Goal: Task Accomplishment & Management: Manage account settings

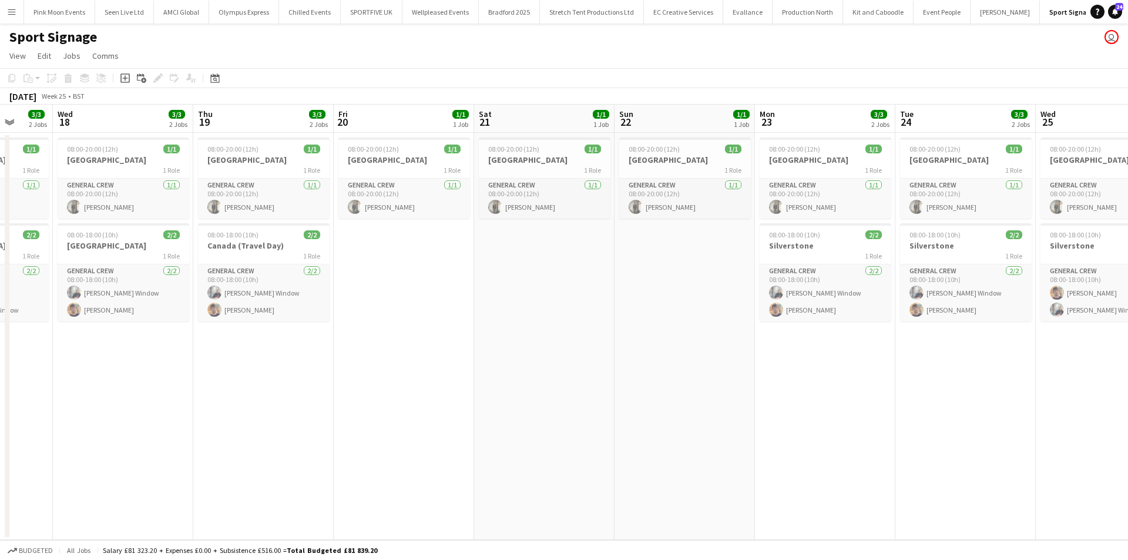
scroll to position [0, 473]
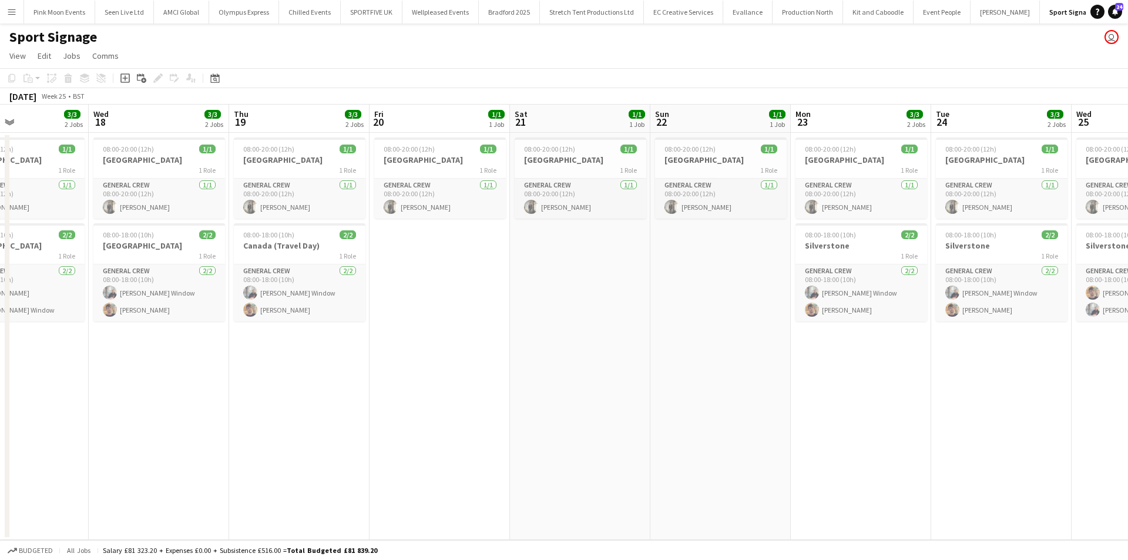
click at [269, 411] on app-calendar-viewport "Sat 14 2/2 1 Job Sun 15 2/2 1 Job Mon 16 3/3 2 Jobs Tue 17 3/3 2 Jobs Wed 18 3/…" at bounding box center [564, 322] width 1128 height 435
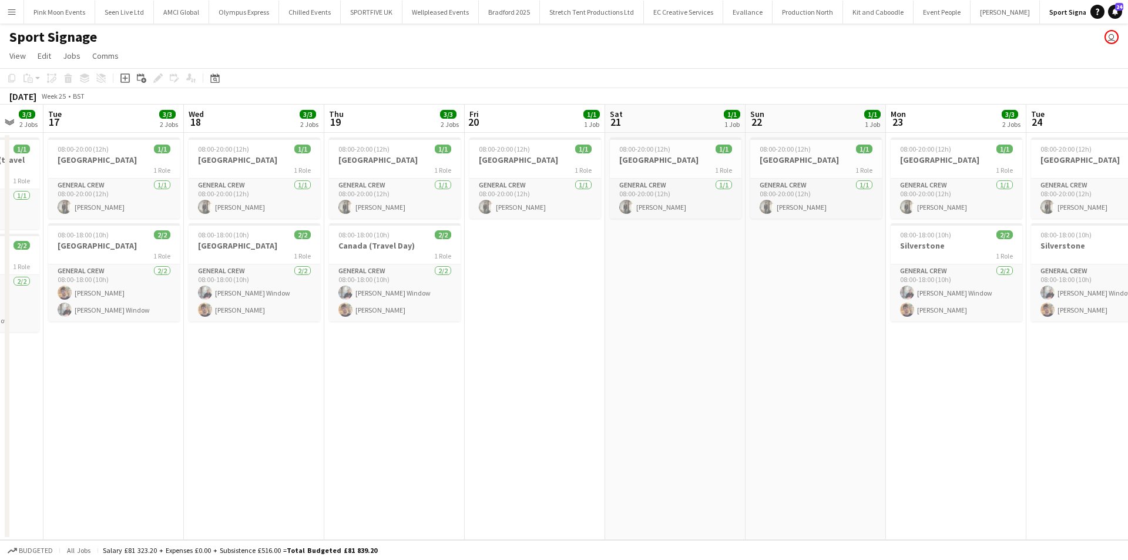
click at [498, 367] on app-calendar-viewport "Sat 14 2/2 1 Job Sun 15 2/2 1 Job Mon 16 3/3 2 Jobs Tue 17 3/3 2 Jobs Wed 18 3/…" at bounding box center [564, 322] width 1128 height 435
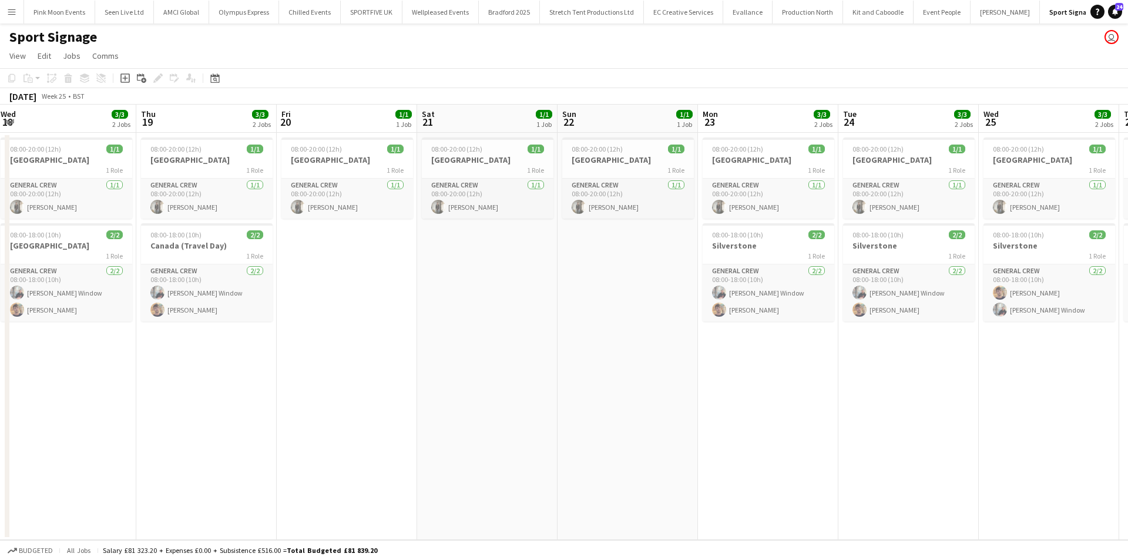
drag, startPoint x: 685, startPoint y: 427, endPoint x: 465, endPoint y: 430, distance: 219.8
click at [465, 430] on app-calendar-viewport "Sat 14 2/2 1 Job Sun 15 2/2 1 Job Mon 16 3/3 2 Jobs Tue 17 3/3 2 Jobs Wed 18 3/…" at bounding box center [564, 322] width 1128 height 435
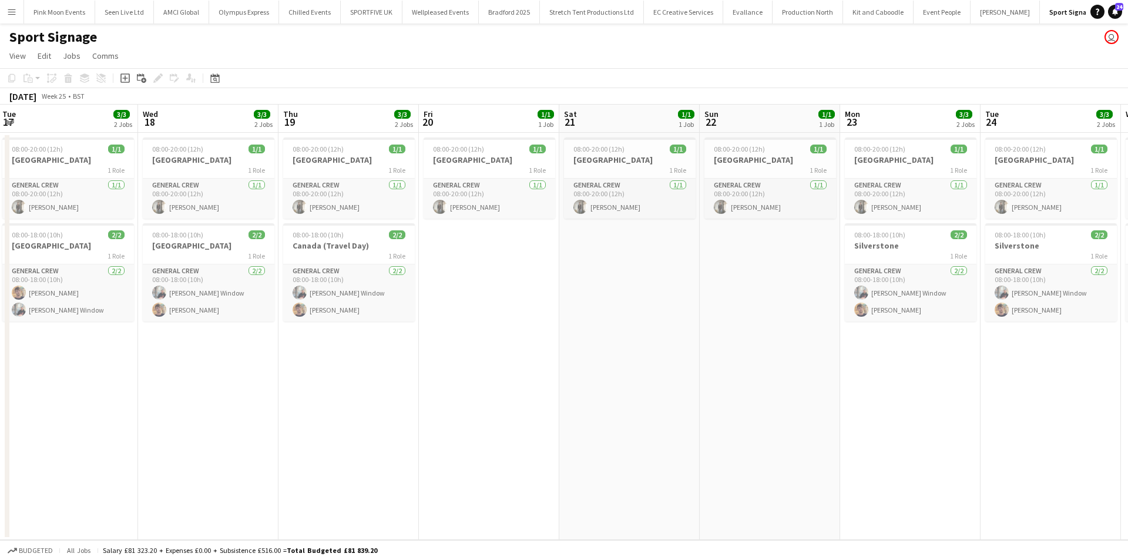
drag, startPoint x: 611, startPoint y: 435, endPoint x: 531, endPoint y: 436, distance: 79.9
click at [545, 435] on app-calendar-viewport "Sat 14 2/2 1 Job Sun 15 2/2 1 Job Mon 16 3/3 2 Jobs Tue 17 3/3 2 Jobs Wed 18 3/…" at bounding box center [564, 322] width 1128 height 435
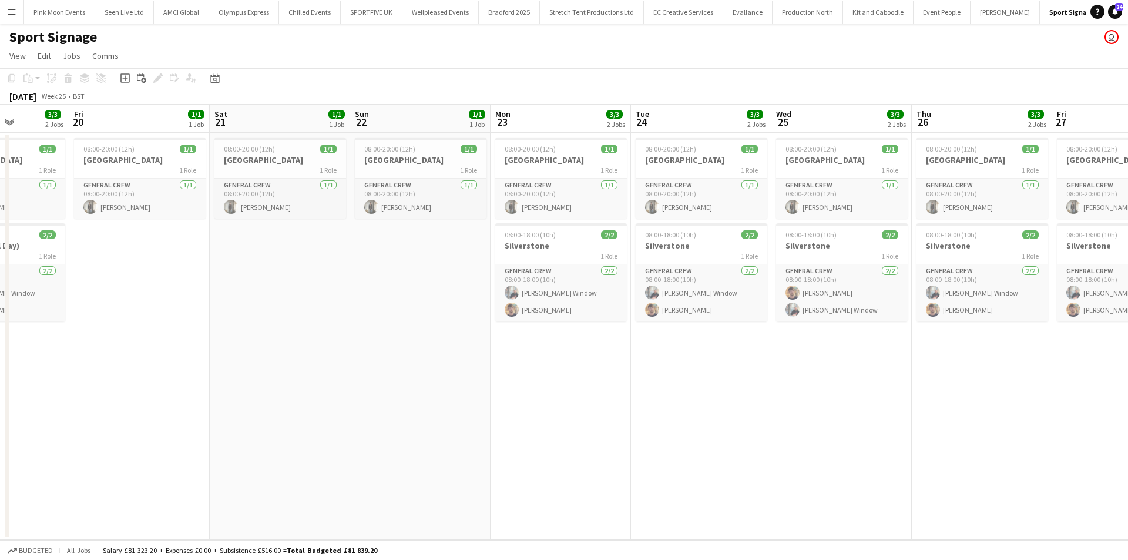
drag, startPoint x: 518, startPoint y: 433, endPoint x: 467, endPoint y: 448, distance: 53.4
click at [477, 444] on app-calendar-viewport "Mon 16 3/3 2 Jobs Tue 17 3/3 2 Jobs Wed 18 3/3 2 Jobs Thu 19 3/3 2 Jobs Fri 20 …" at bounding box center [564, 322] width 1128 height 435
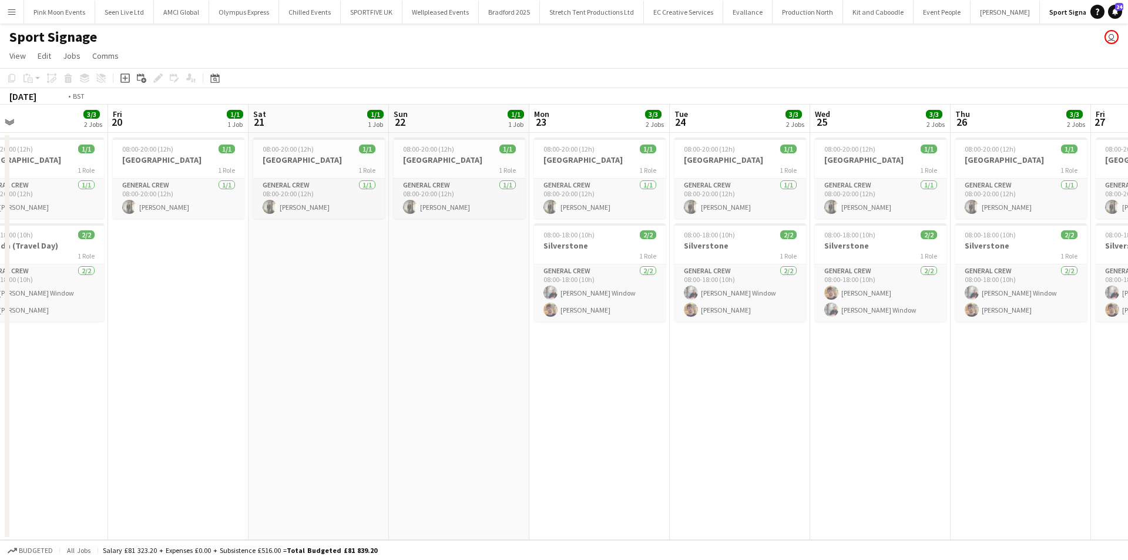
drag, startPoint x: 604, startPoint y: 427, endPoint x: -9, endPoint y: 422, distance: 613.6
click at [0, 422] on html "Menu Boards Boards Boards All jobs Status Workforce Workforce My Workforce Recr…" at bounding box center [564, 280] width 1128 height 560
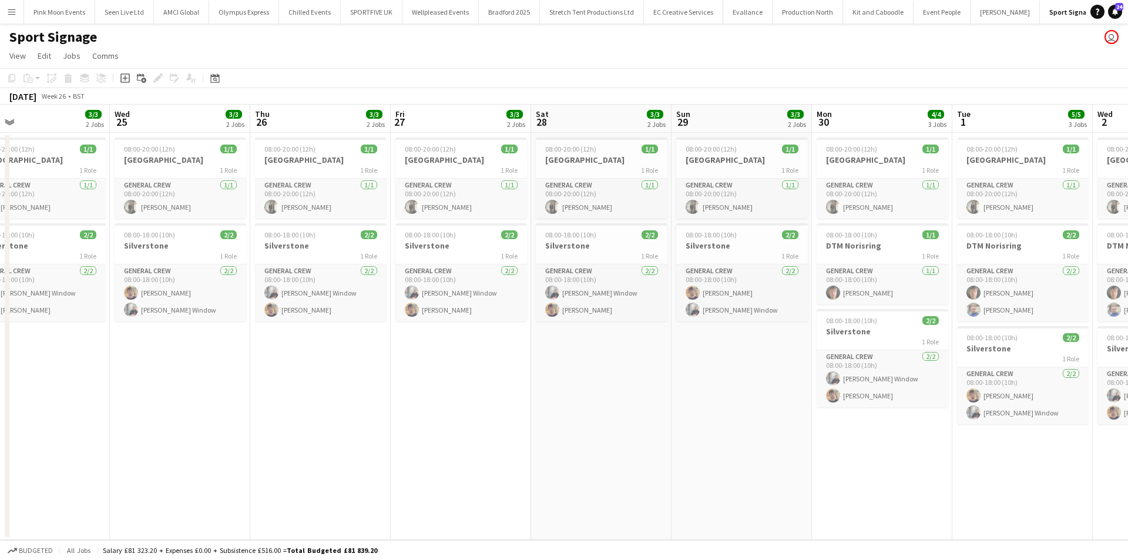
drag, startPoint x: 643, startPoint y: 443, endPoint x: 343, endPoint y: 498, distance: 304.7
click at [344, 497] on app-calendar-viewport "Sat 21 1/1 1 Job Sun 22 1/1 1 Job Mon 23 3/3 2 Jobs Tue 24 3/3 2 Jobs Wed 25 3/…" at bounding box center [564, 322] width 1128 height 435
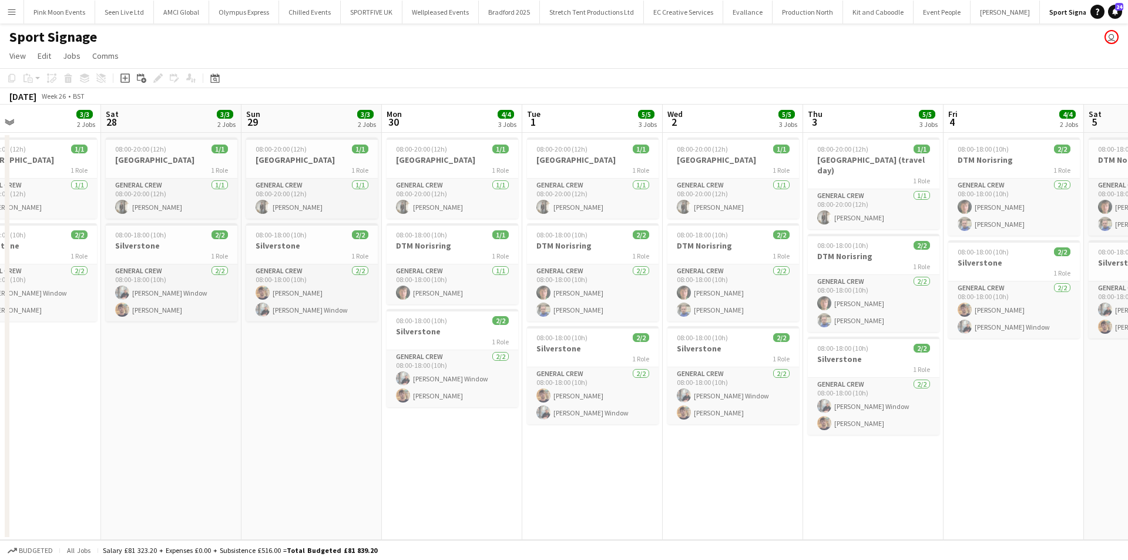
click at [407, 482] on app-calendar-viewport "Mon 23 3/3 2 Jobs Tue 24 3/3 2 Jobs Wed 25 3/3 2 Jobs Thu 26 3/3 2 Jobs Fri 27 …" at bounding box center [564, 322] width 1128 height 435
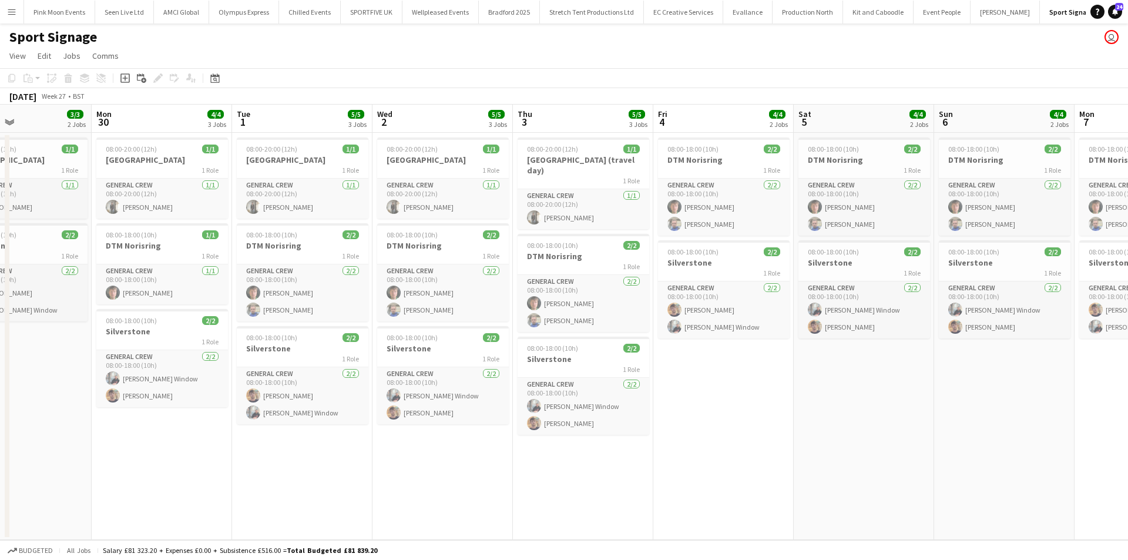
drag, startPoint x: 524, startPoint y: 501, endPoint x: 515, endPoint y: 487, distance: 16.5
click at [416, 505] on app-calendar-viewport "Fri 27 3/3 2 Jobs Sat 28 3/3 2 Jobs Sun 29 3/3 2 Jobs Mon 30 4/4 3 Jobs Tue 1 5…" at bounding box center [564, 322] width 1128 height 435
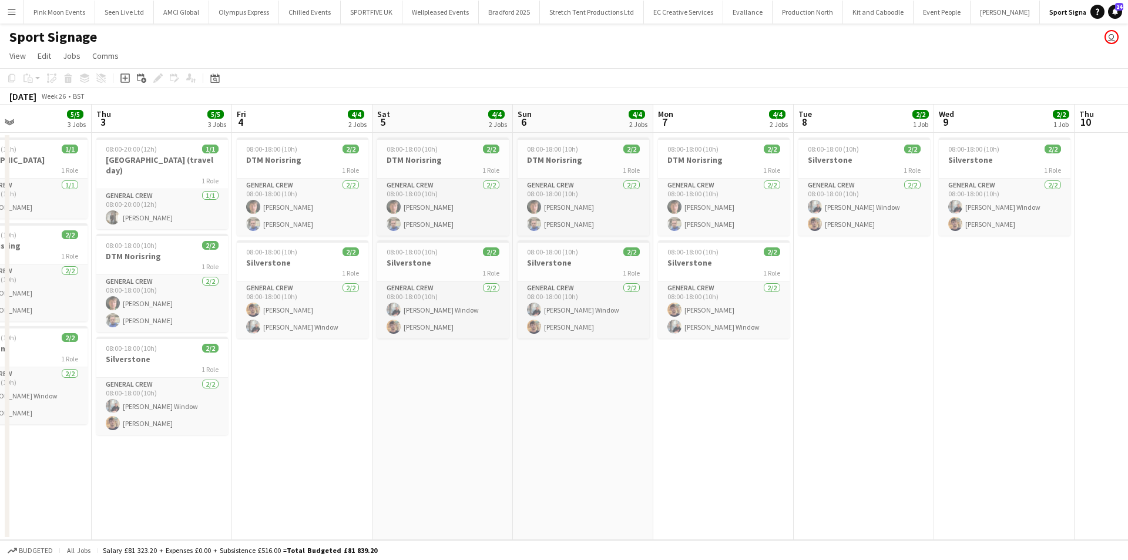
click at [712, 497] on app-calendar-viewport "Mon 30 4/4 3 Jobs Tue 1 5/5 3 Jobs Wed 2 5/5 3 Jobs Thu 3 5/5 3 Jobs Fri 4 4/4 …" at bounding box center [564, 322] width 1128 height 435
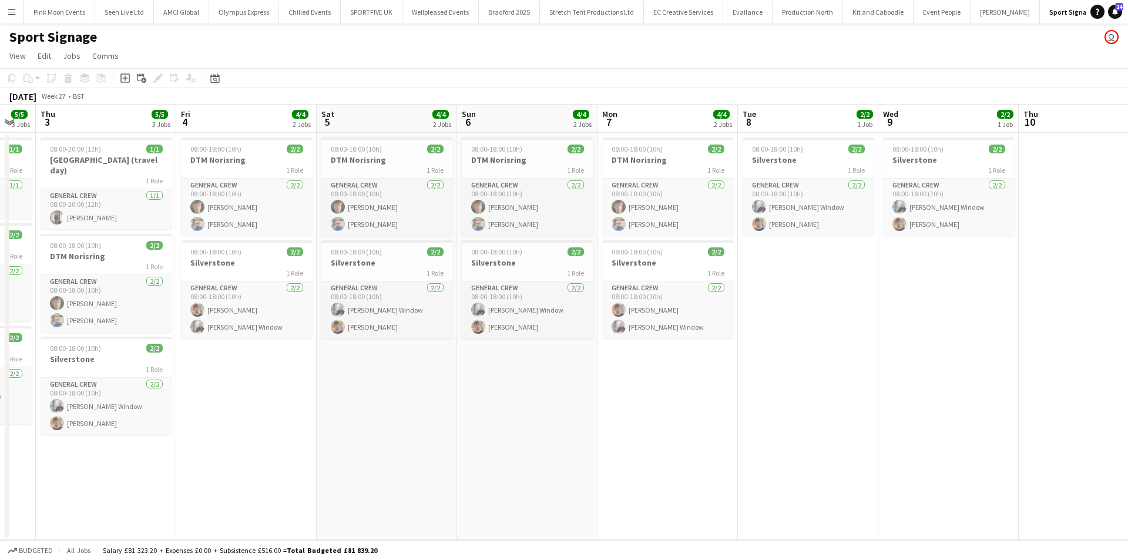
drag, startPoint x: 650, startPoint y: 490, endPoint x: 403, endPoint y: 494, distance: 247.5
click at [403, 494] on app-calendar-viewport "Mon 30 4/4 3 Jobs Tue 1 5/5 3 Jobs Wed 2 5/5 3 Jobs Thu 3 5/5 3 Jobs Fri 4 4/4 …" at bounding box center [564, 322] width 1128 height 435
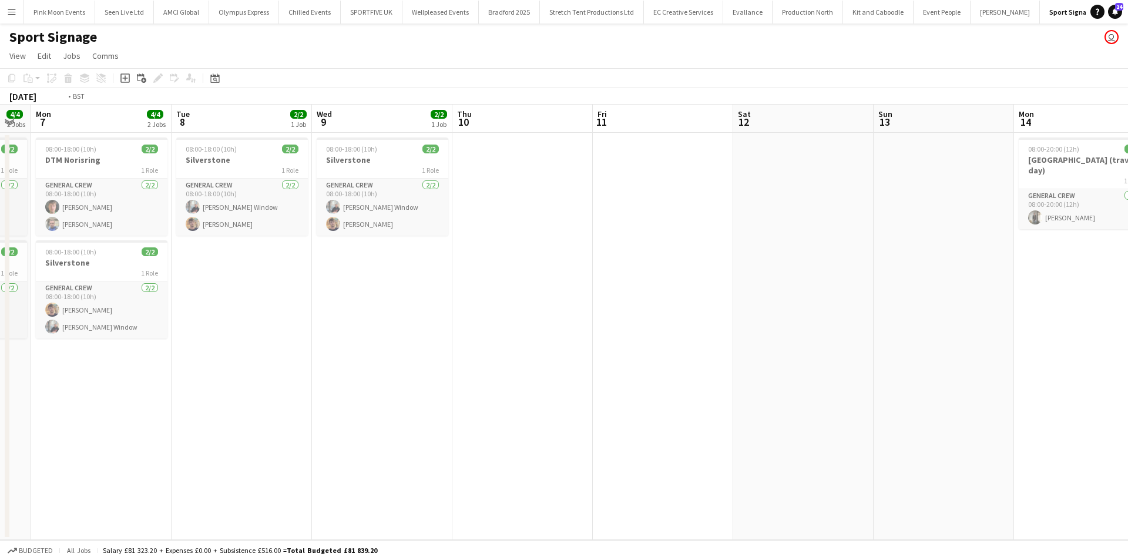
drag, startPoint x: 823, startPoint y: 482, endPoint x: 515, endPoint y: 528, distance: 311.4
click at [515, 528] on app-calendar-viewport "Thu 3 5/5 3 Jobs Fri 4 4/4 2 Jobs Sat 5 4/4 2 Jobs Sun 6 4/4 2 Jobs Mon 7 4/4 2…" at bounding box center [564, 322] width 1128 height 435
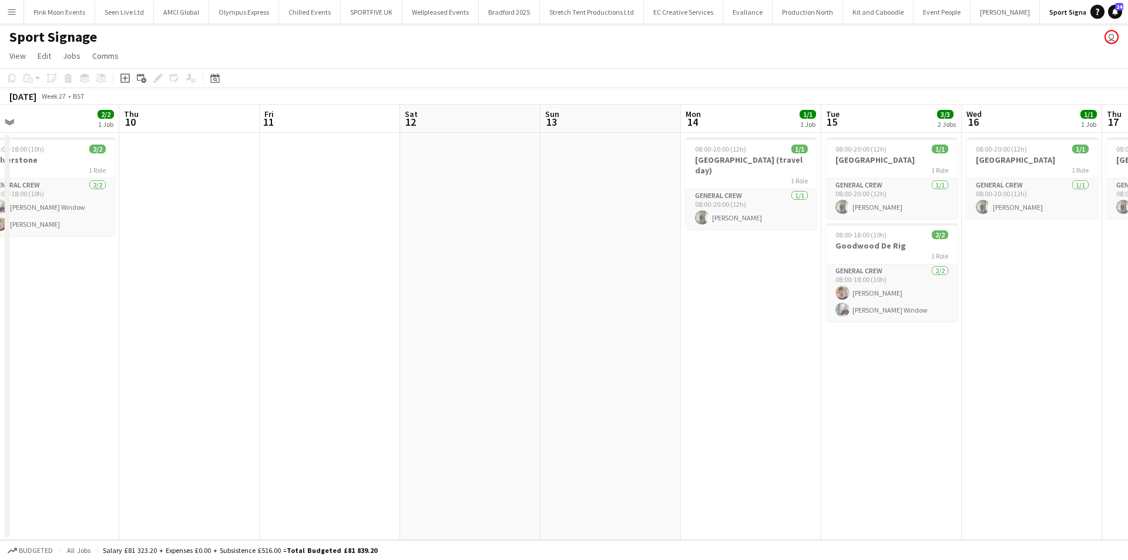
scroll to position [0, 518]
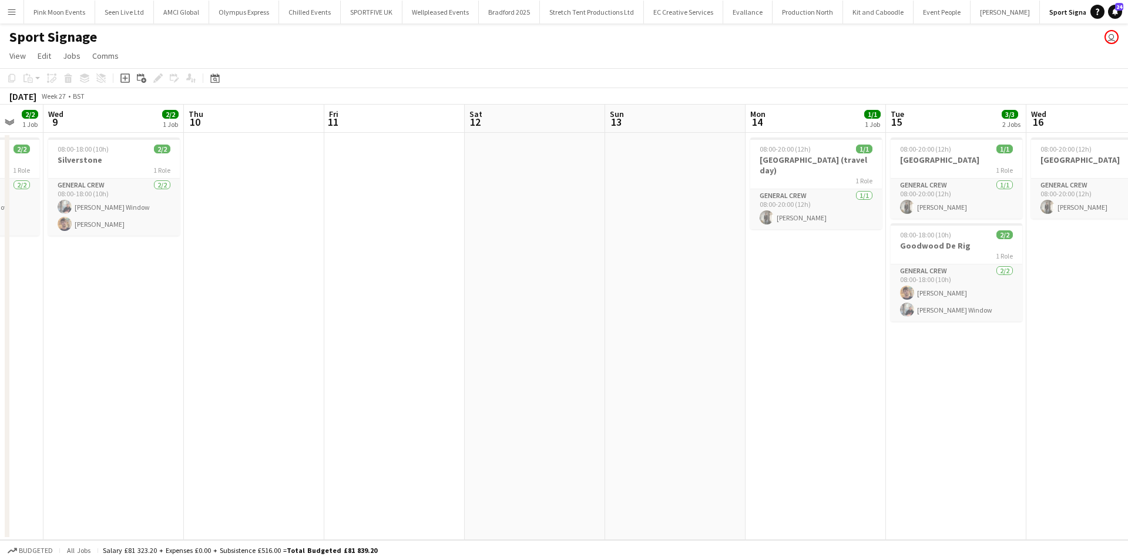
drag, startPoint x: 656, startPoint y: 466, endPoint x: 458, endPoint y: 493, distance: 200.5
click at [456, 494] on app-calendar-viewport "Sat 5 4/4 2 Jobs Sun 6 4/4 2 Jobs Mon 7 4/4 2 Jobs Tue 8 2/2 1 Job Wed 9 2/2 1 …" at bounding box center [564, 322] width 1128 height 435
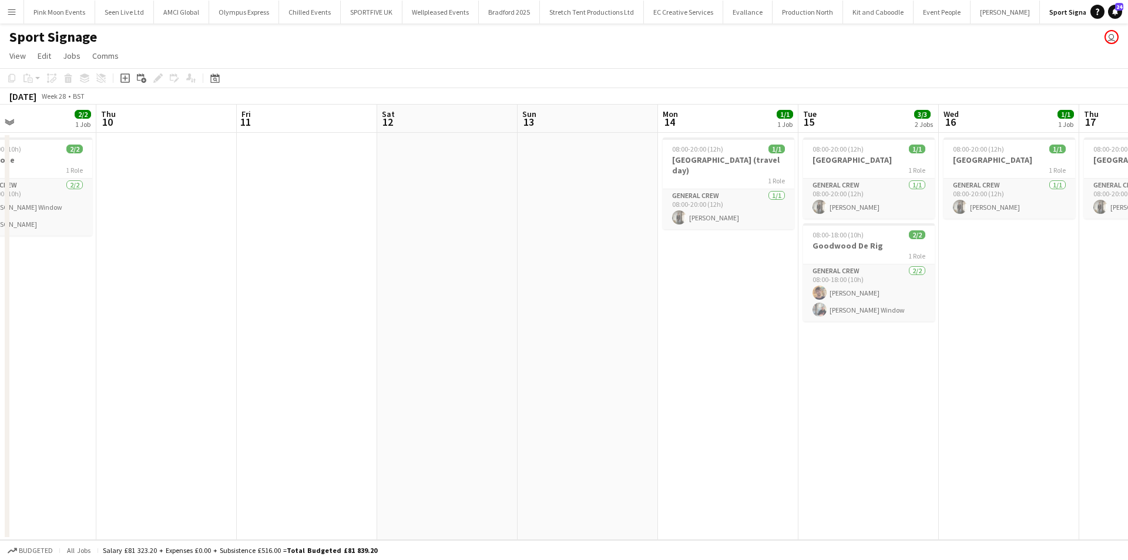
drag, startPoint x: 942, startPoint y: 329, endPoint x: 860, endPoint y: 329, distance: 82.3
click at [860, 329] on app-calendar-viewport "Mon 7 4/4 2 Jobs Tue 8 2/2 1 Job Wed 9 2/2 1 Job Thu 10 Fri 11 Sat 12 Sun 13 Mo…" at bounding box center [564, 322] width 1128 height 435
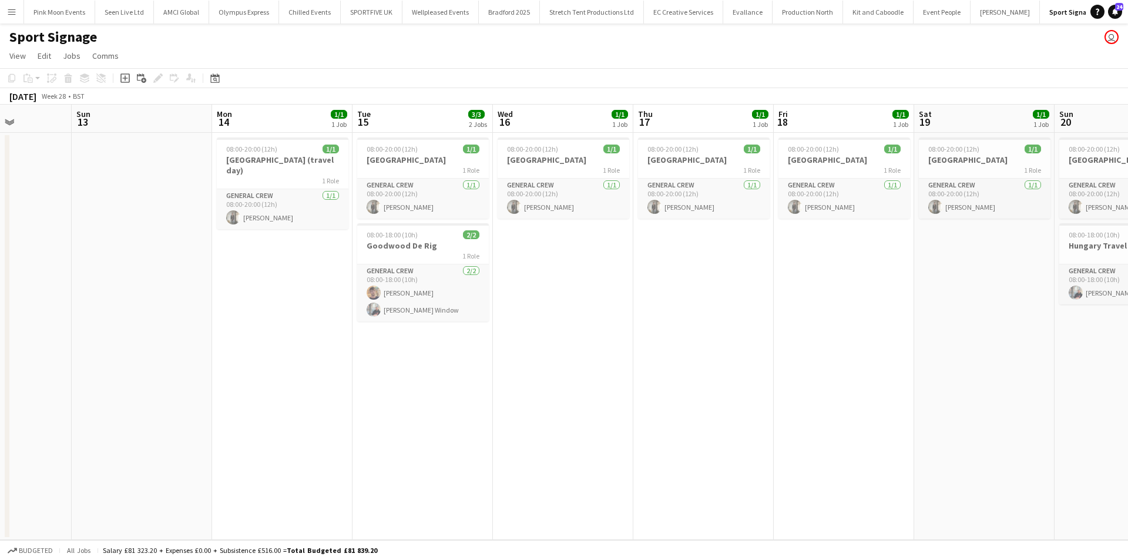
drag, startPoint x: 679, startPoint y: 350, endPoint x: 666, endPoint y: 351, distance: 13.0
click at [666, 351] on app-calendar-viewport "Wed 9 2/2 1 Job Thu 10 Fri 11 Sat 12 Sun 13 Mon 14 1/1 1 Job Tue 15 3/3 2 Jobs …" at bounding box center [564, 322] width 1128 height 435
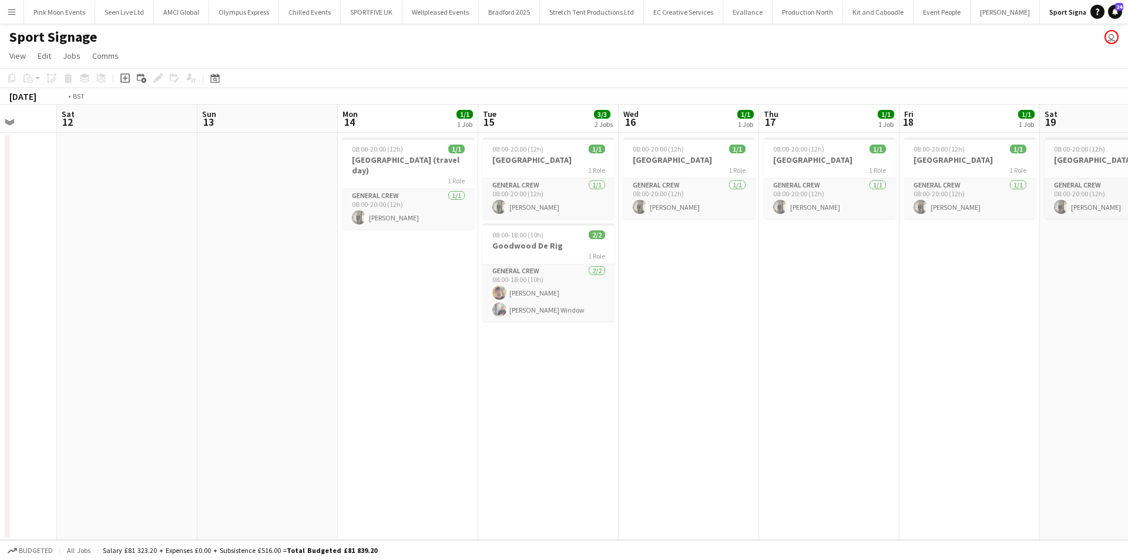
drag, startPoint x: 479, startPoint y: 341, endPoint x: 206, endPoint y: 368, distance: 274.6
click at [206, 368] on app-calendar-viewport "Wed 9 2/2 1 Job Thu 10 Fri 11 Sat 12 Sun 13 Mon 14 1/1 1 Job Tue 15 3/3 2 Jobs …" at bounding box center [564, 322] width 1128 height 435
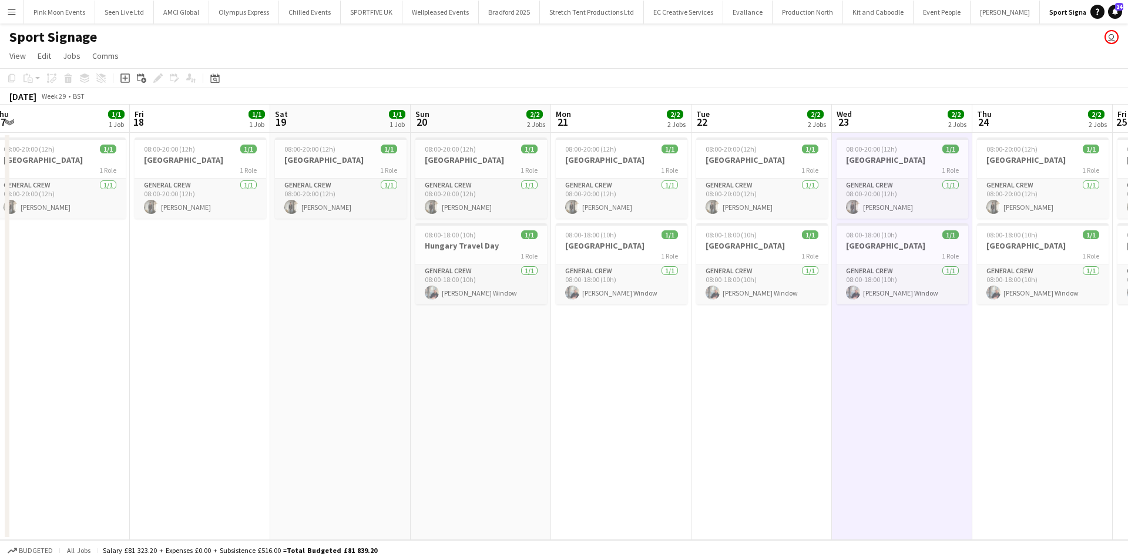
drag, startPoint x: 624, startPoint y: 374, endPoint x: 551, endPoint y: 391, distance: 75.5
click at [551, 391] on app-calendar-viewport "Mon 14 1/1 1 Job Tue 15 3/3 2 Jobs Wed 16 1/1 1 Job Thu 17 1/1 1 Job Fri 18 1/1…" at bounding box center [564, 322] width 1128 height 435
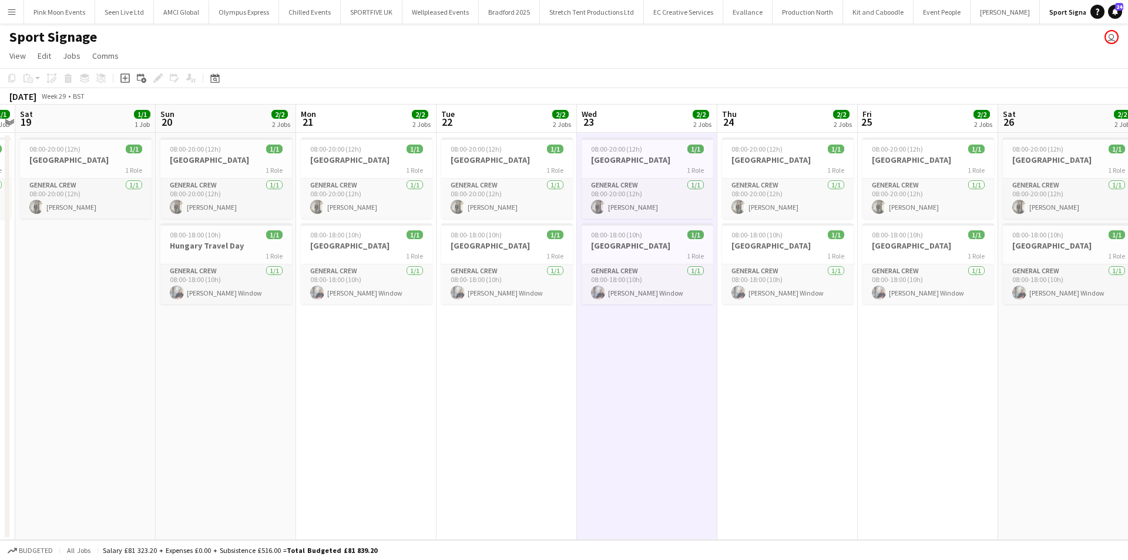
drag, startPoint x: 488, startPoint y: 386, endPoint x: 599, endPoint y: 380, distance: 111.8
click at [411, 398] on app-calendar-viewport "Wed 16 1/1 1 Job Thu 17 1/1 1 Job Fri 18 1/1 1 Job Sat 19 1/1 1 Job Sun 20 2/2 …" at bounding box center [564, 322] width 1128 height 435
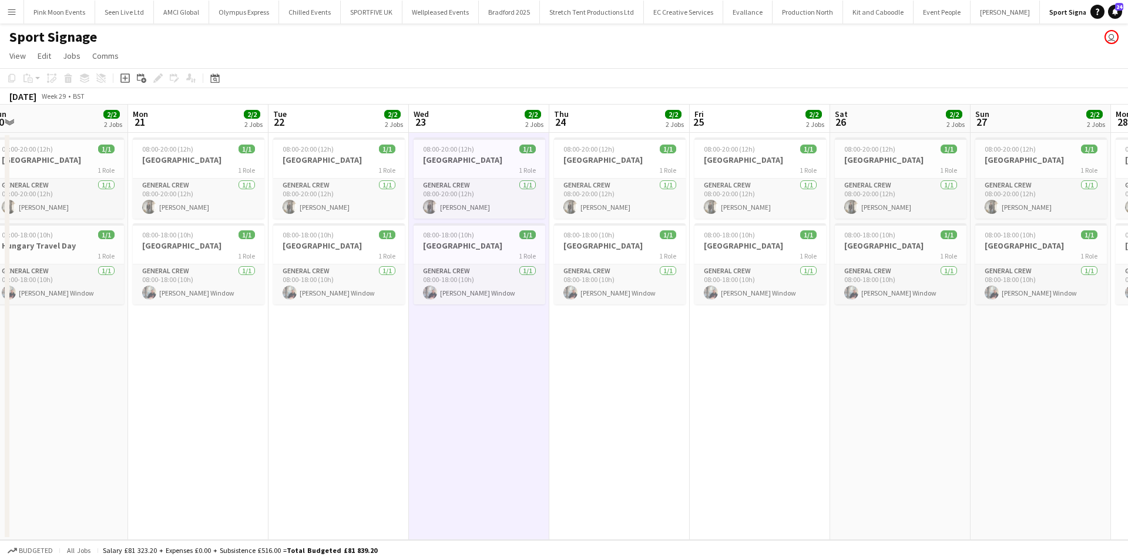
drag, startPoint x: 588, startPoint y: 394, endPoint x: 527, endPoint y: 403, distance: 61.2
click at [527, 403] on app-calendar-viewport "Wed 16 1/1 1 Job Thu 17 1/1 1 Job Fri 18 1/1 1 Job Sat 19 1/1 1 Job Sun 20 2/2 …" at bounding box center [564, 322] width 1128 height 435
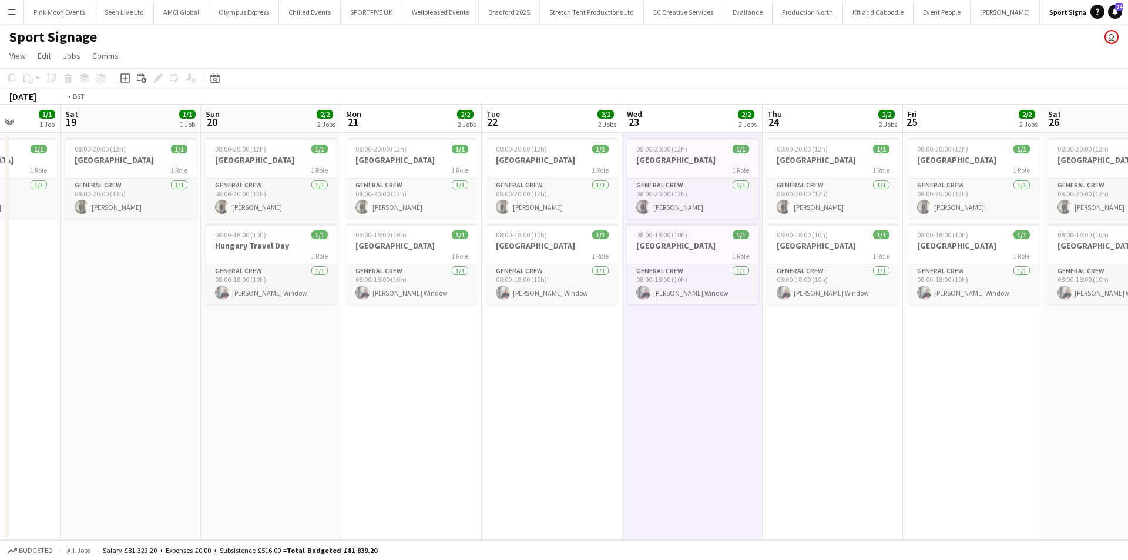
drag, startPoint x: 846, startPoint y: 380, endPoint x: 386, endPoint y: 424, distance: 462.3
click at [386, 424] on app-calendar-viewport "Wed 16 1/1 1 Job Thu 17 1/1 1 Job Fri 18 1/1 1 Job Sat 19 1/1 1 Job Sun 20 2/2 …" at bounding box center [564, 322] width 1128 height 435
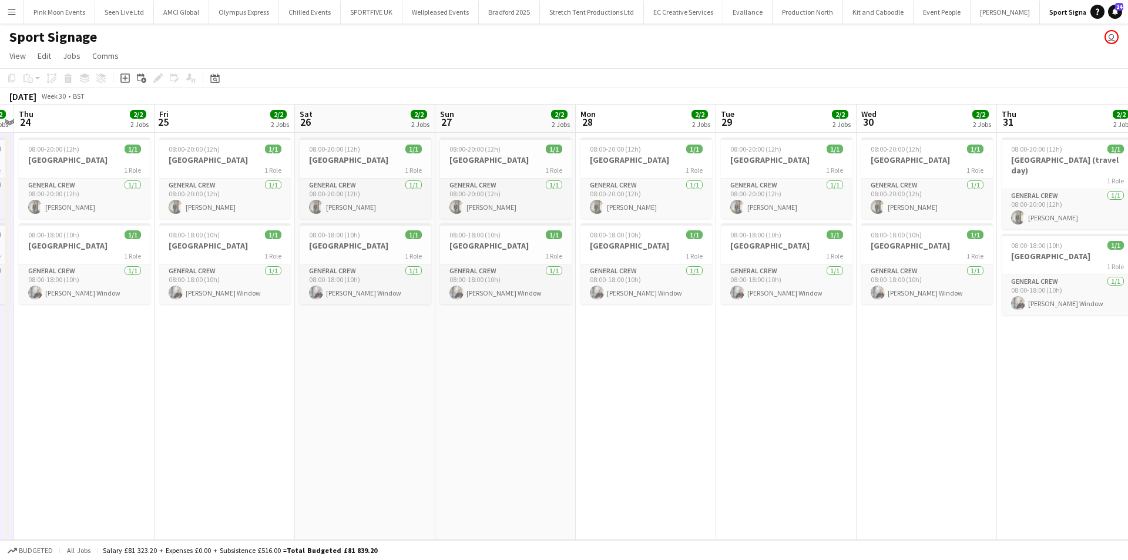
drag, startPoint x: 429, startPoint y: 421, endPoint x: 668, endPoint y: 407, distance: 239.6
click at [360, 434] on app-calendar-viewport "Mon 21 2/2 2 Jobs Tue 22 2/2 2 Jobs Wed 23 2/2 2 Jobs Thu 24 2/2 2 Jobs Fri 25 …" at bounding box center [564, 322] width 1128 height 435
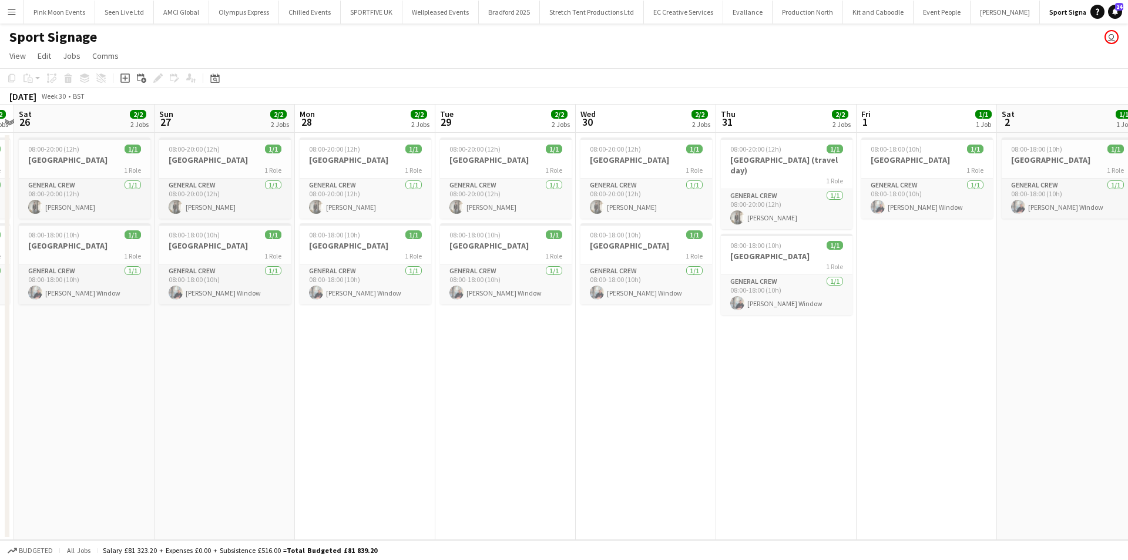
drag, startPoint x: 638, startPoint y: 410, endPoint x: 349, endPoint y: 449, distance: 291.7
click at [349, 449] on app-calendar-viewport "Wed 23 2/2 2 Jobs Thu 24 2/2 2 Jobs Fri 25 2/2 2 Jobs Sat 26 2/2 2 Jobs Sun 27 …" at bounding box center [564, 322] width 1128 height 435
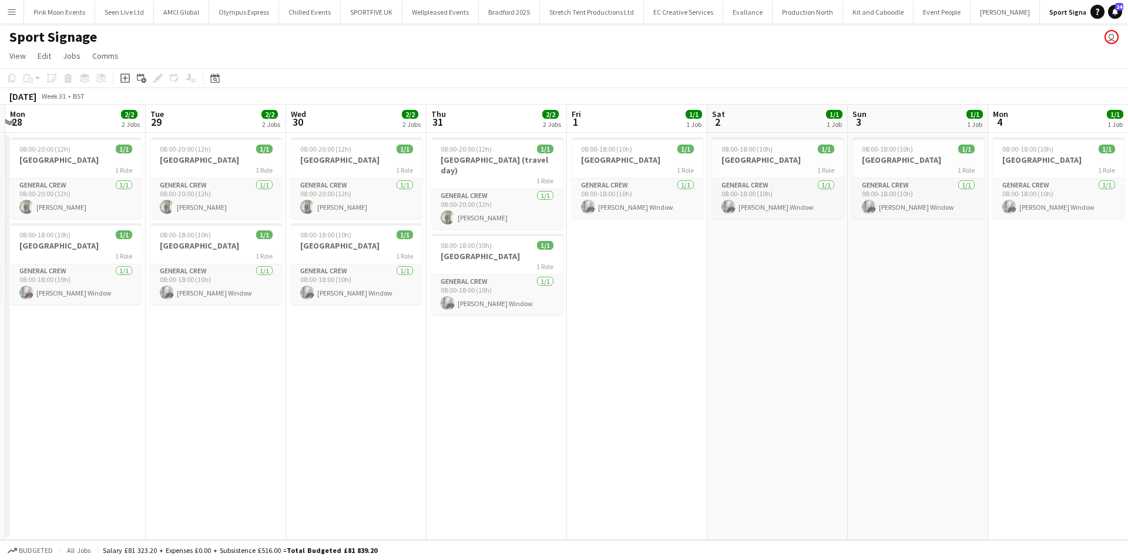
drag, startPoint x: 499, startPoint y: 401, endPoint x: 333, endPoint y: 408, distance: 166.5
click at [297, 424] on app-calendar-viewport "Fri 25 2/2 2 Jobs Sat 26 2/2 2 Jobs Sun 27 2/2 2 Jobs Mon 28 2/2 2 Jobs Tue 29 …" at bounding box center [564, 322] width 1128 height 435
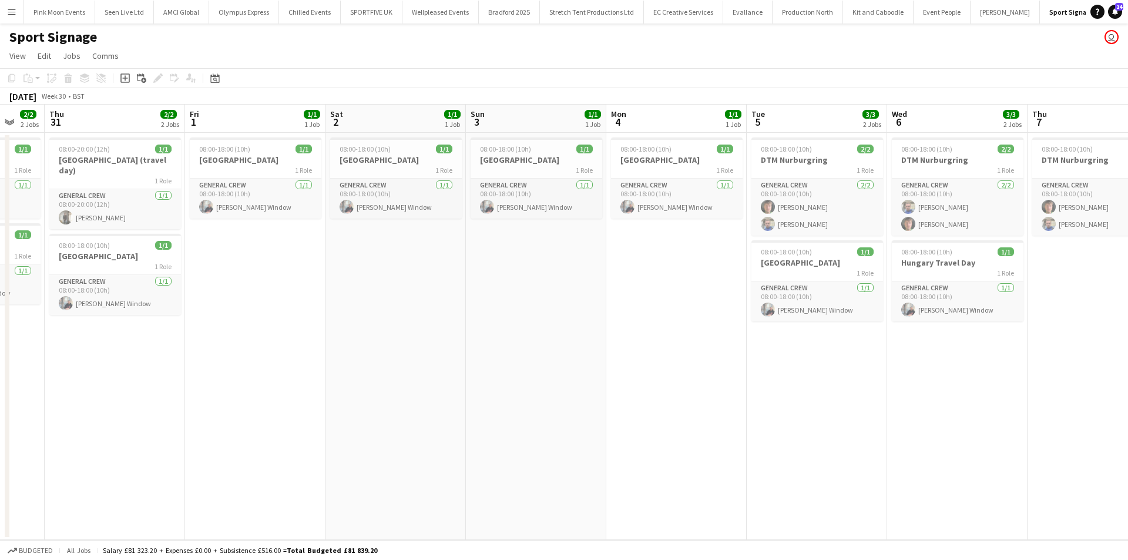
drag, startPoint x: 448, startPoint y: 400, endPoint x: 615, endPoint y: 390, distance: 167.8
click at [302, 415] on app-calendar-viewport "Sun 27 2/2 2 Jobs Mon 28 2/2 2 Jobs Tue 29 2/2 2 Jobs Wed 30 2/2 2 Jobs Thu 31 …" at bounding box center [564, 322] width 1128 height 435
click at [424, 428] on app-calendar-viewport "Sun 27 2/2 2 Jobs Mon 28 2/2 2 Jobs Tue 29 2/2 2 Jobs Wed 30 2/2 2 Jobs Thu 31 …" at bounding box center [564, 322] width 1128 height 435
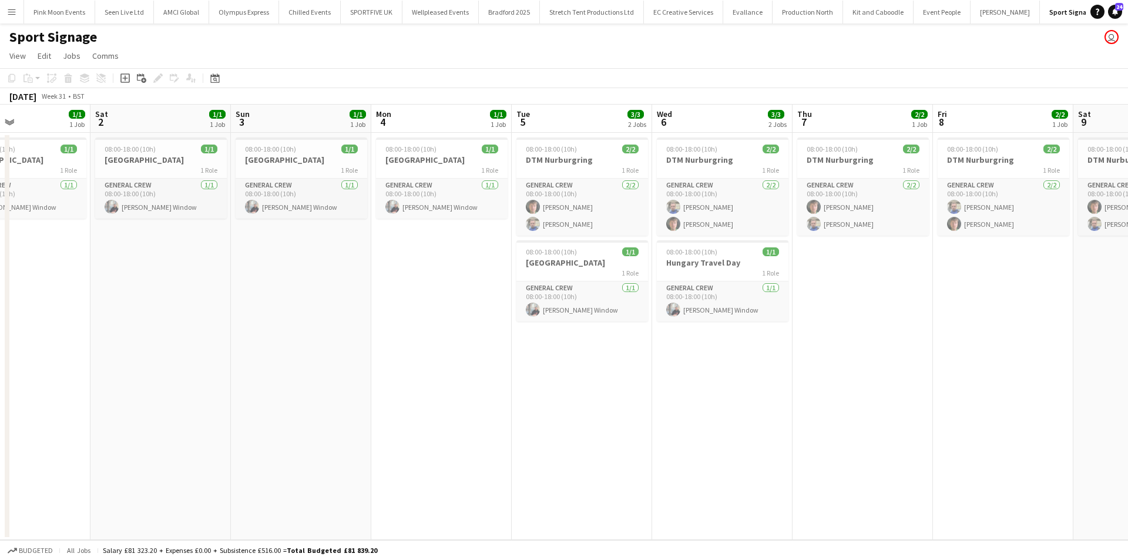
drag, startPoint x: 425, startPoint y: 422, endPoint x: 392, endPoint y: 425, distance: 33.7
click at [392, 425] on app-calendar-viewport "Tue 29 2/2 2 Jobs Wed 30 2/2 2 Jobs Thu 31 2/2 2 Jobs Fri 1 1/1 1 Job Sat 2 1/1…" at bounding box center [564, 322] width 1128 height 435
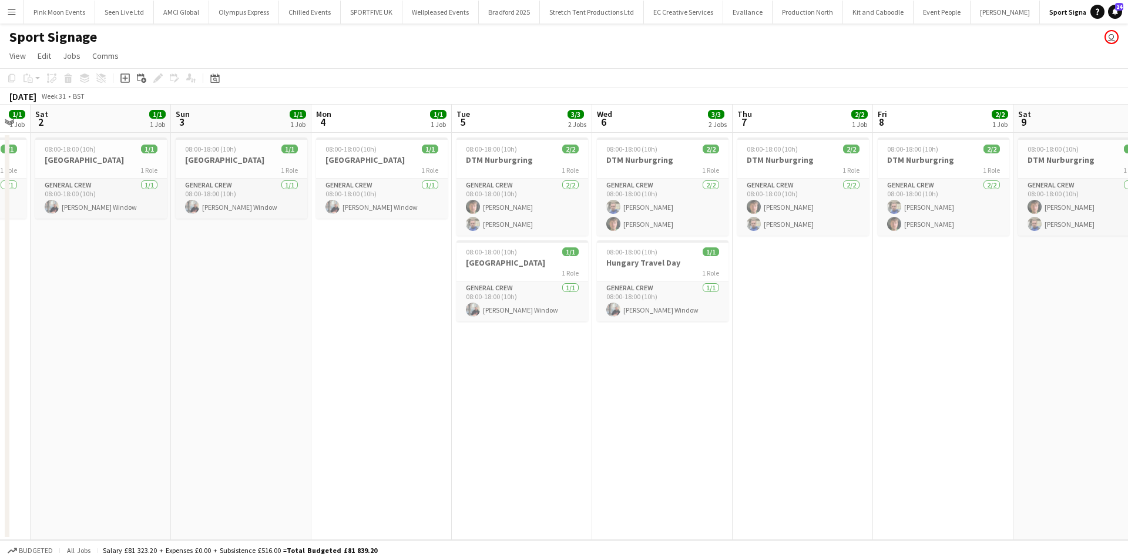
drag, startPoint x: 555, startPoint y: 411, endPoint x: 527, endPoint y: 417, distance: 29.4
click at [519, 417] on app-calendar-viewport "Tue 29 2/2 2 Jobs Wed 30 2/2 2 Jobs Thu 31 2/2 2 Jobs Fri 1 1/1 1 Job Sat 2 1/1…" at bounding box center [564, 322] width 1128 height 435
drag, startPoint x: 472, startPoint y: 438, endPoint x: 450, endPoint y: 443, distance: 22.2
click at [450, 443] on app-calendar-viewport "Tue 29 2/2 2 Jobs Wed 30 2/2 2 Jobs Thu 31 2/2 2 Jobs Fri 1 1/1 1 Job Sat 2 1/1…" at bounding box center [564, 322] width 1128 height 435
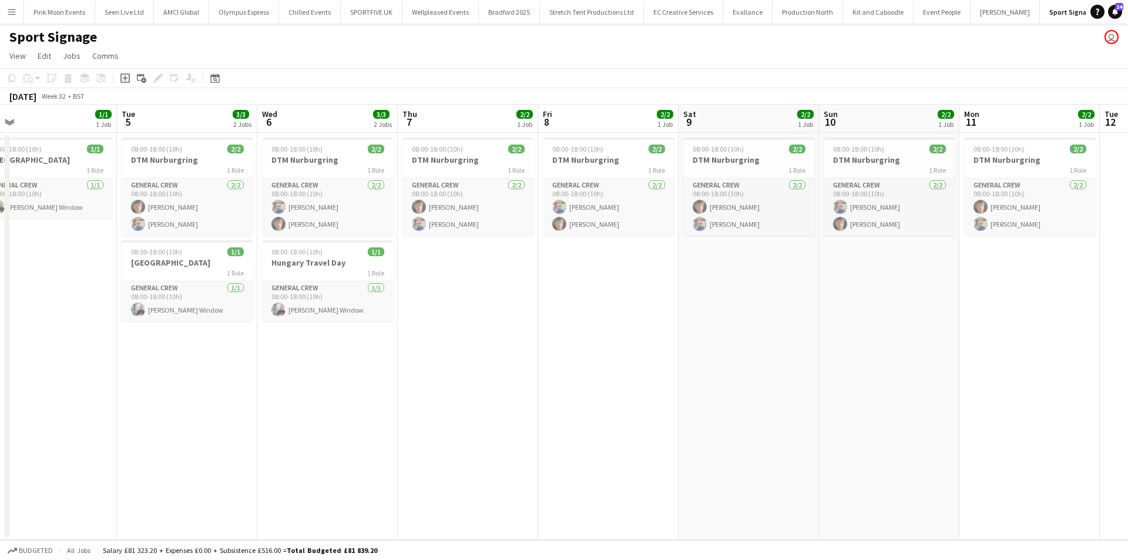
click at [406, 407] on app-calendar-viewport "Thu 31 2/2 2 Jobs Fri 1 1/1 1 Job Sat 2 1/1 1 Job Sun 3 1/1 1 Job Mon 4 1/1 1 J…" at bounding box center [564, 322] width 1128 height 435
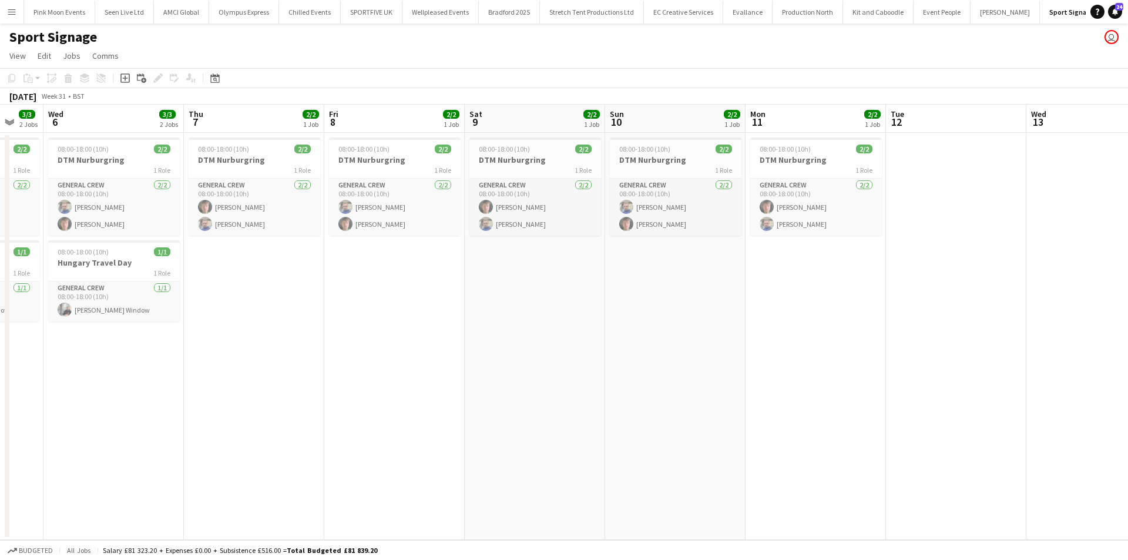
drag, startPoint x: 535, startPoint y: 384, endPoint x: 477, endPoint y: 390, distance: 57.8
click at [377, 405] on app-calendar-viewport "Sat 2 1/1 1 Job Sun 3 1/1 1 Job Mon 4 1/1 1 Job Tue 5 3/3 2 Jobs Wed 6 3/3 2 Jo…" at bounding box center [564, 322] width 1128 height 435
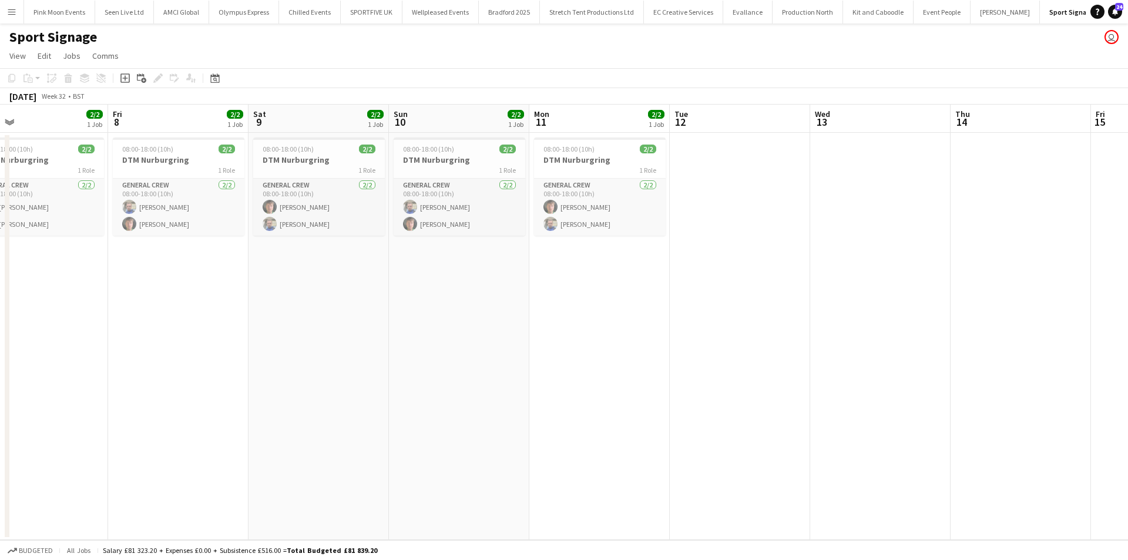
drag, startPoint x: 457, startPoint y: 415, endPoint x: 393, endPoint y: 430, distance: 66.3
click at [393, 430] on app-calendar-viewport "Mon 4 1/1 1 Job Tue 5 3/3 2 Jobs Wed 6 3/3 2 Jobs Thu 7 2/2 1 Job Fri 8 2/2 1 J…" at bounding box center [564, 322] width 1128 height 435
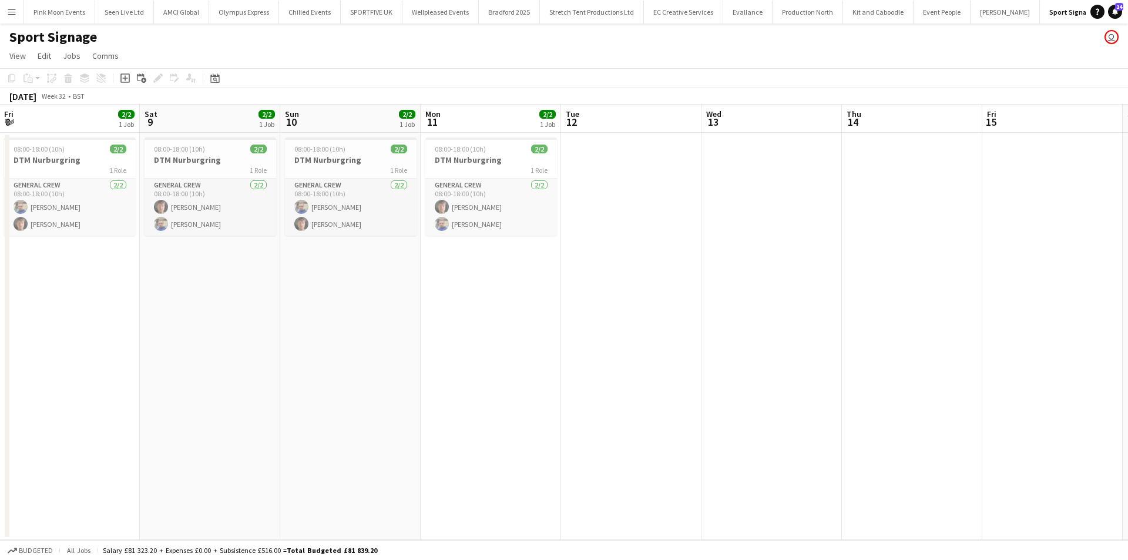
drag, startPoint x: 429, startPoint y: 394, endPoint x: 407, endPoint y: 391, distance: 21.9
click at [378, 403] on app-calendar-viewport "Mon 4 1/1 1 Job Tue 5 3/3 2 Jobs Wed 6 3/3 2 Jobs Thu 7 2/2 1 Job Fri 8 2/2 1 J…" at bounding box center [564, 322] width 1128 height 435
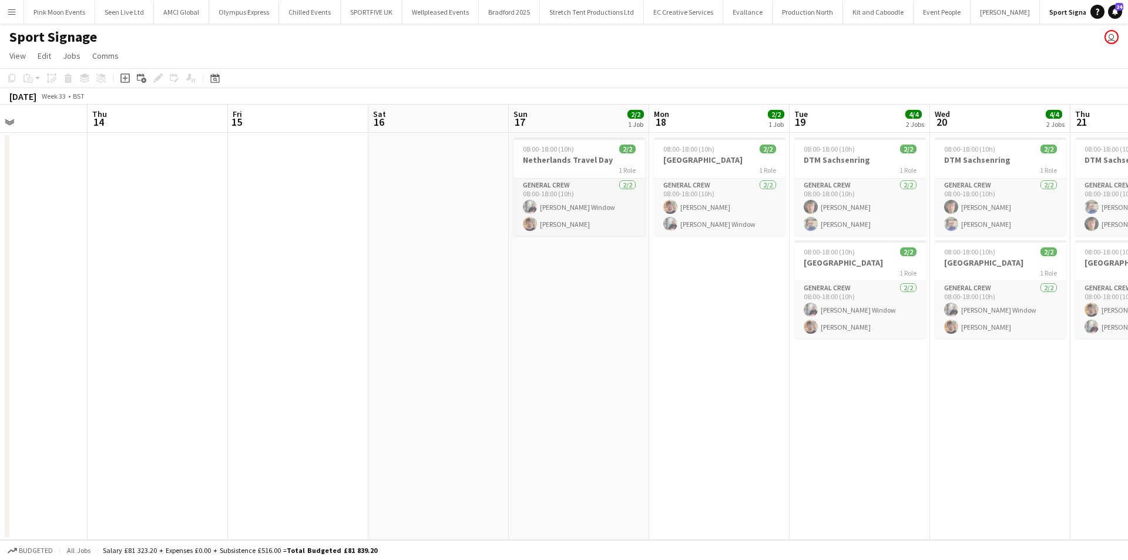
drag, startPoint x: 410, startPoint y: 404, endPoint x: 257, endPoint y: 421, distance: 153.8
click at [257, 421] on app-calendar-viewport "Mon 11 2/2 1 Job Tue 12 Wed 13 Thu 14 Fri 15 Sat 16 Sun 17 2/2 1 Job Mon 18 2/2…" at bounding box center [564, 322] width 1128 height 435
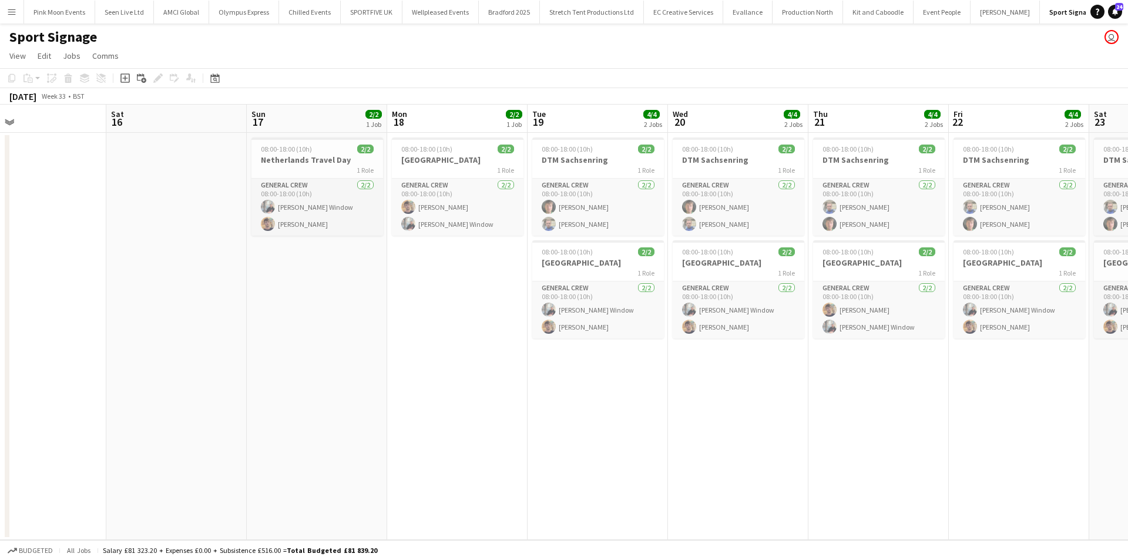
click at [458, 430] on app-calendar-viewport "Mon 11 2/2 1 Job Tue 12 Wed 13 Thu 14 Fri 15 Sat 16 Sun 17 2/2 1 Job Mon 18 2/2…" at bounding box center [564, 322] width 1128 height 435
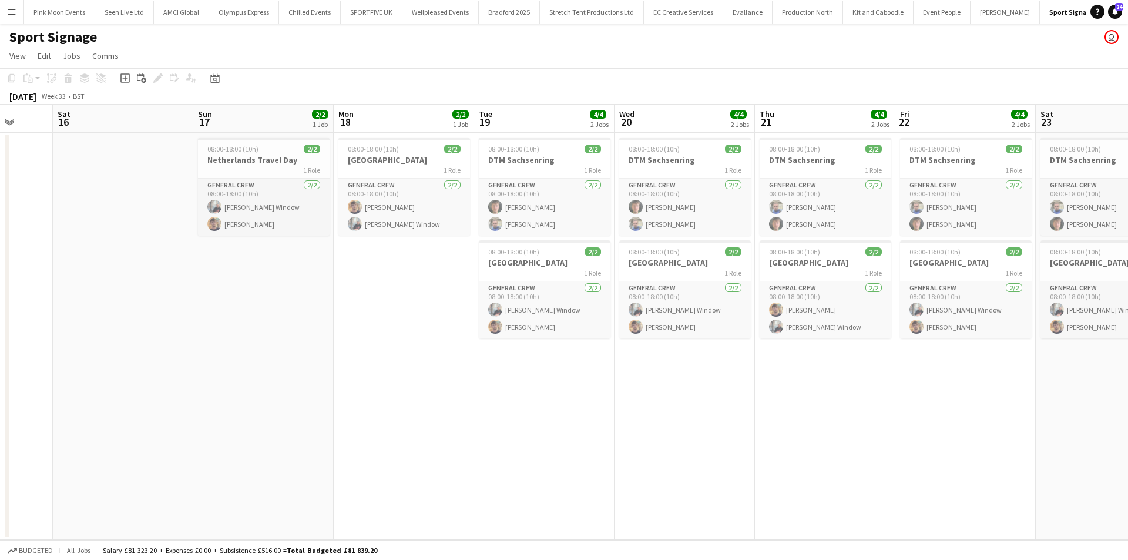
drag, startPoint x: 491, startPoint y: 414, endPoint x: 470, endPoint y: 419, distance: 22.4
click at [464, 421] on app-calendar-viewport "Wed 13 Thu 14 Fri 15 Sat 16 Sun 17 2/2 1 Job Mon 18 2/2 1 Job Tue 19 4/4 2 Jobs…" at bounding box center [564, 322] width 1128 height 435
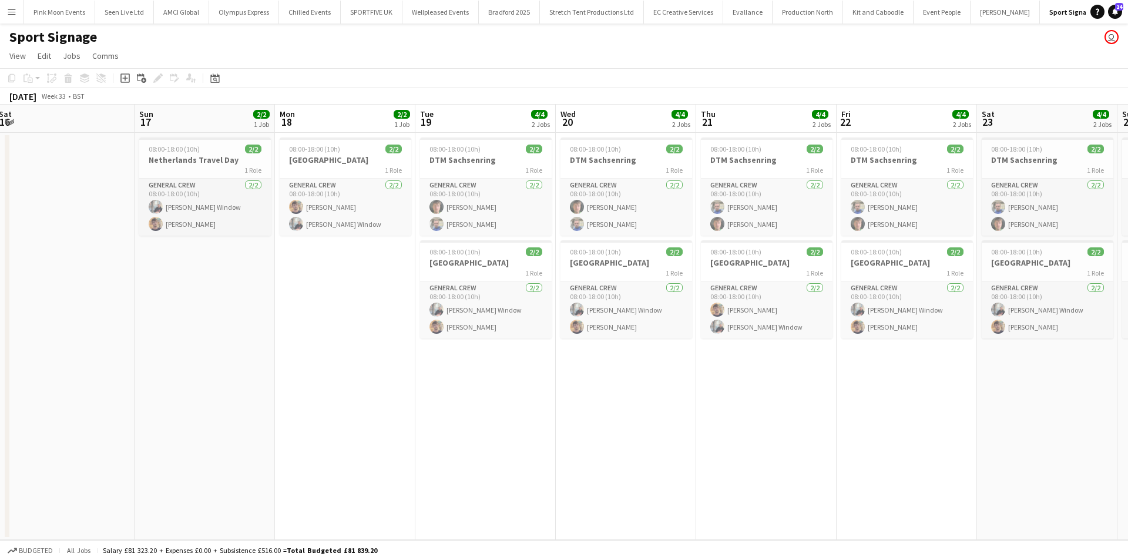
drag, startPoint x: 378, startPoint y: 431, endPoint x: 362, endPoint y: 434, distance: 16.1
click at [362, 434] on app-calendar-viewport "Wed 13 Thu 14 Fri 15 Sat 16 Sun 17 2/2 1 Job Mon 18 2/2 1 Job Tue 19 4/4 2 Jobs…" at bounding box center [564, 322] width 1128 height 435
click at [476, 327] on app-card-role "General Crew [DATE] 08:00-18:00 (10h) [PERSON_NAME] Window [PERSON_NAME]" at bounding box center [486, 310] width 132 height 57
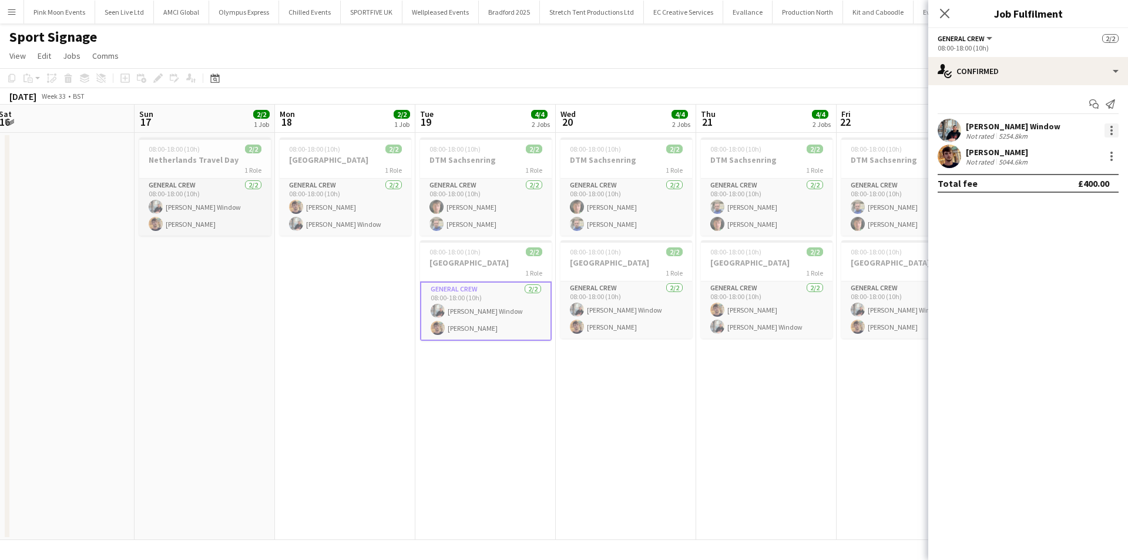
click at [1110, 133] on div at bounding box center [1112, 130] width 14 height 14
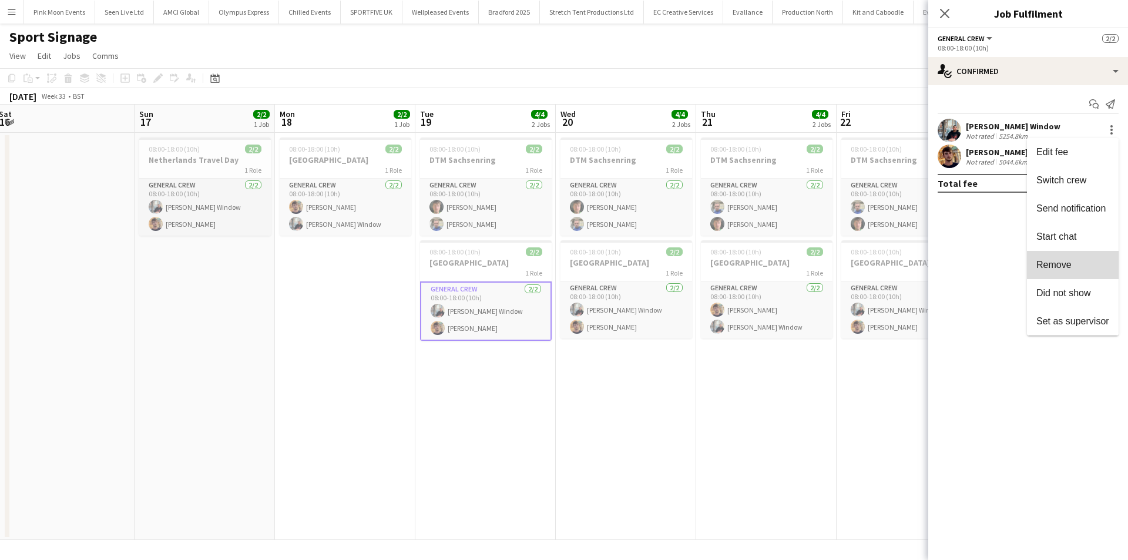
click at [1070, 276] on button "Remove" at bounding box center [1073, 265] width 92 height 28
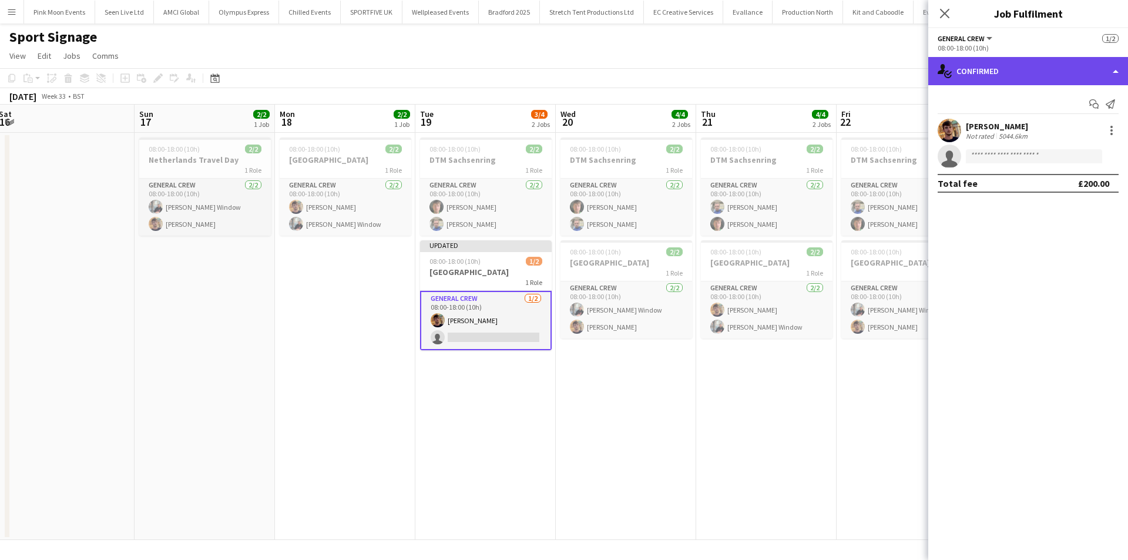
click at [1005, 75] on div "single-neutral-actions-check-2 Confirmed" at bounding box center [1029, 71] width 200 height 28
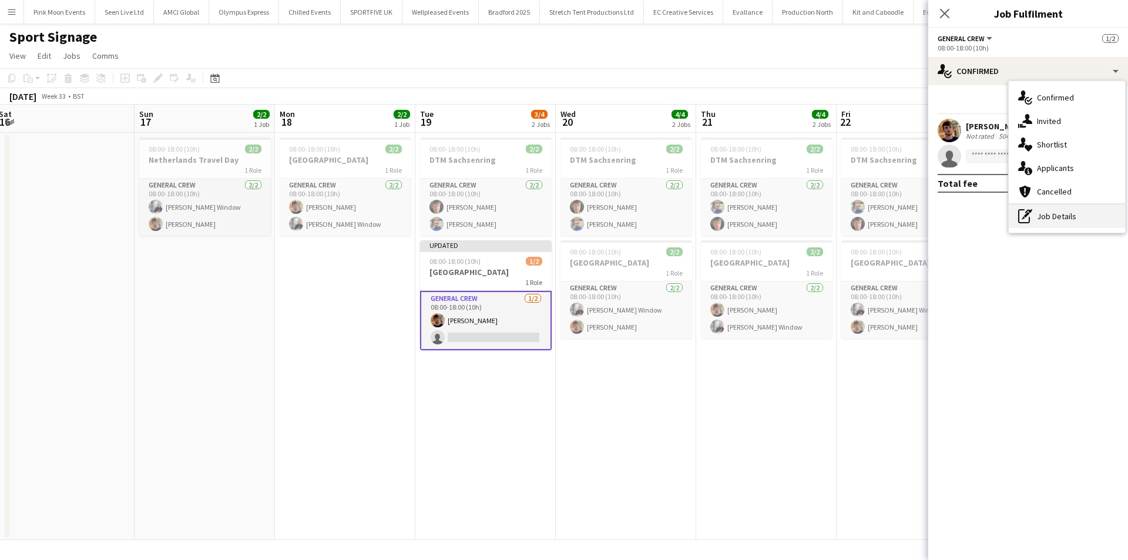
click at [1039, 217] on div "pen-write Job Details" at bounding box center [1067, 217] width 116 height 24
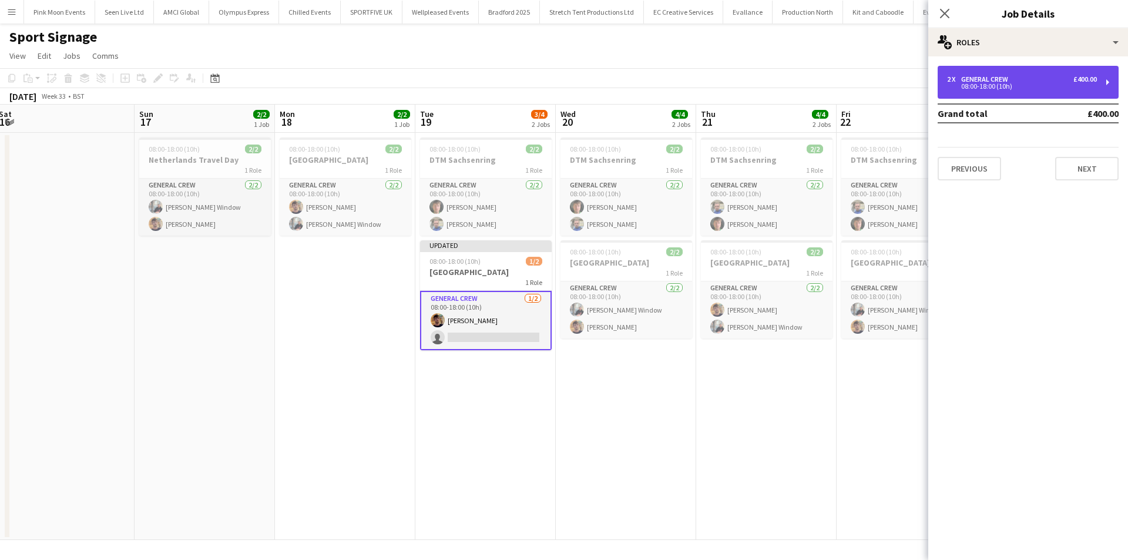
click at [1004, 78] on div "General Crew" at bounding box center [987, 79] width 52 height 8
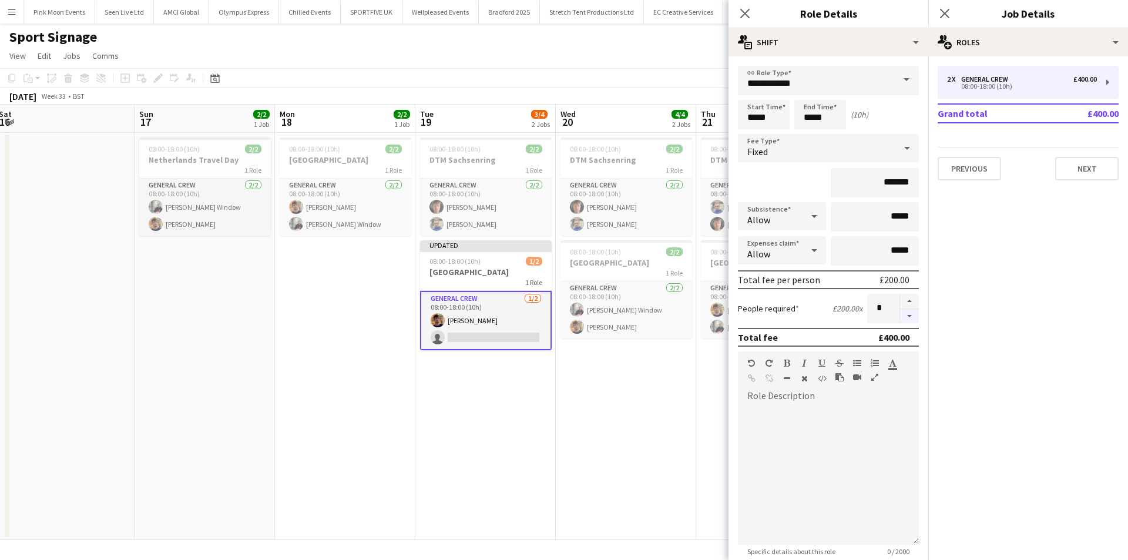
click at [900, 314] on button "button" at bounding box center [909, 316] width 19 height 15
type input "*"
click at [741, 16] on icon "Close pop-in" at bounding box center [744, 13] width 11 height 11
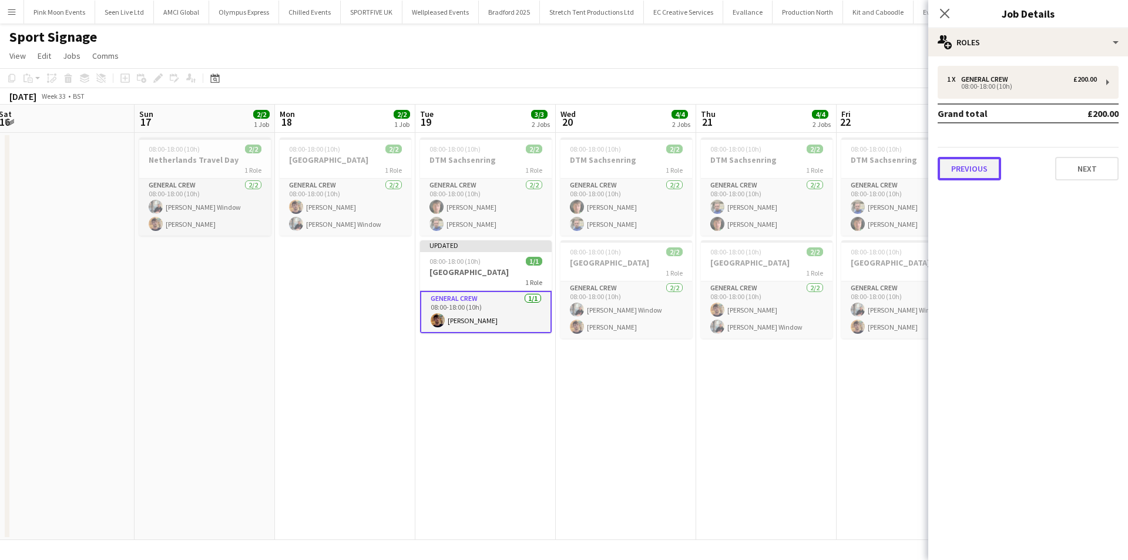
click at [972, 177] on button "Previous" at bounding box center [969, 169] width 63 height 24
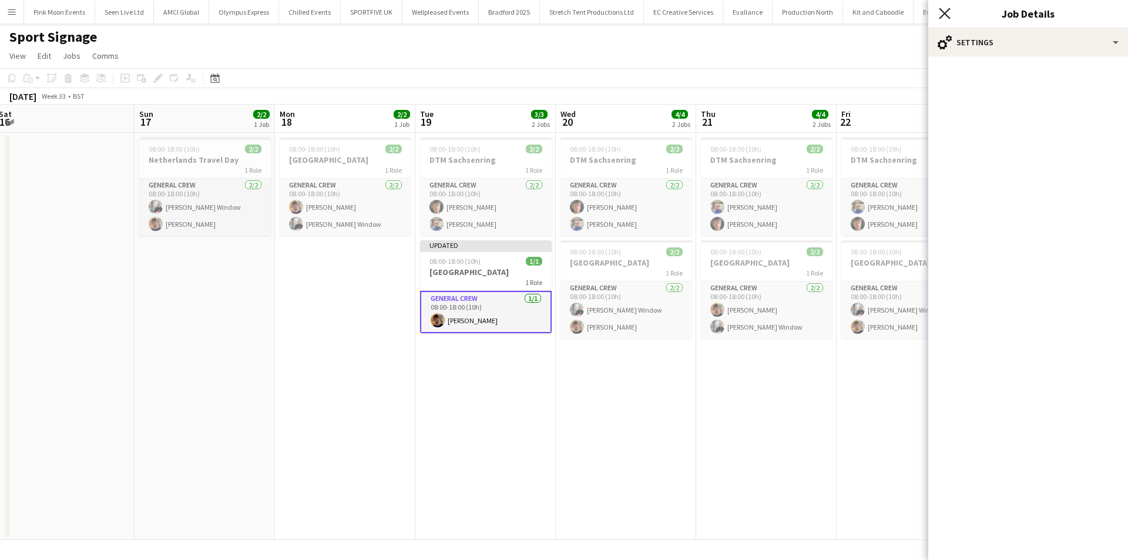
click at [941, 12] on icon "Close pop-in" at bounding box center [944, 13] width 11 height 11
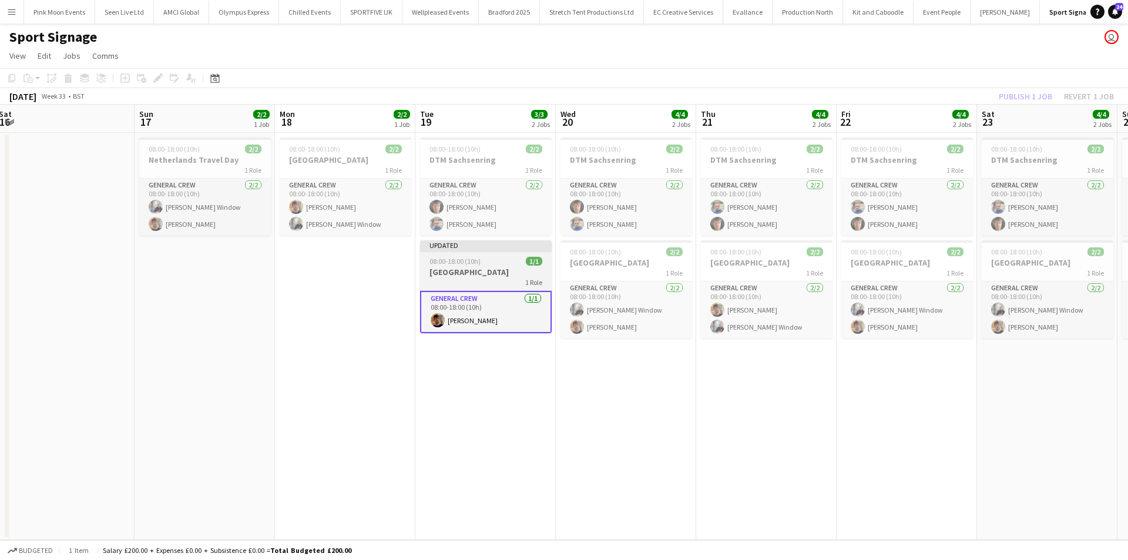
click at [473, 256] on app-job-card "Updated 08:00-18:00 (10h) 1/1 Netherlands 1 Role General Crew [DATE] 08:00-18:0…" at bounding box center [486, 286] width 132 height 93
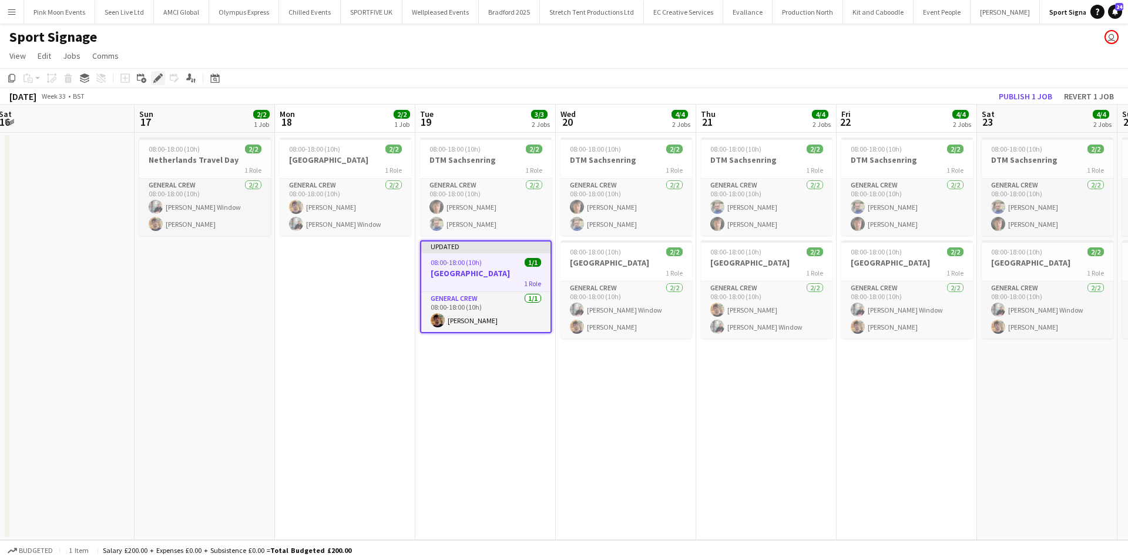
click at [162, 71] on div "Edit" at bounding box center [158, 78] width 14 height 14
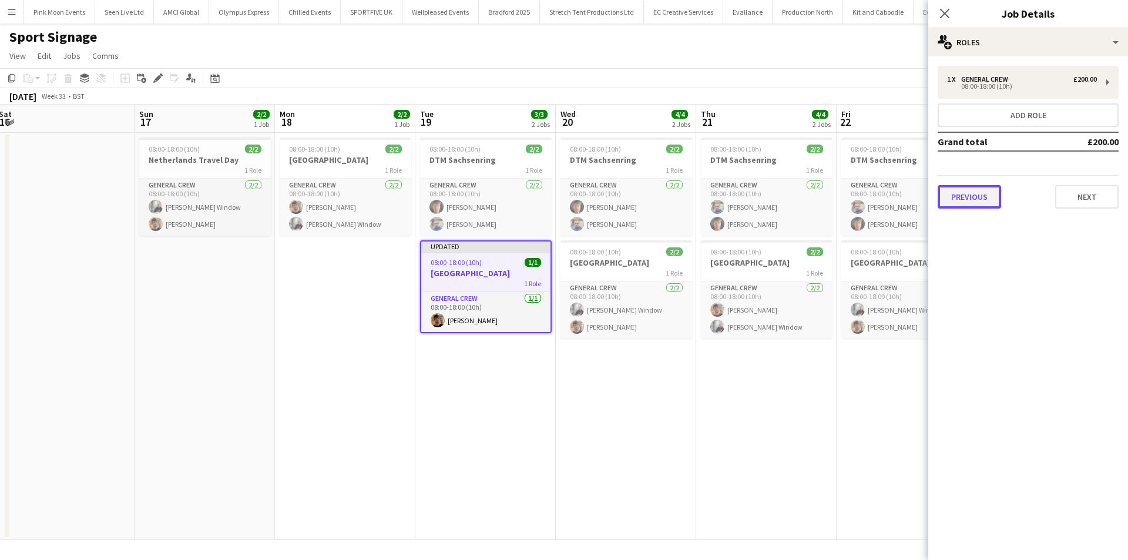
click at [959, 195] on button "Previous" at bounding box center [969, 197] width 63 height 24
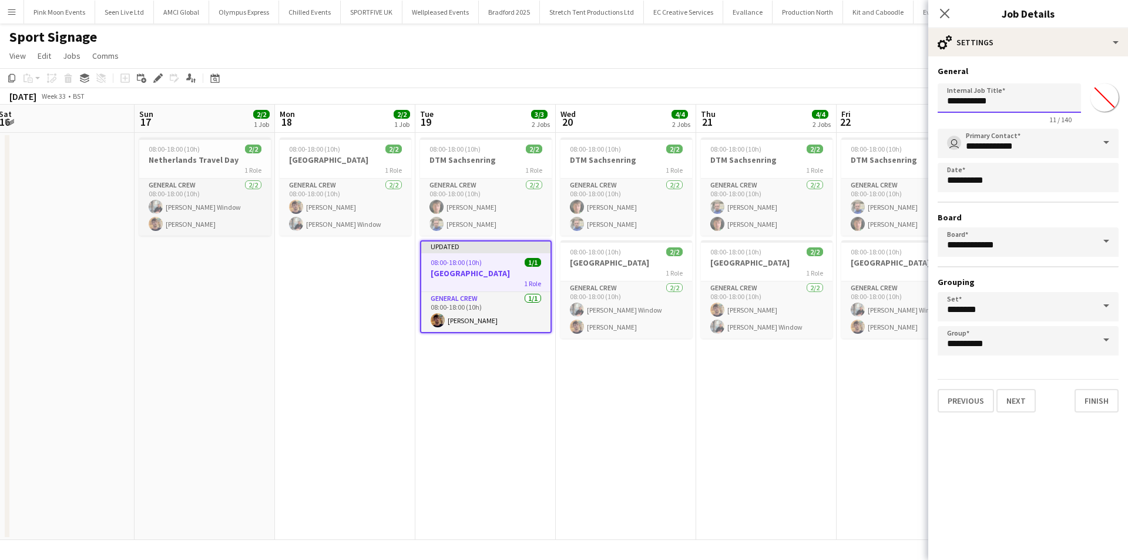
click at [1021, 99] on input "**********" at bounding box center [1009, 97] width 143 height 29
click at [624, 488] on app-date-cell "08:00-18:00 (10h) 2/2 DTM Sachsenring 1 Role General Crew [DATE] 08:00-18:00 (1…" at bounding box center [626, 336] width 140 height 407
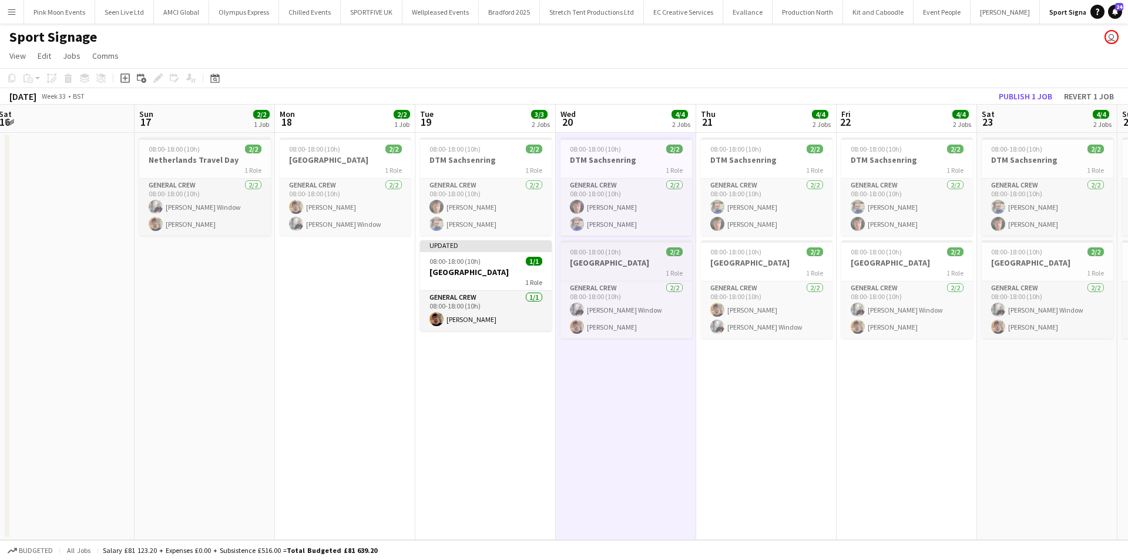
click at [622, 260] on h3 "[GEOGRAPHIC_DATA]" at bounding box center [627, 262] width 132 height 11
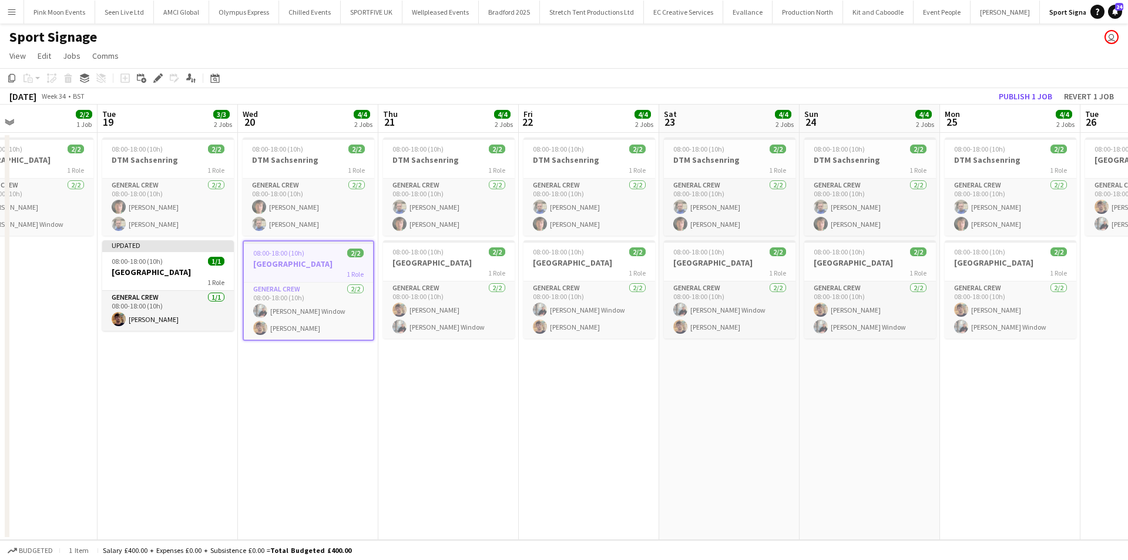
scroll to position [0, 497]
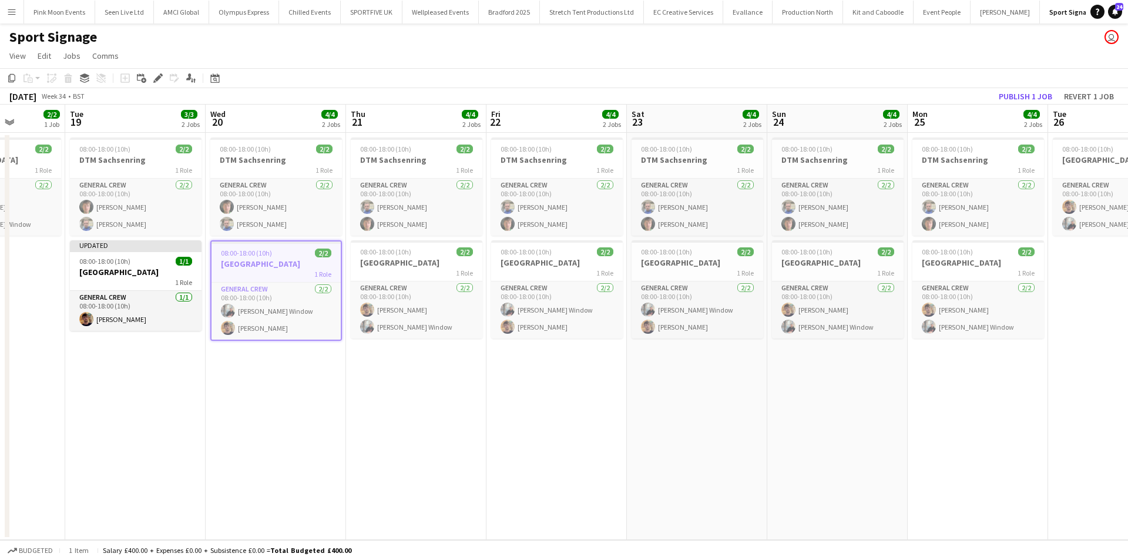
drag, startPoint x: 779, startPoint y: 391, endPoint x: 429, endPoint y: 430, distance: 351.8
click at [429, 430] on app-calendar-viewport "Fri 15 Sat 16 Sun 17 2/2 1 Job Mon 18 2/2 1 Job Tue 19 3/3 2 Jobs Wed 20 4/4 2 …" at bounding box center [564, 322] width 1128 height 435
click at [412, 262] on h3 "[GEOGRAPHIC_DATA]" at bounding box center [417, 262] width 132 height 11
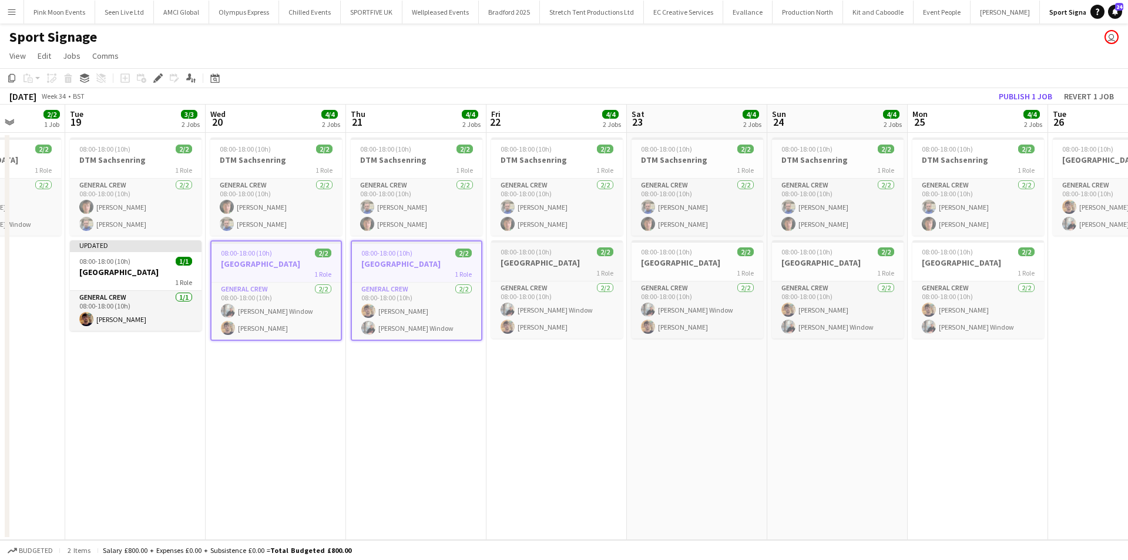
click at [547, 276] on div "1 Role" at bounding box center [557, 272] width 132 height 9
click at [678, 267] on h3 "[GEOGRAPHIC_DATA]" at bounding box center [698, 262] width 132 height 11
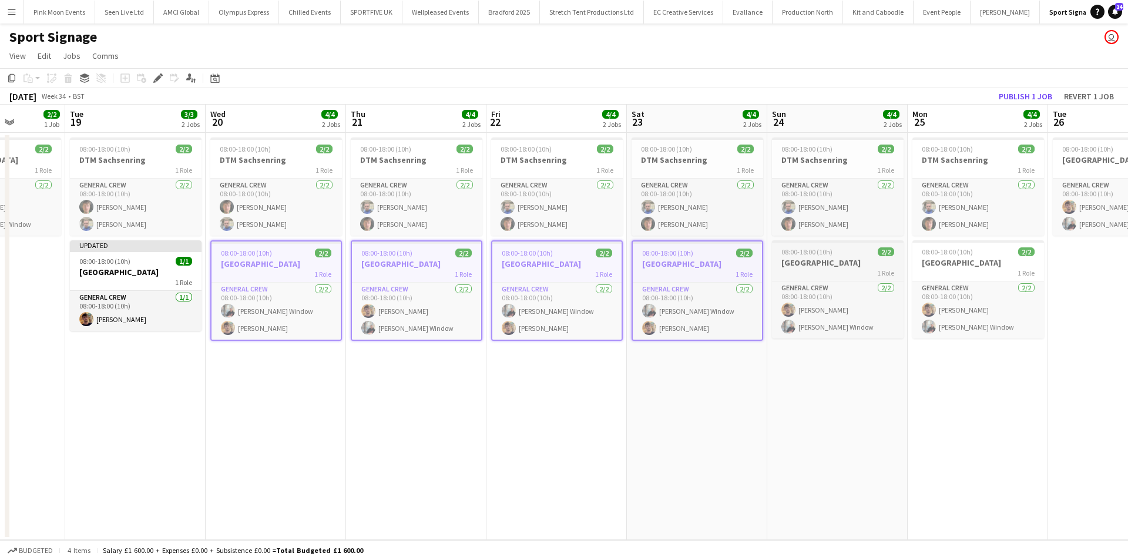
click at [859, 268] on div "1 Role" at bounding box center [838, 272] width 132 height 9
click at [937, 263] on h3 "[GEOGRAPHIC_DATA]" at bounding box center [979, 262] width 132 height 11
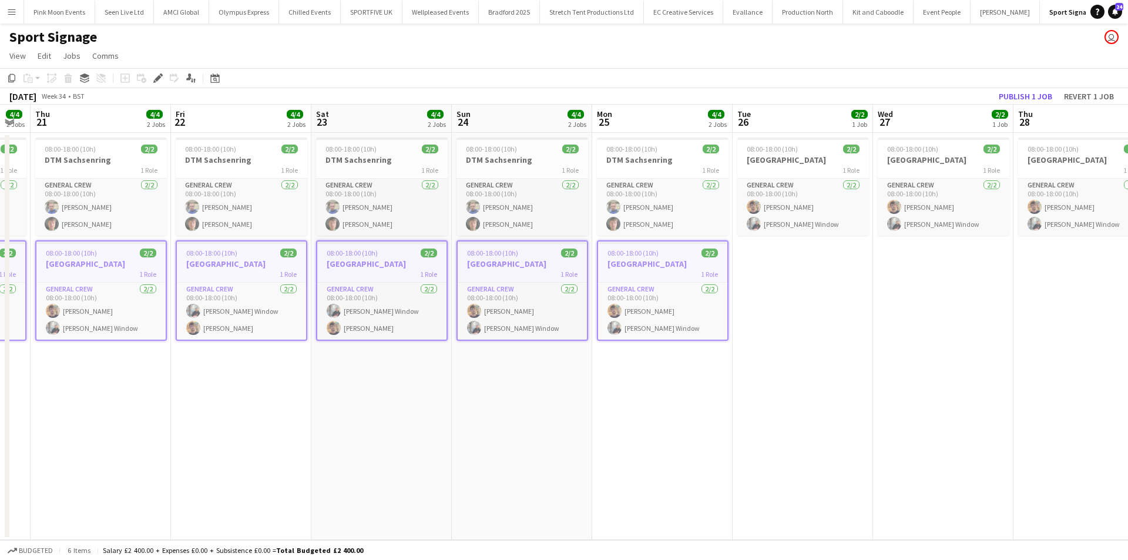
drag
click at [671, 415] on app-calendar-viewport "Sun 17 2/2 1 Job Mon 18 2/2 1 Job Tue 19 3/3 2 Jobs Wed 20 4/4 2 Jobs Thu 21 4/…" at bounding box center [564, 322] width 1128 height 435
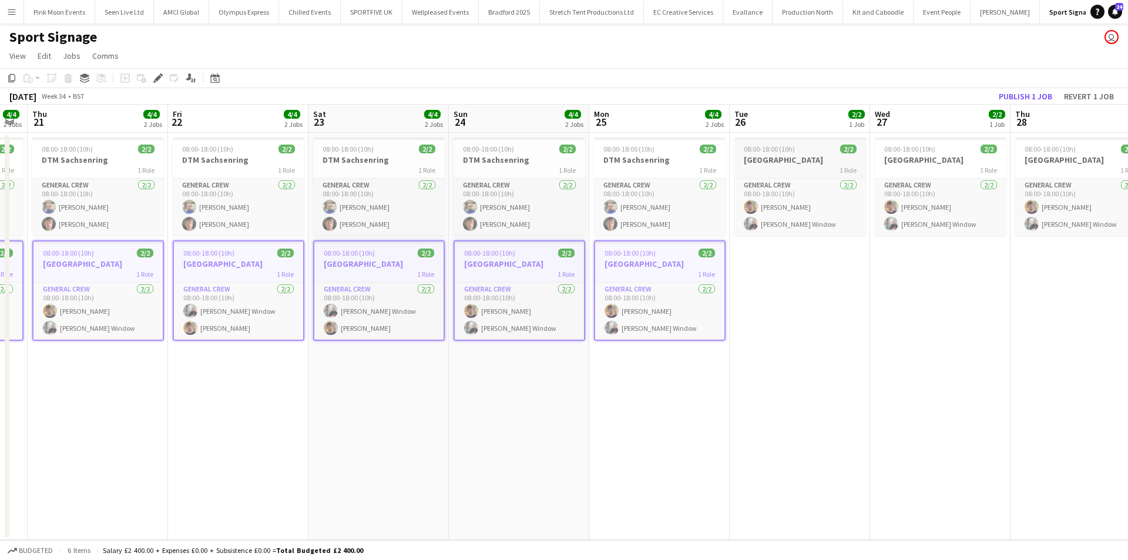
click at [763, 153] on span "08:00-18:00 (10h)" at bounding box center [769, 149] width 51 height 9
click at [924, 152] on span "08:00-18:00 (10h)" at bounding box center [909, 149] width 51 height 9
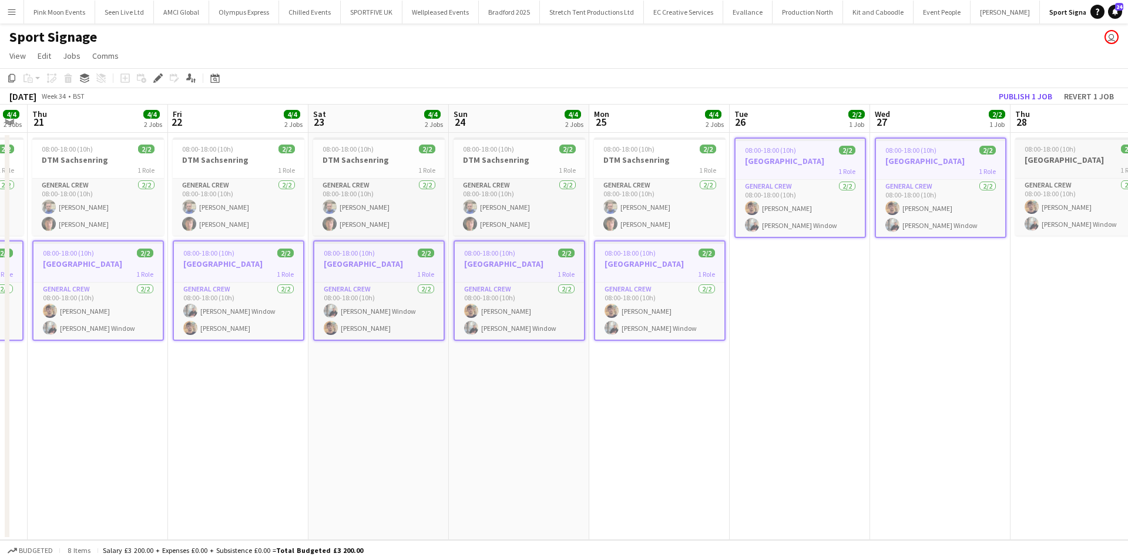
click at [1089, 155] on h3 "[GEOGRAPHIC_DATA]" at bounding box center [1082, 160] width 132 height 11
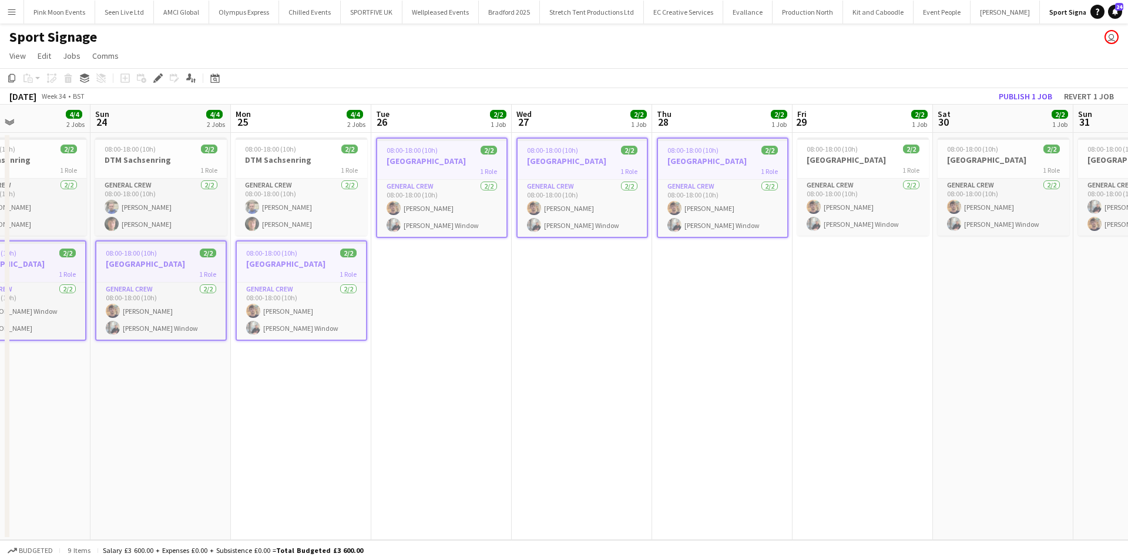
scroll to position [0, 340]
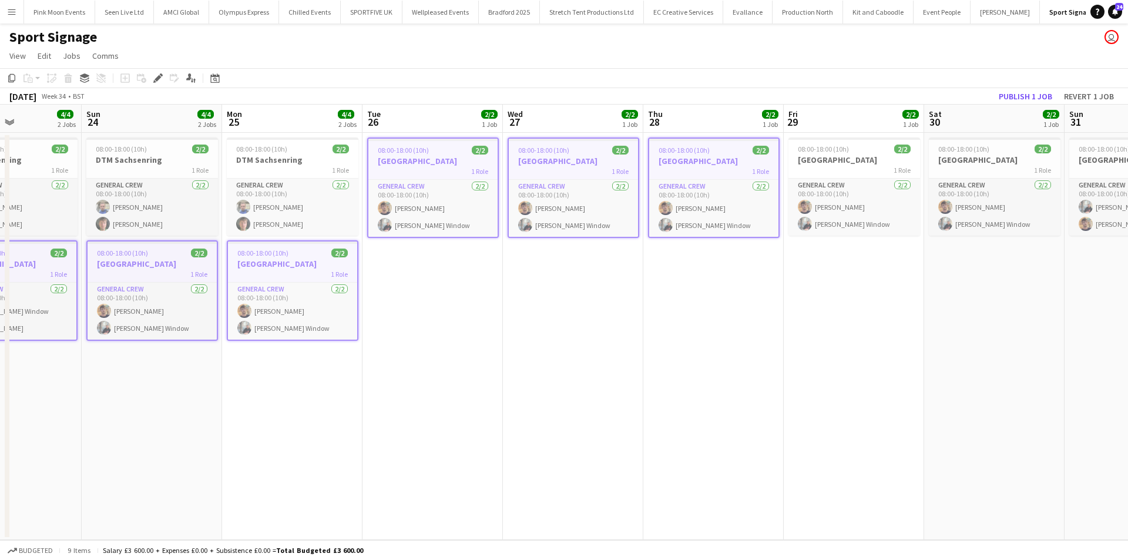
click at [651, 324] on app-calendar-viewport "Thu 21 4/4 2 Jobs Fri 22 4/4 2 Jobs Sat 23 4/4 2 Jobs Sun 24 4/4 2 Jobs Mon 25 …" at bounding box center [564, 322] width 1128 height 435
click at [830, 155] on h3 "[GEOGRAPHIC_DATA]" at bounding box center [855, 160] width 132 height 11
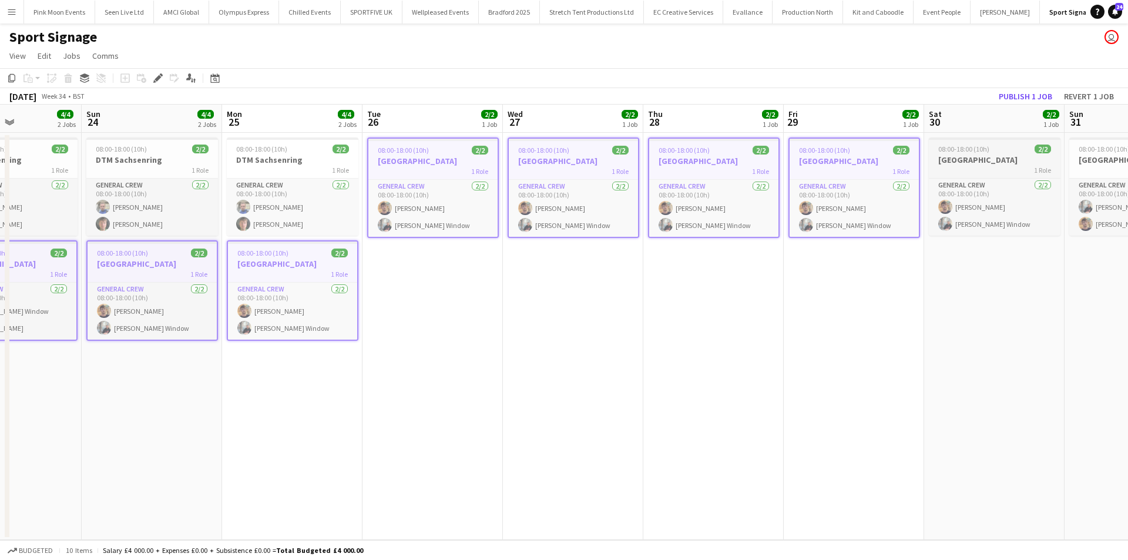
click at [960, 160] on h3 "[GEOGRAPHIC_DATA]" at bounding box center [995, 160] width 132 height 11
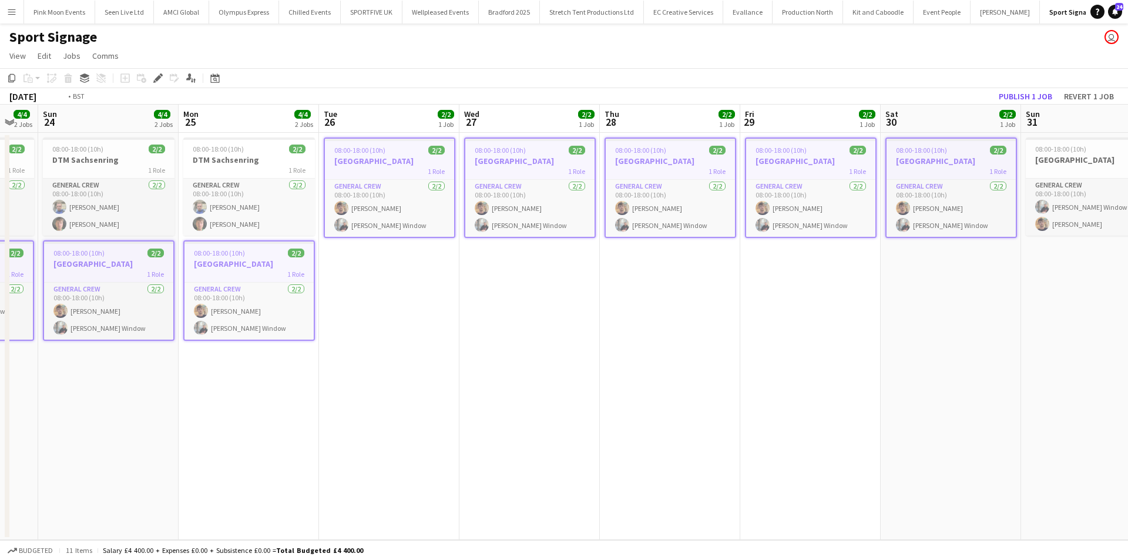
click at [624, 343] on app-calendar-viewport "Thu 21 4/4 2 Jobs Fri 22 4/4 2 Jobs Sat 23 4/4 2 Jobs Sun 24 4/4 2 Jobs Mon 25 …" at bounding box center [564, 322] width 1128 height 435
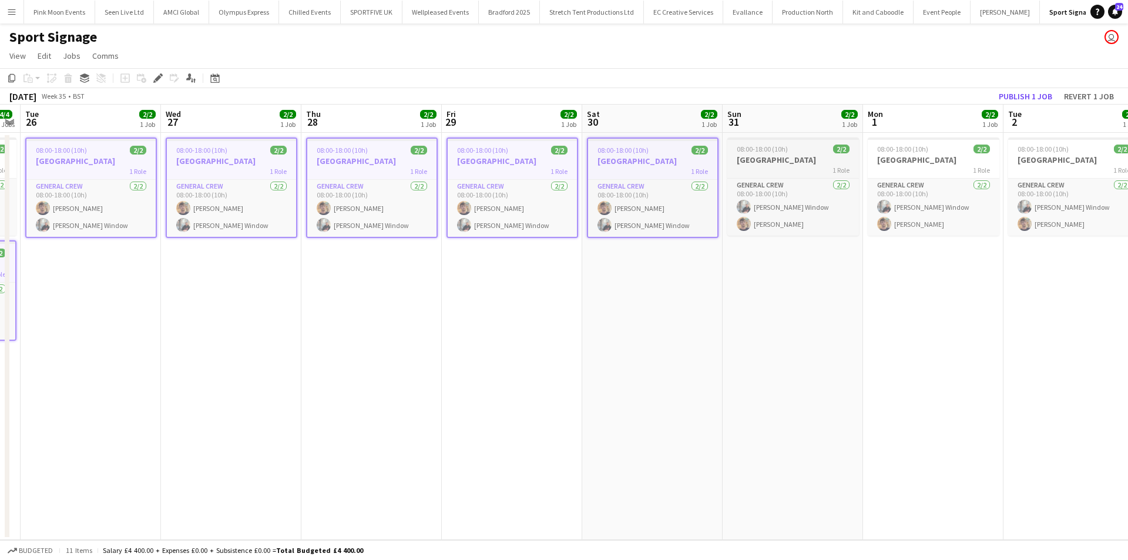
click at [807, 156] on h3 "[GEOGRAPHIC_DATA]" at bounding box center [794, 160] width 132 height 11
click at [907, 156] on h3 "[GEOGRAPHIC_DATA]" at bounding box center [934, 160] width 132 height 11
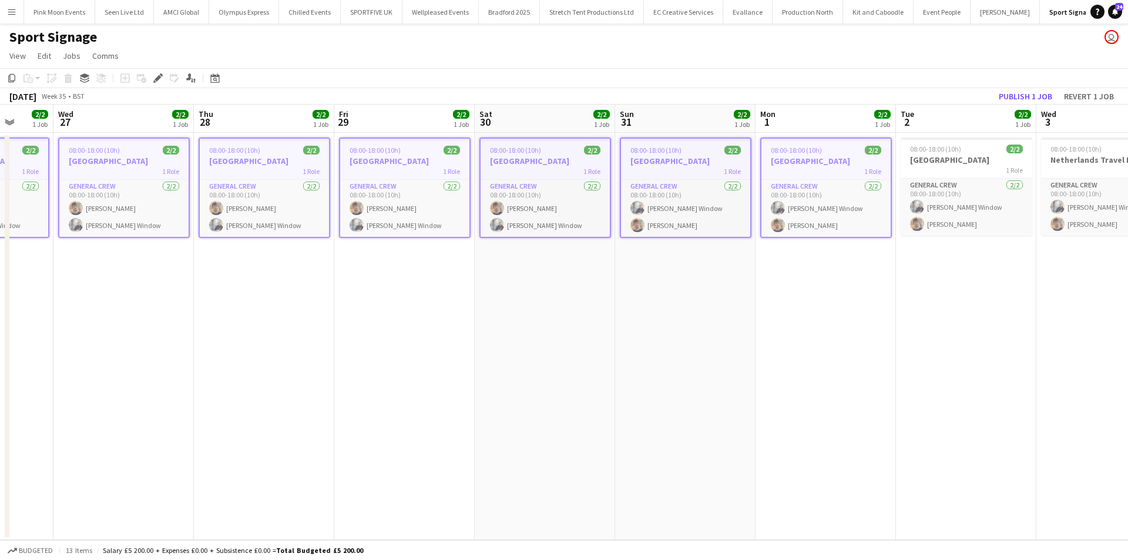
click at [577, 342] on app-calendar-viewport "Sat 23 4/4 2 Jobs Sun 24 4/4 2 Jobs Mon 25 4/4 2 Jobs Tue 26 2/2 1 Job Wed 27 2…" at bounding box center [564, 322] width 1128 height 435
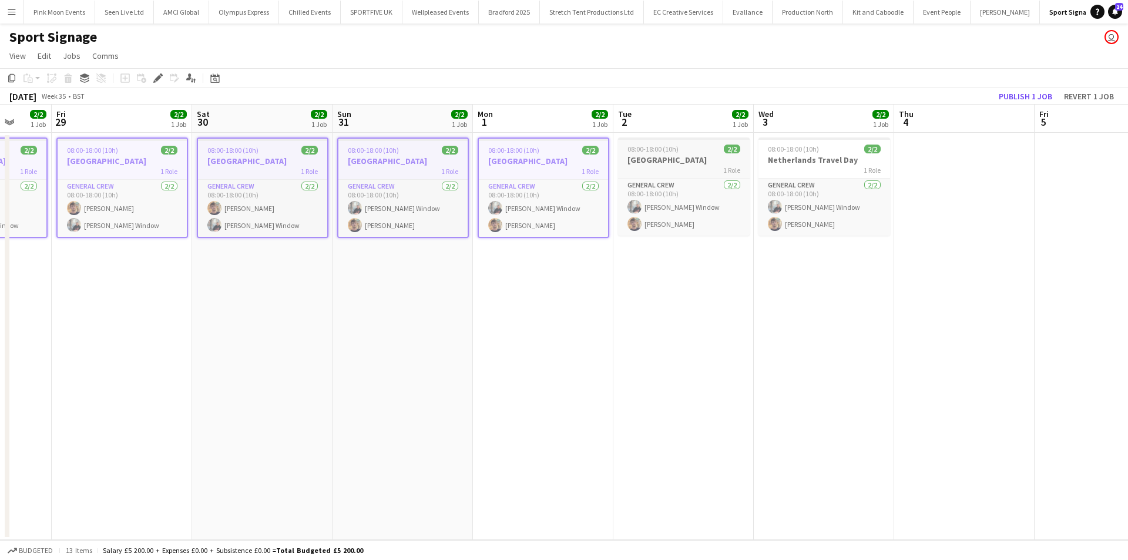
click at [701, 157] on h3 "[GEOGRAPHIC_DATA]" at bounding box center [684, 160] width 132 height 11
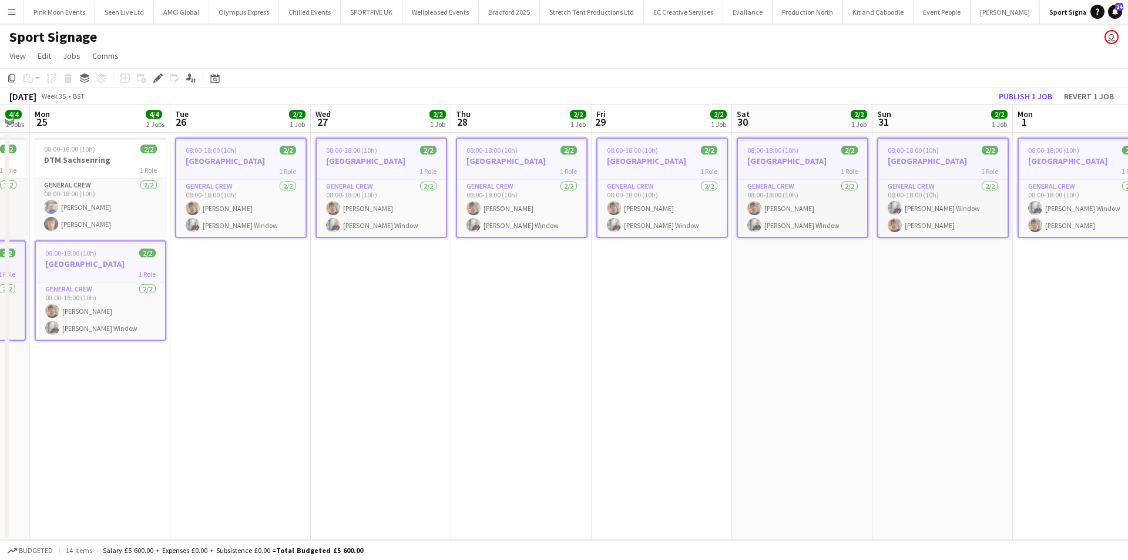
drag, startPoint x: 201, startPoint y: 375, endPoint x: 585, endPoint y: 368, distance: 384.4
click at [585, 368] on app-calendar-viewport "Sat 23 4/4 2 Jobs Sun 24 4/4 2 Jobs Mon 25 4/4 2 Jobs Tue 26 2/2 1 Job Wed 27 2…" at bounding box center [564, 322] width 1128 height 435
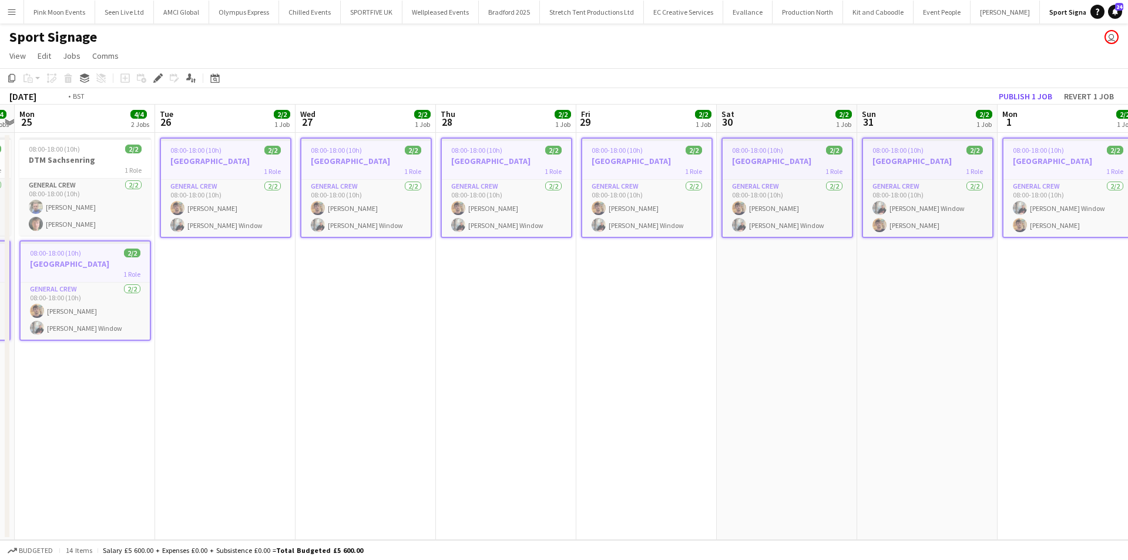
drag, startPoint x: 282, startPoint y: 388, endPoint x: 676, endPoint y: 344, distance: 397.3
click at [694, 338] on app-calendar-viewport "Sat 23 4/4 2 Jobs Sun 24 4/4 2 Jobs Mon 25 4/4 2 Jobs Tue 26 2/2 1 Job Wed 27 2…" at bounding box center [564, 322] width 1128 height 435
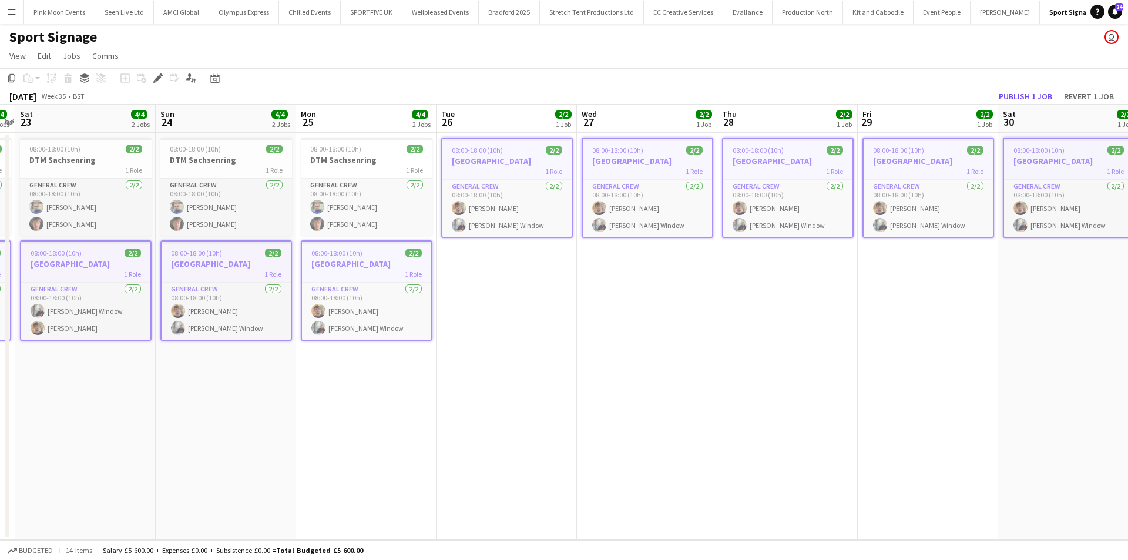
drag, startPoint x: 464, startPoint y: 381, endPoint x: 651, endPoint y: 358, distance: 188.9
click at [611, 359] on app-calendar-viewport "Thu 21 4/4 2 Jobs Fri 22 4/4 2 Jobs Sat 23 4/4 2 Jobs Sun 24 4/4 2 Jobs Mon 25 …" at bounding box center [564, 322] width 1128 height 435
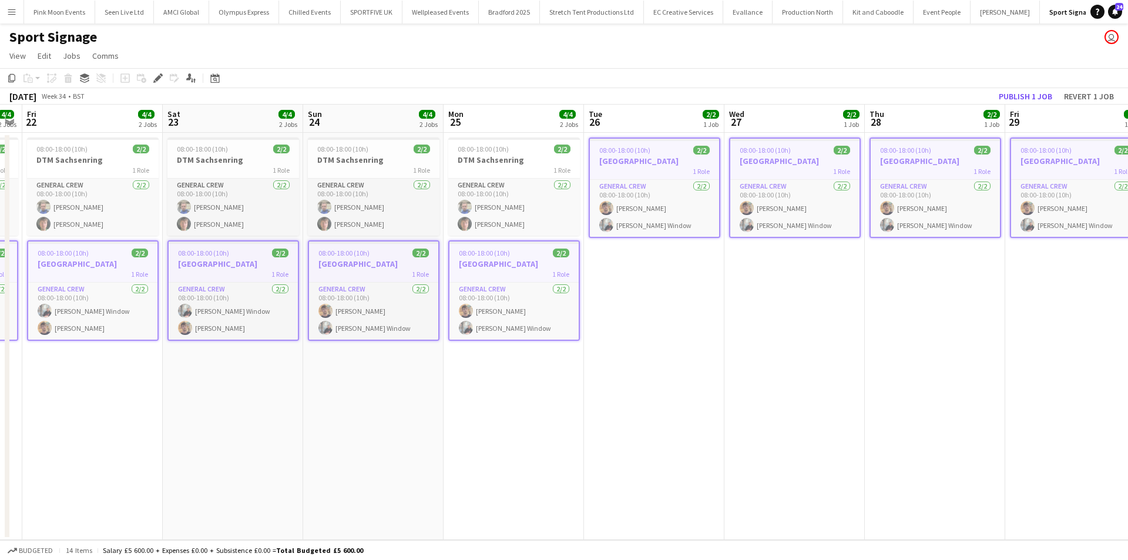
drag, startPoint x: 625, startPoint y: 393, endPoint x: 681, endPoint y: 395, distance: 56.5
click at [692, 390] on app-calendar-viewport "Wed 20 4/4 2 Jobs Thu 21 4/4 2 Jobs Fri 22 4/4 2 Jobs Sat 23 4/4 2 Jobs Sun 24 …" at bounding box center [564, 322] width 1128 height 435
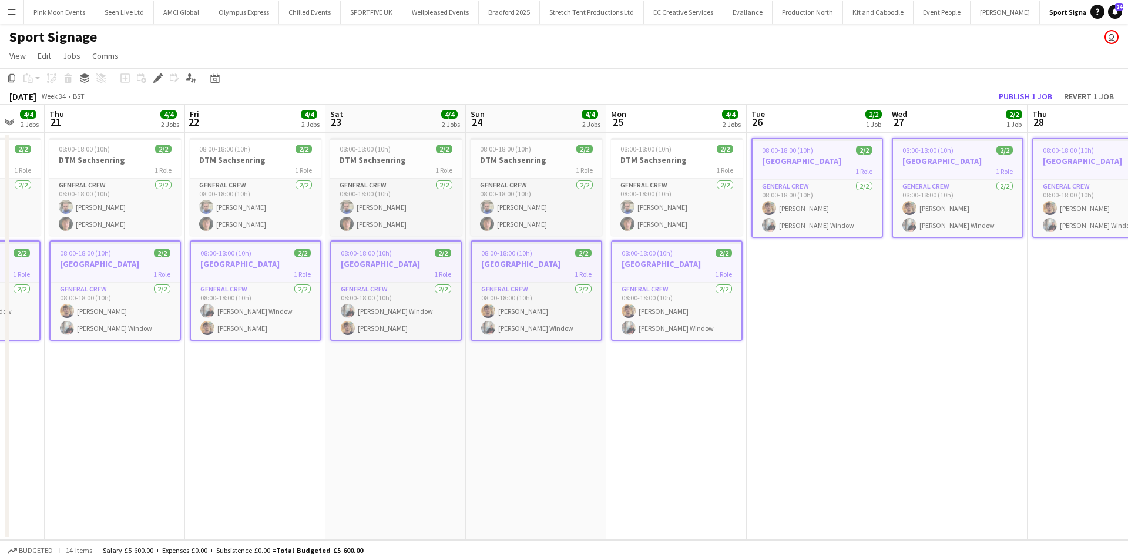
drag, startPoint x: 659, startPoint y: 400, endPoint x: 755, endPoint y: 390, distance: 96.3
click at [723, 392] on app-calendar-viewport "Tue 19 3/3 2 Jobs Wed 20 4/4 2 Jobs Thu 21 4/4 2 Jobs Fri 22 4/4 2 Jobs Sat 23 …" at bounding box center [564, 322] width 1128 height 435
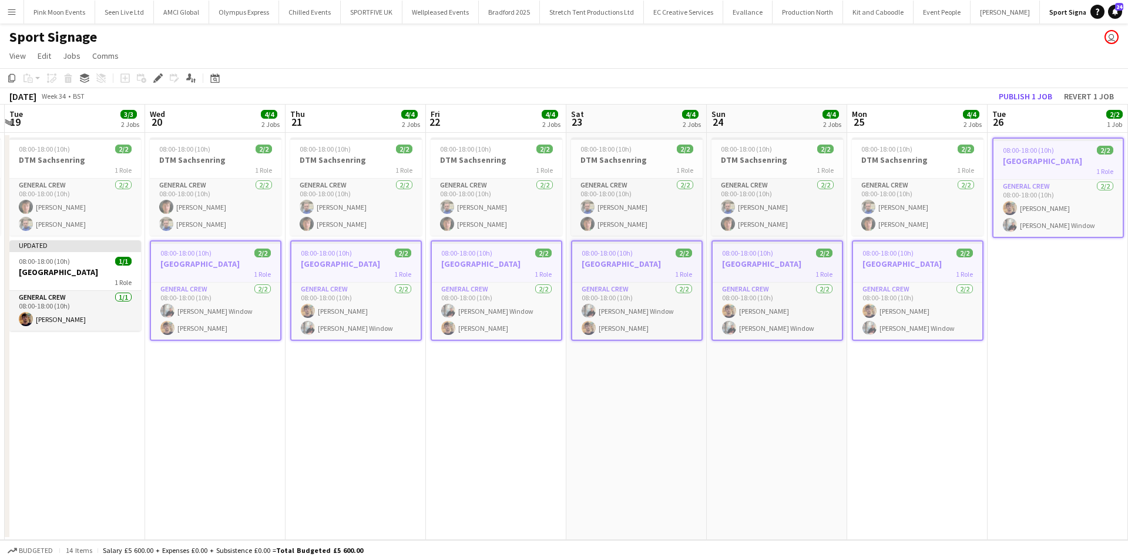
click at [683, 401] on app-calendar-viewport "Sun 17 2/2 1 Job Mon 18 2/2 1 Job Tue 19 3/3 2 Jobs Wed 20 4/4 2 Jobs Thu 21 4/…" at bounding box center [564, 322] width 1128 height 435
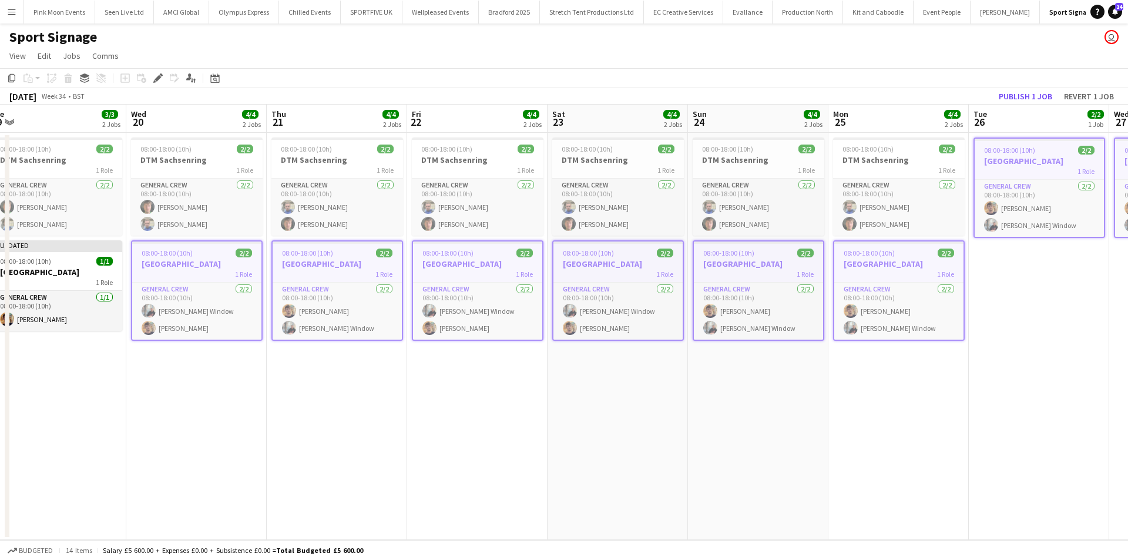
click at [716, 404] on app-calendar-viewport "Sun 17 2/2 1 Job Mon 18 2/2 1 Job Tue 19 3/3 2 Jobs Wed 20 4/4 2 Jobs Thu 21 4/…" at bounding box center [564, 322] width 1128 height 435
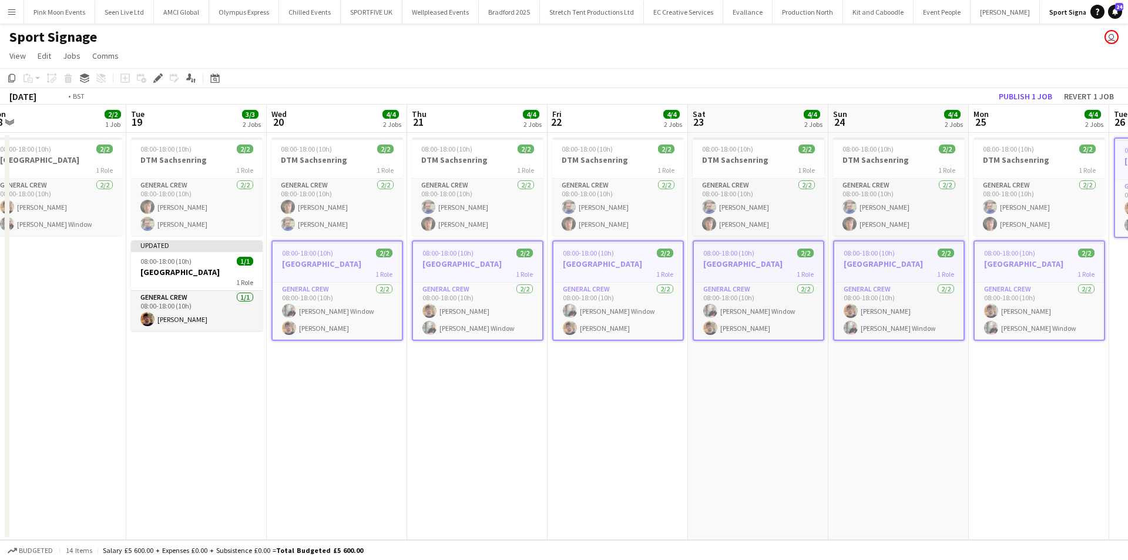
scroll to position [0, 268]
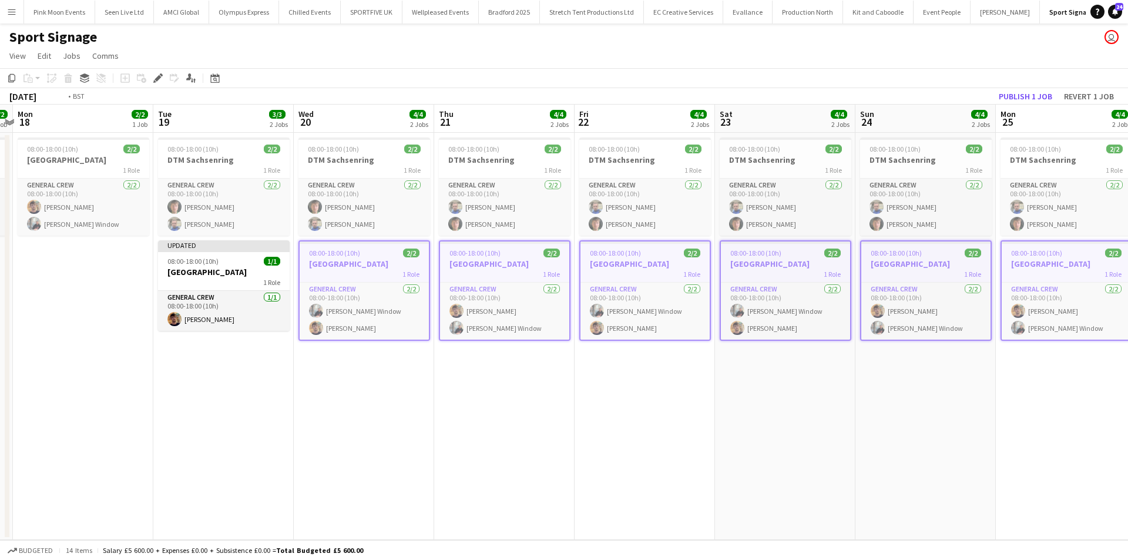
click at [699, 414] on app-calendar-viewport "Sat 16 Sun 17 2/2 1 Job Mon 18 2/2 1 Job Tue 19 3/3 2 Jobs Wed 20 4/4 2 Jobs Th…" at bounding box center [564, 322] width 1128 height 435
click at [272, 412] on app-date-cell "08:00-18:00 (10h) 2/2 DTM Sachsenring 1 Role General Crew [DATE] 08:00-18:00 (1…" at bounding box center [223, 336] width 140 height 407
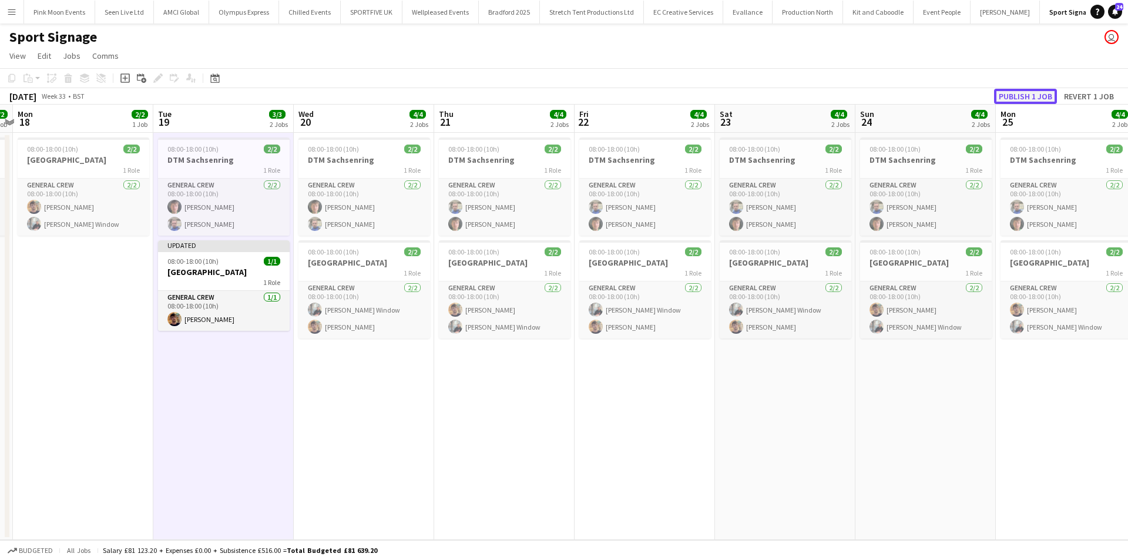
click at [1034, 92] on button "Publish 1 job" at bounding box center [1025, 96] width 63 height 15
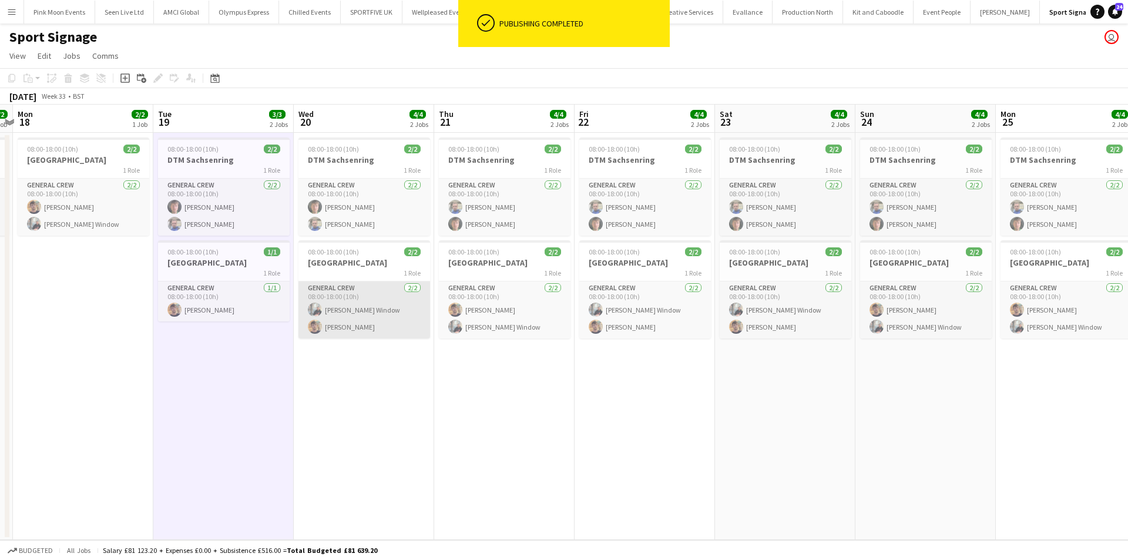
click at [358, 317] on app-card-role "General Crew [DATE] 08:00-18:00 (10h) [PERSON_NAME] Window [PERSON_NAME]" at bounding box center [365, 310] width 132 height 57
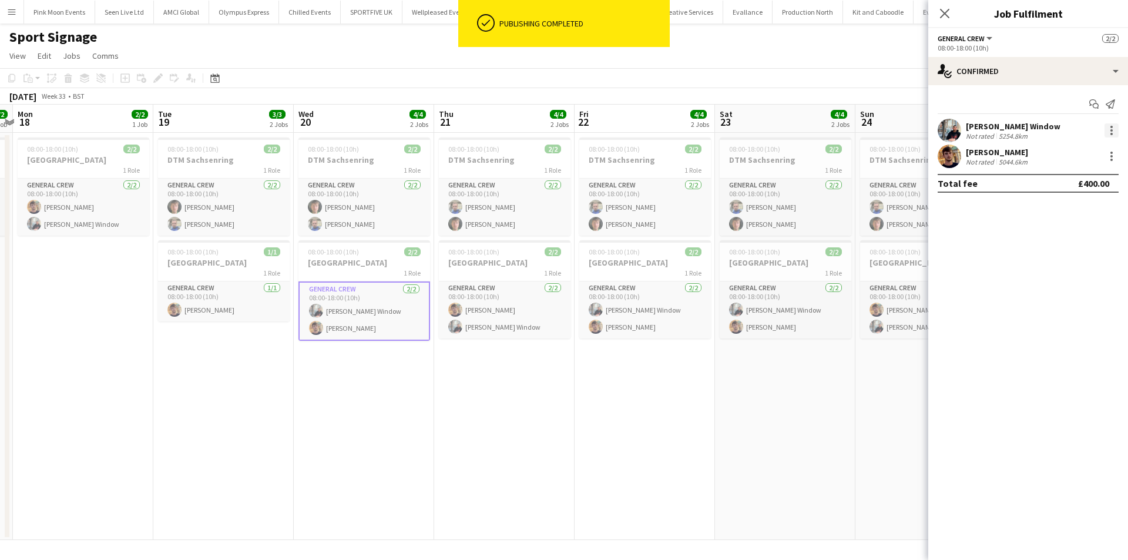
click at [1110, 131] on div at bounding box center [1112, 130] width 14 height 14
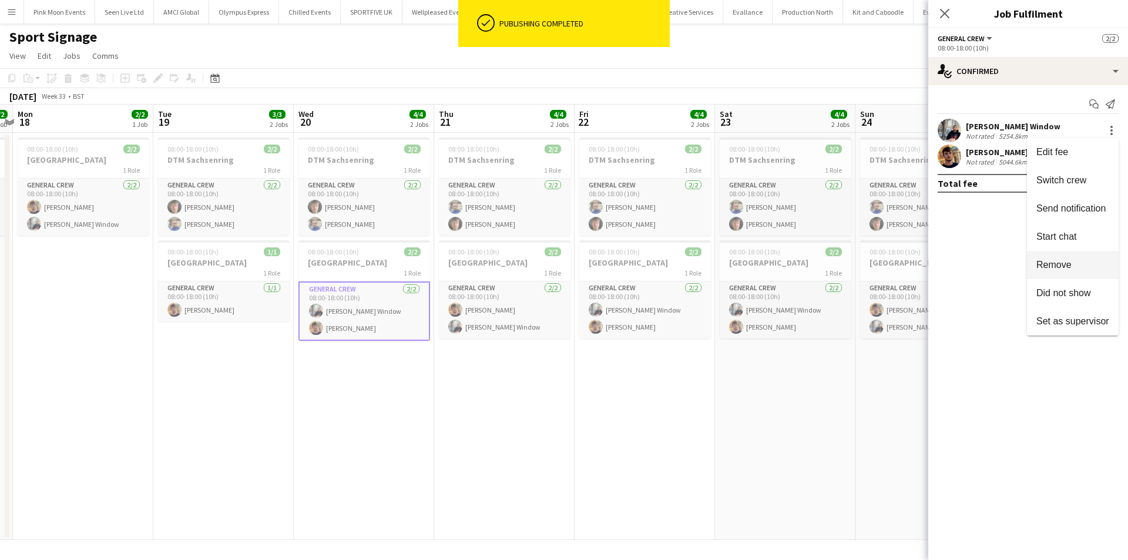
click at [1063, 267] on span "Remove" at bounding box center [1054, 265] width 35 height 10
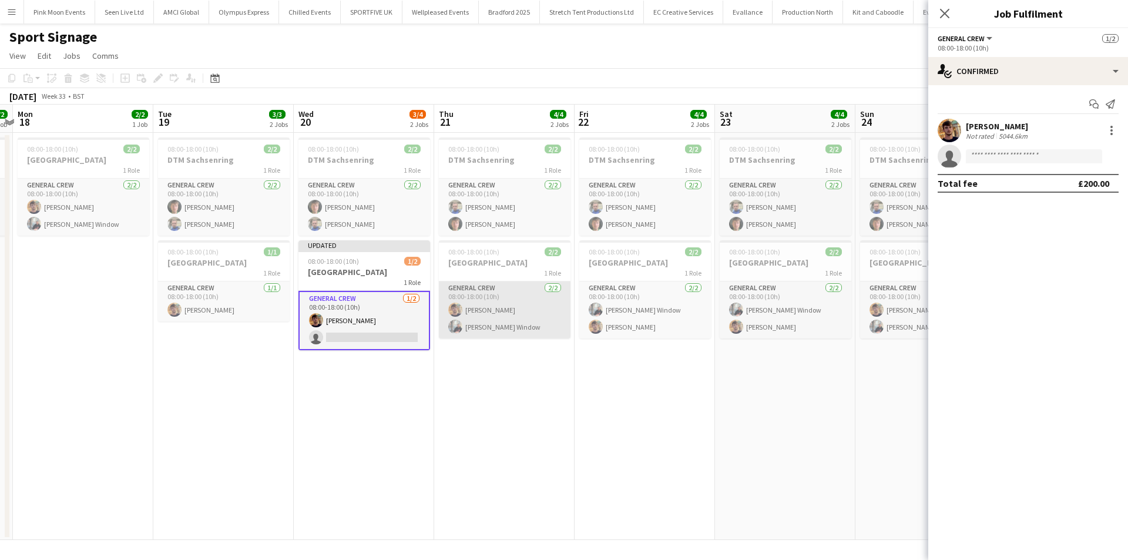
click at [557, 296] on app-card-role "General Crew [DATE] 08:00-18:00 (10h) [PERSON_NAME] [PERSON_NAME] Window" at bounding box center [505, 310] width 132 height 57
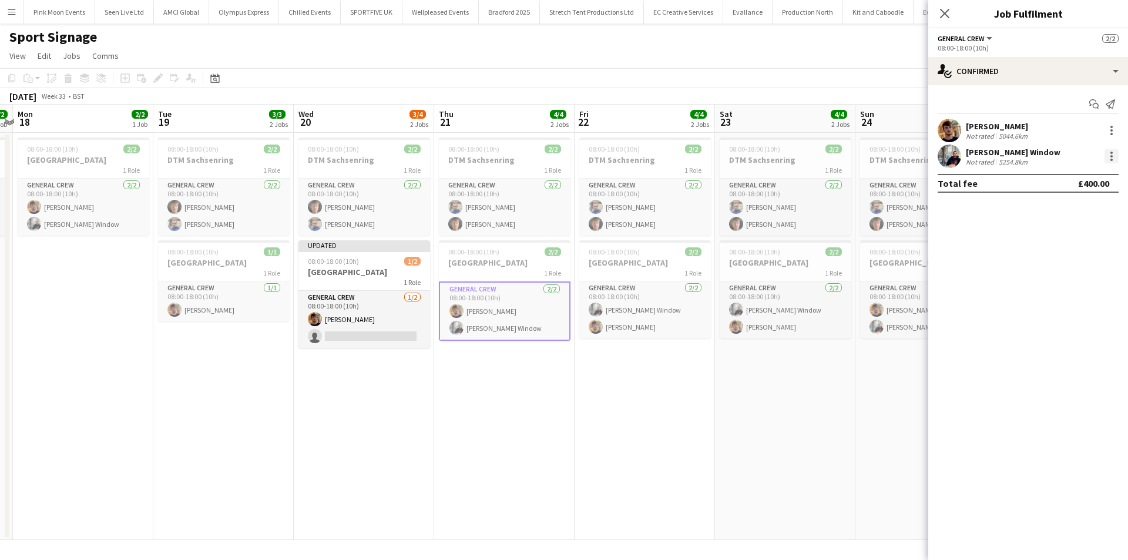
click at [1107, 152] on div at bounding box center [1112, 156] width 14 height 14
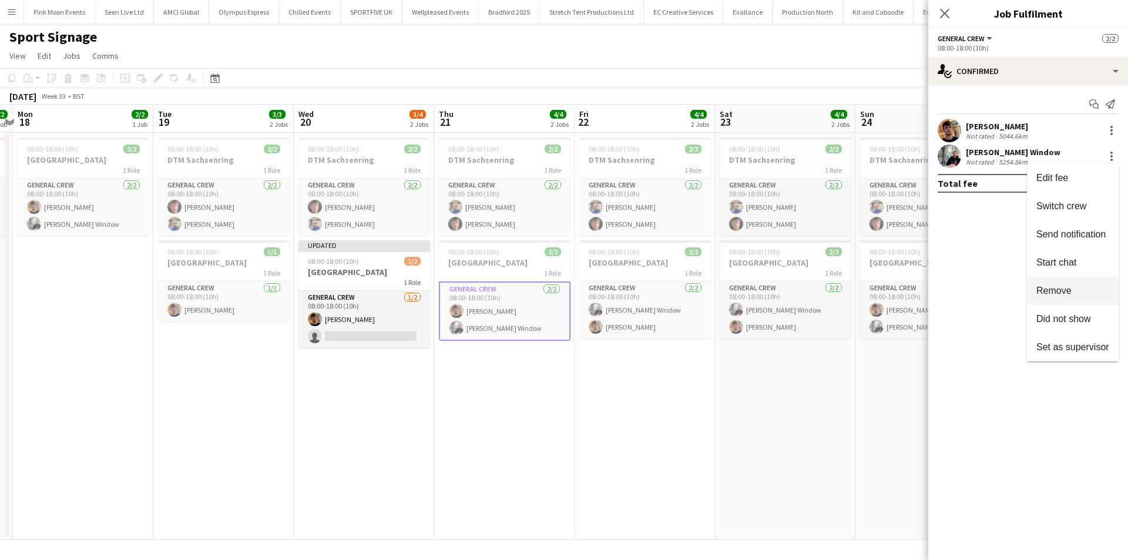
click at [1058, 296] on span "Remove" at bounding box center [1073, 291] width 73 height 11
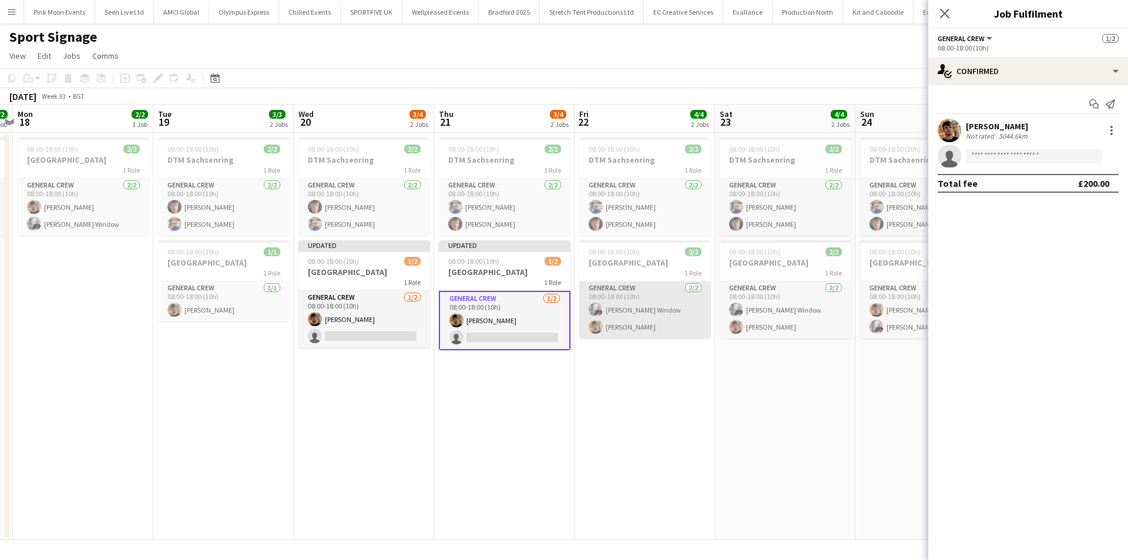
click at [630, 306] on app-card-role "General Crew [DATE] 08:00-18:00 (10h) [PERSON_NAME] Window [PERSON_NAME]" at bounding box center [645, 310] width 132 height 57
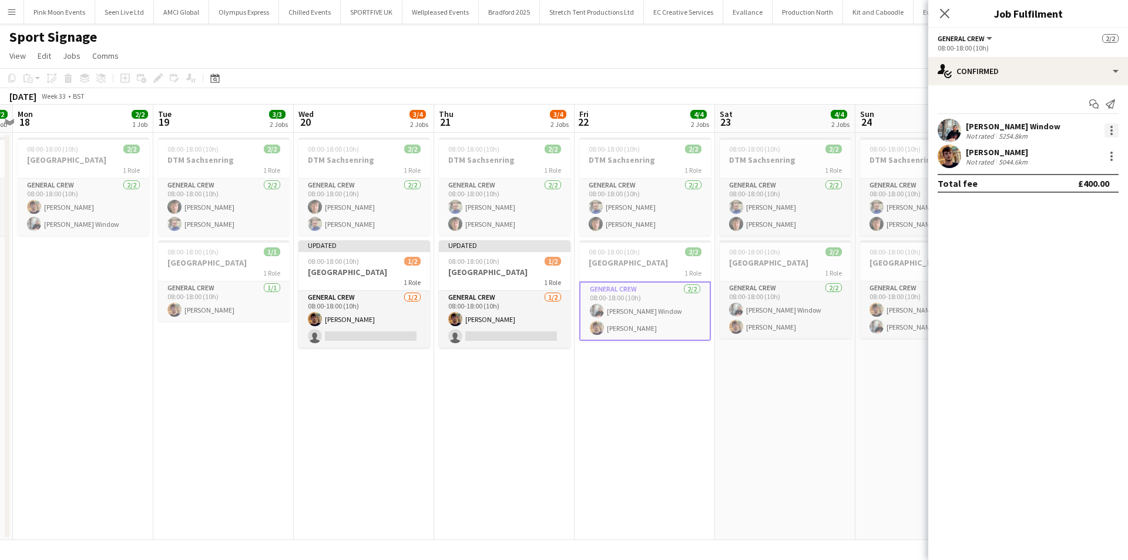
click at [1110, 126] on div at bounding box center [1112, 130] width 14 height 14
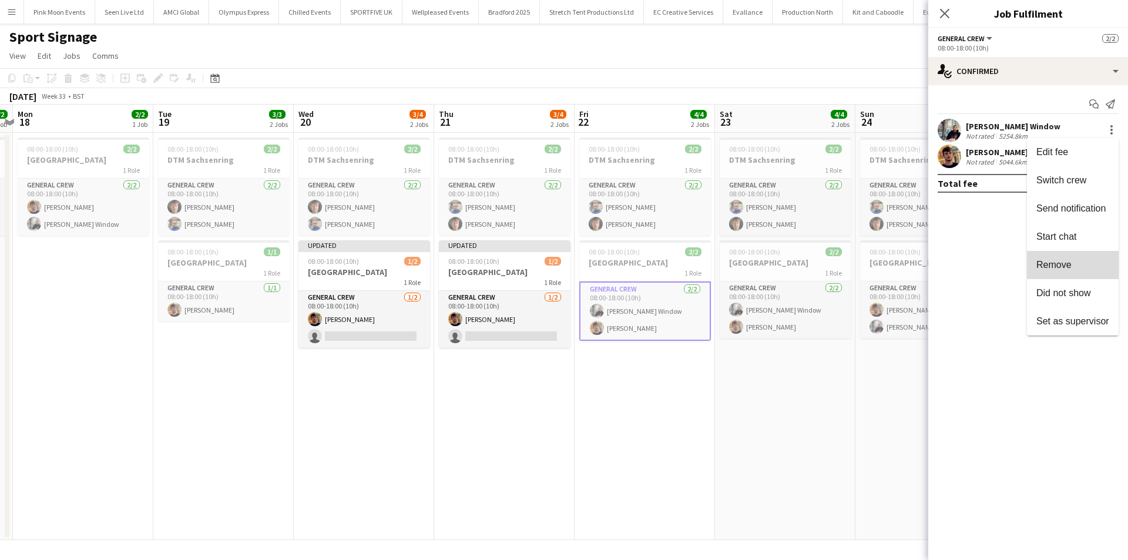
click at [1086, 264] on span "Remove" at bounding box center [1073, 265] width 73 height 11
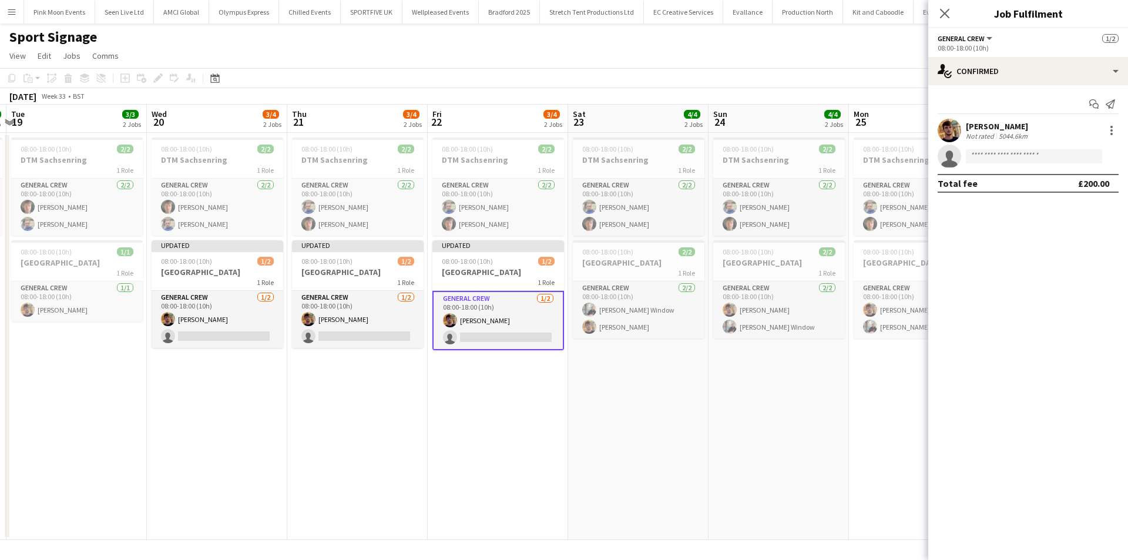
drag, startPoint x: 849, startPoint y: 380, endPoint x: 706, endPoint y: 391, distance: 142.7
click at [706, 391] on app-calendar-viewport "Sat 16 Sun 17 2/2 1 Job Mon 18 2/2 1 Job Tue 19 3/3 2 Jobs Wed 20 3/4 2 Jobs Th…" at bounding box center [564, 322] width 1128 height 435
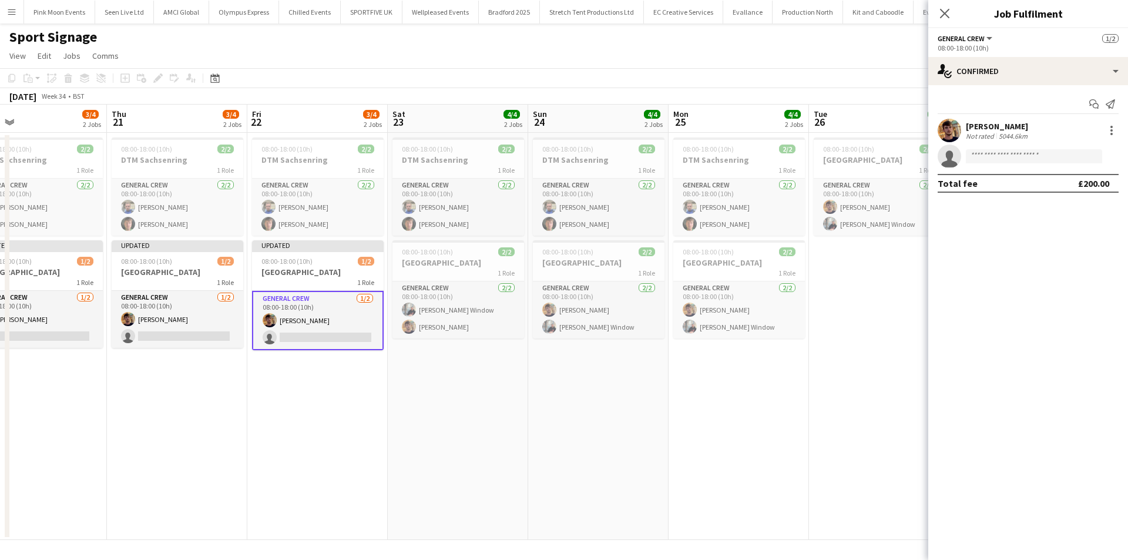
drag, startPoint x: 540, startPoint y: 391, endPoint x: 518, endPoint y: 392, distance: 22.3
click at [518, 392] on app-calendar-viewport "Sat 16 Sun 17 2/2 1 Job Mon 18 2/2 1 Job Tue 19 3/3 2 Jobs Wed 20 3/4 2 Jobs Th…" at bounding box center [564, 322] width 1128 height 435
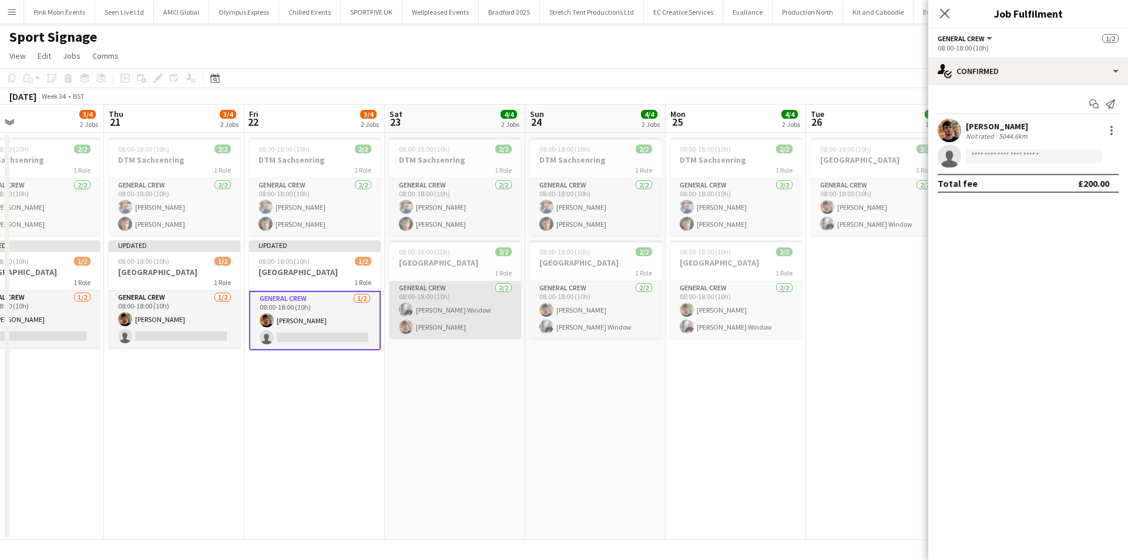
click at [466, 313] on app-card-role "General Crew [DATE] 08:00-18:00 (10h) [PERSON_NAME] Window [PERSON_NAME]" at bounding box center [456, 310] width 132 height 57
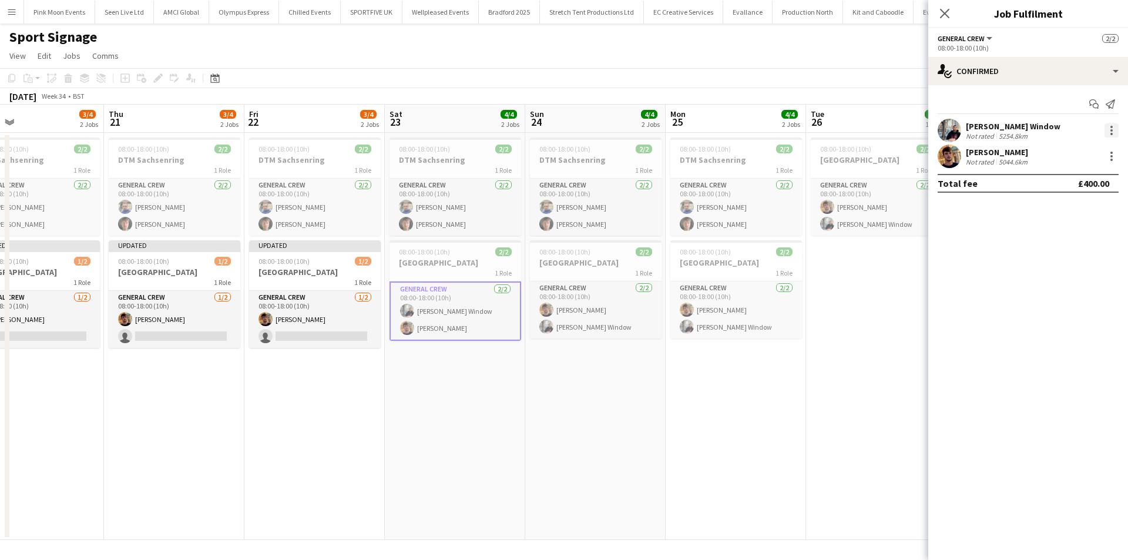
click at [1111, 132] on div at bounding box center [1112, 130] width 14 height 14
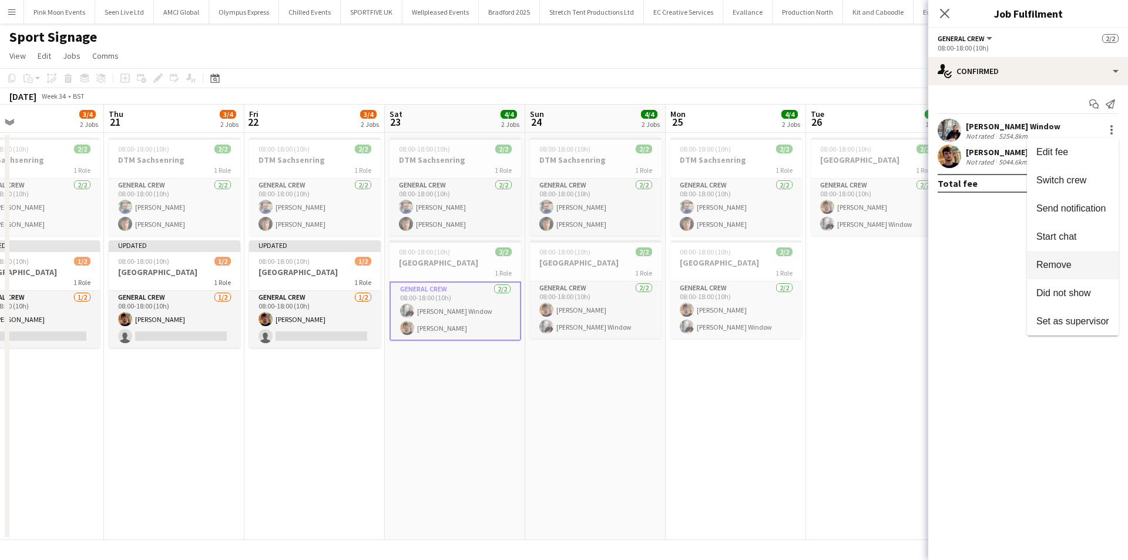
click at [1080, 266] on span "Remove" at bounding box center [1073, 265] width 73 height 11
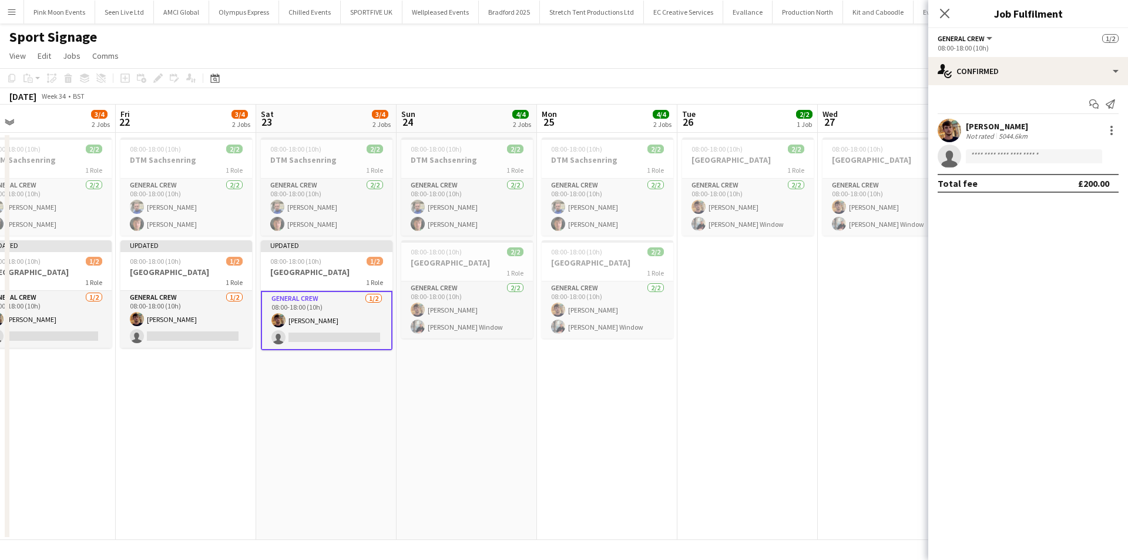
drag, startPoint x: 708, startPoint y: 384, endPoint x: 642, endPoint y: 373, distance: 67.3
click at [693, 385] on app-calendar-viewport "Mon 18 2/2 1 Job Tue 19 3/3 2 Jobs Wed 20 3/4 2 Jobs Thu 21 3/4 2 Jobs Fri 22 3…" at bounding box center [564, 322] width 1128 height 435
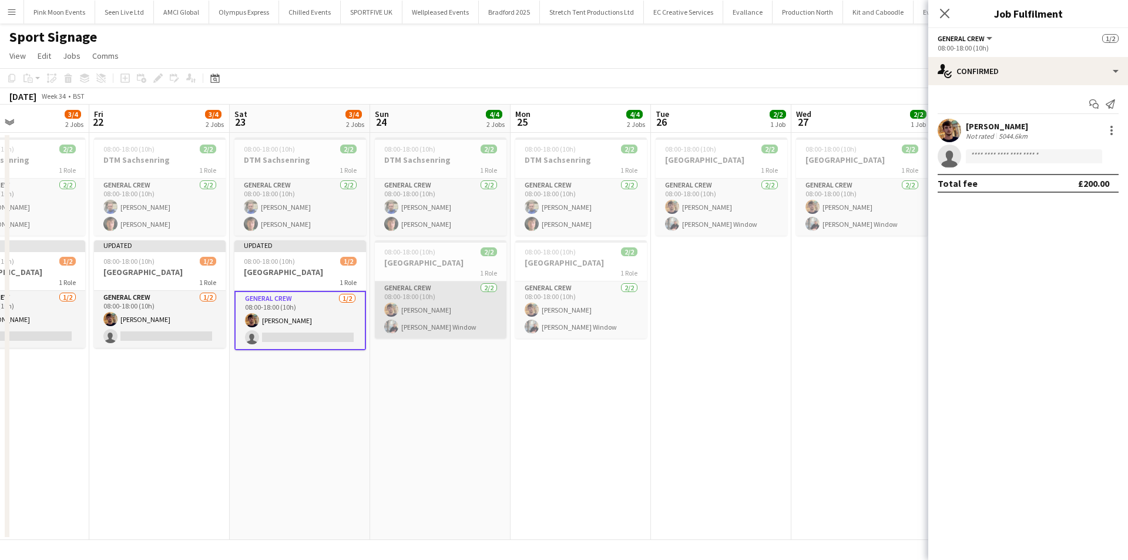
click at [397, 323] on app-user-avatar at bounding box center [391, 327] width 14 height 14
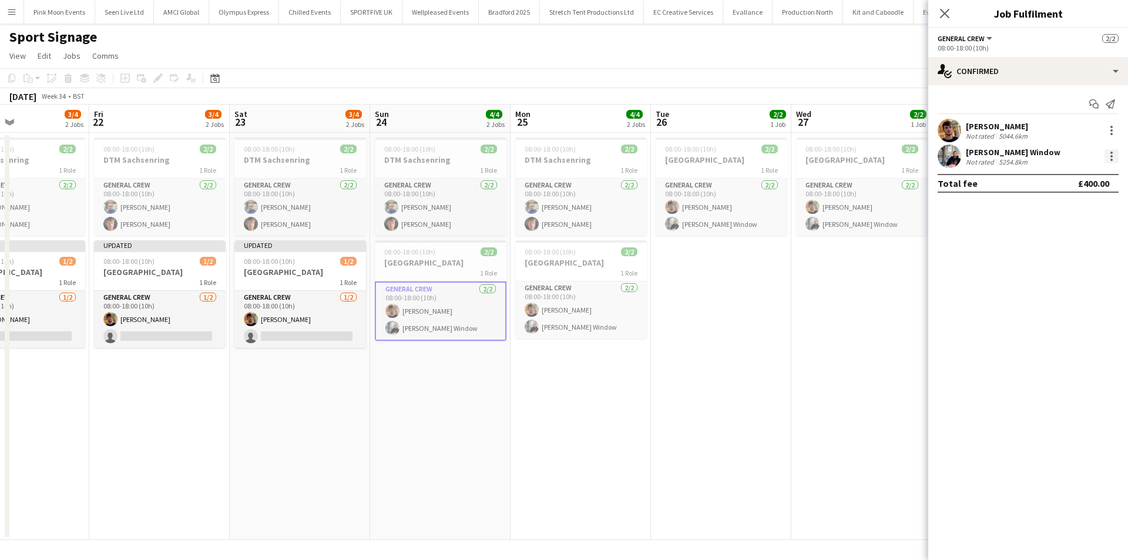
click at [1109, 161] on div at bounding box center [1112, 156] width 14 height 14
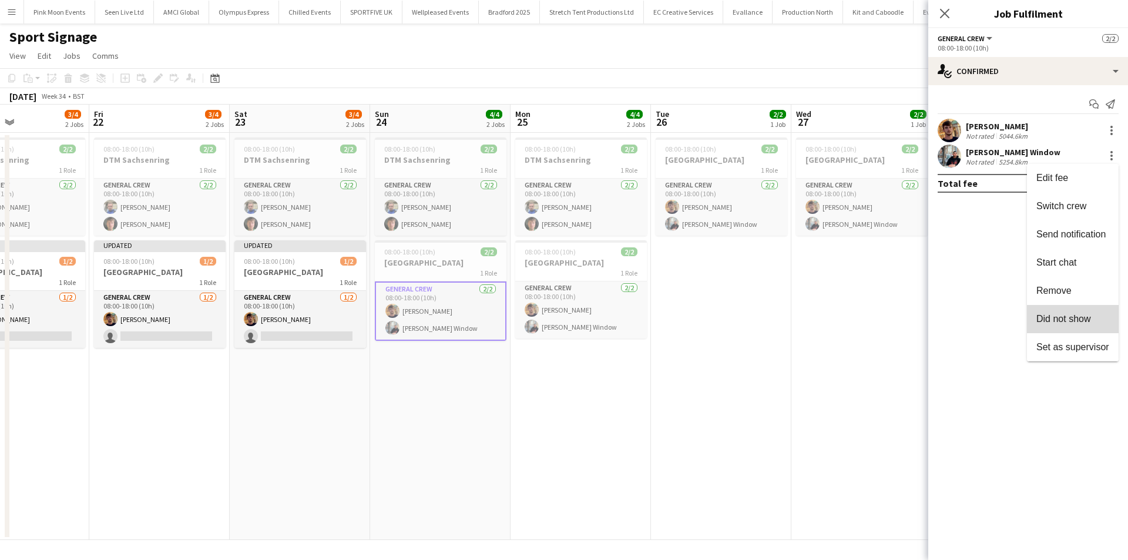
click at [1063, 315] on span "Did not show" at bounding box center [1064, 319] width 55 height 10
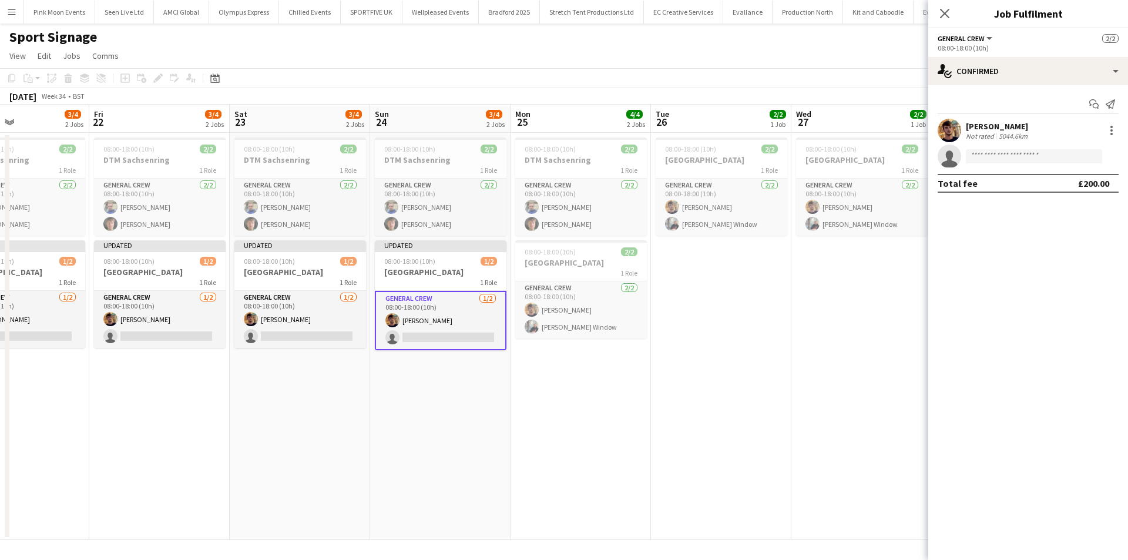
scroll to position [0, 575]
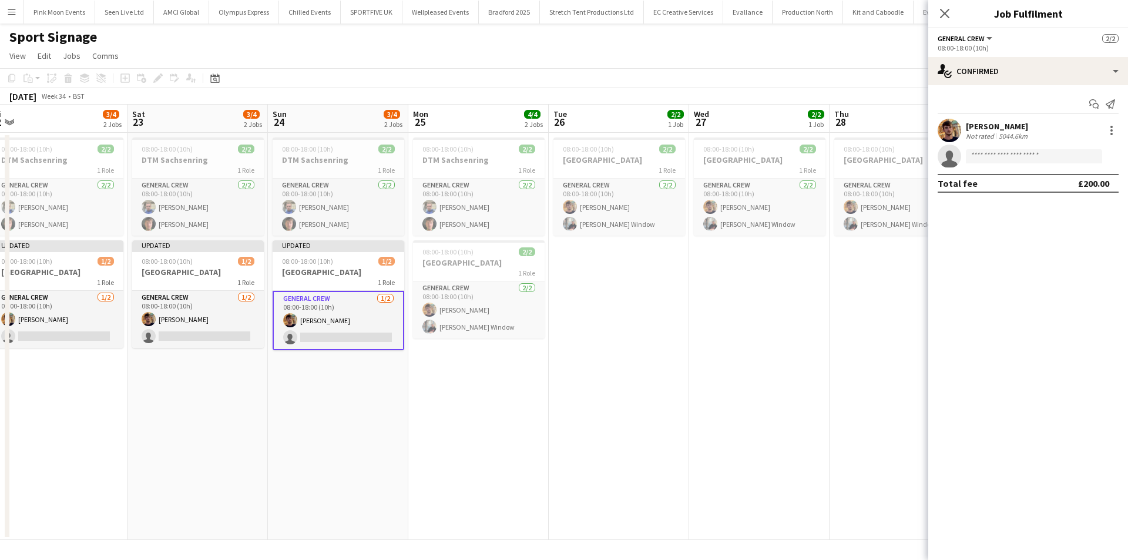
drag, startPoint x: 698, startPoint y: 447, endPoint x: 582, endPoint y: 422, distance: 117.9
click at [595, 431] on app-calendar-viewport "Mon 18 2/2 1 Job Tue 19 3/3 2 Jobs Wed 20 3/4 2 Jobs Thu 21 3/4 2 Jobs Fri 22 3…" at bounding box center [564, 322] width 1128 height 435
click at [482, 326] on app-card-role "General Crew [DATE] 08:00-18:00 (10h) [PERSON_NAME] [PERSON_NAME] Window" at bounding box center [479, 310] width 132 height 57
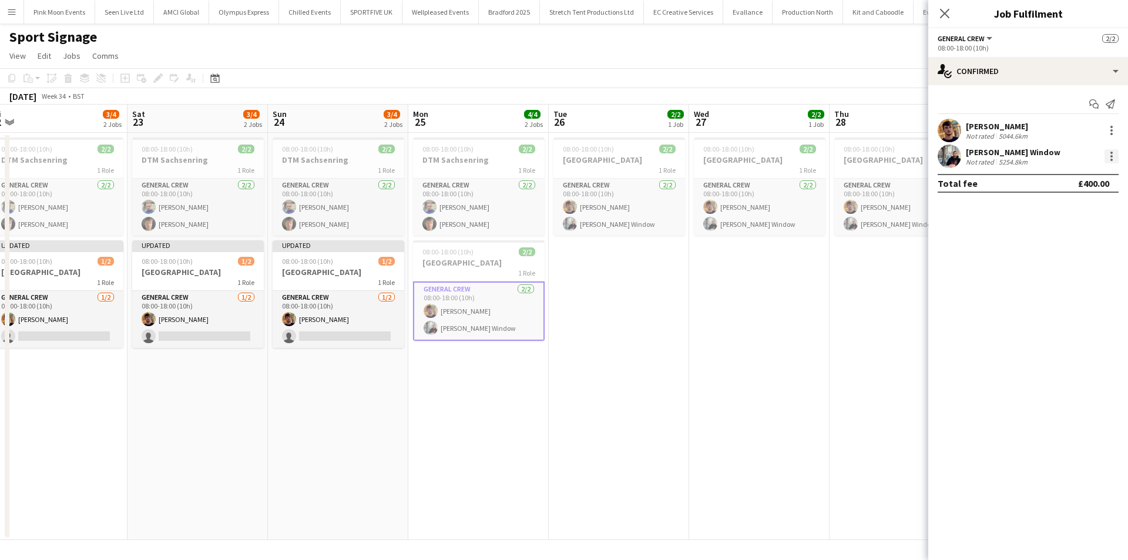
click at [1114, 157] on div at bounding box center [1112, 156] width 14 height 14
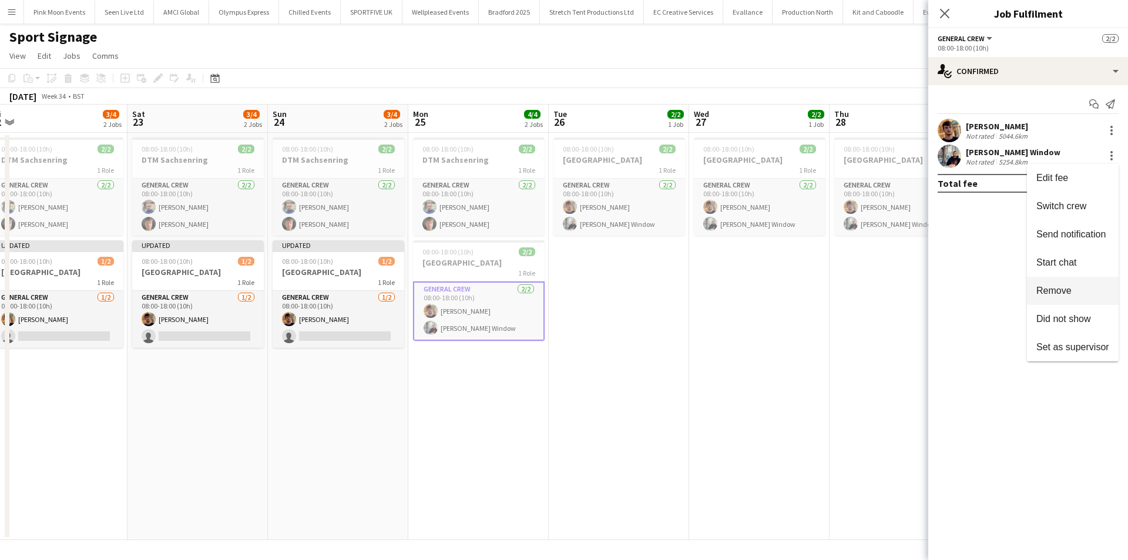
click at [1083, 288] on span "Remove" at bounding box center [1073, 291] width 73 height 11
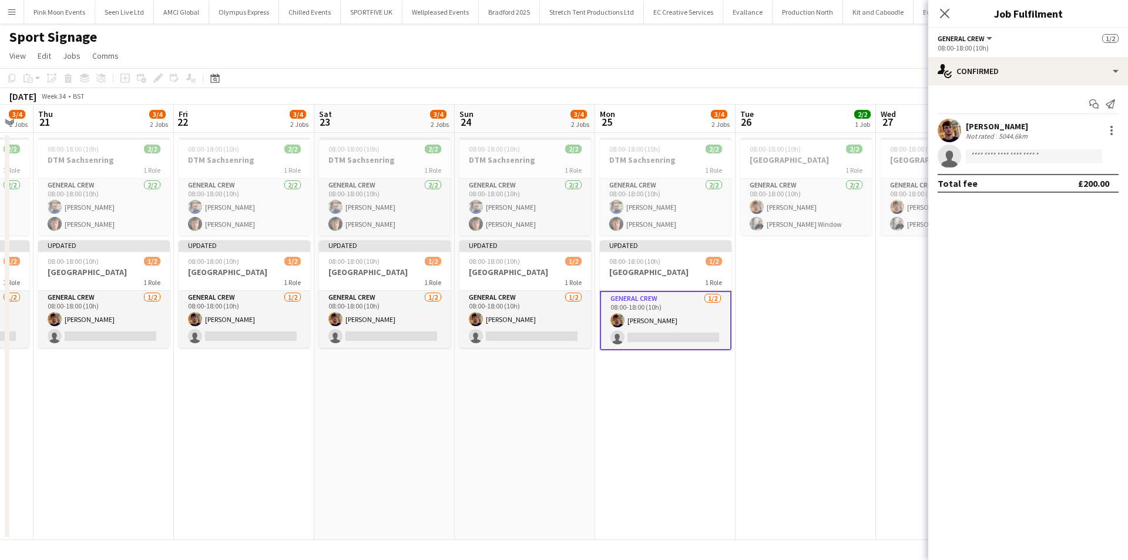
drag, startPoint x: 778, startPoint y: 349, endPoint x: 646, endPoint y: 354, distance: 131.2
click at [655, 360] on app-calendar-viewport "Mon 18 2/2 1 Job Tue 19 3/3 2 Jobs Wed 20 3/4 2 Jobs Thu 21 3/4 2 Jobs Fri 22 3…" at bounding box center [564, 322] width 1128 height 435
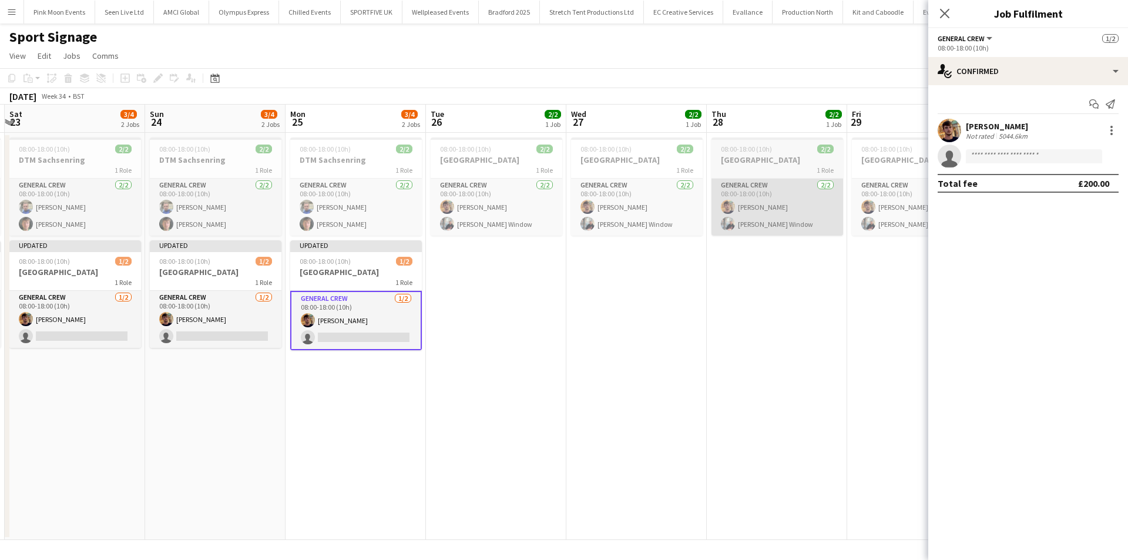
drag, startPoint x: 498, startPoint y: 215, endPoint x: 783, endPoint y: 206, distance: 285.8
click at [501, 213] on app-calendar-viewport "Wed 20 3/4 2 Jobs Thu 21 3/4 2 Jobs Fri 22 3/4 2 Jobs Sat 23 3/4 2 Jobs Sun 24 …" at bounding box center [564, 322] width 1128 height 435
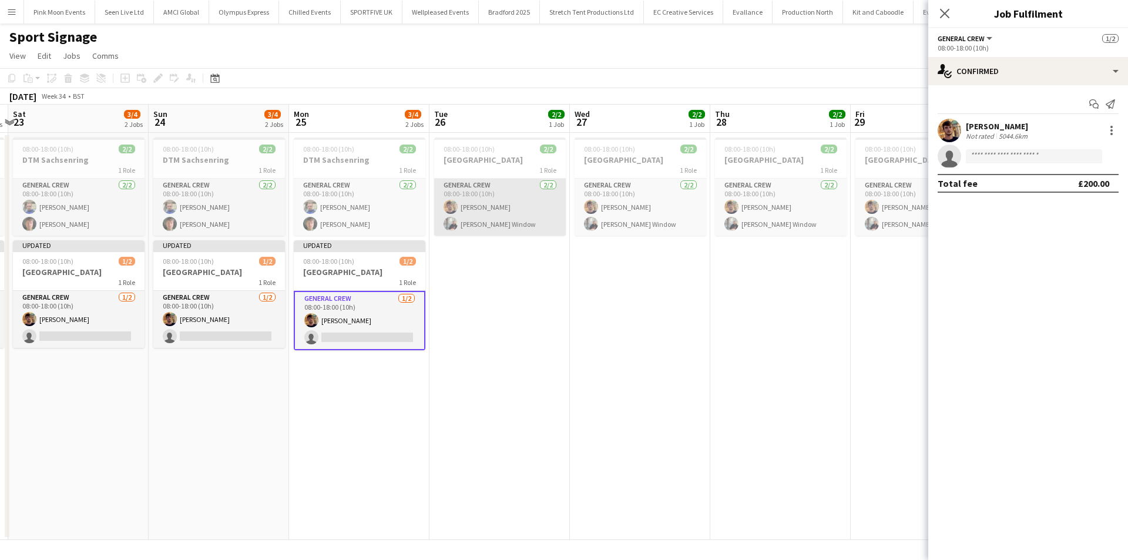
click at [492, 212] on app-card-role "General Crew [DATE] 08:00-18:00 (10h) [PERSON_NAME] [PERSON_NAME] Window" at bounding box center [500, 207] width 132 height 57
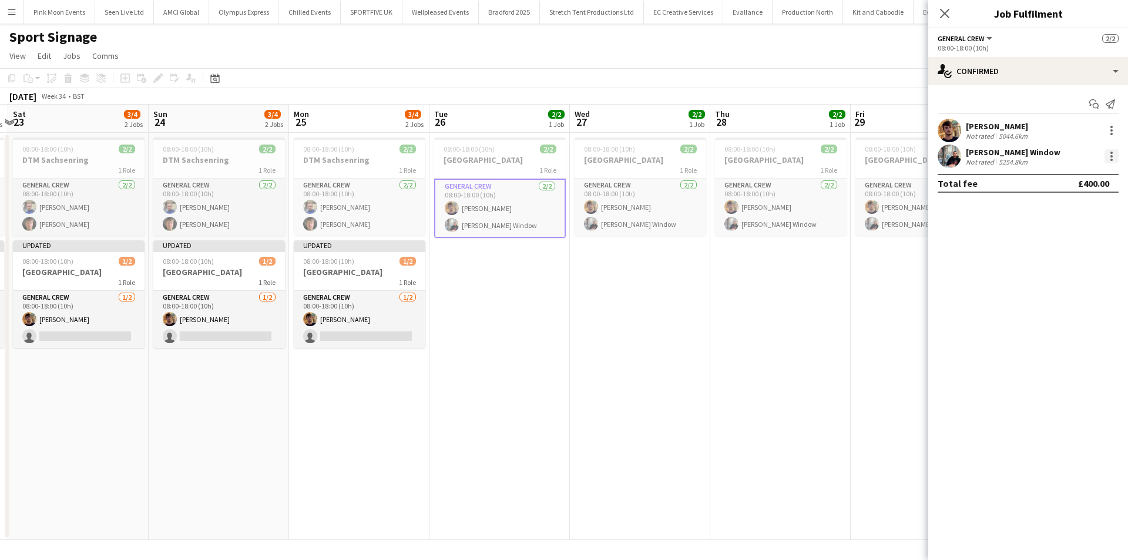
click at [1113, 157] on div at bounding box center [1112, 156] width 14 height 14
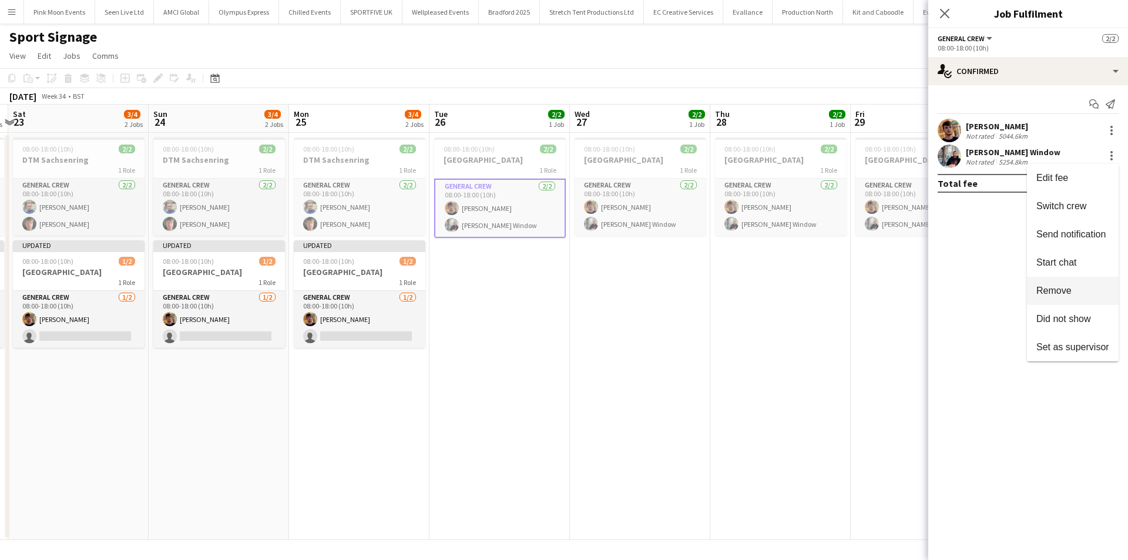
click at [1080, 288] on span "Remove" at bounding box center [1073, 291] width 73 height 11
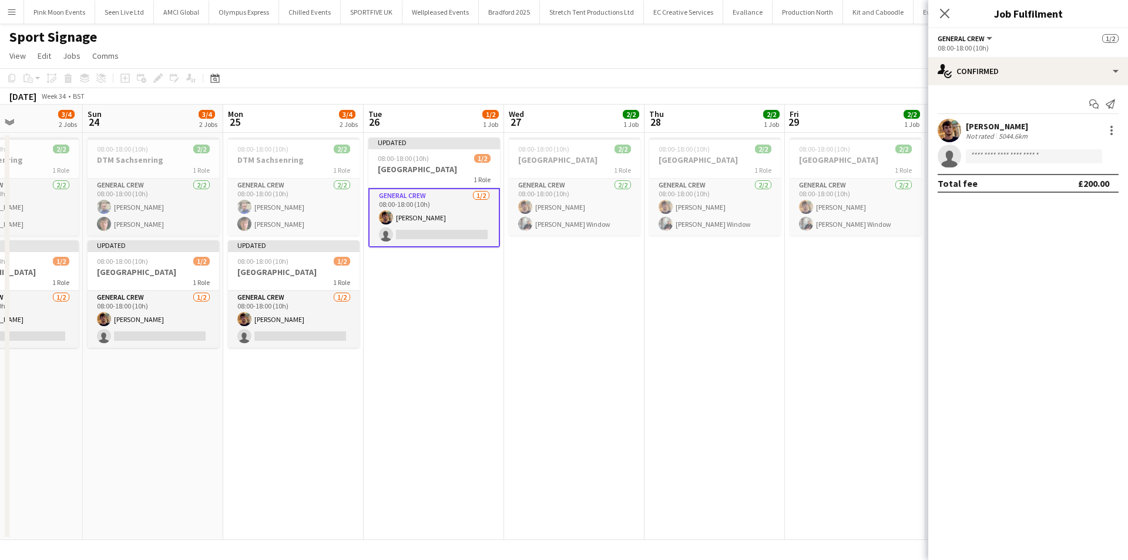
drag, startPoint x: 712, startPoint y: 321, endPoint x: 634, endPoint y: 320, distance: 78.2
click at [638, 323] on app-calendar-viewport "Wed 20 3/4 2 Jobs Thu 21 3/4 2 Jobs Fri 22 3/4 2 Jobs Sat 23 3/4 2 Jobs Sun 24 …" at bounding box center [564, 322] width 1128 height 435
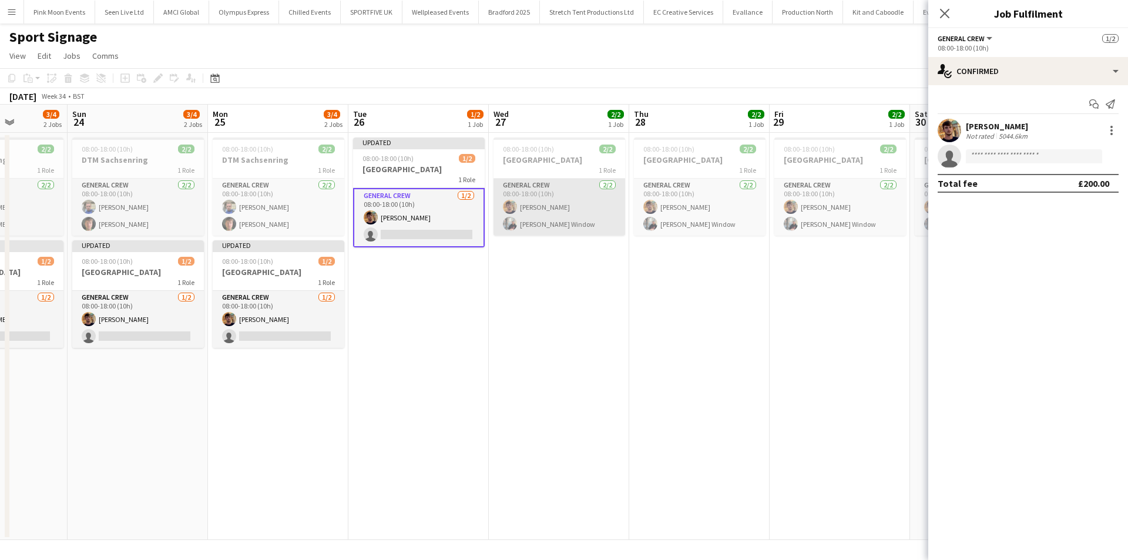
click at [552, 226] on app-card-role "General Crew [DATE] 08:00-18:00 (10h) [PERSON_NAME] [PERSON_NAME] Window" at bounding box center [560, 207] width 132 height 57
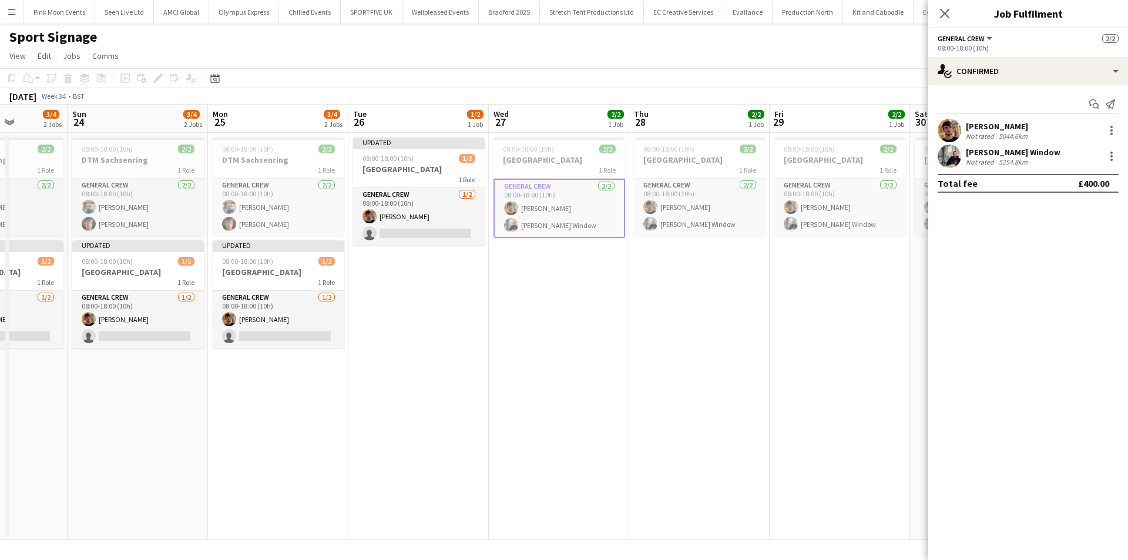
click at [1128, 156] on div "[PERSON_NAME] Window Not rated 5254.8km" at bounding box center [1029, 157] width 200 height 24
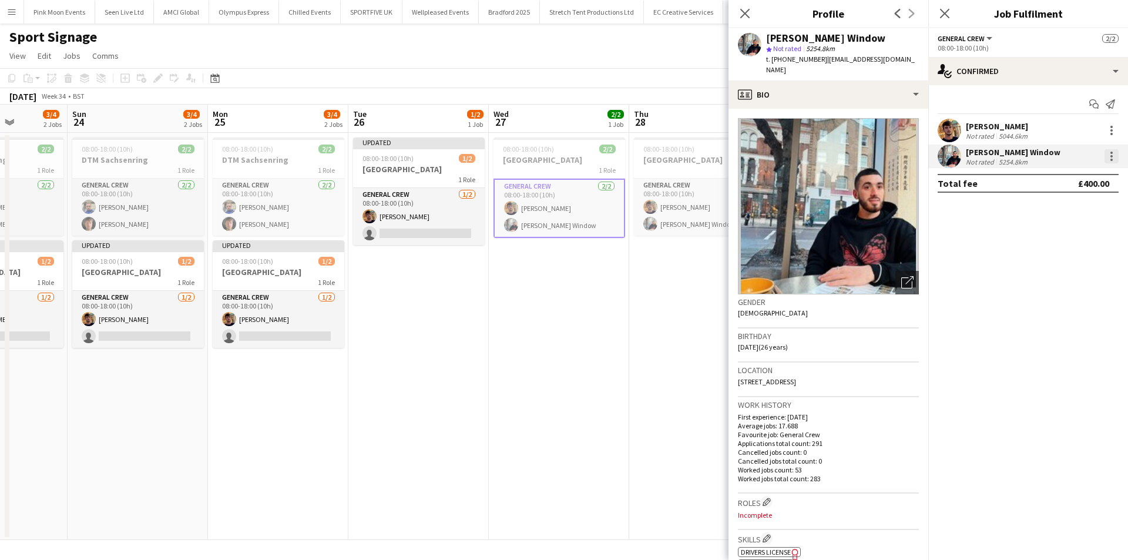
click at [1115, 157] on div at bounding box center [1112, 156] width 14 height 14
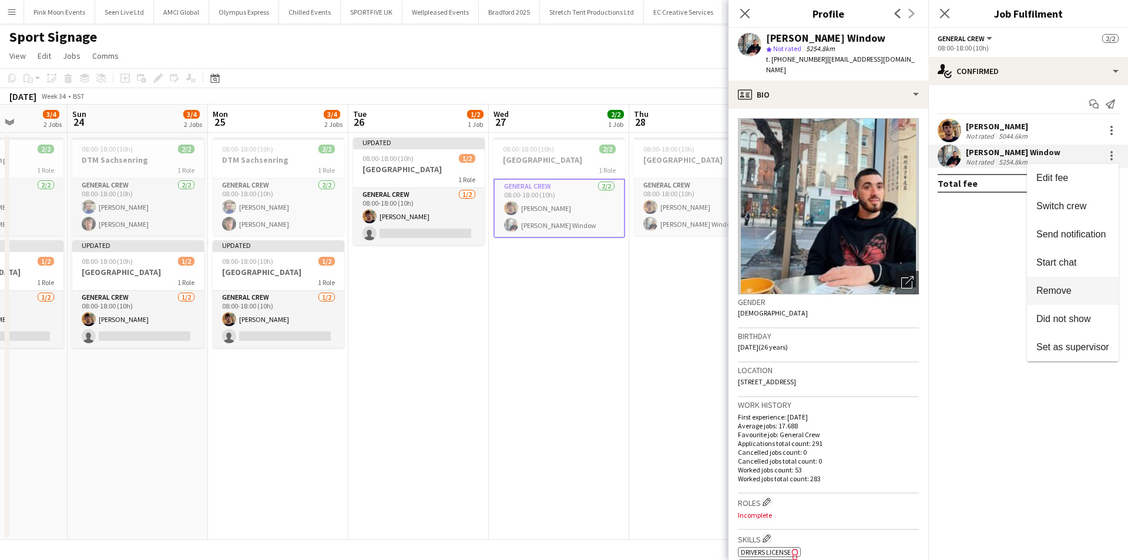
click at [1063, 296] on span "Remove" at bounding box center [1073, 291] width 73 height 11
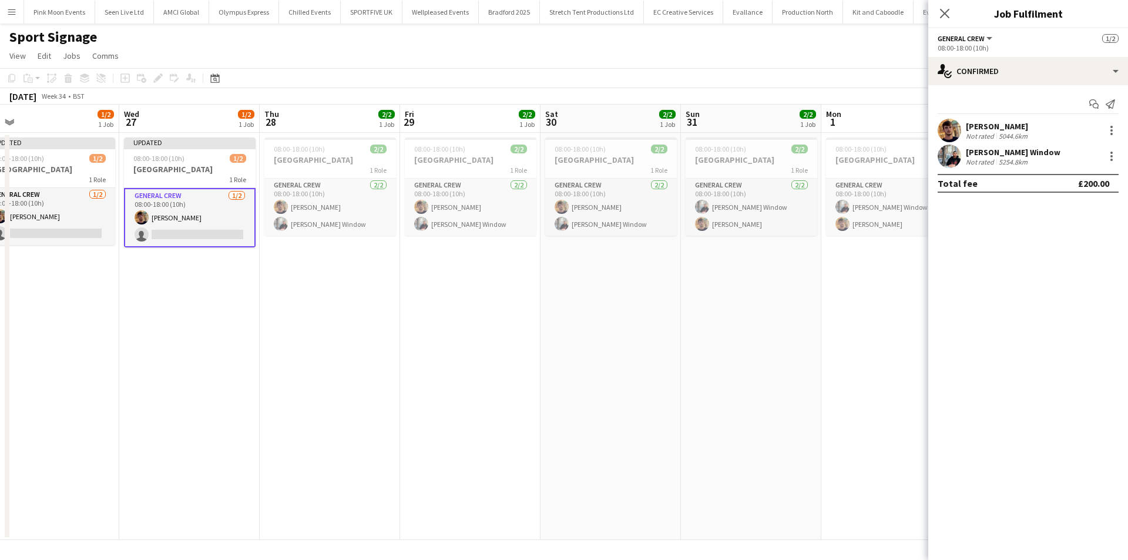
drag, startPoint x: 680, startPoint y: 367, endPoint x: 575, endPoint y: 358, distance: 105.5
click at [588, 361] on app-calendar-viewport "Fri 22 3/4 2 Jobs Sat 23 3/4 2 Jobs Sun 24 3/4 2 Jobs Mon 25 3/4 2 Jobs Tue 26 …" at bounding box center [564, 322] width 1128 height 435
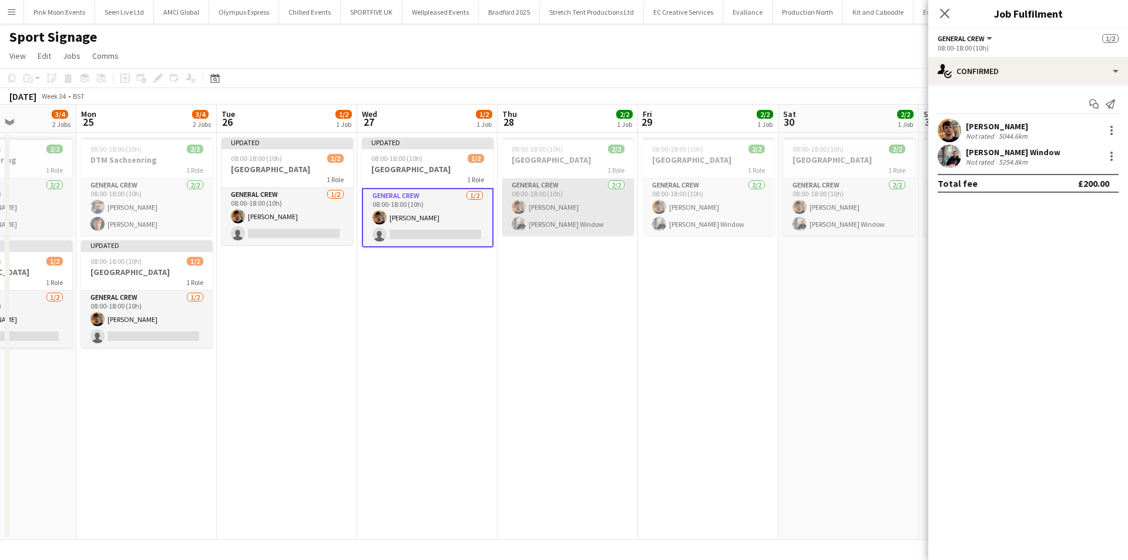
drag, startPoint x: 576, startPoint y: 229, endPoint x: 629, endPoint y: 217, distance: 54.8
click at [578, 227] on app-card-role "General Crew [DATE] 08:00-18:00 (10h) [PERSON_NAME] [PERSON_NAME] Window" at bounding box center [568, 207] width 132 height 57
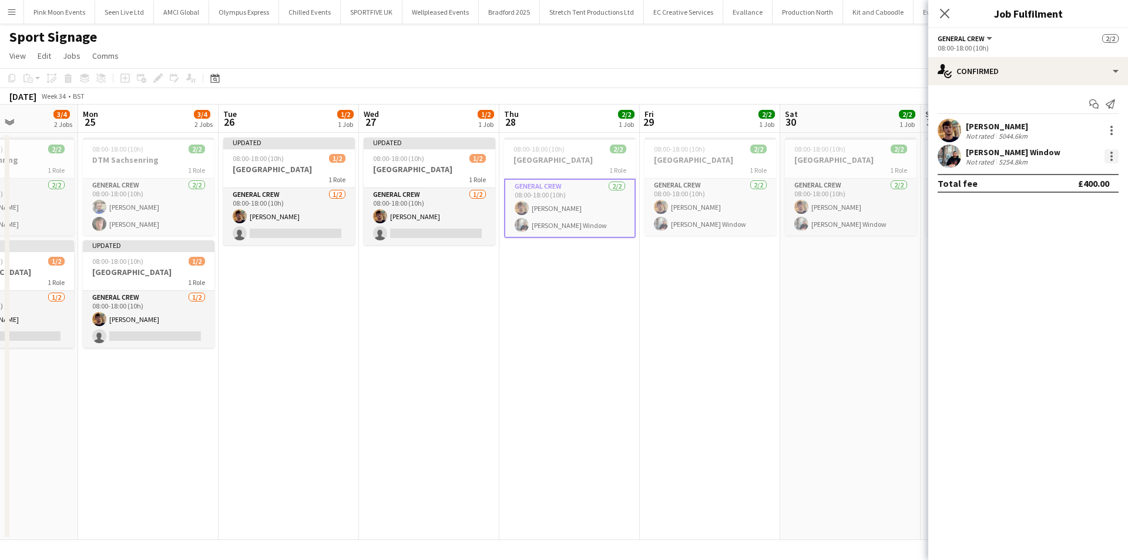
click at [1109, 154] on div at bounding box center [1112, 156] width 14 height 14
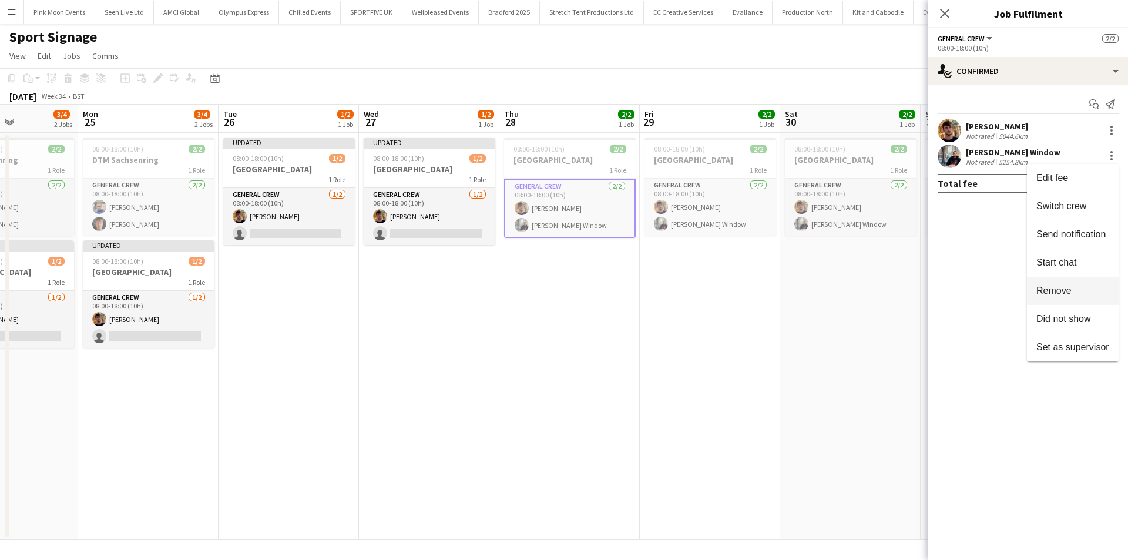
click at [1063, 286] on span "Remove" at bounding box center [1054, 291] width 35 height 10
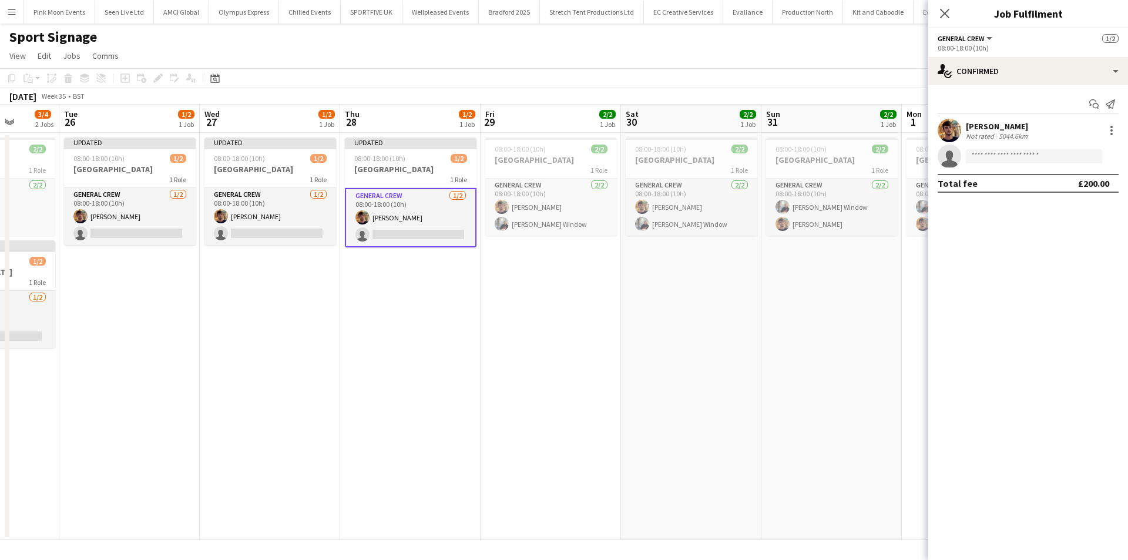
drag, startPoint x: 621, startPoint y: 343, endPoint x: 522, endPoint y: 310, distance: 103.5
click at [610, 343] on app-calendar-viewport "Fri 22 3/4 2 Jobs Sat 23 3/4 2 Jobs Sun 24 3/4 2 Jobs Mon 25 3/4 2 Jobs Tue 26 …" at bounding box center [564, 322] width 1128 height 435
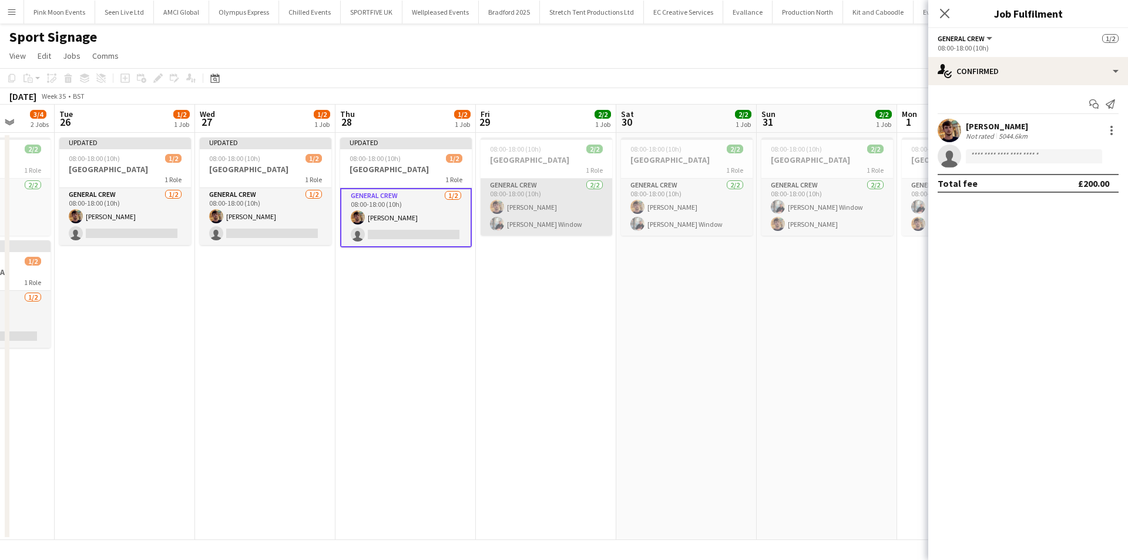
click at [554, 219] on app-card-role "General Crew [DATE] 08:00-18:00 (10h) [PERSON_NAME] [PERSON_NAME] Window" at bounding box center [547, 207] width 132 height 57
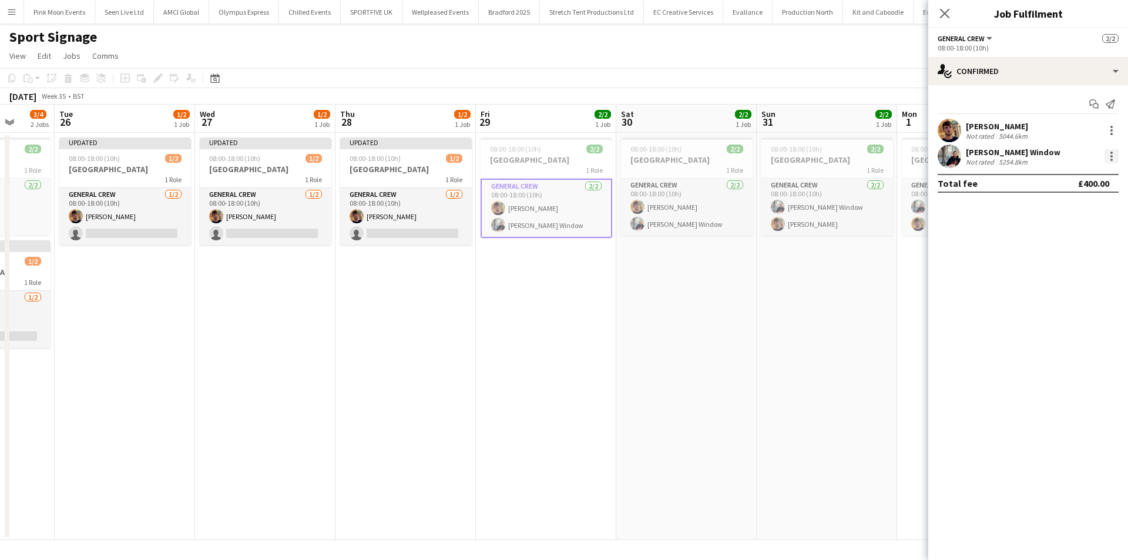
click at [1110, 154] on div at bounding box center [1112, 156] width 14 height 14
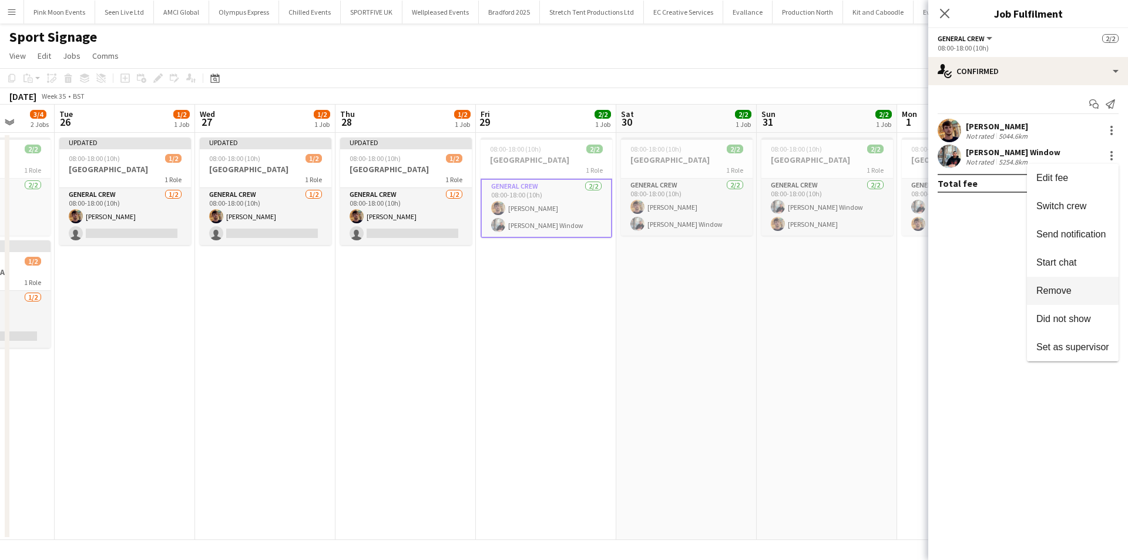
click at [1072, 287] on span "Remove" at bounding box center [1073, 291] width 73 height 11
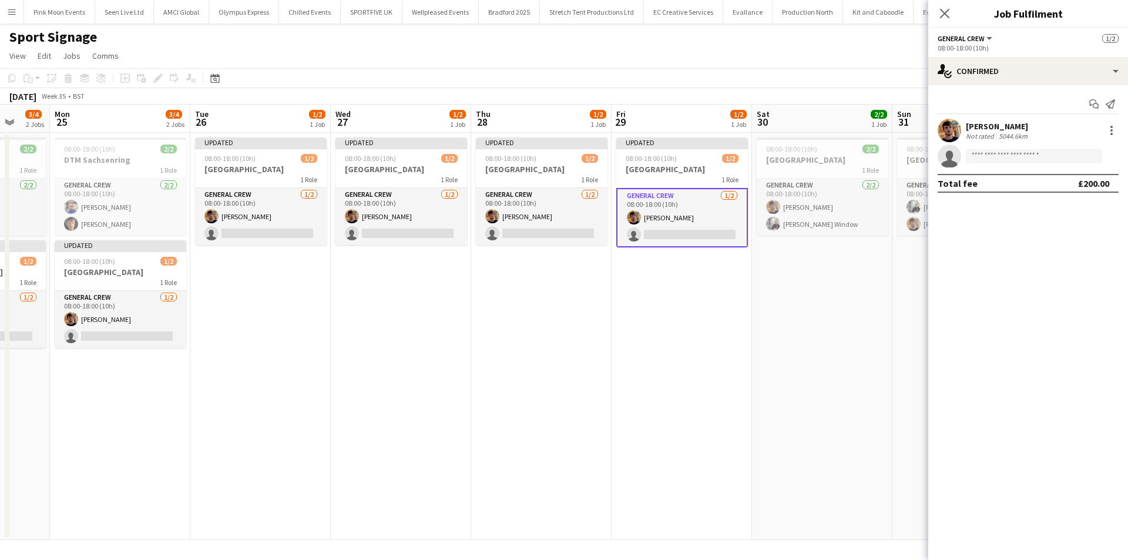
drag, startPoint x: 782, startPoint y: 331, endPoint x: 595, endPoint y: 326, distance: 187.0
click at [598, 326] on app-calendar-viewport "Fri 22 3/4 2 Jobs Sat 23 3/4 2 Jobs Sun 24 3/4 2 Jobs Mon 25 3/4 2 Jobs Tue 26 …" at bounding box center [564, 322] width 1128 height 435
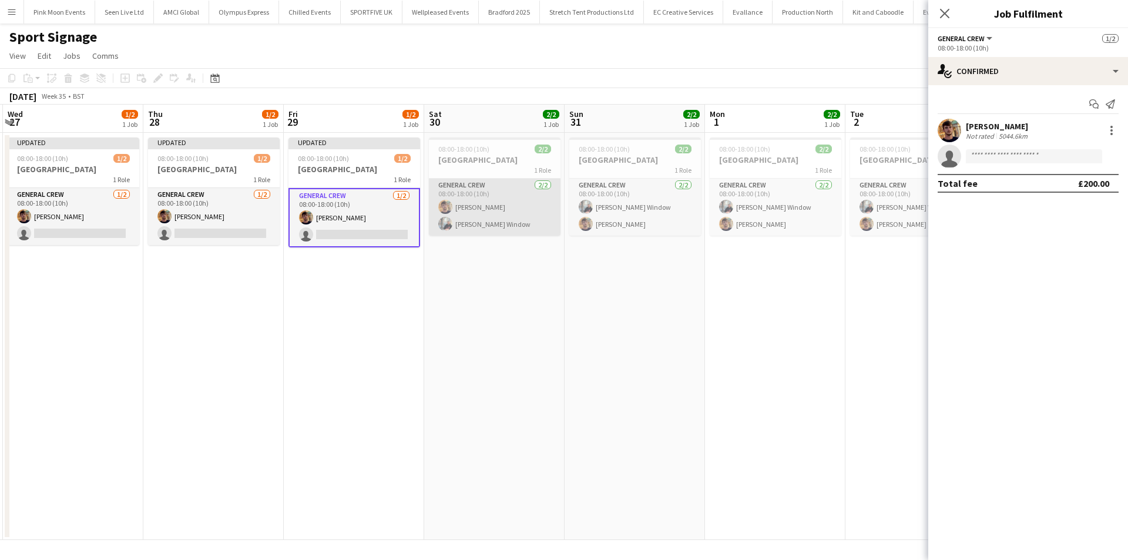
click at [505, 230] on app-card-role "General Crew [DATE] 08:00-18:00 (10h) [PERSON_NAME] [PERSON_NAME] Window" at bounding box center [495, 207] width 132 height 57
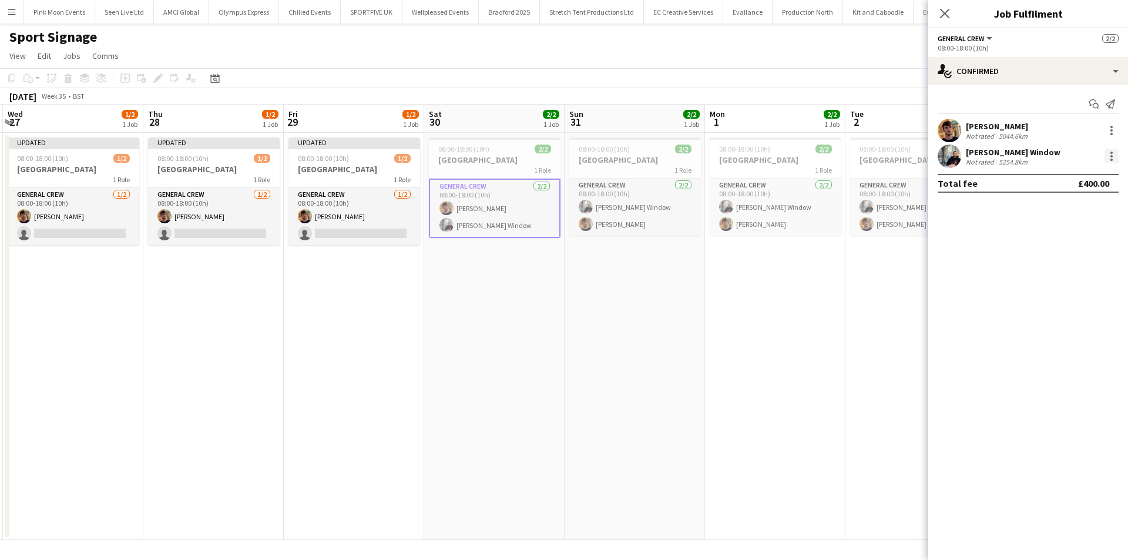
click at [1110, 158] on div at bounding box center [1112, 156] width 14 height 14
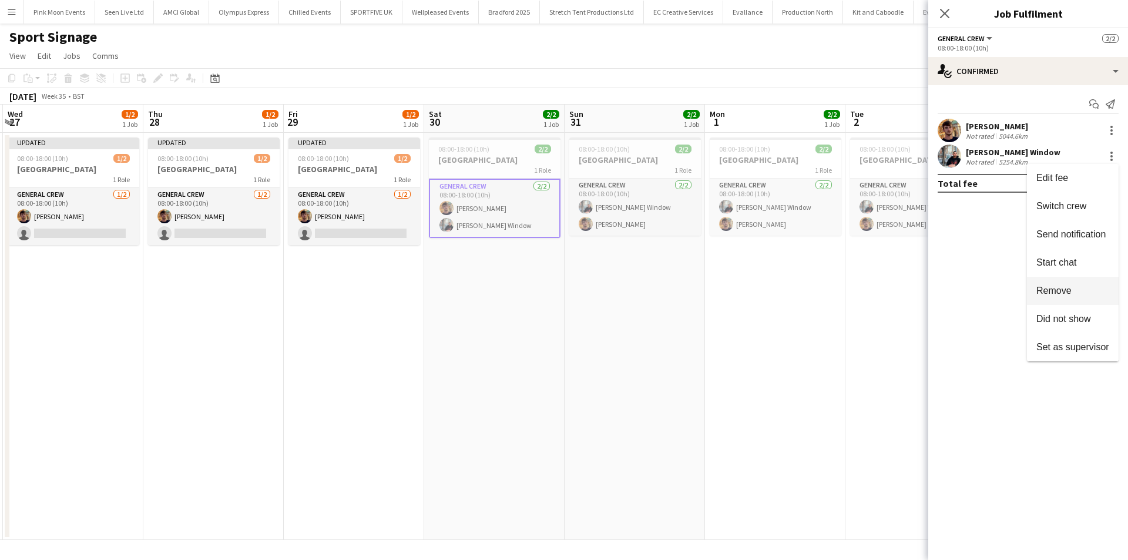
click at [1061, 291] on span "Remove" at bounding box center [1054, 291] width 35 height 10
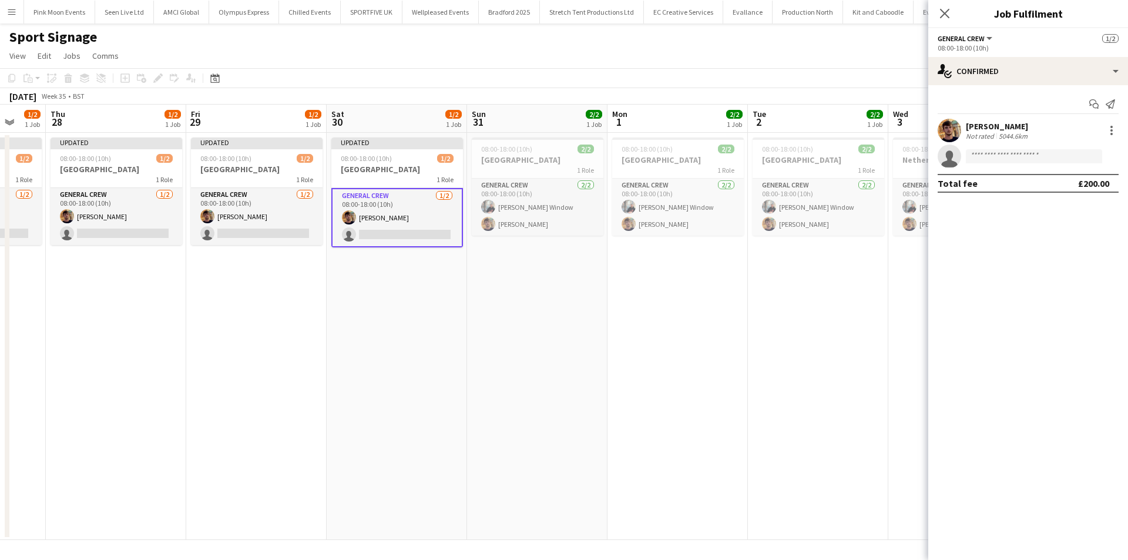
drag, startPoint x: 643, startPoint y: 296, endPoint x: 549, endPoint y: 290, distance: 93.6
click at [579, 296] on app-calendar-viewport "Sun 24 3/4 2 Jobs Mon 25 3/4 2 Jobs Tue 26 1/2 1 Job Wed 27 1/2 1 Job Thu 28 1/…" at bounding box center [564, 322] width 1128 height 435
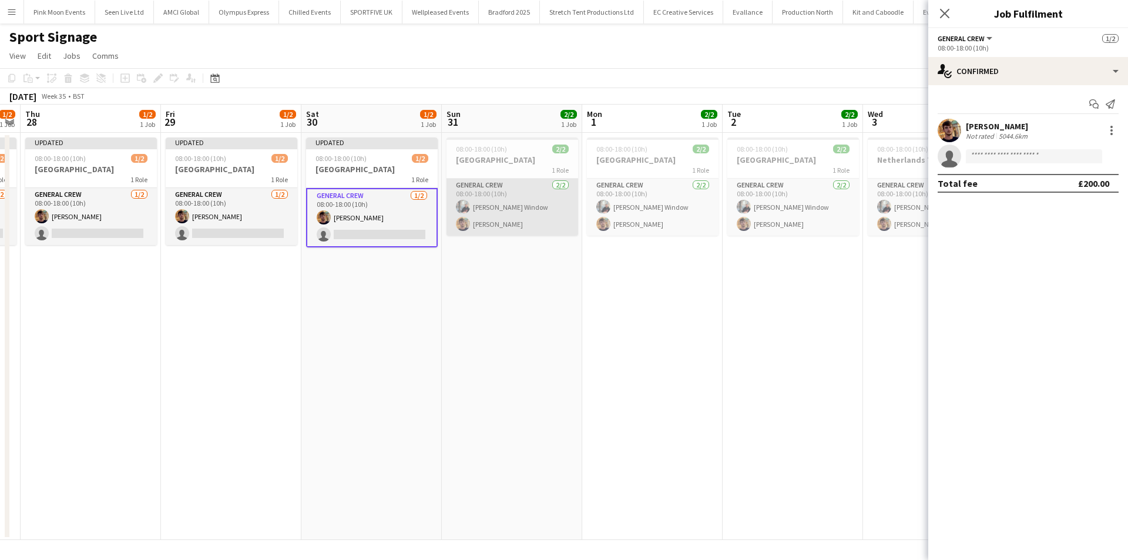
click at [471, 221] on app-card-role "General Crew [DATE] 08:00-18:00 (10h) [PERSON_NAME] Window [PERSON_NAME]" at bounding box center [513, 207] width 132 height 57
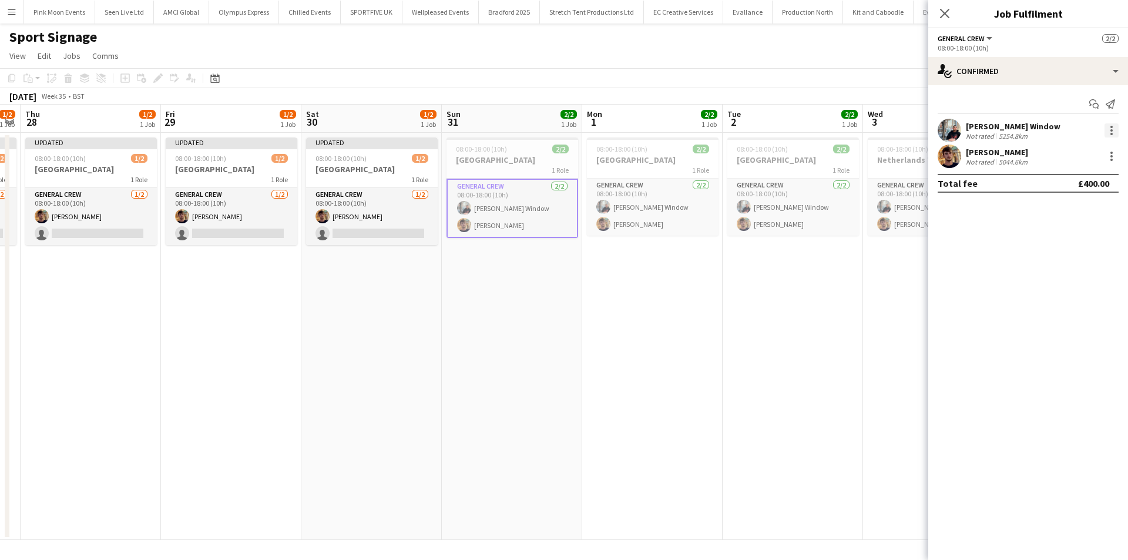
click at [1115, 124] on div at bounding box center [1112, 130] width 14 height 14
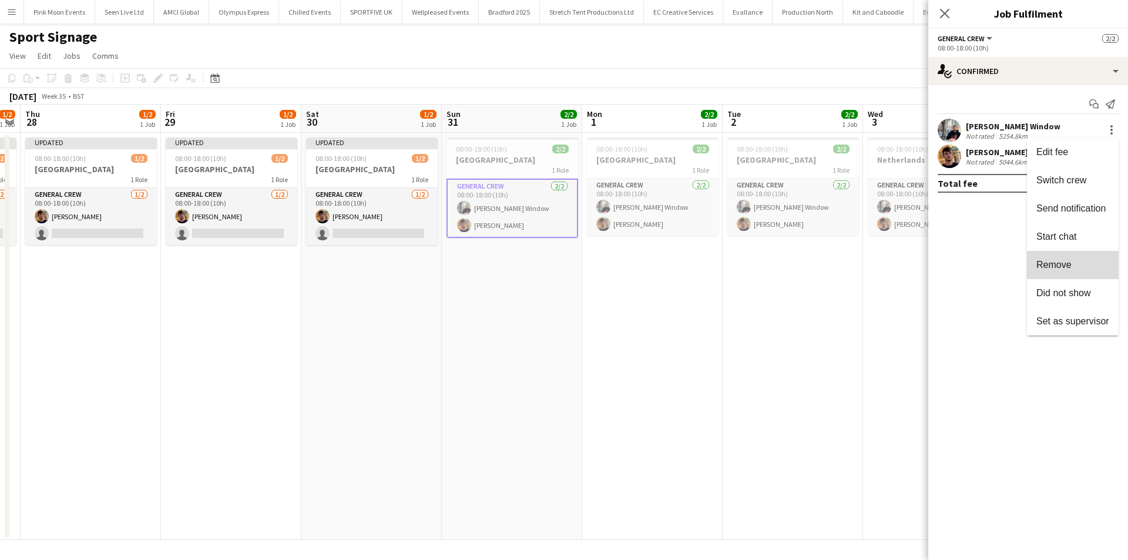
click at [1036, 274] on button "Remove" at bounding box center [1073, 265] width 92 height 28
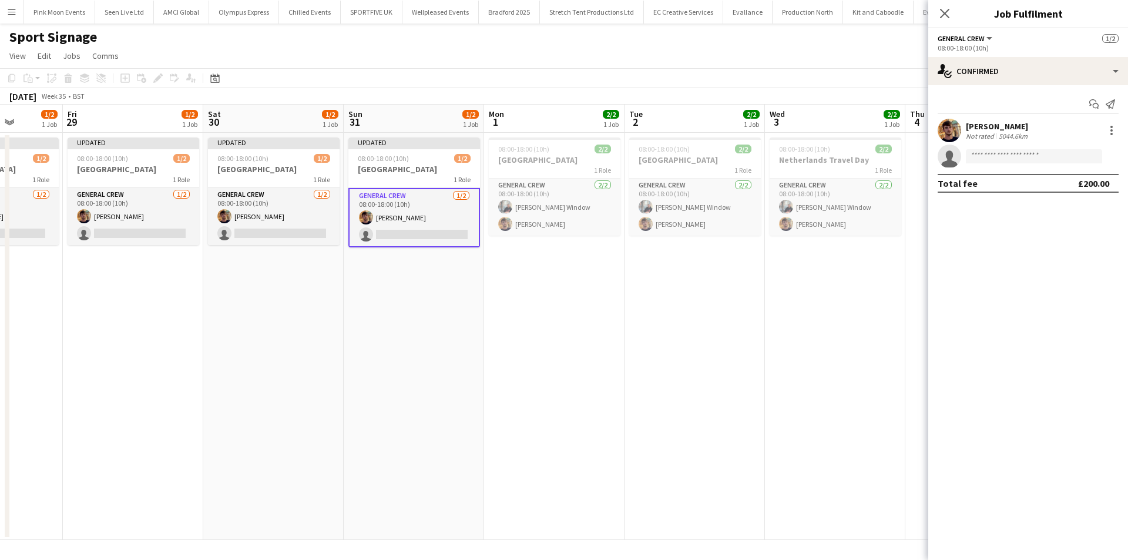
drag, startPoint x: 709, startPoint y: 367, endPoint x: 568, endPoint y: 348, distance: 141.7
click at [590, 361] on app-calendar-viewport "Tue 26 1/2 1 Job Wed 27 1/2 1 Job Thu 28 1/2 1 Job Fri 29 1/2 1 Job Sat 30 1/2 …" at bounding box center [564, 322] width 1128 height 435
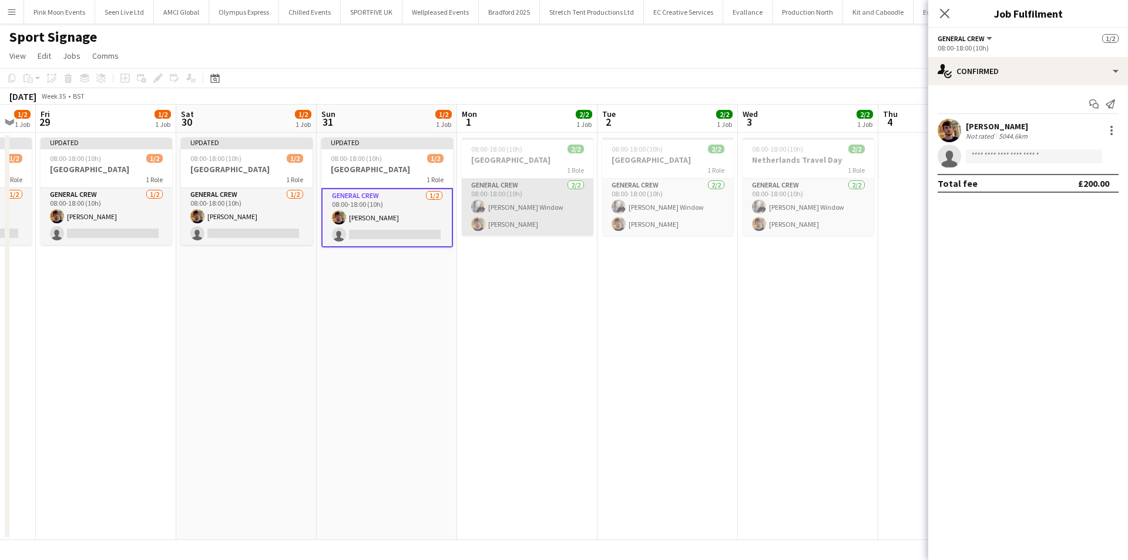
click at [502, 200] on app-card-role "General Crew [DATE] 08:00-18:00 (10h) [PERSON_NAME] Window [PERSON_NAME]" at bounding box center [528, 207] width 132 height 57
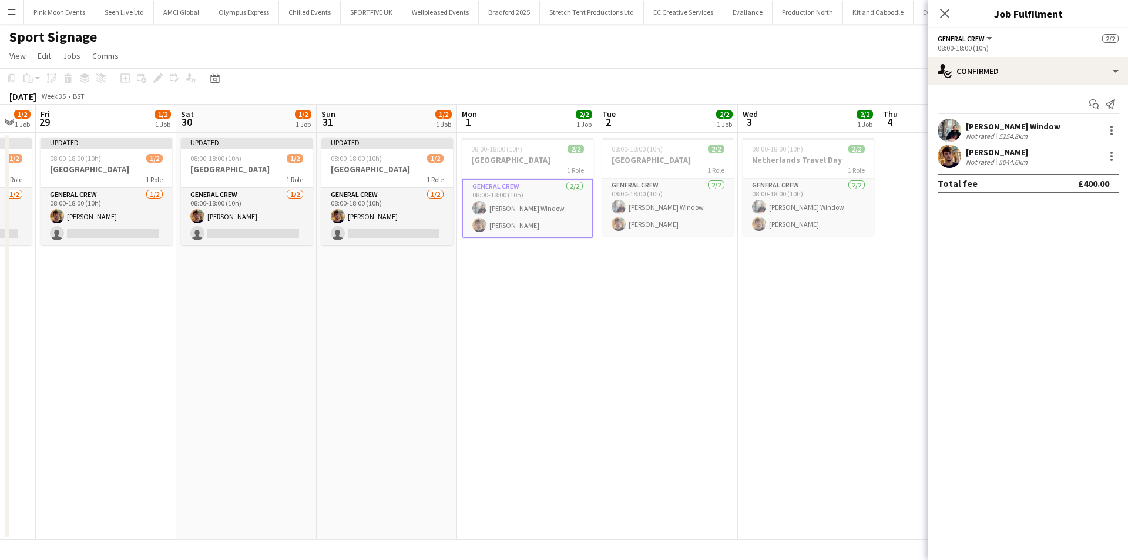
click at [1120, 128] on div "[PERSON_NAME] Window Not rated 5254.8km" at bounding box center [1029, 131] width 200 height 24
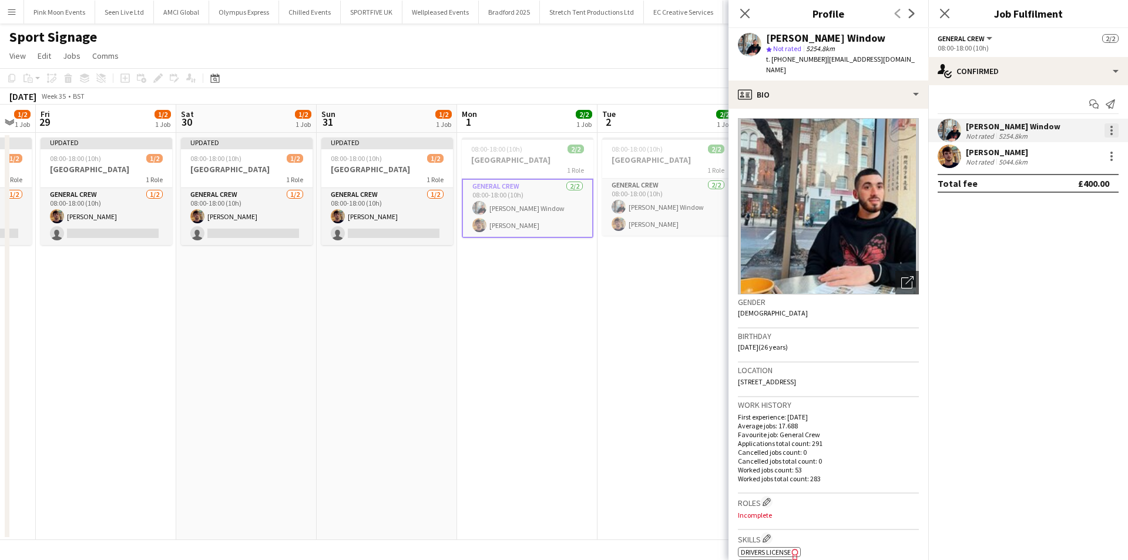
click at [1114, 128] on div at bounding box center [1112, 130] width 14 height 14
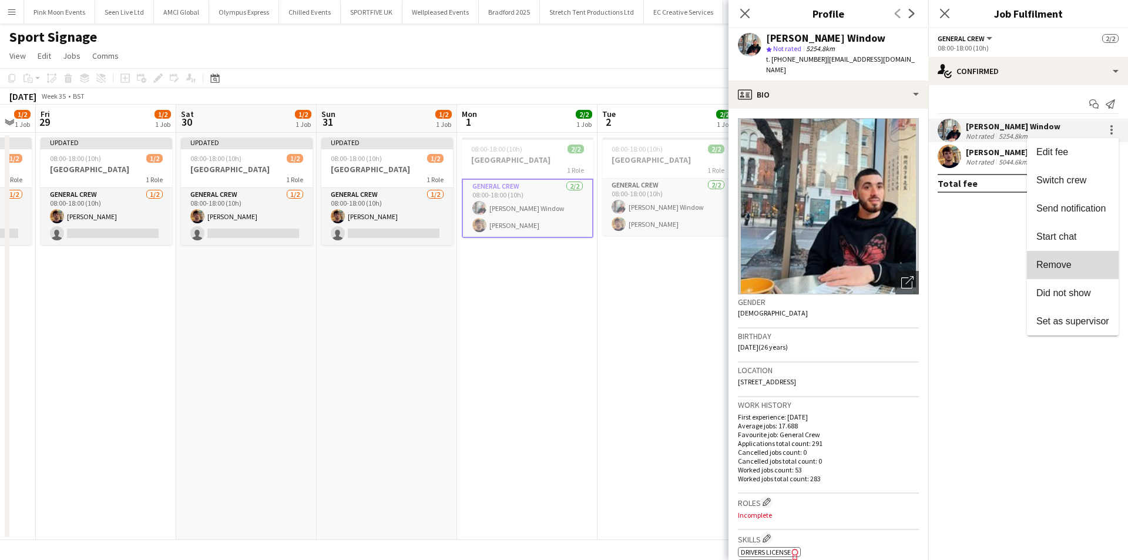
click at [1076, 269] on span "Remove" at bounding box center [1073, 265] width 73 height 11
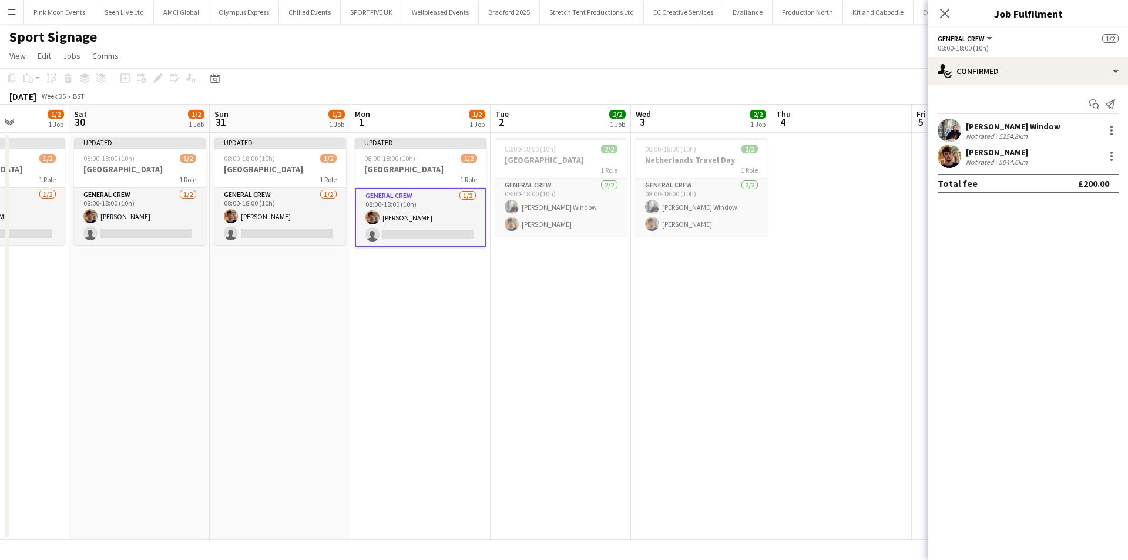
drag, startPoint x: 645, startPoint y: 328, endPoint x: 639, endPoint y: 326, distance: 6.1
click at [644, 328] on app-calendar-viewport "Tue 26 1/2 1 Job Wed 27 1/2 1 Job Thu 28 1/2 1 Job Fri 29 1/2 1 Job Sat 30 1/2 …" at bounding box center [564, 322] width 1128 height 435
click at [551, 208] on app-card-role "General Crew [DATE] 08:00-18:00 (10h) [PERSON_NAME] Window [PERSON_NAME]" at bounding box center [560, 207] width 132 height 57
click at [1113, 127] on div at bounding box center [1112, 130] width 14 height 14
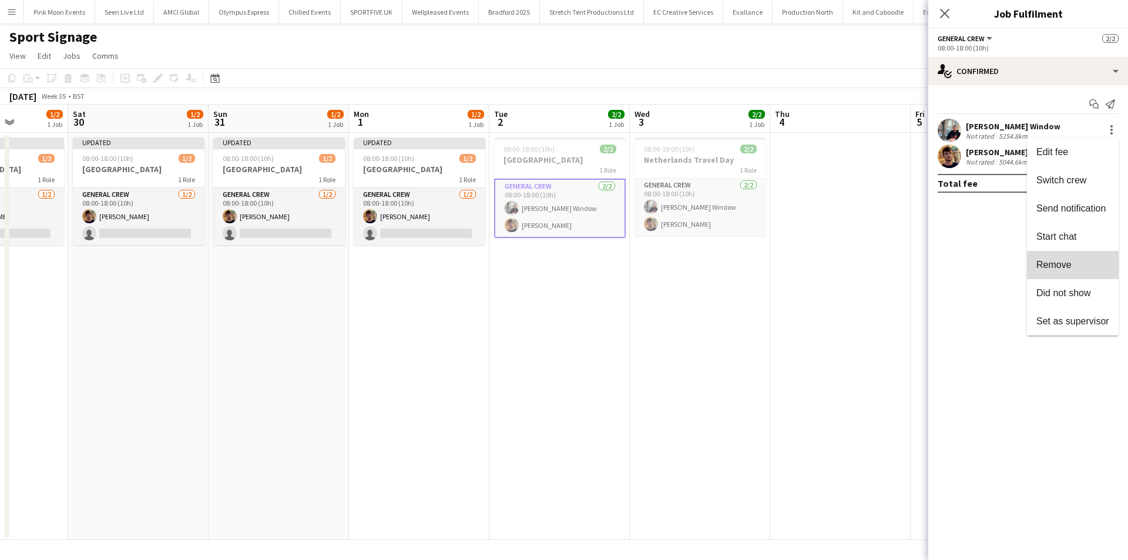
click at [1067, 270] on span "Remove" at bounding box center [1073, 265] width 73 height 11
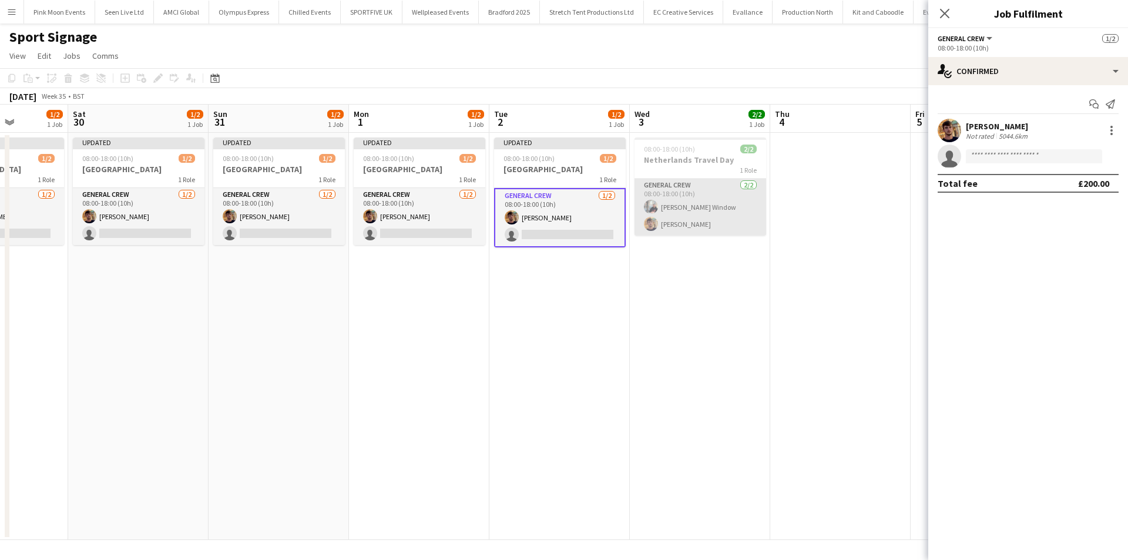
click at [720, 212] on app-card-role "General Crew [DATE] 08:00-18:00 (10h) [PERSON_NAME] Window [PERSON_NAME]" at bounding box center [701, 207] width 132 height 57
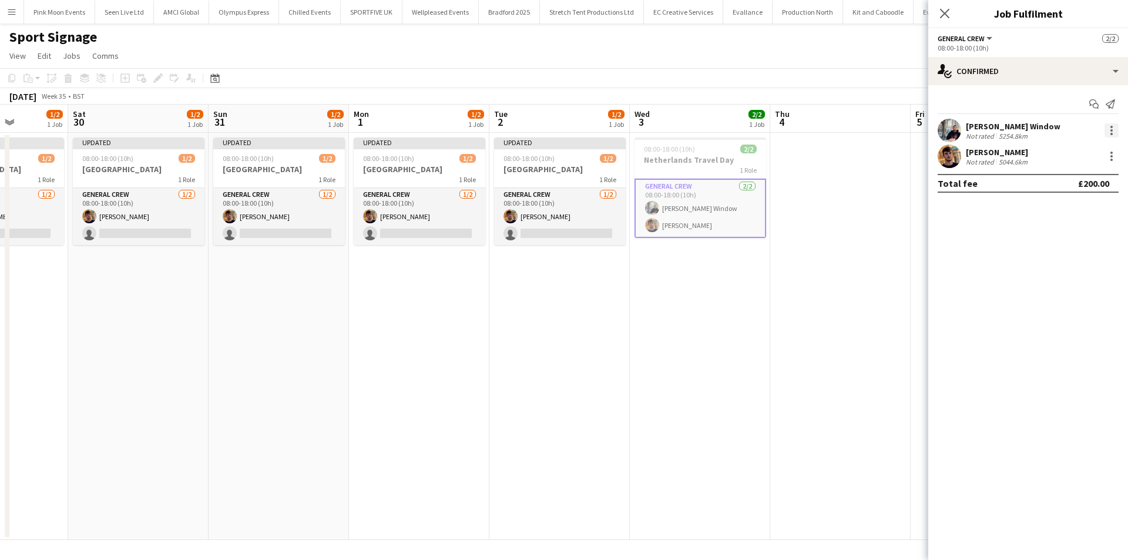
click at [1116, 129] on div at bounding box center [1112, 130] width 14 height 14
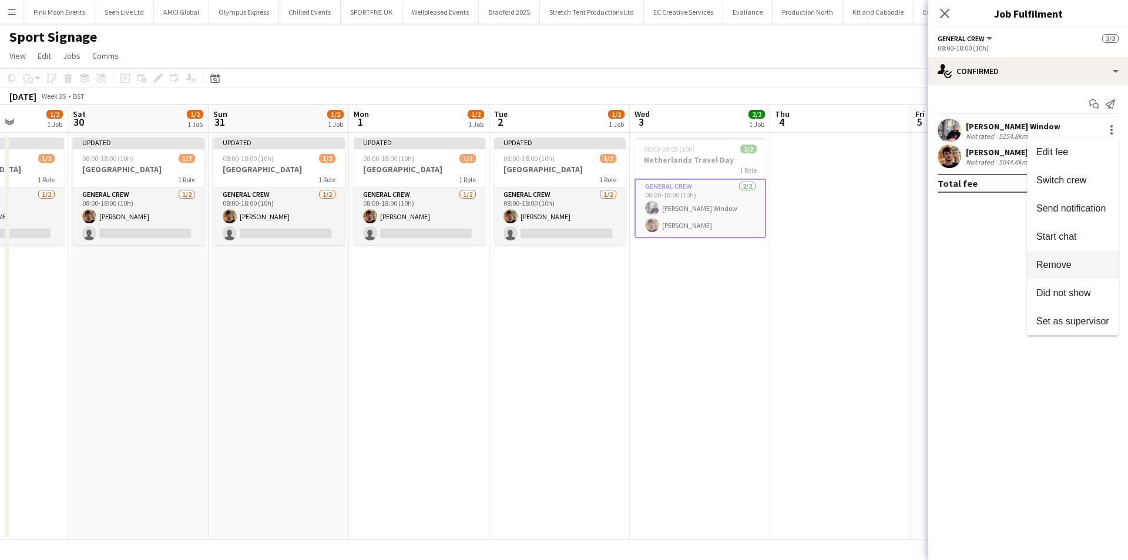
click at [1103, 253] on button "Remove" at bounding box center [1073, 265] width 92 height 28
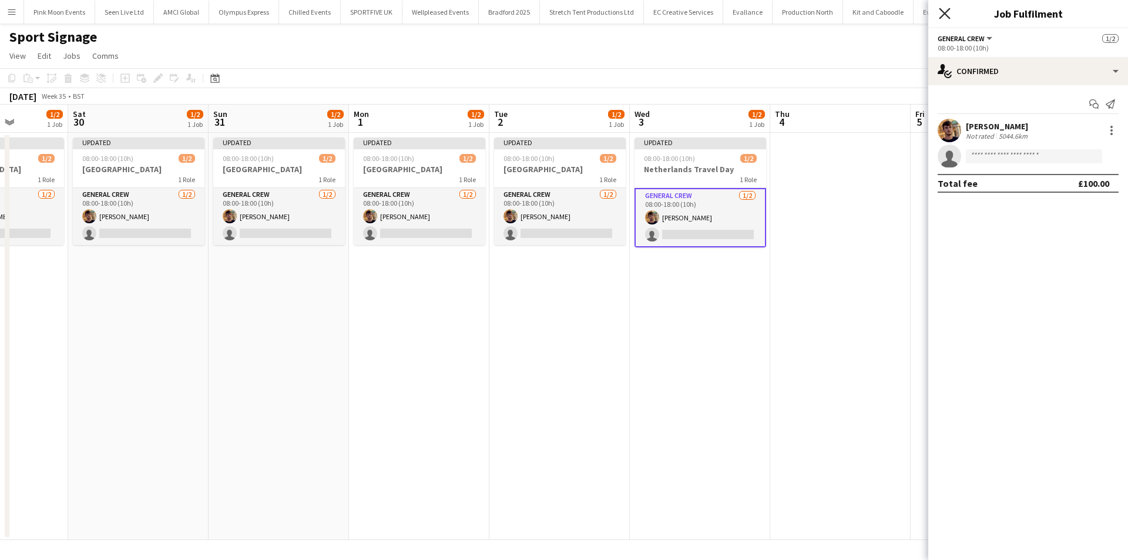
click at [950, 8] on icon "Close pop-in" at bounding box center [944, 13] width 11 height 11
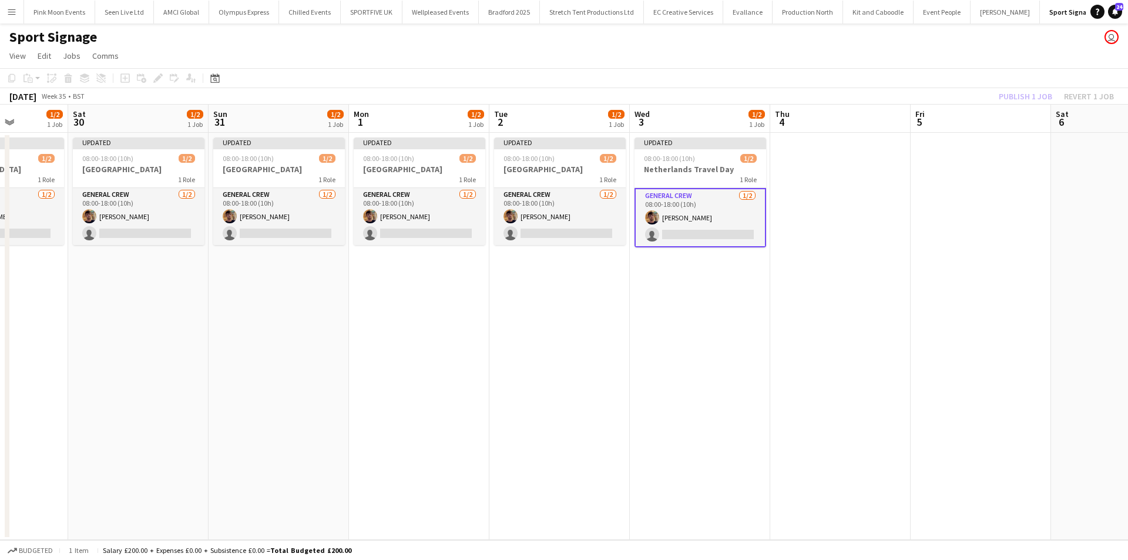
click at [1034, 98] on div "Publish 1 job Revert 1 job" at bounding box center [1056, 96] width 143 height 15
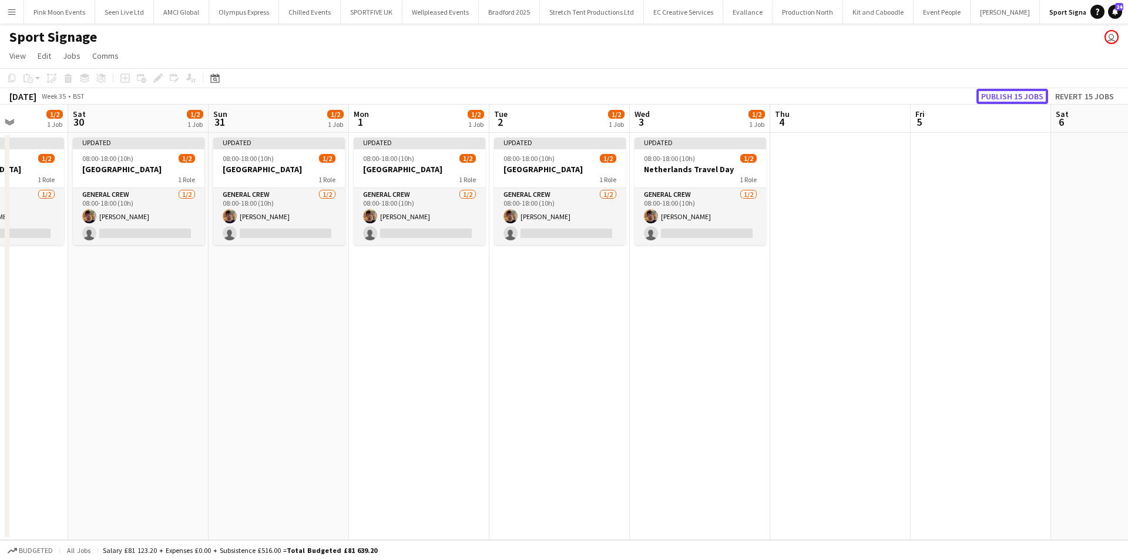
click at [1034, 98] on button "Publish 15 jobs" at bounding box center [1013, 96] width 72 height 15
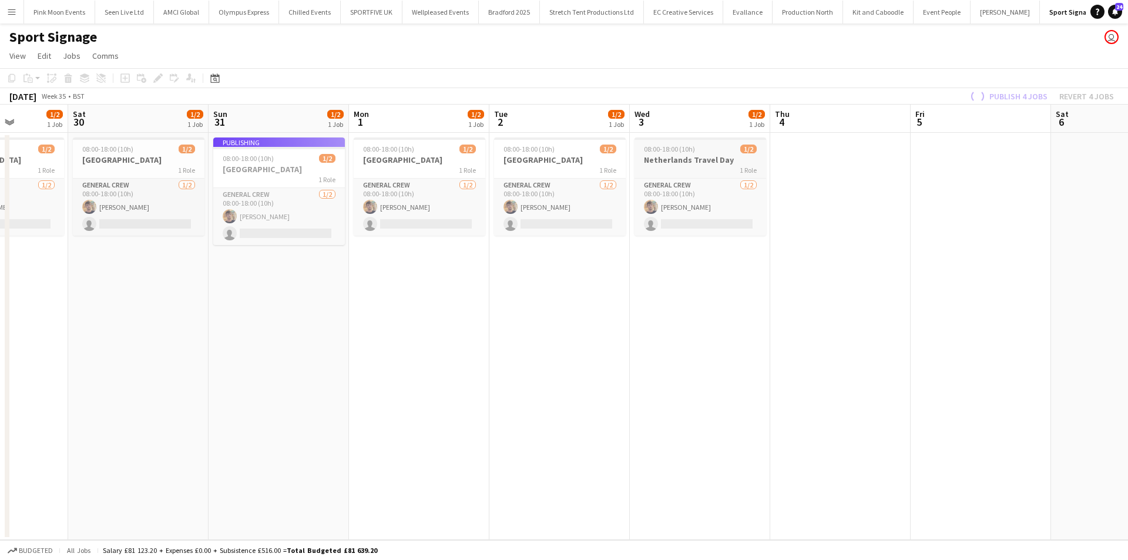
click at [721, 165] on div "1 Role" at bounding box center [701, 169] width 132 height 9
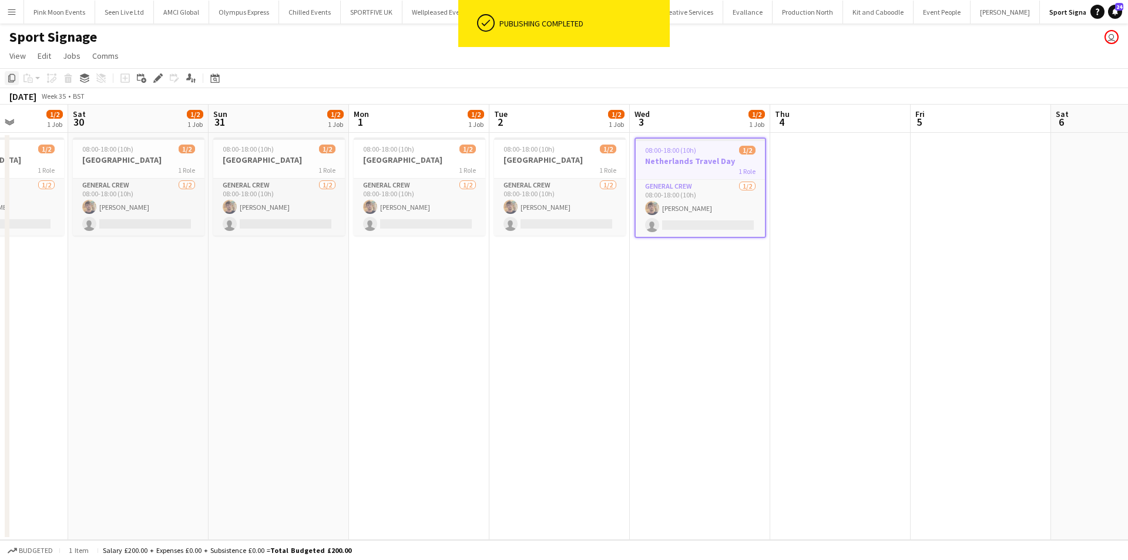
click at [14, 76] on icon "Copy" at bounding box center [11, 77] width 9 height 9
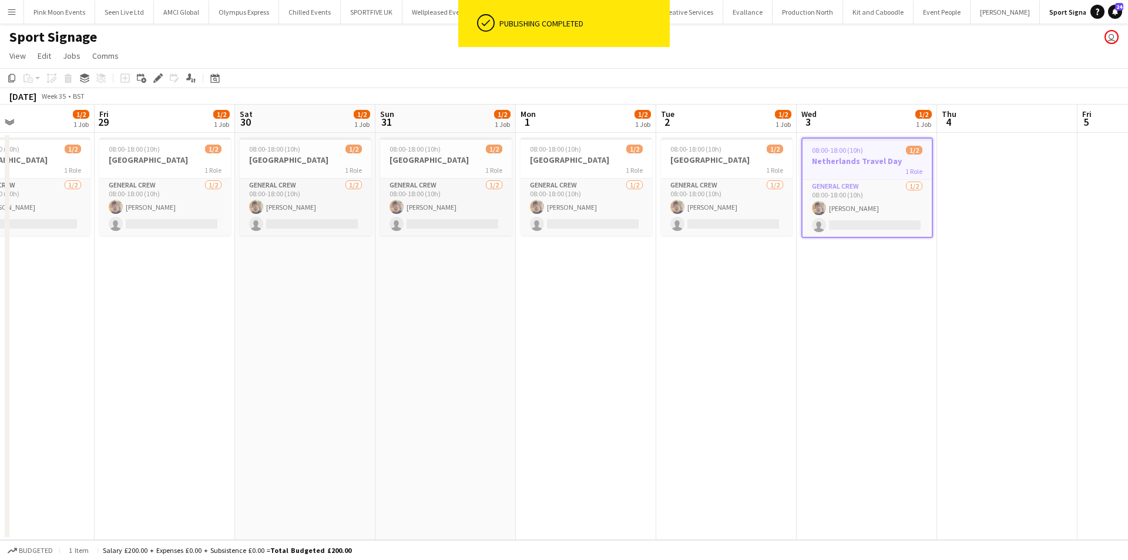
drag, startPoint x: 146, startPoint y: 279, endPoint x: 775, endPoint y: 280, distance: 628.8
click at [688, 280] on app-calendar-viewport "Tue 26 1/2 1 Job Wed 27 1/2 1 Job Thu 28 1/2 1 Job Fri 29 1/2 1 Job Sat 30 1/2 …" at bounding box center [564, 322] width 1128 height 435
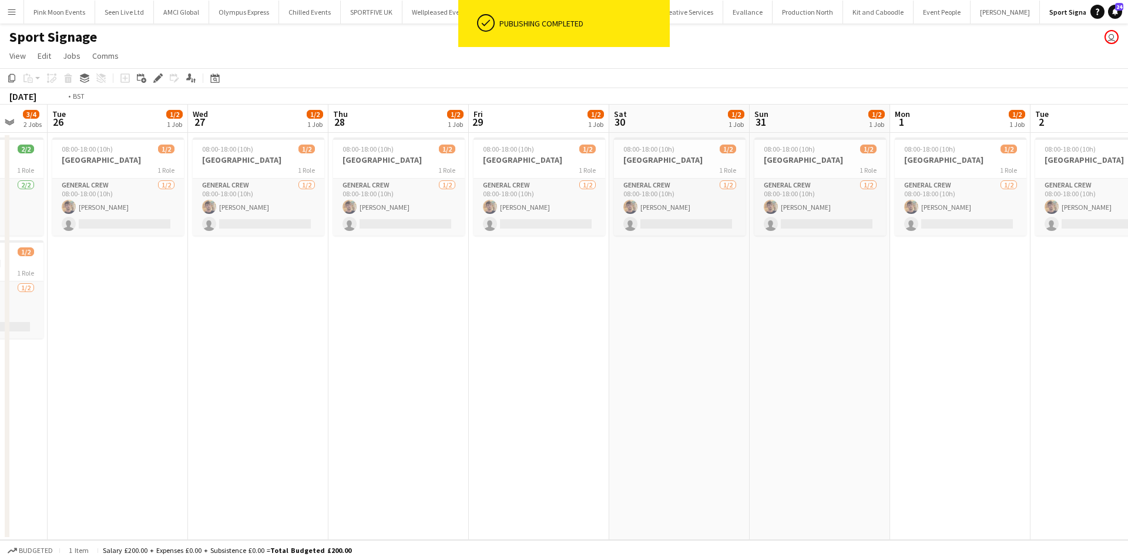
drag, startPoint x: 649, startPoint y: 362, endPoint x: 1047, endPoint y: 320, distance: 400.0
click at [887, 321] on app-calendar-viewport "Sat 23 3/4 2 Jobs Sun 24 3/4 2 Jobs Mon 25 3/4 2 Jobs Tue 26 1/2 1 Job Wed 27 1…" at bounding box center [564, 322] width 1128 height 435
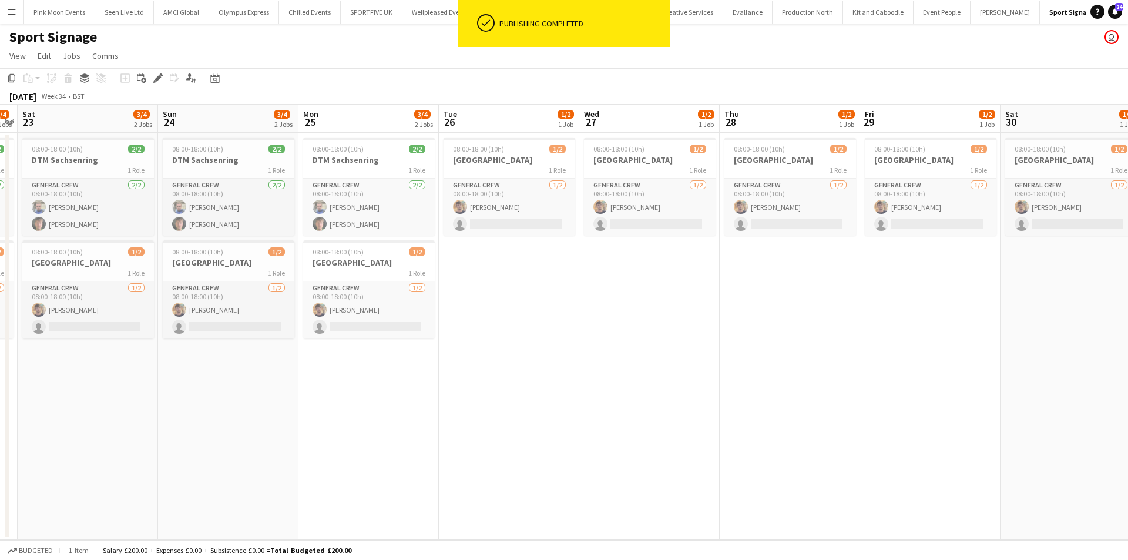
drag, startPoint x: 384, startPoint y: 421, endPoint x: 561, endPoint y: 406, distance: 176.9
click at [546, 406] on app-calendar-viewport "Thu 21 3/4 2 Jobs Fri 22 3/4 2 Jobs Sat 23 3/4 2 Jobs Sun 24 3/4 2 Jobs Mon 25 …" at bounding box center [564, 322] width 1128 height 435
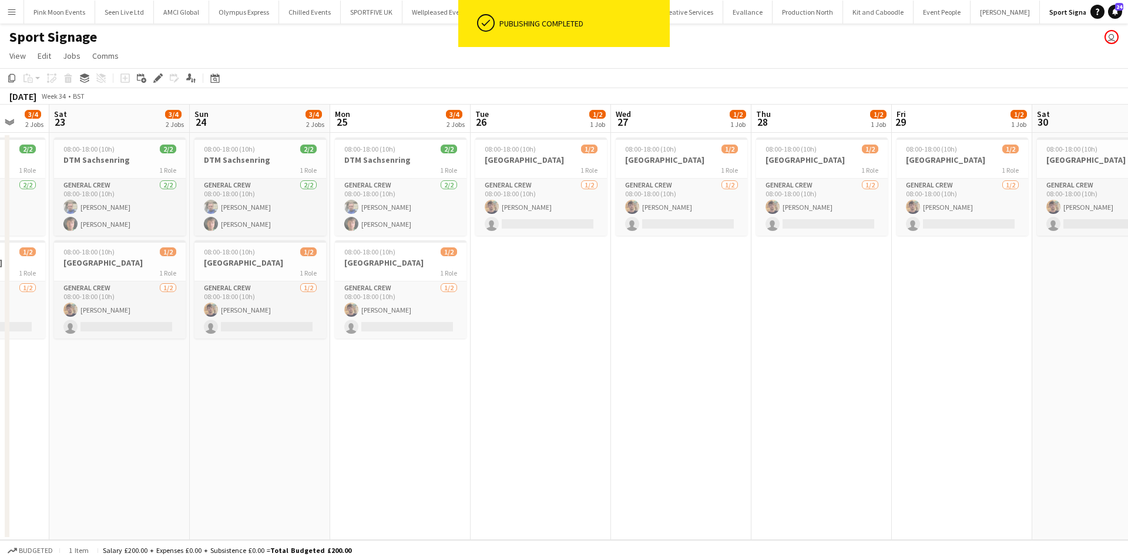
drag, startPoint x: 547, startPoint y: 414, endPoint x: 605, endPoint y: 399, distance: 60.6
click at [595, 401] on app-calendar-viewport "Wed 20 3/4 2 Jobs Thu 21 3/4 2 Jobs Fri 22 3/4 2 Jobs Sat 23 3/4 2 Jobs Sun 24 …" at bounding box center [564, 322] width 1128 height 435
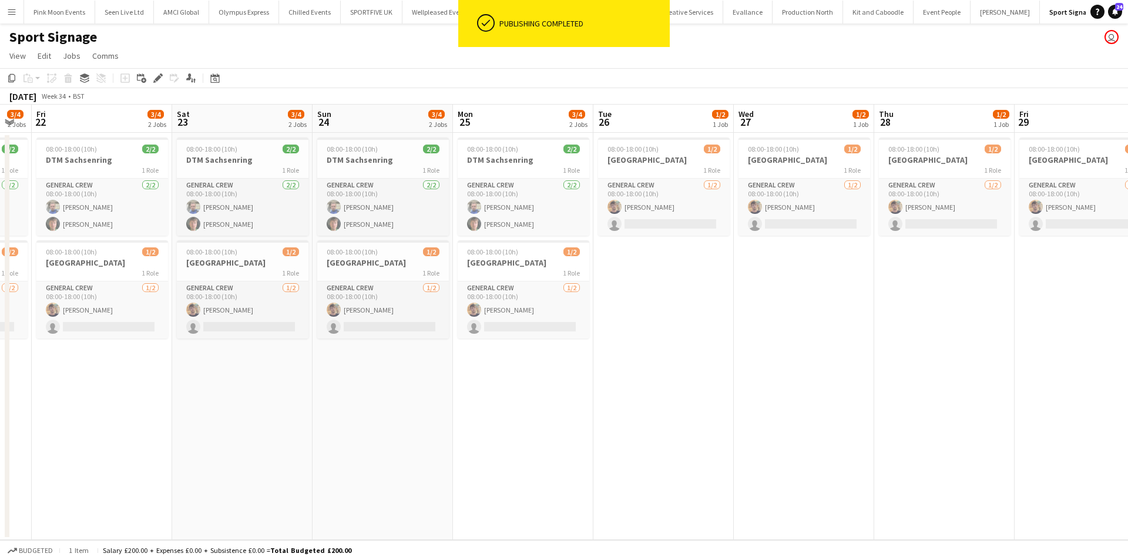
drag, startPoint x: 496, startPoint y: 425, endPoint x: 1003, endPoint y: 383, distance: 508.4
click at [1002, 383] on app-calendar-viewport "Wed 20 3/4 2 Jobs Thu 21 3/4 2 Jobs Fri 22 3/4 2 Jobs Sat 23 3/4 2 Jobs Sun 24 …" at bounding box center [564, 322] width 1128 height 435
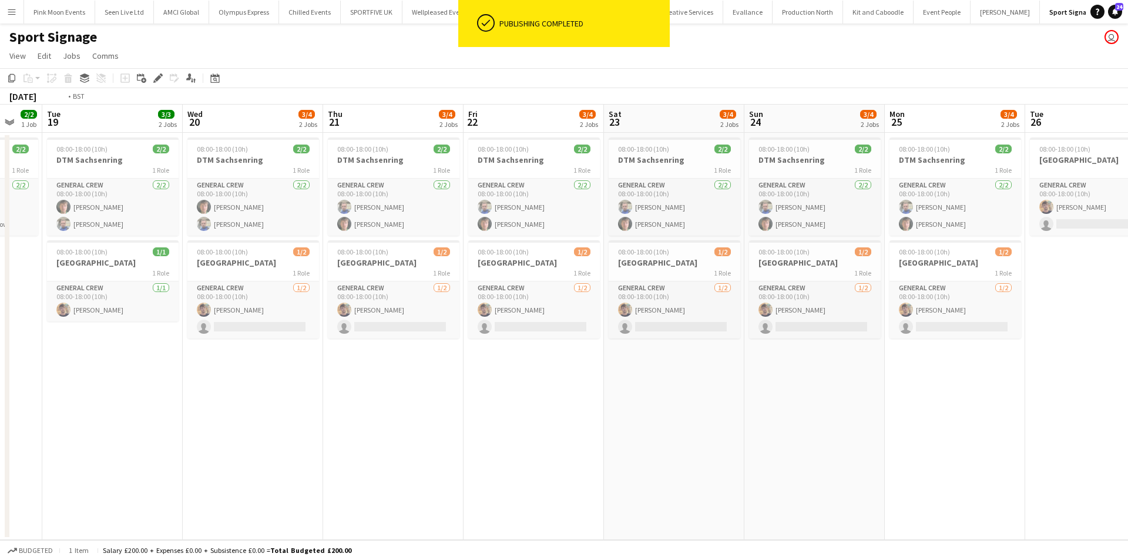
scroll to position [0, 252]
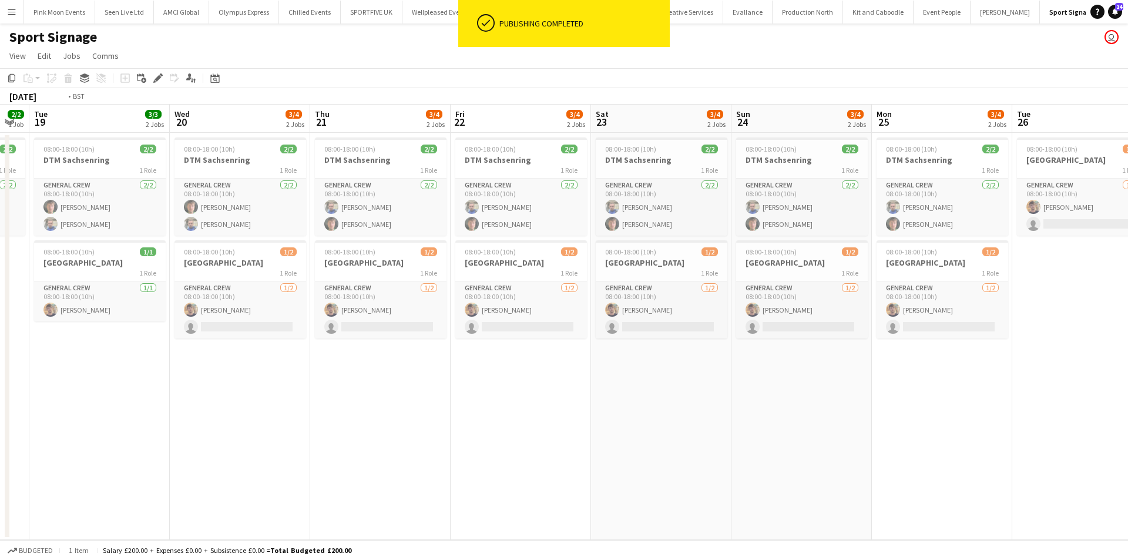
drag, startPoint x: 608, startPoint y: 413, endPoint x: 806, endPoint y: 389, distance: 199.5
click at [789, 392] on app-calendar-viewport "Sun 17 2/2 1 Job Mon 18 2/2 1 Job Tue 19 3/3 2 Jobs Wed 20 3/4 2 Jobs Thu 21 3/…" at bounding box center [564, 322] width 1128 height 435
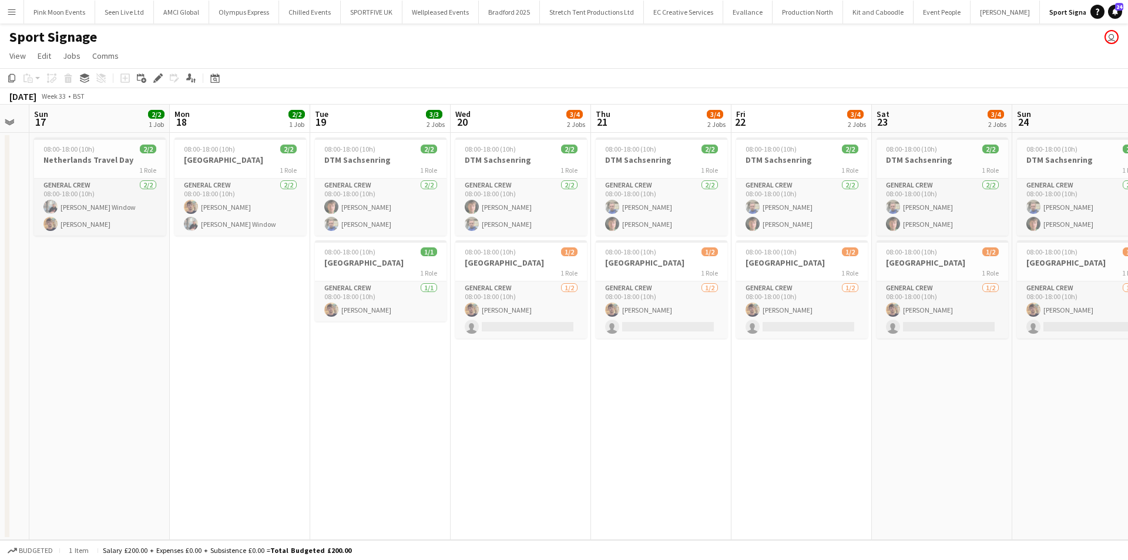
click at [284, 307] on app-date-cell "08:00-18:00 (10h) 2/2 Netherlands 1 Role General Crew [DATE] 08:00-18:00 (10h) …" at bounding box center [240, 336] width 140 height 407
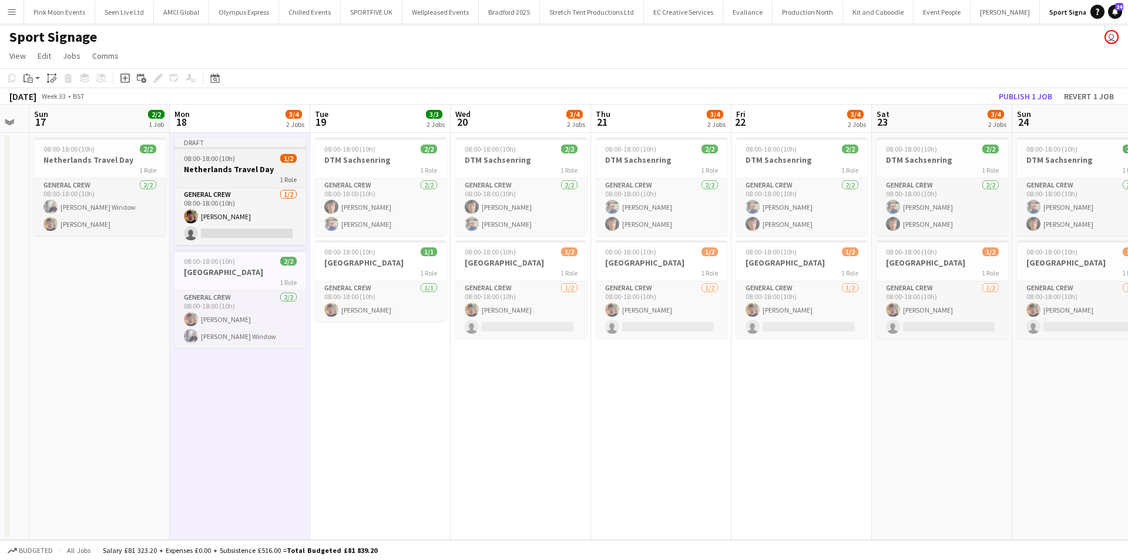
click at [233, 159] on span "08:00-18:00 (10h)" at bounding box center [209, 158] width 51 height 9
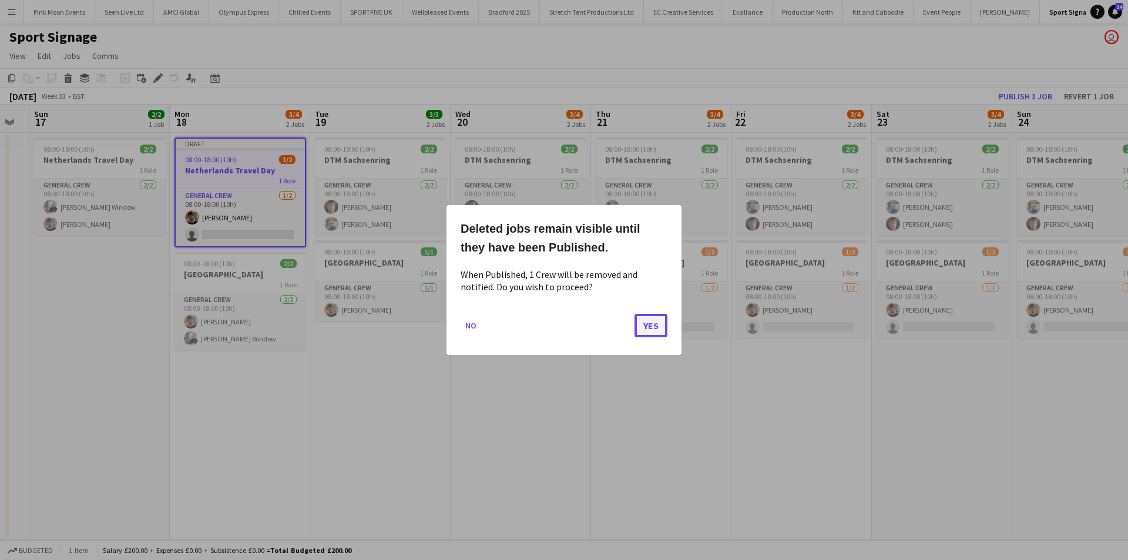
click at [660, 327] on button "Yes" at bounding box center [651, 326] width 33 height 24
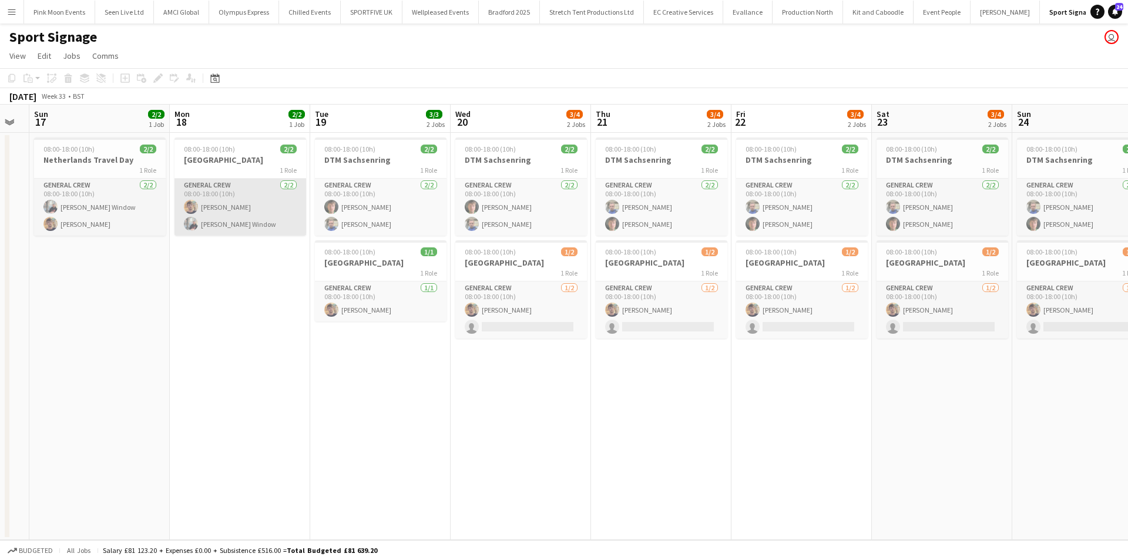
click at [222, 217] on app-card-role "General Crew [DATE] 08:00-18:00 (10h) [PERSON_NAME] [PERSON_NAME] Window" at bounding box center [241, 207] width 132 height 57
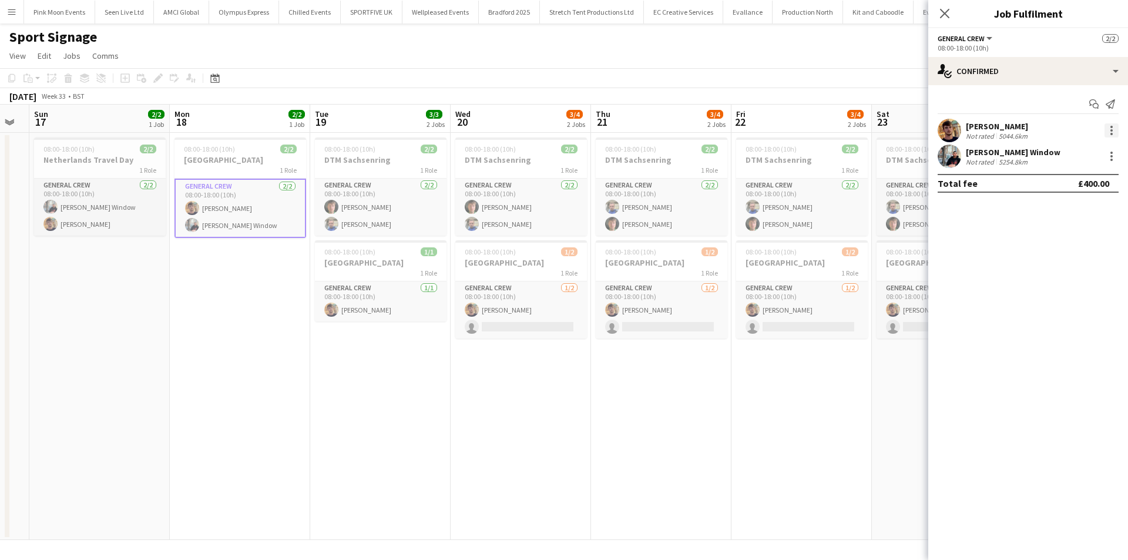
click at [1109, 126] on div at bounding box center [1112, 130] width 14 height 14
click at [1000, 234] on div at bounding box center [564, 280] width 1128 height 560
click at [1107, 159] on div at bounding box center [1112, 156] width 14 height 14
click at [1060, 299] on button "Remove" at bounding box center [1073, 291] width 92 height 28
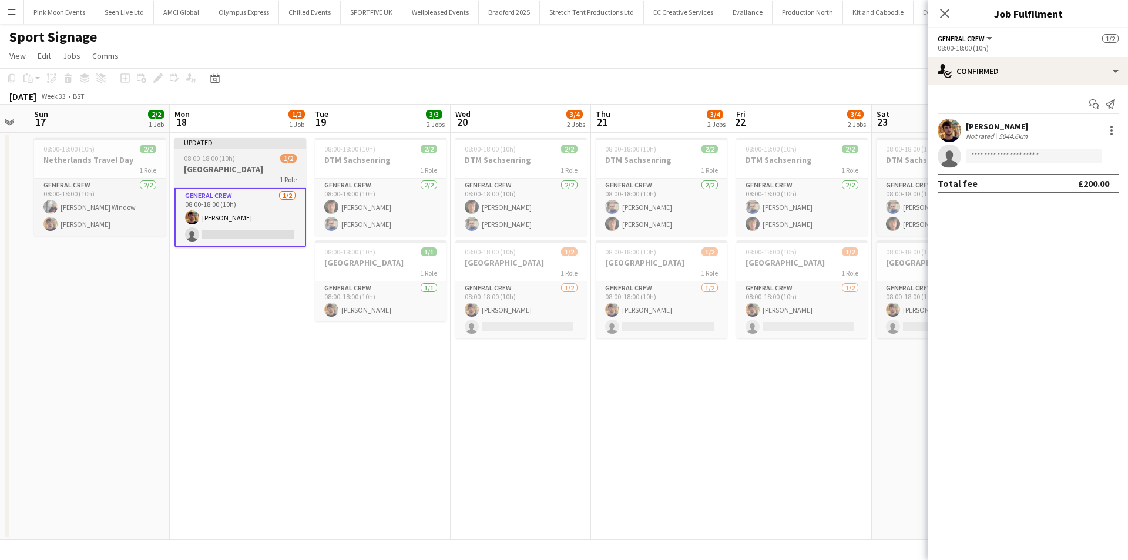
drag, startPoint x: 87, startPoint y: 220, endPoint x: 299, endPoint y: 206, distance: 212.0
click at [88, 220] on app-card-role "General Crew [DATE] 08:00-18:00 (10h) [PERSON_NAME] Window [PERSON_NAME]" at bounding box center [100, 207] width 132 height 57
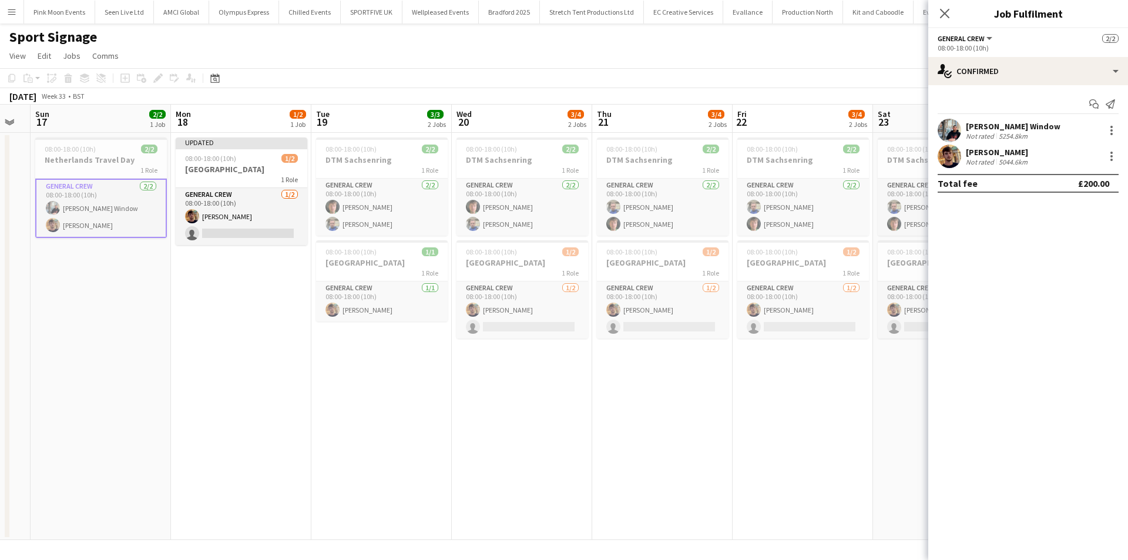
click at [1122, 132] on div "[PERSON_NAME] Window Not rated 5254.8km" at bounding box center [1029, 131] width 200 height 24
click at [1115, 132] on div at bounding box center [1112, 130] width 14 height 14
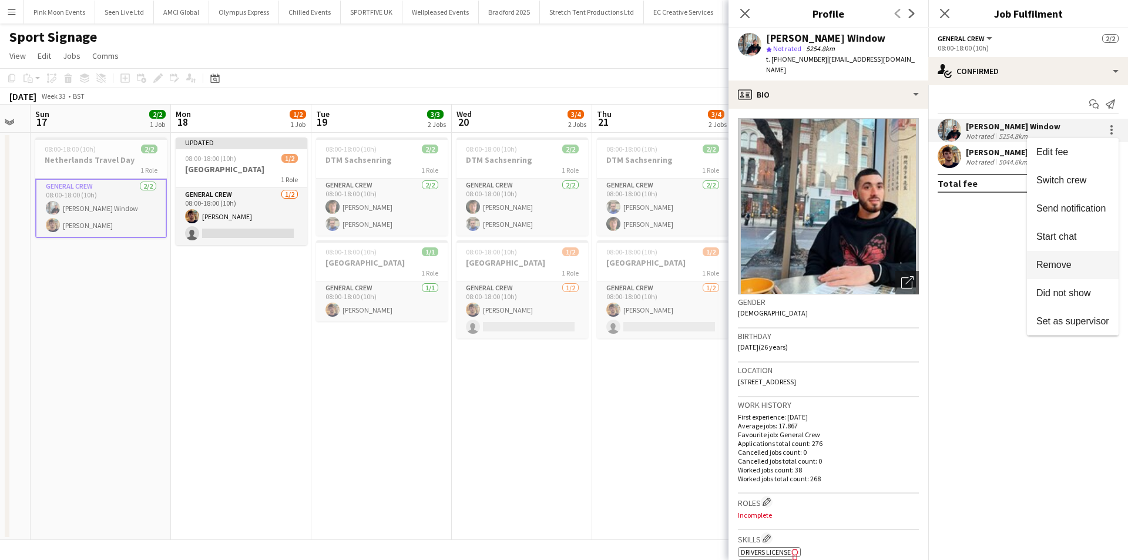
click at [1089, 274] on button "Remove" at bounding box center [1073, 265] width 92 height 28
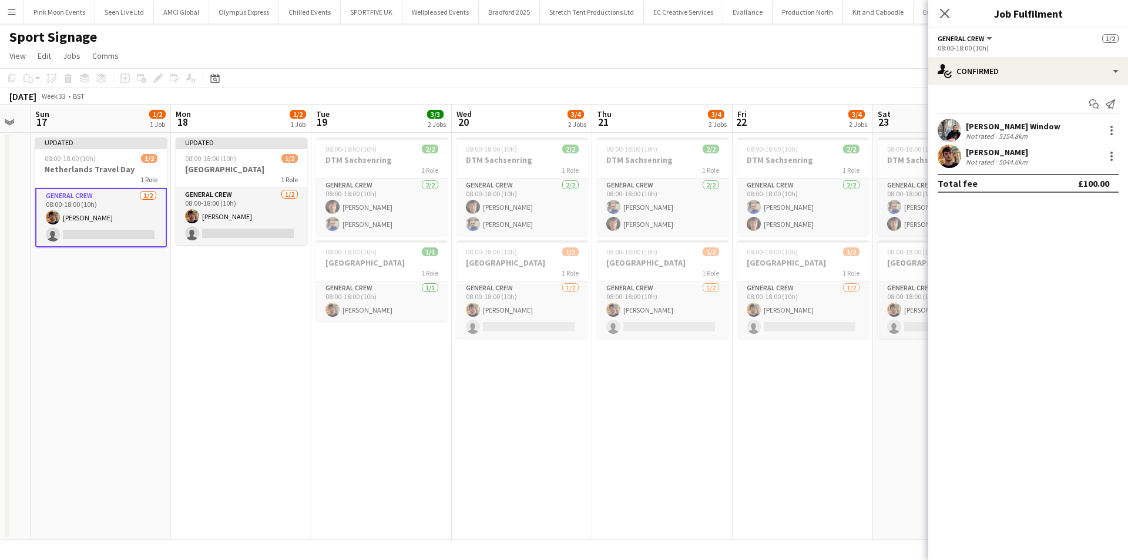
click at [930, 16] on div "Close pop-in" at bounding box center [945, 13] width 33 height 27
click at [937, 16] on div "Close pop-in" at bounding box center [945, 13] width 33 height 27
click at [941, 14] on icon "Close pop-in" at bounding box center [944, 13] width 11 height 11
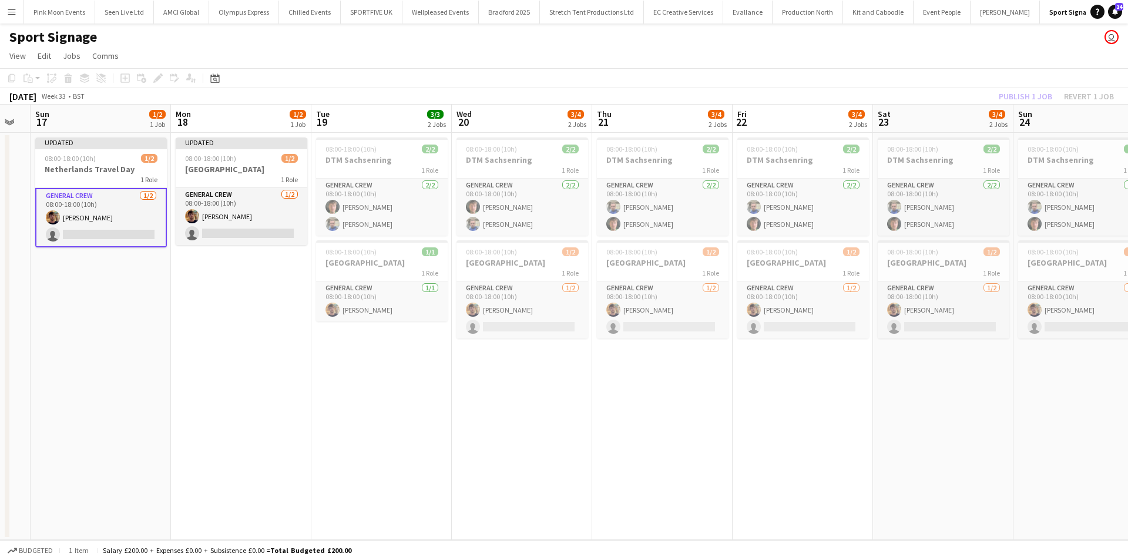
click at [1028, 94] on div "Publish 1 job Revert 1 job" at bounding box center [1056, 96] width 143 height 15
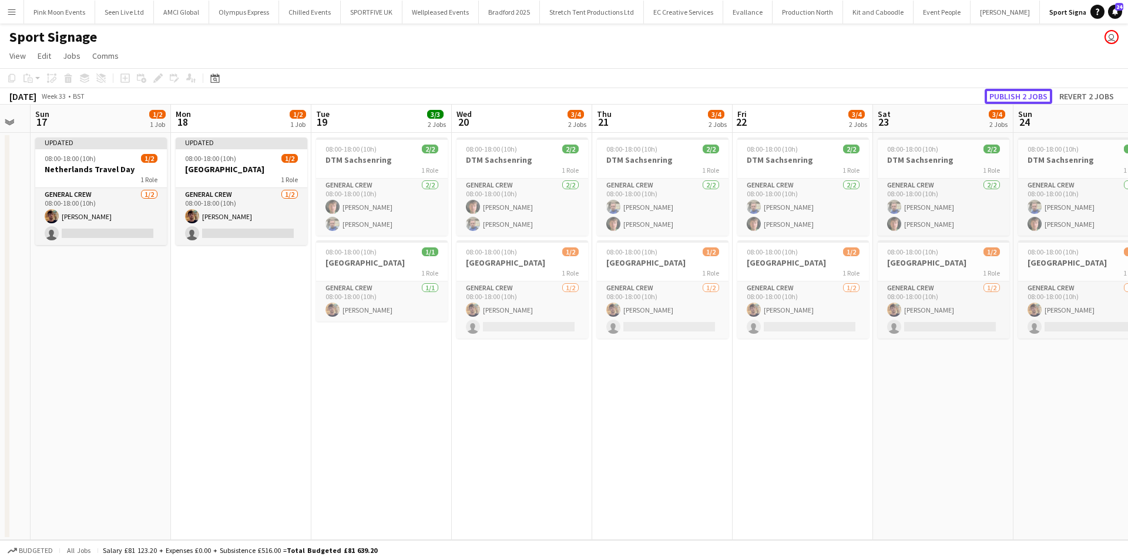
click at [1028, 94] on button "Publish 2 jobs" at bounding box center [1019, 96] width 68 height 15
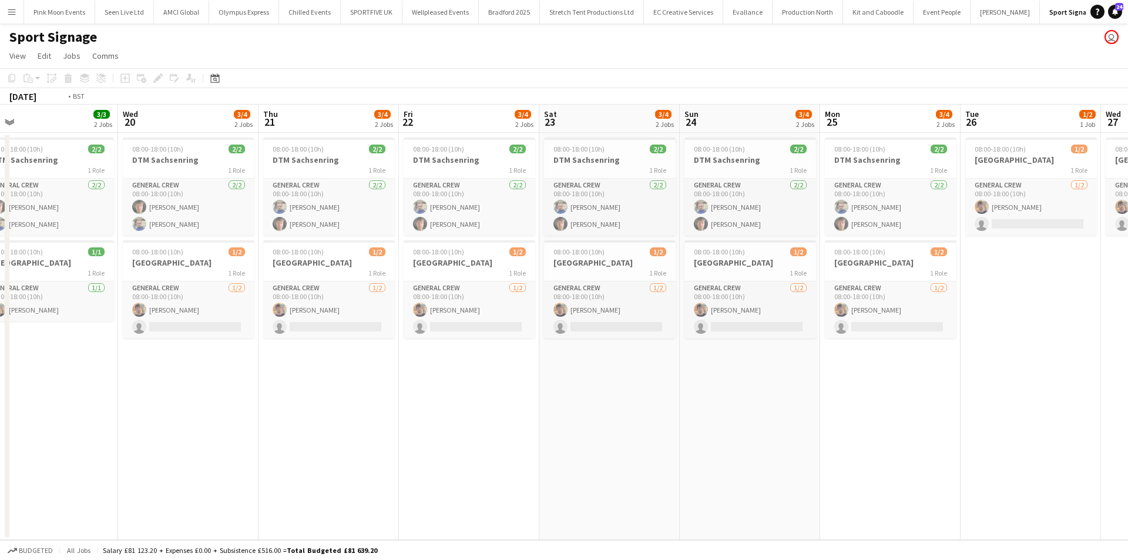
drag, startPoint x: 531, startPoint y: 475, endPoint x: 354, endPoint y: 498, distance: 178.3
click at [356, 497] on app-calendar-viewport "Fri 15 Sat 16 Sun 17 1/2 1 Job Mon 18 1/2 1 Job Tue 19 3/3 2 Jobs Wed 20 3/4 2 …" at bounding box center [564, 322] width 1128 height 435
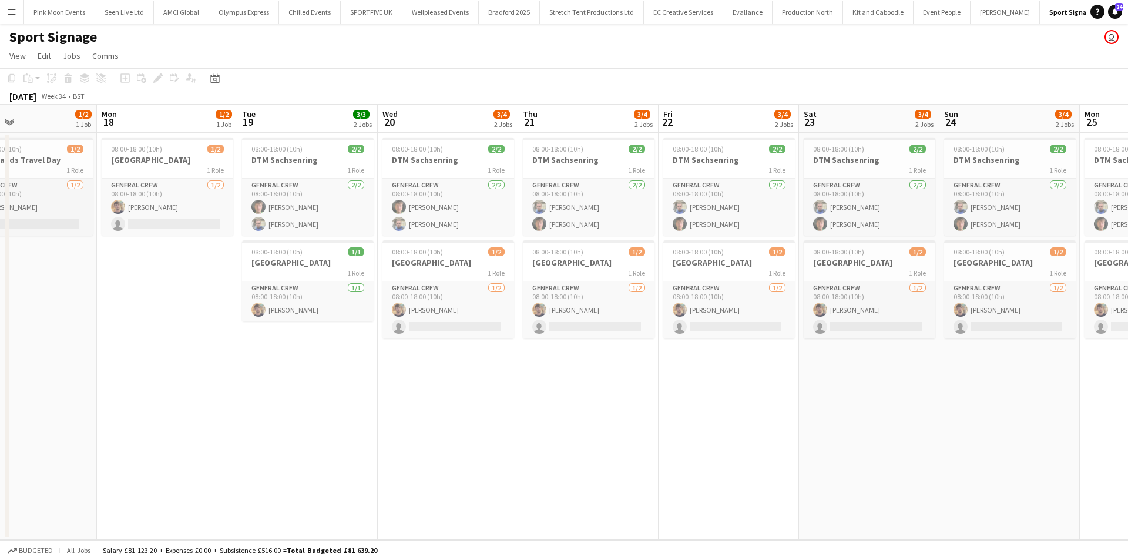
drag, startPoint x: 457, startPoint y: 454, endPoint x: 434, endPoint y: 453, distance: 23.0
click at [426, 456] on app-calendar-viewport "Fri 15 Sat 16 Sun 17 1/2 1 Job Mon 18 1/2 1 Job Tue 19 3/3 2 Jobs Wed 20 3/4 2 …" at bounding box center [564, 322] width 1128 height 435
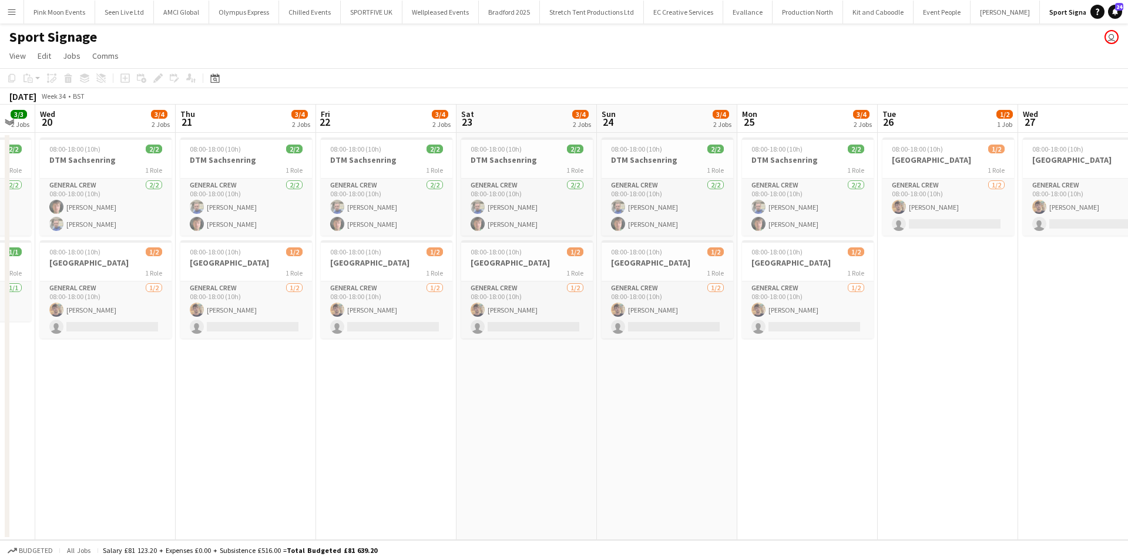
drag, startPoint x: 474, startPoint y: 443, endPoint x: 423, endPoint y: 448, distance: 51.9
click at [423, 448] on app-calendar-viewport "Sun 17 1/2 1 Job Mon 18 1/2 1 Job Tue 19 3/3 2 Jobs Wed 20 3/4 2 Jobs Thu 21 3/…" at bounding box center [564, 322] width 1128 height 435
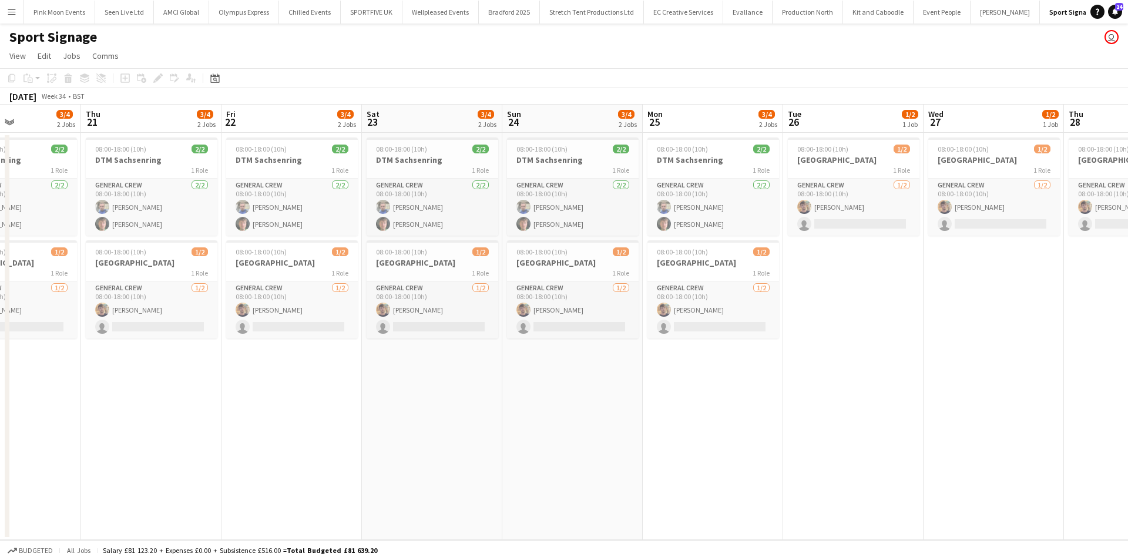
drag, startPoint x: 410, startPoint y: 438, endPoint x: 377, endPoint y: 438, distance: 32.3
click at [380, 438] on app-calendar-viewport "Sun 17 1/2 1 Job Mon 18 1/2 1 Job Tue 19 3/3 2 Jobs Wed 20 3/4 2 Jobs Thu 21 3/…" at bounding box center [564, 322] width 1128 height 435
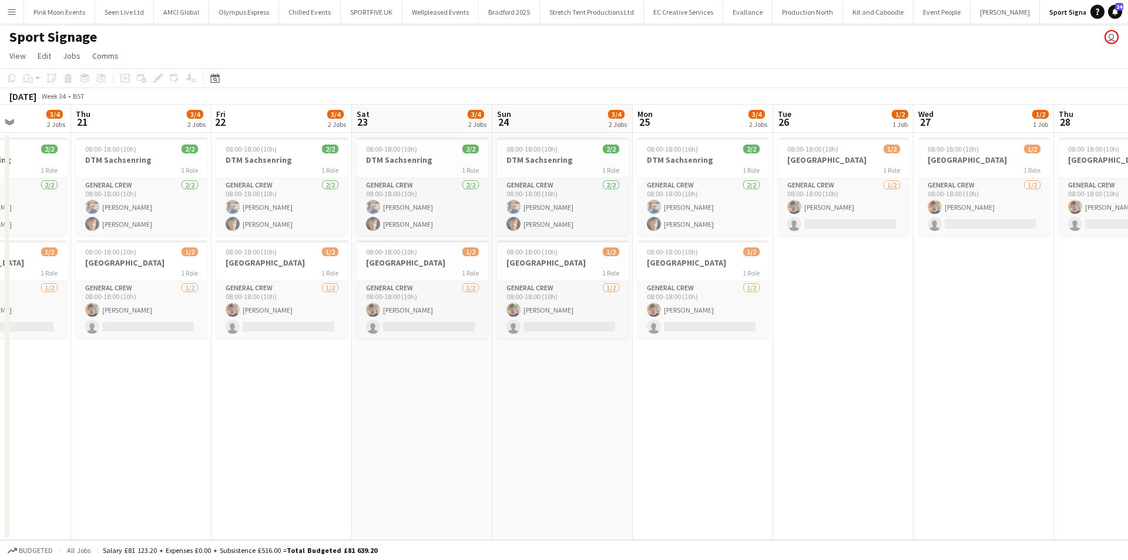
drag, startPoint x: 390, startPoint y: 435, endPoint x: 245, endPoint y: 453, distance: 146.3
click at [269, 450] on app-calendar-viewport "Sun 17 1/2 1 Job Mon 18 1/2 1 Job Tue 19 3/3 2 Jobs Wed 20 3/4 2 Jobs Thu 21 3/…" at bounding box center [564, 322] width 1128 height 435
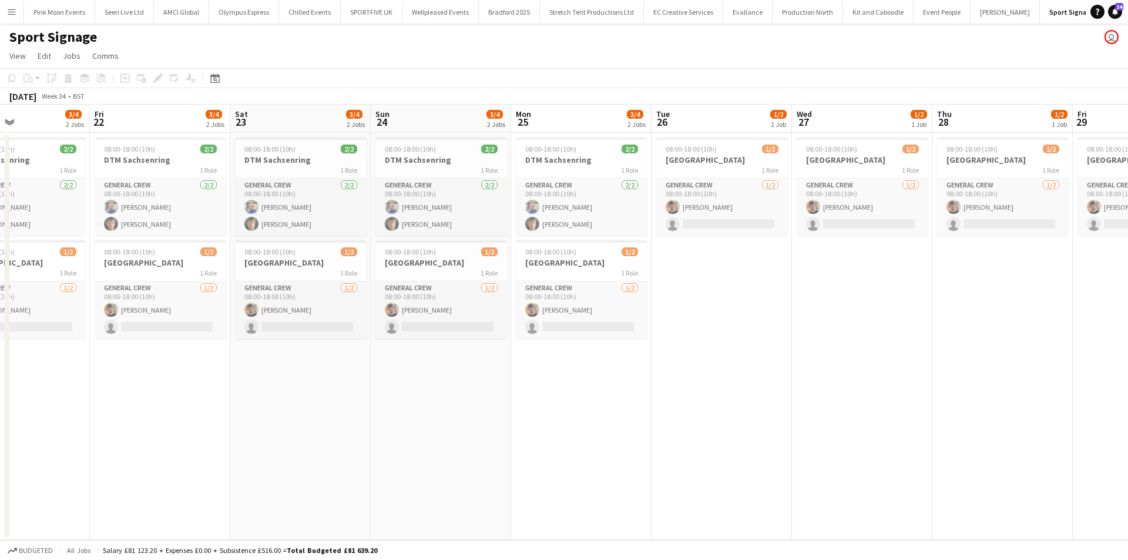
scroll to position [0, 435]
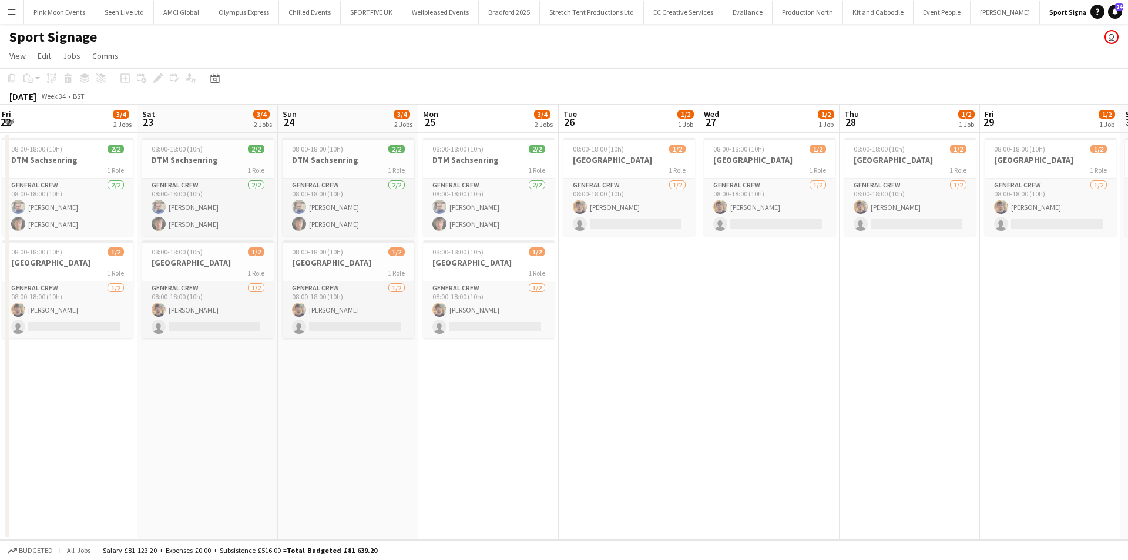
drag, startPoint x: 386, startPoint y: 428, endPoint x: 344, endPoint y: 429, distance: 41.7
click at [358, 428] on app-calendar-viewport "Tue 19 3/3 2 Jobs Wed 20 3/4 2 Jobs Thu 21 3/4 2 Jobs Fri 22 3/4 2 Jobs Sat 23 …" at bounding box center [564, 322] width 1128 height 435
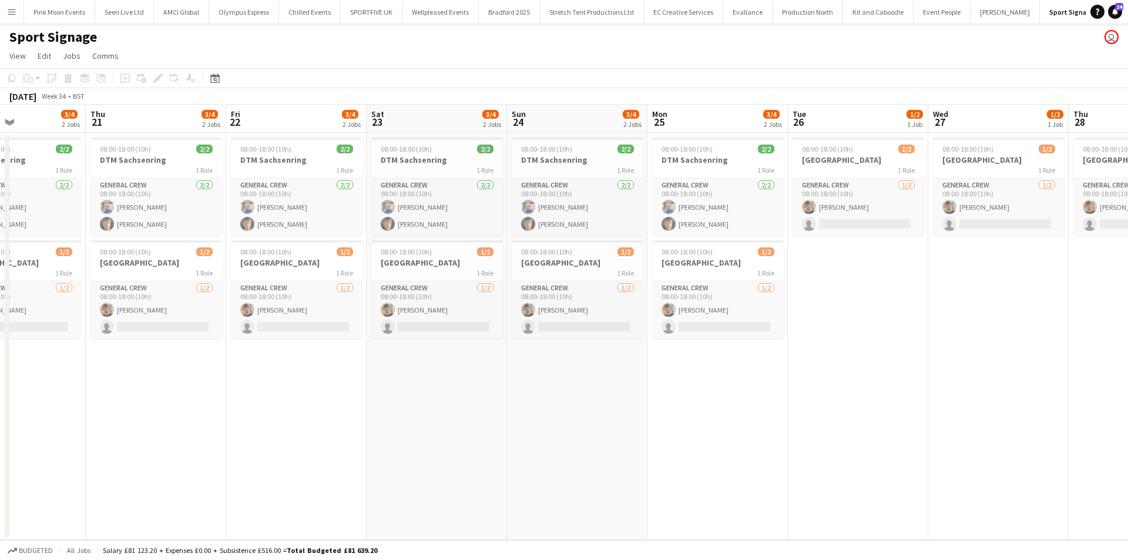
drag, startPoint x: 639, startPoint y: 380, endPoint x: 630, endPoint y: 388, distance: 12.1
click at [686, 370] on app-calendar-viewport "Mon 18 1/2 1 Job Tue 19 3/3 2 Jobs Wed 20 3/4 2 Jobs Thu 21 3/4 2 Jobs Fri 22 3…" at bounding box center [564, 322] width 1128 height 435
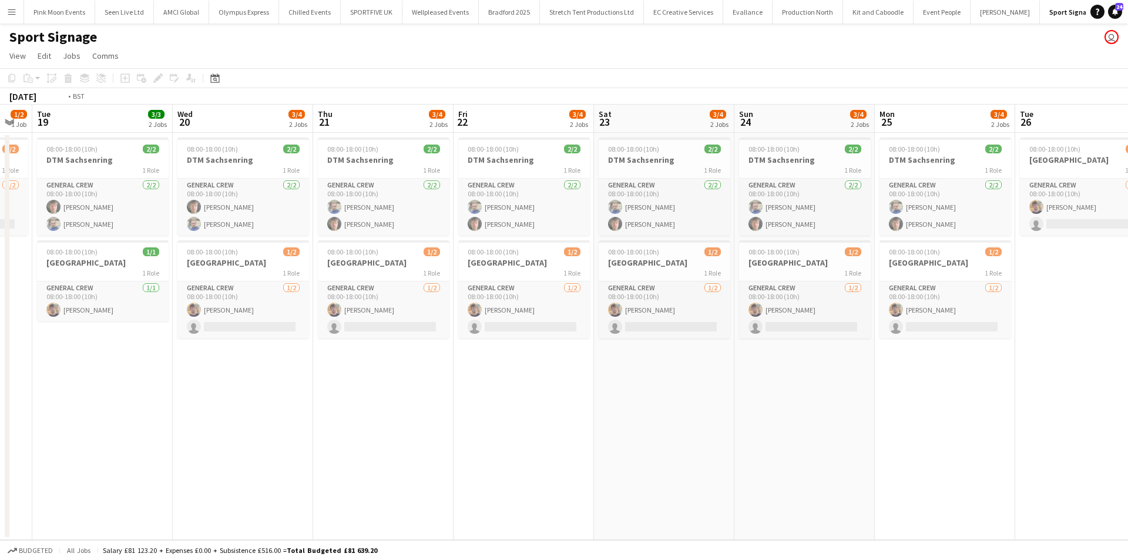
click at [645, 448] on app-calendar-viewport "Sun 17 1/2 1 Job Mon 18 1/2 1 Job Tue 19 3/3 2 Jobs Wed 20 3/4 2 Jobs Thu 21 3/…" at bounding box center [564, 322] width 1128 height 435
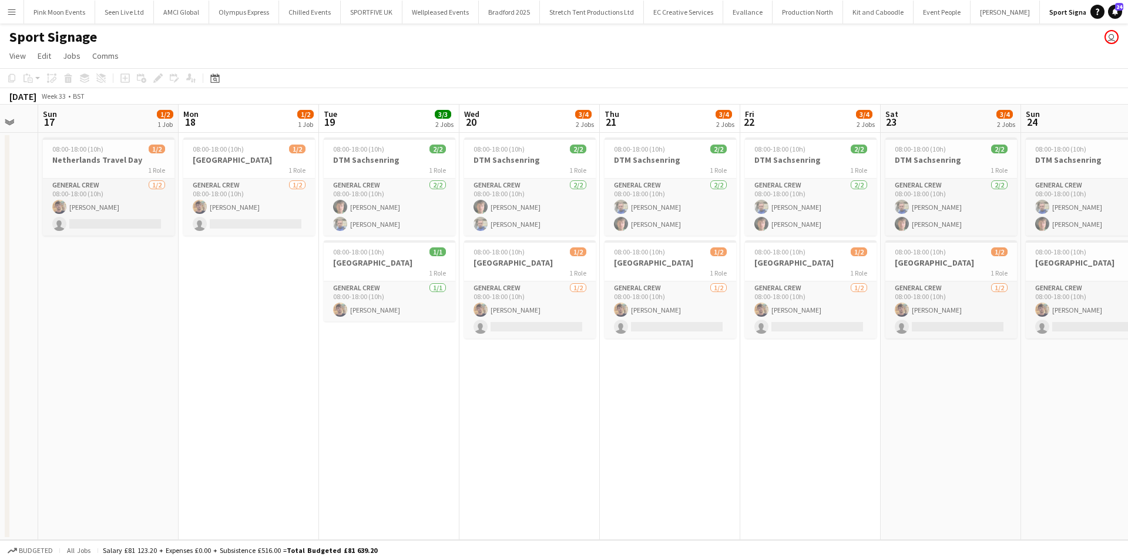
drag, startPoint x: 443, startPoint y: 455, endPoint x: 455, endPoint y: 455, distance: 12.4
click at [455, 455] on app-calendar-viewport "Fri 15 Sat 16 Sun 17 1/2 1 Job Mon 18 1/2 1 Job Tue 19 3/3 2 Jobs Wed 20 3/4 2 …" at bounding box center [564, 322] width 1128 height 435
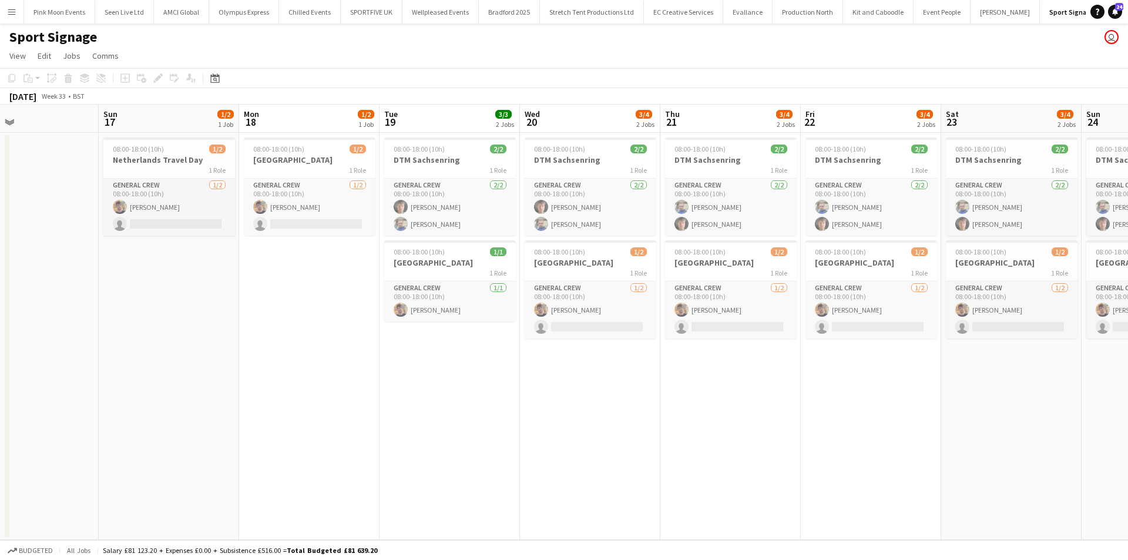
drag, startPoint x: 189, startPoint y: 474, endPoint x: 237, endPoint y: 466, distance: 48.9
click at [237, 466] on app-calendar-viewport "Thu 14 Fri 15 Sat 16 Sun 17 1/2 1 Job Mon 18 1/2 1 Job Tue 19 3/3 2 Jobs Wed 20…" at bounding box center [564, 322] width 1128 height 435
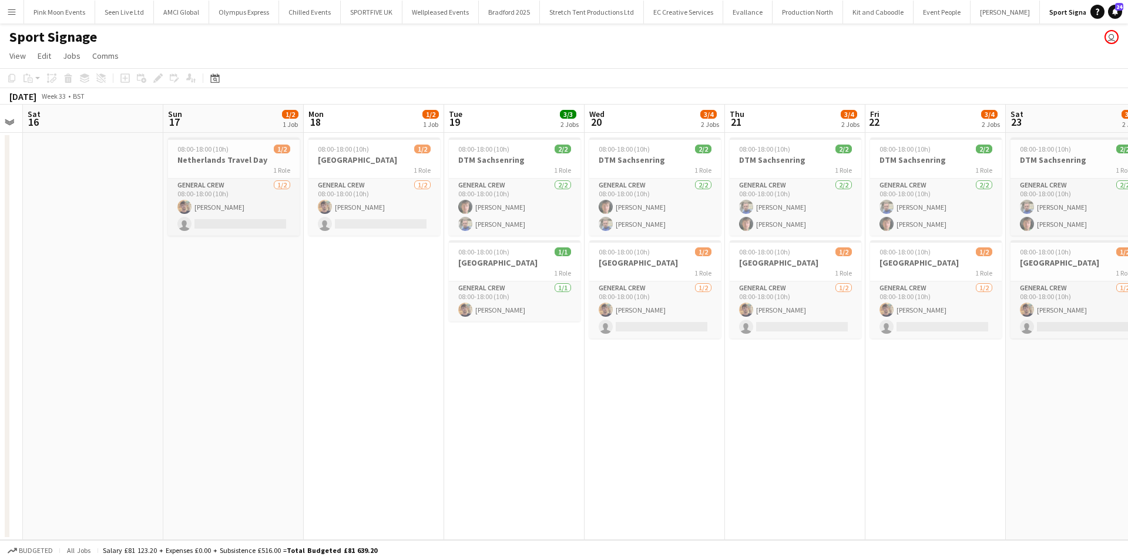
drag, startPoint x: 227, startPoint y: 468, endPoint x: 568, endPoint y: 465, distance: 340.9
click at [576, 463] on app-calendar-viewport "Thu 14 Fri 15 Sat 16 Sun 17 1/2 1 Job Mon 18 1/2 1 Job Tue 19 3/3 2 Jobs Wed 20…" at bounding box center [564, 322] width 1128 height 435
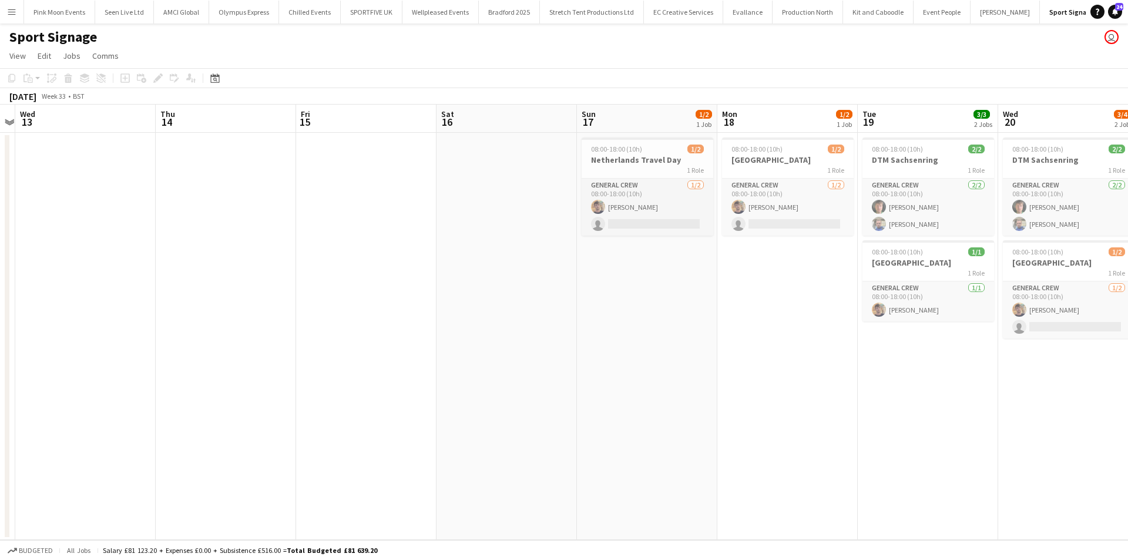
drag, startPoint x: 311, startPoint y: 465, endPoint x: 337, endPoint y: 449, distance: 29.8
click at [447, 436] on app-calendar-viewport "Mon 11 2/2 1 Job Tue 12 Wed 13 Thu 14 Fri 15 Sat 16 Sun 17 1/2 1 Job Mon 18 1/2…" at bounding box center [564, 322] width 1128 height 435
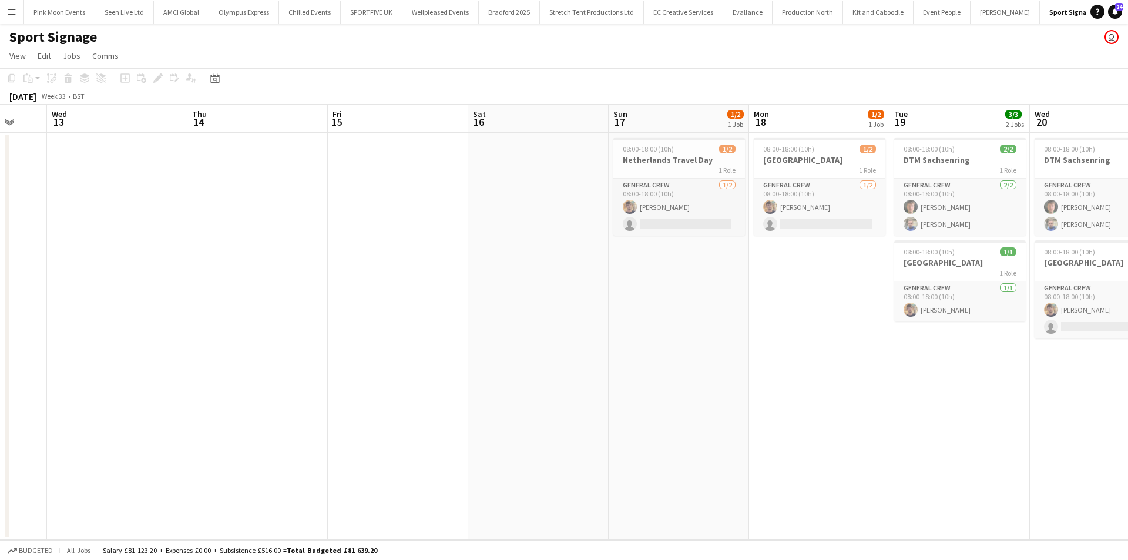
drag, startPoint x: 480, startPoint y: 434, endPoint x: 540, endPoint y: 436, distance: 59.4
click at [541, 434] on app-calendar-viewport "Sun 10 2/2 1 Job Mon 11 2/2 1 Job Tue 12 Wed 13 Thu 14 Fri 15 Sat 16 Sun 17 1/2…" at bounding box center [564, 322] width 1128 height 435
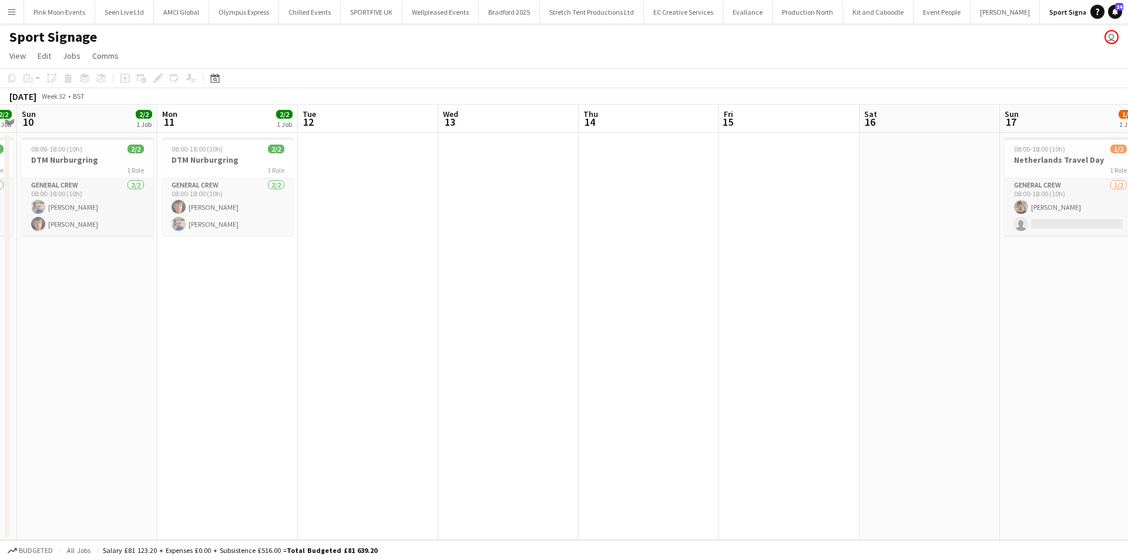
drag, startPoint x: 381, startPoint y: 452, endPoint x: 511, endPoint y: 419, distance: 134.0
click at [505, 420] on app-calendar-viewport "Fri 8 2/2 1 Job Sat 9 2/2 1 Job Sun 10 2/2 1 Job Mon 11 2/2 1 Job Tue 12 Wed 13…" at bounding box center [564, 322] width 1128 height 435
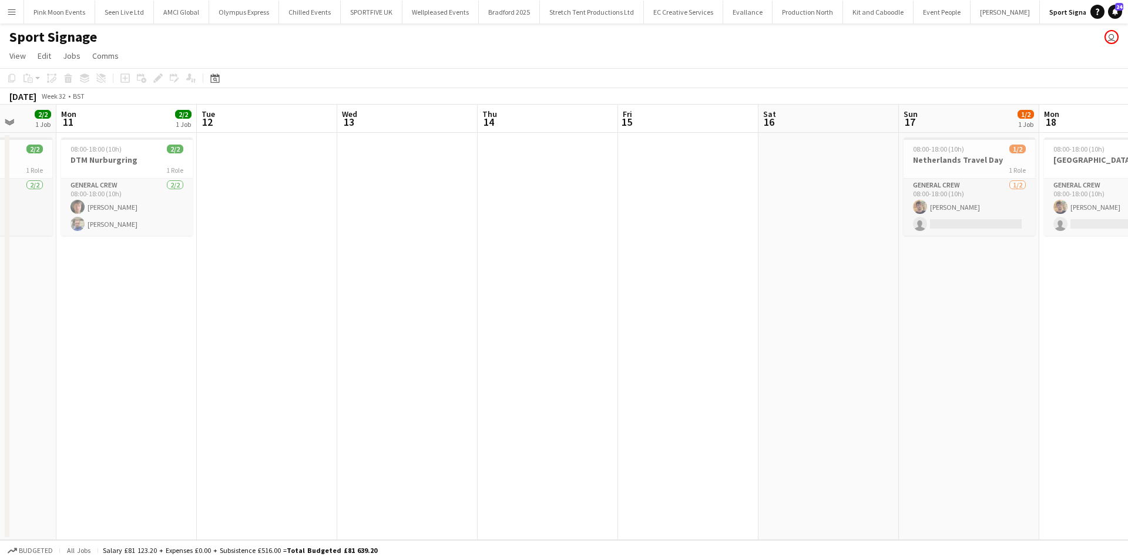
drag, startPoint x: 459, startPoint y: 428, endPoint x: 423, endPoint y: 428, distance: 36.4
click at [419, 433] on app-calendar-viewport "Fri 8 2/2 1 Job Sat 9 2/2 1 Job Sun 10 2/2 1 Job Mon 11 2/2 1 Job Tue 12 Wed 13…" at bounding box center [564, 322] width 1128 height 435
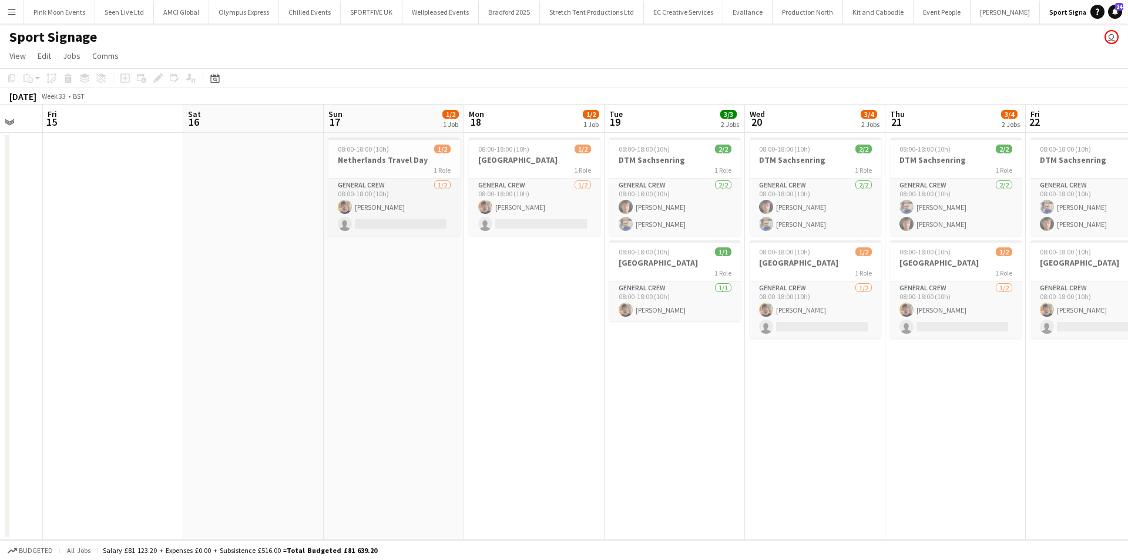
click at [0, 413] on app-calendar-viewport "Mon 11 2/2 1 Job Tue 12 Wed 13 Thu 14 Fri 15 Sat 16 Sun 17 1/2 1 Job Mon 18 1/2…" at bounding box center [564, 322] width 1128 height 435
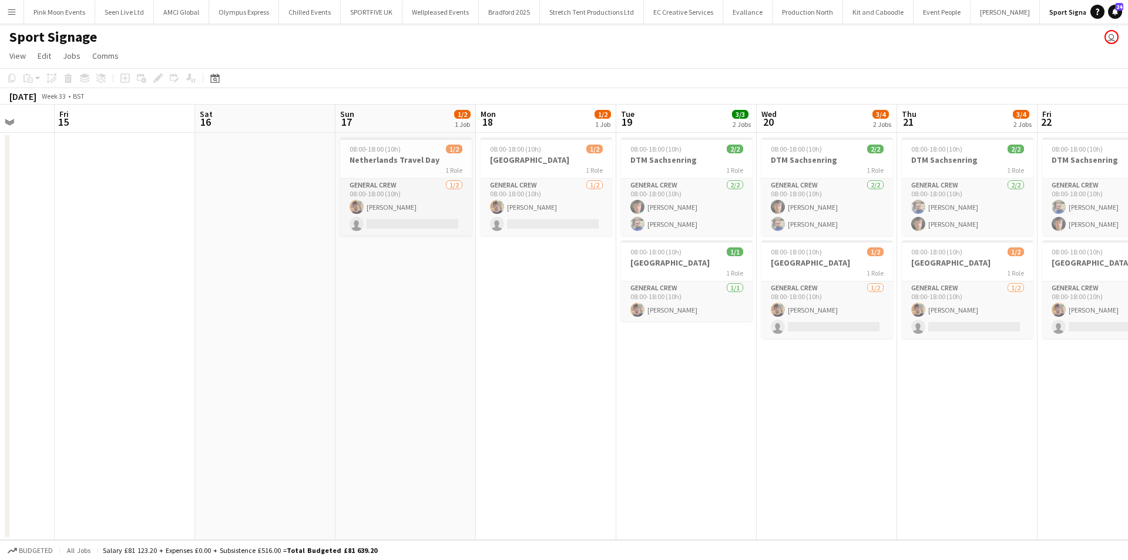
drag, startPoint x: 577, startPoint y: 458, endPoint x: 591, endPoint y: 449, distance: 17.1
click at [504, 458] on app-calendar-viewport "Mon 11 2/2 1 Job Tue 12 Wed 13 Thu 14 Fri 15 Sat 16 Sun 17 1/2 1 Job Mon 18 1/2…" at bounding box center [564, 322] width 1128 height 435
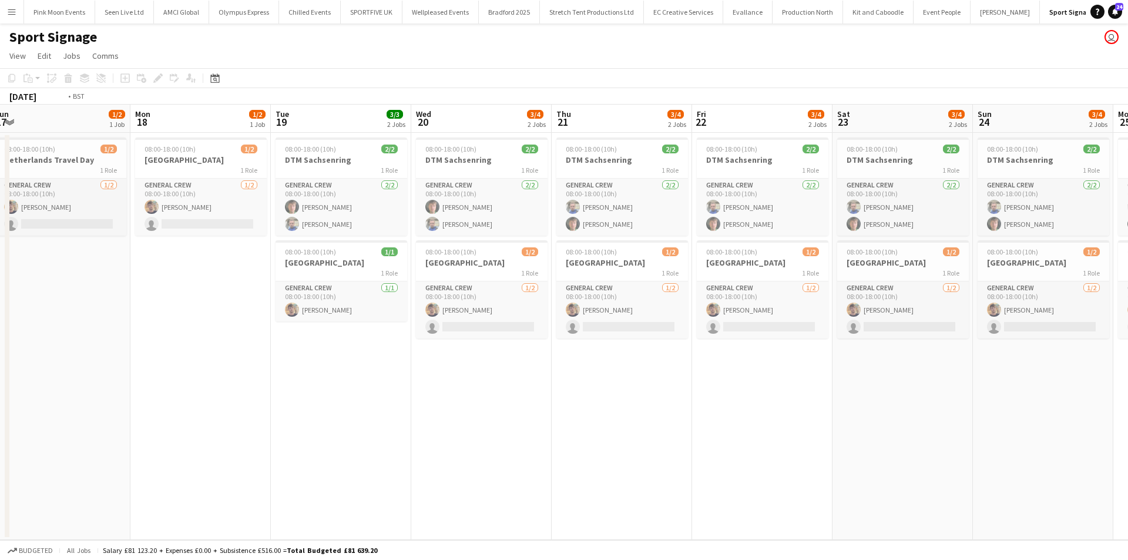
drag, startPoint x: 589, startPoint y: 449, endPoint x: 226, endPoint y: 447, distance: 362.6
click at [298, 449] on app-calendar-viewport "Wed 13 Thu 14 Fri 15 Sat 16 Sun 17 1/2 1 Job Mon 18 1/2 1 Job Tue 19 3/3 2 Jobs…" at bounding box center [564, 322] width 1128 height 435
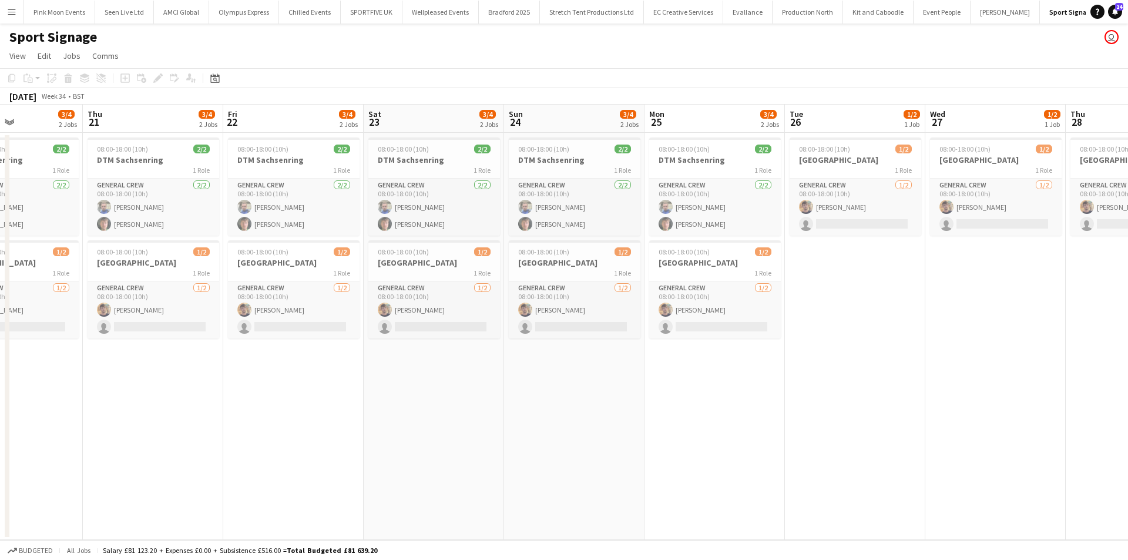
drag, startPoint x: 573, startPoint y: 439, endPoint x: 464, endPoint y: 444, distance: 108.9
click at [467, 446] on app-calendar-viewport "Sun 17 1/2 1 Job Mon 18 1/2 1 Job Tue 19 3/3 2 Jobs Wed 20 3/4 2 Jobs Thu 21 3/…" at bounding box center [564, 322] width 1128 height 435
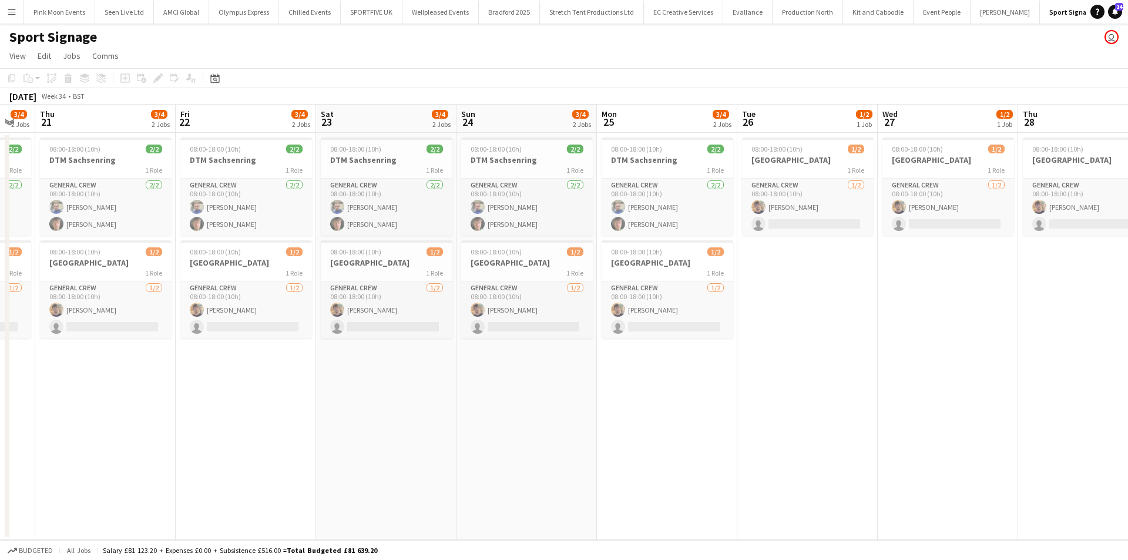
drag, startPoint x: 538, startPoint y: 426, endPoint x: 465, endPoint y: 440, distance: 73.5
click at [477, 438] on app-calendar-viewport "Sun 17 1/2 1 Job Mon 18 1/2 1 Job Tue 19 3/3 2 Jobs Wed 20 3/4 2 Jobs Thu 21 3/…" at bounding box center [564, 322] width 1128 height 435
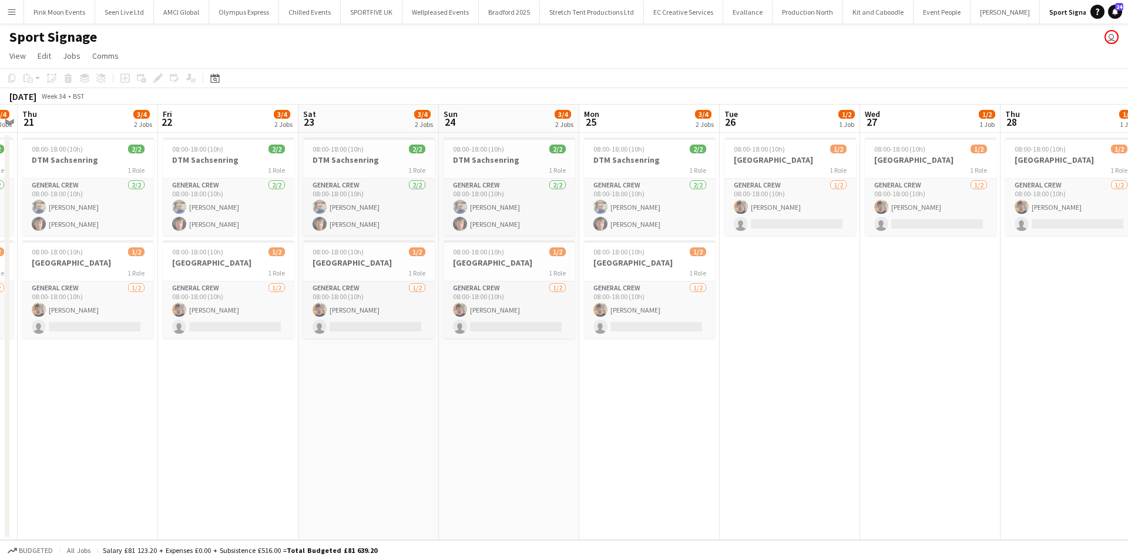
click at [829, 397] on app-date-cell "08:00-18:00 (10h) 1/2 Netherlands 1 Role General Crew [DATE] 08:00-18:00 (10h) …" at bounding box center [790, 336] width 140 height 407
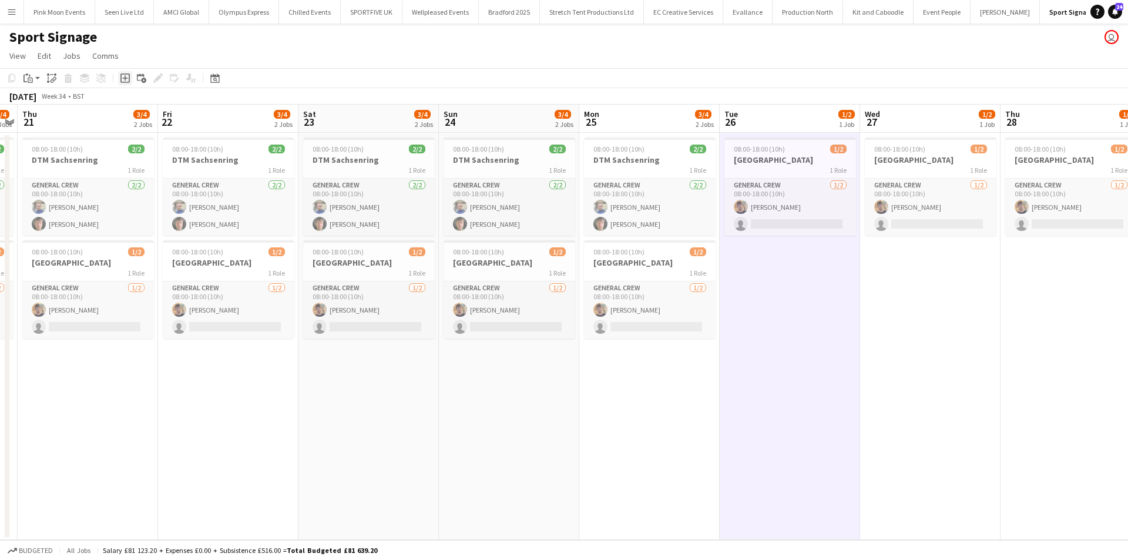
click at [126, 84] on div "Add job" at bounding box center [125, 78] width 14 height 14
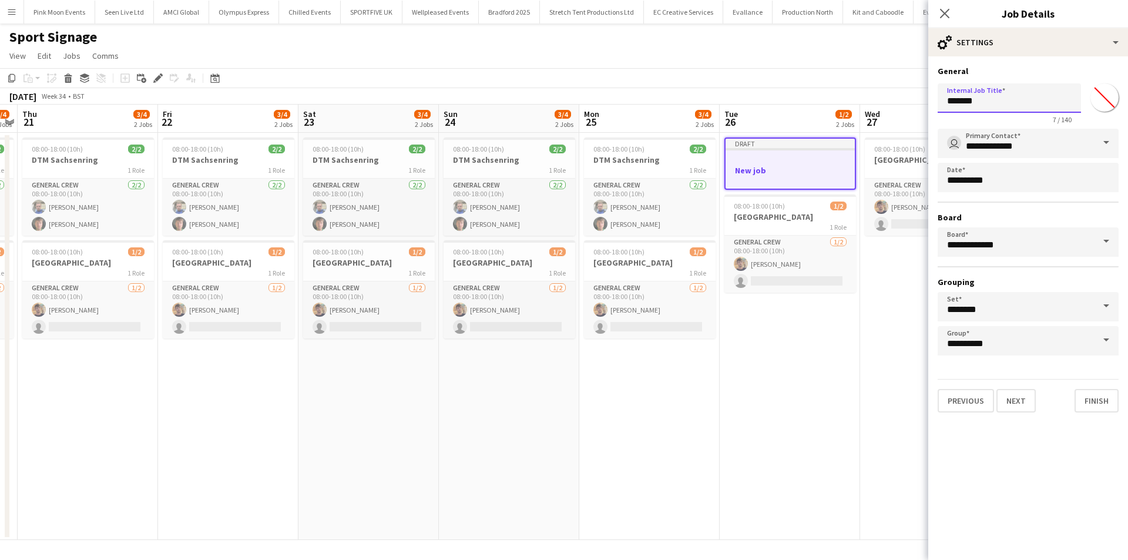
drag, startPoint x: 1022, startPoint y: 106, endPoint x: 719, endPoint y: 108, distance: 302.7
click at [719, 110] on body "Menu Boards Boards Boards All jobs Status Workforce Workforce My Workforce Recr…" at bounding box center [564, 280] width 1128 height 560
type input "*****"
click at [1031, 395] on button "Next" at bounding box center [1016, 401] width 39 height 24
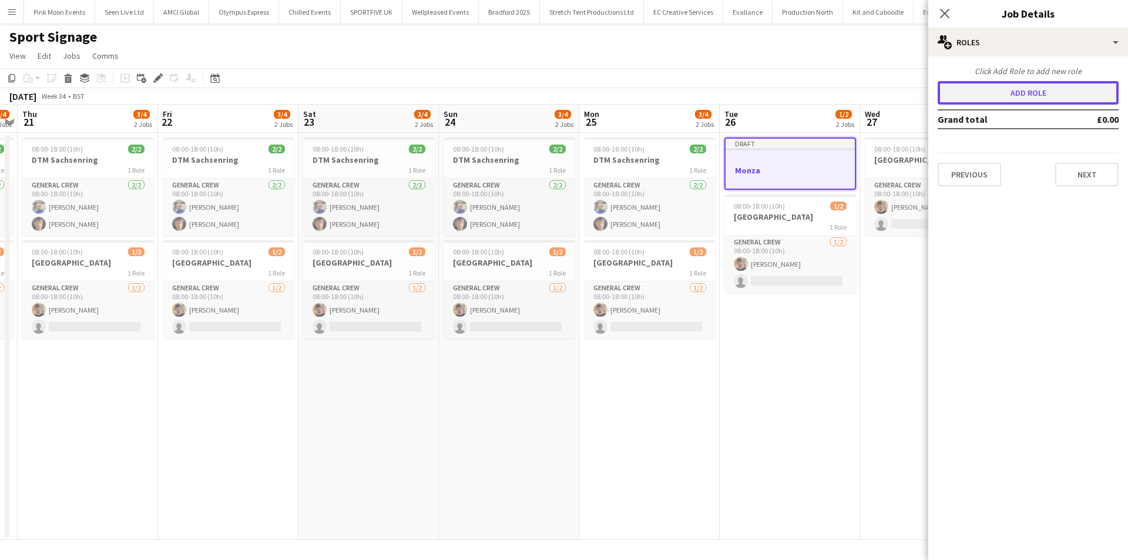
click at [1004, 98] on button "Add role" at bounding box center [1028, 93] width 181 height 24
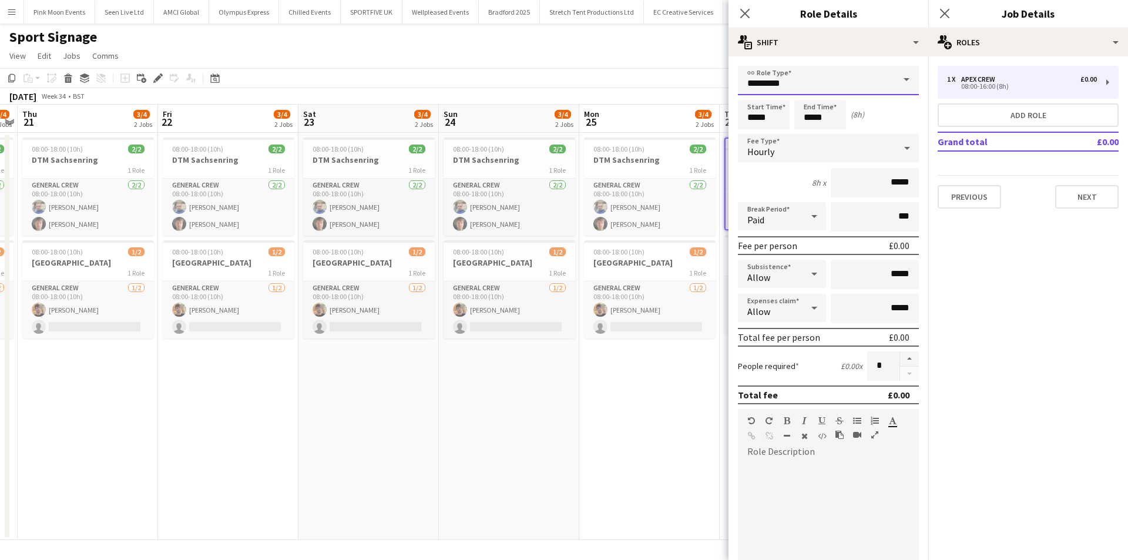
drag, startPoint x: 772, startPoint y: 83, endPoint x: 772, endPoint y: 95, distance: 11.8
click at [772, 82] on input "*********" at bounding box center [828, 80] width 181 height 29
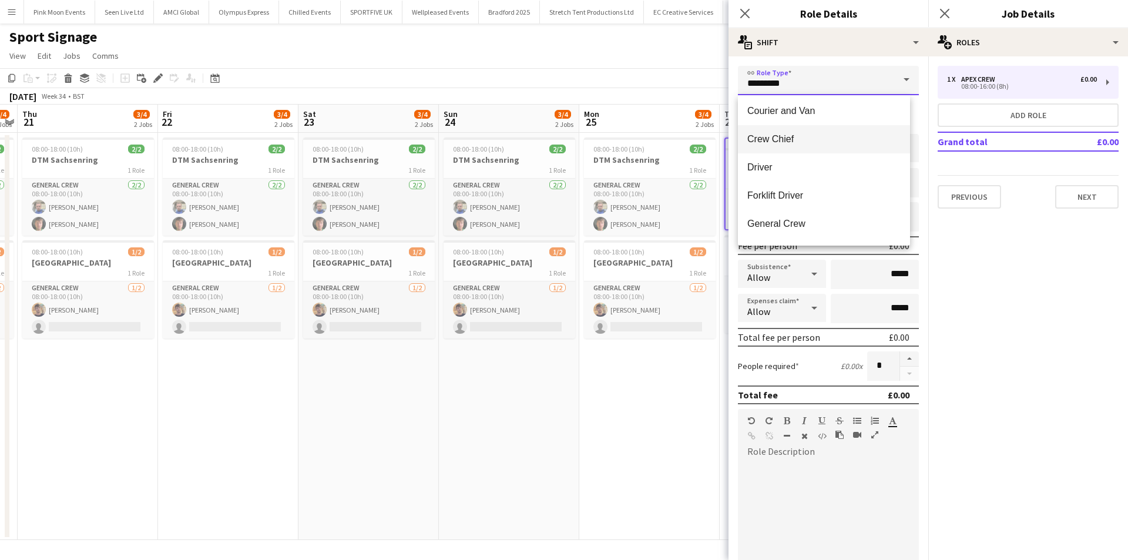
scroll to position [118, 0]
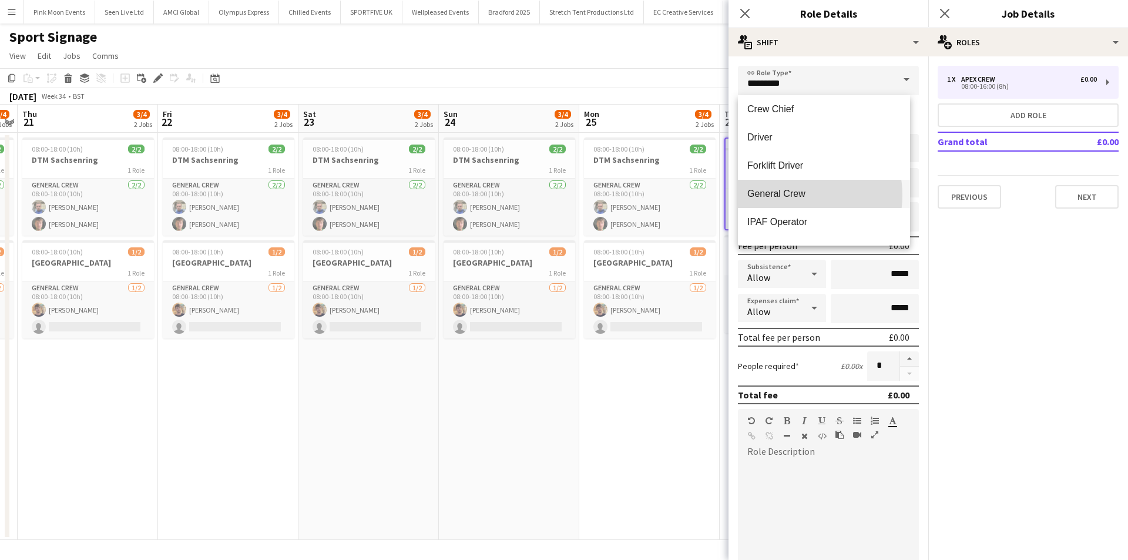
click at [791, 195] on span "General Crew" at bounding box center [824, 193] width 153 height 11
type input "**********"
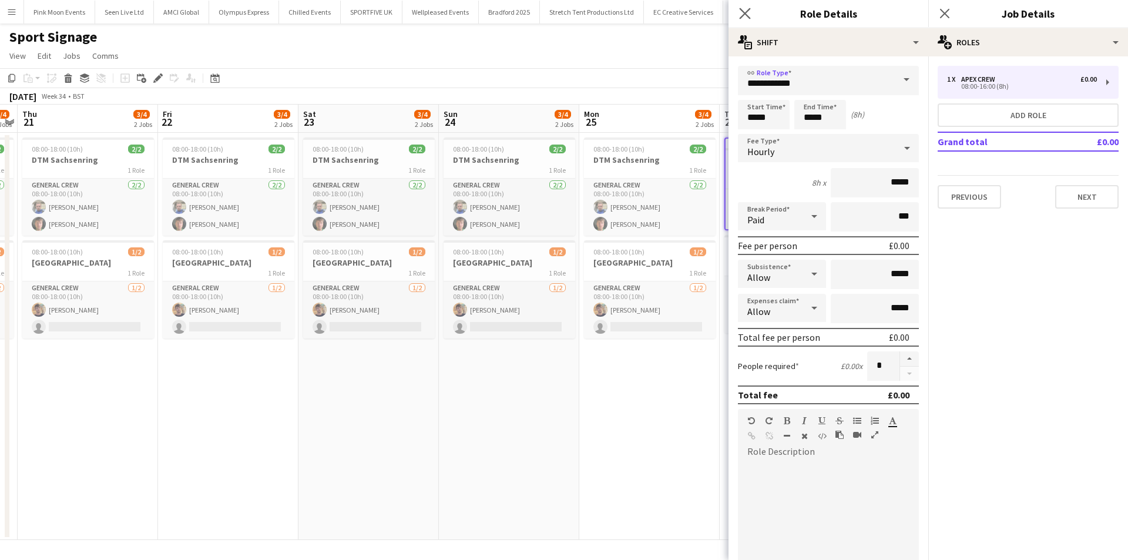
click at [751, 18] on app-icon "Close pop-in" at bounding box center [745, 13] width 17 height 17
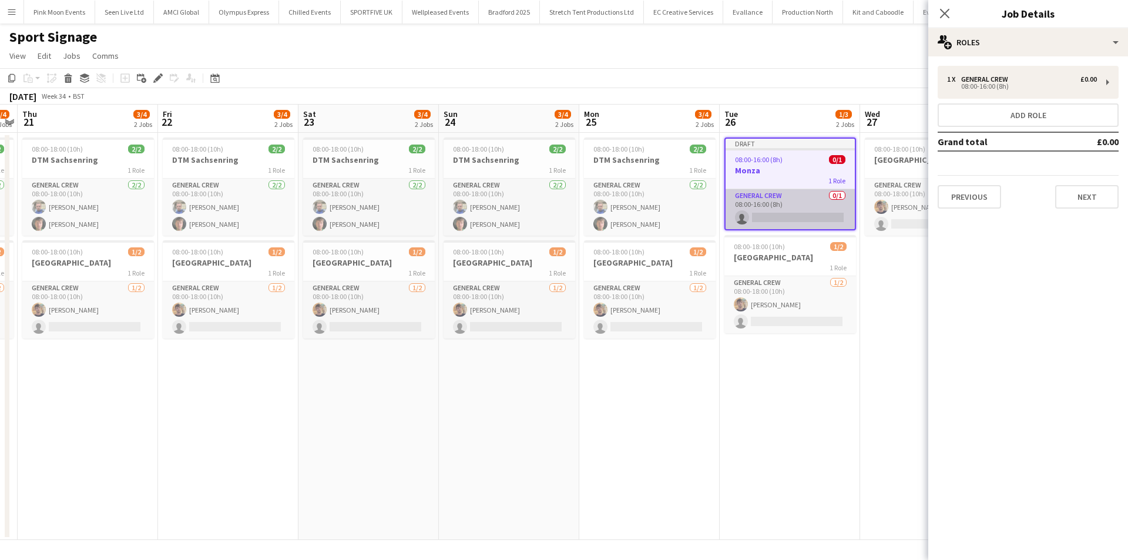
click at [796, 209] on app-card-role "General Crew 0/1 08:00-16:00 (8h) single-neutral-actions" at bounding box center [790, 209] width 129 height 40
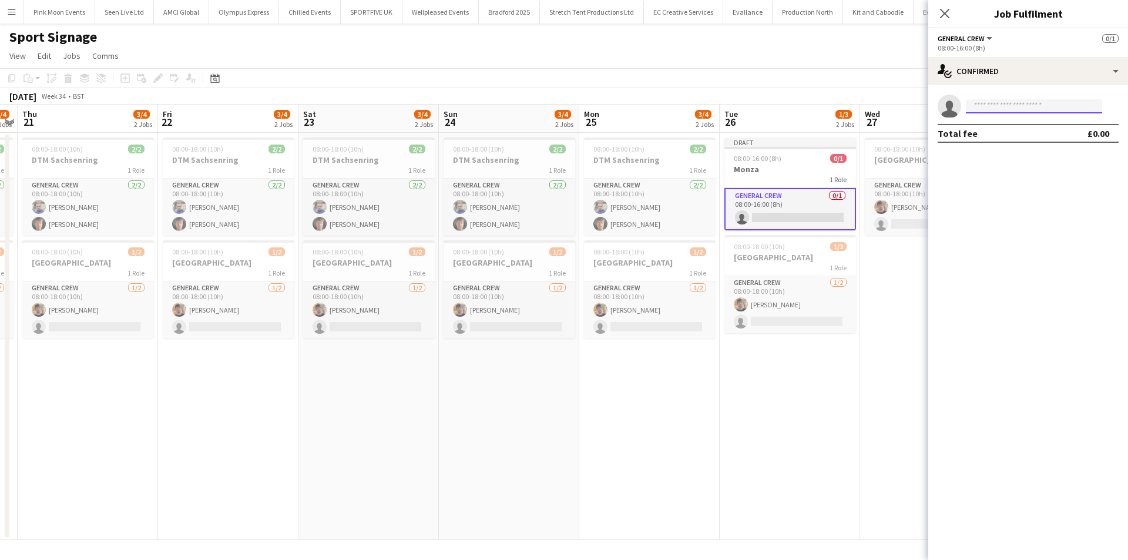
click at [1003, 103] on input at bounding box center [1034, 106] width 136 height 14
type input "****"
click at [1020, 120] on span "[PERSON_NAME] Window" at bounding box center [1016, 123] width 81 height 10
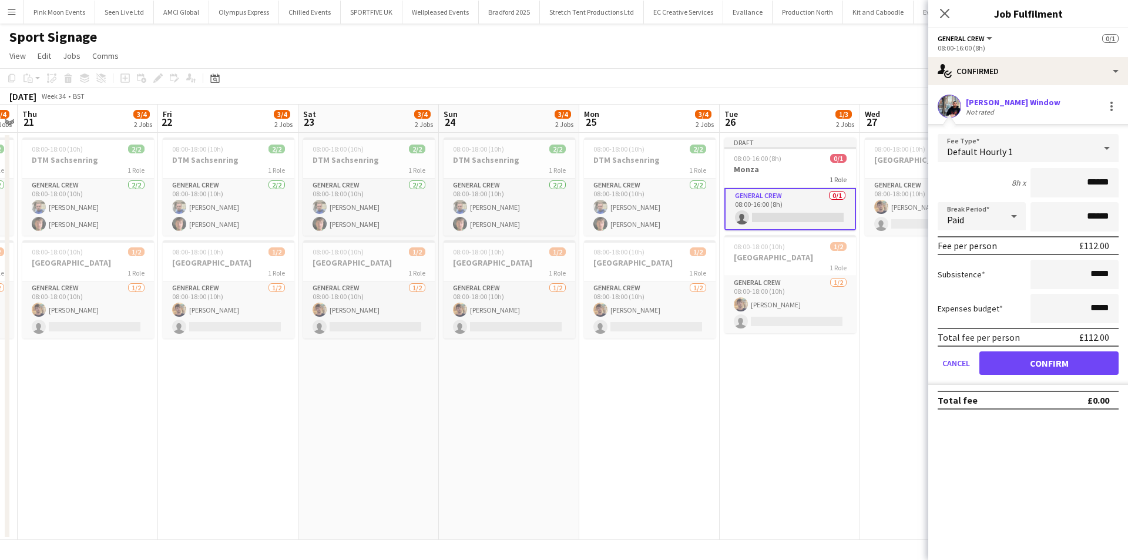
click at [1050, 147] on div "Default Hourly 1" at bounding box center [1017, 148] width 158 height 28
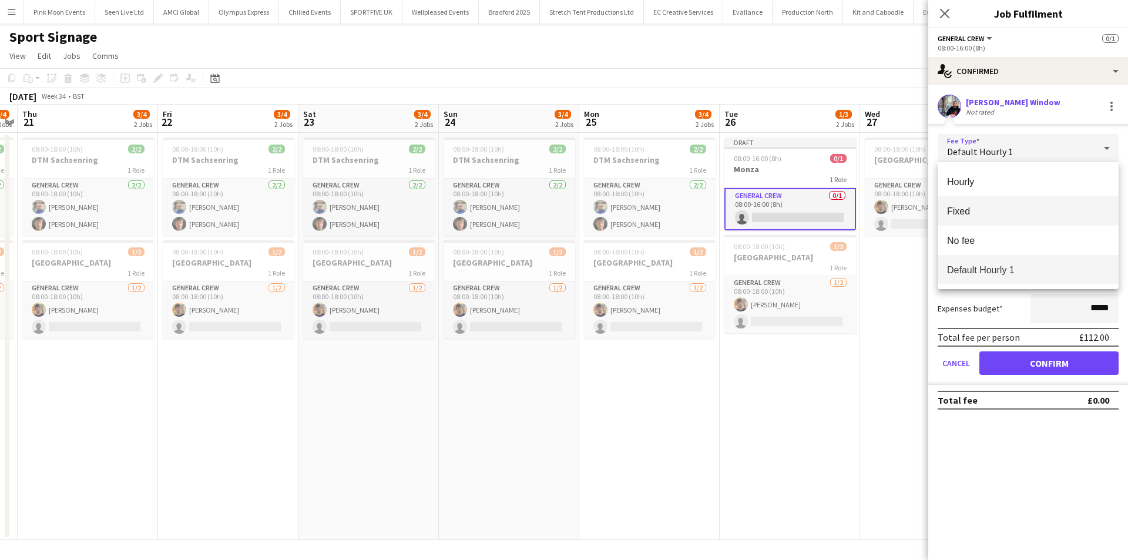
click at [1026, 215] on span "Fixed" at bounding box center [1028, 211] width 162 height 11
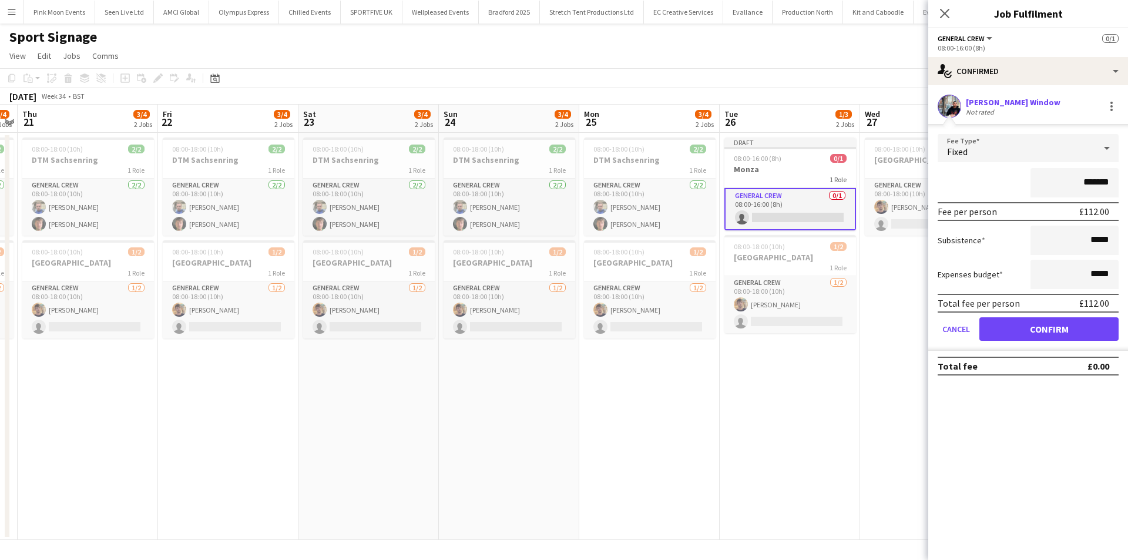
drag, startPoint x: 1100, startPoint y: 187, endPoint x: 1120, endPoint y: 188, distance: 19.4
click at [1120, 188] on form "Fee Type Fixed ******* Fee per person £112.00 Subsistence ***** Expenses budget…" at bounding box center [1029, 242] width 200 height 217
type input "****"
click at [1044, 334] on button "Confirm" at bounding box center [1049, 329] width 139 height 24
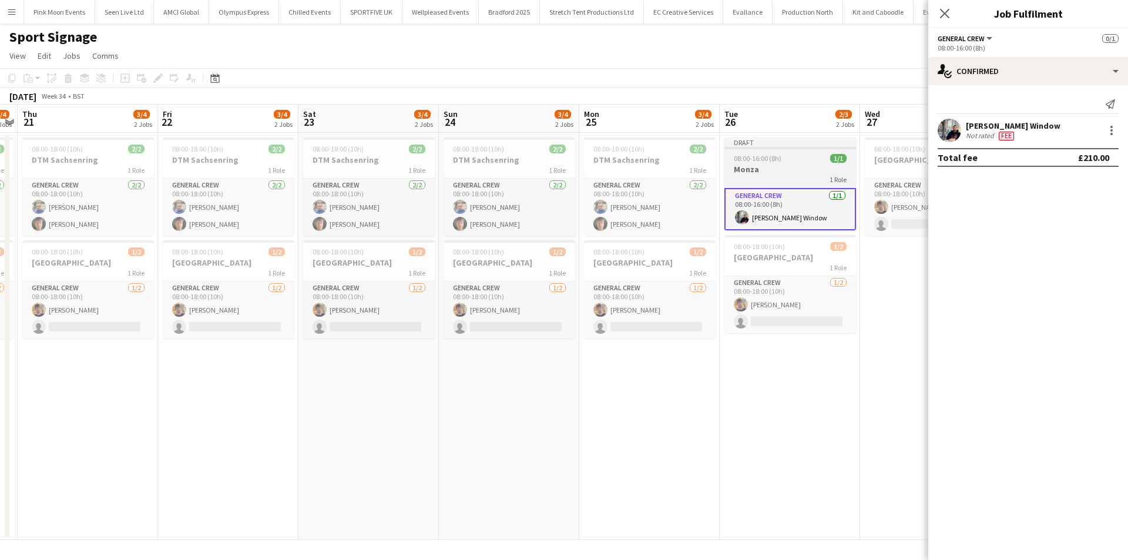
click at [796, 161] on div "08:00-16:00 (8h) 1/1" at bounding box center [791, 158] width 132 height 9
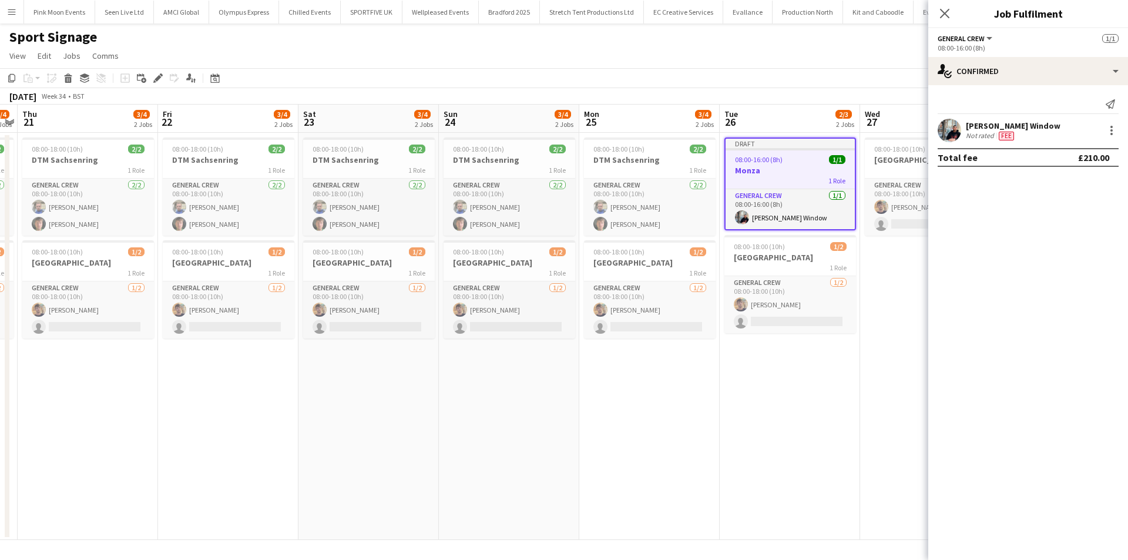
click at [680, 422] on app-date-cell "08:00-18:00 (10h) 2/2 DTM Sachsenring 1 Role General Crew [DATE] 08:00-18:00 (1…" at bounding box center [649, 336] width 140 height 407
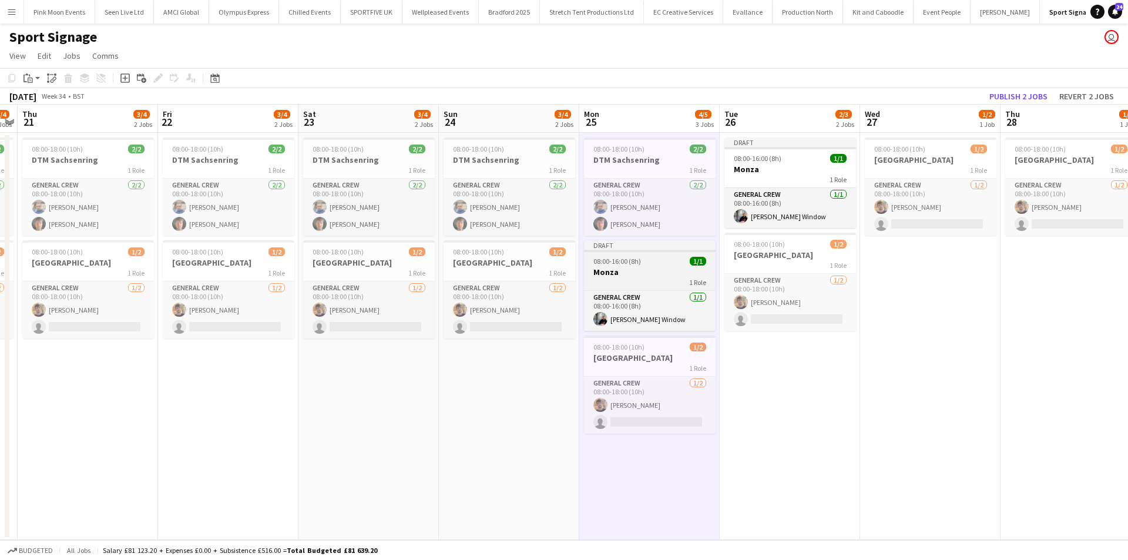
click at [641, 259] on div "08:00-16:00 (8h) 1/1" at bounding box center [650, 261] width 132 height 9
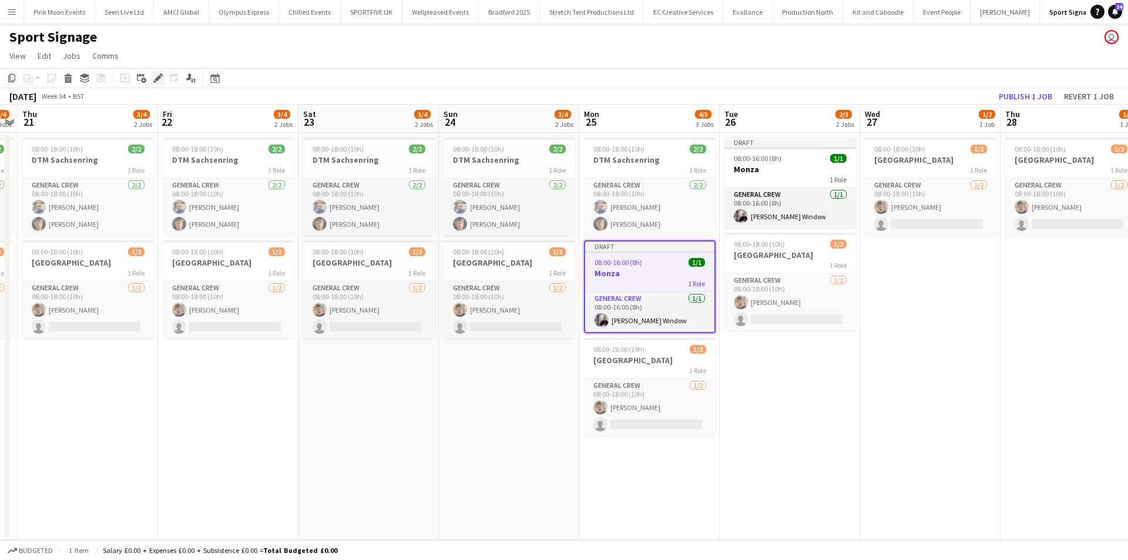
click at [160, 76] on icon at bounding box center [158, 78] width 6 height 6
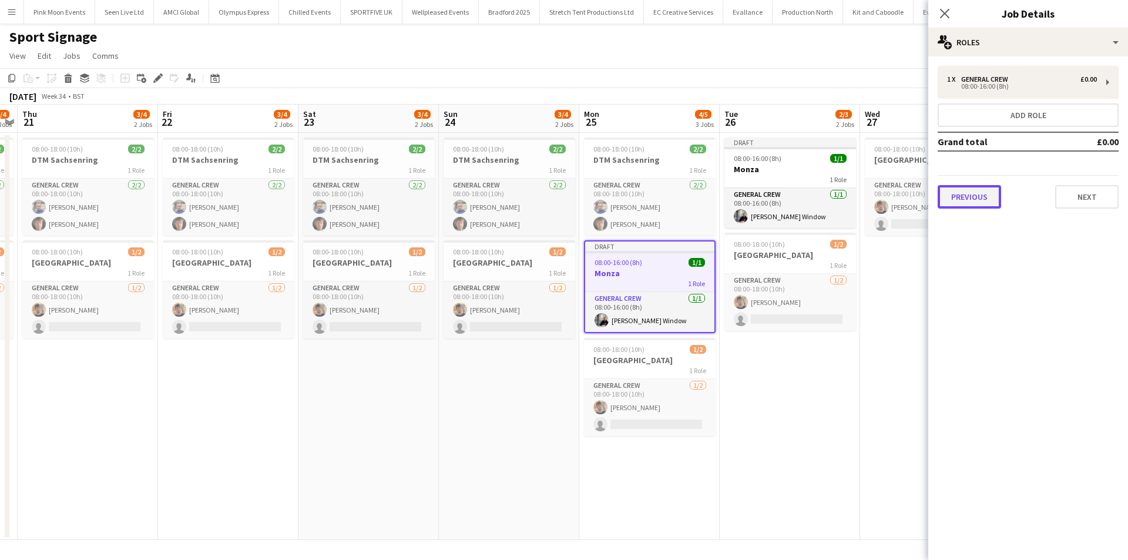
click at [985, 200] on button "Previous" at bounding box center [969, 197] width 63 height 24
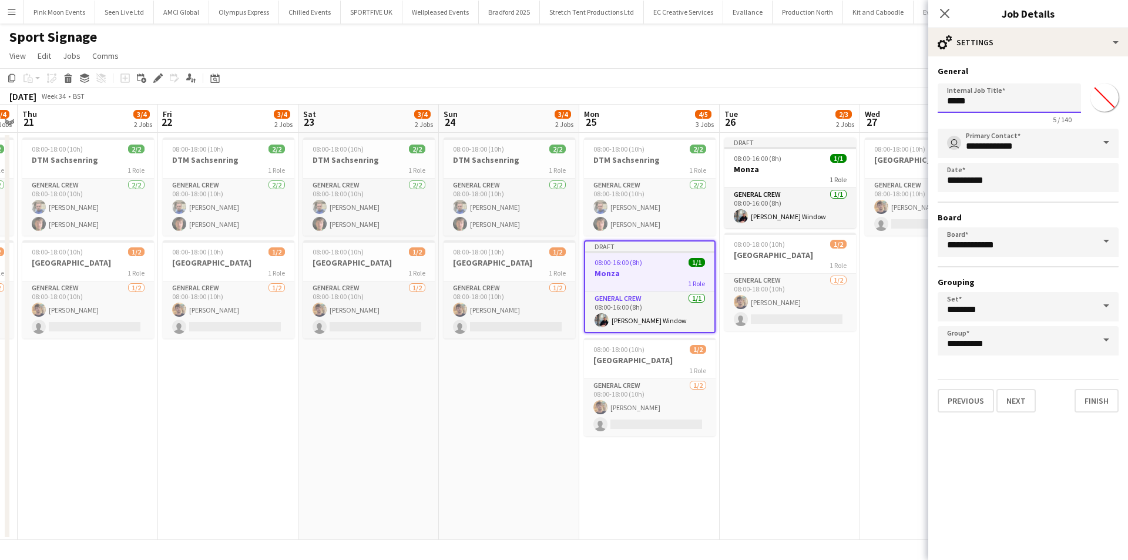
click at [984, 100] on input "*****" at bounding box center [1009, 97] width 143 height 29
type input "**********"
click at [946, 9] on icon "Close pop-in" at bounding box center [944, 13] width 11 height 11
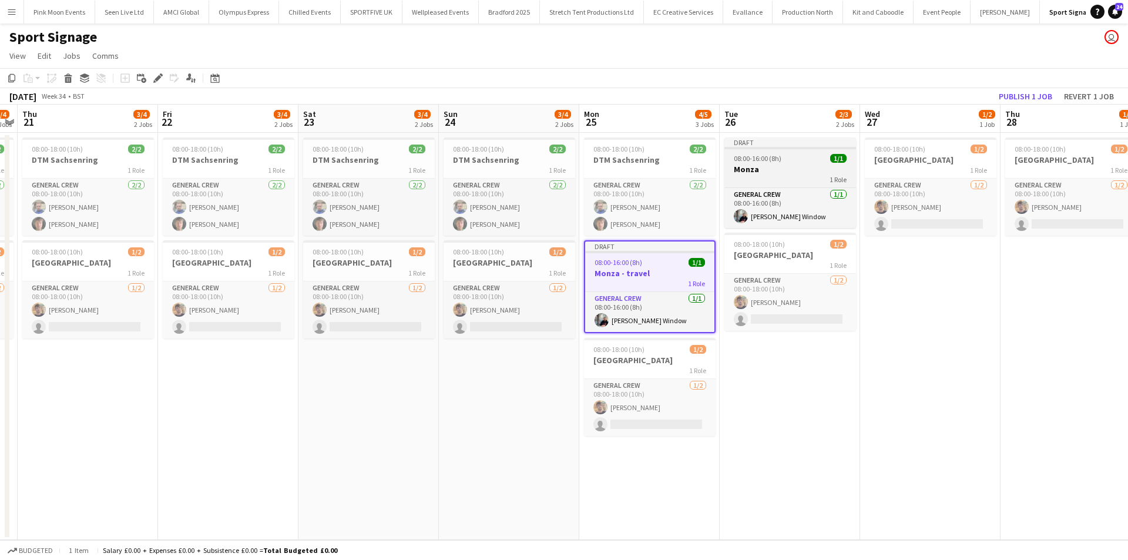
click at [766, 169] on h3 "Monza" at bounding box center [791, 169] width 132 height 11
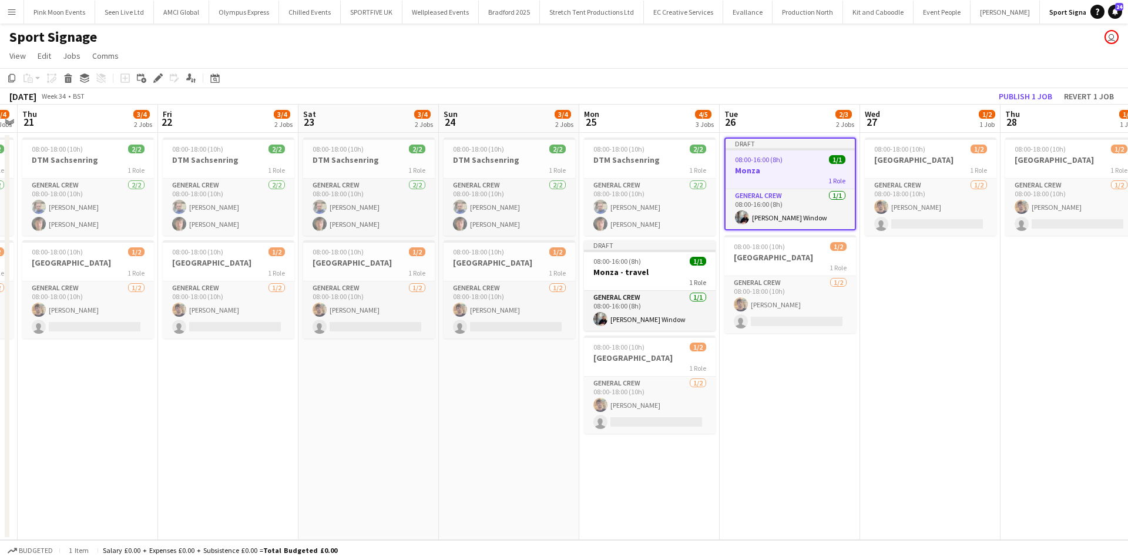
click at [874, 295] on app-date-cell "08:00-18:00 (10h) 1/2 Netherlands 1 Role General Crew [DATE] 08:00-18:00 (10h) …" at bounding box center [930, 336] width 140 height 407
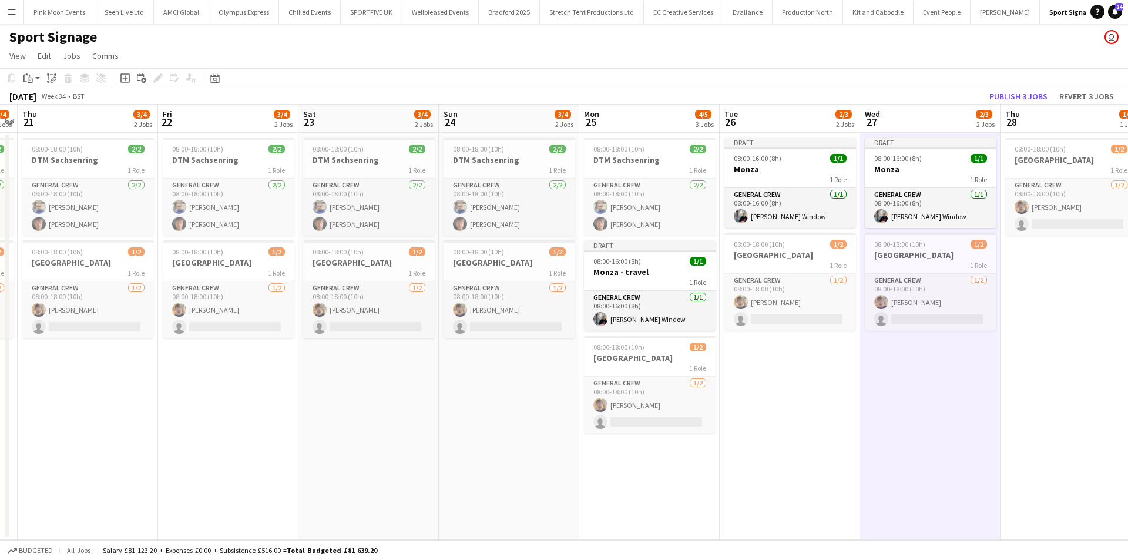
click at [1095, 314] on app-date-cell "08:00-18:00 (10h) 1/2 Netherlands 1 Role General Crew [DATE] 08:00-18:00 (10h) …" at bounding box center [1071, 336] width 140 height 407
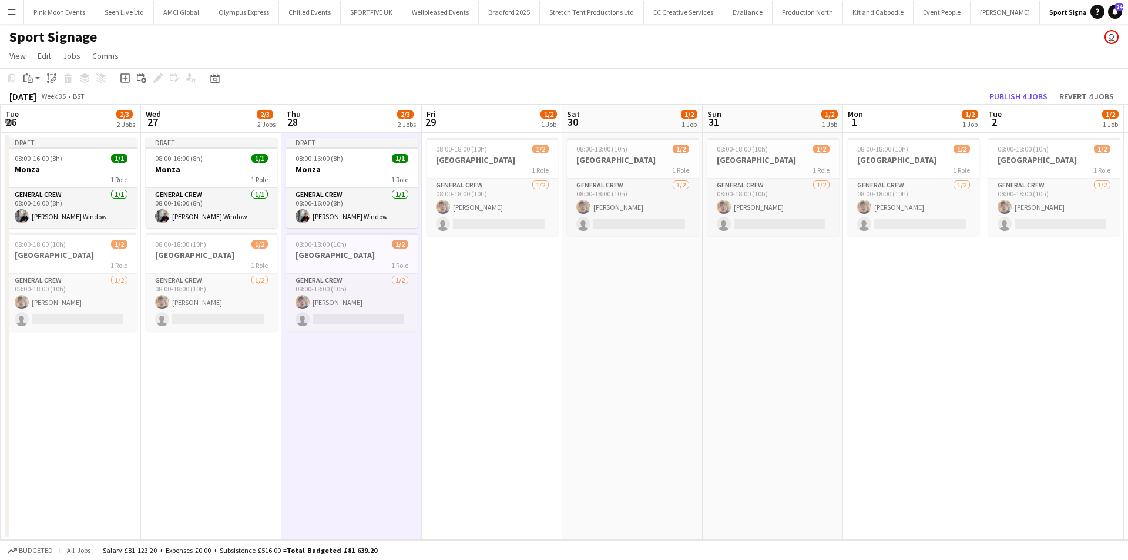
scroll to position [0, 562]
drag, startPoint x: 1017, startPoint y: 461, endPoint x: 297, endPoint y: 467, distance: 720.5
click at [297, 467] on app-calendar-viewport "Fri 22 3/4 2 Jobs Sat 23 3/4 2 Jobs Sun 24 3/4 2 Jobs Mon 25 4/5 3 Jobs Tue 26 …" at bounding box center [564, 322] width 1128 height 435
click at [481, 303] on app-date-cell "08:00-18:00 (10h) 1/2 Netherlands 1 Role General Crew [DATE] 08:00-18:00 (10h) …" at bounding box center [491, 336] width 140 height 407
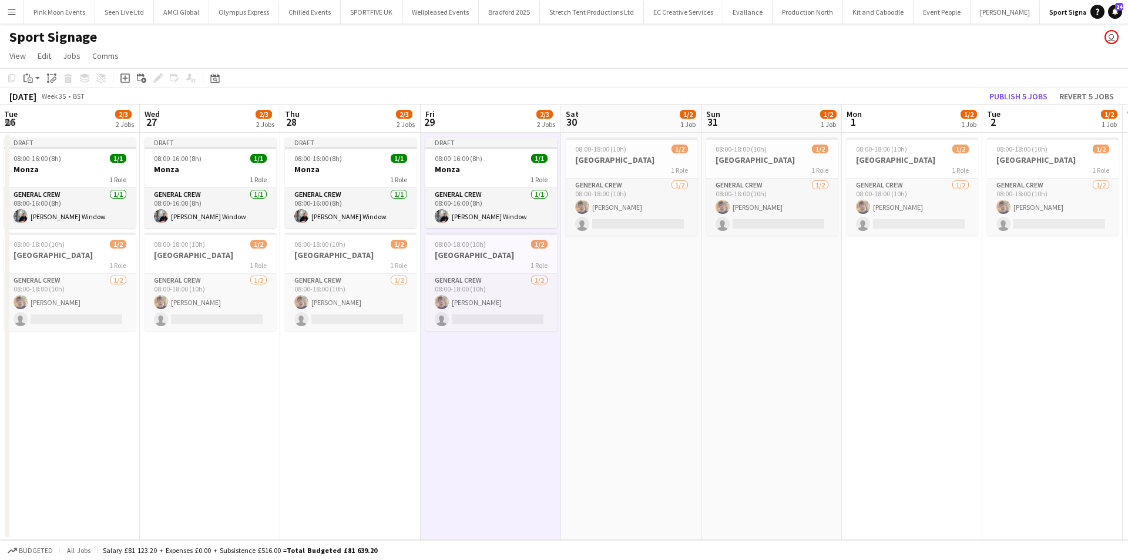
click at [628, 305] on app-date-cell "08:00-18:00 (10h) 1/2 Netherlands 1 Role General Crew [DATE] 08:00-18:00 (10h) …" at bounding box center [631, 336] width 140 height 407
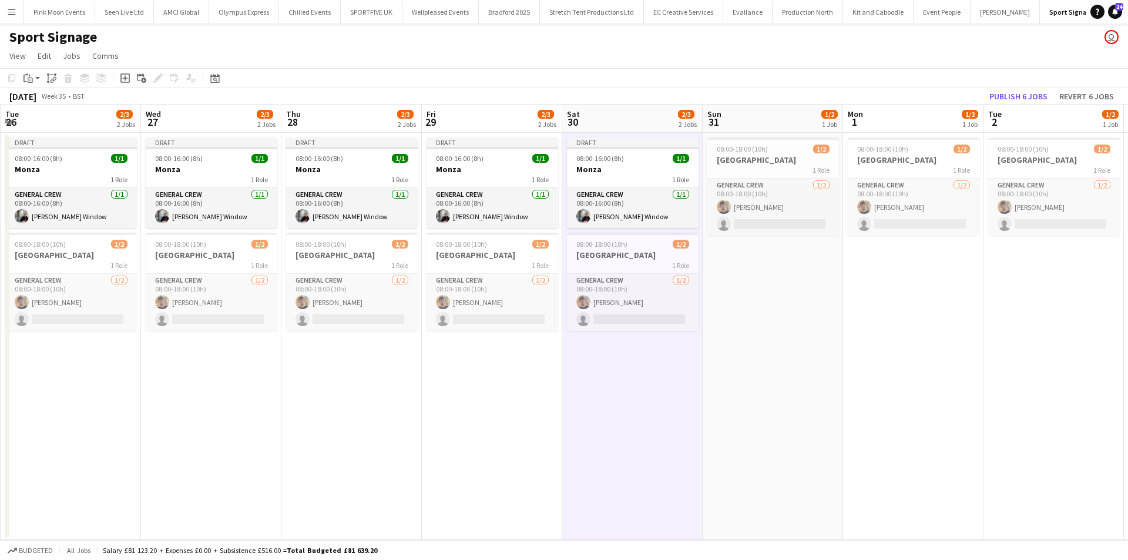
click at [786, 304] on app-date-cell "08:00-18:00 (10h) 1/2 Netherlands 1 Role General Crew [DATE] 08:00-18:00 (10h) …" at bounding box center [773, 336] width 140 height 407
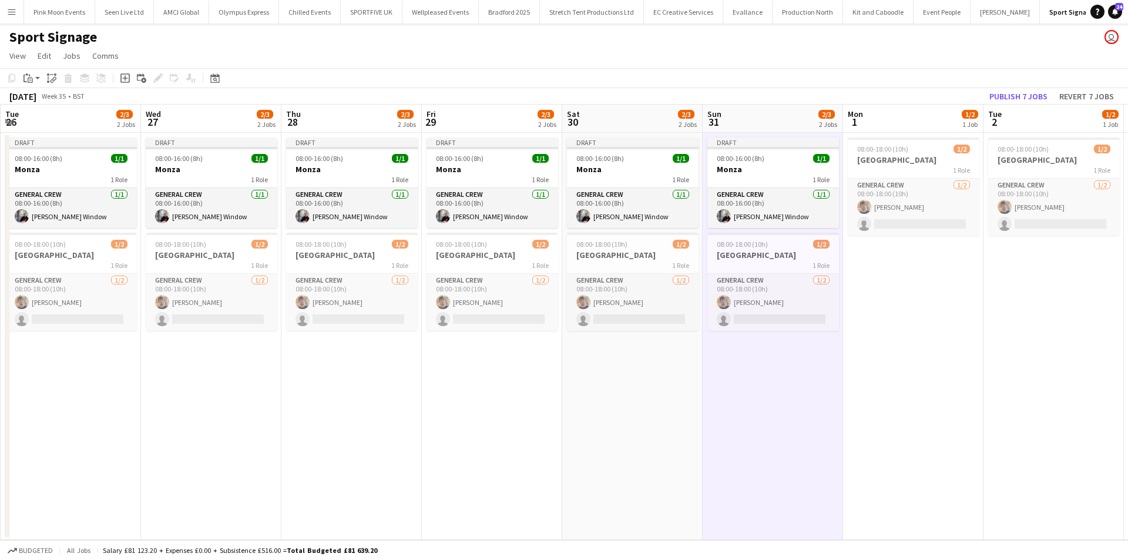
click at [933, 306] on app-date-cell "08:00-18:00 (10h) 1/2 Netherlands 1 Role General Crew [DATE] 08:00-18:00 (10h) …" at bounding box center [913, 336] width 140 height 407
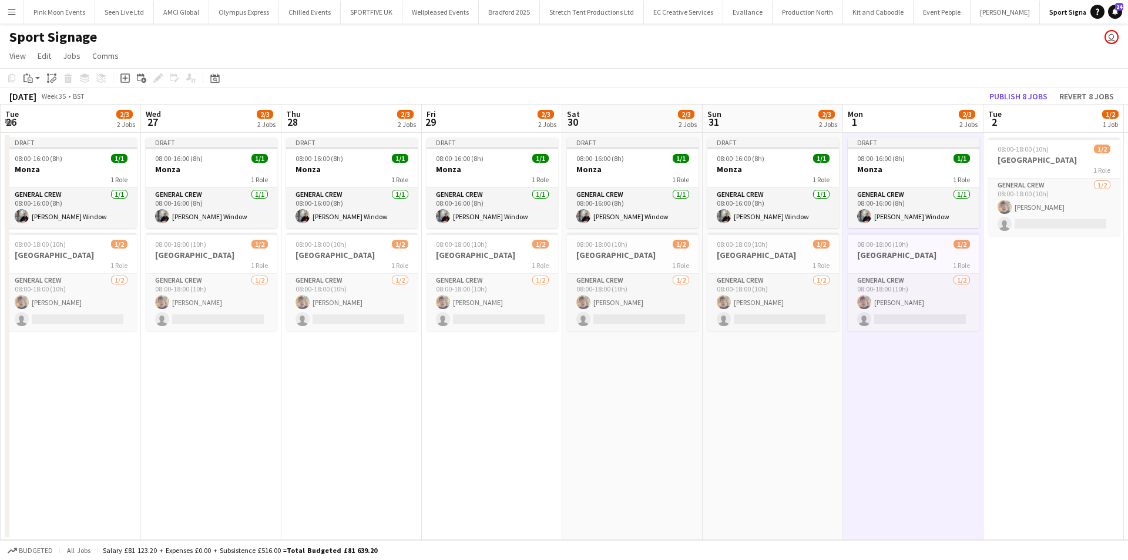
click at [1037, 304] on app-date-cell "08:00-18:00 (10h) 1/2 Netherlands 1 Role General Crew [DATE] 08:00-18:00 (10h) …" at bounding box center [1054, 336] width 140 height 407
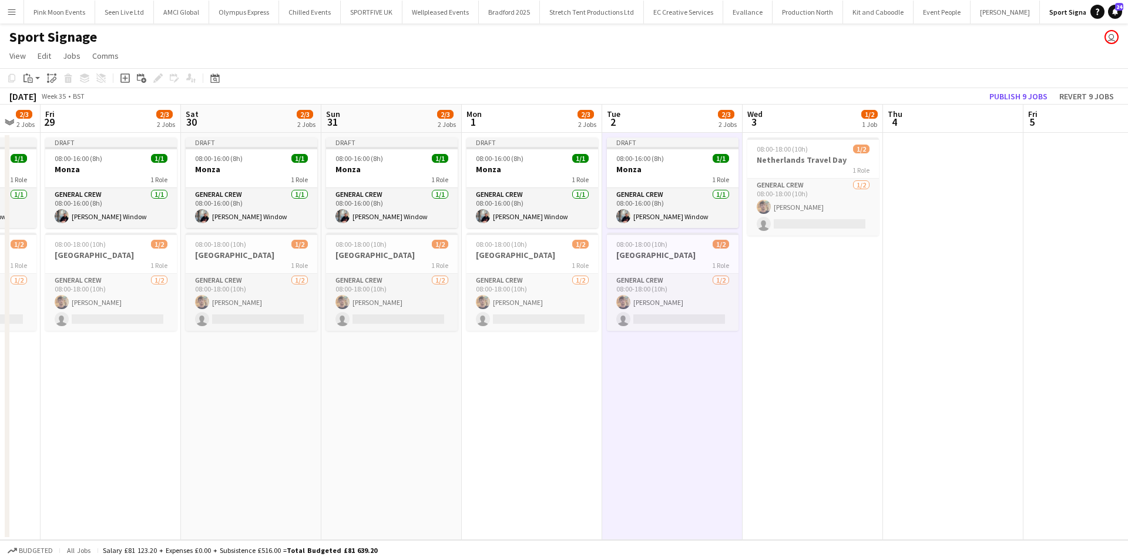
scroll to position [0, 383]
drag, startPoint x: 756, startPoint y: 428, endPoint x: 622, endPoint y: 428, distance: 134.0
click at [622, 428] on app-calendar-viewport "Tue 26 2/3 2 Jobs Wed 27 2/3 2 Jobs Thu 28 2/3 2 Jobs Fri 29 2/3 2 Jobs Sat 30 …" at bounding box center [564, 322] width 1128 height 435
click at [788, 292] on app-date-cell "08:00-18:00 (10h) 1/2 Netherlands Travel Day 1 Role General Crew [DATE] 08:00-1…" at bounding box center [810, 336] width 140 height 407
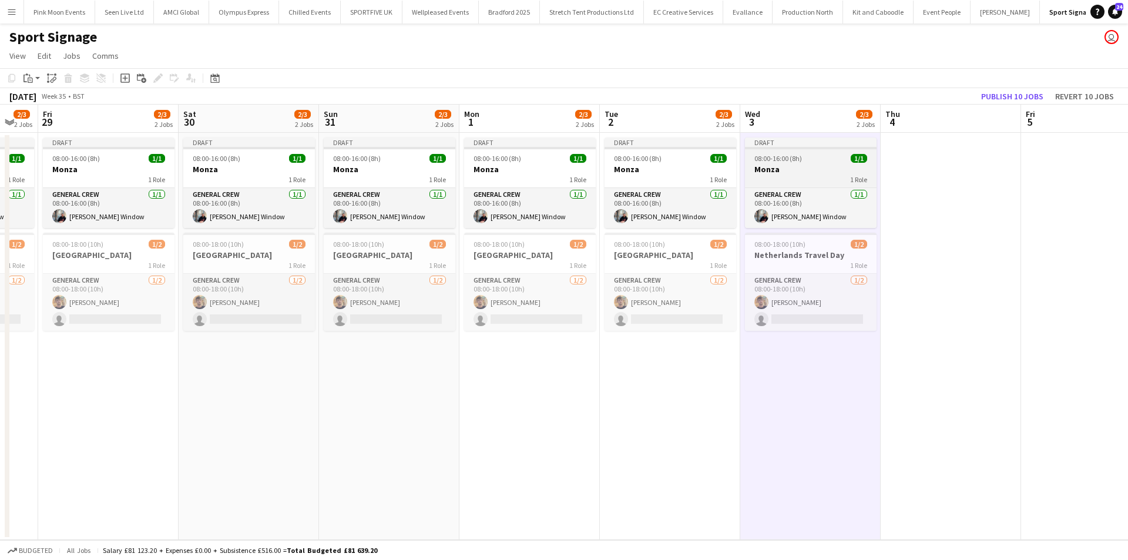
click at [797, 166] on h3 "Monza" at bounding box center [811, 169] width 132 height 11
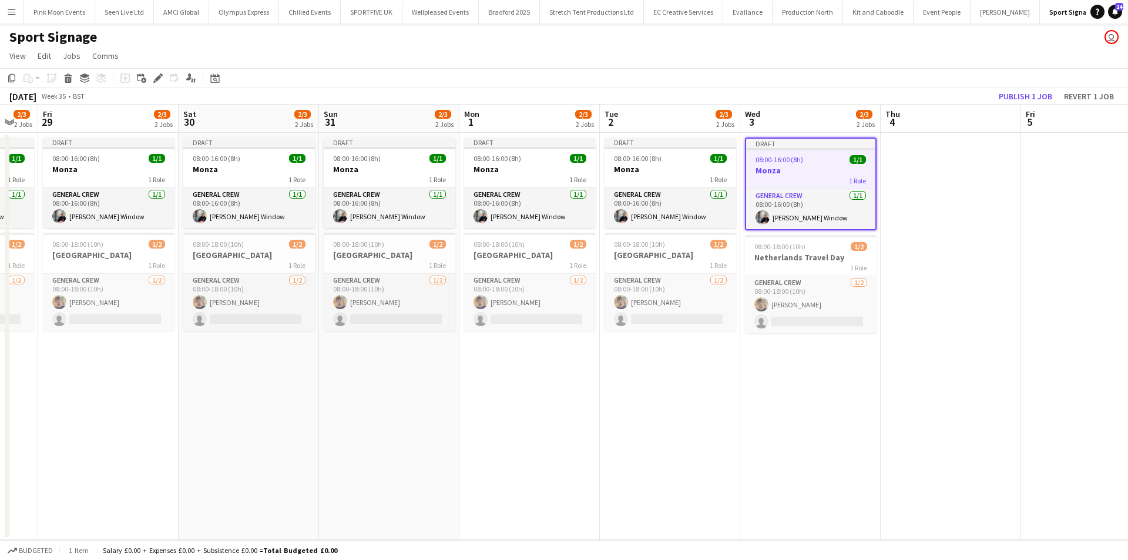
click at [165, 75] on div "Add job Add linked Job Edit Edit linked Job Applicants" at bounding box center [153, 78] width 90 height 14
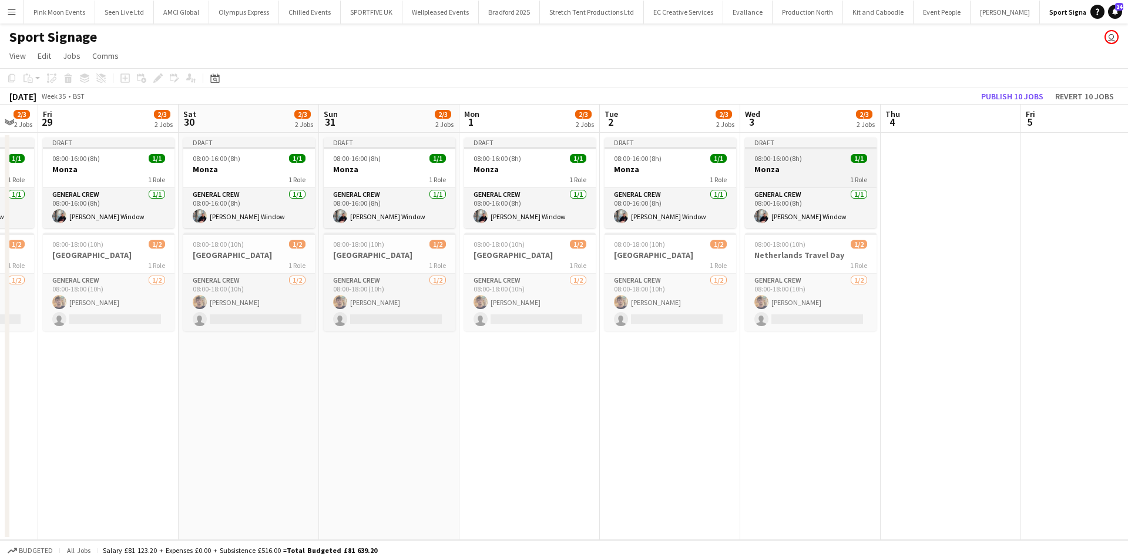
click at [834, 173] on h3 "Monza" at bounding box center [811, 169] width 132 height 11
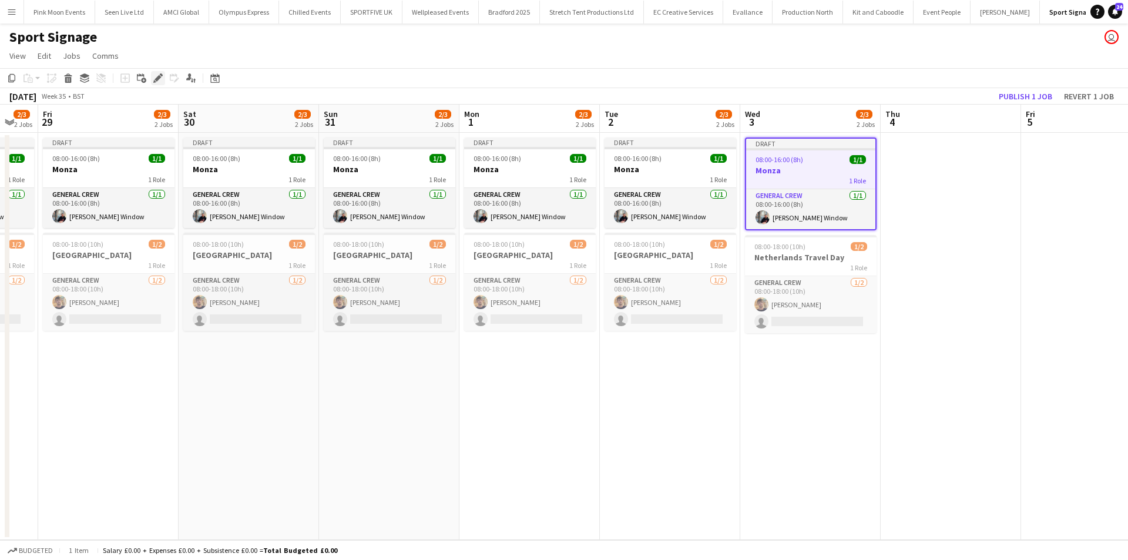
click at [153, 78] on div "Edit" at bounding box center [158, 78] width 14 height 14
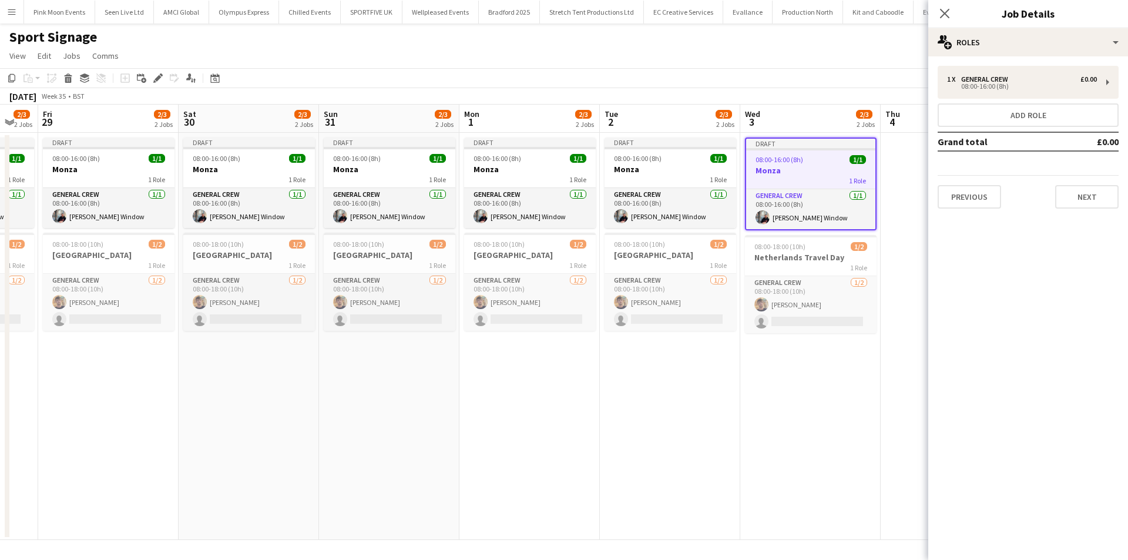
click at [887, 198] on app-date-cell at bounding box center [951, 336] width 140 height 407
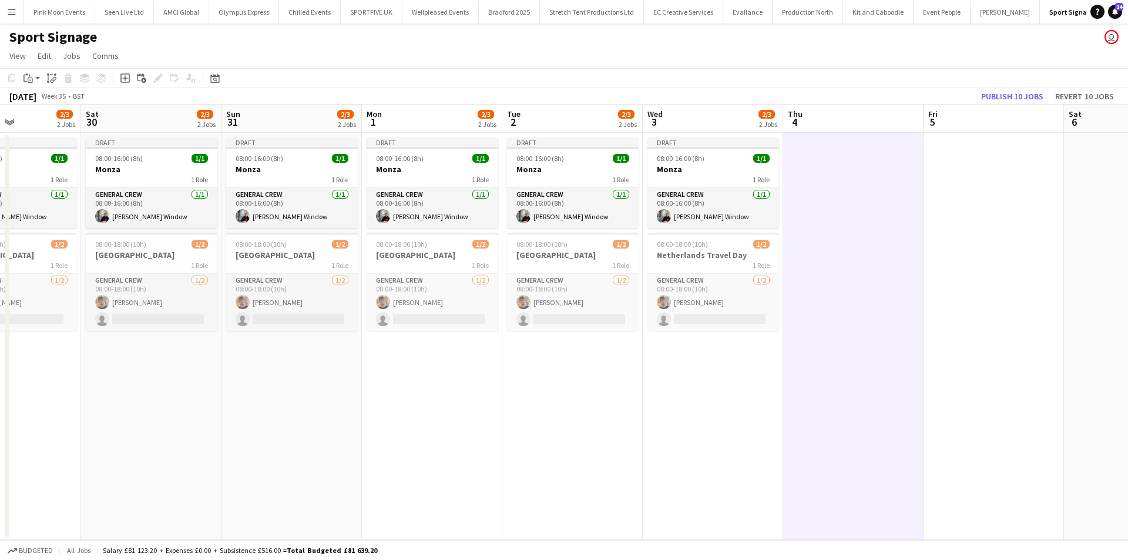
scroll to position [0, 577]
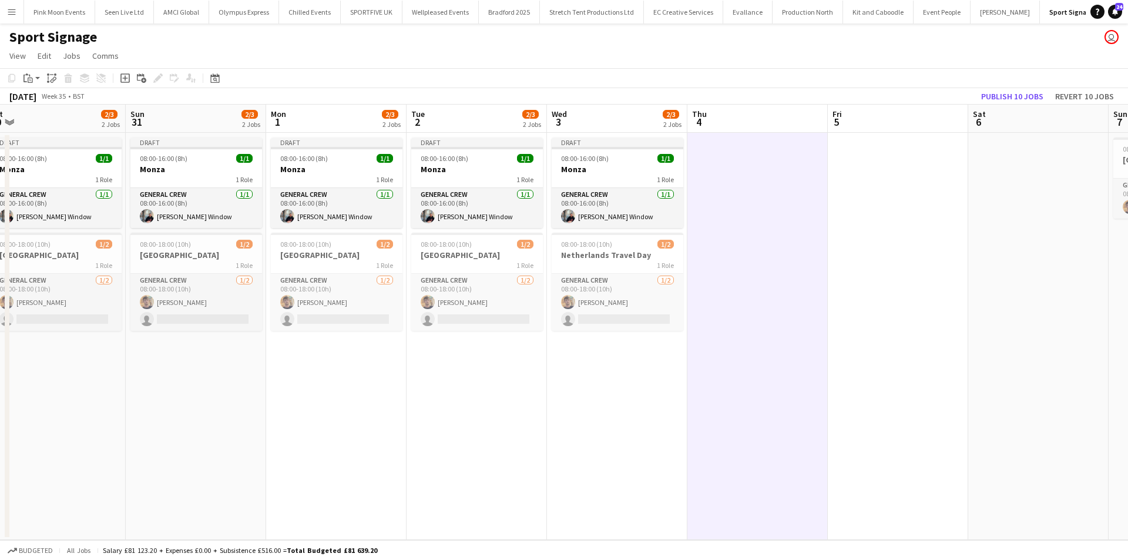
drag, startPoint x: 882, startPoint y: 261, endPoint x: 688, endPoint y: 270, distance: 193.6
click at [688, 270] on app-calendar-viewport "Tue 26 2/3 2 Jobs Wed 27 2/3 2 Jobs Thu 28 2/3 2 Jobs Fri 29 2/3 2 Jobs Sat 30 …" at bounding box center [564, 322] width 1128 height 435
click at [729, 216] on app-date-cell at bounding box center [758, 336] width 140 height 407
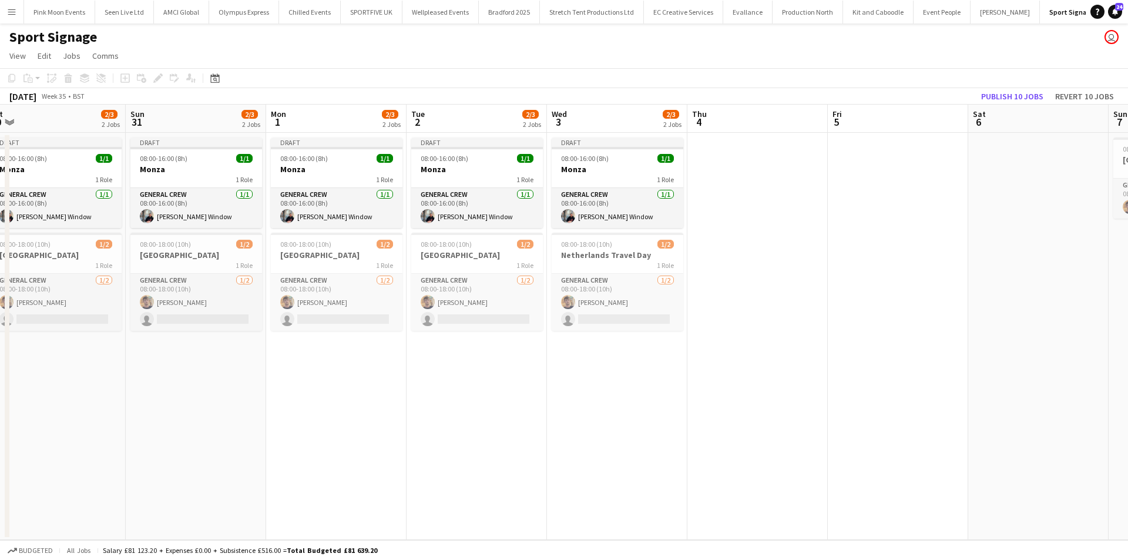
click at [729, 216] on app-date-cell at bounding box center [758, 336] width 140 height 407
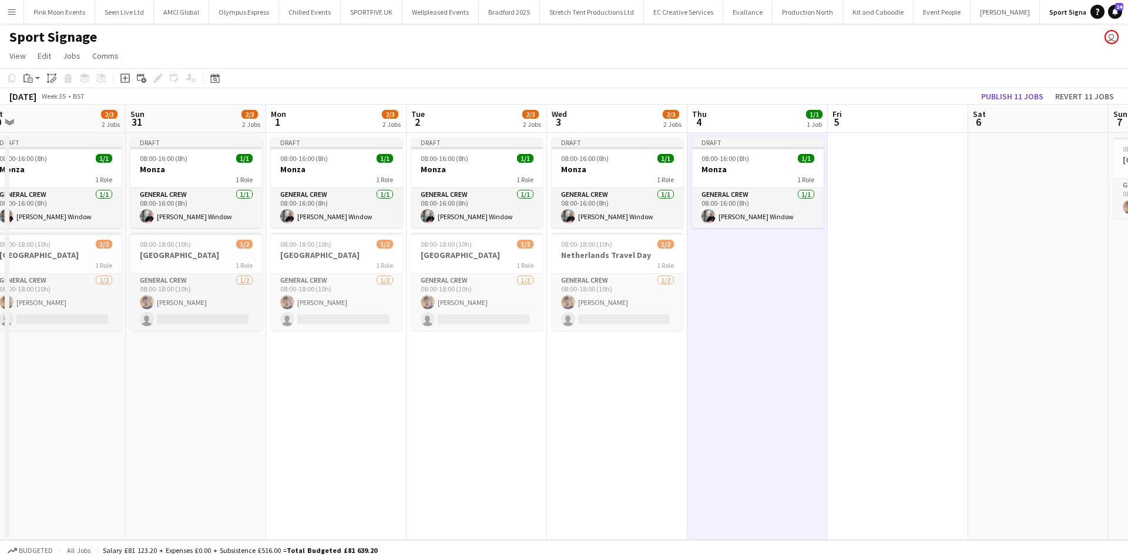
click at [900, 209] on app-date-cell at bounding box center [898, 336] width 140 height 407
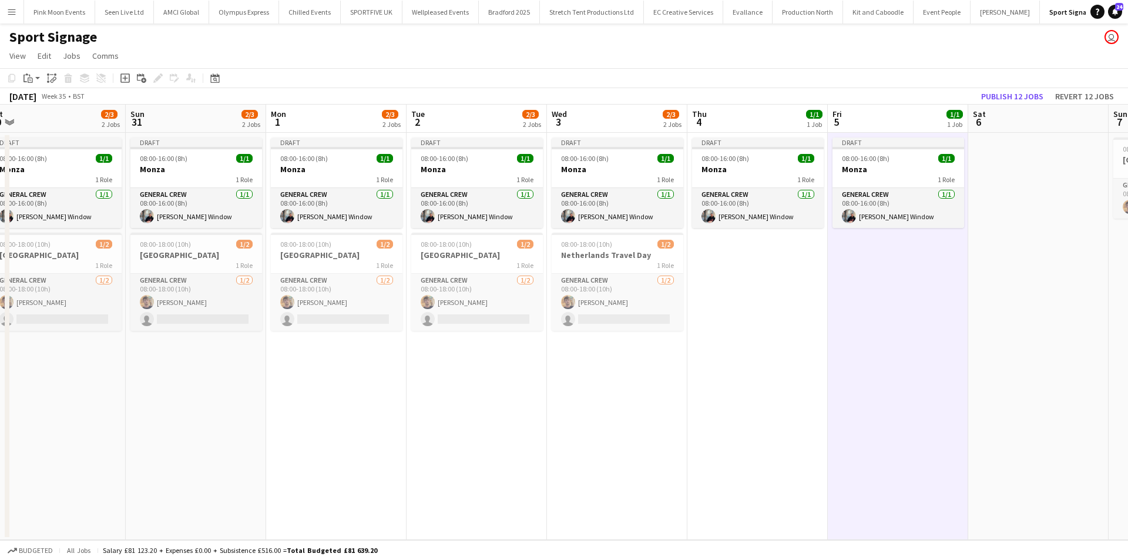
click at [998, 209] on app-date-cell at bounding box center [1039, 336] width 140 height 407
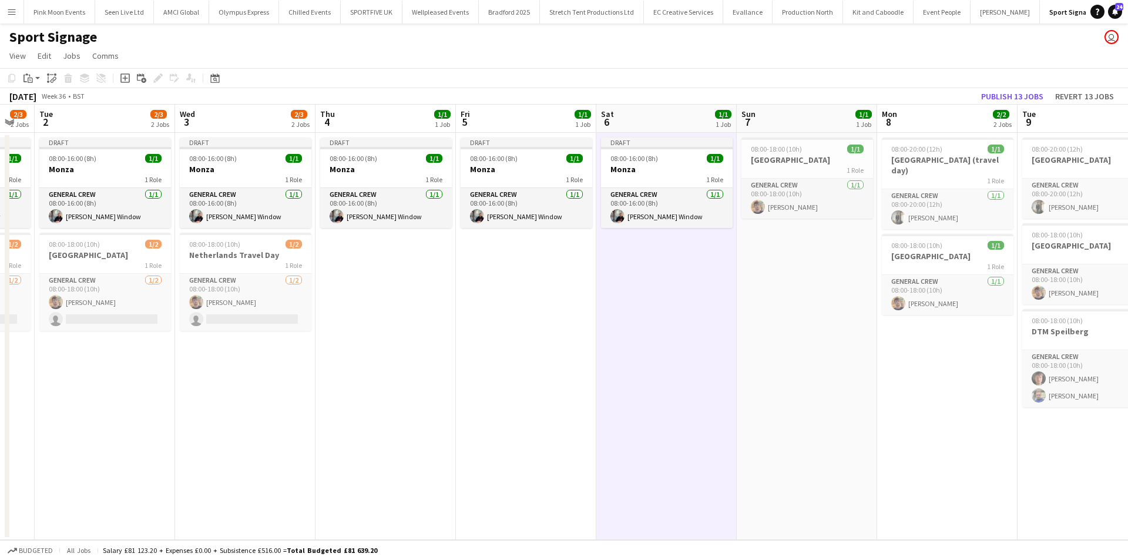
drag, startPoint x: 1024, startPoint y: 358, endPoint x: 647, endPoint y: 363, distance: 376.7
click at [647, 363] on app-calendar-viewport "Sat 30 2/3 2 Jobs Sun 31 2/3 2 Jobs Mon 1 2/3 2 Jobs Tue 2 2/3 2 Jobs Wed 3 2/3…" at bounding box center [564, 322] width 1128 height 435
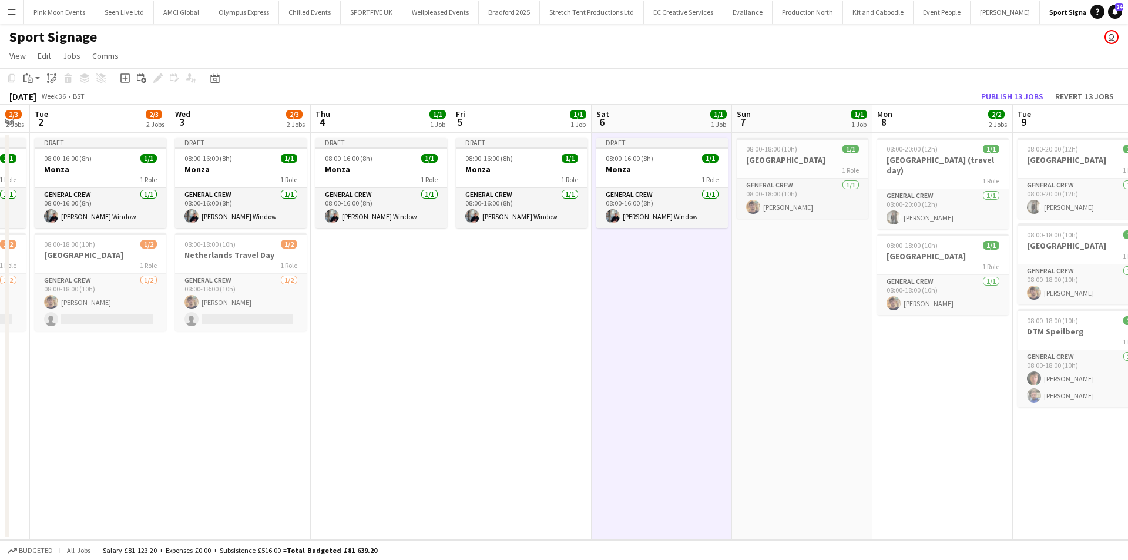
click at [790, 274] on app-date-cell "08:00-18:00 (10h) 1/1 Baku 1 Role General Crew [DATE] 08:00-18:00 (10h) [PERSON…" at bounding box center [802, 336] width 140 height 407
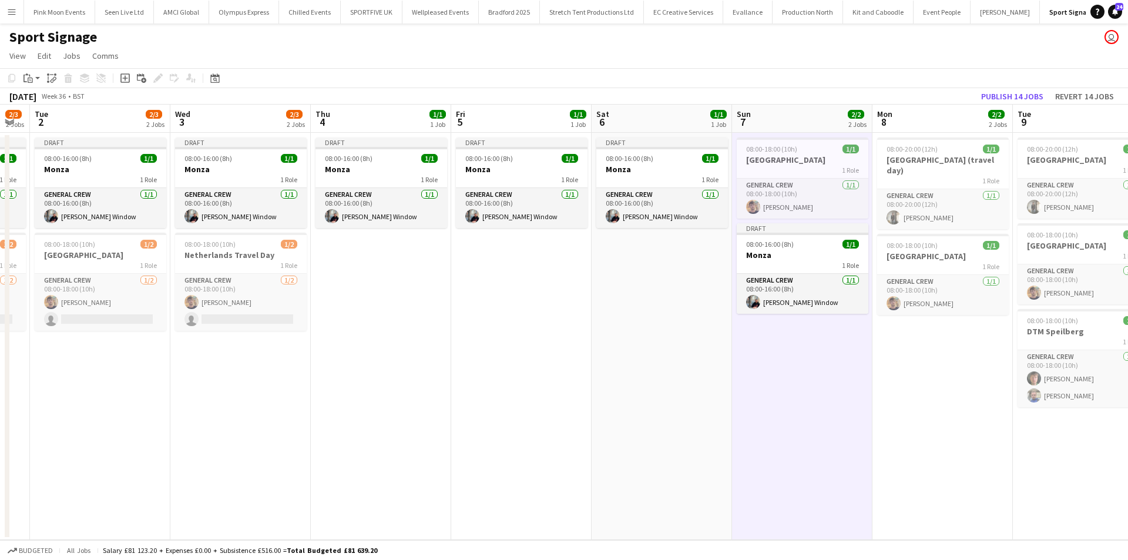
click at [924, 357] on app-date-cell "08:00-20:00 (12h) 1/1 [GEOGRAPHIC_DATA] (travel day) 1 Role General Crew [DATE]…" at bounding box center [943, 336] width 140 height 407
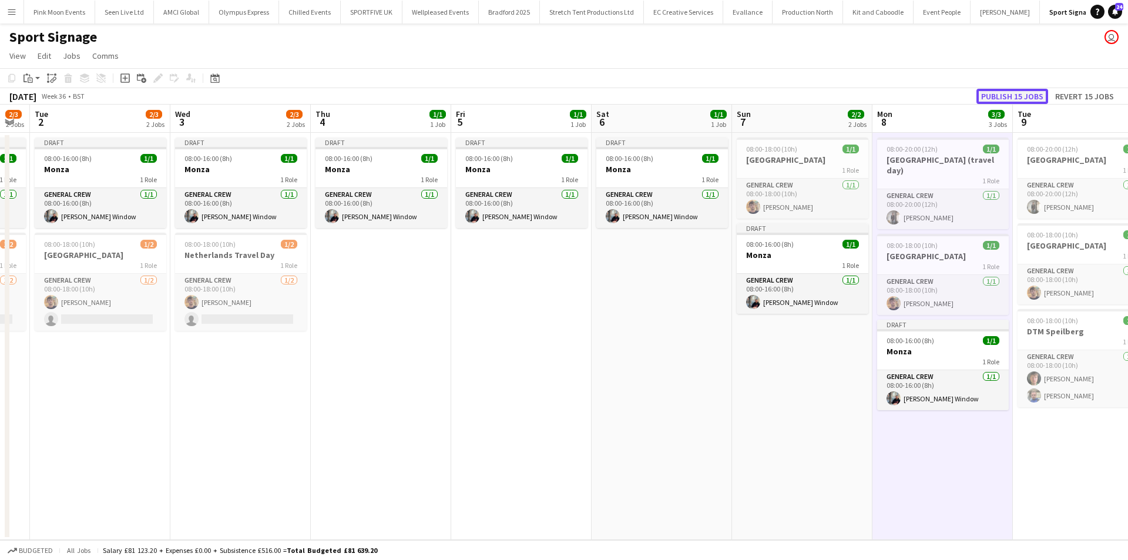
click at [1016, 95] on button "Publish 15 jobs" at bounding box center [1013, 96] width 72 height 15
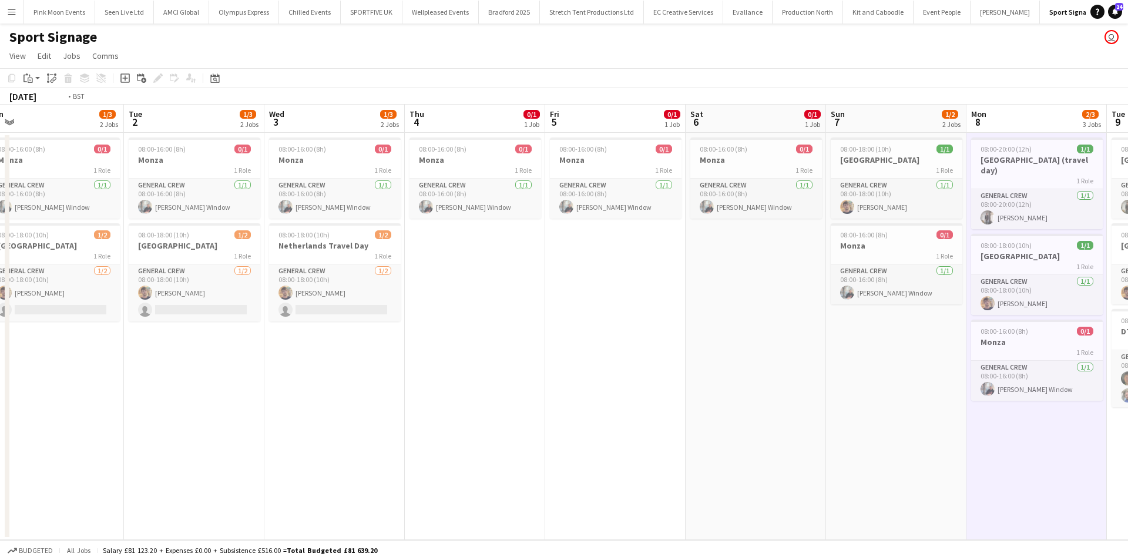
drag, startPoint x: 267, startPoint y: 421, endPoint x: 626, endPoint y: 420, distance: 358.5
click at [631, 417] on app-calendar-viewport "Sat 30 1/3 2 Jobs Sun 31 1/3 2 Jobs Mon 1 1/3 2 Jobs Tue 2 1/3 2 Jobs Wed 3 1/3…" at bounding box center [564, 322] width 1128 height 435
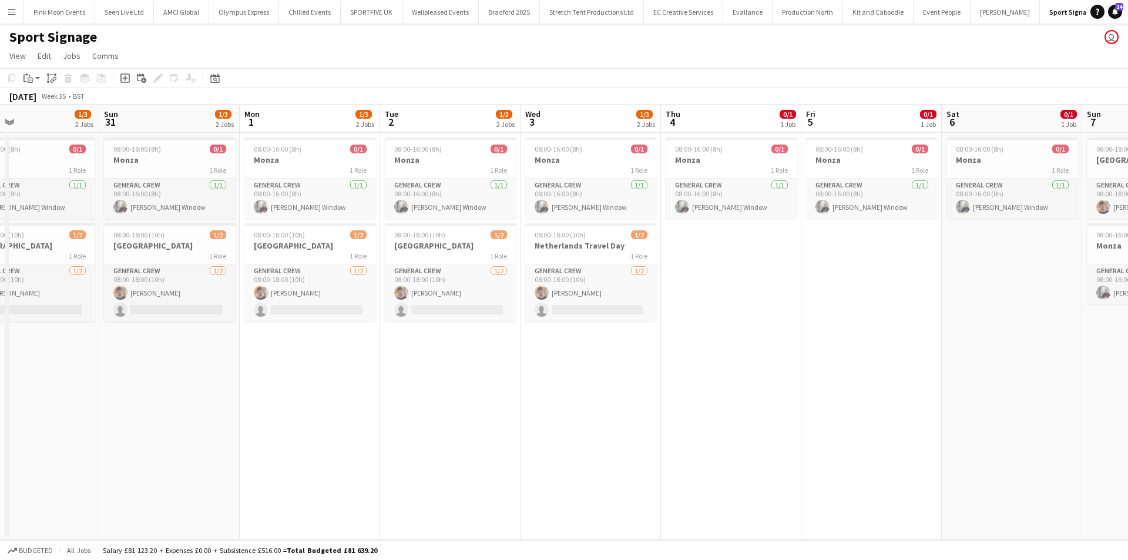
drag, startPoint x: 321, startPoint y: 443, endPoint x: 613, endPoint y: 416, distance: 293.3
click at [601, 417] on app-calendar-viewport "Thu 28 1/3 2 Jobs Fri 29 1/3 2 Jobs Sat 30 1/3 2 Jobs Sun 31 1/3 2 Jobs Mon 1 1…" at bounding box center [564, 322] width 1128 height 435
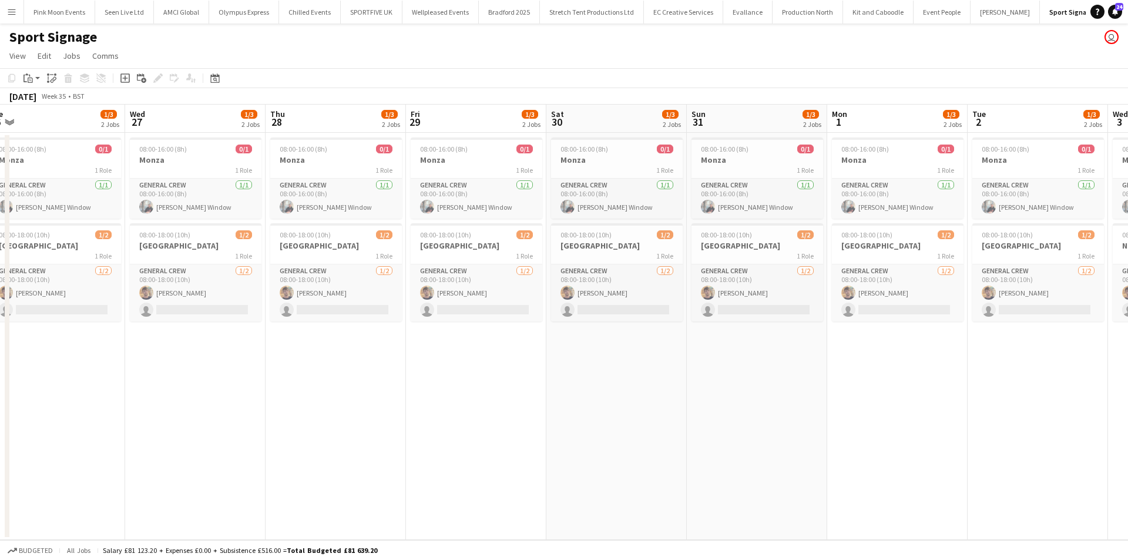
drag, startPoint x: 571, startPoint y: 394, endPoint x: 800, endPoint y: 380, distance: 229.6
click at [796, 380] on app-calendar-viewport "Sun 24 3/4 2 Jobs Mon 25 3/5 3 Jobs Tue 26 1/3 2 Jobs Wed 27 1/3 2 Jobs Thu 28 …" at bounding box center [564, 322] width 1128 height 435
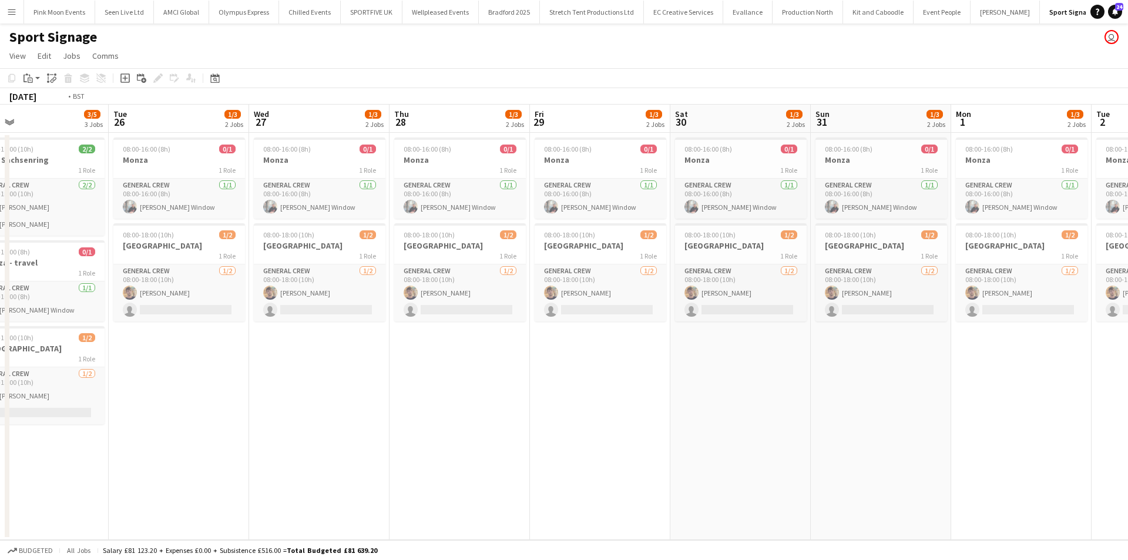
drag, startPoint x: 579, startPoint y: 360, endPoint x: 758, endPoint y: 357, distance: 178.7
click at [753, 357] on app-calendar-viewport "Sat 23 3/4 2 Jobs Sun 24 3/4 2 Jobs Mon 25 3/5 3 Jobs Tue 26 1/3 2 Jobs Wed 27 …" at bounding box center [564, 322] width 1128 height 435
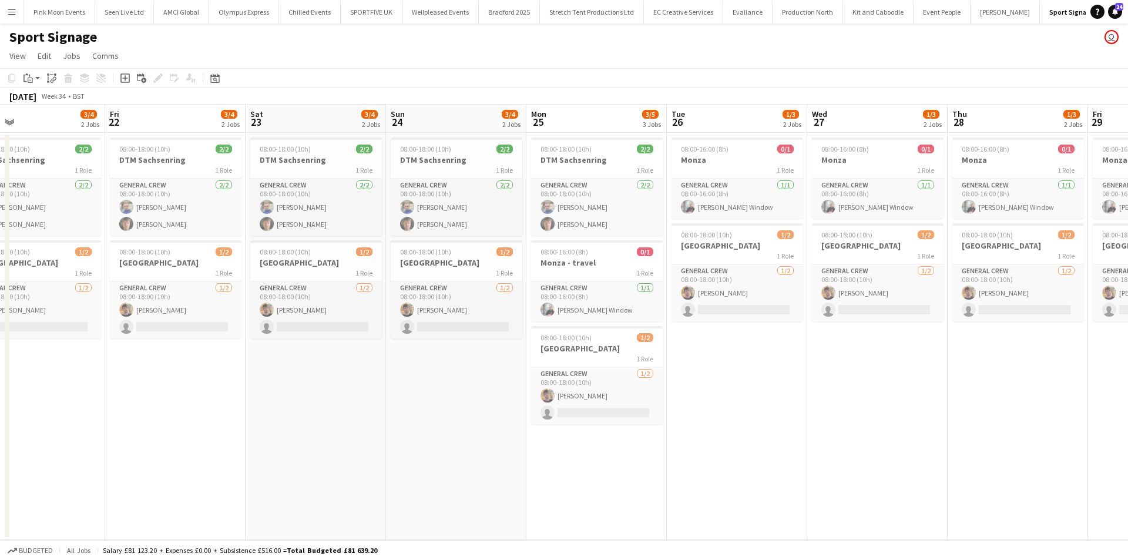
drag, startPoint x: 435, startPoint y: 389, endPoint x: 576, endPoint y: 403, distance: 141.7
click at [632, 381] on app-calendar-viewport "Tue 19 3/3 2 Jobs Wed 20 3/4 2 Jobs Thu 21 3/4 2 Jobs Fri 22 3/4 2 Jobs Sat 23 …" at bounding box center [564, 322] width 1128 height 435
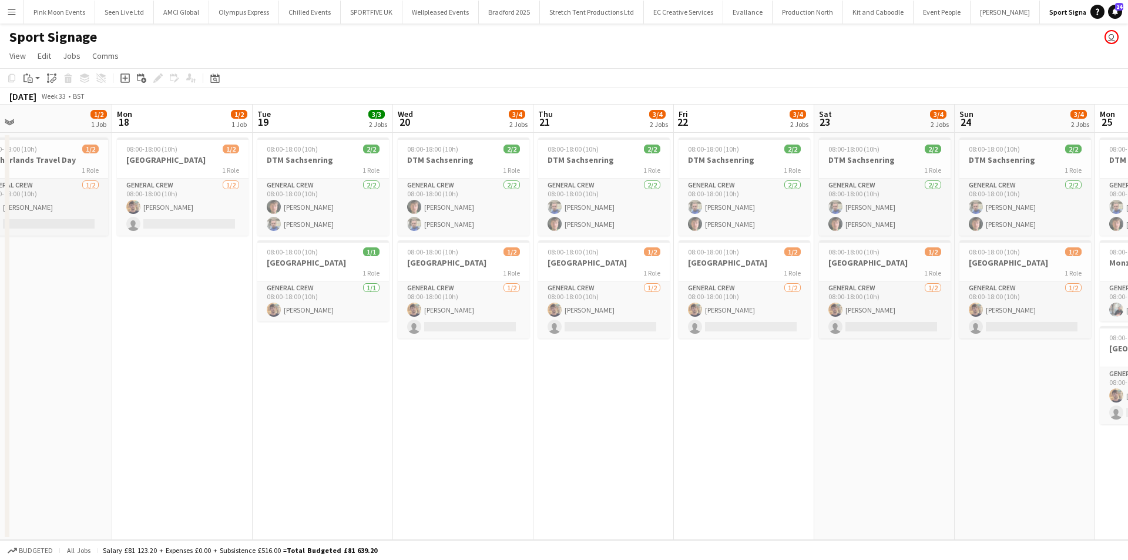
drag, startPoint x: 792, startPoint y: 377, endPoint x: 801, endPoint y: 384, distance: 11.3
click at [805, 380] on app-calendar-viewport "Fri 15 Sat 16 Sun 17 1/2 1 Job Mon 18 1/2 1 Job Tue 19 3/3 2 Jobs Wed 20 3/4 2 …" at bounding box center [564, 322] width 1128 height 435
drag, startPoint x: 529, startPoint y: 417, endPoint x: 588, endPoint y: 420, distance: 59.4
click at [594, 415] on app-calendar-viewport "Fri 15 Sat 16 Sun 17 1/2 1 Job Mon 18 1/2 1 Job Tue 19 3/3 2 Jobs Wed 20 3/4 2 …" at bounding box center [564, 322] width 1128 height 435
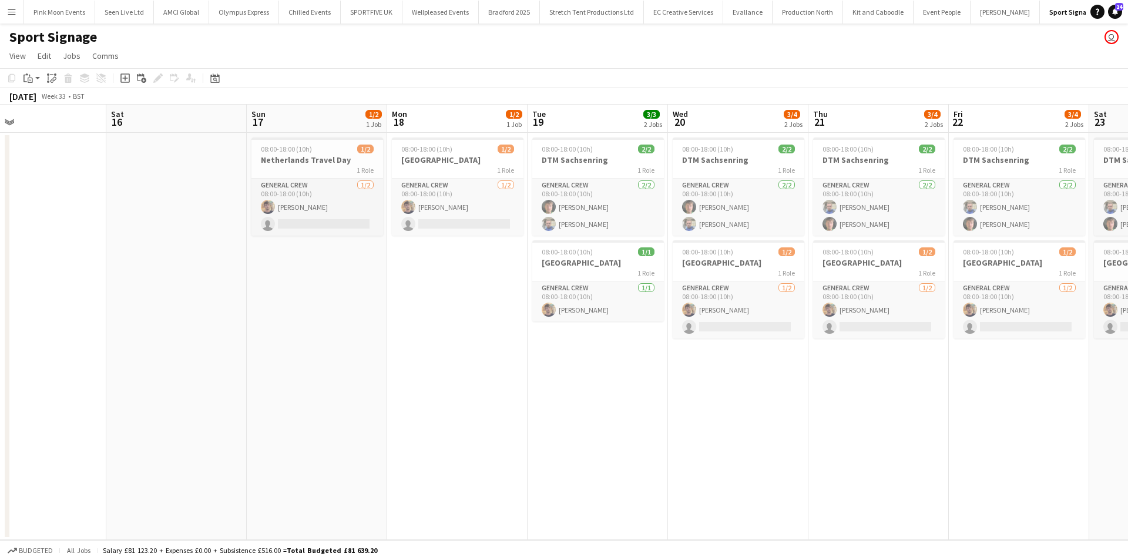
drag, startPoint x: 430, startPoint y: 430, endPoint x: 739, endPoint y: 401, distance: 311.0
click at [735, 401] on app-calendar-viewport "Wed 13 Thu 14 Fri 15 Sat 16 Sun 17 1/2 1 Job Mon 18 1/2 1 Job Tue 19 3/3 2 Jobs…" at bounding box center [564, 322] width 1128 height 435
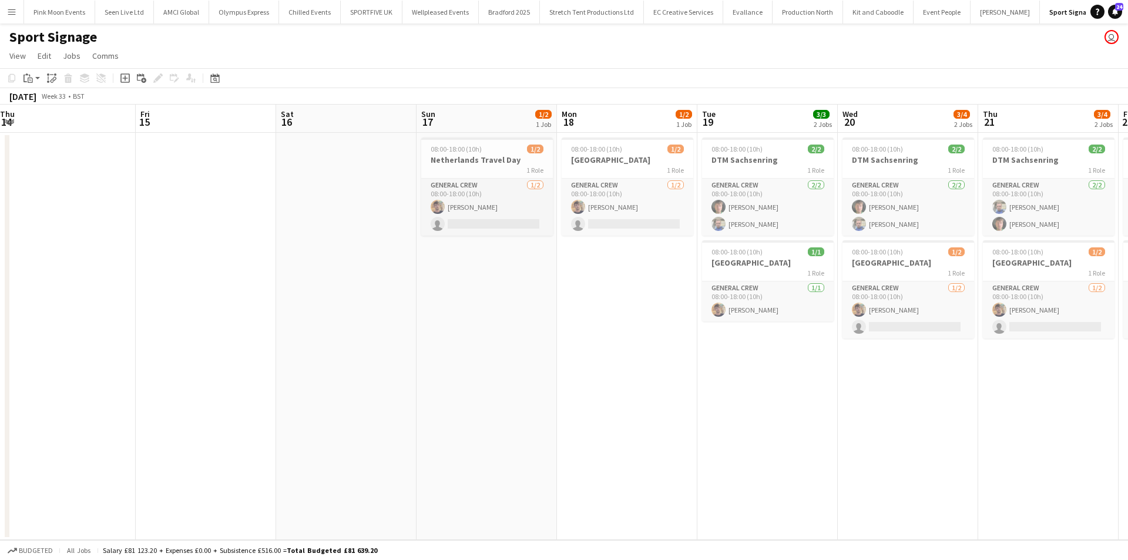
drag, startPoint x: 492, startPoint y: 435, endPoint x: 947, endPoint y: 397, distance: 457.0
click at [955, 394] on app-calendar-viewport "Tue 12 Wed 13 Thu 14 Fri 15 Sat 16 Sun 17 1/2 1 Job Mon 18 1/2 1 Job Tue 19 3/3…" at bounding box center [564, 322] width 1128 height 435
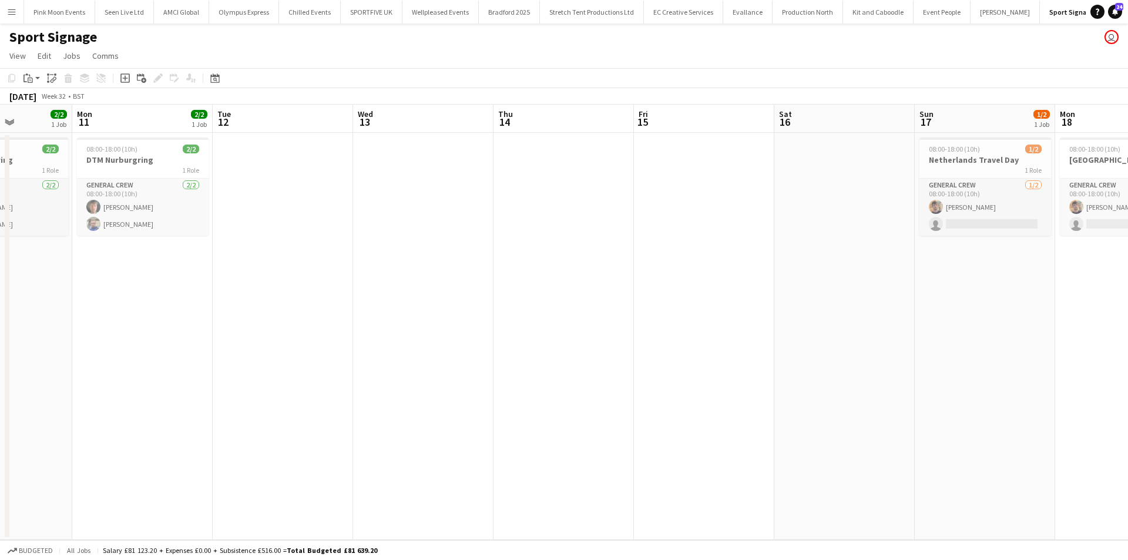
click at [306, 273] on app-date-cell at bounding box center [283, 336] width 140 height 407
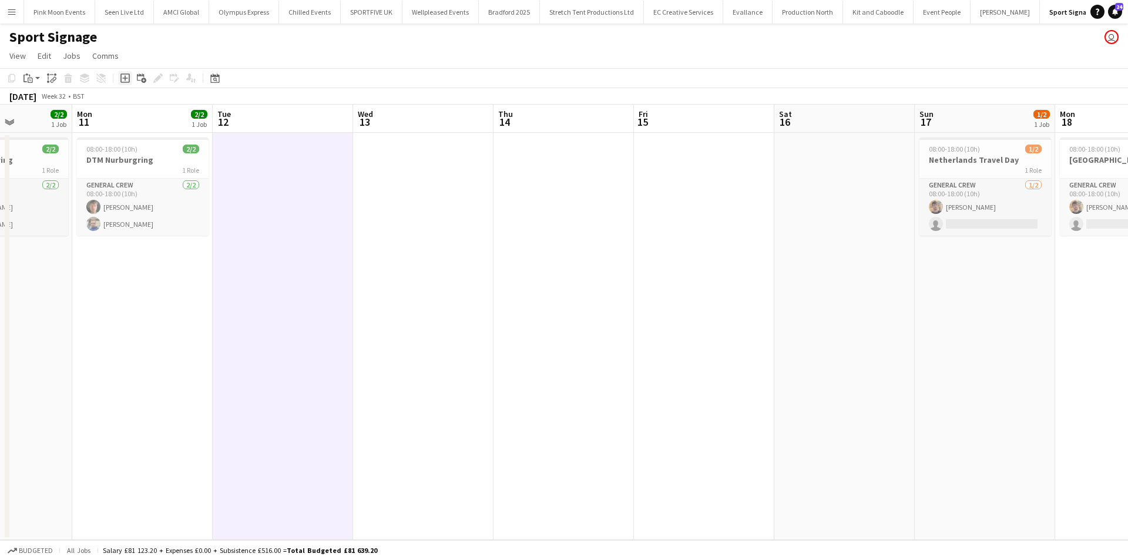
click at [123, 77] on icon "Add job" at bounding box center [124, 77] width 9 height 9
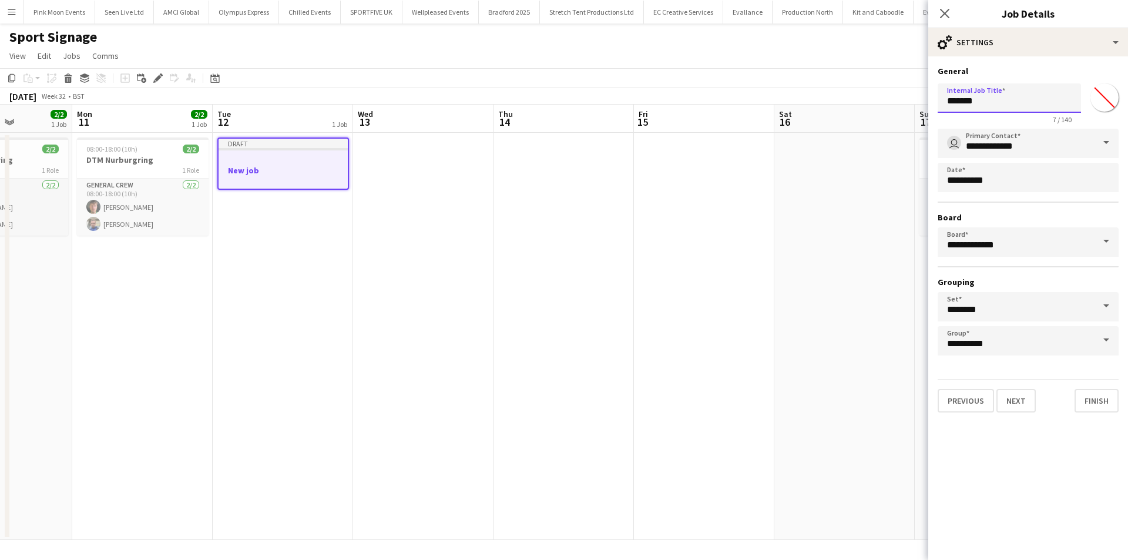
drag, startPoint x: 905, startPoint y: 111, endPoint x: 749, endPoint y: 111, distance: 156.3
click at [749, 111] on body "Menu Boards Boards Boards All jobs Status Workforce Workforce My Workforce Recr…" at bounding box center [564, 280] width 1128 height 560
type input "******"
click at [1005, 397] on button "Next" at bounding box center [1016, 401] width 39 height 24
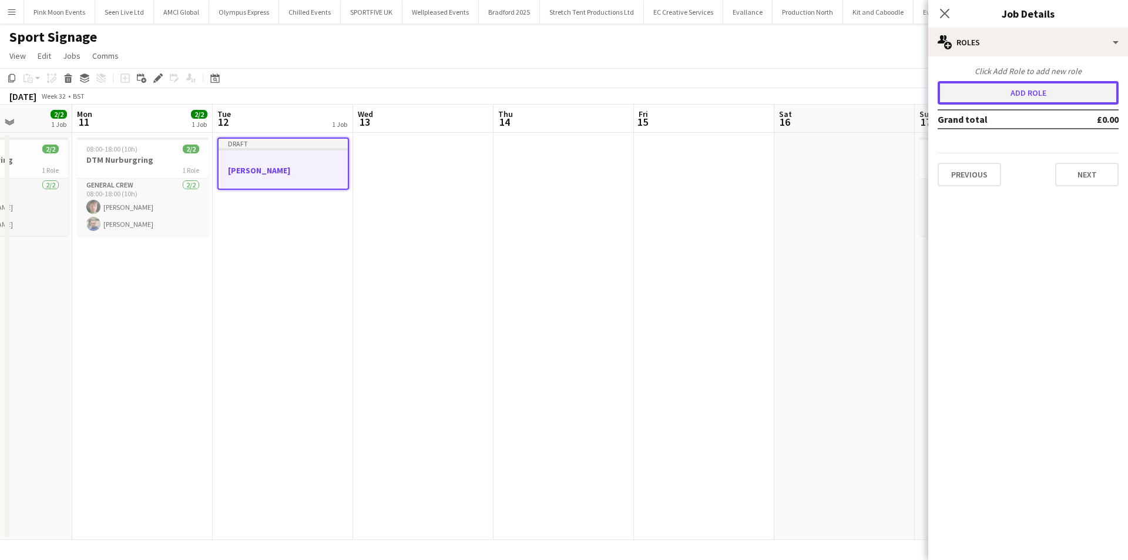
click at [997, 98] on button "Add role" at bounding box center [1028, 93] width 181 height 24
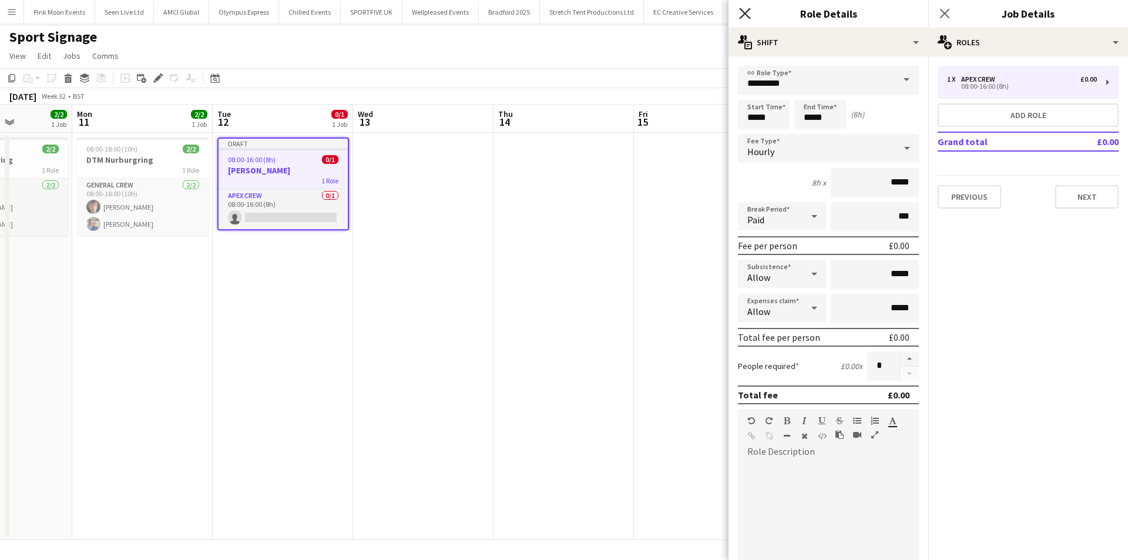
click at [740, 12] on icon "Close pop-in" at bounding box center [744, 13] width 11 height 11
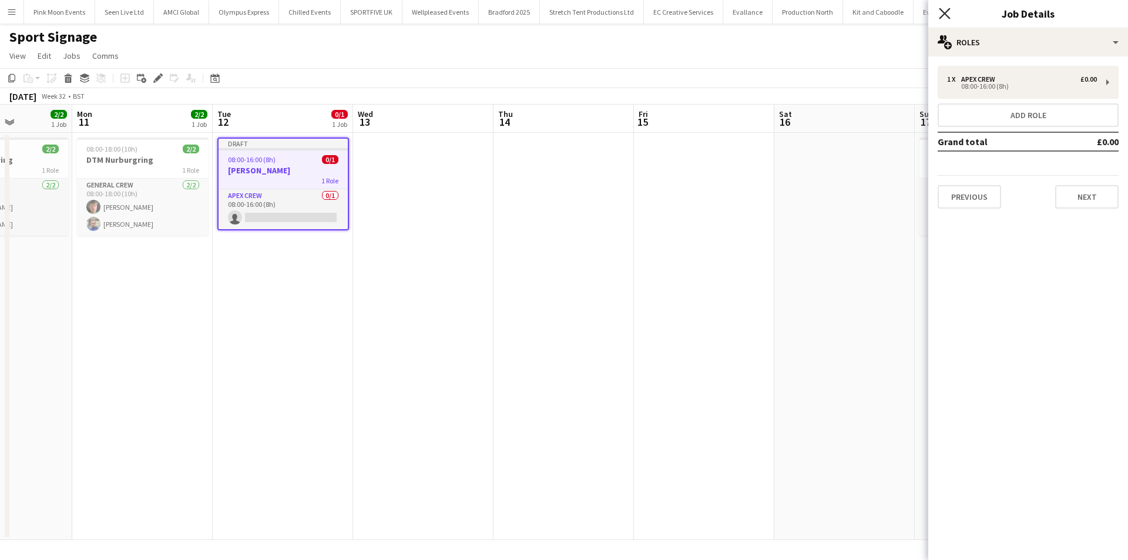
click at [941, 12] on icon "Close pop-in" at bounding box center [944, 13] width 11 height 11
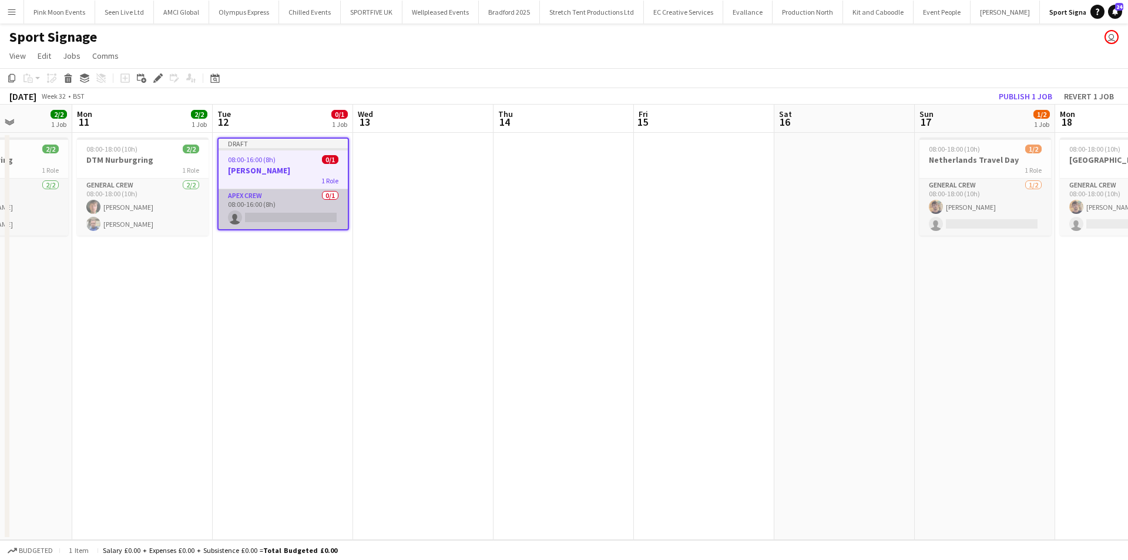
click at [278, 202] on app-card-role "Apex Crew 0/1 08:00-16:00 (8h) single-neutral-actions" at bounding box center [283, 209] width 129 height 40
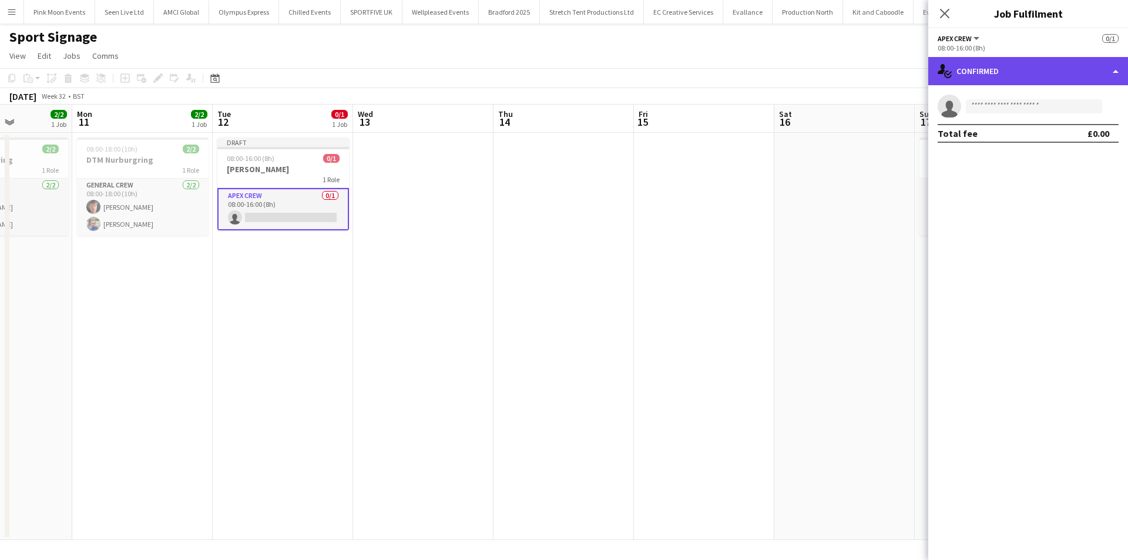
click at [977, 65] on div "single-neutral-actions-check-2 Confirmed" at bounding box center [1029, 71] width 200 height 28
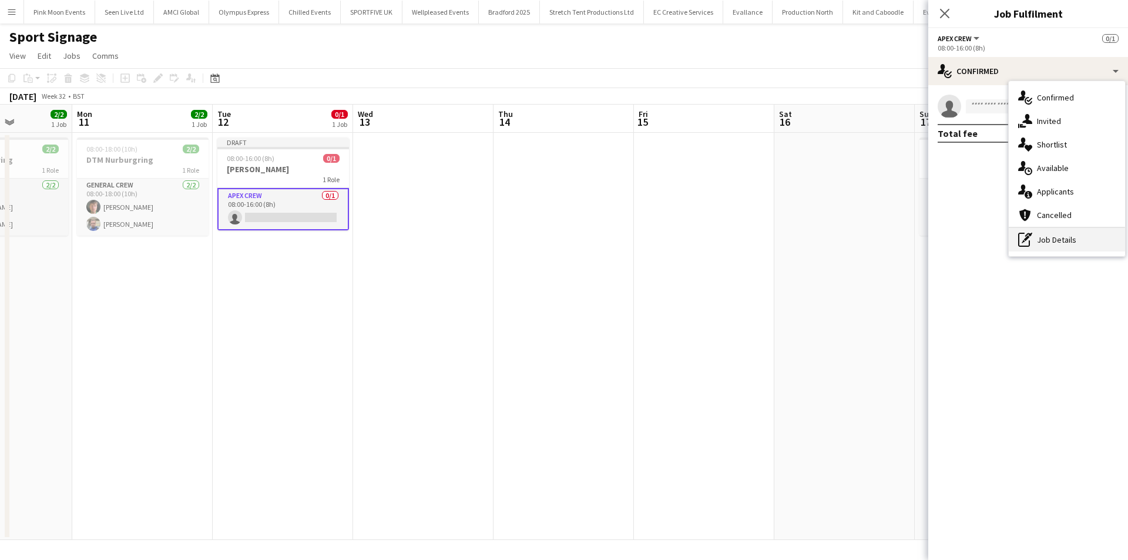
click at [1032, 229] on div "pen-write Job Details" at bounding box center [1067, 240] width 116 height 24
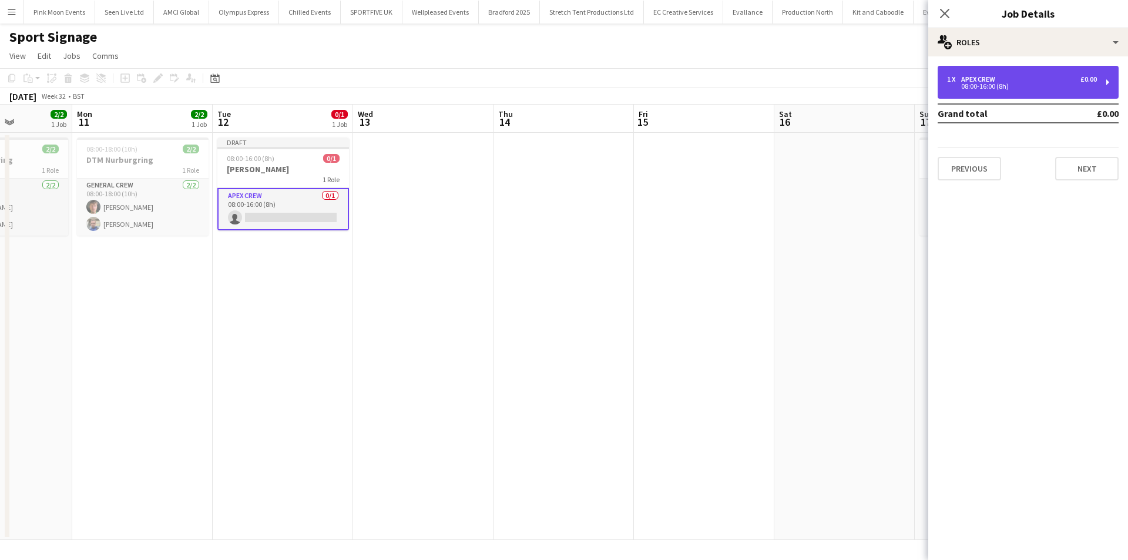
click at [986, 91] on div "1 x Apex Crew £0.00 08:00-16:00 (8h)" at bounding box center [1028, 82] width 181 height 33
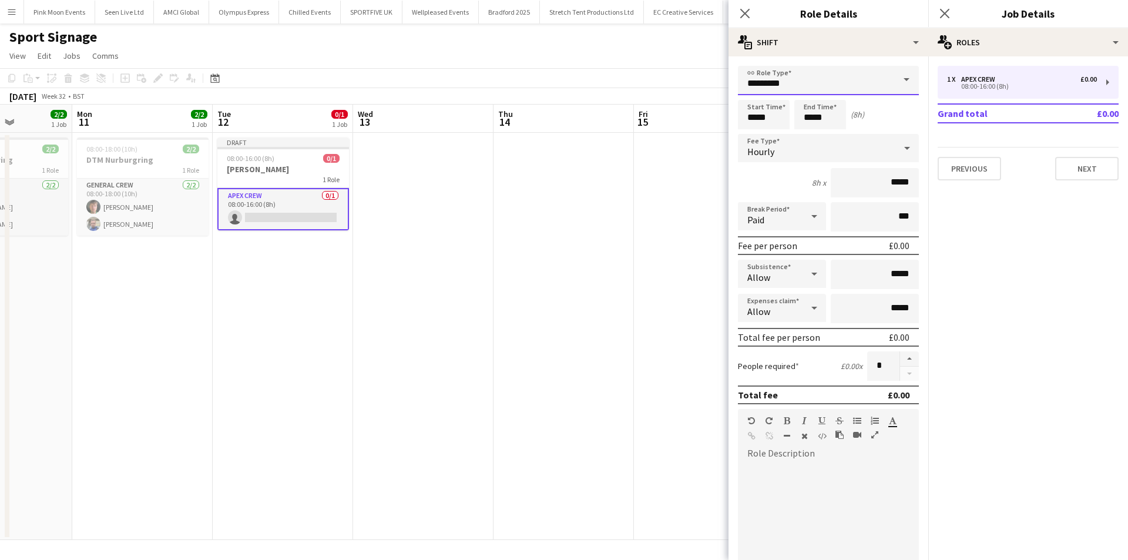
click at [770, 80] on input "*********" at bounding box center [828, 80] width 181 height 29
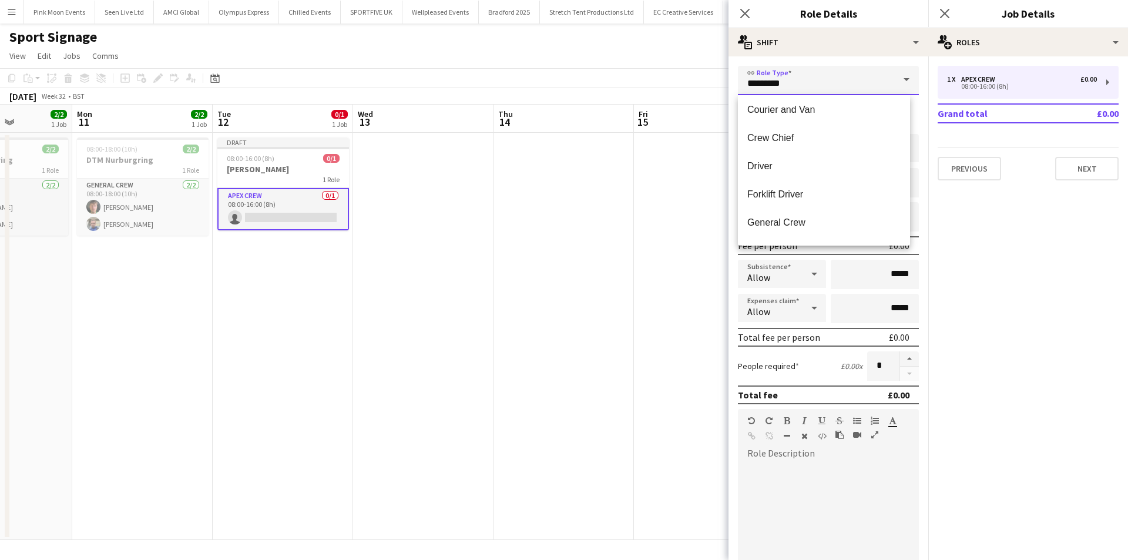
scroll to position [118, 0]
click at [786, 195] on span "General Crew" at bounding box center [824, 193] width 153 height 11
type input "**********"
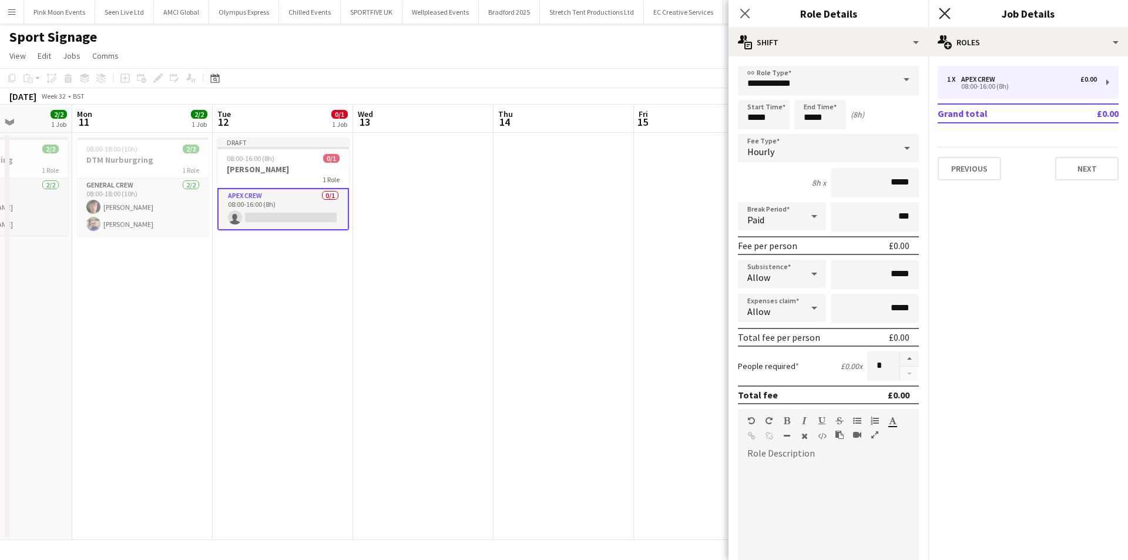
click at [945, 17] on icon "Close pop-in" at bounding box center [944, 13] width 11 height 11
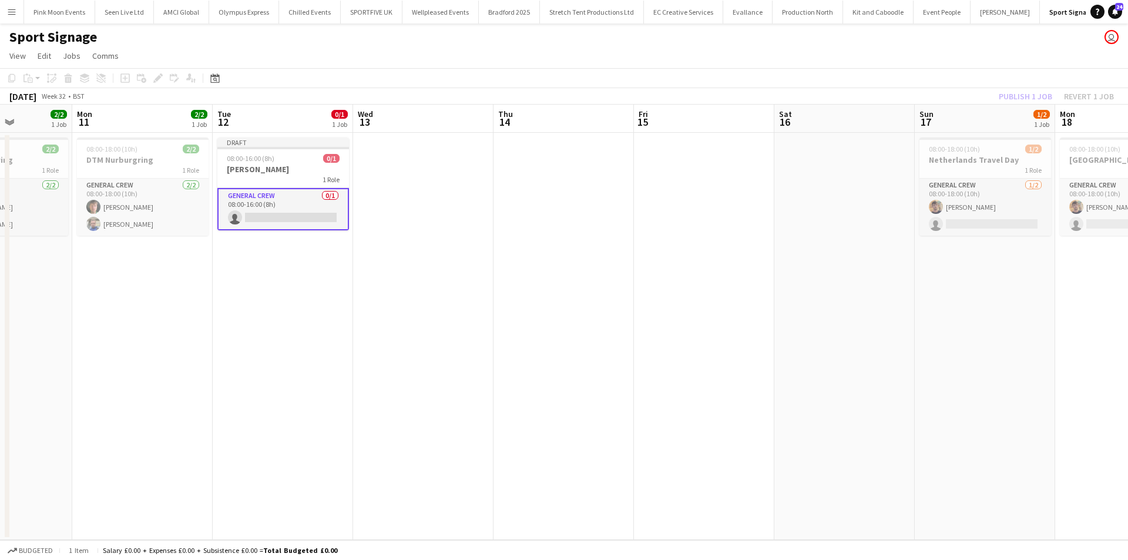
click at [320, 210] on app-card-role "General Crew 0/1 08:00-16:00 (8h) single-neutral-actions" at bounding box center [283, 209] width 132 height 42
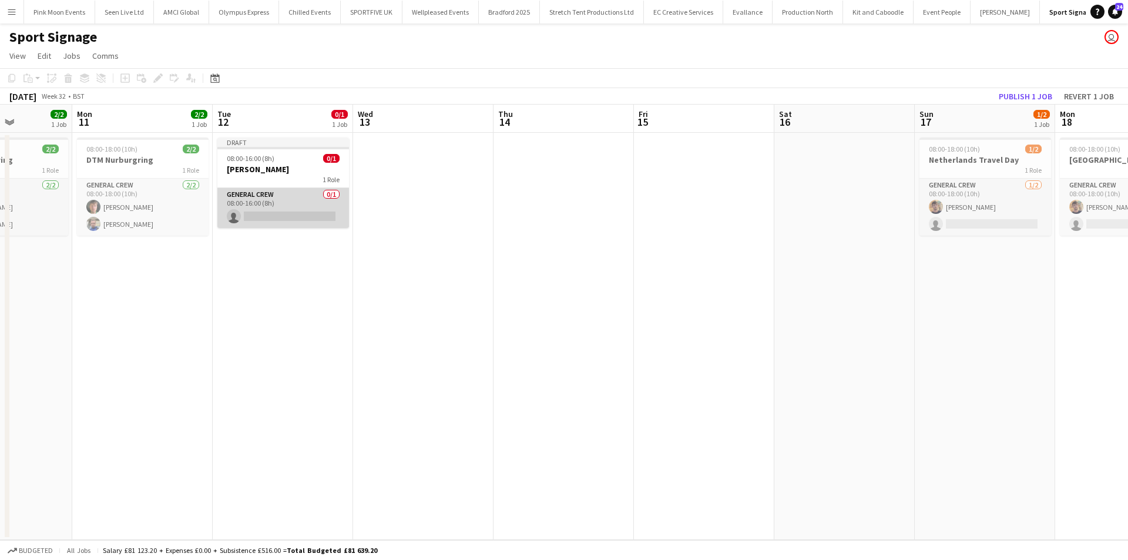
click at [282, 208] on app-card-role "General Crew 0/1 08:00-16:00 (8h) single-neutral-actions" at bounding box center [283, 208] width 132 height 40
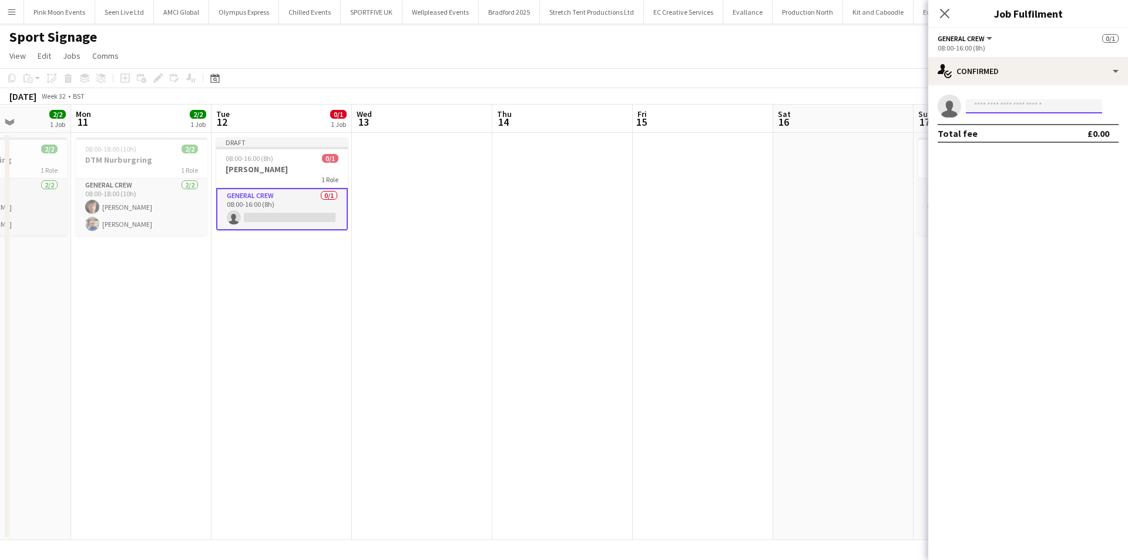
click at [1007, 104] on input at bounding box center [1034, 106] width 136 height 14
type input "****"
click at [1006, 136] on span "[EMAIL_ADDRESS][DOMAIN_NAME]" at bounding box center [1035, 132] width 118 height 9
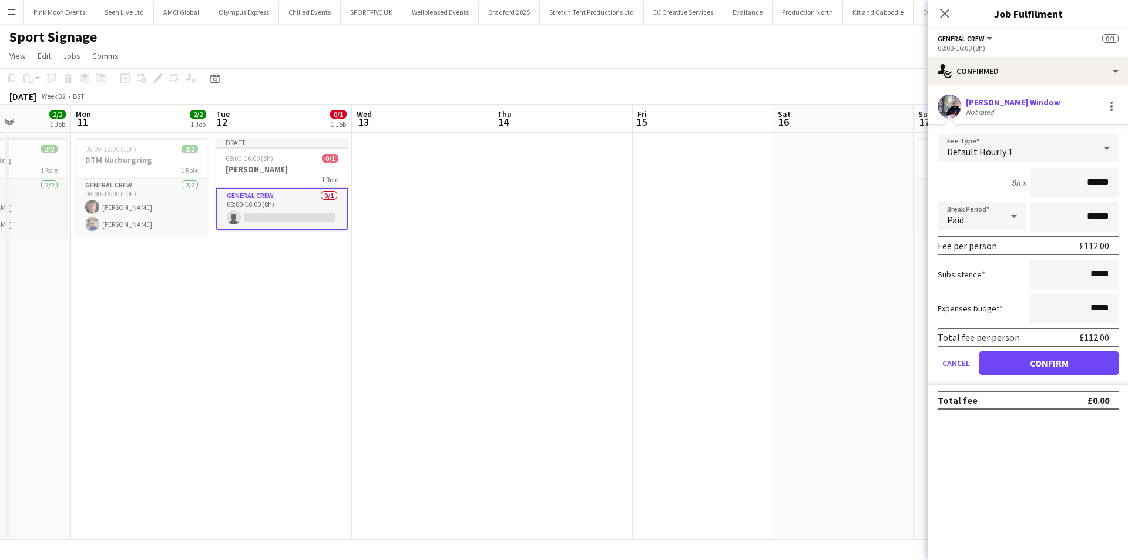
click at [1008, 156] on span "Default Hourly 1" at bounding box center [980, 152] width 66 height 12
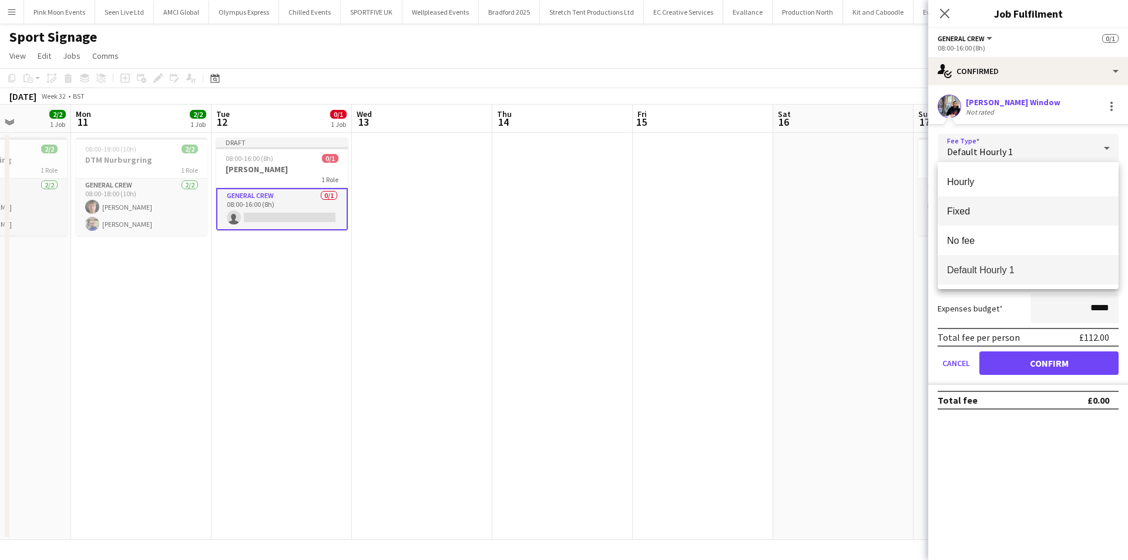
click at [1014, 207] on span "Fixed" at bounding box center [1028, 211] width 162 height 11
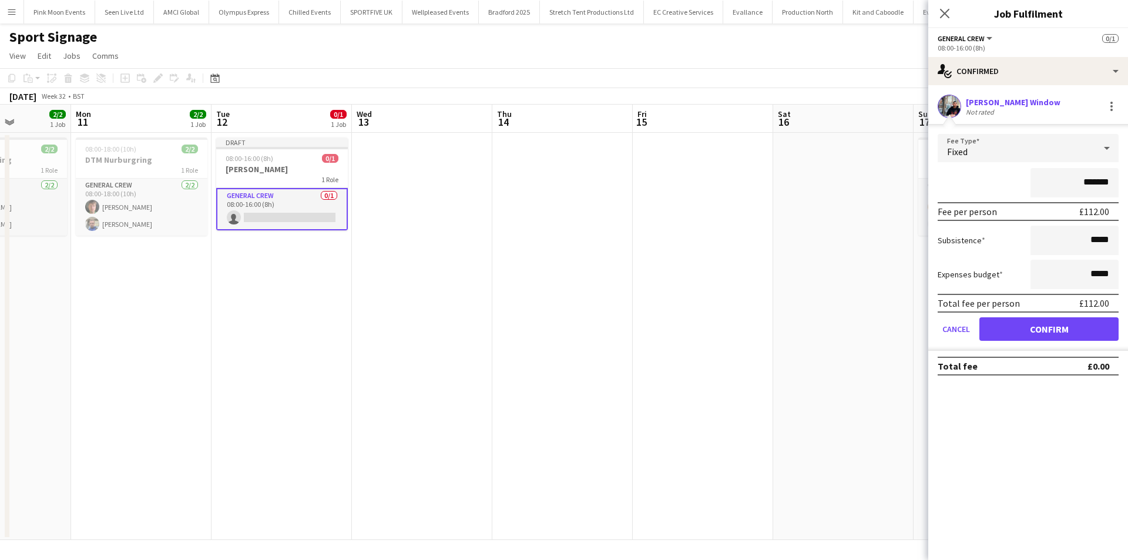
click at [1067, 189] on input "*******" at bounding box center [1075, 182] width 88 height 29
type input "****"
click at [1031, 320] on button "Confirm" at bounding box center [1049, 329] width 139 height 24
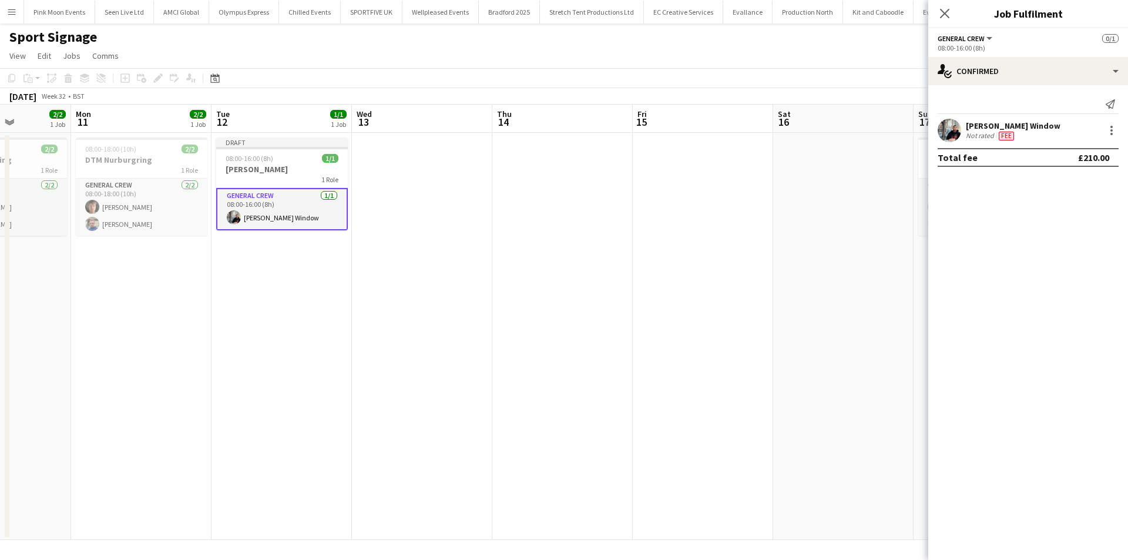
click at [354, 294] on app-date-cell at bounding box center [422, 336] width 140 height 407
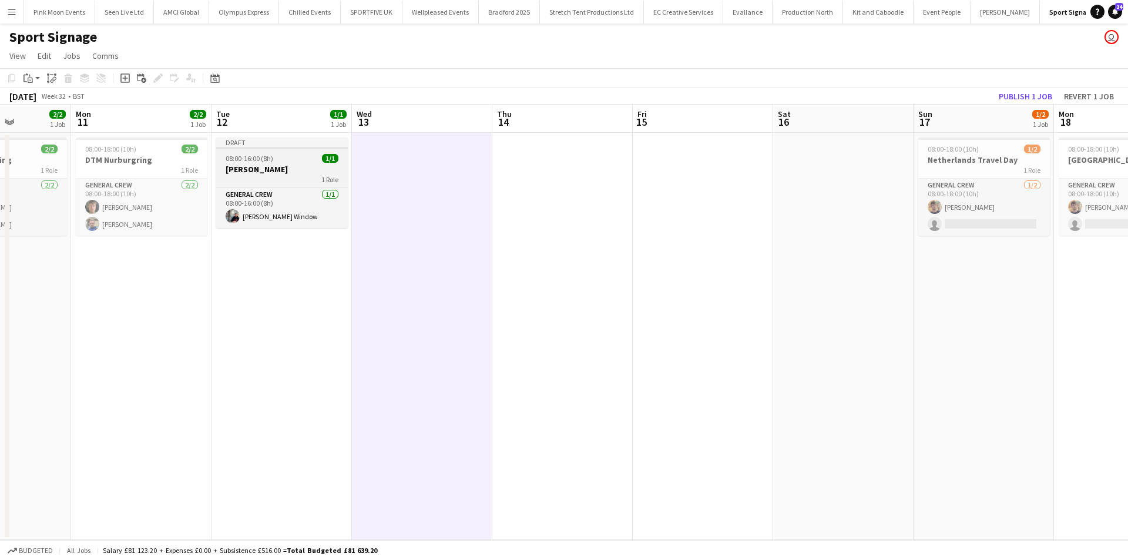
click at [287, 177] on div "1 Role" at bounding box center [282, 179] width 132 height 9
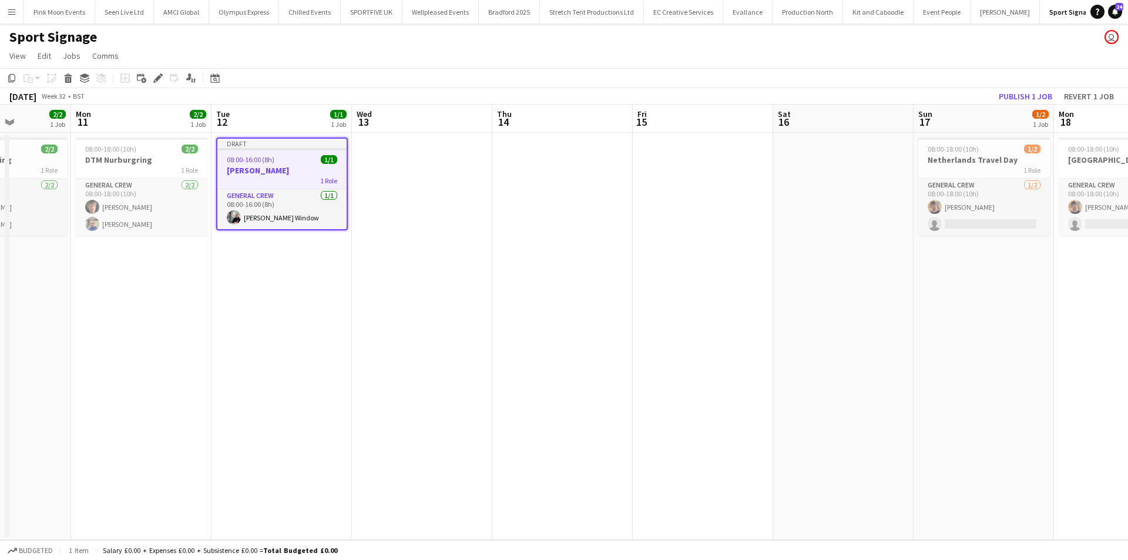
click at [401, 215] on app-date-cell at bounding box center [422, 336] width 140 height 407
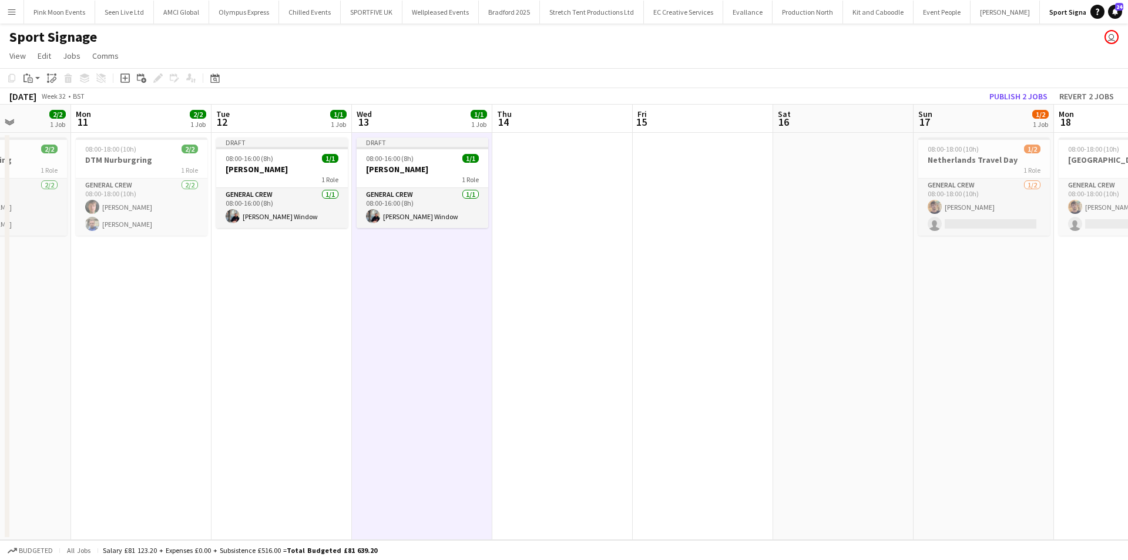
click at [504, 226] on app-date-cell at bounding box center [562, 336] width 140 height 407
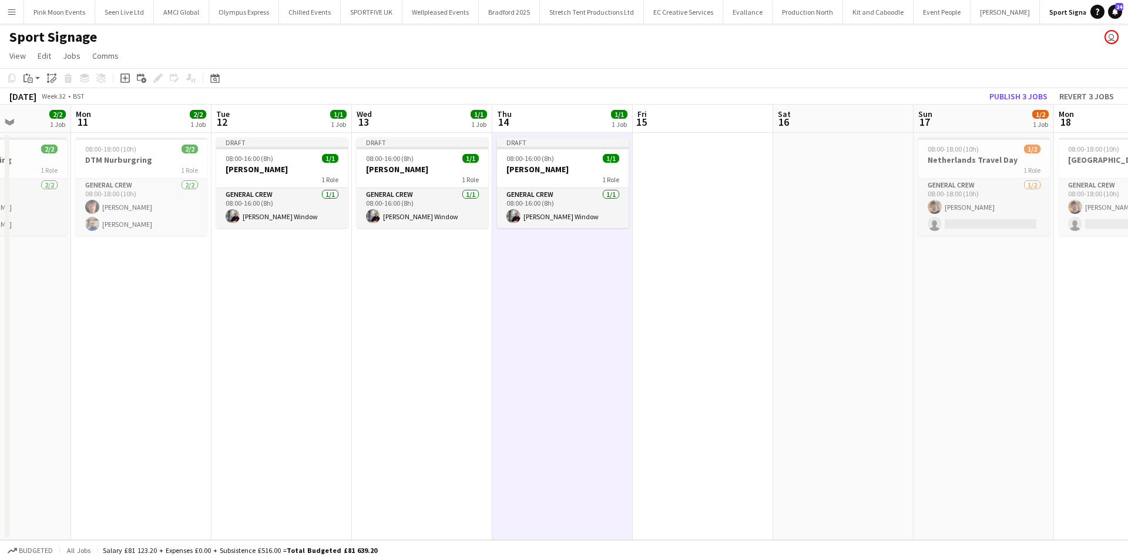
click at [668, 226] on app-date-cell at bounding box center [703, 336] width 140 height 407
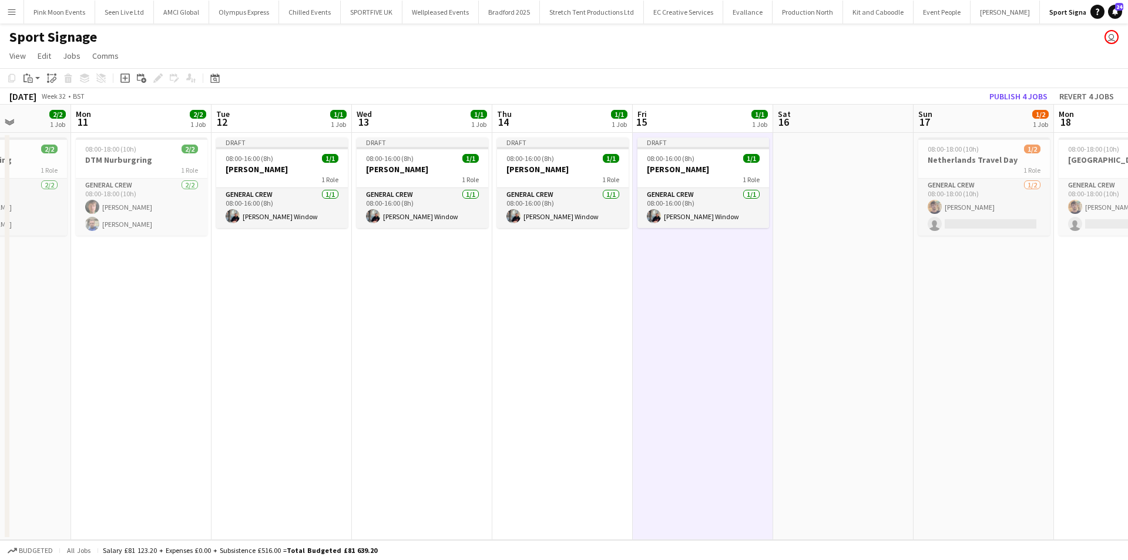
click at [178, 334] on app-date-cell "08:00-18:00 (10h) 2/2 DTM Nurburgring 1 Role General Crew [DATE] 08:00-18:00 (1…" at bounding box center [141, 336] width 140 height 407
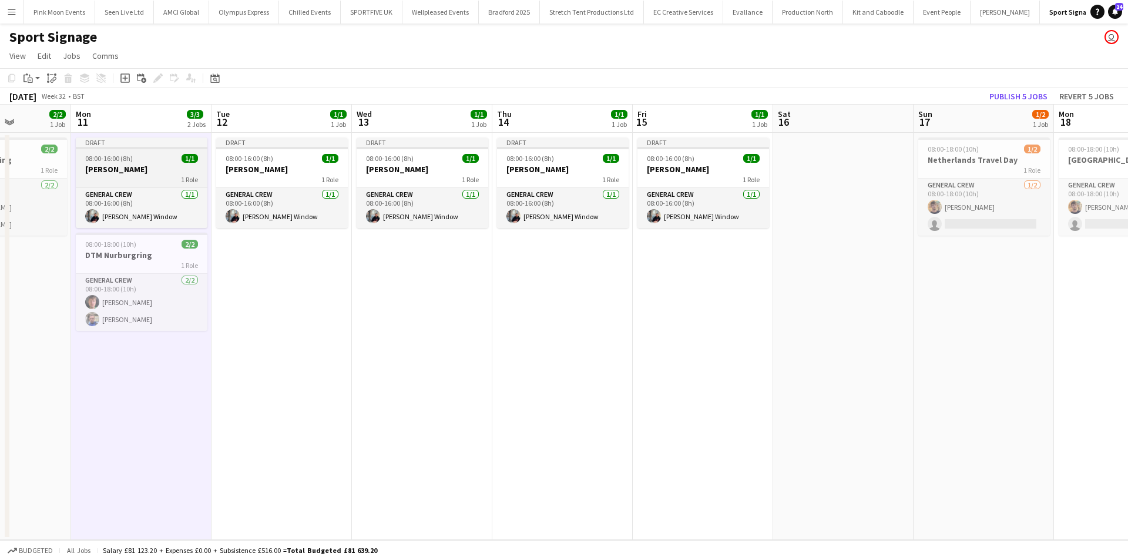
click at [146, 176] on div "1 Role" at bounding box center [142, 179] width 132 height 9
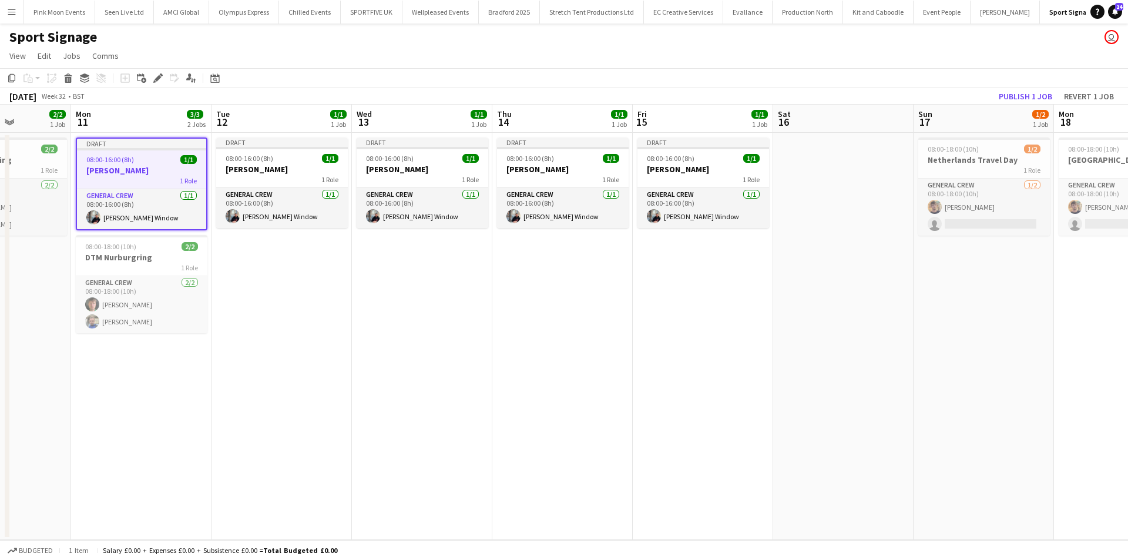
drag, startPoint x: 154, startPoint y: 78, endPoint x: 167, endPoint y: 79, distance: 13.0
click at [156, 78] on icon "Edit" at bounding box center [157, 77] width 9 height 9
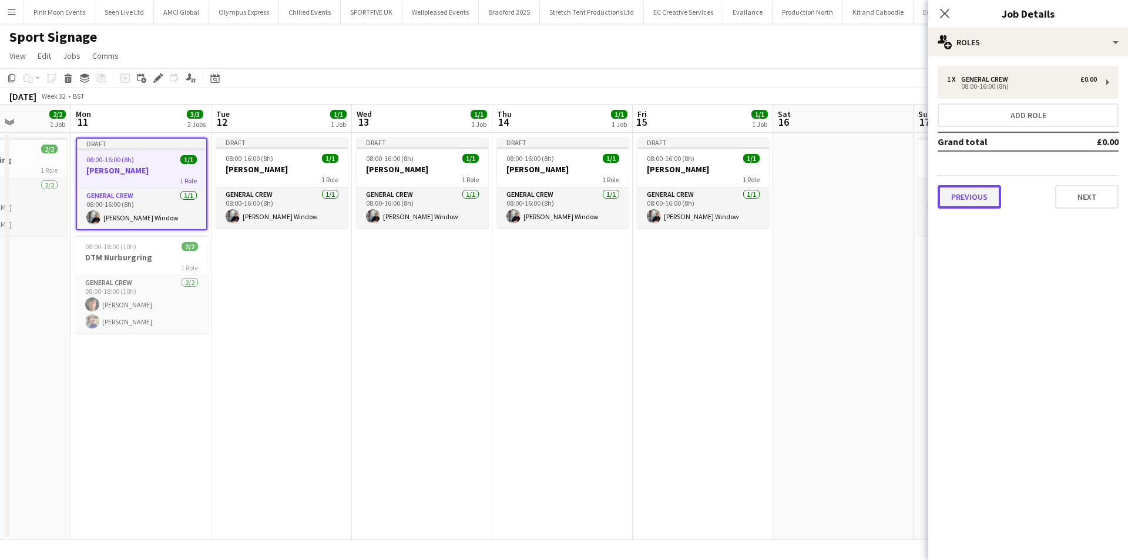
click at [981, 200] on button "Previous" at bounding box center [969, 197] width 63 height 24
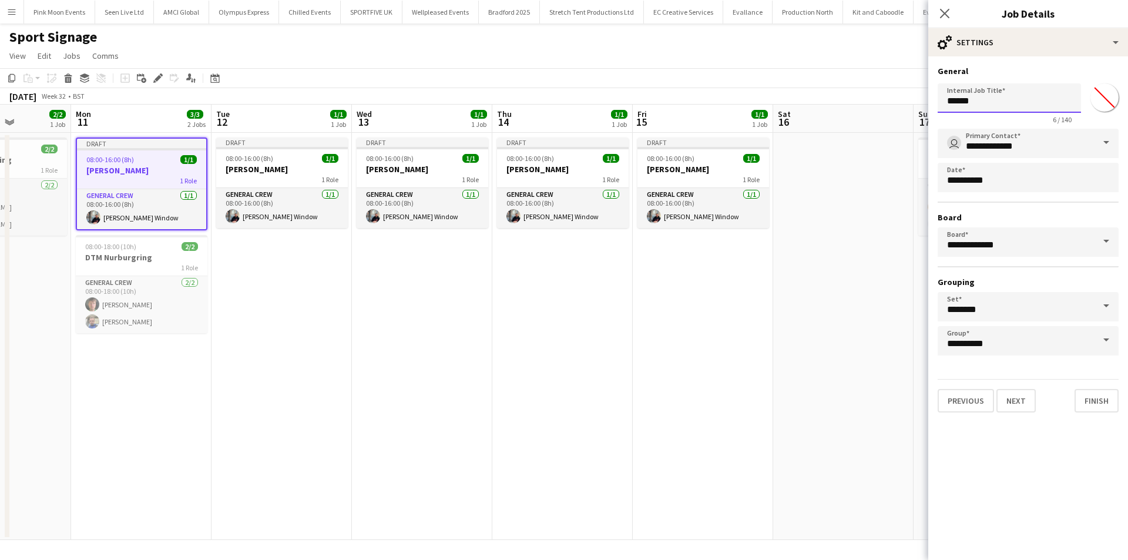
click at [1020, 91] on input "******" at bounding box center [1009, 97] width 143 height 29
click at [666, 176] on div "1 Role" at bounding box center [704, 179] width 132 height 9
type input "******"
type input "*******"
type input "**********"
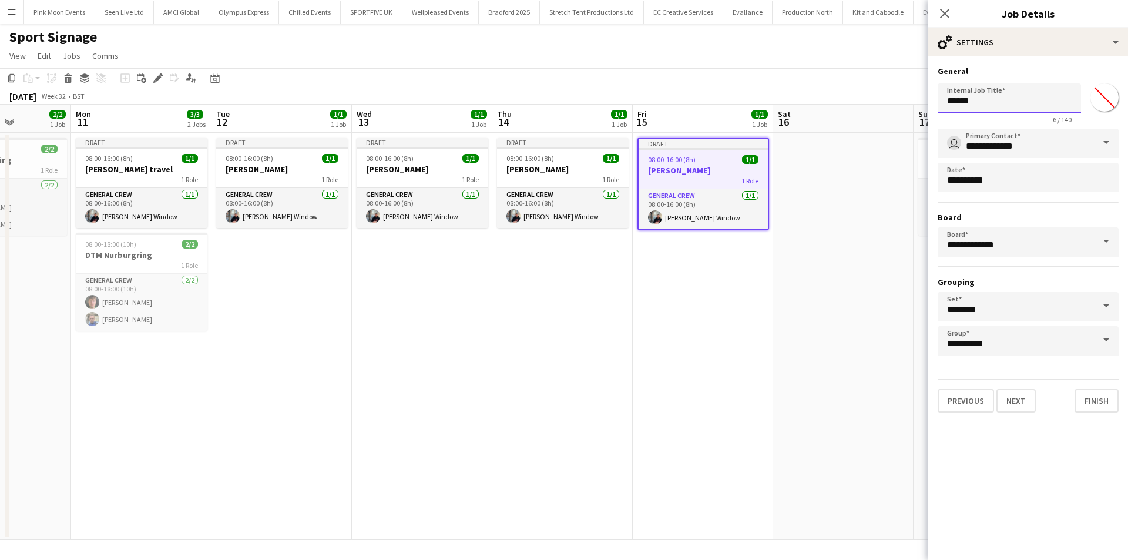
click at [989, 108] on input "******" at bounding box center [1009, 97] width 143 height 29
type input "**********"
click at [815, 353] on app-date-cell at bounding box center [843, 336] width 140 height 407
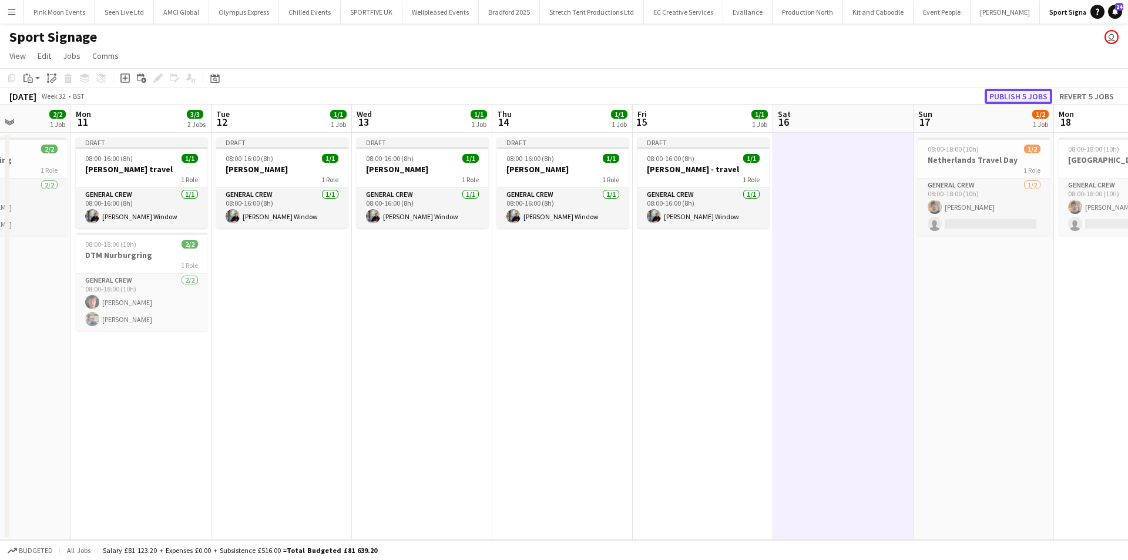
click at [1006, 99] on button "Publish 5 jobs" at bounding box center [1019, 96] width 68 height 15
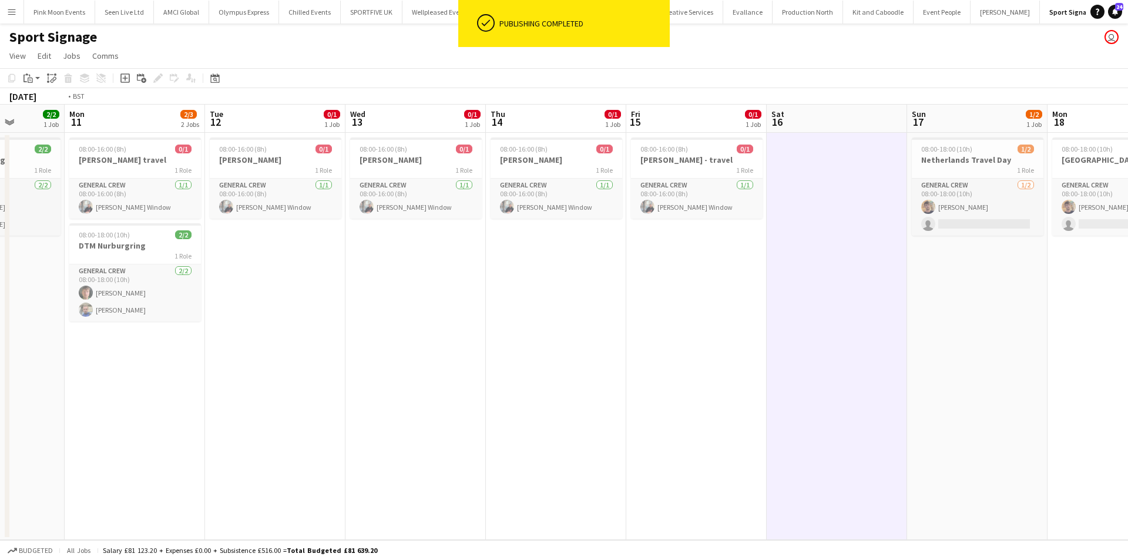
drag, startPoint x: 1037, startPoint y: 338, endPoint x: 657, endPoint y: 374, distance: 381.3
click at [657, 374] on app-calendar-viewport "Fri 8 2/2 1 Job Sat 9 2/2 1 Job Sun 10 2/2 1 Job Mon 11 2/3 2 Jobs Tue 12 0/1 1…" at bounding box center [564, 322] width 1128 height 435
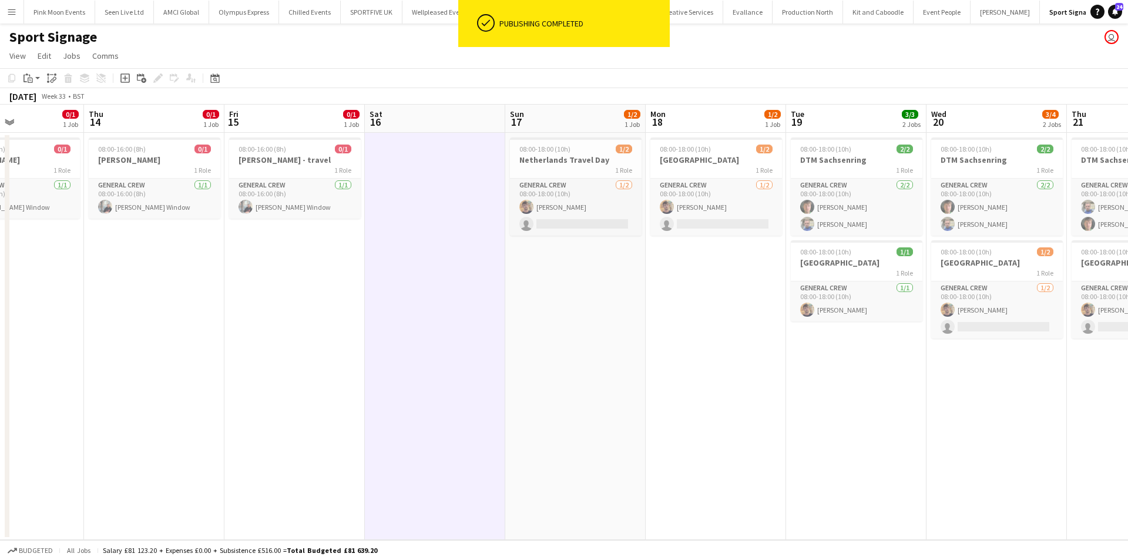
drag, startPoint x: 762, startPoint y: 403, endPoint x: 463, endPoint y: 447, distance: 302.4
click at [463, 447] on app-calendar-viewport "Sun 10 2/2 1 Job Mon 11 2/3 2 Jobs Tue 12 0/1 1 Job Wed 13 0/1 1 Job Thu 14 0/1…" at bounding box center [564, 322] width 1128 height 435
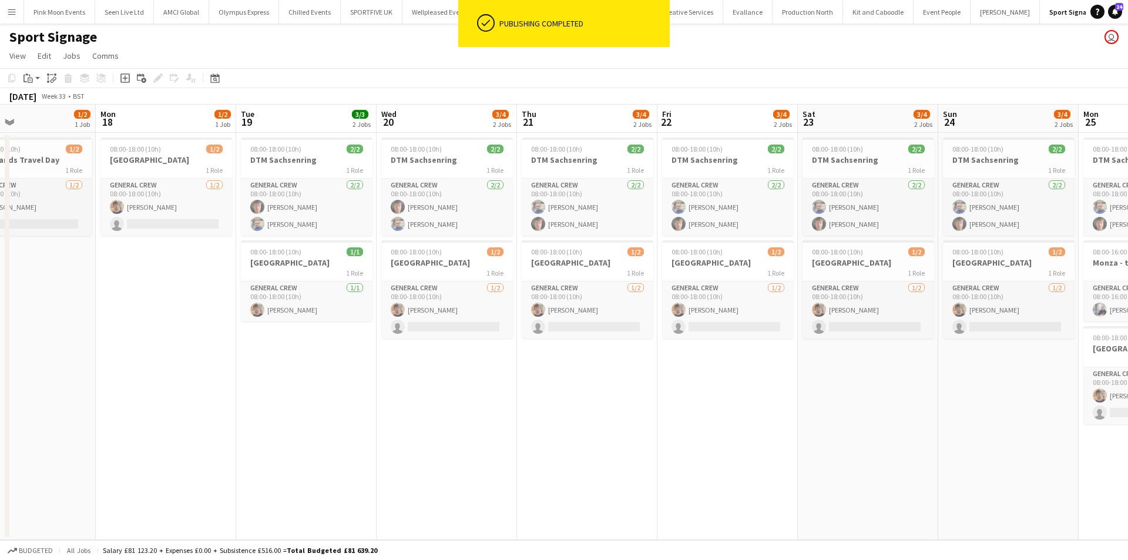
drag, startPoint x: 771, startPoint y: 504, endPoint x: 536, endPoint y: 502, distance: 235.1
click at [552, 504] on app-calendar-viewport "Thu 14 0/1 1 Job Fri 15 0/1 1 Job Sat 16 Sun 17 1/2 1 Job Mon 18 1/2 1 Job Tue …" at bounding box center [564, 322] width 1128 height 435
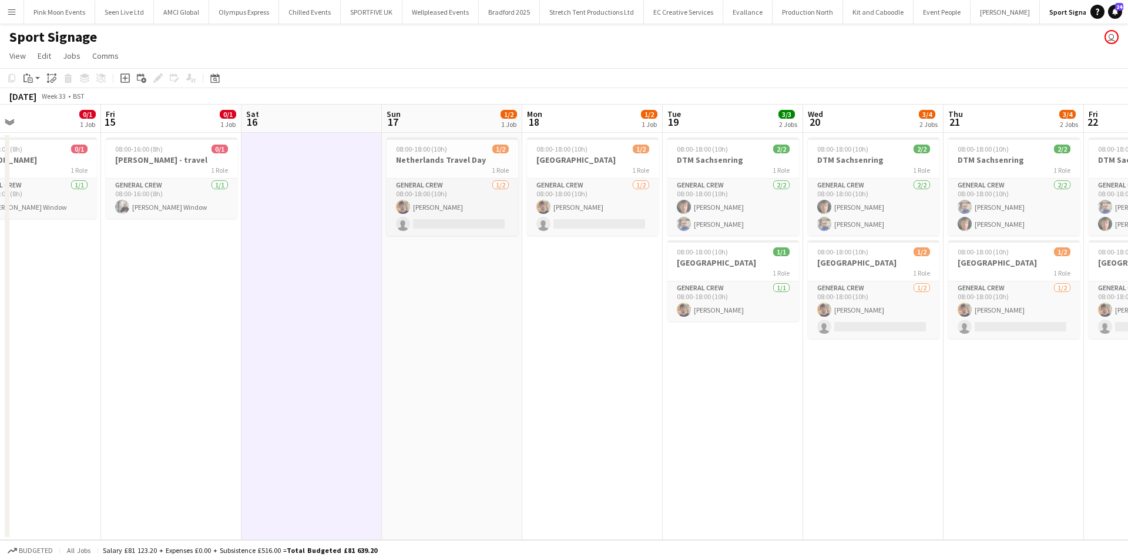
scroll to position [0, 277]
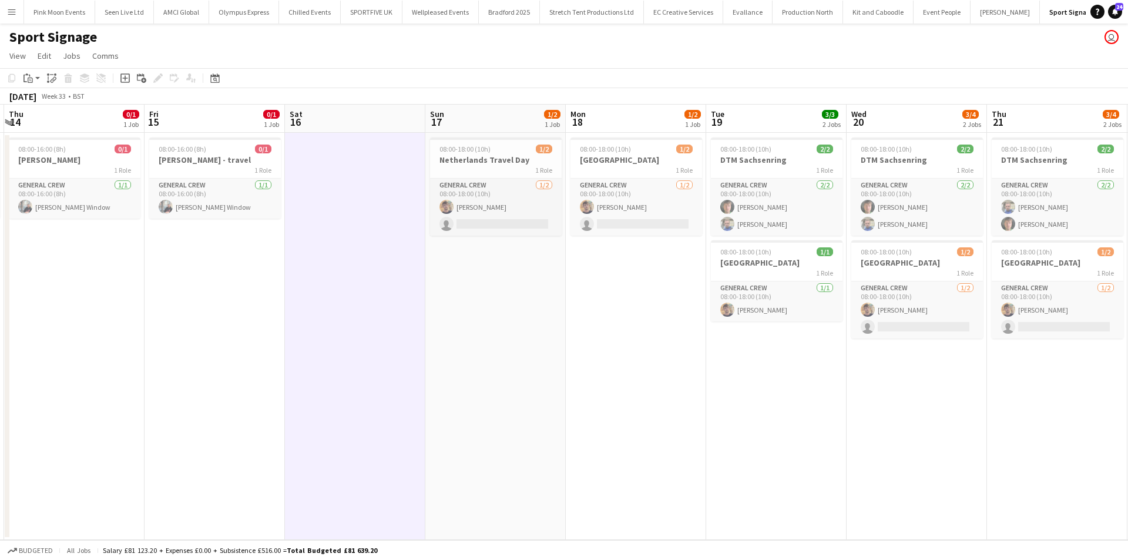
drag, startPoint x: 688, startPoint y: 300, endPoint x: 732, endPoint y: 307, distance: 44.1
click at [732, 307] on app-calendar-viewport "Tue 12 0/1 1 Job Wed 13 0/1 1 Job Thu 14 0/1 1 Job Fri 15 0/1 1 Job Sat 16 Sun …" at bounding box center [564, 322] width 1128 height 435
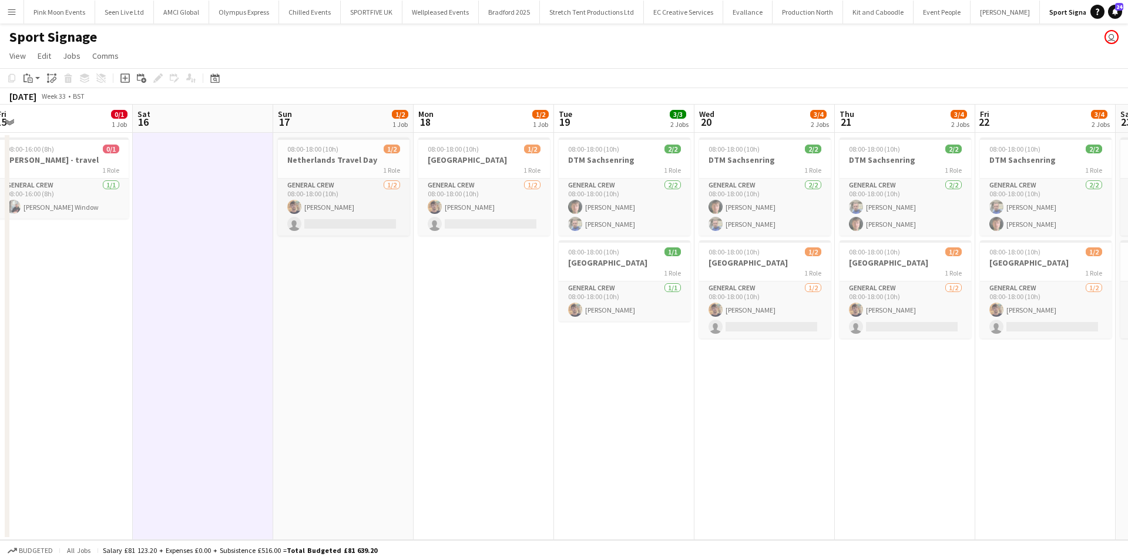
scroll to position [0, 578]
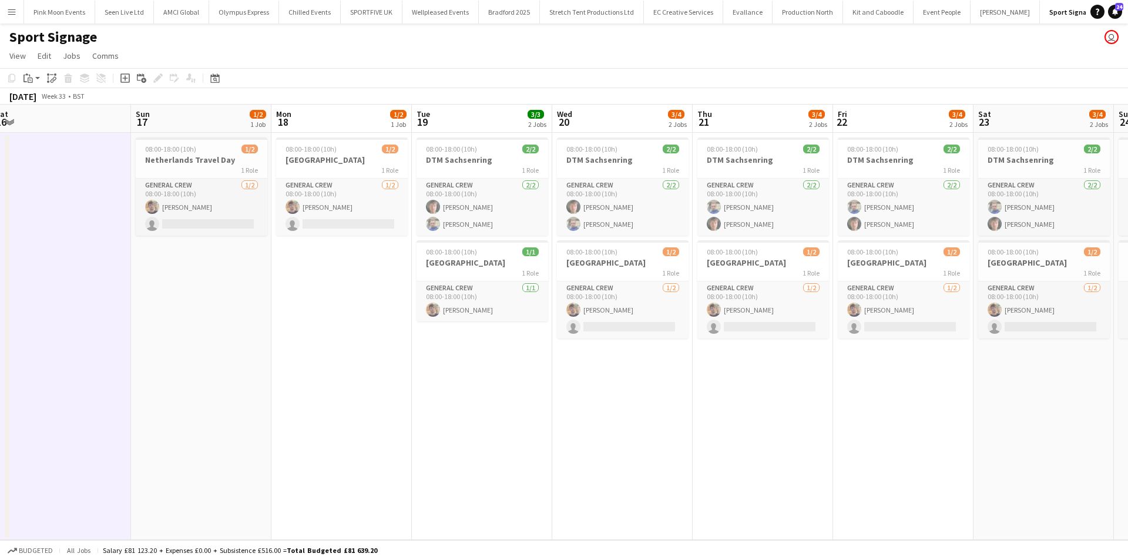
drag, startPoint x: 692, startPoint y: 386, endPoint x: 438, endPoint y: 383, distance: 254.5
click at [433, 386] on app-calendar-viewport "Tue 12 0/1 1 Job Wed 13 0/1 1 Job Thu 14 0/1 1 Job Fri 15 0/1 1 Job Sat 16 Sun …" at bounding box center [564, 322] width 1128 height 435
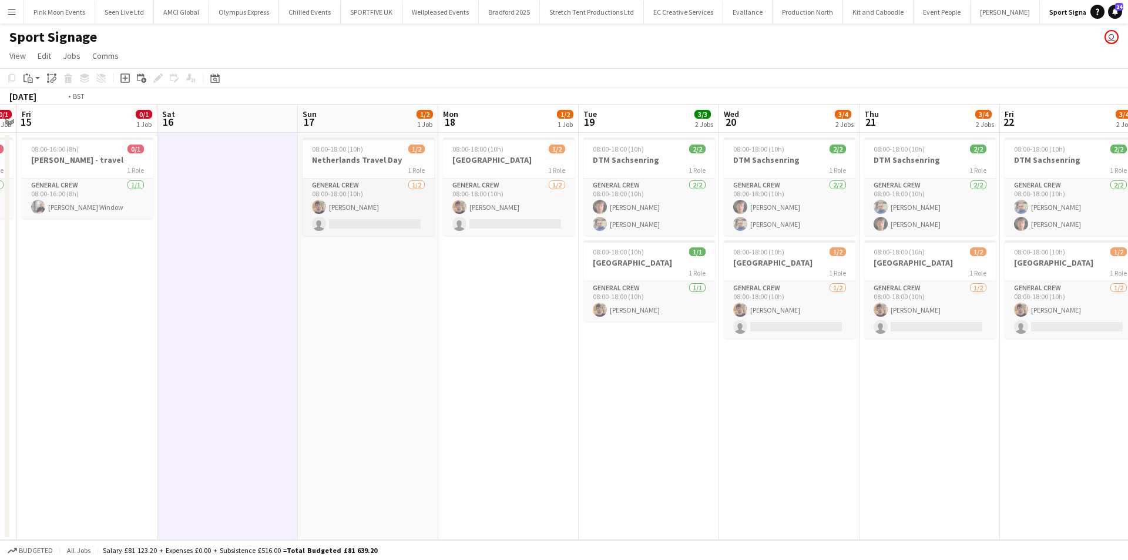
drag, startPoint x: 736, startPoint y: 433, endPoint x: 213, endPoint y: 433, distance: 522.5
click at [209, 434] on app-calendar-viewport "Tue 12 0/1 1 Job Wed 13 0/1 1 Job Thu 14 0/1 1 Job Fri 15 0/1 1 Job Sat 16 Sun …" at bounding box center [564, 322] width 1128 height 435
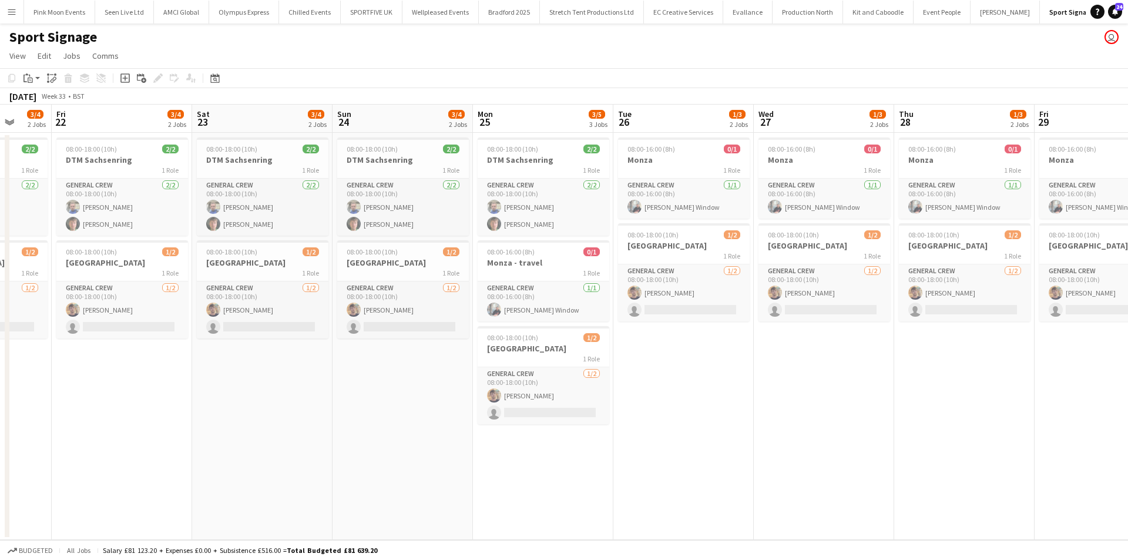
click at [241, 435] on app-calendar-viewport "Sun 17 1/2 1 Job Mon 18 1/2 1 Job Tue 19 3/3 2 Jobs Wed 20 3/4 2 Jobs Thu 21 3/…" at bounding box center [564, 322] width 1128 height 435
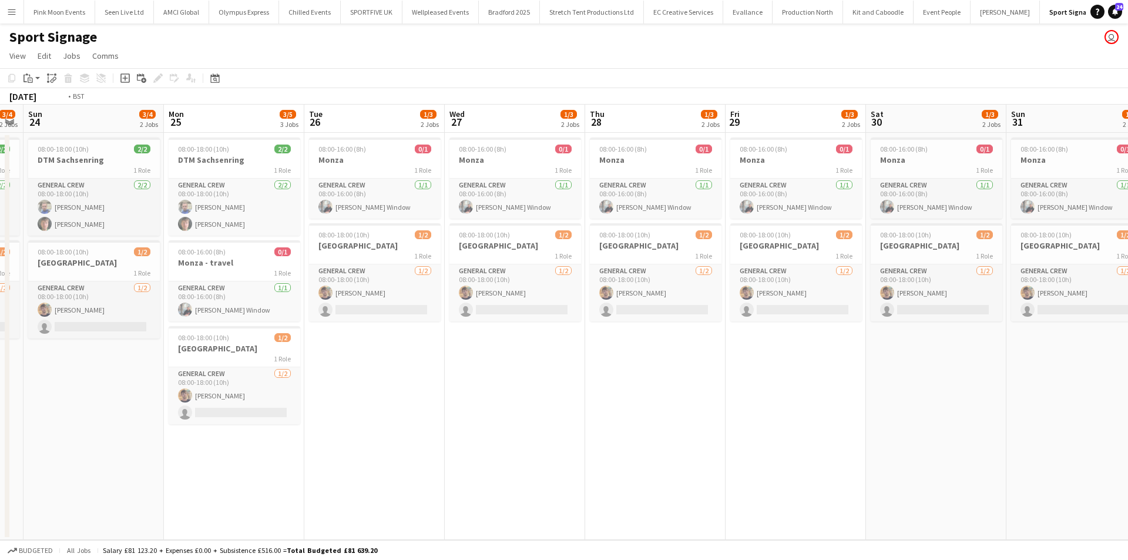
drag, startPoint x: 857, startPoint y: 490, endPoint x: 364, endPoint y: 473, distance: 492.8
click at [270, 508] on app-calendar-viewport "Thu 21 3/4 2 Jobs Fri 22 3/4 2 Jobs Sat 23 3/4 2 Jobs Sun 24 3/4 2 Jobs Mon 25 …" at bounding box center [564, 322] width 1128 height 435
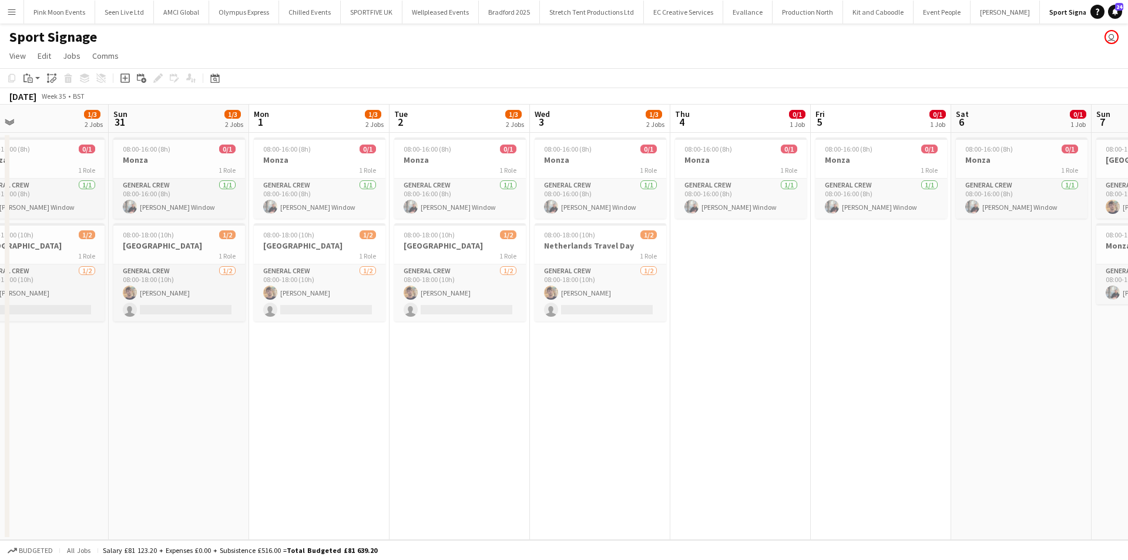
drag, startPoint x: 759, startPoint y: 453, endPoint x: 413, endPoint y: 454, distance: 346.2
click at [418, 454] on app-calendar-viewport "Tue 26 1/3 2 Jobs Wed 27 1/3 2 Jobs Thu 28 1/3 2 Jobs Fri 29 1/3 2 Jobs Sat 30 …" at bounding box center [564, 322] width 1128 height 435
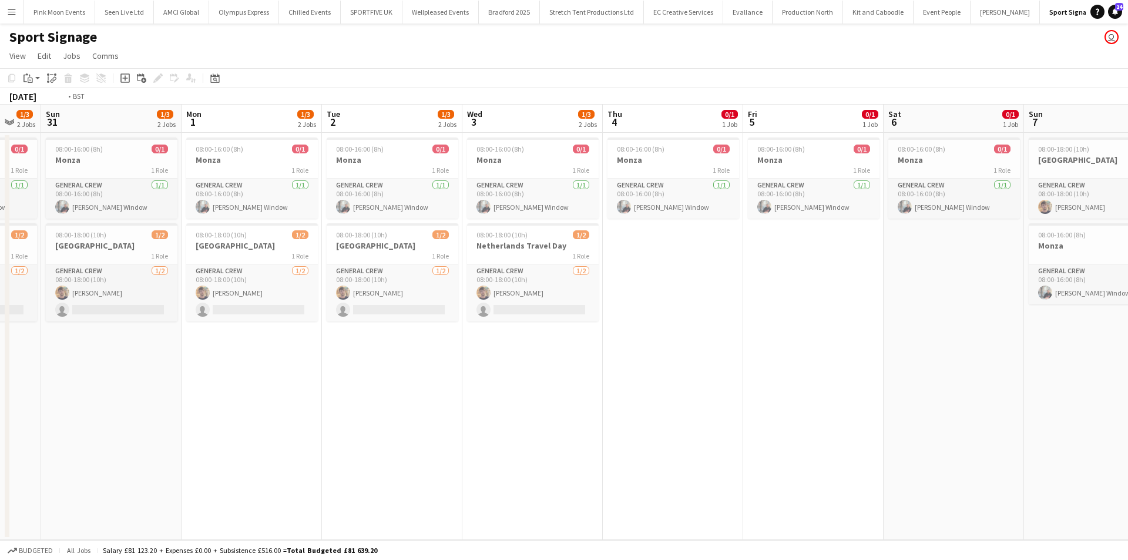
drag, startPoint x: 733, startPoint y: 438, endPoint x: 381, endPoint y: 430, distance: 352.1
click at [324, 440] on app-calendar-viewport "Thu 28 1/3 2 Jobs Fri 29 1/3 2 Jobs Sat 30 1/3 2 Jobs Sun 31 1/3 2 Jobs Mon 1 1…" at bounding box center [564, 322] width 1128 height 435
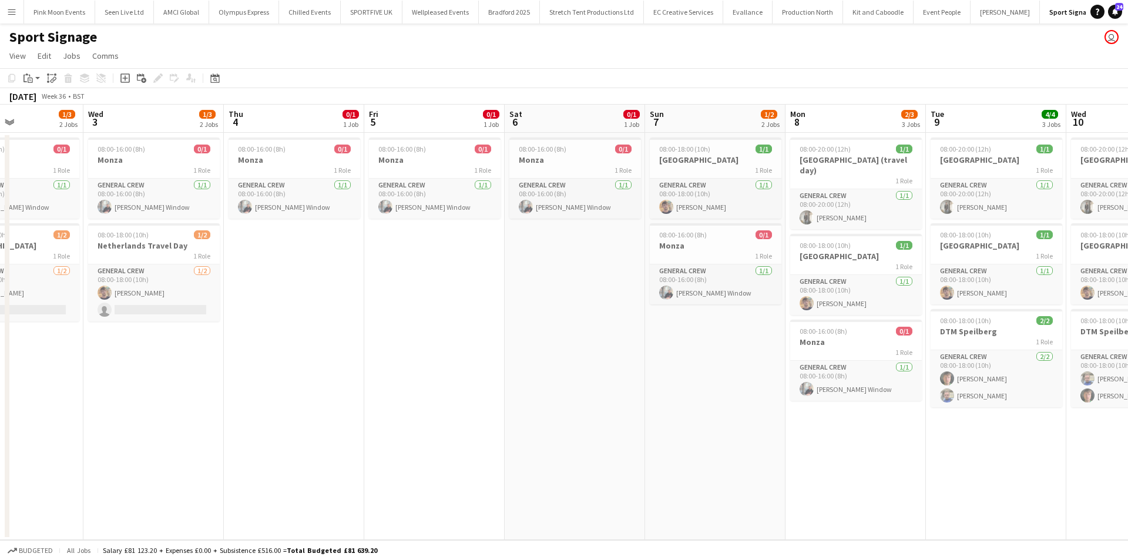
scroll to position [0, 594]
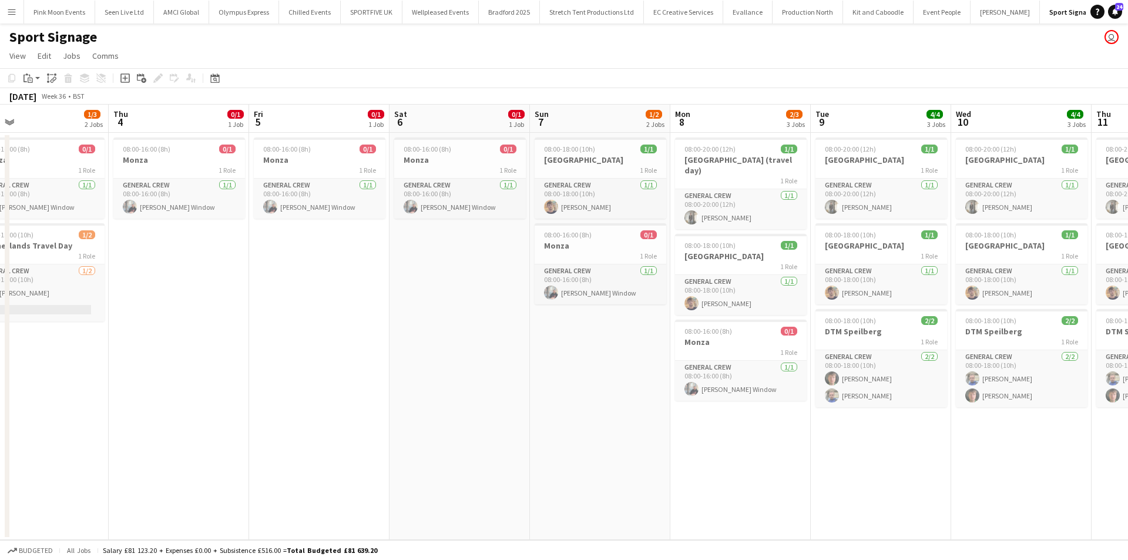
drag, startPoint x: 783, startPoint y: 485, endPoint x: 749, endPoint y: 483, distance: 34.7
click at [749, 483] on app-calendar-viewport "Sat 30 1/3 2 Jobs Sun 31 1/3 2 Jobs Mon 1 1/3 2 Jobs Tue 2 1/3 2 Jobs Wed 3 1/3…" at bounding box center [564, 322] width 1128 height 435
click at [587, 164] on h3 "[GEOGRAPHIC_DATA]" at bounding box center [601, 160] width 132 height 11
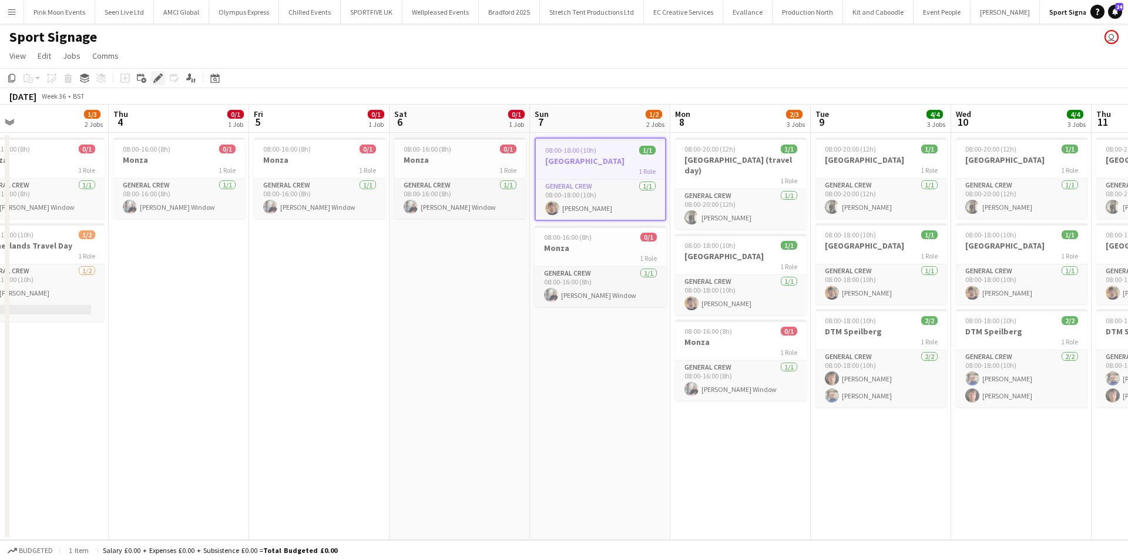
click at [156, 78] on icon "Edit" at bounding box center [157, 77] width 9 height 9
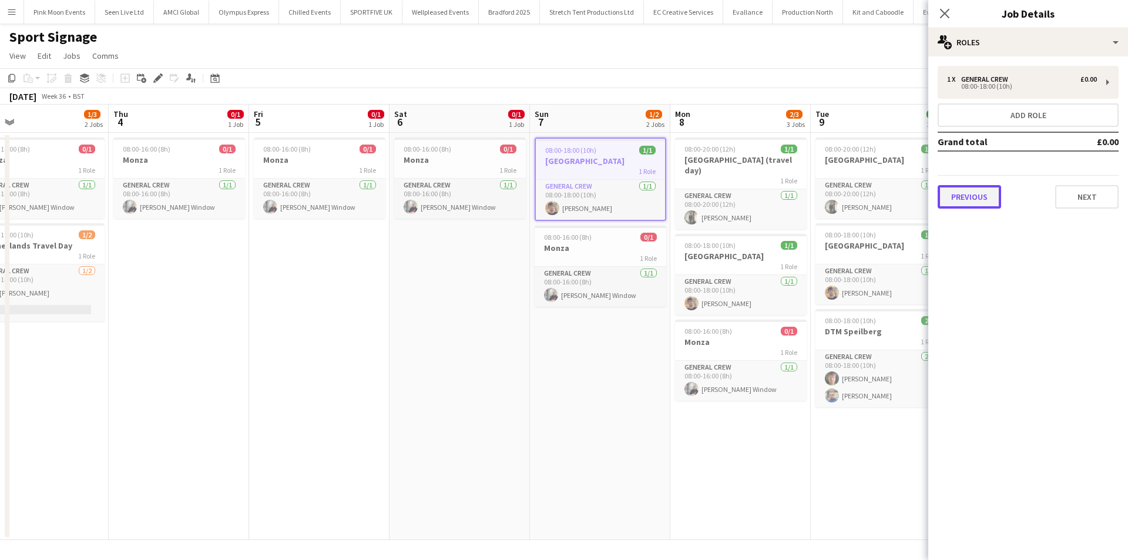
click at [981, 200] on button "Previous" at bounding box center [969, 197] width 63 height 24
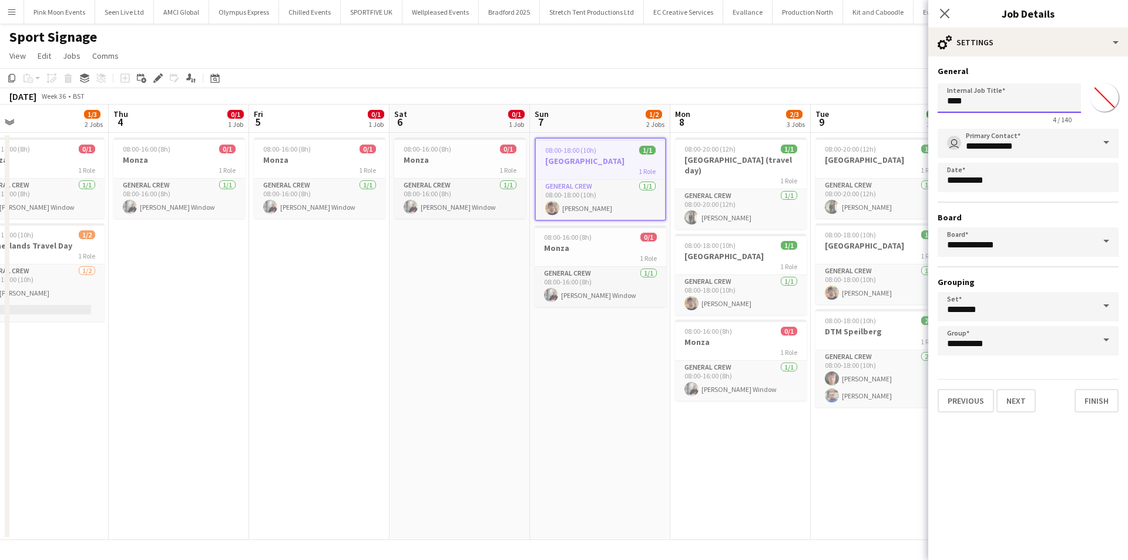
click at [1006, 102] on input "****" at bounding box center [1009, 97] width 143 height 29
type input "**********"
click at [538, 344] on app-date-cell "08:00-18:00 (10h) 1/1 Baku 1 Role General Crew [DATE] 08:00-18:00 (10h) [PERSON…" at bounding box center [600, 336] width 140 height 407
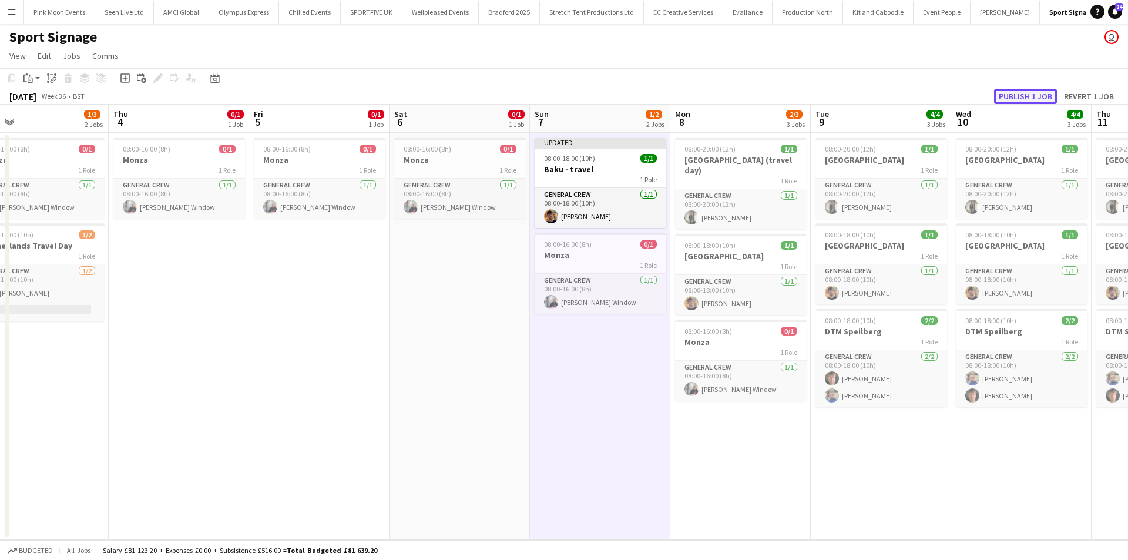
click at [1026, 95] on button "Publish 1 job" at bounding box center [1025, 96] width 63 height 15
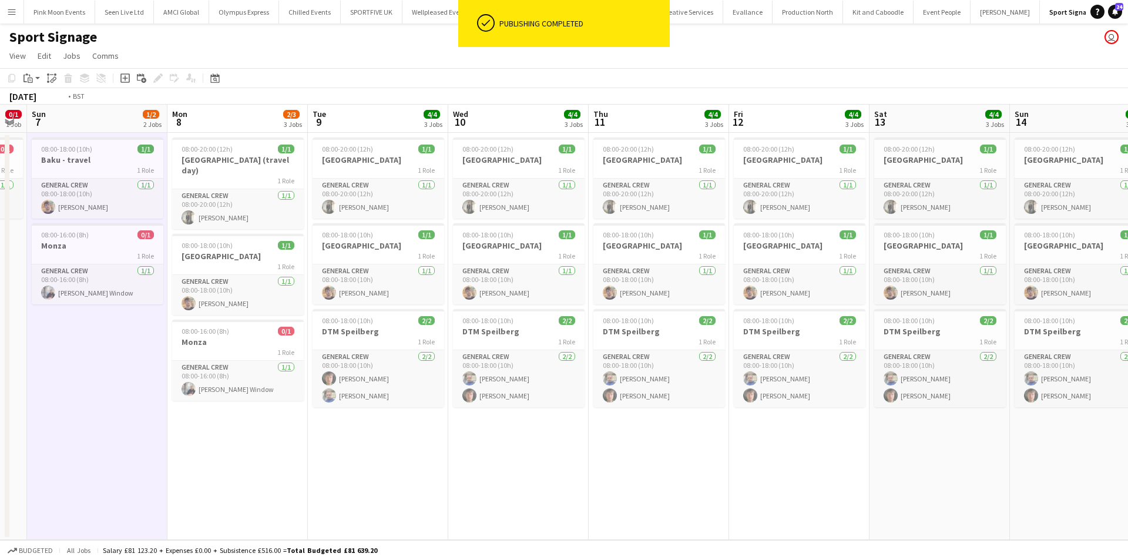
drag, startPoint x: 357, startPoint y: 447, endPoint x: 74, endPoint y: 444, distance: 283.3
click at [68, 447] on app-calendar-viewport "Thu 4 0/1 1 Job Fri 5 0/1 1 Job Sat 6 0/1 1 Job Sun 7 1/2 2 Jobs Mon 8 2/3 3 Jo…" at bounding box center [564, 322] width 1128 height 435
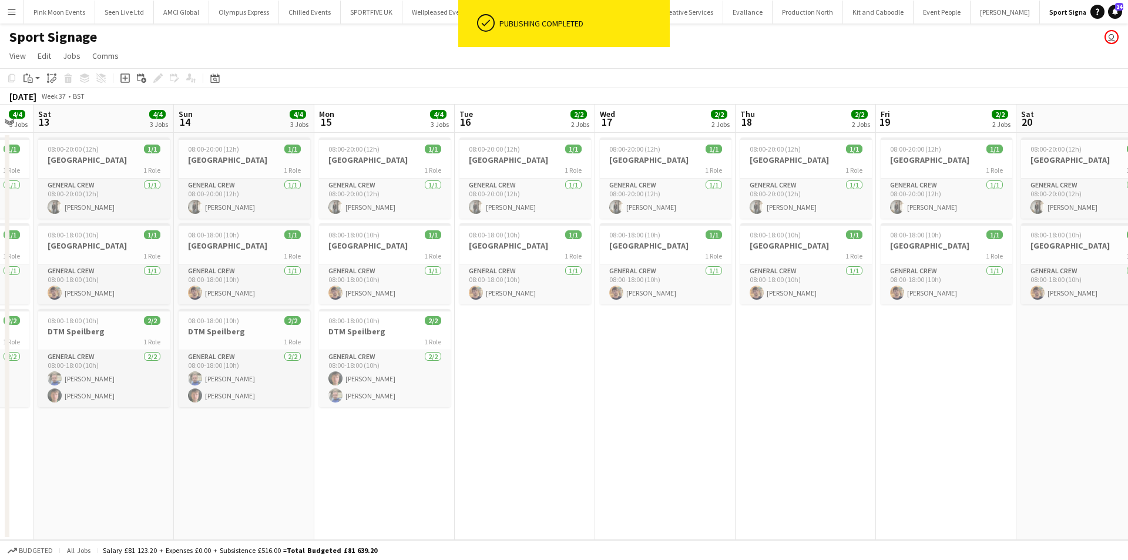
drag, startPoint x: 641, startPoint y: 434, endPoint x: 260, endPoint y: 472, distance: 383.3
click at [12, 476] on app-calendar-viewport "Tue 9 4/4 3 Jobs Wed 10 4/4 3 Jobs Thu 11 4/4 3 Jobs Fri 12 4/4 3 Jobs Sat 13 4…" at bounding box center [564, 322] width 1128 height 435
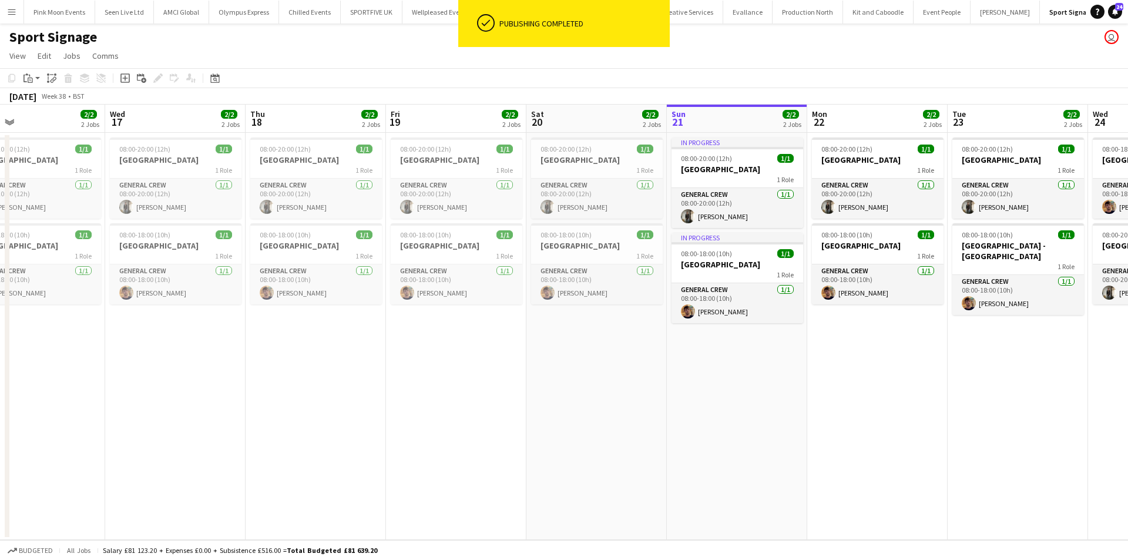
drag, startPoint x: 256, startPoint y: 488, endPoint x: 224, endPoint y: 481, distance: 33.2
click at [203, 488] on app-calendar-viewport "Sat 13 4/4 3 Jobs Sun 14 4/4 3 Jobs Mon 15 4/4 3 Jobs Tue 16 2/2 2 Jobs Wed 17 …" at bounding box center [564, 322] width 1128 height 435
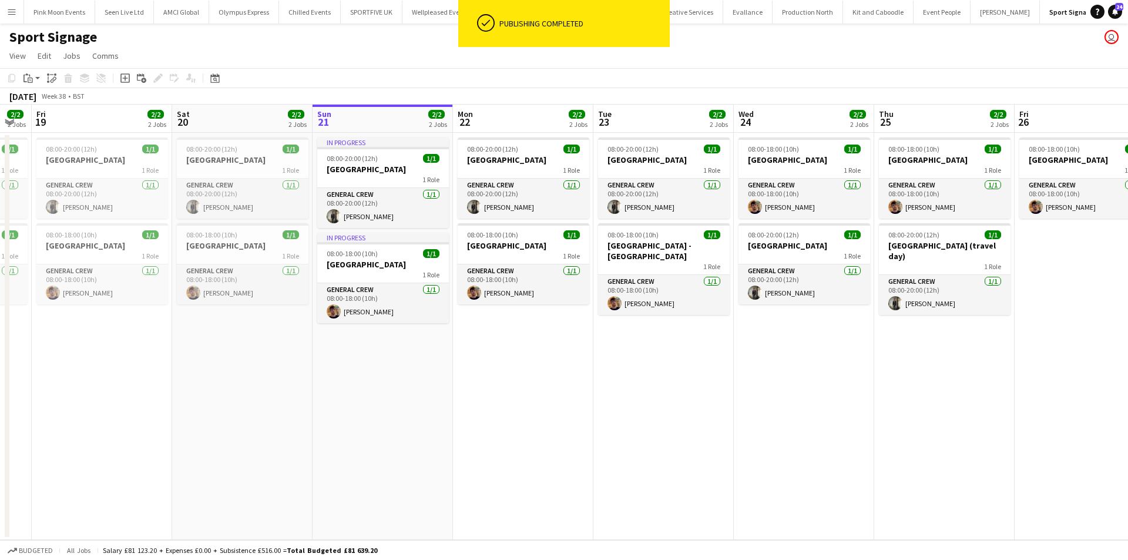
scroll to position [0, 525]
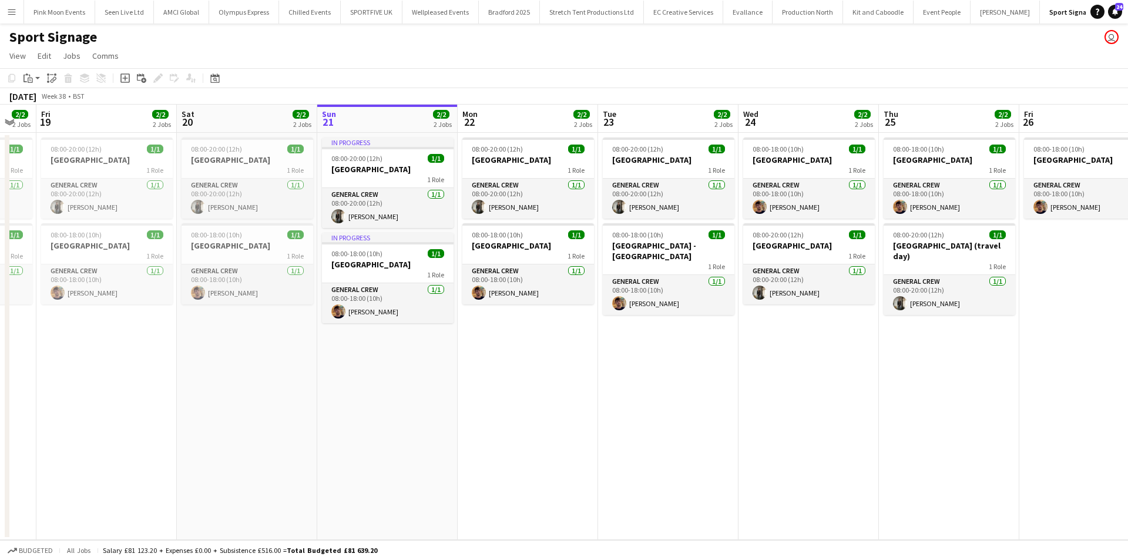
drag, startPoint x: 808, startPoint y: 474, endPoint x: 517, endPoint y: 478, distance: 290.9
click at [517, 478] on app-calendar-viewport "Mon 15 4/4 3 Jobs Tue 16 2/2 2 Jobs Wed 17 2/2 2 Jobs Thu 18 2/2 2 Jobs Fri 19 …" at bounding box center [564, 322] width 1128 height 435
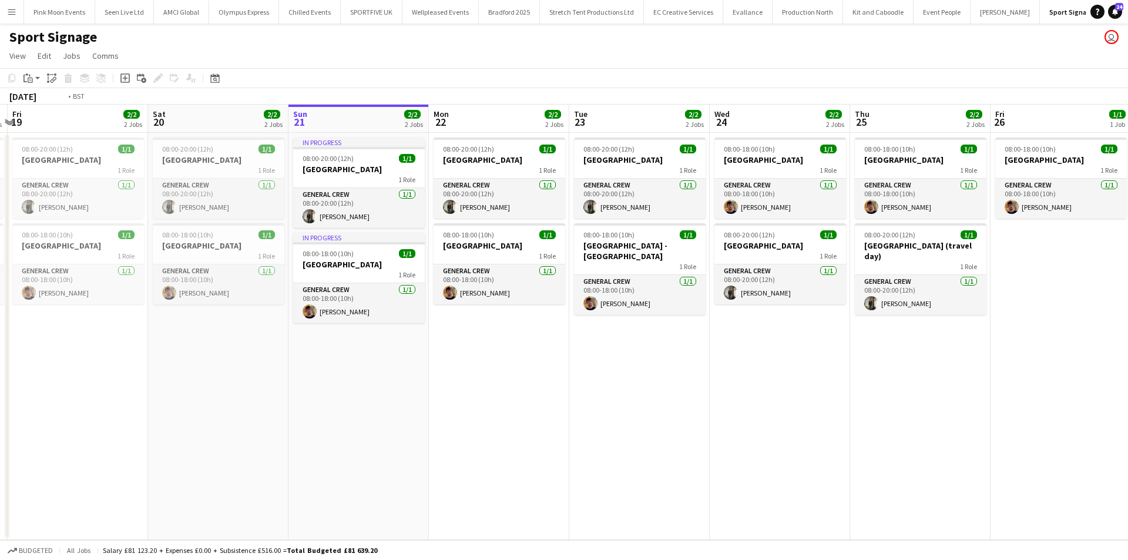
drag, startPoint x: 964, startPoint y: 337, endPoint x: 378, endPoint y: 411, distance: 590.0
click at [373, 411] on app-calendar-viewport "Mon 15 4/4 3 Jobs Tue 16 2/2 2 Jobs Wed 17 2/2 2 Jobs Thu 18 2/2 2 Jobs Fri 19 …" at bounding box center [564, 322] width 1128 height 435
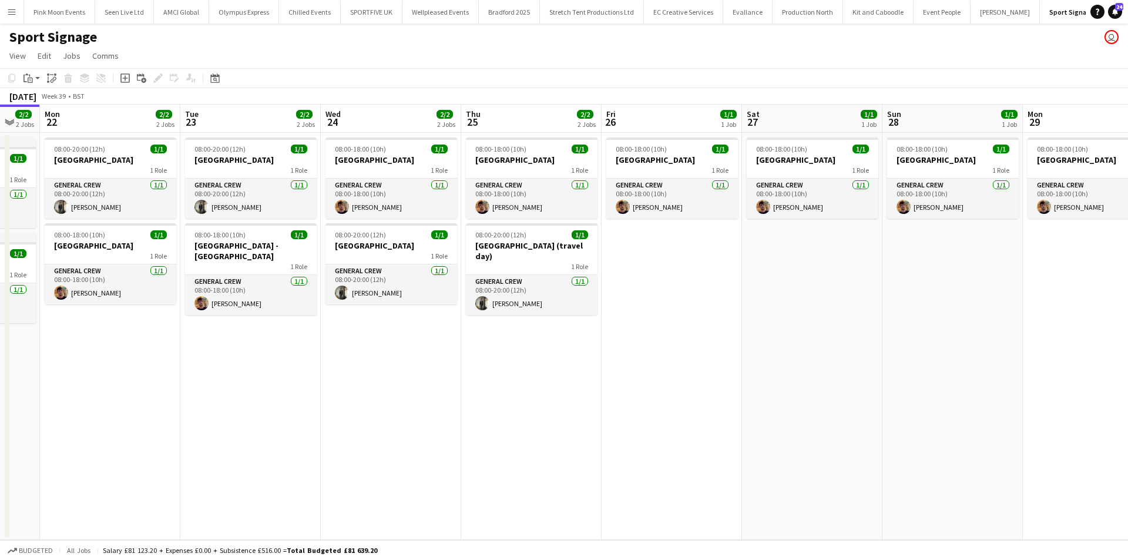
drag, startPoint x: 678, startPoint y: 389, endPoint x: 316, endPoint y: 445, distance: 366.3
click at [313, 445] on app-calendar-viewport "Fri 19 2/2 2 Jobs Sat 20 2/2 2 Jobs Sun 21 2/2 2 Jobs Mon 22 2/2 2 Jobs Tue 23 …" at bounding box center [564, 322] width 1128 height 435
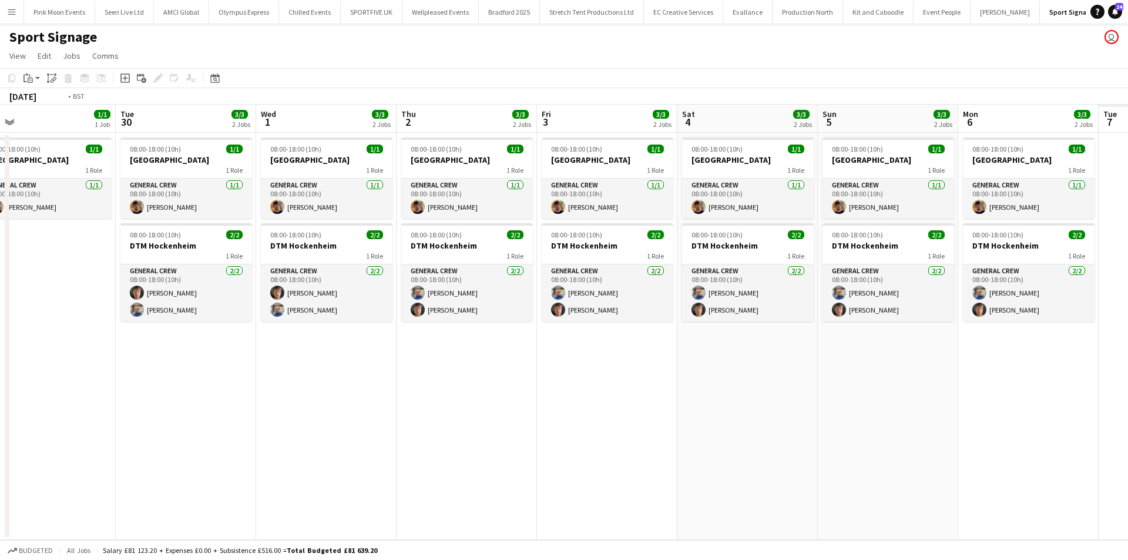
drag, startPoint x: 391, startPoint y: 458, endPoint x: 158, endPoint y: 471, distance: 233.7
click at [158, 472] on app-calendar-viewport "Thu 25 2/2 2 Jobs Fri 26 1/1 1 Job Sat 27 1/1 1 Job Sun 28 1/1 1 Job Mon 29 1/1…" at bounding box center [564, 322] width 1128 height 435
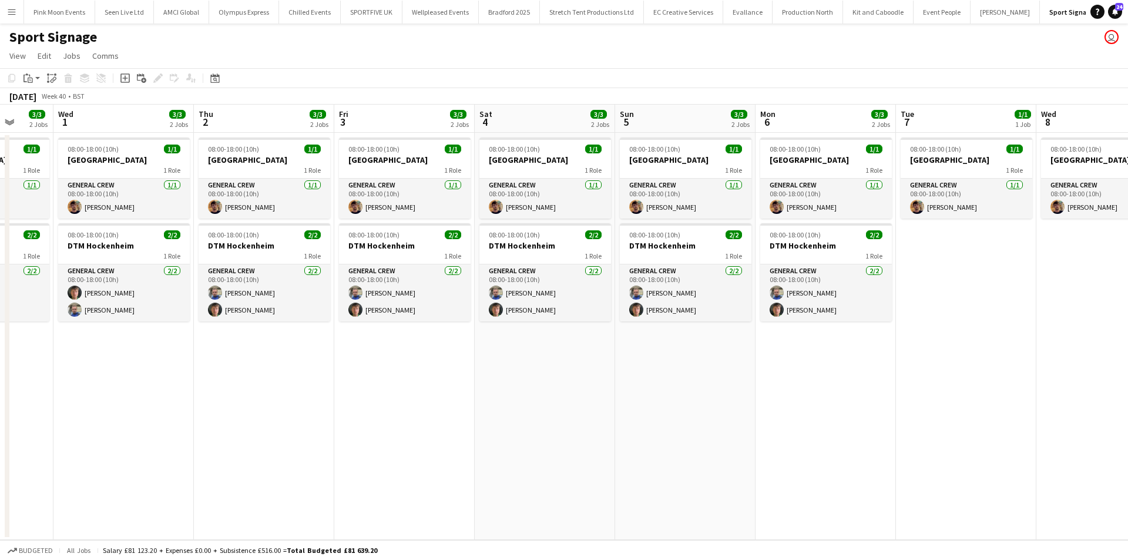
drag, startPoint x: 596, startPoint y: 423, endPoint x: 407, endPoint y: 439, distance: 189.9
click at [407, 439] on app-calendar-viewport "Sun 28 1/1 1 Job Mon 29 1/1 1 Job Tue 30 3/3 2 Jobs Wed 1 3/3 2 Jobs Thu 2 3/3 …" at bounding box center [564, 322] width 1128 height 435
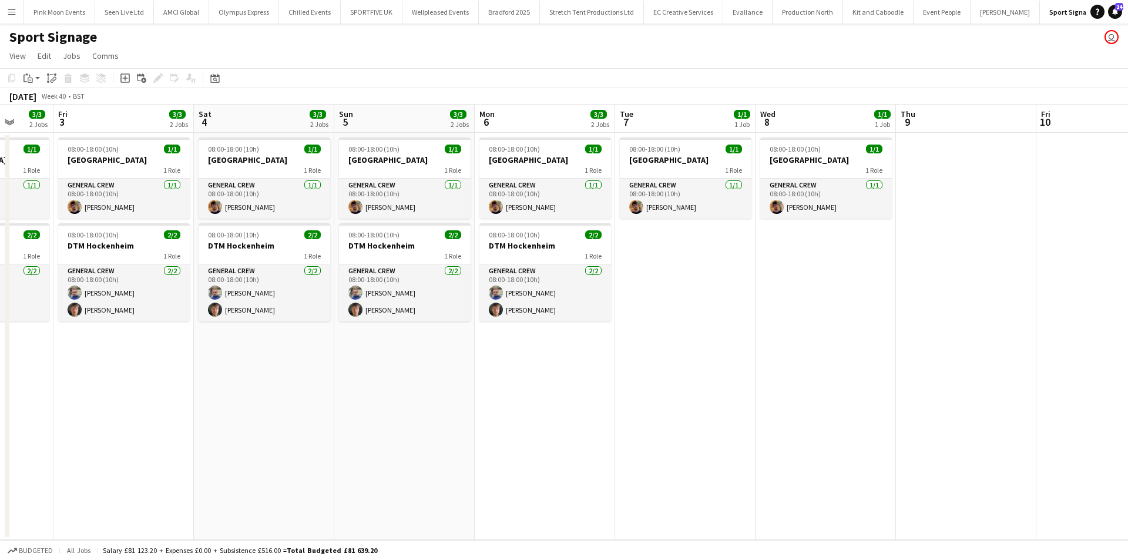
scroll to position [0, 370]
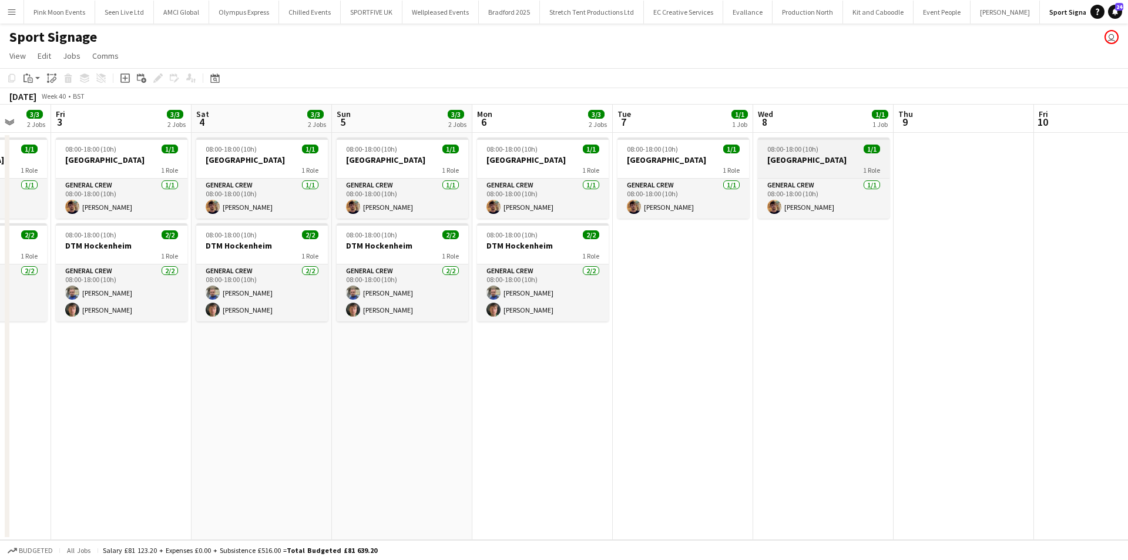
click at [812, 163] on h3 "[GEOGRAPHIC_DATA]" at bounding box center [824, 160] width 132 height 11
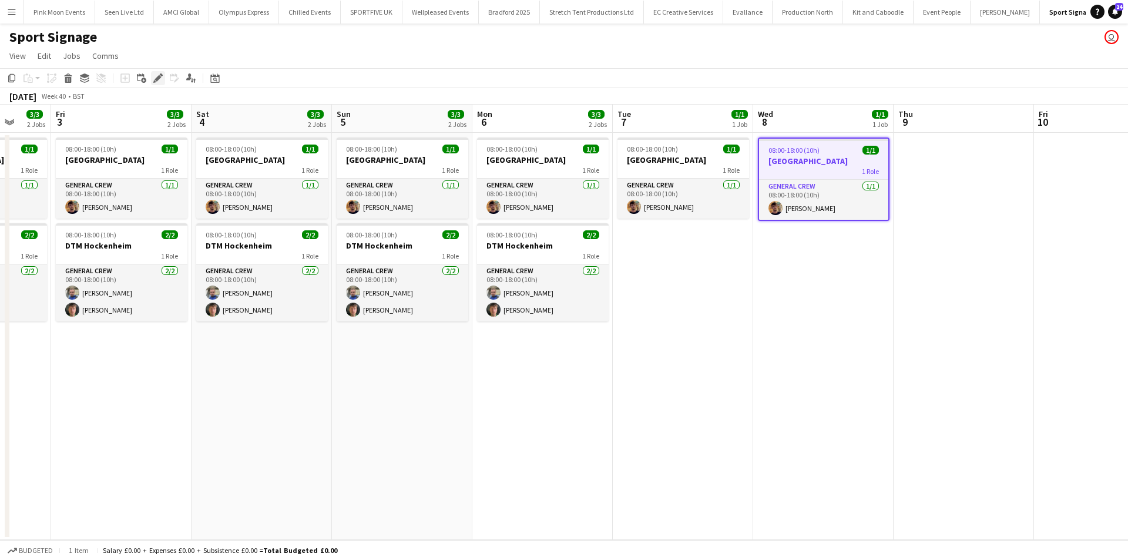
click at [158, 79] on icon at bounding box center [158, 78] width 6 height 6
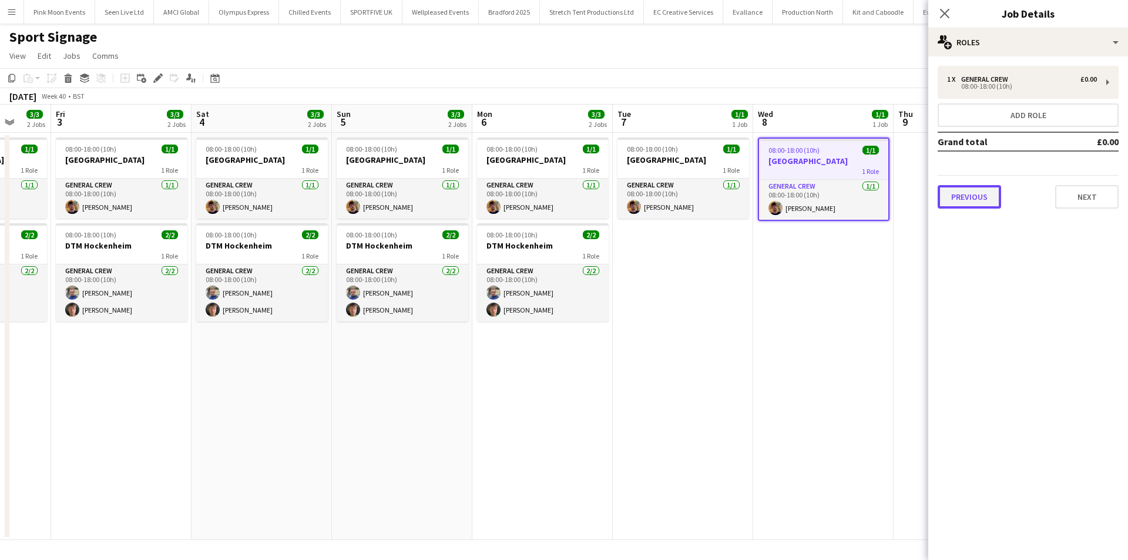
click at [947, 193] on button "Previous" at bounding box center [969, 197] width 63 height 24
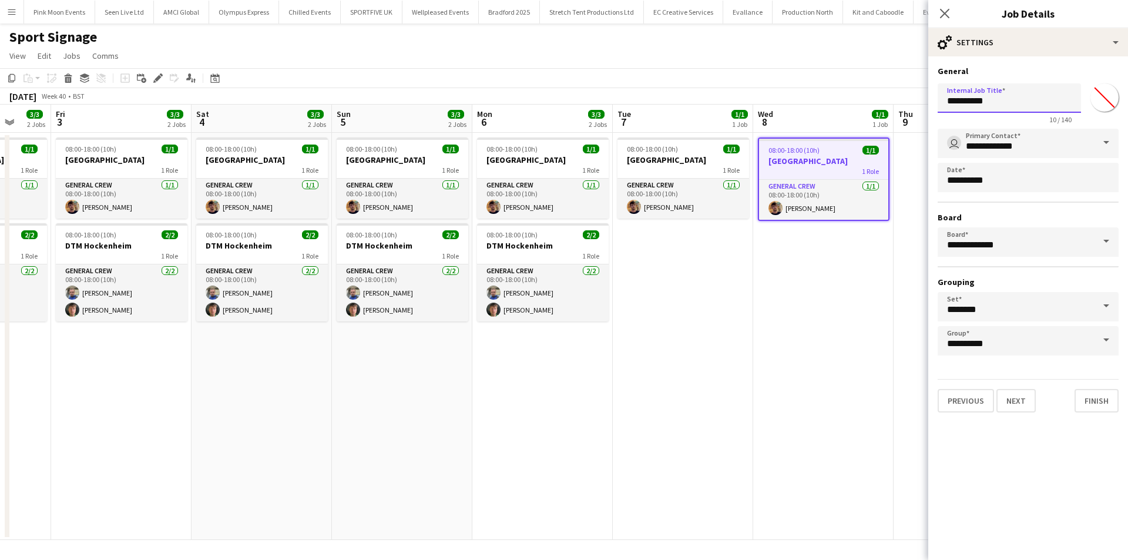
click at [1017, 97] on input "*********" at bounding box center [1009, 97] width 143 height 29
type input "**********"
click at [944, 16] on icon "Close pop-in" at bounding box center [944, 13] width 11 height 11
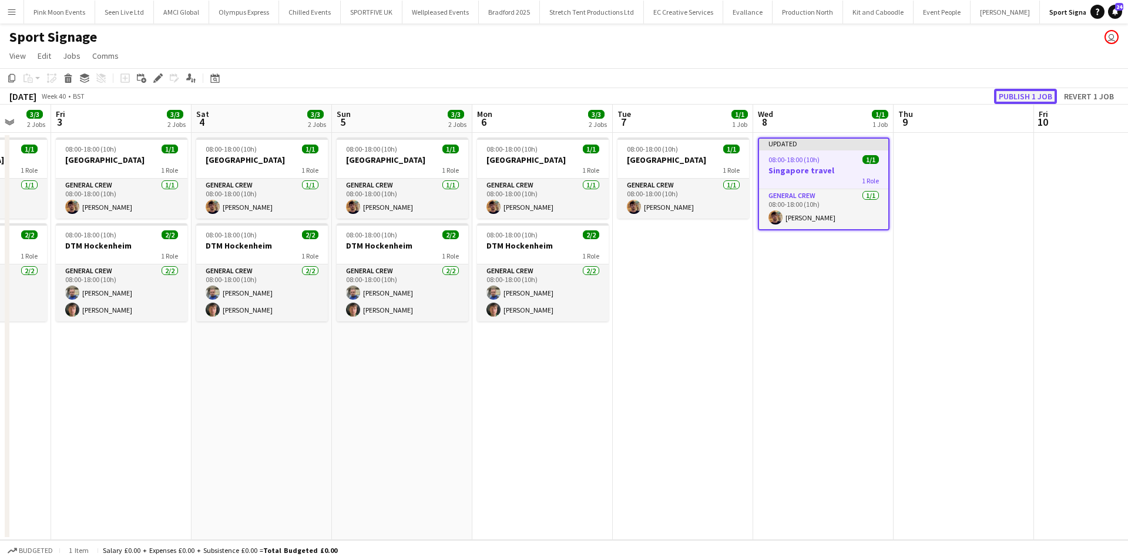
click at [1018, 99] on button "Publish 1 job" at bounding box center [1025, 96] width 63 height 15
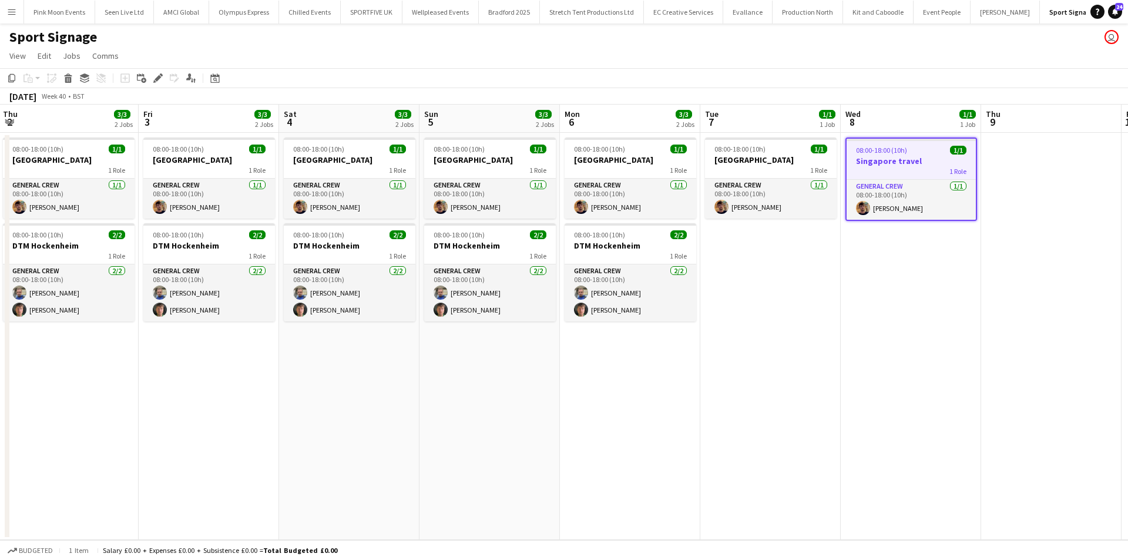
drag, startPoint x: 478, startPoint y: 384, endPoint x: 525, endPoint y: 380, distance: 47.2
click at [525, 380] on app-calendar-viewport "Tue 30 3/3 2 Jobs Wed 1 3/3 2 Jobs Thu 2 3/3 2 Jobs Fri 3 3/3 2 Jobs Sat 4 3/3 …" at bounding box center [564, 322] width 1128 height 435
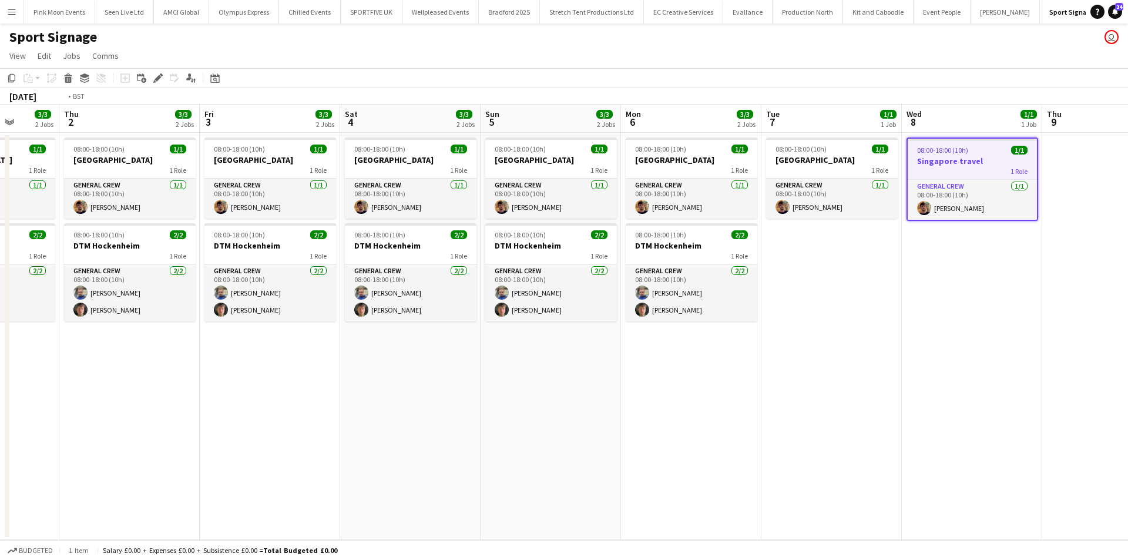
drag, startPoint x: 358, startPoint y: 392, endPoint x: 525, endPoint y: 414, distance: 168.4
click at [873, 382] on app-calendar-viewport "Mon 29 1/1 1 Job Tue 30 3/3 2 Jobs Wed 1 3/3 2 Jobs Thu 2 3/3 2 Jobs Fri 3 3/3 …" at bounding box center [564, 322] width 1128 height 435
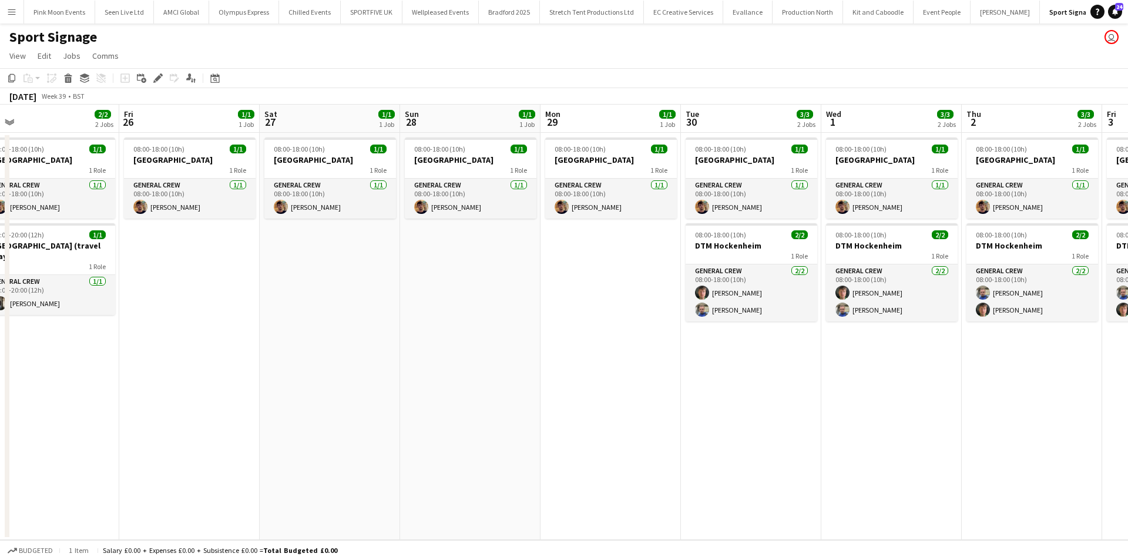
drag, startPoint x: 334, startPoint y: 374, endPoint x: 916, endPoint y: 389, distance: 581.4
click at [916, 389] on app-calendar-viewport "Tue 23 2/2 2 Jobs Wed 24 2/2 2 Jobs Thu 25 2/2 2 Jobs Fri 26 1/1 1 Job Sat 27 1…" at bounding box center [564, 322] width 1128 height 435
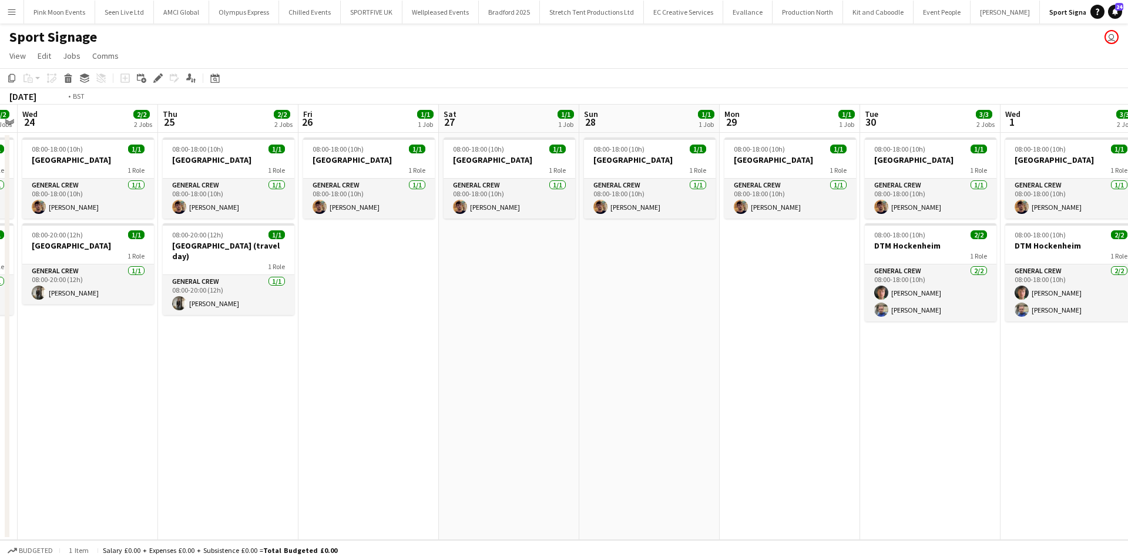
click at [893, 406] on app-calendar-viewport "Mon 22 2/2 2 Jobs Tue 23 2/2 2 Jobs Wed 24 2/2 2 Jobs Thu 25 2/2 2 Jobs Fri 26 …" at bounding box center [564, 322] width 1128 height 435
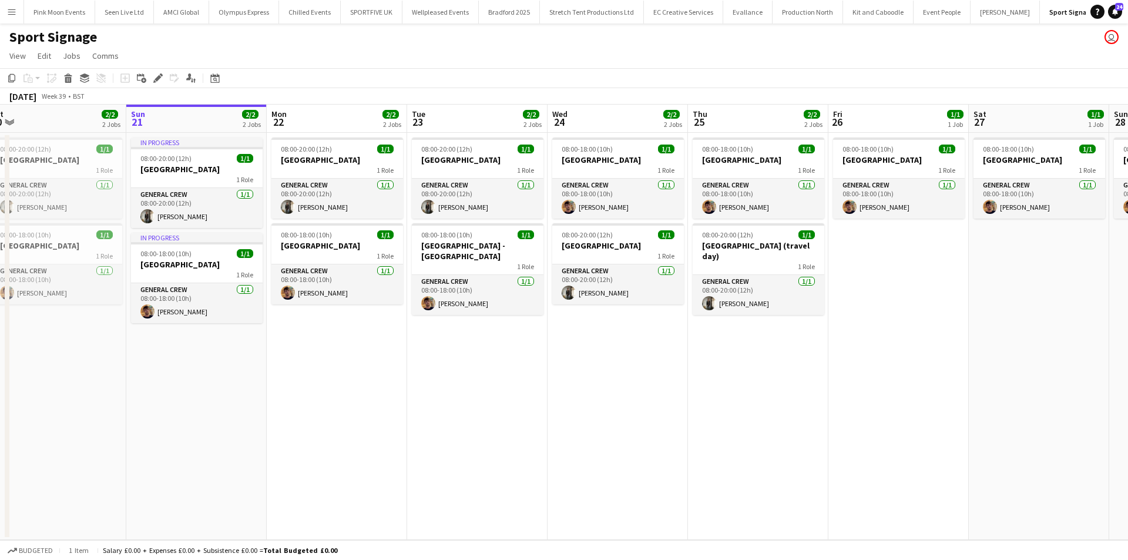
drag, startPoint x: 549, startPoint y: 411, endPoint x: 650, endPoint y: 404, distance: 100.7
click at [625, 407] on app-calendar-viewport "Thu 18 2/2 2 Jobs Fri 19 2/2 2 Jobs Sat 20 2/2 2 Jobs Sun 21 2/2 2 Jobs Mon 22 …" at bounding box center [564, 322] width 1128 height 435
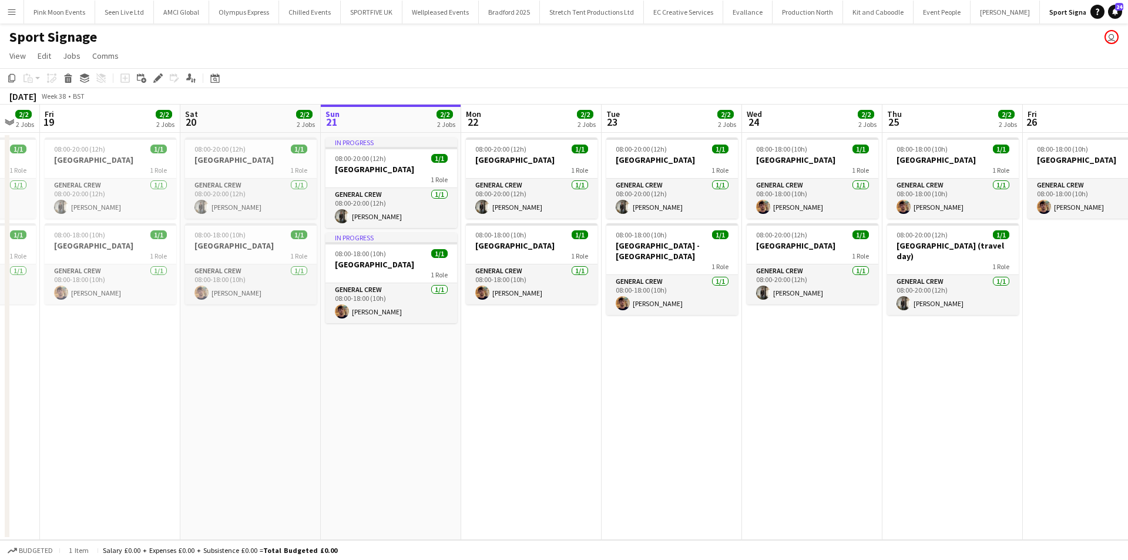
drag, startPoint x: 144, startPoint y: 330, endPoint x: 448, endPoint y: 324, distance: 303.9
click at [434, 324] on app-calendar-viewport "Tue 16 2/2 2 Jobs Wed 17 2/2 2 Jobs Thu 18 2/2 2 Jobs Fri 19 2/2 2 Jobs Sat 20 …" at bounding box center [564, 322] width 1128 height 435
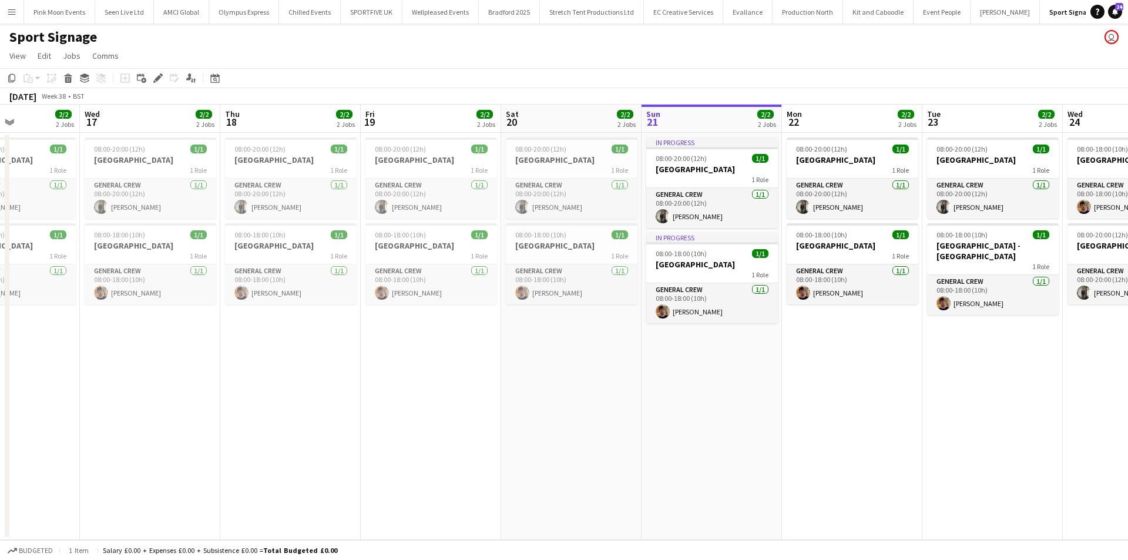
drag, startPoint x: 319, startPoint y: 388, endPoint x: 512, endPoint y: 389, distance: 193.4
click at [511, 389] on app-calendar-viewport "Sun 14 4/4 3 Jobs Mon 15 4/4 3 Jobs Tue 16 2/2 2 Jobs Wed 17 2/2 2 Jobs Thu 18 …" at bounding box center [564, 322] width 1128 height 435
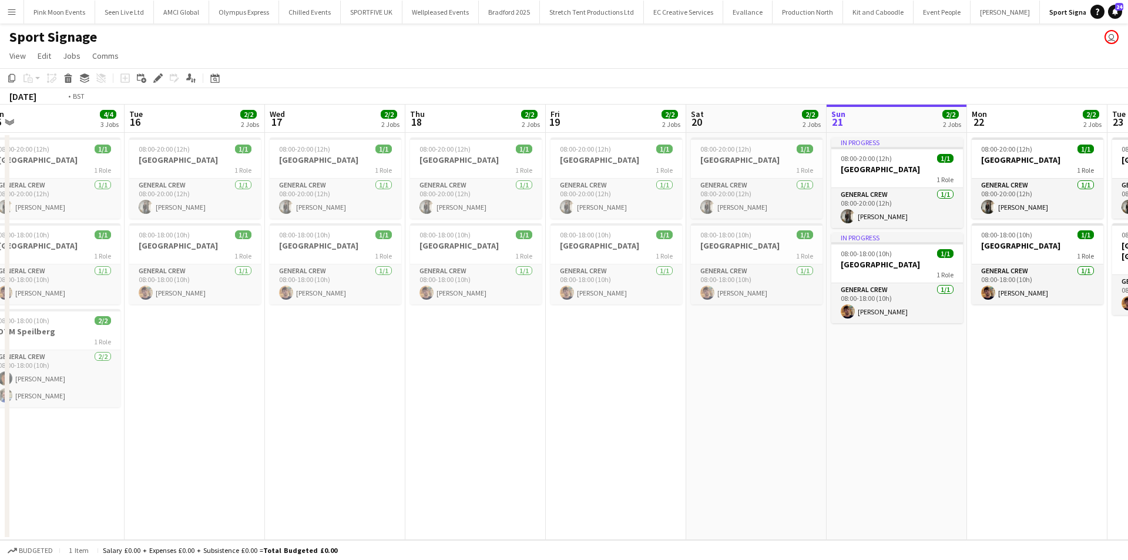
drag, startPoint x: 347, startPoint y: 419, endPoint x: 637, endPoint y: 411, distance: 290.4
click at [633, 408] on app-calendar-viewport "Sat 13 4/4 3 Jobs Sun 14 4/4 3 Jobs Mon 15 4/4 3 Jobs Tue 16 2/2 2 Jobs Wed 17 …" at bounding box center [564, 322] width 1128 height 435
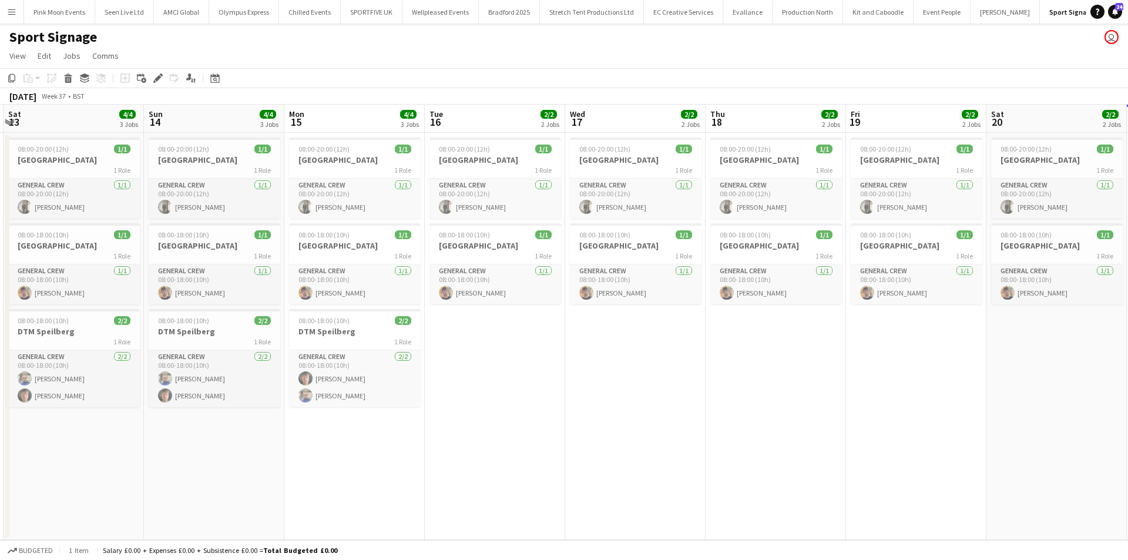
click at [1024, 390] on app-calendar-viewport "Thu 11 4/4 3 Jobs Fri 12 4/4 3 Jobs Sat 13 4/4 3 Jobs Sun 14 4/4 3 Jobs Mon 15 …" at bounding box center [564, 322] width 1128 height 435
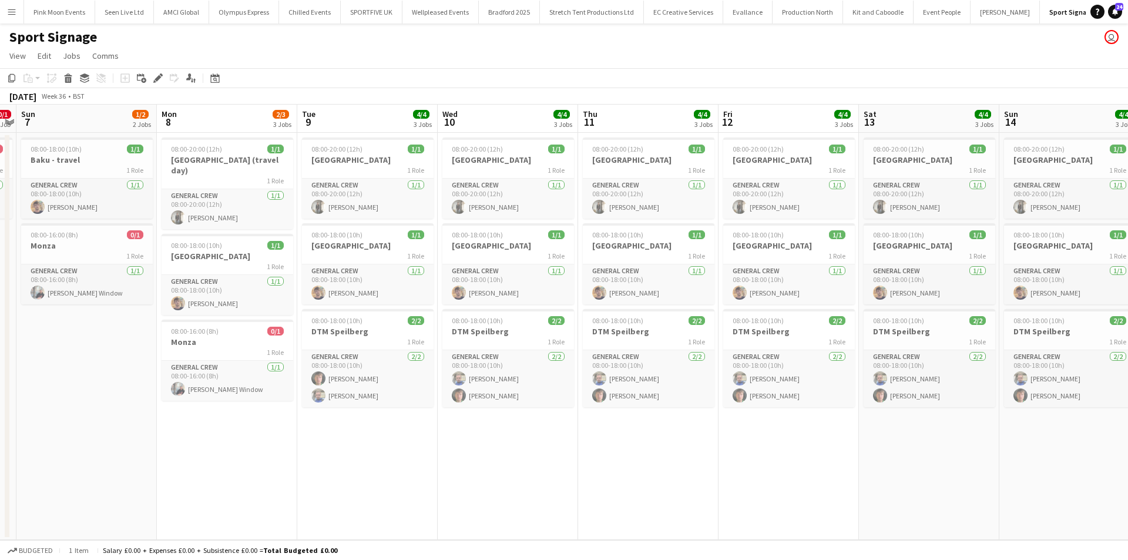
click at [870, 407] on app-calendar-viewport "Fri 5 0/1 1 Job Sat 6 0/1 1 Job Sun 7 1/2 2 Jobs Mon 8 2/3 3 Jobs Tue 9 4/4 3 J…" at bounding box center [564, 322] width 1128 height 435
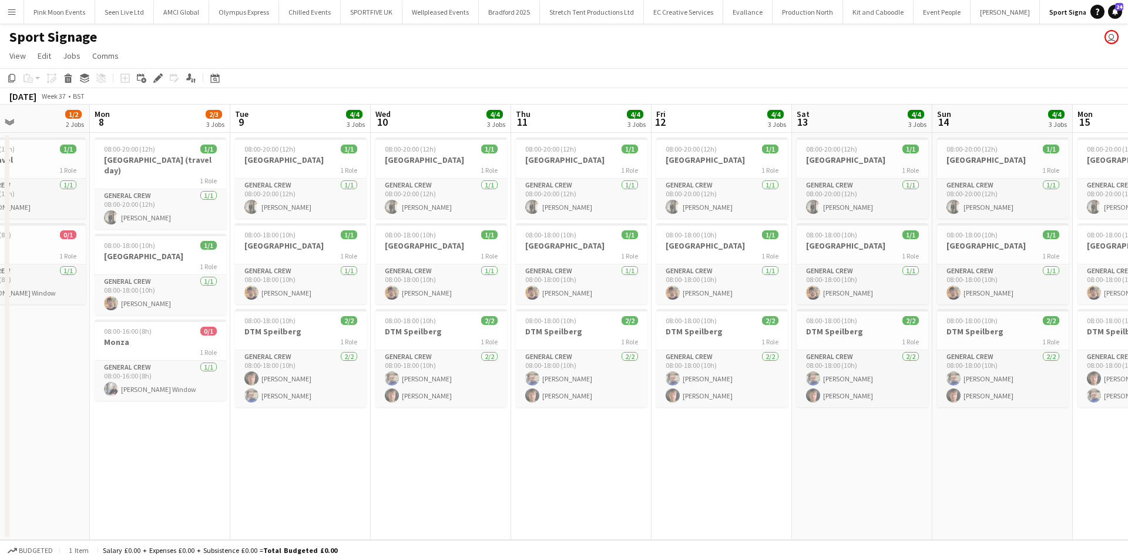
drag, startPoint x: 274, startPoint y: 463, endPoint x: 399, endPoint y: 443, distance: 126.8
click at [368, 445] on app-calendar-viewport "Fri 5 0/1 1 Job Sat 6 0/1 1 Job Sun 7 1/2 2 Jobs Mon 8 2/3 3 Jobs Tue 9 4/4 3 J…" at bounding box center [564, 322] width 1128 height 435
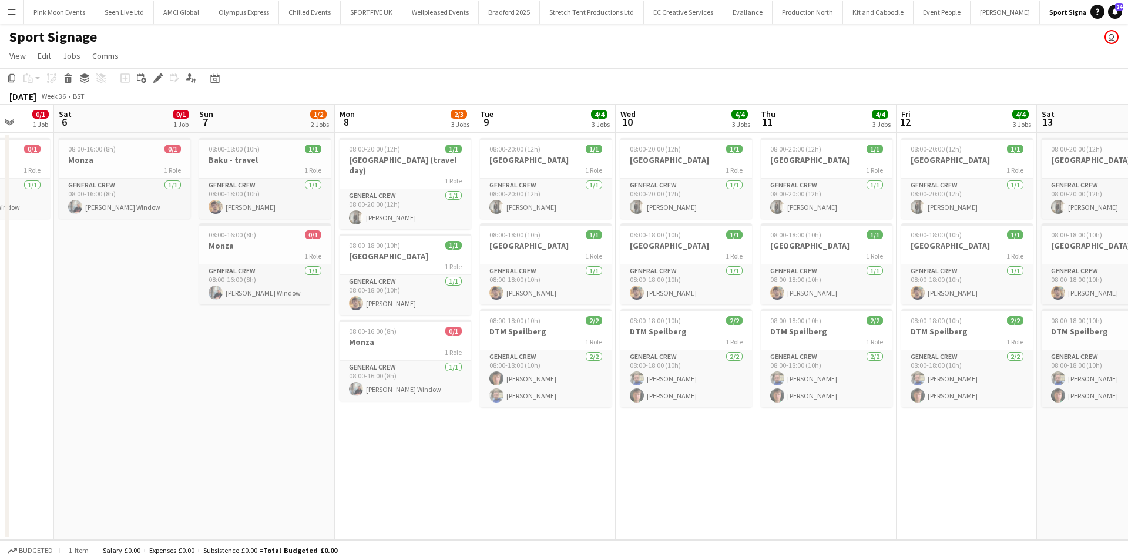
scroll to position [0, 269]
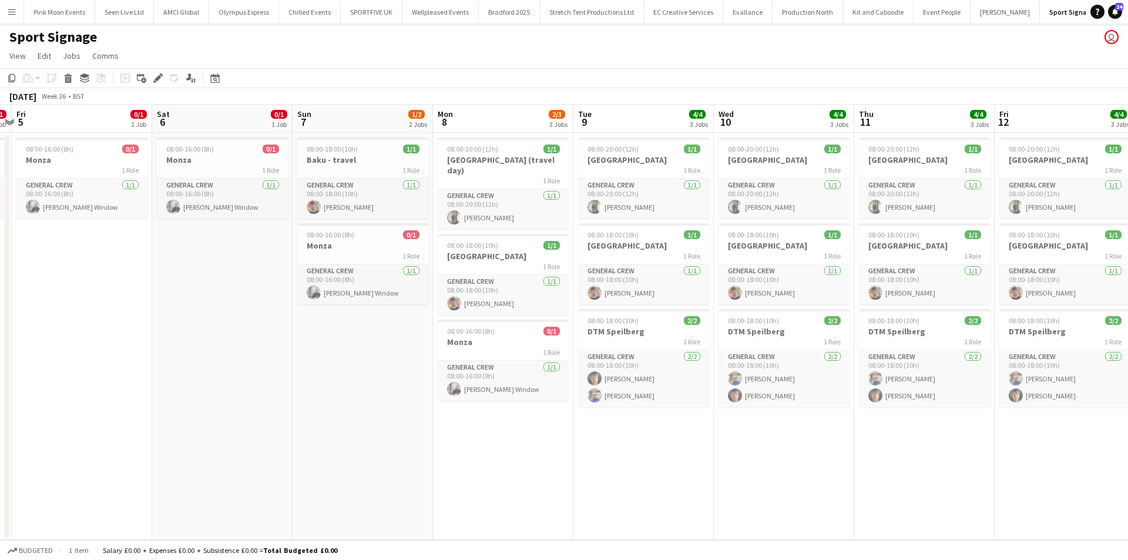
drag, startPoint x: 569, startPoint y: 446, endPoint x: 608, endPoint y: 448, distance: 38.8
click at [608, 448] on app-calendar-viewport "Wed 3 1/3 2 Jobs Thu 4 0/1 1 Job Fri 5 0/1 1 Job Sat 6 0/1 1 Job Sun 7 1/2 2 Jo…" at bounding box center [564, 322] width 1128 height 435
click at [360, 197] on app-card-role "General Crew [DATE] 08:00-18:00 (10h) [PERSON_NAME]" at bounding box center [363, 199] width 132 height 40
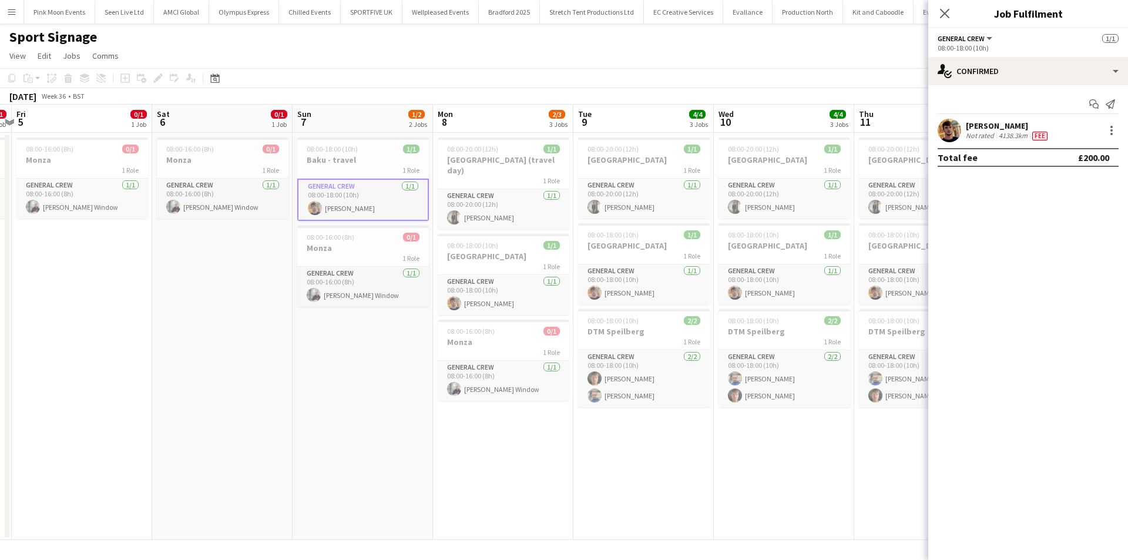
click at [334, 336] on app-date-cell "08:00-18:00 (10h) 1/1 Baku - travel 1 Role General Crew [DATE] 08:00-18:00 (10h…" at bounding box center [363, 336] width 140 height 407
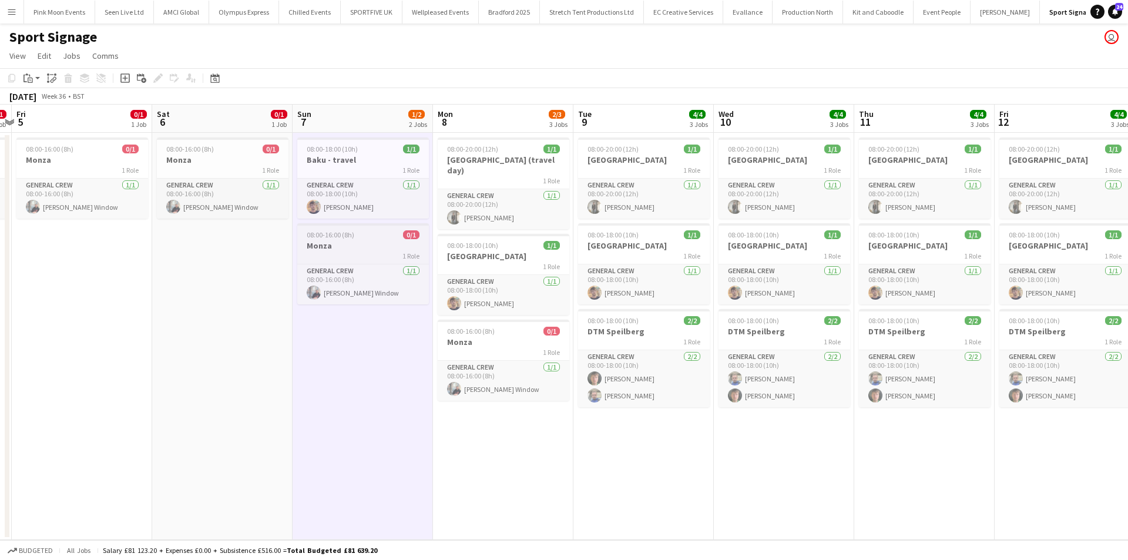
click at [352, 246] on h3 "Monza" at bounding box center [363, 245] width 132 height 11
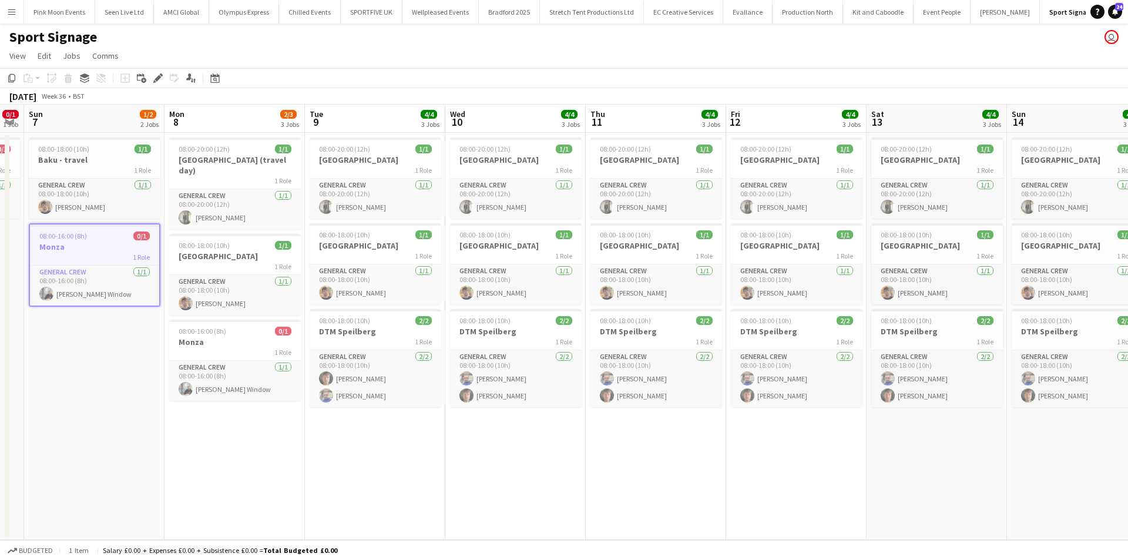
drag, startPoint x: 810, startPoint y: 441, endPoint x: 408, endPoint y: 528, distance: 410.7
click at [408, 528] on app-calendar-viewport "Wed 3 1/3 2 Jobs Thu 4 0/1 1 Job Fri 5 0/1 1 Job Sat 6 0/1 1 Job Sun 7 1/2 2 Jo…" at bounding box center [564, 322] width 1128 height 435
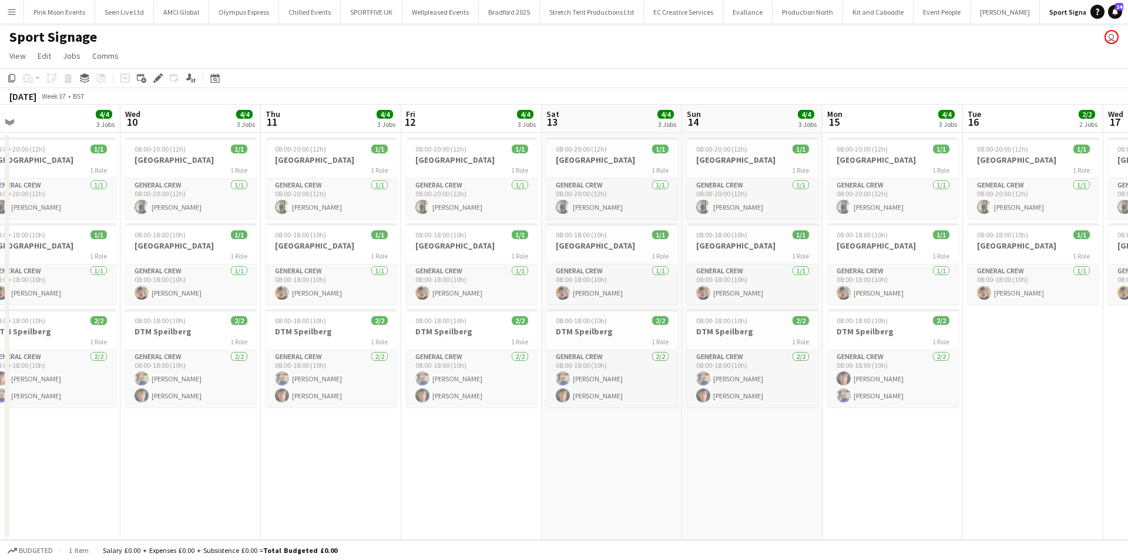
drag, startPoint x: 729, startPoint y: 454, endPoint x: 508, endPoint y: 493, distance: 223.9
click at [508, 493] on app-calendar-viewport "Fri 5 0/1 1 Job Sat 6 0/1 1 Job Sun 7 1/2 2 Jobs Mon 8 2/3 3 Jobs Tue 9 4/4 3 J…" at bounding box center [564, 322] width 1128 height 435
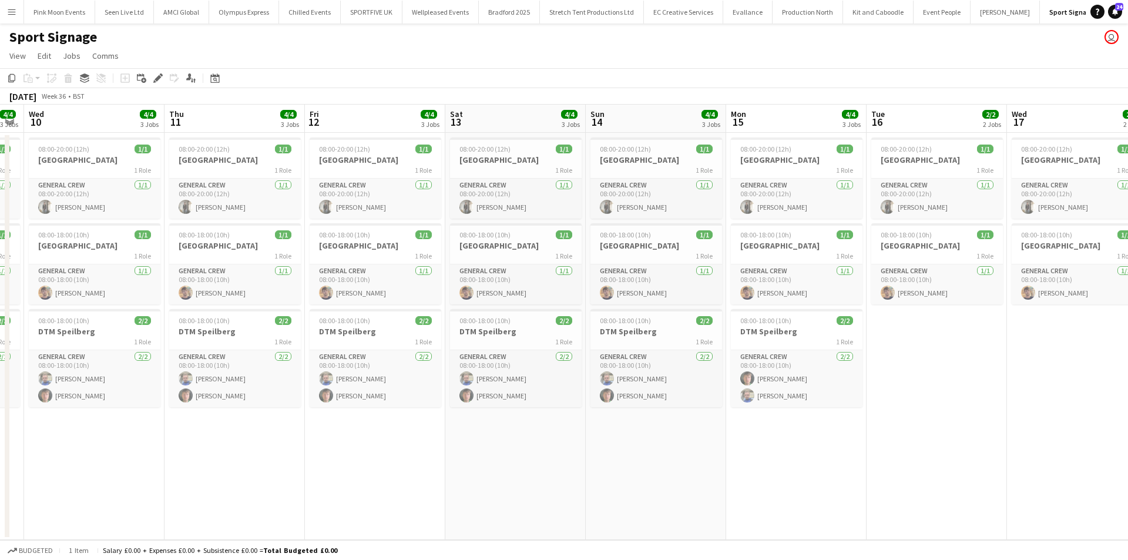
drag, startPoint x: 819, startPoint y: 468, endPoint x: 491, endPoint y: 469, distance: 327.9
click at [491, 468] on app-calendar-viewport "Sun 7 1/2 2 Jobs Mon 8 2/3 3 Jobs Tue 9 4/4 3 Jobs Wed 10 4/4 3 Jobs Thu 11 4/4…" at bounding box center [564, 322] width 1128 height 435
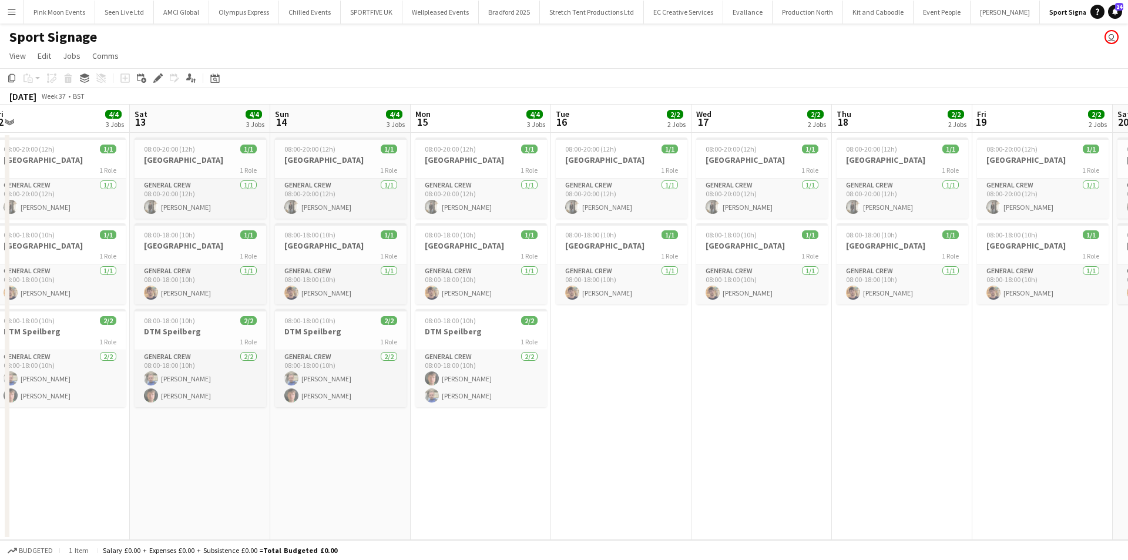
drag, startPoint x: 808, startPoint y: 437, endPoint x: 474, endPoint y: 440, distance: 333.8
click at [492, 438] on app-calendar-viewport "Tue 9 4/4 3 Jobs Wed 10 4/4 3 Jobs Thu 11 4/4 3 Jobs Fri 12 4/4 3 Jobs Sat 13 4…" at bounding box center [564, 322] width 1128 height 435
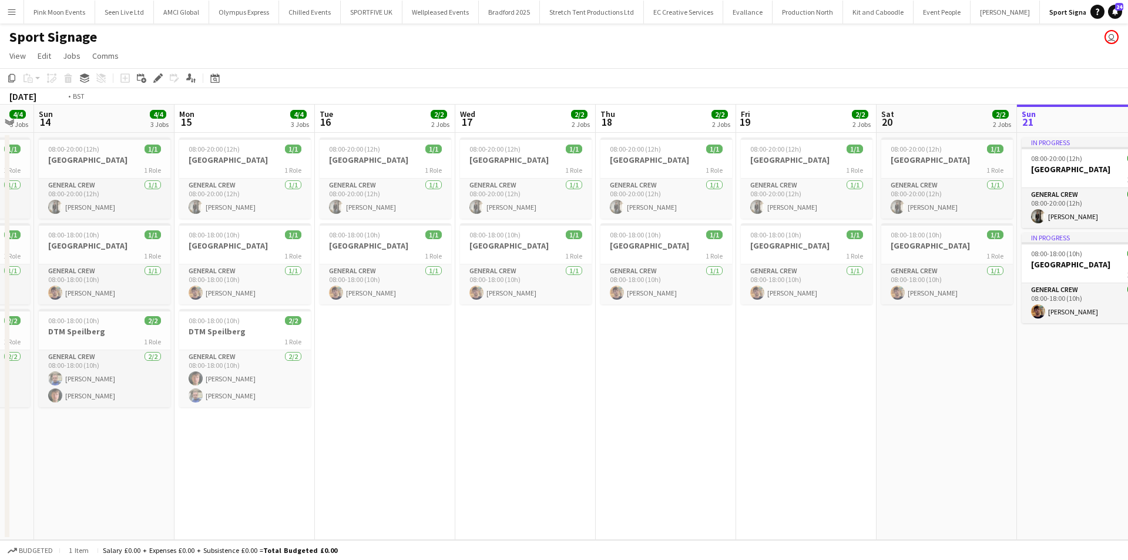
drag, startPoint x: 467, startPoint y: 434, endPoint x: 377, endPoint y: 427, distance: 89.6
click at [378, 427] on app-calendar-viewport "Thu 11 4/4 3 Jobs Fri 12 4/4 3 Jobs Sat 13 4/4 3 Jobs Sun 14 4/4 3 Jobs Mon 15 …" at bounding box center [564, 322] width 1128 height 435
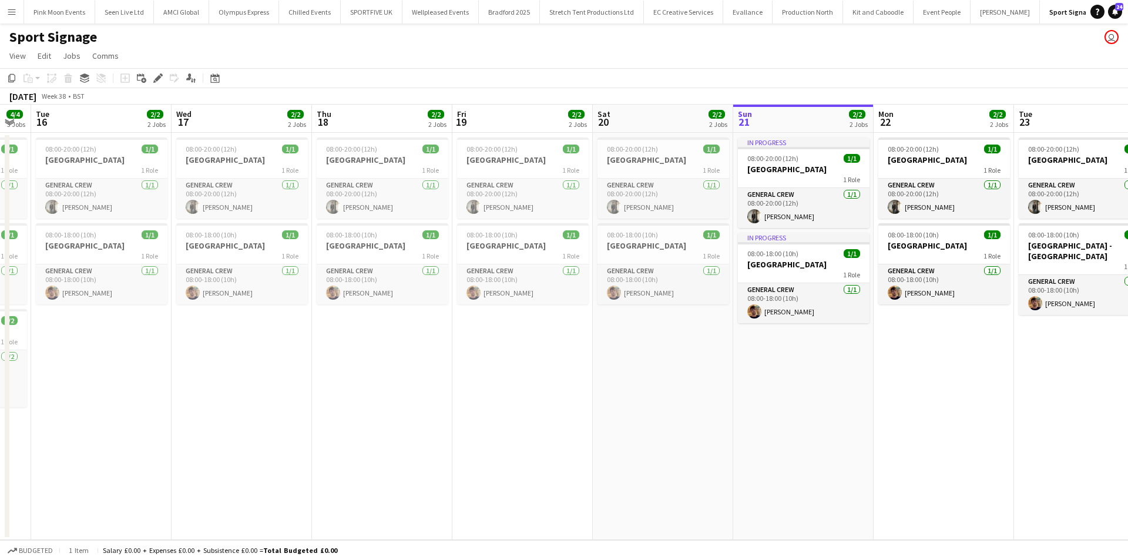
drag, startPoint x: 672, startPoint y: 473, endPoint x: 353, endPoint y: 460, distance: 319.4
click at [356, 465] on app-calendar-viewport "Sat 13 4/4 3 Jobs Sun 14 4/4 3 Jobs Mon 15 4/4 3 Jobs Tue 16 2/2 2 Jobs Wed 17 …" at bounding box center [564, 322] width 1128 height 435
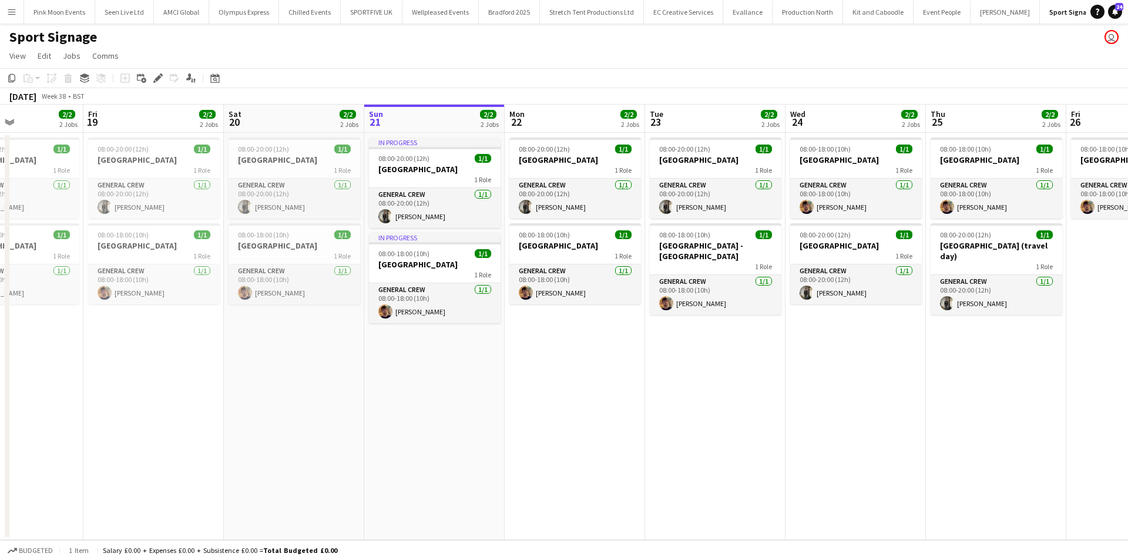
drag, startPoint x: 735, startPoint y: 396, endPoint x: 680, endPoint y: 398, distance: 55.3
click at [680, 398] on app-calendar-viewport "Mon 15 4/4 3 Jobs Tue 16 2/2 2 Jobs Wed 17 2/2 2 Jobs Thu 18 2/2 2 Jobs Fri 19 …" at bounding box center [564, 322] width 1128 height 435
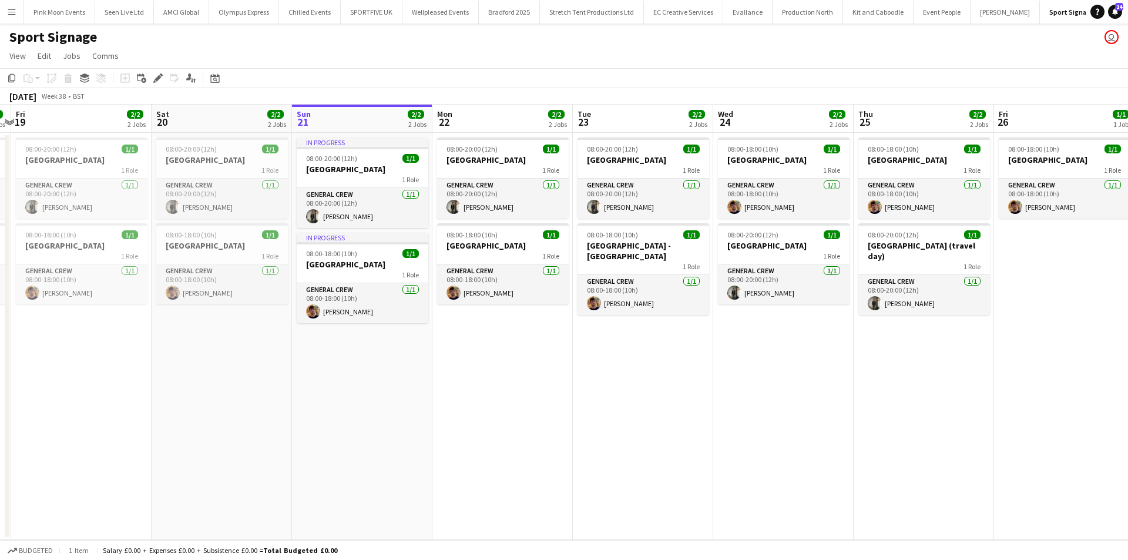
drag, startPoint x: 679, startPoint y: 396, endPoint x: 644, endPoint y: 403, distance: 35.4
click at [644, 403] on app-calendar-viewport "Mon 15 4/4 3 Jobs Tue 16 2/2 2 Jobs Wed 17 2/2 2 Jobs Thu 18 2/2 2 Jobs Fri 19 …" at bounding box center [564, 322] width 1128 height 435
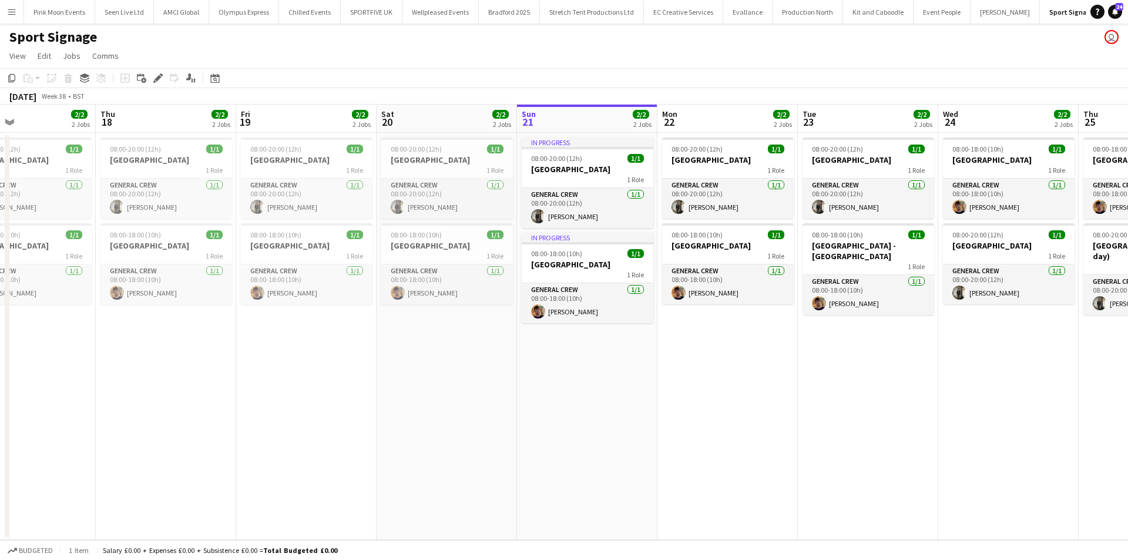
drag, startPoint x: 867, startPoint y: 391, endPoint x: 681, endPoint y: 398, distance: 186.4
click at [718, 396] on app-calendar-viewport "Mon 15 4/4 3 Jobs Tue 16 2/2 2 Jobs Wed 17 2/2 2 Jobs Thu 18 2/2 2 Jobs Fri 19 …" at bounding box center [564, 322] width 1128 height 435
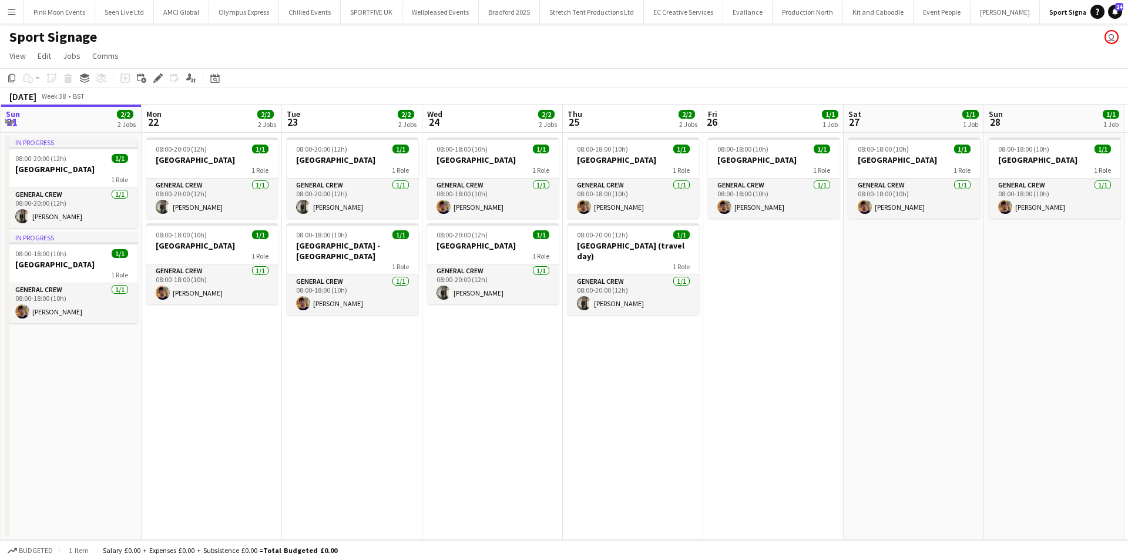
drag, startPoint x: 769, startPoint y: 376, endPoint x: 758, endPoint y: 377, distance: 11.3
click at [761, 376] on app-calendar-viewport "Wed 17 2/2 2 Jobs Thu 18 2/2 2 Jobs Fri 19 2/2 2 Jobs Sat 20 2/2 2 Jobs Sun 21 …" at bounding box center [564, 322] width 1128 height 435
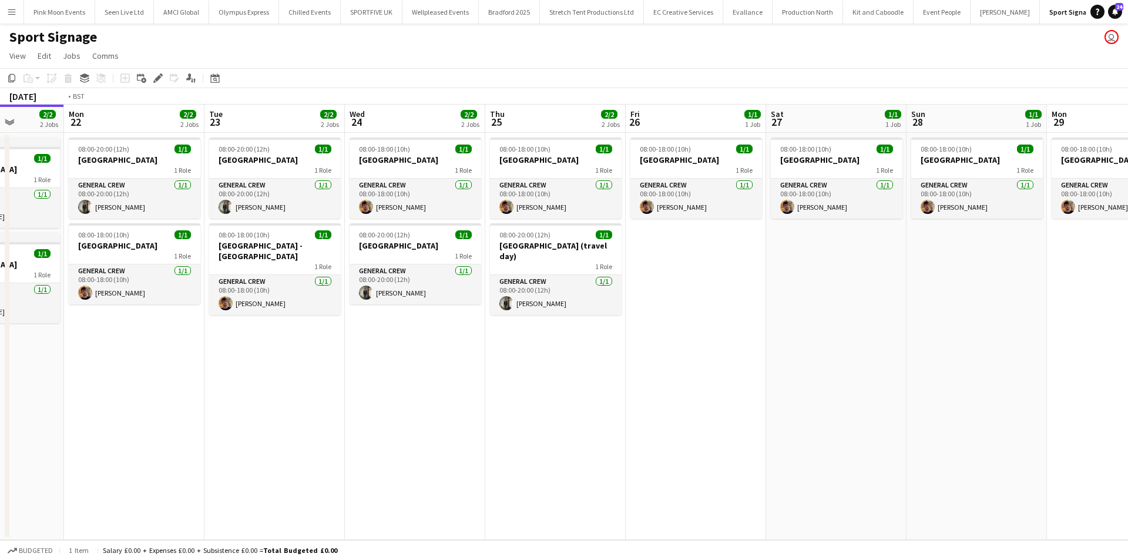
drag, startPoint x: 753, startPoint y: 377, endPoint x: 478, endPoint y: 376, distance: 274.5
click at [475, 377] on app-calendar-viewport "Fri 19 2/2 2 Jobs Sat 20 2/2 2 Jobs Sun 21 2/2 2 Jobs Mon 22 2/2 2 Jobs Tue 23 …" at bounding box center [564, 322] width 1128 height 435
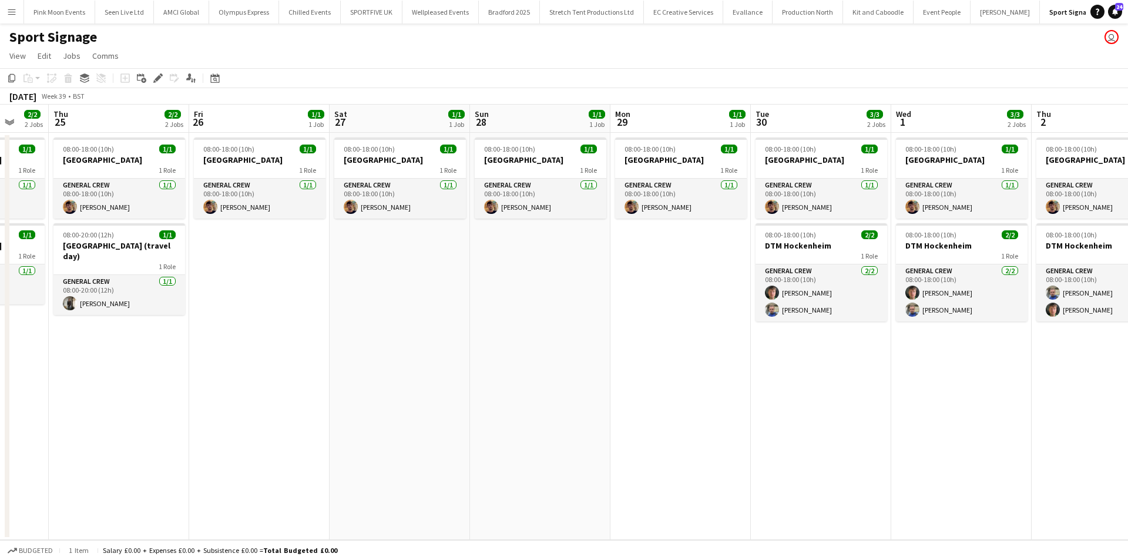
drag, startPoint x: 655, startPoint y: 361, endPoint x: 498, endPoint y: 365, distance: 157.5
click at [498, 365] on app-calendar-viewport "Sun 21 2/2 2 Jobs Mon 22 2/2 2 Jobs Tue 23 2/2 2 Jobs Wed 24 2/2 2 Jobs Thu 25 …" at bounding box center [564, 322] width 1128 height 435
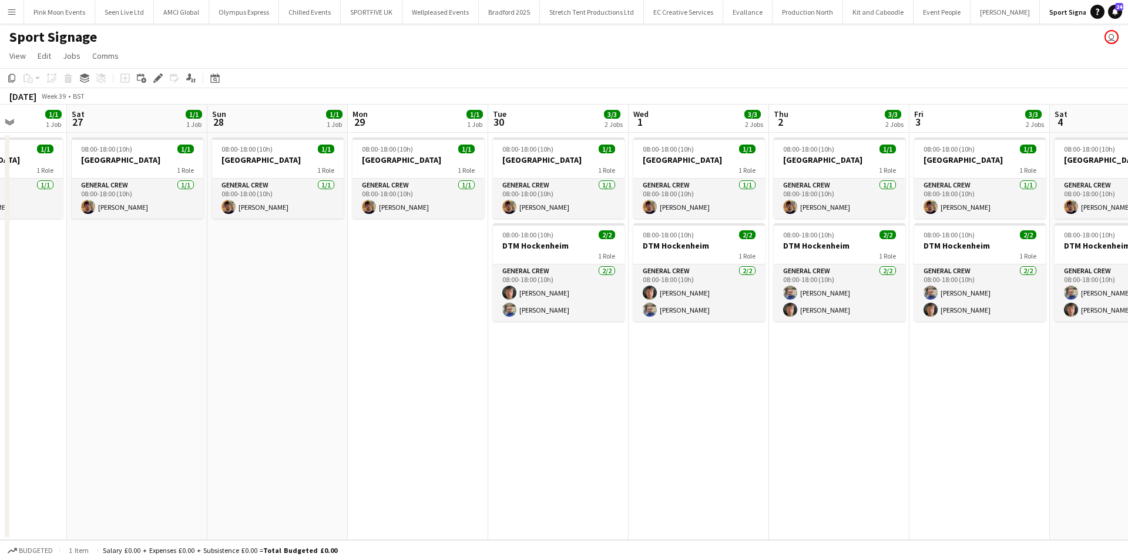
drag, startPoint x: 794, startPoint y: 408, endPoint x: 605, endPoint y: 408, distance: 188.6
click at [605, 408] on app-calendar-viewport "Tue 23 2/2 2 Jobs Wed 24 2/2 2 Jobs Thu 25 2/2 2 Jobs Fri 26 1/1 1 Job Sat 27 1…" at bounding box center [564, 322] width 1128 height 435
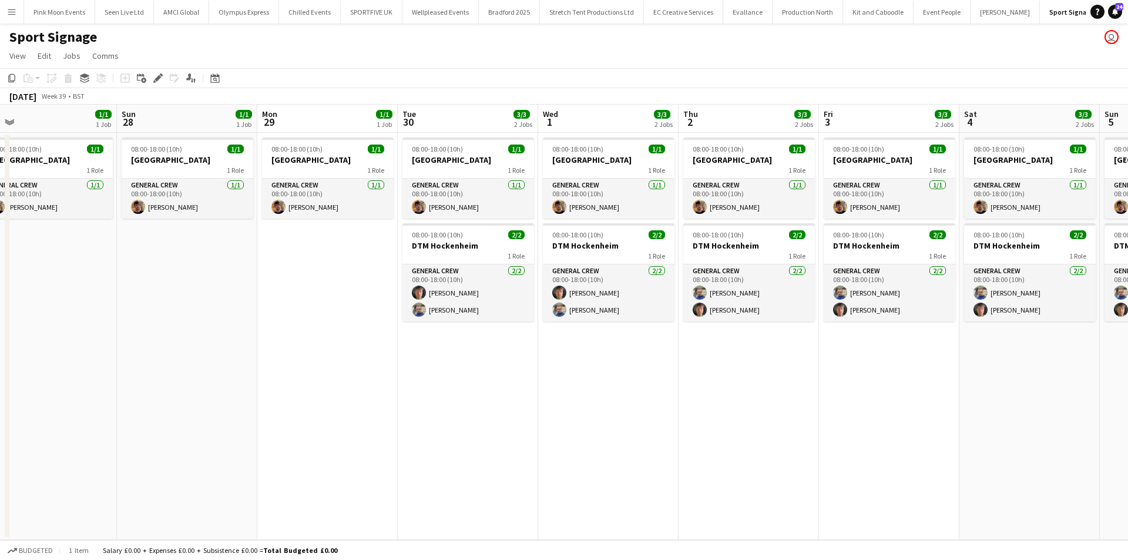
drag, startPoint x: 749, startPoint y: 415, endPoint x: 687, endPoint y: 415, distance: 61.7
click at [689, 415] on app-calendar-viewport "Tue 23 2/2 2 Jobs Wed 24 2/2 2 Jobs Thu 25 2/2 2 Jobs Fri 26 1/1 1 Job Sat 27 1…" at bounding box center [564, 322] width 1128 height 435
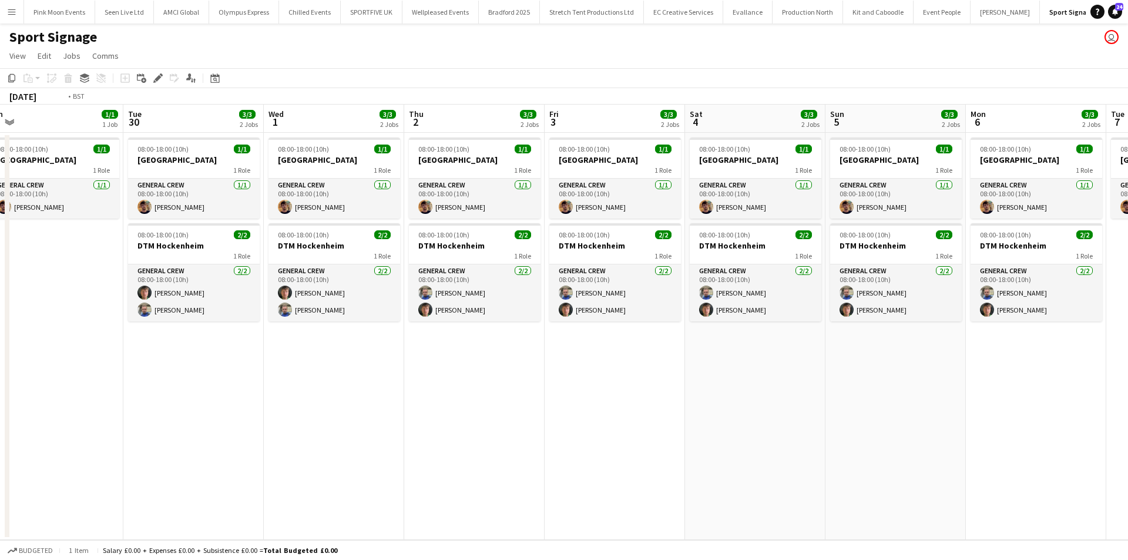
drag, startPoint x: 758, startPoint y: 416, endPoint x: 460, endPoint y: 416, distance: 298.0
click at [471, 416] on app-calendar-viewport "Thu 25 2/2 2 Jobs Fri 26 1/1 1 Job Sat 27 1/1 1 Job Sun 28 1/1 1 Job Mon 29 1/1…" at bounding box center [564, 322] width 1128 height 435
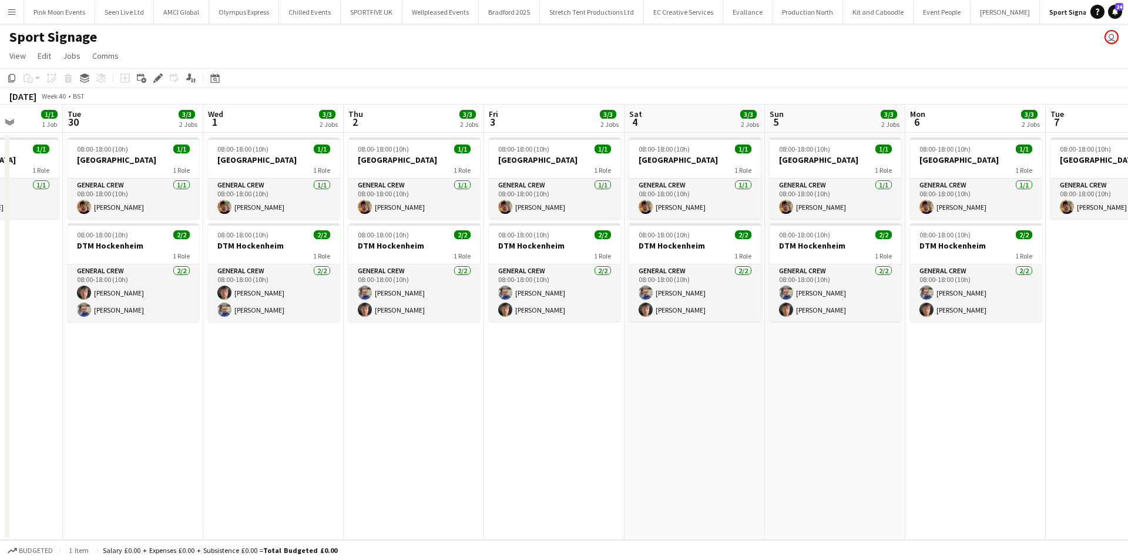
drag, startPoint x: 778, startPoint y: 448, endPoint x: 785, endPoint y: 429, distance: 20.1
click at [753, 448] on app-calendar-viewport "Sat 27 1/1 1 Job Sun 28 1/1 1 Job Mon 29 1/1 1 Job Tue 30 3/3 2 Jobs Wed 1 3/3 …" at bounding box center [564, 322] width 1128 height 435
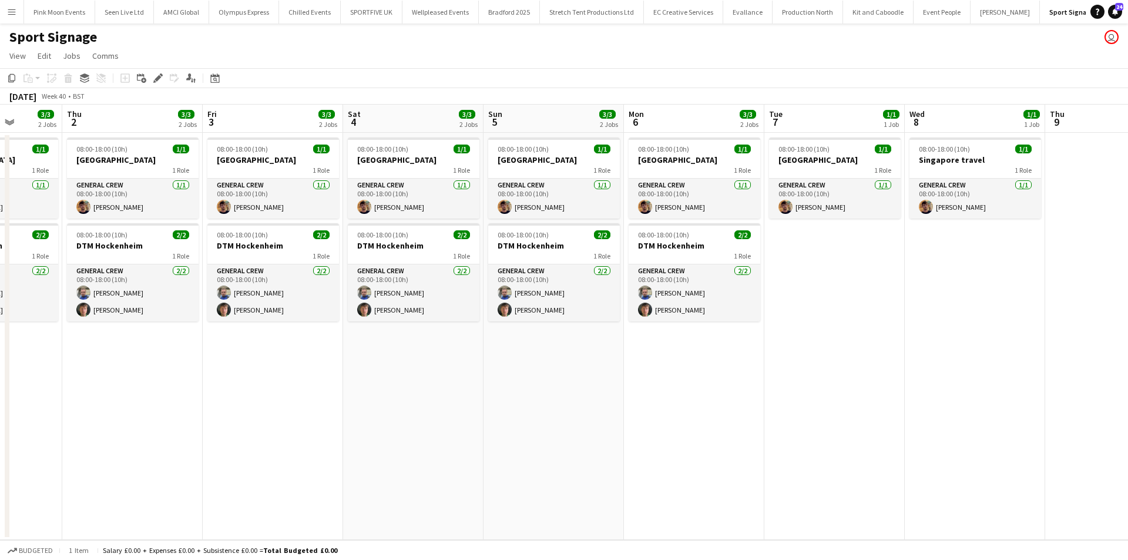
drag, startPoint x: 611, startPoint y: 421, endPoint x: 417, endPoint y: 420, distance: 194.5
click at [417, 420] on app-calendar-viewport "Mon 29 1/1 1 Job Tue 30 3/3 2 Jobs Wed 1 3/3 2 Jobs Thu 2 3/3 2 Jobs Fri 3 3/3 …" at bounding box center [564, 322] width 1128 height 435
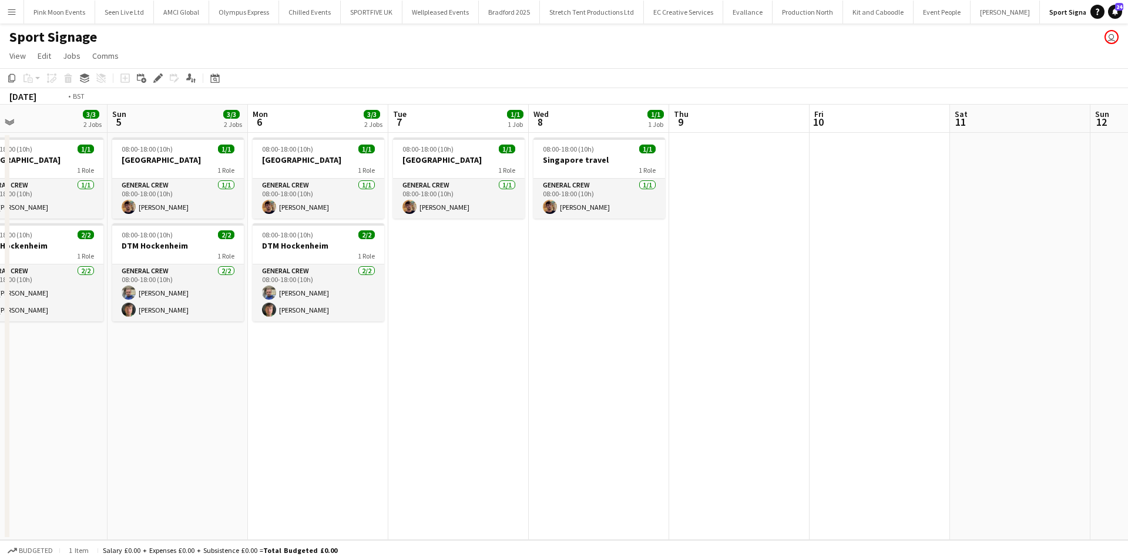
drag, startPoint x: 605, startPoint y: 406, endPoint x: 351, endPoint y: 421, distance: 255.0
click at [351, 421] on app-calendar-viewport "Wed 1 3/3 2 Jobs Thu 2 3/3 2 Jobs Fri 3 3/3 2 Jobs Sat 4 3/3 2 Jobs Sun 5 3/3 2…" at bounding box center [564, 322] width 1128 height 435
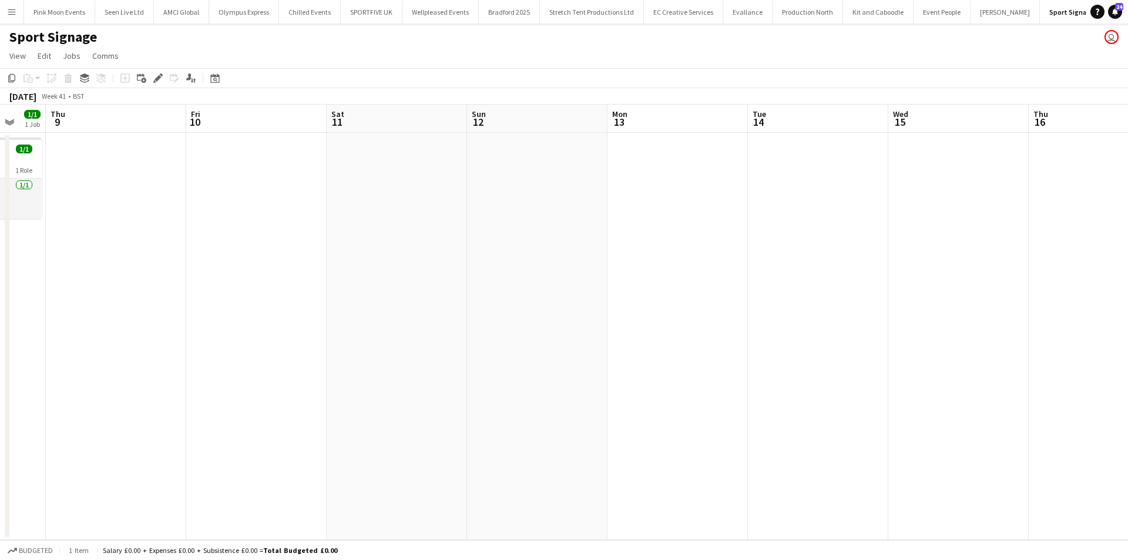
drag, startPoint x: -209, startPoint y: 384, endPoint x: -288, endPoint y: 386, distance: 78.8
click at [0, 386] on html "Menu Boards Boards Boards All jobs Status Workforce Workforce My Workforce Recr…" at bounding box center [564, 280] width 1128 height 560
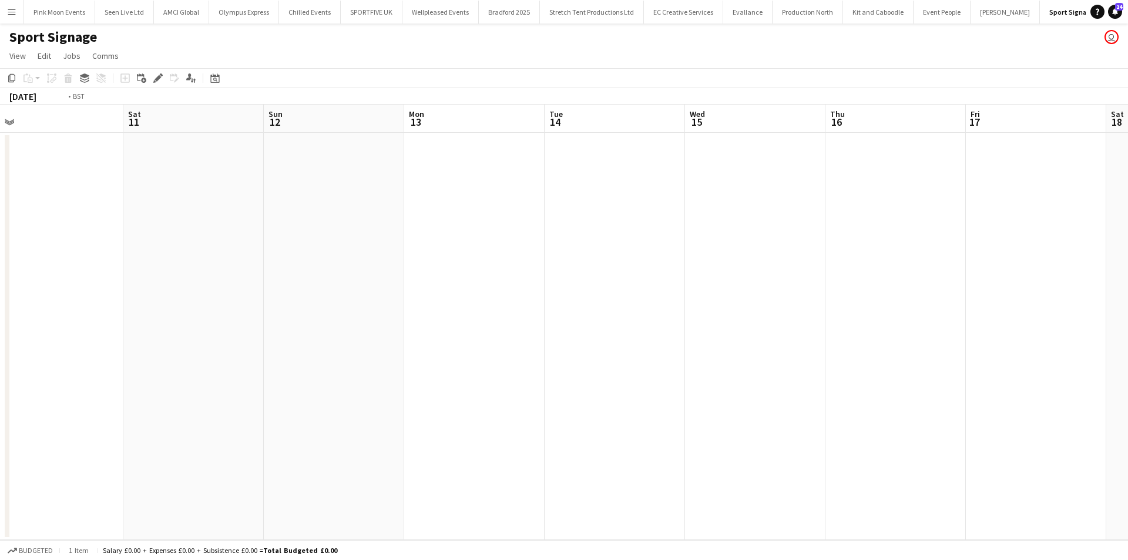
click at [83, 384] on app-calendar-viewport "Mon 6 3/3 2 Jobs Tue 7 1/1 1 Job Wed 8 1/1 1 Job Thu 9 Fri 10 Sat 11 Sun 12 Mon…" at bounding box center [564, 322] width 1128 height 435
drag, startPoint x: 652, startPoint y: 385, endPoint x: 245, endPoint y: 393, distance: 406.8
click at [245, 393] on app-calendar-viewport "Sat 11 Sun 12 Mon 13 Tue 14 Wed 15 Thu 16 Fri 17 Sat 18 Sun 19 Mon 20 Tue 21 We…" at bounding box center [564, 322] width 1128 height 435
drag, startPoint x: 264, startPoint y: 429, endPoint x: 241, endPoint y: 433, distance: 23.3
click at [241, 433] on app-calendar-viewport "Tue 14 Wed 15 Thu 16 Fri 17 Sat 18 Sun 19 Mon 20 Tue 21 Wed 22 Thu 23 Fri 24 Sa…" at bounding box center [564, 322] width 1128 height 435
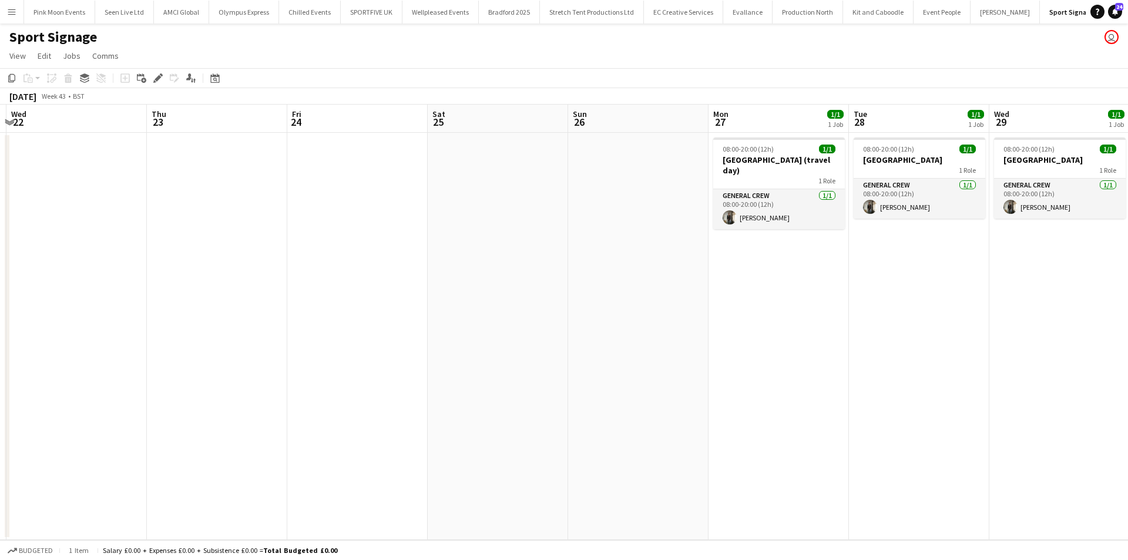
drag, startPoint x: 719, startPoint y: 413, endPoint x: 742, endPoint y: 404, distance: 24.8
click at [713, 414] on app-calendar-viewport "Sun 19 Mon 20 Tue 21 Wed 22 Thu 23 Fri 24 Sat 25 Sun 26 Mon 27 1/1 1 Job Tue 28…" at bounding box center [564, 322] width 1128 height 435
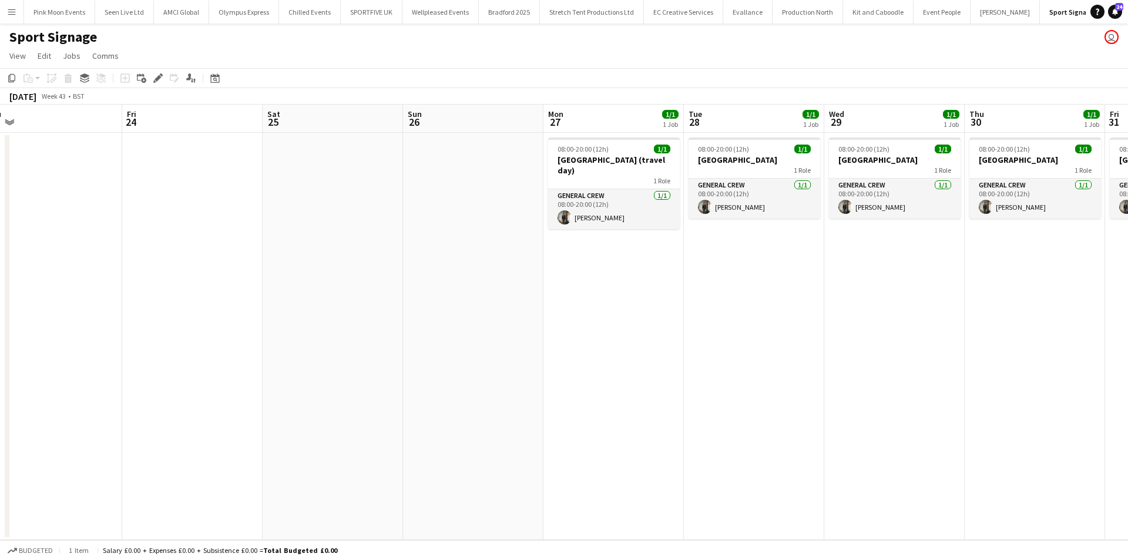
drag, startPoint x: 775, startPoint y: 393, endPoint x: 633, endPoint y: 403, distance: 142.6
click at [633, 403] on app-calendar-viewport "Sun 19 Mon 20 Tue 21 Wed 22 Thu 23 Fri 24 Sat 25 Sun 26 Mon 27 1/1 1 Job Tue 28…" at bounding box center [564, 322] width 1128 height 435
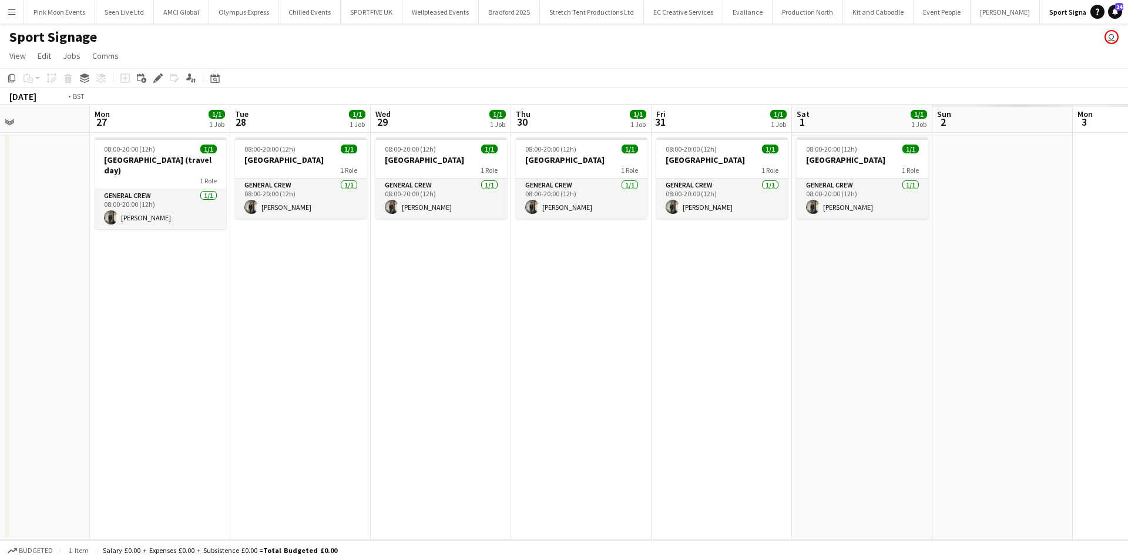
drag, startPoint x: 722, startPoint y: 411, endPoint x: 46, endPoint y: 408, distance: 675.9
click at [46, 408] on app-calendar-viewport "Tue 21 Wed 22 Thu 23 Fri 24 Sat 25 Sun 26 Mon 27 1/1 1 Job Tue 28 1/1 1 Job Wed…" at bounding box center [564, 322] width 1128 height 435
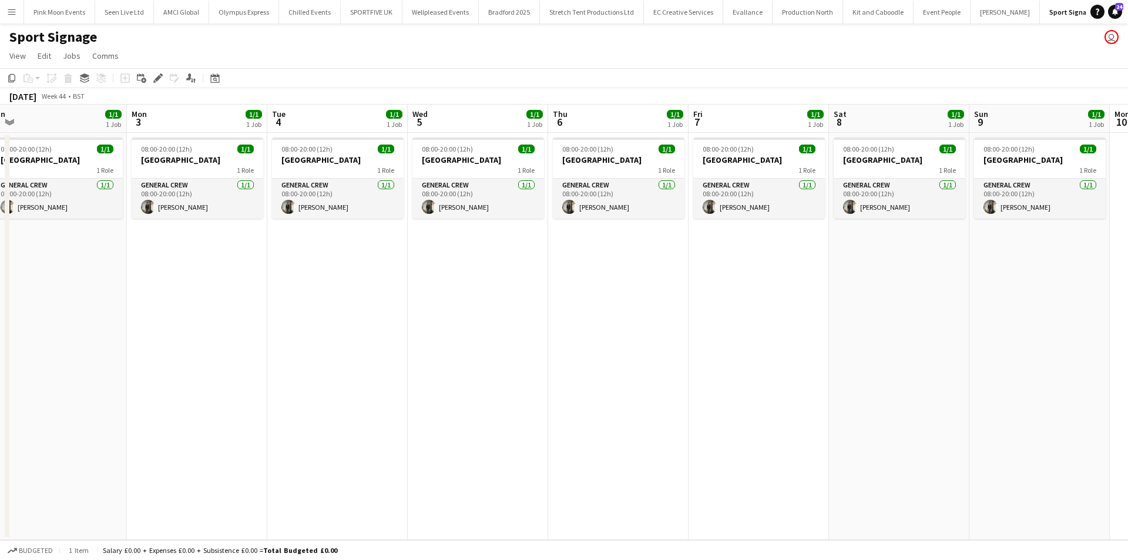
drag, startPoint x: 815, startPoint y: 376, endPoint x: 245, endPoint y: 404, distance: 570.7
click at [245, 404] on app-calendar-viewport "Thu 30 1/1 1 Job Fri 31 1/1 1 Job Sat 1 1/1 1 Job Sun 2 1/1 1 Job Mon 3 1/1 1 J…" at bounding box center [564, 322] width 1128 height 435
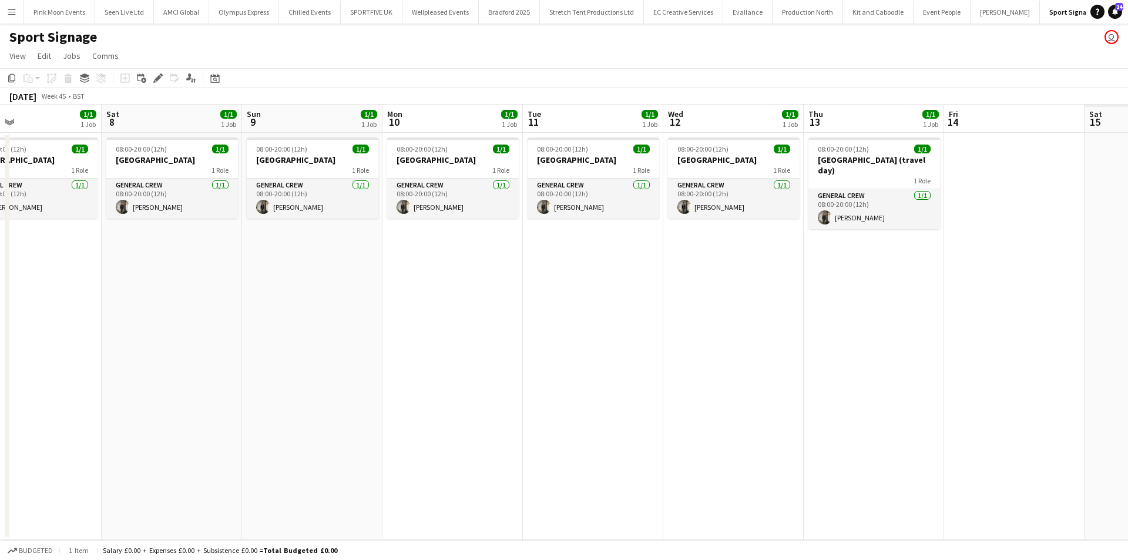
drag, startPoint x: 592, startPoint y: 395, endPoint x: 462, endPoint y: 395, distance: 130.5
click at [433, 413] on app-calendar-viewport "Mon 3 1/1 1 Job Tue 4 1/1 1 Job Wed 5 1/1 1 Job Thu 6 1/1 1 Job Fri 7 1/1 1 Job…" at bounding box center [564, 322] width 1128 height 435
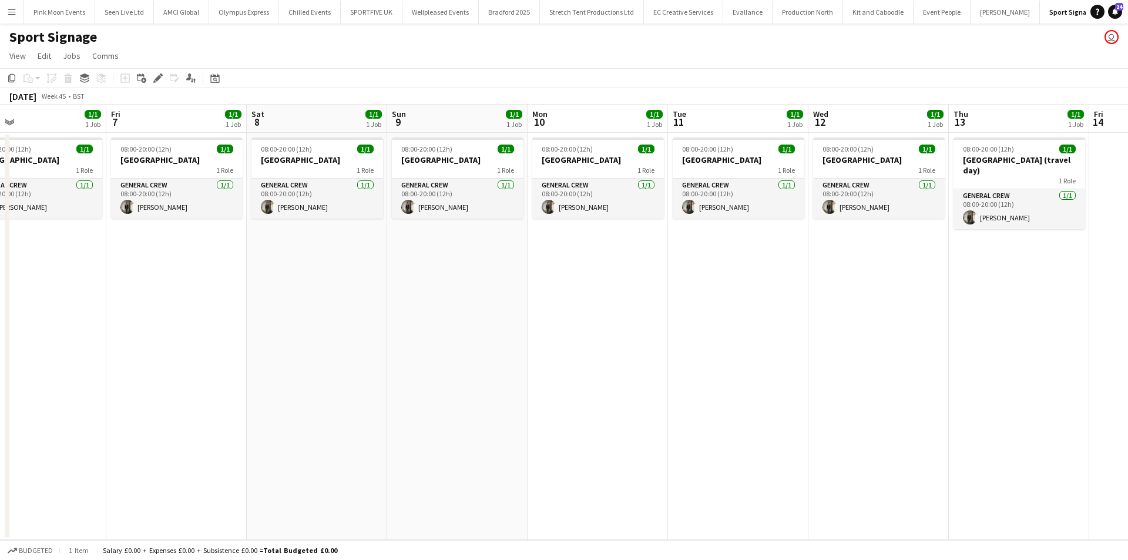
click at [395, 401] on app-calendar-viewport "Mon 3 1/1 1 Job Tue 4 1/1 1 Job Wed 5 1/1 1 Job Thu 6 1/1 1 Job Fri 7 1/1 1 Job…" at bounding box center [564, 322] width 1128 height 435
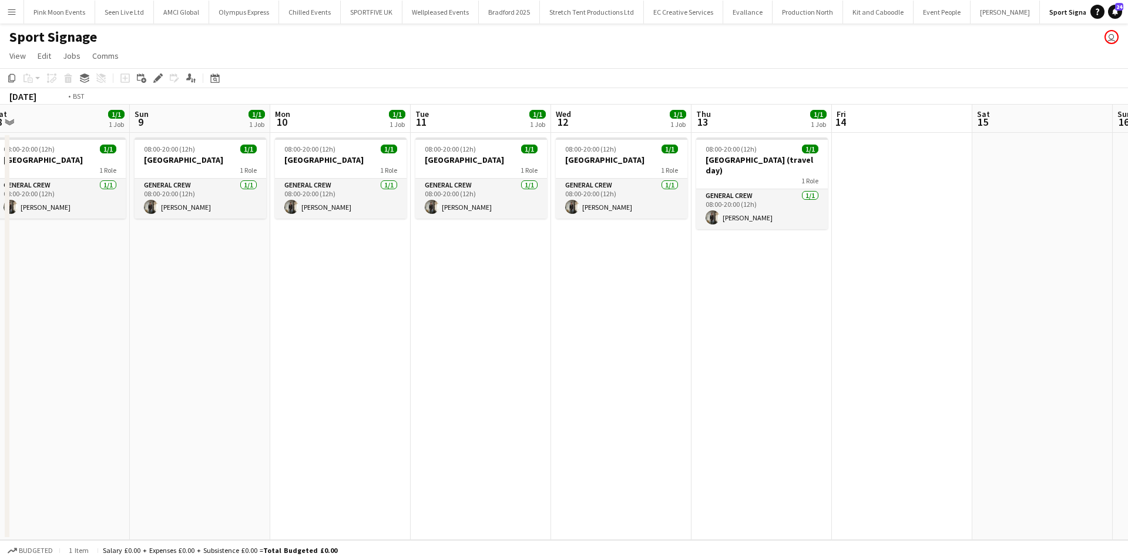
drag, startPoint x: 644, startPoint y: 378, endPoint x: 521, endPoint y: 394, distance: 123.9
click at [516, 397] on app-calendar-viewport "Wed 5 1/1 1 Job Thu 6 1/1 1 Job Fri 7 1/1 1 Job Sat 8 1/1 1 Job Sun 9 1/1 1 Job…" at bounding box center [564, 322] width 1128 height 435
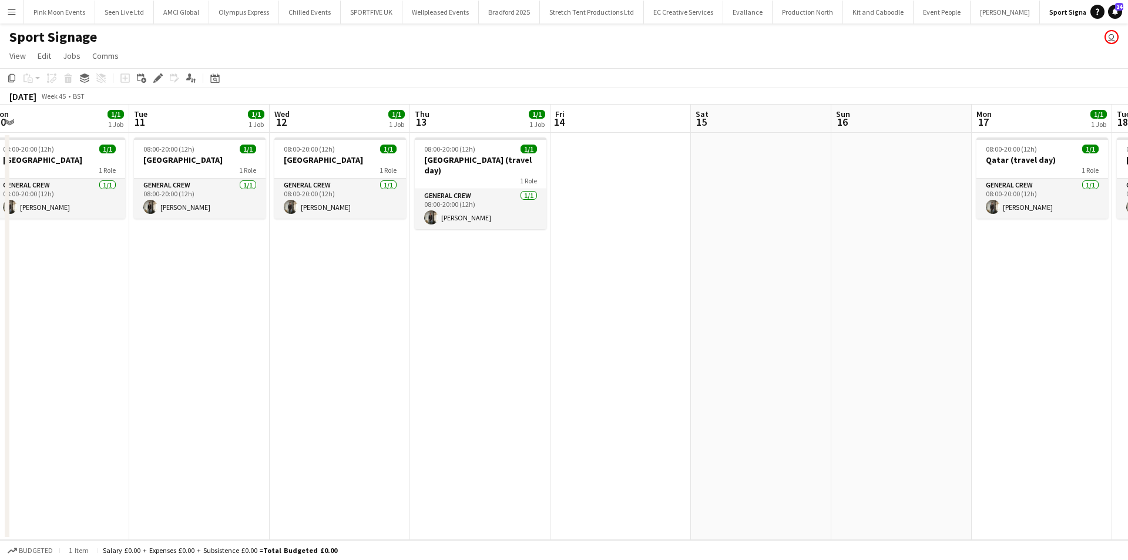
drag, startPoint x: 702, startPoint y: 355, endPoint x: 820, endPoint y: 350, distance: 118.2
click at [820, 350] on app-calendar-viewport "Fri 7 1/1 1 Job Sat 8 1/1 1 Job Sun 9 1/1 1 Job Mon 10 1/1 1 Job Tue 11 1/1 1 J…" at bounding box center [564, 322] width 1128 height 435
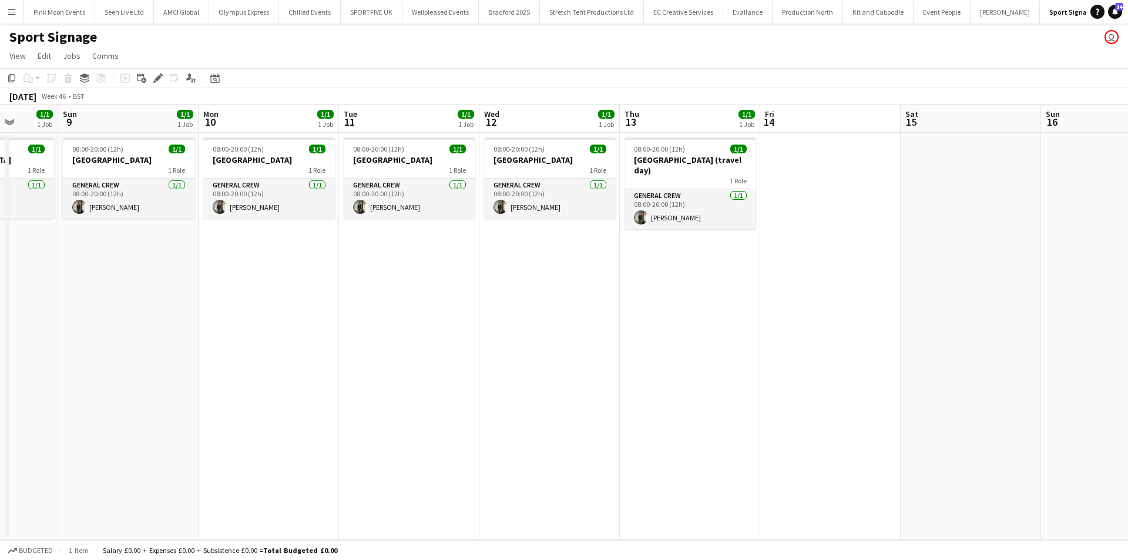
click at [990, 354] on app-calendar-viewport "Thu 6 1/1 1 Job Fri 7 1/1 1 Job Sat 8 1/1 1 Job Sun 9 1/1 1 Job Mon 10 1/1 1 Jo…" at bounding box center [564, 322] width 1128 height 435
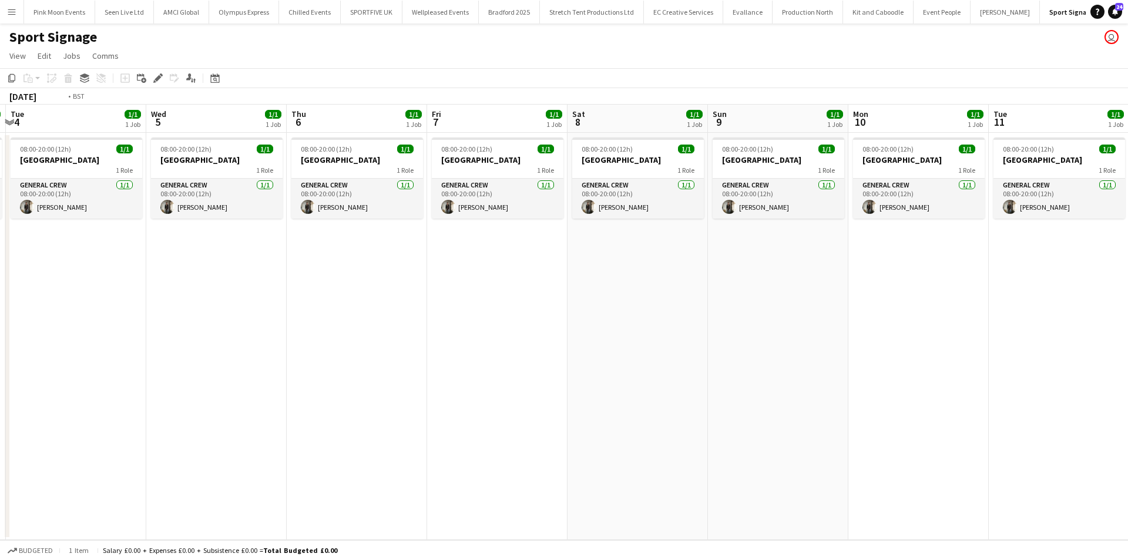
click at [634, 373] on app-calendar-viewport "Sun 2 1/1 1 Job Mon 3 1/1 1 Job Tue 4 1/1 1 Job Wed 5 1/1 1 Job Thu 6 1/1 1 Job…" at bounding box center [564, 322] width 1128 height 435
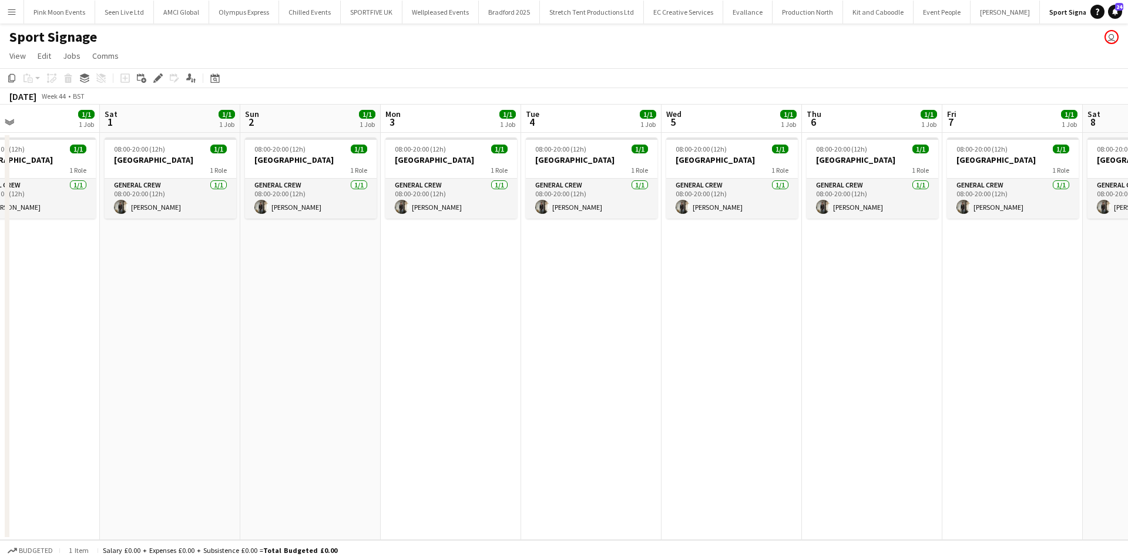
drag, startPoint x: 820, startPoint y: 343, endPoint x: 832, endPoint y: 340, distance: 12.1
click at [832, 341] on app-calendar-viewport "Wed 29 1/1 1 Job Thu 30 1/1 1 Job Fri 31 1/1 1 Job Sat 1 1/1 1 Job Sun 2 1/1 1 …" at bounding box center [564, 322] width 1128 height 435
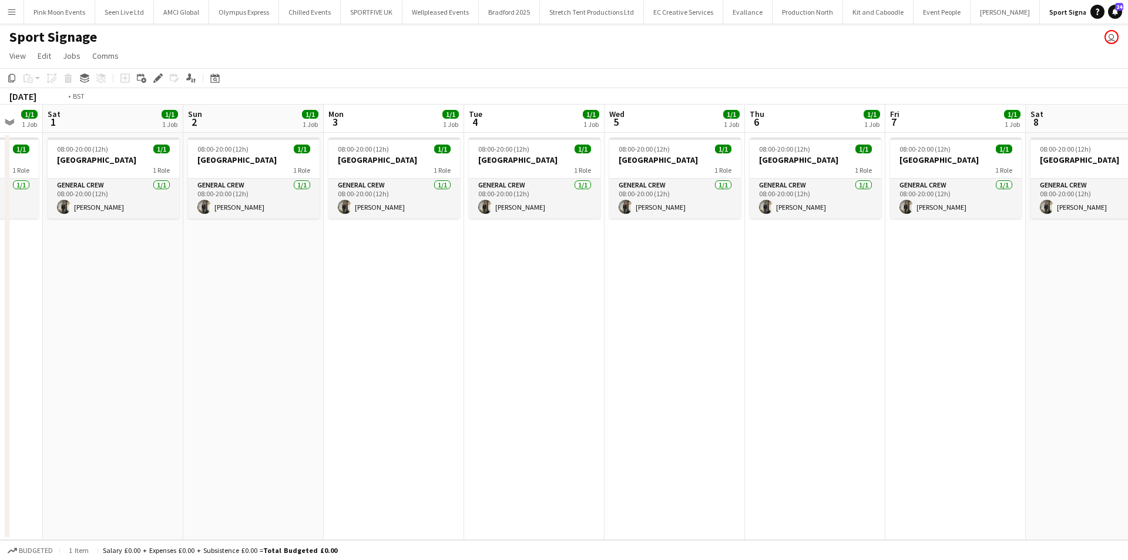
drag, startPoint x: 450, startPoint y: 363, endPoint x: 1123, endPoint y: 363, distance: 673.5
click at [1128, 363] on app-calendar-viewport "Wed 29 1/1 1 Job Thu 30 1/1 1 Job Fri 31 1/1 1 Job Sat 1 1/1 1 Job Sun 2 1/1 1 …" at bounding box center [564, 322] width 1128 height 435
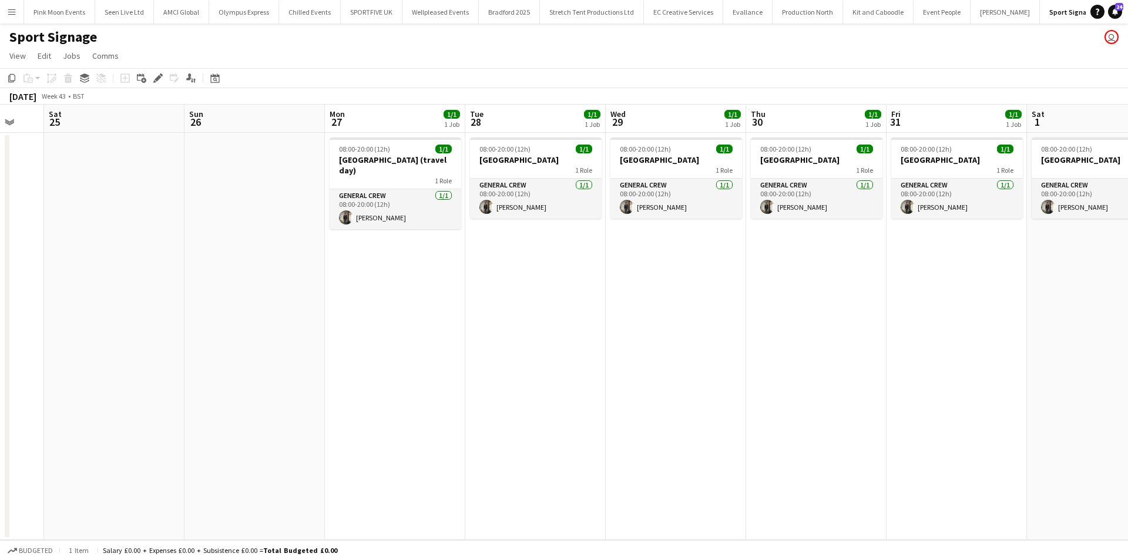
click at [987, 356] on app-calendar-viewport "Wed 22 Thu 23 Fri 24 Sat 25 Sun 26 Mon 27 1/1 1 Job Tue 28 1/1 1 Job Wed 29 1/1…" at bounding box center [564, 322] width 1128 height 435
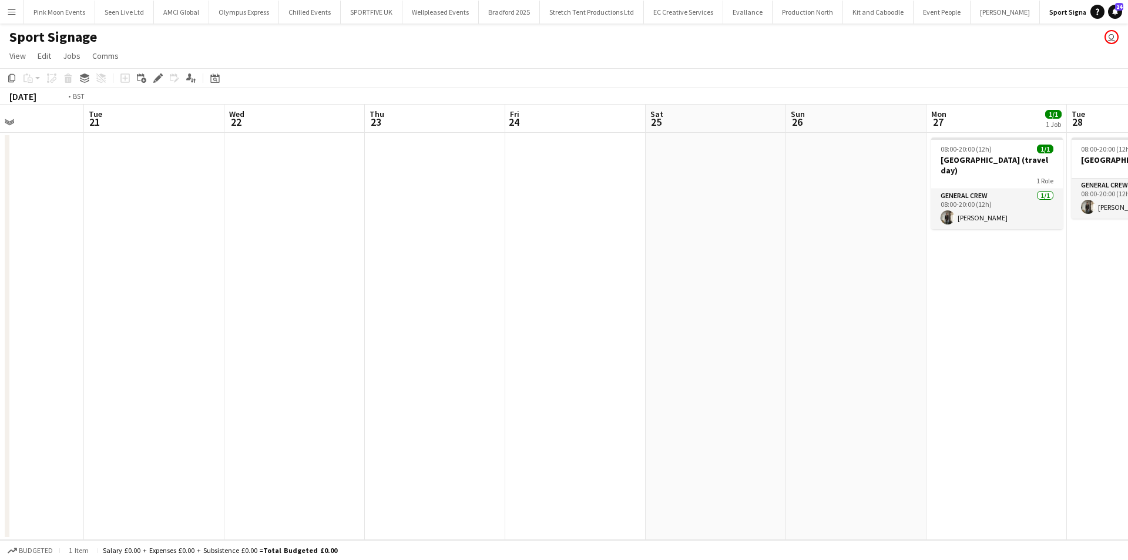
click at [840, 390] on app-calendar-viewport "Sat 18 Sun 19 Mon 20 Tue 21 Wed 22 Thu 23 Fri 24 Sat 25 Sun 26 Mon 27 1/1 1 Job…" at bounding box center [564, 322] width 1128 height 435
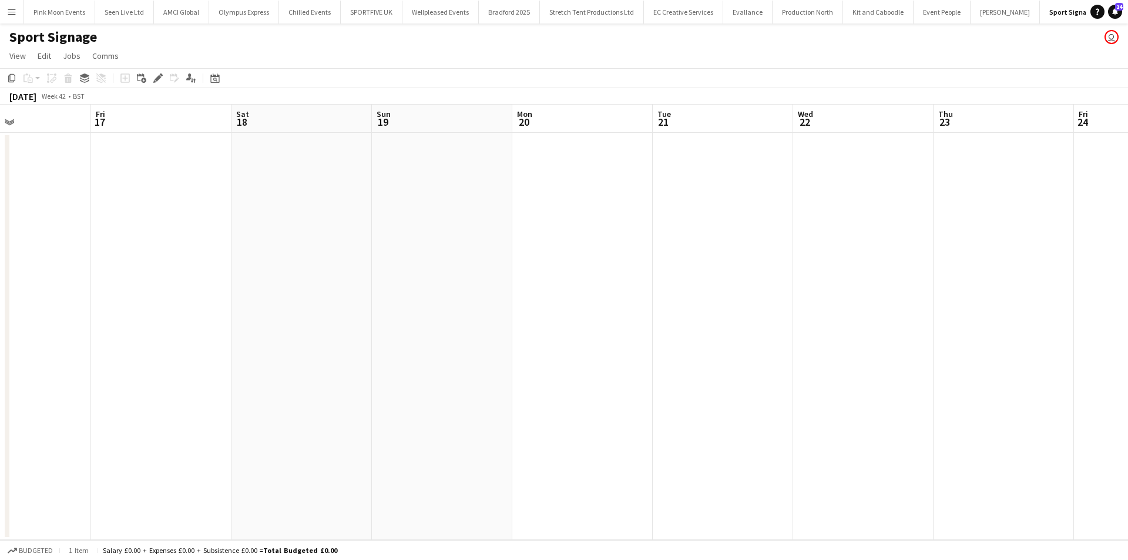
click at [983, 326] on app-calendar-viewport "Tue 14 Wed 15 Thu 16 Fri 17 Sat 18 Sun 19 Mon 20 Tue 21 Wed 22 Thu 23 Fri 24 Sa…" at bounding box center [564, 322] width 1128 height 435
click at [976, 355] on app-calendar-viewport "Sun 12 Mon 13 Tue 14 Wed 15 Thu 16 Fri 17 Sat 18 Sun 19 Mon 20 Tue 21 Wed 22 Th…" at bounding box center [564, 322] width 1128 height 435
click at [749, 323] on app-calendar-viewport "Thu 9 Fri 10 Sat 11 Sun 12 Mon 13 Tue 14 Wed 15 Thu 16 Fri 17 Sat 18 Sun 19 Mon…" at bounding box center [564, 322] width 1128 height 435
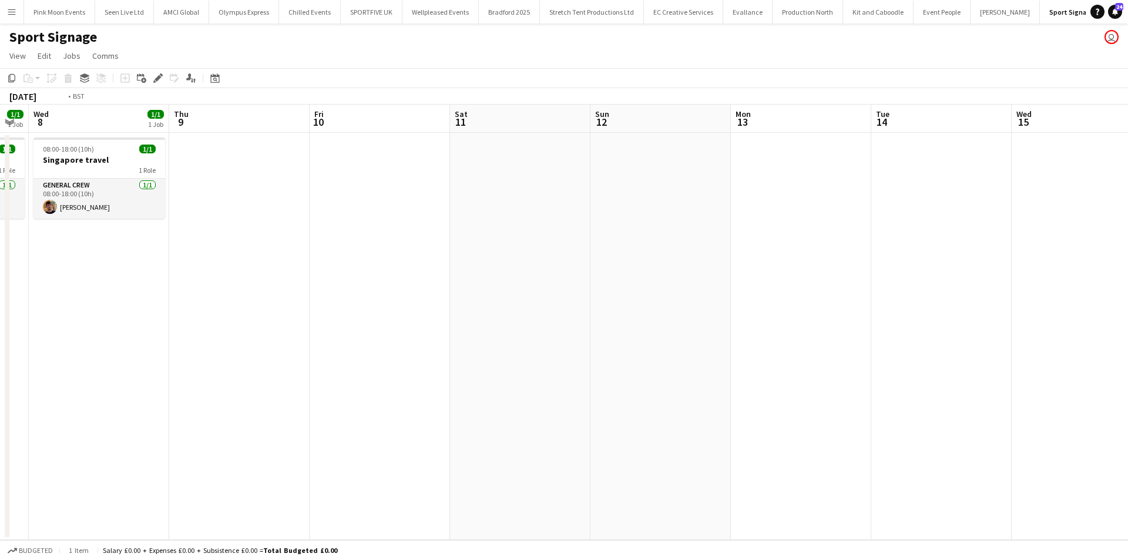
click at [898, 406] on app-calendar-viewport "Sun 5 3/3 2 Jobs Mon 6 3/3 2 Jobs Tue 7 1/1 1 Job Wed 8 1/1 1 Job Thu 9 Fri 10 …" at bounding box center [564, 322] width 1128 height 435
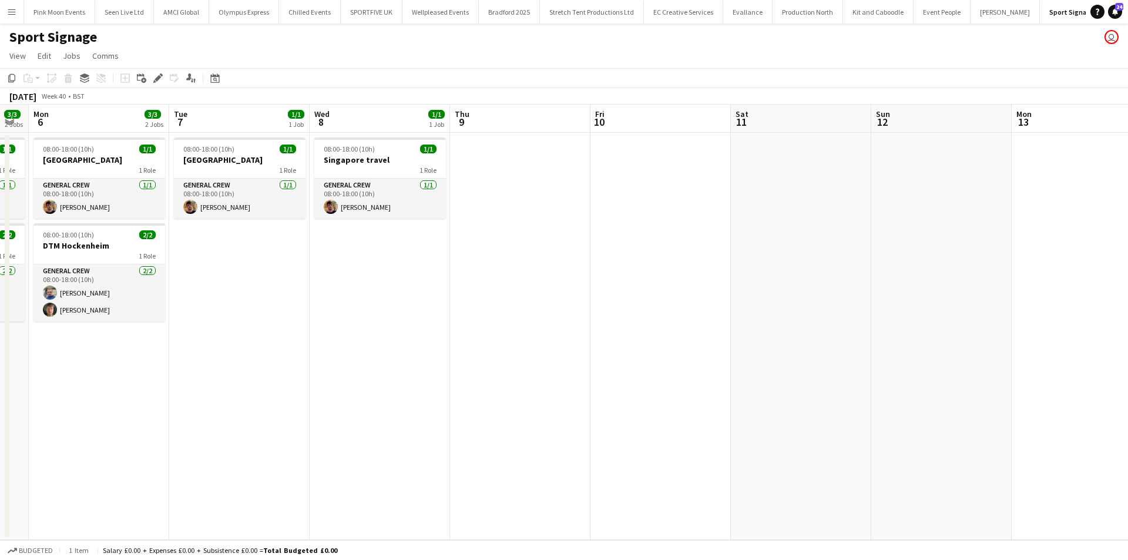
click at [941, 424] on app-calendar-viewport "Fri 3 3/3 2 Jobs Sat 4 3/3 2 Jobs Sun 5 3/3 2 Jobs Mon 6 3/3 2 Jobs Tue 7 1/1 1…" at bounding box center [564, 322] width 1128 height 435
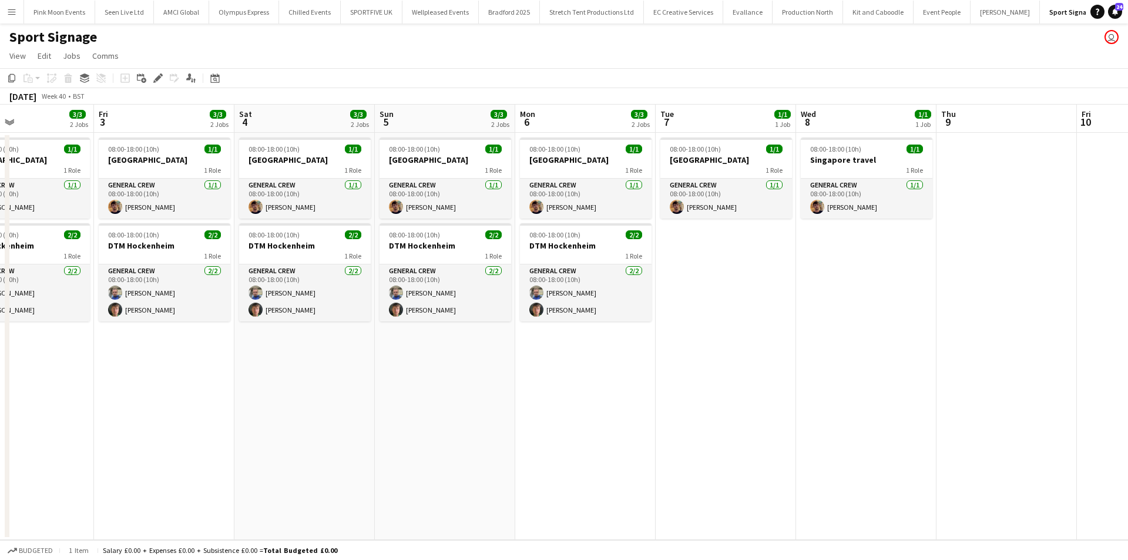
click at [859, 379] on app-calendar-viewport "Tue 30 3/3 2 Jobs Wed 1 3/3 2 Jobs Thu 2 3/3 2 Jobs Fri 3 3/3 2 Jobs Sat 4 3/3 …" at bounding box center [564, 322] width 1128 height 435
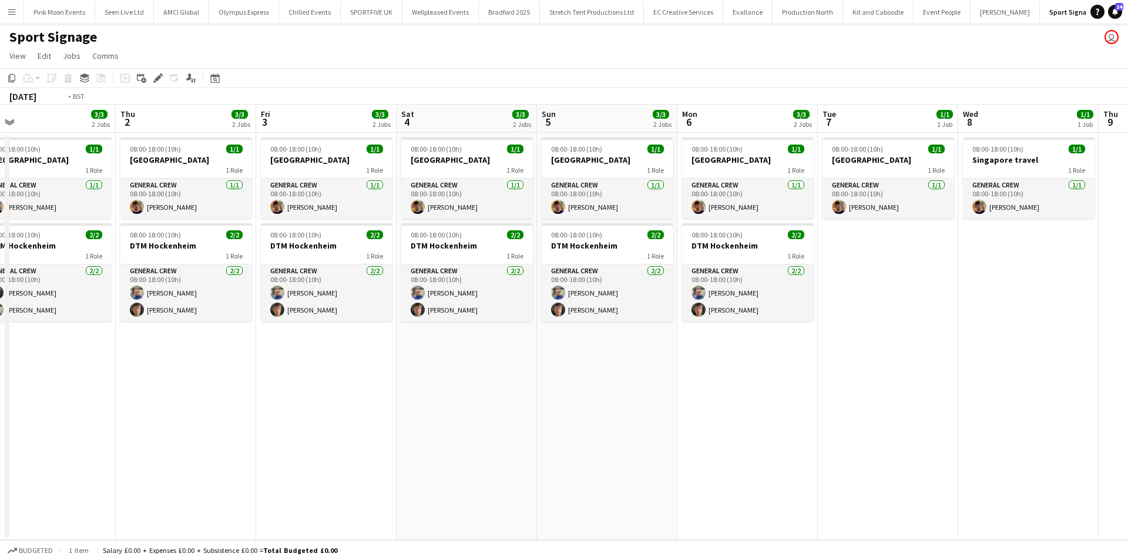
click at [1051, 315] on app-calendar-viewport "Mon 29 1/1 1 Job Tue 30 3/3 2 Jobs Wed 1 3/3 2 Jobs Thu 2 3/3 2 Jobs Fri 3 3/3 …" at bounding box center [564, 322] width 1128 height 435
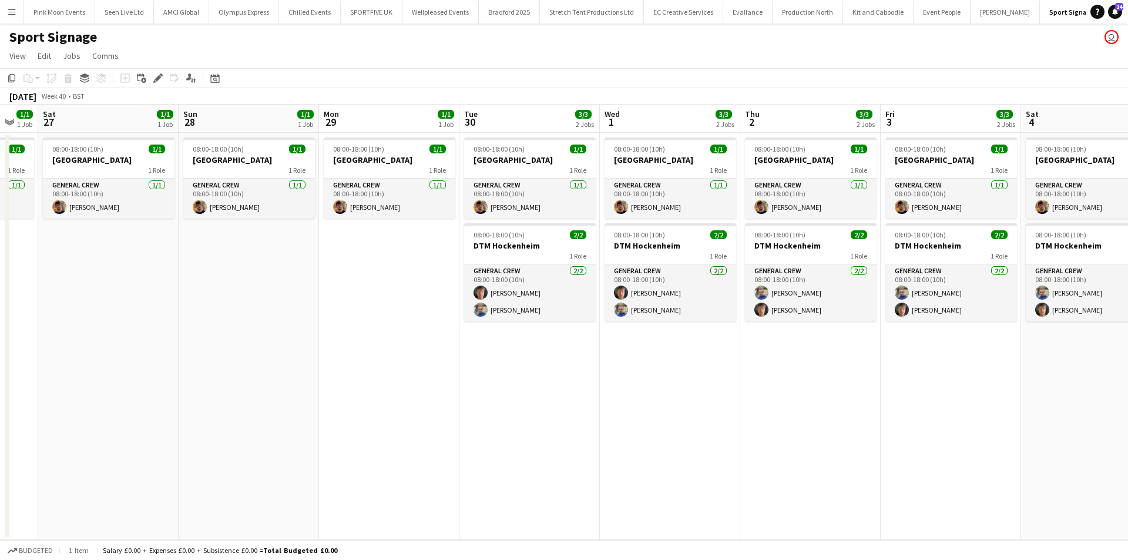
click at [688, 279] on app-calendar-viewport "Thu 25 2/2 2 Jobs Fri 26 1/1 1 Job Sat 27 1/1 1 Job Sun 28 1/1 1 Job Mon 29 1/1…" at bounding box center [564, 322] width 1128 height 435
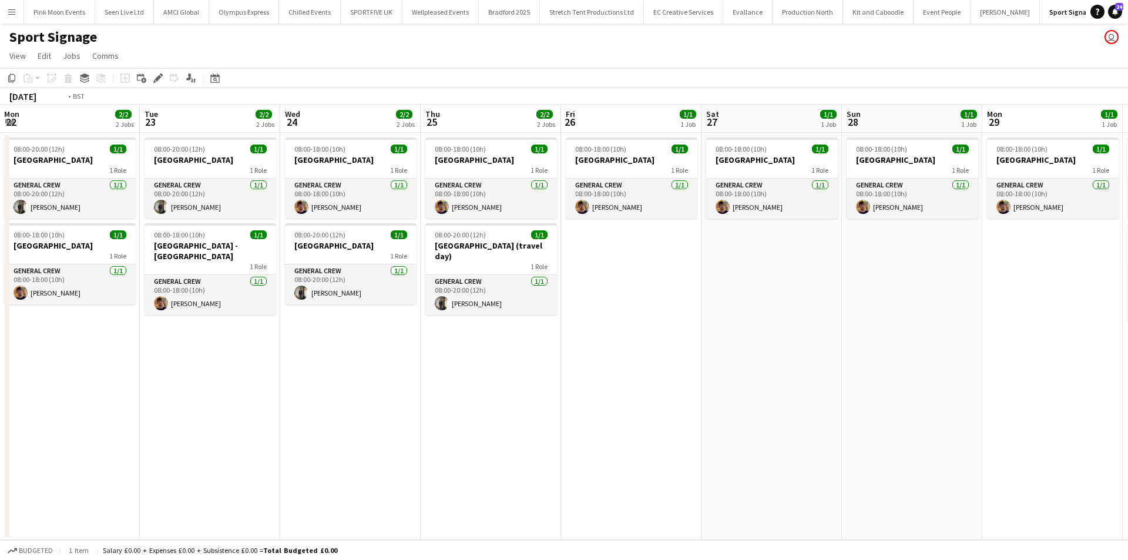
click at [569, 291] on app-calendar-viewport "Sat 20 2/2 2 Jobs Sun 21 2/2 2 Jobs Mon 22 2/2 2 Jobs Tue 23 2/2 2 Jobs Wed 24 …" at bounding box center [564, 322] width 1128 height 435
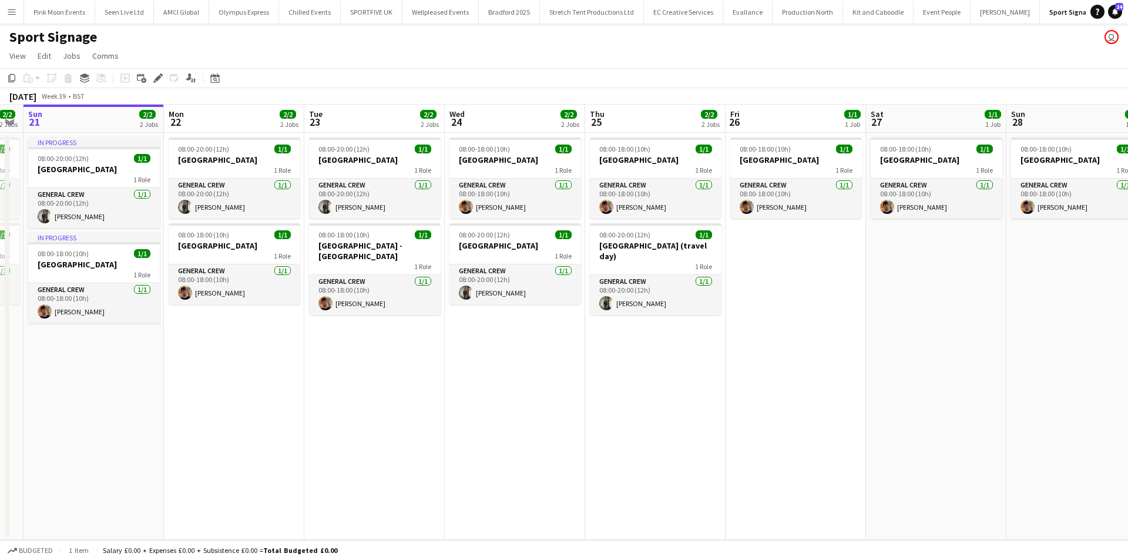
click at [647, 338] on app-calendar-viewport "Fri 19 2/2 2 Jobs Sat 20 2/2 2 Jobs Sun 21 2/2 2 Jobs Mon 22 2/2 2 Jobs Tue 23 …" at bounding box center [564, 322] width 1128 height 435
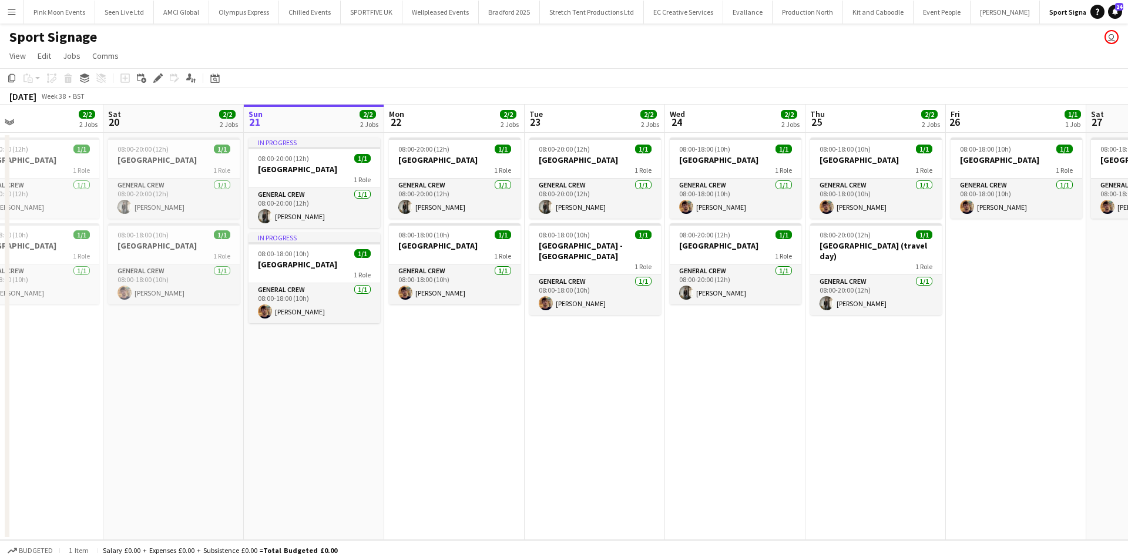
click at [373, 459] on app-calendar-viewport "Mon 15 4/4 3 Jobs Tue 16 2/2 2 Jobs Wed 17 2/2 2 Jobs Thu 18 2/2 2 Jobs Fri 19 …" at bounding box center [564, 322] width 1128 height 435
click at [815, 352] on app-calendar-viewport "Mon 15 4/4 3 Jobs Tue 16 2/2 2 Jobs Wed 17 2/2 2 Jobs Thu 18 2/2 2 Jobs Fri 19 …" at bounding box center [564, 322] width 1128 height 435
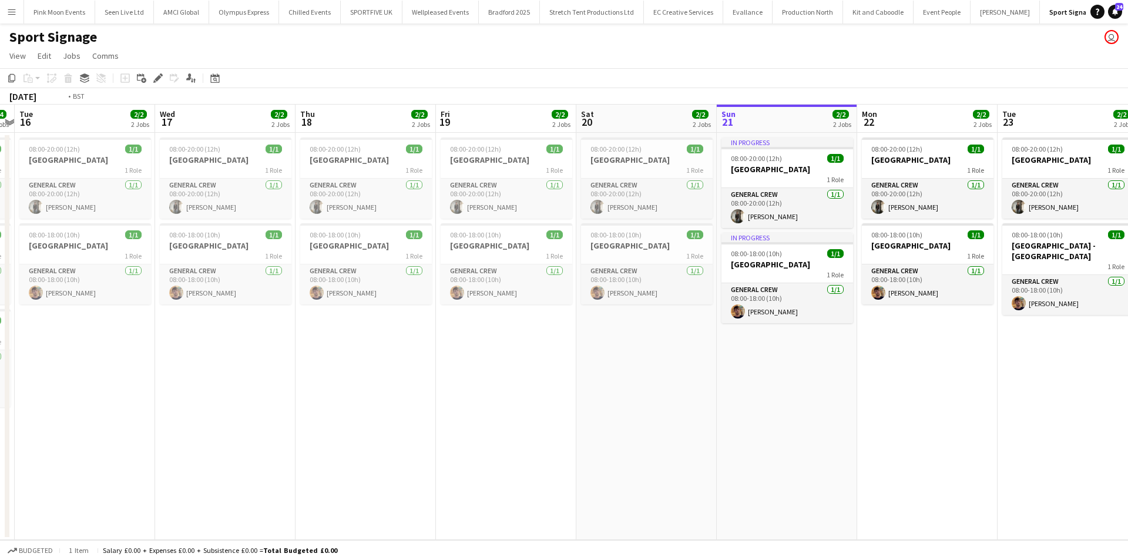
click at [900, 411] on app-calendar-viewport "Sat 13 4/4 3 Jobs Sun 14 4/4 3 Jobs Mon 15 4/4 3 Jobs Tue 16 2/2 2 Jobs Wed 17 …" at bounding box center [564, 322] width 1128 height 435
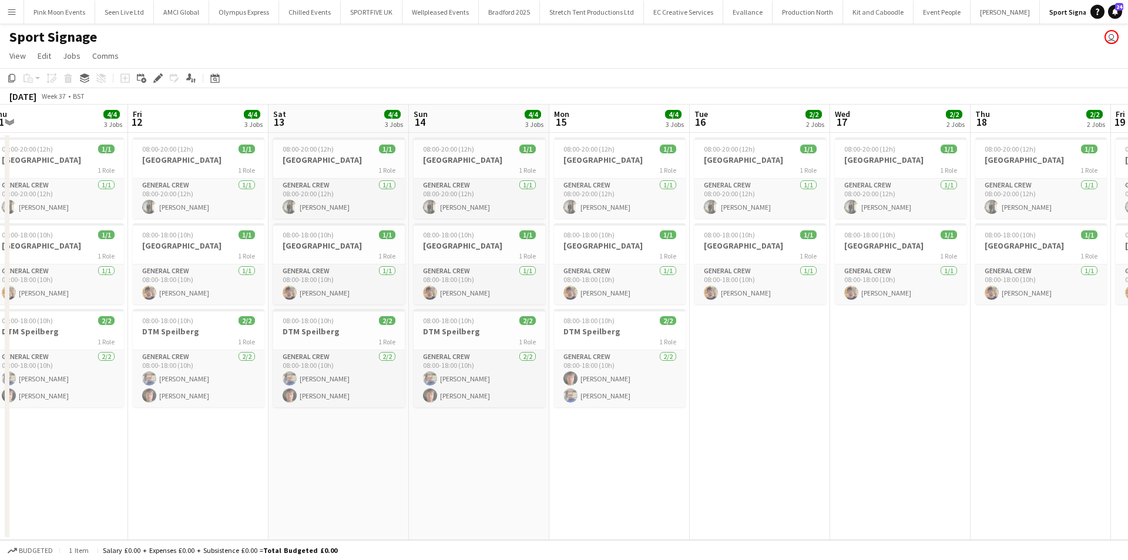
click at [725, 461] on app-calendar-viewport "Tue 9 4/4 3 Jobs Wed 10 4/4 3 Jobs Thu 11 4/4 3 Jobs Fri 12 4/4 3 Jobs Sat 13 4…" at bounding box center [564, 322] width 1128 height 435
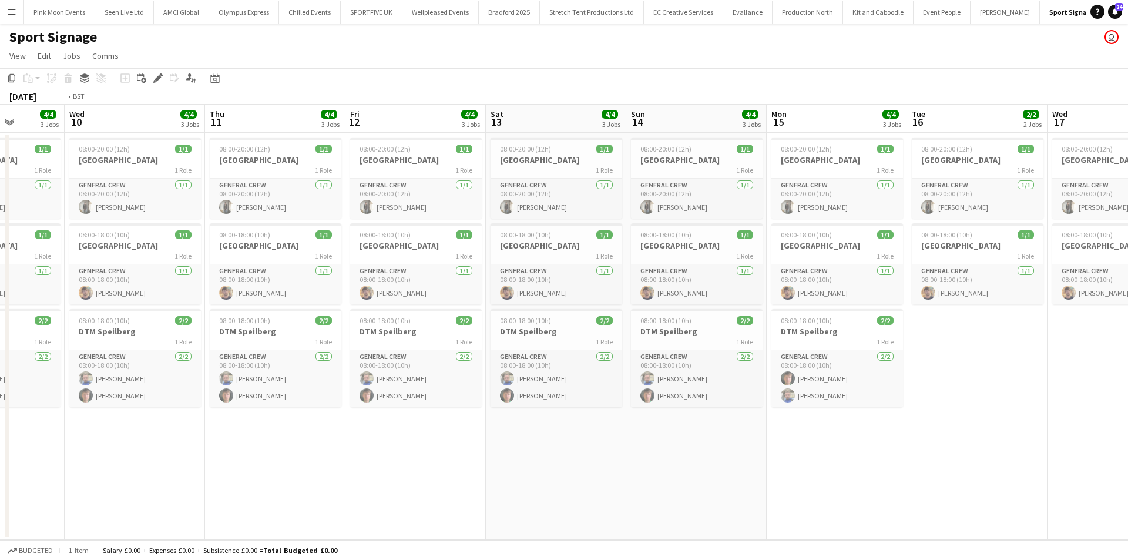
click at [890, 463] on app-calendar-viewport "Sun 7 1/2 2 Jobs Mon 8 2/3 3 Jobs Tue 9 4/4 3 Jobs Wed 10 4/4 3 Jobs Thu 11 4/4…" at bounding box center [564, 322] width 1128 height 435
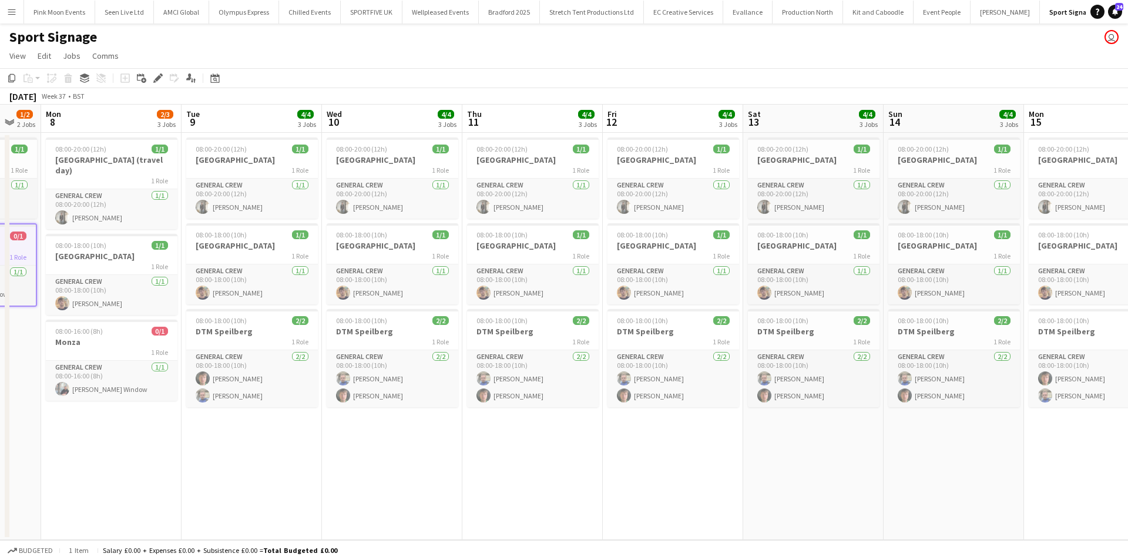
click at [996, 423] on app-calendar-viewport "Sat 6 0/1 1 Job Sun 7 1/2 2 Jobs Mon 8 2/3 3 Jobs Tue 9 4/4 3 Jobs Wed 10 4/4 3…" at bounding box center [564, 322] width 1128 height 435
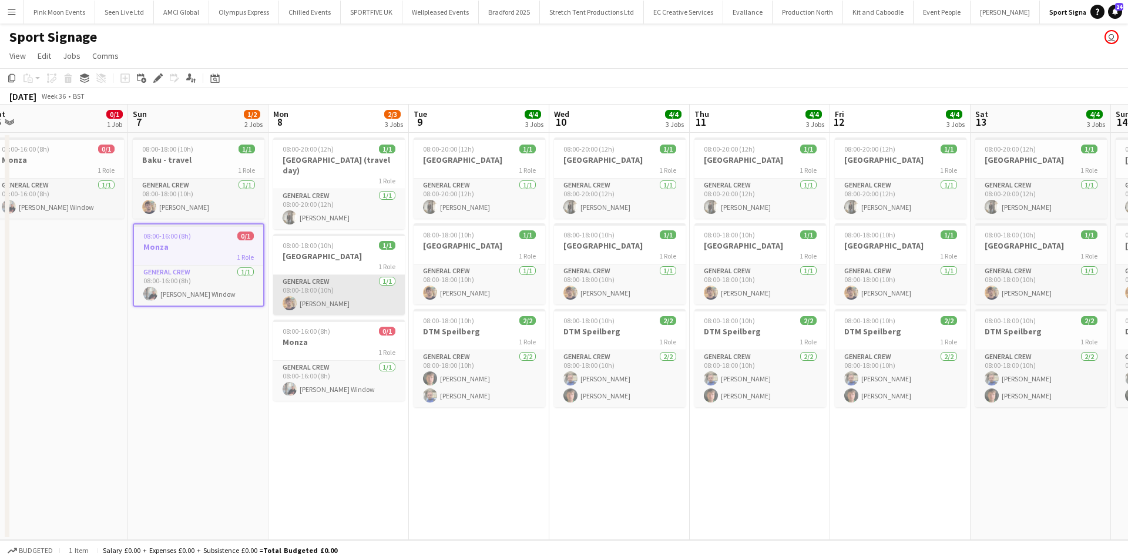
click at [356, 283] on app-card-role "General Crew [DATE] 08:00-18:00 (10h) [PERSON_NAME]" at bounding box center [339, 295] width 132 height 40
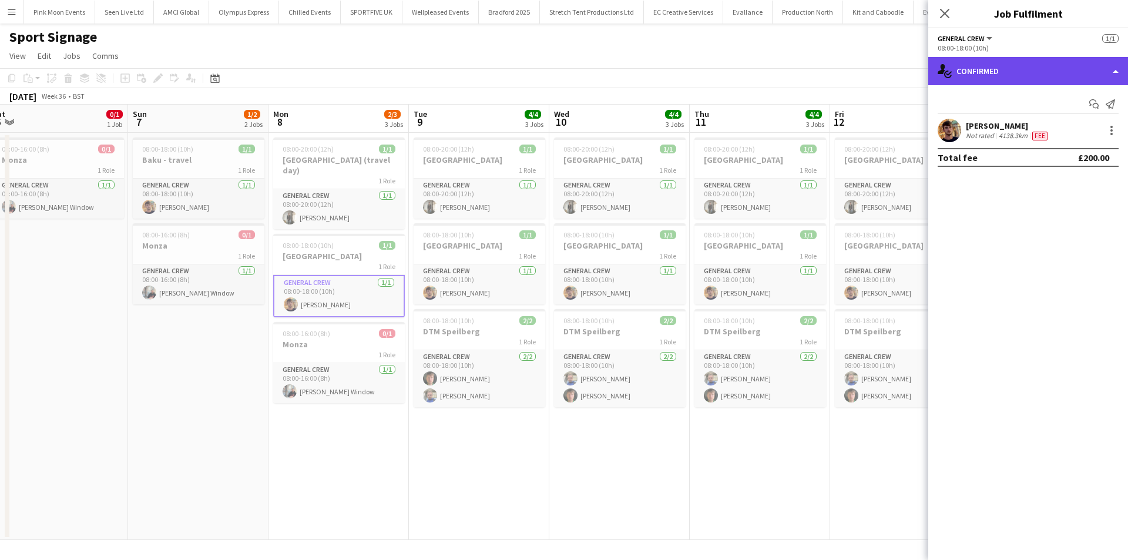
click at [1004, 72] on div "single-neutral-actions-check-2 Confirmed" at bounding box center [1029, 71] width 200 height 28
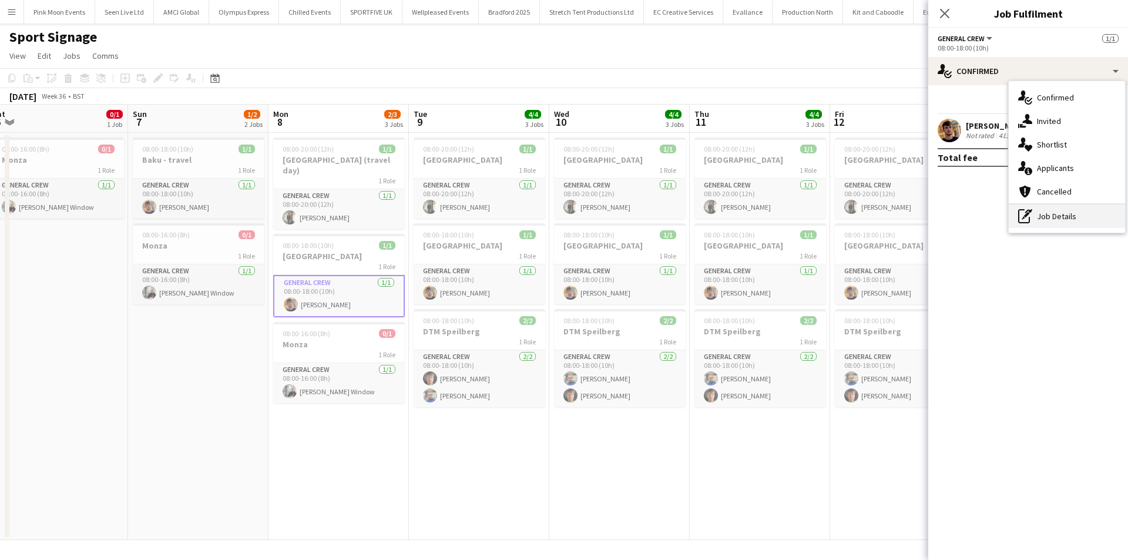
click at [1077, 219] on div "pen-write Job Details" at bounding box center [1067, 217] width 116 height 24
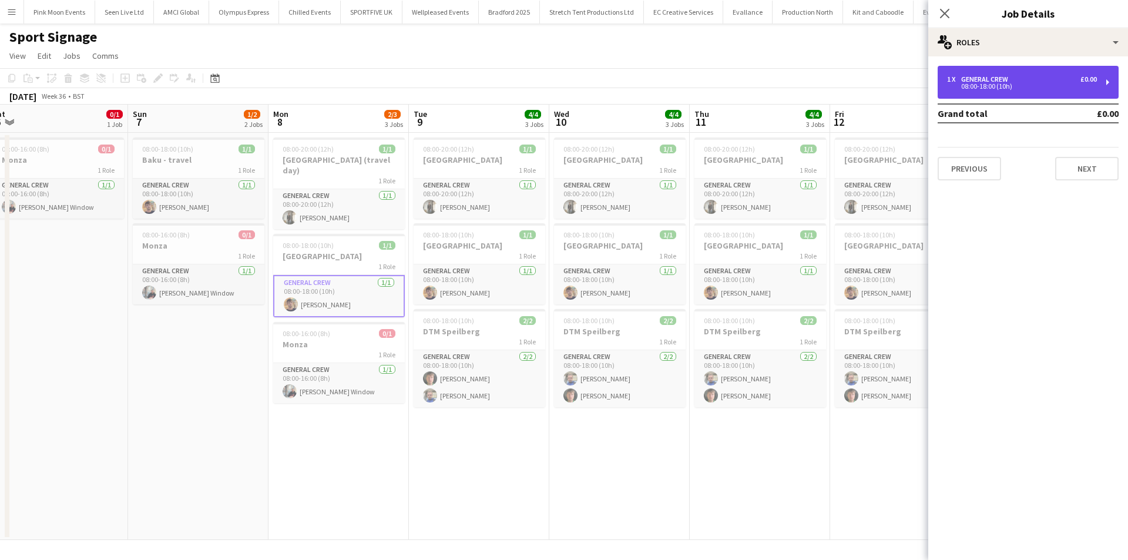
click at [1022, 71] on div "1 x General Crew £0.00 08:00-18:00 (10h)" at bounding box center [1028, 82] width 181 height 33
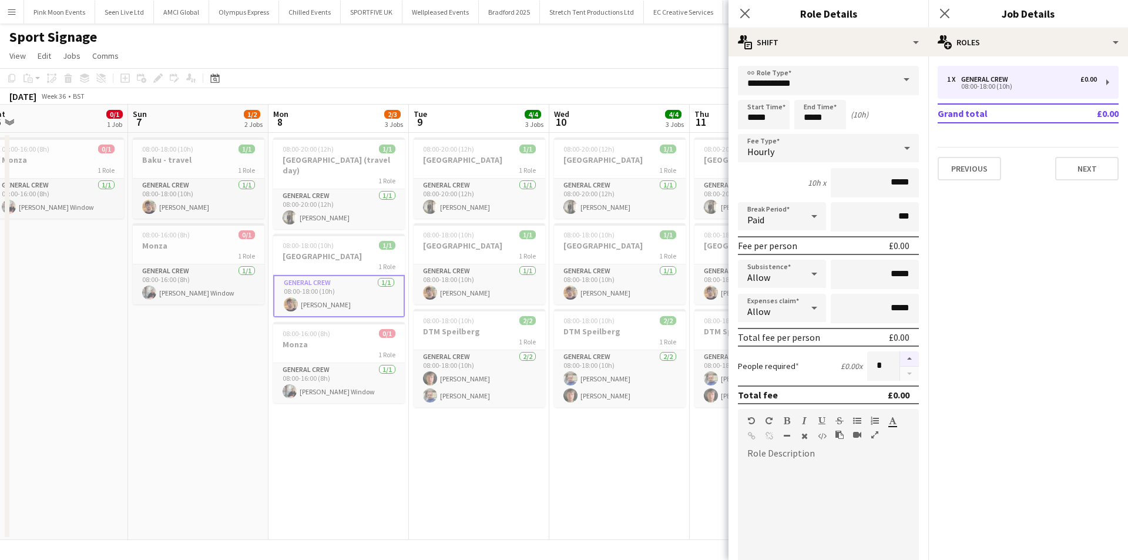
click at [900, 356] on button "button" at bounding box center [909, 358] width 19 height 15
type input "*"
click at [750, 11] on icon "Close pop-in" at bounding box center [744, 13] width 11 height 11
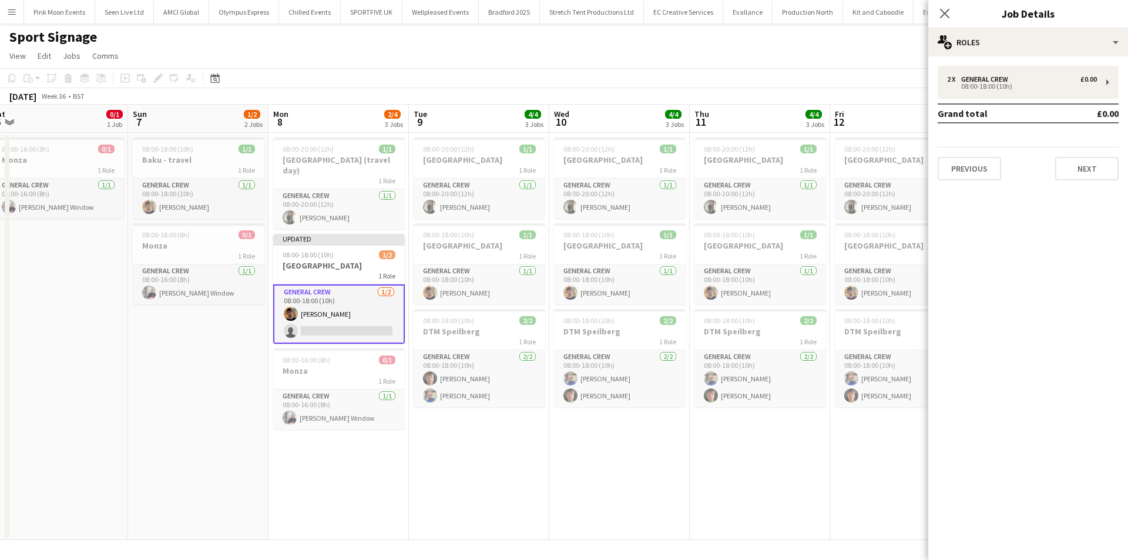
click at [381, 316] on app-card-role "General Crew [DATE] 08:00-18:00 (10h) [PERSON_NAME] single-neutral-actions" at bounding box center [339, 313] width 132 height 59
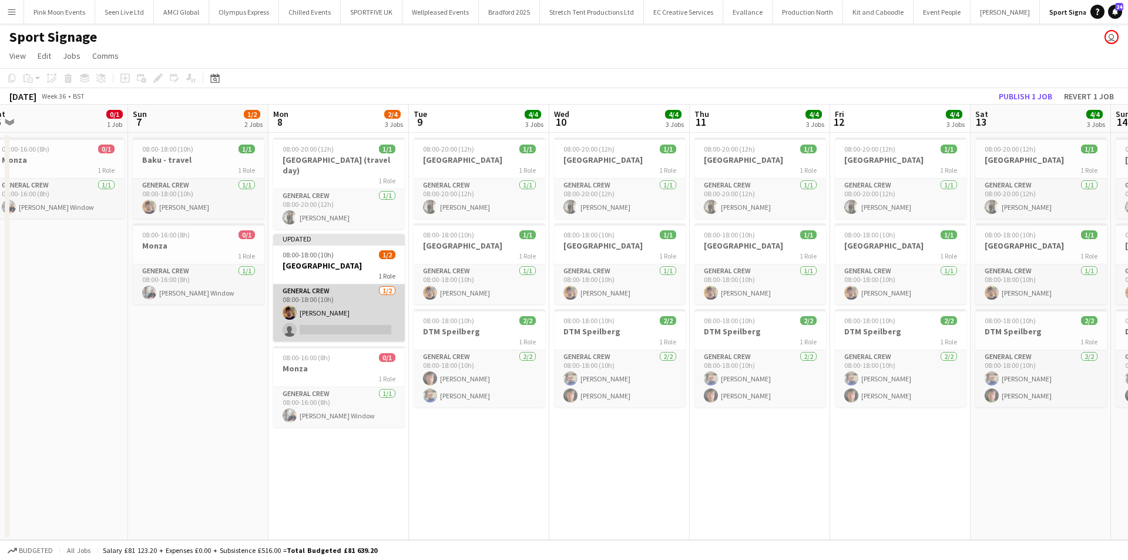
click at [381, 316] on app-card-role "General Crew [DATE] 08:00-18:00 (10h) [PERSON_NAME] single-neutral-actions" at bounding box center [339, 312] width 132 height 57
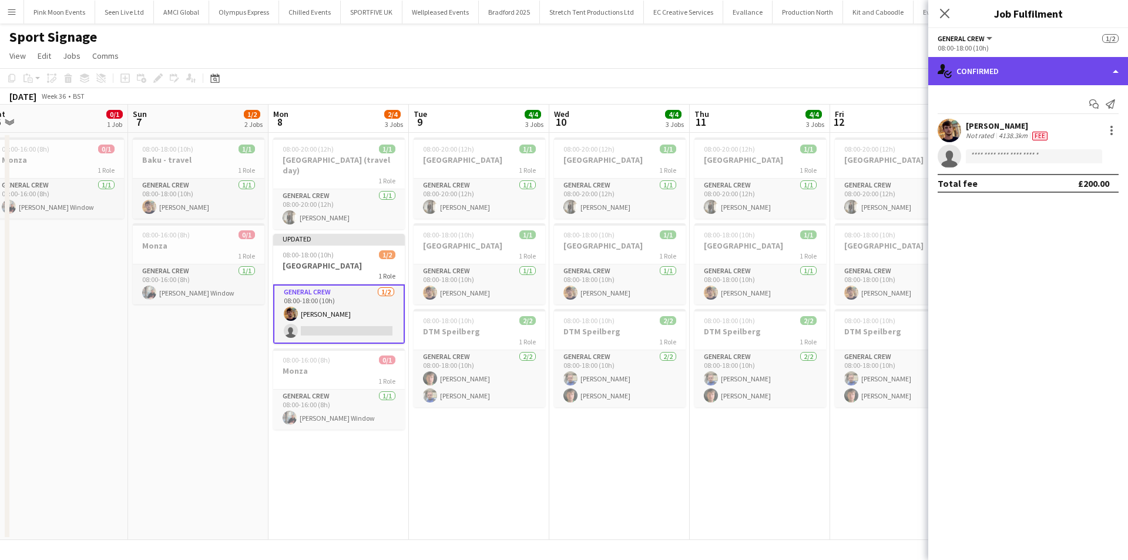
click at [978, 73] on div "single-neutral-actions-check-2 Confirmed" at bounding box center [1029, 71] width 200 height 28
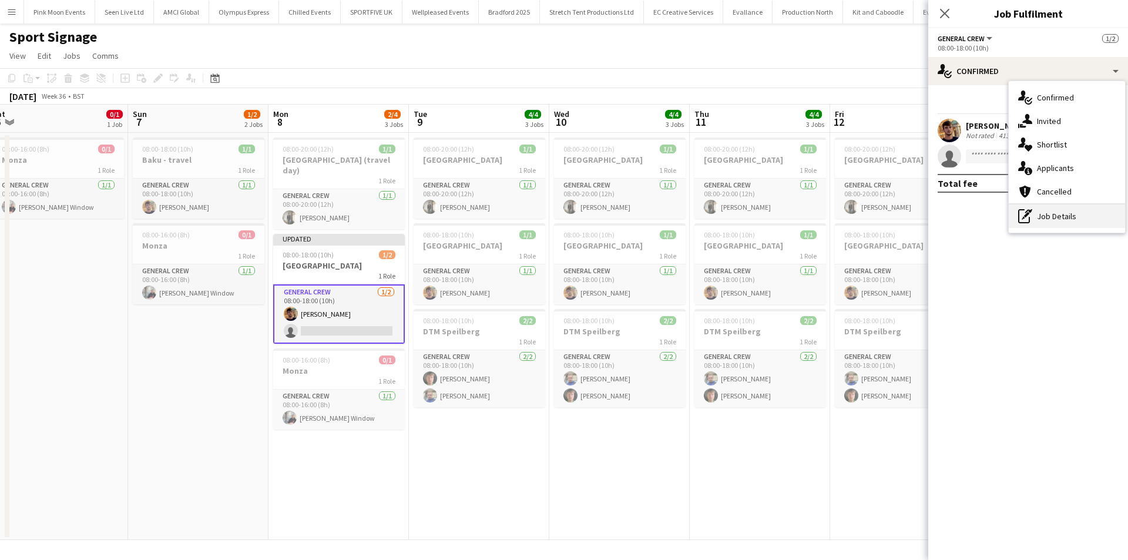
click at [1038, 206] on div "pen-write Job Details" at bounding box center [1067, 217] width 116 height 24
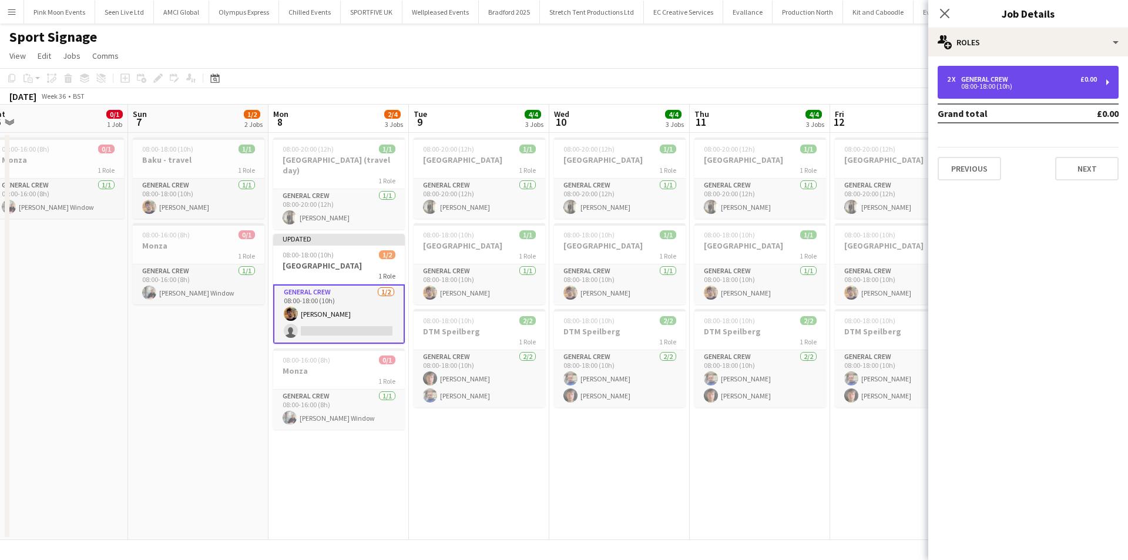
click at [1023, 85] on div "08:00-18:00 (10h)" at bounding box center [1022, 86] width 150 height 6
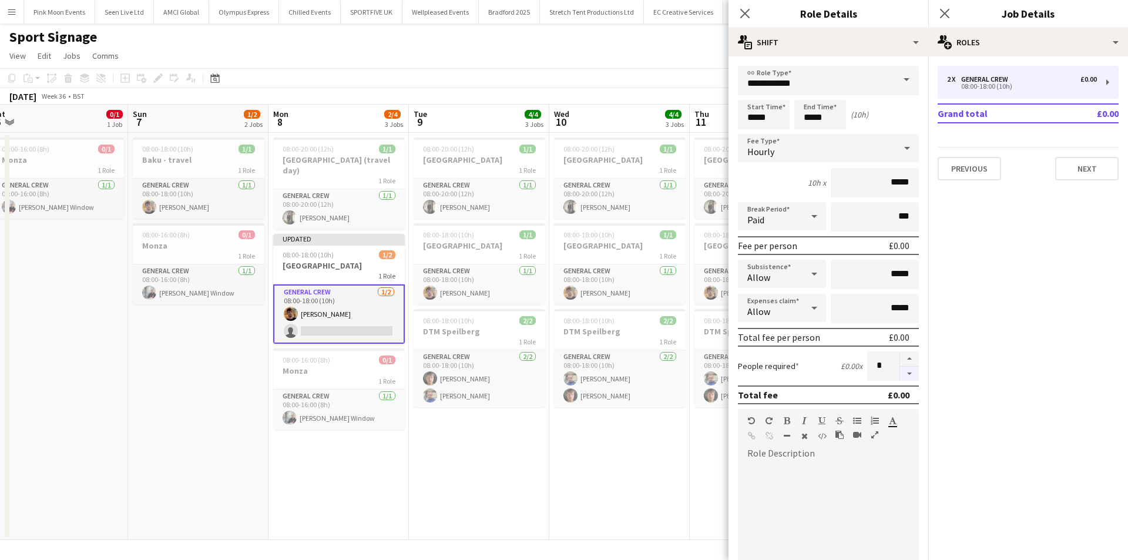
click at [900, 368] on button "button" at bounding box center [909, 374] width 19 height 15
type input "*"
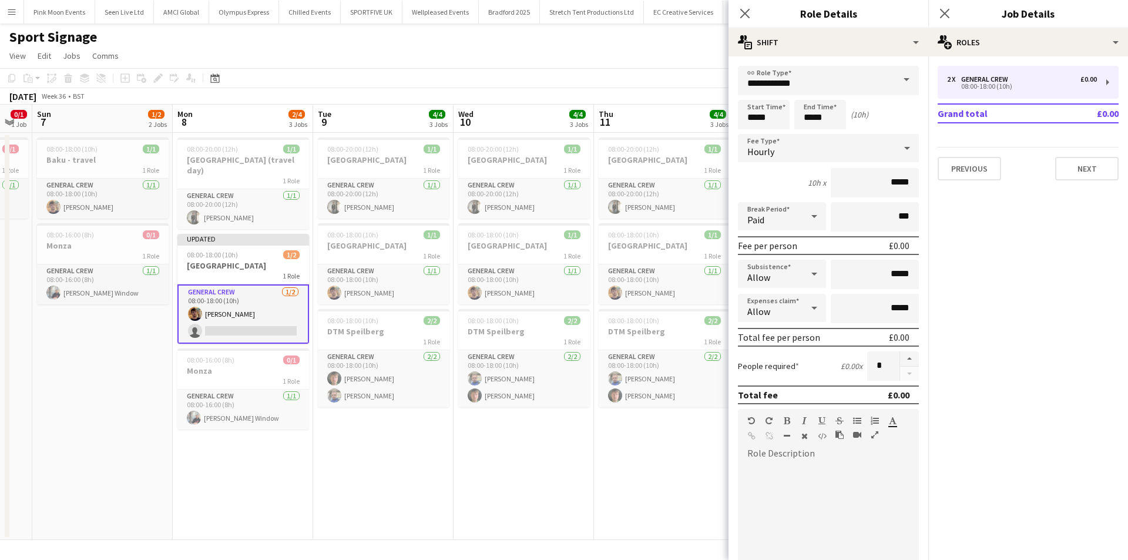
click at [303, 505] on app-calendar-viewport "Thu 4 0/1 1 Job Fri 5 0/1 1 Job Sat 6 0/1 1 Job Sun 7 1/2 2 Jobs Mon 8 2/4 3 Jo…" at bounding box center [564, 322] width 1128 height 435
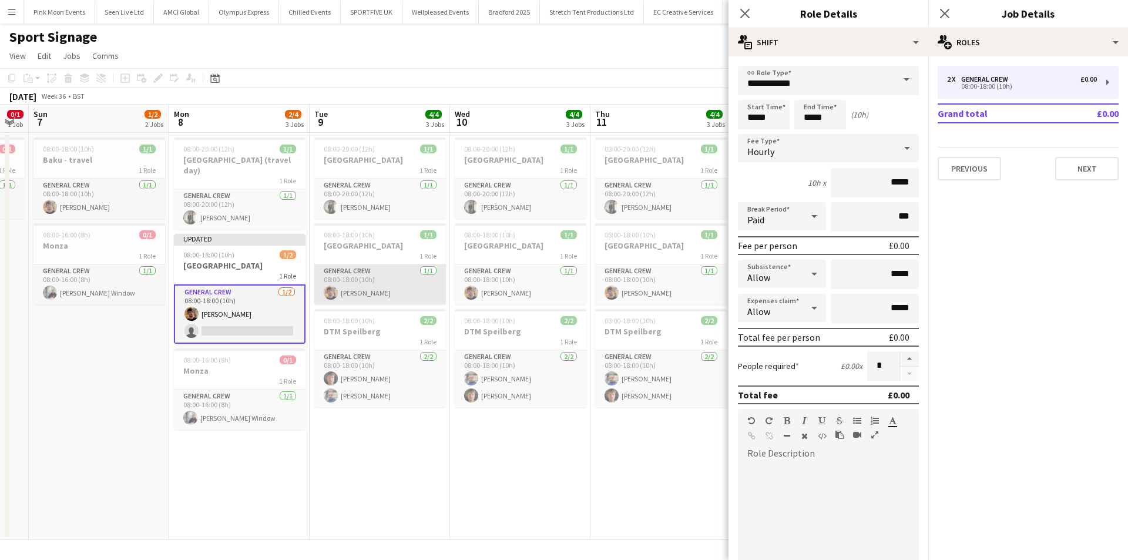
click at [385, 281] on app-card-role "General Crew [DATE] 08:00-18:00 (10h) [PERSON_NAME]" at bounding box center [380, 284] width 132 height 40
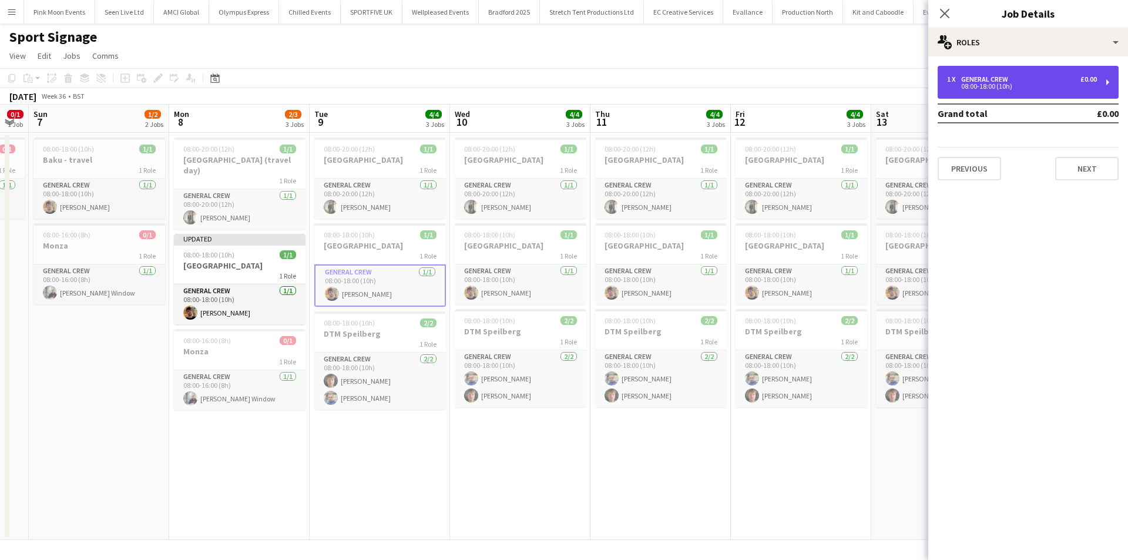
click at [1057, 87] on div "08:00-18:00 (10h)" at bounding box center [1022, 86] width 150 height 6
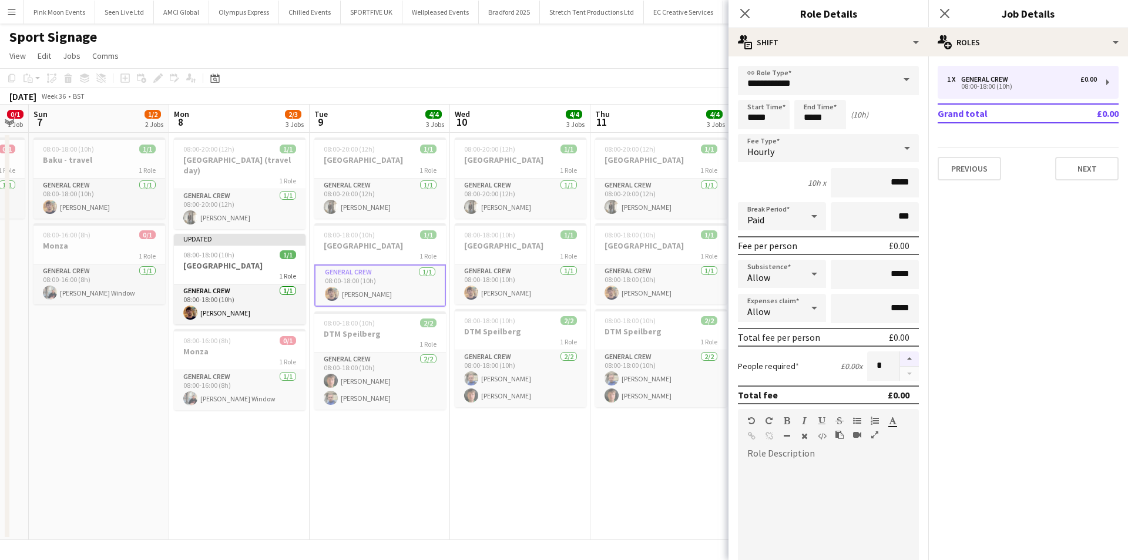
click at [900, 364] on button "button" at bounding box center [909, 358] width 19 height 15
type input "*"
click at [567, 293] on app-card-role "General Crew [DATE] 08:00-18:00 (10h) [PERSON_NAME]" at bounding box center [521, 284] width 132 height 40
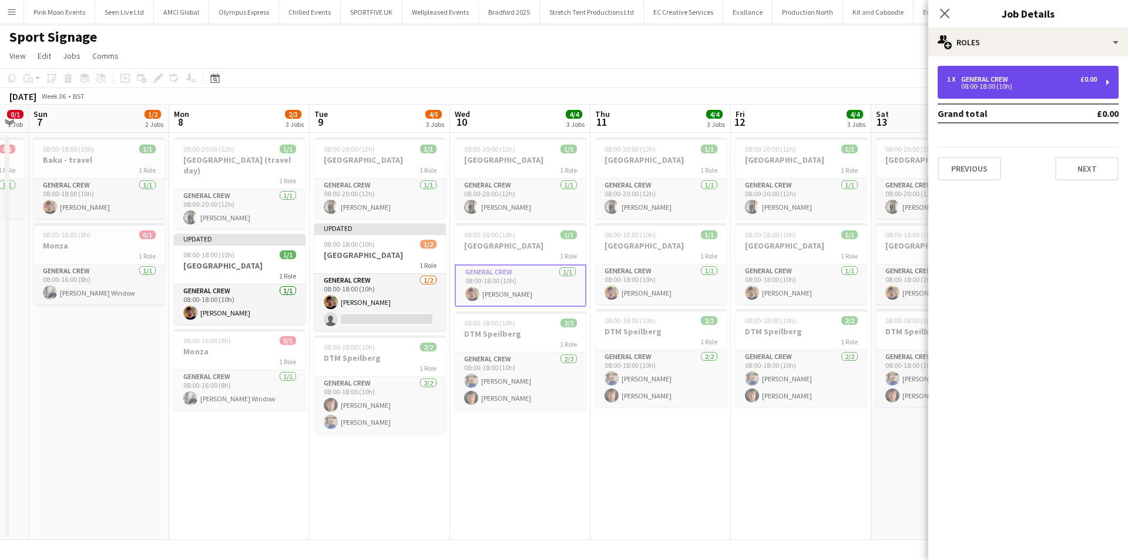
click at [1041, 89] on div "1 x General Crew £0.00 08:00-18:00 (10h)" at bounding box center [1028, 82] width 181 height 33
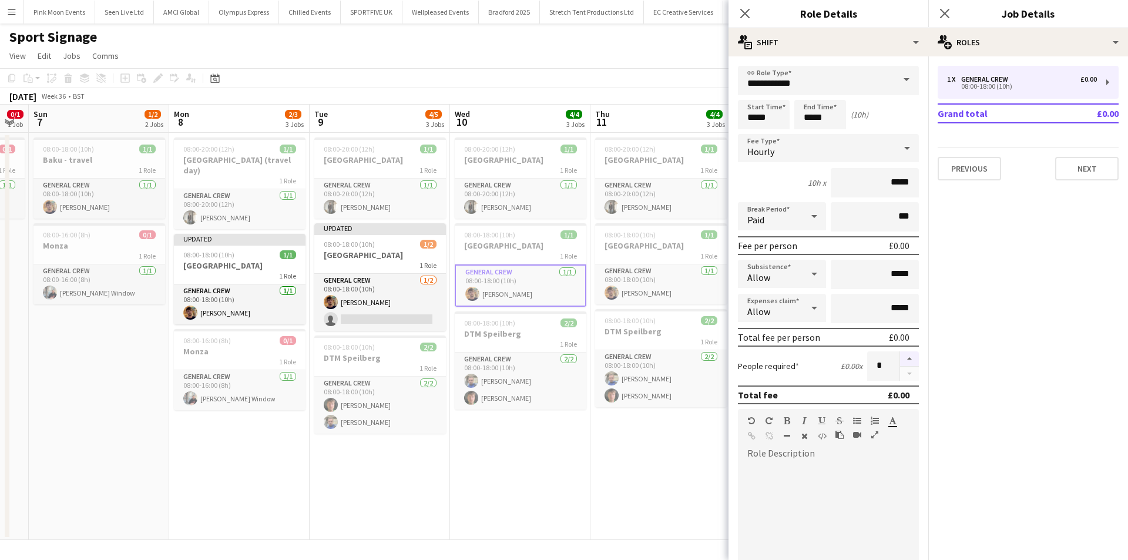
click at [904, 360] on button "button" at bounding box center [909, 358] width 19 height 15
type input "*"
click at [726, 293] on app-card-role "General Crew [DATE] 08:00-18:00 (10h) [PERSON_NAME]" at bounding box center [661, 284] width 132 height 40
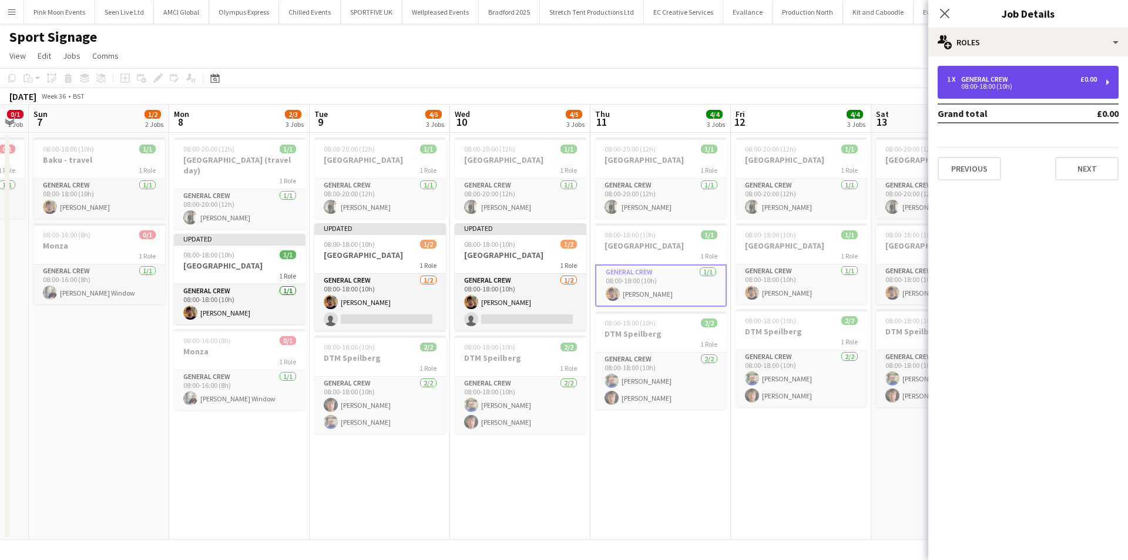
click at [1031, 66] on div "1 x General Crew £0.00 08:00-18:00 (10h)" at bounding box center [1028, 82] width 181 height 33
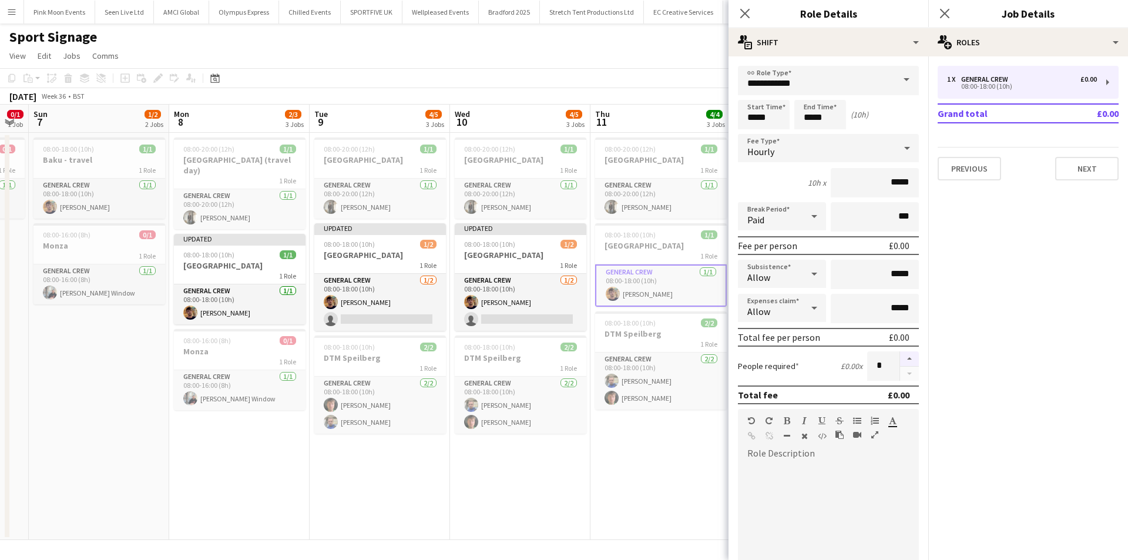
click at [900, 353] on button "button" at bounding box center [909, 358] width 19 height 15
type input "*"
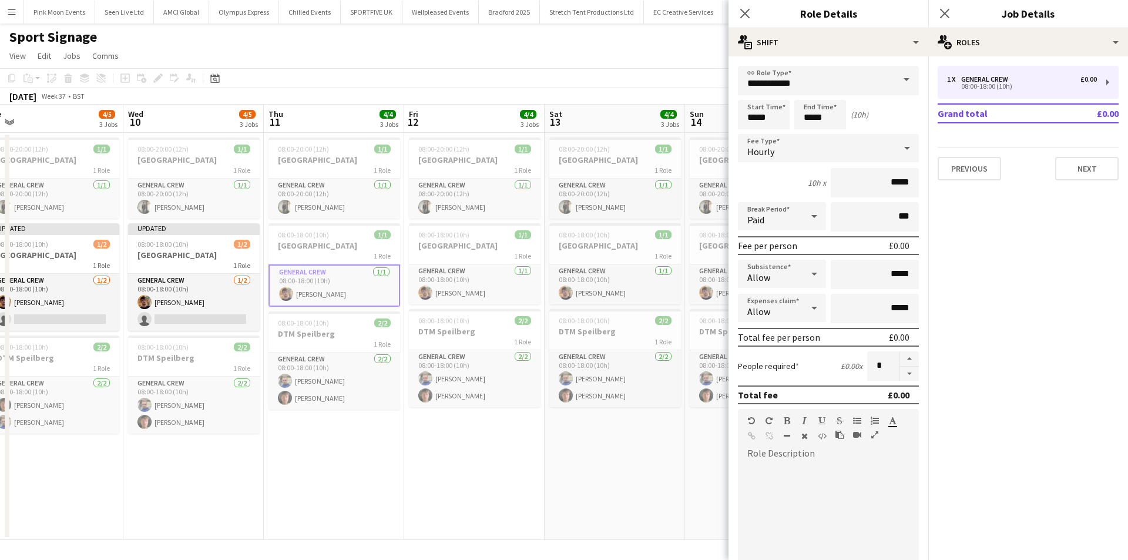
scroll to position [0, 511]
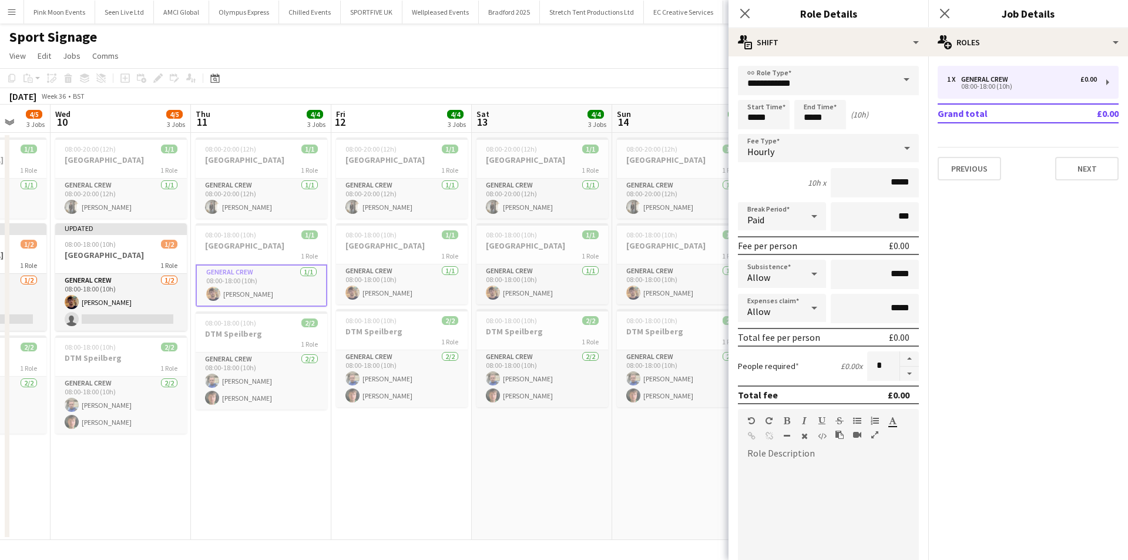
click at [243, 453] on app-calendar-viewport "Sat 6 0/1 1 Job Sun 7 1/2 2 Jobs Mon 8 2/3 3 Jobs Tue 9 4/5 3 Jobs Wed 10 4/5 3…" at bounding box center [564, 322] width 1128 height 435
click at [369, 284] on app-card-role "General Crew [DATE] 08:00-18:00 (10h) [PERSON_NAME]" at bounding box center [402, 284] width 132 height 40
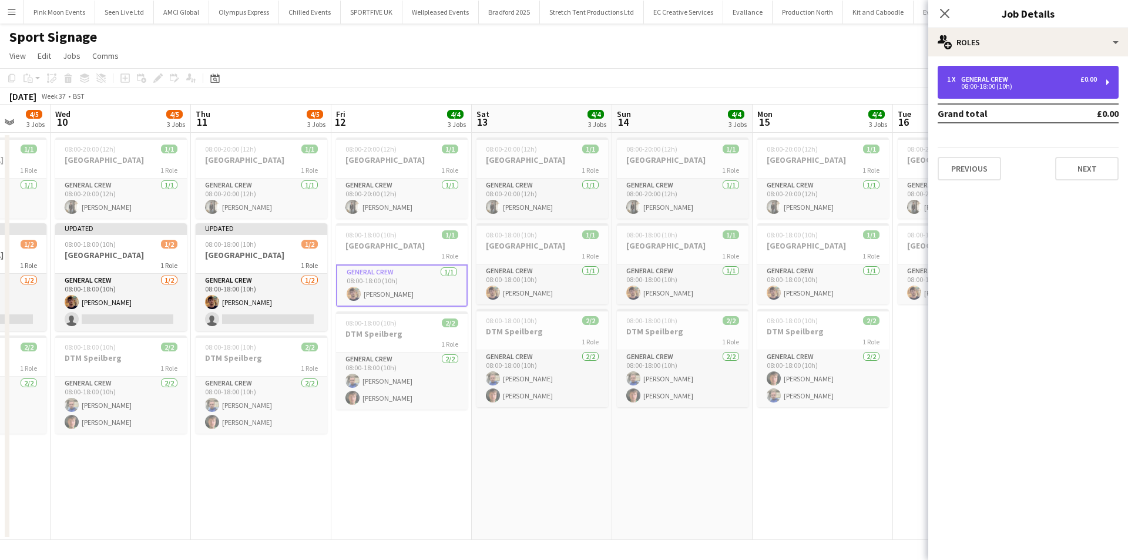
click at [989, 96] on div "1 x General Crew £0.00 08:00-18:00 (10h)" at bounding box center [1028, 82] width 181 height 33
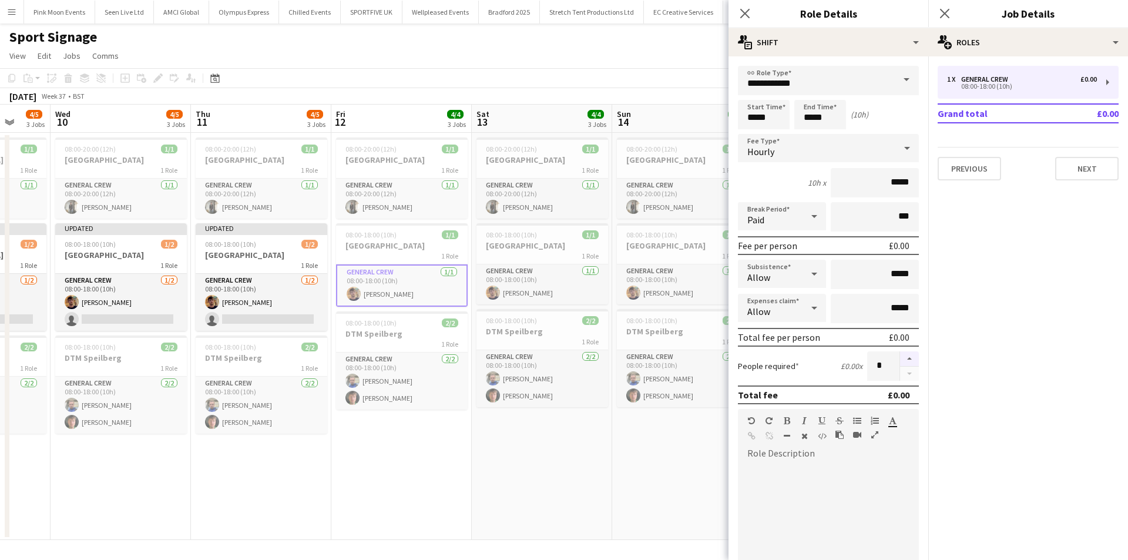
click at [900, 354] on button "button" at bounding box center [909, 358] width 19 height 15
type input "*"
click at [568, 285] on app-card-role "General Crew [DATE] 08:00-18:00 (10h) [PERSON_NAME]" at bounding box center [543, 284] width 132 height 40
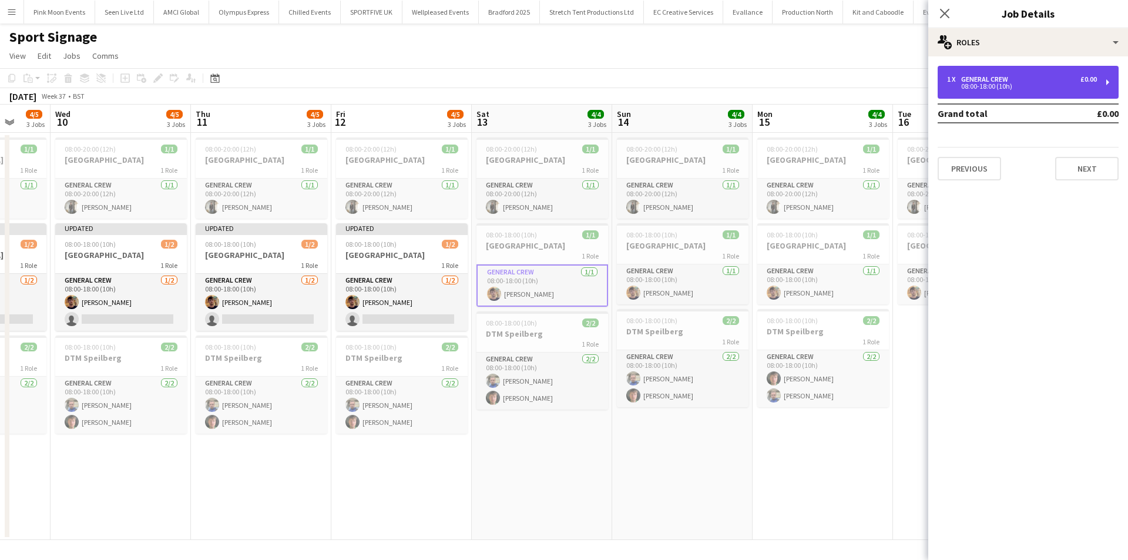
click at [1019, 81] on div "1 x General Crew £0.00" at bounding box center [1022, 79] width 150 height 8
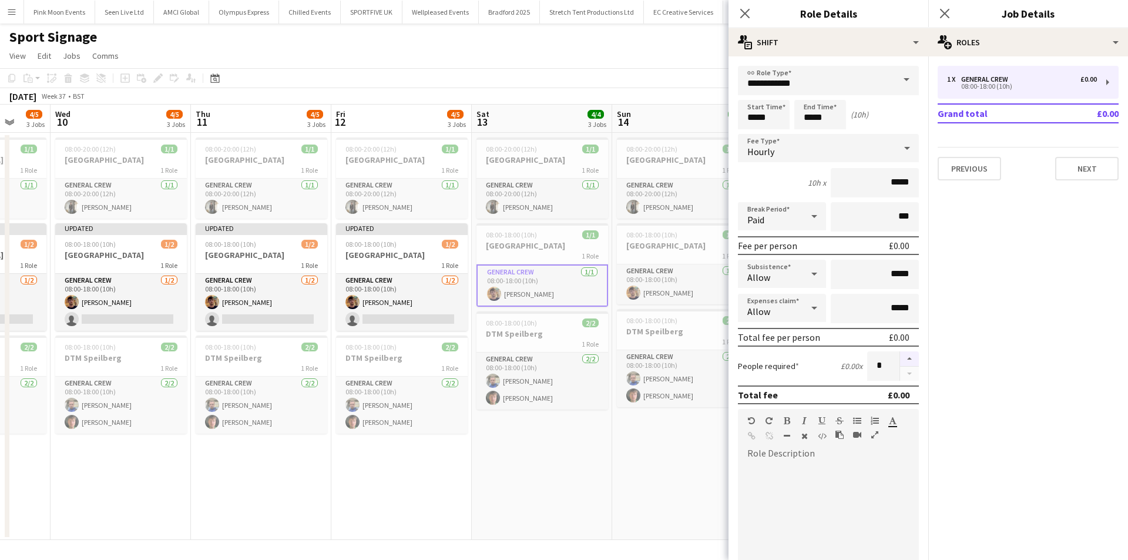
click at [902, 354] on button "button" at bounding box center [909, 358] width 19 height 15
type input "*"
click at [694, 285] on app-card-role "General Crew [DATE] 08:00-18:00 (10h) [PERSON_NAME]" at bounding box center [683, 284] width 132 height 40
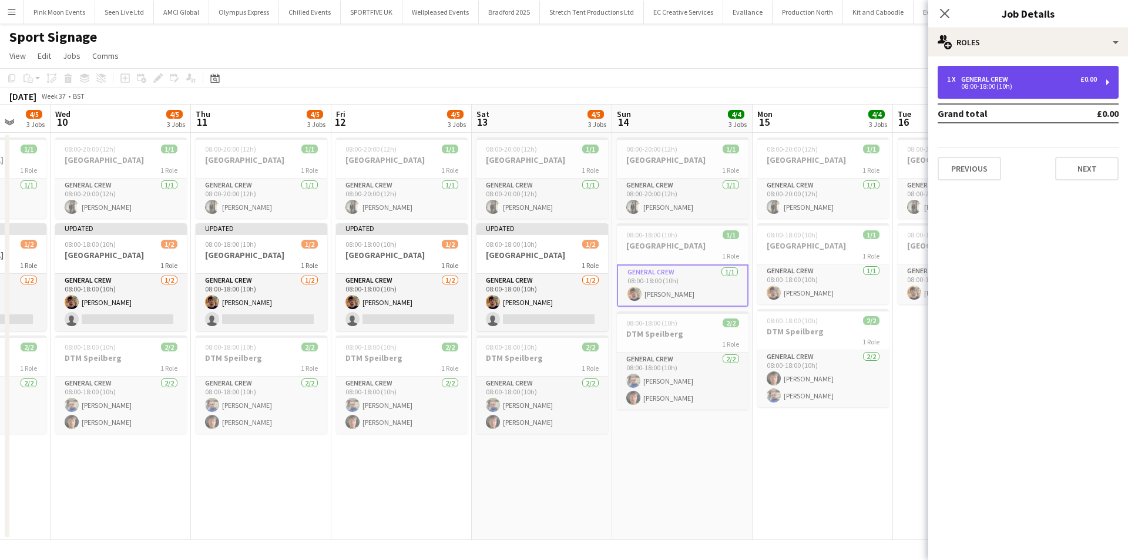
click at [1040, 94] on div "1 x General Crew £0.00 08:00-18:00 (10h)" at bounding box center [1028, 82] width 181 height 33
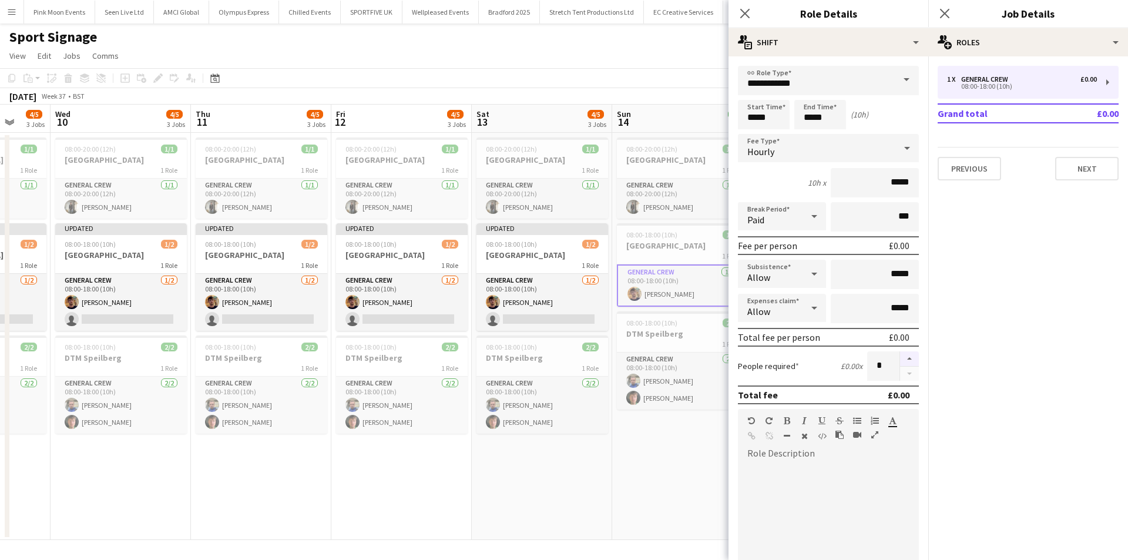
click at [906, 357] on button "button" at bounding box center [909, 358] width 19 height 15
type input "*"
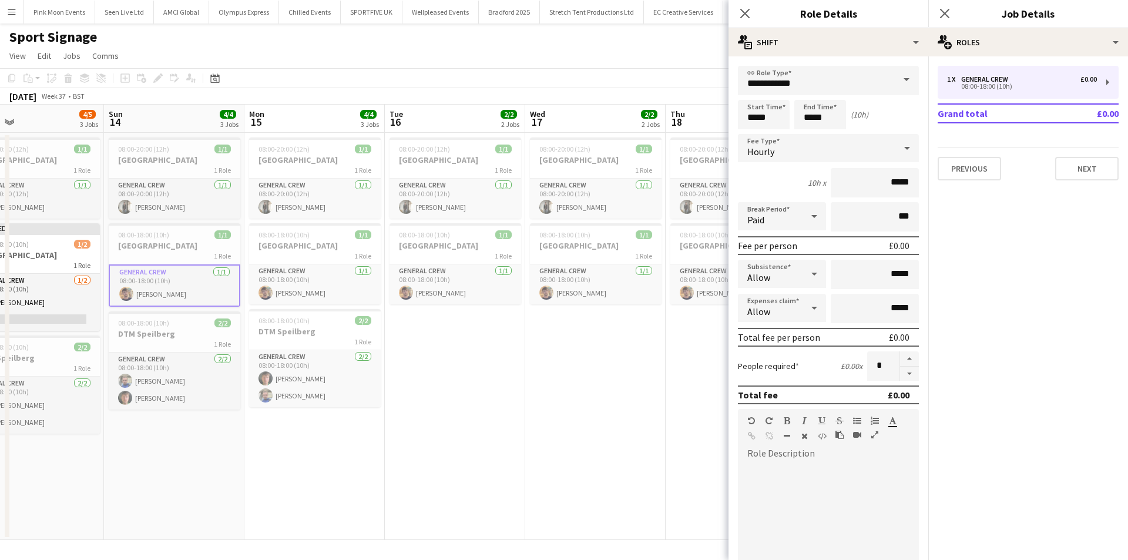
drag, startPoint x: 612, startPoint y: 474, endPoint x: 104, endPoint y: 481, distance: 508.4
click at [104, 481] on app-calendar-viewport "Wed 10 4/5 3 Jobs Thu 11 4/5 3 Jobs Fri 12 4/5 3 Jobs Sat 13 4/5 3 Jobs Sun 14 …" at bounding box center [564, 322] width 1128 height 435
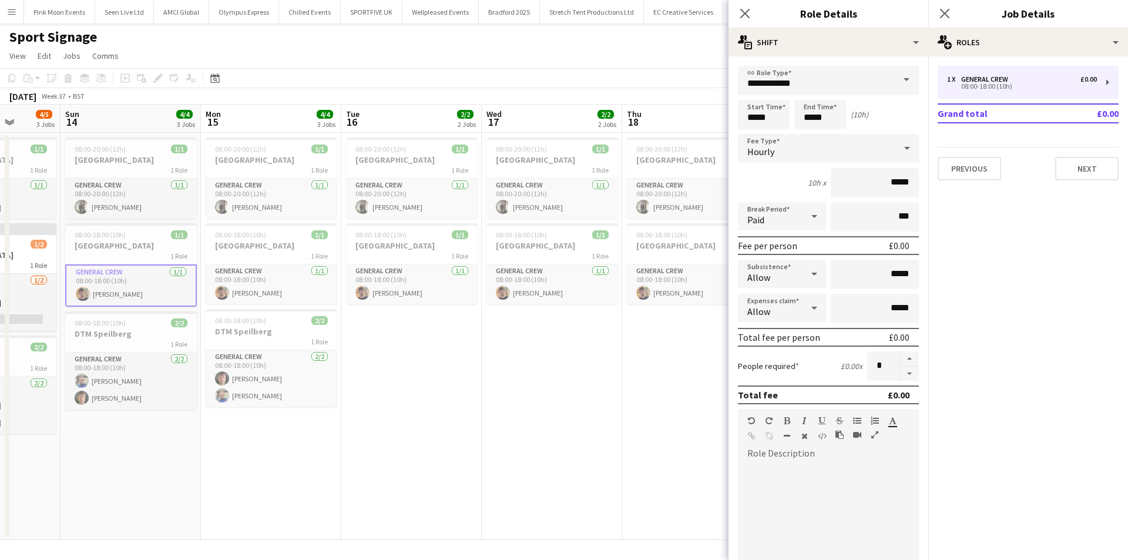
click at [468, 425] on app-calendar-viewport "Wed 10 4/5 3 Jobs Thu 11 4/5 3 Jobs Fri 12 4/5 3 Jobs Sat 13 4/5 3 Jobs Sun 14 …" at bounding box center [564, 322] width 1128 height 435
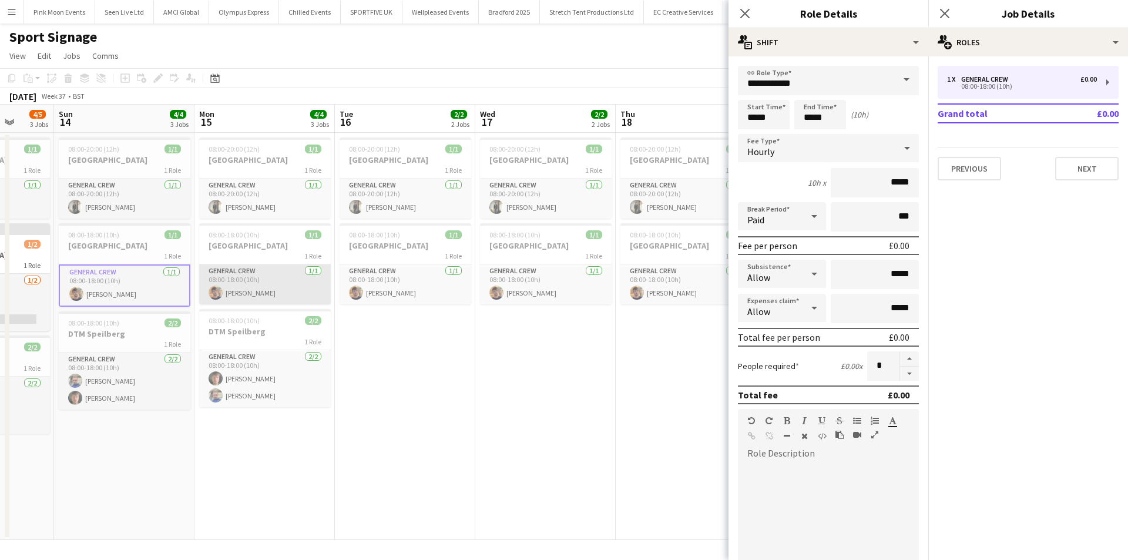
click at [277, 290] on app-card-role "General Crew [DATE] 08:00-18:00 (10h) [PERSON_NAME]" at bounding box center [265, 284] width 132 height 40
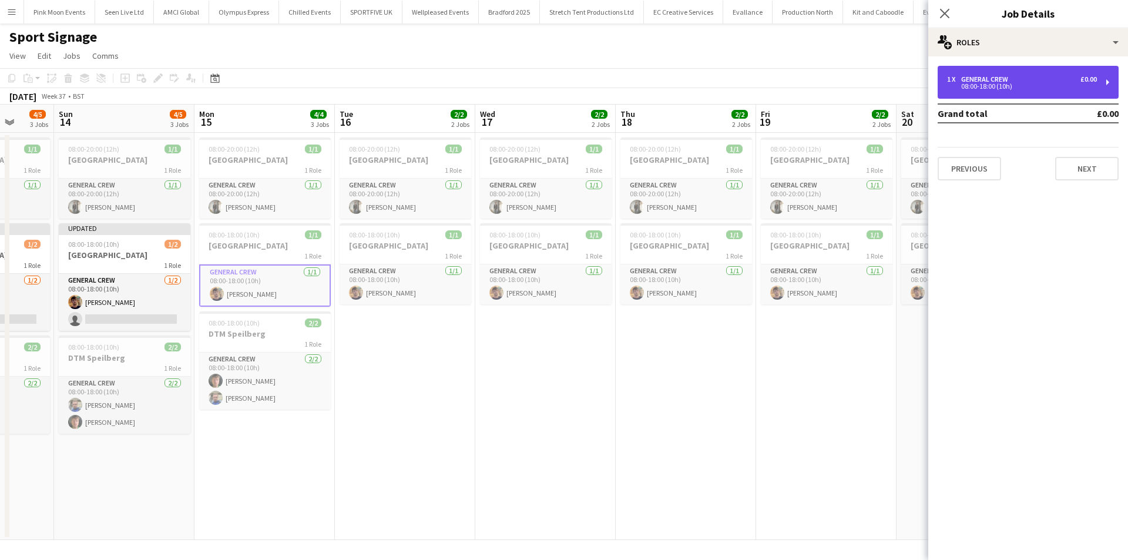
click at [1004, 91] on div "1 x General Crew £0.00 08:00-18:00 (10h)" at bounding box center [1028, 82] width 181 height 33
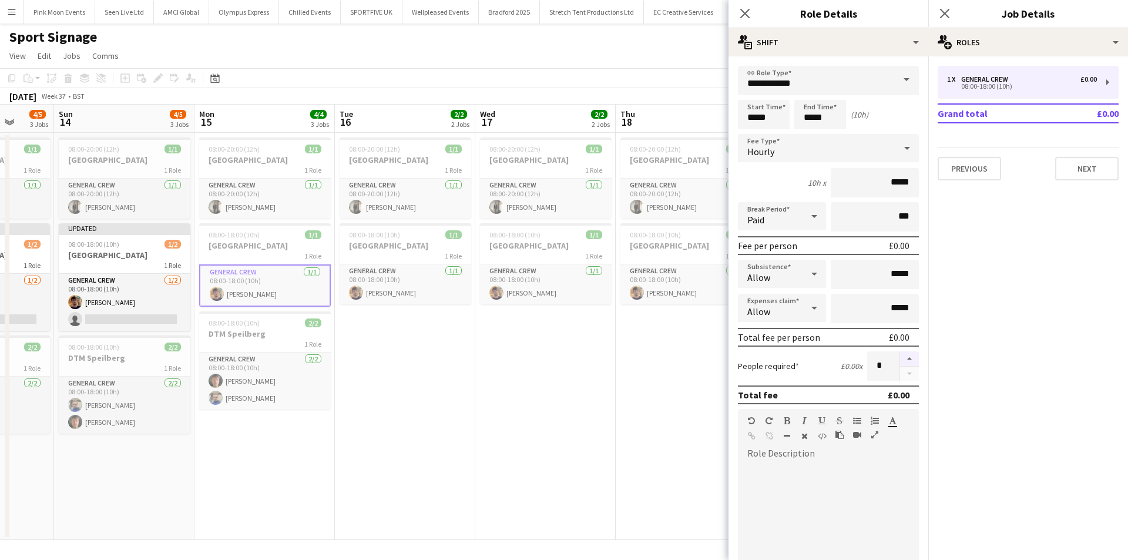
click at [900, 357] on button "button" at bounding box center [909, 358] width 19 height 15
type input "*"
click at [398, 274] on app-card-role "General Crew [DATE] 08:00-18:00 (10h) [PERSON_NAME]" at bounding box center [406, 284] width 132 height 40
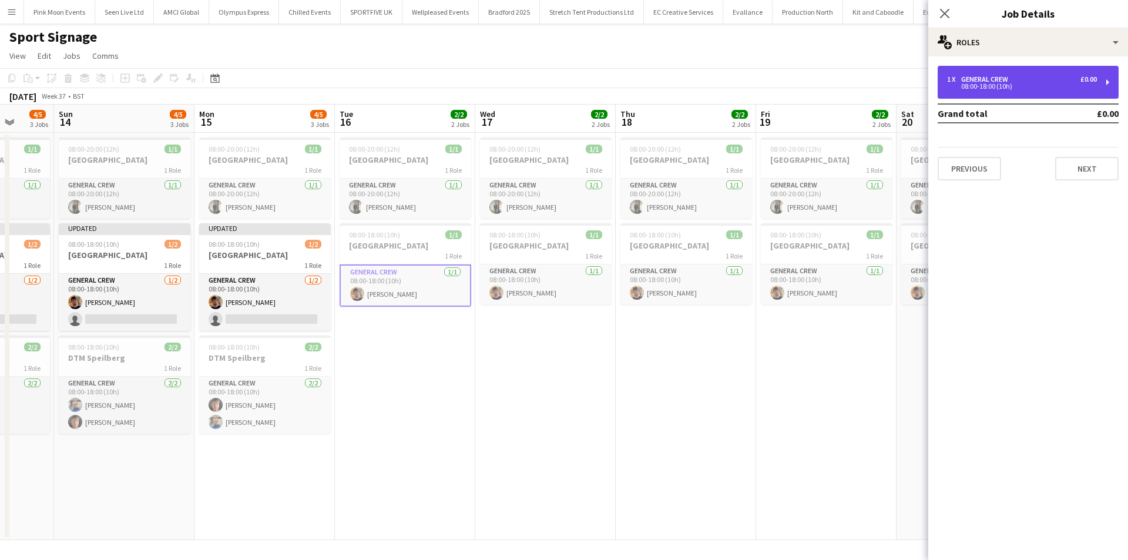
click at [1020, 84] on div "08:00-18:00 (10h)" at bounding box center [1022, 86] width 150 height 6
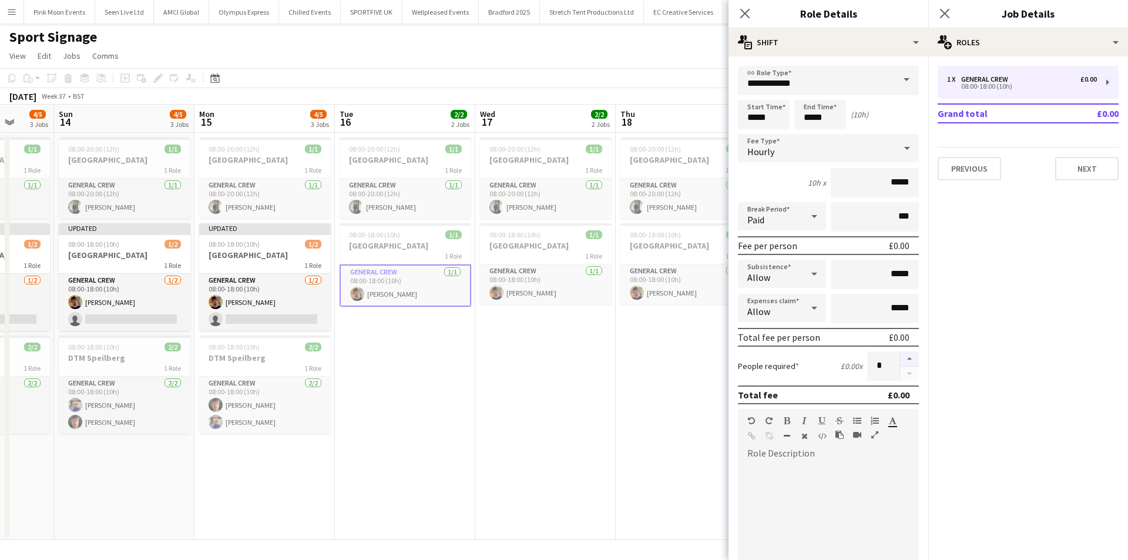
click at [900, 358] on button "button" at bounding box center [909, 358] width 19 height 15
type input "*"
click at [522, 297] on app-card-role "General Crew [DATE] 08:00-18:00 (10h) [PERSON_NAME]" at bounding box center [546, 284] width 132 height 40
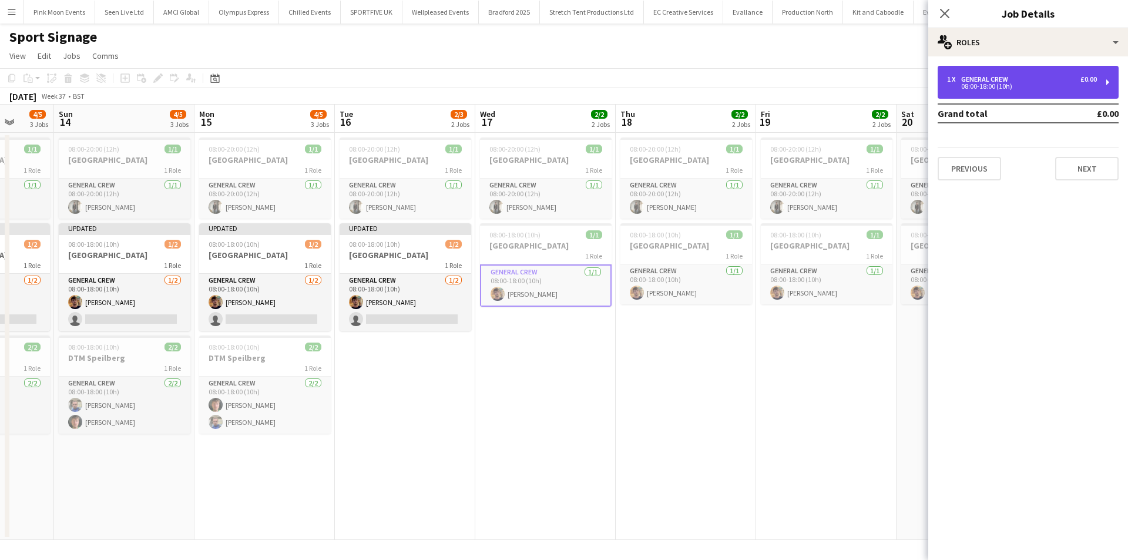
click at [1032, 80] on div "1 x General Crew £0.00" at bounding box center [1022, 79] width 150 height 8
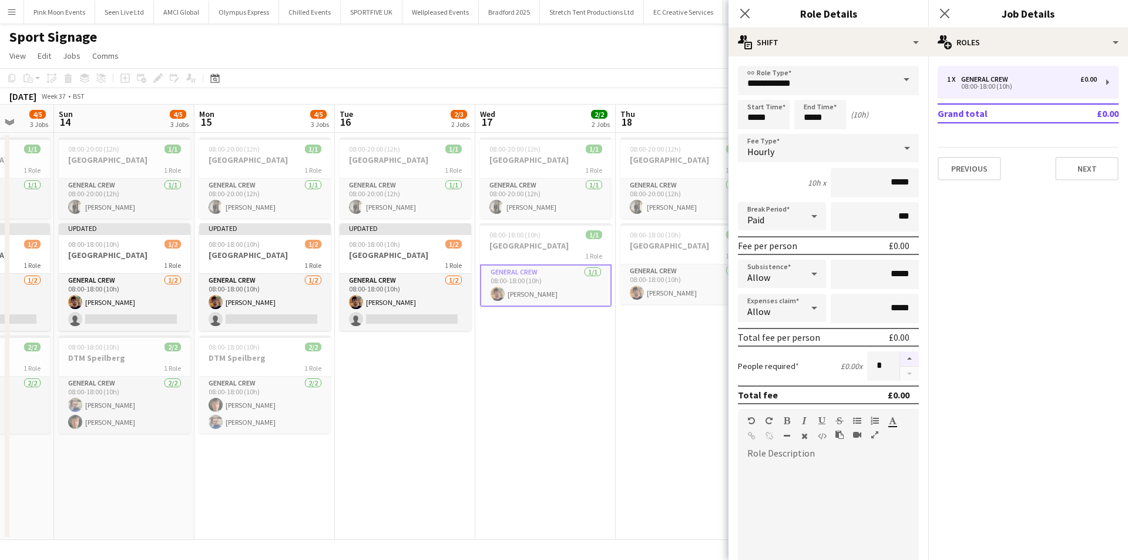
click at [900, 353] on button "button" at bounding box center [909, 358] width 19 height 15
type input "*"
click at [671, 291] on app-card-role "General Crew [DATE] 08:00-18:00 (10h) [PERSON_NAME]" at bounding box center [687, 284] width 132 height 40
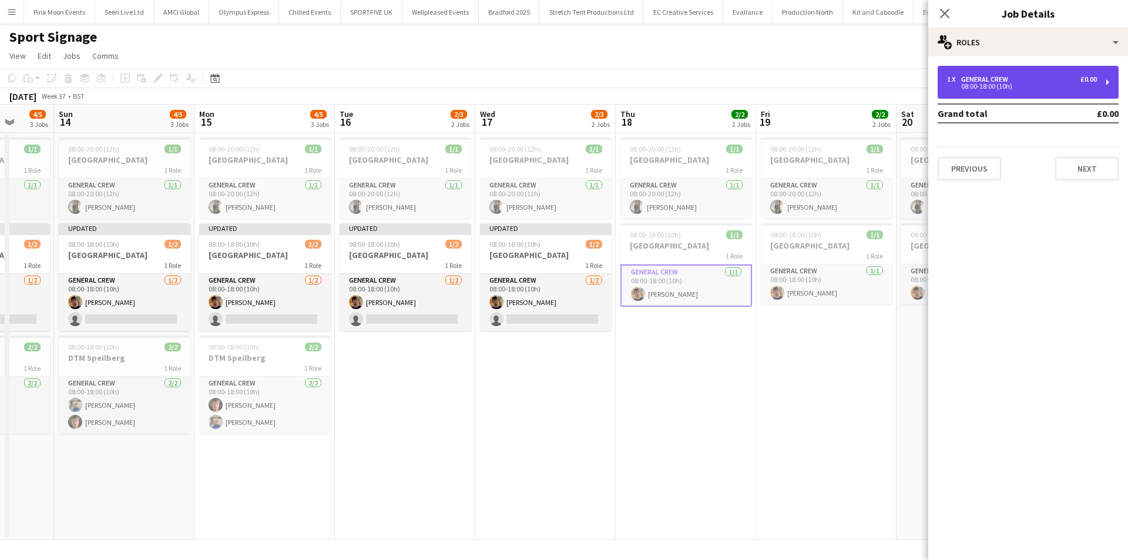
click at [1020, 84] on div "08:00-18:00 (10h)" at bounding box center [1022, 86] width 150 height 6
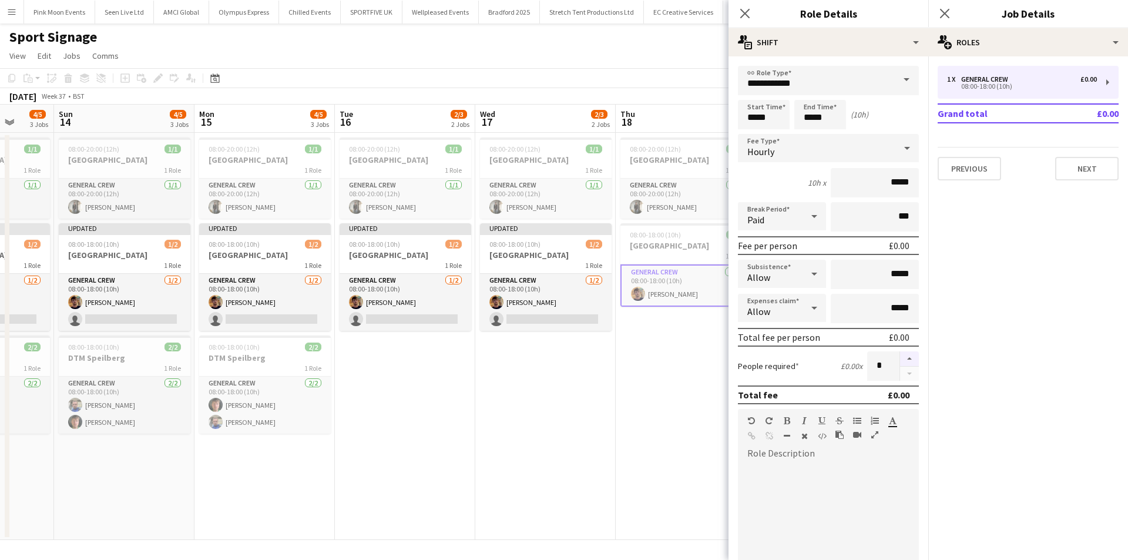
click at [900, 357] on button "button" at bounding box center [909, 358] width 19 height 15
type input "*"
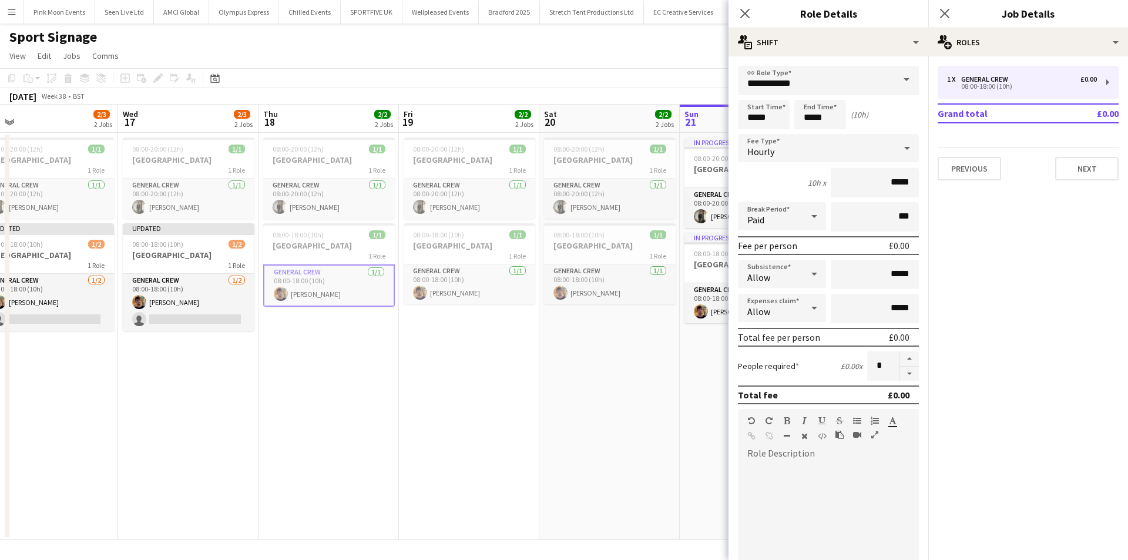
drag, startPoint x: 565, startPoint y: 391, endPoint x: 268, endPoint y: 379, distance: 297.0
click at [207, 397] on app-calendar-viewport "Fri 12 4/5 3 Jobs Sat 13 4/5 3 Jobs Sun 14 4/5 3 Jobs Mon 15 4/5 3 Jobs Tue 16 …" at bounding box center [564, 322] width 1128 height 435
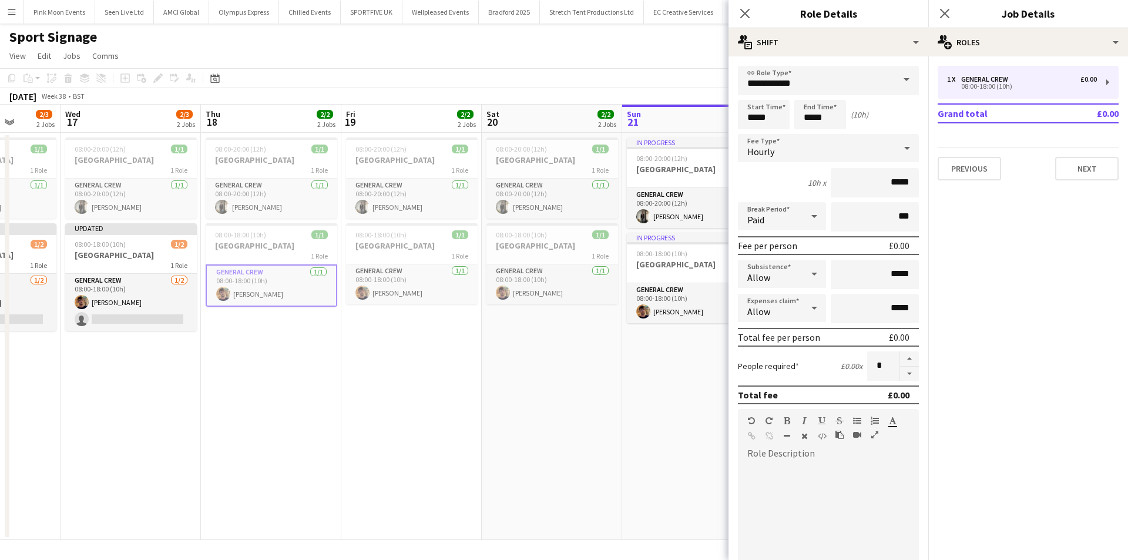
scroll to position [0, 384]
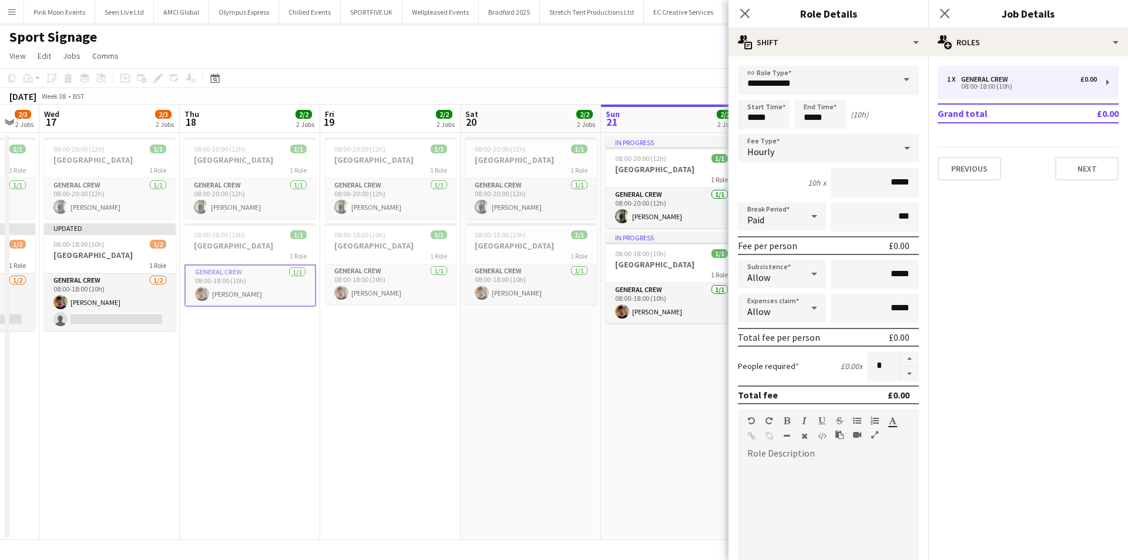
drag, startPoint x: 400, startPoint y: 373, endPoint x: 324, endPoint y: 381, distance: 76.9
click at [323, 383] on app-calendar-viewport "Sun 14 4/5 3 Jobs Mon 15 4/5 3 Jobs Tue 16 2/3 2 Jobs Wed 17 2/3 2 Jobs Thu 18 …" at bounding box center [564, 322] width 1128 height 435
click at [401, 286] on app-card-role "General Crew [DATE] 08:00-18:00 (10h) [PERSON_NAME]" at bounding box center [389, 284] width 132 height 40
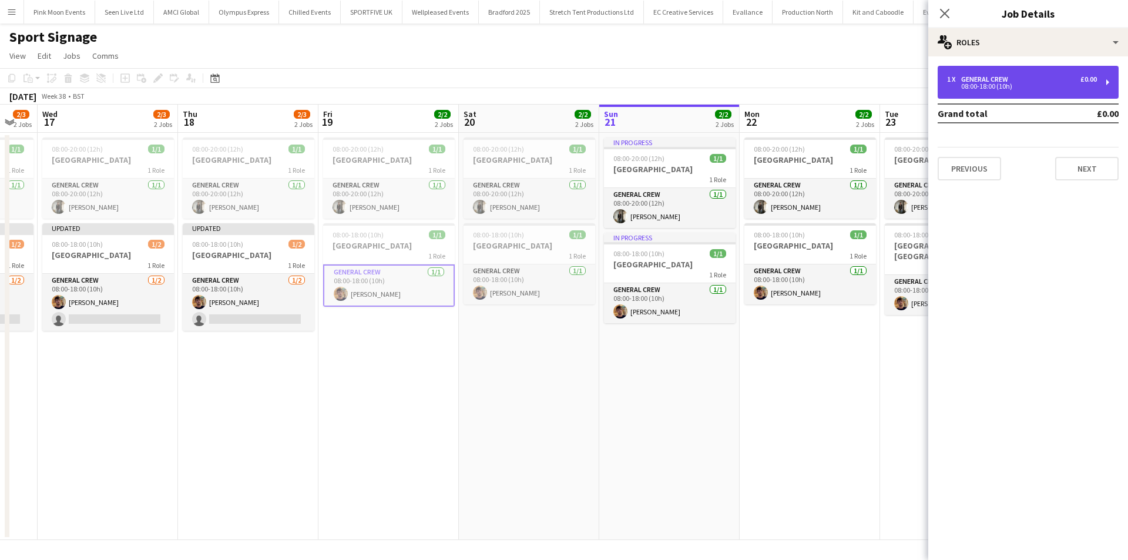
click at [1068, 84] on div "08:00-18:00 (10h)" at bounding box center [1022, 86] width 150 height 6
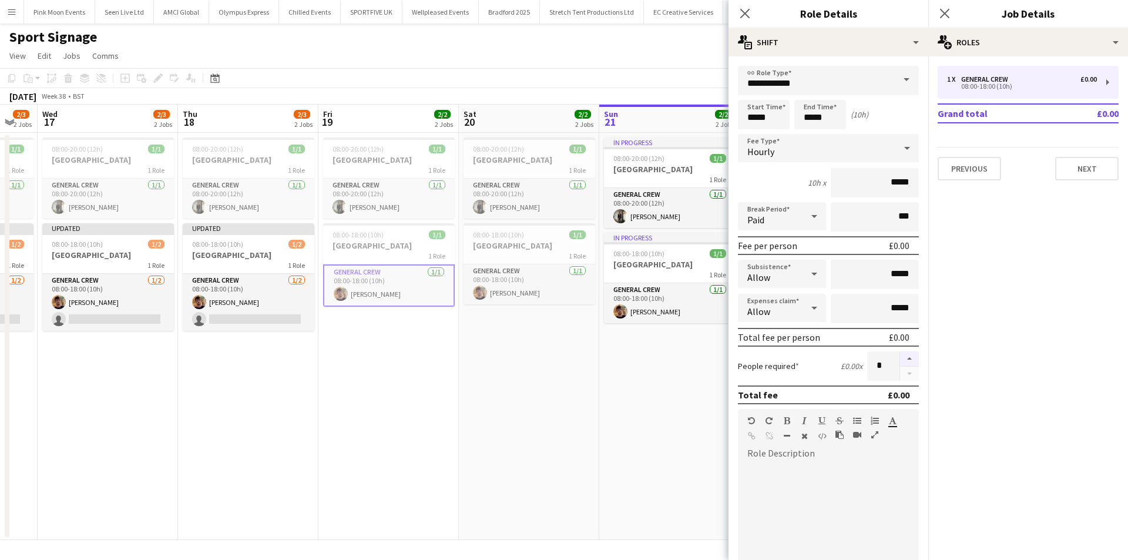
click at [902, 363] on button "button" at bounding box center [909, 358] width 19 height 15
type input "*"
click at [511, 289] on app-card-role "General Crew [DATE] 08:00-18:00 (10h) [PERSON_NAME]" at bounding box center [530, 284] width 132 height 40
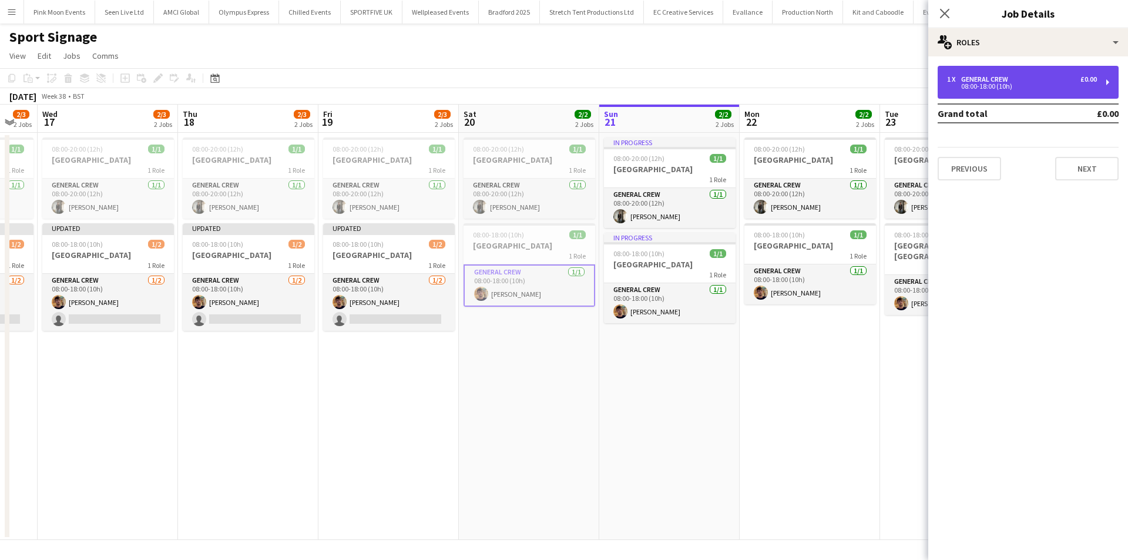
click at [1033, 82] on div "1 x General Crew £0.00" at bounding box center [1022, 79] width 150 height 8
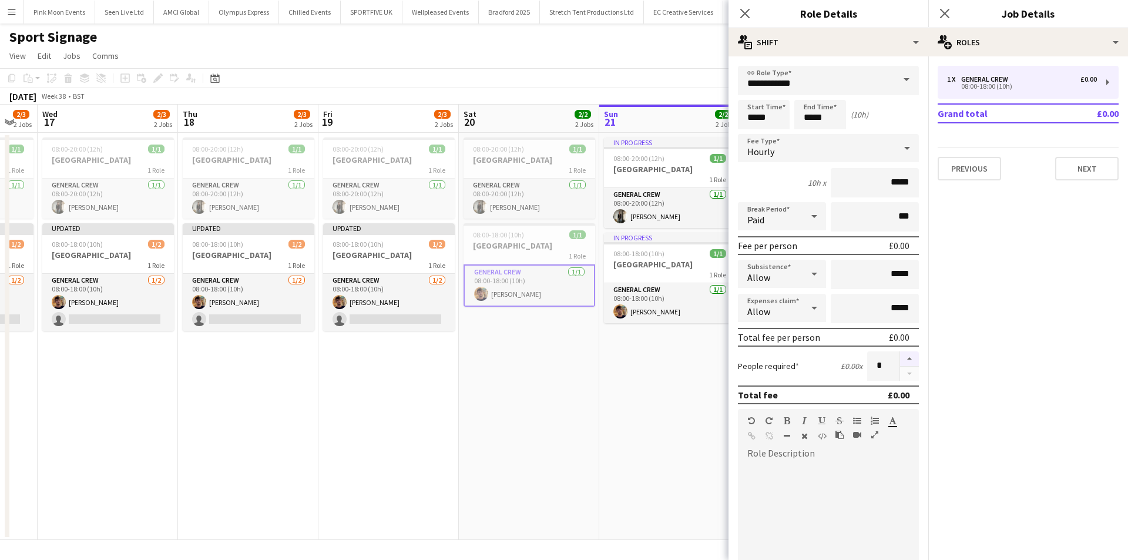
click at [900, 353] on button "button" at bounding box center [909, 358] width 19 height 15
type input "*"
click at [641, 313] on app-card-role "General Crew [DATE] 08:00-18:00 (10h) [PERSON_NAME]" at bounding box center [670, 303] width 132 height 40
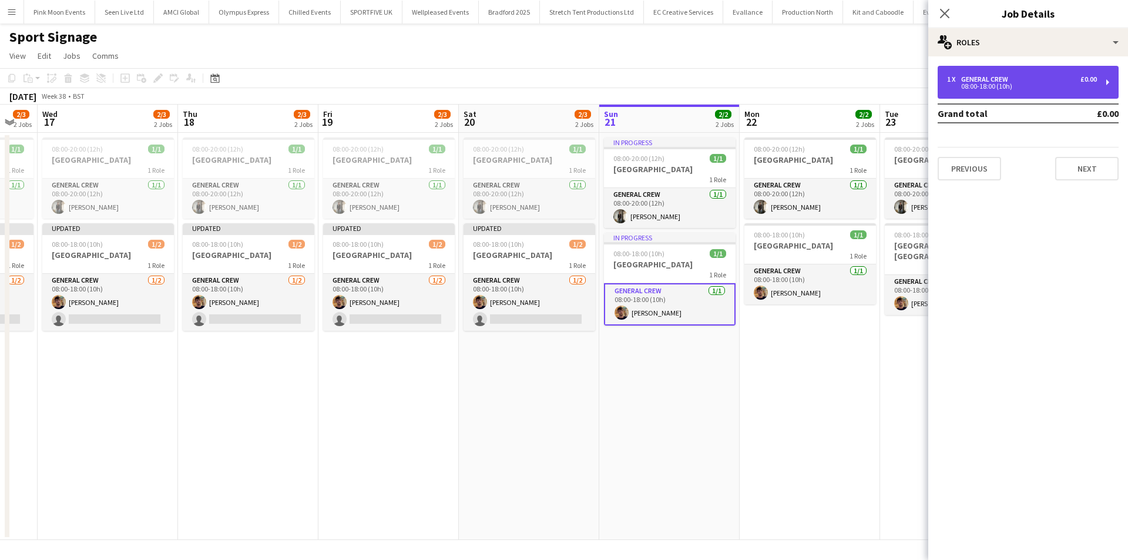
click at [980, 92] on div "1 x General Crew £0.00 08:00-18:00 (10h)" at bounding box center [1028, 82] width 181 height 33
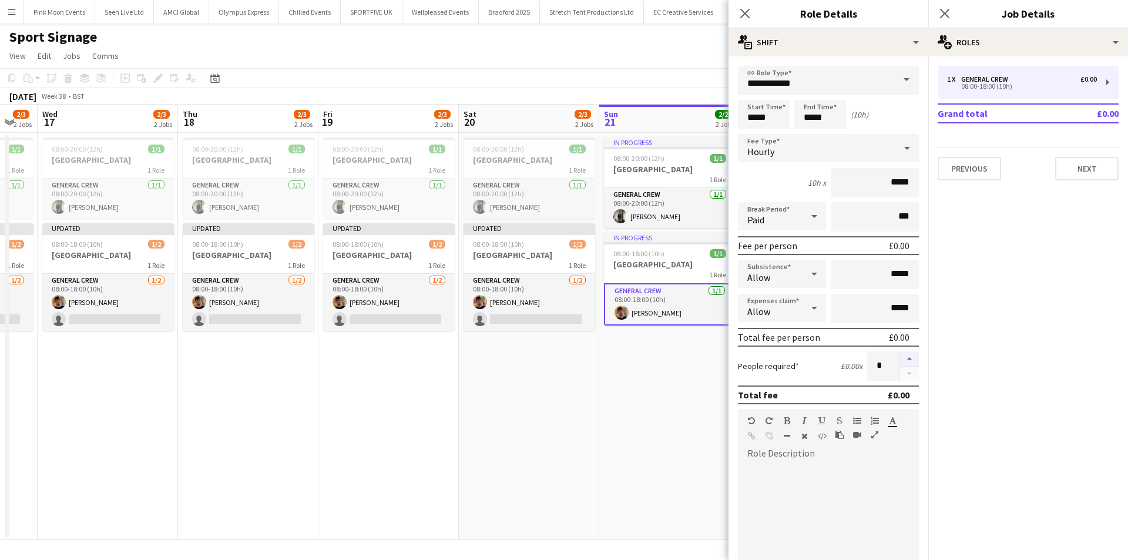
click at [904, 355] on button "button" at bounding box center [909, 358] width 19 height 15
type input "*"
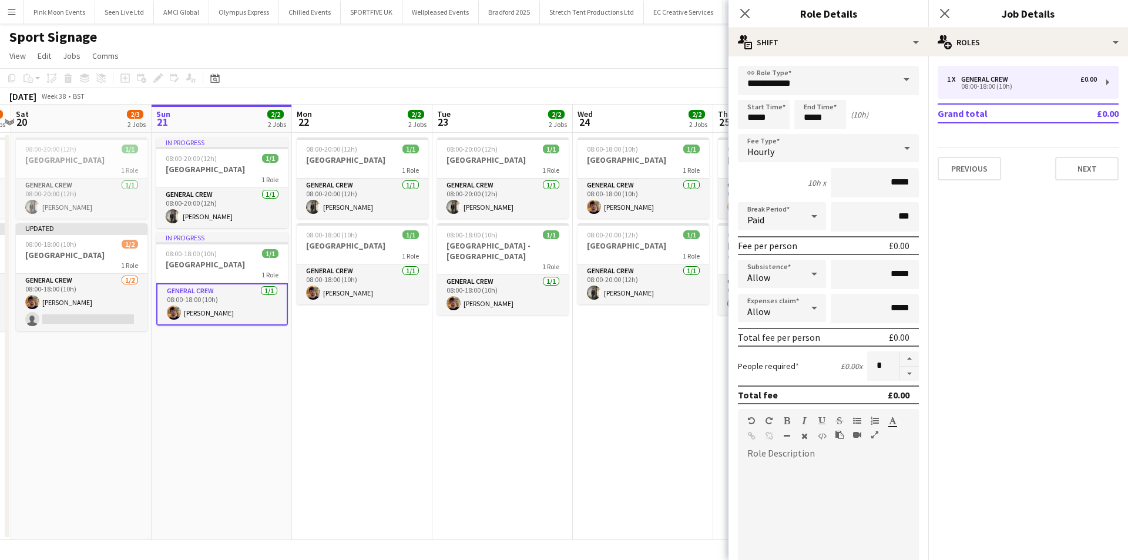
scroll to position [0, 555]
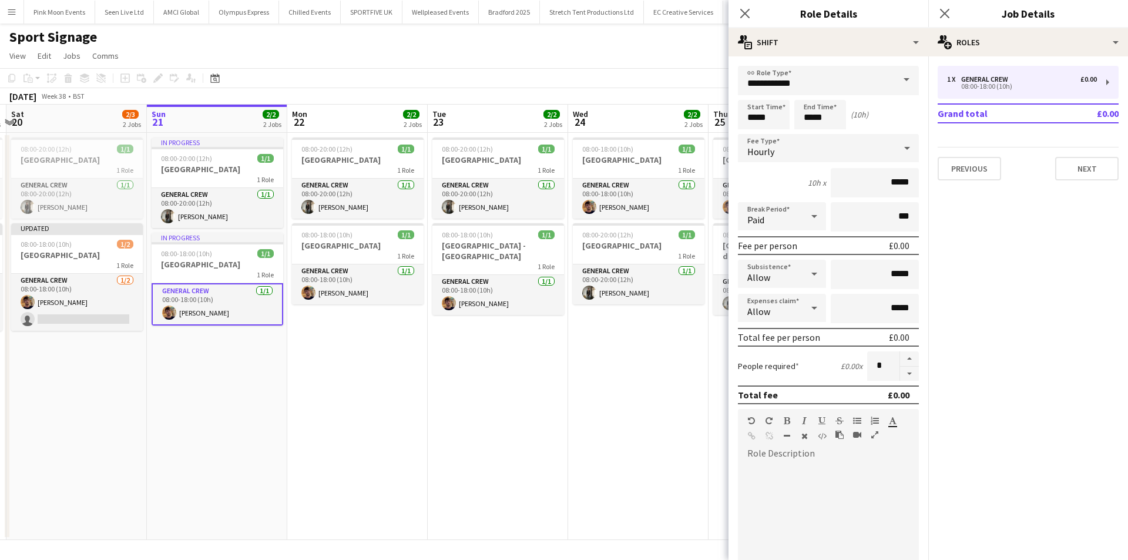
drag, startPoint x: 538, startPoint y: 376, endPoint x: 210, endPoint y: 393, distance: 328.3
click at [210, 393] on app-calendar-viewport "Tue 16 2/3 2 Jobs Wed 17 2/3 2 Jobs Thu 18 2/3 2 Jobs Fri 19 2/3 2 Jobs Sat 20 …" at bounding box center [564, 322] width 1128 height 435
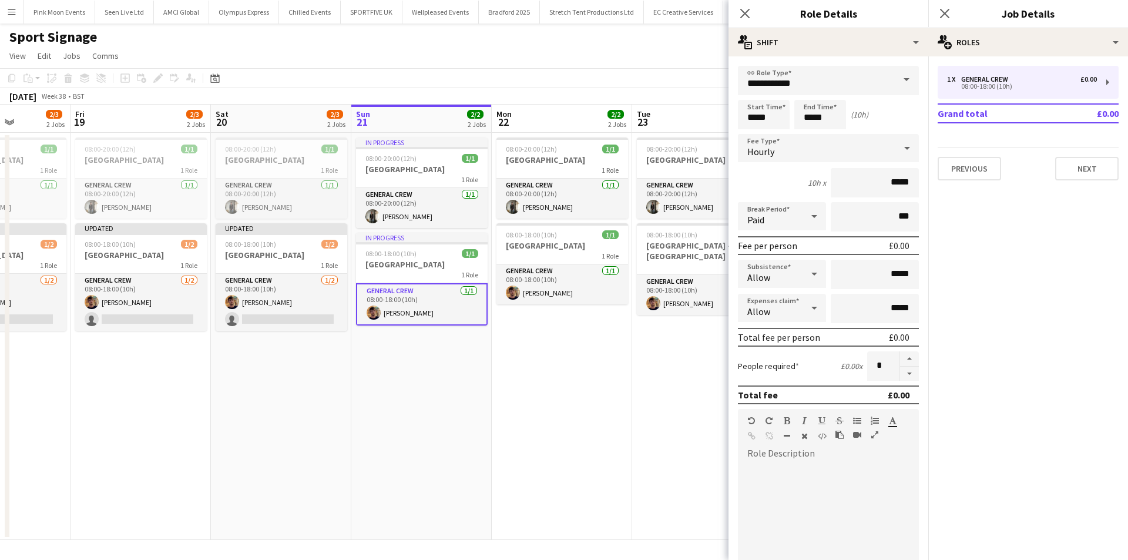
scroll to position [0, 363]
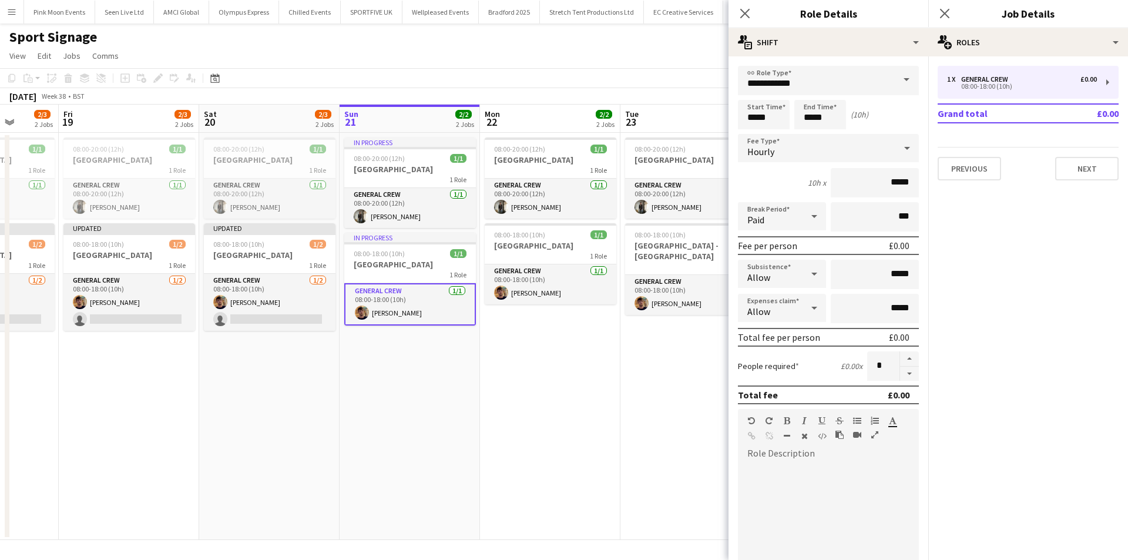
drag, startPoint x: 569, startPoint y: 376, endPoint x: 481, endPoint y: 390, distance: 89.3
click at [481, 390] on app-calendar-viewport "Tue 16 2/3 2 Jobs Wed 17 2/3 2 Jobs Thu 18 2/3 2 Jobs Fri 19 2/3 2 Jobs Sat 20 …" at bounding box center [564, 322] width 1128 height 435
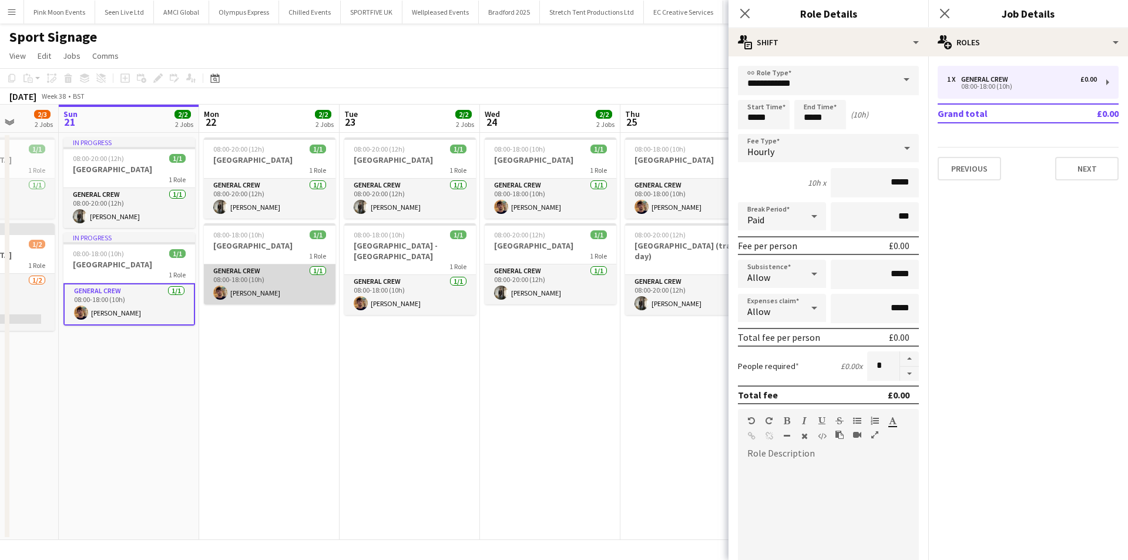
click at [246, 294] on app-card-role "General Crew [DATE] 08:00-18:00 (10h) [PERSON_NAME]" at bounding box center [270, 284] width 132 height 40
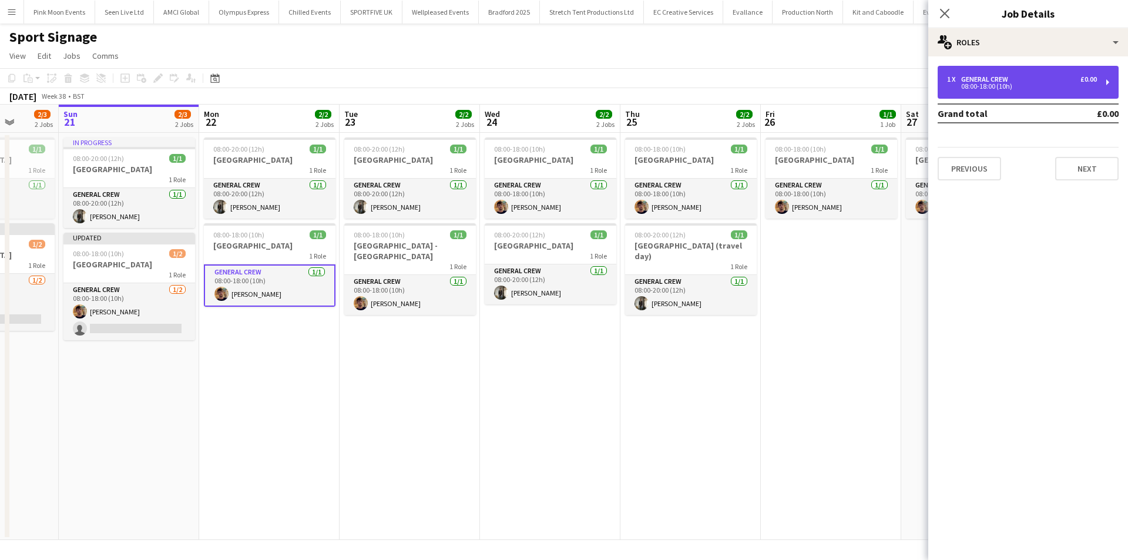
click at [977, 95] on div "1 x General Crew £0.00 08:00-18:00 (10h)" at bounding box center [1028, 82] width 181 height 33
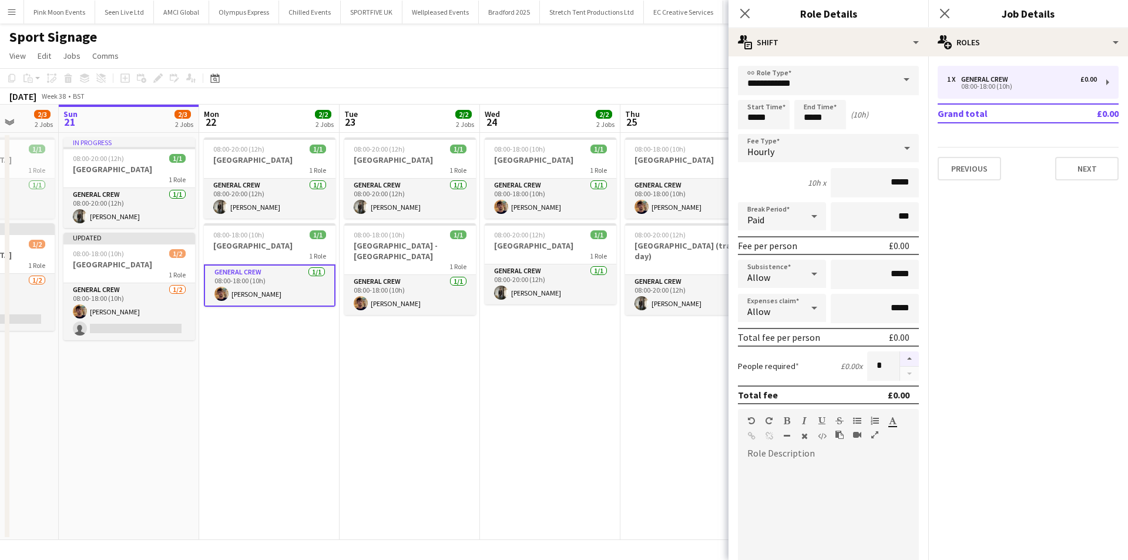
click at [906, 359] on button "button" at bounding box center [909, 358] width 19 height 15
type input "*"
click at [376, 285] on app-card-role "General Crew [DATE] 08:00-18:00 (10h) [PERSON_NAME]" at bounding box center [410, 295] width 132 height 40
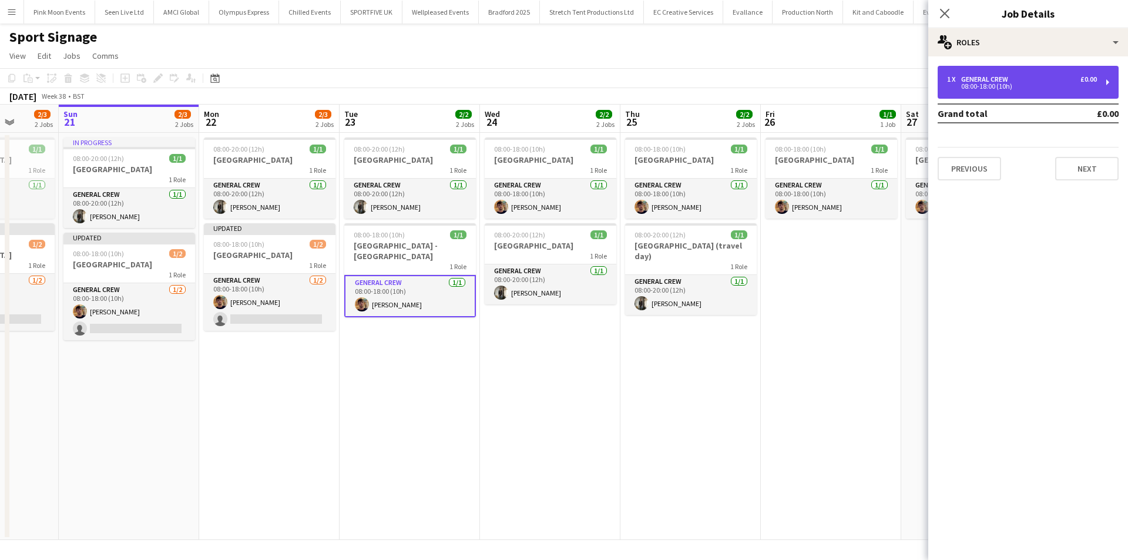
click at [978, 92] on div "1 x General Crew £0.00 08:00-18:00 (10h)" at bounding box center [1028, 82] width 181 height 33
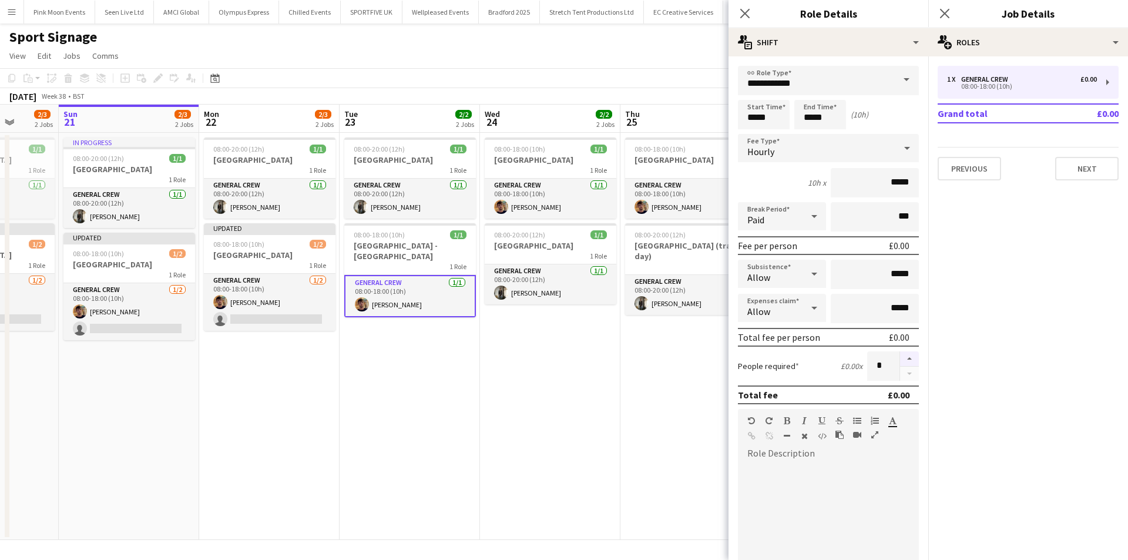
click at [904, 363] on button "button" at bounding box center [909, 358] width 19 height 15
type input "*"
click at [454, 289] on app-card-role "General Crew [DATE] 08:00-18:00 (10h) [PERSON_NAME]" at bounding box center [410, 296] width 132 height 42
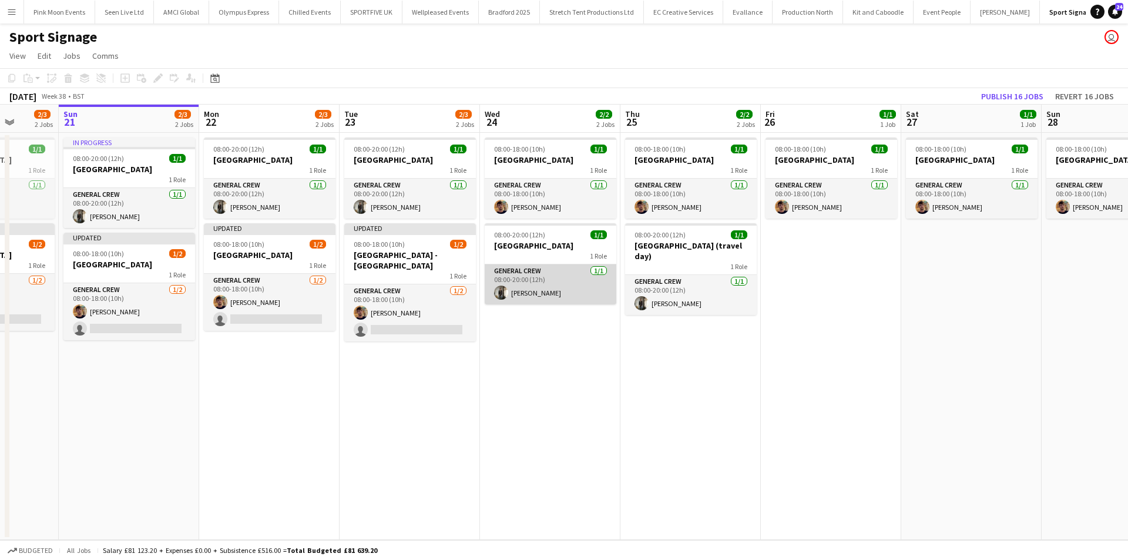
click at [549, 283] on app-card-role "General Crew [DATE] 08:00-20:00 (12h) [PERSON_NAME]" at bounding box center [551, 284] width 132 height 40
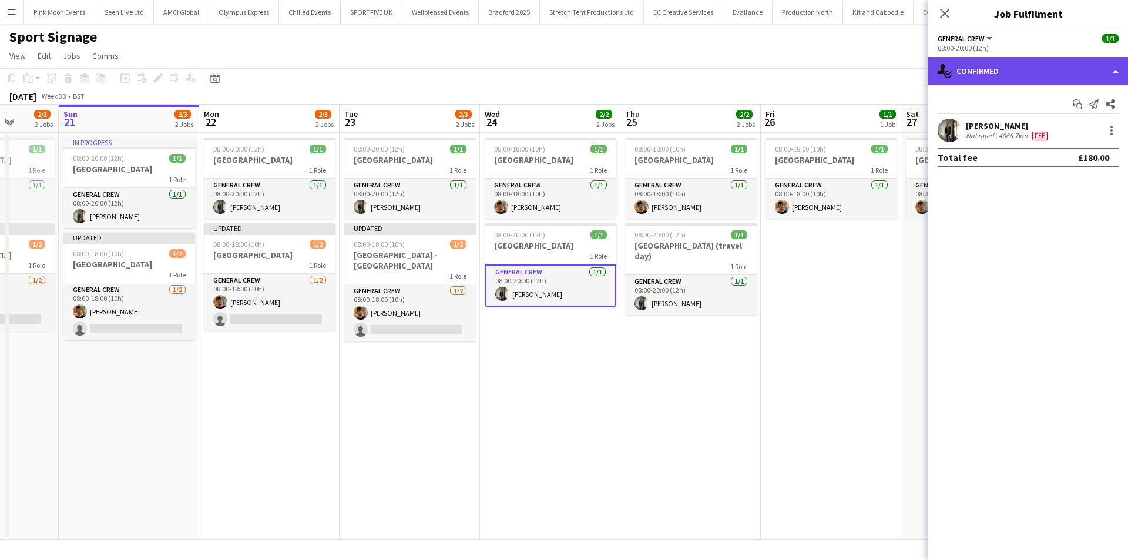
click at [1033, 64] on div "single-neutral-actions-check-2 Confirmed" at bounding box center [1029, 71] width 200 height 28
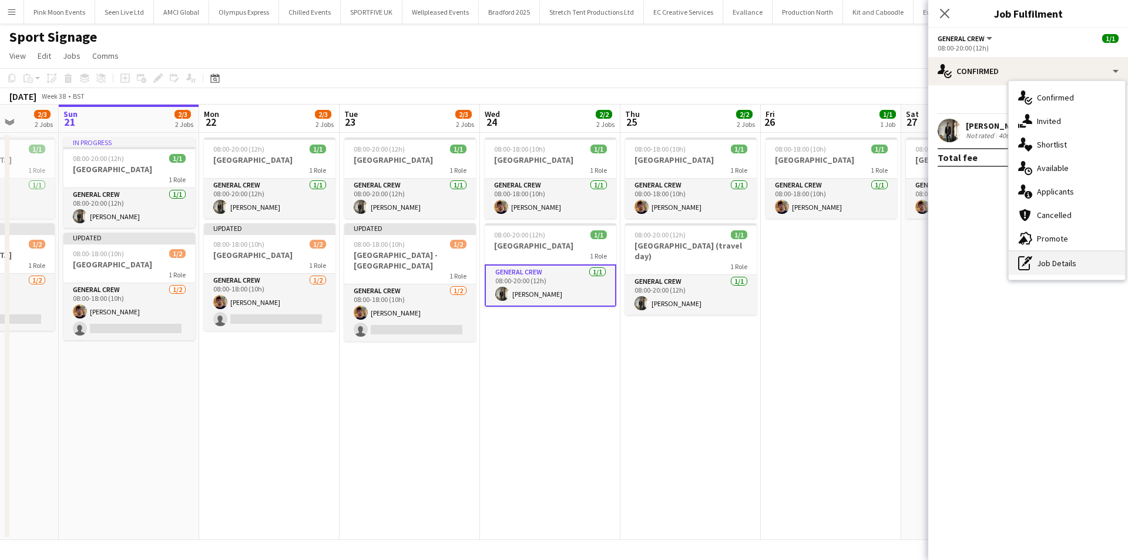
click at [1028, 266] on icon "pen-write" at bounding box center [1025, 263] width 14 height 14
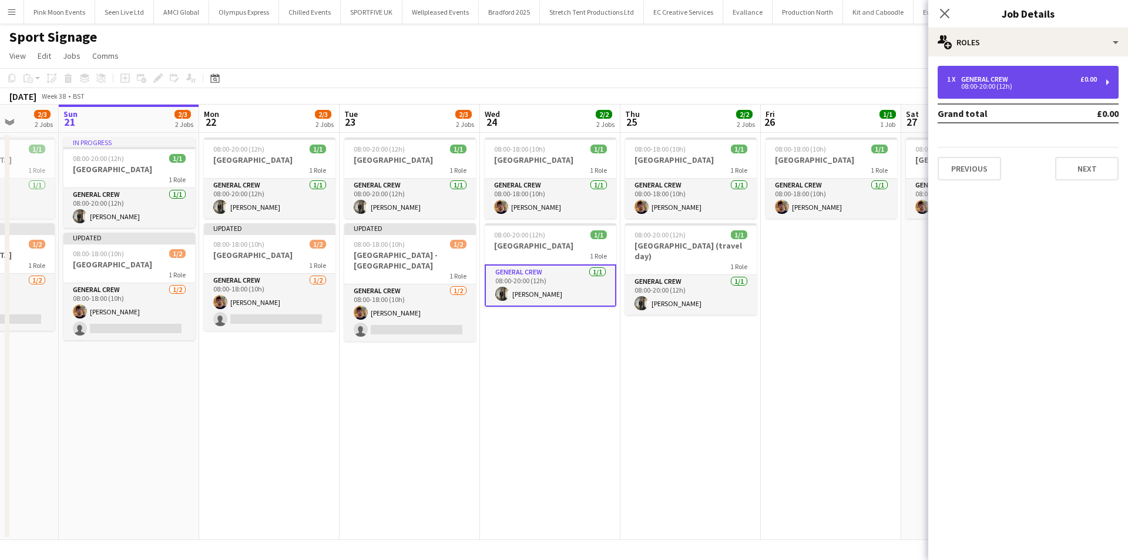
click at [1001, 88] on div "08:00-20:00 (12h)" at bounding box center [1022, 86] width 150 height 6
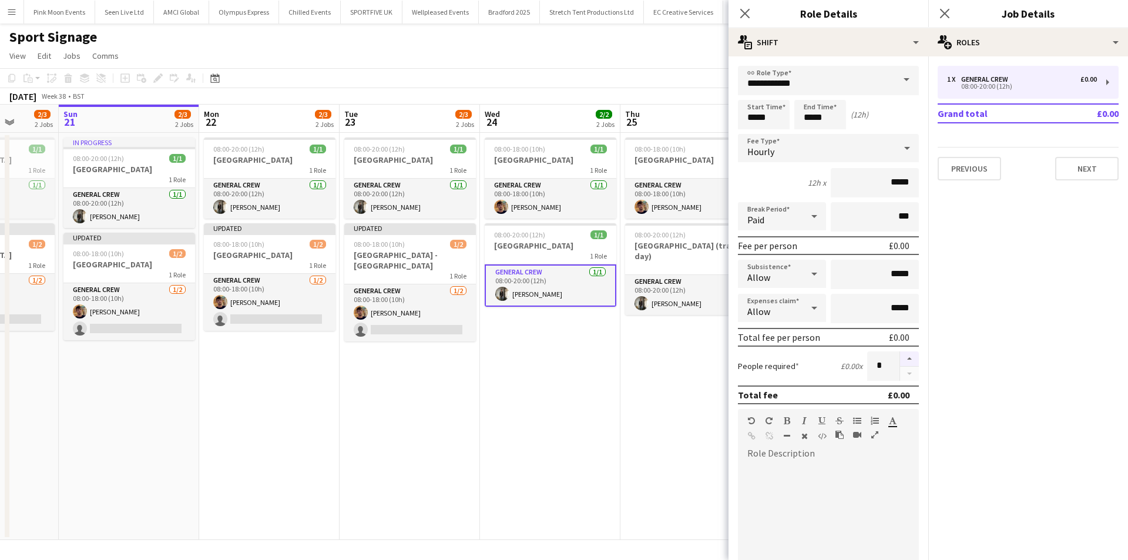
click at [902, 358] on button "button" at bounding box center [909, 358] width 19 height 15
type input "*"
click at [386, 202] on app-card-role "General Crew [DATE] 08:00-20:00 (12h) [PERSON_NAME]" at bounding box center [410, 199] width 132 height 40
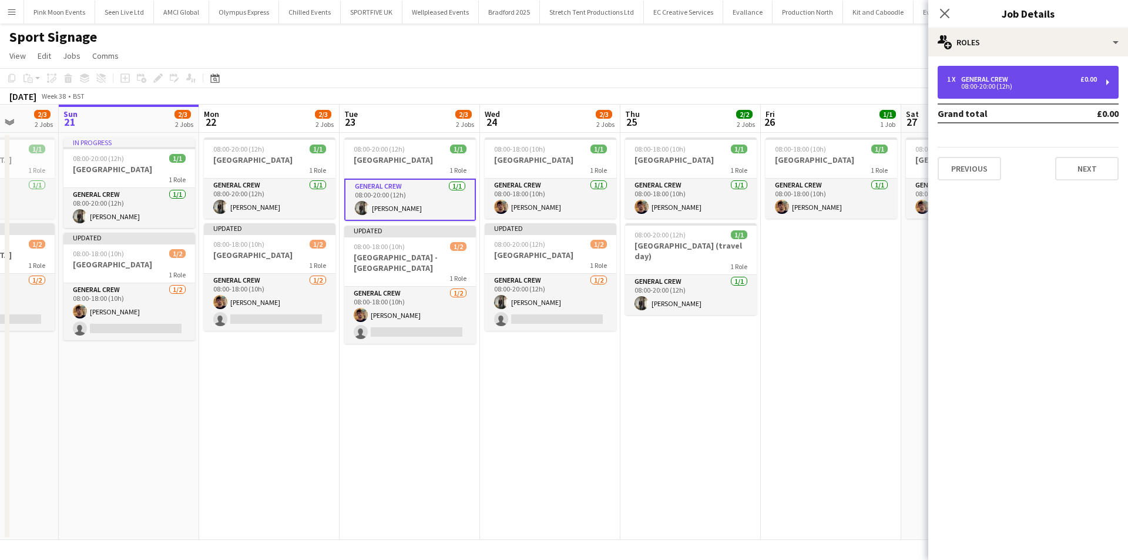
click at [1053, 91] on div "1 x General Crew £0.00 08:00-20:00 (12h)" at bounding box center [1028, 82] width 181 height 33
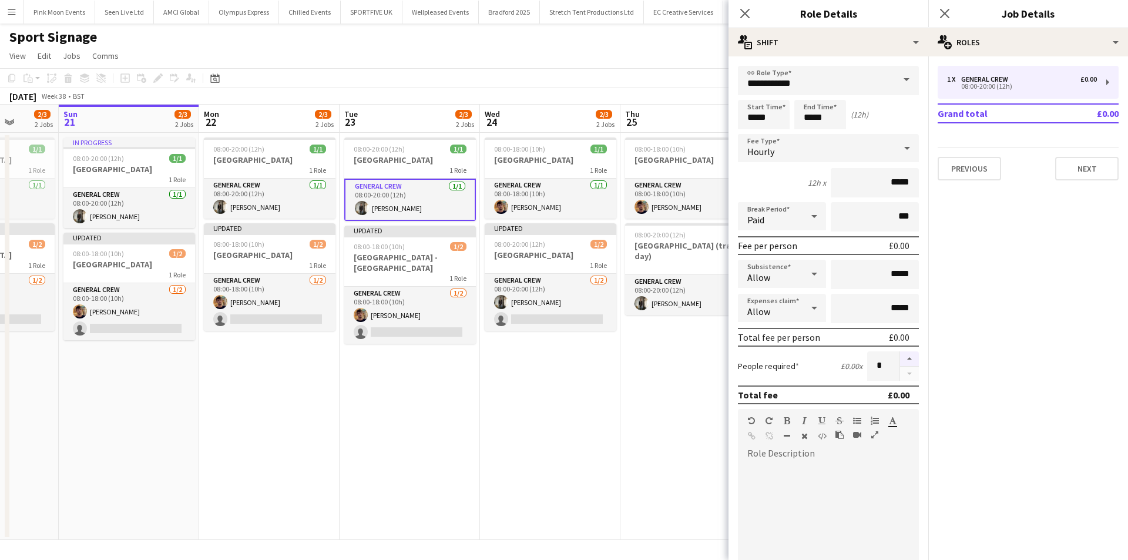
click at [906, 355] on button "button" at bounding box center [909, 358] width 19 height 15
type input "*"
click at [650, 296] on app-card-role "General Crew [DATE] 08:00-20:00 (12h) [PERSON_NAME]" at bounding box center [691, 295] width 132 height 40
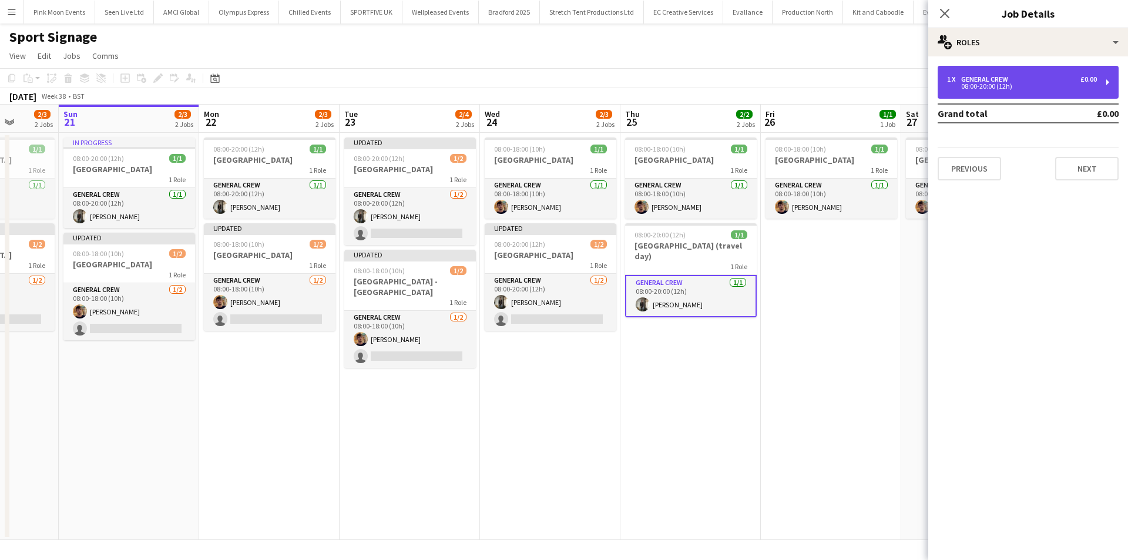
click at [981, 83] on div "08:00-20:00 (12h)" at bounding box center [1022, 86] width 150 height 6
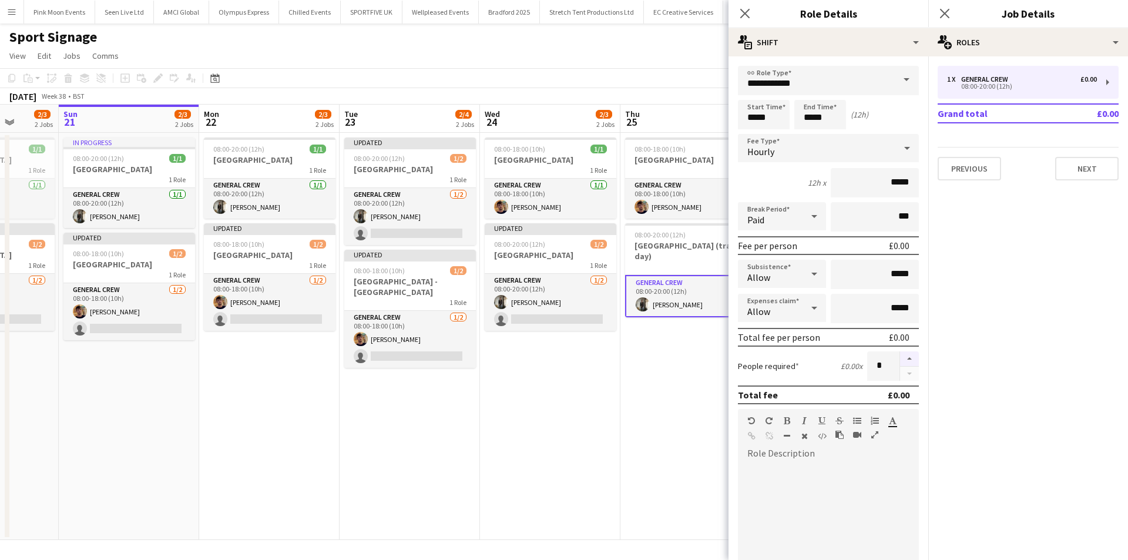
click at [900, 366] on button "button" at bounding box center [909, 358] width 19 height 15
type input "*"
click at [749, 12] on icon "Close pop-in" at bounding box center [744, 13] width 11 height 11
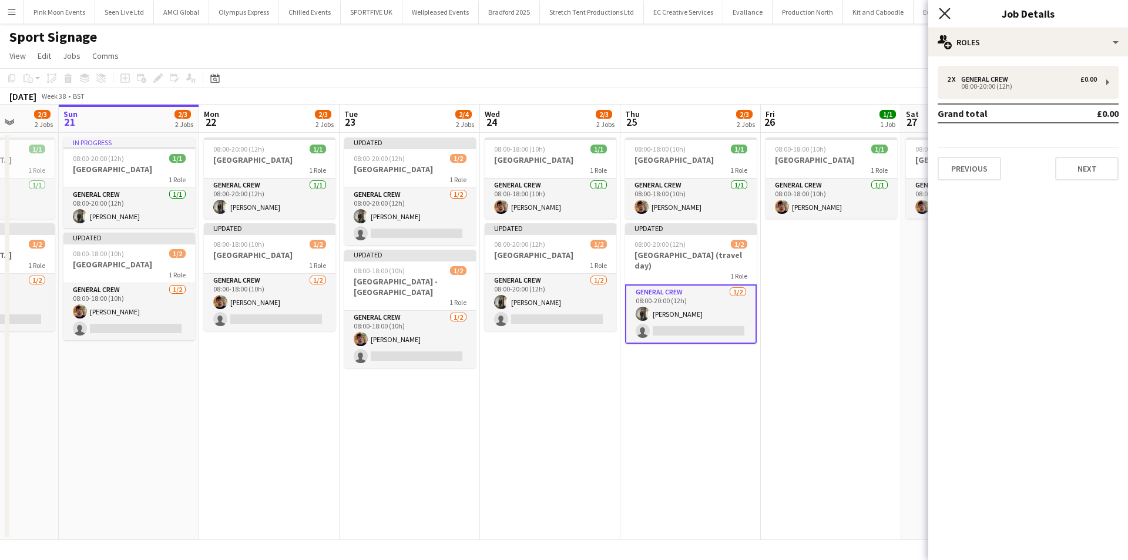
click at [950, 12] on icon "Close pop-in" at bounding box center [944, 13] width 11 height 11
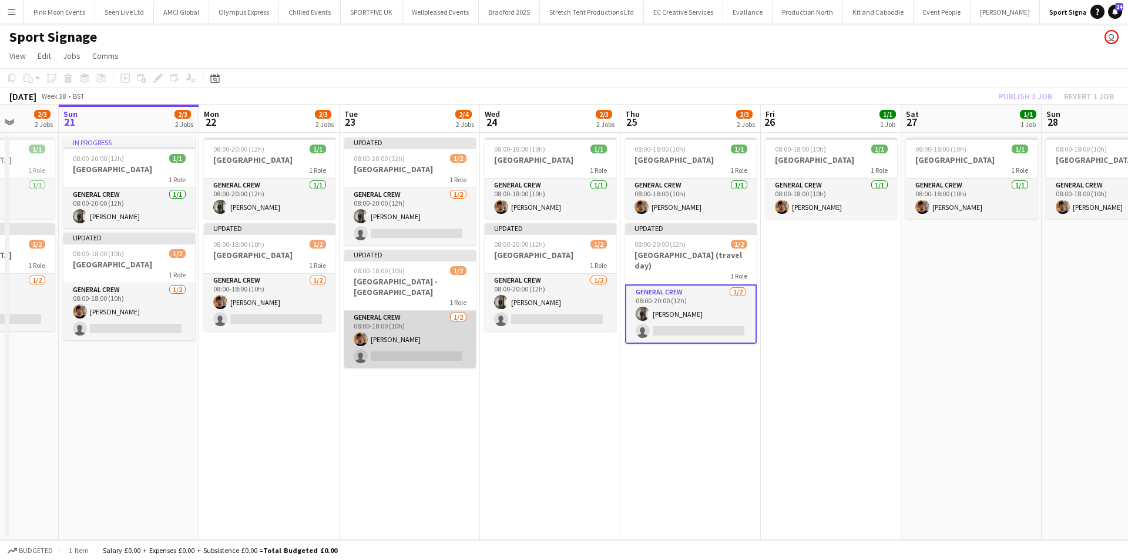
click at [402, 341] on app-card-role "General Crew [DATE] 08:00-18:00 (10h) [PERSON_NAME] single-neutral-actions" at bounding box center [410, 339] width 132 height 57
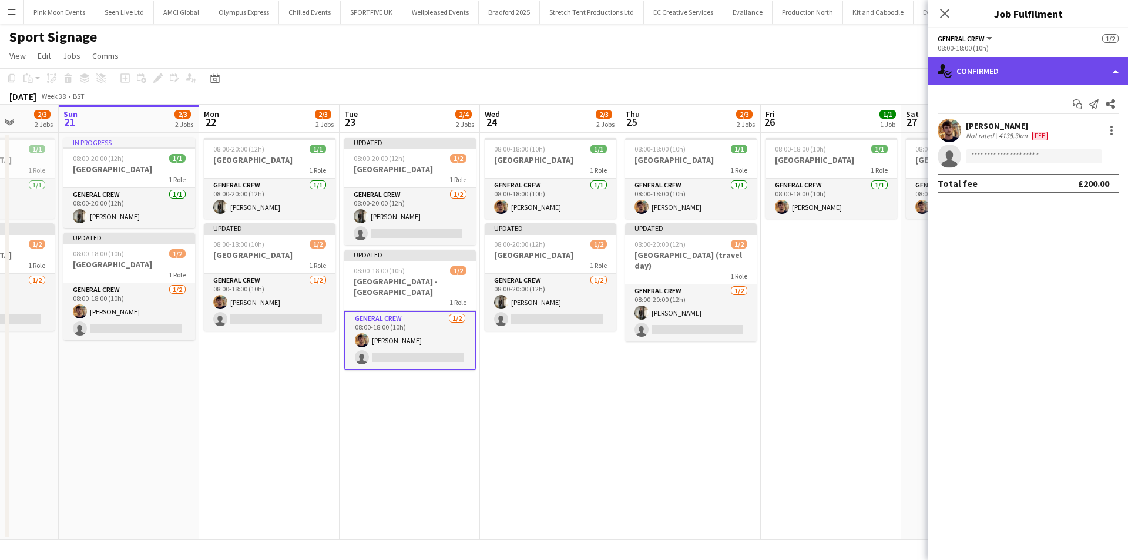
click at [1031, 71] on div "single-neutral-actions-check-2 Confirmed" at bounding box center [1029, 71] width 200 height 28
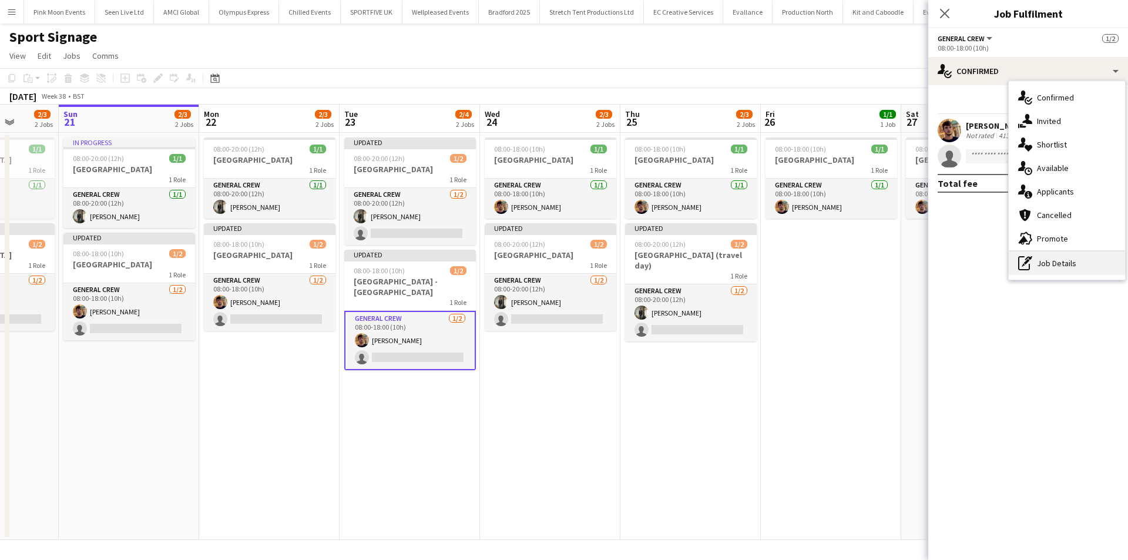
click at [1040, 260] on div "pen-write Job Details" at bounding box center [1067, 264] width 116 height 24
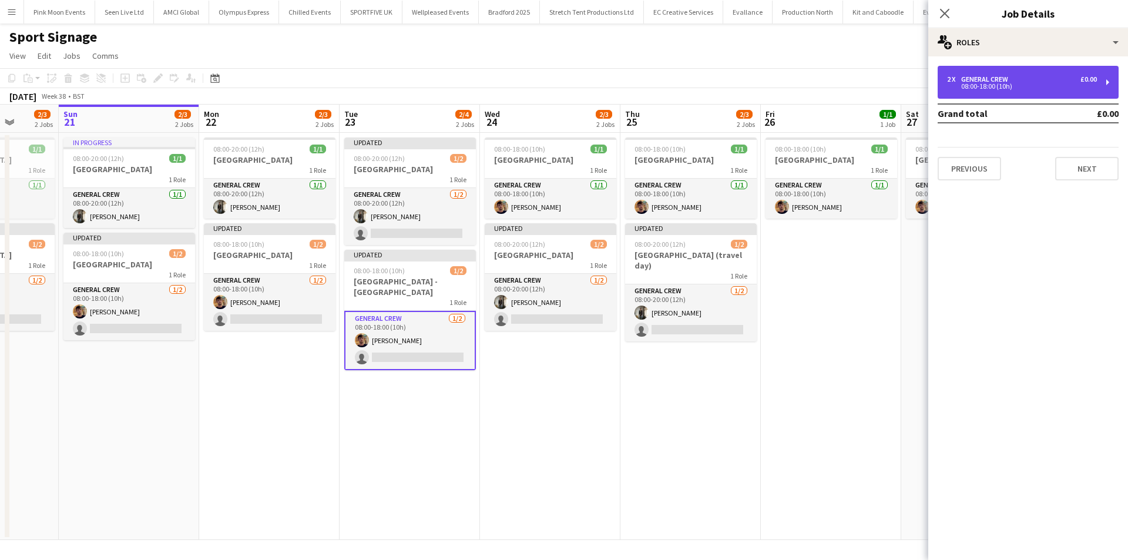
click at [1033, 88] on div "08:00-18:00 (10h)" at bounding box center [1022, 86] width 150 height 6
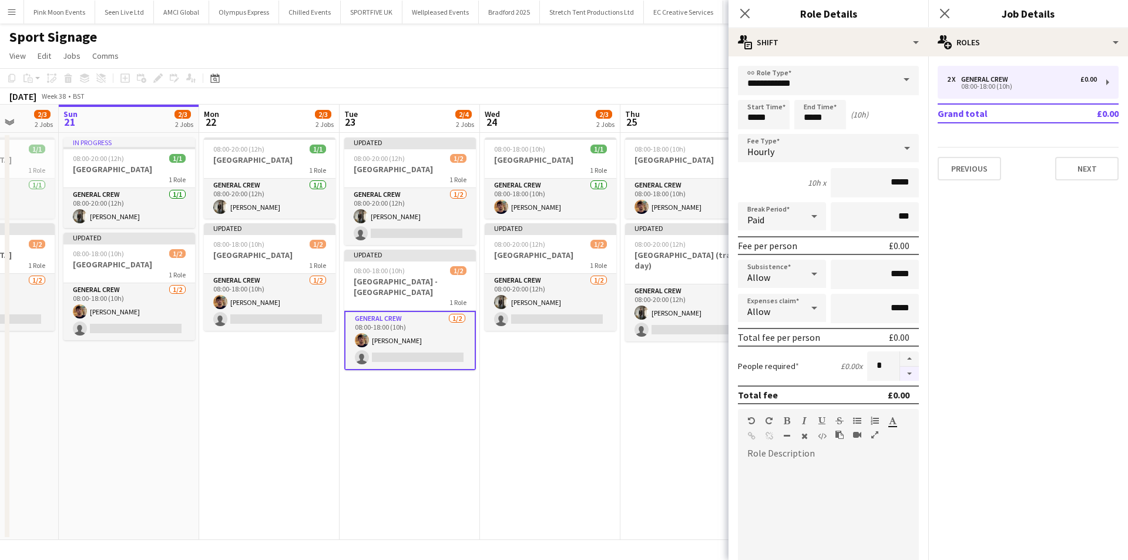
click at [900, 374] on button "button" at bounding box center [909, 374] width 19 height 15
type input "*"
click at [733, 15] on div "Close pop-in" at bounding box center [745, 13] width 33 height 27
click at [745, 14] on icon at bounding box center [744, 13] width 11 height 11
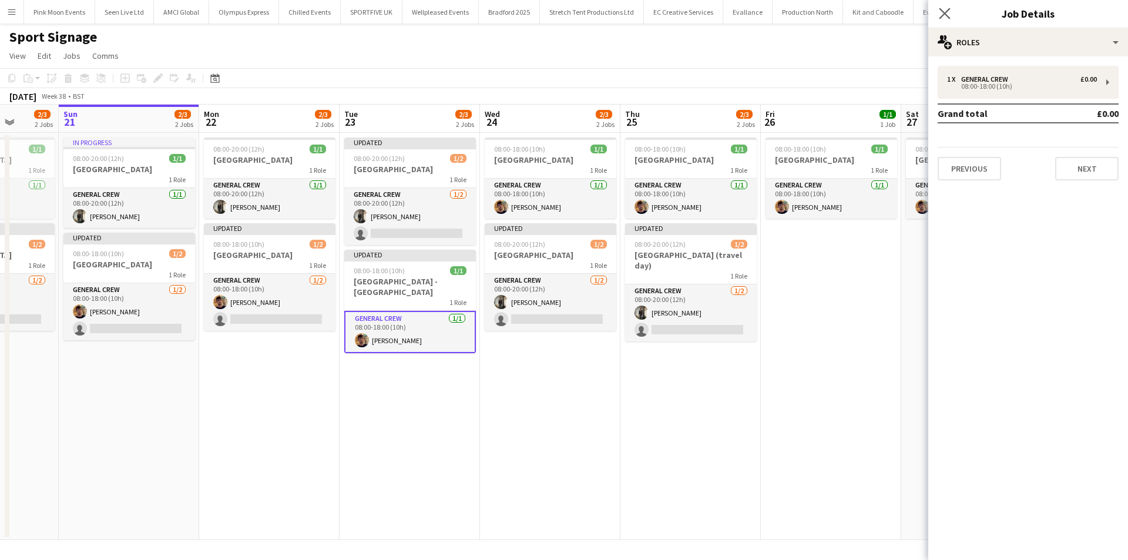
click at [951, 10] on app-icon "Close pop-in" at bounding box center [945, 13] width 17 height 17
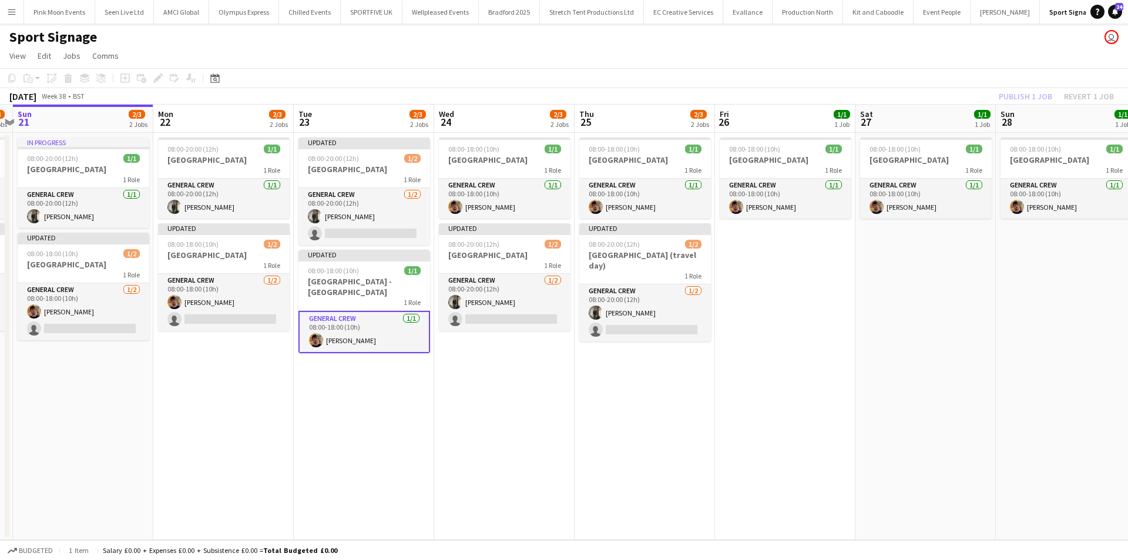
drag, startPoint x: 686, startPoint y: 381, endPoint x: 876, endPoint y: 378, distance: 190.4
click at [853, 376] on app-calendar-viewport "Thu 18 2/3 2 Jobs Fri 19 2/3 2 Jobs Sat 20 2/3 2 Jobs Sun 21 2/3 2 Jobs Mon 22 …" at bounding box center [564, 322] width 1128 height 435
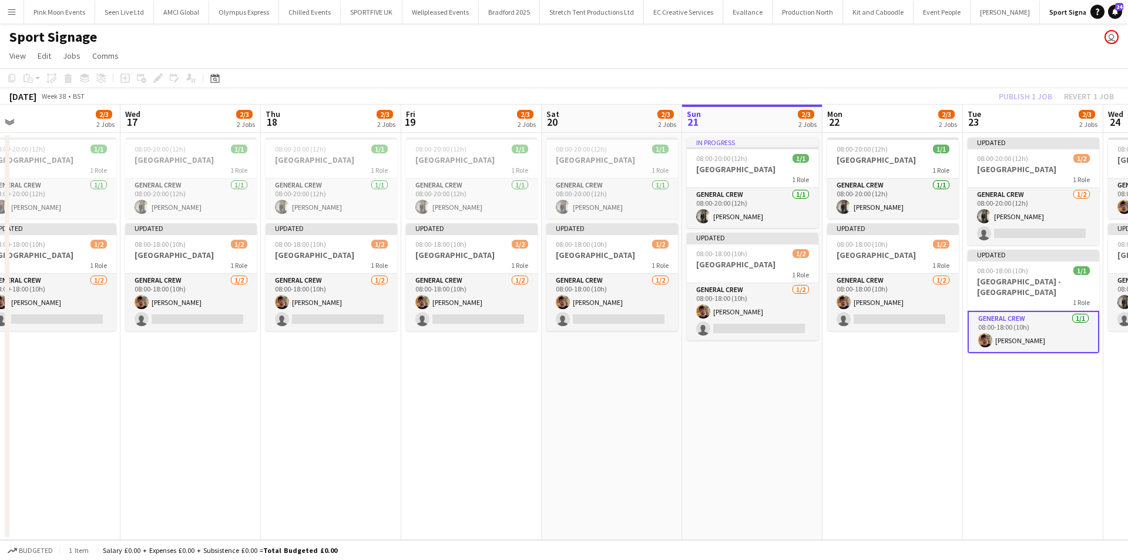
drag, startPoint x: 403, startPoint y: 482, endPoint x: 829, endPoint y: 448, distance: 426.9
click at [812, 449] on app-calendar-viewport "Sun 14 4/5 3 Jobs Mon 15 4/5 3 Jobs Tue 16 2/3 2 Jobs Wed 17 2/3 2 Jobs Thu 18 …" at bounding box center [564, 322] width 1128 height 435
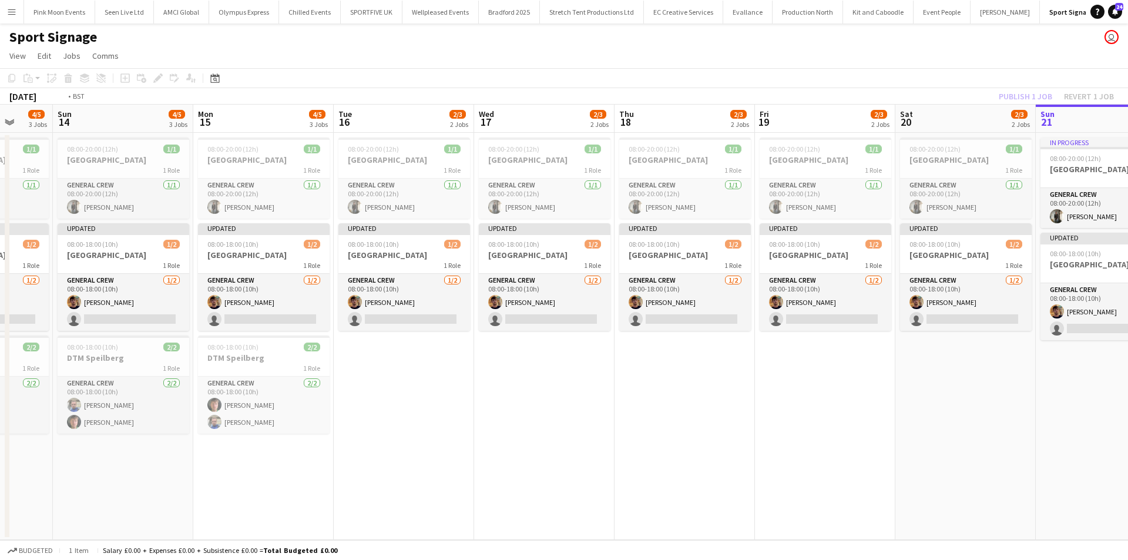
drag, startPoint x: 482, startPoint y: 510, endPoint x: 1074, endPoint y: 477, distance: 592.7
click at [1083, 478] on app-calendar-viewport "Sat 13 4/5 3 Jobs Sun 14 4/5 3 Jobs Mon 15 4/5 3 Jobs Tue 16 2/3 2 Jobs Wed 17 …" at bounding box center [564, 322] width 1128 height 435
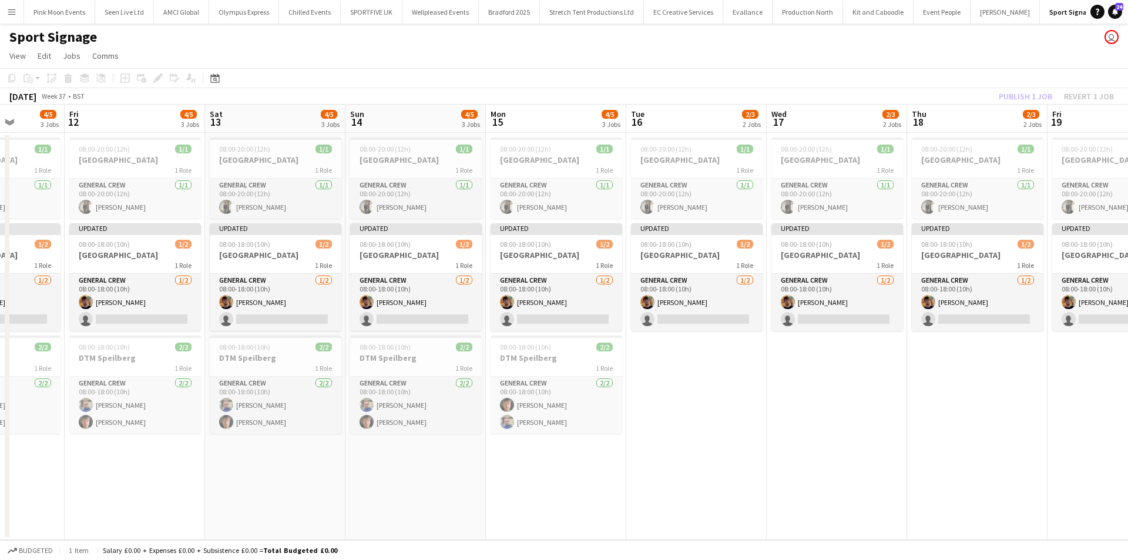
click at [636, 484] on app-calendar-viewport "Tue 9 4/5 3 Jobs Wed 10 4/5 3 Jobs Thu 11 4/5 3 Jobs Fri 12 4/5 3 Jobs Sat 13 4…" at bounding box center [564, 322] width 1128 height 435
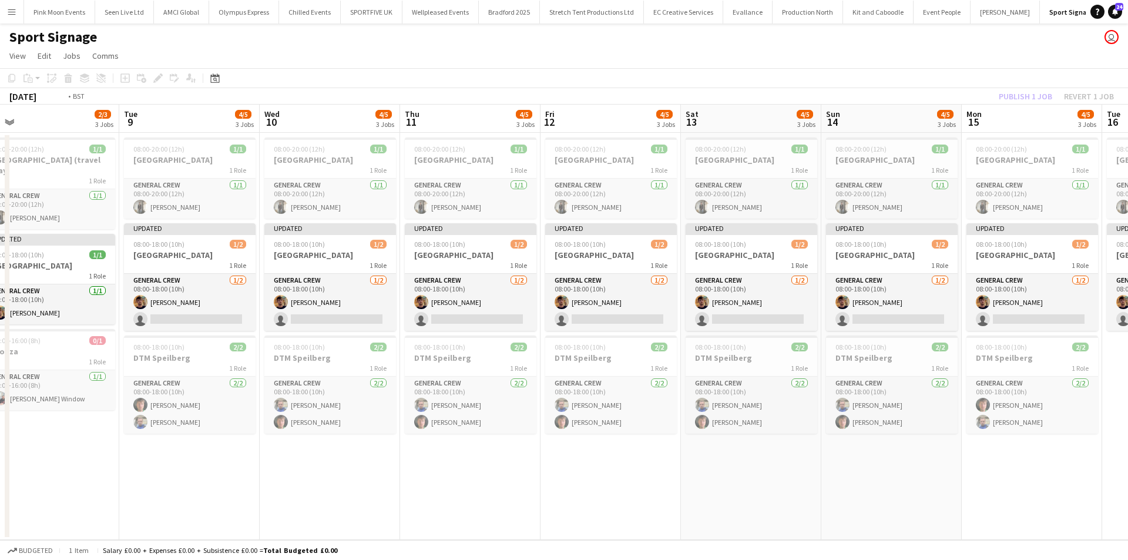
drag, startPoint x: 381, startPoint y: 494, endPoint x: 595, endPoint y: 447, distance: 219.7
click at [595, 447] on app-calendar-viewport "Sat 6 0/1 1 Job Sun 7 1/2 2 Jobs Mon 8 2/3 3 Jobs Tue 9 4/5 3 Jobs Wed 10 4/5 3…" at bounding box center [564, 322] width 1128 height 435
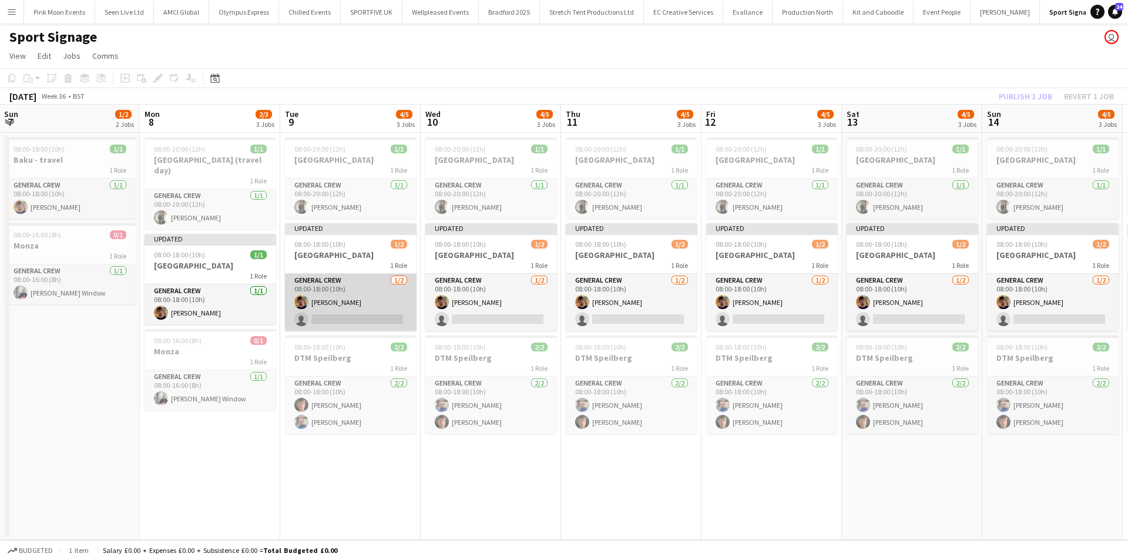
click at [315, 323] on app-card-role "General Crew [DATE] 08:00-18:00 (10h) [PERSON_NAME] single-neutral-actions" at bounding box center [351, 302] width 132 height 57
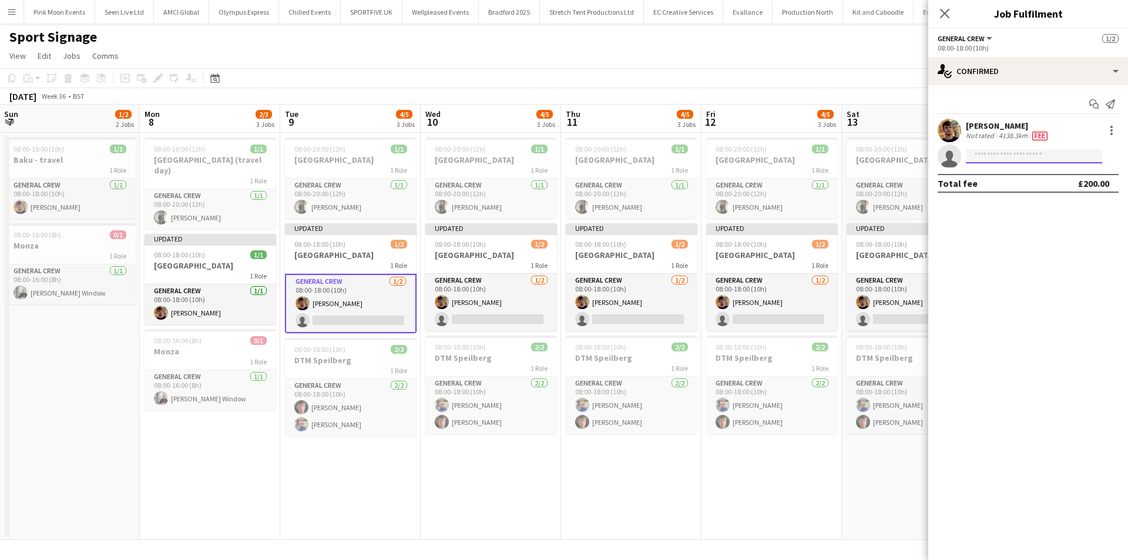
click at [994, 150] on input at bounding box center [1034, 156] width 136 height 14
type input "****"
click at [1001, 189] on span "[PHONE_NUMBER]" at bounding box center [1035, 191] width 118 height 9
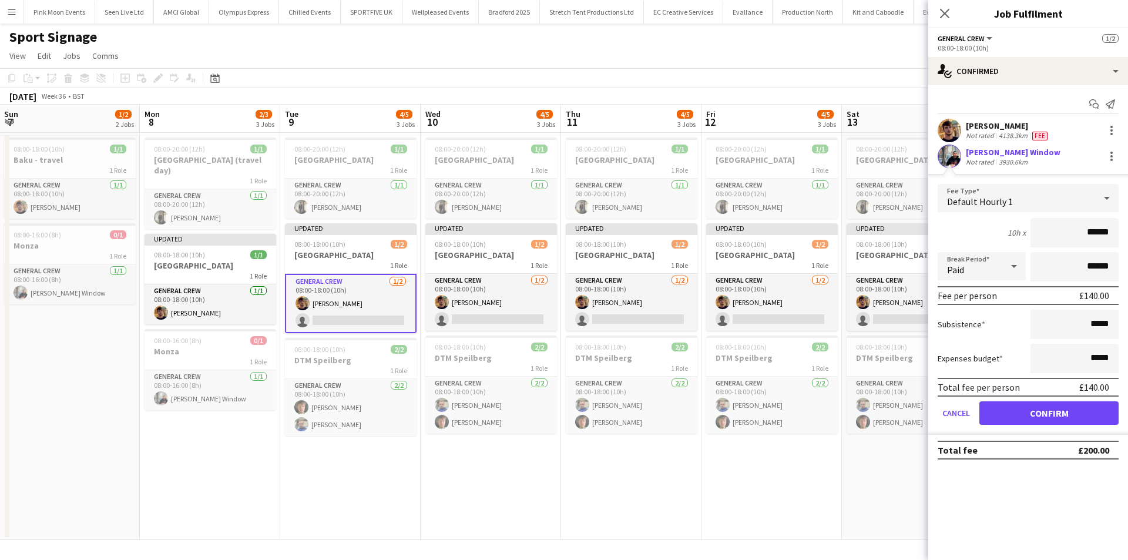
click at [1004, 197] on span "Default Hourly 1" at bounding box center [980, 202] width 66 height 12
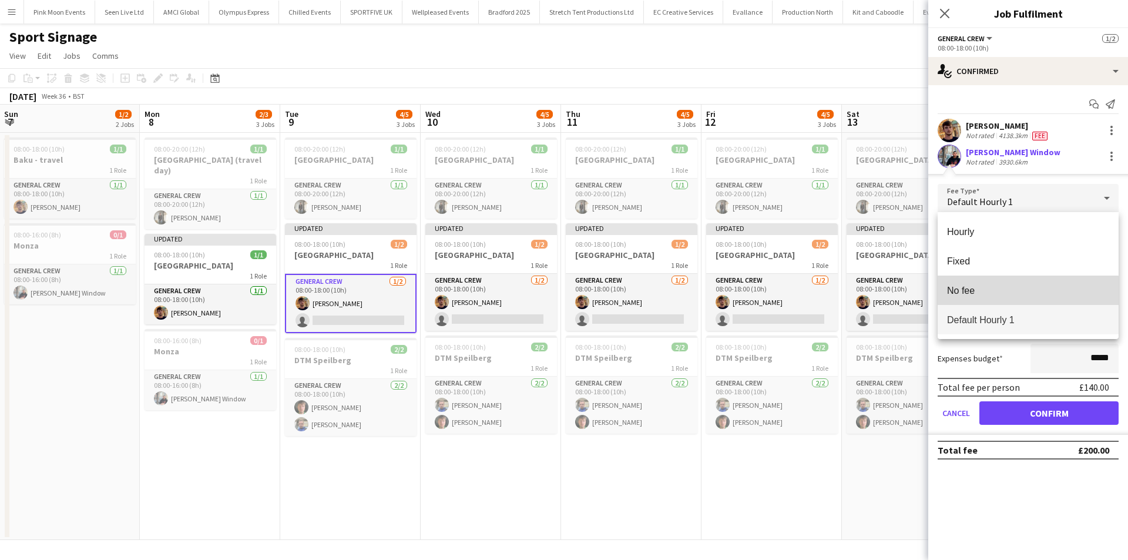
click at [988, 298] on mat-option "No fee" at bounding box center [1028, 290] width 181 height 29
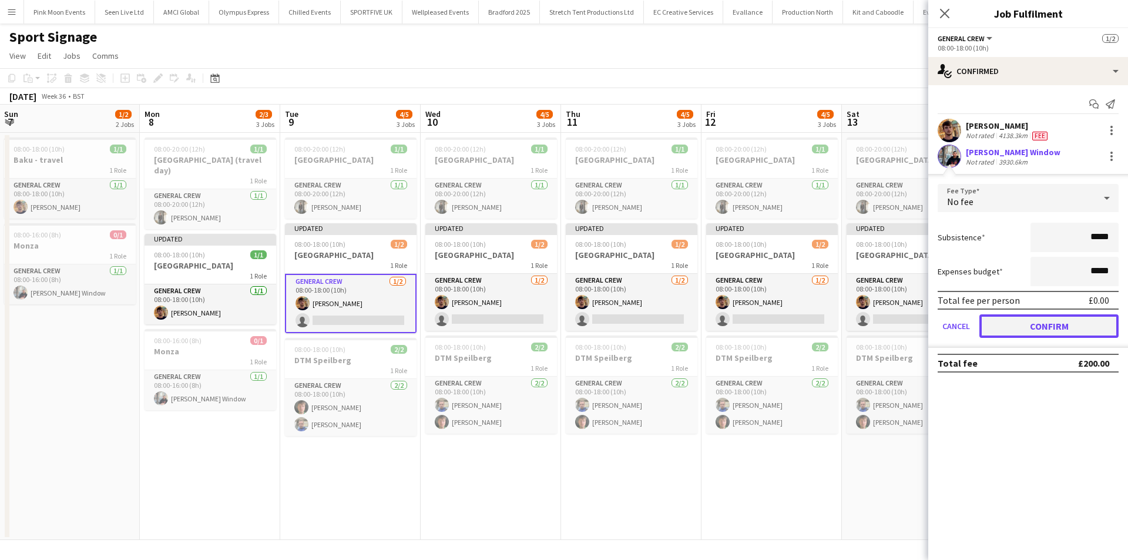
click at [1040, 328] on button "Confirm" at bounding box center [1049, 326] width 139 height 24
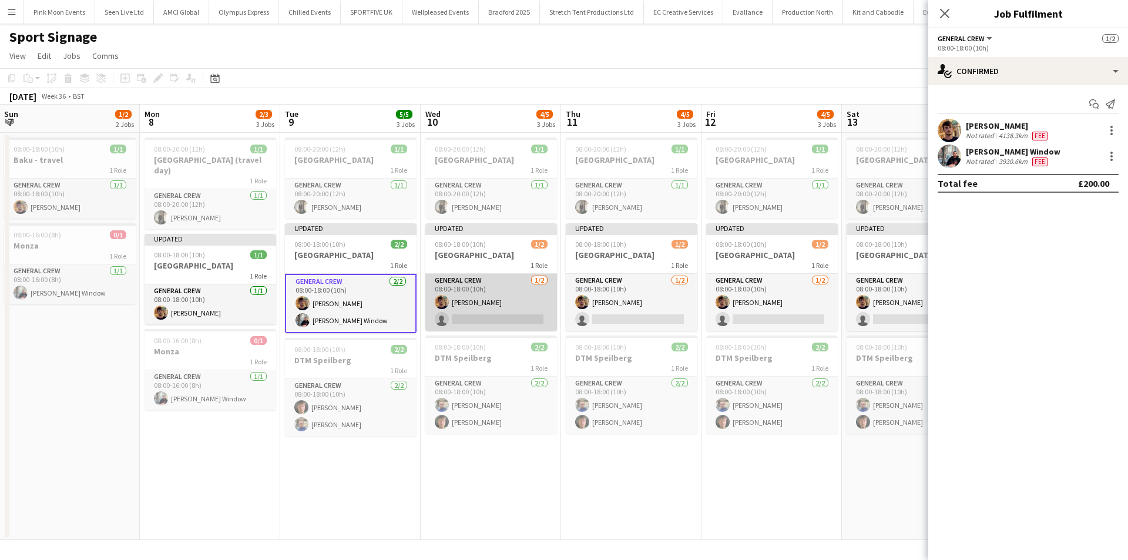
click at [518, 319] on app-card-role "General Crew [DATE] 08:00-18:00 (10h) [PERSON_NAME] single-neutral-actions" at bounding box center [491, 302] width 132 height 57
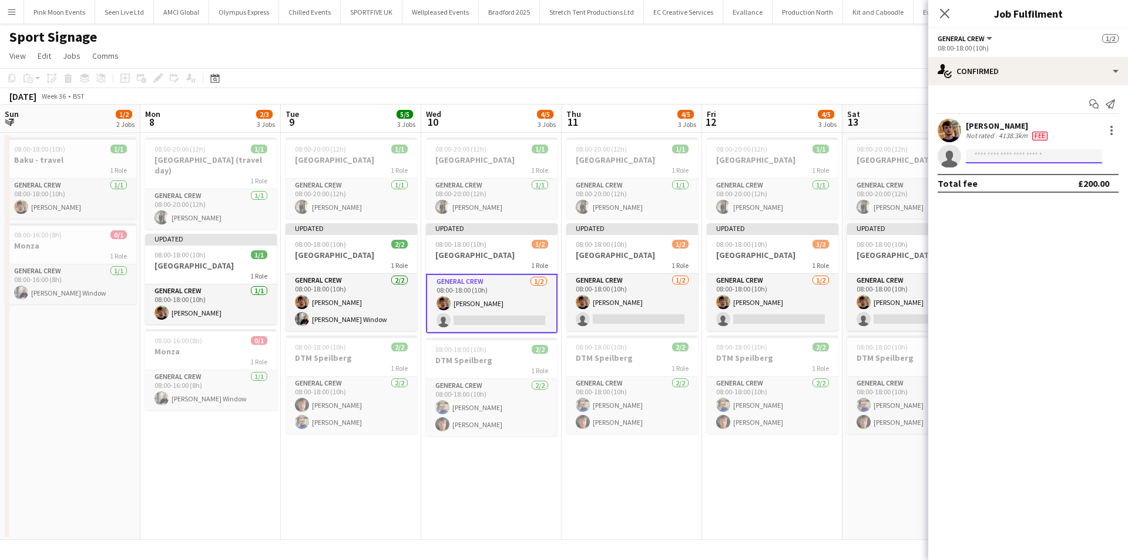
click at [1010, 152] on input at bounding box center [1034, 156] width 136 height 14
type input "***"
click at [1015, 173] on span "[PERSON_NAME] Window" at bounding box center [1016, 173] width 81 height 10
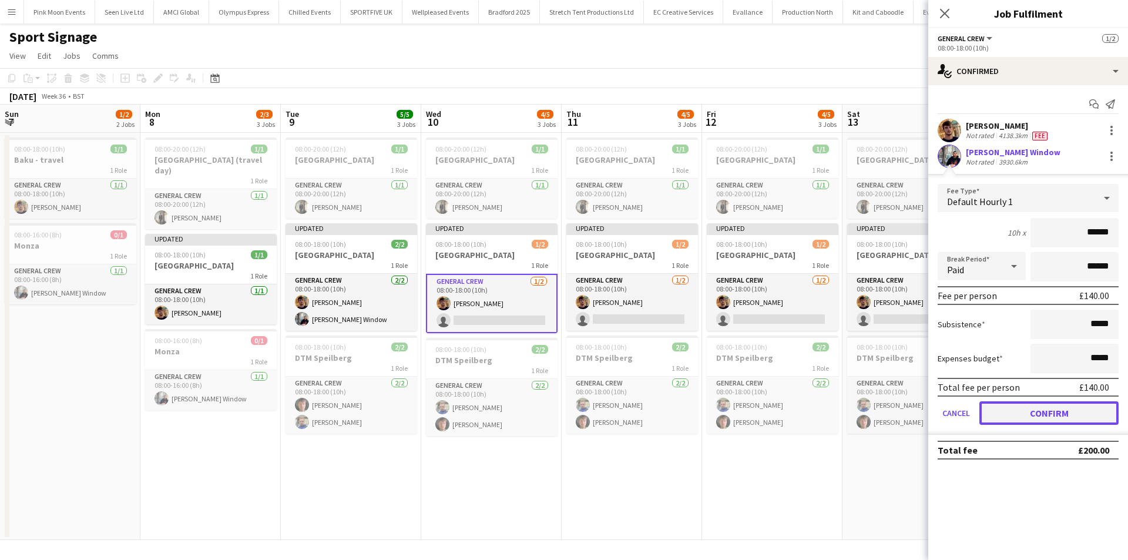
click at [1051, 411] on button "Confirm" at bounding box center [1049, 413] width 139 height 24
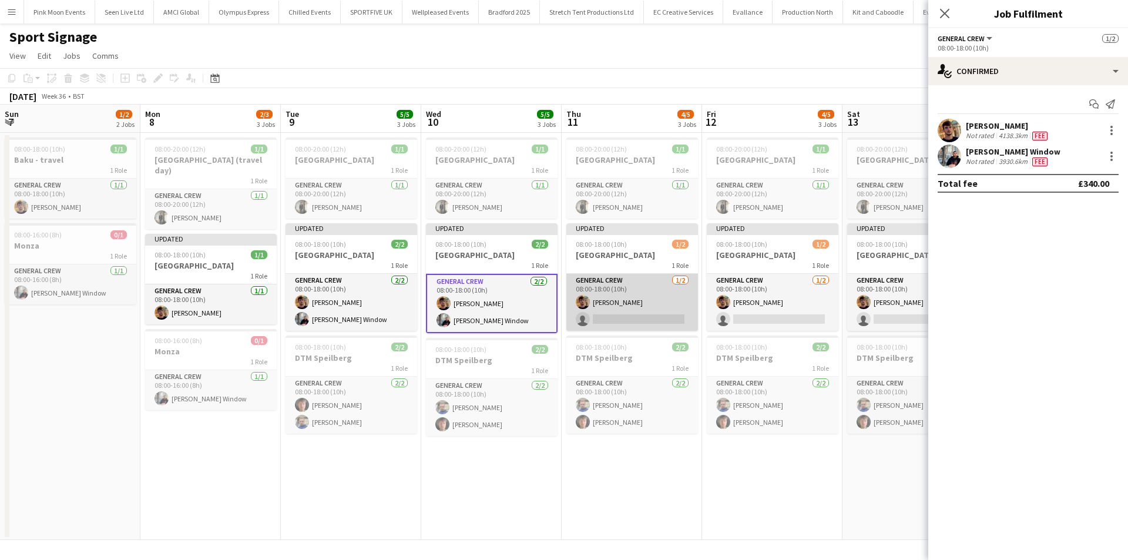
click at [690, 317] on app-card-role "General Crew [DATE] 08:00-18:00 (10h) [PERSON_NAME] single-neutral-actions" at bounding box center [633, 302] width 132 height 57
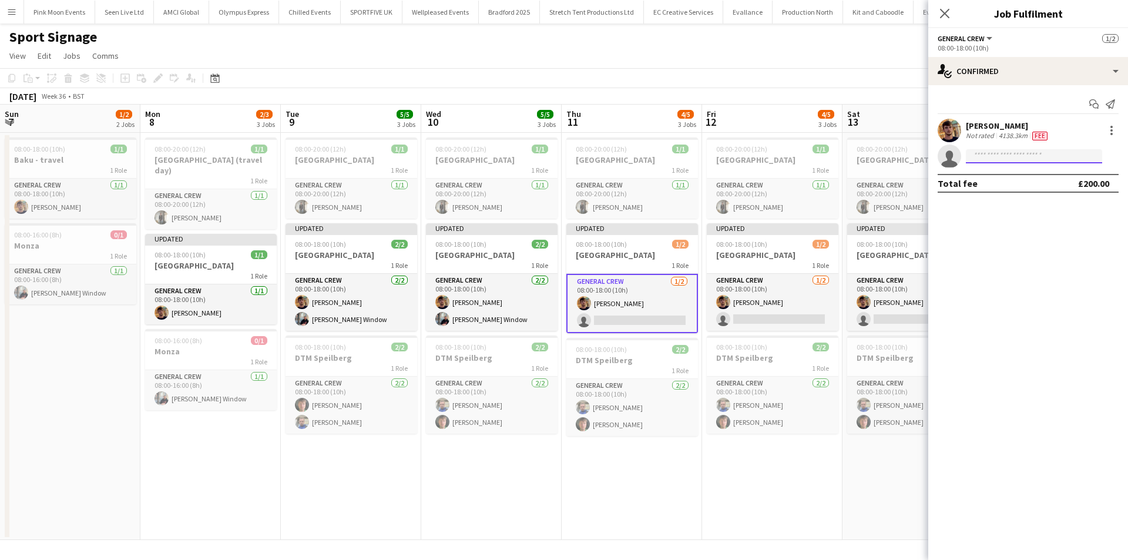
click at [995, 149] on input at bounding box center [1034, 156] width 136 height 14
type input "***"
click at [1020, 180] on span "[EMAIL_ADDRESS][DOMAIN_NAME]" at bounding box center [1035, 182] width 118 height 9
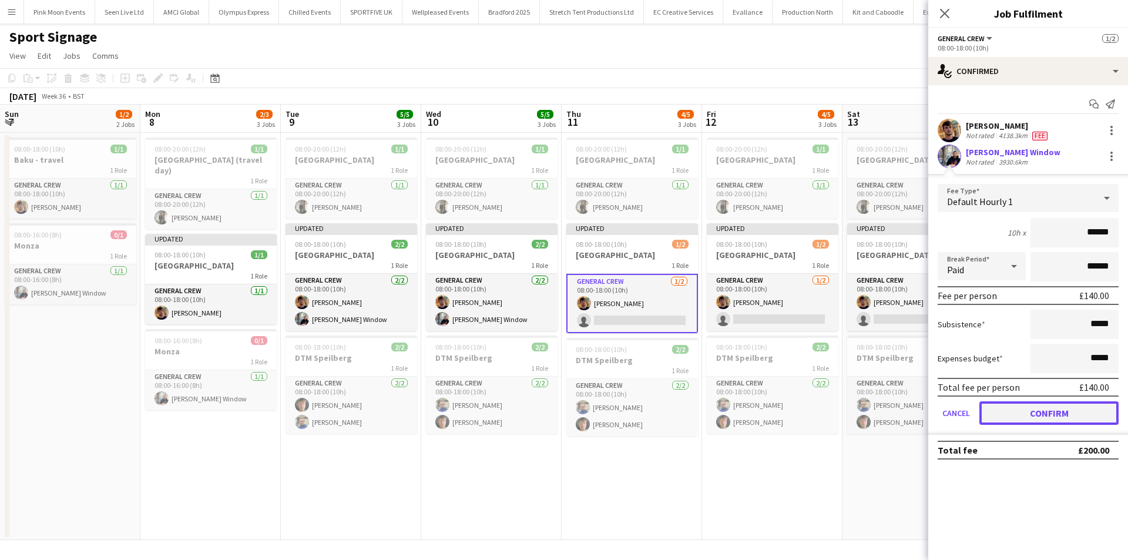
click at [1025, 404] on button "Confirm" at bounding box center [1049, 413] width 139 height 24
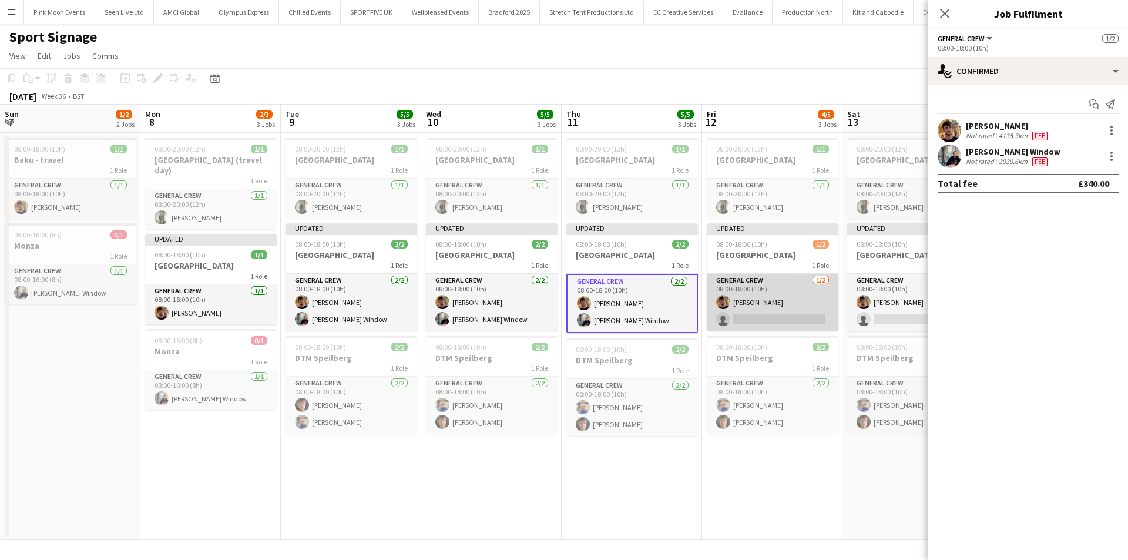
click at [812, 310] on app-card-role "General Crew [DATE] 08:00-18:00 (10h) [PERSON_NAME] single-neutral-actions" at bounding box center [773, 302] width 132 height 57
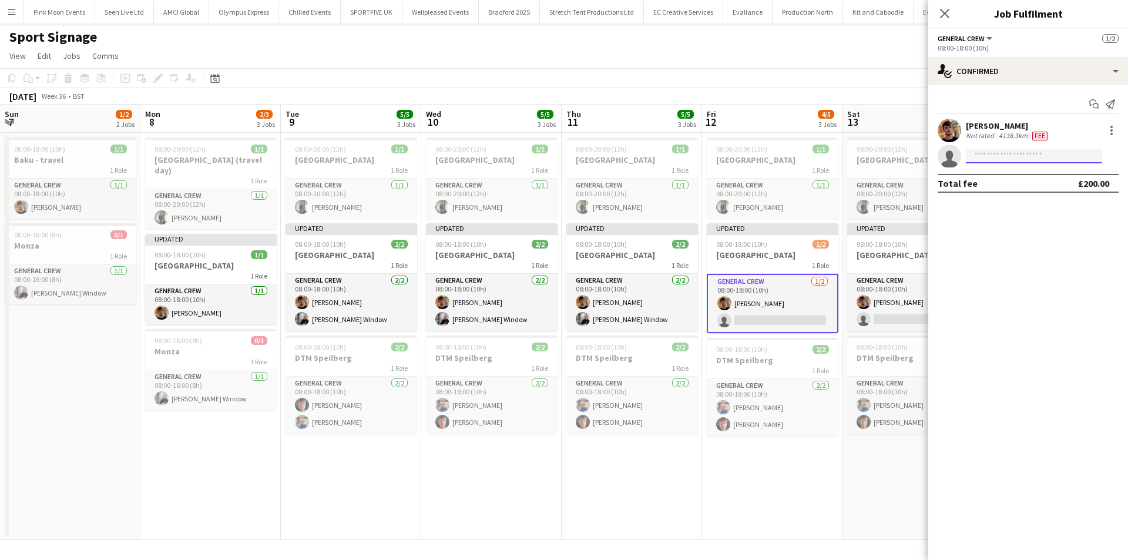
click at [1024, 160] on input at bounding box center [1034, 156] width 136 height 14
type input "***"
click at [1014, 190] on span "[PHONE_NUMBER]" at bounding box center [1035, 191] width 118 height 9
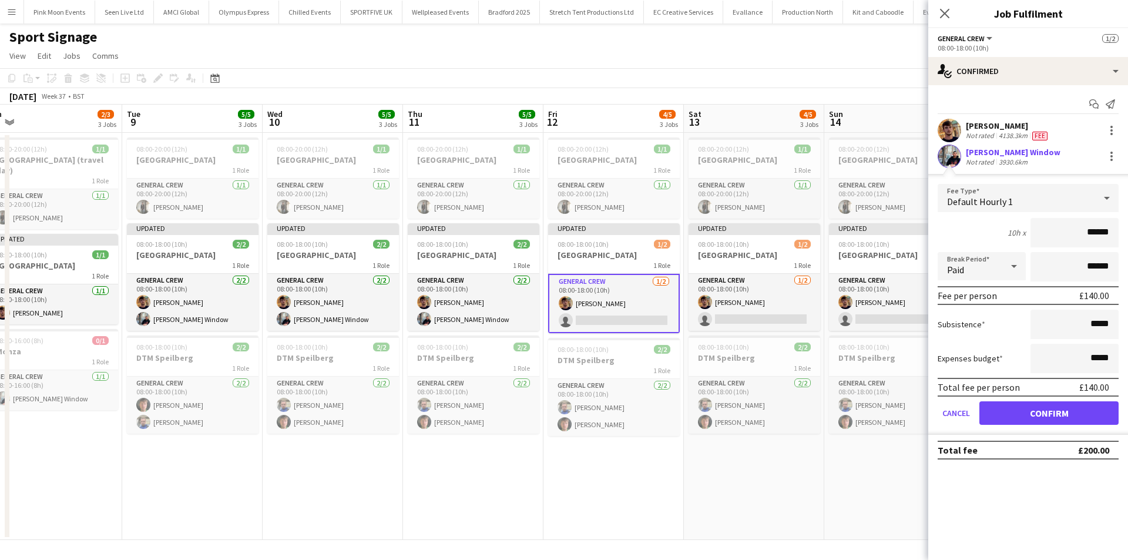
drag, startPoint x: 763, startPoint y: 454, endPoint x: 685, endPoint y: 458, distance: 78.3
click at [685, 458] on app-calendar-viewport "Fri 5 0/1 1 Job Sat 6 0/1 1 Job Sun 7 1/2 2 Jobs Mon 8 2/3 3 Jobs Tue 9 5/5 3 J…" at bounding box center [564, 322] width 1128 height 435
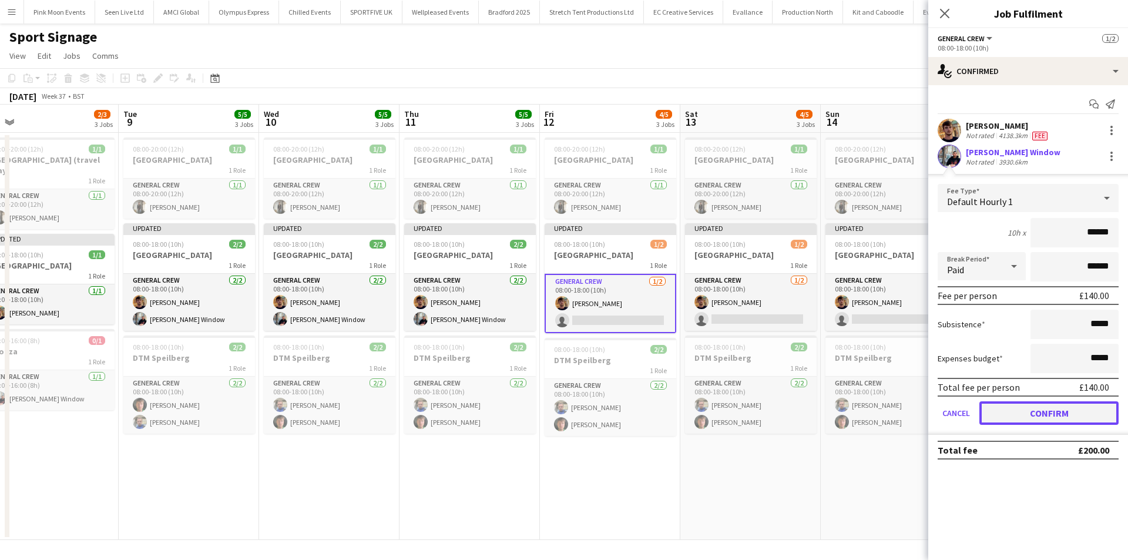
click at [1085, 417] on button "Confirm" at bounding box center [1049, 413] width 139 height 24
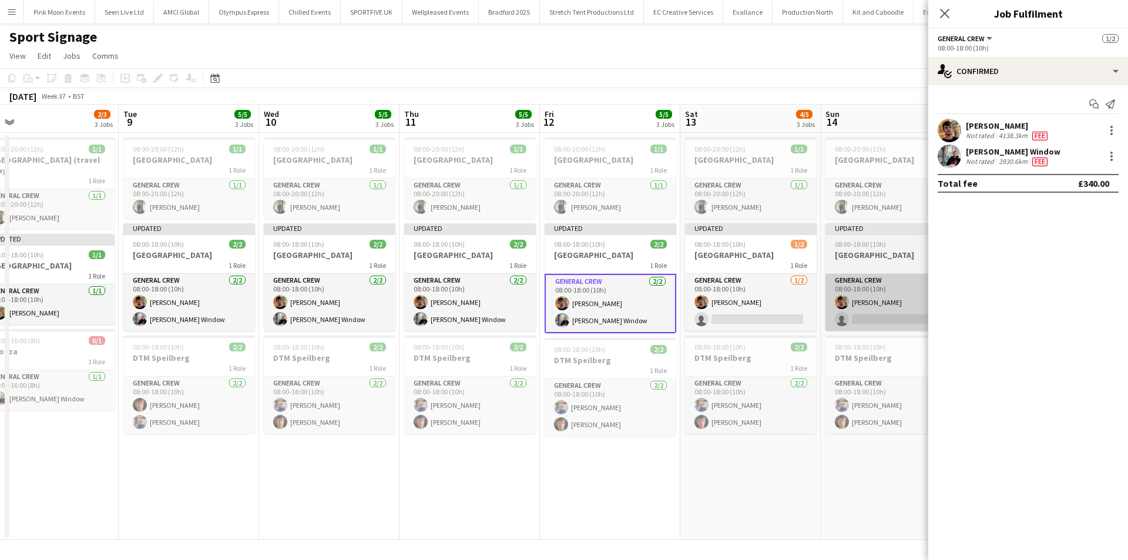
drag, startPoint x: 777, startPoint y: 323, endPoint x: 864, endPoint y: 298, distance: 90.6
click at [781, 320] on app-calendar-viewport "Fri 5 0/1 1 Job Sat 6 0/1 1 Job Sun 7 1/2 2 Jobs Mon 8 2/3 3 Jobs Tue 9 5/5 3 J…" at bounding box center [564, 322] width 1128 height 435
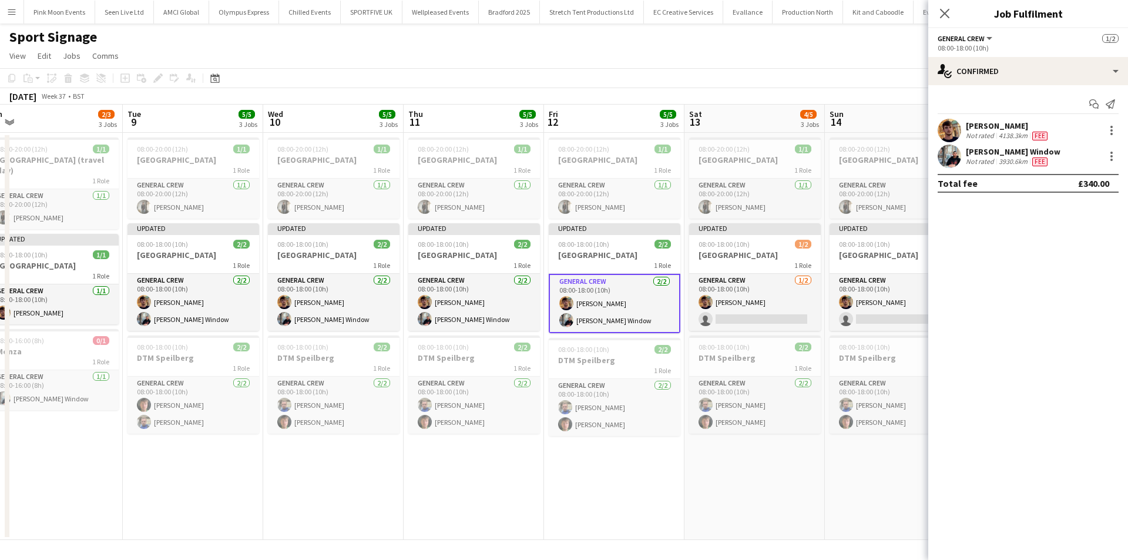
drag, startPoint x: 678, startPoint y: 320, endPoint x: 687, endPoint y: 317, distance: 10.0
click at [678, 320] on app-card-role "General Crew [DATE] 08:00-18:00 (10h) [PERSON_NAME] [PERSON_NAME] Window" at bounding box center [615, 303] width 132 height 59
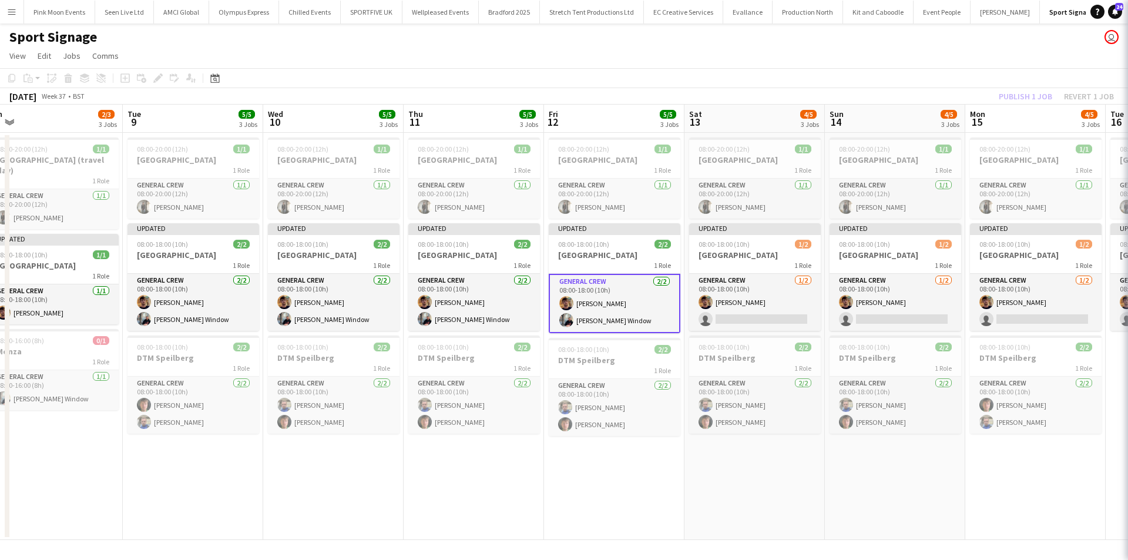
scroll to position [0, 438]
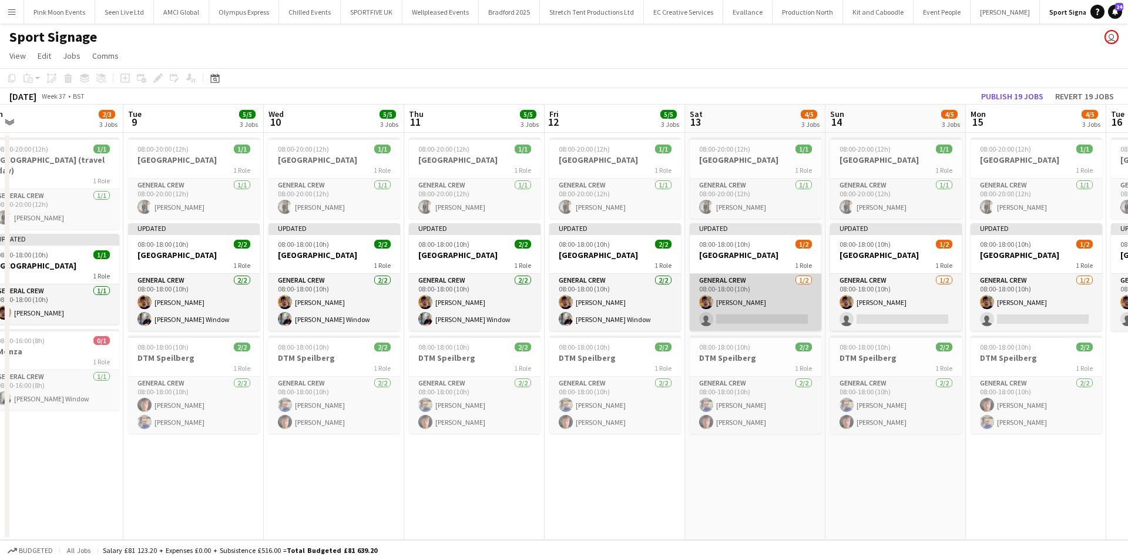
click at [717, 316] on app-card-role "General Crew [DATE] 08:00-18:00 (10h) [PERSON_NAME] single-neutral-actions" at bounding box center [756, 302] width 132 height 57
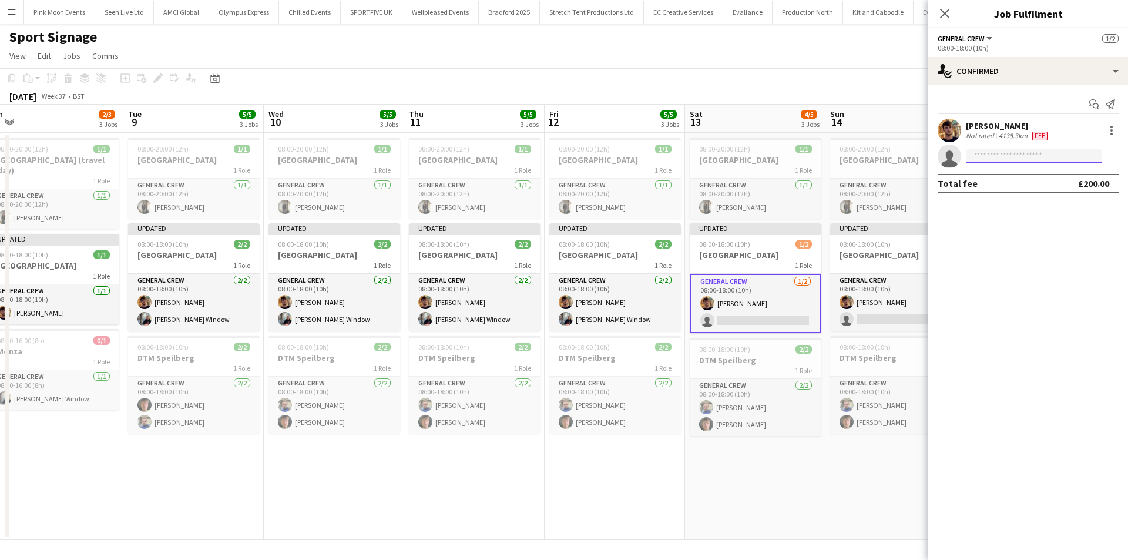
click at [1030, 162] on input at bounding box center [1034, 156] width 136 height 14
type input "***"
click at [1023, 175] on span "[PERSON_NAME] Window" at bounding box center [1016, 173] width 81 height 10
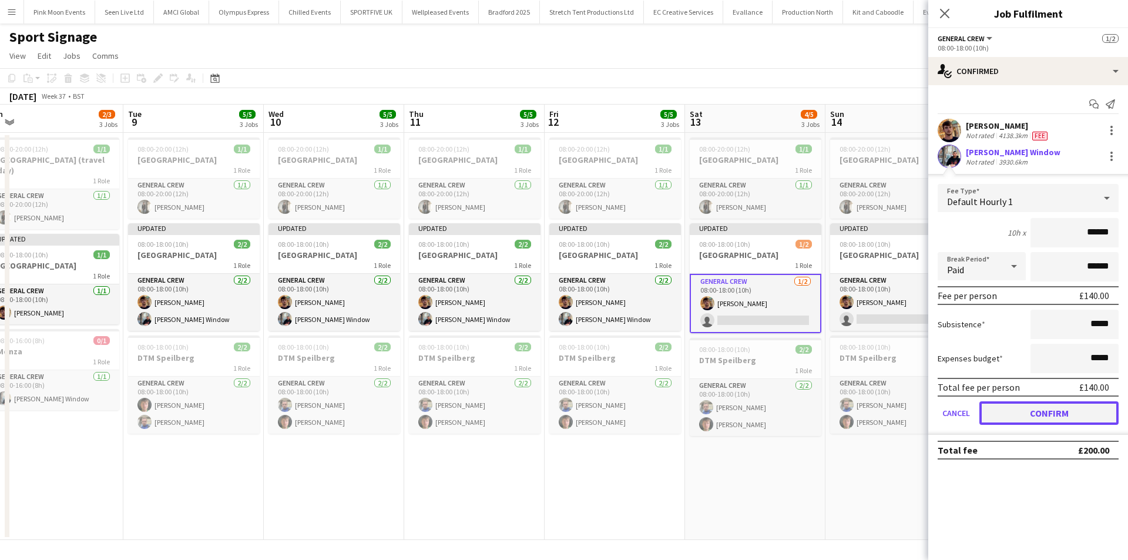
click at [1062, 413] on button "Confirm" at bounding box center [1049, 413] width 139 height 24
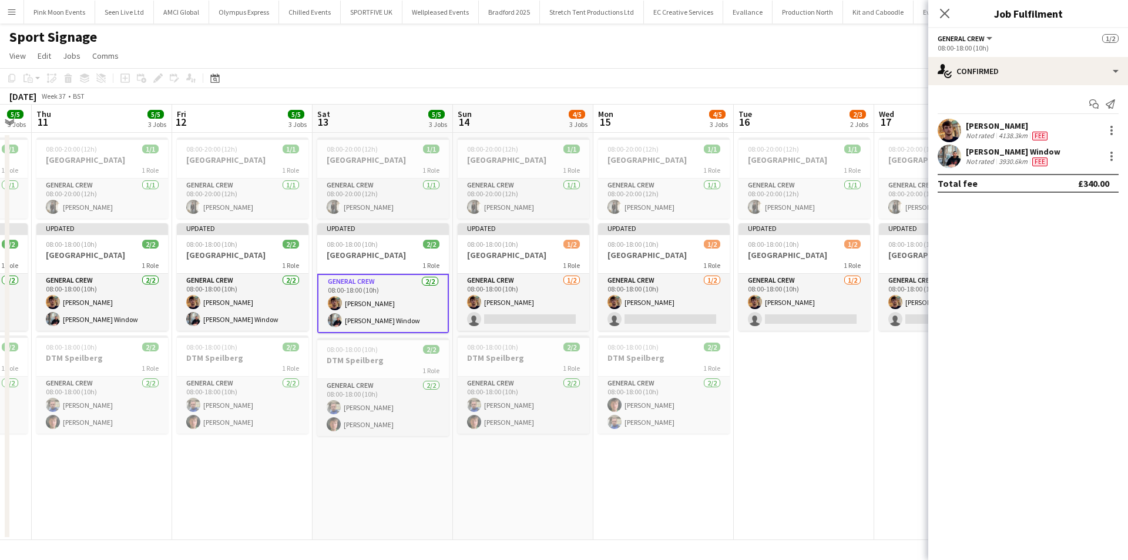
drag, startPoint x: 730, startPoint y: 495, endPoint x: 376, endPoint y: 492, distance: 353.8
click at [371, 493] on app-calendar-viewport "Mon 8 2/3 3 Jobs Tue 9 5/5 3 Jobs Wed 10 5/5 3 Jobs Thu 11 5/5 3 Jobs Fri 12 5/…" at bounding box center [564, 322] width 1128 height 435
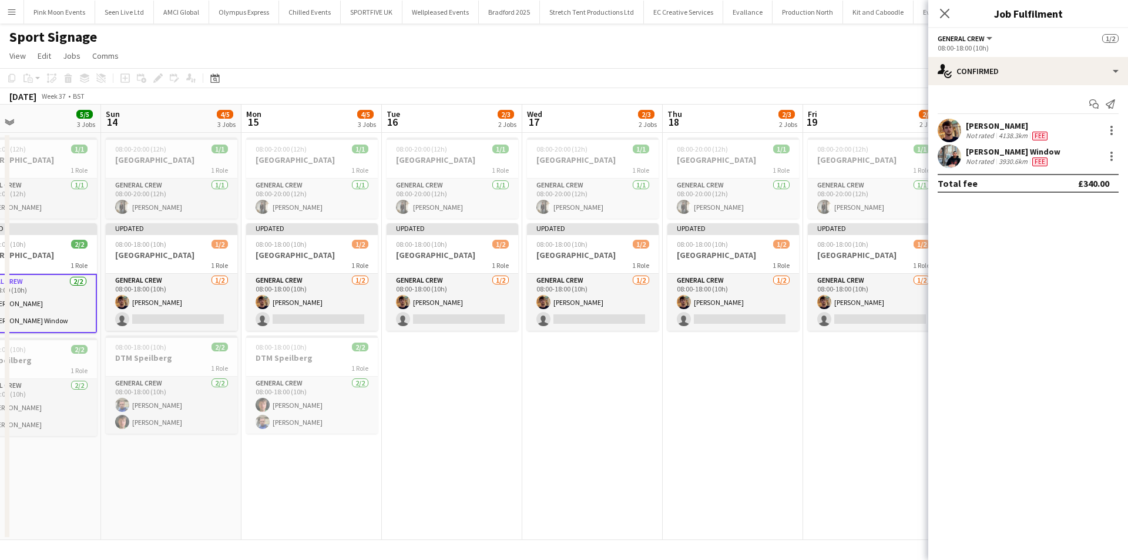
drag, startPoint x: 599, startPoint y: 473, endPoint x: 200, endPoint y: 453, distance: 400.1
click at [236, 485] on app-calendar-viewport "Wed 10 5/5 3 Jobs Thu 11 5/5 3 Jobs Fri 12 5/5 3 Jobs Sat 13 5/5 3 Jobs Sun 14 …" at bounding box center [564, 322] width 1128 height 435
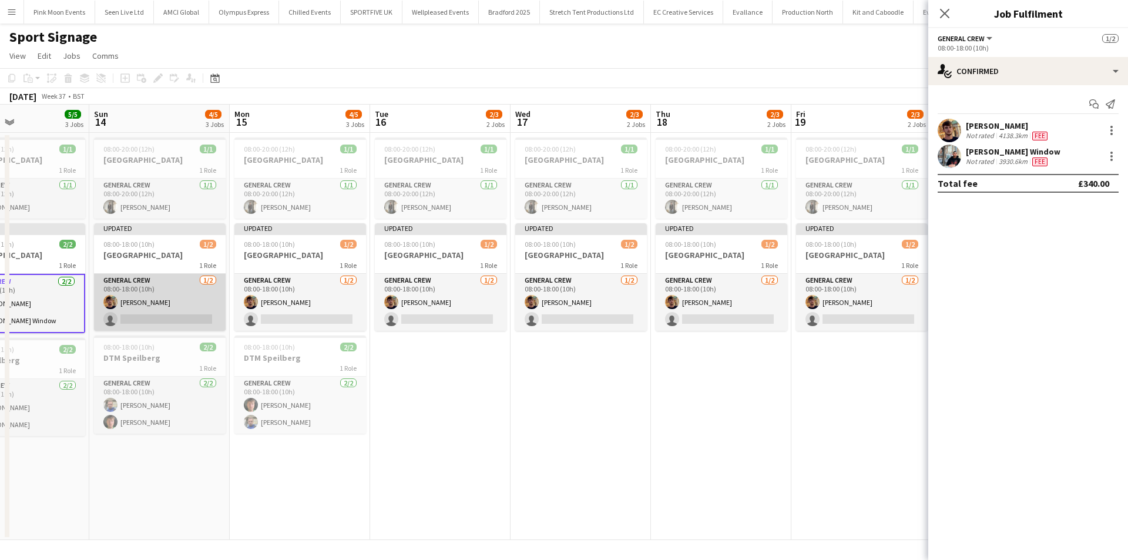
click at [175, 313] on app-card-role "General Crew [DATE] 08:00-18:00 (10h) [PERSON_NAME] single-neutral-actions" at bounding box center [160, 302] width 132 height 57
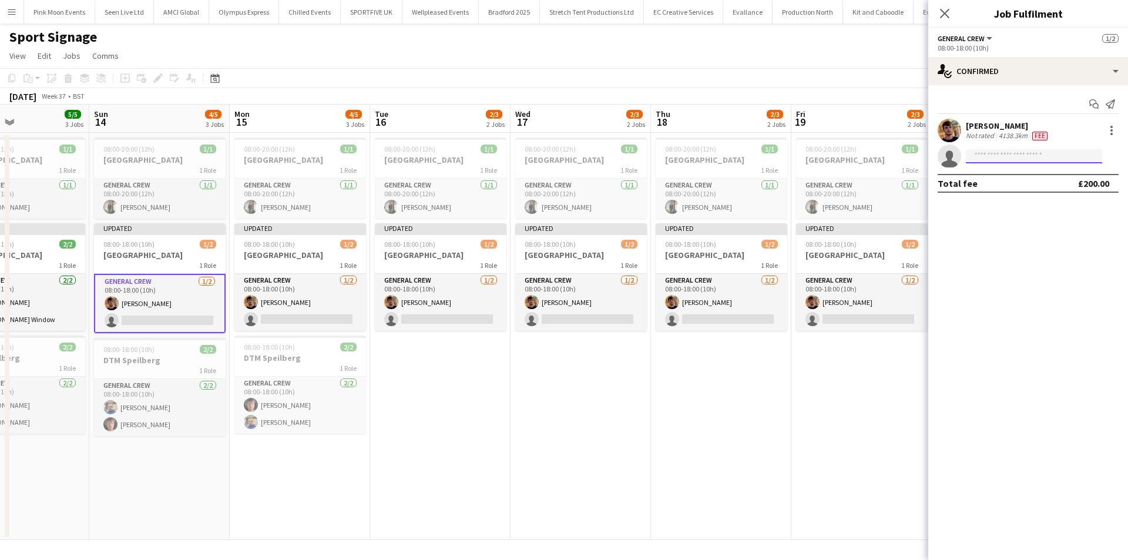
click at [1005, 159] on input at bounding box center [1034, 156] width 136 height 14
type input "***"
click at [1003, 186] on span "[EMAIL_ADDRESS][DOMAIN_NAME]" at bounding box center [1035, 182] width 118 height 9
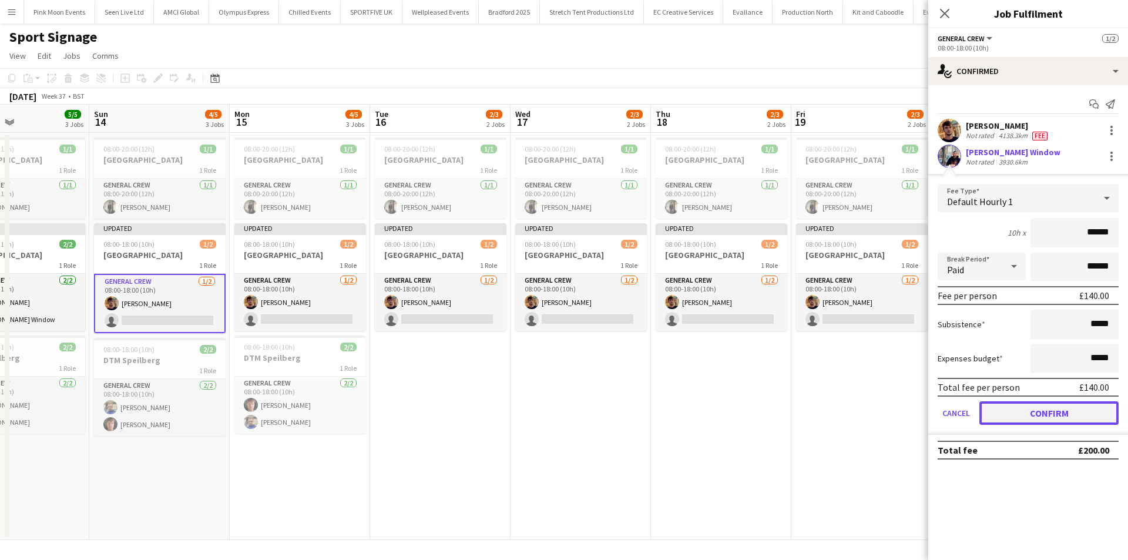
click at [1041, 408] on button "Confirm" at bounding box center [1049, 413] width 139 height 24
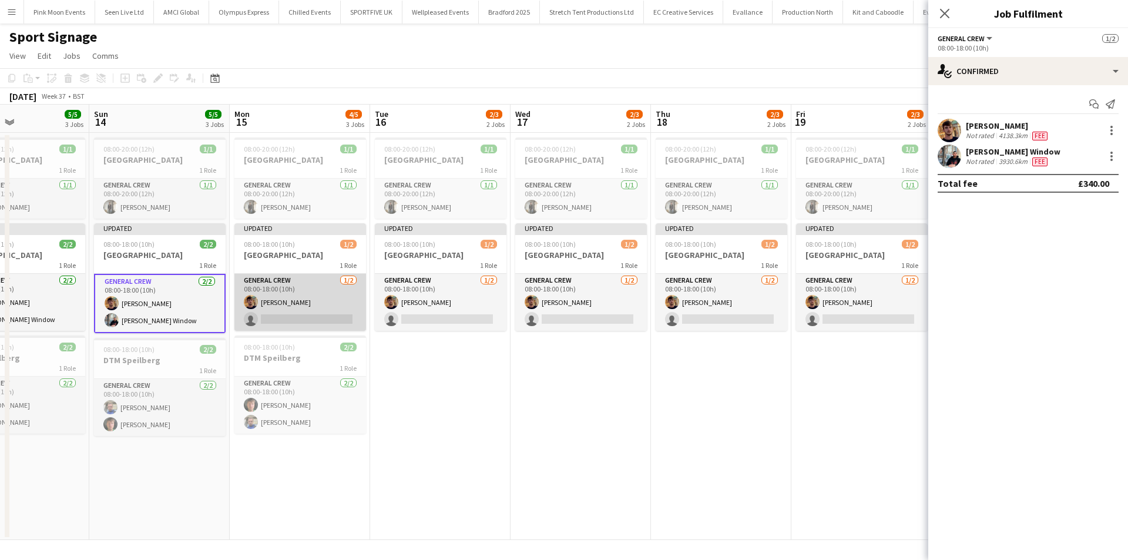
drag, startPoint x: 326, startPoint y: 316, endPoint x: 343, endPoint y: 311, distance: 17.1
click at [327, 316] on app-card-role "General Crew [DATE] 08:00-18:00 (10h) [PERSON_NAME] single-neutral-actions" at bounding box center [300, 302] width 132 height 57
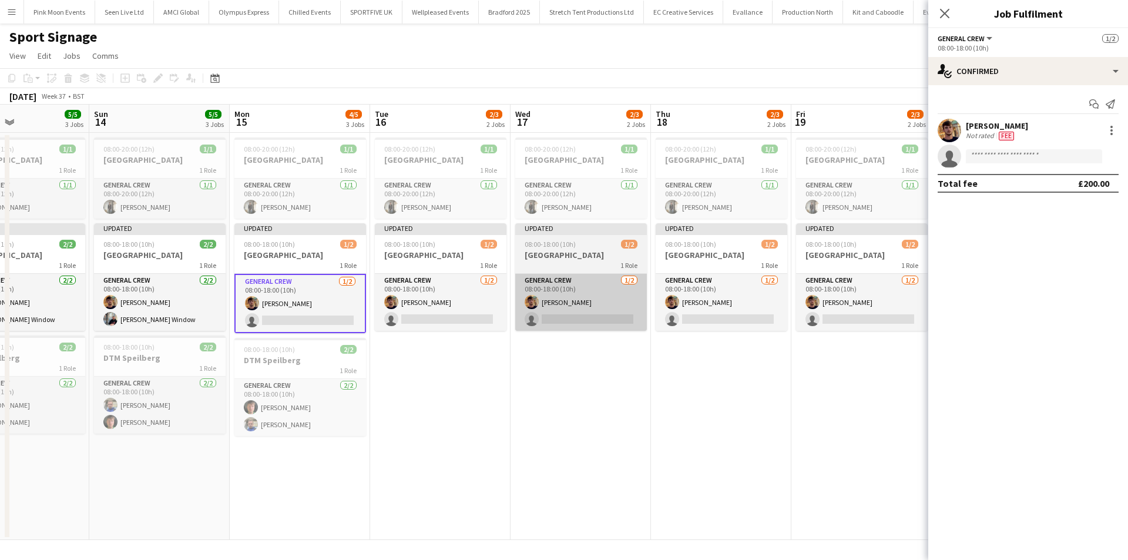
scroll to position [0, 472]
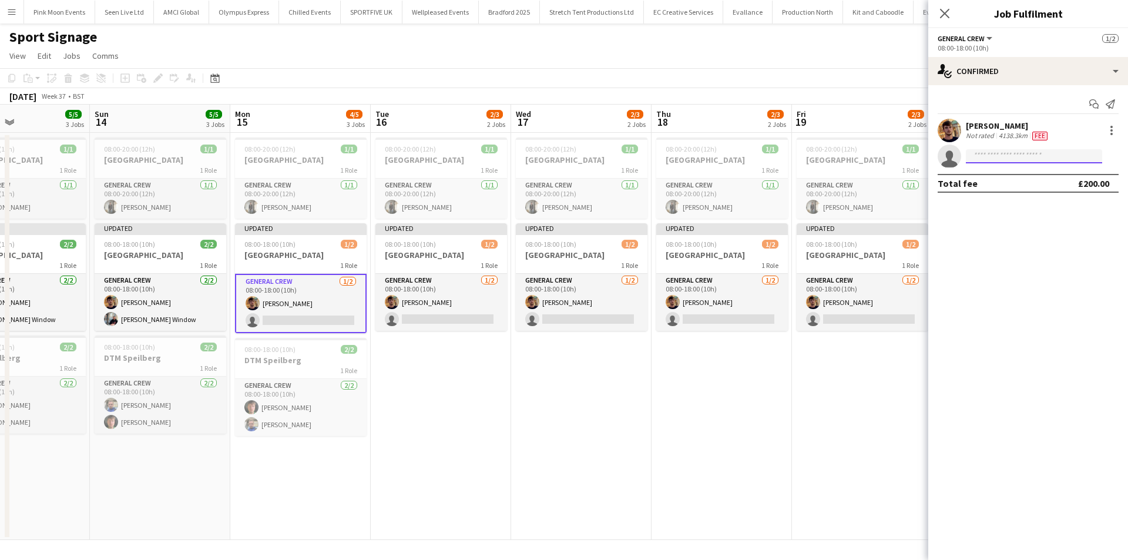
click at [998, 153] on input at bounding box center [1034, 156] width 136 height 14
type input "***"
click at [1001, 182] on span "[EMAIL_ADDRESS][DOMAIN_NAME]" at bounding box center [1035, 182] width 118 height 9
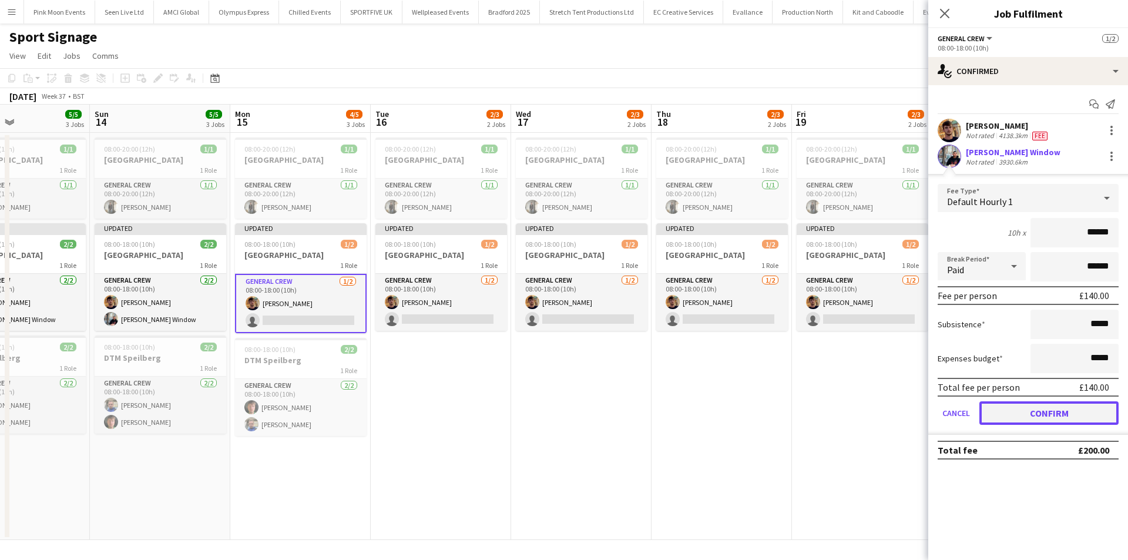
click at [1024, 418] on button "Confirm" at bounding box center [1049, 413] width 139 height 24
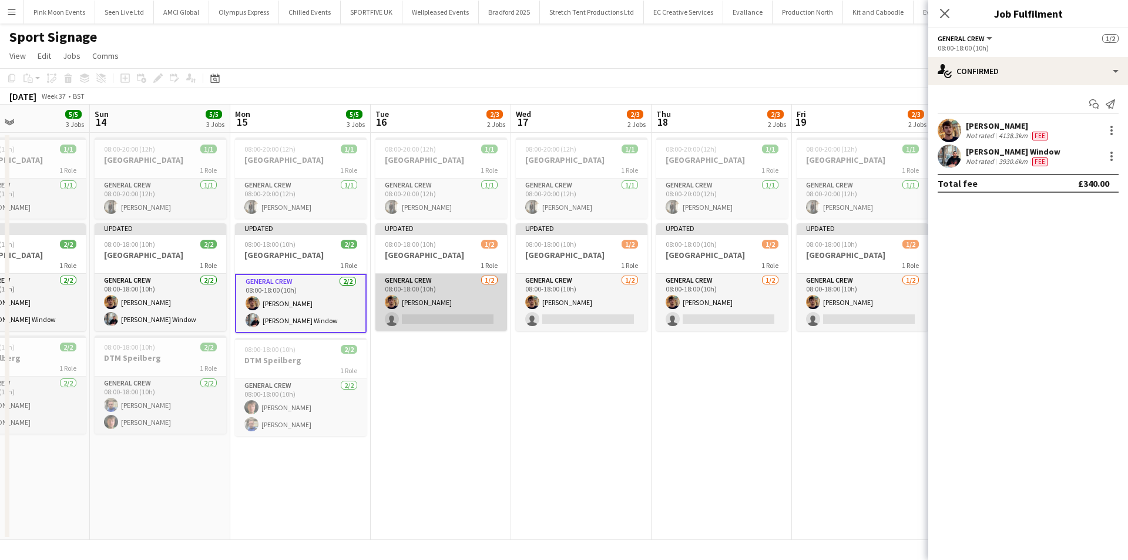
click at [490, 303] on app-card-role "General Crew [DATE] 08:00-18:00 (10h) [PERSON_NAME] single-neutral-actions" at bounding box center [442, 302] width 132 height 57
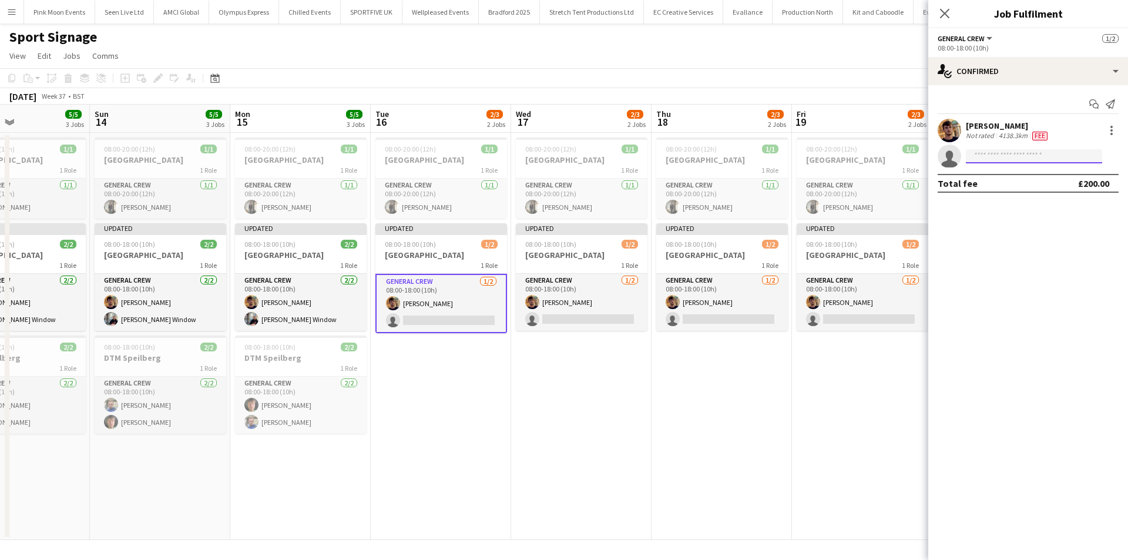
click at [1036, 152] on input at bounding box center [1034, 156] width 136 height 14
type input "***"
click at [1028, 183] on span "[EMAIL_ADDRESS][DOMAIN_NAME]" at bounding box center [1035, 182] width 118 height 9
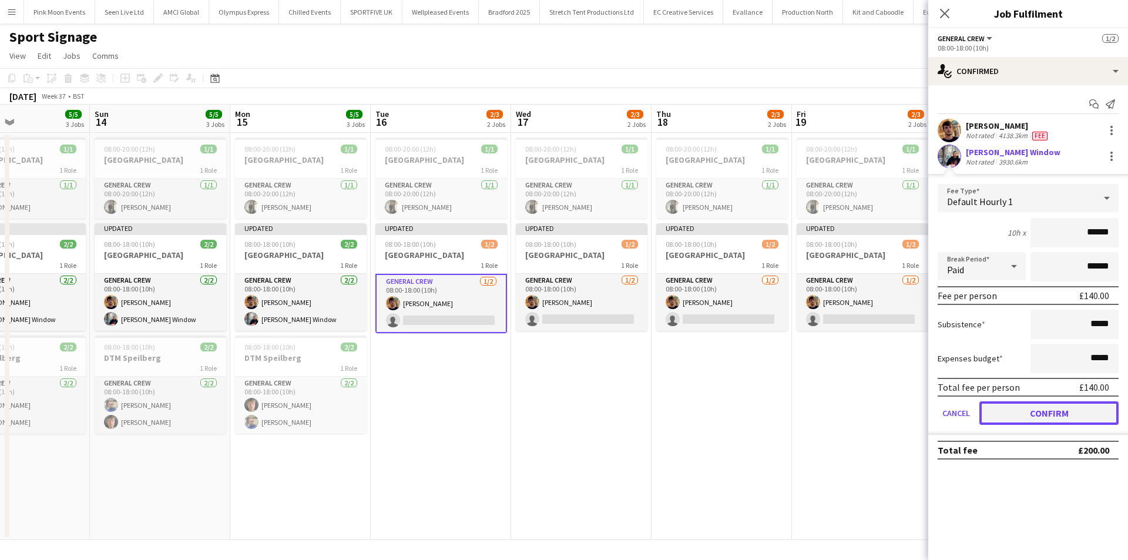
click at [1045, 408] on button "Confirm" at bounding box center [1049, 413] width 139 height 24
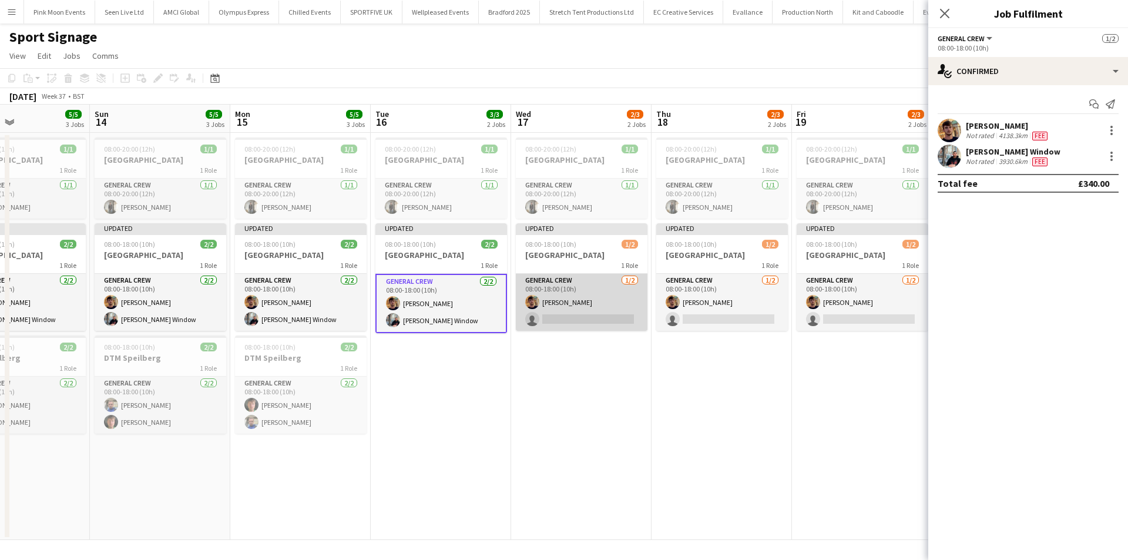
click at [598, 329] on app-card-role "General Crew [DATE] 08:00-18:00 (10h) [PERSON_NAME] single-neutral-actions" at bounding box center [582, 302] width 132 height 57
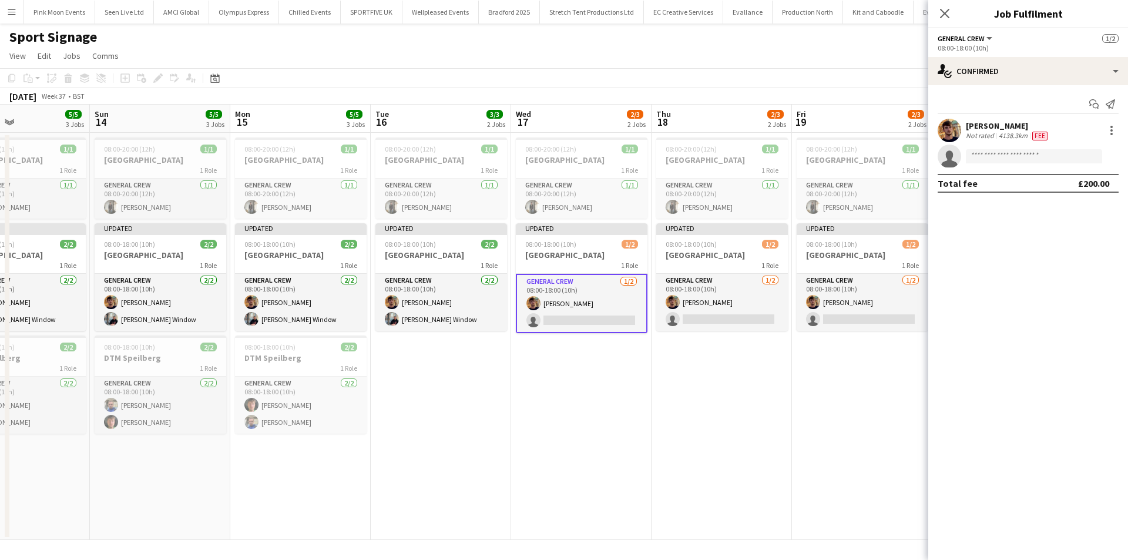
click at [1015, 148] on app-invite-slot "single-neutral-actions" at bounding box center [1029, 157] width 200 height 24
click at [1008, 163] on input at bounding box center [1034, 156] width 136 height 14
type input "***"
click at [1012, 192] on span "[PHONE_NUMBER]" at bounding box center [1035, 191] width 118 height 9
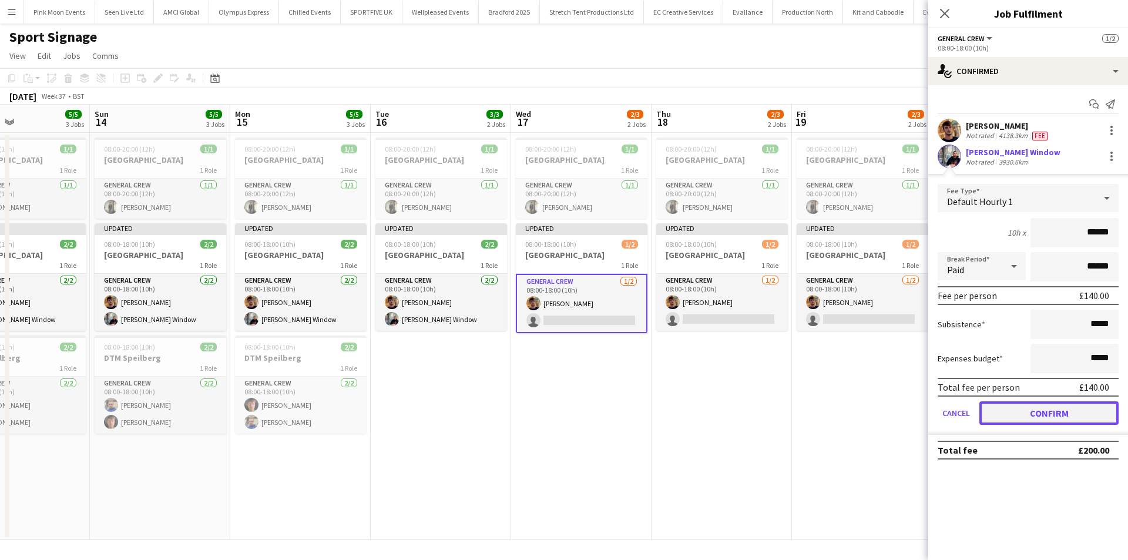
click at [1010, 404] on button "Confirm" at bounding box center [1049, 413] width 139 height 24
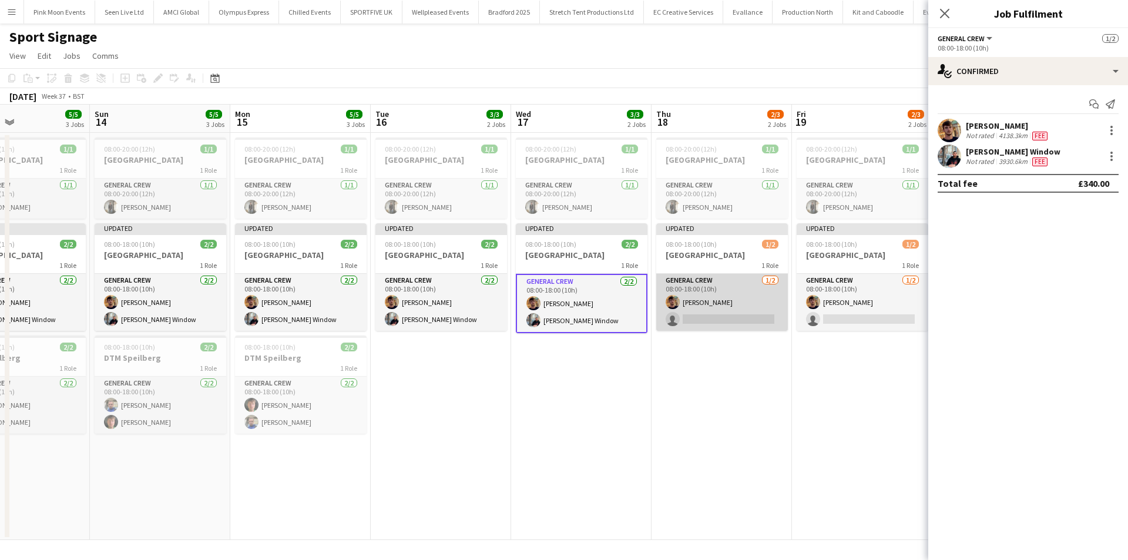
click at [726, 323] on app-card-role "General Crew [DATE] 08:00-18:00 (10h) [PERSON_NAME] single-neutral-actions" at bounding box center [722, 302] width 132 height 57
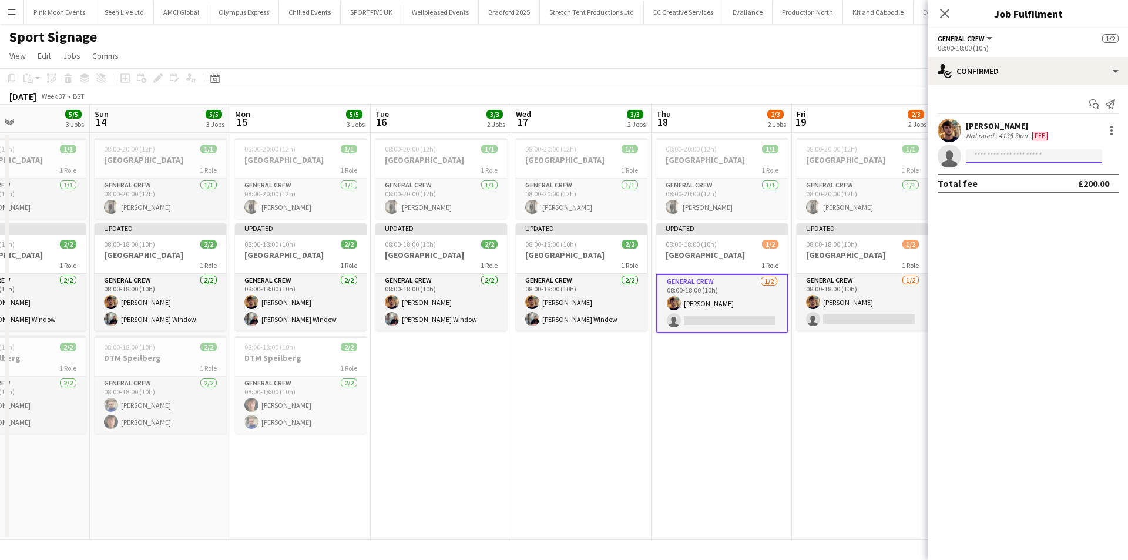
click at [1013, 152] on input at bounding box center [1034, 156] width 136 height 14
type input "***"
click at [1008, 180] on span "[EMAIL_ADDRESS][DOMAIN_NAME]" at bounding box center [1035, 182] width 118 height 9
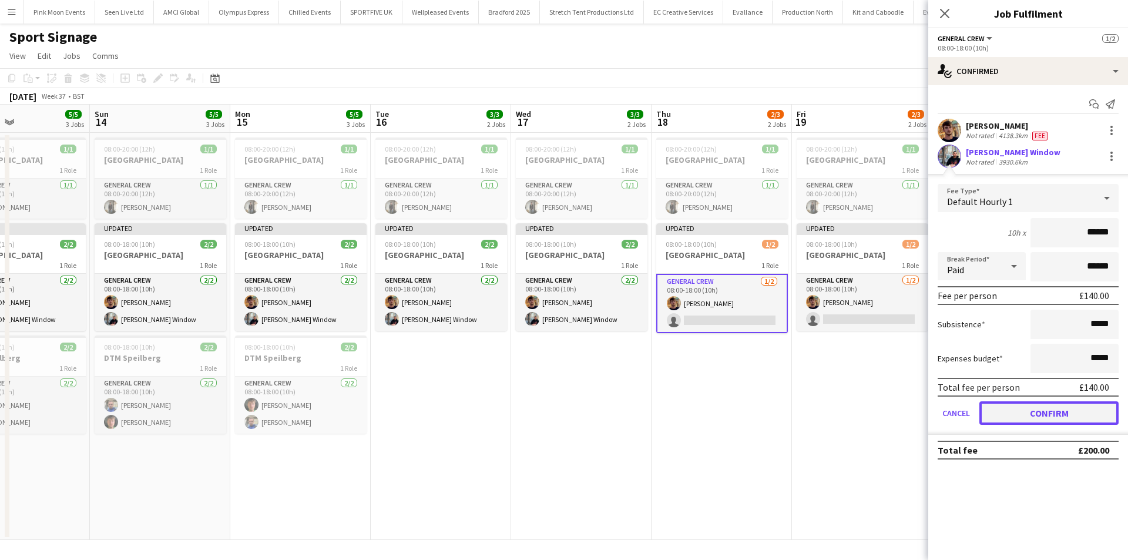
click at [1013, 421] on button "Confirm" at bounding box center [1049, 413] width 139 height 24
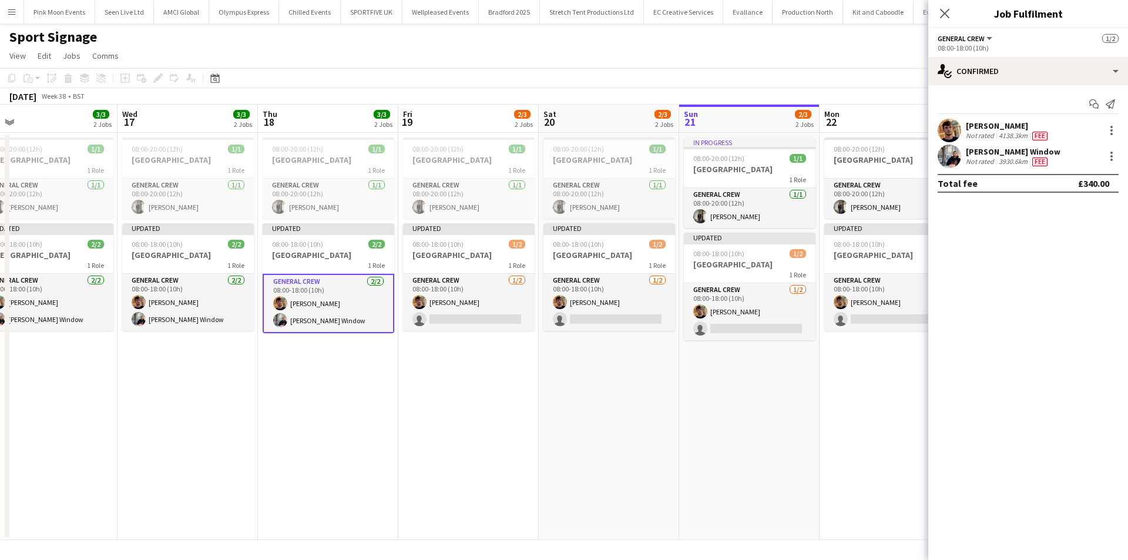
scroll to position [0, 396]
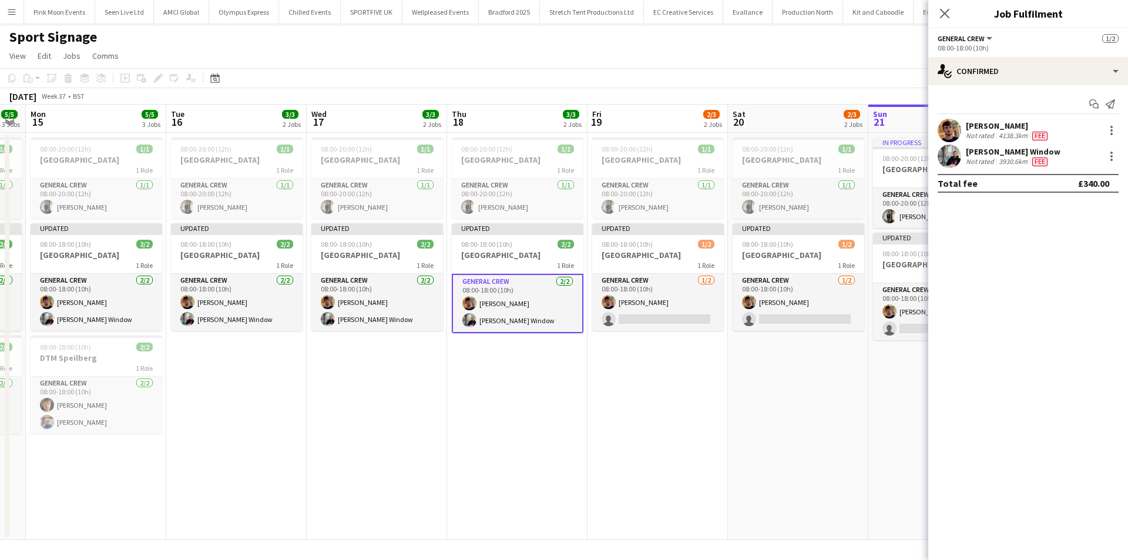
drag, startPoint x: 810, startPoint y: 417, endPoint x: 326, endPoint y: 421, distance: 484.3
click at [326, 421] on app-calendar-viewport "Fri 12 5/5 3 Jobs Sat 13 5/5 3 Jobs Sun 14 5/5 3 Jobs Mon 15 5/5 3 Jobs Tue 16 …" at bounding box center [564, 322] width 1128 height 435
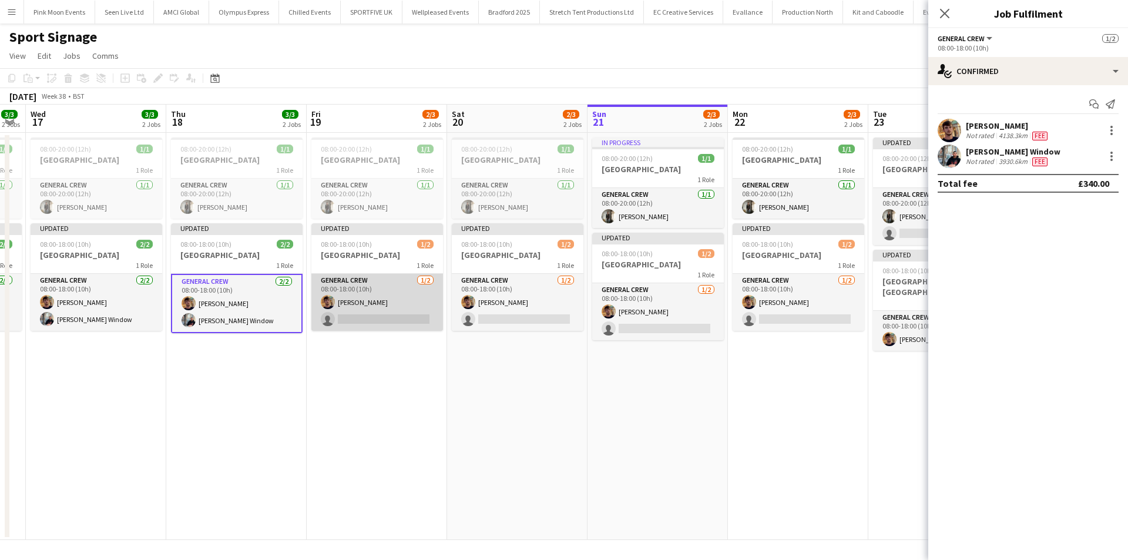
click at [363, 325] on app-card-role "General Crew [DATE] 08:00-18:00 (10h) [PERSON_NAME] single-neutral-actions" at bounding box center [377, 302] width 132 height 57
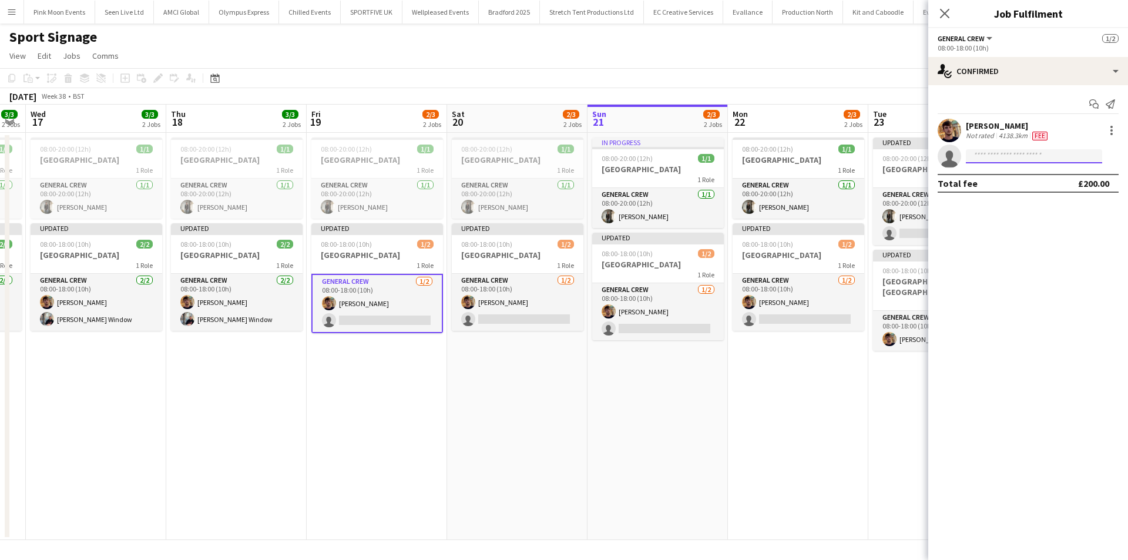
click at [1070, 152] on input at bounding box center [1034, 156] width 136 height 14
type input "***"
click at [1048, 172] on span "[PERSON_NAME] Window Active" at bounding box center [1035, 173] width 118 height 10
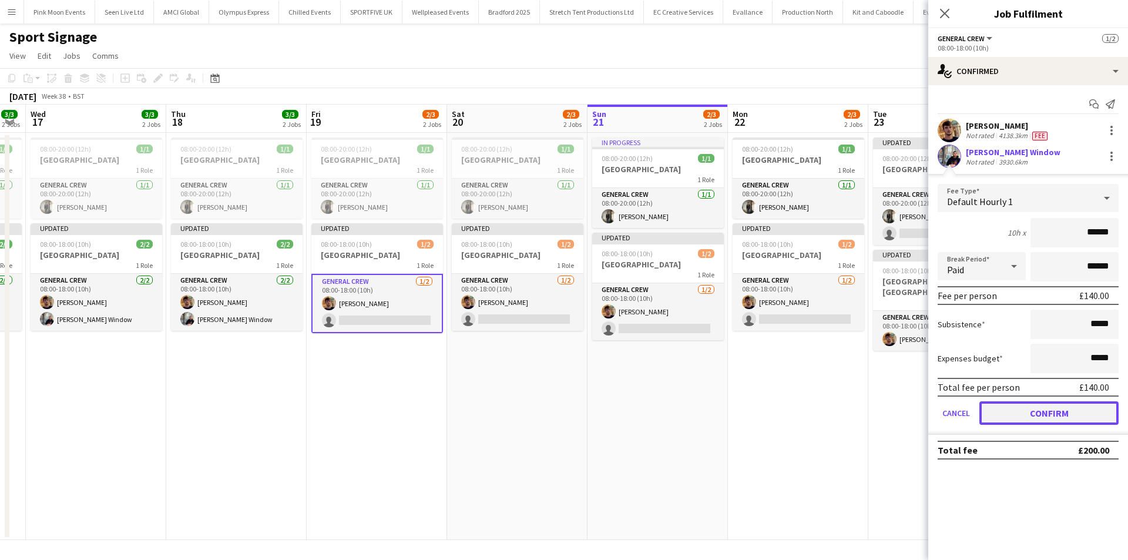
click at [1036, 415] on button "Confirm" at bounding box center [1049, 413] width 139 height 24
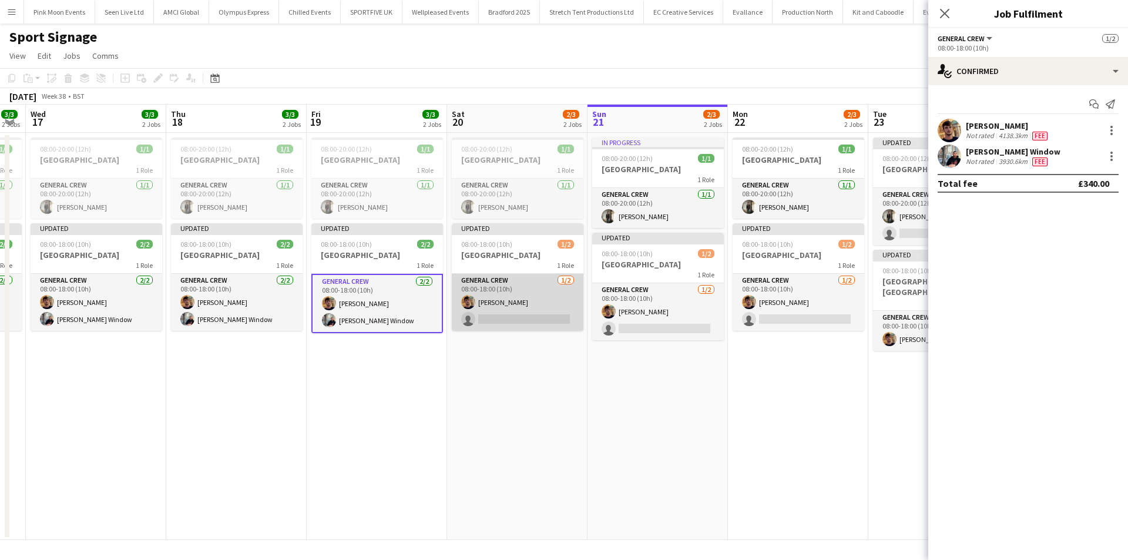
click at [510, 307] on app-card-role "General Crew [DATE] 08:00-18:00 (10h) [PERSON_NAME] single-neutral-actions" at bounding box center [518, 302] width 132 height 57
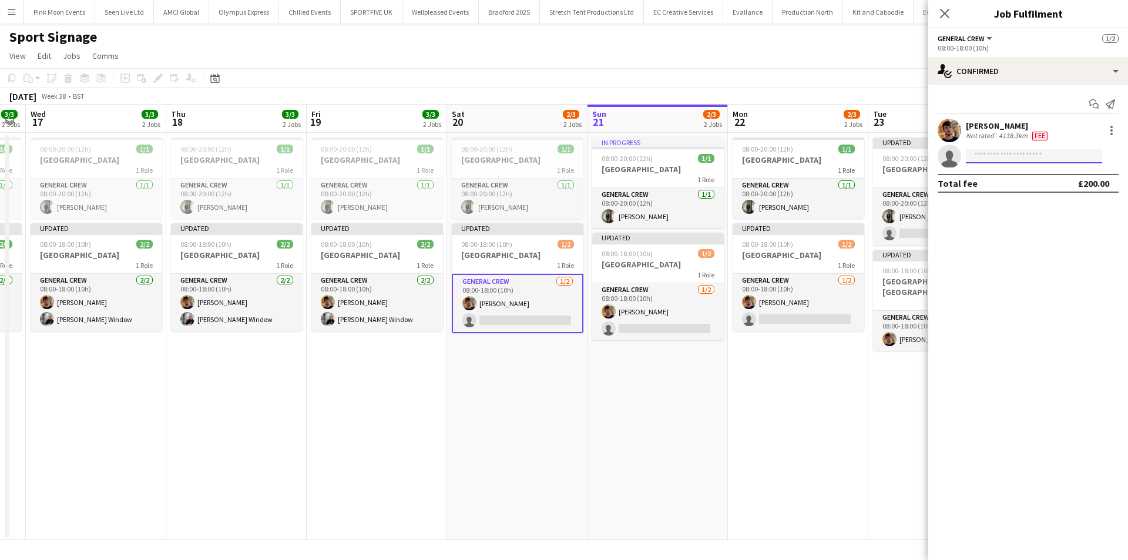
click at [1036, 158] on input at bounding box center [1034, 156] width 136 height 14
type input "***"
click at [1012, 192] on span "[PHONE_NUMBER]" at bounding box center [1035, 191] width 118 height 9
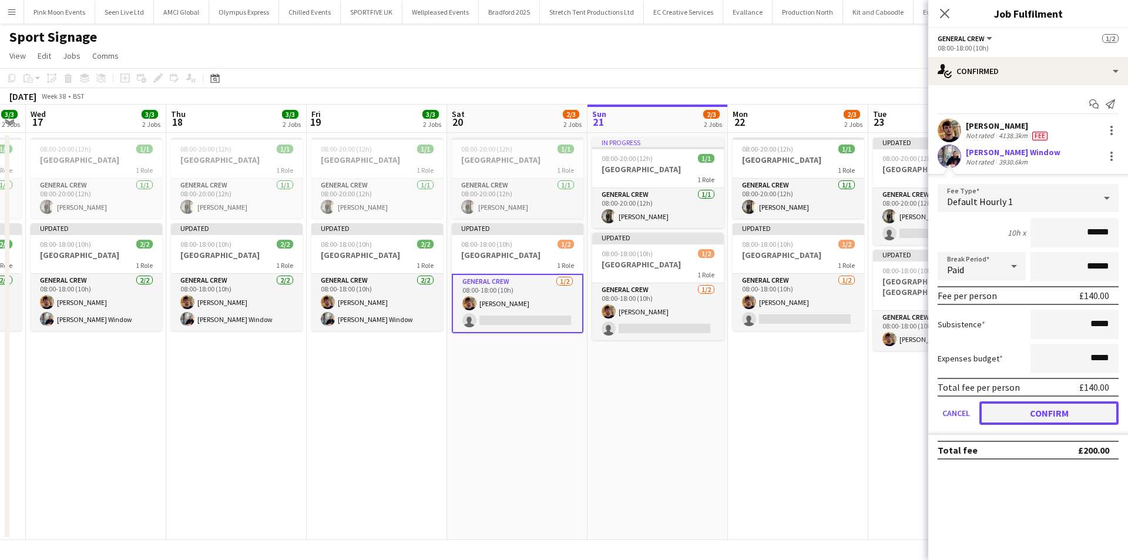
click at [1027, 407] on button "Confirm" at bounding box center [1049, 413] width 139 height 24
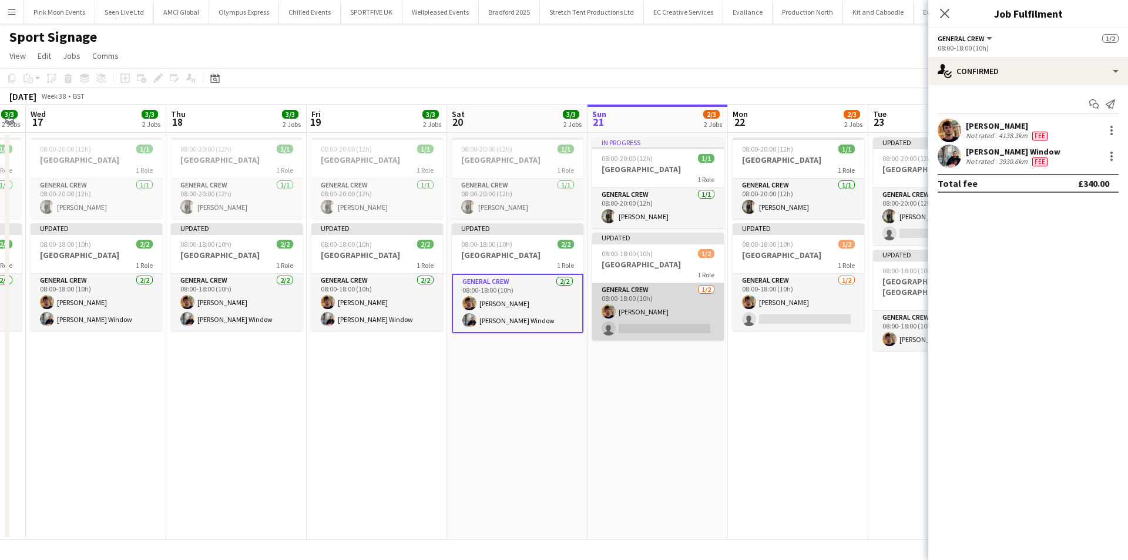
click at [644, 327] on app-card-role "General Crew [DATE] 08:00-18:00 (10h) [PERSON_NAME] single-neutral-actions" at bounding box center [658, 311] width 132 height 57
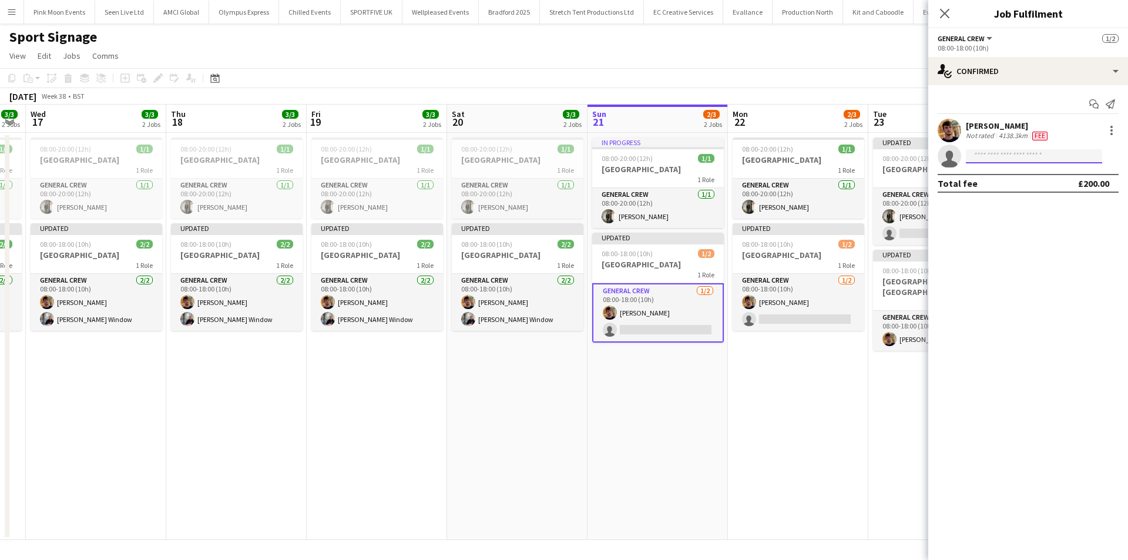
click at [1025, 162] on input at bounding box center [1034, 156] width 136 height 14
type input "***"
click at [1024, 169] on span "[PERSON_NAME] Window" at bounding box center [1016, 173] width 81 height 10
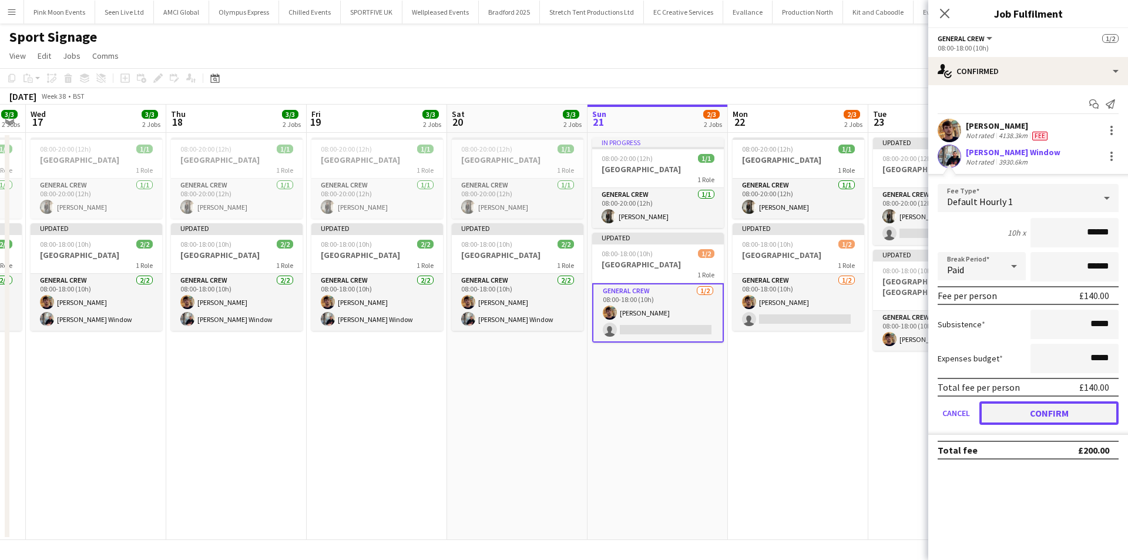
click at [1041, 402] on button "Confirm" at bounding box center [1049, 413] width 139 height 24
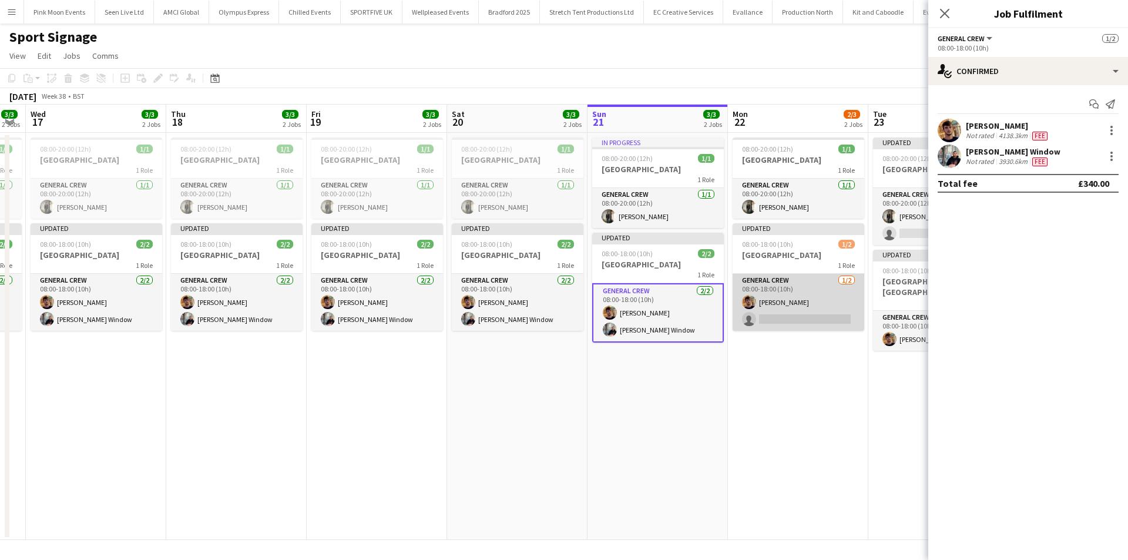
click at [797, 295] on app-card-role "General Crew [DATE] 08:00-18:00 (10h) [PERSON_NAME] single-neutral-actions" at bounding box center [799, 302] width 132 height 57
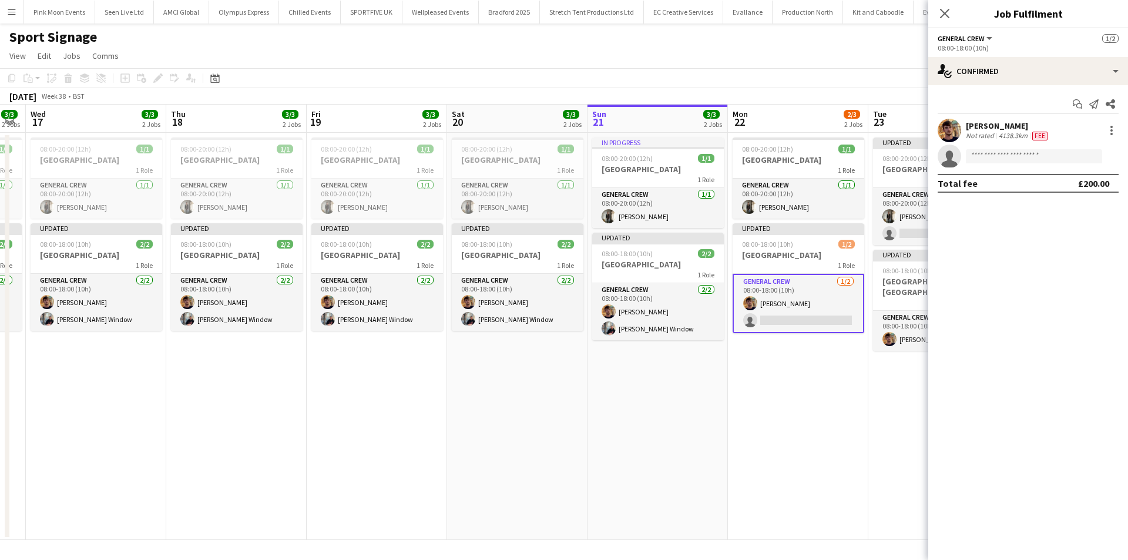
click at [1002, 149] on app-invite-slot "single-neutral-actions" at bounding box center [1029, 157] width 200 height 24
click at [1002, 158] on input at bounding box center [1034, 156] width 136 height 14
type input "***"
click at [1008, 172] on span "[PERSON_NAME] Window" at bounding box center [1016, 173] width 81 height 10
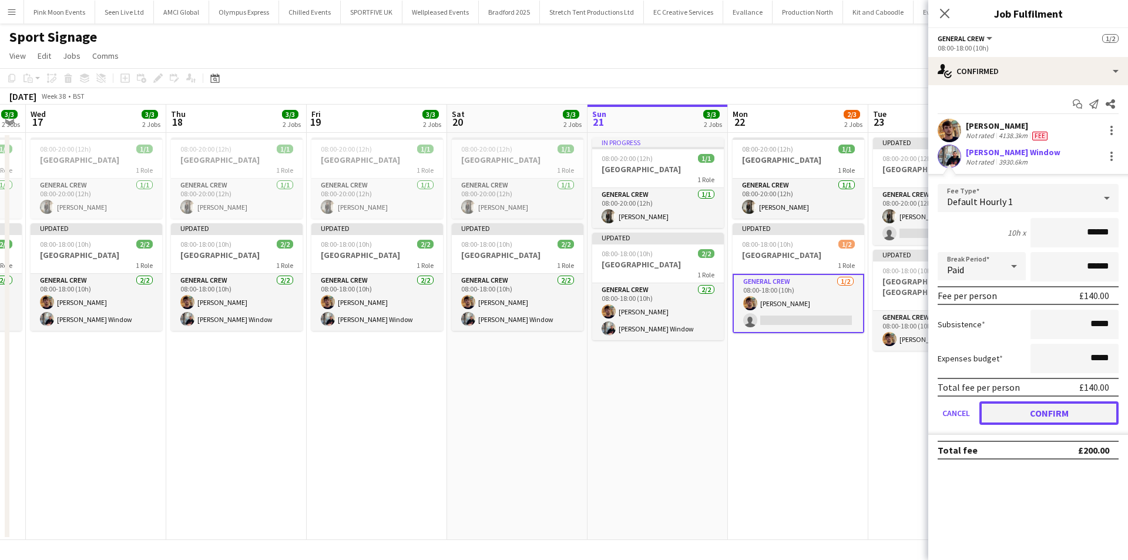
click at [1046, 406] on button "Confirm" at bounding box center [1049, 413] width 139 height 24
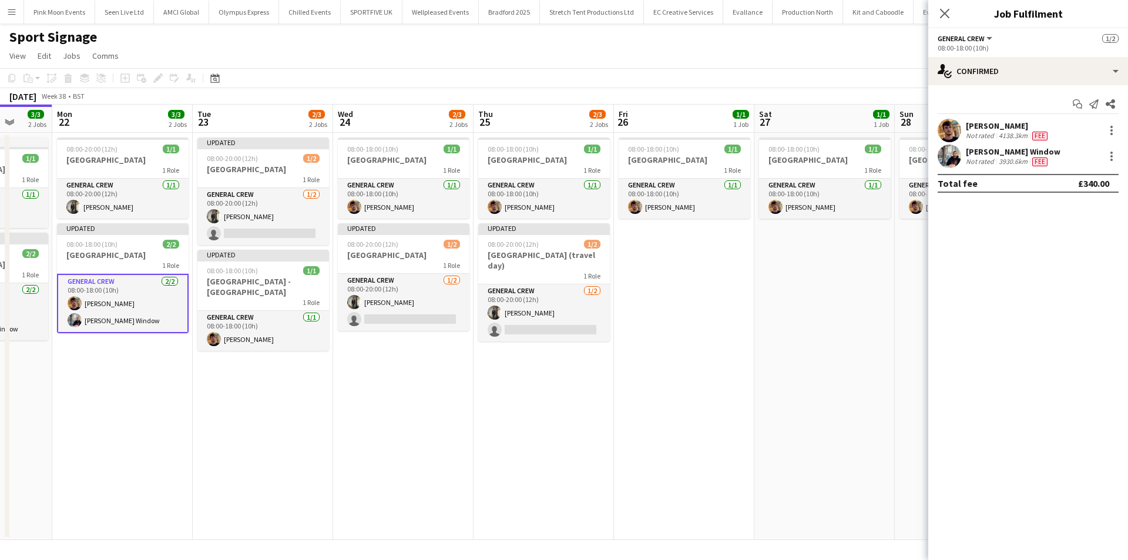
scroll to position [0, 417]
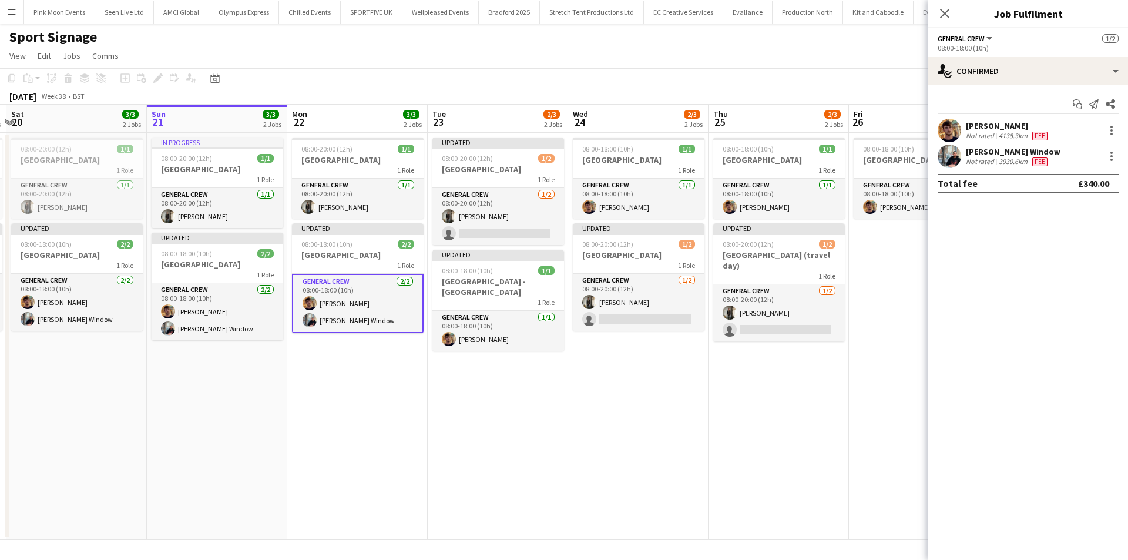
drag, startPoint x: 758, startPoint y: 409, endPoint x: 381, endPoint y: 414, distance: 376.2
click at [386, 414] on app-calendar-viewport "Wed 17 3/3 2 Jobs Thu 18 3/3 2 Jobs Fri 19 3/3 2 Jobs Sat 20 3/3 2 Jobs Sun 21 …" at bounding box center [564, 322] width 1128 height 435
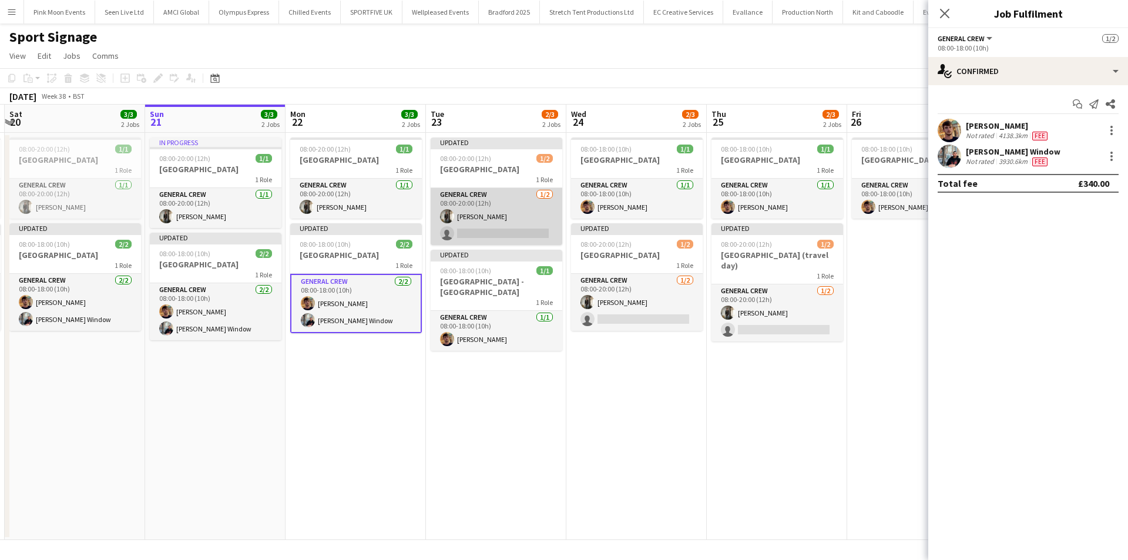
click at [476, 242] on app-card-role "General Crew [DATE] 08:00-20:00 (12h) [PERSON_NAME] single-neutral-actions" at bounding box center [497, 216] width 132 height 57
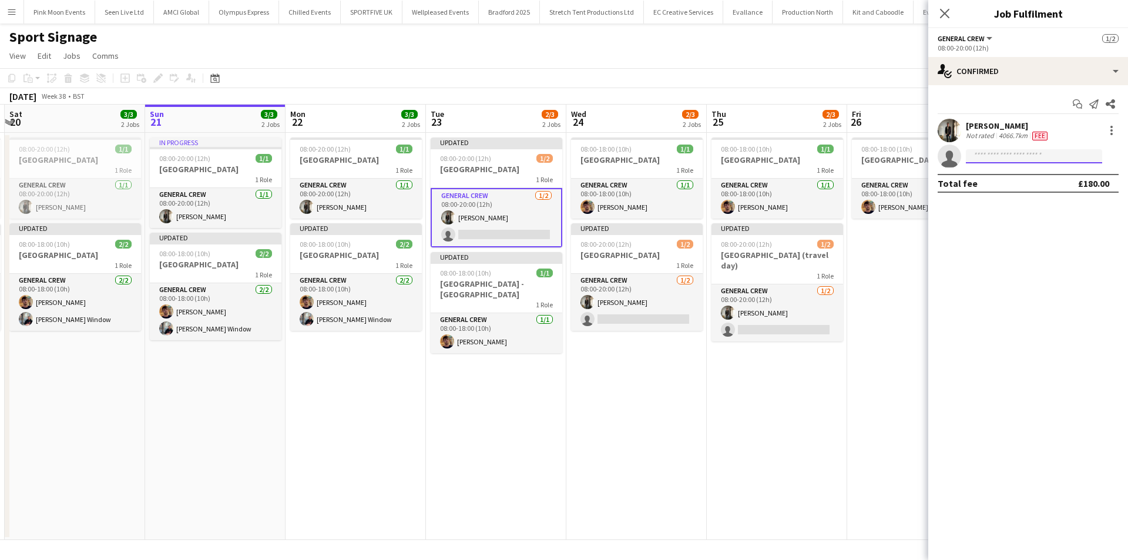
click at [1010, 156] on input at bounding box center [1034, 156] width 136 height 14
type input "***"
click at [1001, 186] on span "[EMAIL_ADDRESS][DOMAIN_NAME]" at bounding box center [1035, 182] width 118 height 9
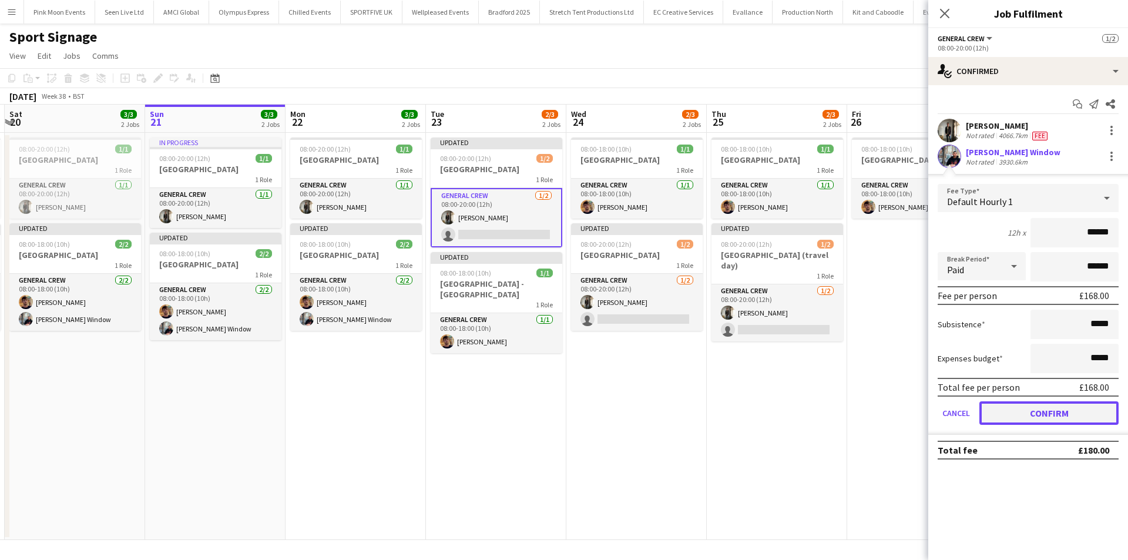
click at [1014, 413] on button "Confirm" at bounding box center [1049, 413] width 139 height 24
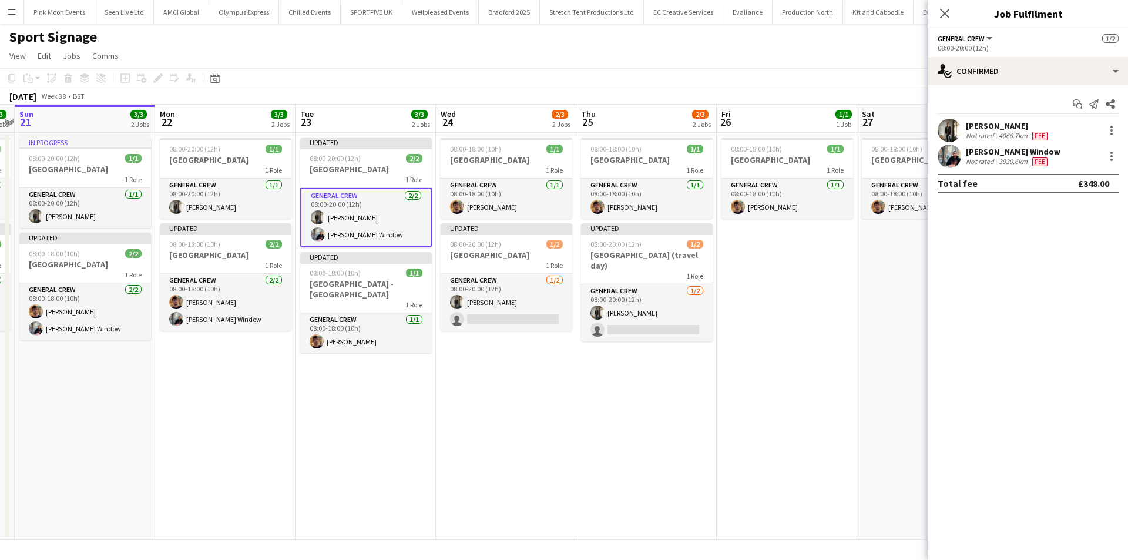
scroll to position [0, 343]
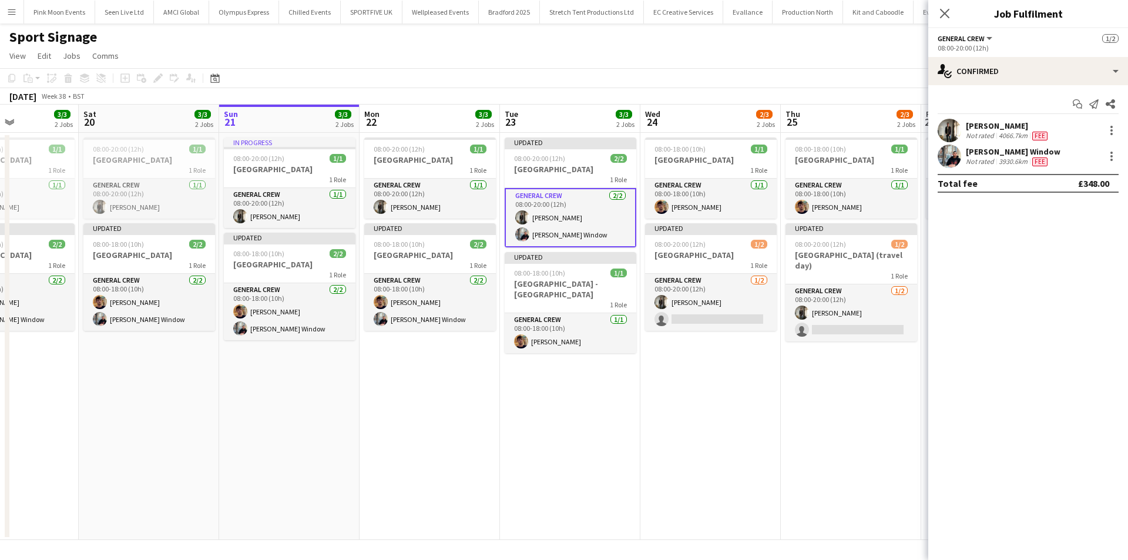
drag, startPoint x: 726, startPoint y: 411, endPoint x: 518, endPoint y: 409, distance: 208.6
click at [520, 411] on app-calendar-viewport "Wed 17 3/3 2 Jobs Thu 18 3/3 2 Jobs Fri 19 3/3 2 Jobs Sat 20 3/3 2 Jobs Sun 21 …" at bounding box center [564, 322] width 1128 height 435
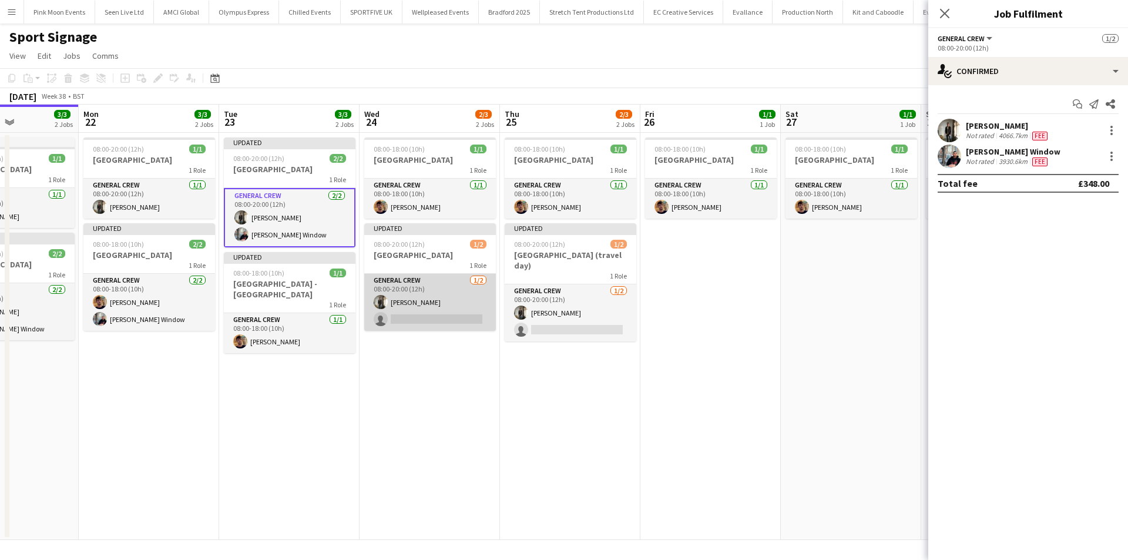
click at [451, 308] on app-card-role "General Crew [DATE] 08:00-20:00 (12h) [PERSON_NAME] single-neutral-actions" at bounding box center [430, 302] width 132 height 57
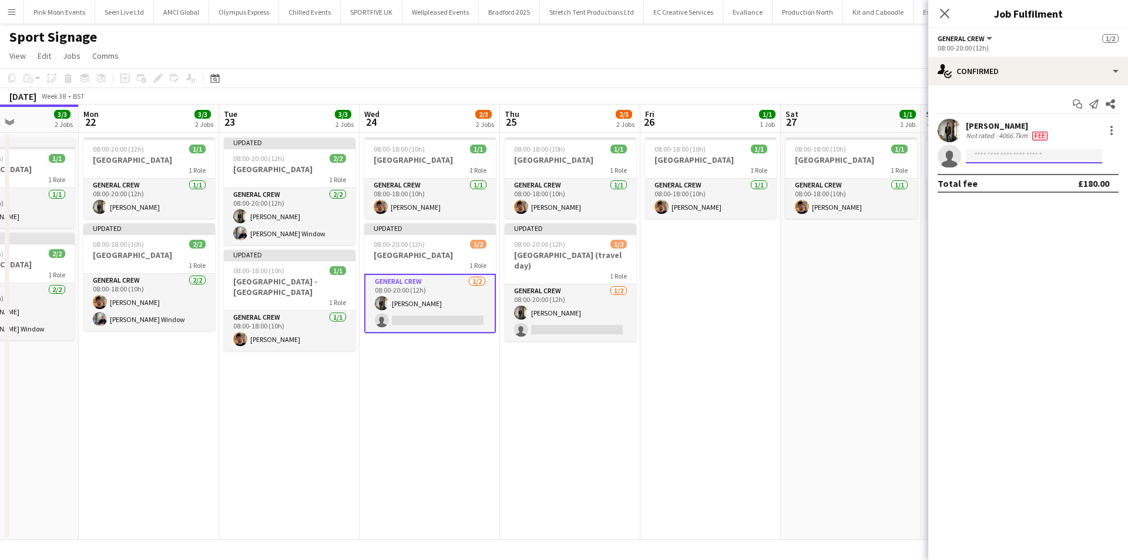
click at [1026, 158] on input at bounding box center [1034, 156] width 136 height 14
type input "***"
click at [1023, 181] on span "[EMAIL_ADDRESS][DOMAIN_NAME]" at bounding box center [1035, 182] width 118 height 9
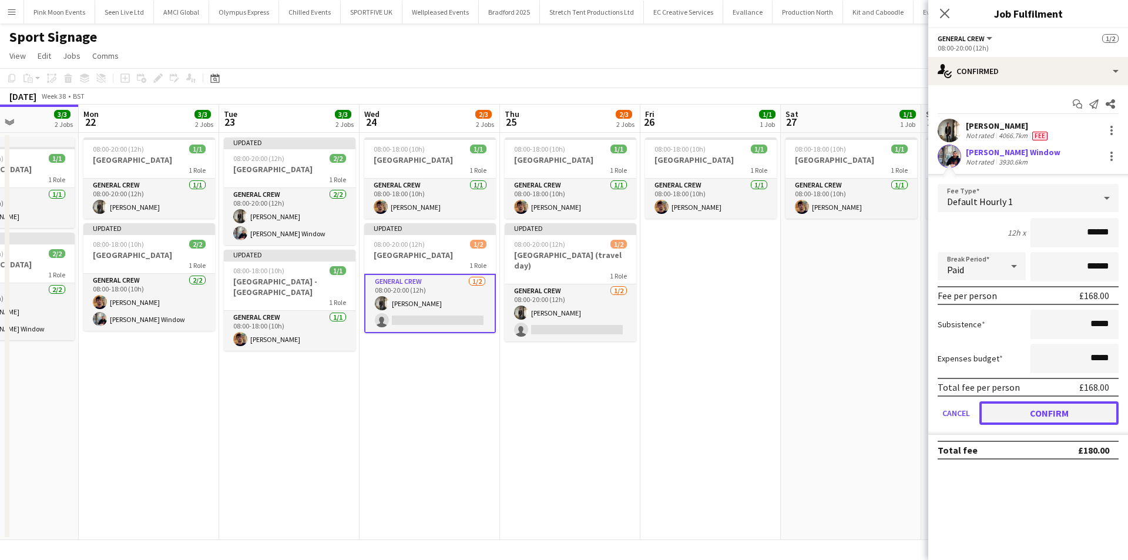
click at [1044, 408] on button "Confirm" at bounding box center [1049, 413] width 139 height 24
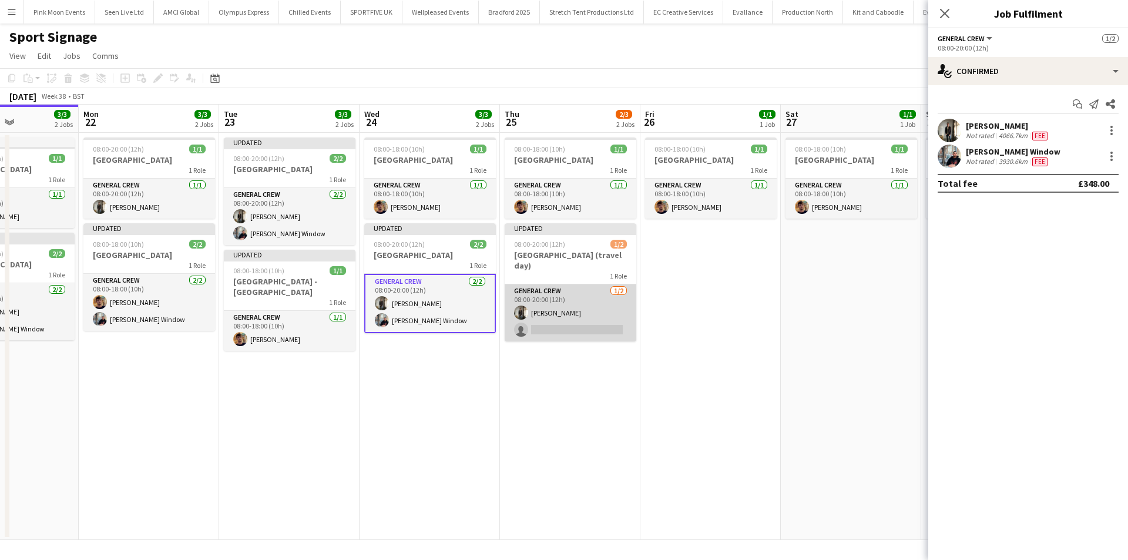
click at [569, 299] on app-card-role "General Crew [DATE] 08:00-20:00 (12h) [PERSON_NAME] single-neutral-actions" at bounding box center [571, 312] width 132 height 57
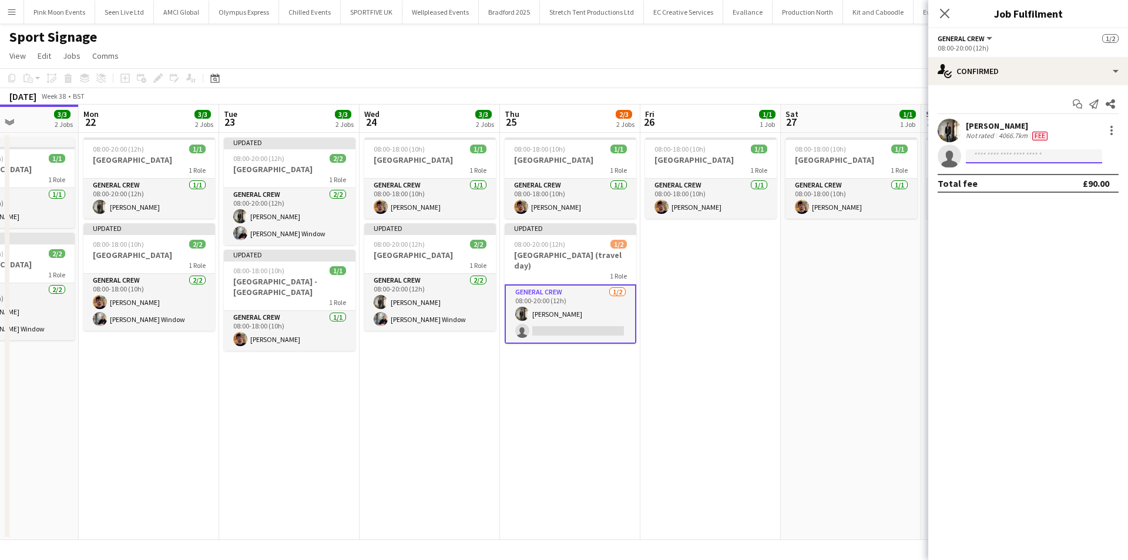
click at [999, 161] on input at bounding box center [1034, 156] width 136 height 14
type input "***"
click at [997, 183] on span "[EMAIL_ADDRESS][DOMAIN_NAME]" at bounding box center [1035, 182] width 118 height 9
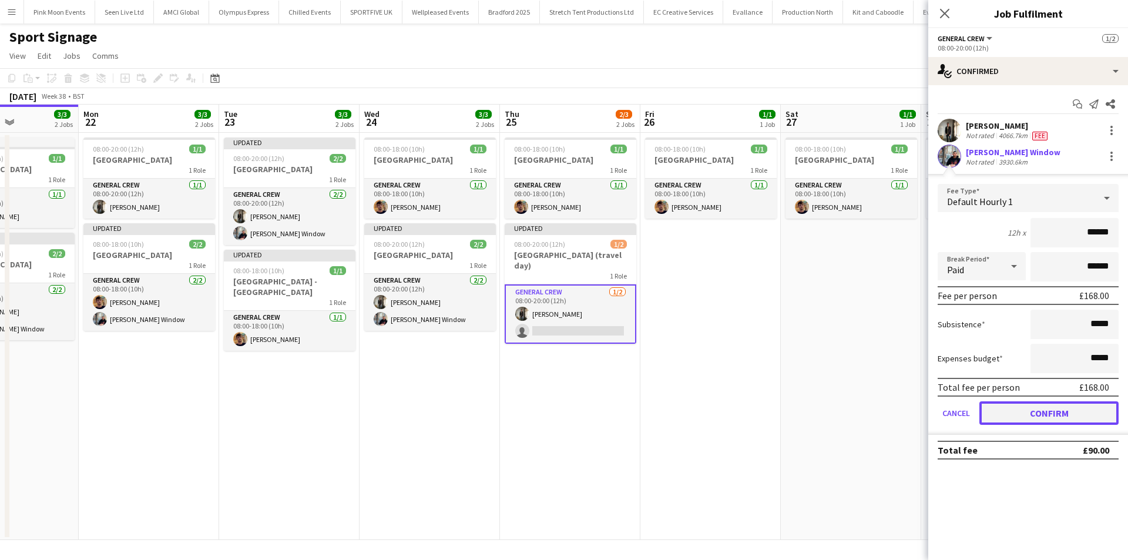
click at [1025, 415] on button "Confirm" at bounding box center [1049, 413] width 139 height 24
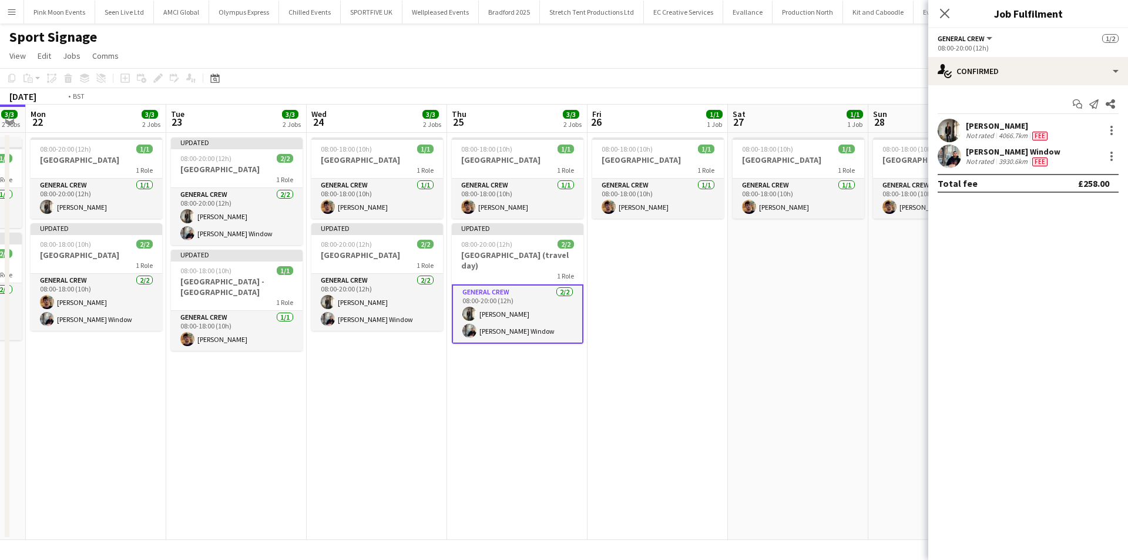
drag, startPoint x: 720, startPoint y: 413, endPoint x: 599, endPoint y: 415, distance: 121.1
click at [599, 415] on app-calendar-viewport "Fri 19 3/3 2 Jobs Sat 20 3/3 2 Jobs Sun 21 3/3 2 Jobs Mon 22 3/3 2 Jobs Tue 23 …" at bounding box center [564, 322] width 1128 height 435
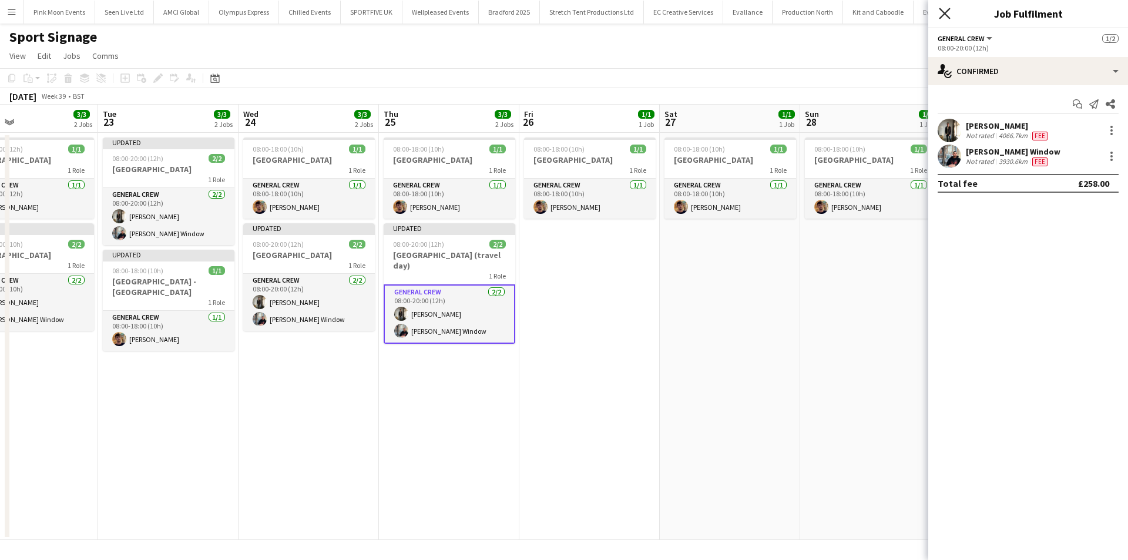
click at [947, 15] on icon at bounding box center [944, 13] width 11 height 11
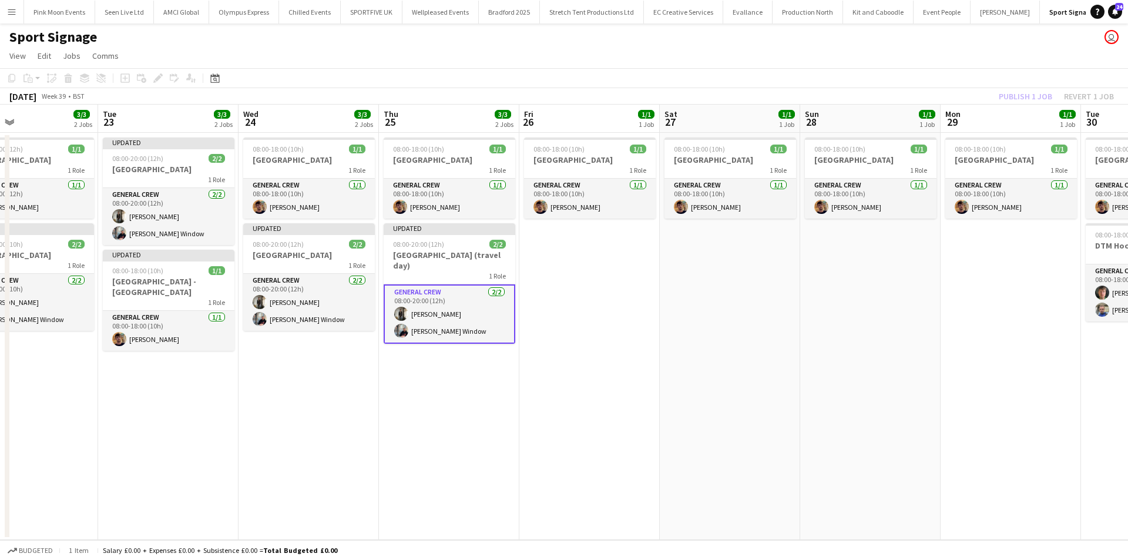
click at [1021, 100] on div "Publish 1 job Revert 1 job" at bounding box center [1056, 96] width 143 height 15
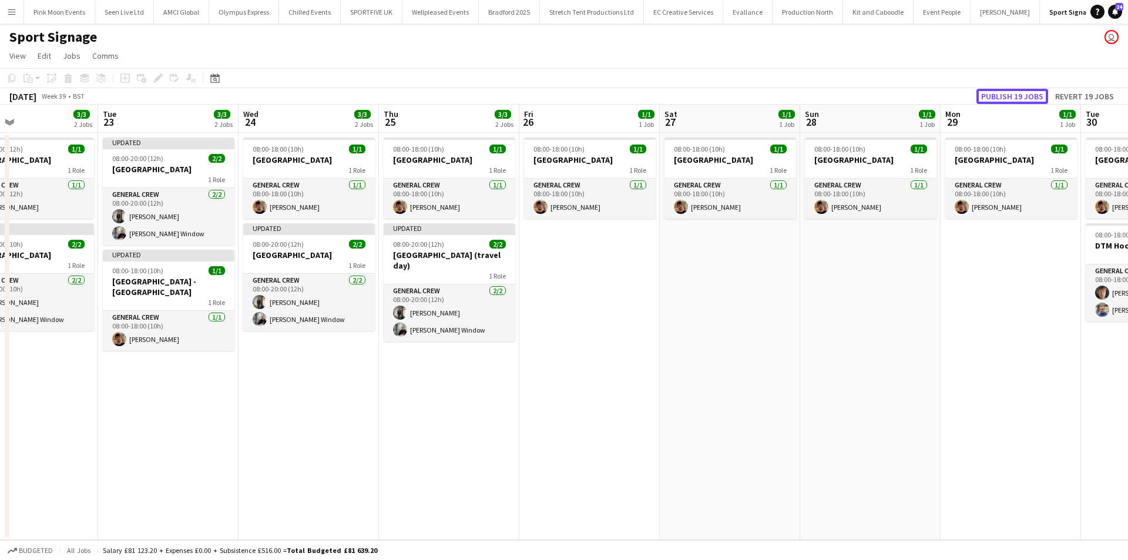
click at [1021, 100] on button "Publish 19 jobs" at bounding box center [1013, 96] width 72 height 15
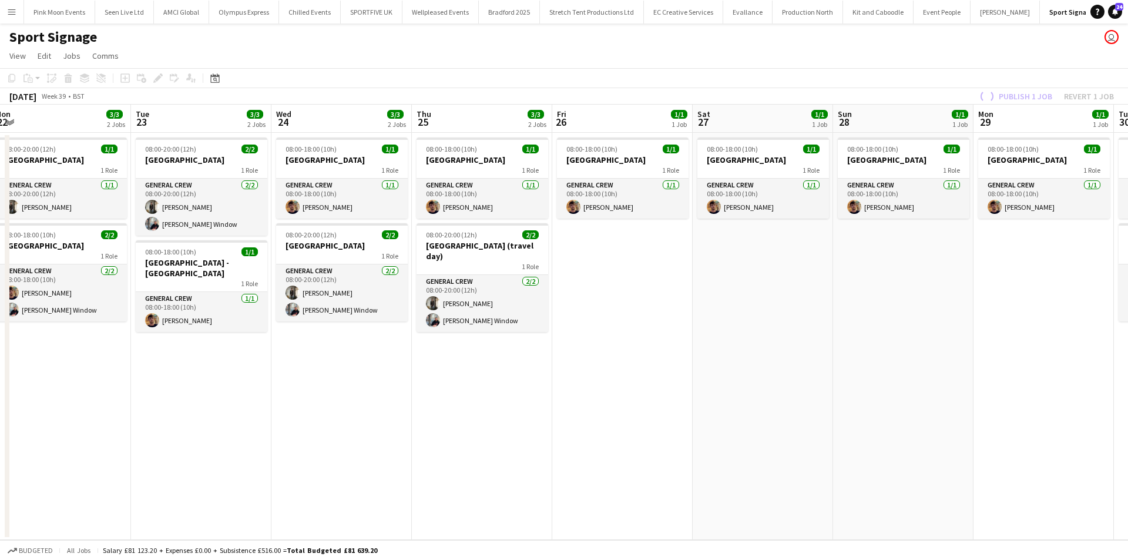
drag, startPoint x: 835, startPoint y: 411, endPoint x: 642, endPoint y: 437, distance: 194.5
click at [638, 437] on app-calendar-viewport "Fri 19 3/3 2 Jobs Sat 20 3/3 2 Jobs Sun 21 3/3 2 Jobs Mon 22 3/3 2 Jobs Tue 23 …" at bounding box center [564, 322] width 1128 height 435
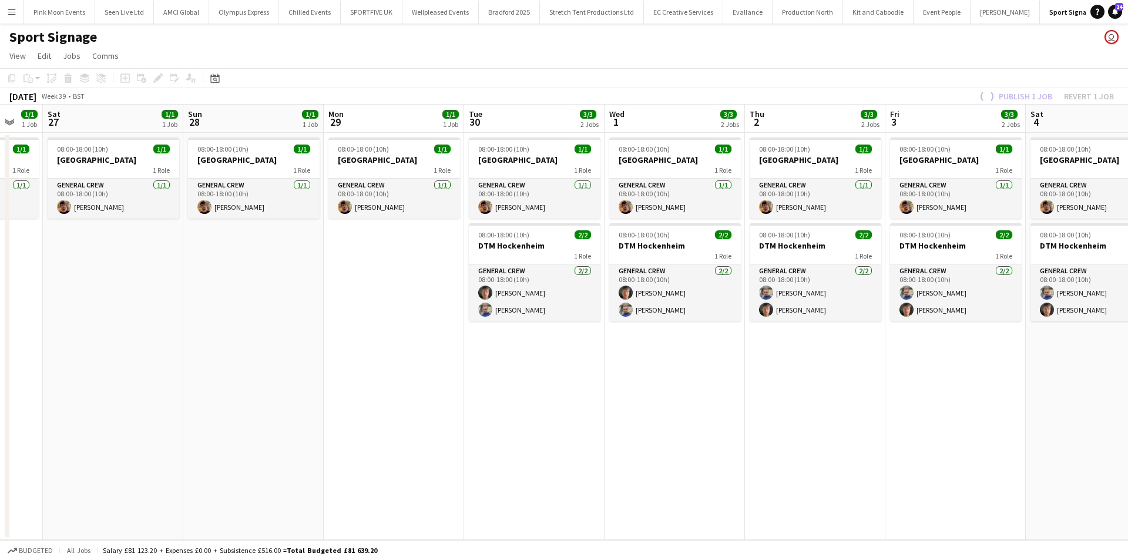
drag, startPoint x: 515, startPoint y: 477, endPoint x: 502, endPoint y: 478, distance: 12.9
click at [502, 478] on app-calendar-viewport "Tue 23 3/3 2 Jobs Wed 24 3/3 2 Jobs Thu 25 3/3 2 Jobs Fri 26 1/1 1 Job Sat 27 1…" at bounding box center [564, 322] width 1128 height 435
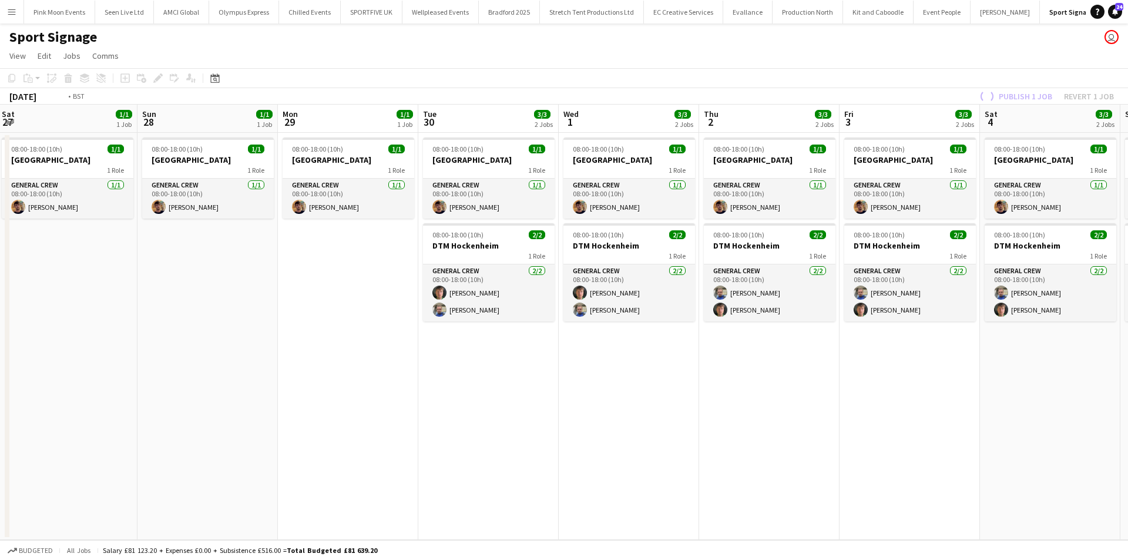
drag, startPoint x: 766, startPoint y: 400, endPoint x: 510, endPoint y: 427, distance: 257.7
click at [518, 427] on app-calendar-viewport "Tue 23 3/3 2 Jobs Wed 24 3/3 2 Jobs Thu 25 3/3 2 Jobs Fri 26 1/1 1 Job Sat 27 1…" at bounding box center [564, 322] width 1128 height 435
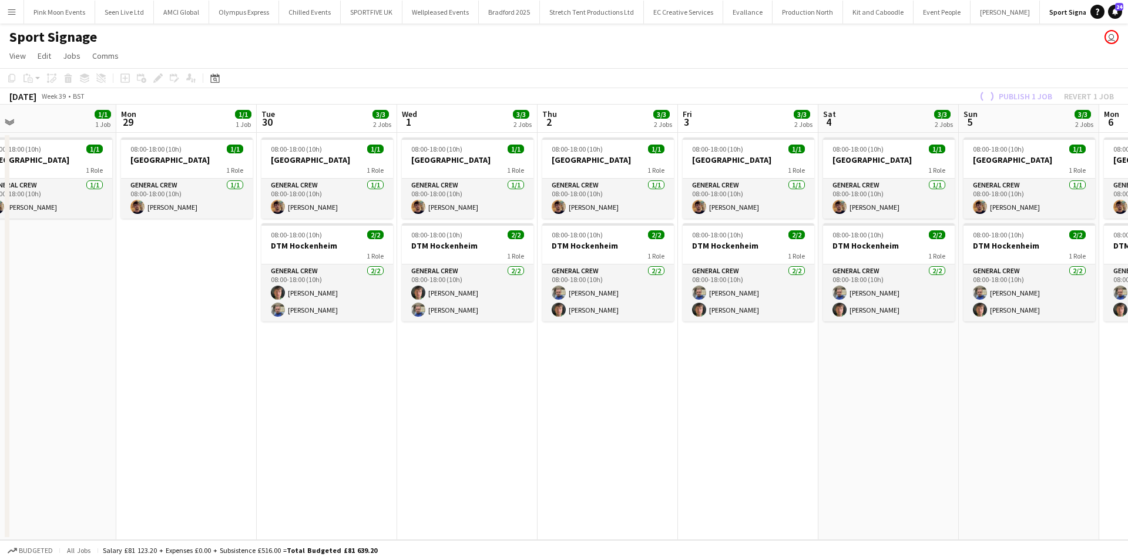
drag, startPoint x: 633, startPoint y: 424, endPoint x: 482, endPoint y: 446, distance: 152.0
click at [484, 446] on app-calendar-viewport "Thu 25 3/3 2 Jobs Fri 26 1/1 1 Job Sat 27 1/1 1 Job Sun 28 1/1 1 Job Mon 29 1/1…" at bounding box center [564, 322] width 1128 height 435
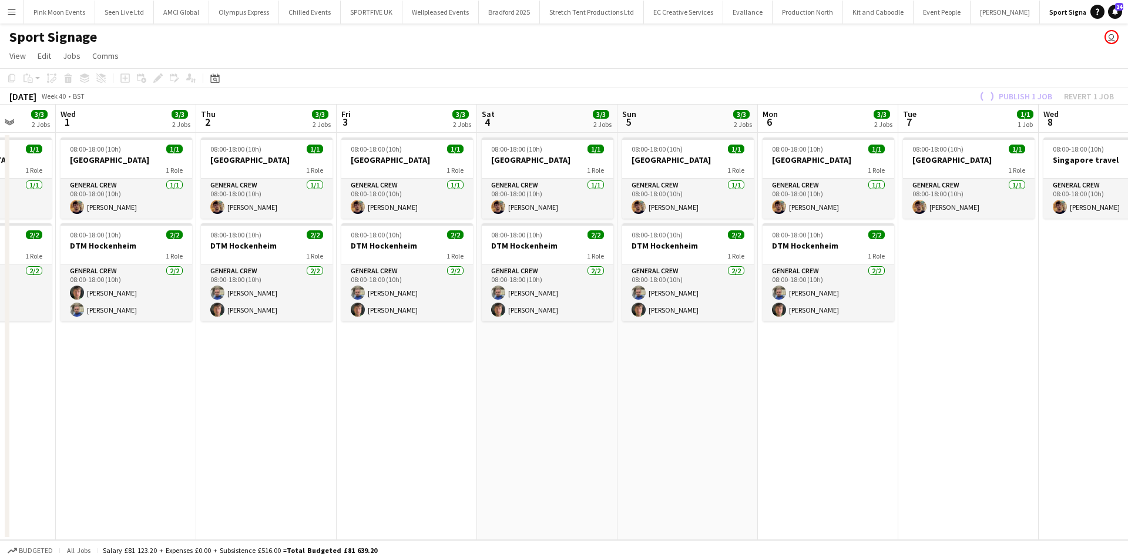
scroll to position [0, 551]
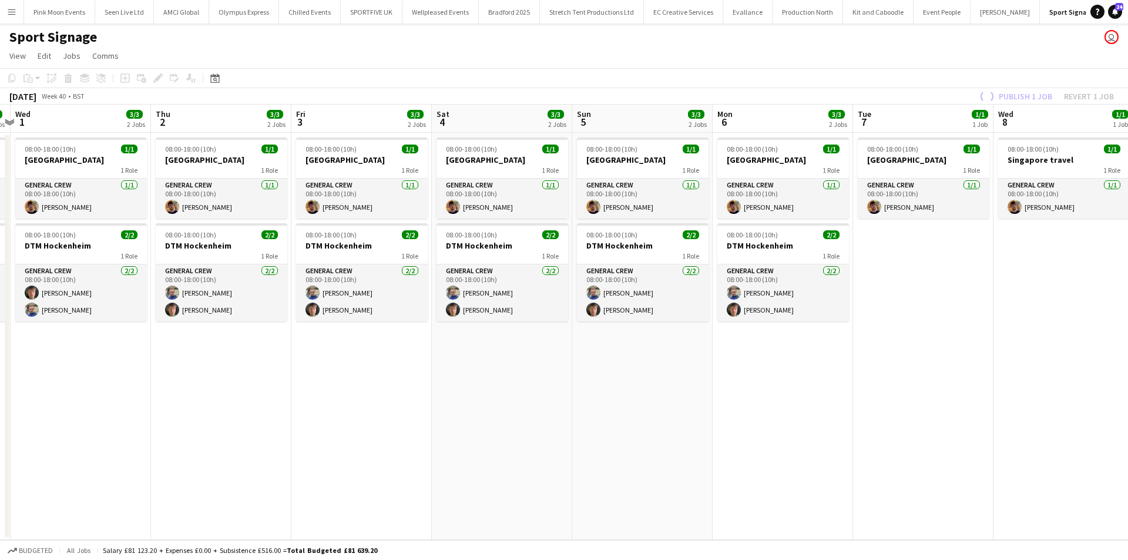
drag, startPoint x: 736, startPoint y: 397, endPoint x: 693, endPoint y: 412, distance: 45.3
click at [693, 412] on app-calendar-viewport "Sat 27 1/1 1 Job Sun 28 1/1 1 Job Mon 29 1/1 1 Job Tue 30 3/3 2 Jobs Wed 1 3/3 …" at bounding box center [564, 322] width 1128 height 435
click at [670, 407] on app-date-cell "08:00-18:00 (10h) 1/1 Singapore 1 Role General Crew [DATE] 08:00-18:00 (10h) [P…" at bounding box center [642, 336] width 140 height 407
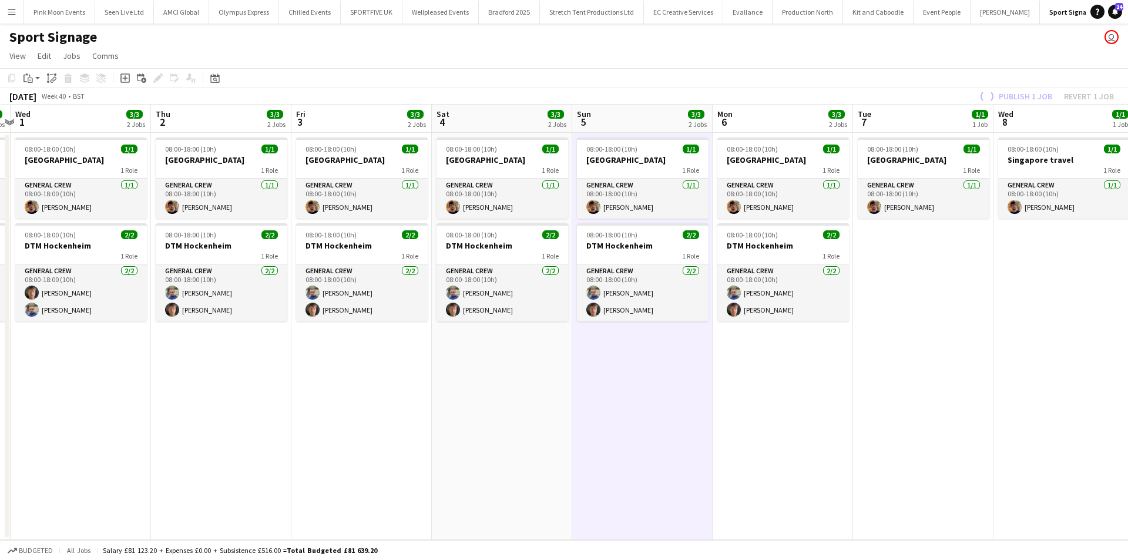
click at [831, 411] on app-date-cell "08:00-18:00 (10h) 1/1 Singapore 1 Role General Crew [DATE] 08:00-18:00 (10h) [P…" at bounding box center [783, 336] width 140 height 407
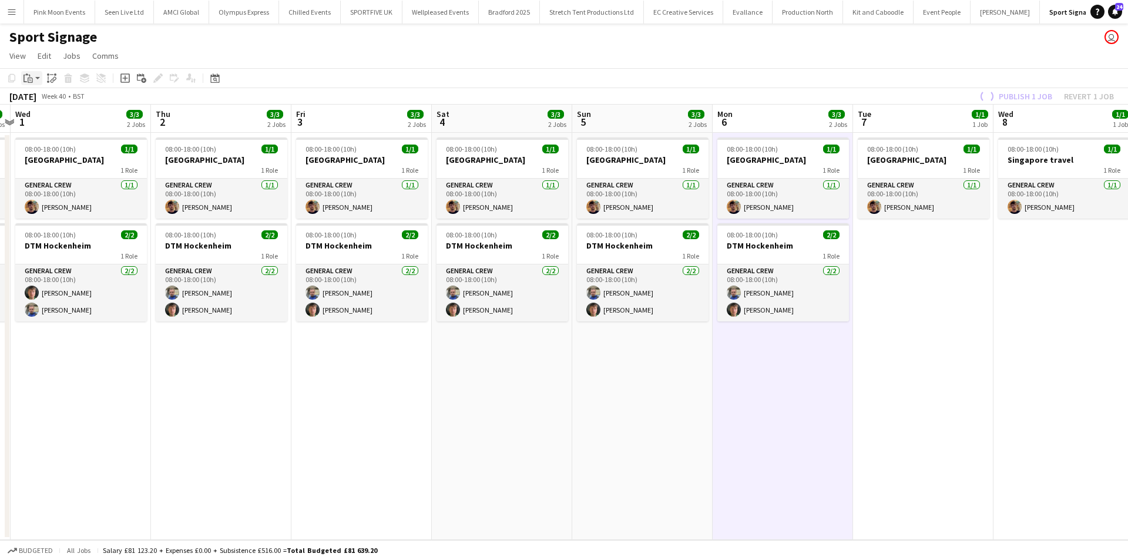
click at [32, 73] on icon "Paste" at bounding box center [28, 77] width 9 height 9
click at [131, 82] on div "Add job" at bounding box center [125, 78] width 14 height 14
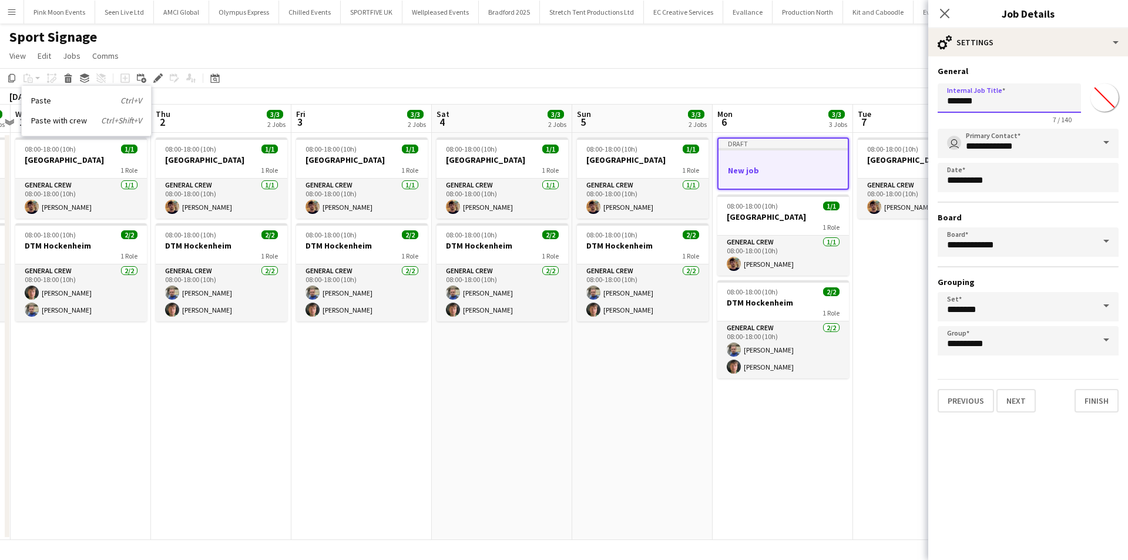
drag, startPoint x: 991, startPoint y: 105, endPoint x: 810, endPoint y: 105, distance: 181.0
click at [810, 105] on body "Menu Boards Boards Boards All jobs Status Workforce Workforce My Workforce Recr…" at bounding box center [564, 280] width 1128 height 560
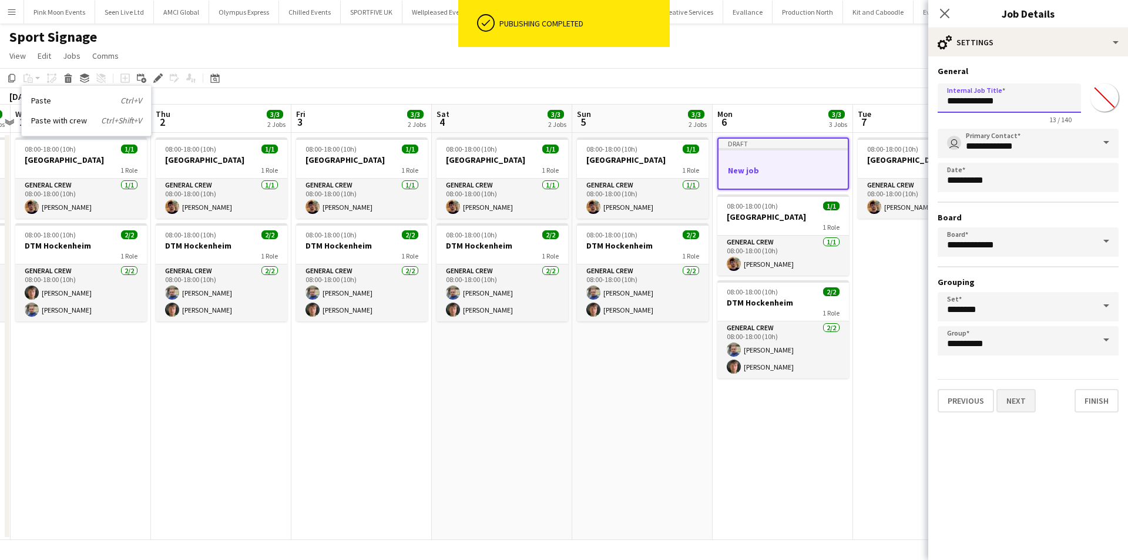
type input "**********"
click at [1010, 406] on button "Next" at bounding box center [1016, 401] width 39 height 24
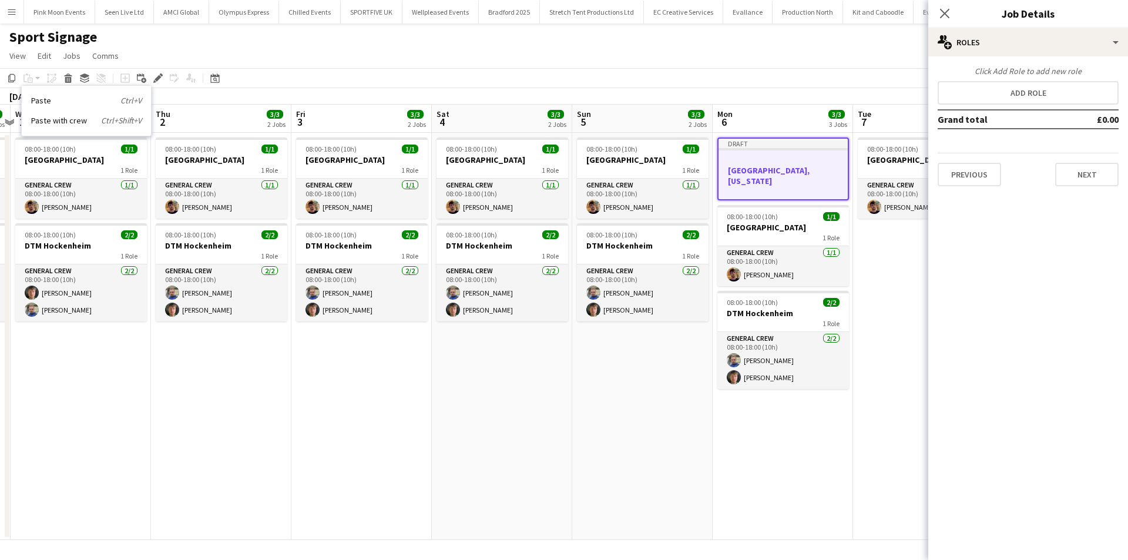
click at [1007, 79] on div "Click Add Role to add new role Add role Grand total £0.00 Previous Next" at bounding box center [1029, 126] width 200 height 120
click at [1006, 83] on button "Add role" at bounding box center [1028, 93] width 181 height 24
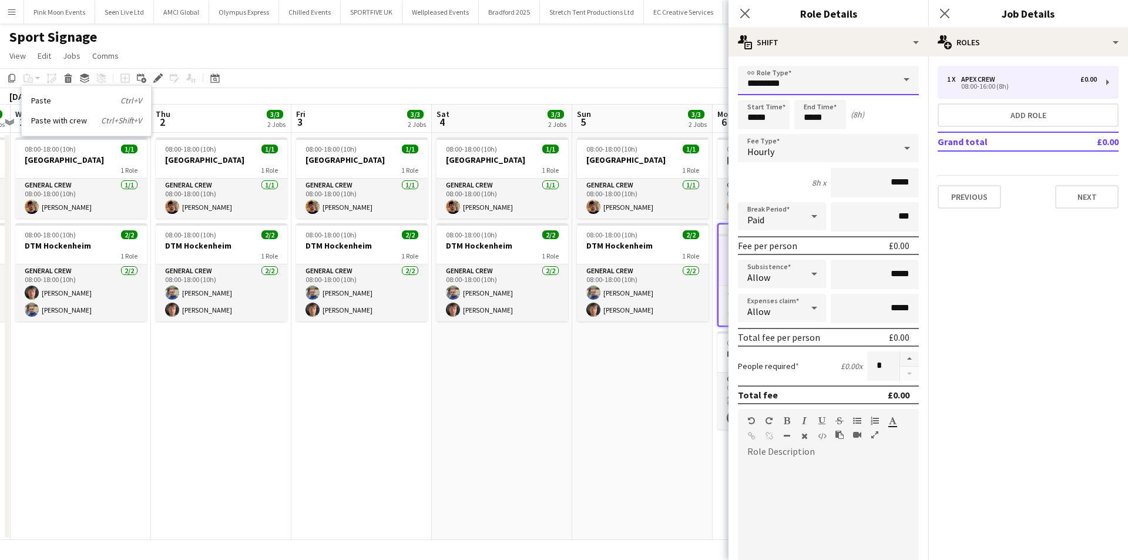
click at [813, 83] on input "*********" at bounding box center [828, 80] width 181 height 29
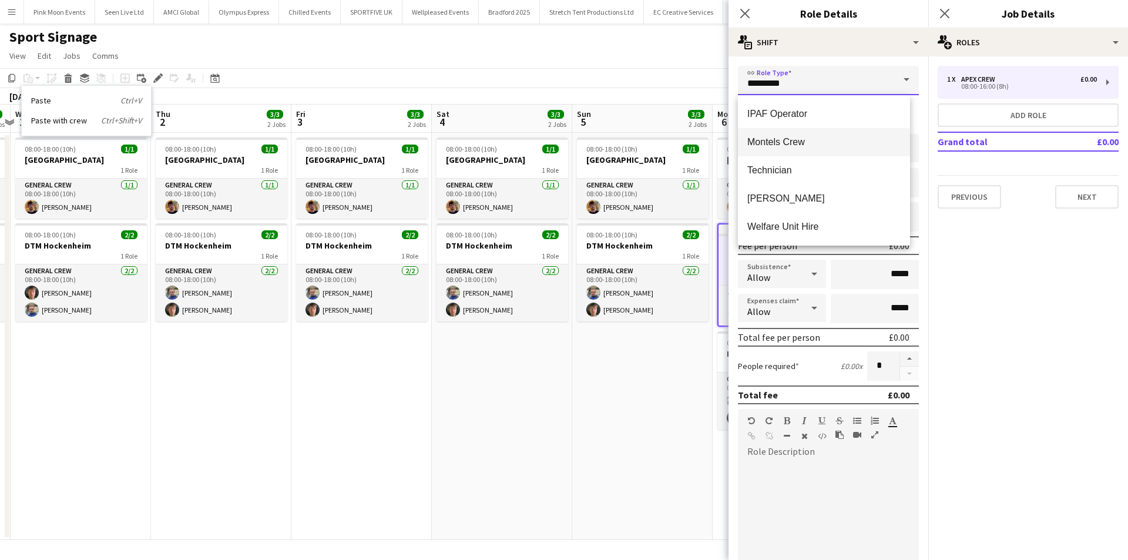
scroll to position [167, 0]
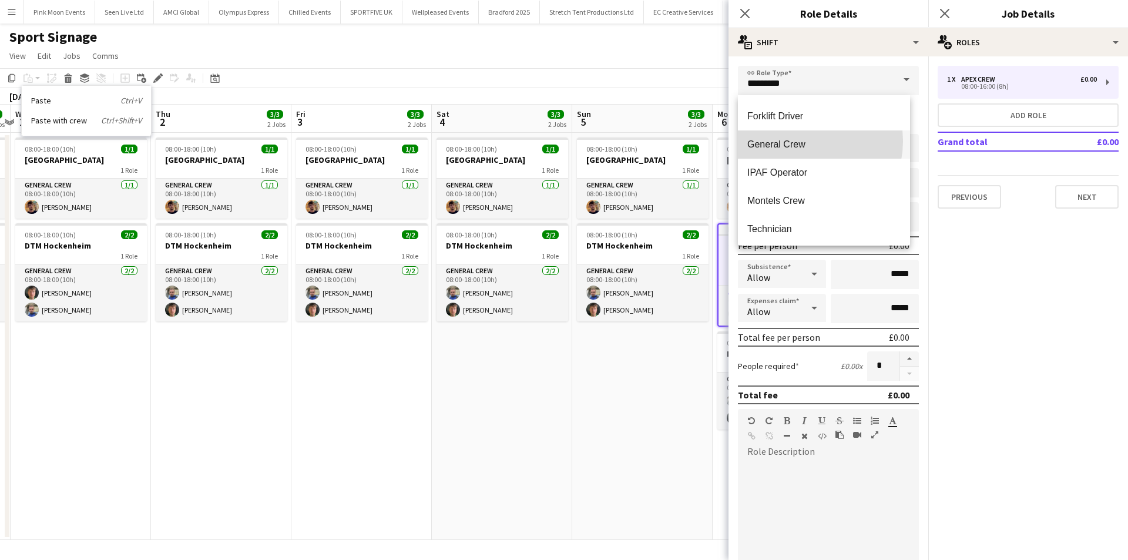
click at [799, 141] on span "General Crew" at bounding box center [824, 144] width 153 height 11
type input "**********"
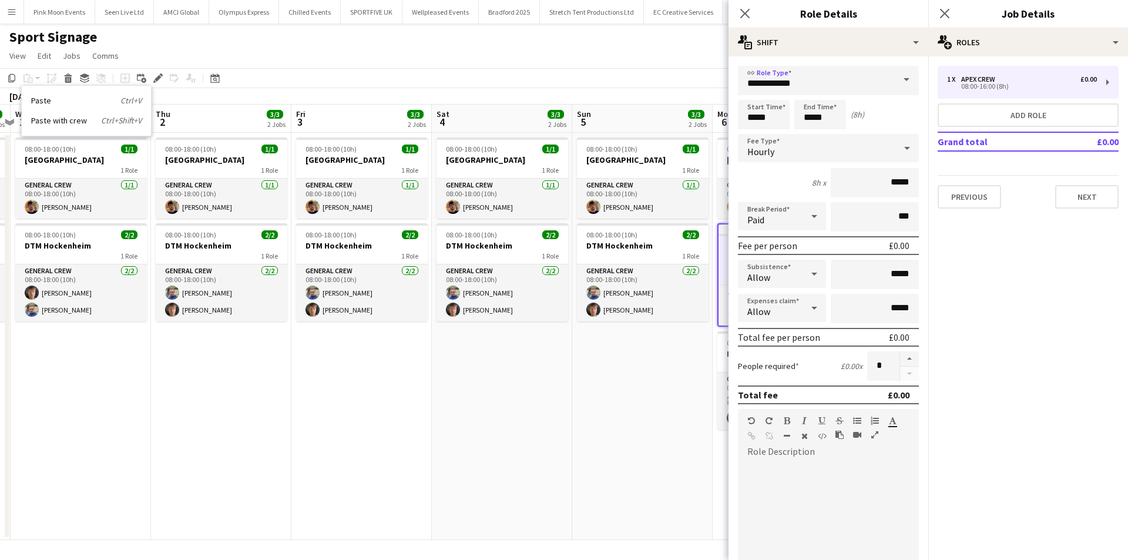
click at [776, 141] on div "Hourly" at bounding box center [817, 148] width 158 height 28
click at [793, 208] on span "Fixed" at bounding box center [824, 210] width 153 height 11
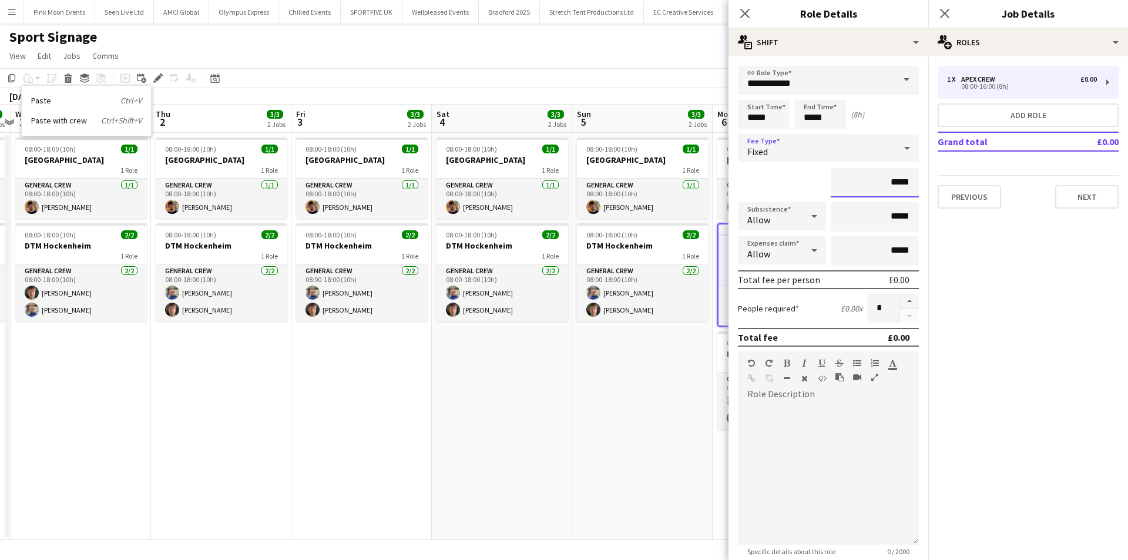
drag, startPoint x: 863, startPoint y: 187, endPoint x: 1014, endPoint y: 186, distance: 151.0
click at [1014, 186] on body "Menu Boards Boards Boards All jobs Status Workforce Workforce My Workforce Recr…" at bounding box center [564, 280] width 1128 height 560
type input "*******"
click at [746, 9] on icon "Close pop-in" at bounding box center [744, 13] width 11 height 11
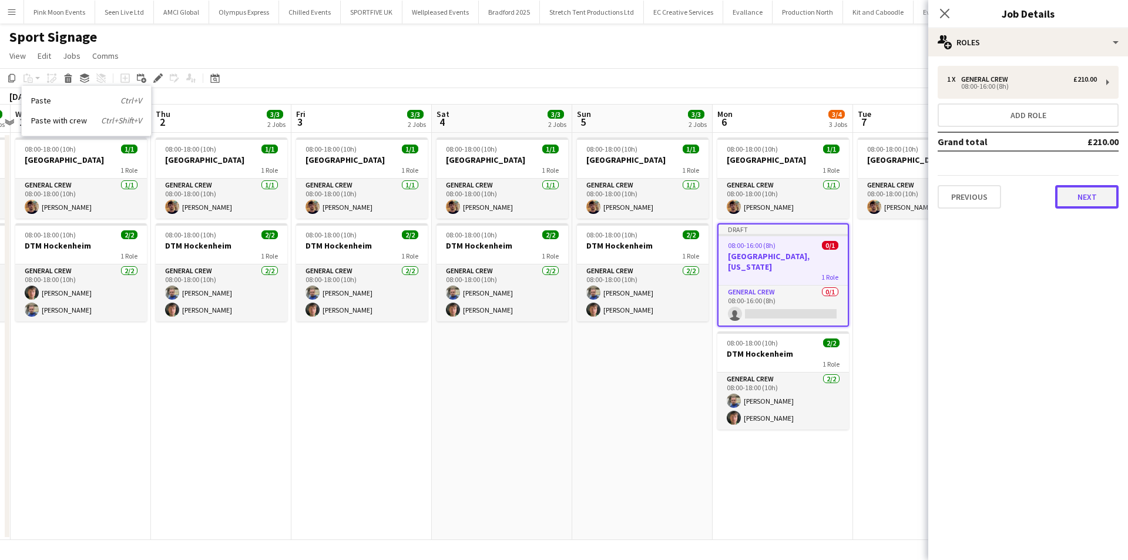
click at [1086, 190] on button "Next" at bounding box center [1086, 197] width 63 height 24
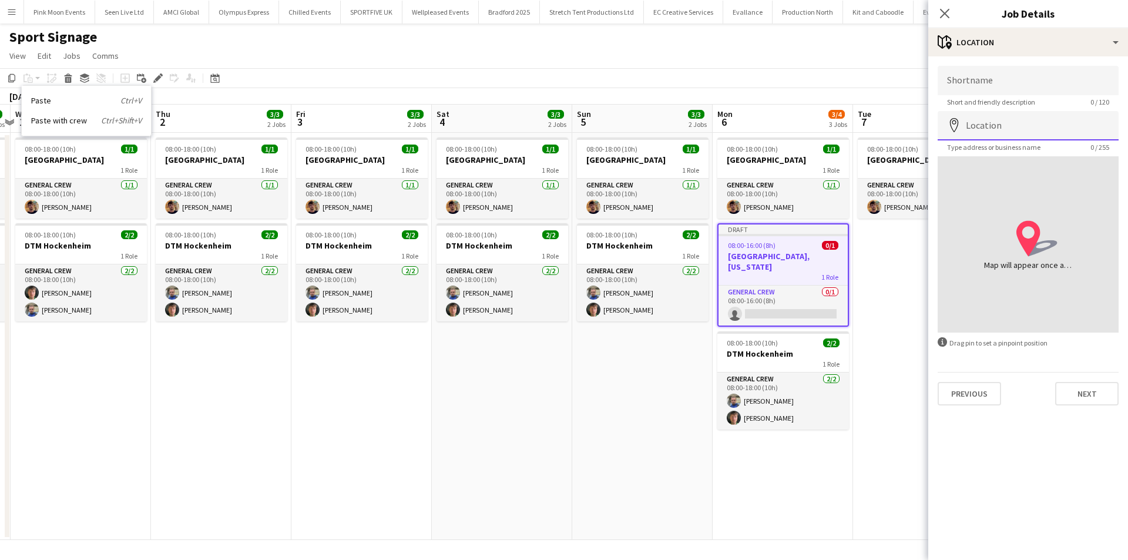
click at [1012, 126] on input "Location" at bounding box center [1028, 125] width 181 height 29
type input "**********"
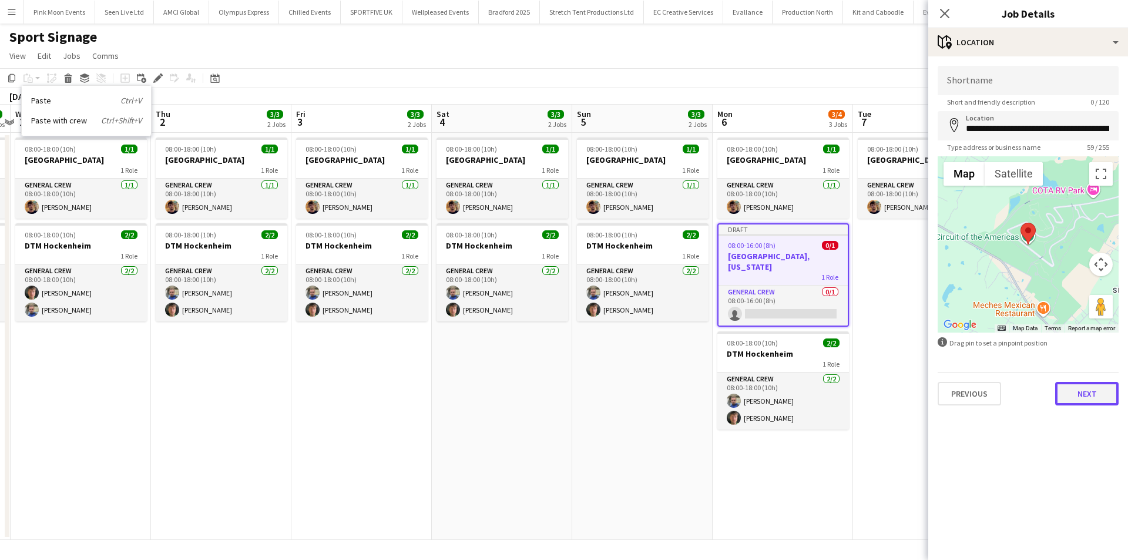
click at [1073, 395] on button "Next" at bounding box center [1086, 394] width 63 height 24
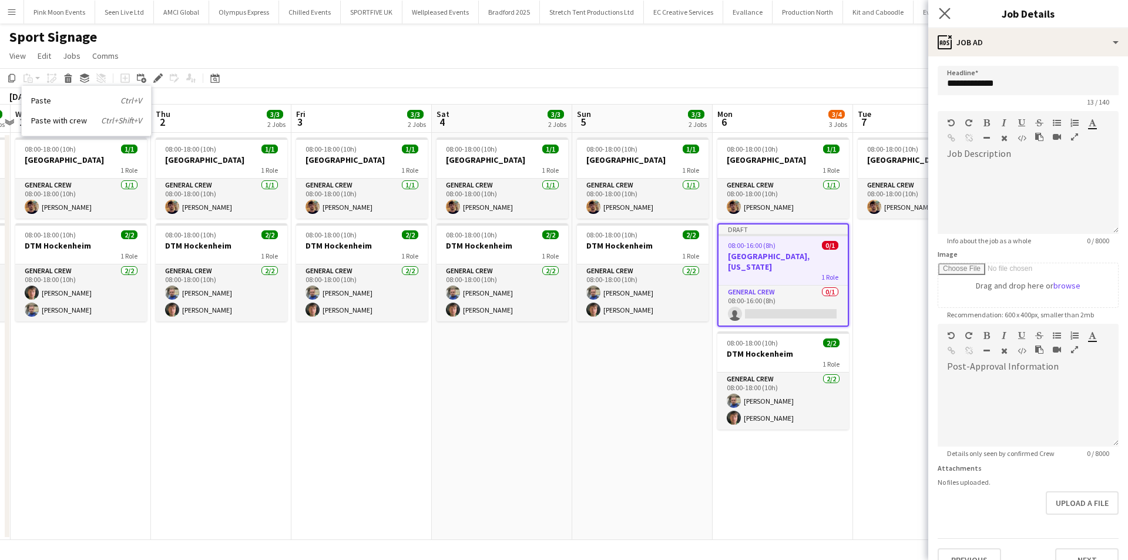
click at [943, 19] on app-icon "Close pop-in" at bounding box center [945, 13] width 17 height 17
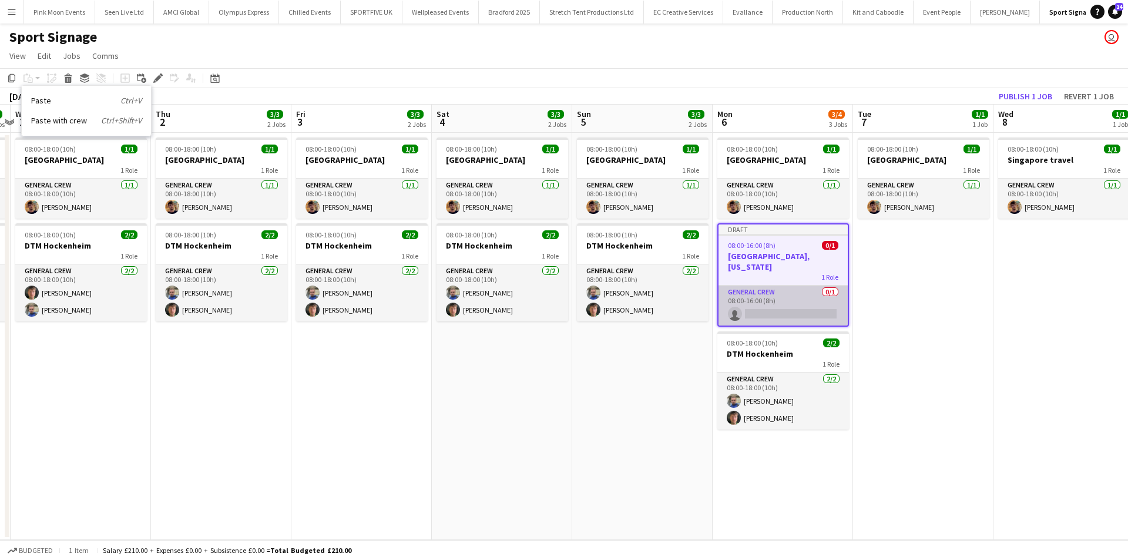
click at [788, 309] on app-card-role "General Crew 0/1 08:00-16:00 (8h) single-neutral-actions" at bounding box center [783, 306] width 129 height 40
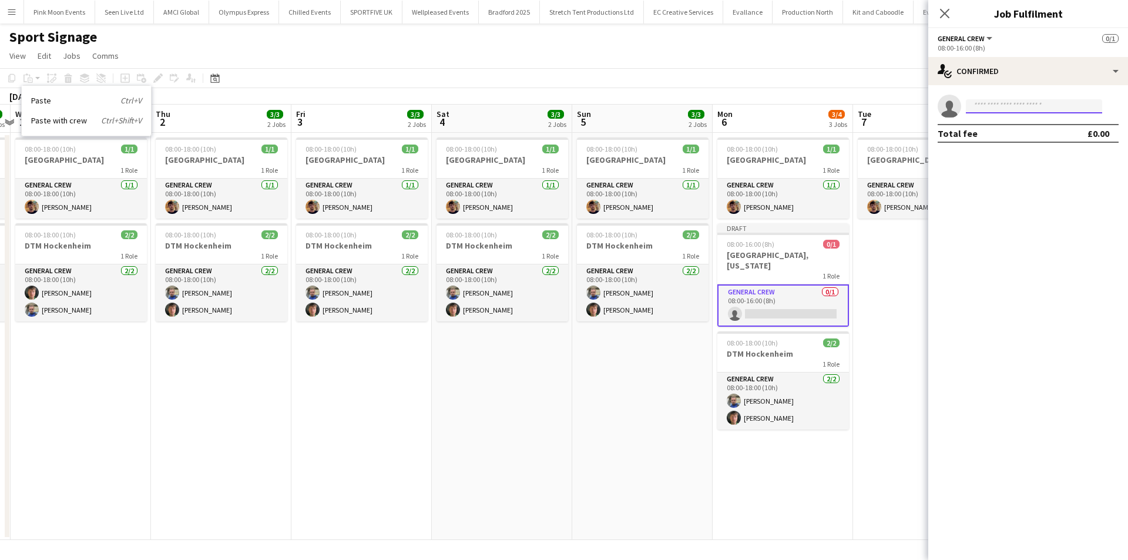
click at [989, 110] on input at bounding box center [1034, 106] width 136 height 14
type input "***"
click at [990, 120] on span "[PERSON_NAME] Window" at bounding box center [1016, 123] width 81 height 10
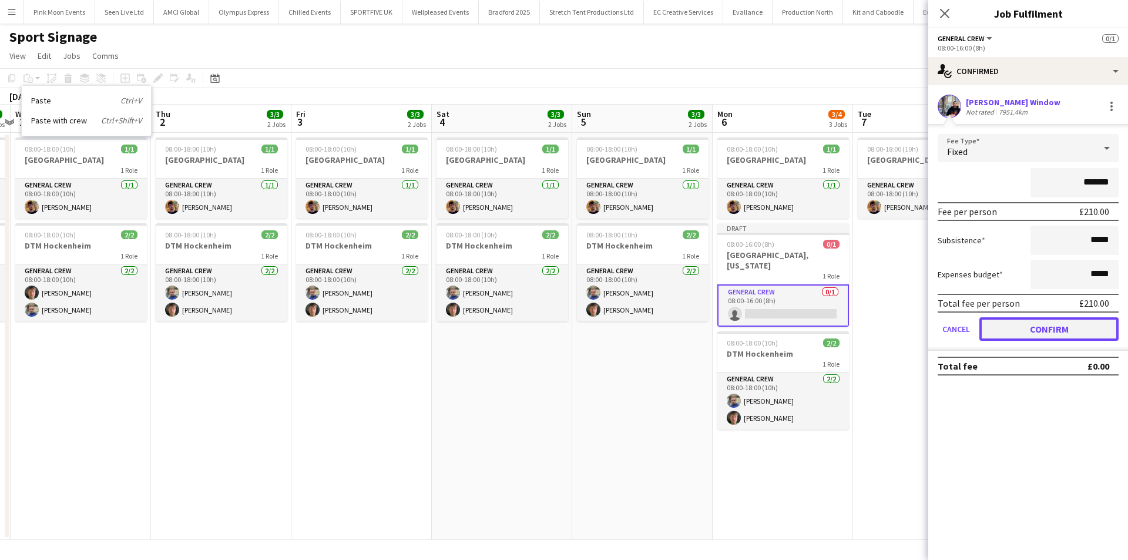
click at [1038, 327] on button "Confirm" at bounding box center [1049, 329] width 139 height 24
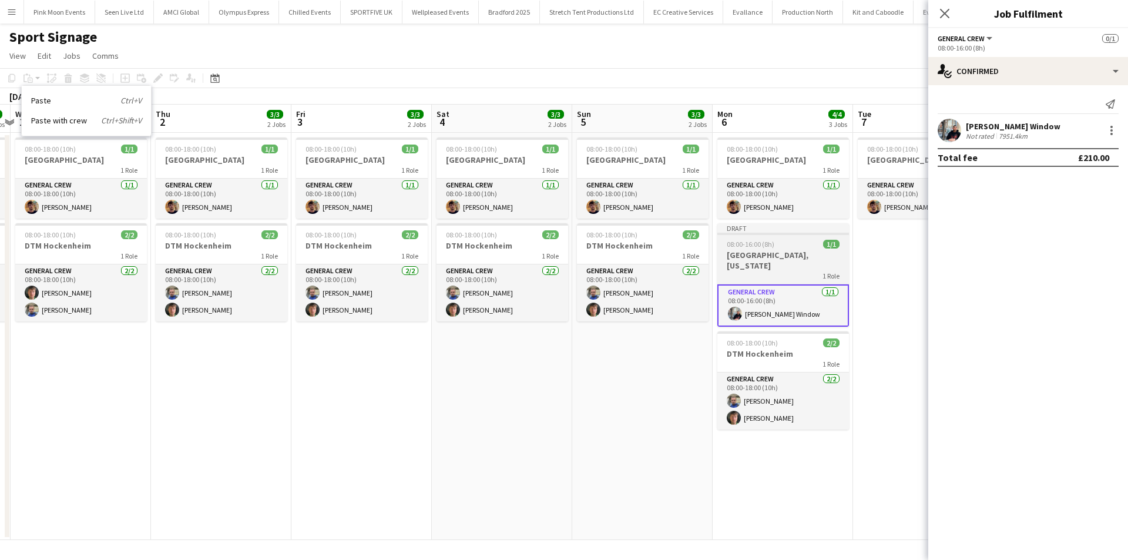
click at [759, 240] on span "08:00-16:00 (8h)" at bounding box center [751, 244] width 48 height 9
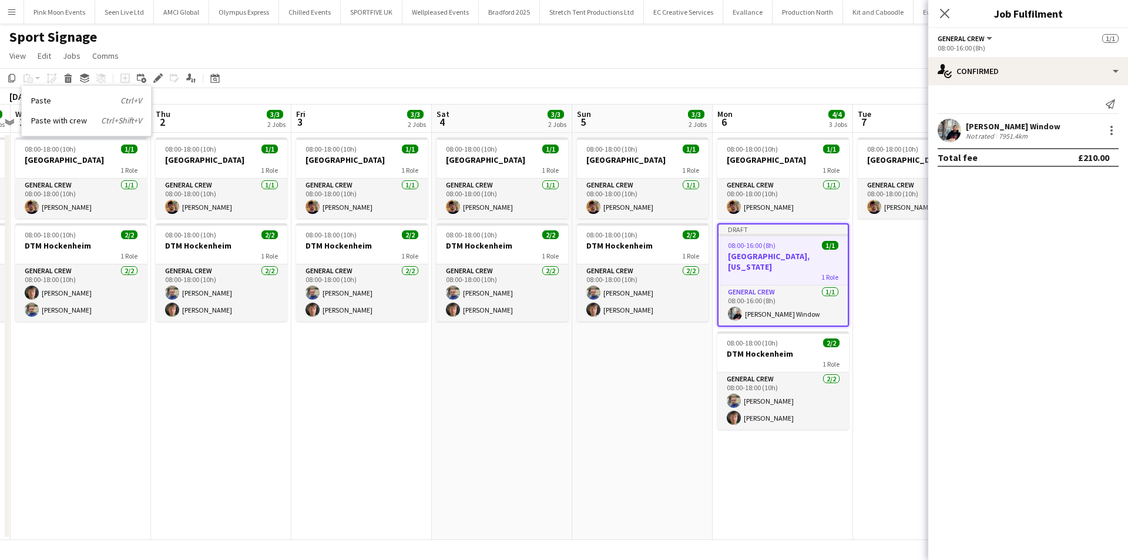
click at [617, 387] on app-date-cell "08:00-18:00 (10h) 1/1 Singapore 1 Role General Crew [DATE] 08:00-18:00 (10h) [P…" at bounding box center [642, 336] width 140 height 407
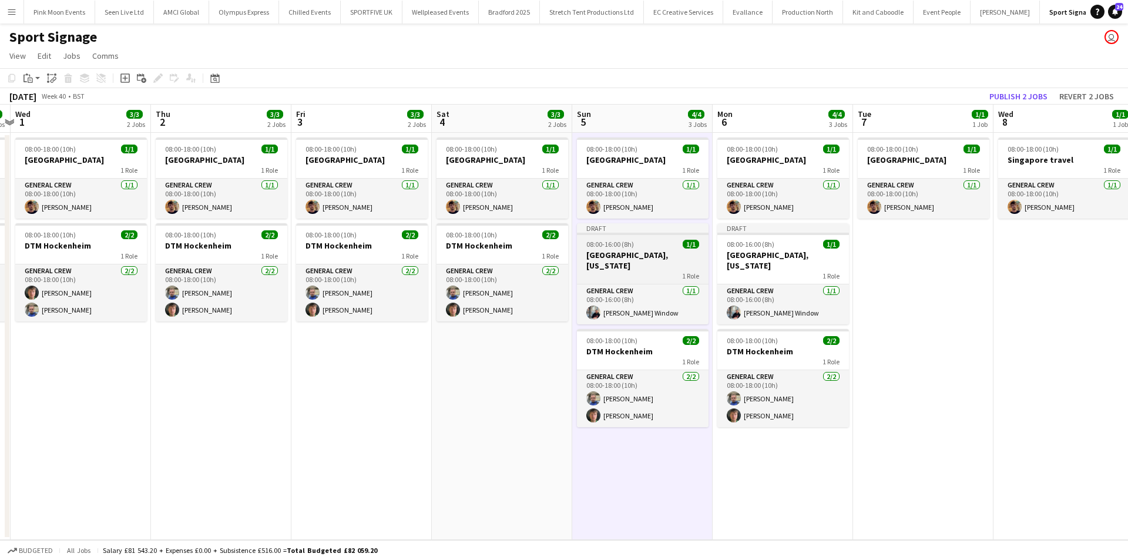
click at [634, 246] on div "08:00-16:00 (8h) 1/1" at bounding box center [643, 244] width 132 height 9
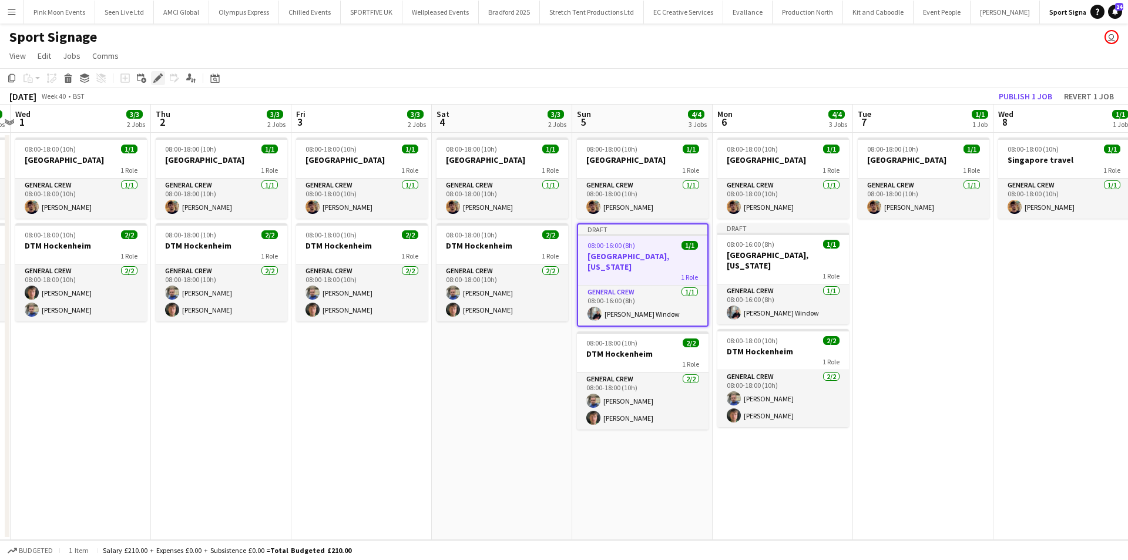
click at [162, 77] on icon "Edit" at bounding box center [157, 77] width 9 height 9
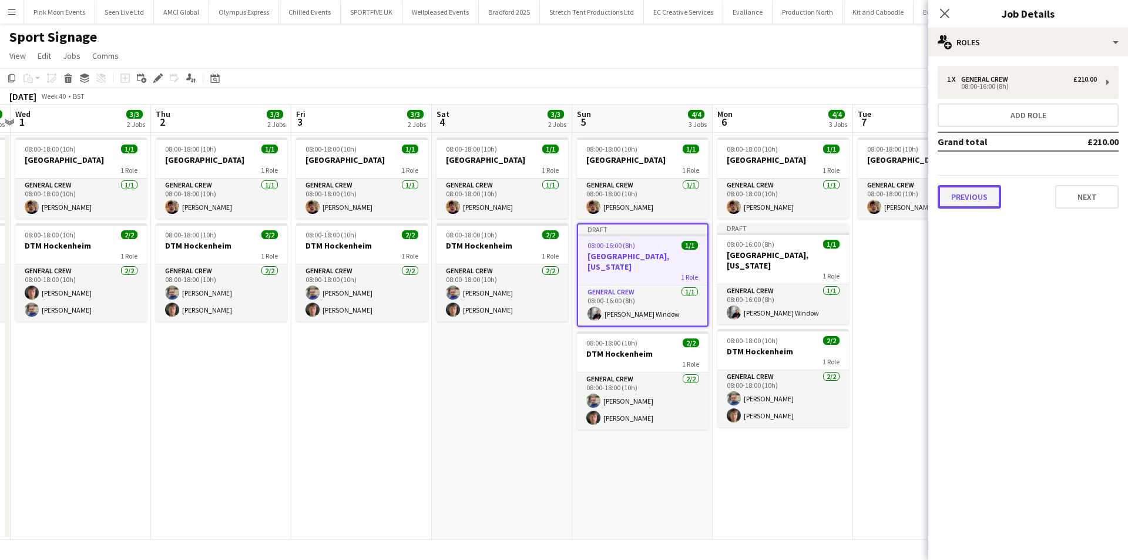
click at [1000, 200] on button "Previous" at bounding box center [969, 197] width 63 height 24
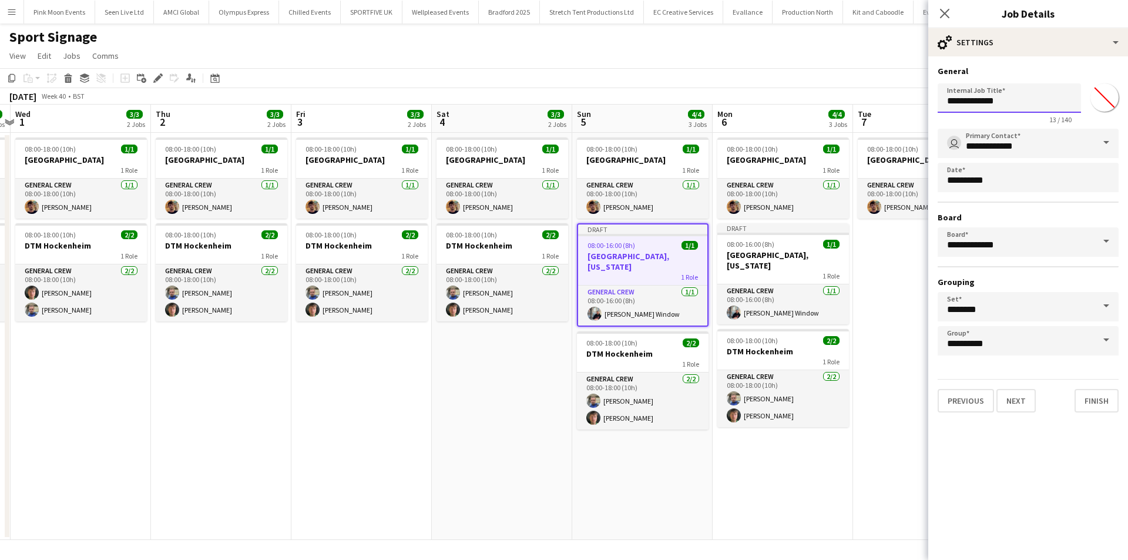
click at [1006, 111] on input "**********" at bounding box center [1009, 97] width 143 height 29
type input "**********"
click at [635, 293] on app-card-role "General Crew [DATE] 08:00-16:00 (8h) [PERSON_NAME] Window" at bounding box center [642, 306] width 129 height 40
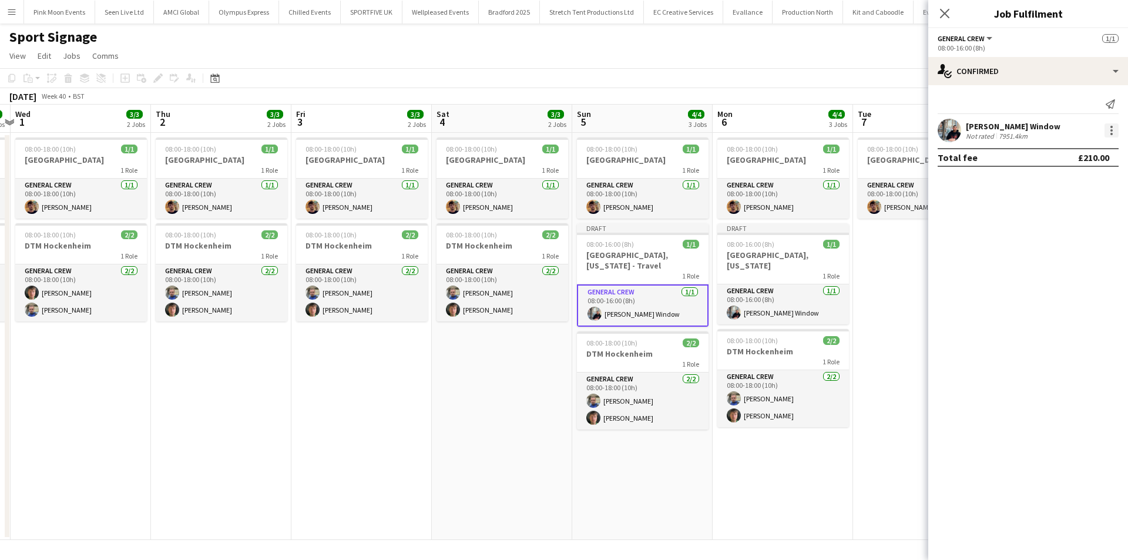
click at [1105, 133] on div at bounding box center [1112, 130] width 14 height 14
click at [1099, 148] on span "Edit fee" at bounding box center [1073, 152] width 73 height 11
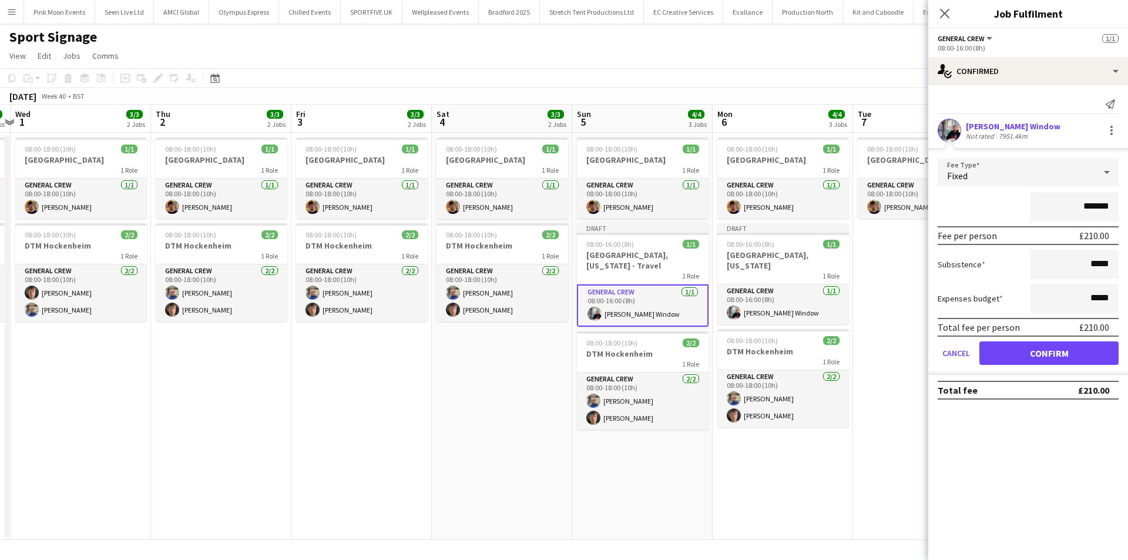
drag, startPoint x: 1068, startPoint y: 210, endPoint x: 1128, endPoint y: 209, distance: 60.0
click at [1128, 209] on form "Fee Type Fixed ******* Fee per person £210.00 Subsistence ***** Expenses budget…" at bounding box center [1029, 266] width 200 height 217
type input "****"
click at [1035, 353] on button "Confirm" at bounding box center [1049, 353] width 139 height 24
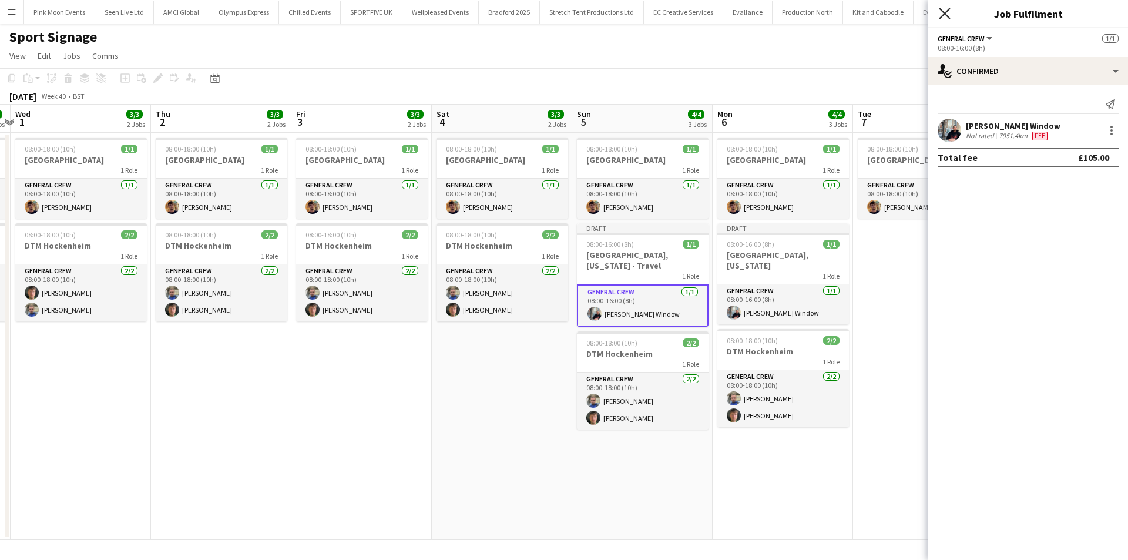
click at [944, 15] on icon at bounding box center [944, 13] width 11 height 11
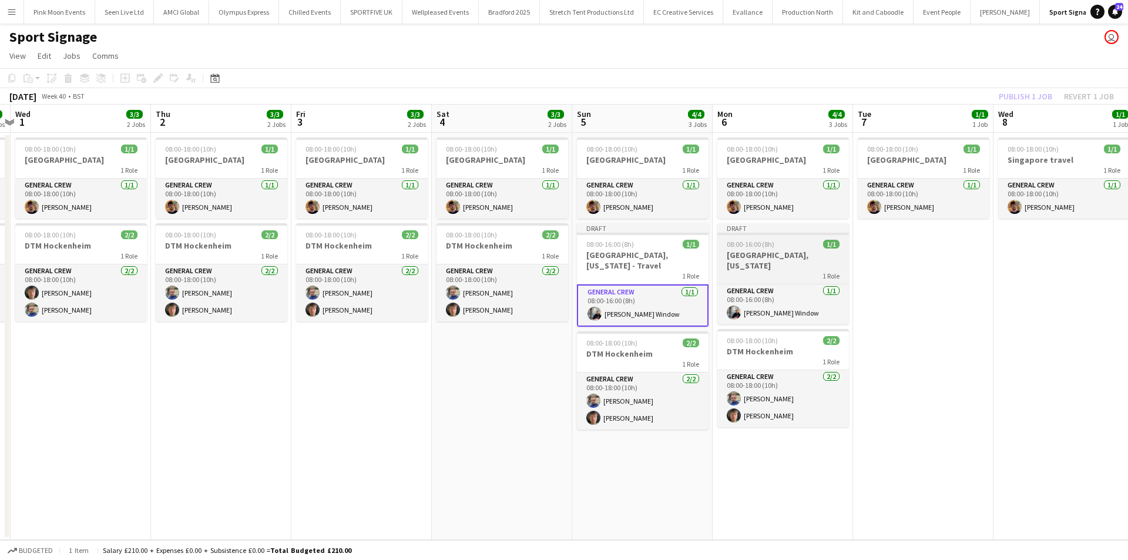
click at [779, 251] on h3 "[GEOGRAPHIC_DATA], [US_STATE]" at bounding box center [784, 260] width 132 height 21
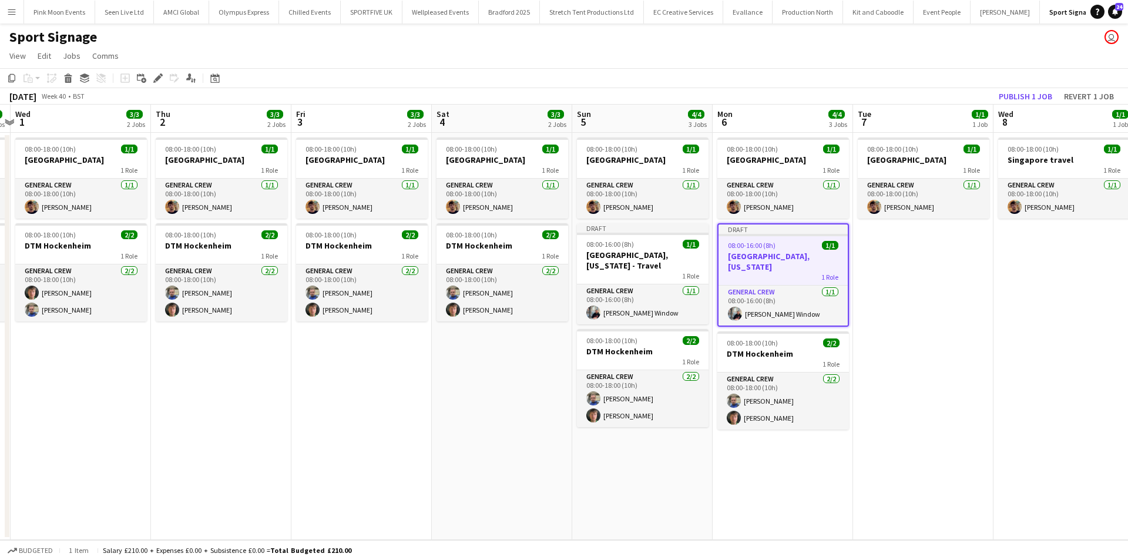
click at [923, 282] on app-date-cell "08:00-18:00 (10h) 1/1 Singapore 1 Role General Crew [DATE] 08:00-18:00 (10h) [P…" at bounding box center [923, 336] width 140 height 407
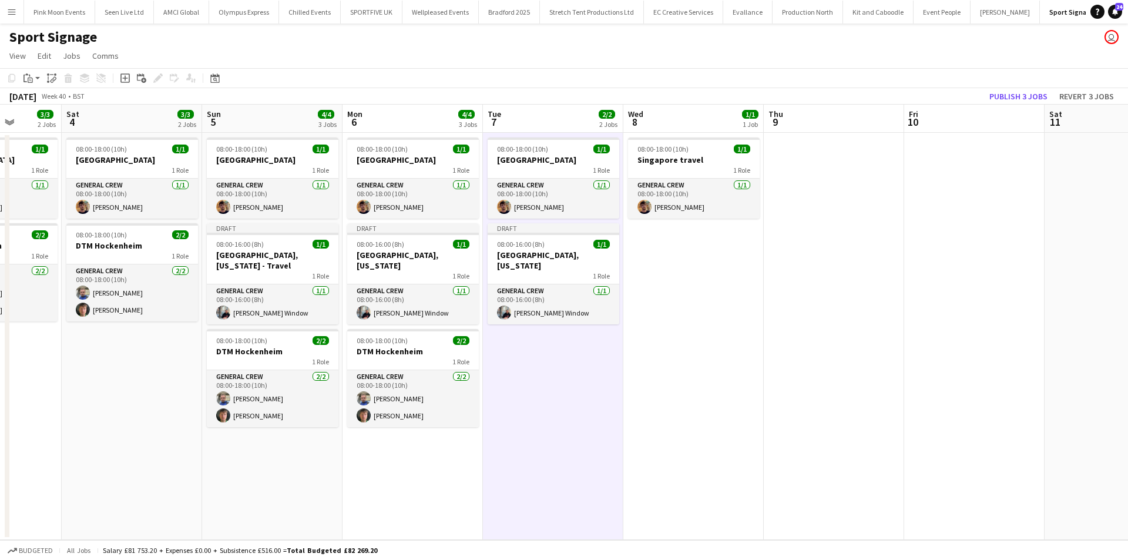
scroll to position [0, 382]
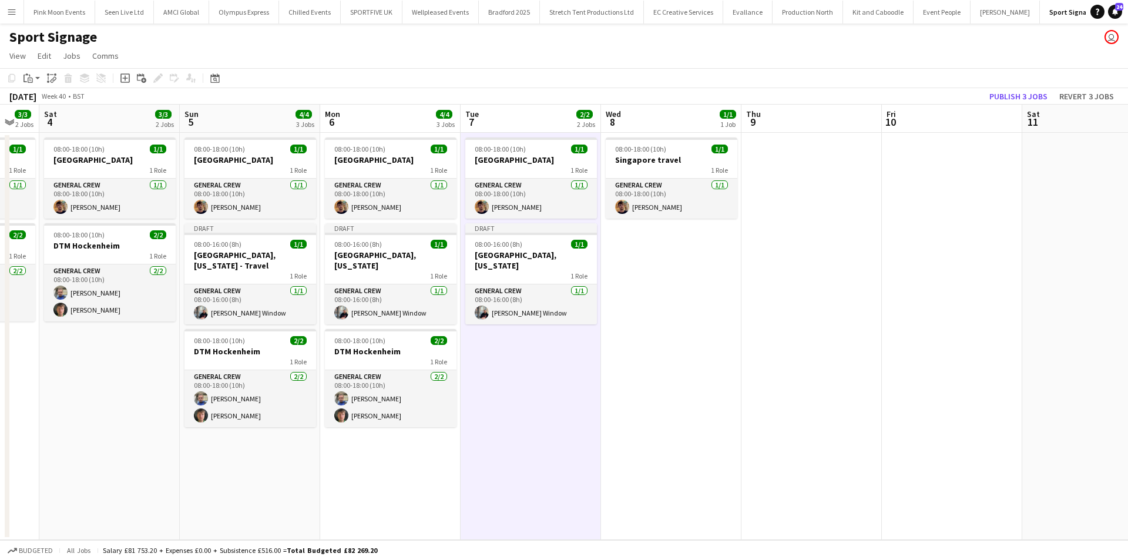
drag, startPoint x: 971, startPoint y: 438, endPoint x: 578, endPoint y: 462, distance: 393.3
click at [578, 462] on app-calendar-viewport "Wed 1 3/3 2 Jobs Thu 2 3/3 2 Jobs Fri 3 3/3 2 Jobs Sat 4 3/3 2 Jobs Sun 5 4/4 3…" at bounding box center [564, 322] width 1128 height 435
click at [644, 332] on app-date-cell "08:00-18:00 (10h) 1/1 Singapore travel 1 Role General Crew [DATE] 08:00-18:00 (…" at bounding box center [671, 336] width 140 height 407
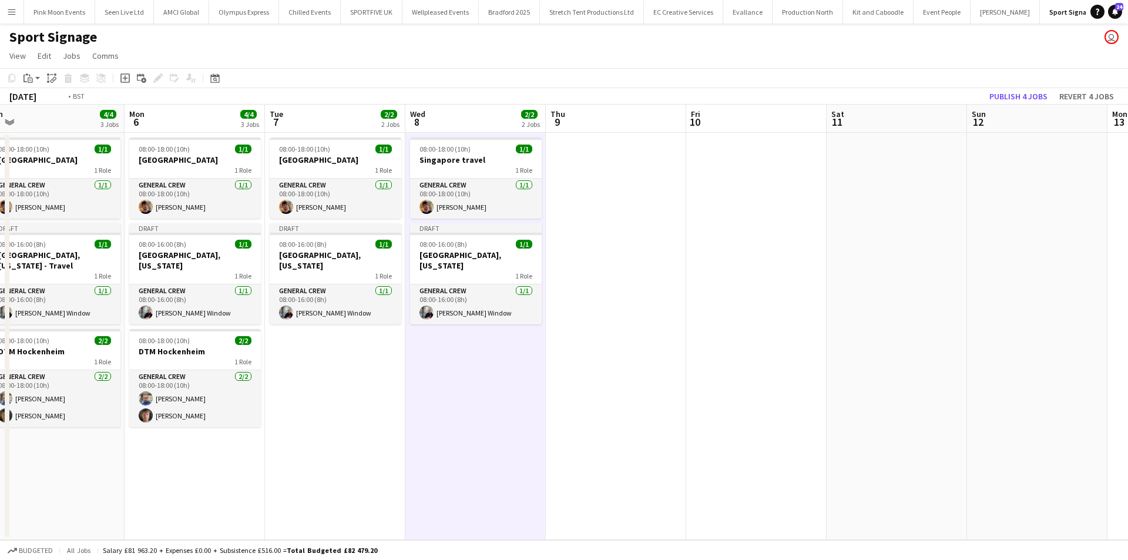
drag, startPoint x: 682, startPoint y: 340, endPoint x: 265, endPoint y: 376, distance: 418.8
click at [265, 376] on app-calendar-viewport "Wed 1 3/3 2 Jobs Thu 2 3/3 2 Jobs Fri 3 3/3 2 Jobs Sat 4 3/3 2 Jobs Sun 5 4/4 3…" at bounding box center [564, 322] width 1128 height 435
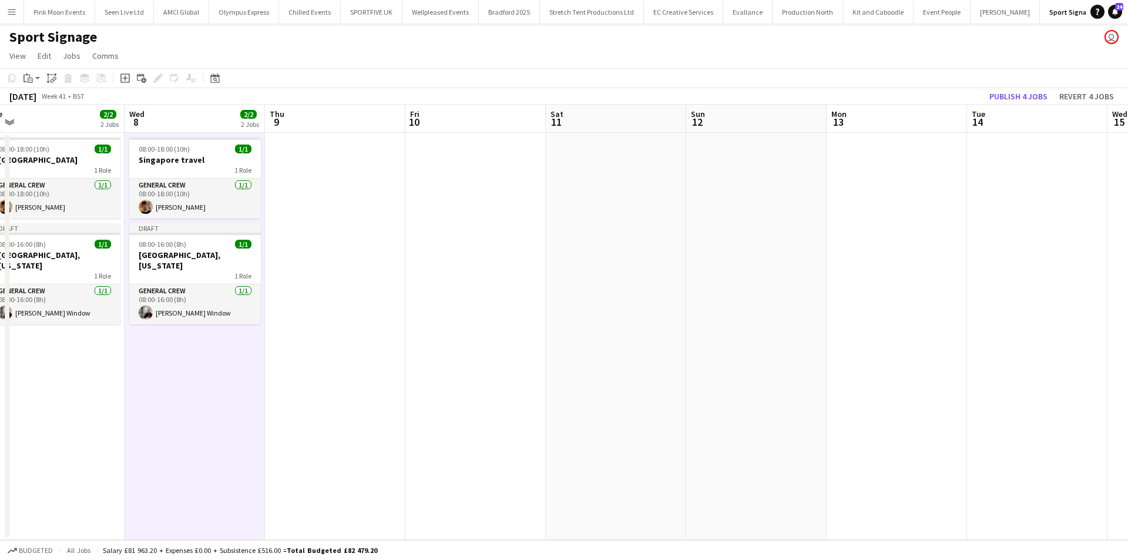
scroll to position [0, 587]
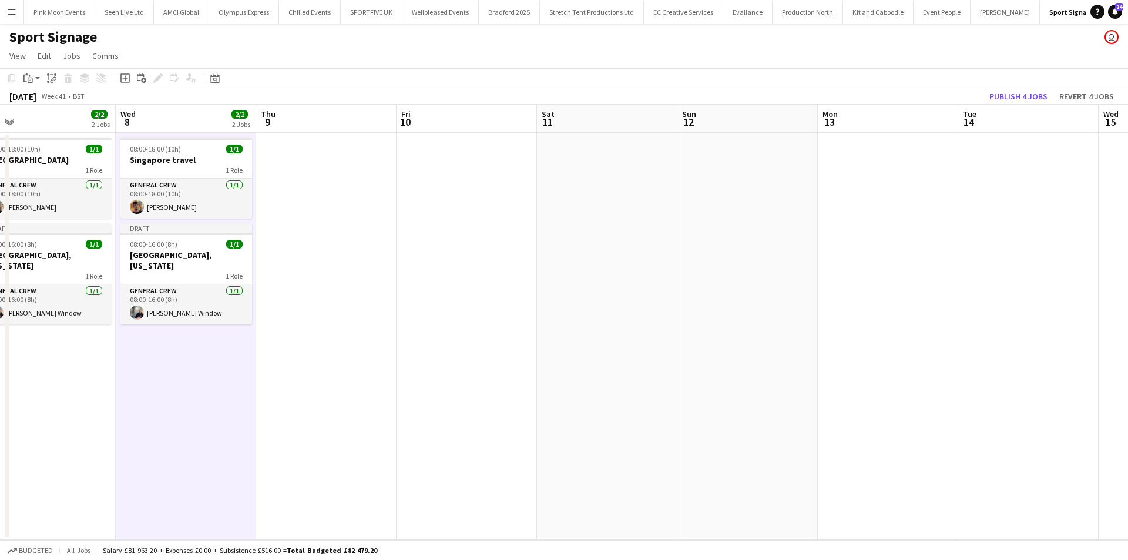
click at [308, 306] on app-date-cell at bounding box center [326, 336] width 140 height 407
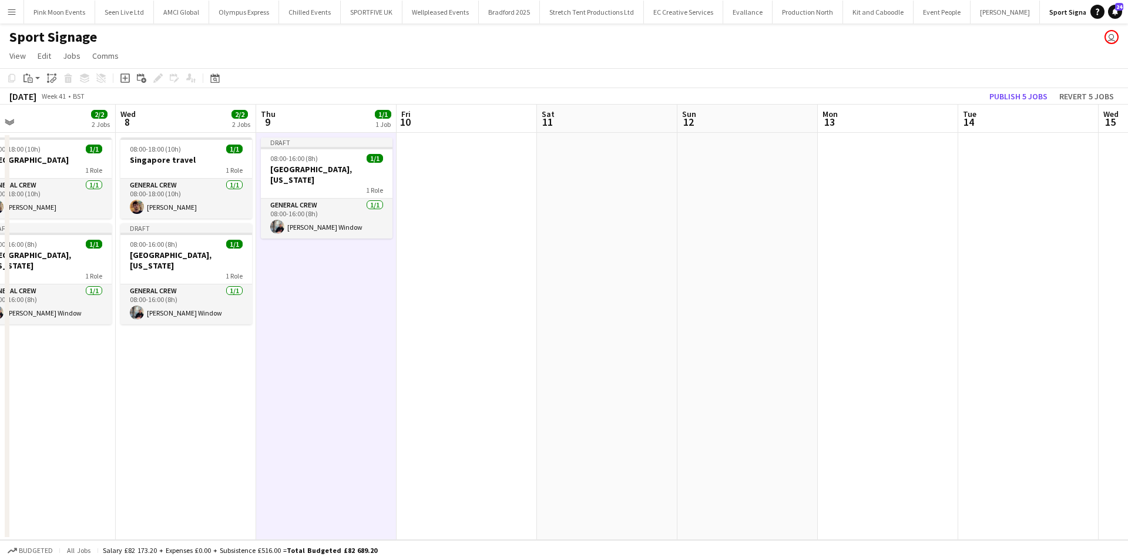
click at [460, 294] on app-date-cell at bounding box center [467, 336] width 140 height 407
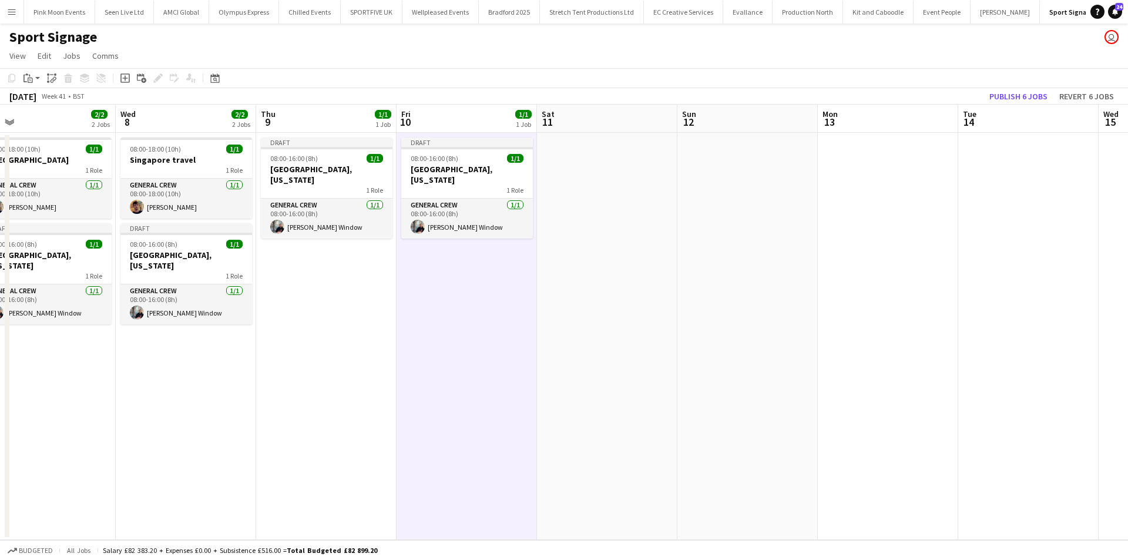
click at [609, 263] on app-date-cell at bounding box center [607, 336] width 140 height 407
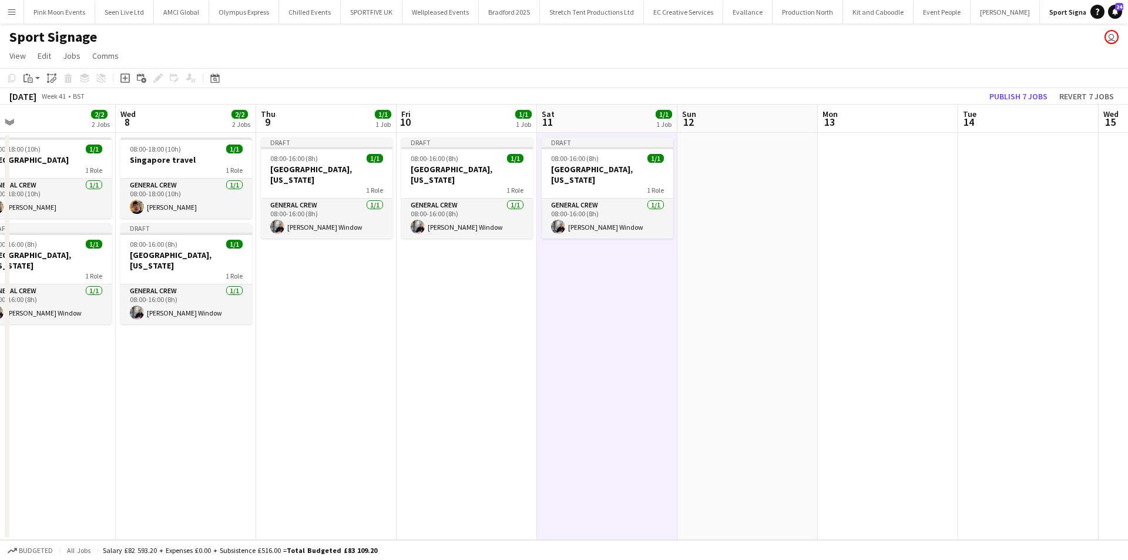
click at [721, 257] on app-date-cell at bounding box center [748, 336] width 140 height 407
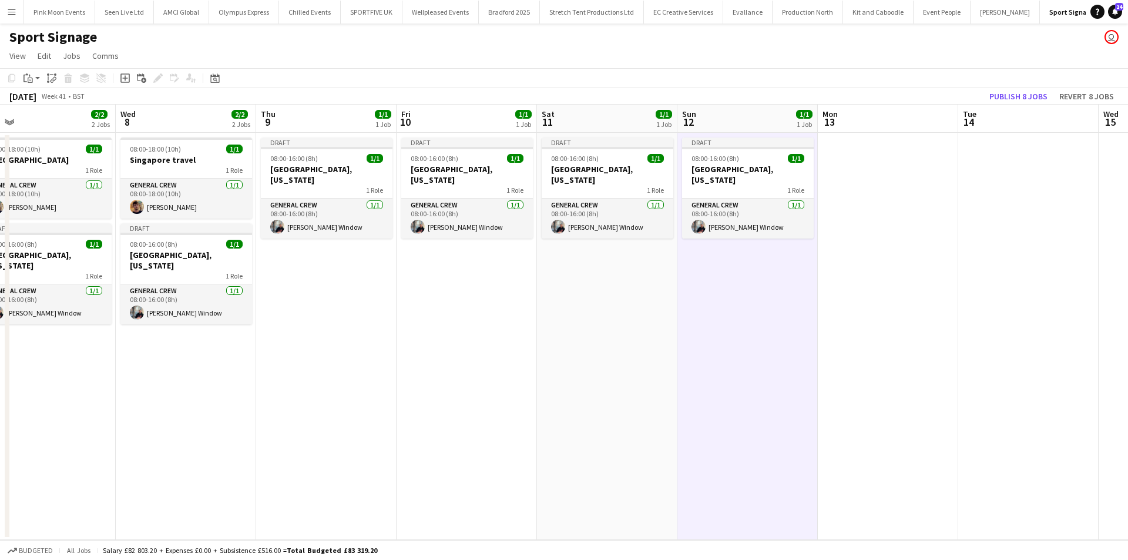
click at [884, 256] on app-date-cell at bounding box center [888, 336] width 140 height 407
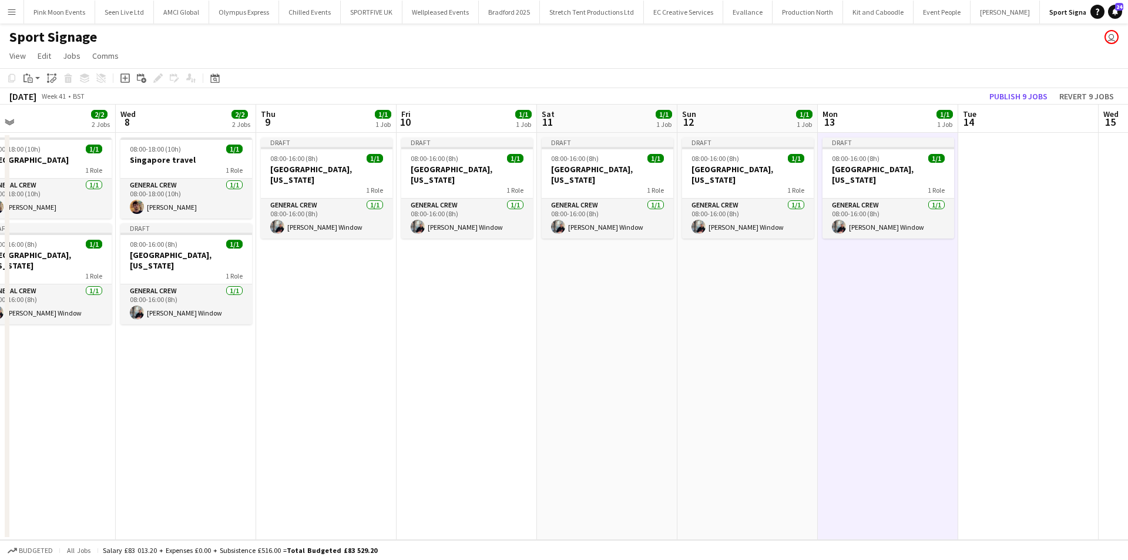
click at [1006, 253] on app-date-cell at bounding box center [1029, 336] width 140 height 407
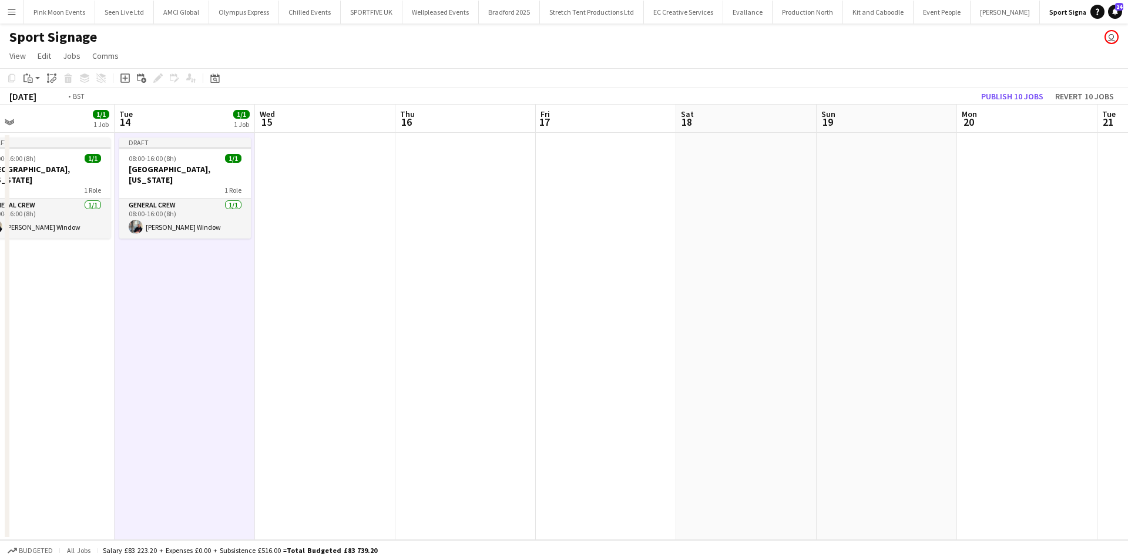
drag, startPoint x: 973, startPoint y: 347, endPoint x: 133, endPoint y: 404, distance: 841.7
click at [133, 404] on app-calendar-viewport "Thu 9 1/1 1 Job Fri 10 1/1 1 Job Sat 11 1/1 1 Job Sun 12 1/1 1 Job Mon 13 1/1 1…" at bounding box center [564, 322] width 1128 height 435
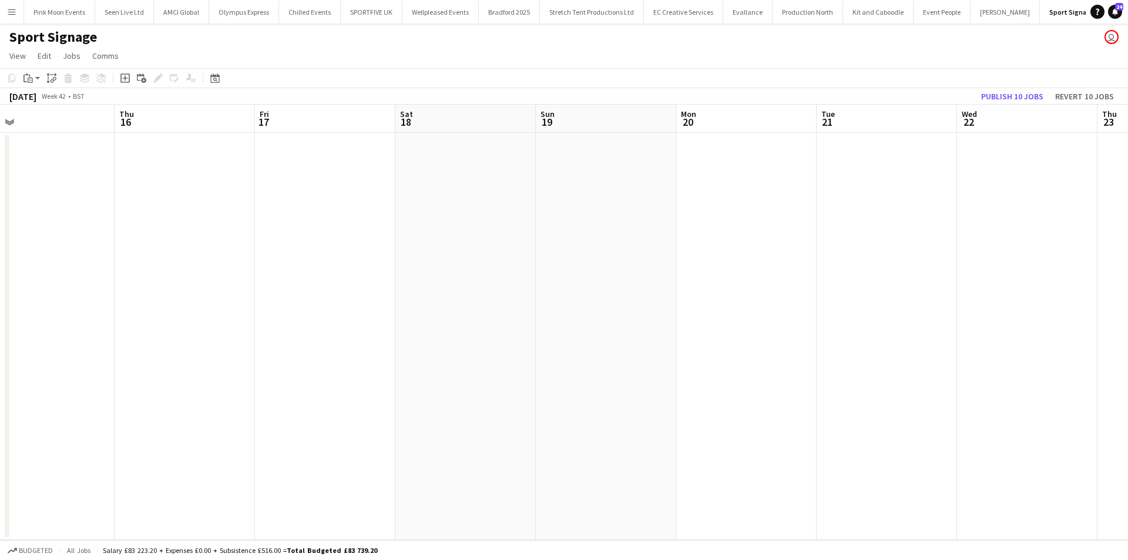
scroll to position [0, 330]
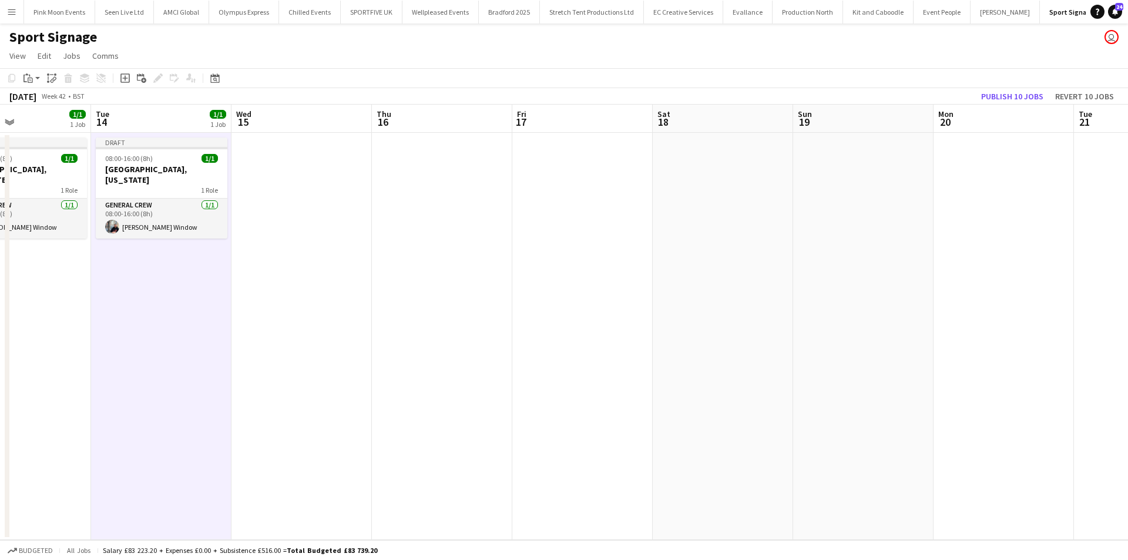
click at [333, 217] on app-date-cell at bounding box center [302, 336] width 140 height 407
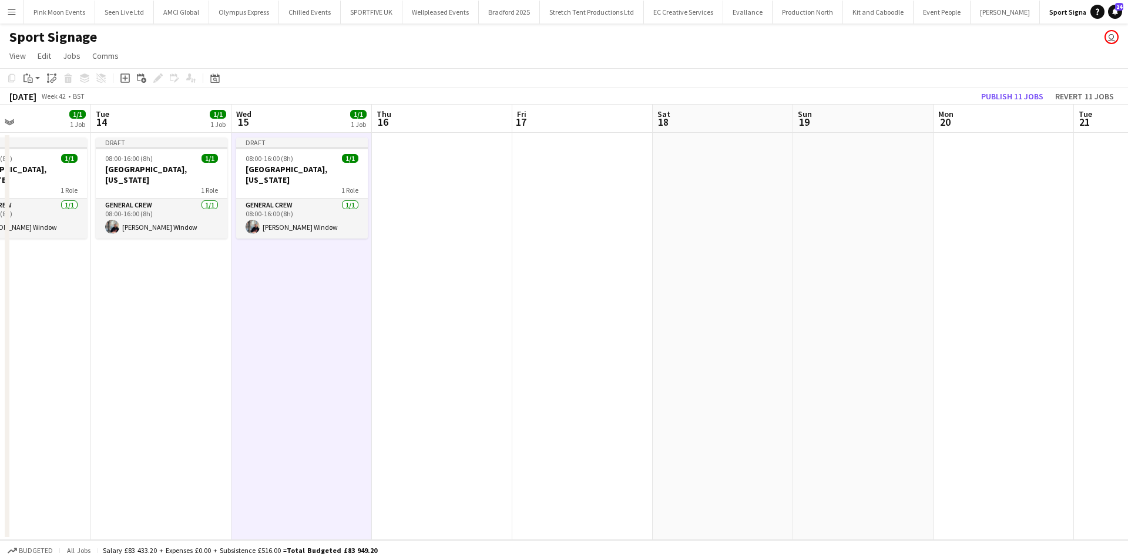
click at [449, 208] on app-date-cell at bounding box center [442, 336] width 140 height 407
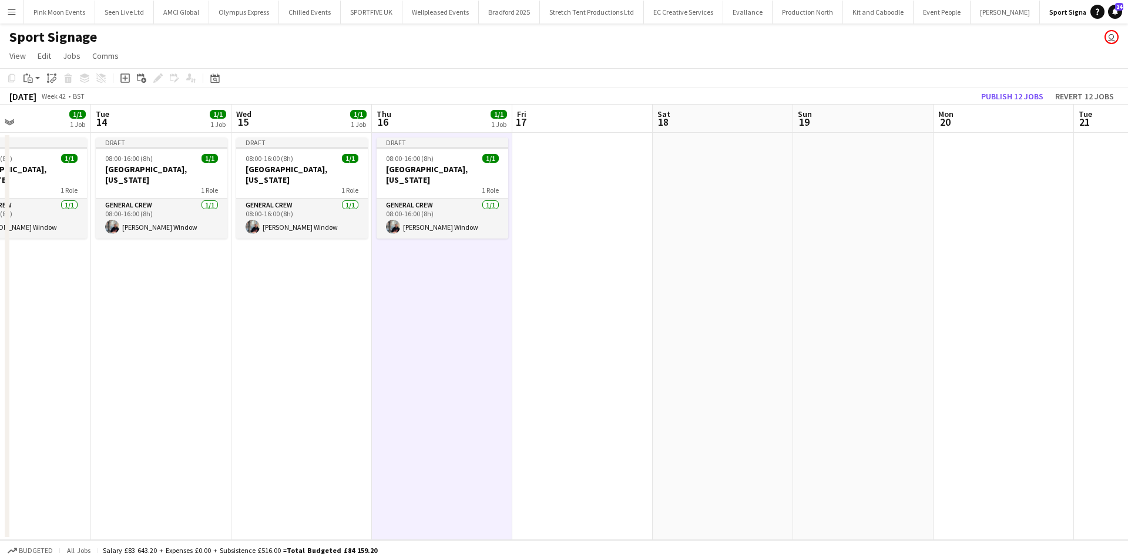
click at [551, 210] on app-date-cell at bounding box center [582, 336] width 140 height 407
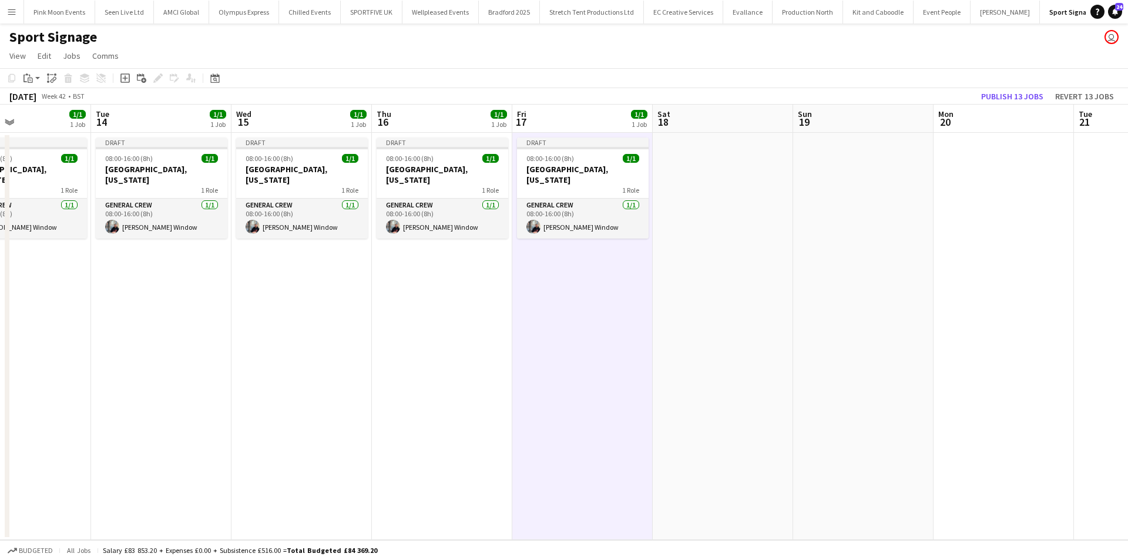
click at [726, 211] on app-date-cell at bounding box center [723, 336] width 140 height 407
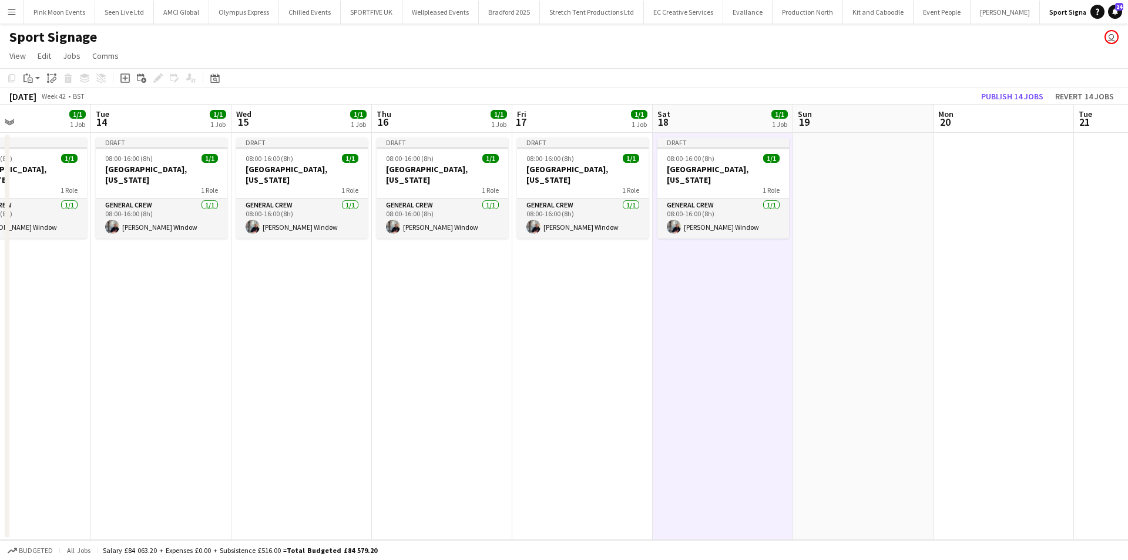
click at [846, 216] on app-date-cell at bounding box center [863, 336] width 140 height 407
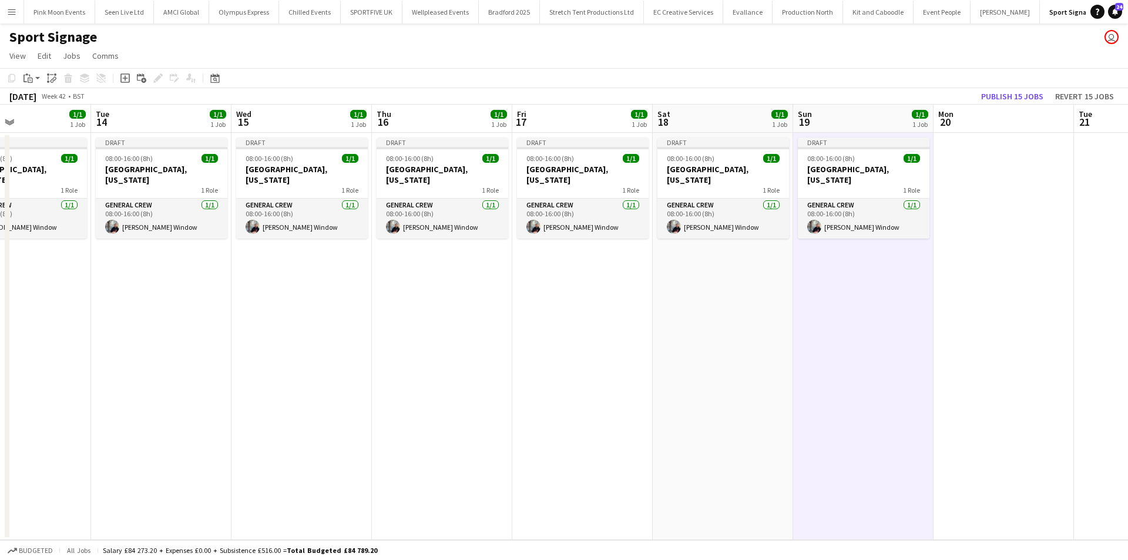
click at [968, 221] on app-date-cell at bounding box center [1004, 336] width 140 height 407
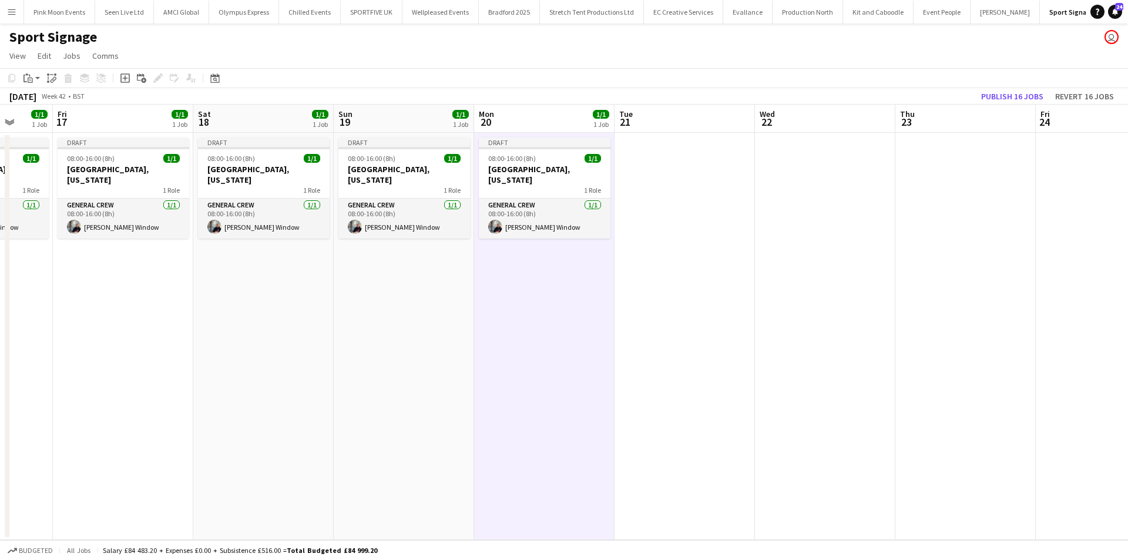
scroll to position [0, 549]
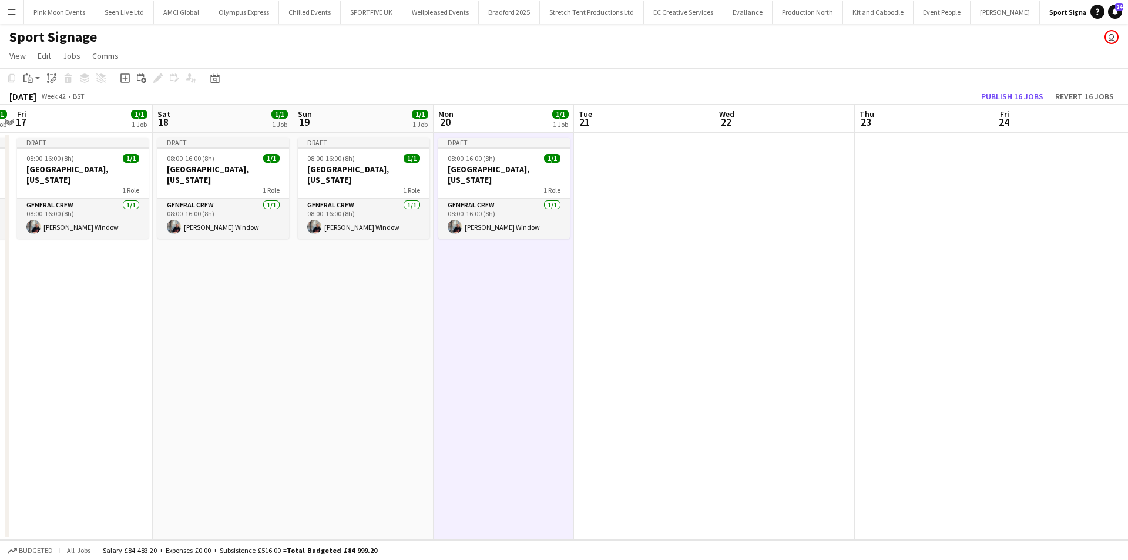
drag, startPoint x: 963, startPoint y: 286, endPoint x: 484, endPoint y: 367, distance: 485.3
click at [484, 367] on app-calendar-viewport "Mon 13 1/1 1 Job Tue 14 1/1 1 Job Wed 15 1/1 1 Job Thu 16 1/1 1 Job Fri 17 1/1 …" at bounding box center [564, 322] width 1128 height 435
click at [621, 239] on app-date-cell at bounding box center [644, 336] width 140 height 407
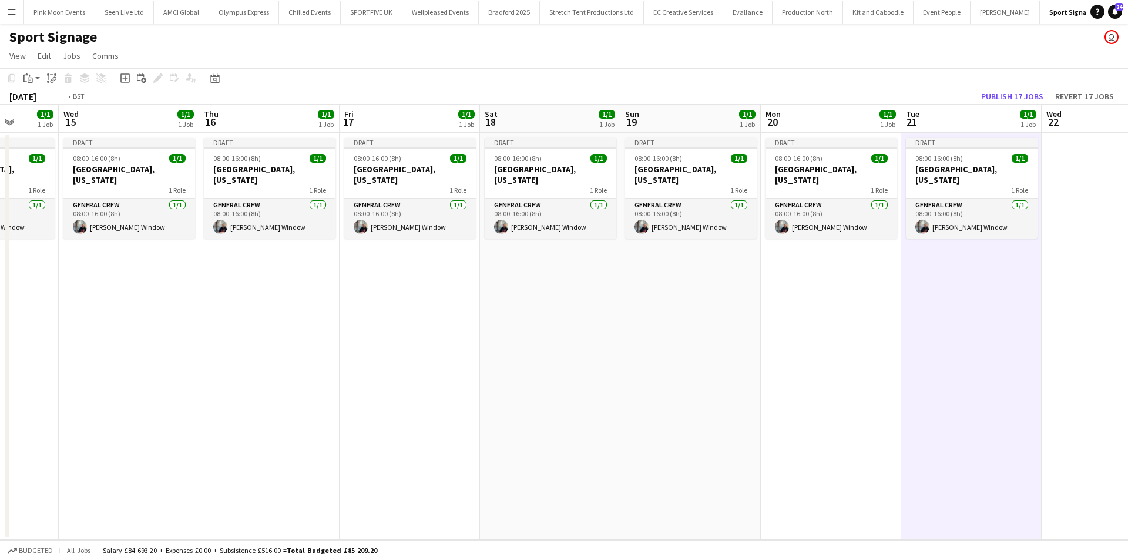
drag, startPoint x: 468, startPoint y: 373, endPoint x: 1128, endPoint y: 324, distance: 661.1
click at [1128, 326] on app-calendar-viewport "Sun 12 1/1 1 Job Mon 13 1/1 1 Job Tue 14 1/1 1 Job Wed 15 1/1 1 Job Thu 16 1/1 …" at bounding box center [564, 322] width 1128 height 435
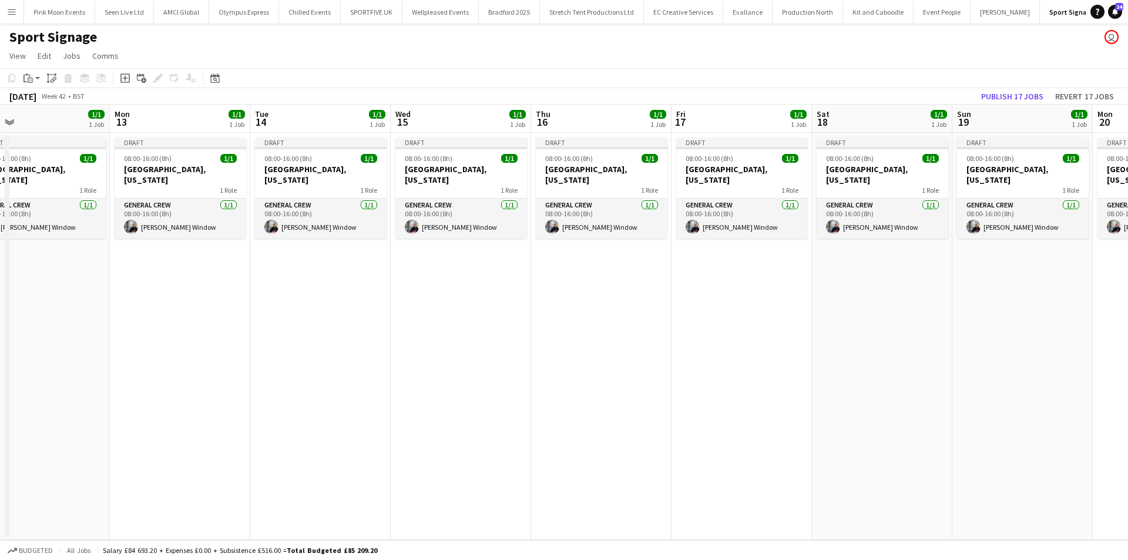
drag, startPoint x: 685, startPoint y: 381, endPoint x: 883, endPoint y: 377, distance: 197.5
click at [840, 378] on app-calendar-viewport "Fri 10 1/1 1 Job Sat 11 1/1 1 Job Sun 12 1/1 1 Job Mon 13 1/1 1 Job Tue 14 1/1 …" at bounding box center [564, 322] width 1128 height 435
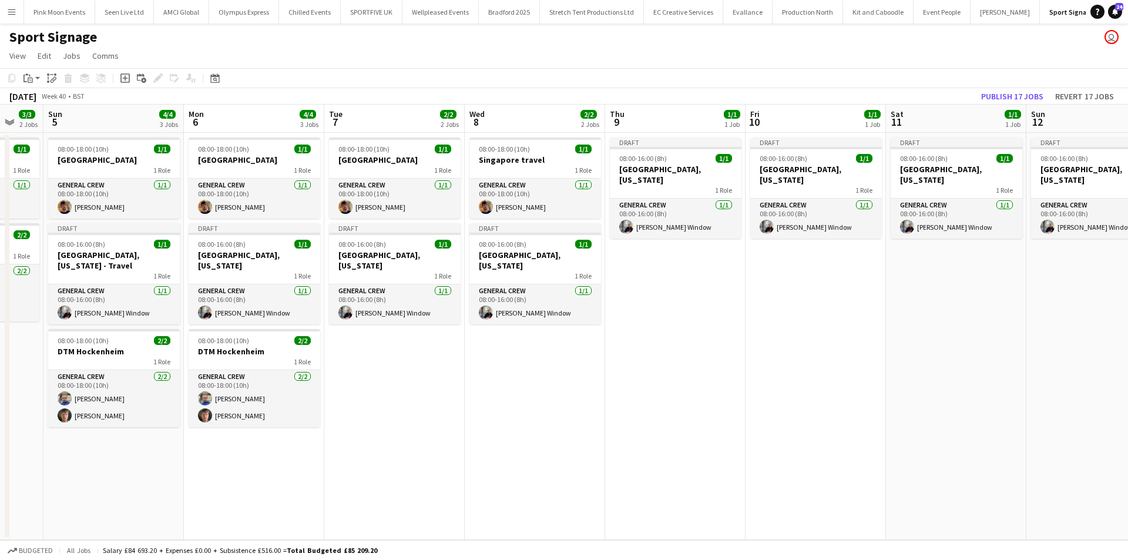
drag, startPoint x: 404, startPoint y: 385, endPoint x: 733, endPoint y: 376, distance: 329.2
click at [736, 374] on app-calendar-viewport "Fri 3 3/3 2 Jobs Sat 4 3/3 2 Jobs Sun 5 4/4 3 Jobs Mon 6 4/4 3 Jobs Tue 7 2/2 2…" at bounding box center [564, 322] width 1128 height 435
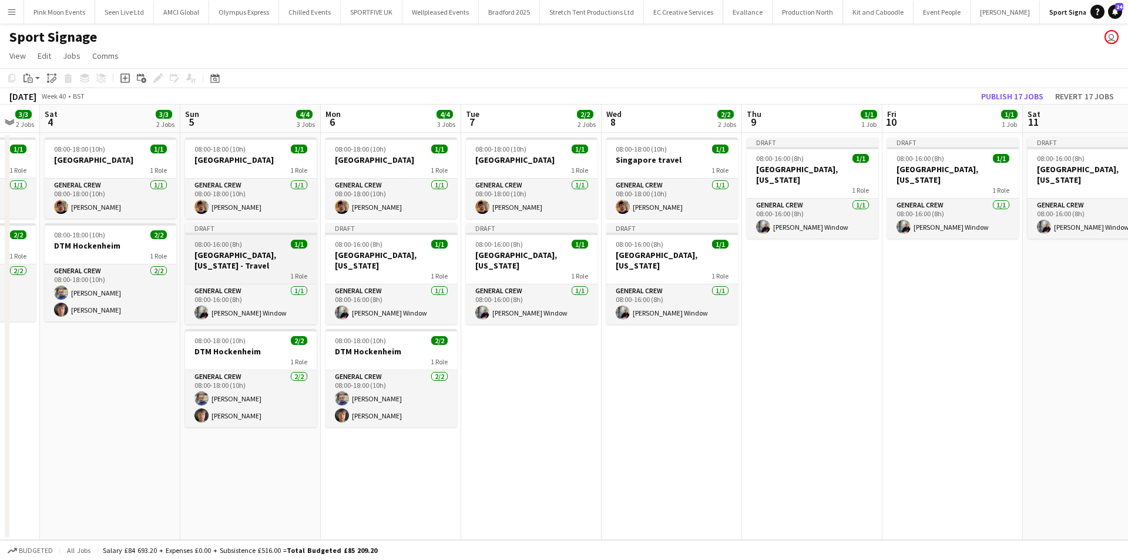
click at [250, 256] on h3 "[GEOGRAPHIC_DATA], [US_STATE] - Travel" at bounding box center [251, 260] width 132 height 21
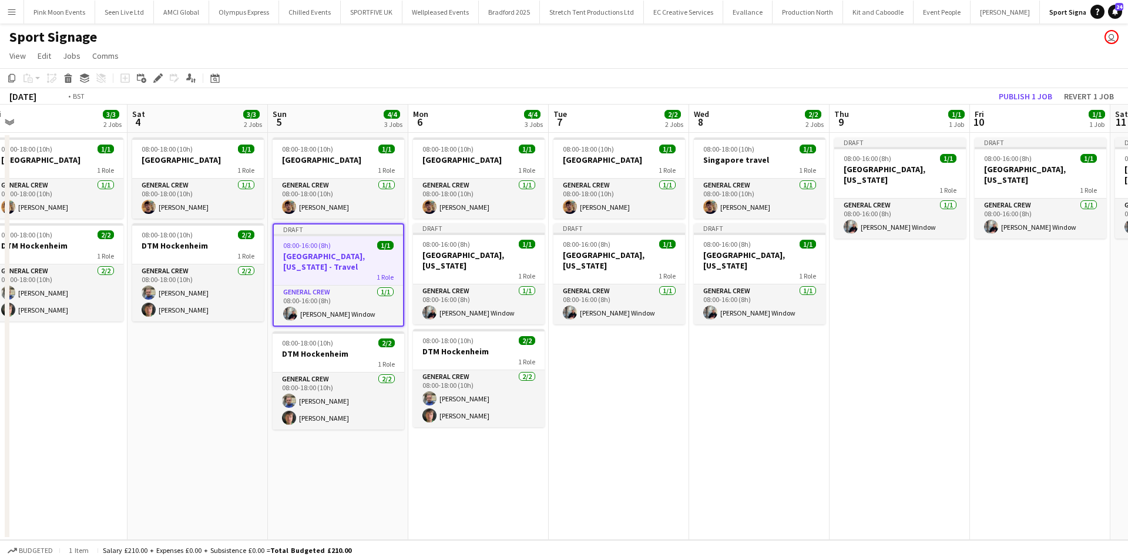
drag, startPoint x: 851, startPoint y: 444, endPoint x: 232, endPoint y: 457, distance: 619.6
click at [232, 457] on app-calendar-viewport "Wed 1 3/3 2 Jobs Thu 2 3/3 2 Jobs Fri 3 3/3 2 Jobs Sat 4 3/3 2 Jobs Sun 5 4/4 3…" at bounding box center [564, 322] width 1128 height 435
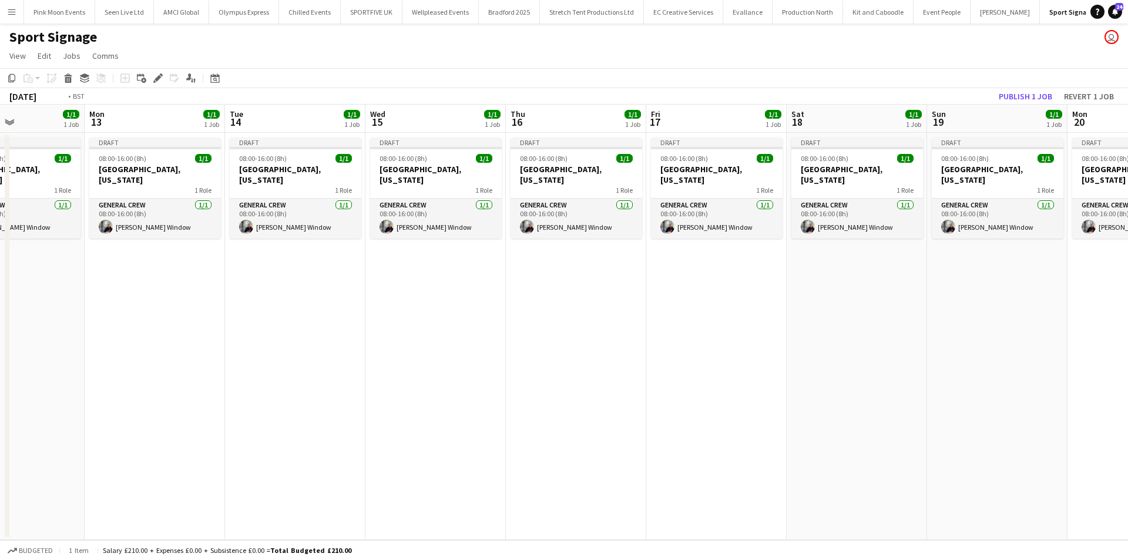
drag, startPoint x: 487, startPoint y: 435, endPoint x: 478, endPoint y: 411, distance: 25.3
click at [266, 434] on app-calendar-viewport "Fri 10 1/1 1 Job Sat 11 1/1 1 Job Sun 12 1/1 1 Job Mon 13 1/1 1 Job Tue 14 1/1 …" at bounding box center [564, 322] width 1128 height 435
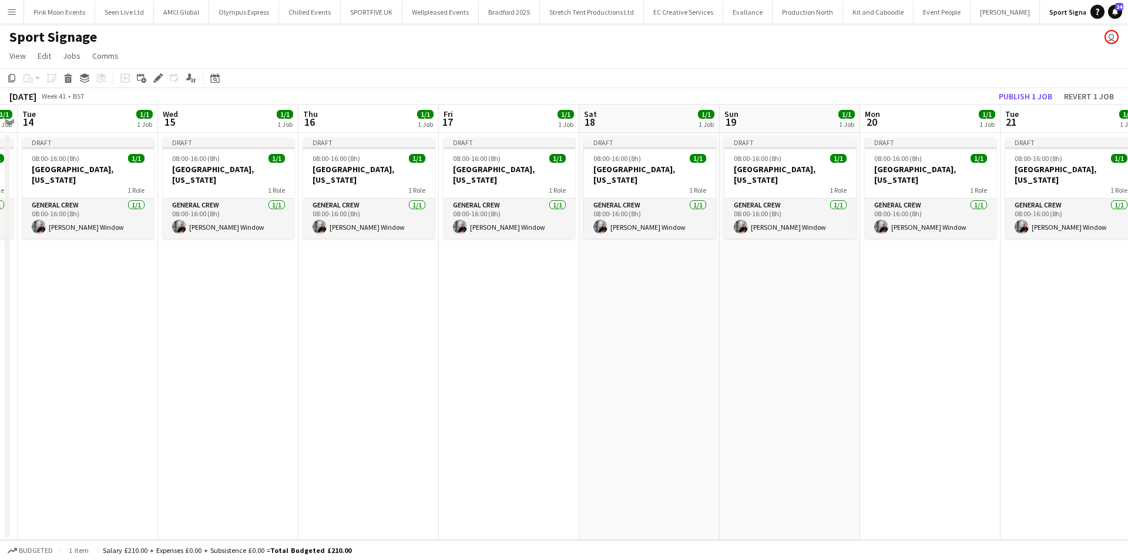
drag, startPoint x: 953, startPoint y: 357, endPoint x: 242, endPoint y: 360, distance: 711.7
click at [248, 360] on app-calendar-viewport "Fri 10 1/1 1 Job Sat 11 1/1 1 Job Sun 12 1/1 1 Job Mon 13 1/1 1 Job Tue 14 1/1 …" at bounding box center [564, 322] width 1128 height 435
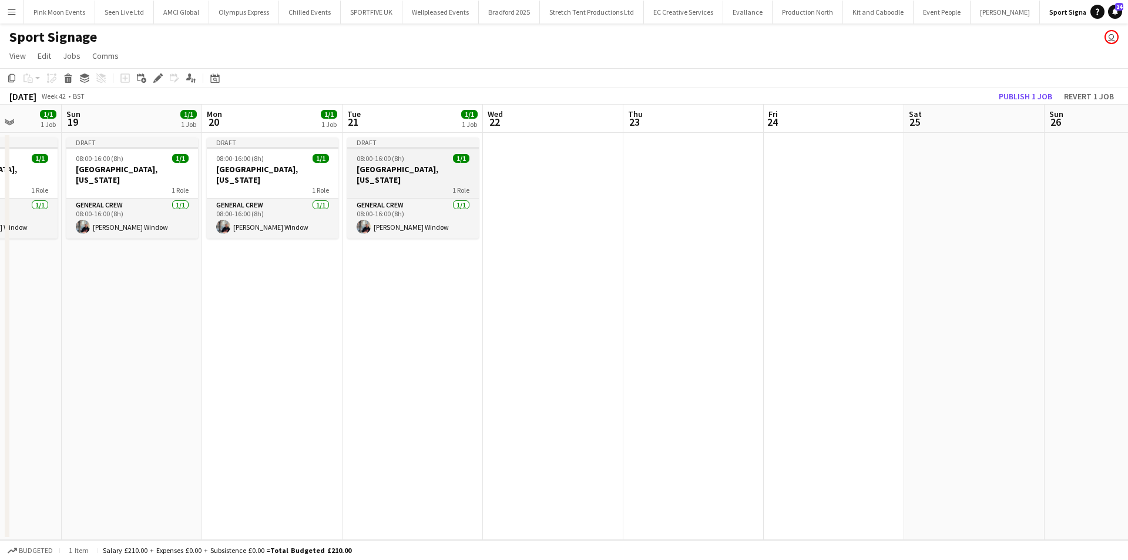
click at [470, 185] on div "1 Role" at bounding box center [413, 189] width 132 height 9
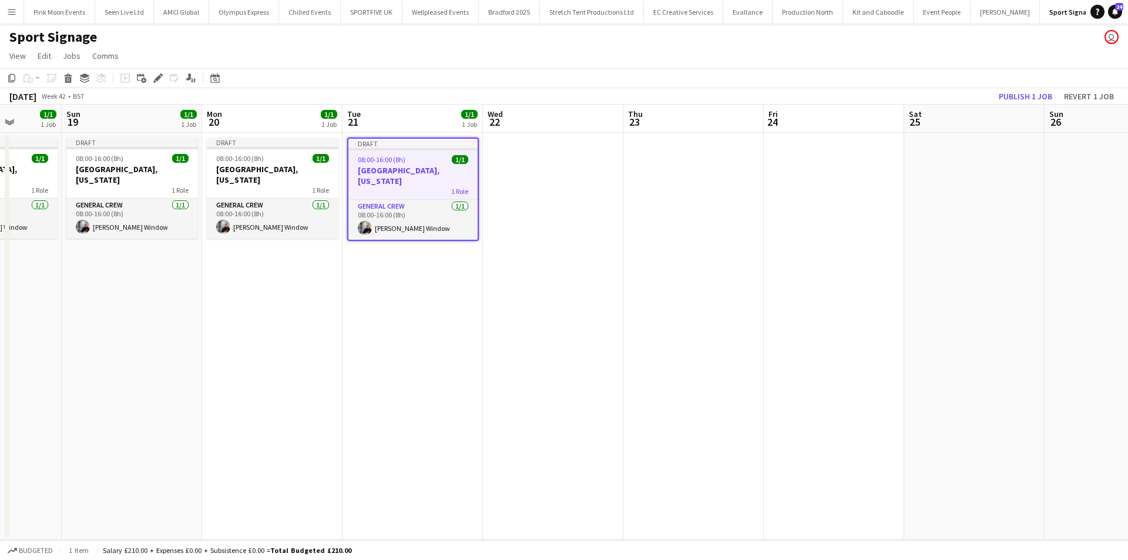
click at [518, 188] on app-date-cell at bounding box center [553, 336] width 140 height 407
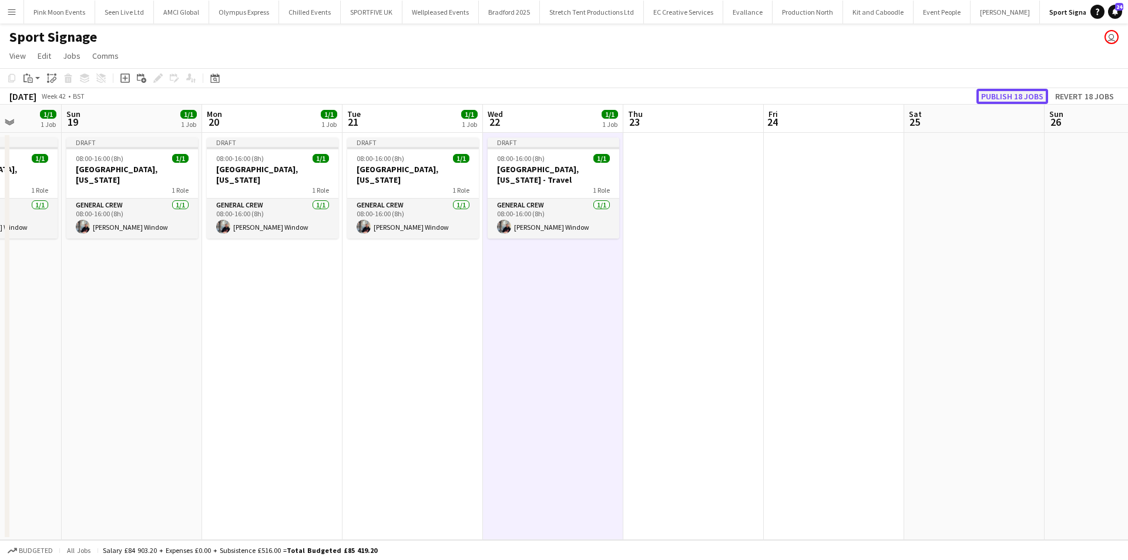
click at [1006, 92] on button "Publish 18 jobs" at bounding box center [1013, 96] width 72 height 15
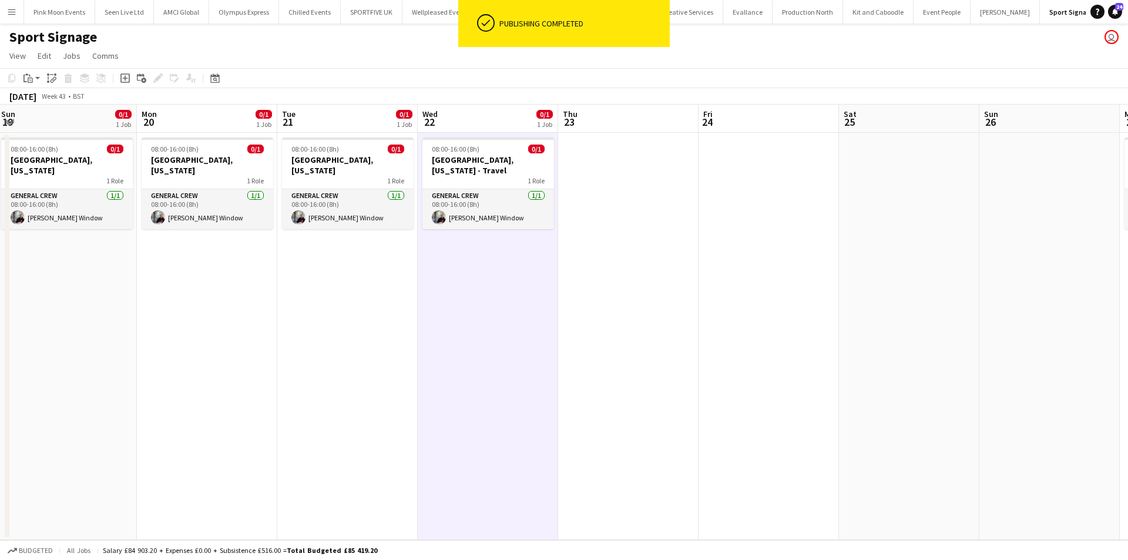
drag, startPoint x: 931, startPoint y: 303, endPoint x: 588, endPoint y: 307, distance: 343.2
click at [585, 307] on app-calendar-viewport "Thu 16 0/1 1 Job Fri 17 0/1 1 Job Sat 18 0/1 1 Job Sun 19 0/1 1 Job Mon 20 0/1 …" at bounding box center [564, 322] width 1128 height 435
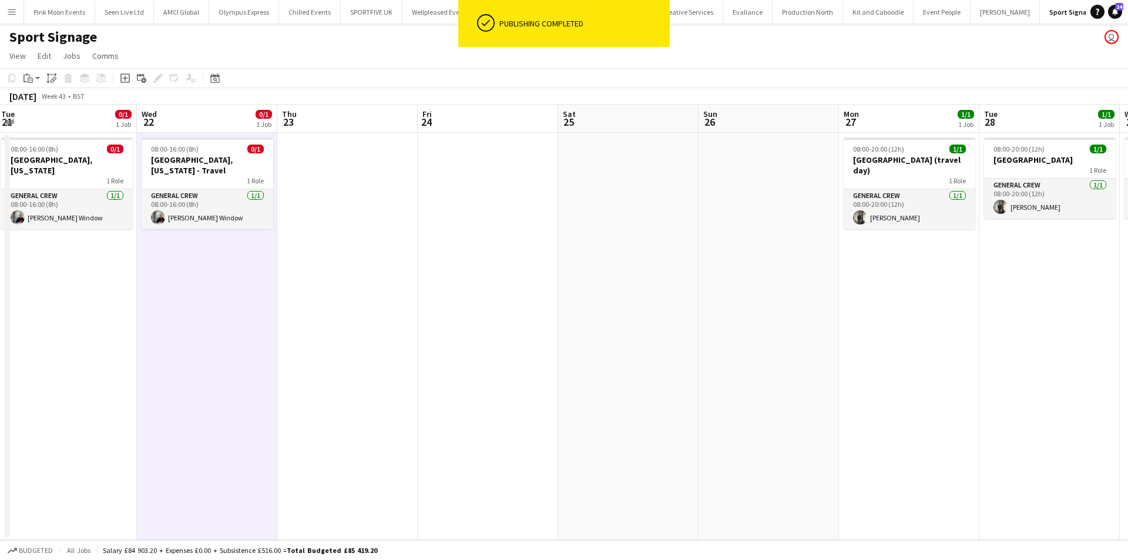
scroll to position [0, 481]
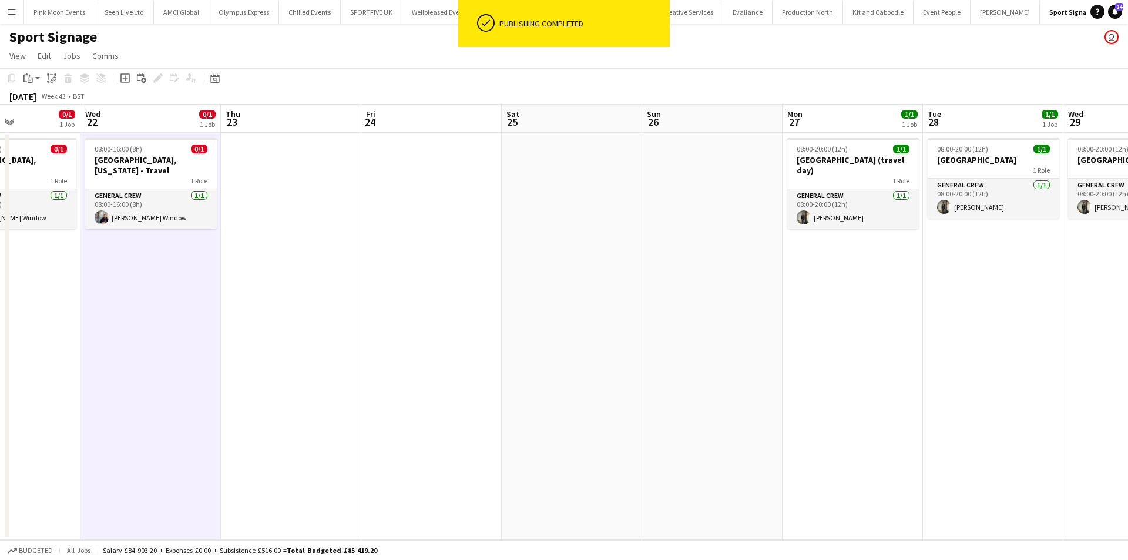
drag, startPoint x: 729, startPoint y: 299, endPoint x: 712, endPoint y: 301, distance: 17.3
click at [712, 301] on app-calendar-viewport "Sat 18 0/1 1 Job Sun 19 0/1 1 Job Mon 20 0/1 1 Job Tue 21 0/1 1 Job Wed 22 0/1 …" at bounding box center [564, 322] width 1128 height 435
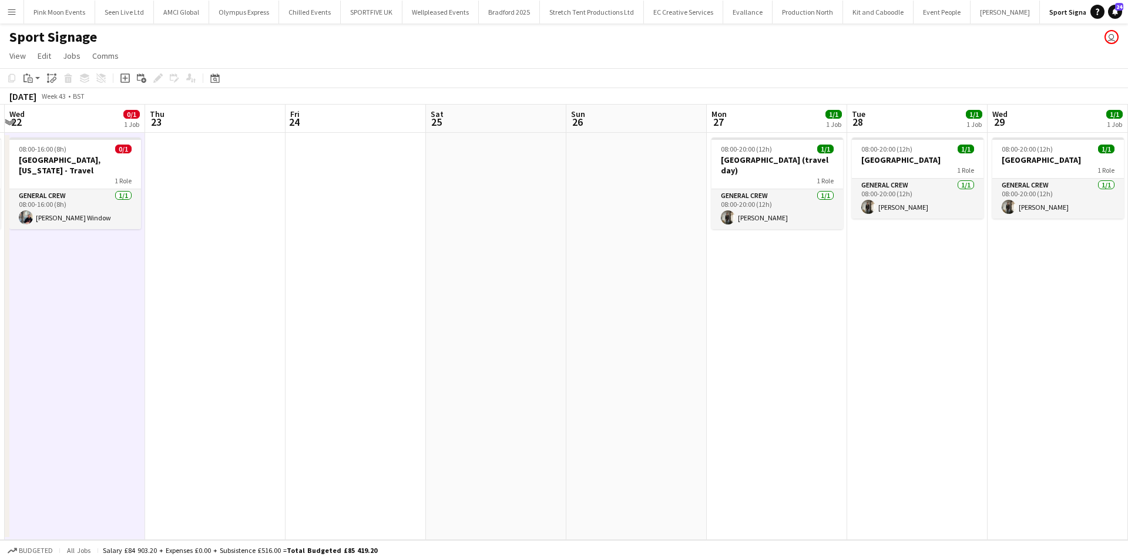
drag, startPoint x: 829, startPoint y: 356, endPoint x: 393, endPoint y: 369, distance: 435.7
click at [307, 389] on app-calendar-viewport "Sat 18 0/1 1 Job Sun 19 0/1 1 Job Mon 20 0/1 1 Job Tue 21 0/1 1 Job Wed 22 0/1 …" at bounding box center [564, 322] width 1128 height 435
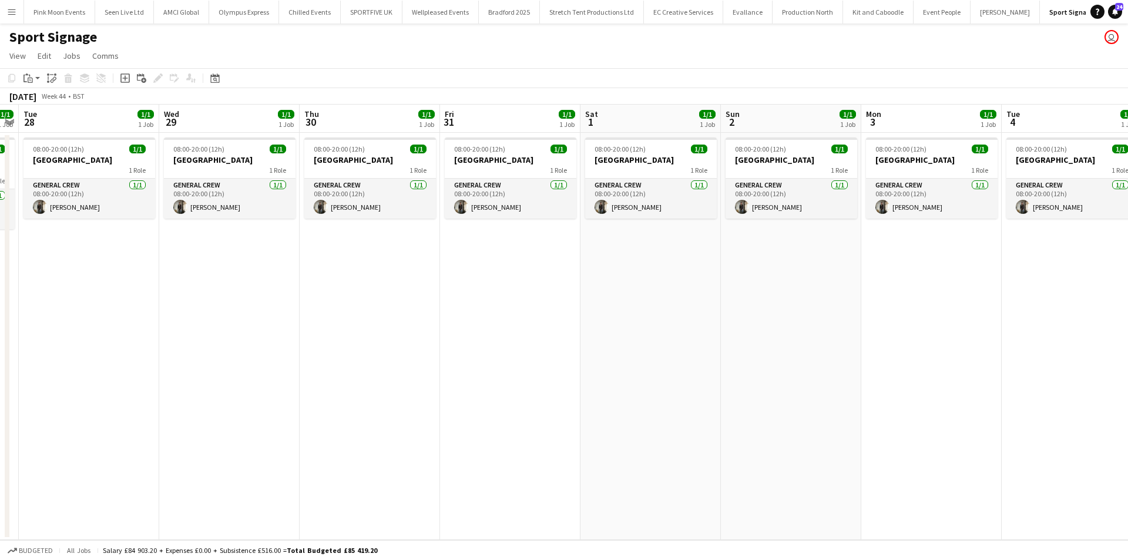
drag, startPoint x: 804, startPoint y: 342, endPoint x: 523, endPoint y: 349, distance: 281.0
click at [524, 348] on app-calendar-viewport "Sat 25 Sun 26 Mon 27 1/1 1 Job Tue 28 1/1 1 Job Wed 29 1/1 1 Job Thu 30 1/1 1 J…" at bounding box center [564, 322] width 1128 height 435
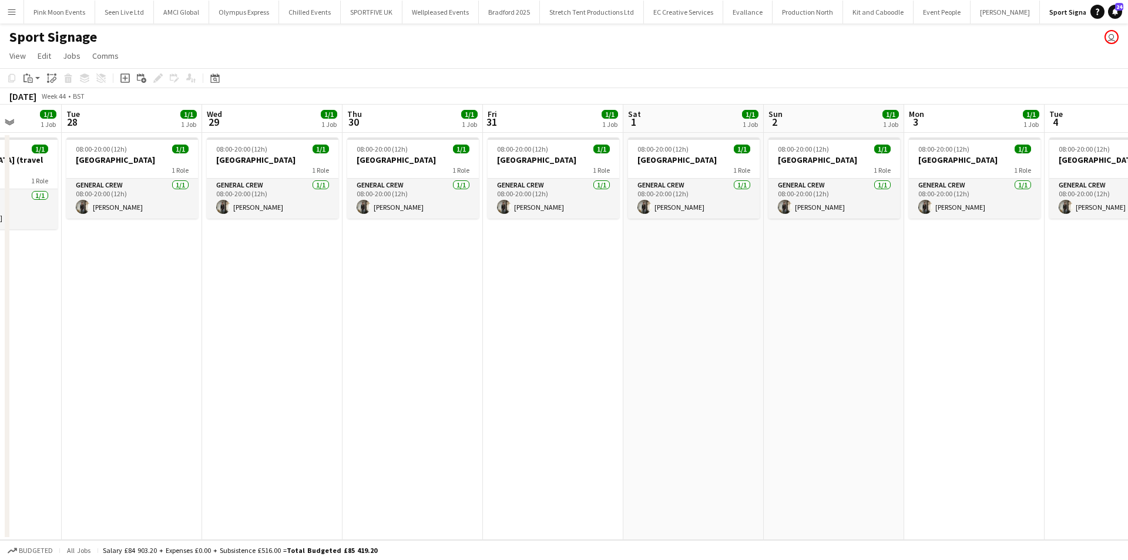
drag, startPoint x: 1015, startPoint y: 375, endPoint x: 625, endPoint y: 388, distance: 389.9
click at [477, 416] on app-calendar-viewport "Sat 25 Sun 26 Mon 27 1/1 1 Job Tue 28 1/1 1 Job Wed 29 1/1 1 Job Thu 30 1/1 1 J…" at bounding box center [564, 322] width 1128 height 435
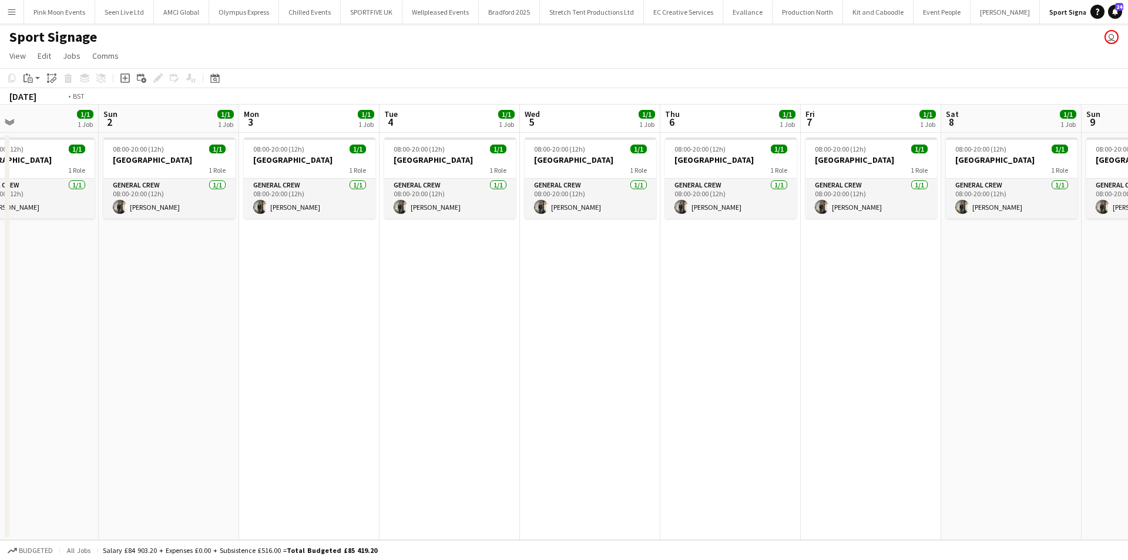
drag, startPoint x: 555, startPoint y: 383, endPoint x: 506, endPoint y: 384, distance: 48.8
click at [506, 384] on app-calendar-viewport "Wed 29 1/1 1 Job Thu 30 1/1 1 Job Fri 31 1/1 1 Job Sat 1 1/1 1 Job Sun 2 1/1 1 …" at bounding box center [564, 322] width 1128 height 435
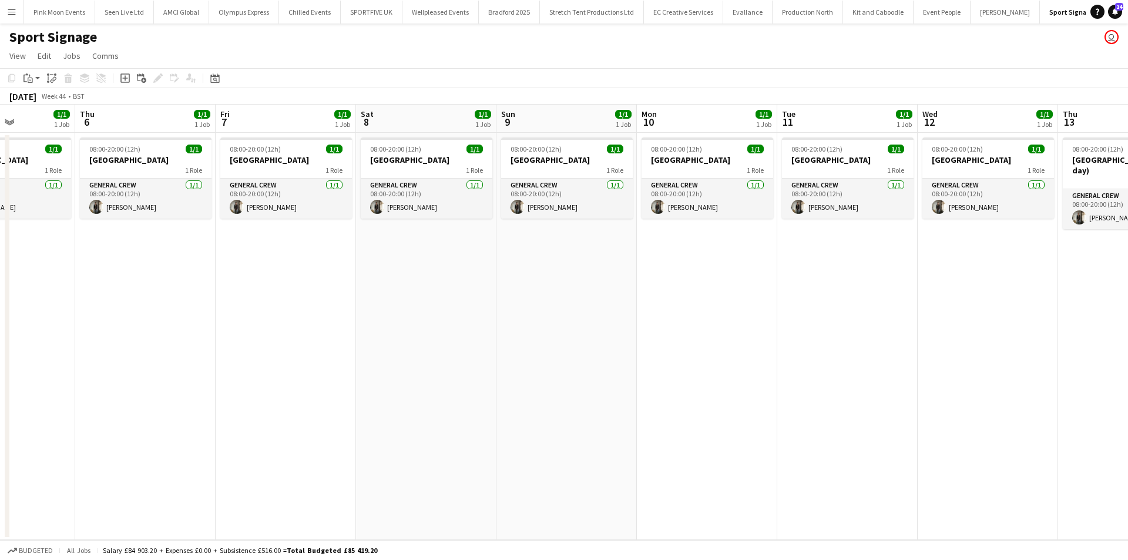
drag, startPoint x: 706, startPoint y: 359, endPoint x: 567, endPoint y: 381, distance: 141.1
click at [546, 388] on app-calendar-viewport "Sun 2 1/1 1 Job Mon 3 1/1 1 Job Tue 4 1/1 1 Job Wed 5 1/1 1 Job Thu 6 1/1 1 Job…" at bounding box center [564, 322] width 1128 height 435
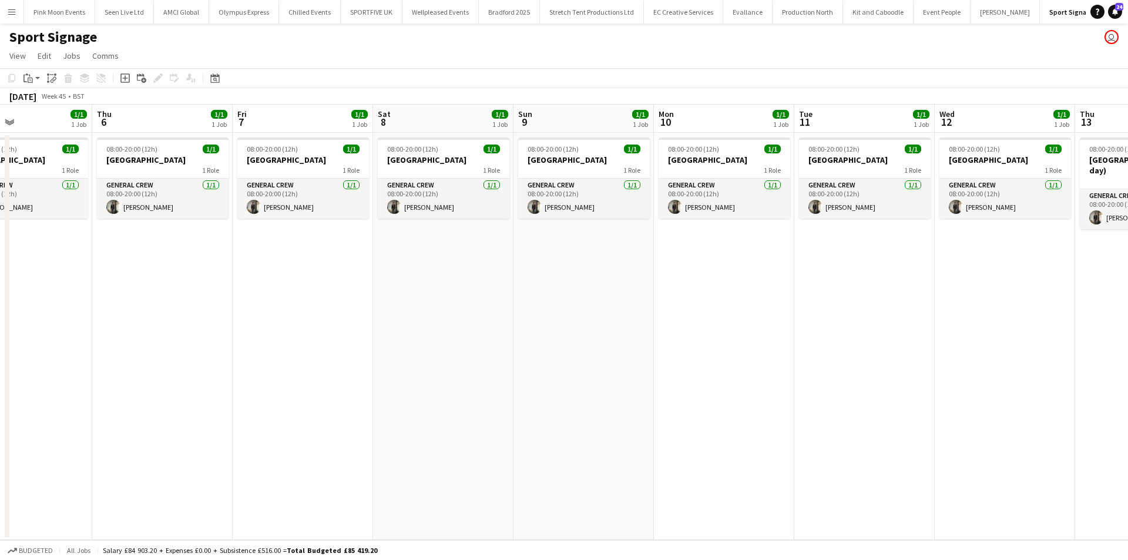
drag, startPoint x: 662, startPoint y: 367, endPoint x: 531, endPoint y: 390, distance: 133.0
click at [515, 394] on app-calendar-viewport "Sun 2 1/1 1 Job Mon 3 1/1 1 Job Tue 4 1/1 1 Job Wed 5 1/1 1 Job Thu 6 1/1 1 Job…" at bounding box center [564, 322] width 1128 height 435
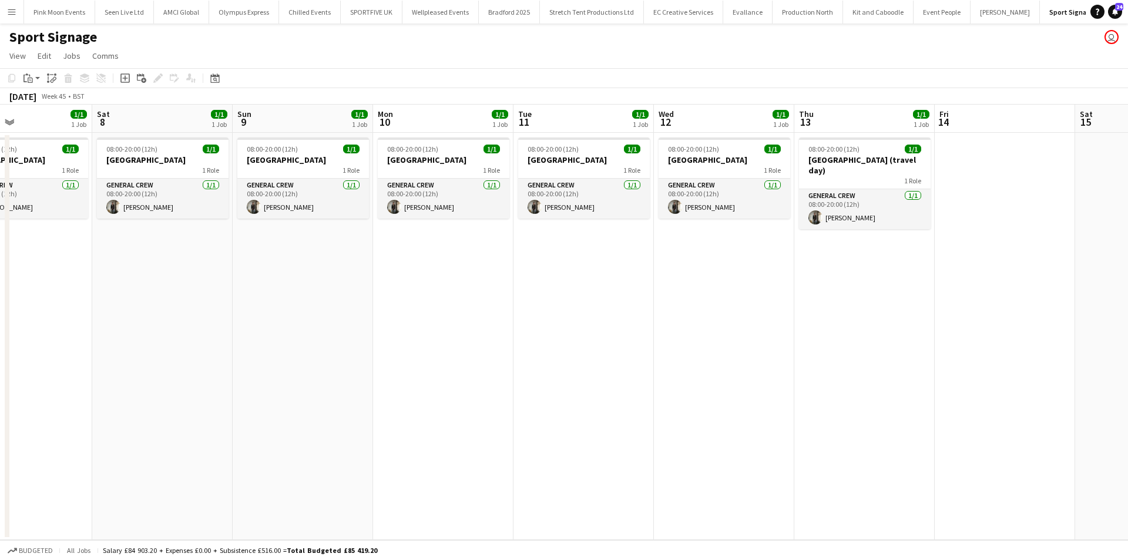
scroll to position [0, 322]
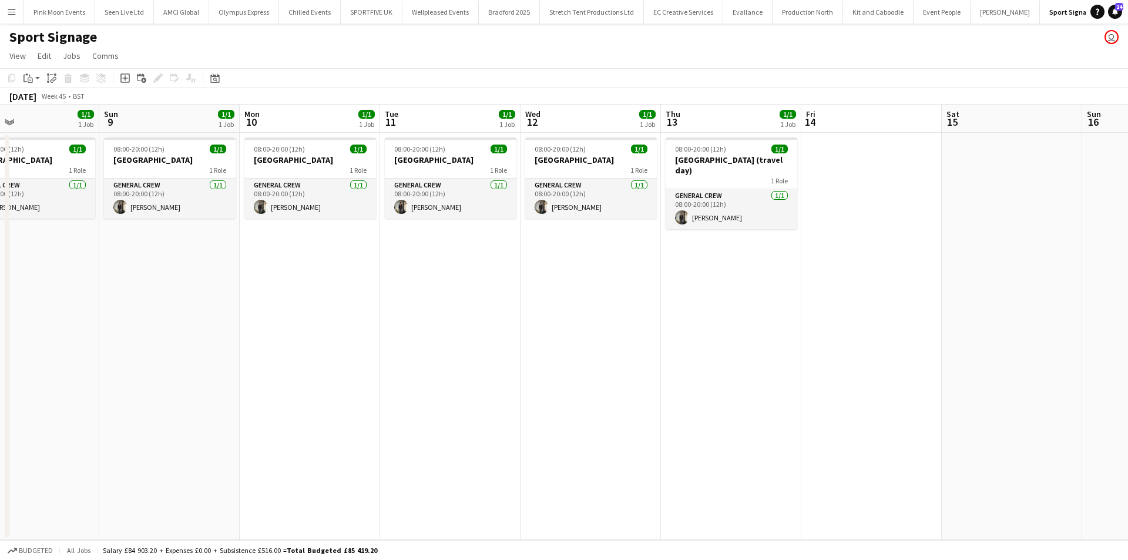
drag, startPoint x: 660, startPoint y: 354, endPoint x: 604, endPoint y: 365, distance: 57.4
click at [604, 365] on app-calendar-viewport "Thu 6 1/1 1 Job Fri 7 1/1 1 Job Sat 8 1/1 1 Job Sun 9 1/1 1 Job Mon 10 1/1 1 Jo…" at bounding box center [564, 322] width 1128 height 435
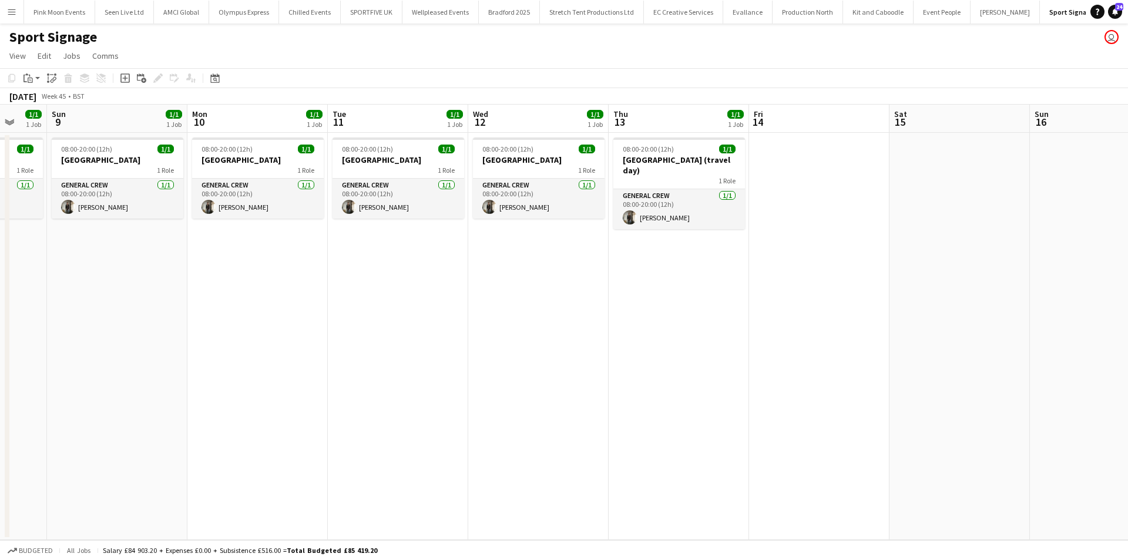
drag, startPoint x: 488, startPoint y: 366, endPoint x: 1026, endPoint y: 328, distance: 538.5
click at [1026, 328] on app-calendar-viewport "Thu 6 1/1 1 Job Fri 7 1/1 1 Job Sat 8 1/1 1 Job Sun 9 1/1 1 Job Mon 10 1/1 1 Jo…" at bounding box center [564, 322] width 1128 height 435
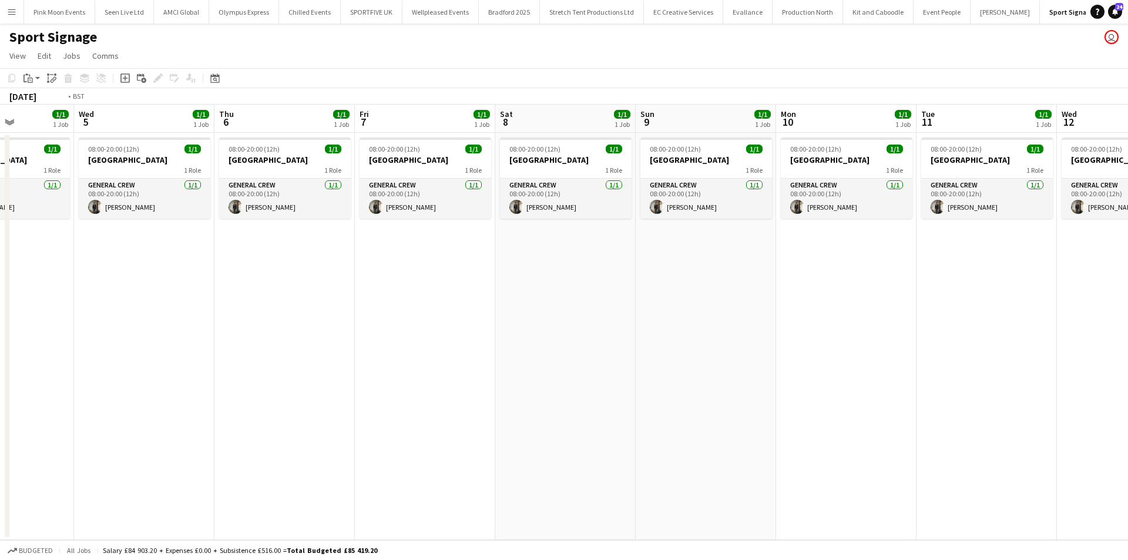
drag, startPoint x: 716, startPoint y: 433, endPoint x: 760, endPoint y: 431, distance: 44.1
click at [753, 432] on app-calendar-viewport "Sun 2 1/1 1 Job Mon 3 1/1 1 Job Tue 4 1/1 1 Job Wed 5 1/1 1 Job Thu 6 1/1 1 Job…" at bounding box center [564, 322] width 1128 height 435
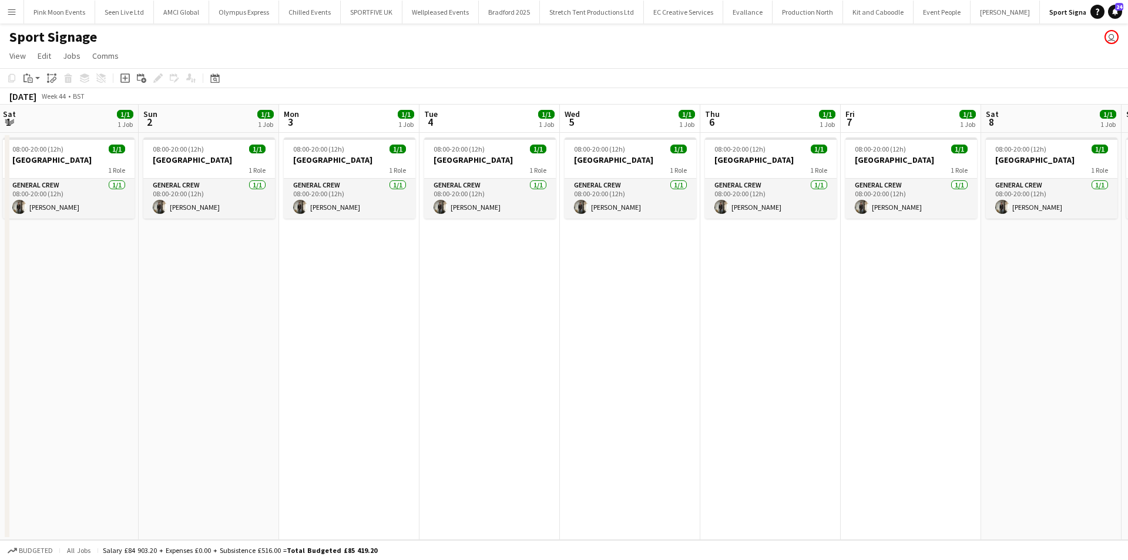
drag, startPoint x: 533, startPoint y: 430, endPoint x: 518, endPoint y: 448, distance: 23.4
click at [645, 423] on app-calendar-viewport "Thu 30 1/1 1 Job Fri 31 1/1 1 Job Sat 1 1/1 1 Job Sun 2 1/1 1 Job Mon 3 1/1 1 J…" at bounding box center [564, 322] width 1128 height 435
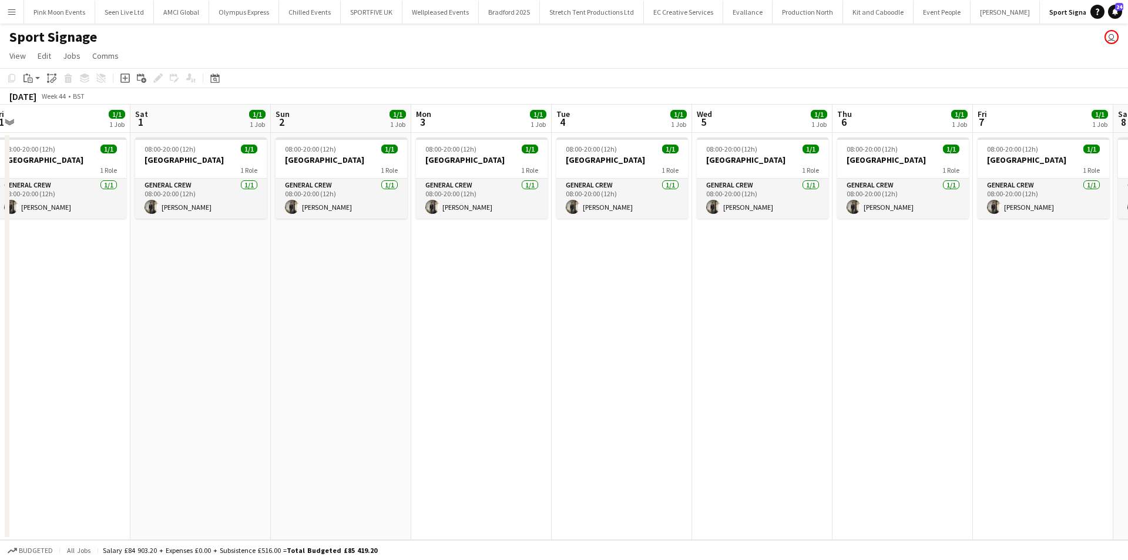
drag, startPoint x: 513, startPoint y: 445, endPoint x: 709, endPoint y: 421, distance: 197.8
click at [698, 423] on app-calendar-viewport "Wed 29 1/1 1 Job Thu 30 1/1 1 Job Fri 31 1/1 1 Job Sat 1 1/1 1 Job Sun 2 1/1 1 …" at bounding box center [564, 322] width 1128 height 435
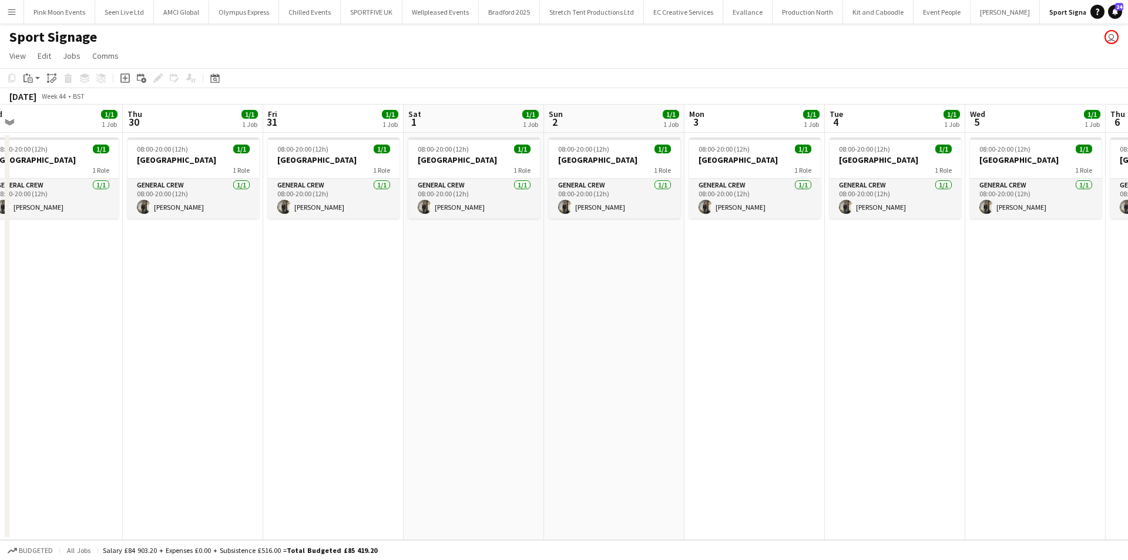
drag, startPoint x: 432, startPoint y: 394, endPoint x: 682, endPoint y: 367, distance: 251.8
click at [673, 367] on app-calendar-viewport "Mon 27 1/1 1 Job Tue 28 1/1 1 Job Wed 29 1/1 1 Job Thu 30 1/1 1 Job Fri 31 1/1 …" at bounding box center [564, 322] width 1128 height 435
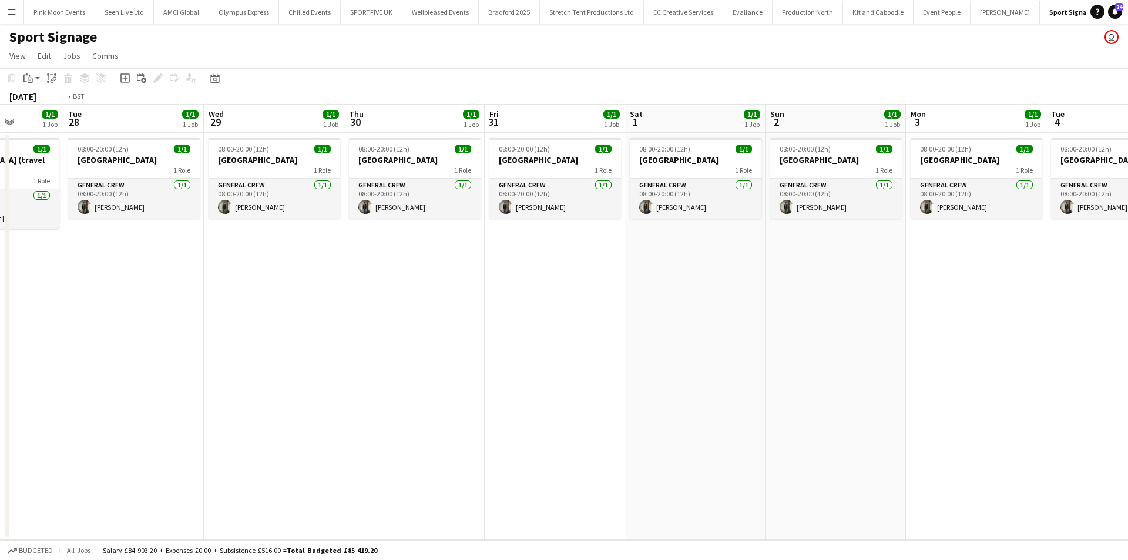
click at [810, 380] on app-calendar-viewport "Sat 25 Sun 26 Mon 27 1/1 1 Job Tue 28 1/1 1 Job Wed 29 1/1 1 Job Thu 30 1/1 1 J…" at bounding box center [564, 322] width 1128 height 435
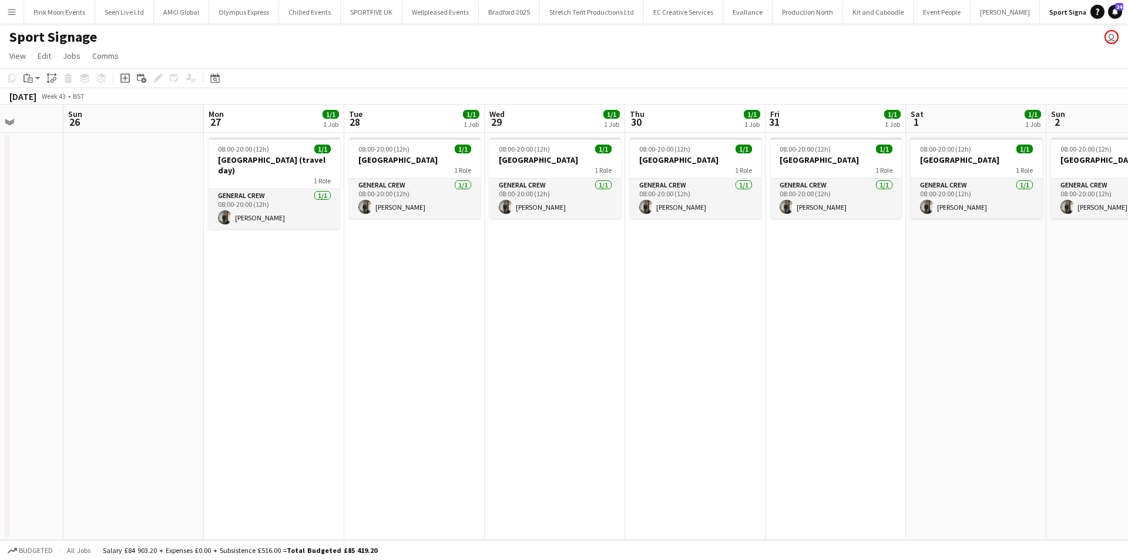
scroll to position [0, 345]
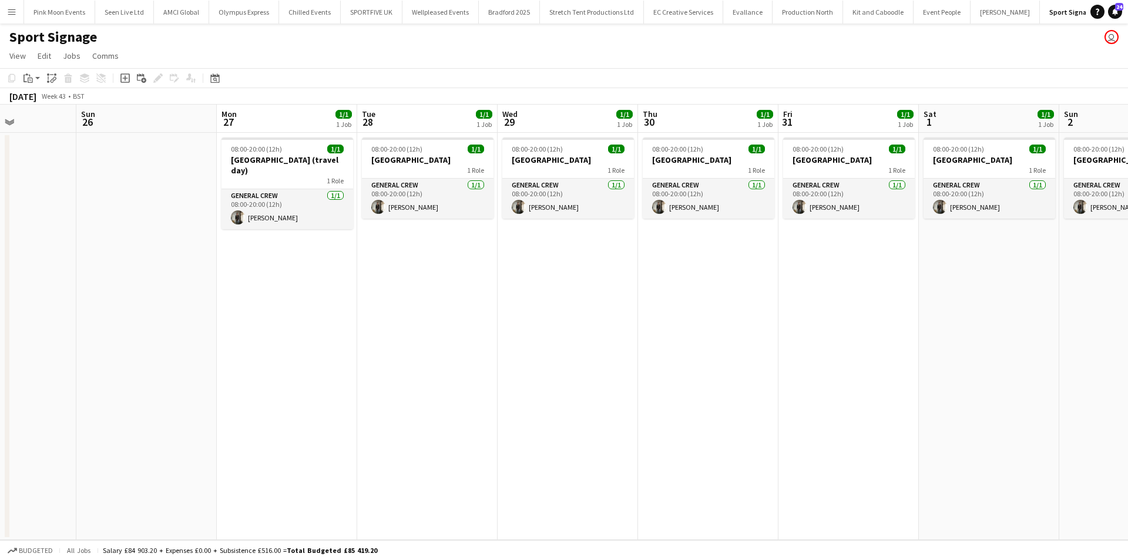
click at [149, 273] on app-date-cell at bounding box center [146, 336] width 140 height 407
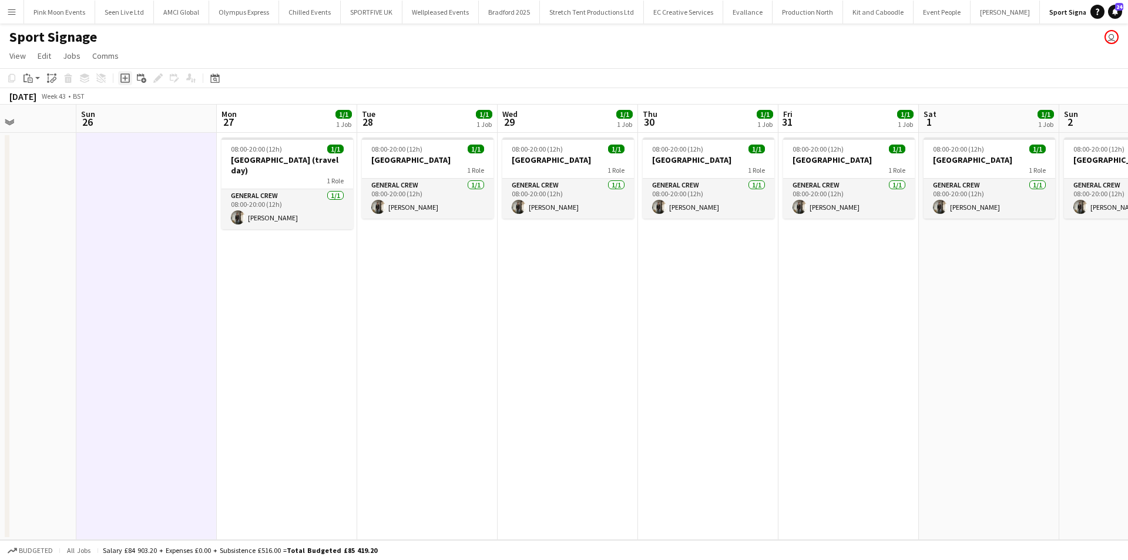
click at [128, 75] on icon "Add job" at bounding box center [124, 77] width 9 height 9
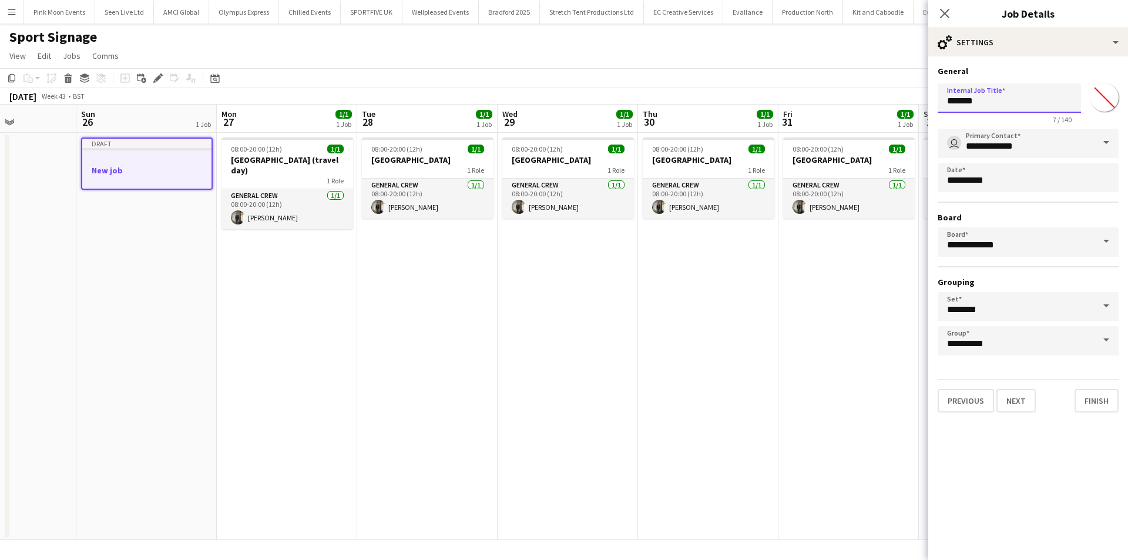
drag, startPoint x: 1028, startPoint y: 100, endPoint x: 833, endPoint y: 125, distance: 196.6
click at [833, 125] on body "Menu Boards Boards Boards All jobs Status Workforce Workforce My Workforce Recr…" at bounding box center [564, 280] width 1128 height 560
type input "******"
click at [1006, 405] on button "Next" at bounding box center [1016, 401] width 39 height 24
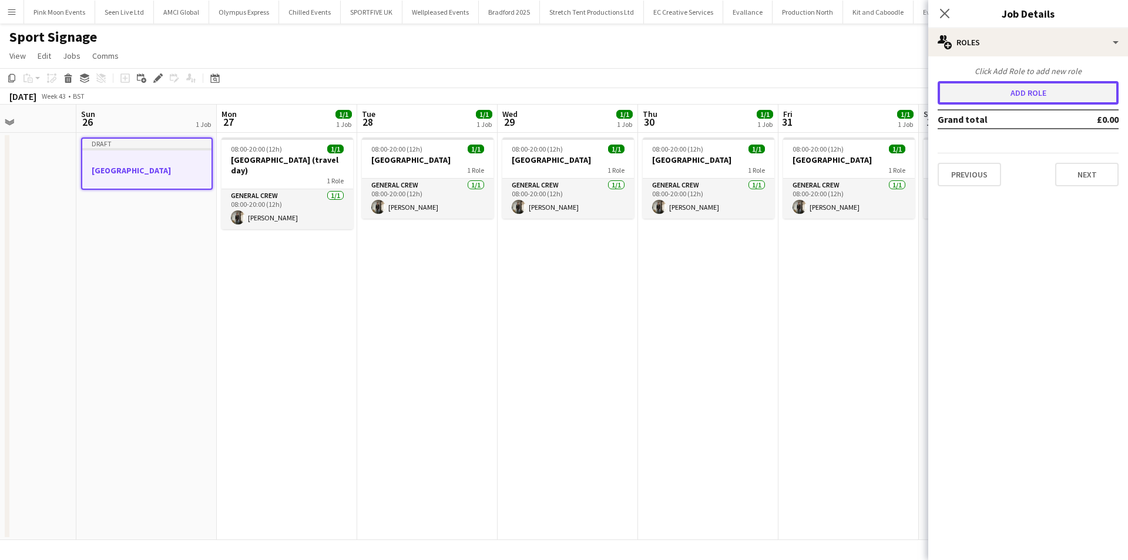
click at [1001, 90] on button "Add role" at bounding box center [1028, 93] width 181 height 24
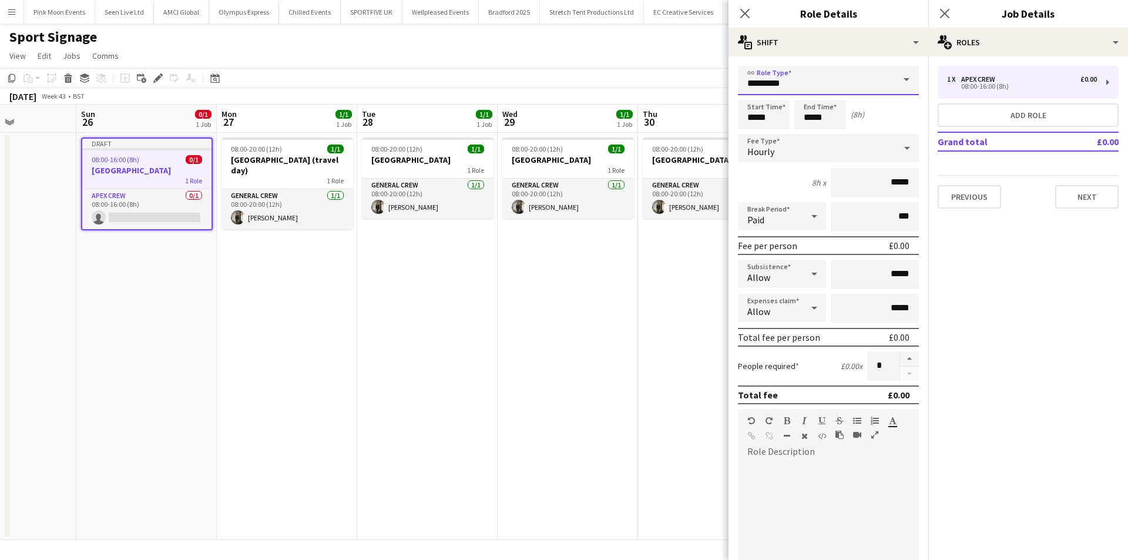
click at [831, 87] on input "*********" at bounding box center [828, 80] width 181 height 29
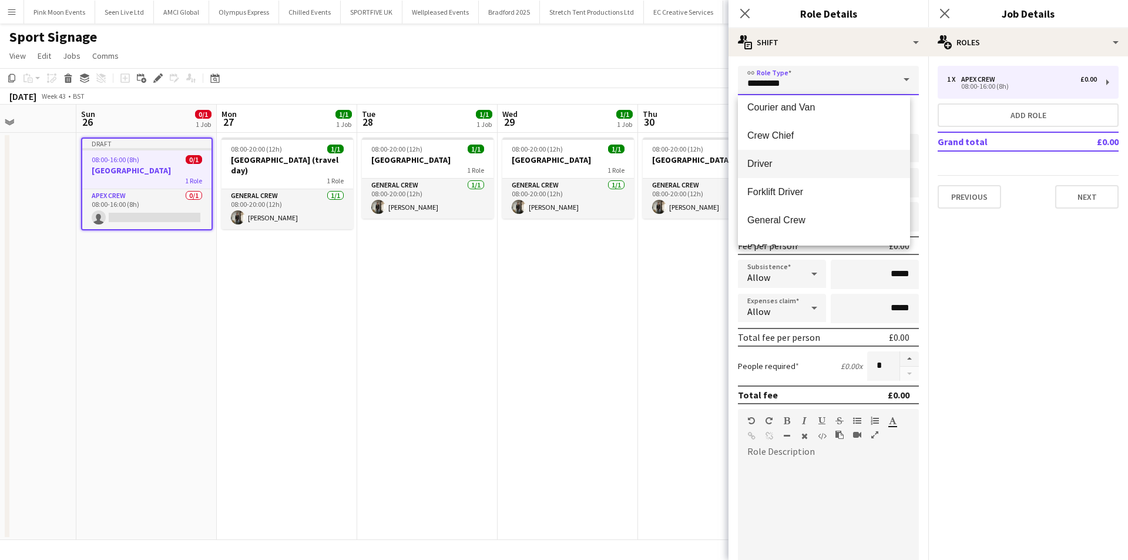
scroll to position [118, 0]
click at [786, 193] on span "General Crew" at bounding box center [824, 193] width 153 height 11
type input "**********"
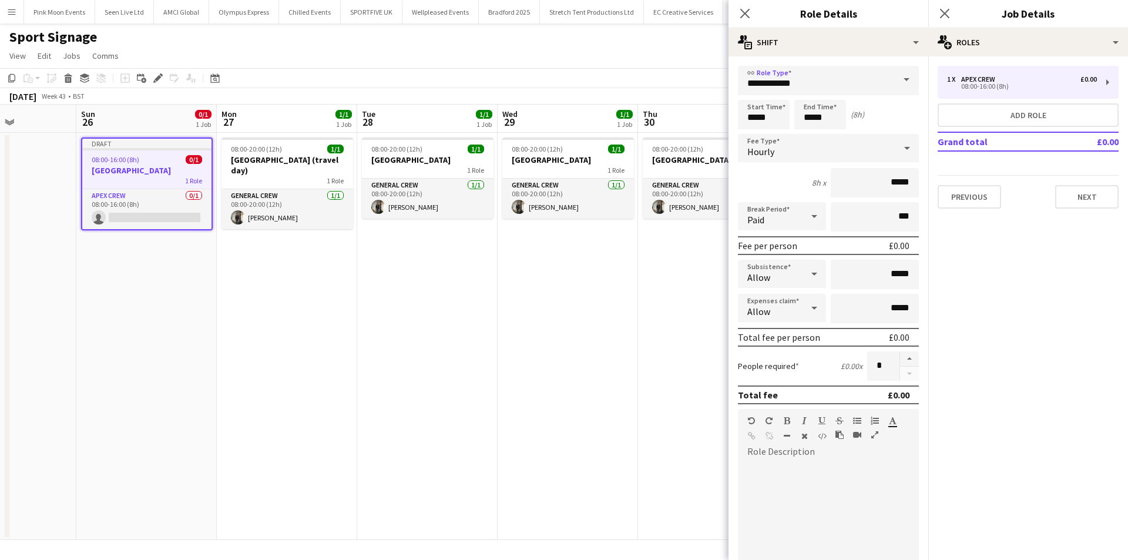
click at [783, 149] on div "Hourly" at bounding box center [817, 148] width 158 height 28
click at [794, 213] on span "Fixed" at bounding box center [824, 210] width 153 height 11
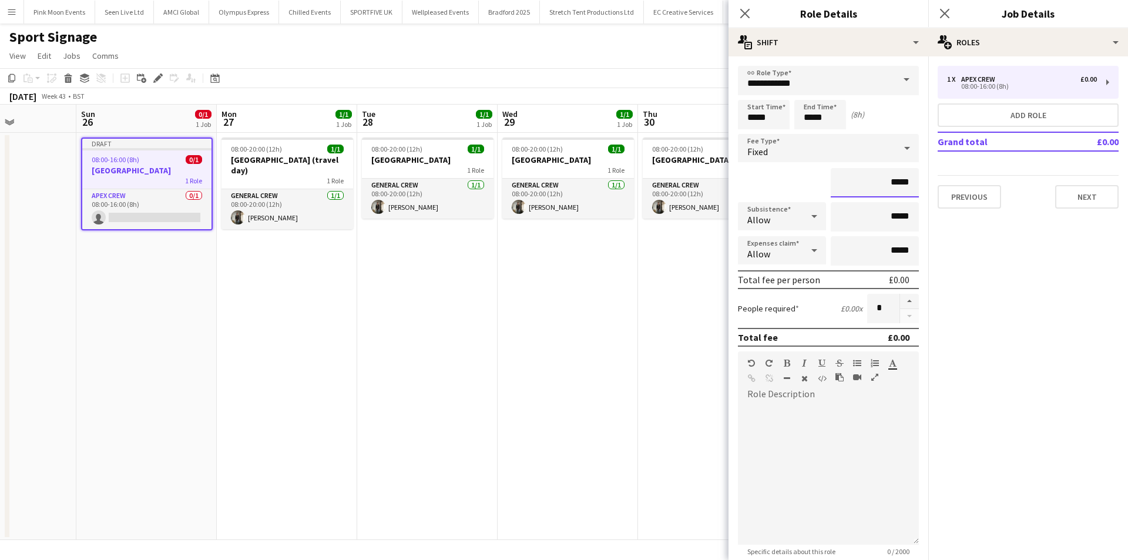
drag, startPoint x: 861, startPoint y: 183, endPoint x: 934, endPoint y: 183, distance: 73.5
click at [934, 183] on body "Menu Boards Boards Boards All jobs Status Workforce Workforce My Workforce Recr…" at bounding box center [564, 280] width 1128 height 560
type input "*******"
click at [745, 12] on icon "Close pop-in" at bounding box center [744, 13] width 11 height 11
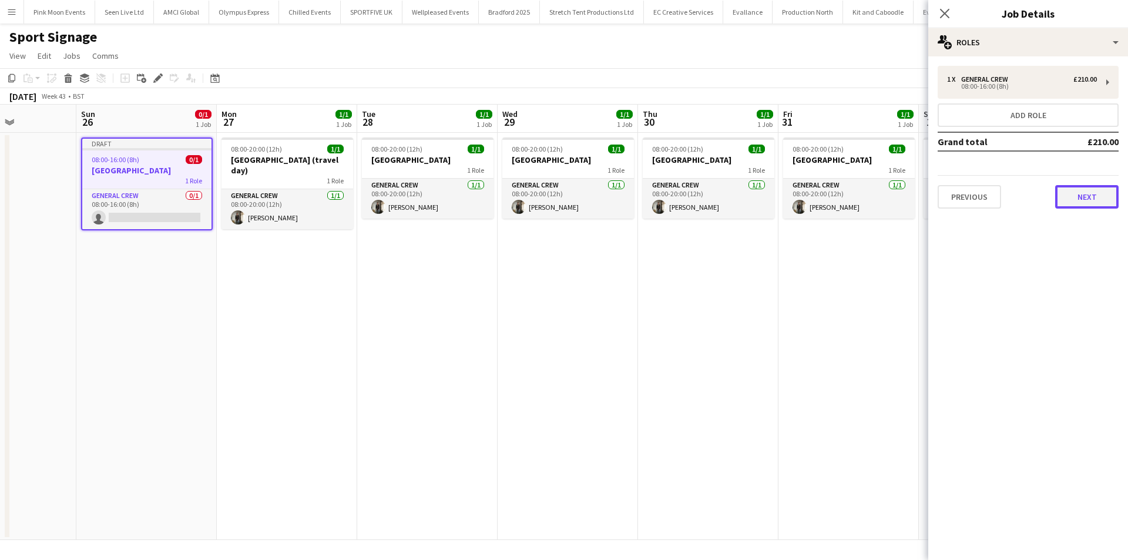
click at [1090, 189] on button "Next" at bounding box center [1086, 197] width 63 height 24
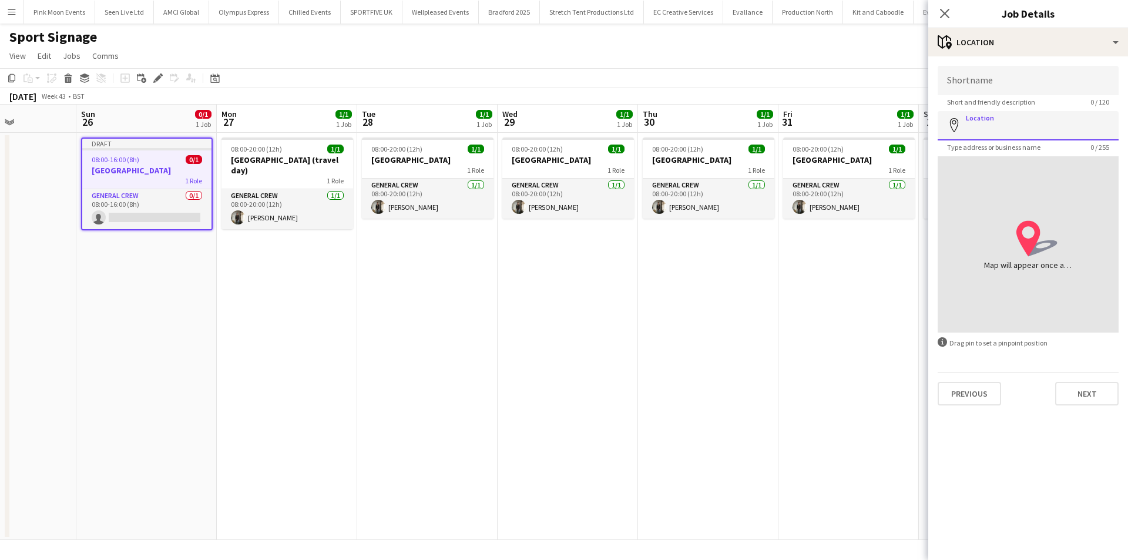
click at [997, 128] on input "Location" at bounding box center [1028, 125] width 181 height 29
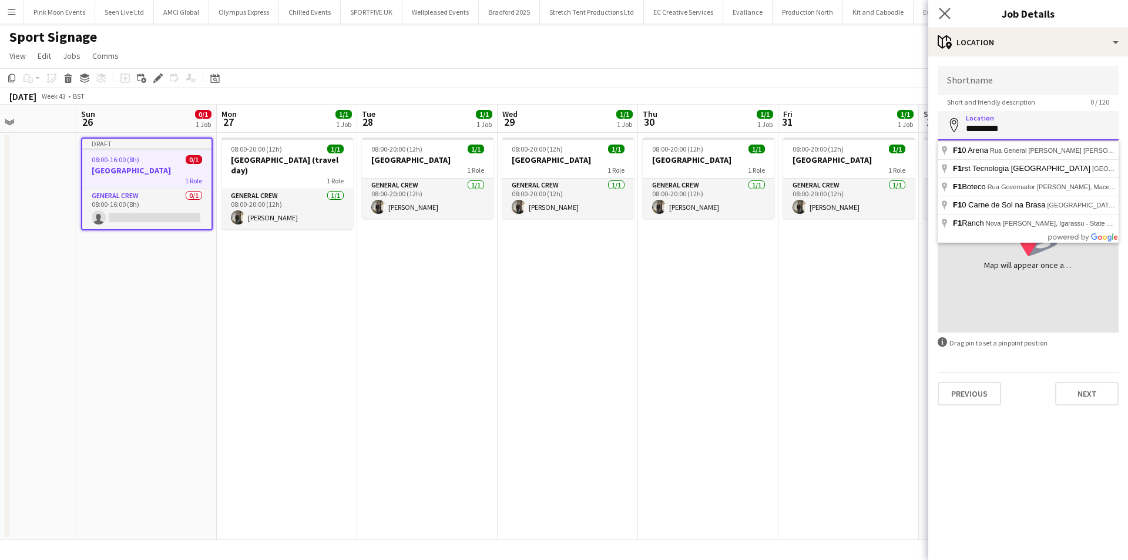
type input "*********"
click at [950, 19] on app-icon "Close pop-in" at bounding box center [945, 13] width 17 height 17
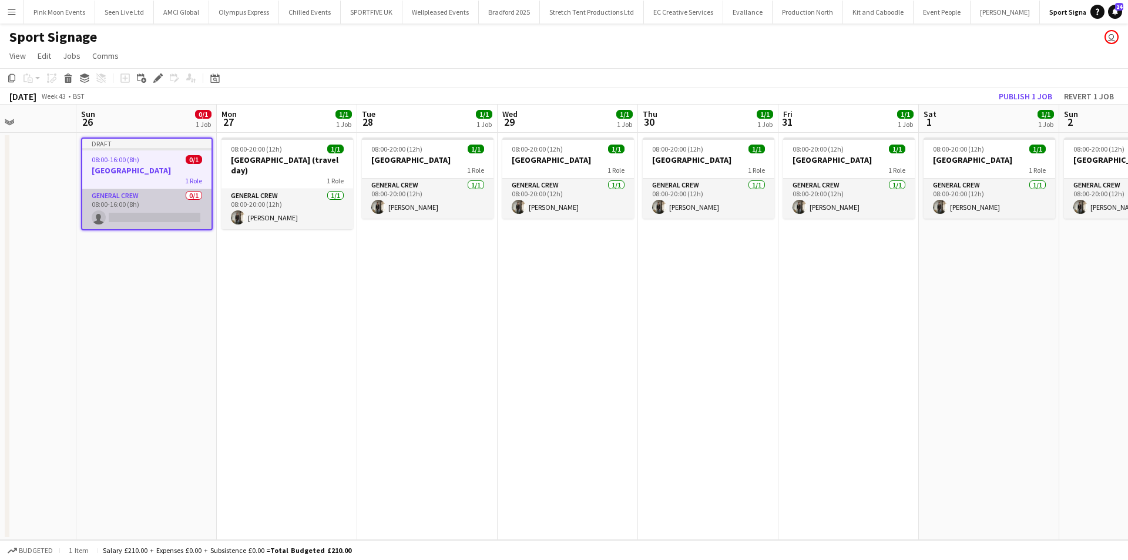
click at [153, 221] on app-card-role "General Crew 0/1 08:00-16:00 (8h) single-neutral-actions" at bounding box center [146, 209] width 129 height 40
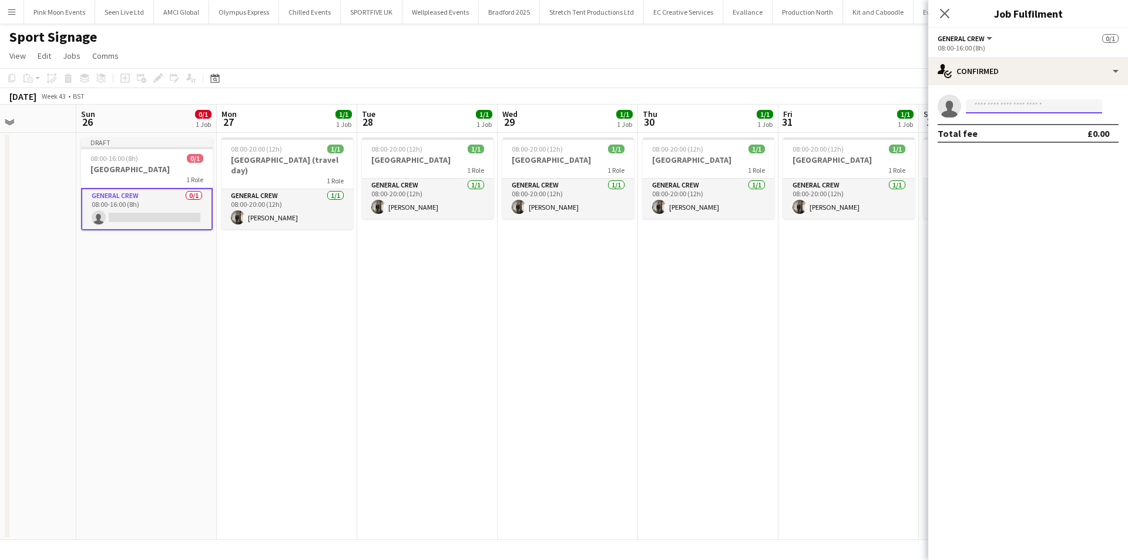
click at [989, 104] on input at bounding box center [1034, 106] width 136 height 14
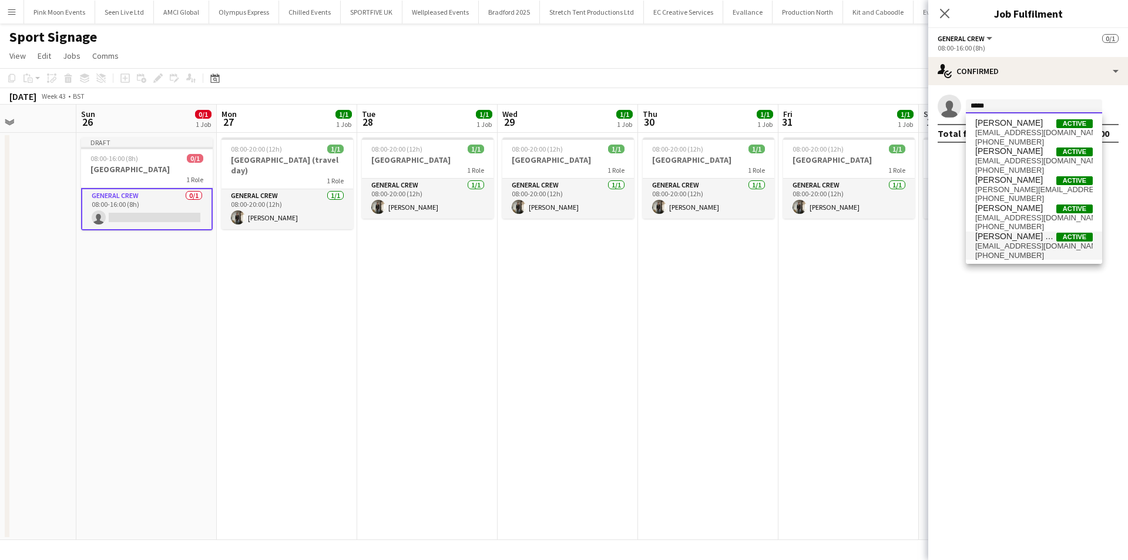
type input "*****"
click at [991, 249] on span "[EMAIL_ADDRESS][DOMAIN_NAME]" at bounding box center [1035, 246] width 118 height 9
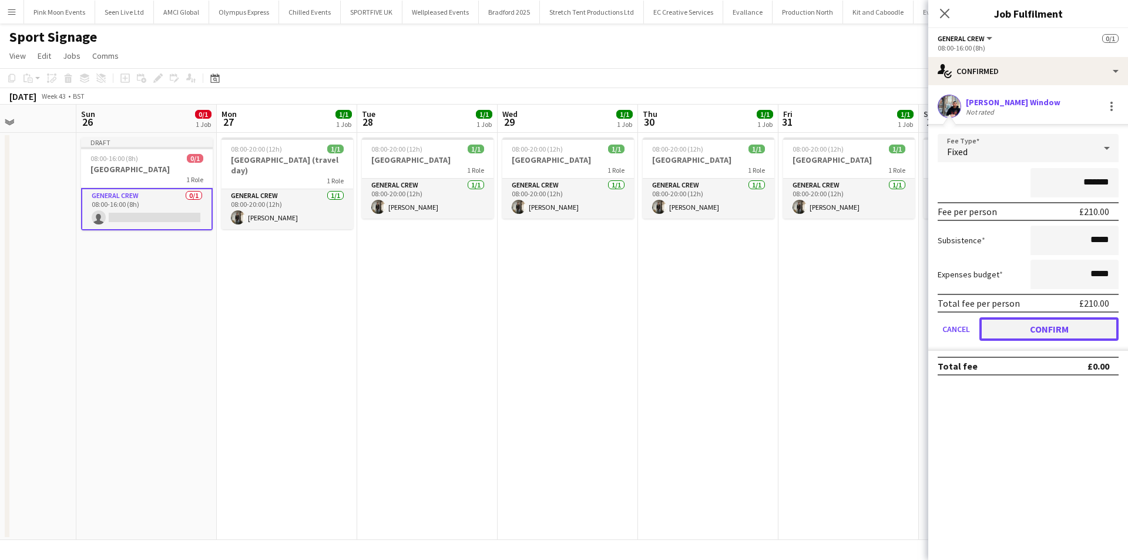
click at [1037, 335] on button "Confirm" at bounding box center [1049, 329] width 139 height 24
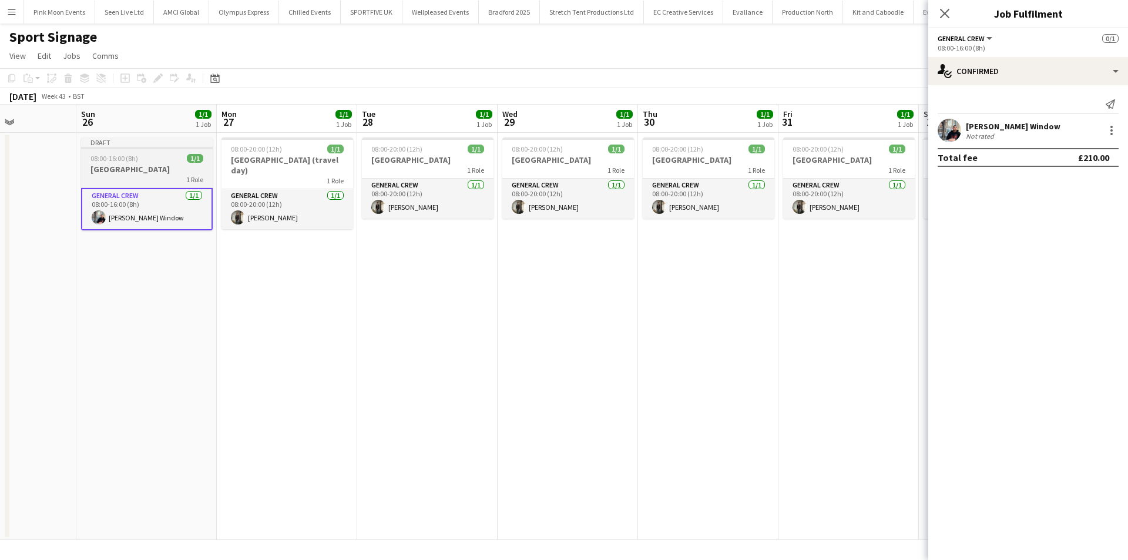
click at [105, 154] on span "08:00-16:00 (8h)" at bounding box center [115, 158] width 48 height 9
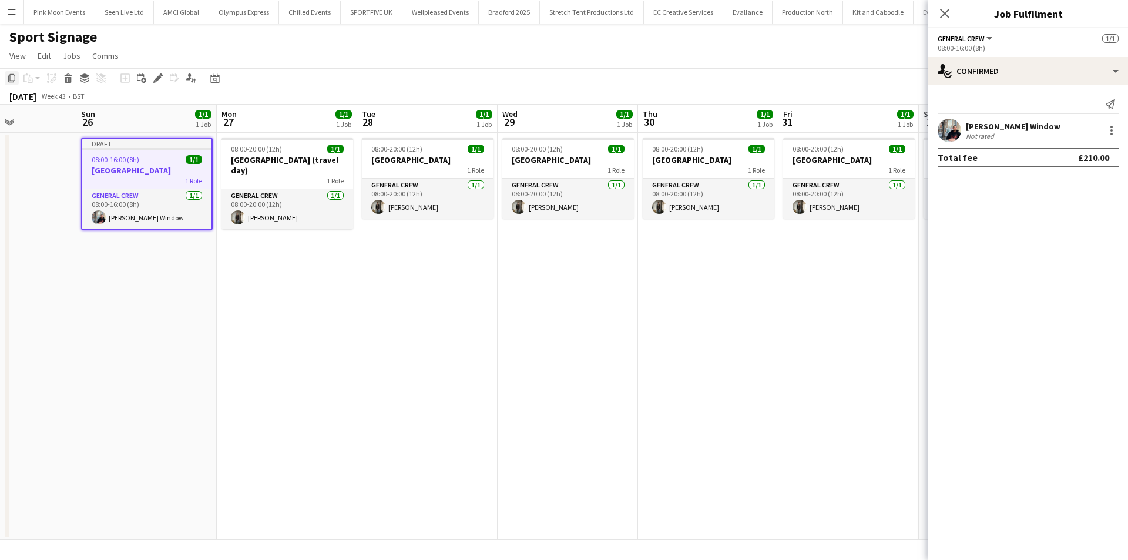
click at [6, 75] on div "Copy" at bounding box center [12, 78] width 14 height 14
click at [293, 270] on app-date-cell "08:00-20:00 (12h) 1/1 [GEOGRAPHIC_DATA] (travel day) 1 Role General Crew [DATE]…" at bounding box center [287, 336] width 140 height 407
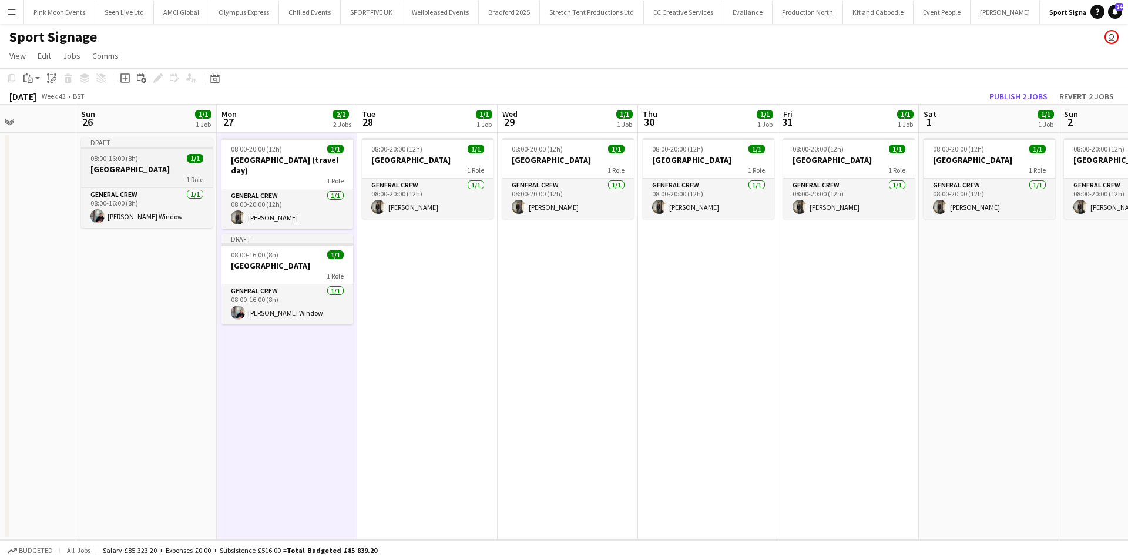
click at [162, 157] on div "08:00-16:00 (8h) 1/1" at bounding box center [147, 158] width 132 height 9
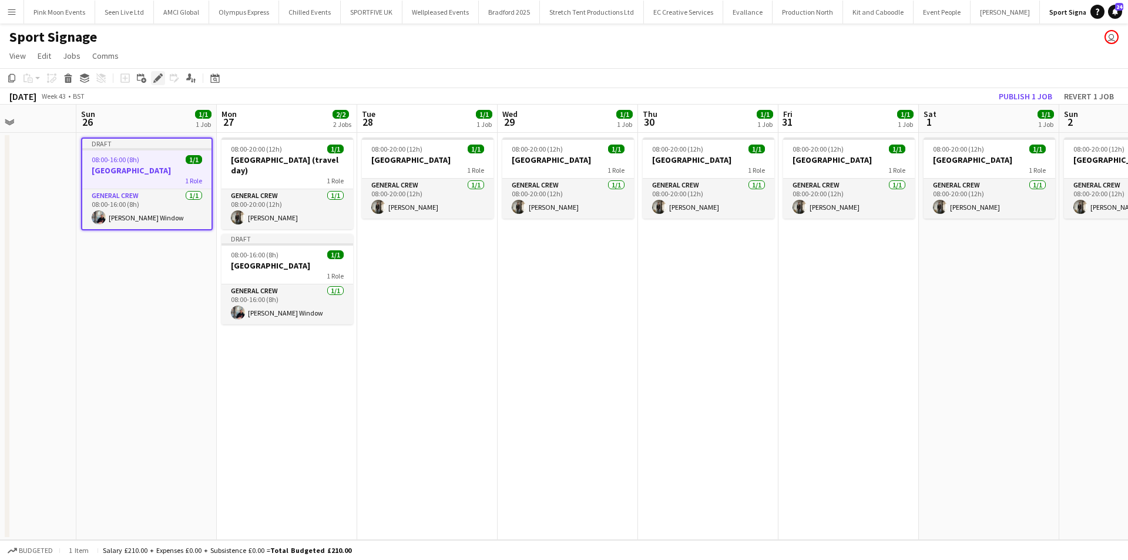
click at [154, 72] on div "Edit" at bounding box center [158, 78] width 14 height 14
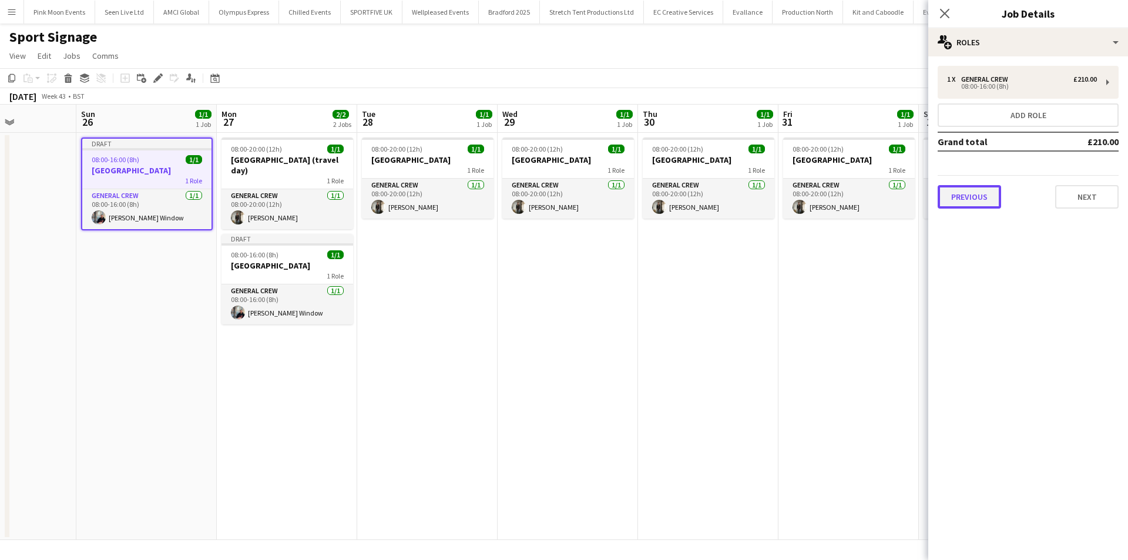
click at [986, 192] on button "Previous" at bounding box center [969, 197] width 63 height 24
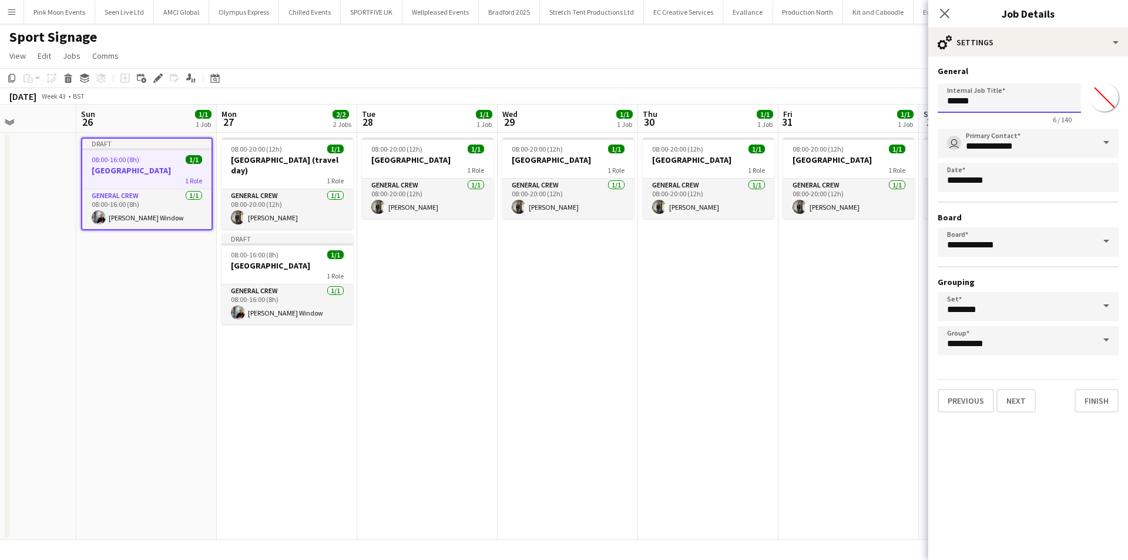
click at [1014, 100] on input "******" at bounding box center [1009, 97] width 143 height 29
type input "**********"
click at [1013, 403] on button "Next" at bounding box center [1016, 401] width 39 height 24
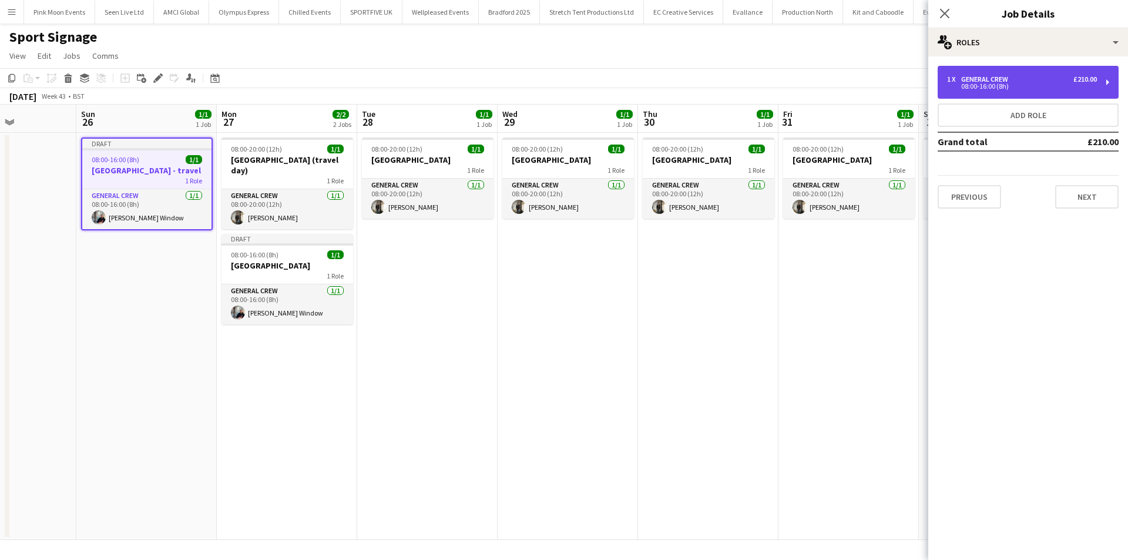
click at [1011, 90] on div "1 x General Crew £210.00 08:00-16:00 (8h)" at bounding box center [1028, 82] width 181 height 33
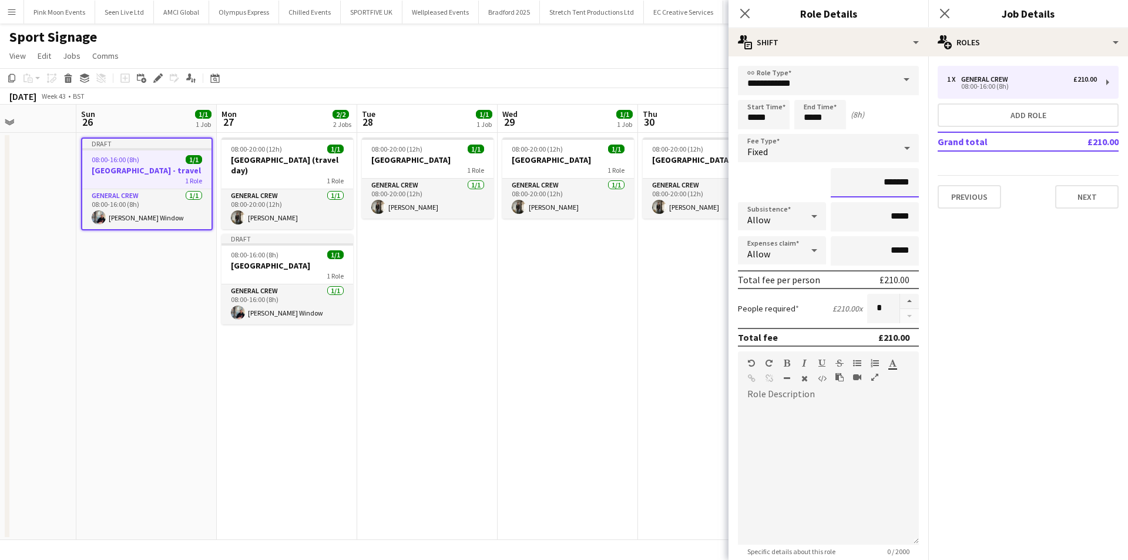
drag, startPoint x: 864, startPoint y: 182, endPoint x: 910, endPoint y: 182, distance: 45.3
click at [910, 182] on input "*******" at bounding box center [875, 182] width 88 height 29
type input "****"
click at [743, 15] on icon at bounding box center [744, 13] width 11 height 11
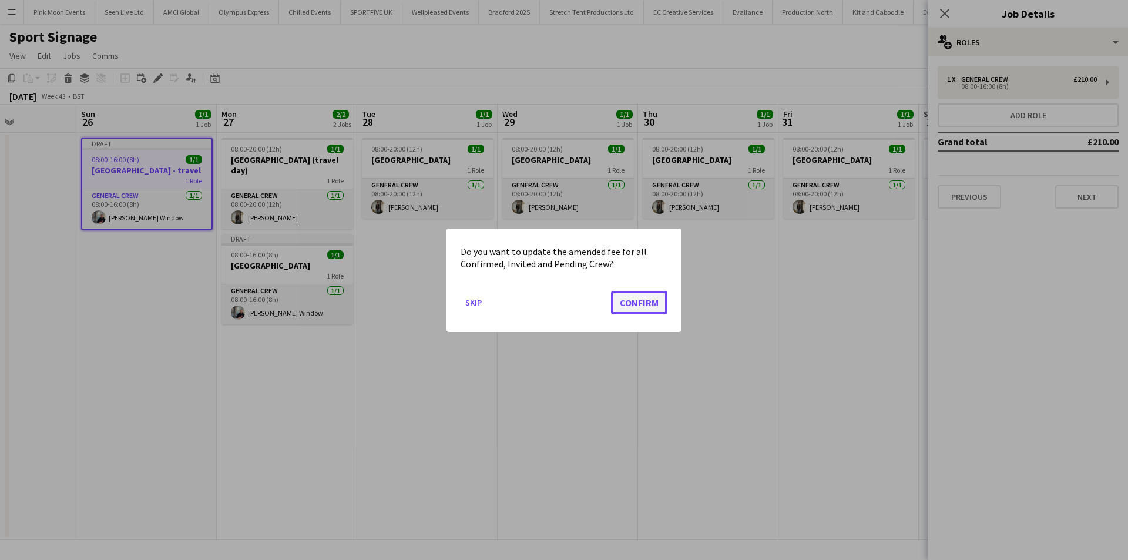
click at [641, 293] on button "Confirm" at bounding box center [639, 302] width 56 height 24
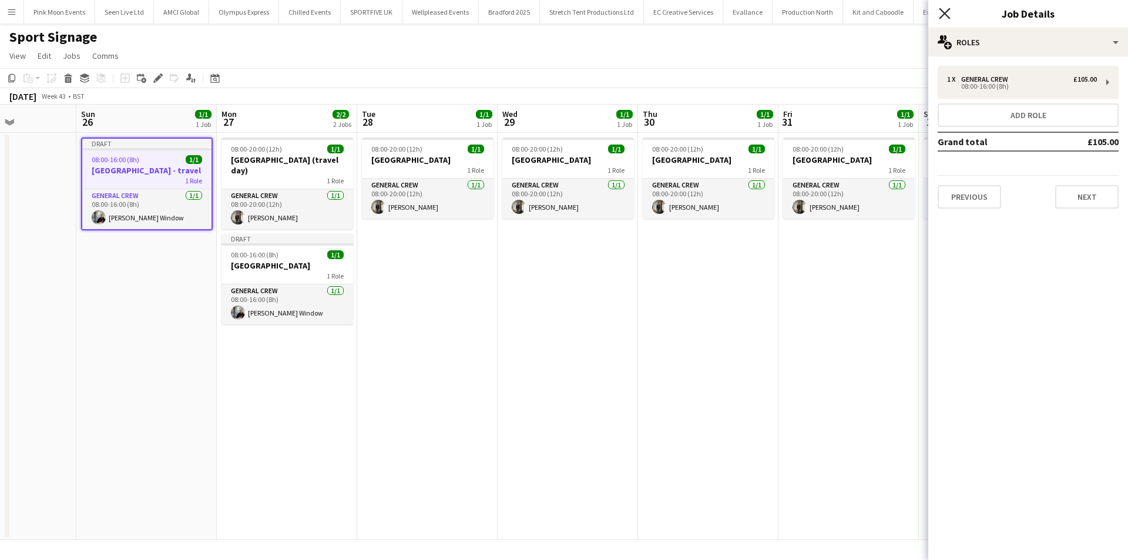
click at [946, 12] on icon at bounding box center [944, 13] width 11 height 11
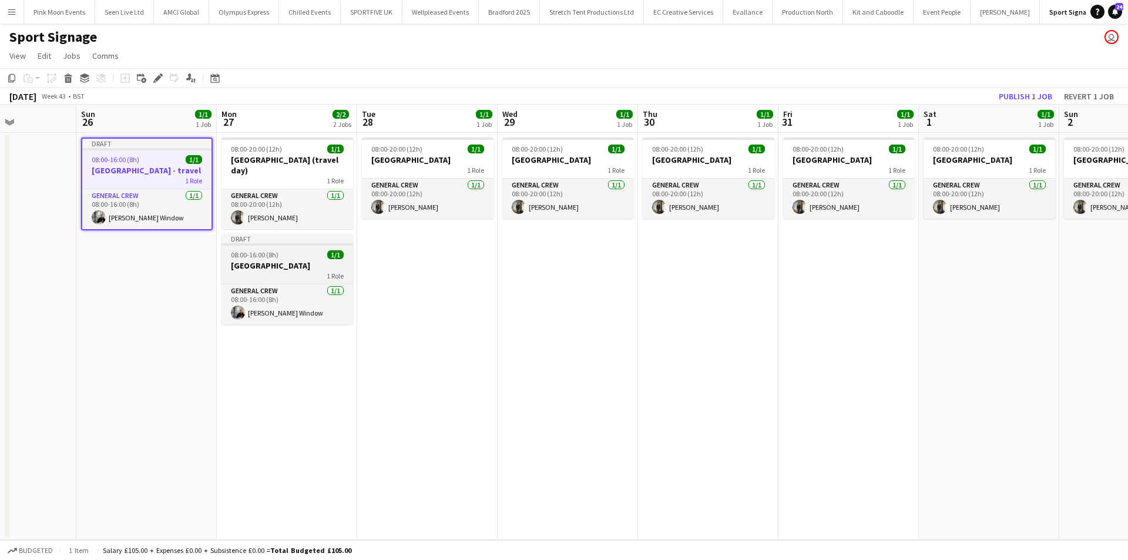
click at [262, 271] on div "1 Role" at bounding box center [288, 275] width 132 height 9
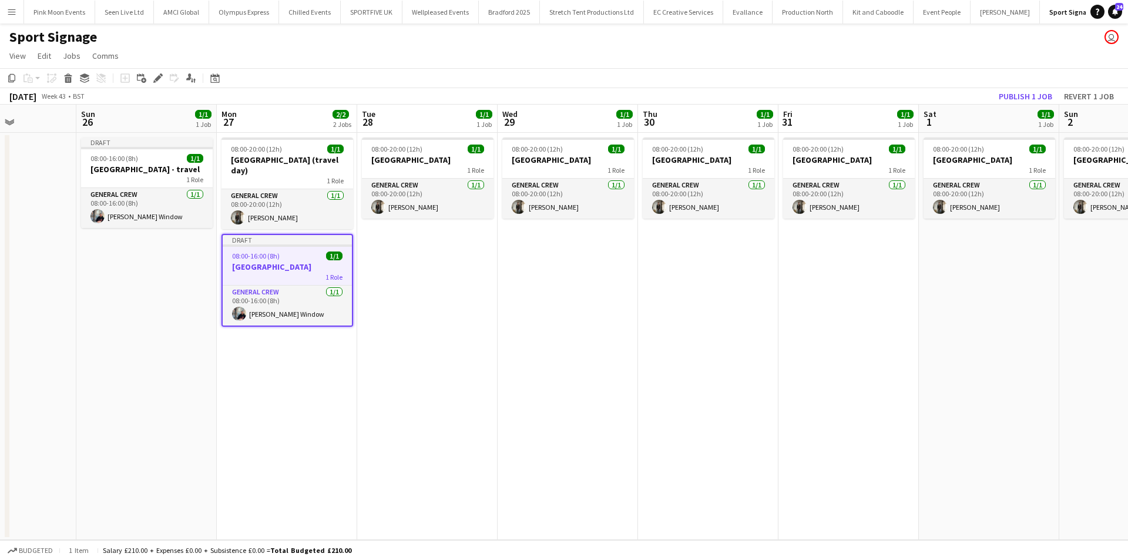
click at [409, 276] on app-date-cell "08:00-20:00 (12h) 1/1 Brazil 1 Role General Crew [DATE] 08:00-20:00 (12h) [PERS…" at bounding box center [427, 336] width 140 height 407
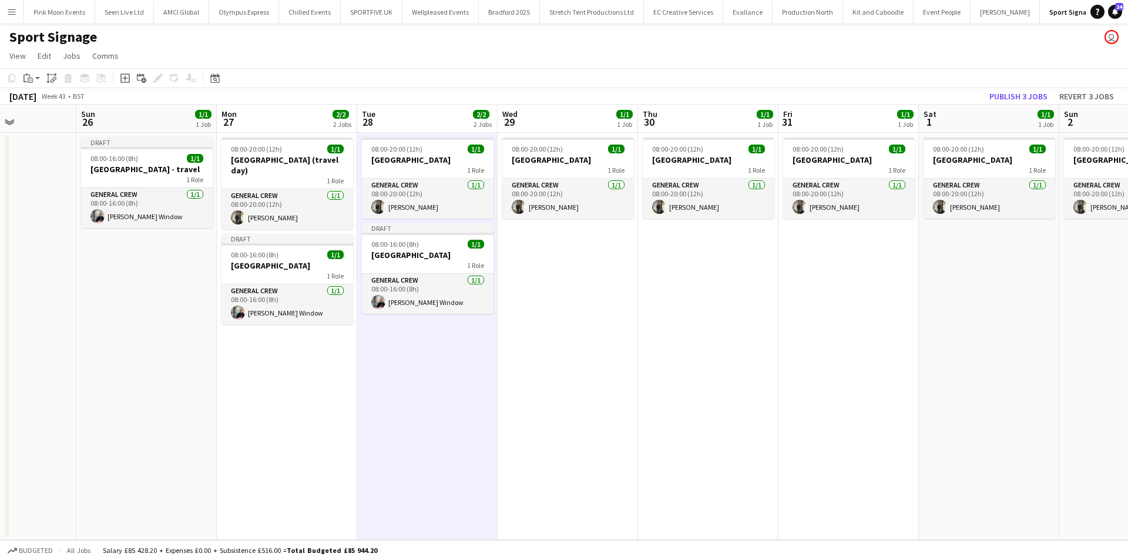
click at [617, 245] on app-date-cell "08:00-20:00 (12h) 1/1 Brazil 1 Role General Crew [DATE] 08:00-20:00 (12h) [PERS…" at bounding box center [568, 336] width 140 height 407
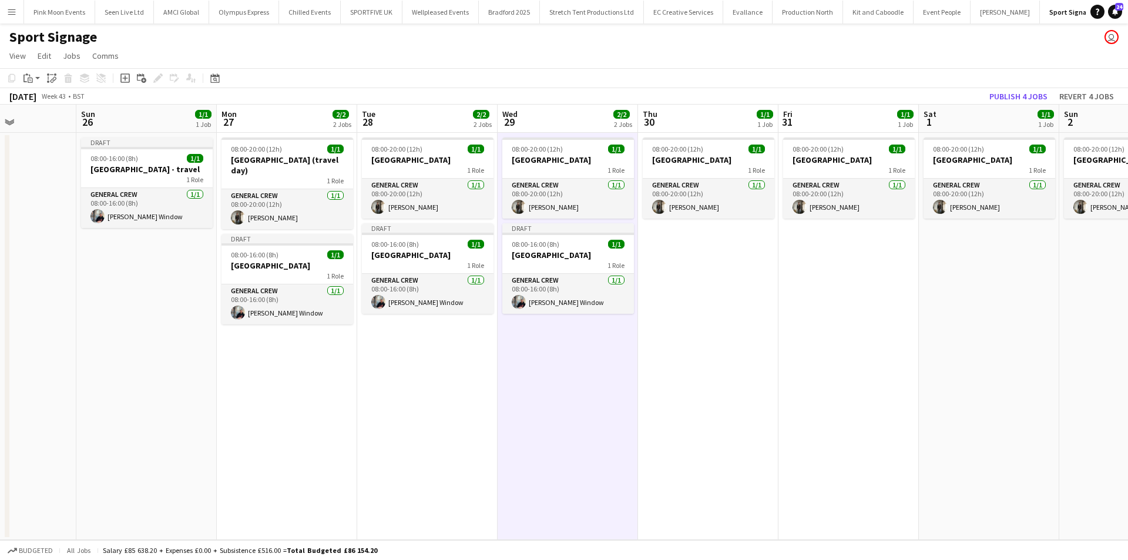
click at [691, 271] on app-date-cell "08:00-20:00 (12h) 1/1 Brazil 1 Role General Crew [DATE] 08:00-20:00 (12h) [PERS…" at bounding box center [708, 336] width 140 height 407
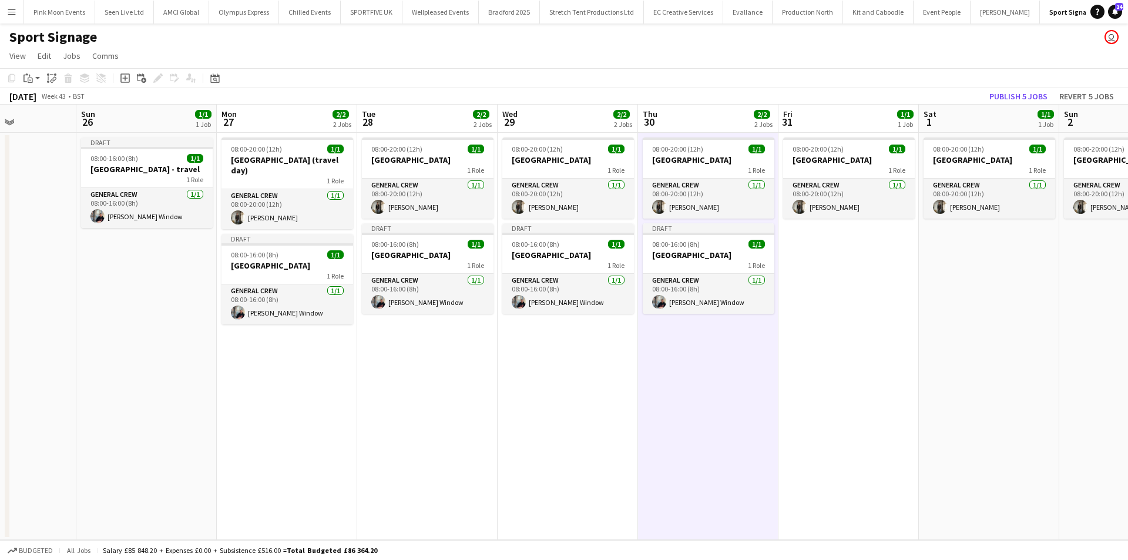
drag, startPoint x: 803, startPoint y: 273, endPoint x: 810, endPoint y: 276, distance: 7.4
click at [802, 274] on app-date-cell "08:00-20:00 (12h) 1/1 Brazil 1 Role General Crew [DATE] 08:00-20:00 (12h) [PERS…" at bounding box center [849, 336] width 140 height 407
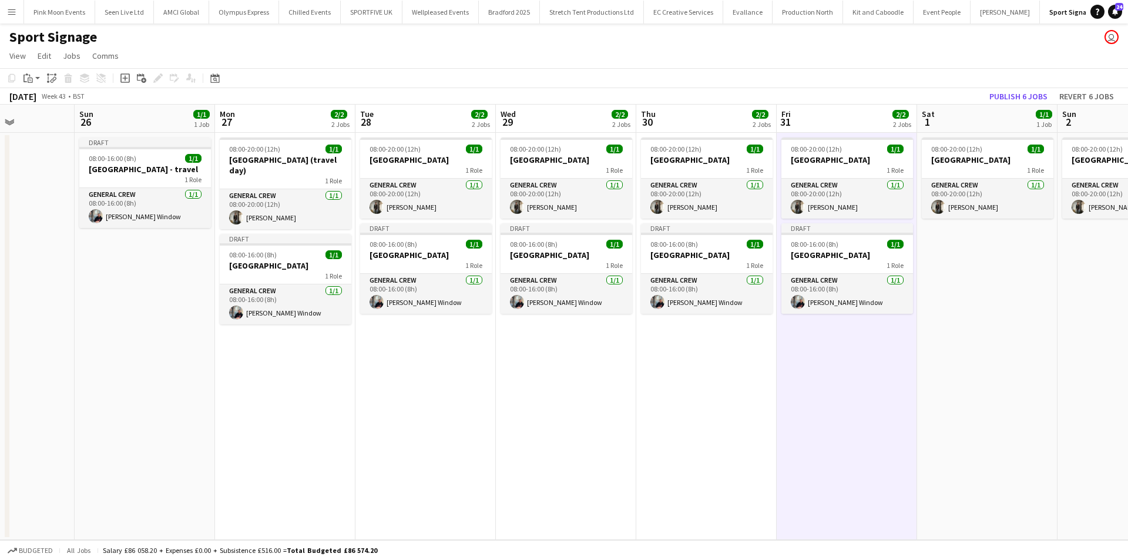
click at [954, 283] on app-date-cell "08:00-20:00 (12h) 1/1 Brazil 1 Role General Crew [DATE] 08:00-20:00 (12h) [PERS…" at bounding box center [987, 336] width 140 height 407
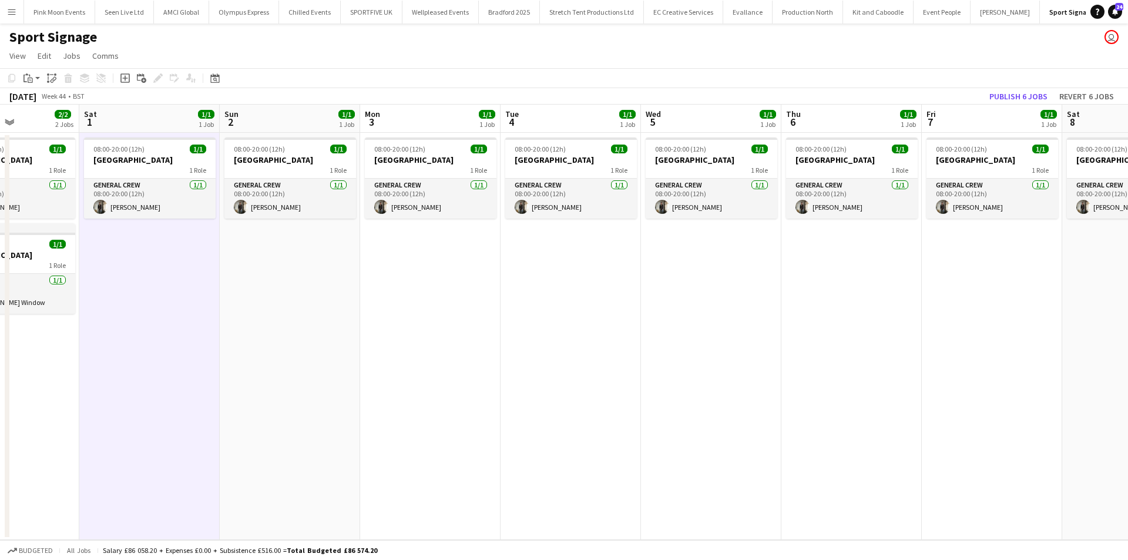
drag, startPoint x: 961, startPoint y: 323, endPoint x: 140, endPoint y: 464, distance: 832.5
click at [139, 465] on app-calendar-viewport "Wed 29 2/2 2 Jobs Thu 30 2/2 2 Jobs Fri 31 2/2 2 Jobs Sat 1 1/1 1 Job Sun 2 1/1…" at bounding box center [564, 322] width 1128 height 435
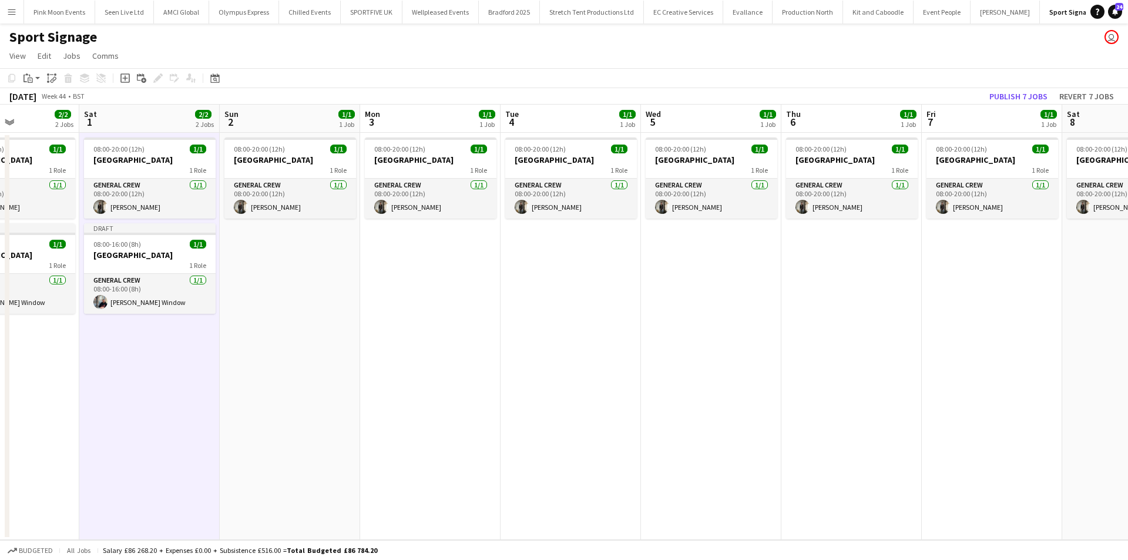
click at [294, 329] on app-date-cell "08:00-20:00 (12h) 1/1 Brazil 1 Role General Crew [DATE] 08:00-20:00 (12h) [PERS…" at bounding box center [290, 336] width 140 height 407
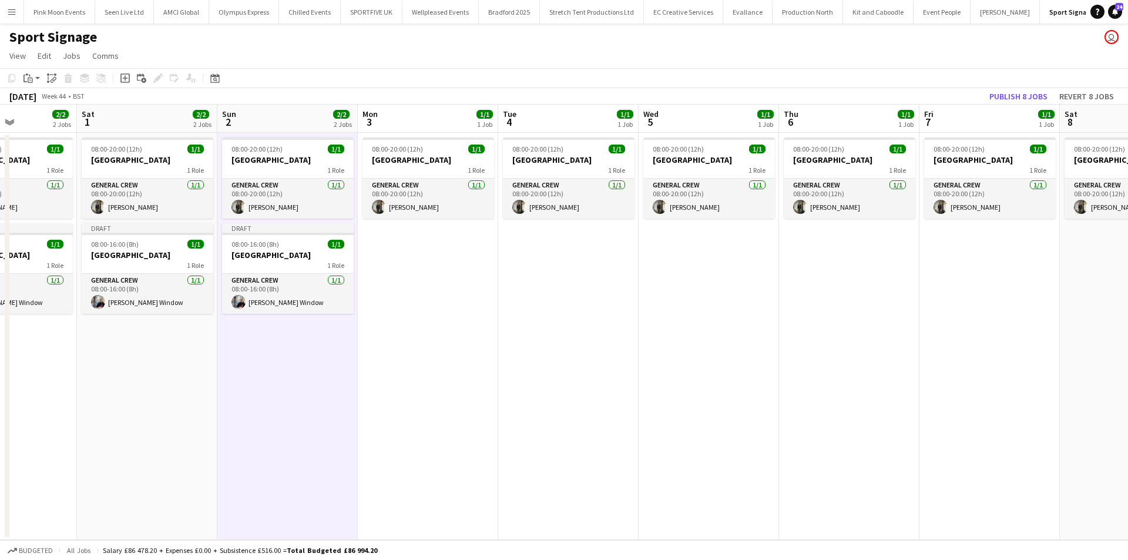
click at [423, 309] on app-date-cell "08:00-20:00 (12h) 1/1 Brazil 1 Role General Crew [DATE] 08:00-20:00 (12h) [PERS…" at bounding box center [428, 336] width 140 height 407
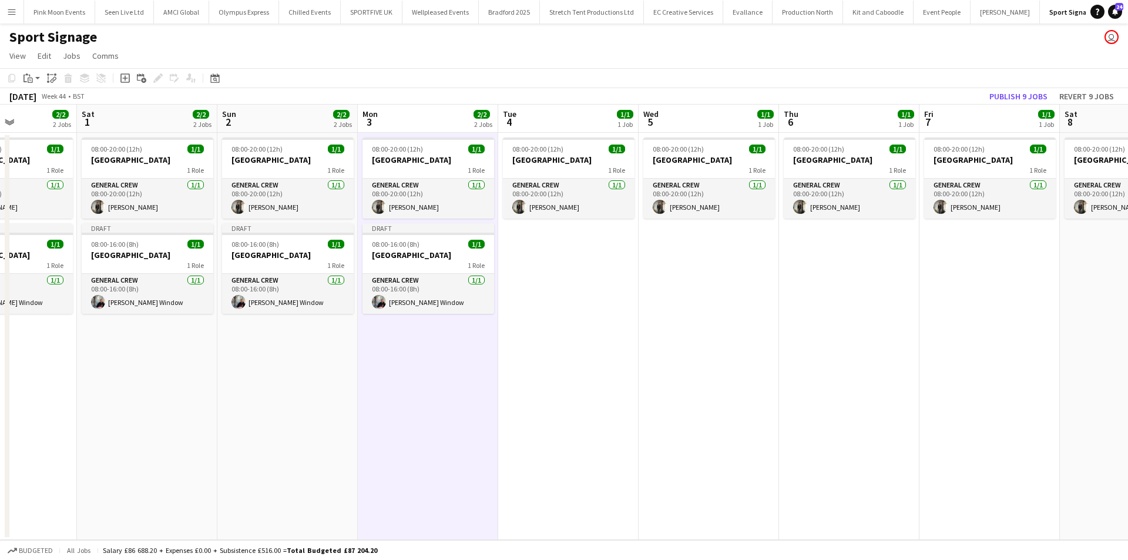
click at [614, 302] on app-date-cell "08:00-20:00 (12h) 1/1 Brazil 1 Role General Crew [DATE] 08:00-20:00 (12h) [PERS…" at bounding box center [568, 336] width 140 height 407
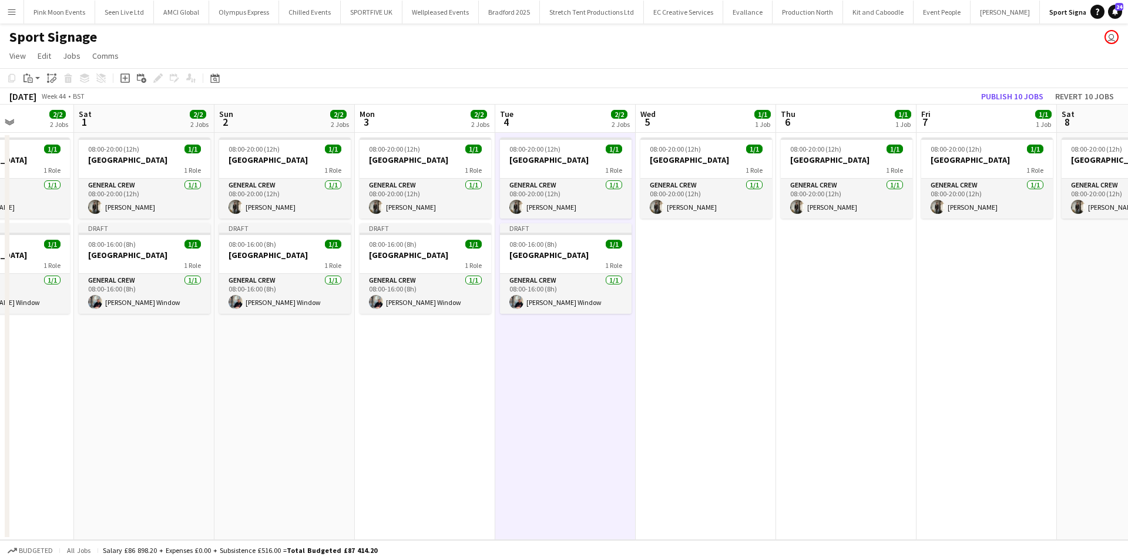
drag, startPoint x: 681, startPoint y: 287, endPoint x: 713, endPoint y: 286, distance: 31.8
click at [681, 287] on app-date-cell "08:00-20:00 (12h) 1/1 Brazil 1 Role General Crew [DATE] 08:00-20:00 (12h) [PERS…" at bounding box center [706, 336] width 140 height 407
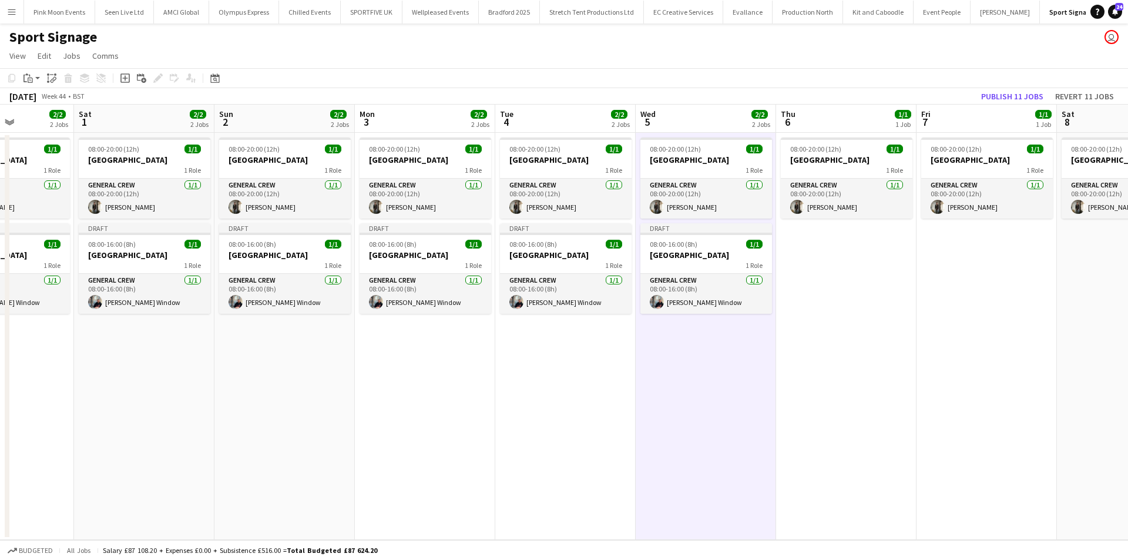
click at [836, 287] on app-date-cell "08:00-20:00 (12h) 1/1 Brazil 1 Role General Crew [DATE] 08:00-20:00 (12h) [PERS…" at bounding box center [846, 336] width 140 height 407
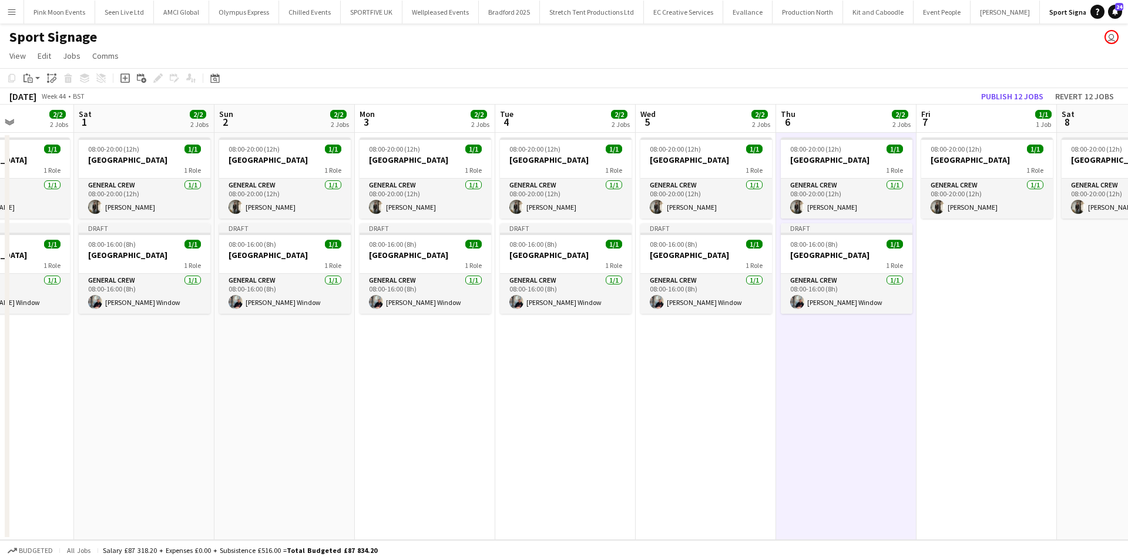
click at [1013, 286] on app-date-cell "08:00-20:00 (12h) 1/1 Brazil 1 Role General Crew [DATE] 08:00-20:00 (12h) [PERS…" at bounding box center [987, 336] width 140 height 407
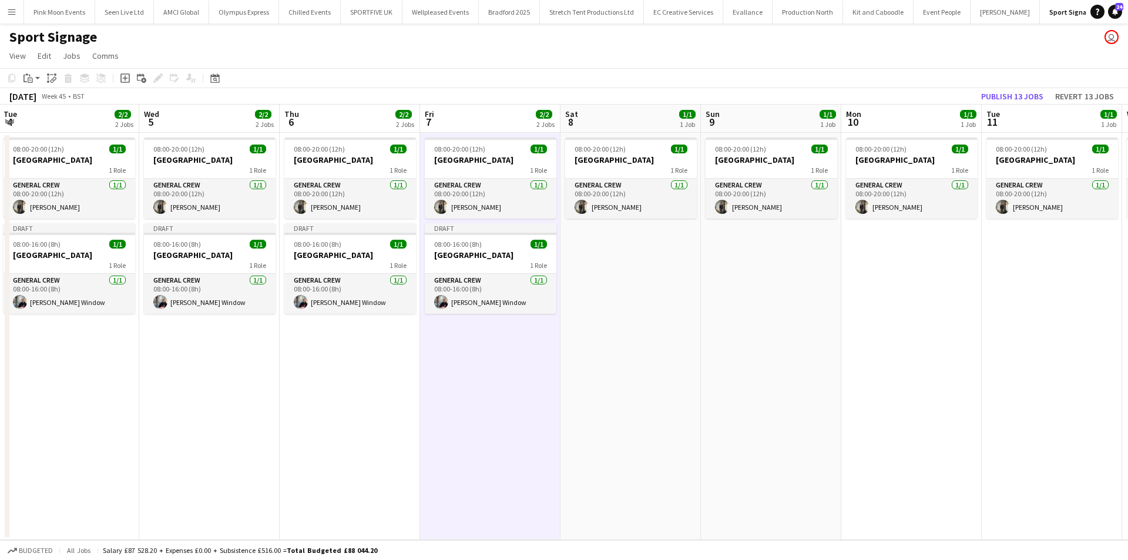
scroll to position [0, 324]
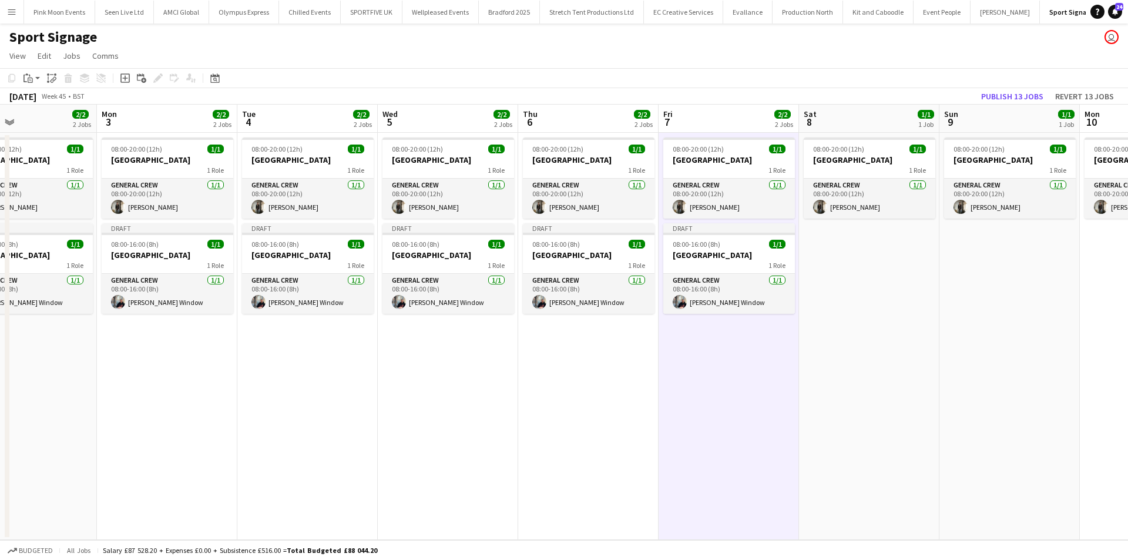
drag, startPoint x: 836, startPoint y: 357, endPoint x: 442, endPoint y: 379, distance: 394.4
click at [442, 379] on app-calendar-viewport "Fri 31 2/2 2 Jobs Sat 1 2/2 2 Jobs Sun 2 2/2 2 Jobs Mon 3 2/2 2 Jobs Tue 4 2/2 …" at bounding box center [564, 322] width 1128 height 435
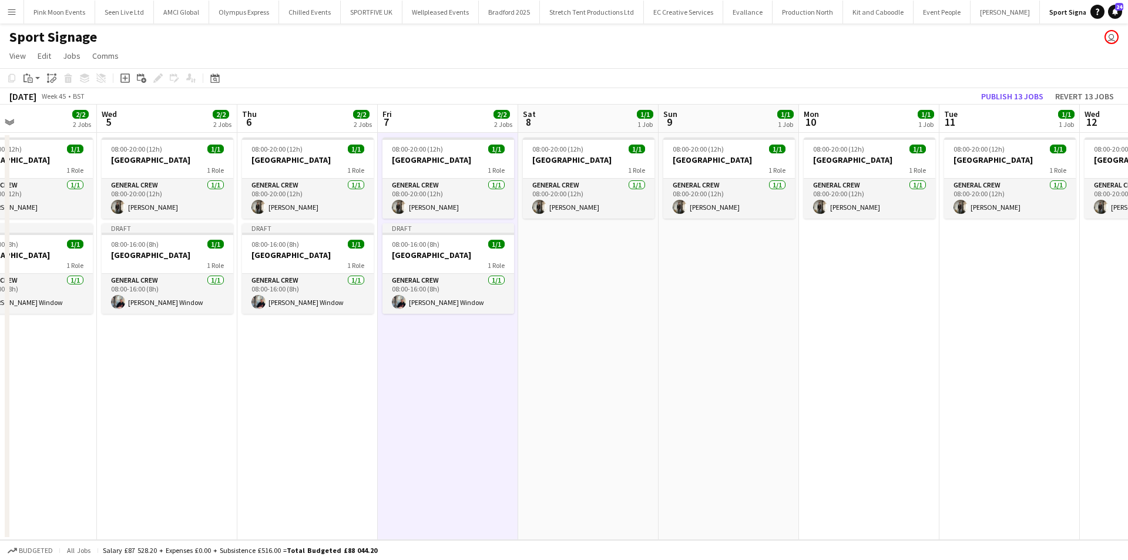
click at [548, 283] on app-date-cell "08:00-20:00 (12h) 1/1 Brazil 1 Role General Crew [DATE] 08:00-20:00 (12h) [PERS…" at bounding box center [588, 336] width 140 height 407
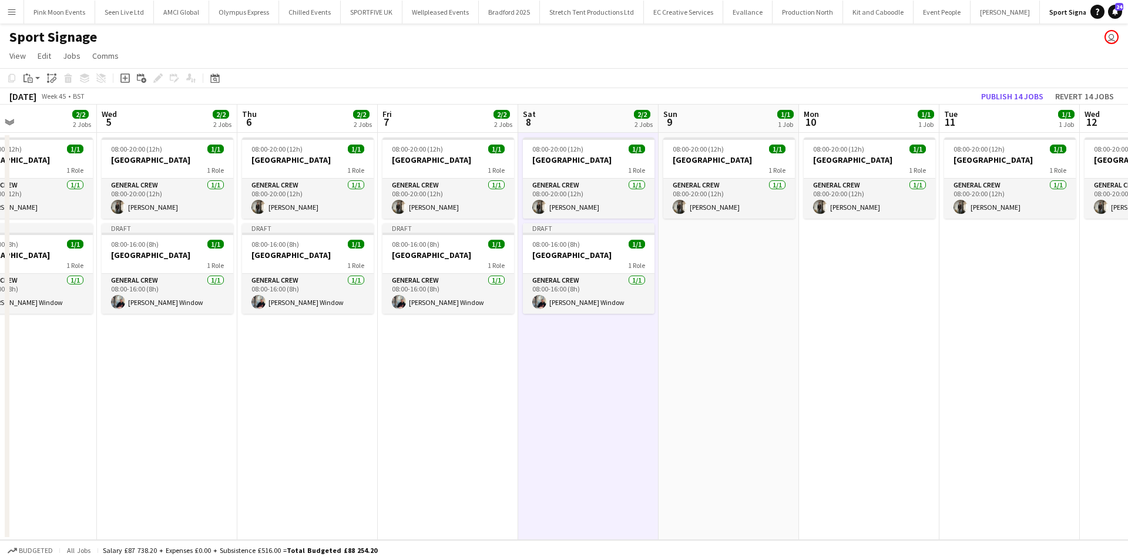
click at [745, 282] on app-date-cell "08:00-20:00 (12h) 1/1 Brazil 1 Role General Crew [DATE] 08:00-20:00 (12h) [PERS…" at bounding box center [729, 336] width 140 height 407
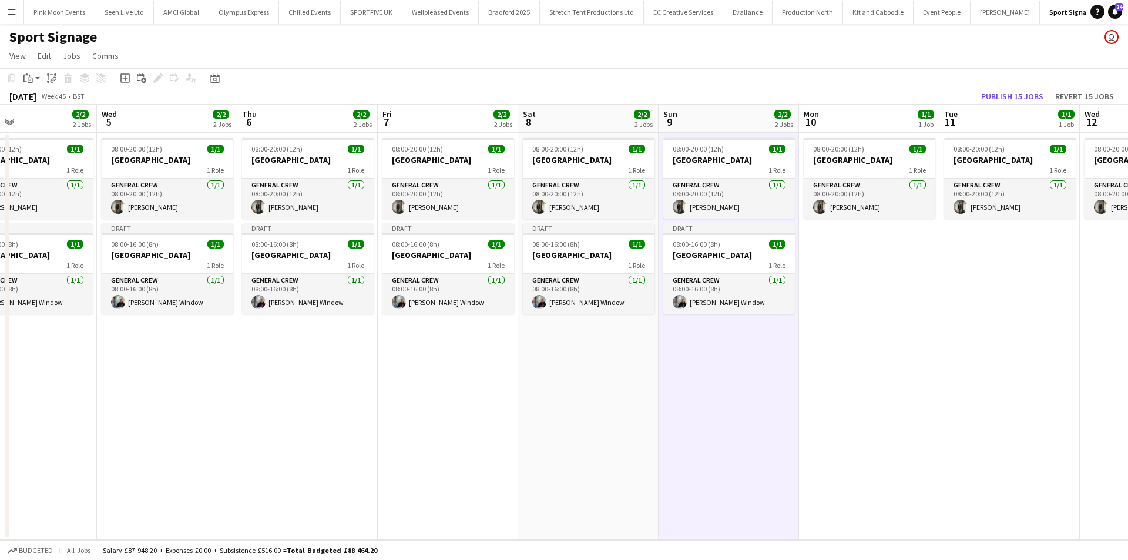
click at [857, 282] on app-date-cell "08:00-20:00 (12h) 1/1 Brazil 1 Role General Crew [DATE] 08:00-20:00 (12h) [PERS…" at bounding box center [869, 336] width 140 height 407
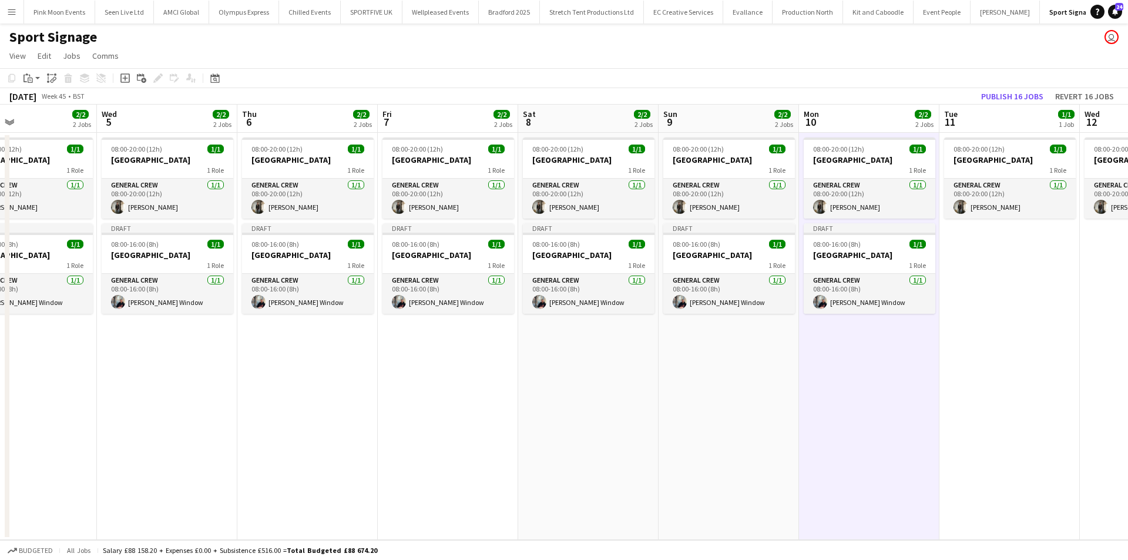
click at [998, 290] on app-date-cell "08:00-20:00 (12h) 1/1 Brazil 1 Role General Crew [DATE] 08:00-20:00 (12h) [PERS…" at bounding box center [1010, 336] width 140 height 407
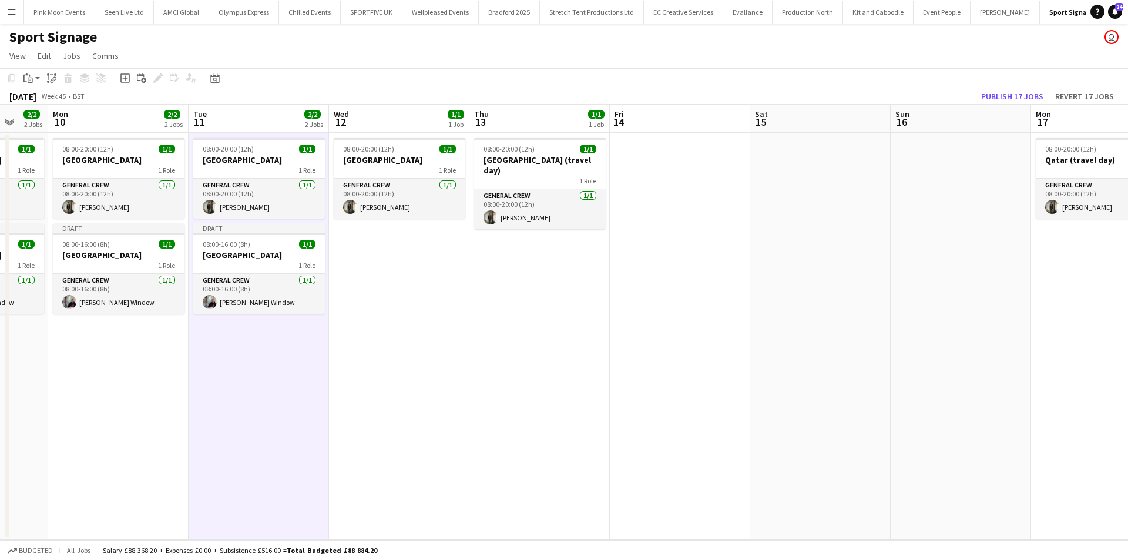
scroll to position [0, 515]
drag, startPoint x: 601, startPoint y: 403, endPoint x: 237, endPoint y: 429, distance: 364.7
click at [237, 429] on app-calendar-viewport "Thu 6 2/2 2 Jobs Fri 7 2/2 2 Jobs Sat 8 2/2 2 Jobs Sun 9 2/2 2 Jobs Mon 10 2/2 …" at bounding box center [564, 322] width 1128 height 435
click at [396, 279] on app-date-cell "08:00-20:00 (12h) 1/1 Brazil 1 Role General Crew [DATE] 08:00-20:00 (12h) [PERS…" at bounding box center [398, 336] width 140 height 407
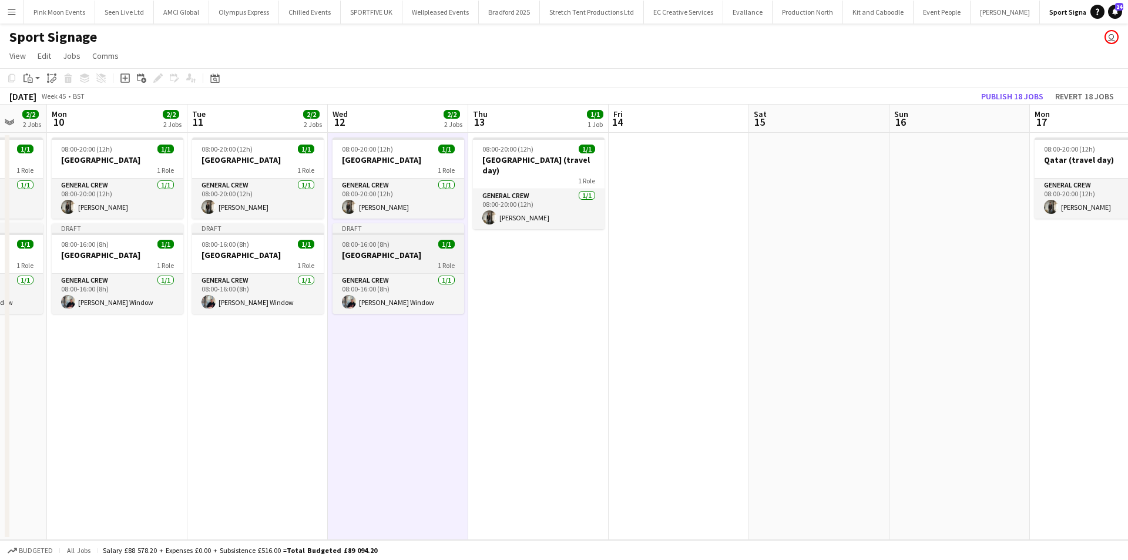
click at [390, 269] on div "1 Role" at bounding box center [399, 264] width 132 height 9
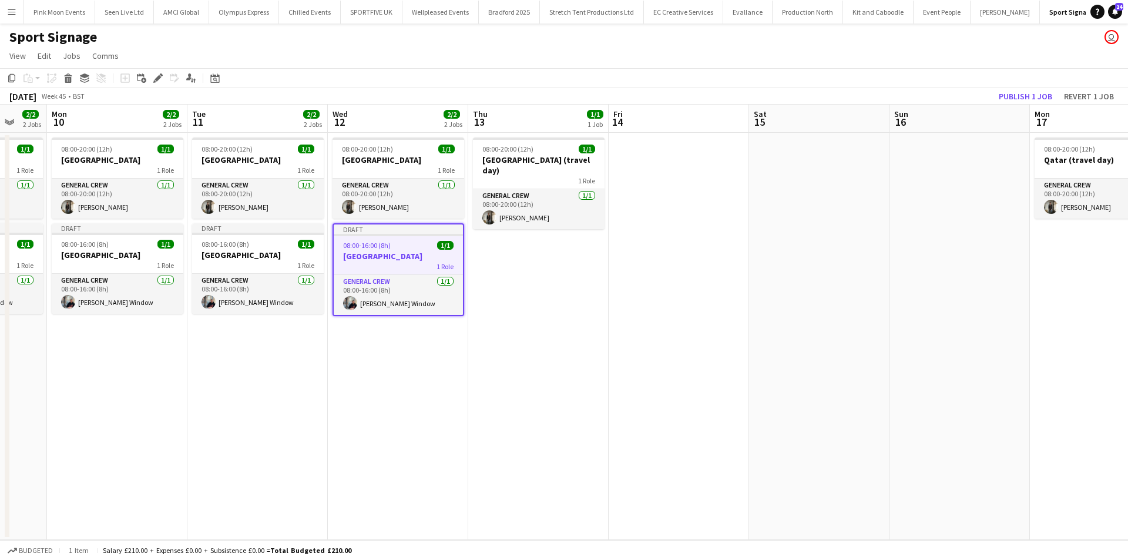
click at [166, 79] on div "Add job Add linked Job Edit Edit linked Job Applicants" at bounding box center [153, 78] width 90 height 14
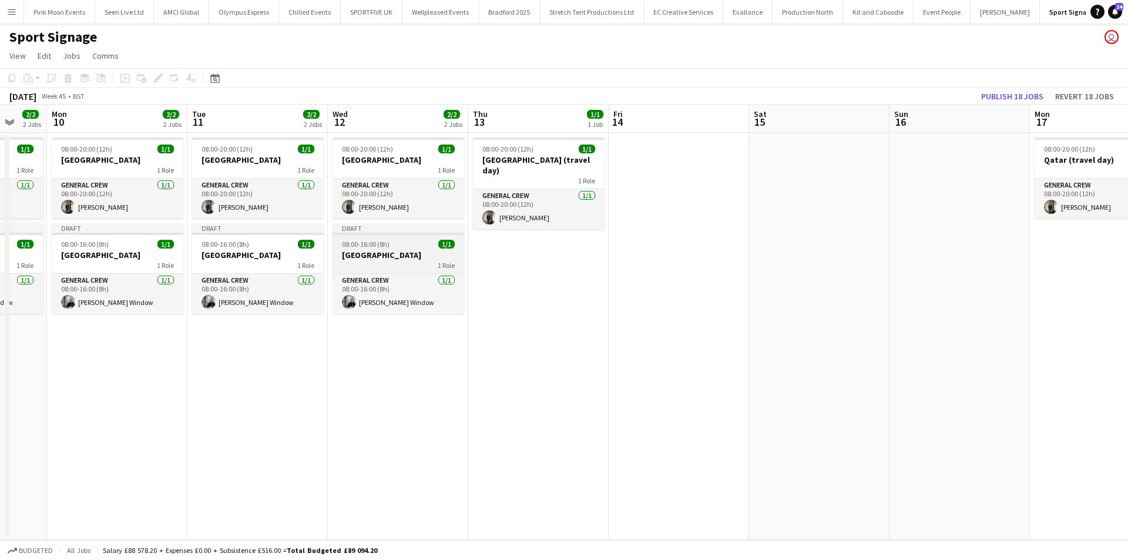
click at [356, 250] on app-job-card "Draft 08:00-16:00 (8h) 1/1 [GEOGRAPHIC_DATA] 1 Role General Crew [DATE] 08:00-1…" at bounding box center [399, 268] width 132 height 91
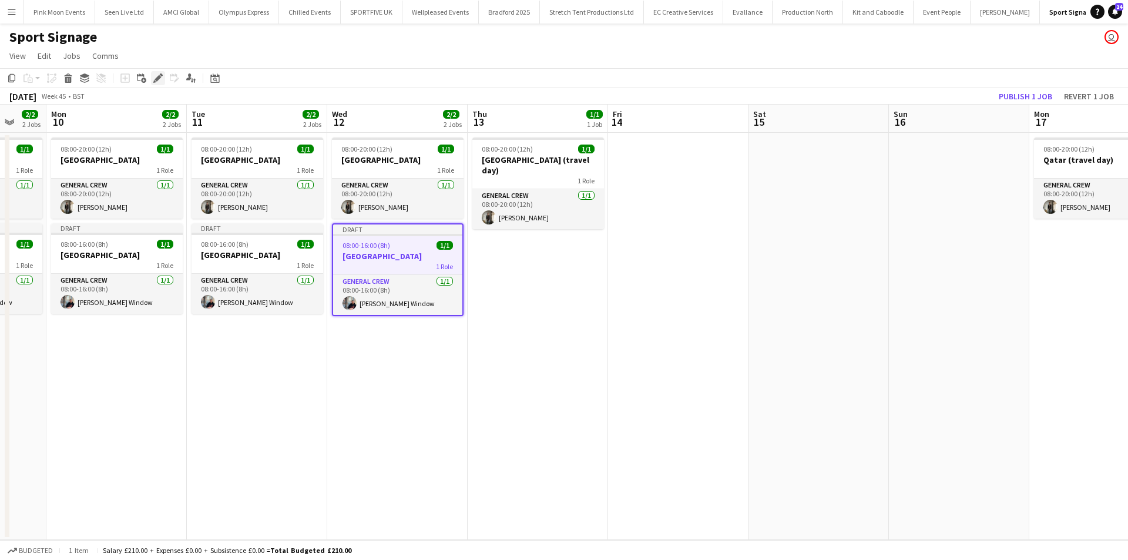
click at [158, 82] on icon "Edit" at bounding box center [157, 77] width 9 height 9
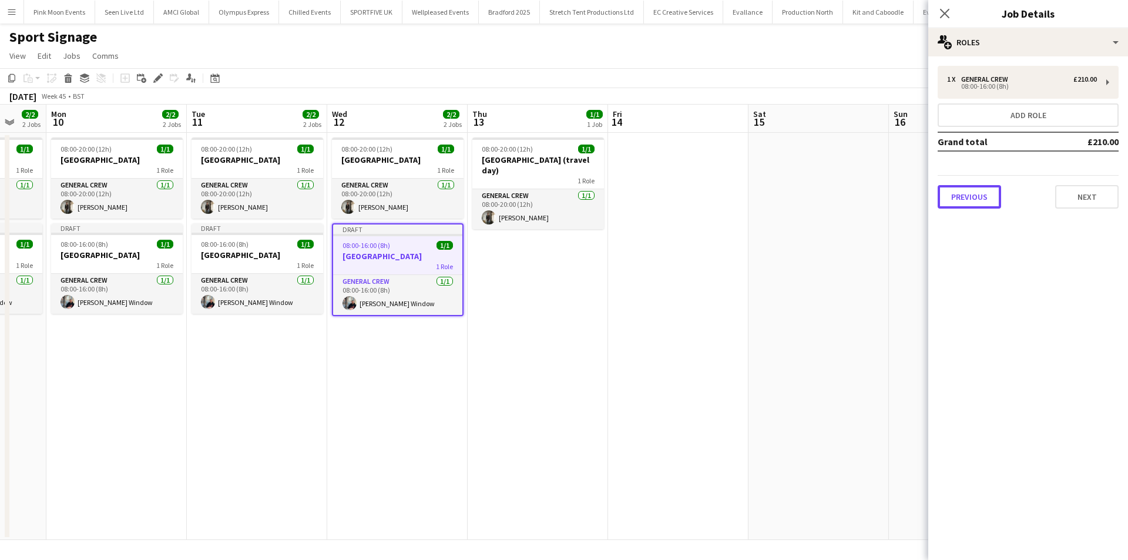
click at [977, 203] on button "Previous" at bounding box center [969, 197] width 63 height 24
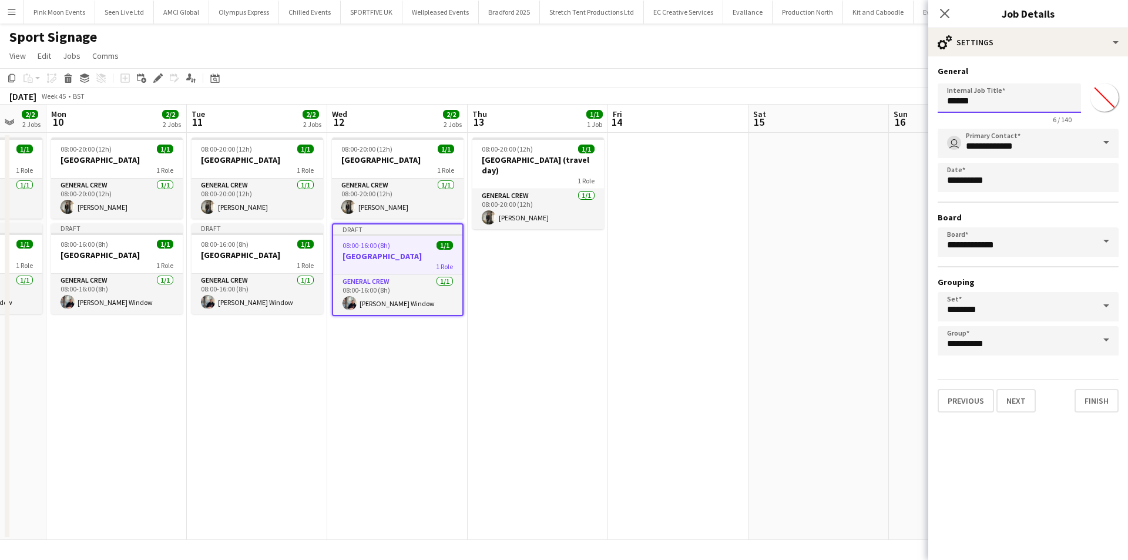
click at [1016, 104] on input "******" at bounding box center [1009, 97] width 143 height 29
type input "**********"
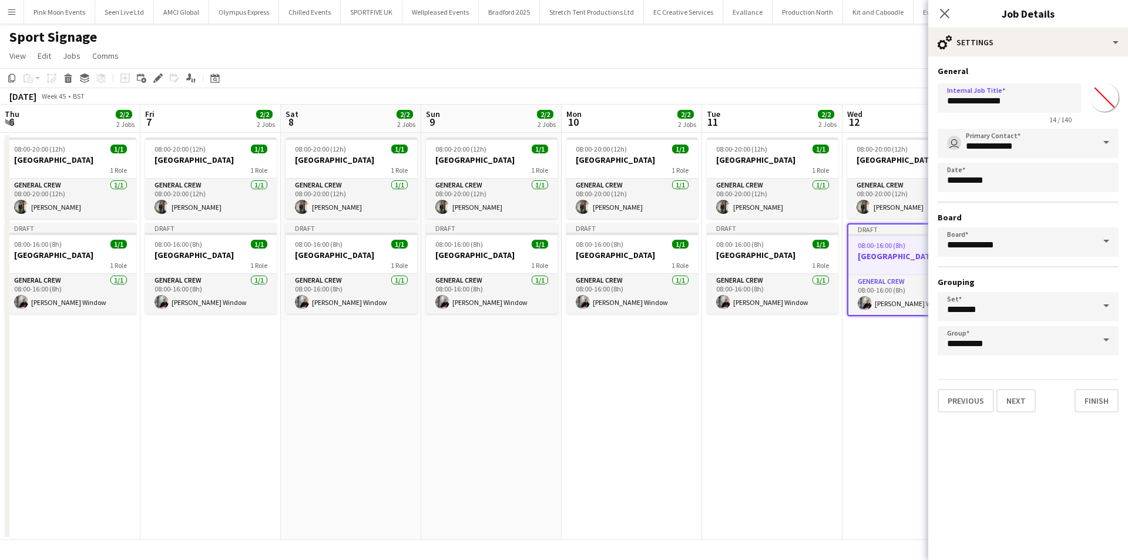
scroll to position [0, 515]
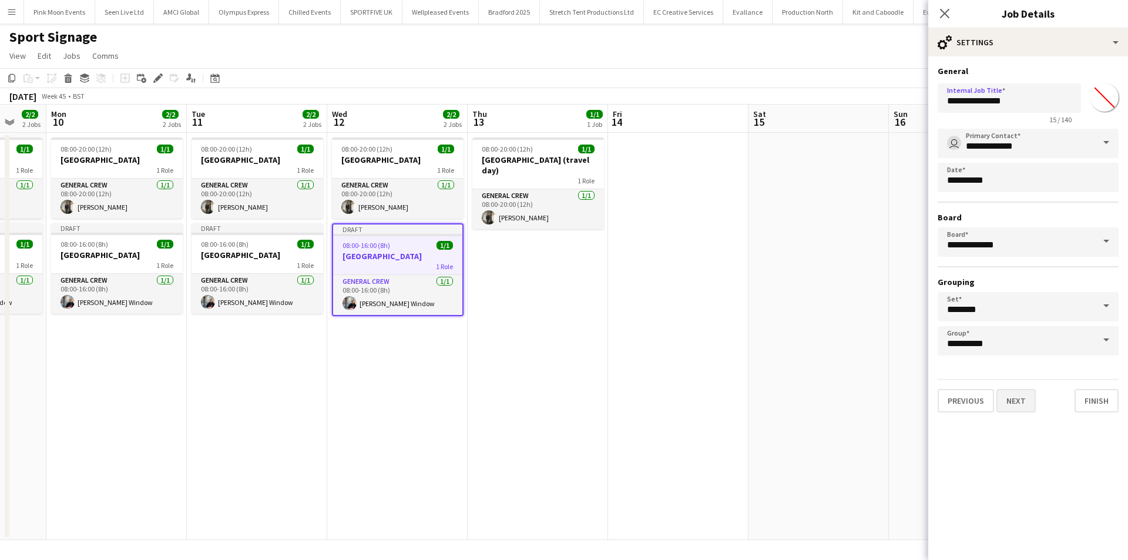
type input "**********"
click at [1013, 408] on button "Next" at bounding box center [1016, 401] width 39 height 24
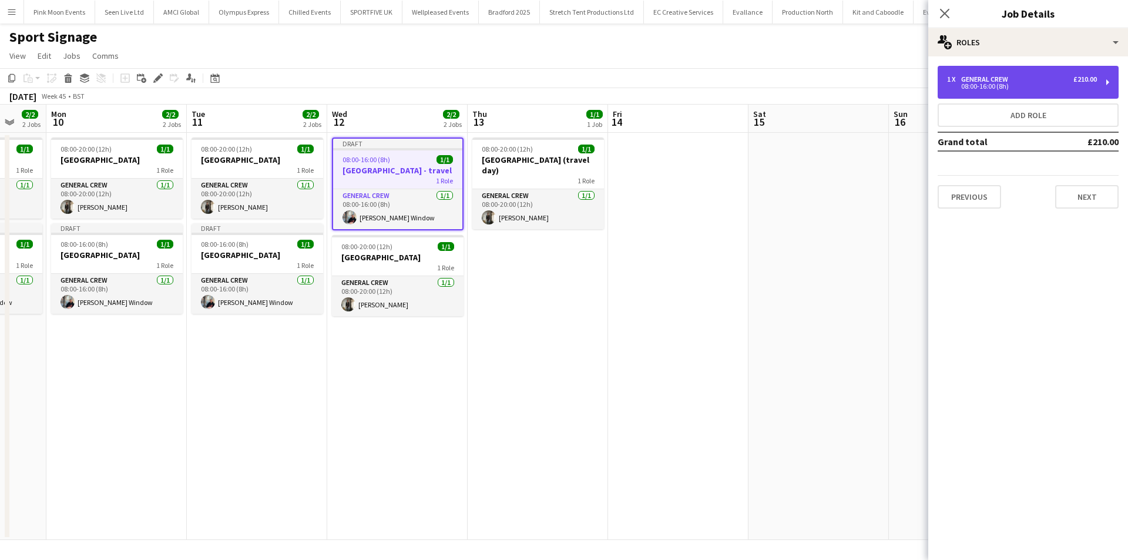
click at [1028, 76] on div "1 x General Crew £210.00" at bounding box center [1022, 79] width 150 height 8
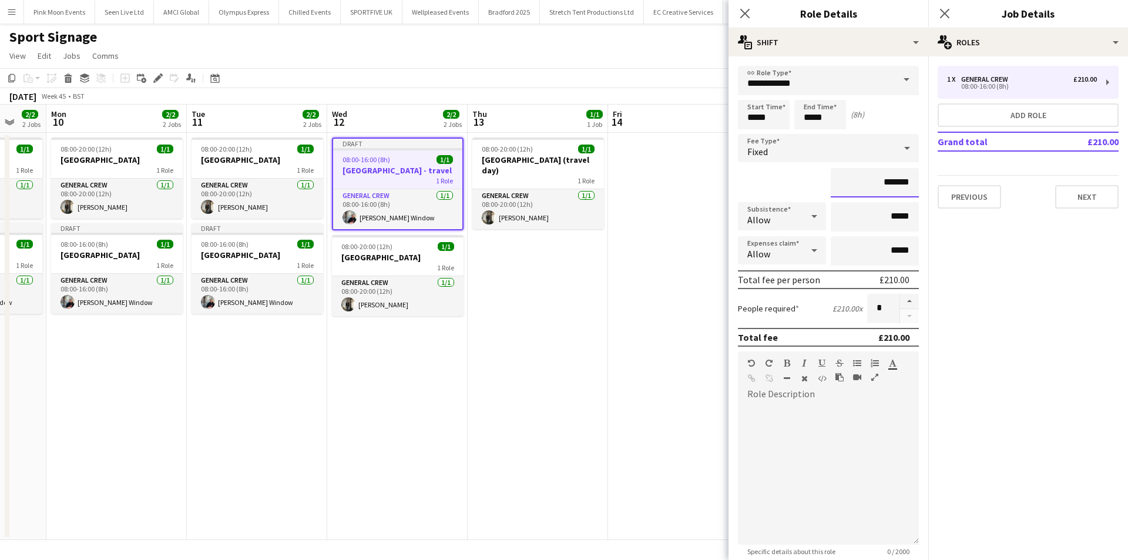
drag, startPoint x: 859, startPoint y: 178, endPoint x: 938, endPoint y: 180, distance: 79.4
click at [938, 180] on body "Menu Boards Boards Boards All jobs Status Workforce Workforce My Workforce Recr…" at bounding box center [564, 280] width 1128 height 560
drag, startPoint x: 847, startPoint y: 181, endPoint x: 933, endPoint y: 186, distance: 86.0
click at [933, 186] on body "Menu Boards Boards Boards All jobs Status Workforce Workforce My Workforce Recr…" at bounding box center [564, 280] width 1128 height 560
drag, startPoint x: 882, startPoint y: 179, endPoint x: 904, endPoint y: 179, distance: 21.7
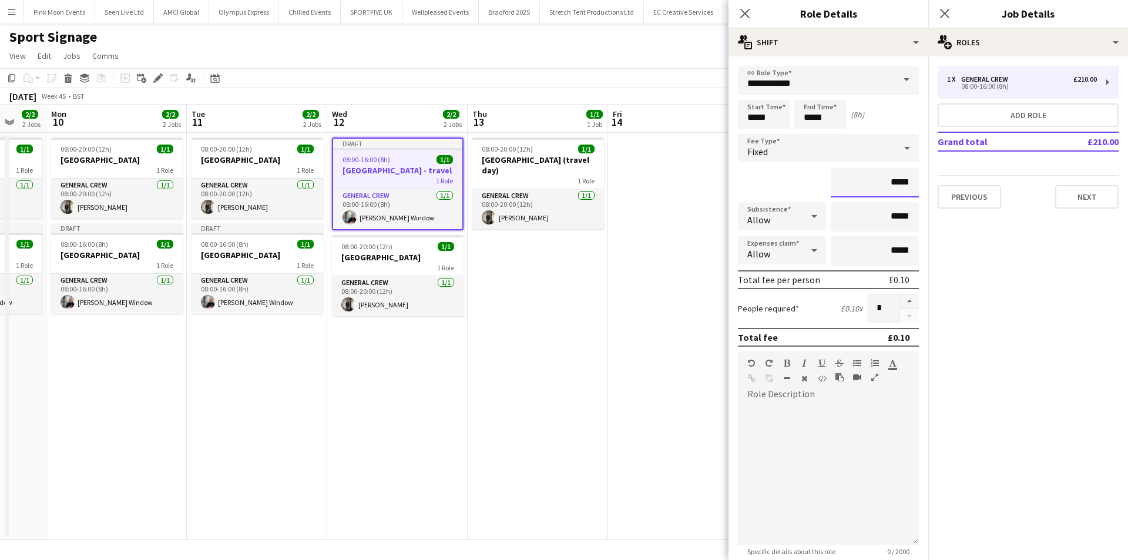
click at [904, 179] on input "*****" at bounding box center [875, 182] width 88 height 29
type input "****"
click at [742, 11] on icon at bounding box center [744, 13] width 11 height 11
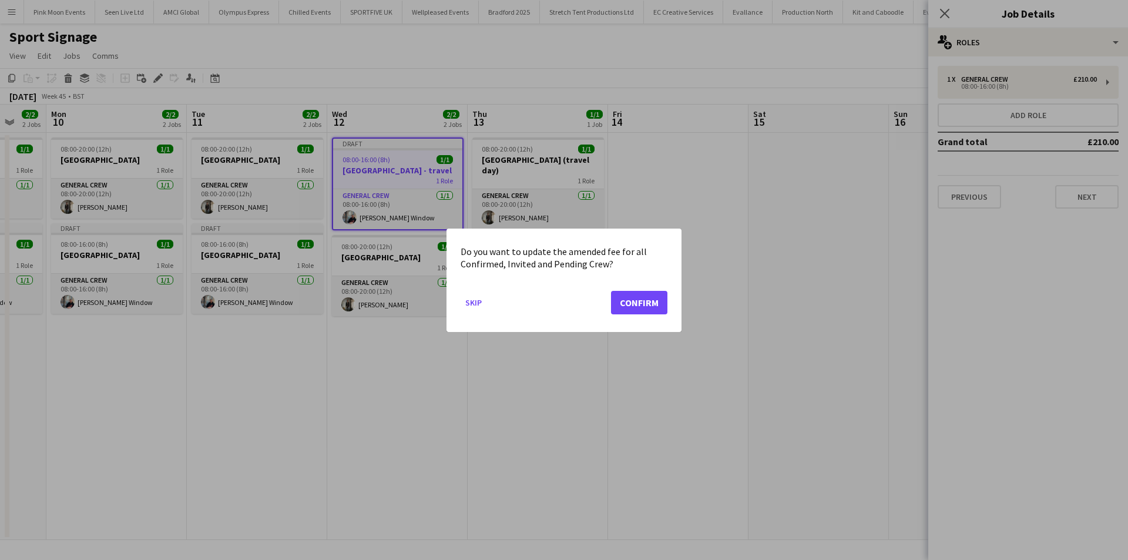
click at [668, 296] on div "Do you want to update the amended fee for all Confirmed, Invited and Pending Cr…" at bounding box center [564, 280] width 235 height 103
click at [624, 304] on button "Confirm" at bounding box center [639, 302] width 56 height 24
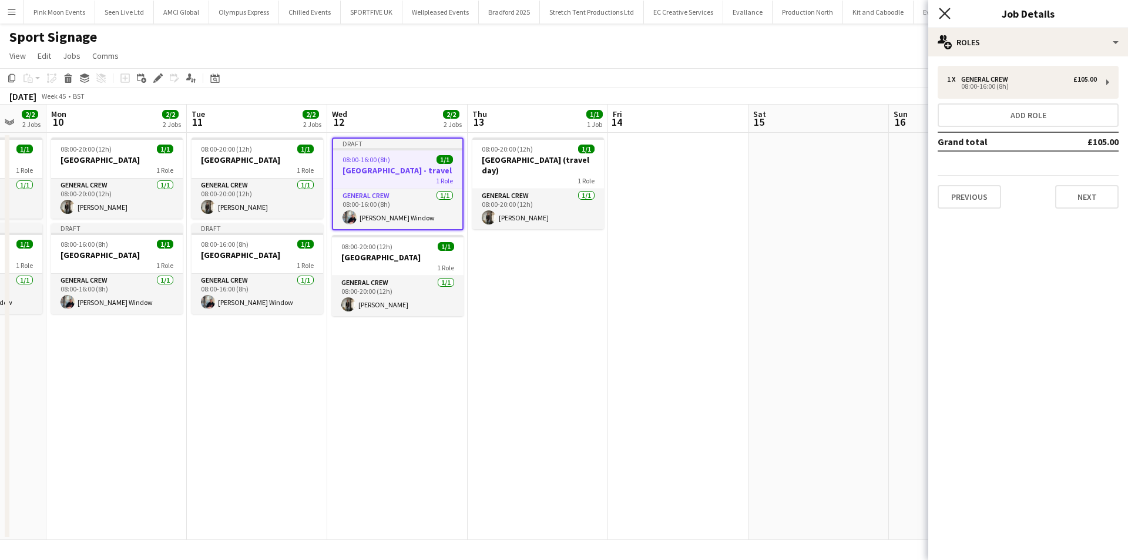
click at [941, 11] on icon "Close pop-in" at bounding box center [944, 13] width 11 height 11
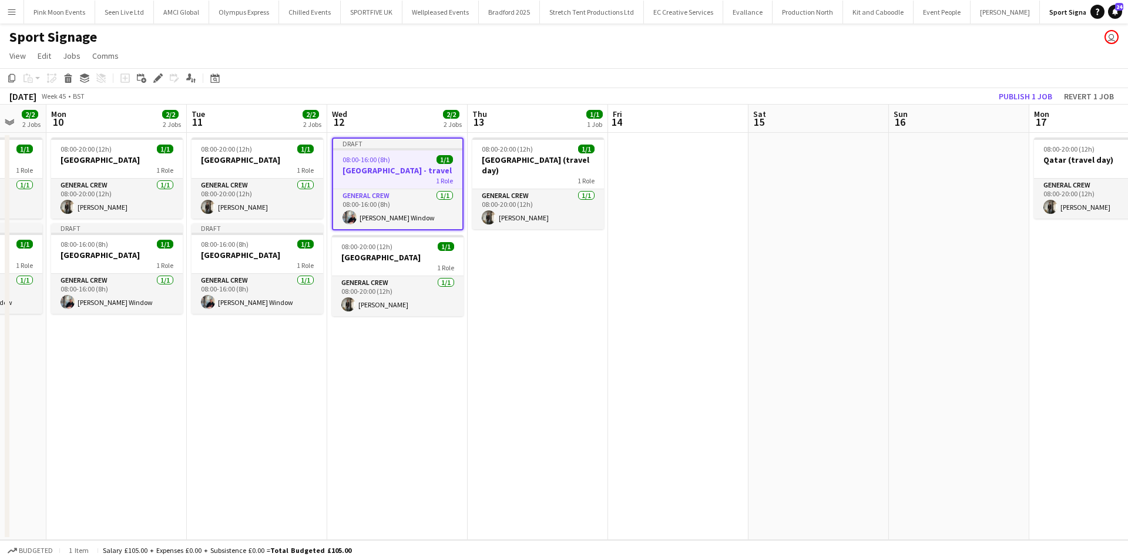
click at [1018, 104] on div "November 2025 Week 45 • BST Publish 1 job Revert 1 job" at bounding box center [564, 96] width 1128 height 16
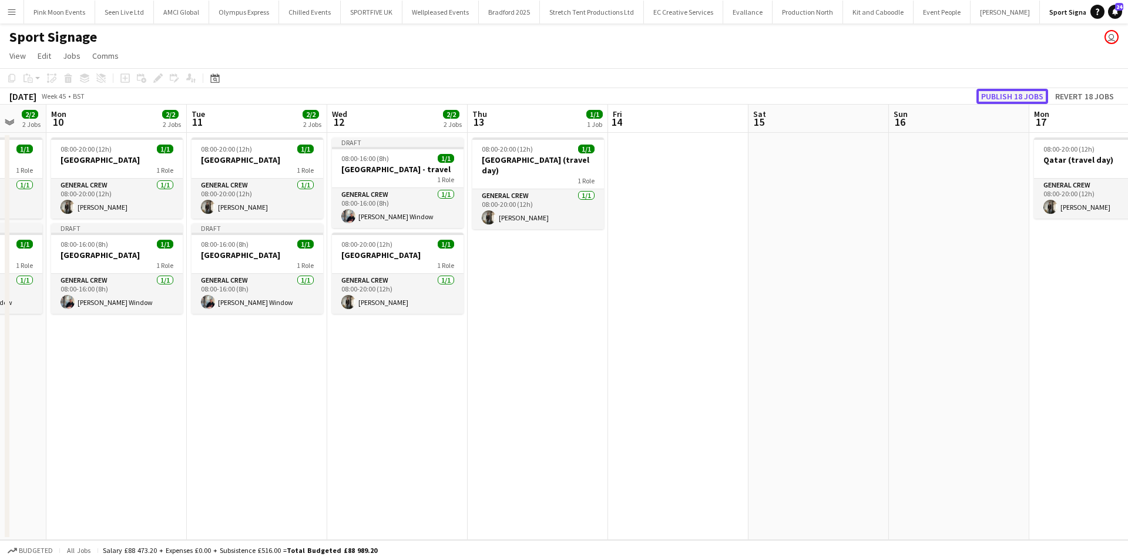
click at [1020, 96] on button "Publish 18 jobs" at bounding box center [1013, 96] width 72 height 15
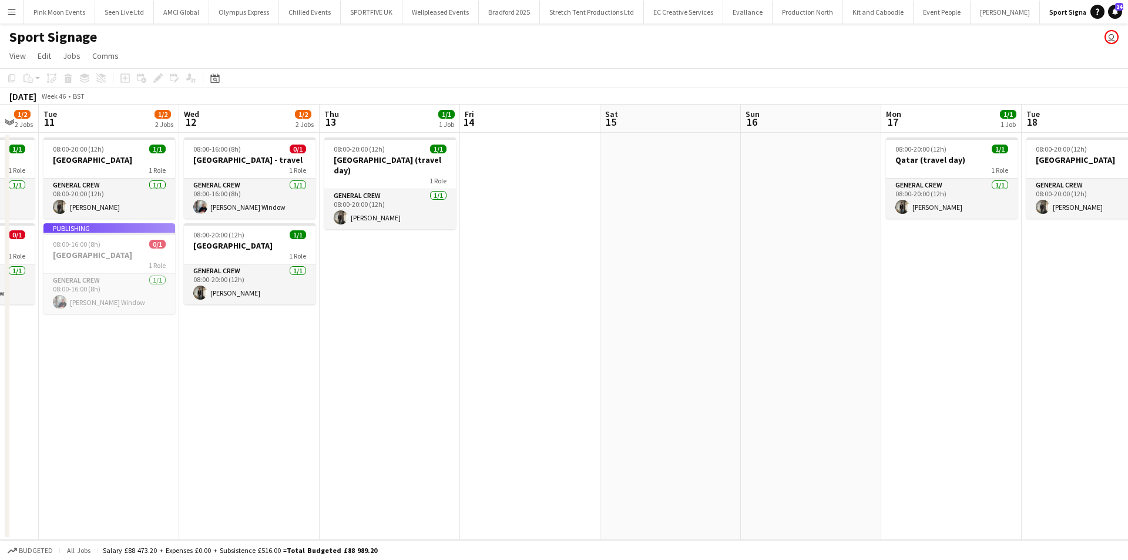
drag, startPoint x: 956, startPoint y: 360, endPoint x: 827, endPoint y: 372, distance: 129.3
click at [823, 373] on app-calendar-viewport "Sat 8 1/2 2 Jobs Sun 9 1/2 2 Jobs Mon 10 1/2 2 Jobs Tue 11 1/2 2 Jobs Wed 12 1/…" at bounding box center [564, 322] width 1128 height 435
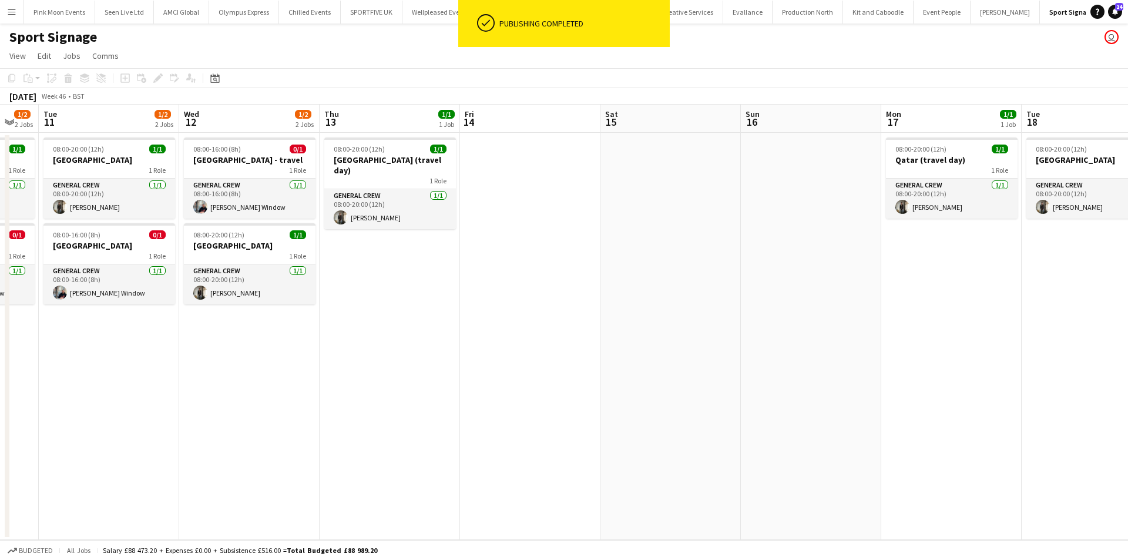
scroll to position [0, 556]
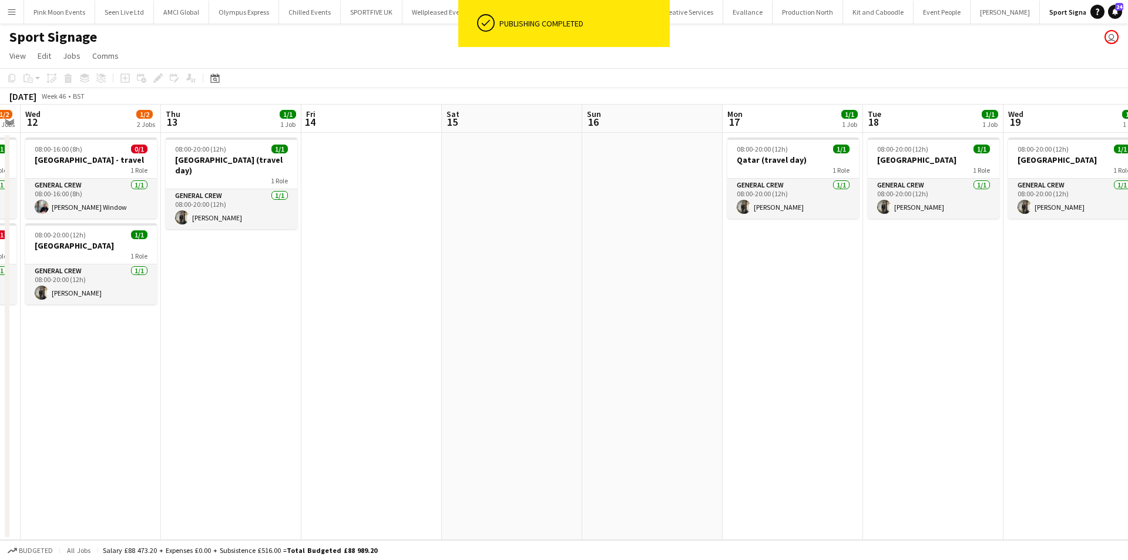
drag, startPoint x: 1051, startPoint y: 363, endPoint x: 882, endPoint y: 373, distance: 169.5
click at [882, 373] on app-calendar-viewport "Sat 8 1/2 2 Jobs Sun 9 1/2 2 Jobs Mon 10 1/2 2 Jobs Tue 11 1/2 2 Jobs Wed 12 1/…" at bounding box center [564, 322] width 1128 height 435
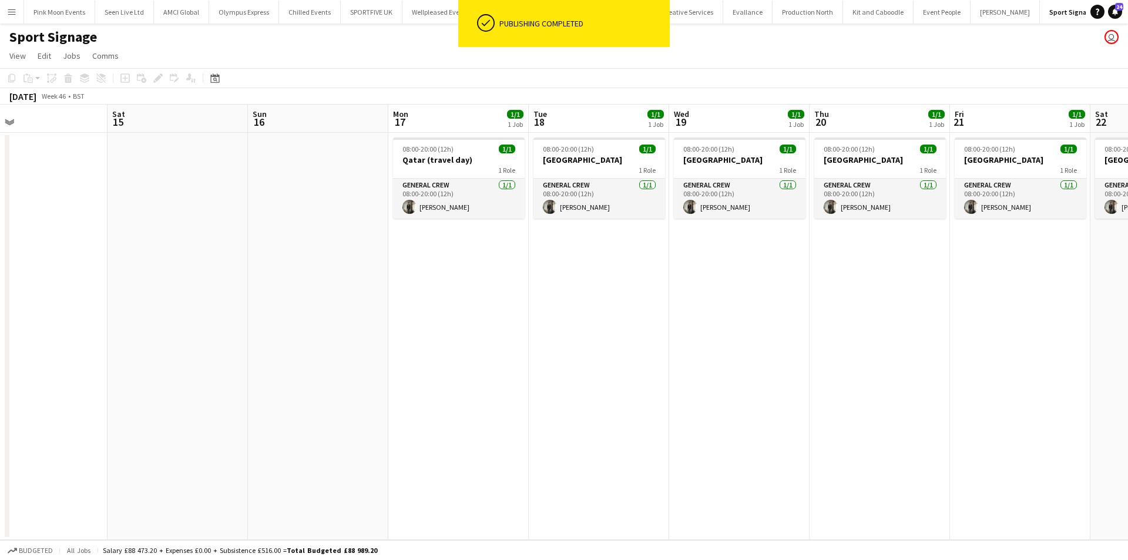
drag, startPoint x: 575, startPoint y: 347, endPoint x: 334, endPoint y: 363, distance: 241.5
click at [334, 363] on app-calendar-viewport "Mon 10 1/2 2 Jobs Tue 11 1/2 2 Jobs Wed 12 1/2 2 Jobs Thu 13 1/1 1 Job Fri 14 S…" at bounding box center [564, 322] width 1128 height 435
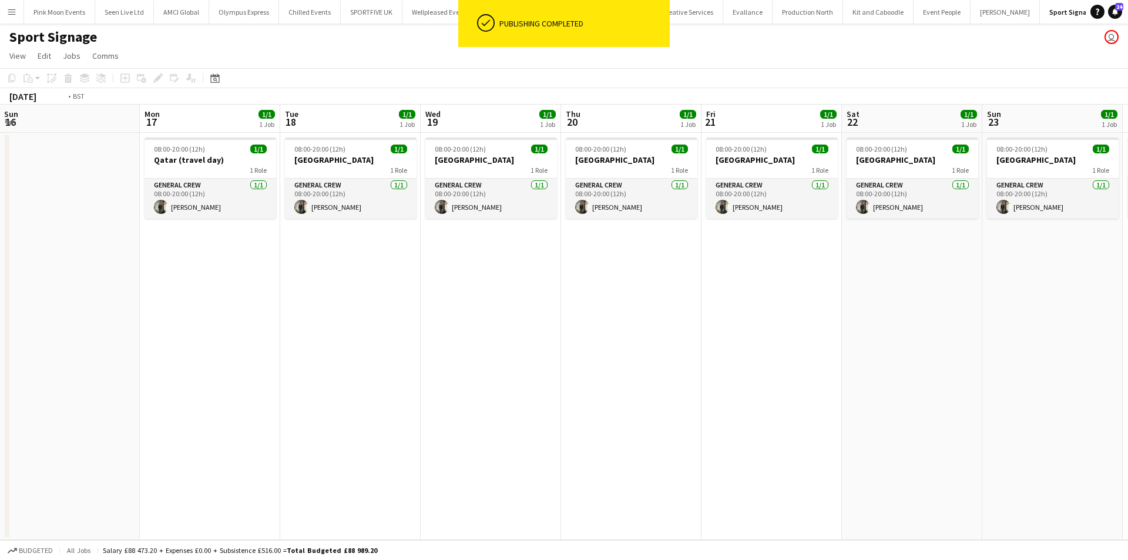
click at [165, 417] on app-calendar-viewport "Wed 12 1/2 2 Jobs Thu 13 1/1 1 Job Fri 14 Sat 15 Sun 16 Mon 17 1/1 1 Job Tue 18…" at bounding box center [564, 322] width 1128 height 435
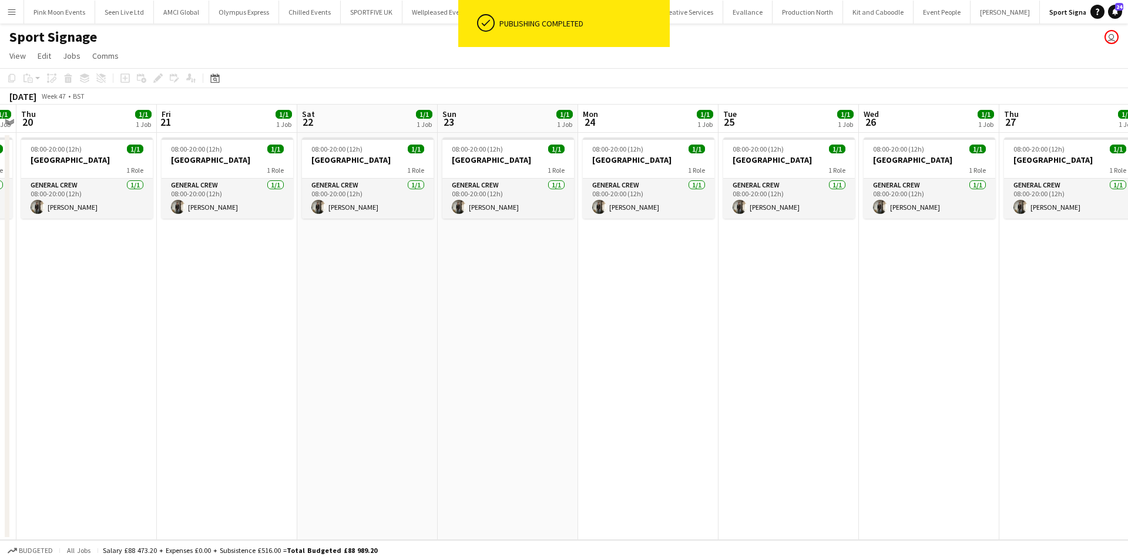
drag, startPoint x: 810, startPoint y: 358, endPoint x: 460, endPoint y: 405, distance: 353.4
click at [457, 412] on app-calendar-viewport "Sun 16 Mon 17 1/1 1 Job Tue 18 1/1 1 Job Wed 19 1/1 1 Job Thu 20 1/1 1 Job Fri …" at bounding box center [564, 322] width 1128 height 435
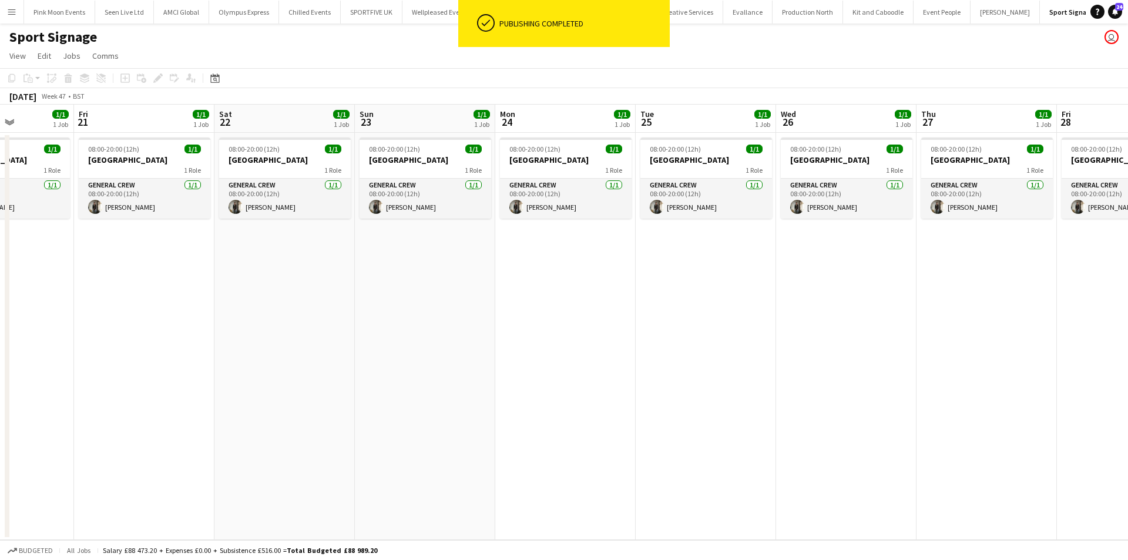
click at [669, 381] on app-calendar-viewport "Tue 18 1/1 1 Job Wed 19 1/1 1 Job Thu 20 1/1 1 Job Fri 21 1/1 1 Job Sat 22 1/1 …" at bounding box center [564, 322] width 1128 height 435
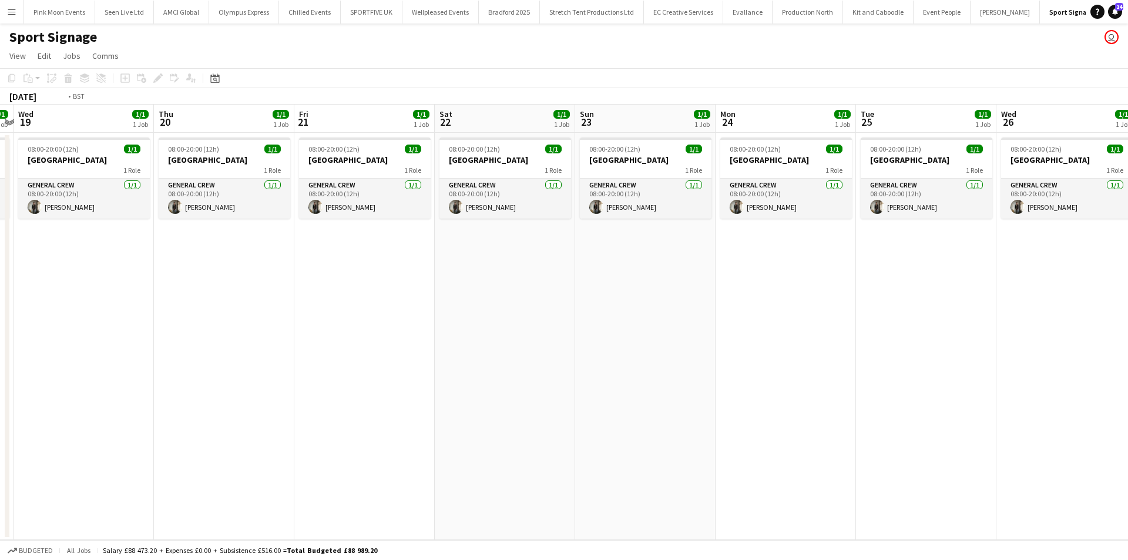
drag, startPoint x: 538, startPoint y: 394, endPoint x: 837, endPoint y: 375, distance: 299.8
click at [837, 374] on app-calendar-viewport "Sun 16 Mon 17 1/1 1 Job Tue 18 1/1 1 Job Wed 19 1/1 1 Job Thu 20 1/1 1 Job Fri …" at bounding box center [564, 322] width 1128 height 435
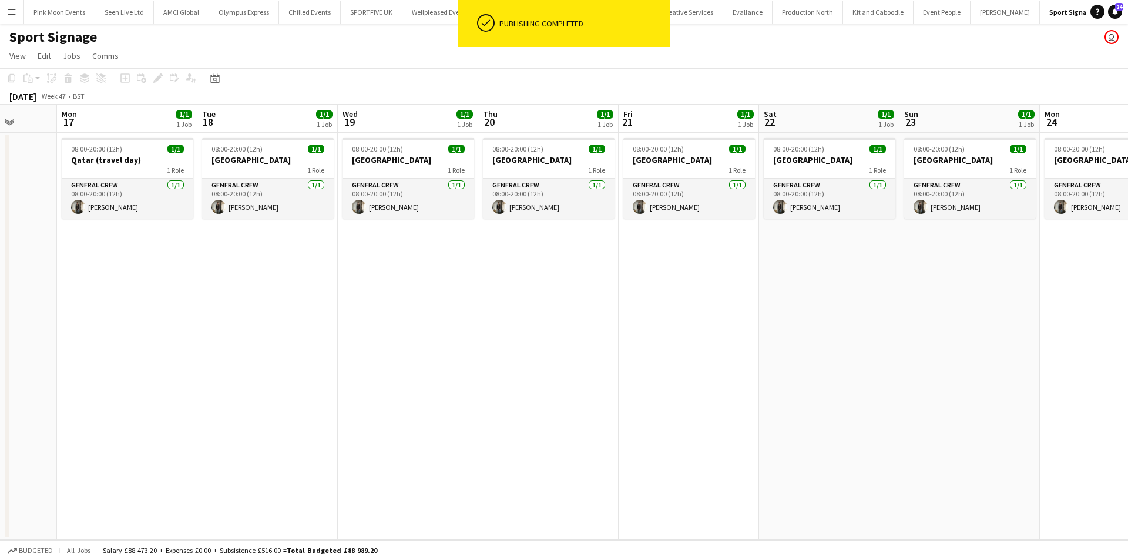
drag, startPoint x: 382, startPoint y: 421, endPoint x: 730, endPoint y: 393, distance: 349.1
click at [733, 392] on app-calendar-viewport "Fri 14 Sat 15 Sun 16 Mon 17 1/1 1 Job Tue 18 1/1 1 Job Wed 19 1/1 1 Job Thu 20 …" at bounding box center [564, 322] width 1128 height 435
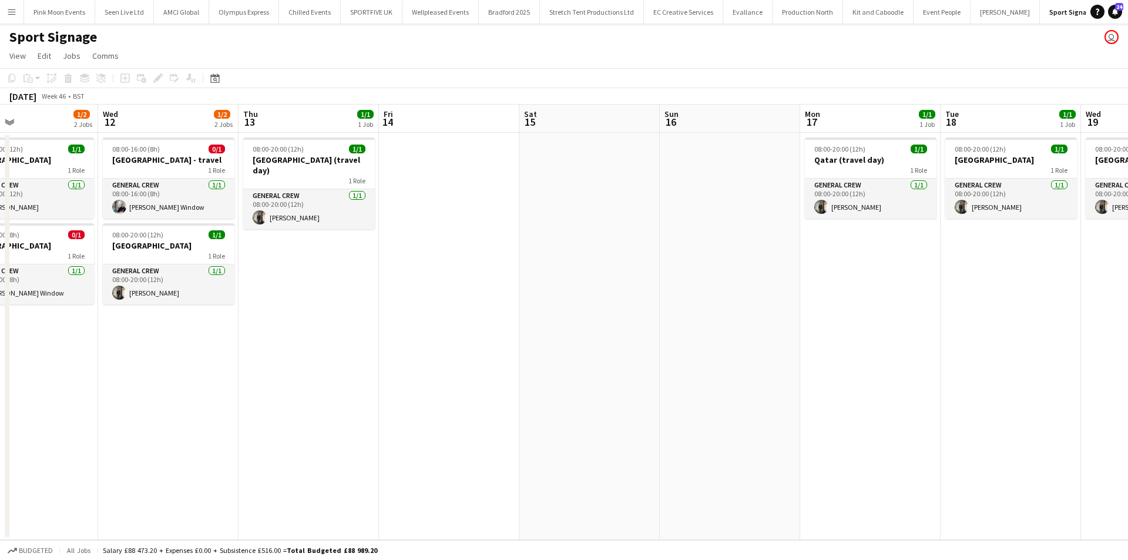
drag, startPoint x: 740, startPoint y: 393, endPoint x: 818, endPoint y: 390, distance: 77.6
click at [818, 390] on app-calendar-viewport "Sun 9 1/2 2 Jobs Mon 10 1/2 2 Jobs Tue 11 1/2 2 Jobs Wed 12 1/2 2 Jobs Thu 13 1…" at bounding box center [564, 322] width 1128 height 435
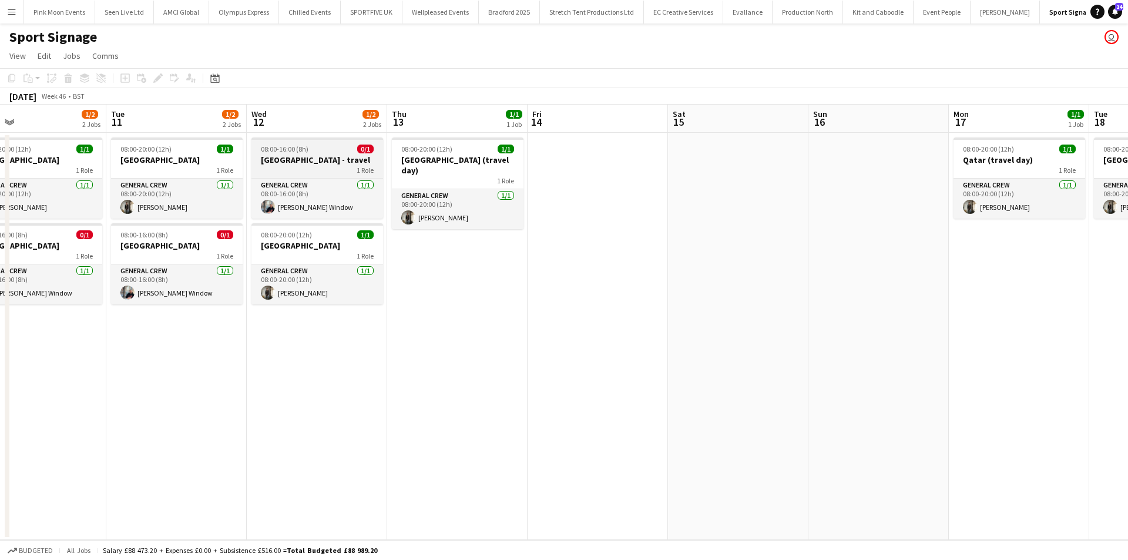
click at [336, 162] on h3 "[GEOGRAPHIC_DATA] - travel" at bounding box center [318, 160] width 132 height 11
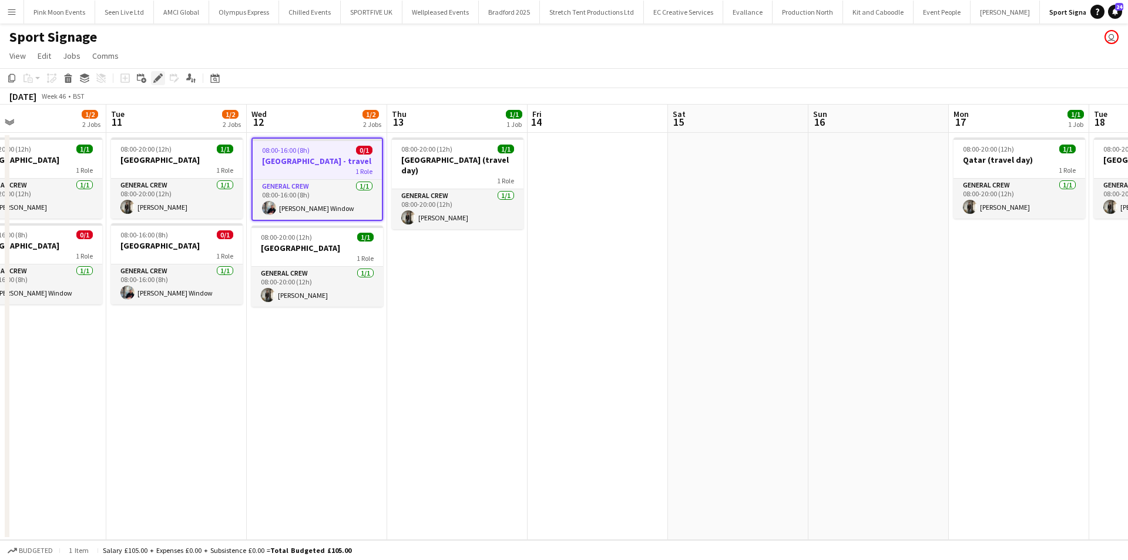
click at [160, 76] on icon at bounding box center [158, 78] width 6 height 6
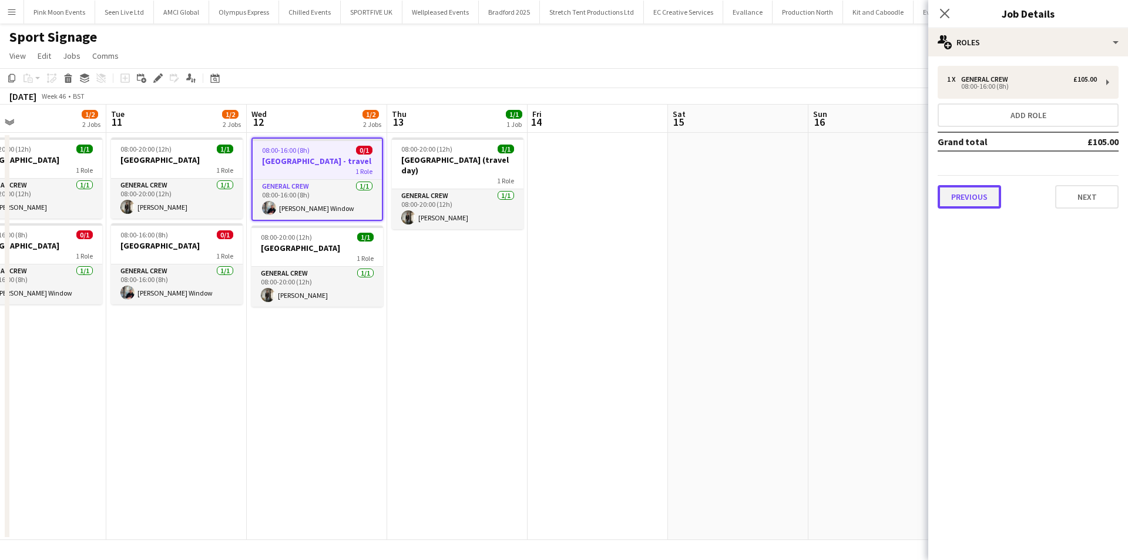
click at [984, 195] on button "Previous" at bounding box center [969, 197] width 63 height 24
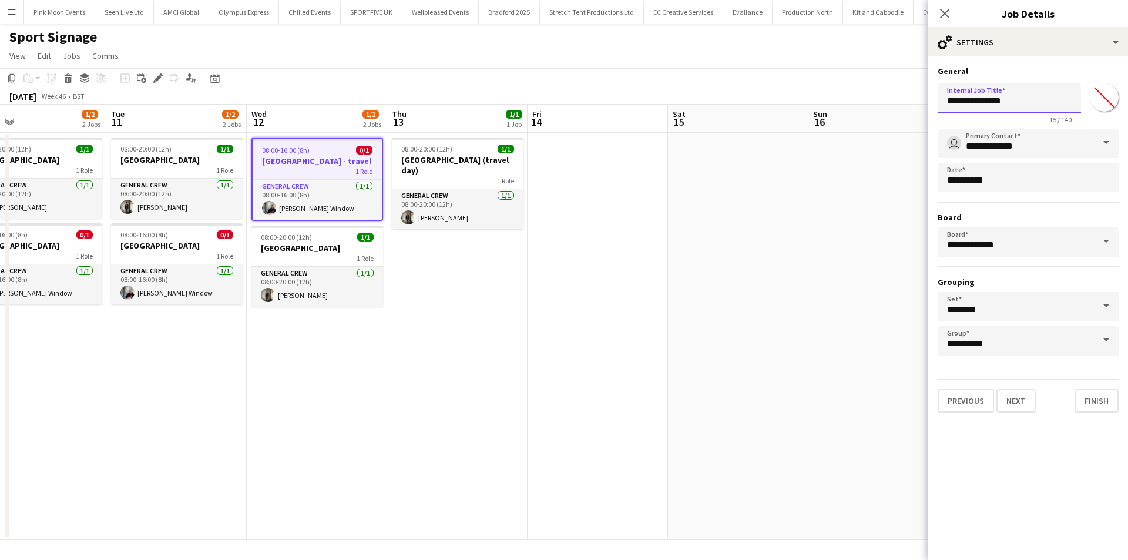
click at [1028, 100] on input "**********" at bounding box center [1009, 97] width 143 height 29
type input "**********"
click at [944, 12] on icon at bounding box center [944, 13] width 11 height 11
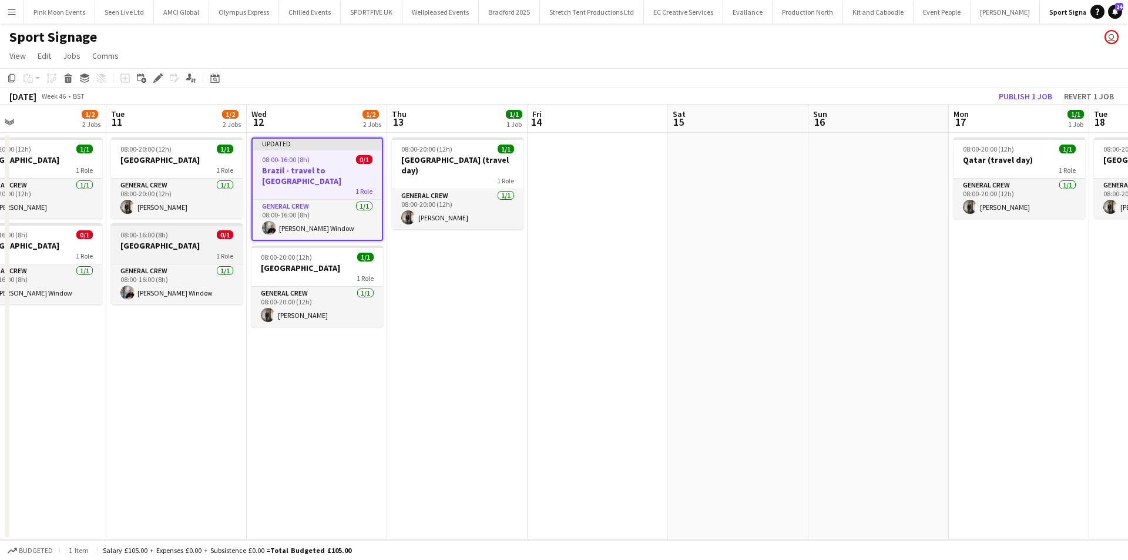
click at [199, 242] on h3 "[GEOGRAPHIC_DATA]" at bounding box center [177, 245] width 132 height 11
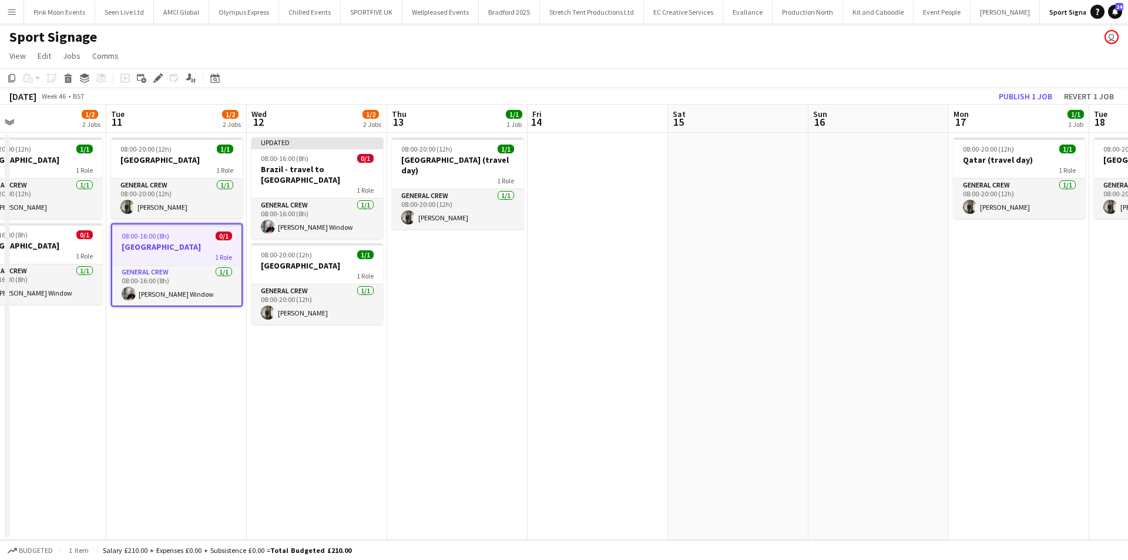
click at [464, 290] on app-date-cell "08:00-20:00 (12h) 1/1 [GEOGRAPHIC_DATA] (travel day) 1 Role General Crew [DATE]…" at bounding box center [457, 336] width 140 height 407
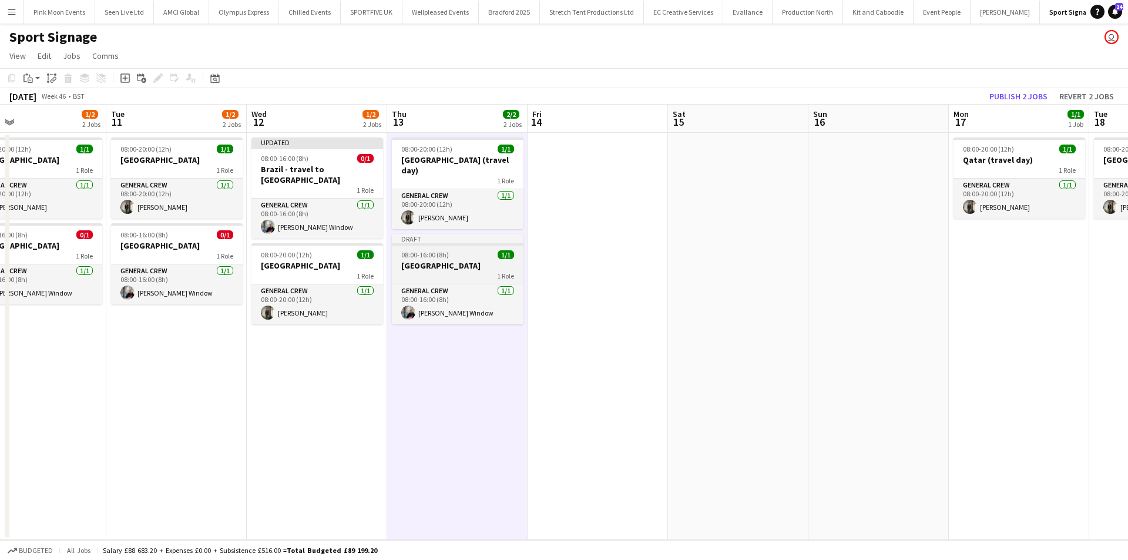
click at [468, 271] on div "1 Role" at bounding box center [458, 275] width 132 height 9
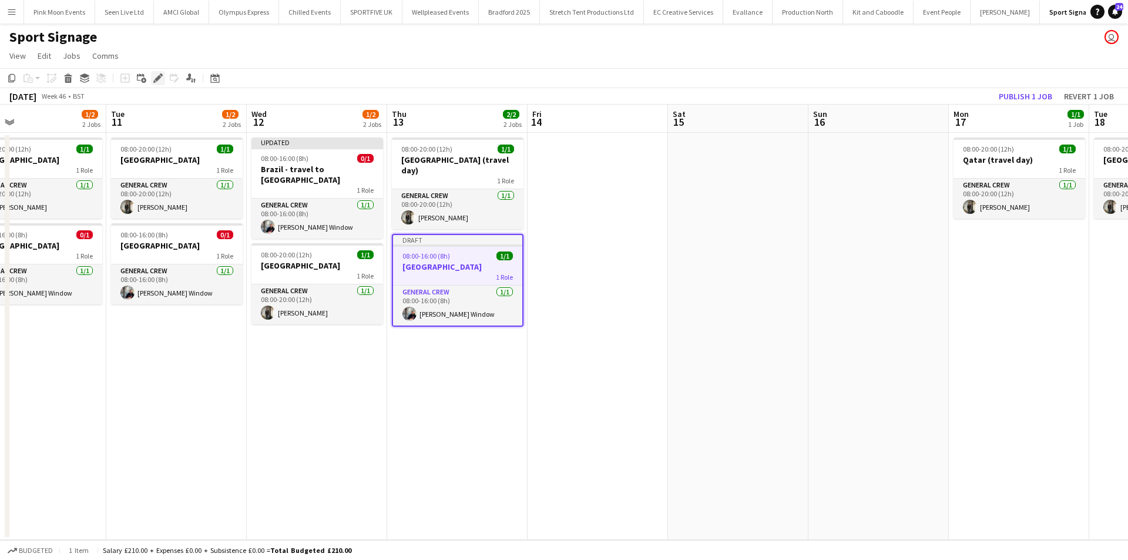
click at [159, 75] on icon at bounding box center [158, 78] width 6 height 6
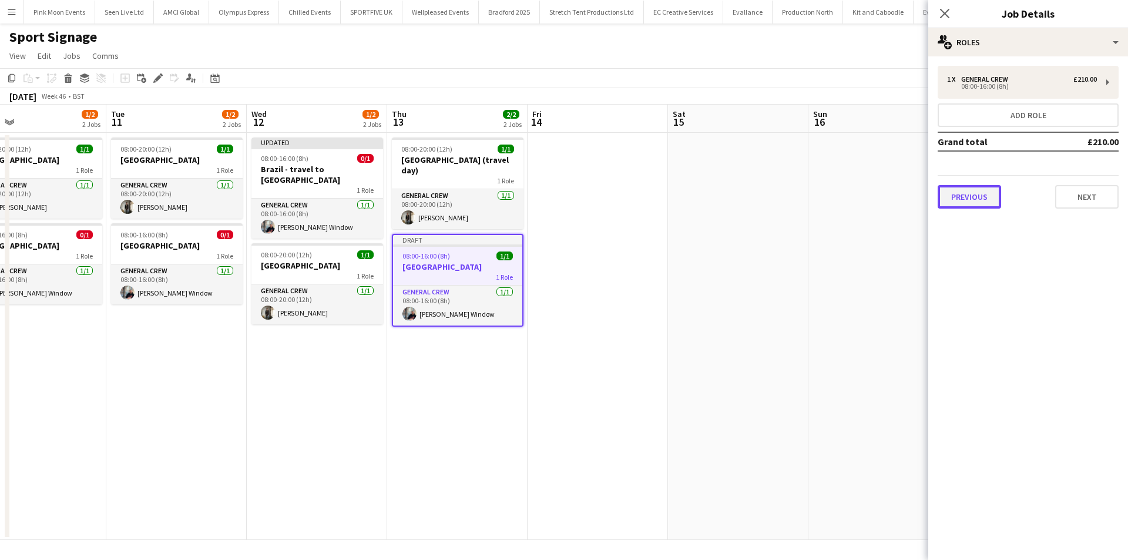
click at [977, 203] on button "Previous" at bounding box center [969, 197] width 63 height 24
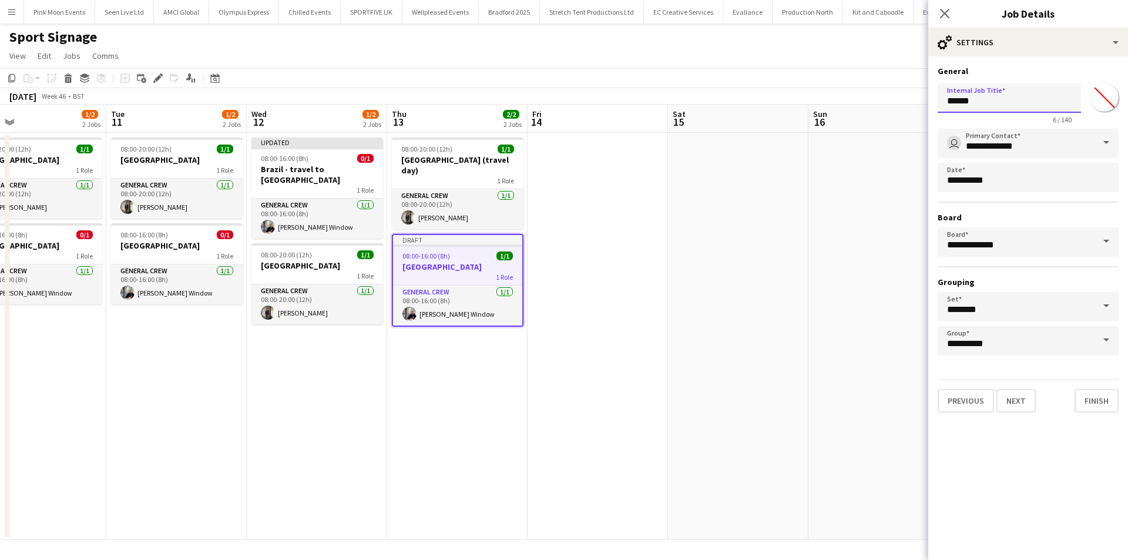
drag, startPoint x: 1000, startPoint y: 100, endPoint x: 872, endPoint y: 100, distance: 127.5
click at [872, 100] on body "Menu Boards Boards Boards All jobs Status Workforce Workforce My Workforce Recr…" at bounding box center [564, 280] width 1128 height 560
type input "*****"
click at [940, 15] on icon "Close pop-in" at bounding box center [944, 13] width 11 height 11
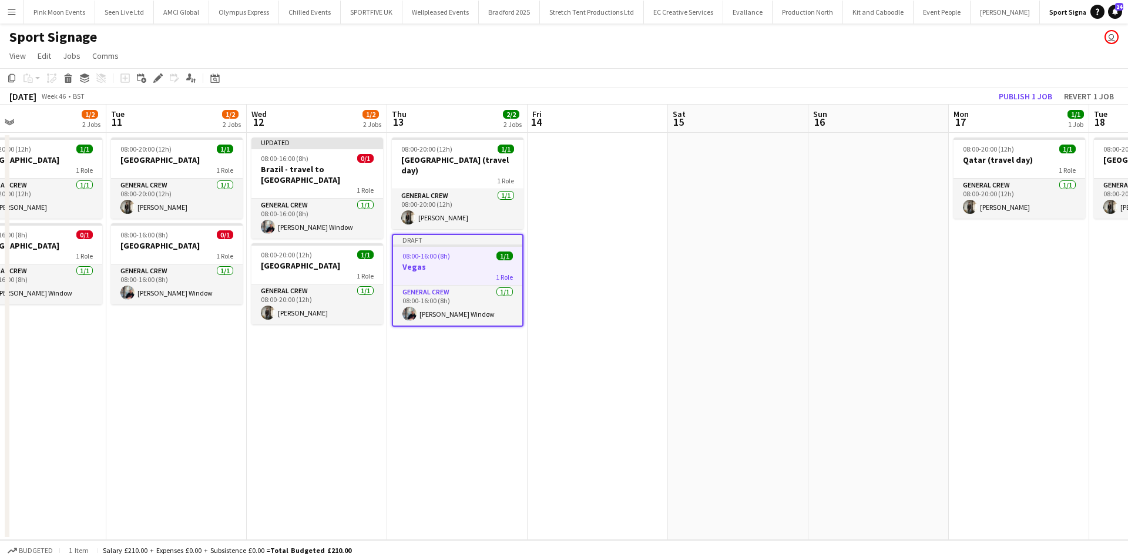
click at [475, 252] on div "08:00-16:00 (8h) 1/1" at bounding box center [457, 256] width 129 height 9
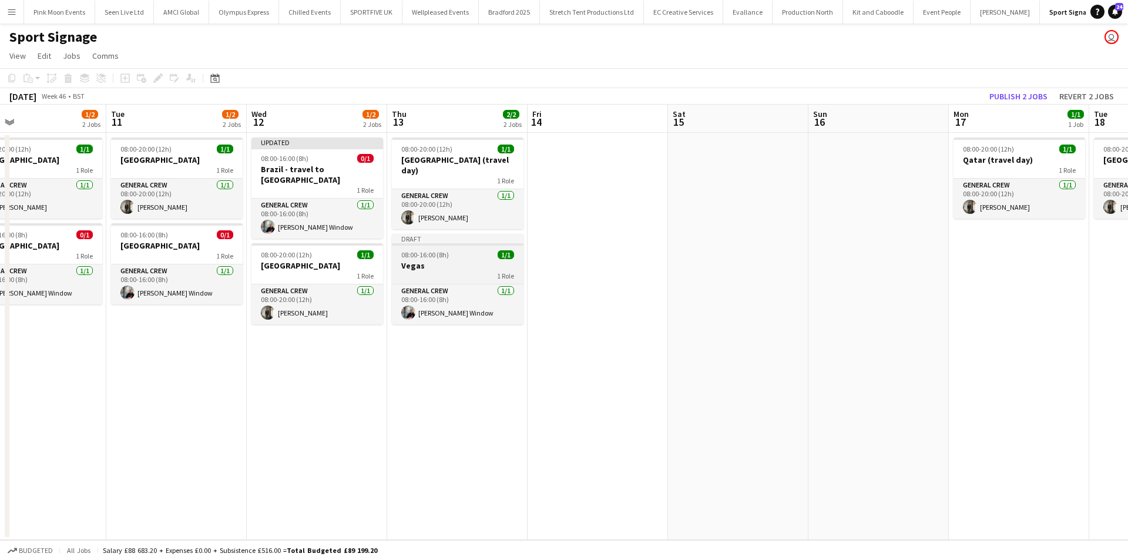
click at [475, 249] on app-job-card "Draft 08:00-16:00 (8h) 1/1 Vegas 1 Role General Crew 1/1 08:00-16:00 (8h) Harry…" at bounding box center [458, 279] width 132 height 91
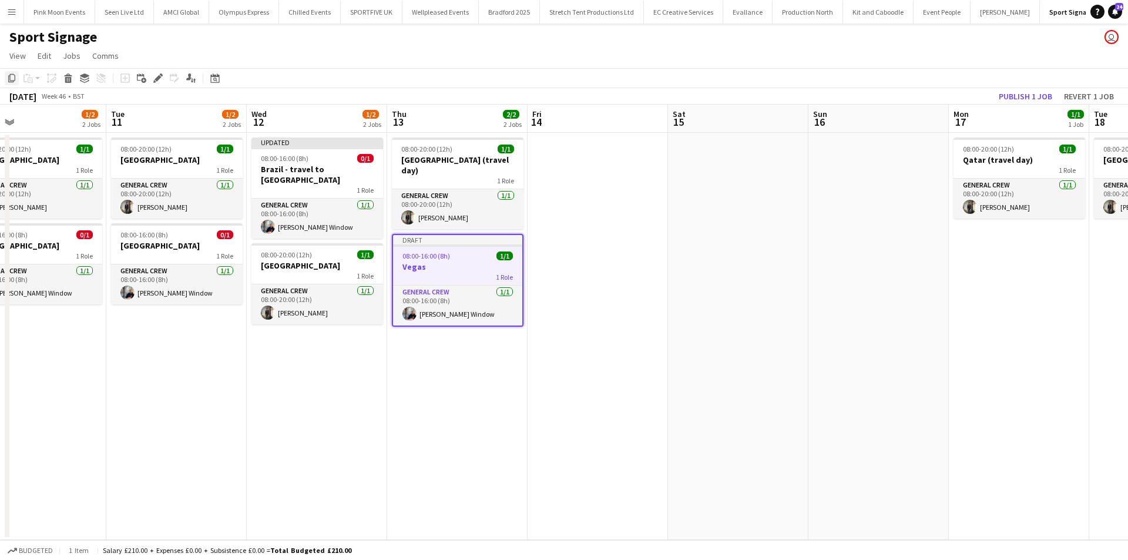
click at [14, 78] on icon "Copy" at bounding box center [11, 77] width 9 height 9
click at [574, 217] on app-date-cell at bounding box center [598, 336] width 140 height 407
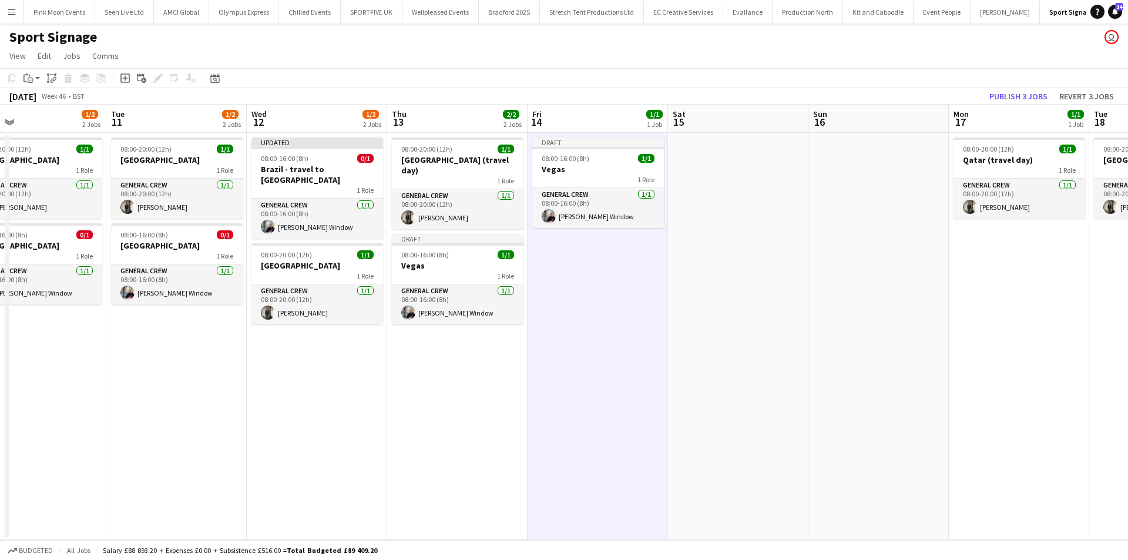
click at [759, 266] on app-date-cell at bounding box center [738, 336] width 140 height 407
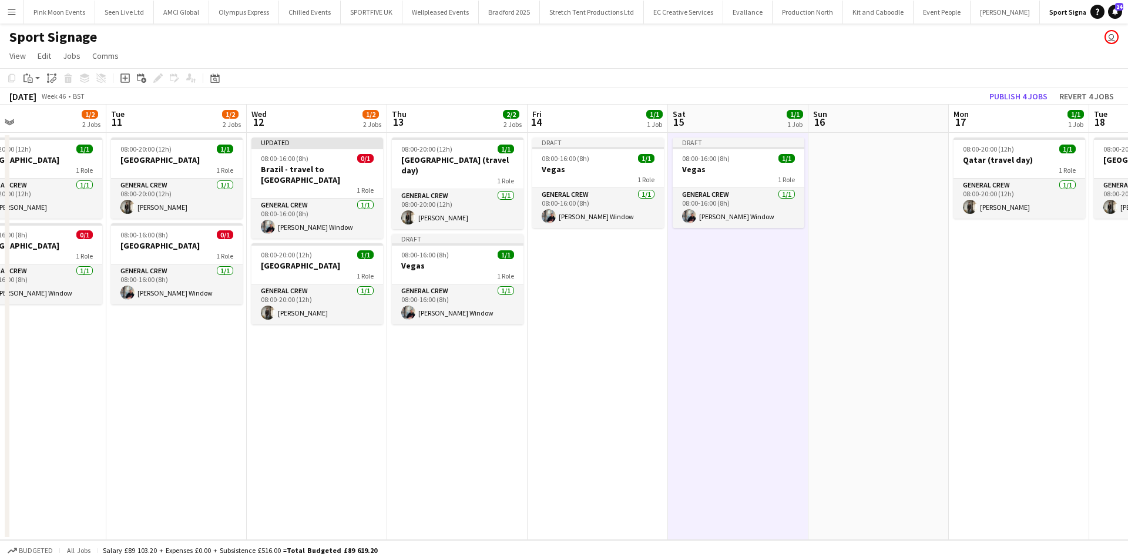
click at [876, 253] on app-date-cell at bounding box center [879, 336] width 140 height 407
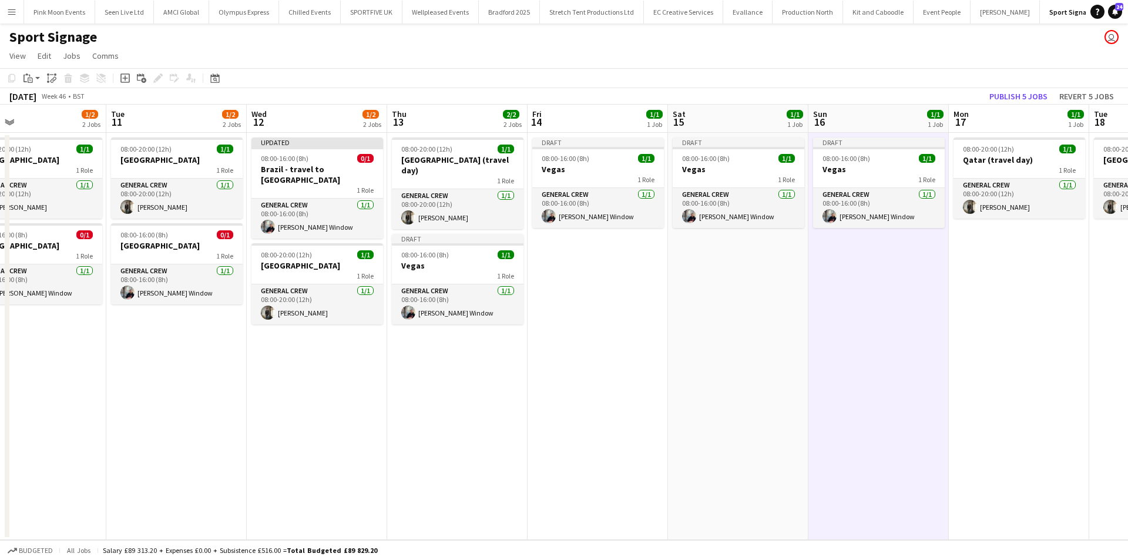
click at [1008, 323] on app-date-cell "08:00-20:00 (12h) 1/1 Qatar (travel day) 1 Role General Crew 1/1 08:00-20:00 (1…" at bounding box center [1019, 336] width 140 height 407
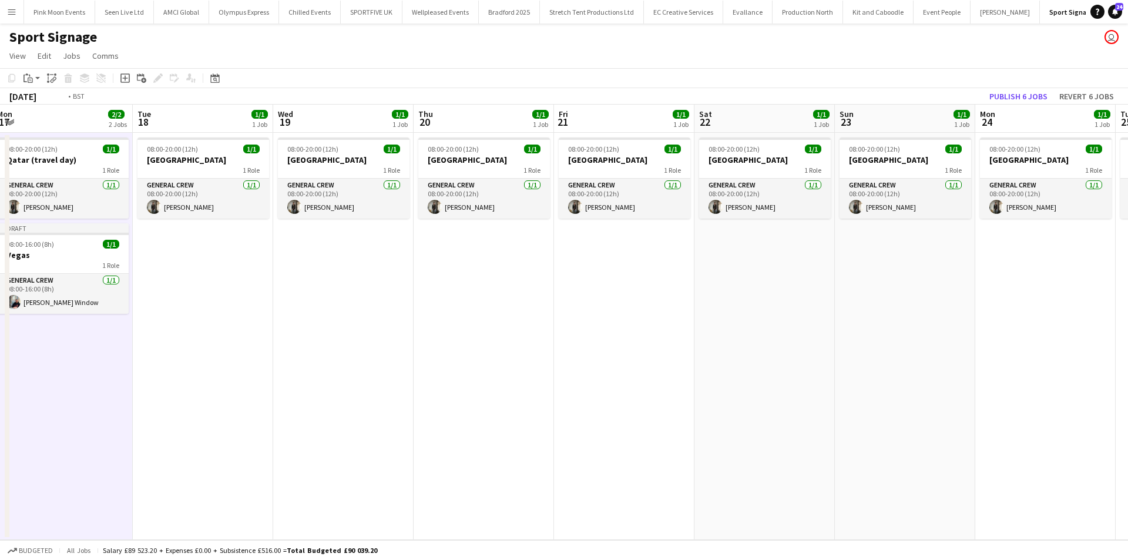
drag, startPoint x: 544, startPoint y: 424, endPoint x: 15, endPoint y: 434, distance: 529.0
click at [5, 443] on div "Fri 14 1/1 1 Job Sat 15 1/1 1 Job Sun 16 1/1 1 Job Mon 17 2/2 2 Jobs Tue 18 1/1…" at bounding box center [564, 322] width 1128 height 435
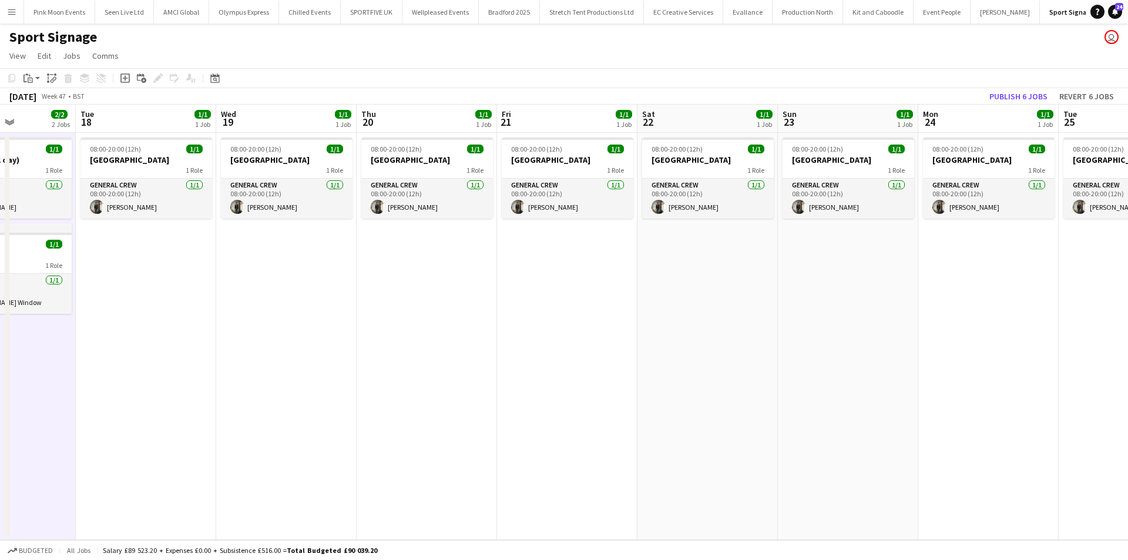
click at [122, 329] on app-date-cell "08:00-20:00 (12h) 1/1 Qatar 1 Role General Crew 1/1 08:00-20:00 (12h) Kiel Myers" at bounding box center [146, 336] width 140 height 407
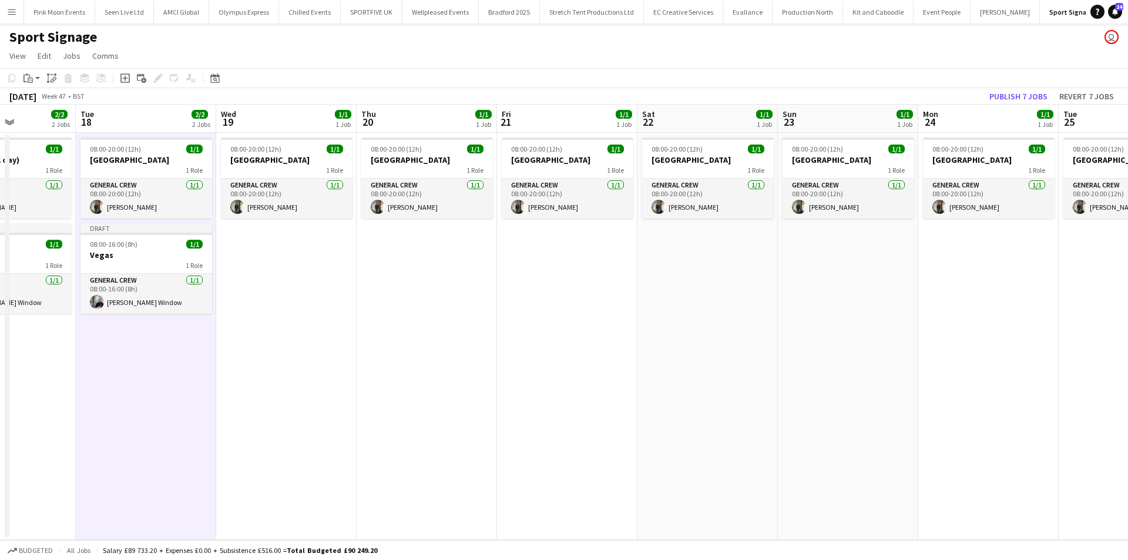
click at [266, 304] on app-date-cell "08:00-20:00 (12h) 1/1 Qatar 1 Role General Crew 1/1 08:00-20:00 (12h) Kiel Myers" at bounding box center [286, 336] width 140 height 407
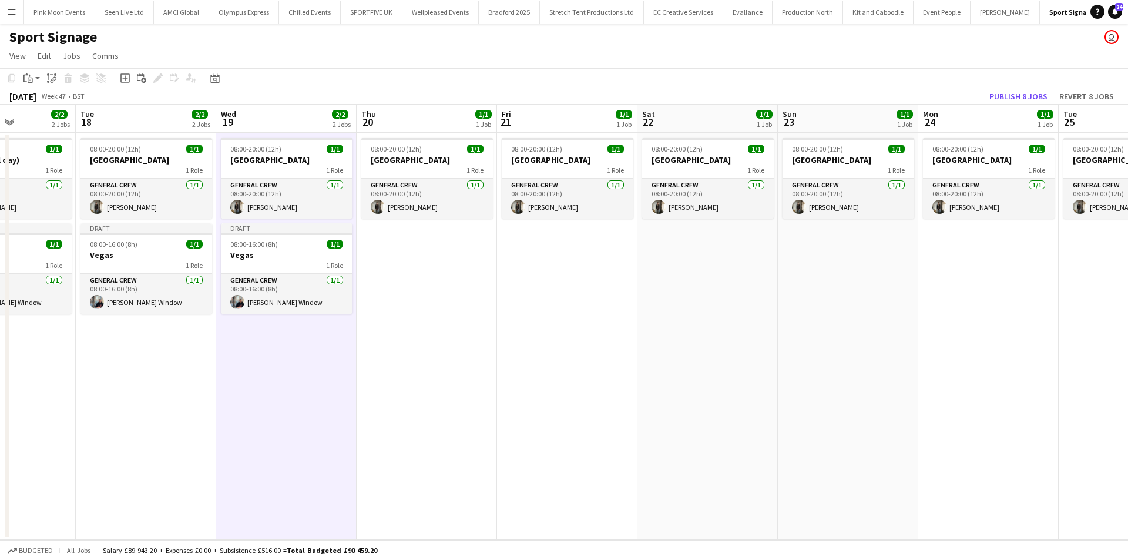
click at [459, 304] on app-date-cell "08:00-20:00 (12h) 1/1 Qatar 1 Role General Crew 1/1 08:00-20:00 (12h) Kiel Myers" at bounding box center [427, 336] width 140 height 407
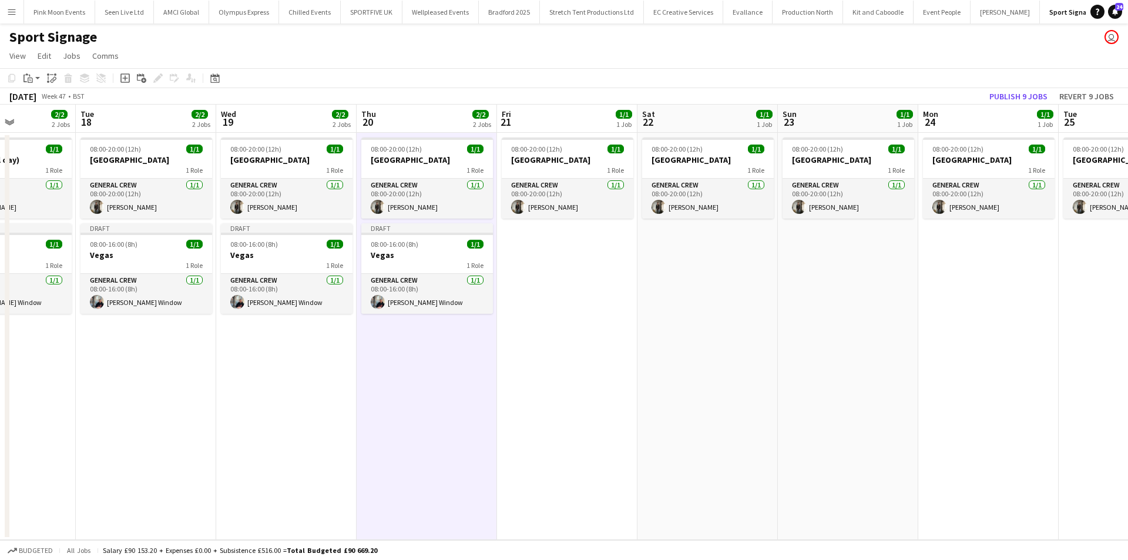
click at [588, 298] on app-date-cell "08:00-20:00 (12h) 1/1 Qatar 1 Role General Crew 1/1 08:00-20:00 (12h) Kiel Myers" at bounding box center [567, 336] width 140 height 407
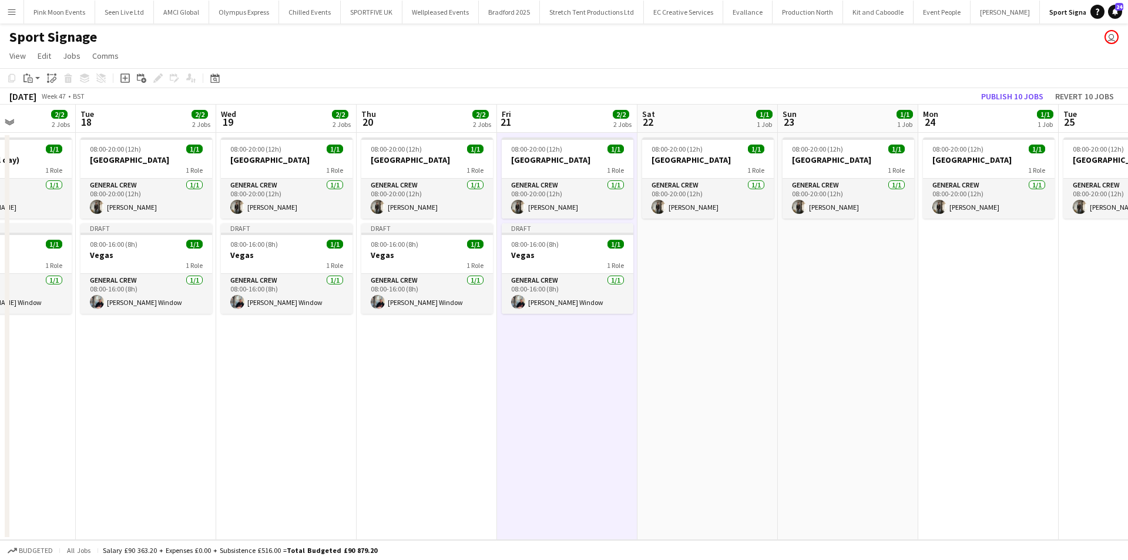
click at [695, 292] on app-date-cell "08:00-20:00 (12h) 1/1 Qatar 1 Role General Crew 1/1 08:00-20:00 (12h) Kiel Myers" at bounding box center [708, 336] width 140 height 407
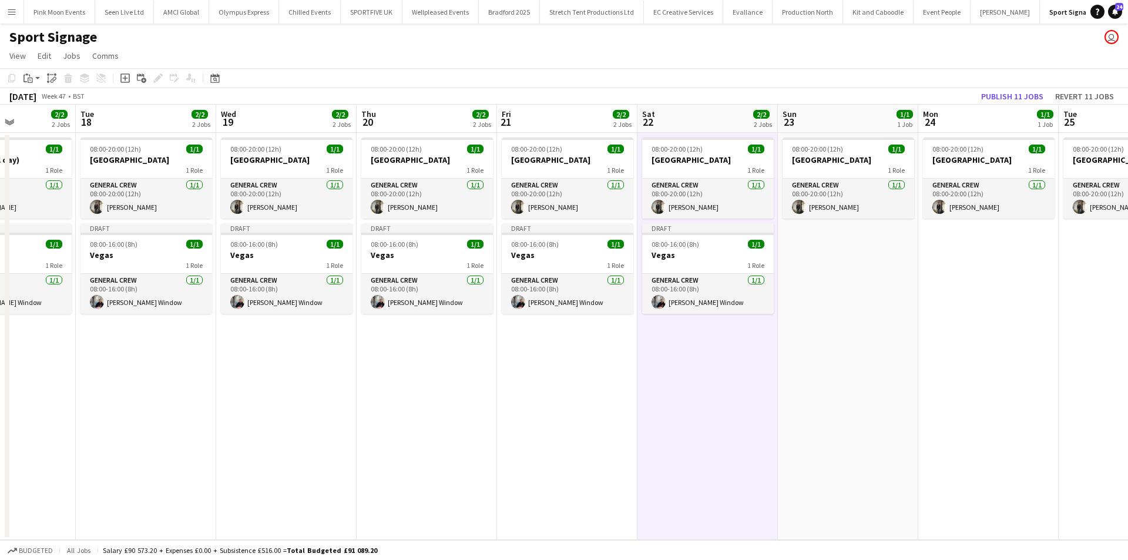
click at [812, 292] on app-date-cell "08:00-20:00 (12h) 1/1 Qatar 1 Role General Crew 1/1 08:00-20:00 (12h) Kiel Myers" at bounding box center [848, 336] width 140 height 407
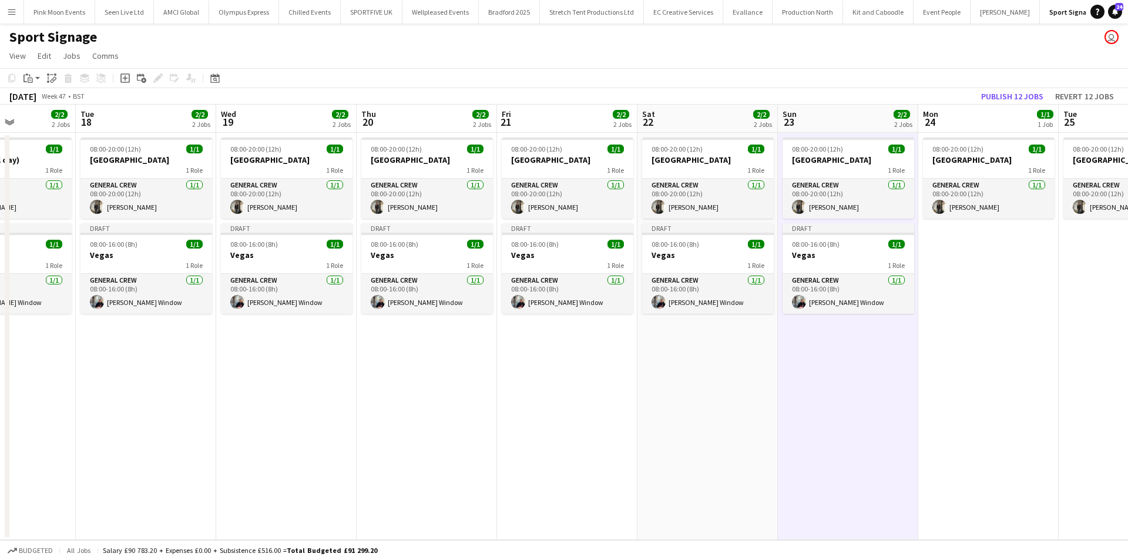
click at [973, 289] on app-date-cell "08:00-20:00 (12h) 1/1 Qatar 1 Role General Crew 1/1 08:00-20:00 (12h) Kiel Myers" at bounding box center [989, 336] width 140 height 407
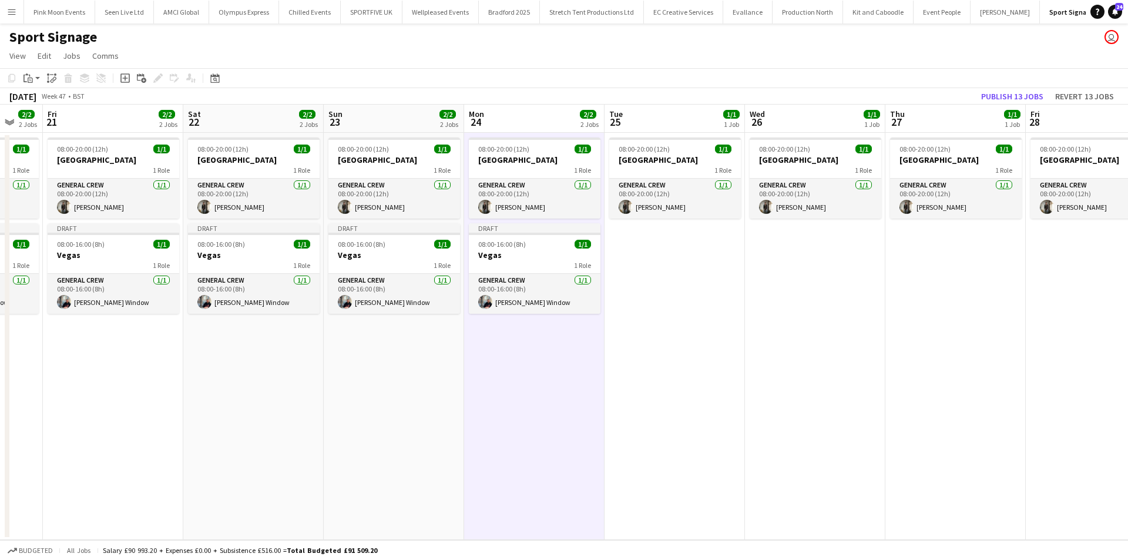
drag, startPoint x: 984, startPoint y: 375, endPoint x: 243, endPoint y: 434, distance: 742.9
click at [243, 434] on app-calendar-viewport "Tue 18 2/2 2 Jobs Wed 19 2/2 2 Jobs Thu 20 2/2 2 Jobs Fri 21 2/2 2 Jobs Sat 22 …" at bounding box center [564, 322] width 1128 height 435
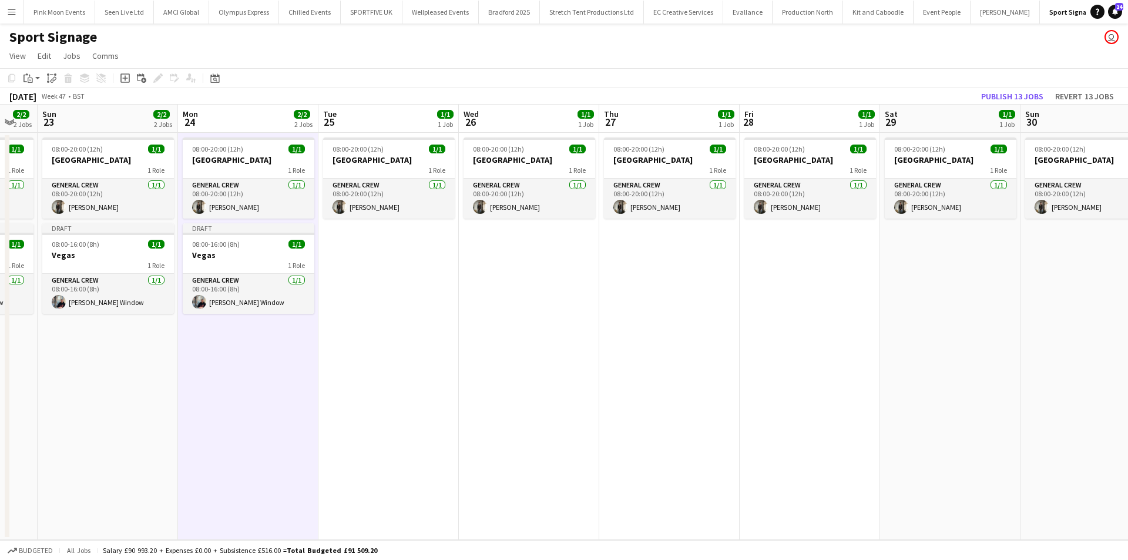
click at [402, 323] on app-date-cell "08:00-20:00 (12h) 1/1 Qatar 1 Role General Crew 1/1 08:00-20:00 (12h) Kiel Myers" at bounding box center [389, 336] width 140 height 407
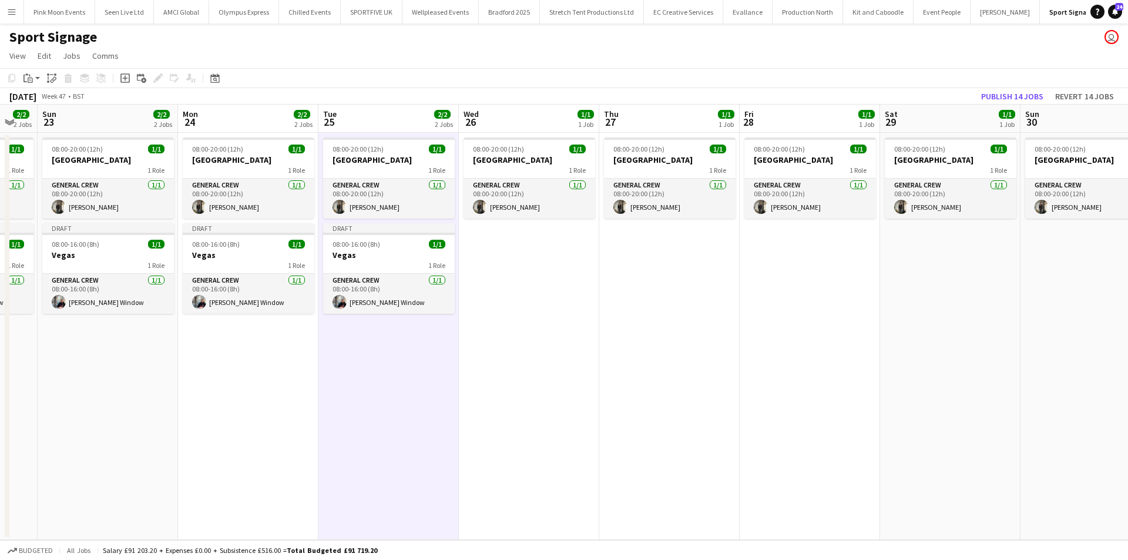
click at [531, 316] on app-date-cell "08:00-20:00 (12h) 1/1 Qatar 1 Role General Crew 1/1 08:00-20:00 (12h) Kiel Myers" at bounding box center [529, 336] width 140 height 407
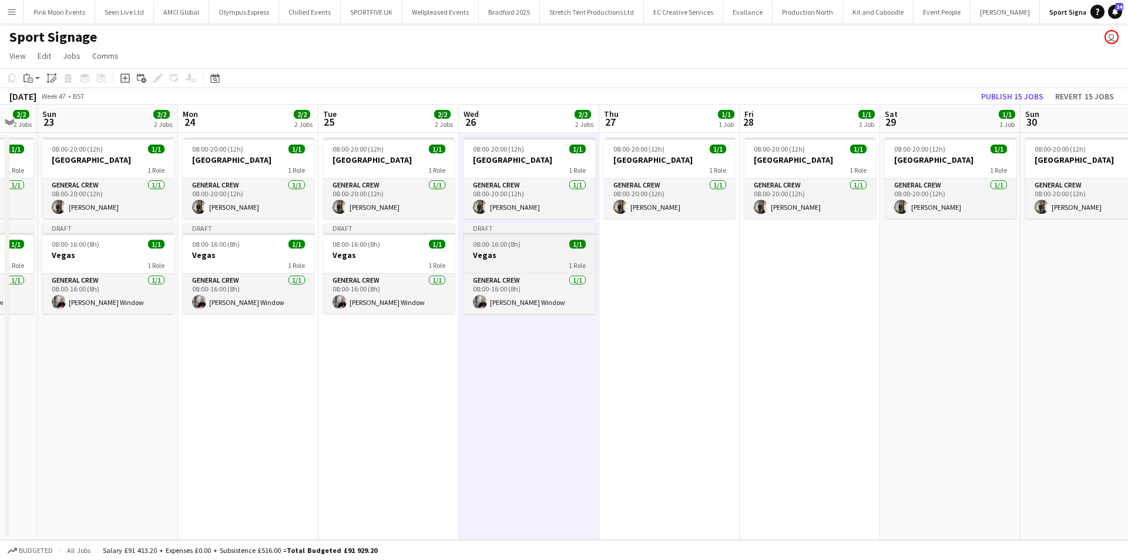
click at [526, 253] on h3 "Vegas" at bounding box center [530, 255] width 132 height 11
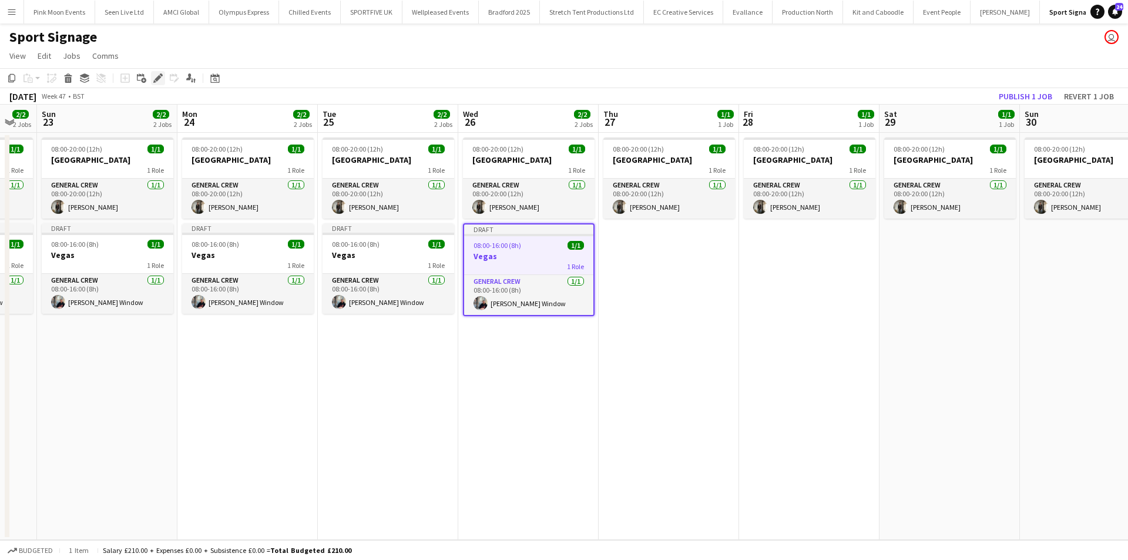
click at [153, 78] on div "Edit" at bounding box center [158, 78] width 14 height 14
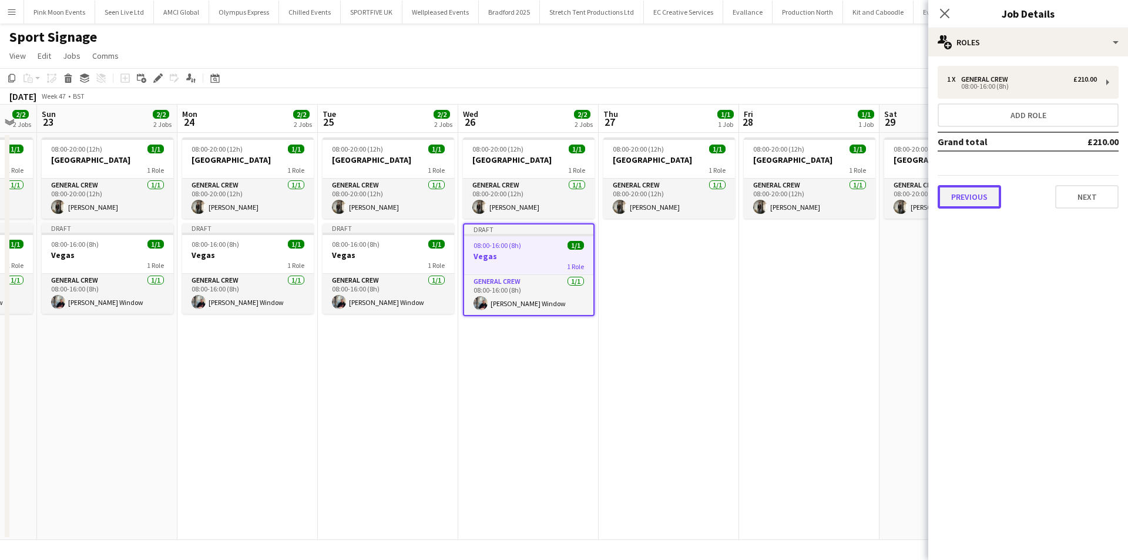
click at [981, 197] on button "Previous" at bounding box center [969, 197] width 63 height 24
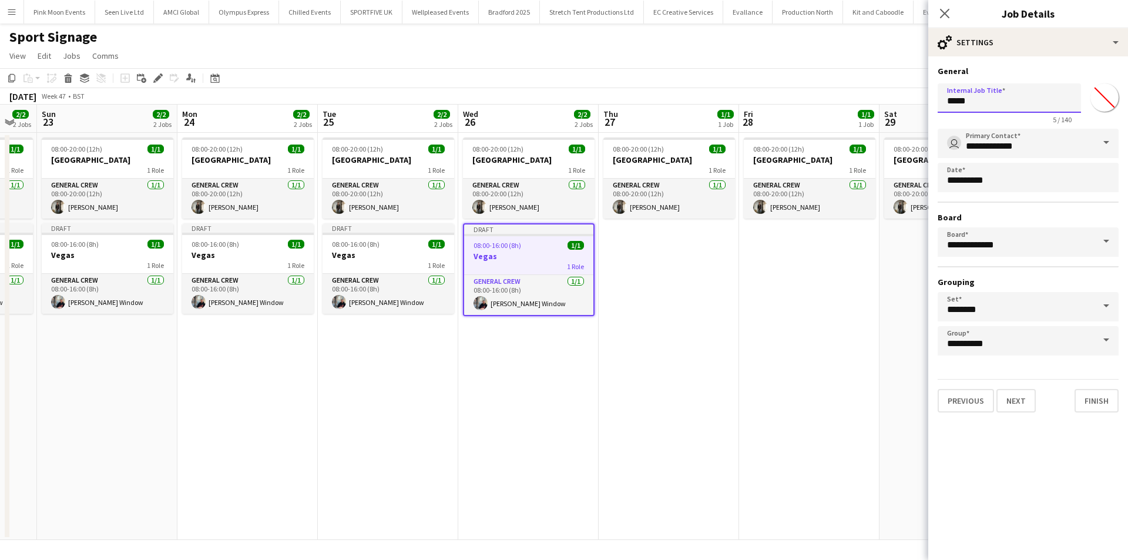
click at [977, 102] on input "*****" at bounding box center [1009, 97] width 143 height 29
type input "**********"
click at [1004, 391] on button "Next" at bounding box center [1016, 401] width 39 height 24
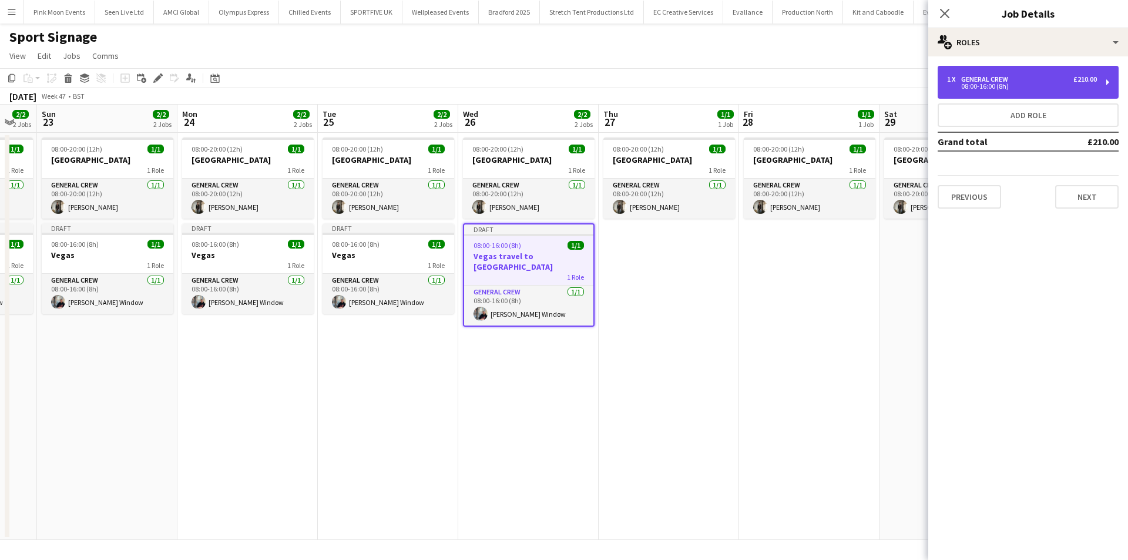
click at [980, 91] on div "1 x General Crew £210.00 08:00-16:00 (8h)" at bounding box center [1028, 82] width 181 height 33
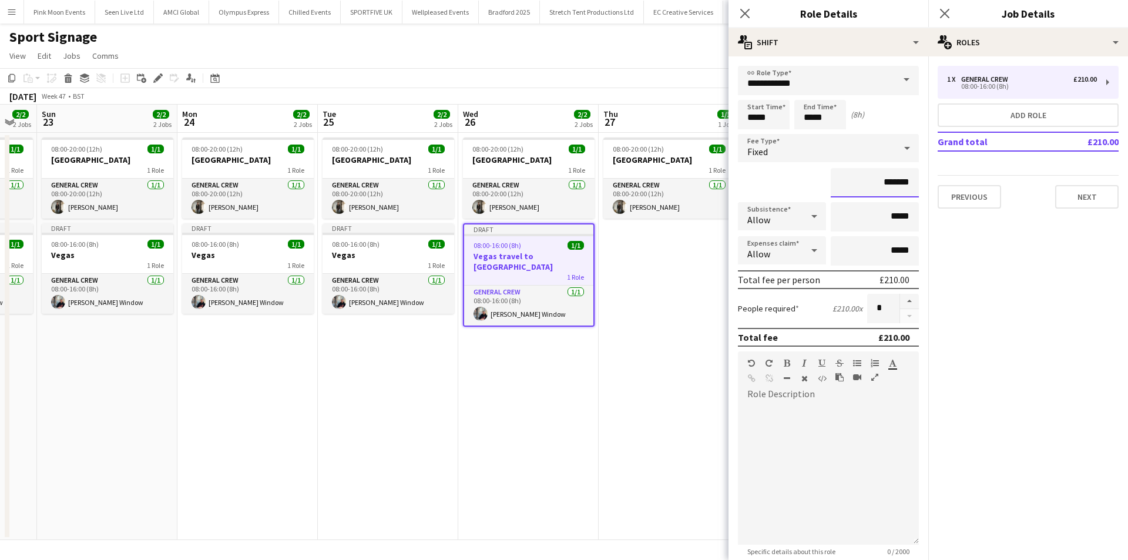
drag, startPoint x: 856, startPoint y: 180, endPoint x: 912, endPoint y: 173, distance: 56.9
click at [904, 183] on input "*******" at bounding box center [875, 182] width 88 height 29
type input "****"
click at [746, 14] on icon at bounding box center [744, 13] width 11 height 11
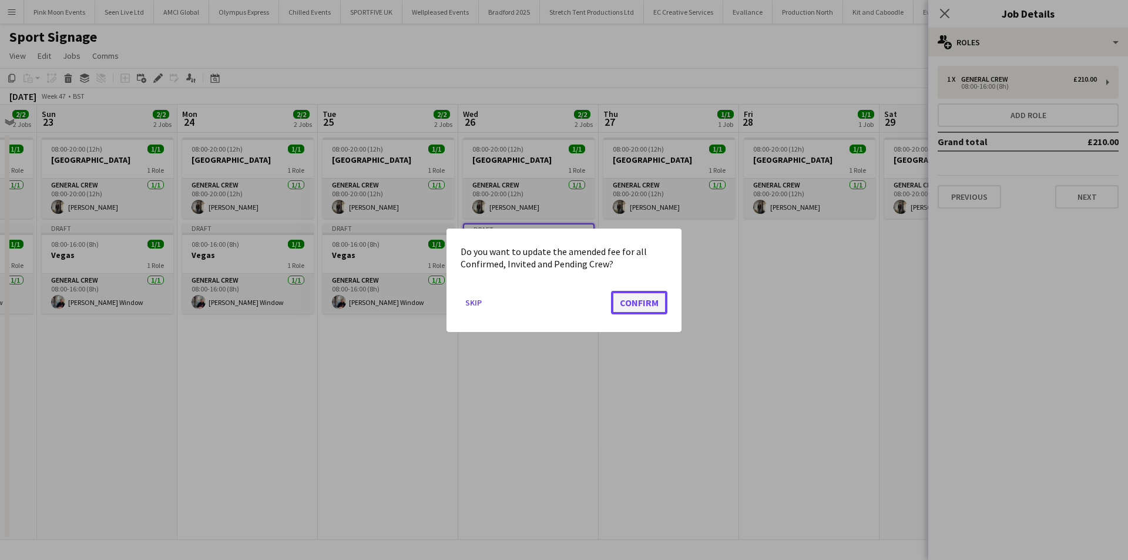
click at [658, 305] on button "Confirm" at bounding box center [639, 302] width 56 height 24
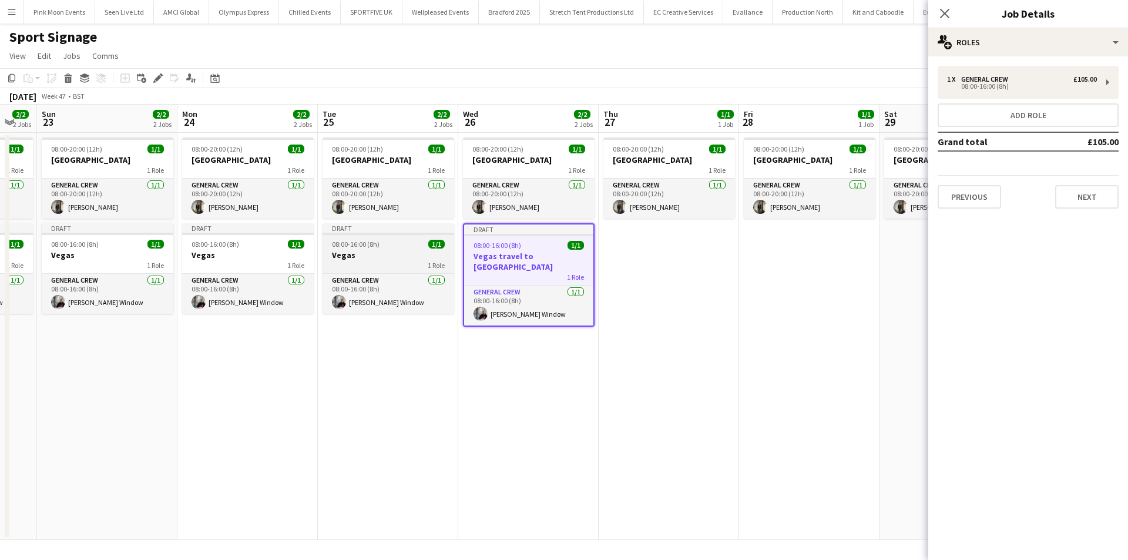
click at [346, 253] on h3 "Vegas" at bounding box center [389, 255] width 132 height 11
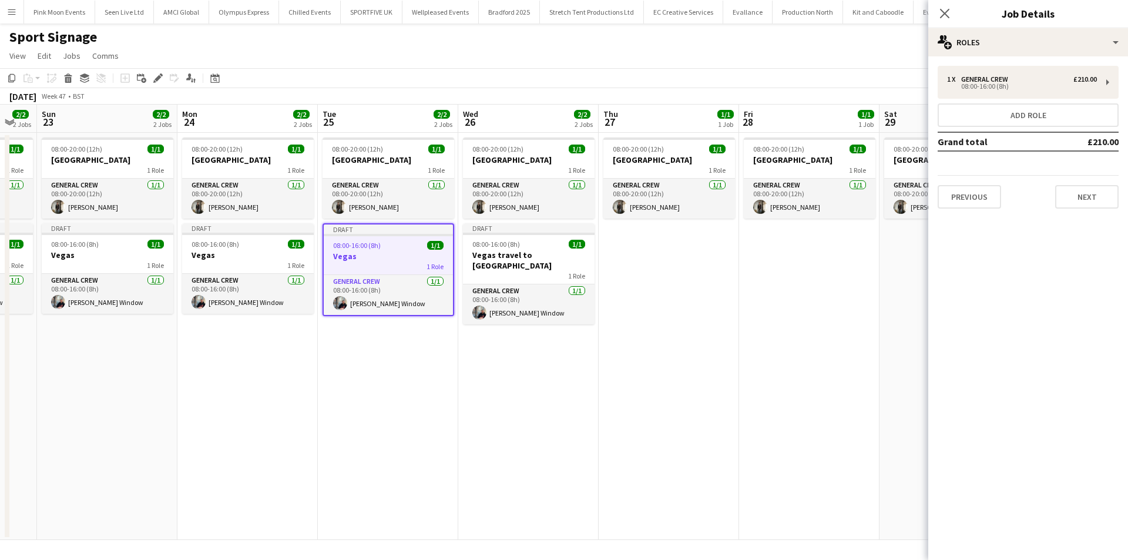
click at [688, 251] on app-date-cell "08:00-20:00 (12h) 1/1 Qatar 1 Role General Crew 1/1 08:00-20:00 (12h) Kiel Myers" at bounding box center [669, 336] width 140 height 407
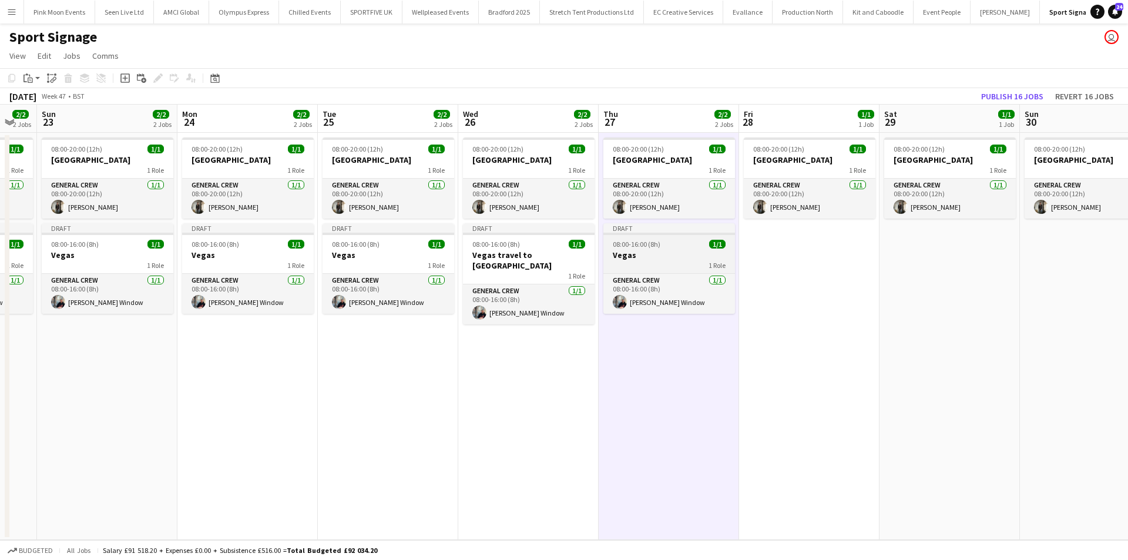
click at [658, 252] on h3 "Vegas" at bounding box center [670, 255] width 132 height 11
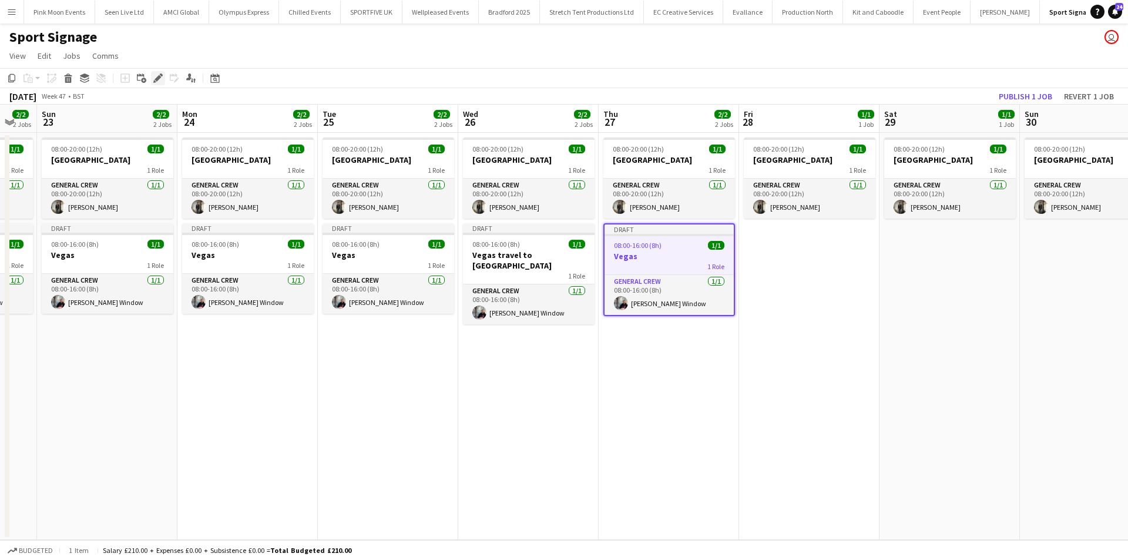
click at [155, 81] on icon at bounding box center [154, 81] width 3 height 3
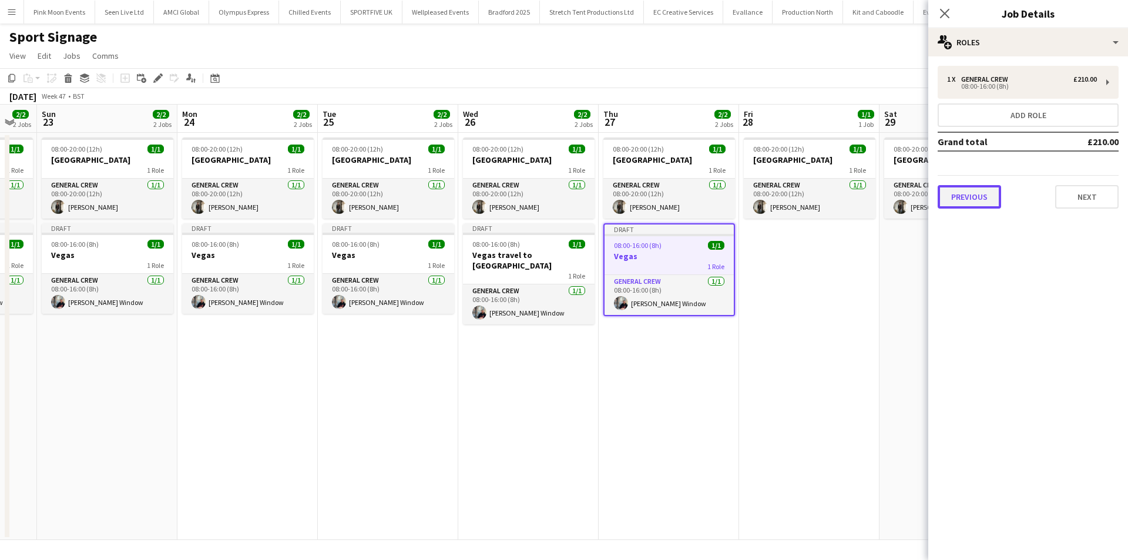
click at [970, 203] on button "Previous" at bounding box center [969, 197] width 63 height 24
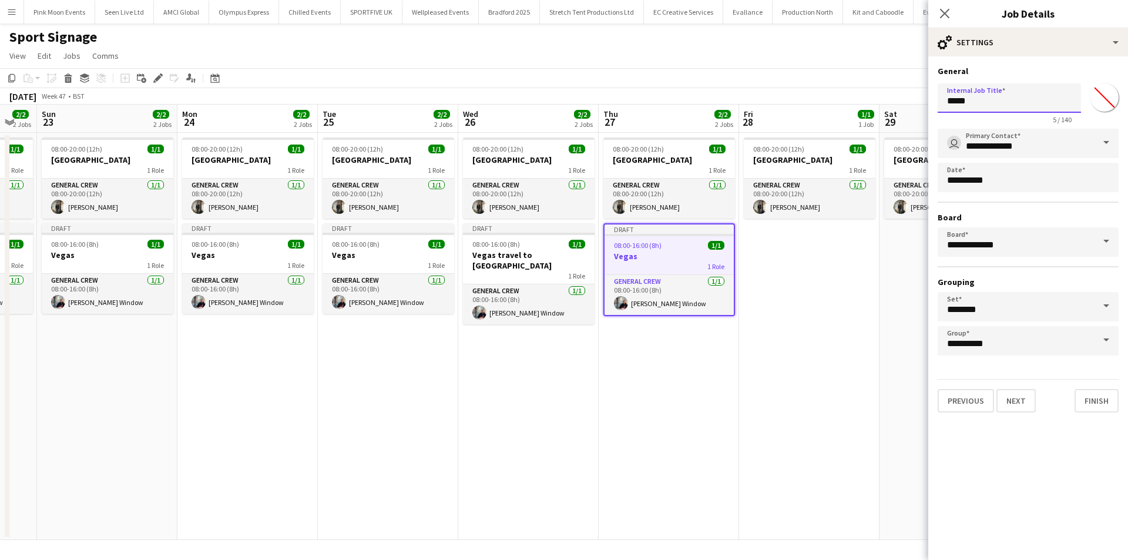
drag, startPoint x: 989, startPoint y: 99, endPoint x: 910, endPoint y: 112, distance: 80.4
click at [910, 112] on body "Menu Boards Boards Boards All jobs Status Workforce Workforce My Workforce Recr…" at bounding box center [564, 280] width 1128 height 560
type input "*********"
click at [943, 7] on app-icon "Close pop-in" at bounding box center [945, 13] width 17 height 17
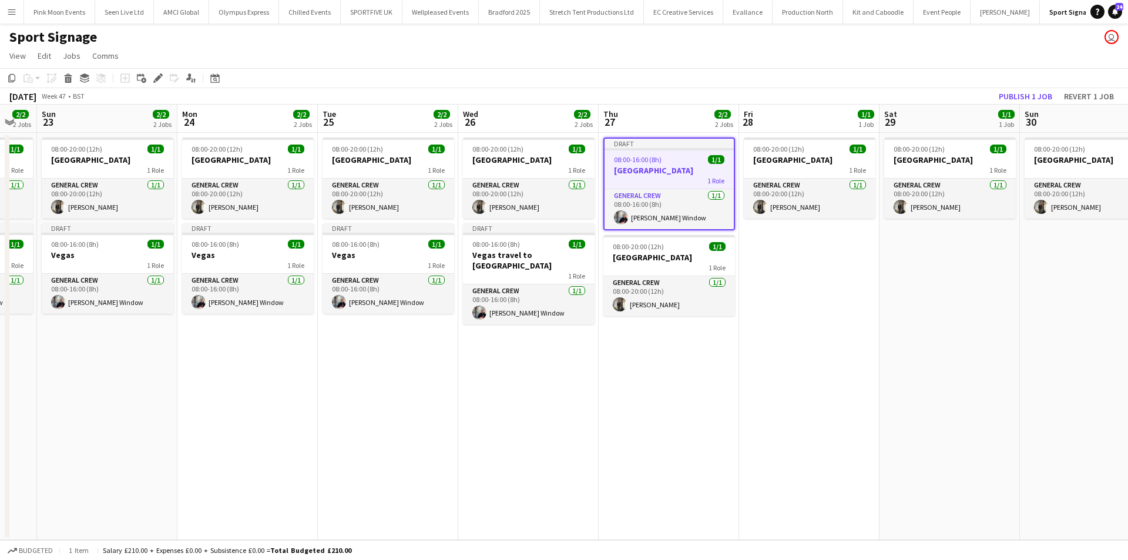
click at [765, 283] on app-date-cell "08:00-20:00 (12h) 1/1 Qatar 1 Role General Crew 1/1 08:00-20:00 (12h) Kiel Myers" at bounding box center [809, 336] width 140 height 407
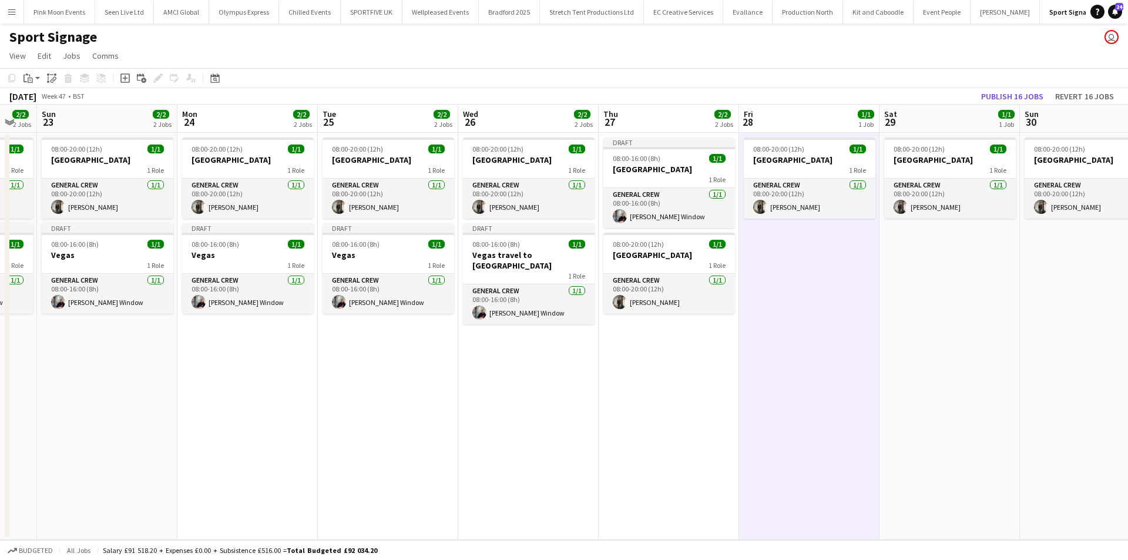
click at [765, 283] on app-date-cell "08:00-20:00 (12h) 1/1 Qatar 1 Role General Crew 1/1 08:00-20:00 (12h) Kiel Myers" at bounding box center [809, 336] width 140 height 407
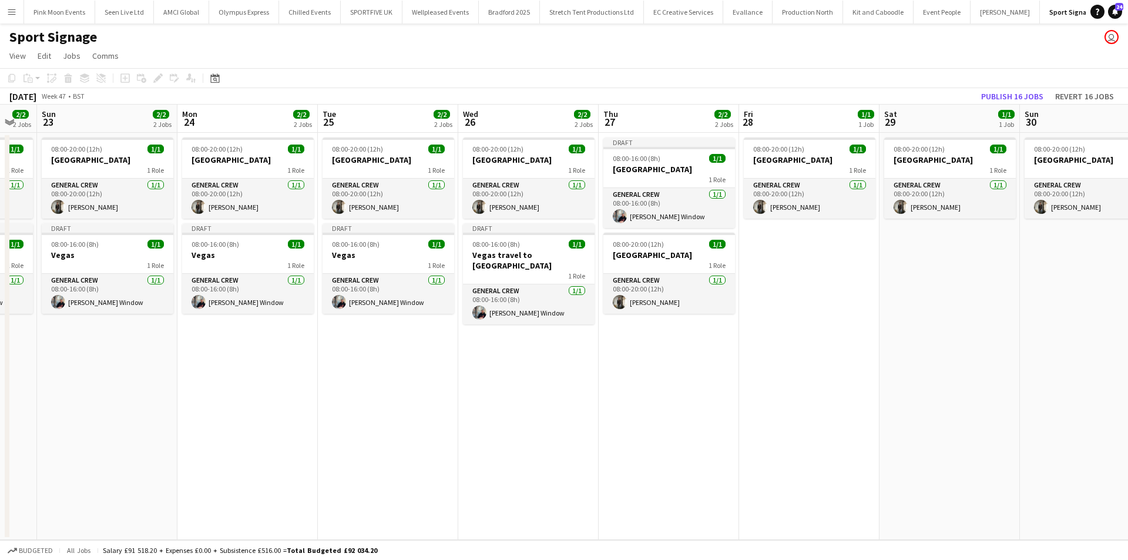
click at [846, 297] on app-date-cell "08:00-20:00 (12h) 1/1 Qatar 1 Role General Crew 1/1 08:00-20:00 (12h) Kiel Myers" at bounding box center [809, 336] width 140 height 407
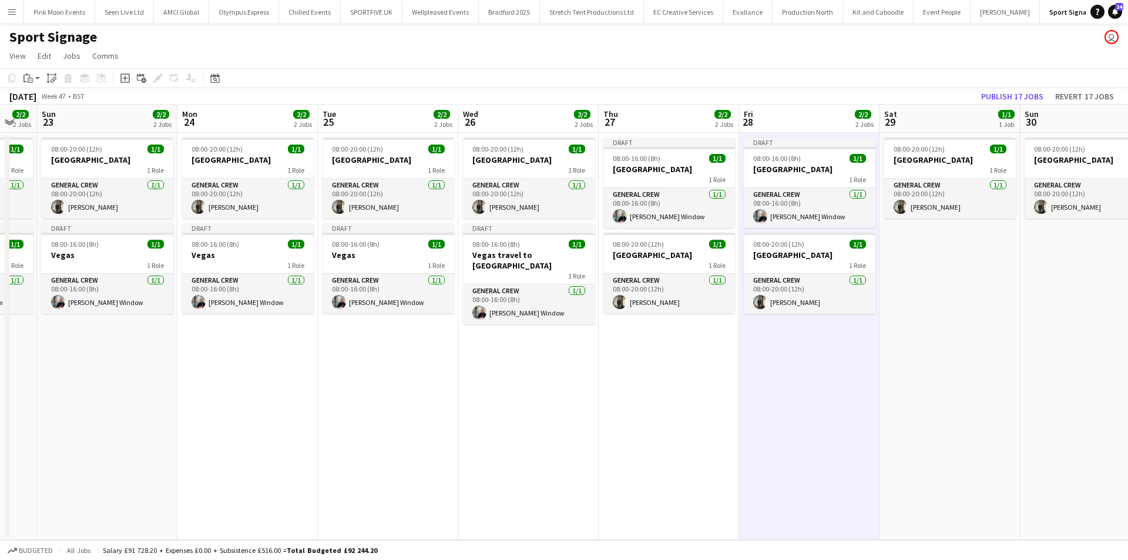
click at [917, 298] on app-date-cell "08:00-20:00 (12h) 1/1 Qatar 1 Role General Crew 1/1 08:00-20:00 (12h) Kiel Myers" at bounding box center [950, 336] width 140 height 407
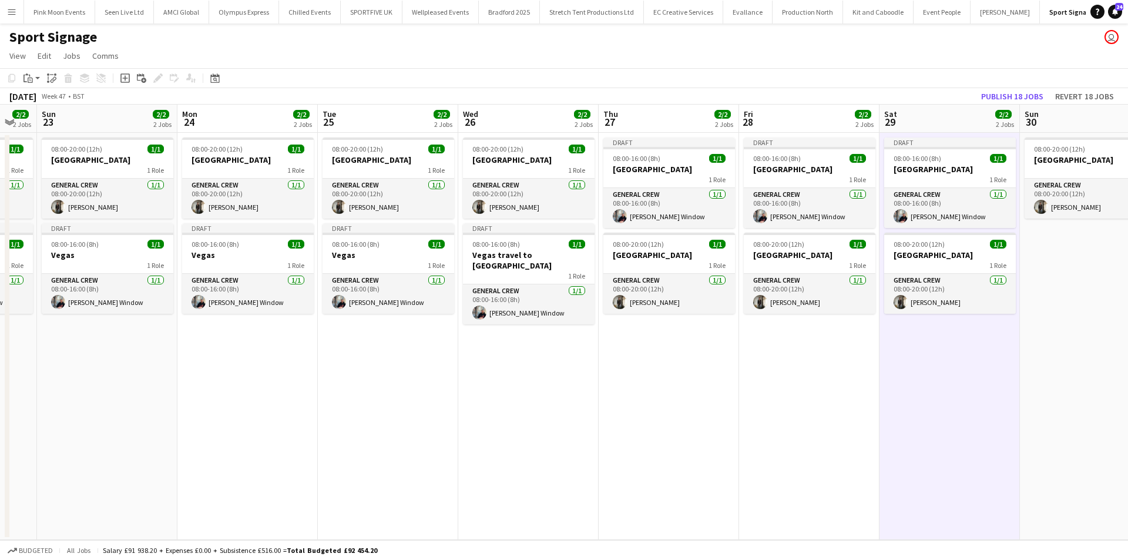
click at [1075, 289] on app-date-cell "08:00-20:00 (12h) 1/1 Qatar 1 Role General Crew 1/1 08:00-20:00 (12h) Kiel Myers" at bounding box center [1090, 336] width 140 height 407
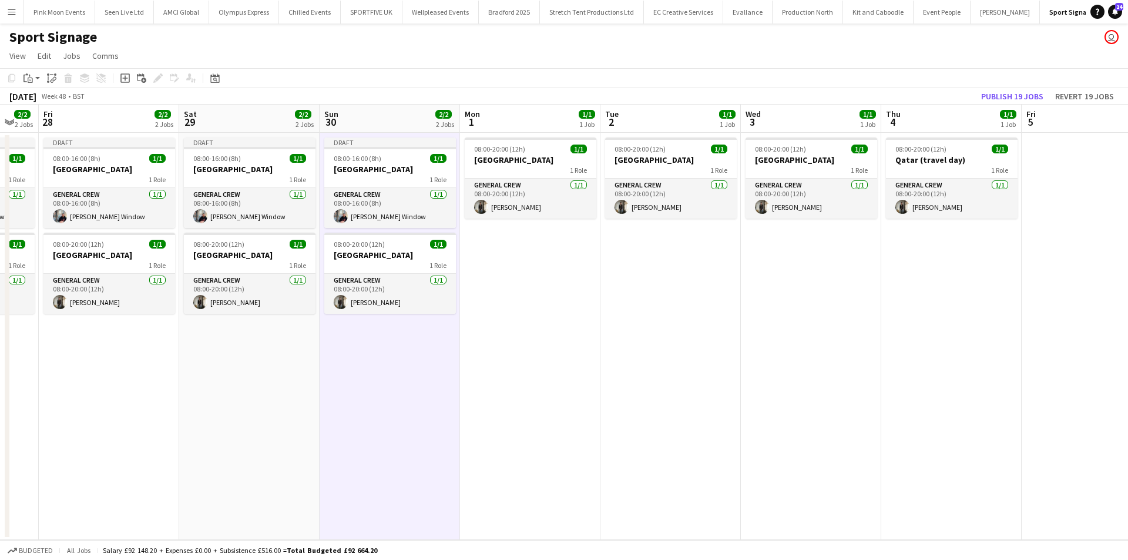
scroll to position [0, 377]
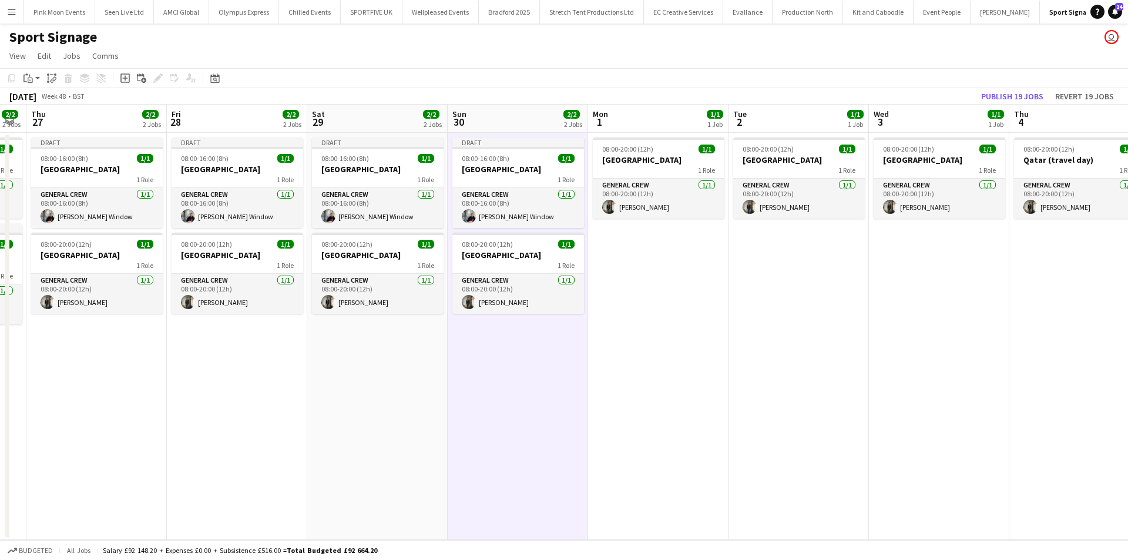
drag, startPoint x: 1049, startPoint y: 396, endPoint x: 221, endPoint y: 394, distance: 828.1
click at [221, 394] on app-calendar-viewport "Mon 24 2/2 2 Jobs Tue 25 2/2 2 Jobs Wed 26 2/2 2 Jobs Thu 27 2/2 2 Jobs Fri 28 …" at bounding box center [564, 322] width 1128 height 435
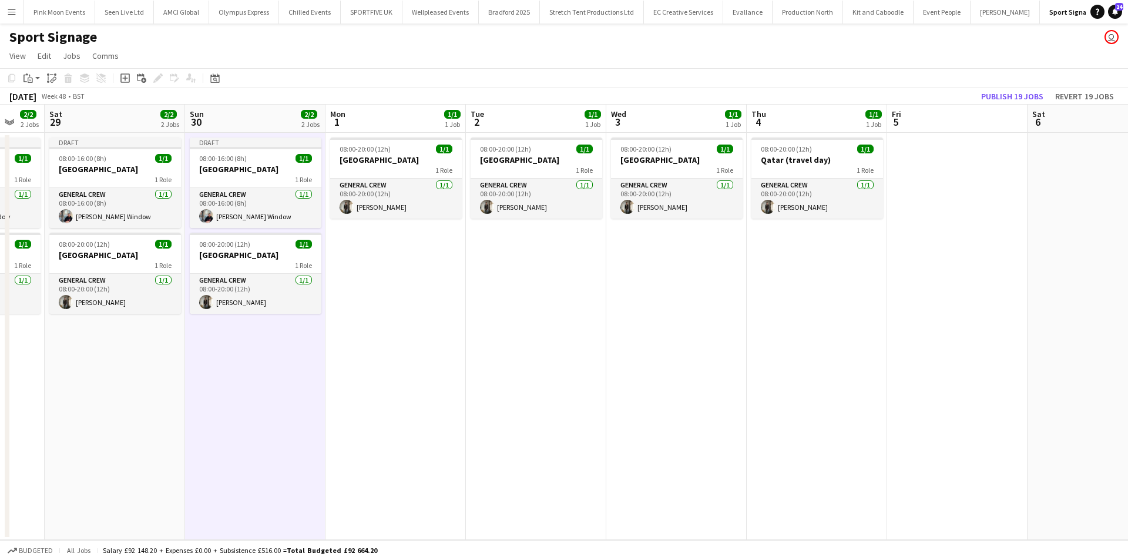
click at [406, 249] on app-date-cell "08:00-20:00 (12h) 1/1 Qatar 1 Role General Crew 1/1 08:00-20:00 (12h) Kiel Myers" at bounding box center [396, 336] width 140 height 407
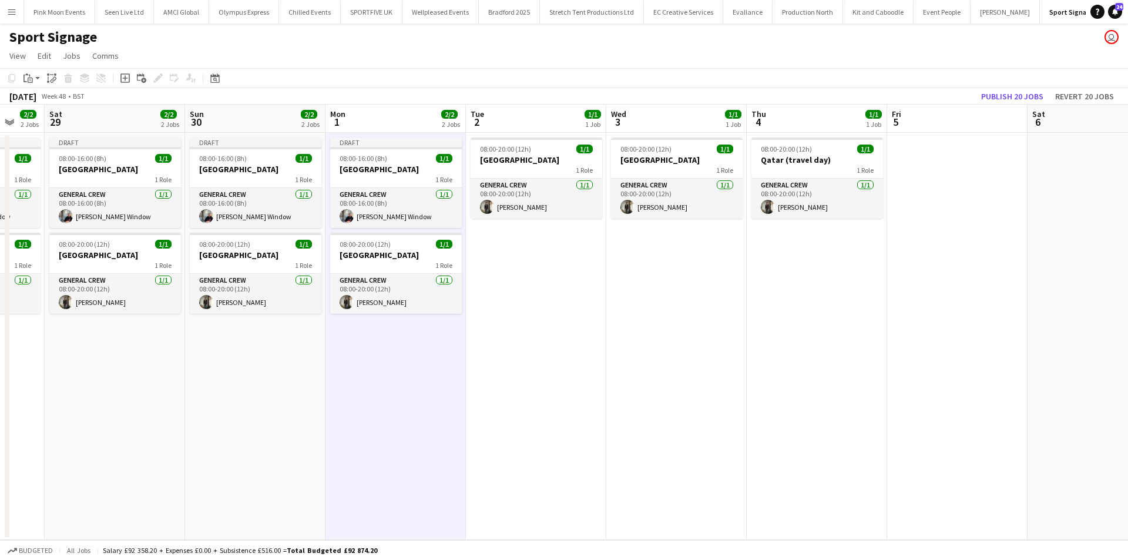
click at [506, 280] on app-date-cell "08:00-20:00 (12h) 1/1 Qatar 1 Role General Crew 1/1 08:00-20:00 (12h) Kiel Myers" at bounding box center [536, 336] width 140 height 407
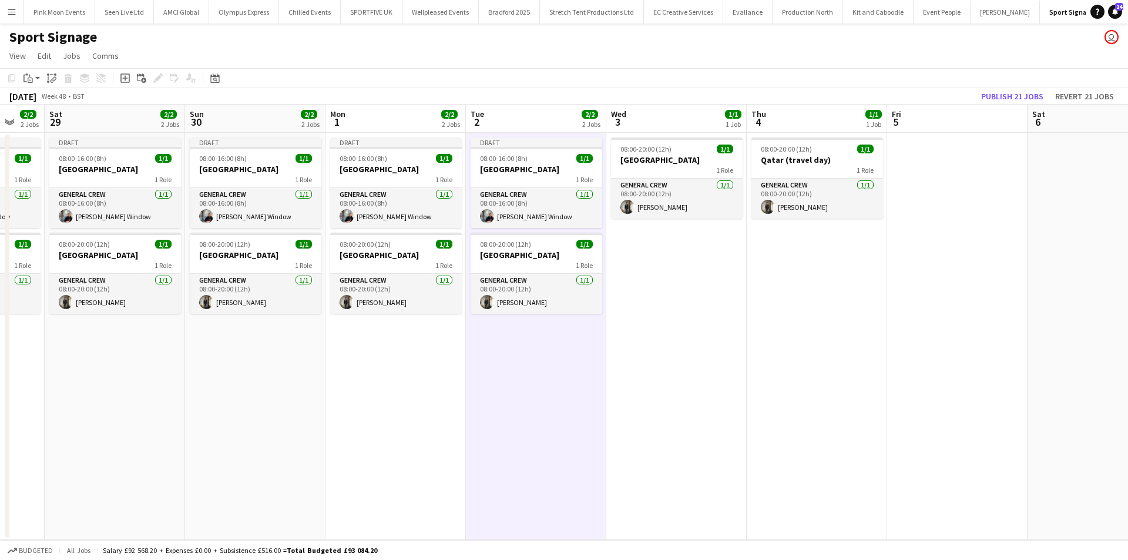
click at [712, 287] on app-date-cell "08:00-20:00 (12h) 1/1 Qatar 1 Role General Crew 1/1 08:00-20:00 (12h) Kiel Myers" at bounding box center [676, 336] width 140 height 407
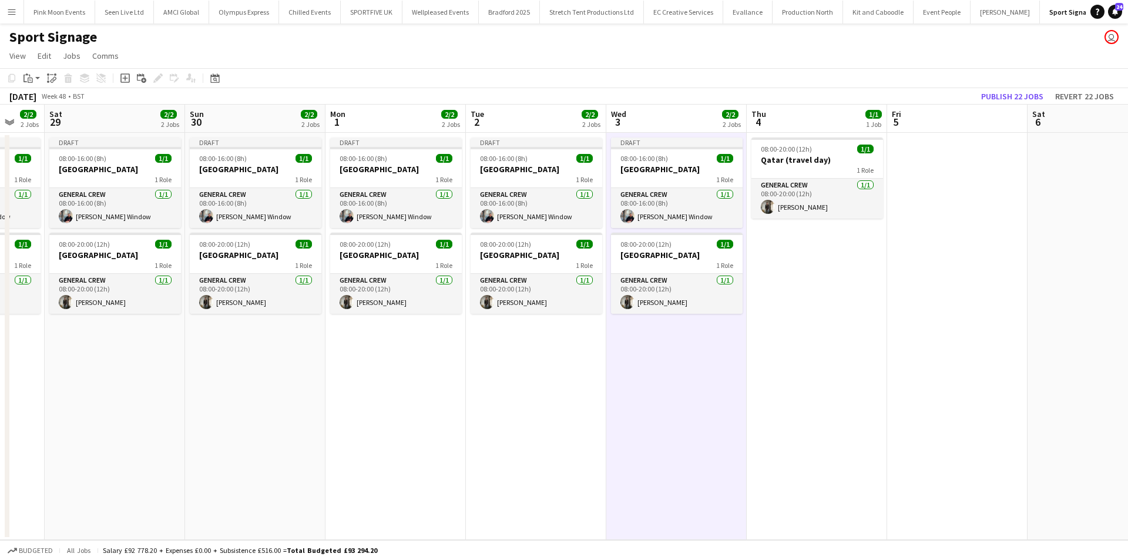
click at [789, 287] on app-date-cell "08:00-20:00 (12h) 1/1 Qatar (travel day) 1 Role General Crew 1/1 08:00-20:00 (1…" at bounding box center [817, 336] width 140 height 407
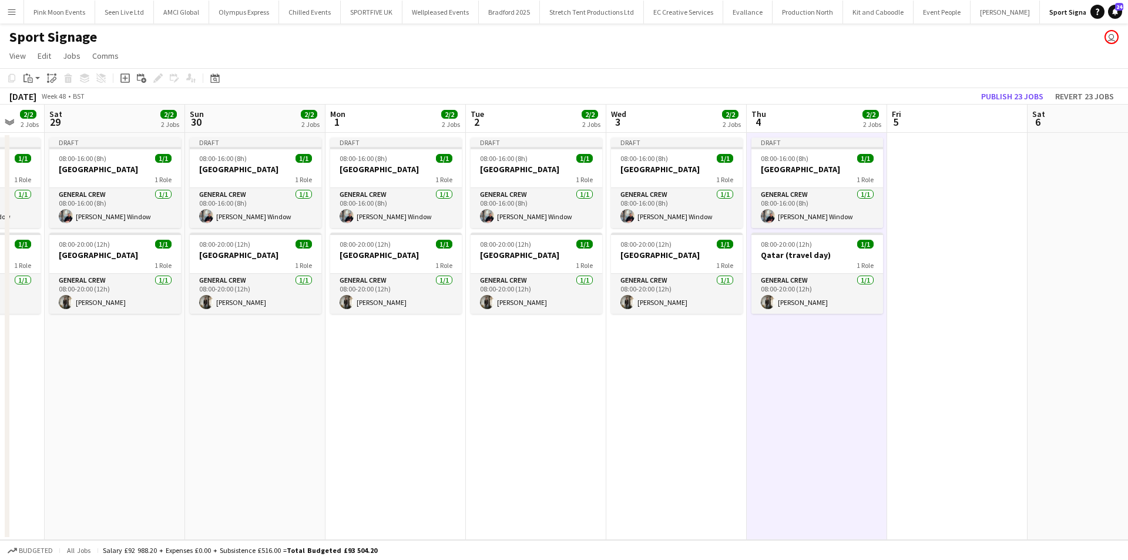
click at [983, 279] on app-date-cell at bounding box center [957, 336] width 140 height 407
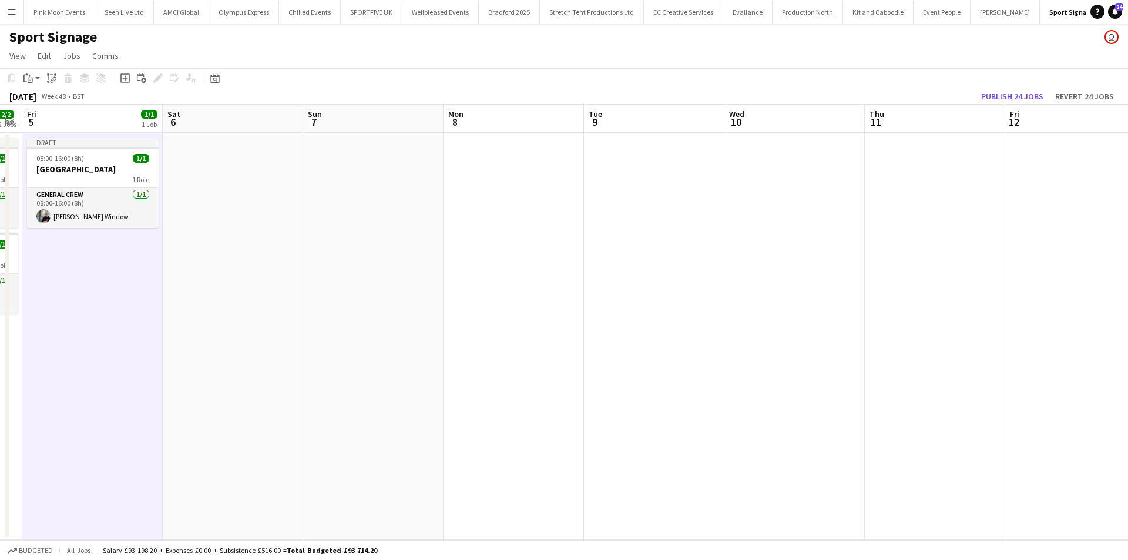
drag, startPoint x: 883, startPoint y: 423, endPoint x: 95, endPoint y: 383, distance: 789.1
click at [95, 383] on app-calendar-viewport "Tue 2 2/2 2 Jobs Wed 3 2/2 2 Jobs Thu 4 2/2 2 Jobs Fri 5 1/1 1 Job Sat 6 Sun 7 …" at bounding box center [564, 322] width 1128 height 435
click at [196, 187] on app-date-cell at bounding box center [229, 336] width 140 height 407
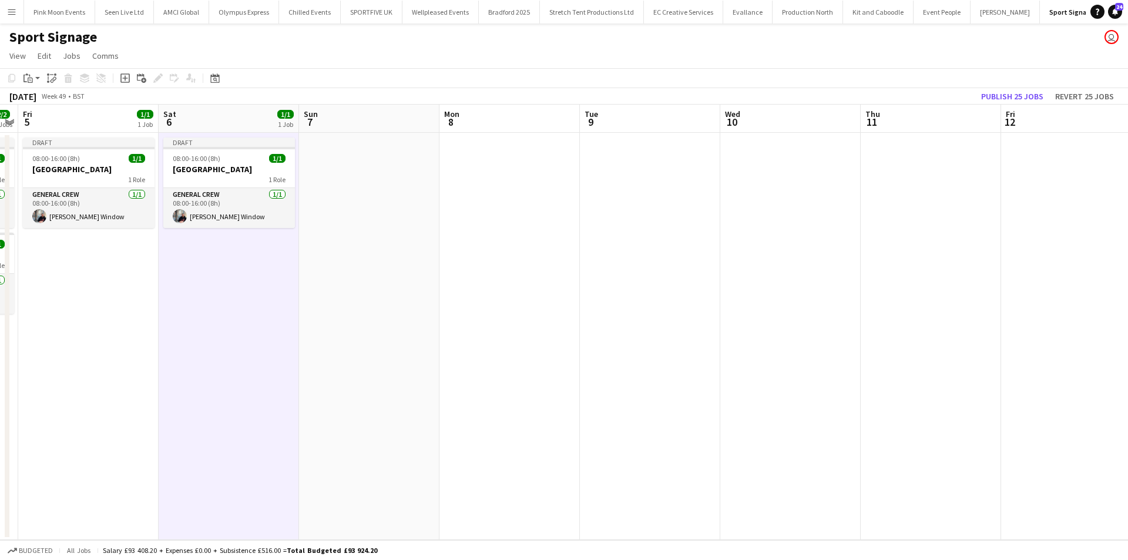
click at [333, 205] on app-date-cell at bounding box center [369, 336] width 140 height 407
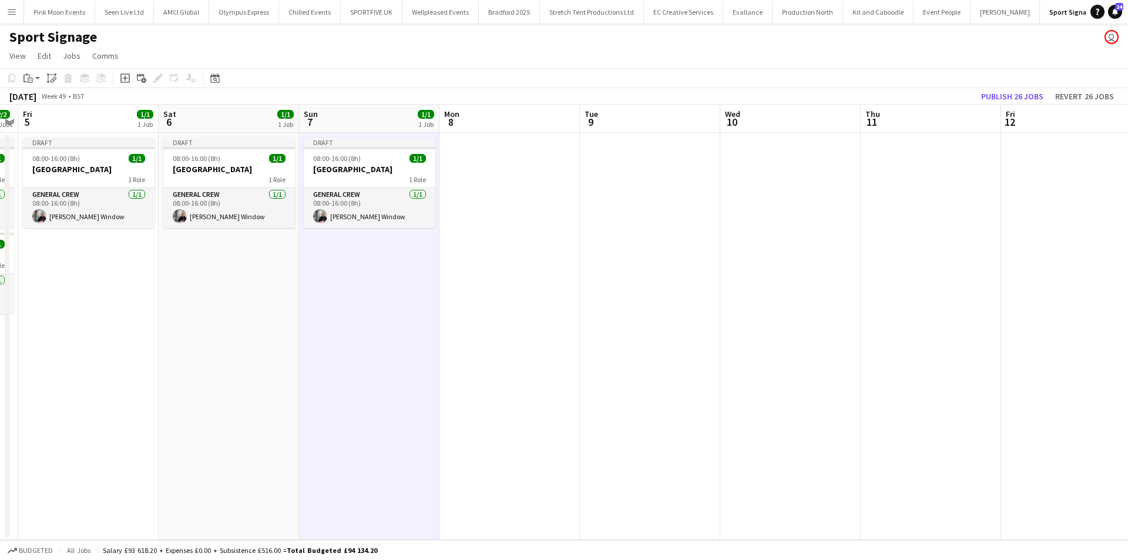
click at [492, 215] on app-date-cell at bounding box center [510, 336] width 140 height 407
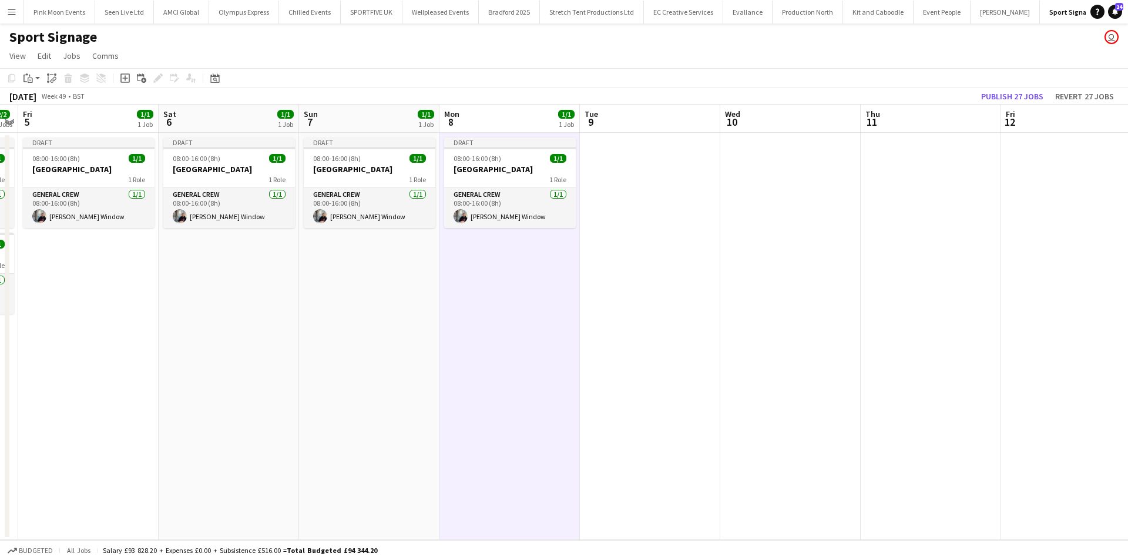
click at [646, 216] on app-date-cell at bounding box center [650, 336] width 140 height 407
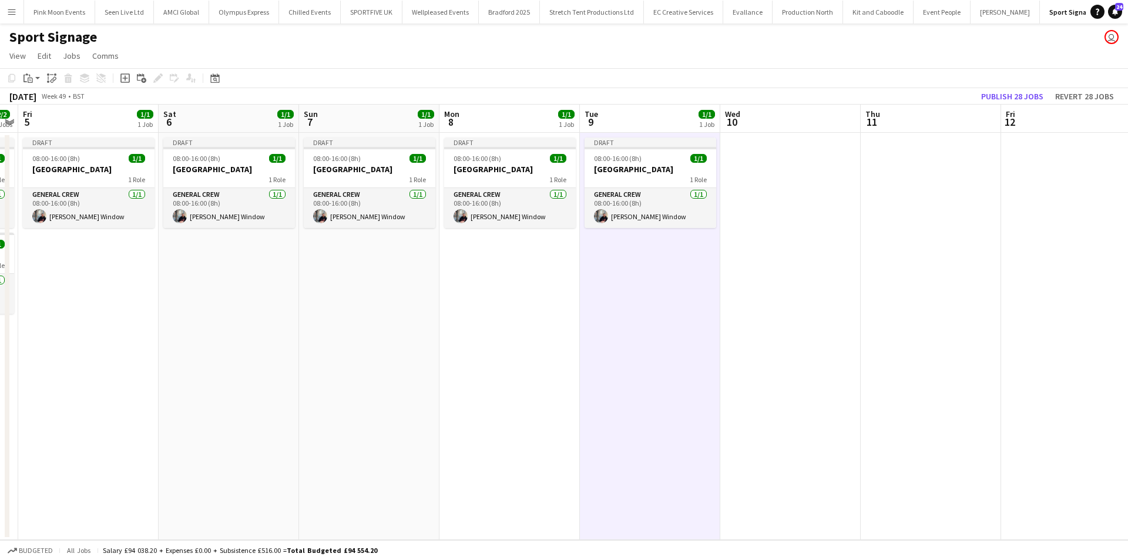
click at [749, 216] on app-date-cell at bounding box center [791, 336] width 140 height 407
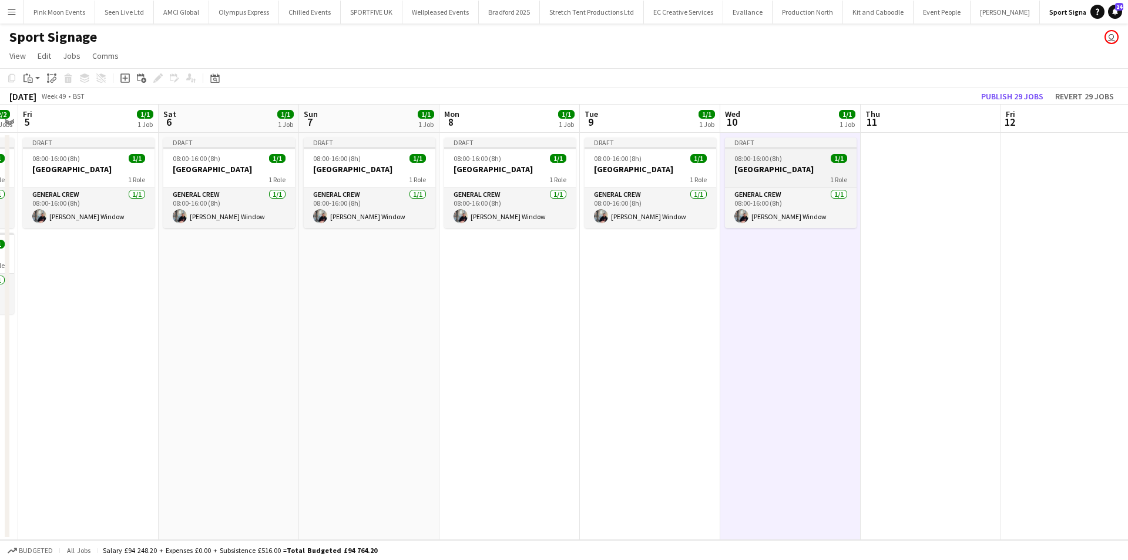
click at [746, 185] on app-job-card "Draft 08:00-16:00 (8h) 1/1 Abu Dhabi 1 Role General Crew 1/1 08:00-16:00 (8h) H…" at bounding box center [791, 183] width 132 height 91
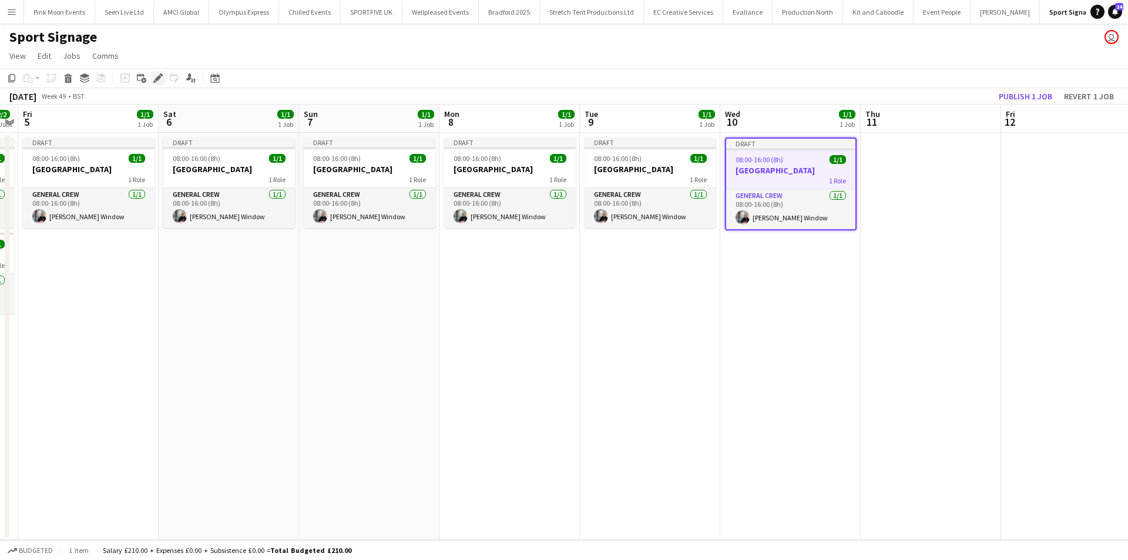
click at [158, 73] on icon "Edit" at bounding box center [157, 77] width 9 height 9
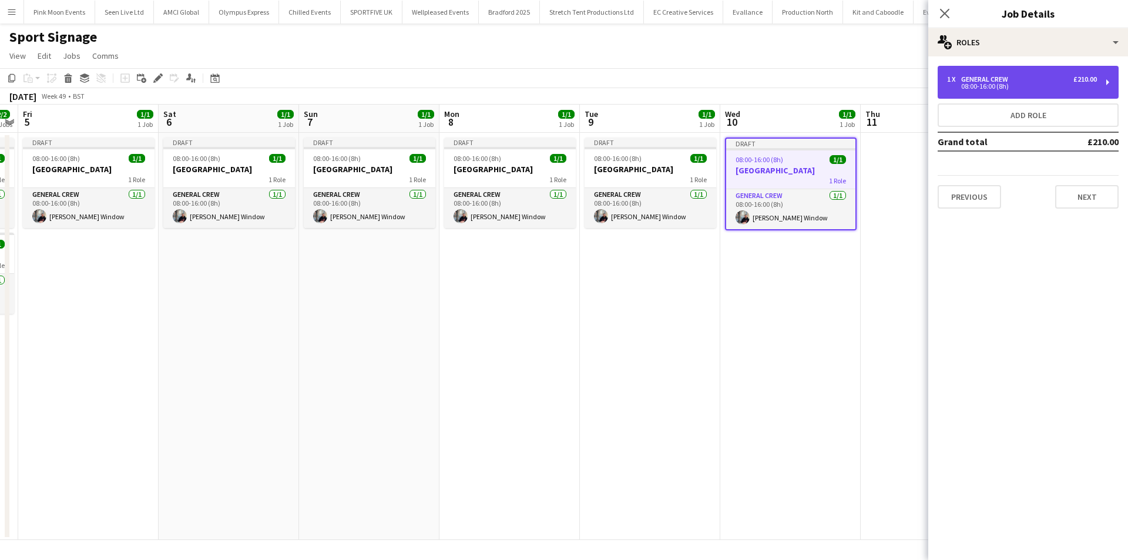
click at [995, 83] on div "08:00-16:00 (8h)" at bounding box center [1022, 86] width 150 height 6
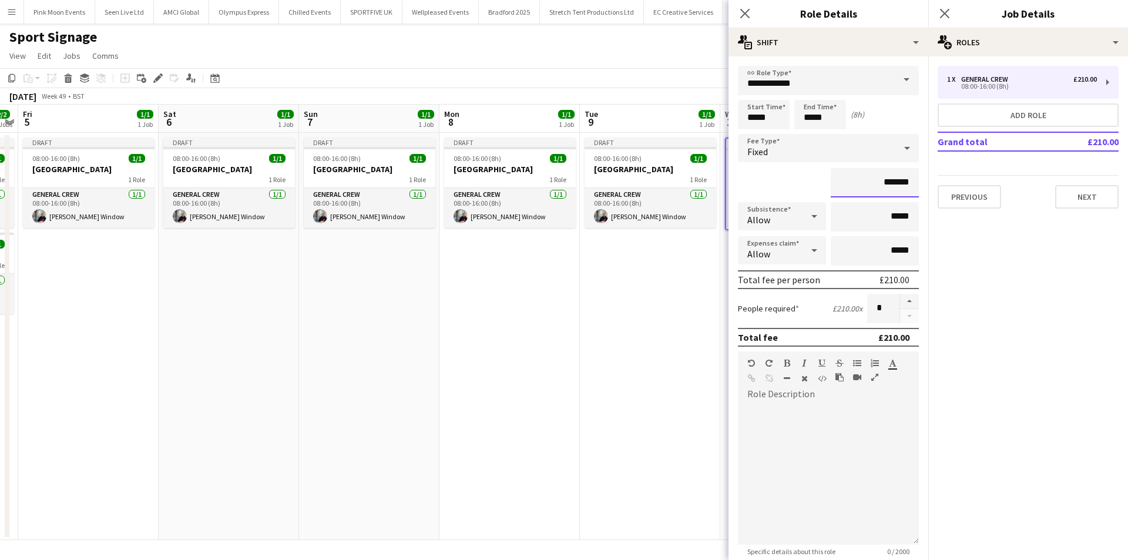
drag, startPoint x: 849, startPoint y: 182, endPoint x: 926, endPoint y: 185, distance: 76.4
click at [926, 185] on mat-expansion-panel "**********" at bounding box center [829, 308] width 200 height 504
type input "****"
click at [741, 14] on icon "Close pop-in" at bounding box center [744, 13] width 11 height 11
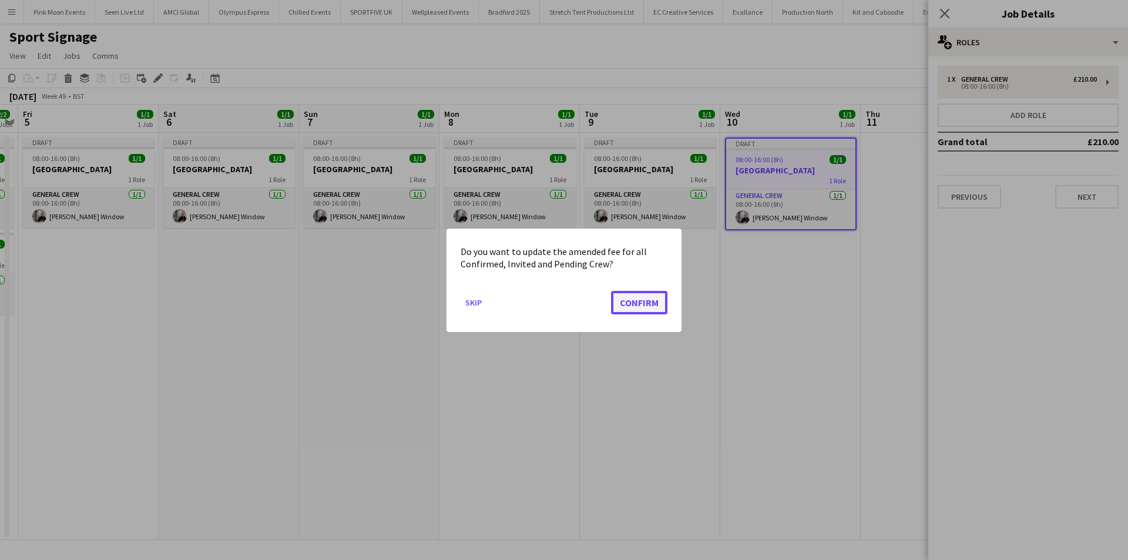
click at [648, 303] on button "Confirm" at bounding box center [639, 302] width 56 height 24
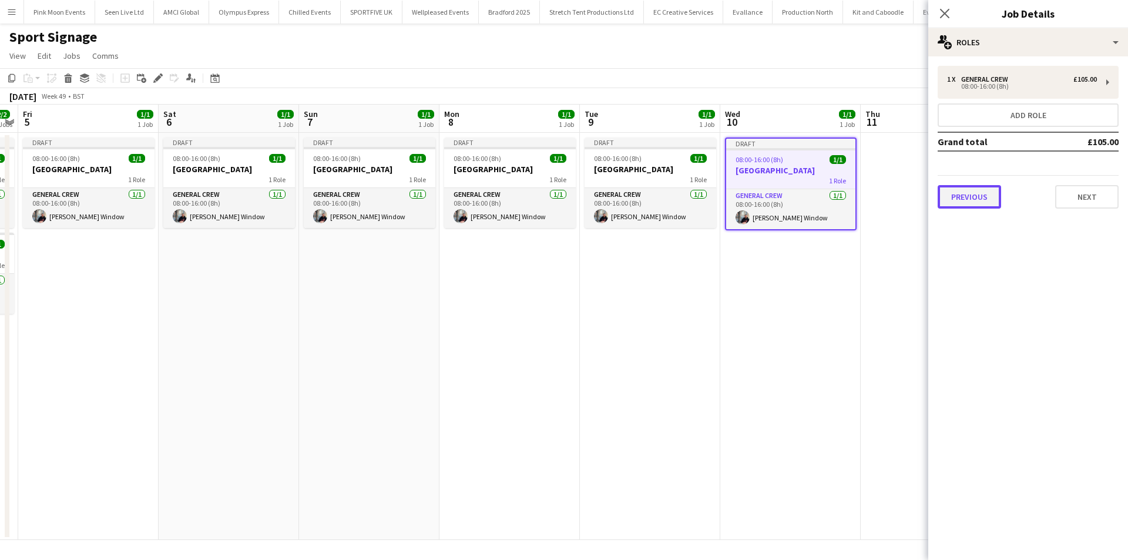
click at [945, 203] on button "Previous" at bounding box center [969, 197] width 63 height 24
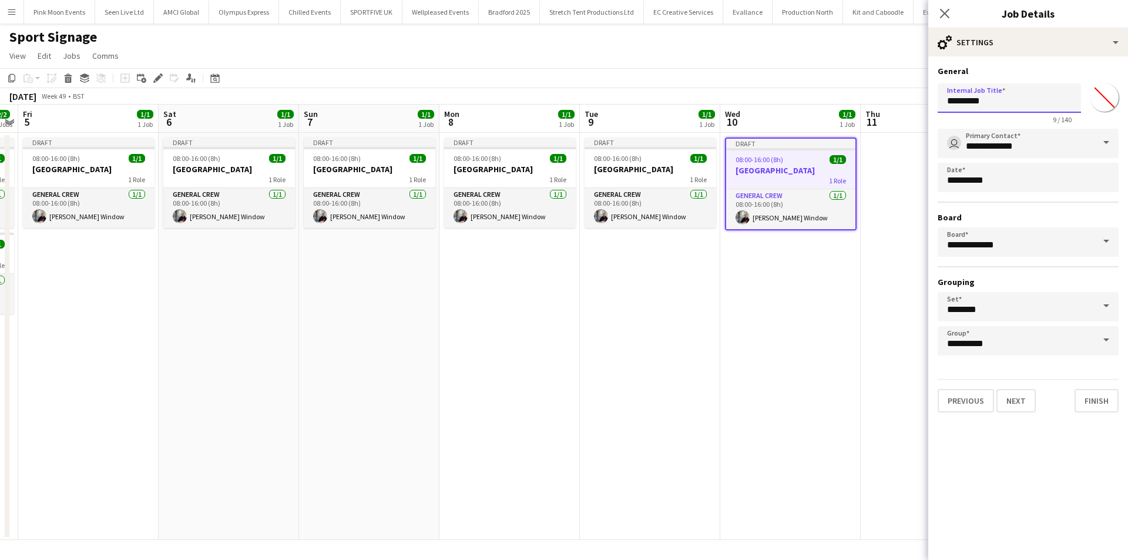
click at [1002, 103] on input "*********" at bounding box center [1009, 97] width 143 height 29
type input "**********"
click at [941, 18] on icon at bounding box center [944, 13] width 11 height 11
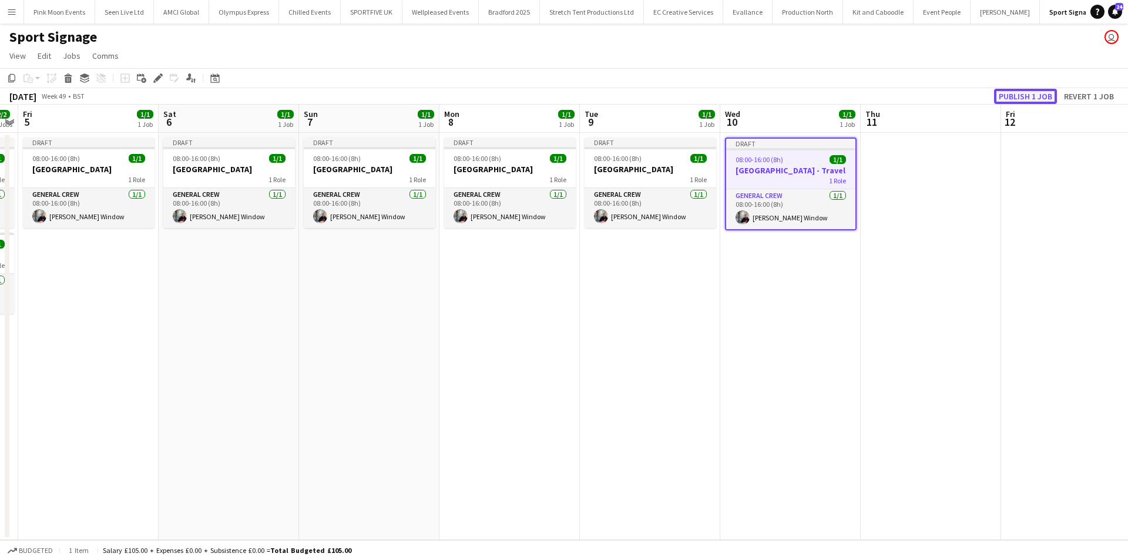
click at [1027, 92] on button "Publish 1 job" at bounding box center [1025, 96] width 63 height 15
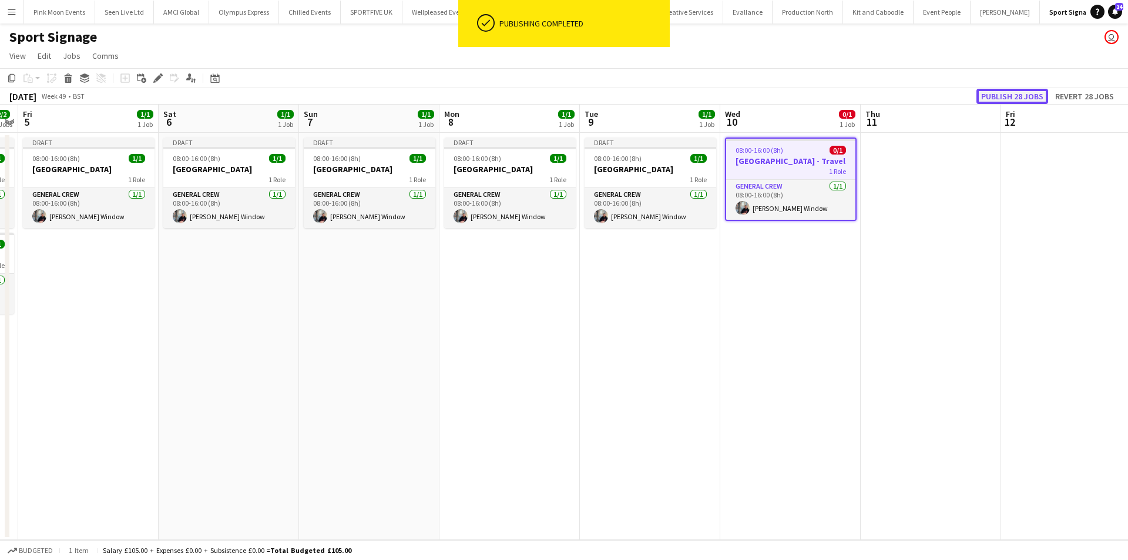
click at [1032, 90] on button "Publish 28 jobs" at bounding box center [1013, 96] width 72 height 15
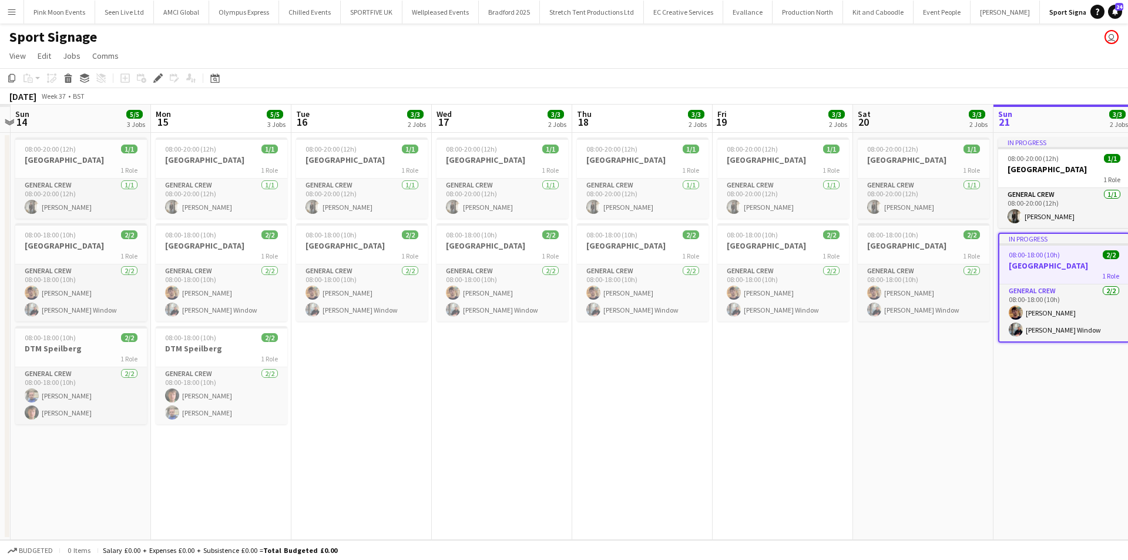
drag, startPoint x: 252, startPoint y: 413, endPoint x: 878, endPoint y: 430, distance: 626.1
click at [877, 430] on app-calendar-viewport "Fri 12 Sat 13 Sun 14 5/5 3 Jobs Mon 15 5/5 3 Jobs Tue 16 3/3 2 Jobs Wed 17 3/3 …" at bounding box center [564, 322] width 1128 height 435
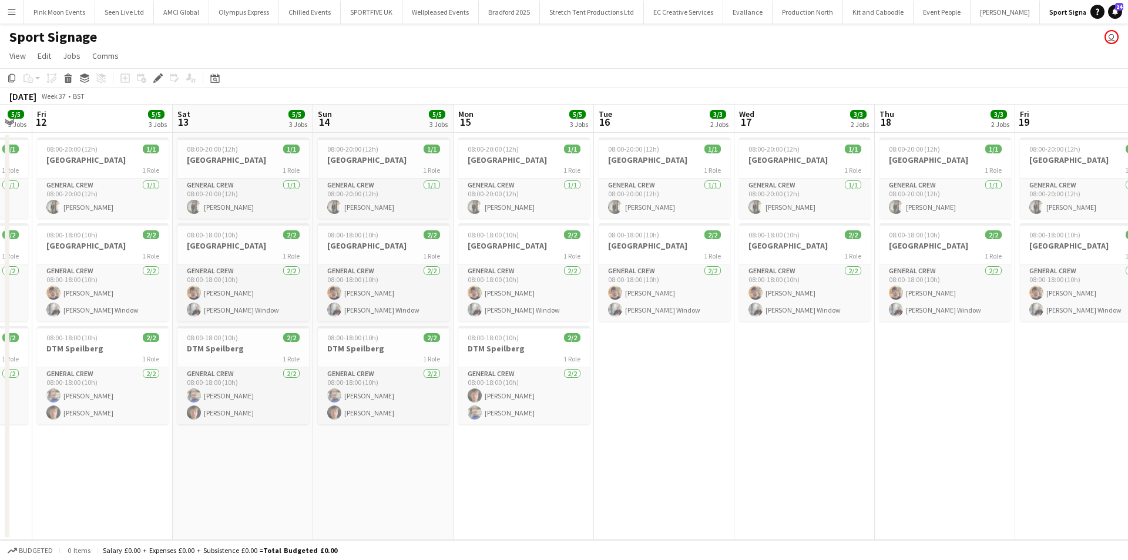
drag, startPoint x: 430, startPoint y: 381, endPoint x: 1034, endPoint y: 414, distance: 605.7
click at [1026, 414] on app-calendar-viewport "Tue 9 Wed 10 Thu 11 5/5 3 Jobs Fri 12 5/5 3 Jobs Sat 13 5/5 3 Jobs Sun 14 5/5 3…" at bounding box center [564, 322] width 1128 height 435
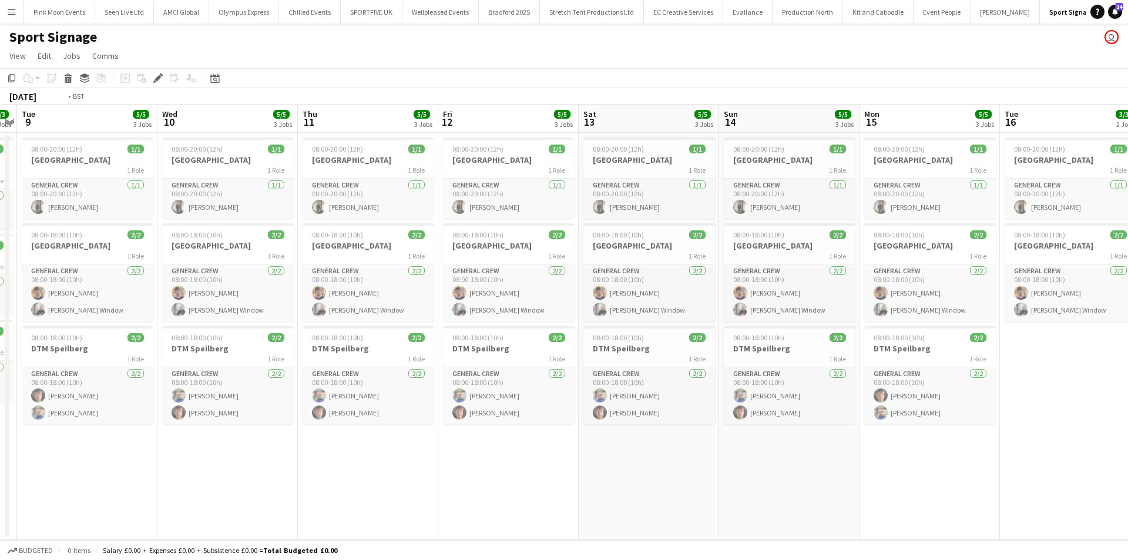
drag, startPoint x: 185, startPoint y: 473, endPoint x: 658, endPoint y: 453, distance: 473.5
click at [658, 453] on app-calendar-viewport "Sat 6 Sun 7 2/2 2 Jobs Mon 8 3/3 3 Jobs Tue 9 5/5 3 Jobs Wed 10 5/5 3 Jobs Thu …" at bounding box center [564, 322] width 1128 height 435
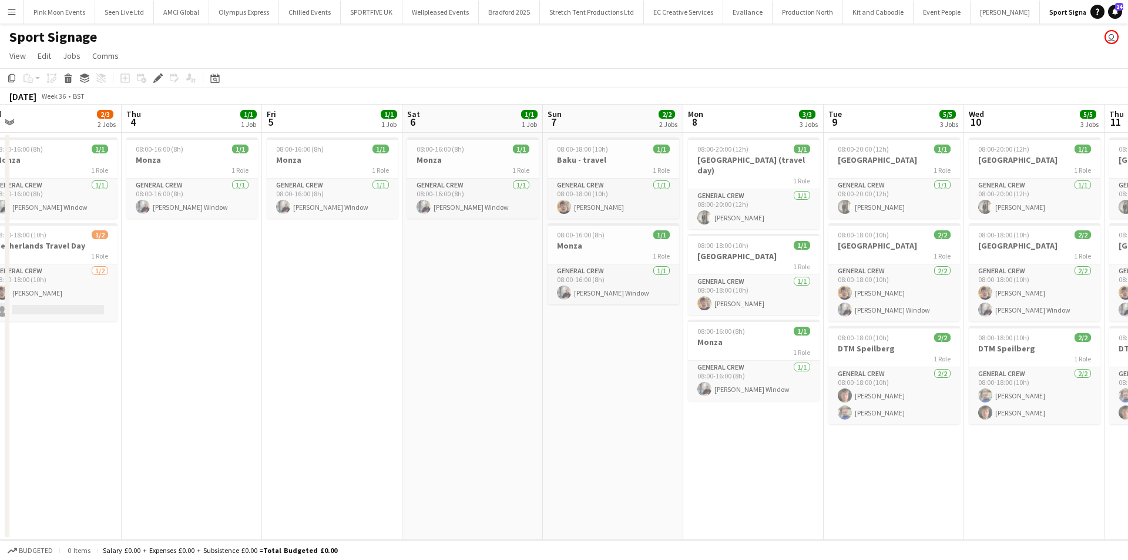
drag, startPoint x: 135, startPoint y: 439, endPoint x: 674, endPoint y: 431, distance: 539.0
click at [674, 431] on app-calendar-viewport "Mon 1 Tue 2 2/3 2 Jobs Wed 3 2/3 2 Jobs Thu 4 1/1 1 Job Fri 5 1/1 1 Job Sat 6 1…" at bounding box center [564, 322] width 1128 height 435
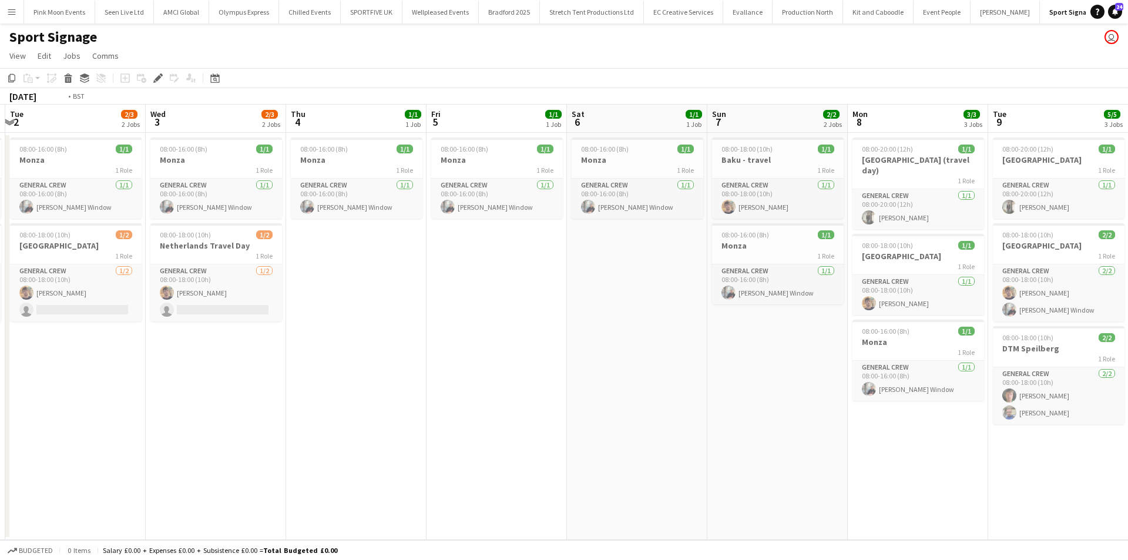
drag, startPoint x: 218, startPoint y: 357, endPoint x: 652, endPoint y: 420, distance: 438.8
click at [522, 406] on app-calendar-viewport "Sun 31 2/3 2 Jobs Mon 1 2/3 2 Jobs Tue 2 2/3 2 Jobs Wed 3 2/3 2 Jobs Thu 4 1/1 …" at bounding box center [564, 322] width 1128 height 435
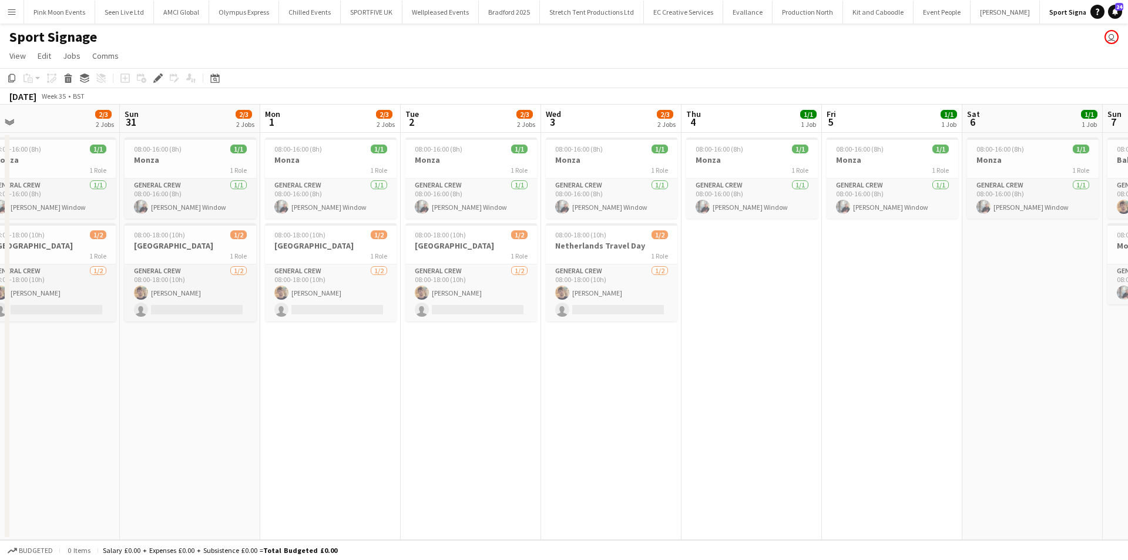
click at [547, 441] on app-calendar-viewport "Thu 28 2/3 2 Jobs Fri 29 2/3 2 Jobs Sat 30 2/3 2 Jobs Sun 31 2/3 2 Jobs Mon 1 2…" at bounding box center [564, 322] width 1128 height 435
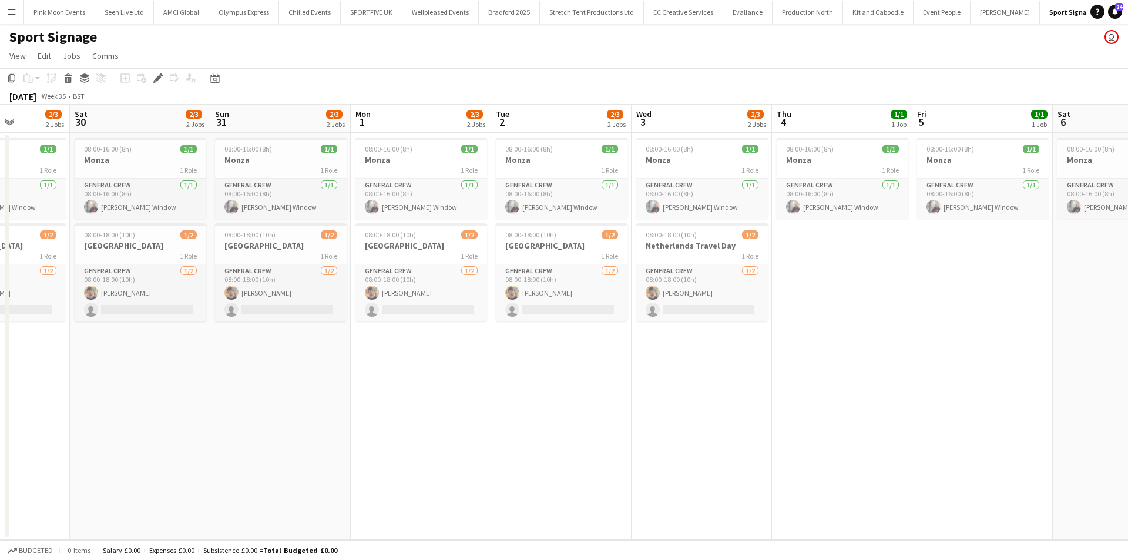
drag, startPoint x: 163, startPoint y: 416, endPoint x: 848, endPoint y: 457, distance: 685.9
click at [848, 457] on app-calendar-viewport "Thu 28 2/3 2 Jobs Fri 29 2/3 2 Jobs Sat 30 2/3 2 Jobs Sun 31 2/3 2 Jobs Mon 1 2…" at bounding box center [564, 322] width 1128 height 435
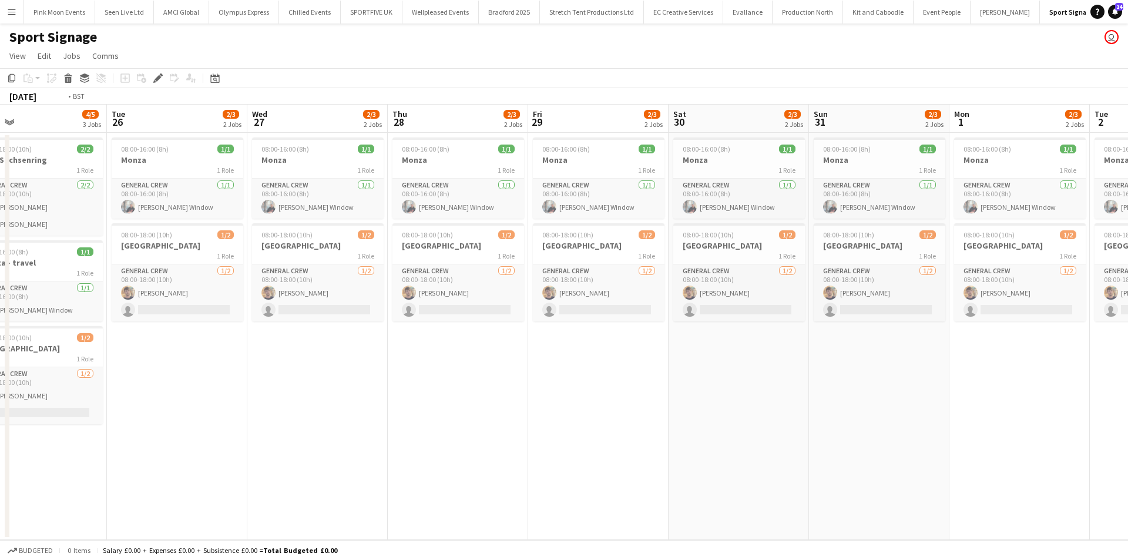
drag, startPoint x: 306, startPoint y: 418, endPoint x: 607, endPoint y: 418, distance: 301.5
click at [615, 415] on app-calendar-viewport "Sat 23 3/4 2 Jobs Sun 24 3/4 2 Jobs Mon 25 4/5 3 Jobs Tue 26 2/3 2 Jobs Wed 27 …" at bounding box center [564, 322] width 1128 height 435
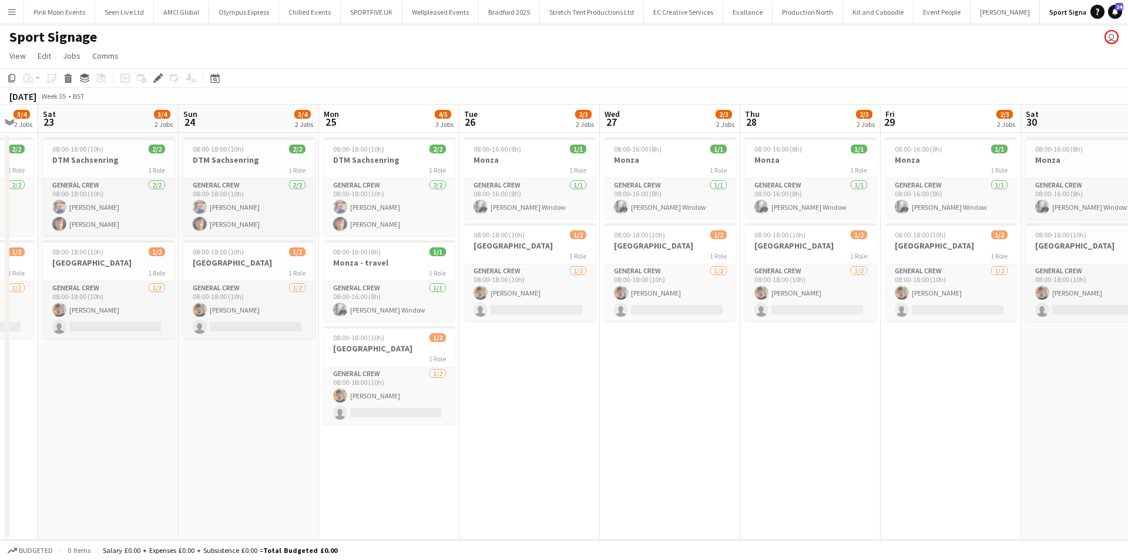
drag, startPoint x: 497, startPoint y: 430, endPoint x: 393, endPoint y: 473, distance: 112.5
click at [632, 429] on app-calendar-viewport "Thu 21 3/4 2 Jobs Fri 22 3/4 2 Jobs Sat 23 3/4 2 Jobs Sun 24 3/4 2 Jobs Mon 25 …" at bounding box center [564, 322] width 1128 height 435
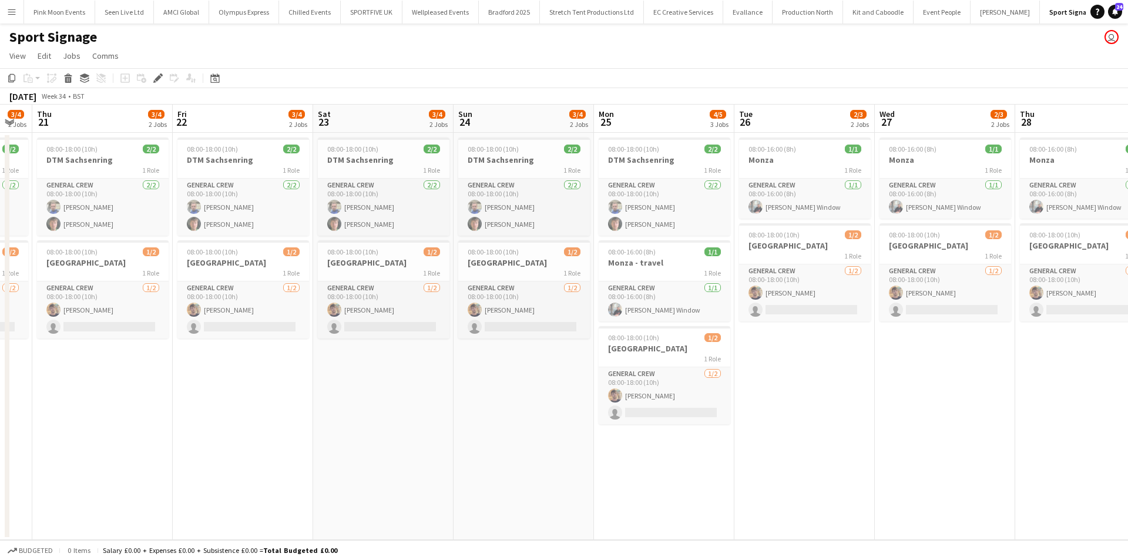
drag, startPoint x: 146, startPoint y: 439, endPoint x: 264, endPoint y: 431, distance: 118.4
click at [264, 431] on app-calendar-viewport "Tue 19 3/3 2 Jobs Wed 20 3/4 2 Jobs Thu 21 3/4 2 Jobs Fri 22 3/4 2 Jobs Sat 23 …" at bounding box center [564, 322] width 1128 height 435
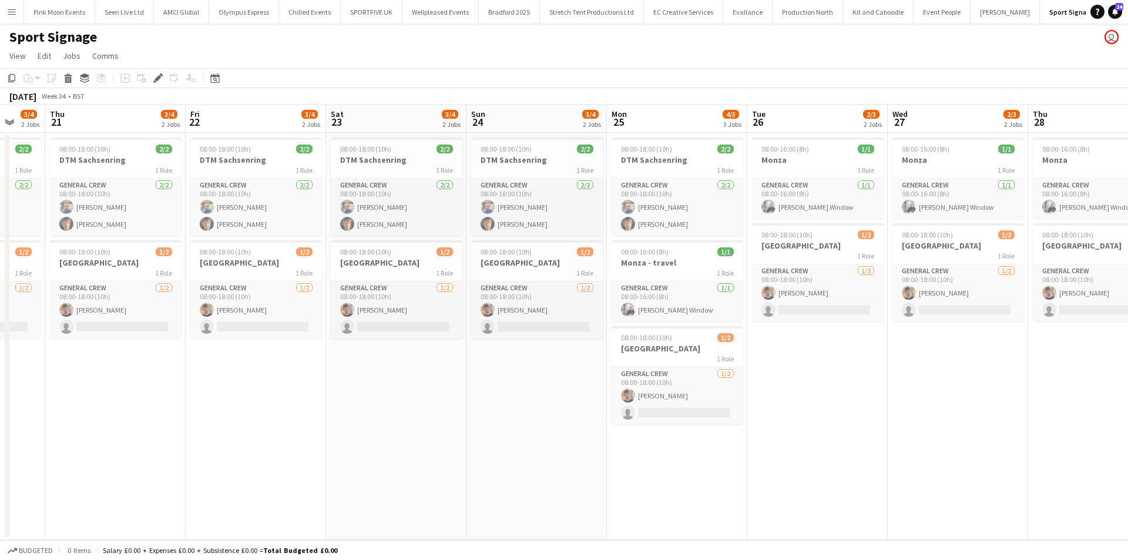
scroll to position [0, 315]
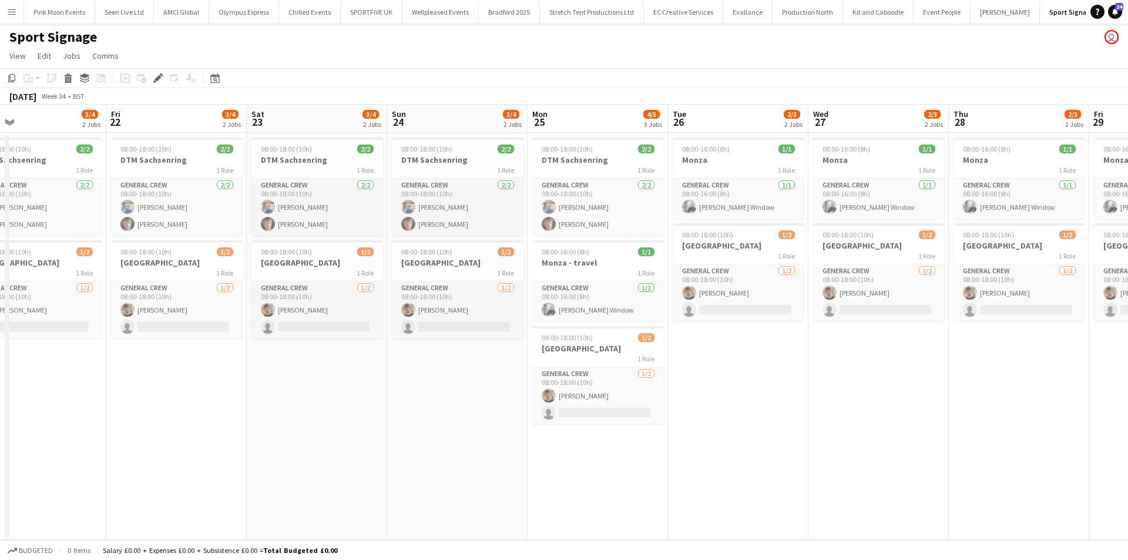
drag, startPoint x: 269, startPoint y: 430, endPoint x: 610, endPoint y: 437, distance: 341.5
click at [611, 437] on app-calendar-viewport "Tue 19 3/3 2 Jobs Wed 20 3/4 2 Jobs Thu 21 3/4 2 Jobs Fri 22 3/4 2 Jobs Sat 23 …" at bounding box center [564, 322] width 1128 height 435
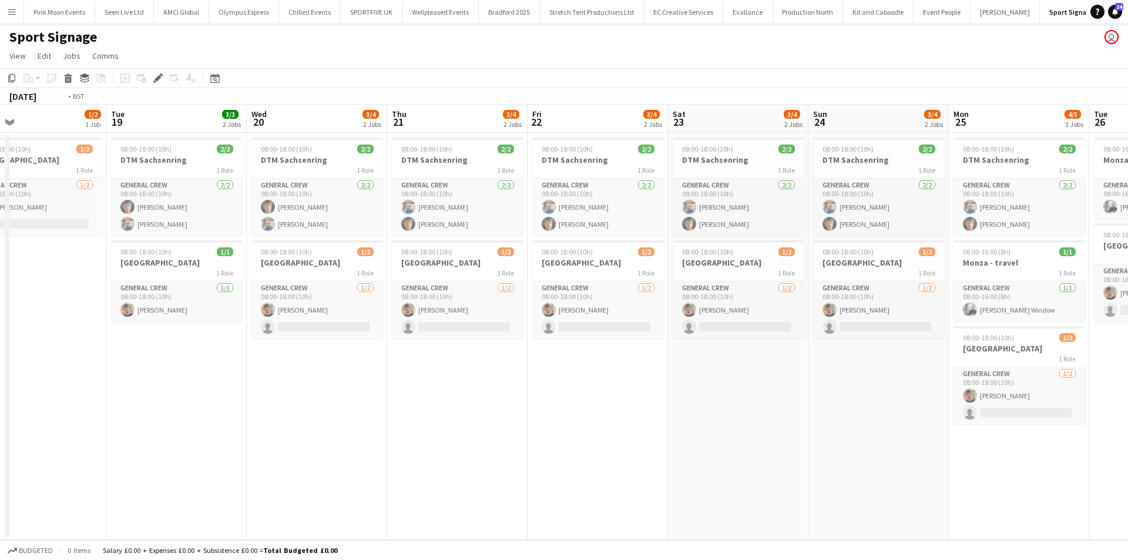
drag, startPoint x: 195, startPoint y: 360, endPoint x: 625, endPoint y: 389, distance: 431.2
click at [624, 389] on app-calendar-viewport "Sat 16 Sun 17 1/2 1 Job Mon 18 1/2 1 Job Tue 19 3/3 2 Jobs Wed 20 3/4 2 Jobs Th…" at bounding box center [564, 322] width 1128 height 435
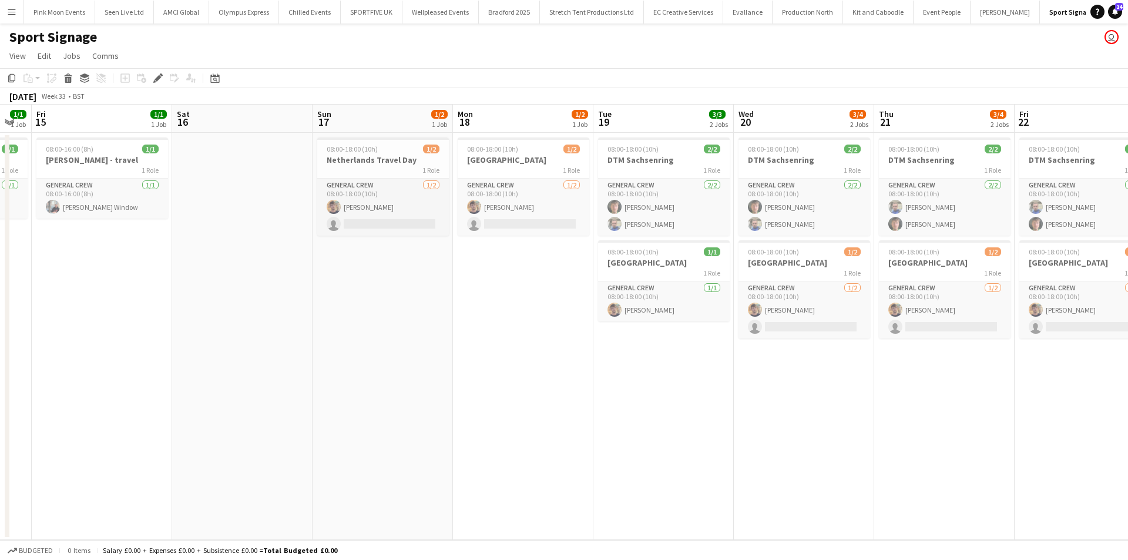
drag, startPoint x: 174, startPoint y: 399, endPoint x: 388, endPoint y: 383, distance: 215.1
click at [388, 381] on app-calendar-viewport "Wed 13 1/1 1 Job Thu 14 1/1 1 Job Fri 15 1/1 1 Job Sat 16 Sun 17 1/2 1 Job Mon …" at bounding box center [564, 322] width 1128 height 435
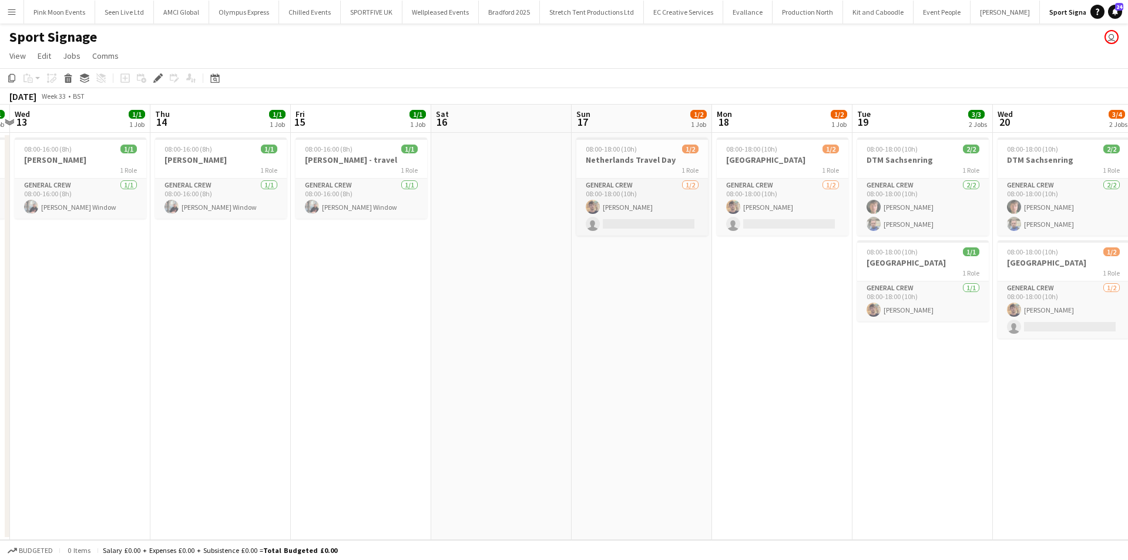
drag, startPoint x: 226, startPoint y: 407, endPoint x: 383, endPoint y: 401, distance: 157.0
click at [370, 401] on app-calendar-viewport "Mon 11 3/3 2 Jobs Tue 12 1/1 1 Job Wed 13 1/1 1 Job Thu 14 1/1 1 Job Fri 15 1/1…" at bounding box center [564, 322] width 1128 height 435
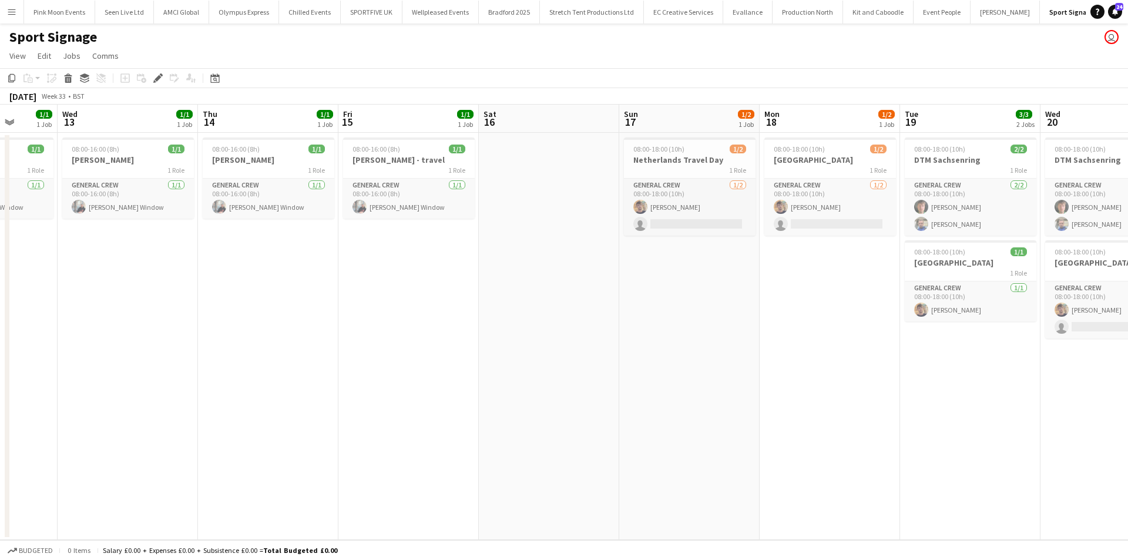
drag, startPoint x: 176, startPoint y: 409, endPoint x: 432, endPoint y: 406, distance: 255.7
click at [415, 406] on app-calendar-viewport "Sun 10 2/2 1 Job Mon 11 3/3 2 Jobs Tue 12 1/1 1 Job Wed 13 1/1 1 Job Thu 14 1/1…" at bounding box center [564, 322] width 1128 height 435
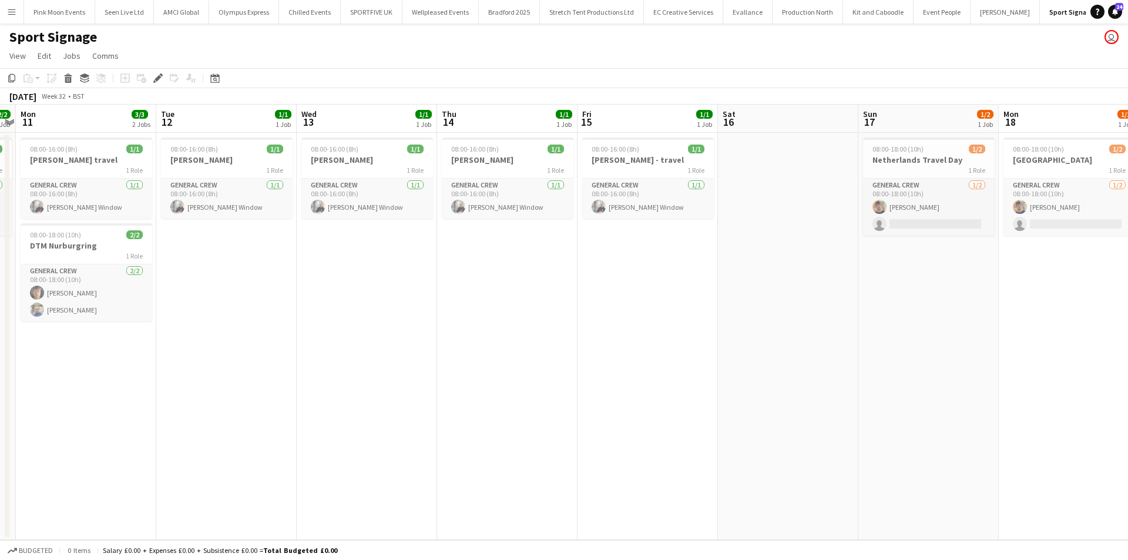
drag, startPoint x: 389, startPoint y: 418, endPoint x: 512, endPoint y: 417, distance: 123.4
click at [508, 416] on app-calendar-viewport "Sat 9 2/2 1 Job Sun 10 2/2 1 Job Mon 11 3/3 2 Jobs Tue 12 1/1 1 Job Wed 13 1/1 …" at bounding box center [564, 322] width 1128 height 435
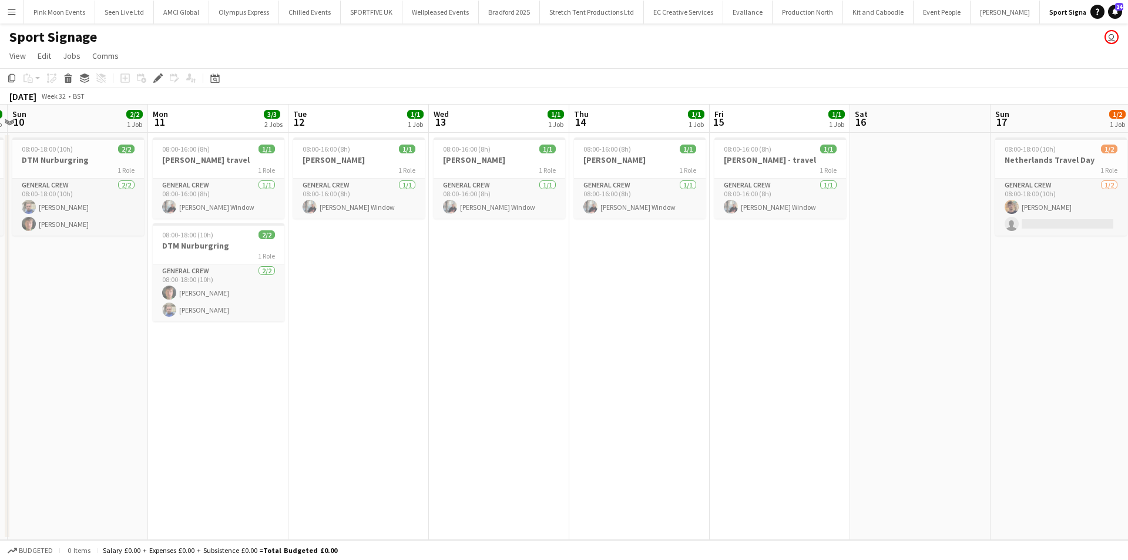
scroll to position [0, 237]
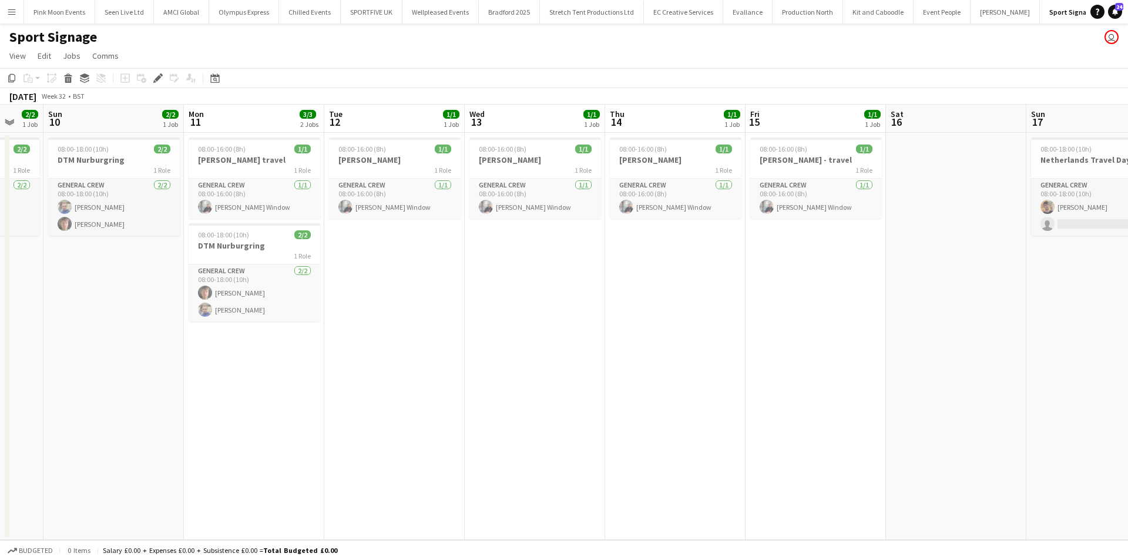
drag, startPoint x: 343, startPoint y: 420, endPoint x: 378, endPoint y: 414, distance: 36.4
click at [378, 414] on app-calendar-viewport "Fri 8 2/2 1 Job Sat 9 2/2 1 Job Sun 10 2/2 1 Job Mon 11 3/3 2 Jobs Tue 12 1/1 1…" at bounding box center [564, 322] width 1128 height 435
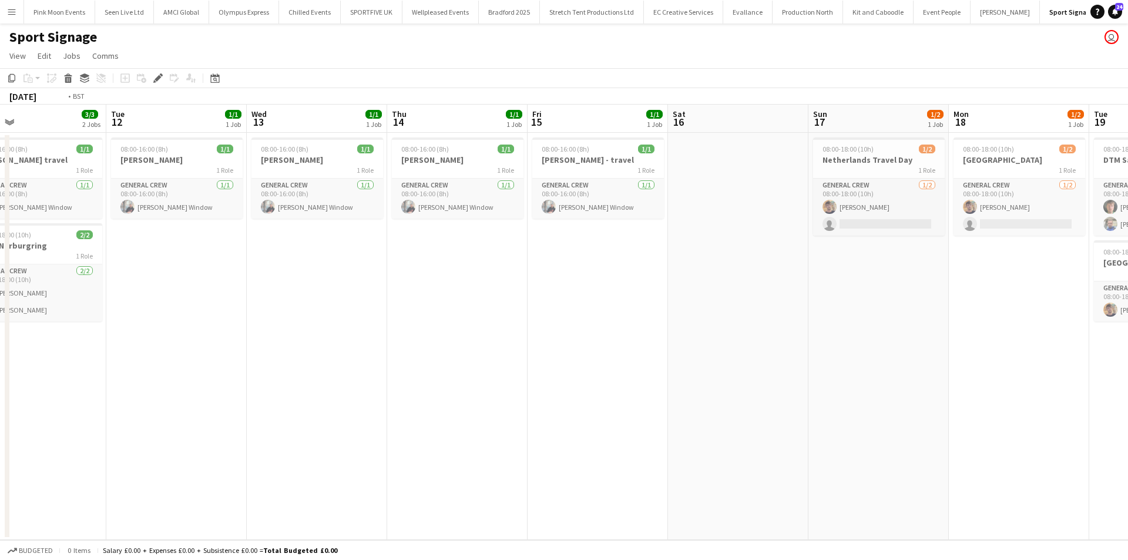
drag, startPoint x: 689, startPoint y: 356, endPoint x: 480, endPoint y: 365, distance: 208.8
click at [479, 366] on app-calendar-viewport "Fri 8 2/2 1 Job Sat 9 2/2 1 Job Sun 10 2/2 1 Job Mon 11 3/3 2 Jobs Tue 12 1/1 1…" at bounding box center [564, 322] width 1128 height 435
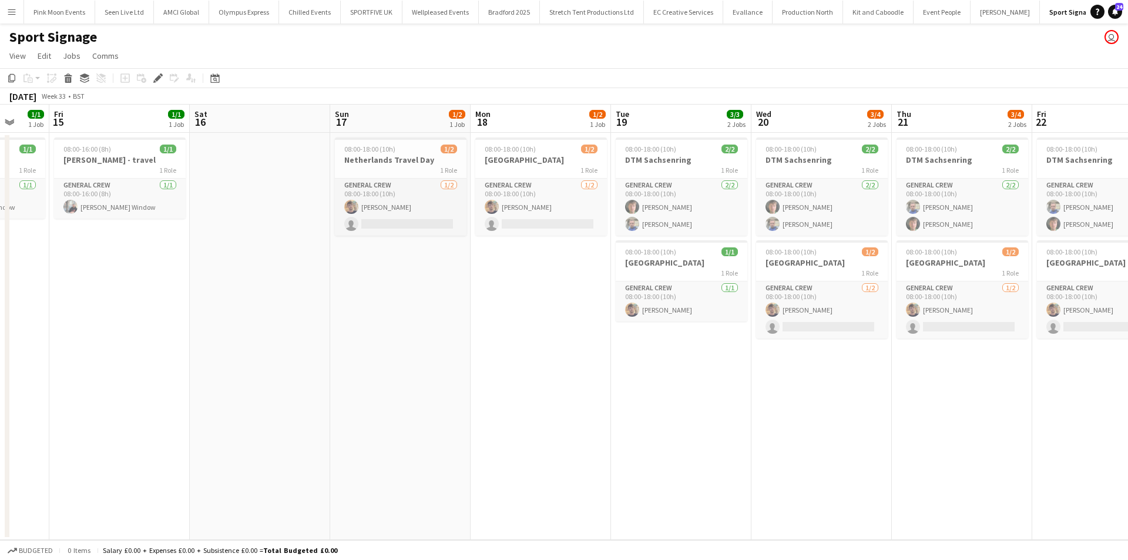
drag, startPoint x: 534, startPoint y: 370, endPoint x: 380, endPoint y: 391, distance: 156.1
click at [380, 391] on app-calendar-viewport "Tue 12 1/1 1 Job Wed 13 1/1 1 Job Thu 14 1/1 1 Job Fri 15 1/1 1 Job Sat 16 Sun …" at bounding box center [564, 322] width 1128 height 435
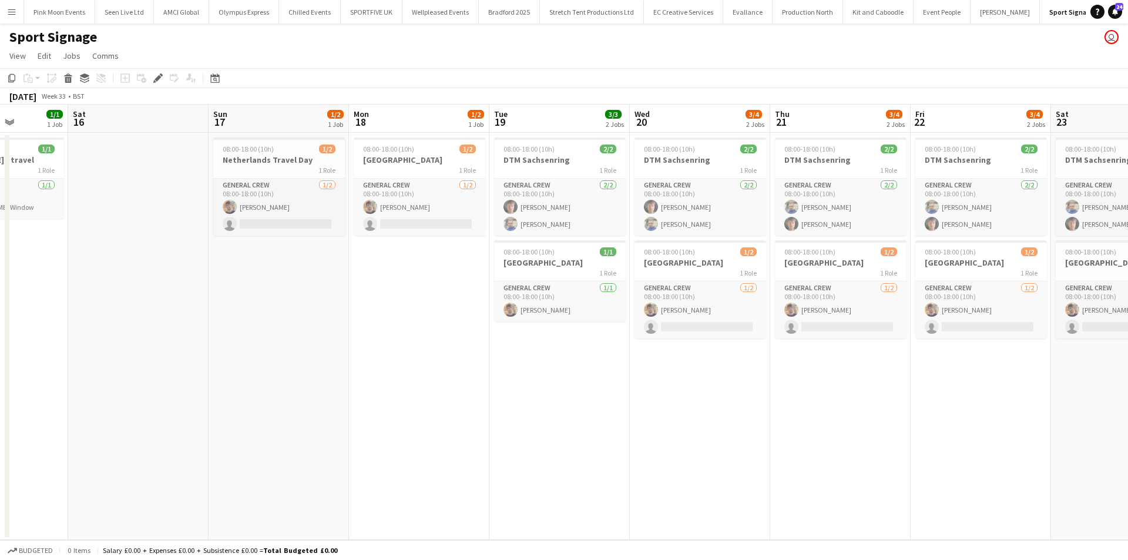
drag, startPoint x: 386, startPoint y: 390, endPoint x: 263, endPoint y: 396, distance: 123.0
click at [263, 396] on app-calendar-viewport "Tue 12 1/1 1 Job Wed 13 1/1 1 Job Thu 14 1/1 1 Job Fri 15 1/1 1 Job Sat 16 Sun …" at bounding box center [564, 322] width 1128 height 435
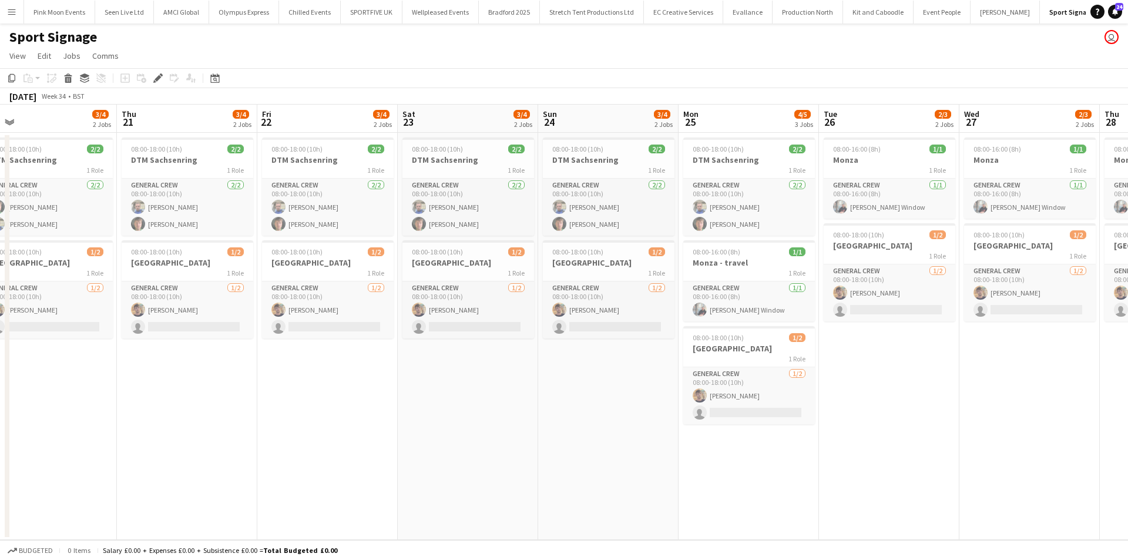
drag, startPoint x: 721, startPoint y: 450, endPoint x: 199, endPoint y: 460, distance: 522.6
click at [199, 460] on app-calendar-viewport "Sat 16 Sun 17 1/2 1 Job Mon 18 1/2 1 Job Tue 19 3/3 2 Jobs Wed 20 3/4 2 Jobs Th…" at bounding box center [564, 322] width 1128 height 435
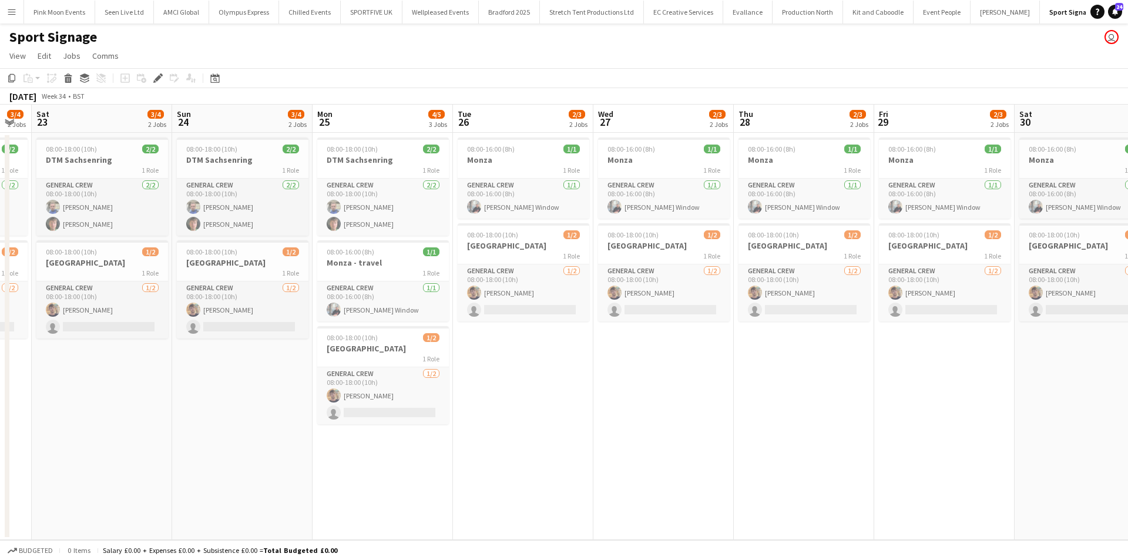
drag, startPoint x: 396, startPoint y: 446, endPoint x: 284, endPoint y: 446, distance: 111.7
click at [284, 446] on app-calendar-viewport "Wed 20 3/4 2 Jobs Thu 21 3/4 2 Jobs Fri 22 3/4 2 Jobs Sat 23 3/4 2 Jobs Sun 24 …" at bounding box center [564, 322] width 1128 height 435
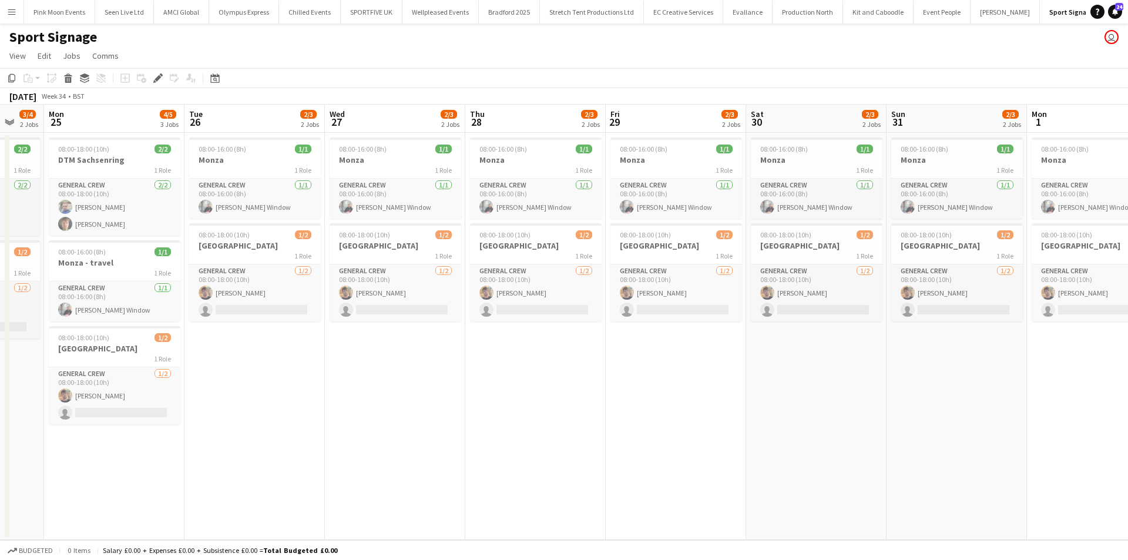
drag, startPoint x: 802, startPoint y: 437, endPoint x: 534, endPoint y: 440, distance: 268.6
click at [534, 440] on app-calendar-viewport "Fri 22 3/4 2 Jobs Sat 23 3/4 2 Jobs Sun 24 3/4 2 Jobs Mon 25 4/5 3 Jobs Tue 26 …" at bounding box center [564, 322] width 1128 height 435
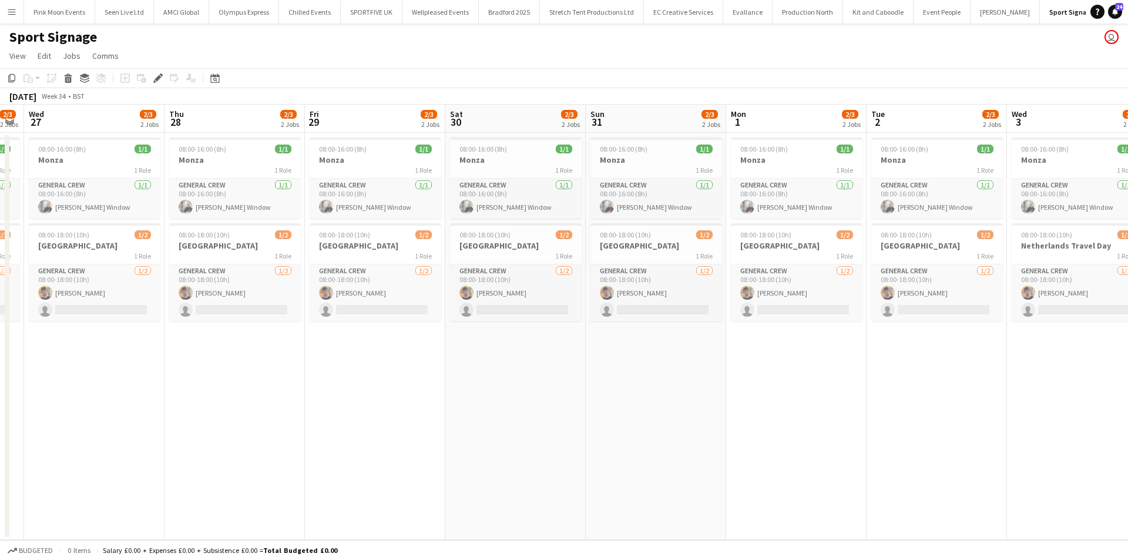
scroll to position [0, 407]
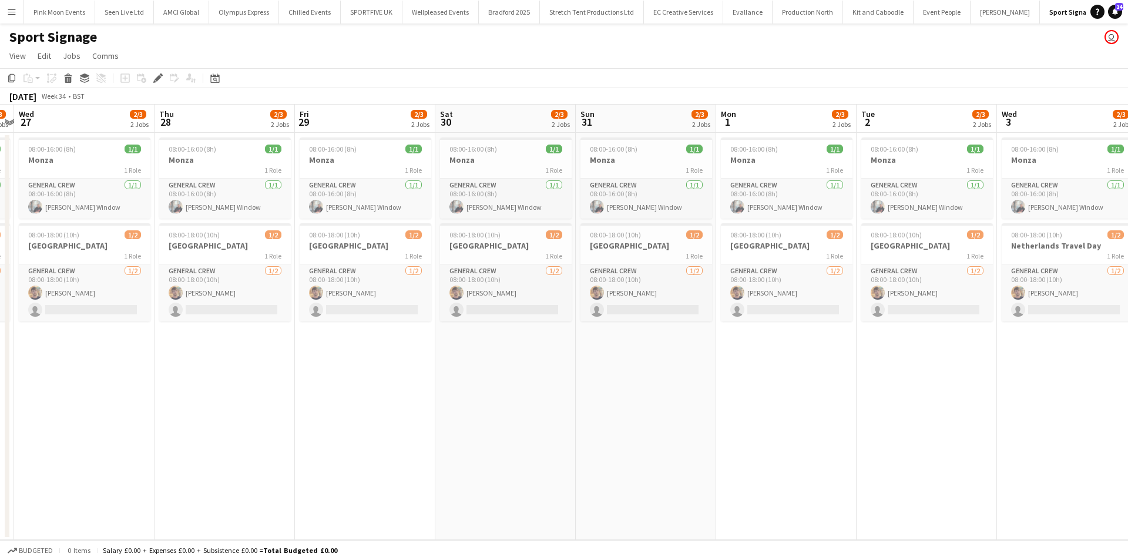
drag, startPoint x: 599, startPoint y: 418, endPoint x: 492, endPoint y: 421, distance: 107.0
click at [492, 421] on app-calendar-viewport "Sun 24 3/4 2 Jobs Mon 25 4/5 3 Jobs Tue 26 2/3 2 Jobs Wed 27 2/3 2 Jobs Thu 28 …" at bounding box center [564, 322] width 1128 height 435
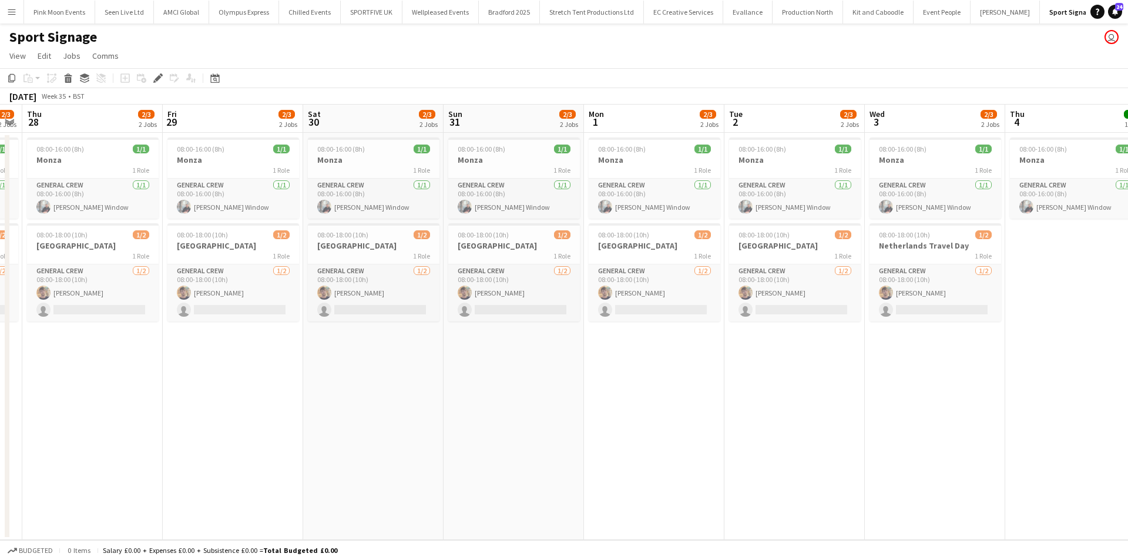
drag, startPoint x: 883, startPoint y: 486, endPoint x: 837, endPoint y: 471, distance: 47.6
click at [805, 493] on app-calendar-viewport "Sun 24 3/4 2 Jobs Mon 25 4/5 3 Jobs Tue 26 2/3 2 Jobs Wed 27 2/3 2 Jobs Thu 28 …" at bounding box center [564, 322] width 1128 height 435
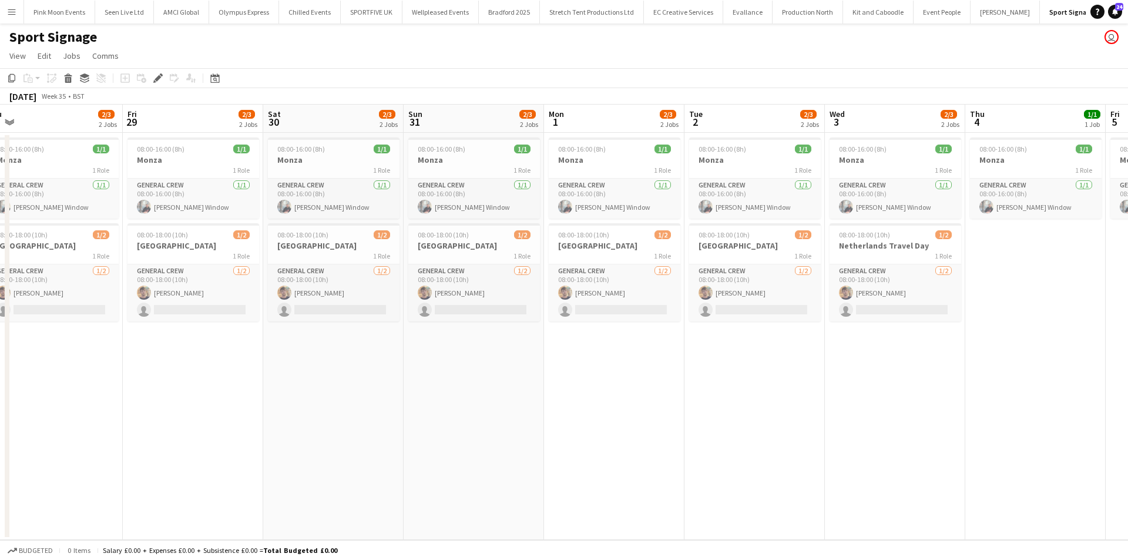
scroll to position [0, 587]
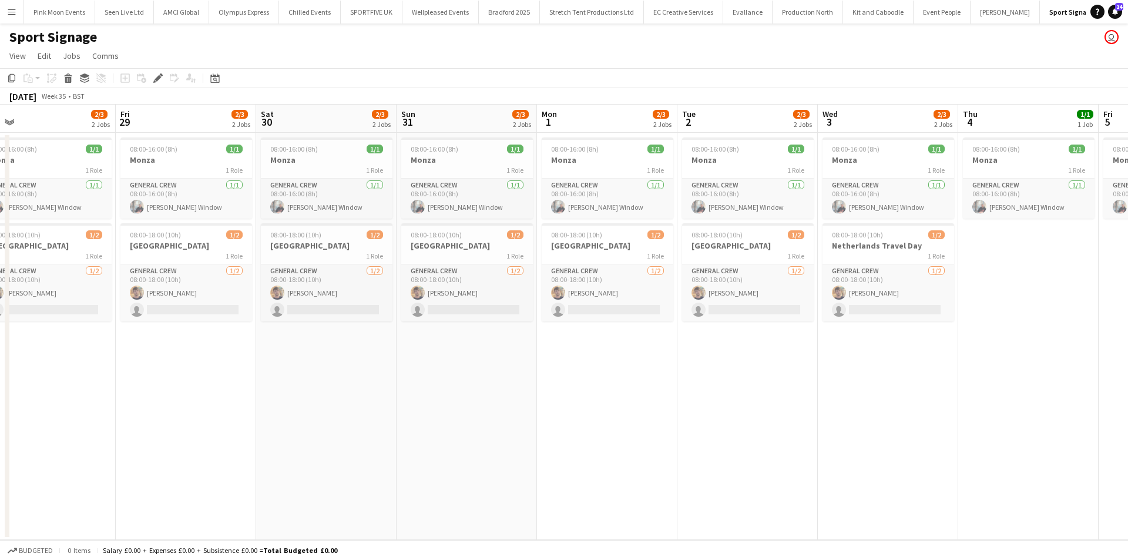
drag, startPoint x: 859, startPoint y: 449, endPoint x: 812, endPoint y: 449, distance: 47.0
click at [812, 449] on app-calendar-viewport "Sun 24 3/4 2 Jobs Mon 25 4/5 3 Jobs Tue 26 2/3 2 Jobs Wed 27 2/3 2 Jobs Thu 28 …" at bounding box center [564, 322] width 1128 height 435
drag, startPoint x: 169, startPoint y: 420, endPoint x: 955, endPoint y: 377, distance: 787.5
click at [721, 423] on app-calendar-viewport "Sun 24 3/4 2 Jobs Mon 25 4/5 3 Jobs Tue 26 2/3 2 Jobs Wed 27 2/3 2 Jobs Thu 28 …" at bounding box center [564, 322] width 1128 height 435
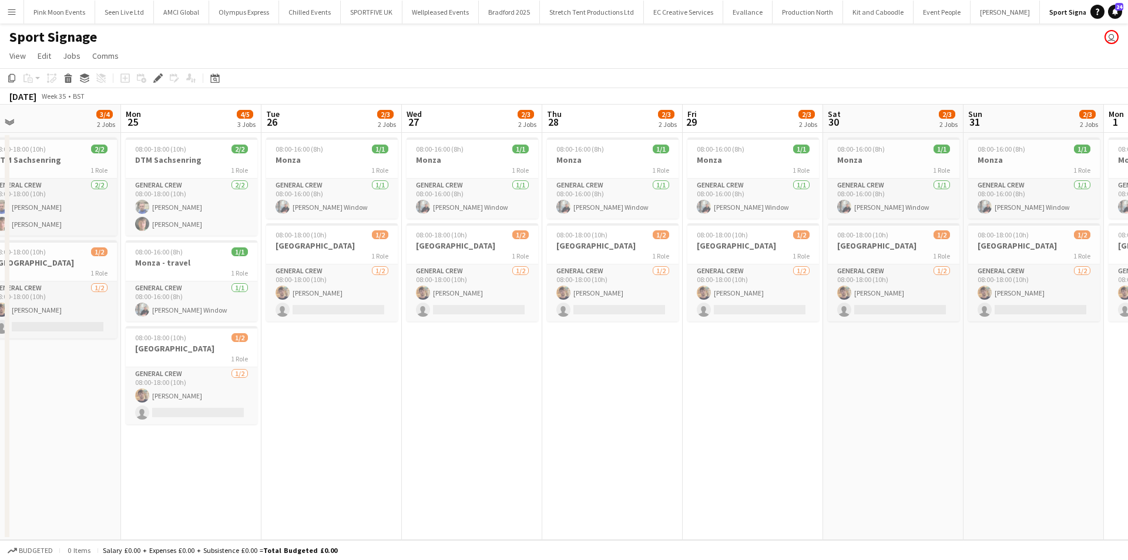
drag, startPoint x: 682, startPoint y: 458, endPoint x: 1128, endPoint y: 458, distance: 446.1
click at [1128, 458] on app-calendar-viewport "Fri 22 3/4 2 Jobs Sat 23 3/4 2 Jobs Sun 24 3/4 2 Jobs Mon 25 4/5 3 Jobs Tue 26 …" at bounding box center [564, 322] width 1128 height 435
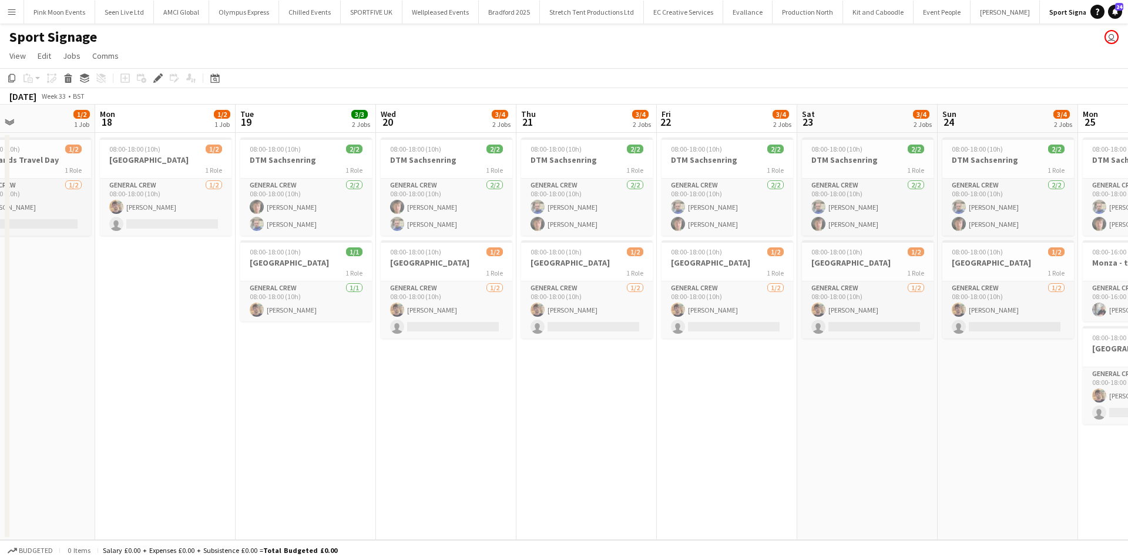
drag, startPoint x: 341, startPoint y: 496, endPoint x: 1099, endPoint y: 481, distance: 758.3
click at [937, 492] on app-calendar-viewport "Fri 15 1/1 1 Job Sat 16 Sun 17 1/2 1 Job Mon 18 1/2 1 Job Tue 19 3/3 2 Jobs Wed…" at bounding box center [564, 322] width 1128 height 435
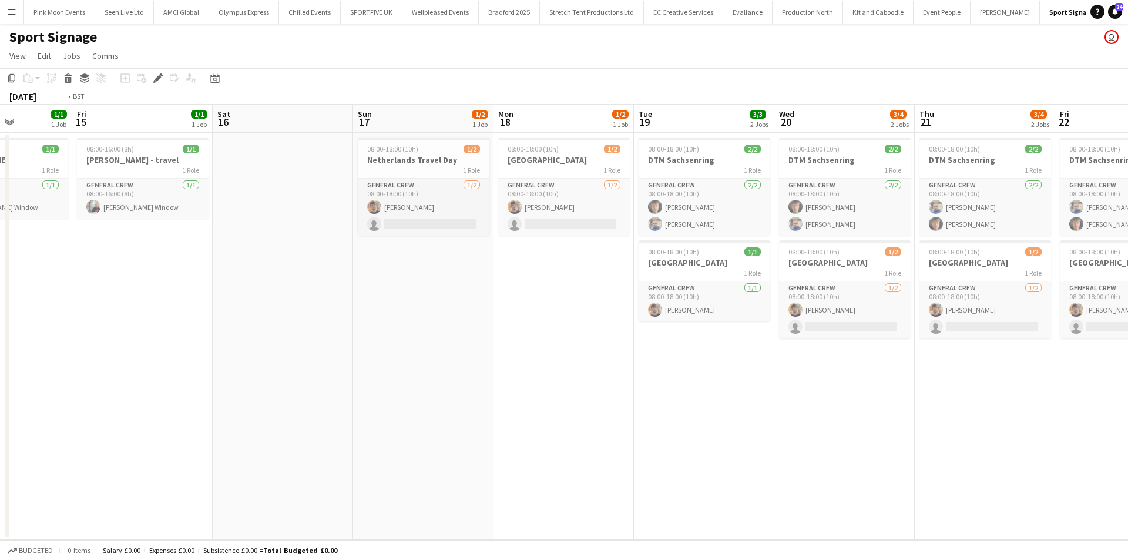
click at [941, 396] on app-calendar-viewport "Tue 12 1/1 1 Job Wed 13 1/1 1 Job Thu 14 1/1 1 Job Fri 15 1/1 1 Job Sat 16 Sun …" at bounding box center [564, 322] width 1128 height 435
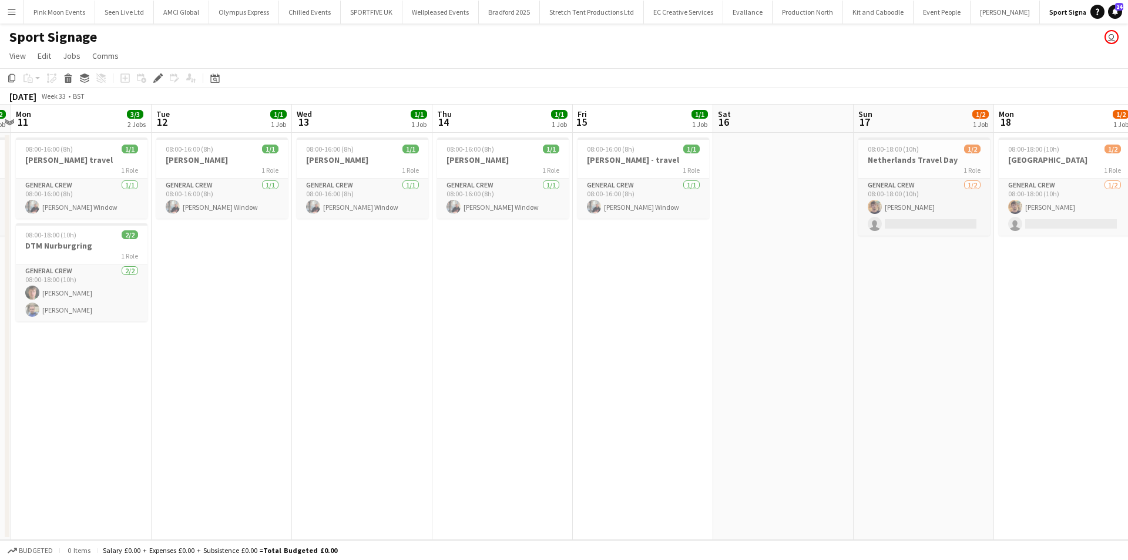
drag, startPoint x: 306, startPoint y: 423, endPoint x: 530, endPoint y: 440, distance: 224.0
click at [669, 421] on app-calendar-viewport "Fri 8 2/2 1 Job Sat 9 2/2 1 Job Sun 10 2/2 1 Job Mon 11 3/3 2 Jobs Tue 12 1/1 1…" at bounding box center [564, 322] width 1128 height 435
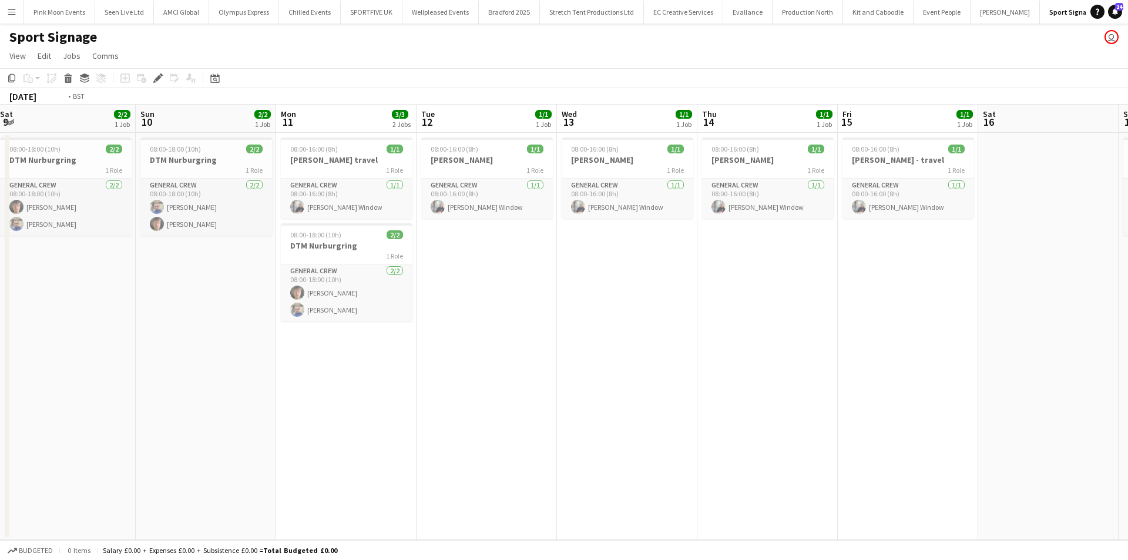
click at [56, 370] on app-calendar-viewport "Tue 5 3/3 2 Jobs Wed 6 3/3 2 Jobs Thu 7 2/2 1 Job Fri 8 2/2 1 Job Sat 9 2/2 1 J…" at bounding box center [564, 322] width 1128 height 435
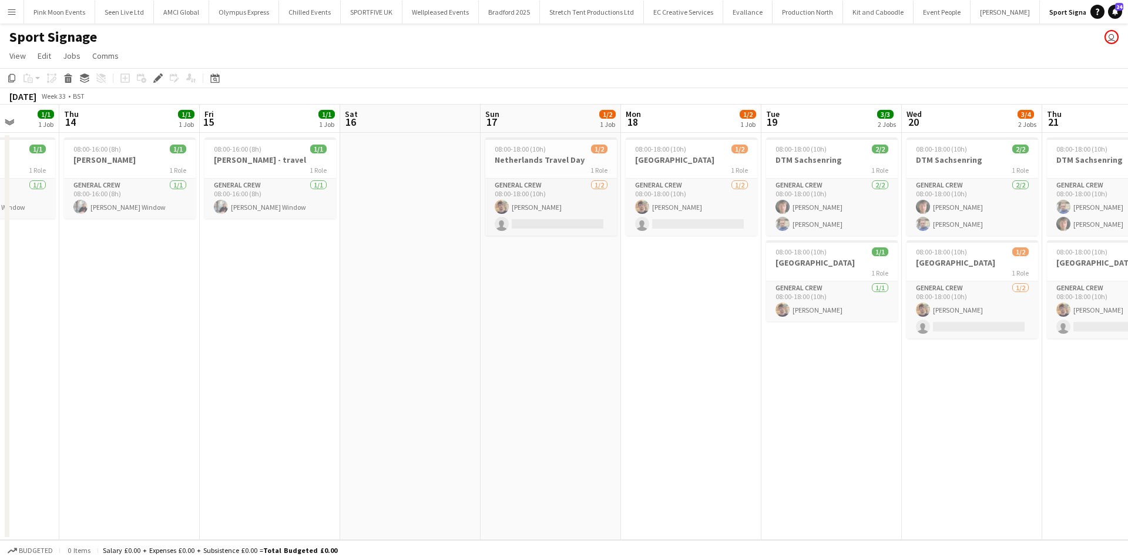
drag, startPoint x: 426, startPoint y: 390, endPoint x: 267, endPoint y: 404, distance: 159.9
click at [202, 415] on app-calendar-viewport "Sun 10 2/2 1 Job Mon 11 3/3 2 Jobs Tue 12 1/1 1 Job Wed 13 1/1 1 Job Thu 14 1/1…" at bounding box center [564, 322] width 1128 height 435
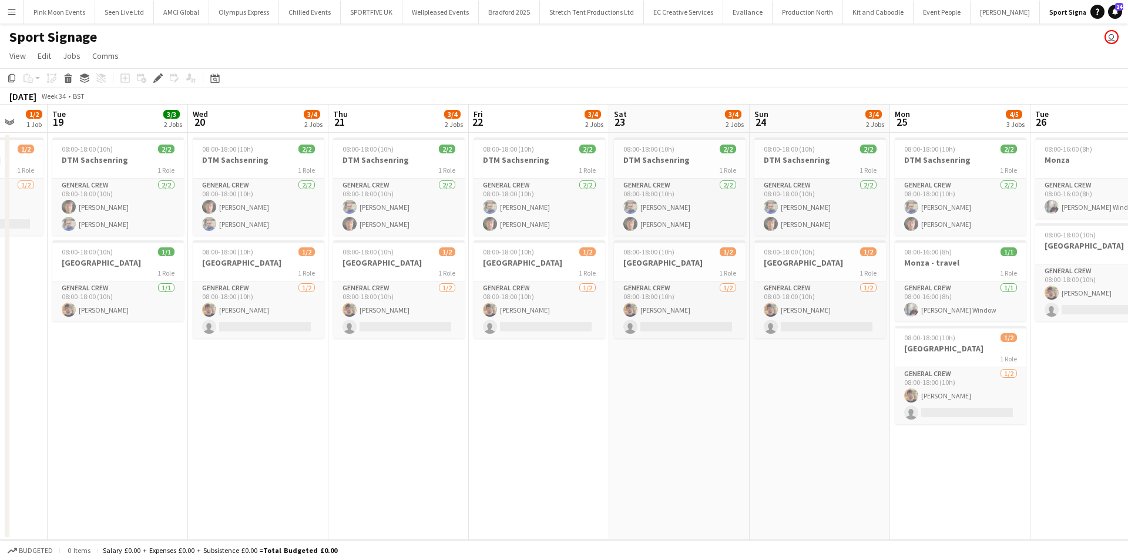
drag, startPoint x: 221, startPoint y: 447, endPoint x: 341, endPoint y: 445, distance: 120.5
click at [197, 452] on app-calendar-viewport "Sat 16 Sun 17 1/2 1 Job Mon 18 1/2 1 Job Tue 19 3/3 2 Jobs Wed 20 3/4 2 Jobs Th…" at bounding box center [564, 322] width 1128 height 435
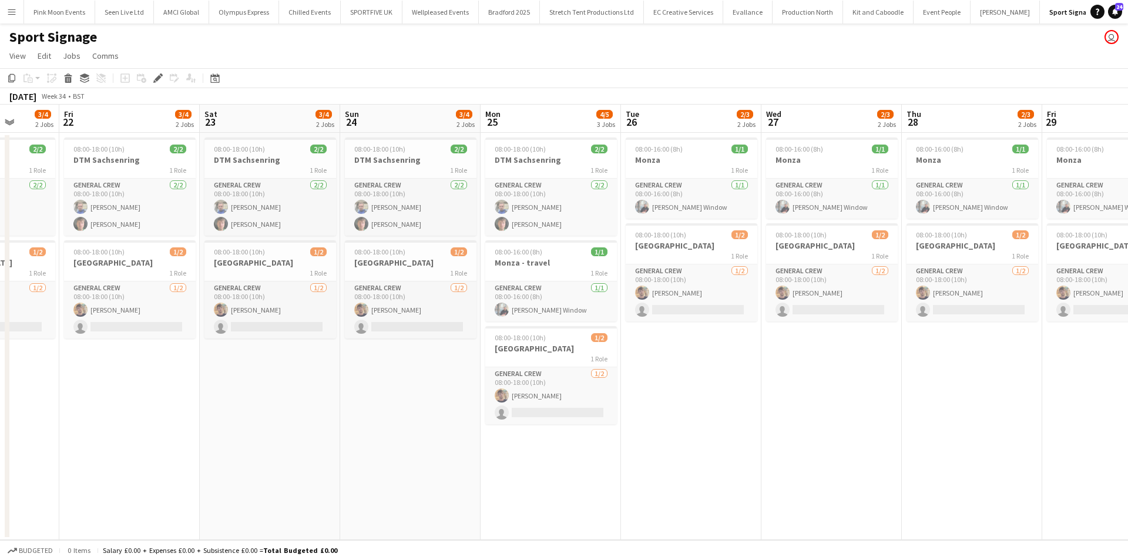
drag, startPoint x: 716, startPoint y: 463, endPoint x: 356, endPoint y: 472, distance: 359.8
click at [352, 475] on app-calendar-viewport "Mon 18 1/2 1 Job Tue 19 3/3 2 Jobs Wed 20 3/4 2 Jobs Thu 21 3/4 2 Jobs Fri 22 3…" at bounding box center [564, 322] width 1128 height 435
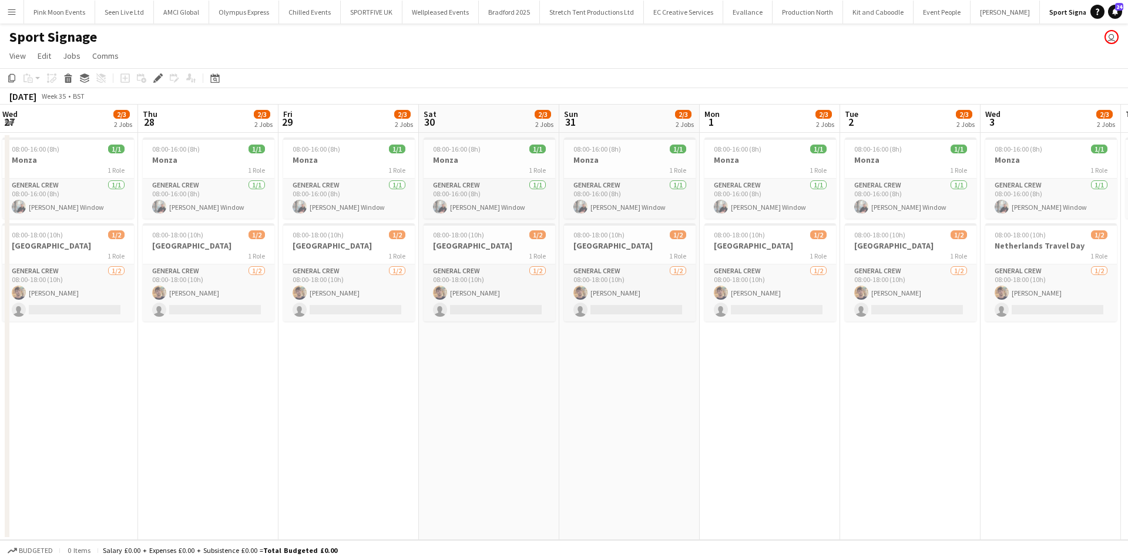
drag, startPoint x: 889, startPoint y: 452, endPoint x: 306, endPoint y: 464, distance: 583.1
click at [306, 464] on app-calendar-viewport "Sat 23 3/4 2 Jobs Sun 24 3/4 2 Jobs Mon 25 4/5 3 Jobs Tue 26 2/3 2 Jobs Wed 27 …" at bounding box center [564, 322] width 1128 height 435
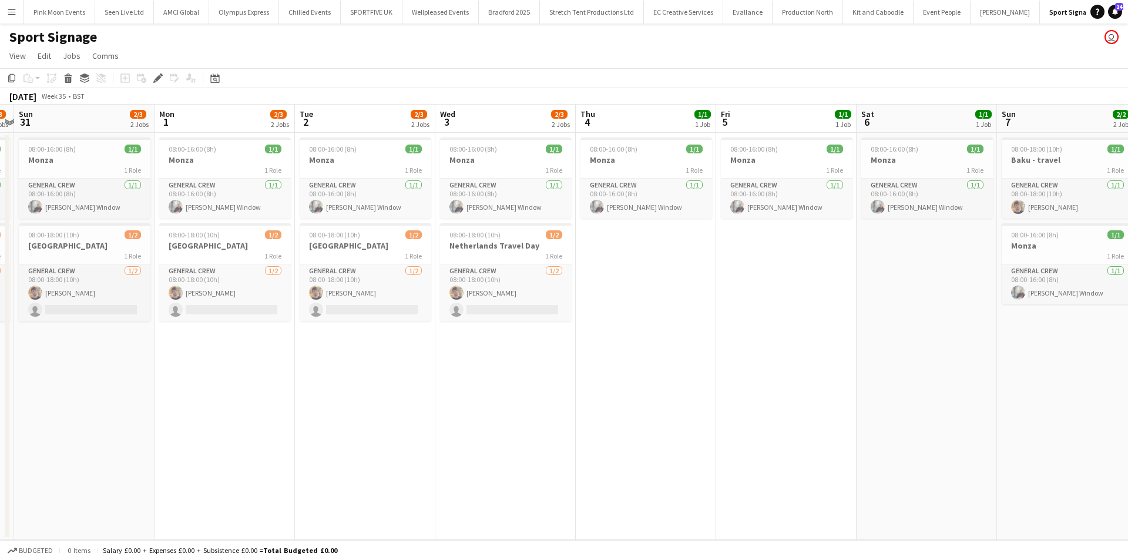
drag, startPoint x: 837, startPoint y: 441, endPoint x: 417, endPoint y: 452, distance: 420.3
click at [417, 452] on app-calendar-viewport "Thu 28 2/3 2 Jobs Fri 29 2/3 2 Jobs Sat 30 2/3 2 Jobs Sun 31 2/3 2 Jobs Mon 1 2…" at bounding box center [564, 322] width 1128 height 435
click at [316, 454] on app-calendar-viewport "Thu 28 2/3 2 Jobs Fri 29 2/3 2 Jobs Sat 30 2/3 2 Jobs Sun 31 2/3 2 Jobs Mon 1 2…" at bounding box center [564, 322] width 1128 height 435
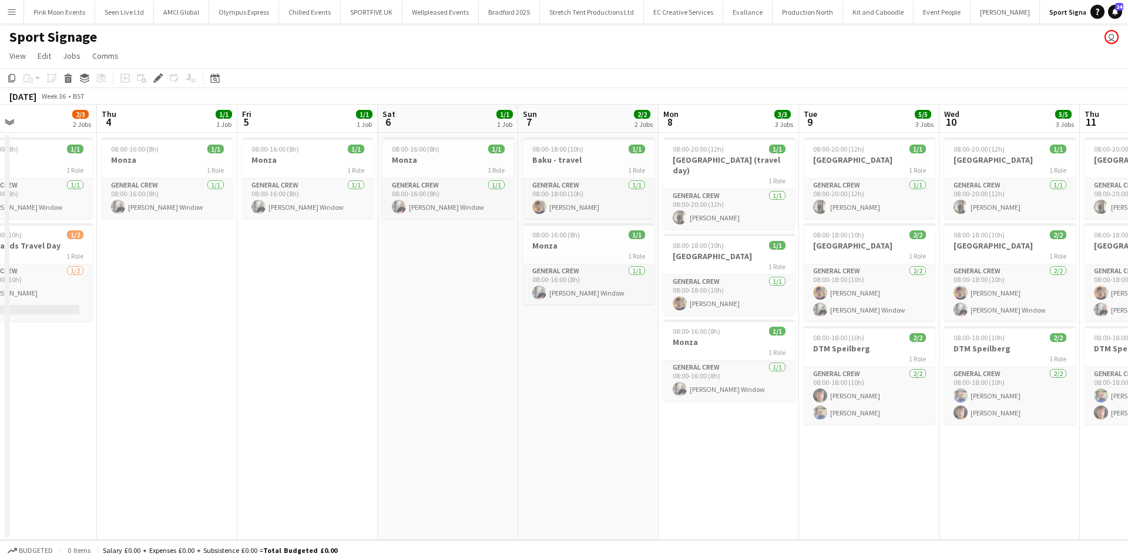
scroll to position [0, 330]
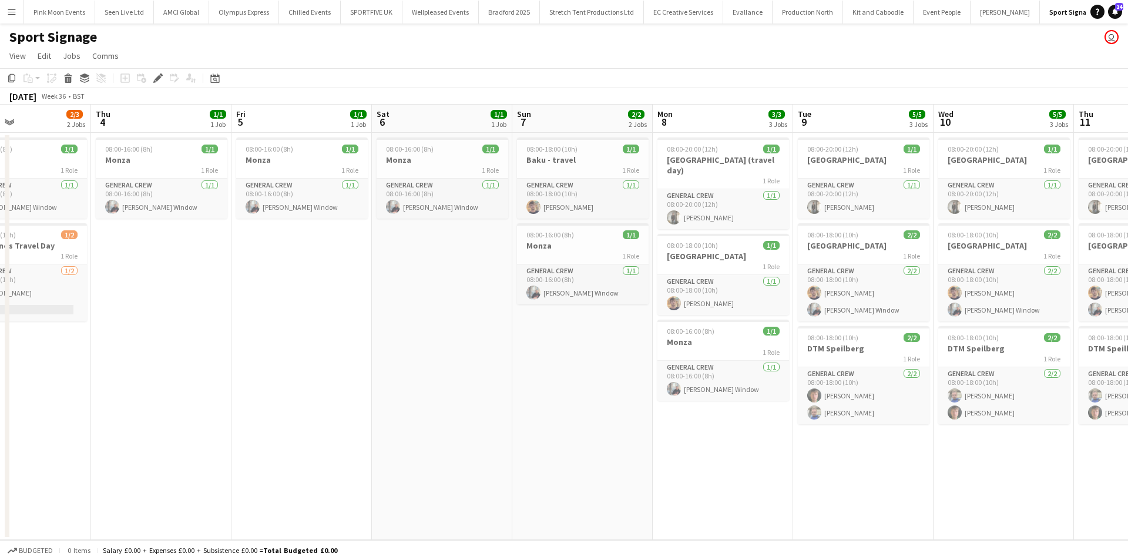
drag, startPoint x: 613, startPoint y: 448, endPoint x: 412, endPoint y: 448, distance: 201.0
click at [412, 448] on app-calendar-viewport "Mon 1 2/3 2 Jobs Tue 2 2/3 2 Jobs Wed 3 2/3 2 Jobs Thu 4 1/1 1 Job Fri 5 1/1 1 …" at bounding box center [564, 322] width 1128 height 435
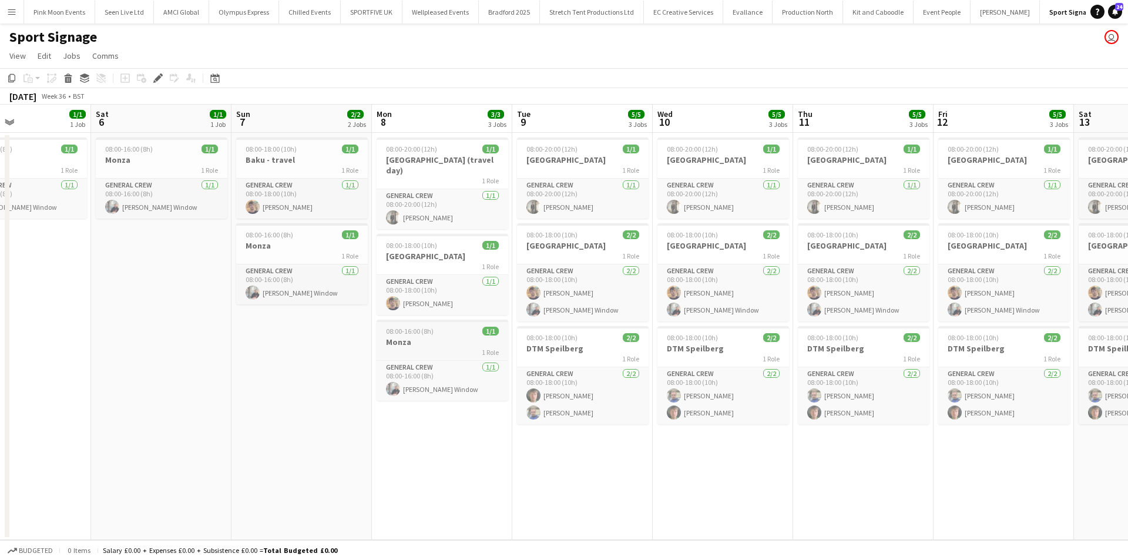
click at [409, 337] on h3 "Monza" at bounding box center [443, 342] width 132 height 11
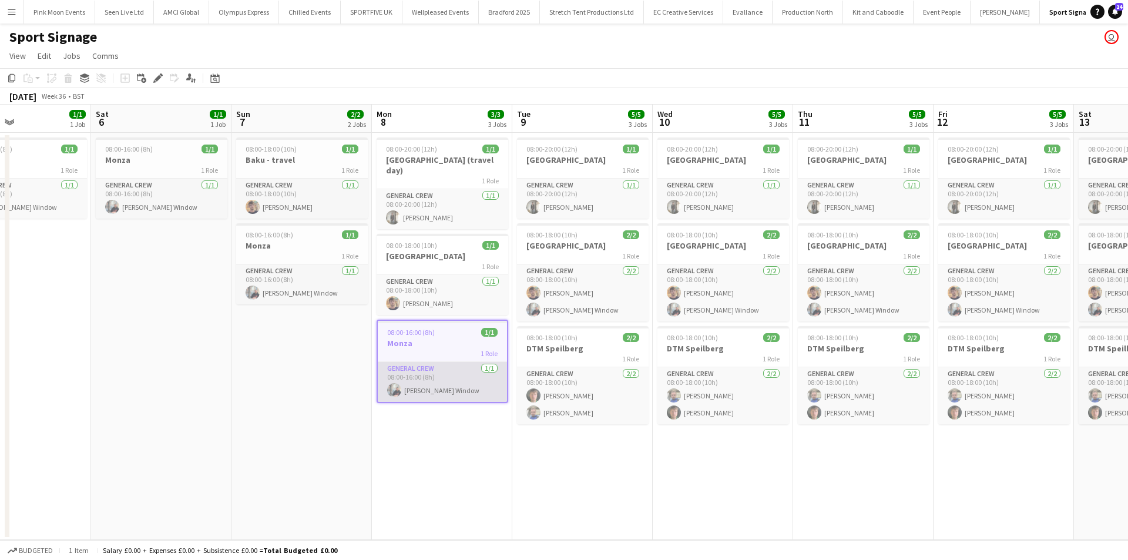
click at [441, 385] on app-card-role "General Crew [DATE] 08:00-16:00 (8h) [PERSON_NAME] Window" at bounding box center [442, 382] width 129 height 40
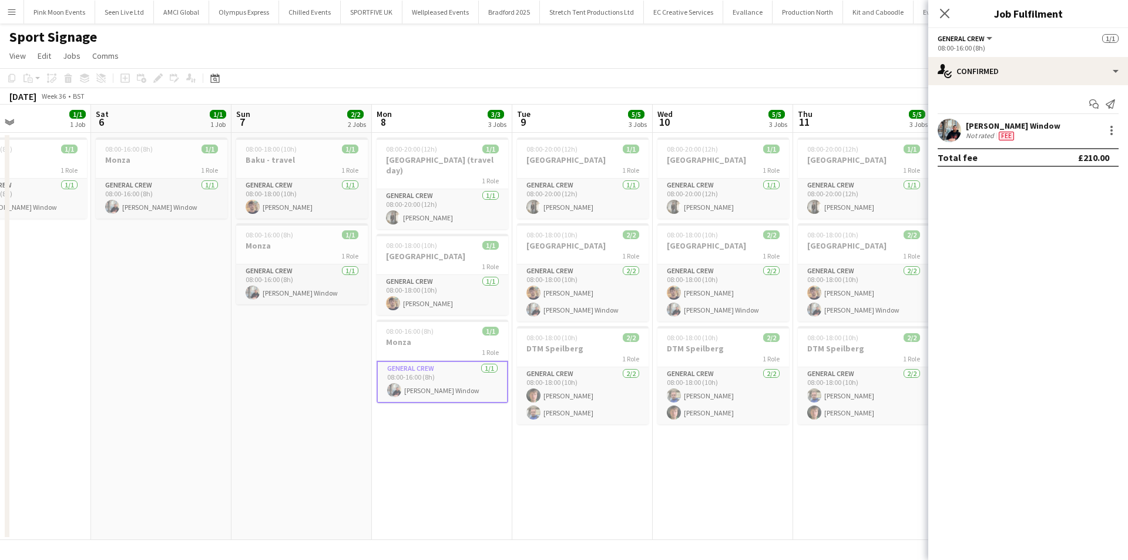
click at [1122, 135] on div "Harry Window Not rated Fee" at bounding box center [1029, 131] width 200 height 24
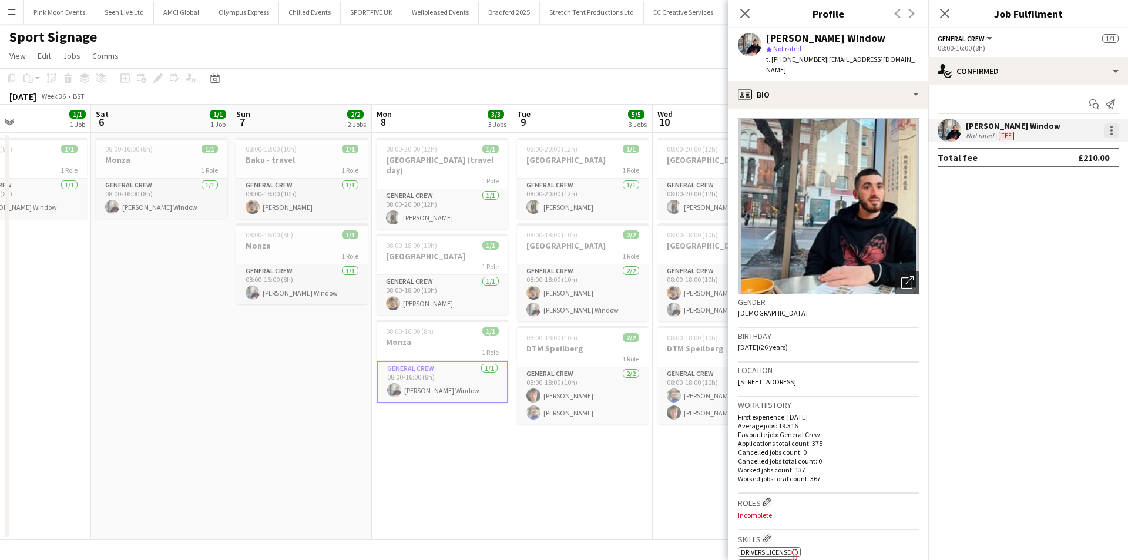
click at [1114, 130] on div at bounding box center [1112, 130] width 14 height 14
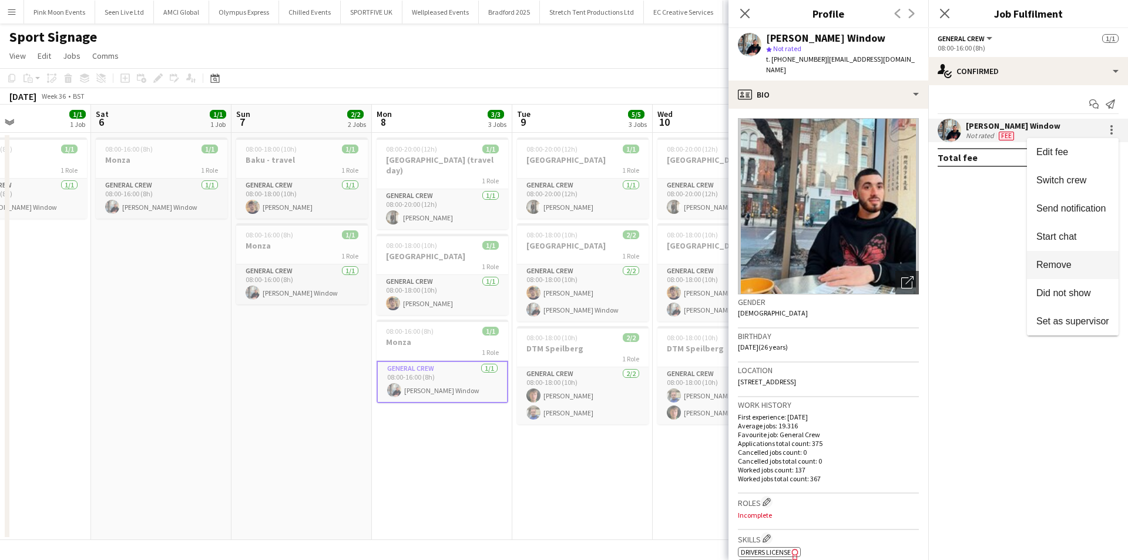
click at [1073, 267] on span "Remove" at bounding box center [1073, 265] width 73 height 11
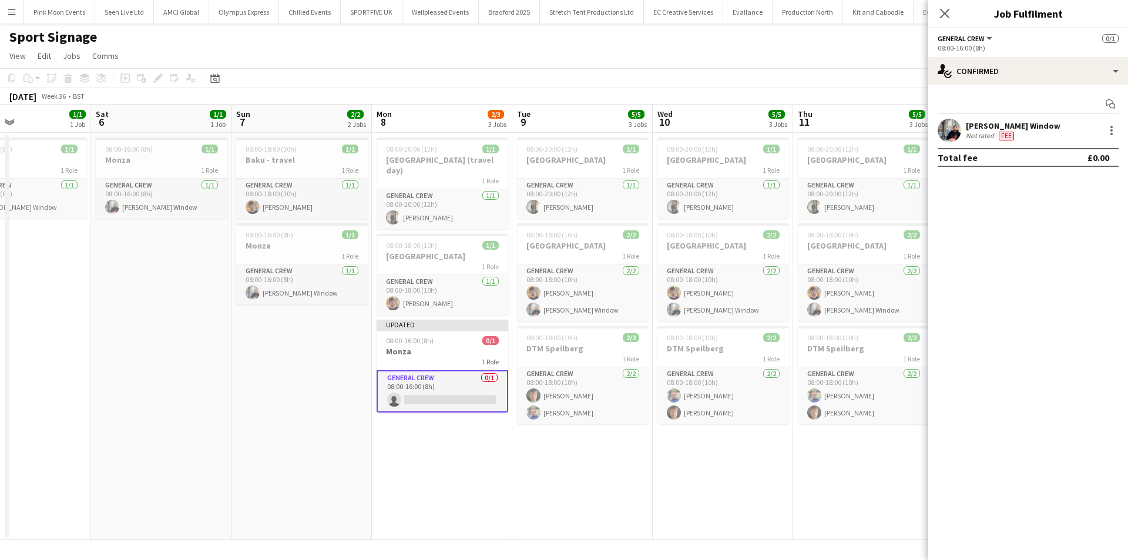
click at [623, 471] on app-date-cell "08:00-20:00 (12h) 1/1 Azerbaijan 1 Role General Crew 1/1 08:00-20:00 (12h) Kiel…" at bounding box center [582, 336] width 140 height 407
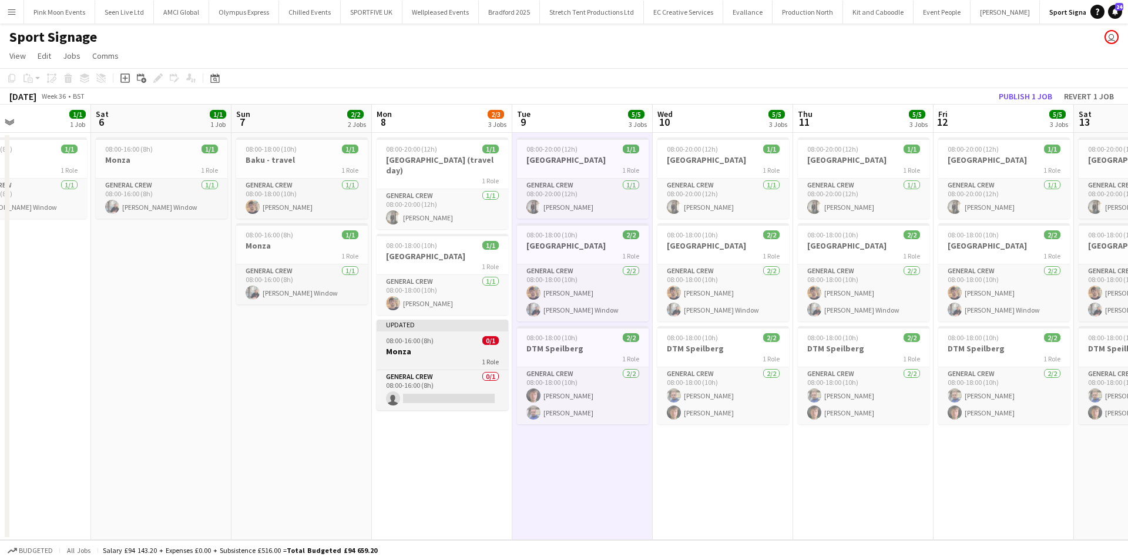
click at [428, 346] on h3 "Monza" at bounding box center [443, 351] width 132 height 11
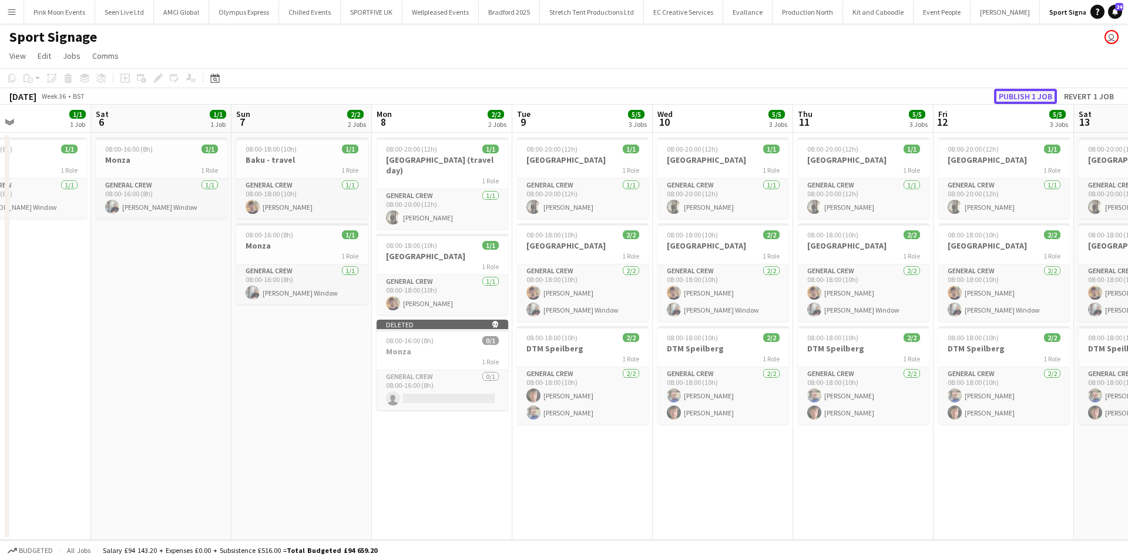
click at [1027, 96] on button "Publish 1 job" at bounding box center [1025, 96] width 63 height 15
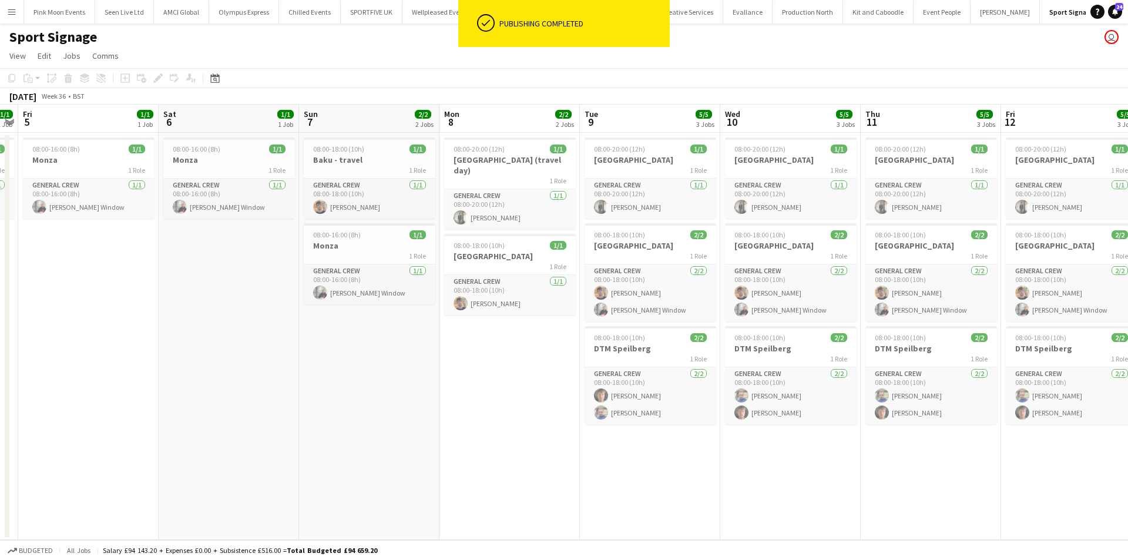
scroll to position [0, 256]
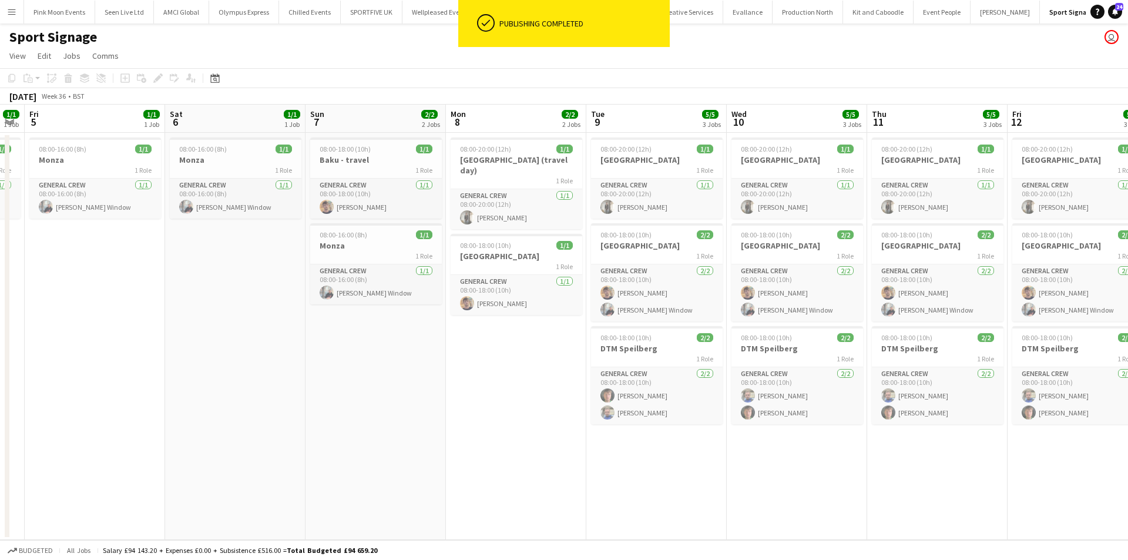
drag, startPoint x: 321, startPoint y: 359, endPoint x: 396, endPoint y: 351, distance: 74.5
click at [396, 351] on app-calendar-viewport "Wed 3 2/3 2 Jobs Thu 4 1/1 1 Job Fri 5 1/1 1 Job Sat 6 1/1 1 Job Sun 7 2/2 2 Jo…" at bounding box center [564, 322] width 1128 height 435
click at [377, 253] on div "1 Role" at bounding box center [376, 255] width 132 height 9
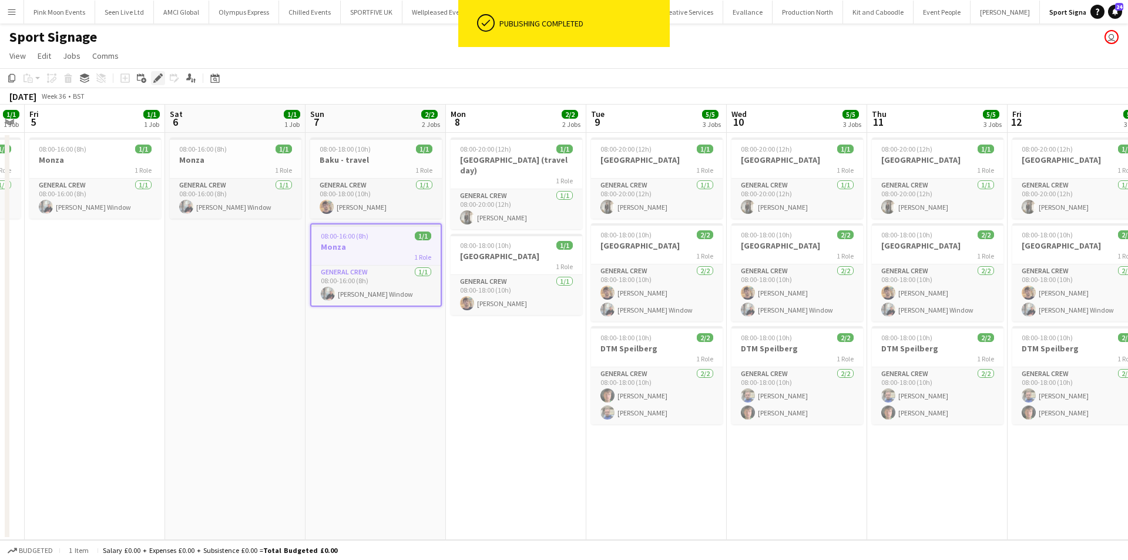
click at [160, 77] on icon at bounding box center [158, 78] width 6 height 6
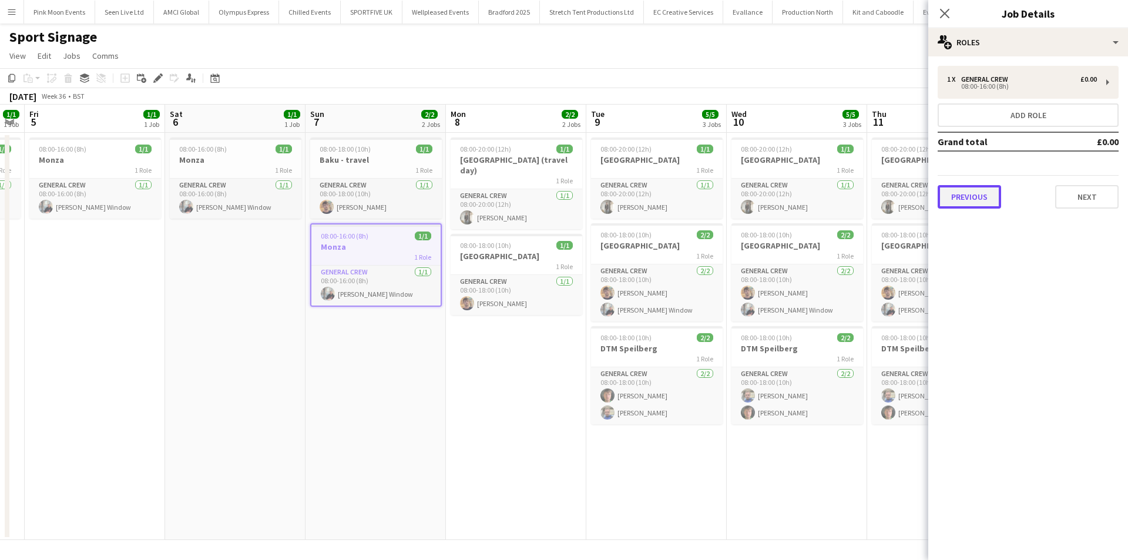
click at [965, 199] on button "Previous" at bounding box center [969, 197] width 63 height 24
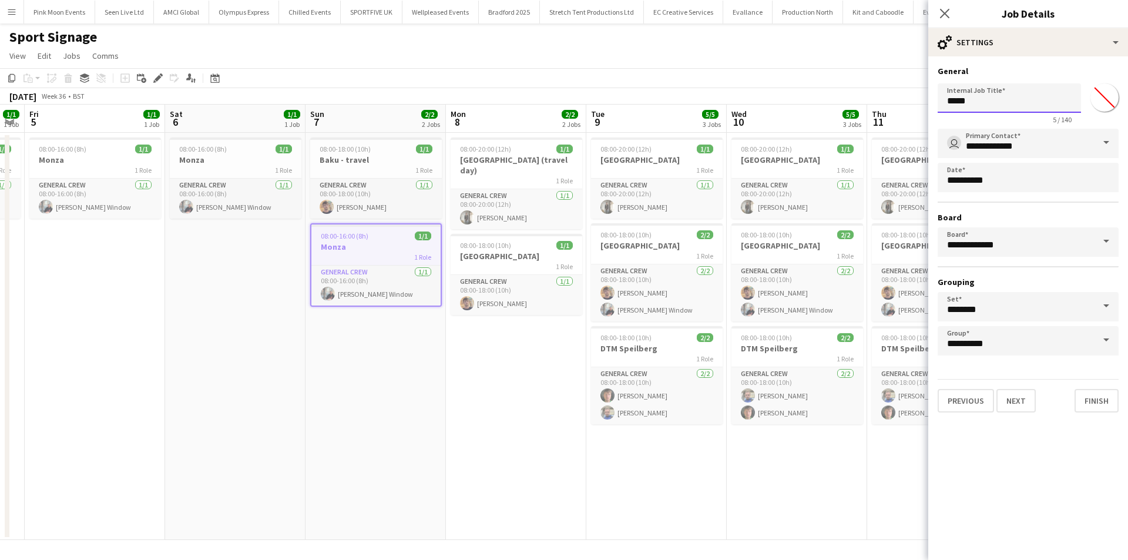
click at [1004, 112] on input "*****" at bounding box center [1009, 97] width 143 height 29
type input "**********"
click at [946, 21] on div "Close pop-in" at bounding box center [945, 13] width 33 height 27
click at [944, 17] on icon "Close pop-in" at bounding box center [944, 13] width 11 height 11
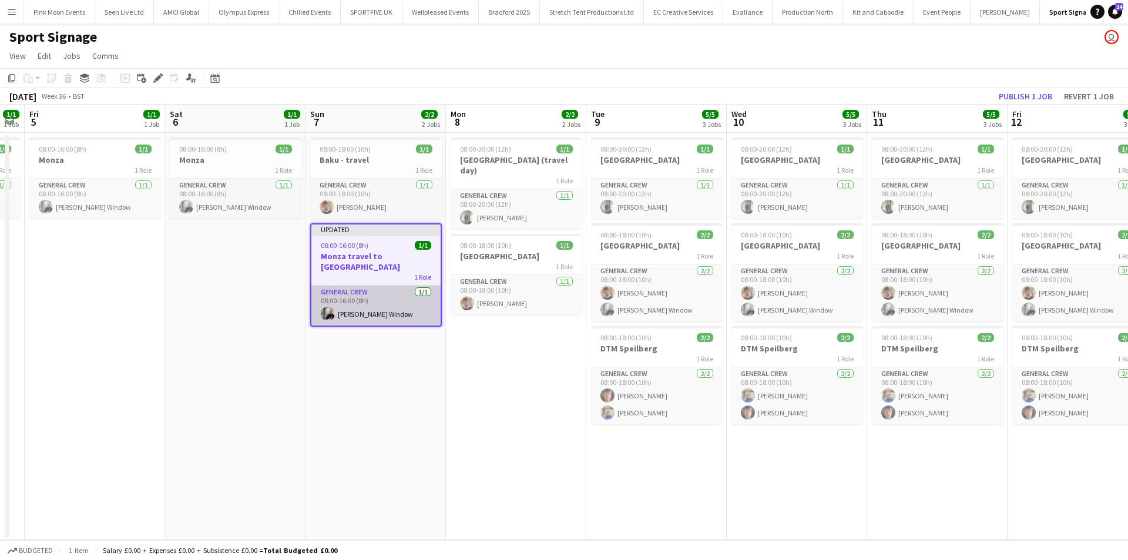
click at [397, 294] on app-card-role "General Crew [DATE] 08:00-16:00 (8h) [PERSON_NAME] Window" at bounding box center [375, 306] width 129 height 40
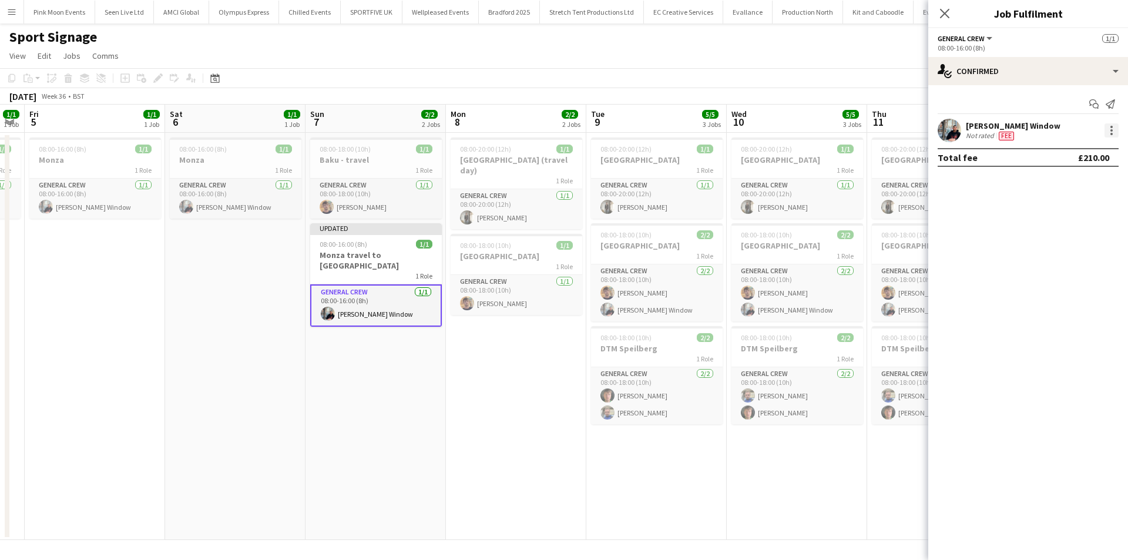
click at [1111, 126] on div at bounding box center [1112, 127] width 2 height 2
click at [1100, 156] on span "Edit fee" at bounding box center [1073, 152] width 73 height 11
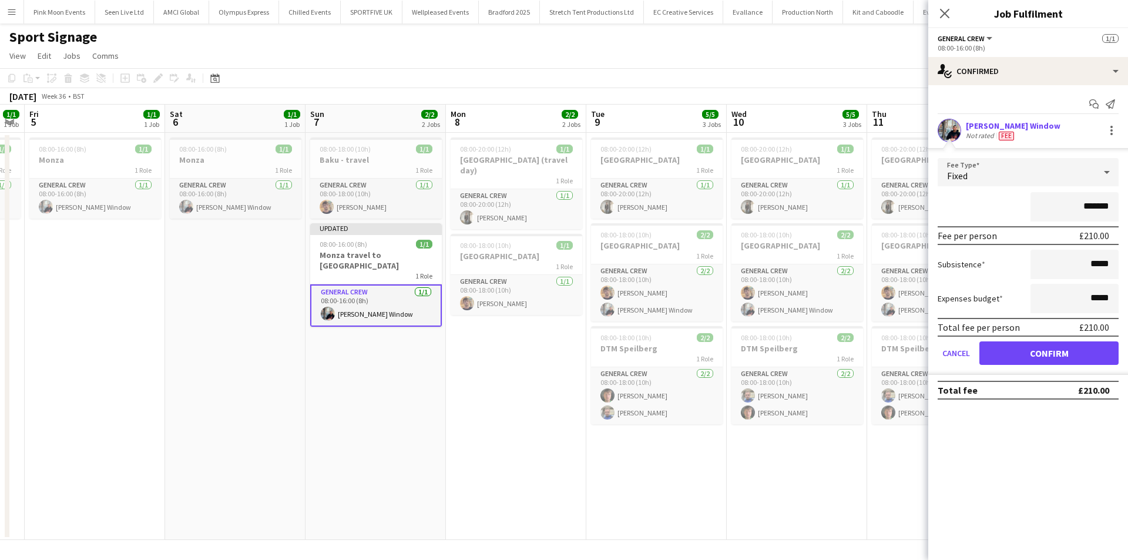
drag, startPoint x: 1047, startPoint y: 215, endPoint x: 1128, endPoint y: 217, distance: 80.5
click at [1128, 217] on form "Fee Type Fixed ******* Fee per person £210.00 Subsistence ***** Expenses budget…" at bounding box center [1029, 266] width 200 height 217
type input "****"
click at [1007, 346] on button "Confirm" at bounding box center [1049, 353] width 139 height 24
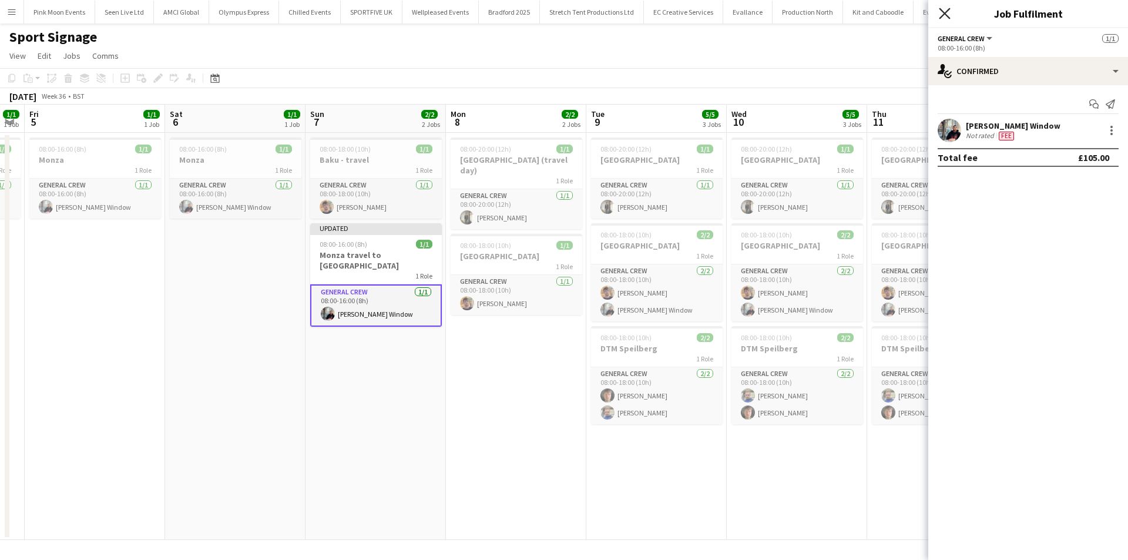
click at [944, 15] on icon at bounding box center [944, 13] width 11 height 11
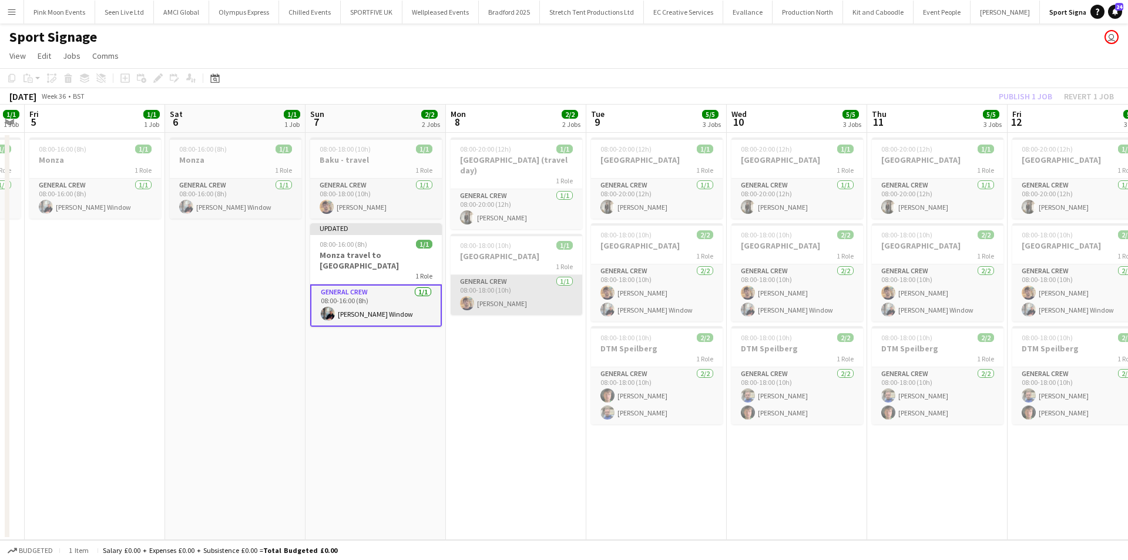
click at [508, 289] on app-card-role "General Crew [DATE] 08:00-18:00 (10h) [PERSON_NAME]" at bounding box center [517, 295] width 132 height 40
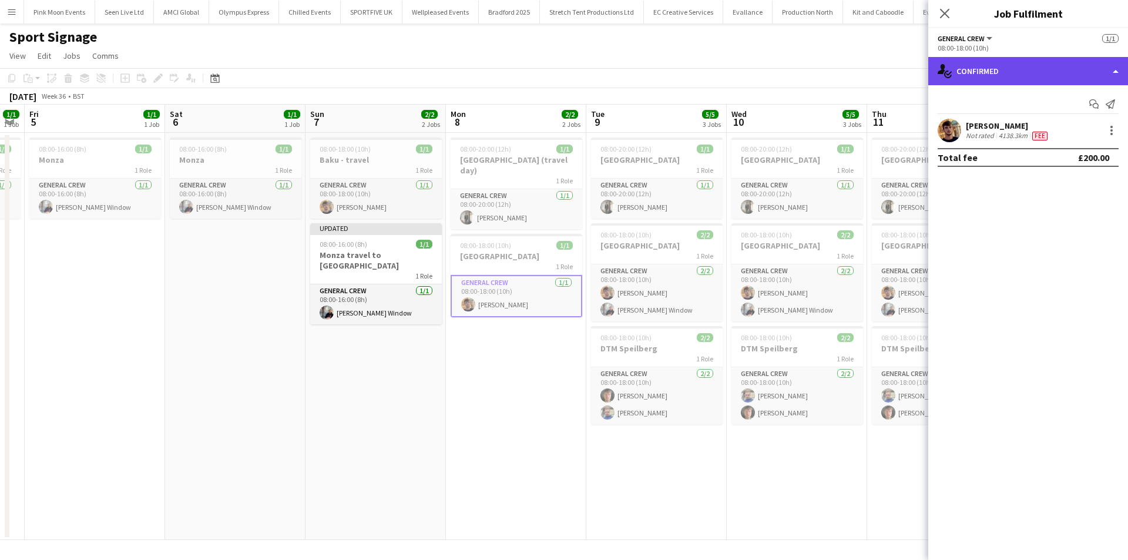
click at [982, 77] on div "single-neutral-actions-check-2 Confirmed" at bounding box center [1029, 71] width 200 height 28
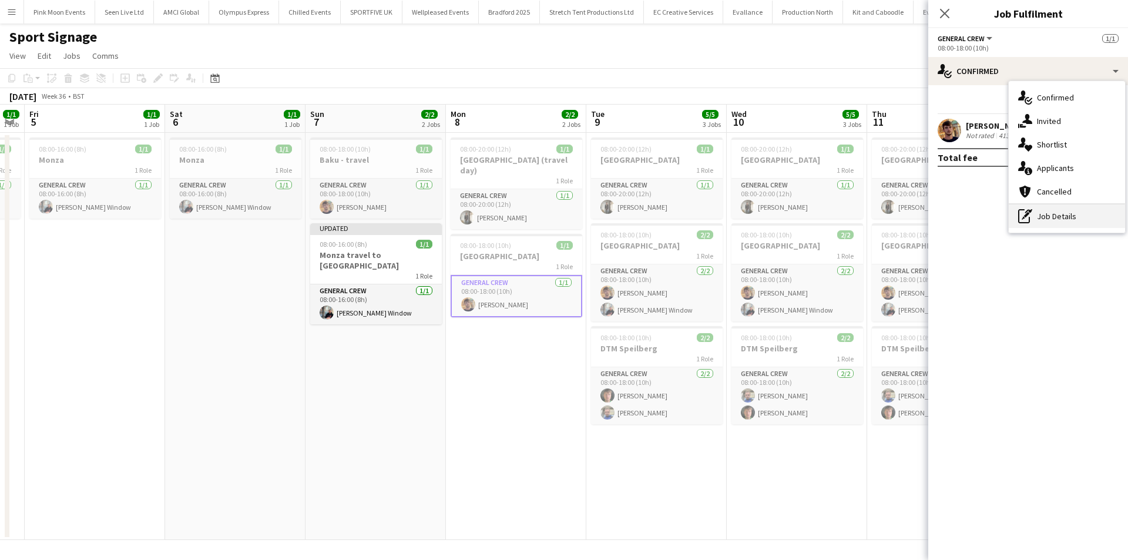
click at [1034, 218] on div "pen-write Job Details" at bounding box center [1067, 217] width 116 height 24
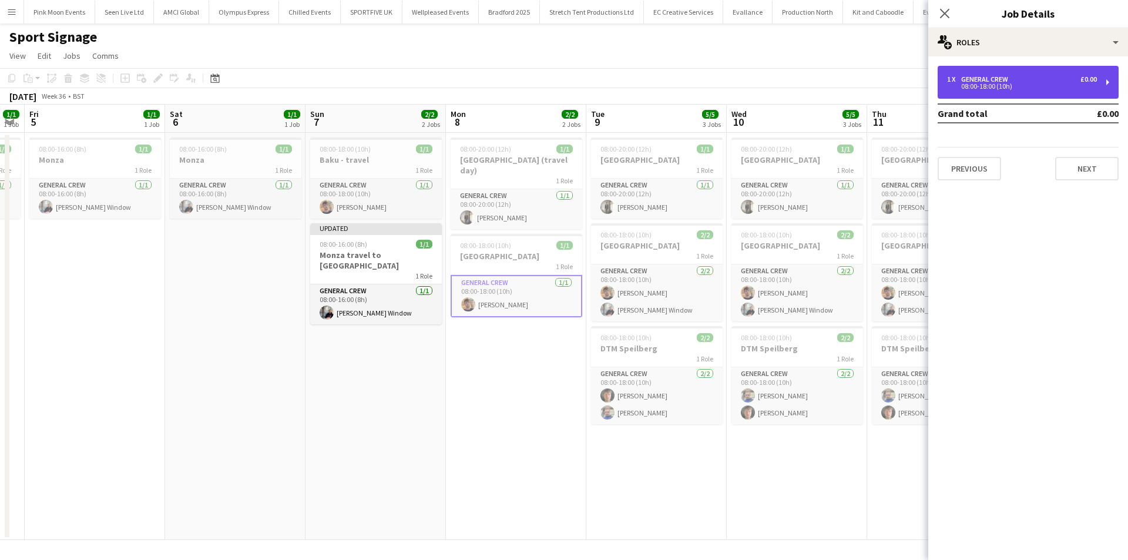
click at [1008, 80] on div "General Crew" at bounding box center [987, 79] width 52 height 8
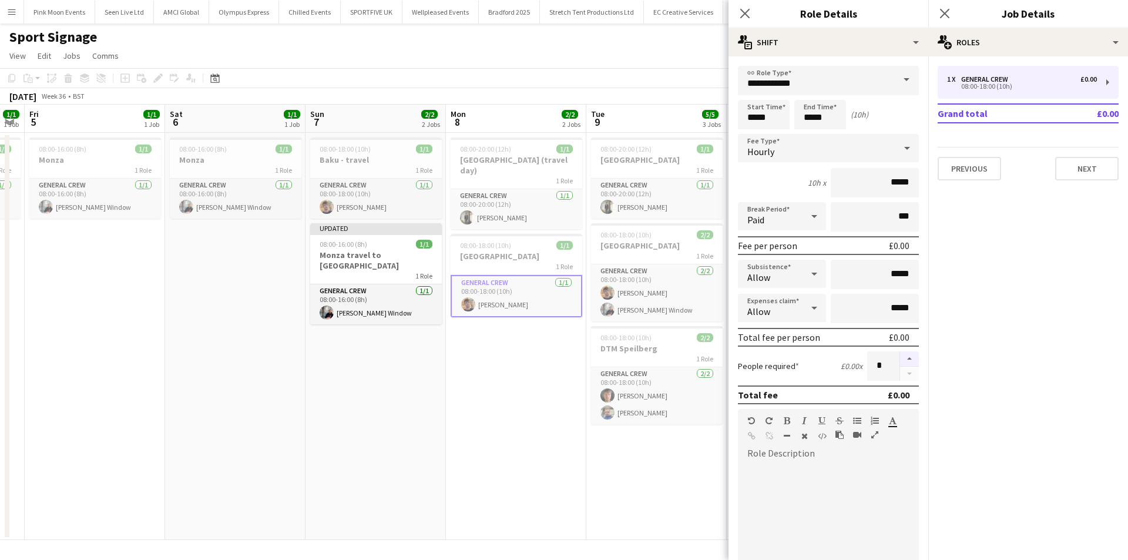
click at [900, 354] on button "button" at bounding box center [909, 358] width 19 height 15
type input "*"
click at [748, 11] on icon at bounding box center [744, 13] width 11 height 11
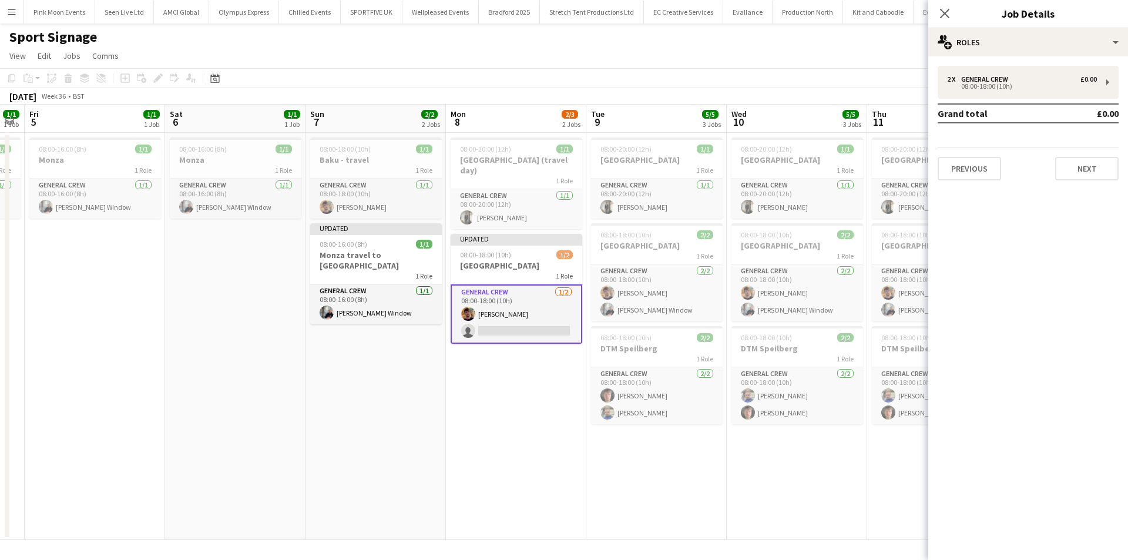
click at [528, 317] on app-card-role "General Crew [DATE] 08:00-18:00 (10h) [PERSON_NAME] single-neutral-actions" at bounding box center [517, 313] width 132 height 59
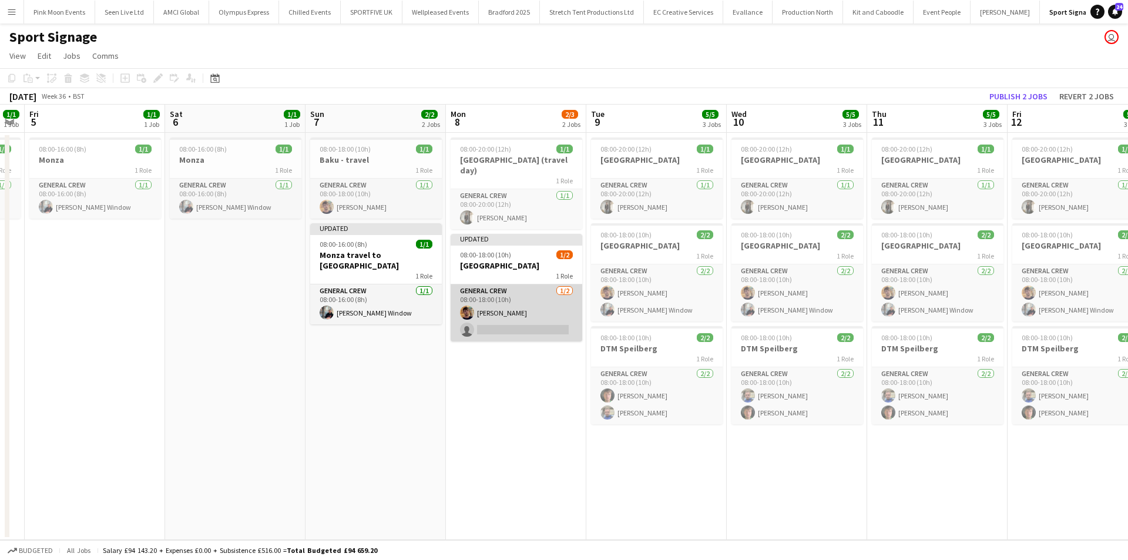
click at [542, 319] on app-card-role "General Crew [DATE] 08:00-18:00 (10h) [PERSON_NAME] single-neutral-actions" at bounding box center [517, 312] width 132 height 57
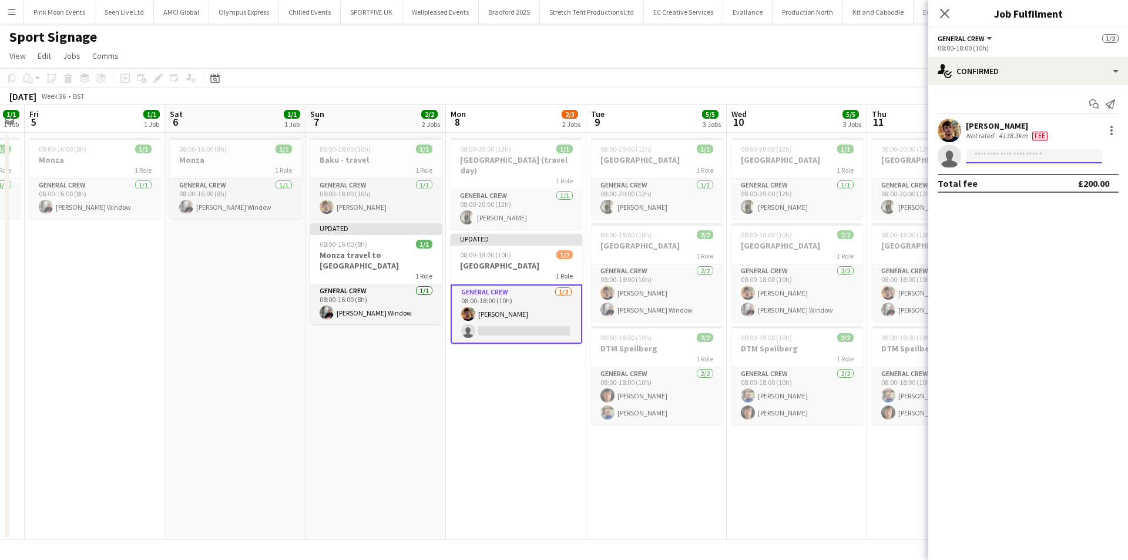
click at [1000, 156] on input at bounding box center [1034, 156] width 136 height 14
type input "******"
click at [996, 180] on span "[EMAIL_ADDRESS][DOMAIN_NAME]" at bounding box center [1035, 182] width 118 height 9
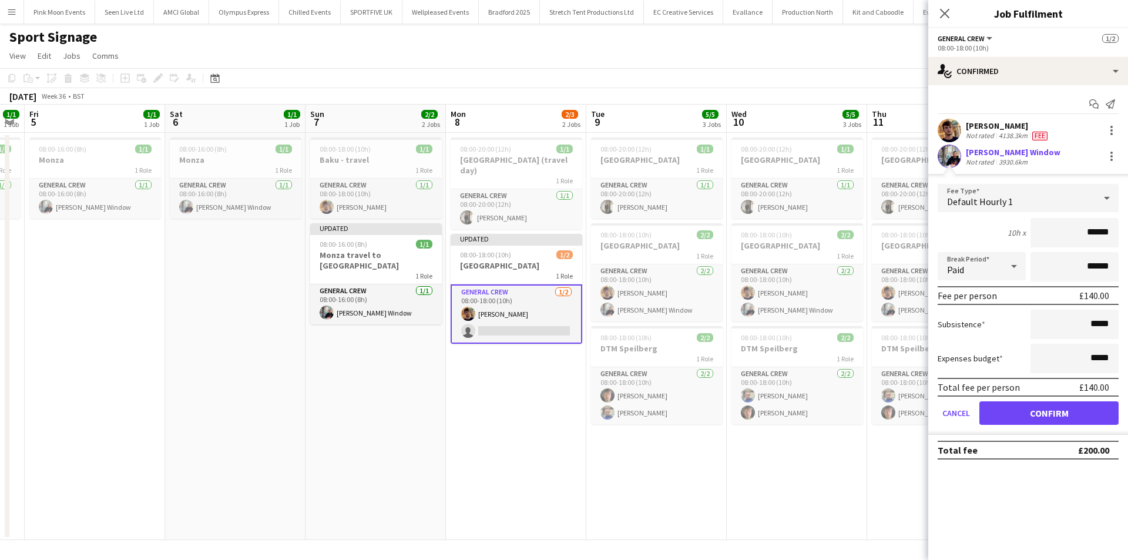
drag, startPoint x: 1081, startPoint y: 239, endPoint x: 1121, endPoint y: 236, distance: 40.0
click at [1121, 236] on form "Fee Type Default Hourly 1 10h x ****** Break Period Paid ****** Fee per person …" at bounding box center [1029, 309] width 200 height 251
click at [1028, 193] on div "Default Hourly 1" at bounding box center [1017, 198] width 158 height 28
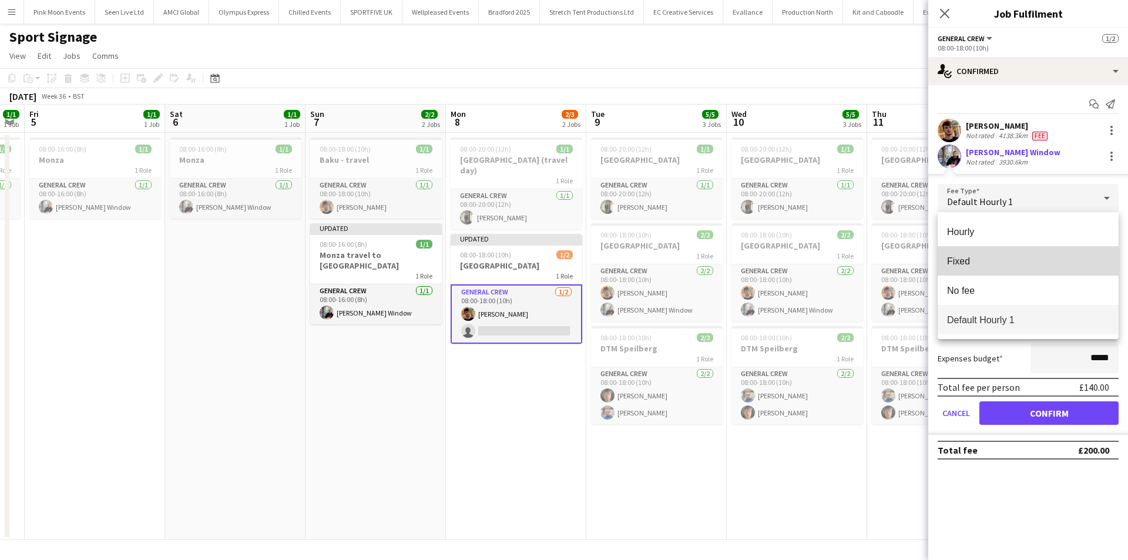
click at [994, 260] on span "Fixed" at bounding box center [1028, 261] width 162 height 11
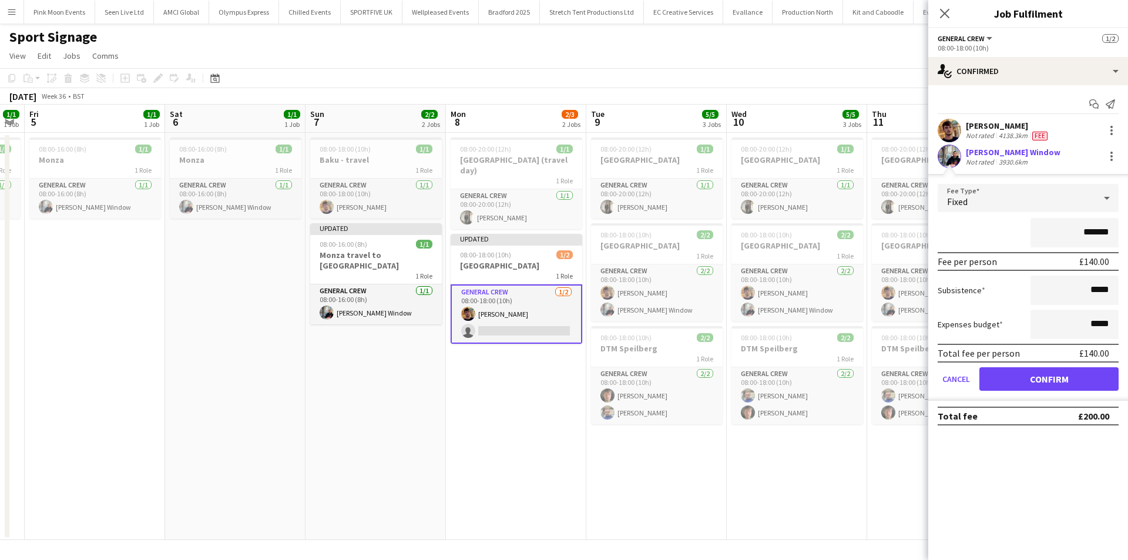
drag, startPoint x: 1067, startPoint y: 236, endPoint x: 1120, endPoint y: 236, distance: 52.9
click at [1120, 236] on form "Fee Type Fixed ******* Fee per person £140.00 Subsistence ***** Expenses budget…" at bounding box center [1029, 292] width 200 height 217
type input "****"
click at [1045, 385] on button "Confirm" at bounding box center [1049, 379] width 139 height 24
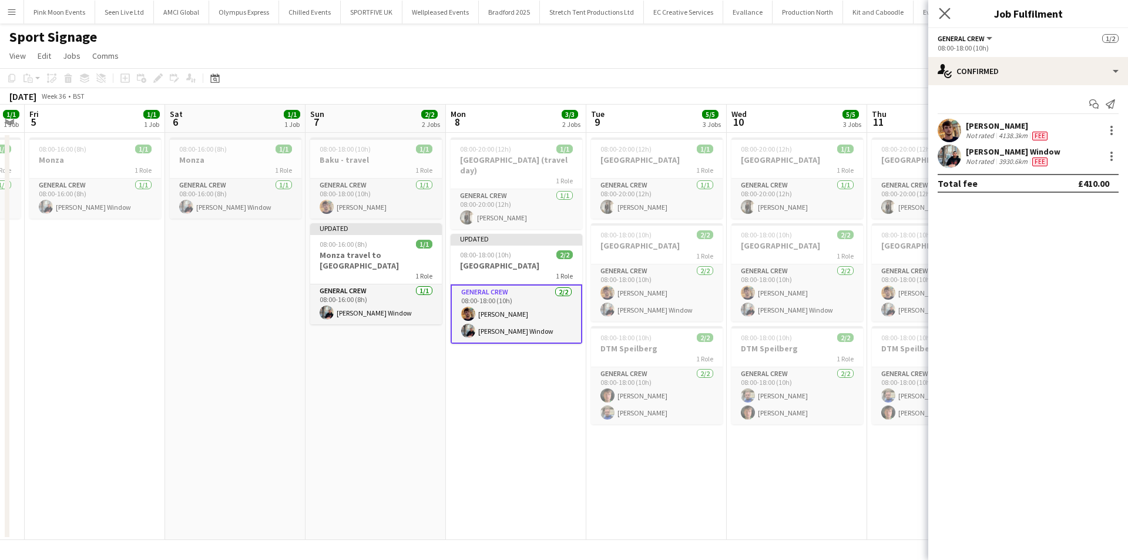
click at [951, 18] on app-icon "Close pop-in" at bounding box center [945, 13] width 17 height 17
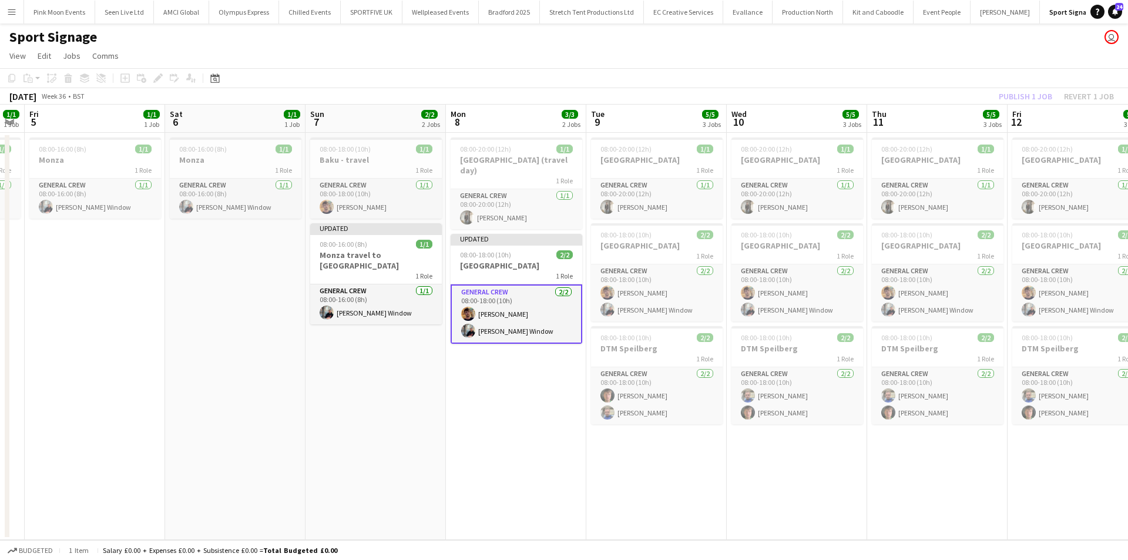
click at [1032, 96] on div "Publish 1 job Revert 1 job" at bounding box center [1056, 96] width 143 height 15
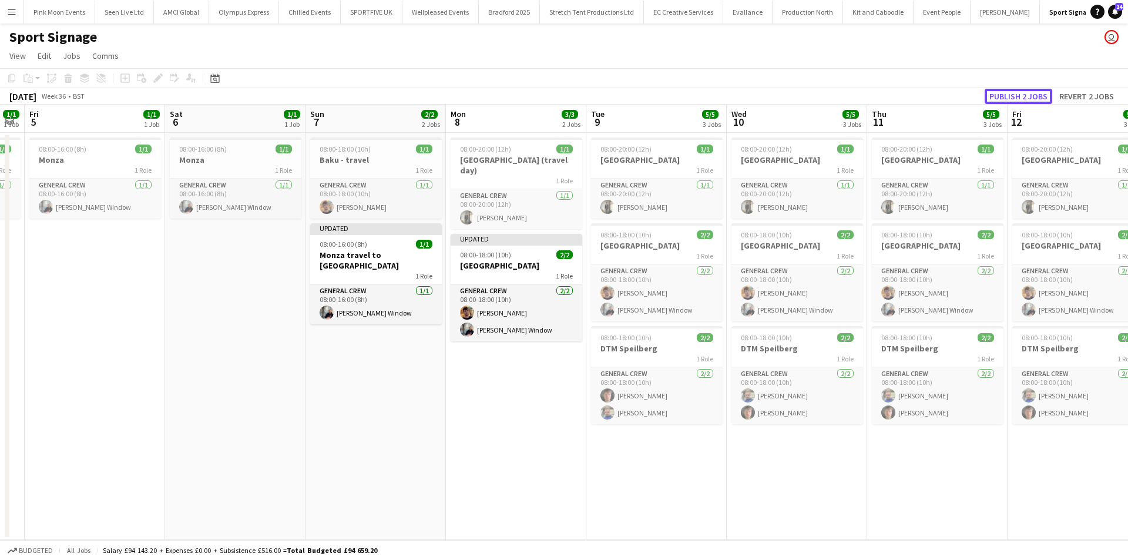
click at [1032, 96] on button "Publish 2 jobs" at bounding box center [1019, 96] width 68 height 15
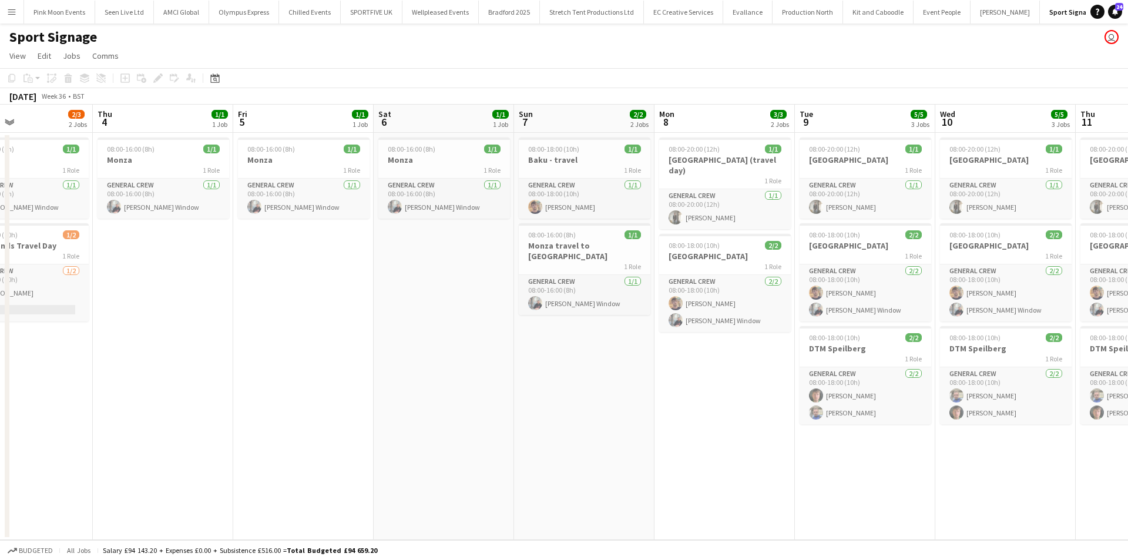
drag, startPoint x: 138, startPoint y: 339, endPoint x: 482, endPoint y: 344, distance: 344.4
click at [487, 341] on app-calendar-viewport "Mon 1 2/3 2 Jobs Tue 2 2/3 2 Jobs Wed 3 2/3 2 Jobs Thu 4 1/1 1 Job Fri 5 1/1 1 …" at bounding box center [564, 322] width 1128 height 435
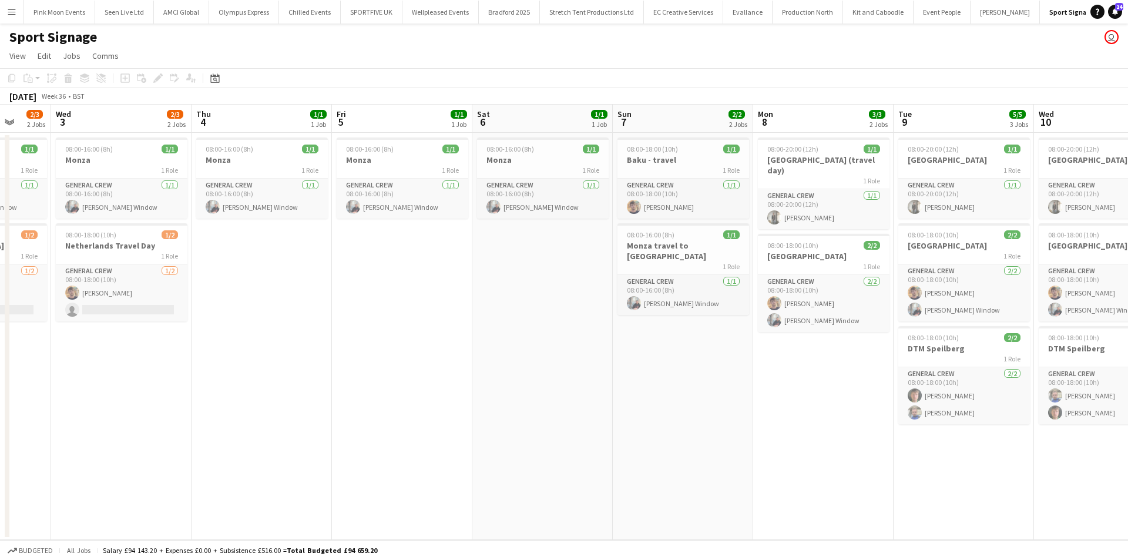
drag, startPoint x: 405, startPoint y: 373, endPoint x: 508, endPoint y: 369, distance: 102.9
click at [515, 366] on app-calendar-viewport "Sun 31 2/3 2 Jobs Mon 1 2/3 2 Jobs Tue 2 2/3 2 Jobs Wed 3 2/3 2 Jobs Thu 4 1/1 …" at bounding box center [564, 322] width 1128 height 435
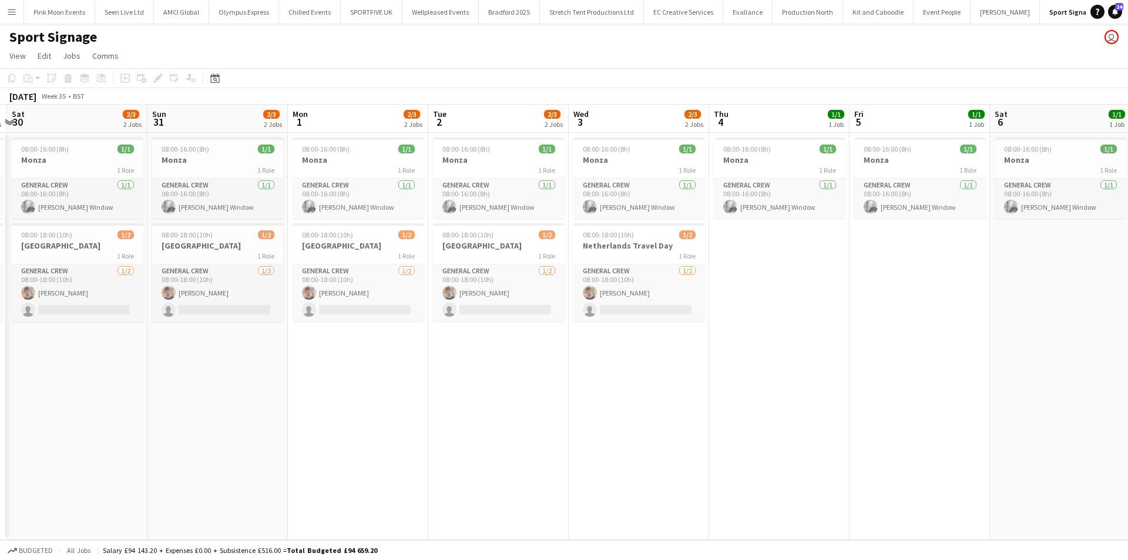
drag, startPoint x: 655, startPoint y: 356, endPoint x: 533, endPoint y: 407, distance: 132.0
click at [725, 350] on app-calendar-viewport "Thu 28 2/3 2 Jobs Fri 29 2/3 2 Jobs Sat 30 2/3 2 Jobs Sun 31 2/3 2 Jobs Mon 1 2…" at bounding box center [564, 322] width 1128 height 435
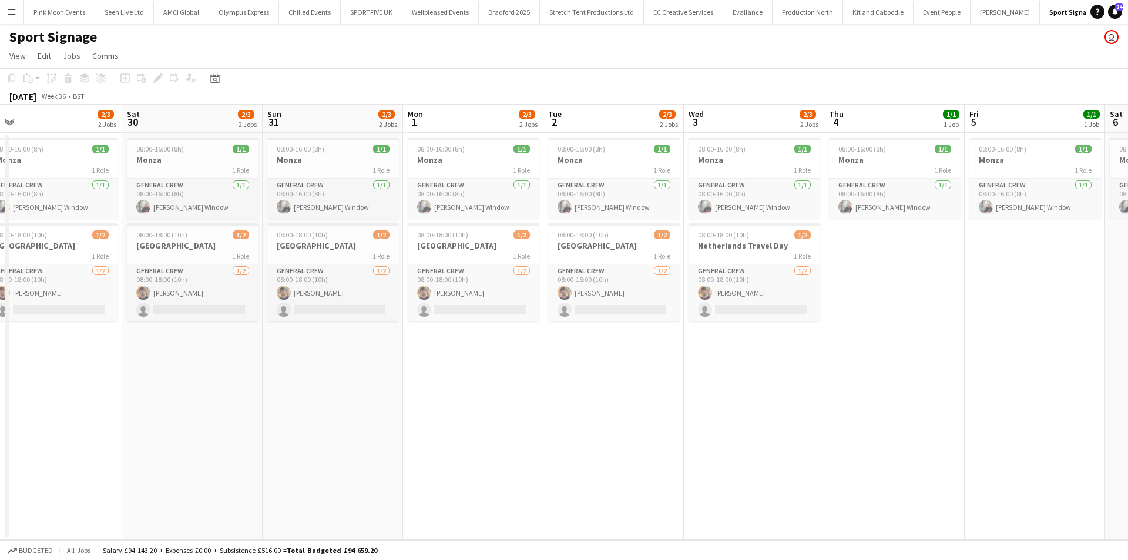
drag, startPoint x: 542, startPoint y: 412, endPoint x: 768, endPoint y: 394, distance: 227.0
click at [773, 393] on app-calendar-viewport "Wed 27 2/3 2 Jobs Thu 28 2/3 2 Jobs Fri 29 2/3 2 Jobs Sat 30 2/3 2 Jobs Sun 31 …" at bounding box center [564, 322] width 1128 height 435
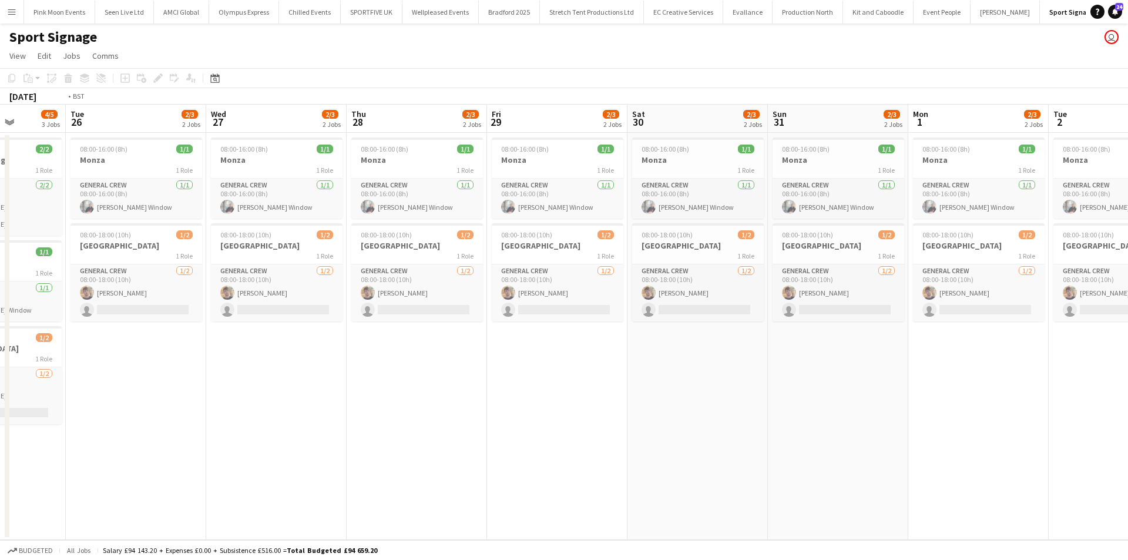
drag, startPoint x: 310, startPoint y: 441, endPoint x: 699, endPoint y: 418, distance: 390.3
click at [699, 418] on app-calendar-viewport "Sat 23 3/4 2 Jobs Sun 24 3/4 2 Jobs Mon 25 4/5 3 Jobs Tue 26 2/3 2 Jobs Wed 27 …" at bounding box center [564, 322] width 1128 height 435
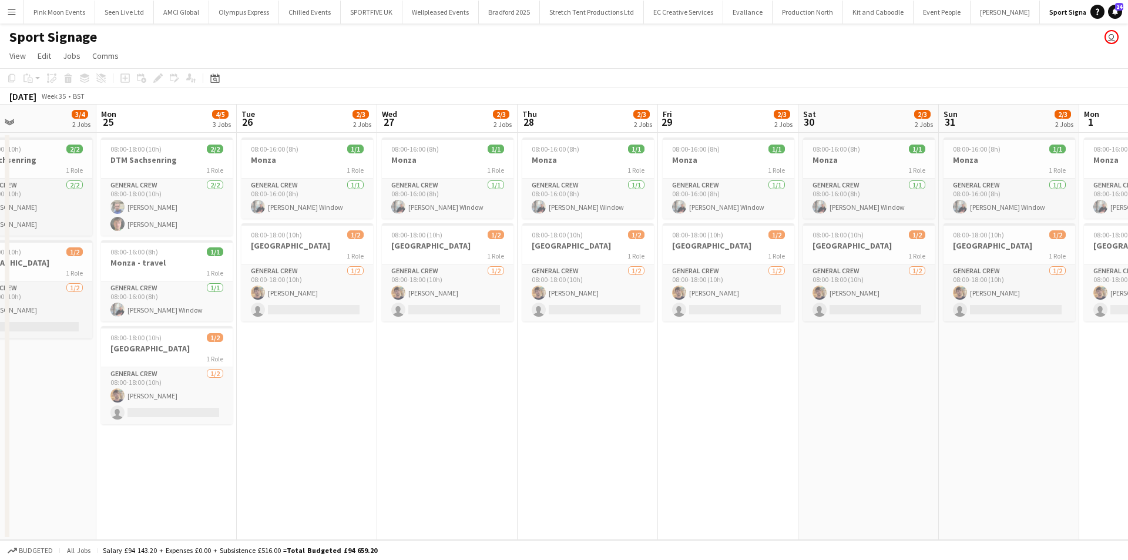
drag, startPoint x: 515, startPoint y: 431, endPoint x: 659, endPoint y: 430, distance: 144.0
click at [645, 430] on app-calendar-viewport "Fri 22 3/4 2 Jobs Sat 23 3/4 2 Jobs Sun 24 3/4 2 Jobs Mon 25 4/5 3 Jobs Tue 26 …" at bounding box center [564, 322] width 1128 height 435
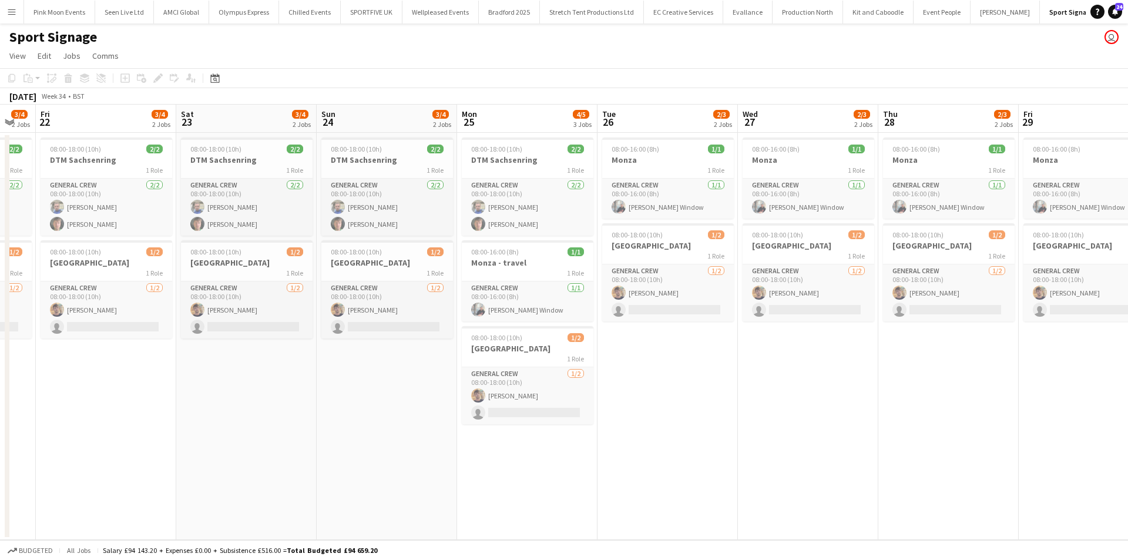
drag, startPoint x: 306, startPoint y: 495, endPoint x: 497, endPoint y: 487, distance: 190.6
click at [497, 487] on app-calendar-viewport "Wed 20 3/4 2 Jobs Thu 21 3/4 2 Jobs Fri 22 3/4 2 Jobs Sat 23 3/4 2 Jobs Sun 24 …" at bounding box center [564, 322] width 1128 height 435
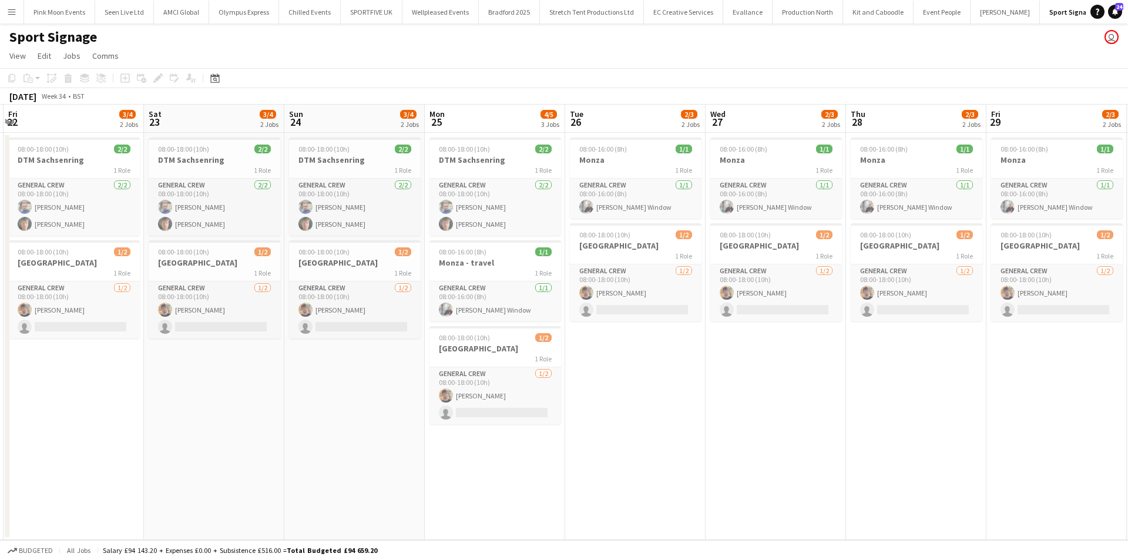
drag, startPoint x: 433, startPoint y: 476, endPoint x: 179, endPoint y: 471, distance: 253.3
click at [179, 471] on app-calendar-viewport "Mon 18 1/2 1 Job Tue 19 3/3 2 Jobs Wed 20 3/4 2 Jobs Thu 21 3/4 2 Jobs Fri 22 3…" at bounding box center [564, 322] width 1128 height 435
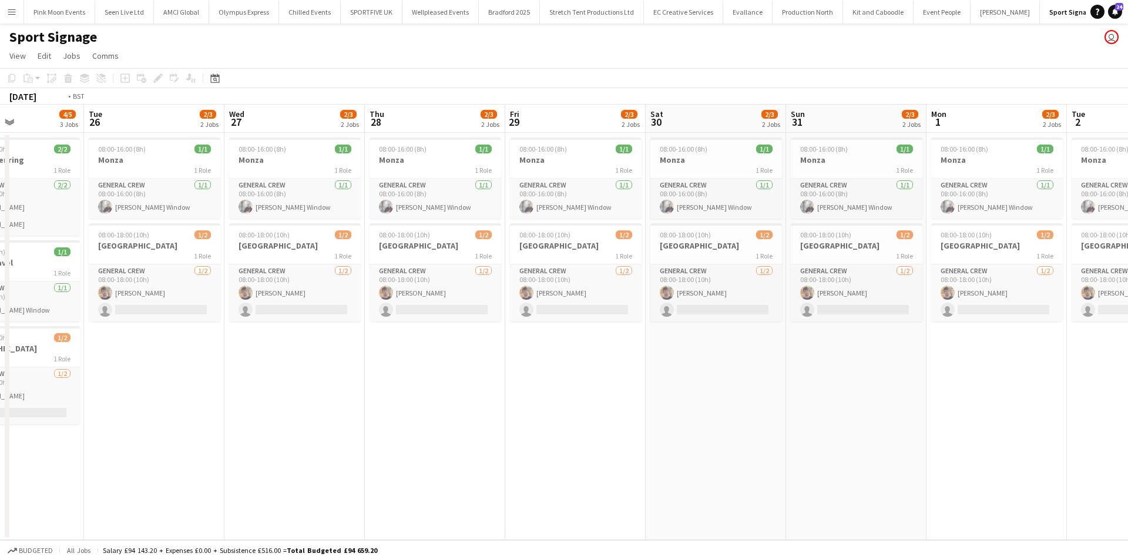
drag, startPoint x: 924, startPoint y: 411, endPoint x: 445, endPoint y: 413, distance: 479.0
click at [438, 414] on app-calendar-viewport "Fri 22 3/4 2 Jobs Sat 23 3/4 2 Jobs Sun 24 3/4 2 Jobs Mon 25 4/5 3 Jobs Tue 26 …" at bounding box center [564, 322] width 1128 height 435
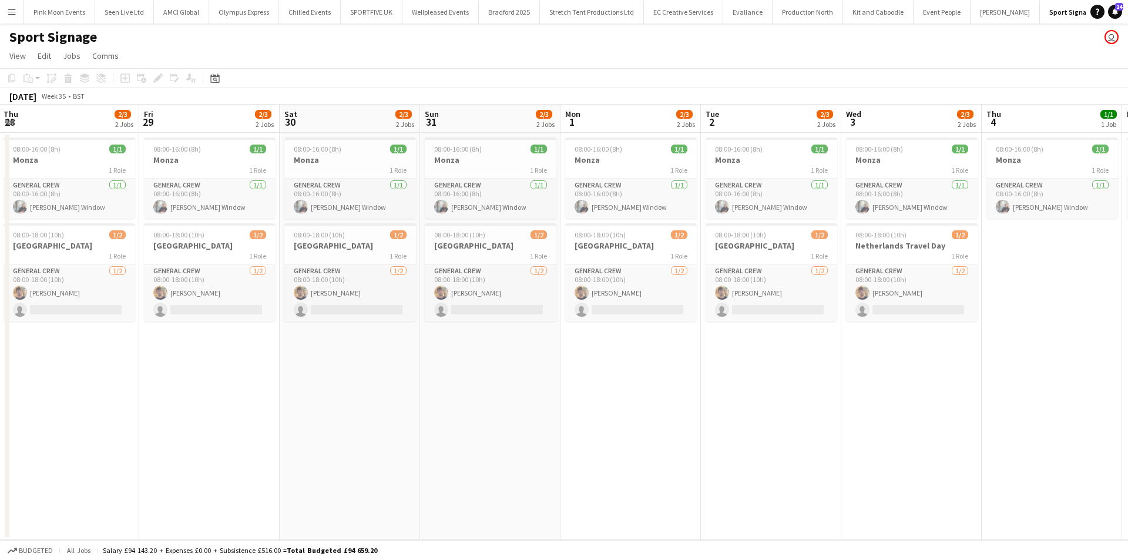
drag, startPoint x: 657, startPoint y: 406, endPoint x: 326, endPoint y: 430, distance: 331.8
click at [326, 430] on app-calendar-viewport "Sun 24 3/4 2 Jobs Mon 25 4/5 3 Jobs Tue 26 2/3 2 Jobs Wed 27 2/3 2 Jobs Thu 28 …" at bounding box center [564, 322] width 1128 height 435
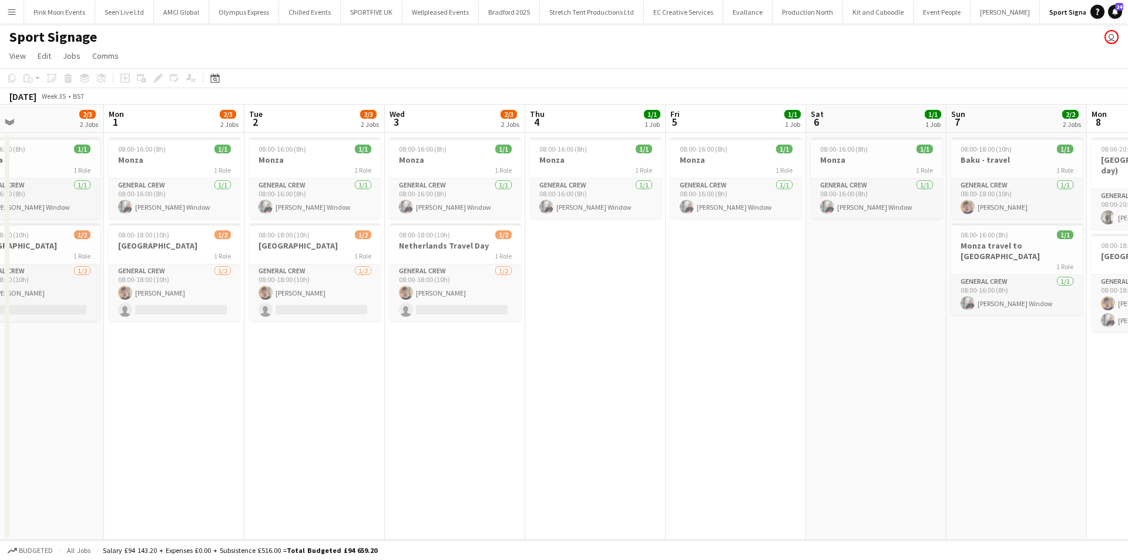
scroll to position [0, 461]
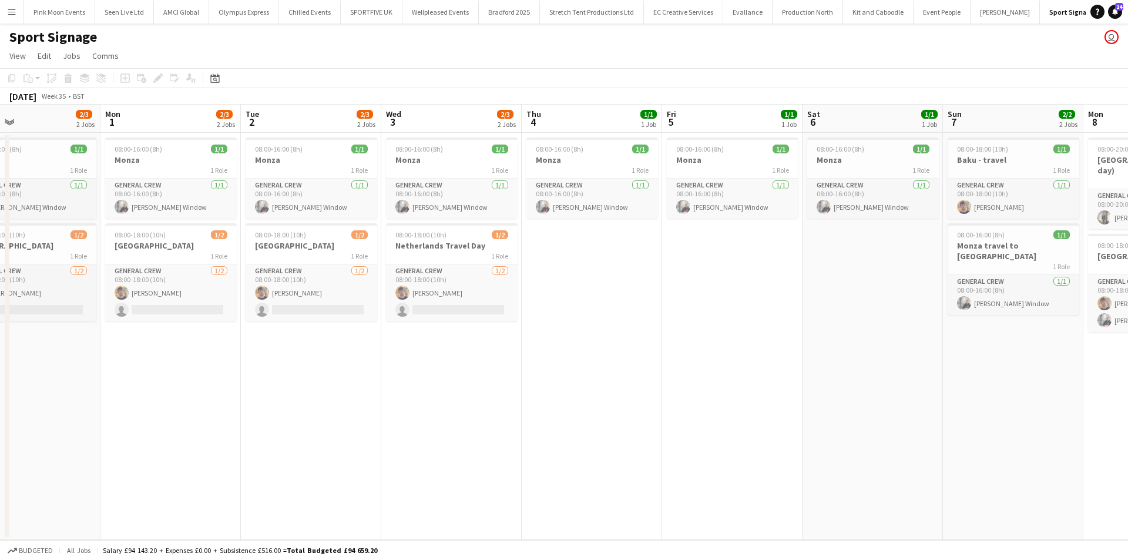
drag, startPoint x: 618, startPoint y: 379, endPoint x: 240, endPoint y: 410, distance: 379.1
click at [240, 410] on app-calendar-viewport "Thu 28 2/3 2 Jobs Fri 29 2/3 2 Jobs Sat 30 2/3 2 Jobs Sun 31 2/3 2 Jobs Mon 1 2…" at bounding box center [564, 322] width 1128 height 435
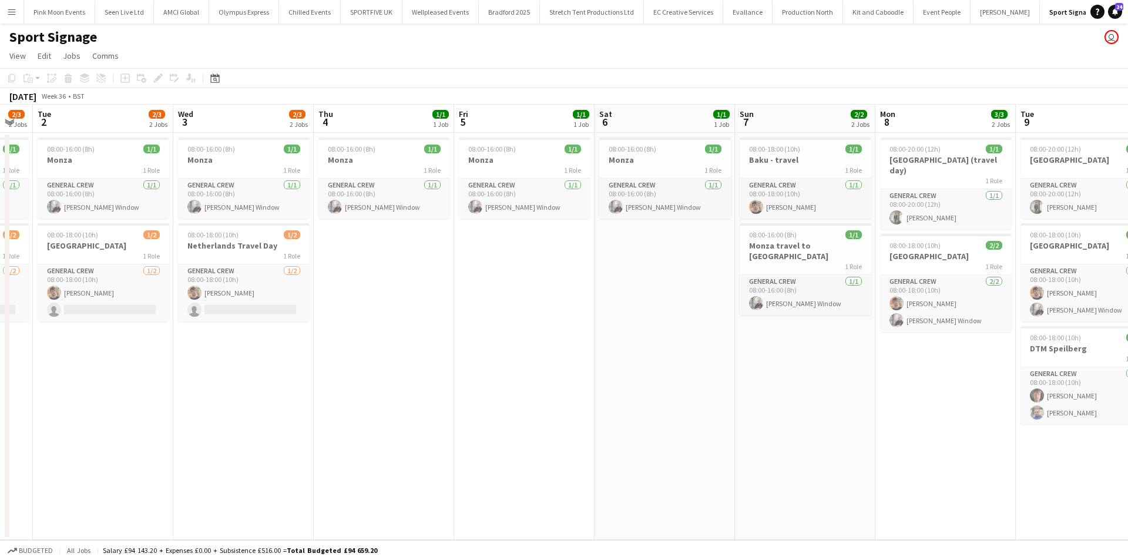
drag, startPoint x: 562, startPoint y: 397, endPoint x: 358, endPoint y: 407, distance: 204.8
click at [358, 407] on app-calendar-viewport "Sat 30 2/3 2 Jobs Sun 31 2/3 2 Jobs Mon 1 2/3 2 Jobs Tue 2 2/3 2 Jobs Wed 3 2/3…" at bounding box center [564, 322] width 1128 height 435
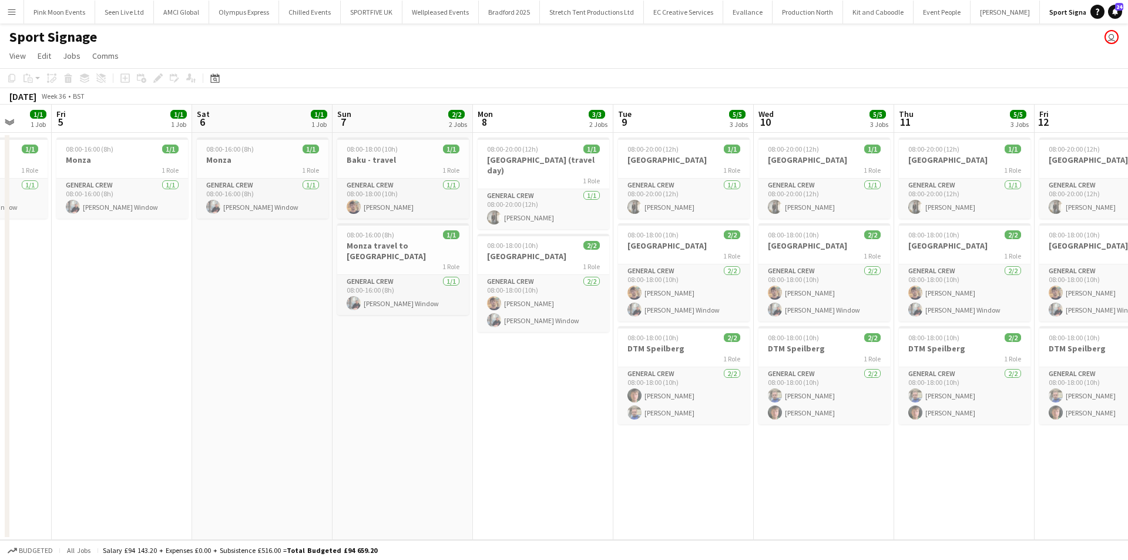
drag, startPoint x: 717, startPoint y: 423, endPoint x: 464, endPoint y: 411, distance: 253.6
click at [450, 414] on app-calendar-viewport "Mon 1 2/3 2 Jobs Tue 2 2/3 2 Jobs Wed 3 2/3 2 Jobs Thu 4 1/1 1 Job Fri 5 1/1 1 …" at bounding box center [564, 322] width 1128 height 435
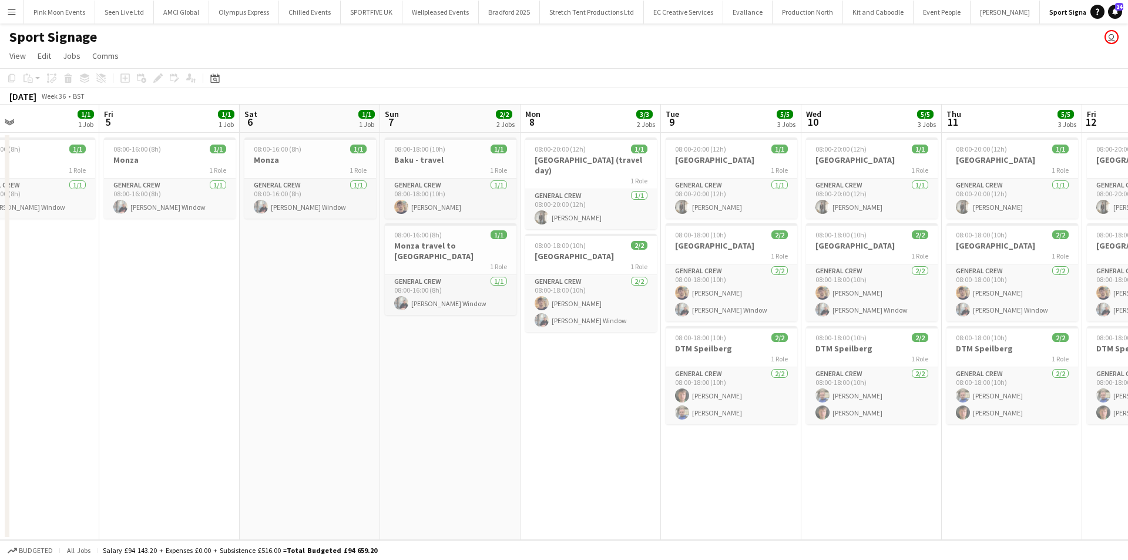
click at [490, 408] on app-calendar-viewport "Mon 1 2/3 2 Jobs Tue 2 2/3 2 Jobs Wed 3 2/3 2 Jobs Thu 4 1/1 1 Job Fri 5 1/1 1 …" at bounding box center [564, 322] width 1128 height 435
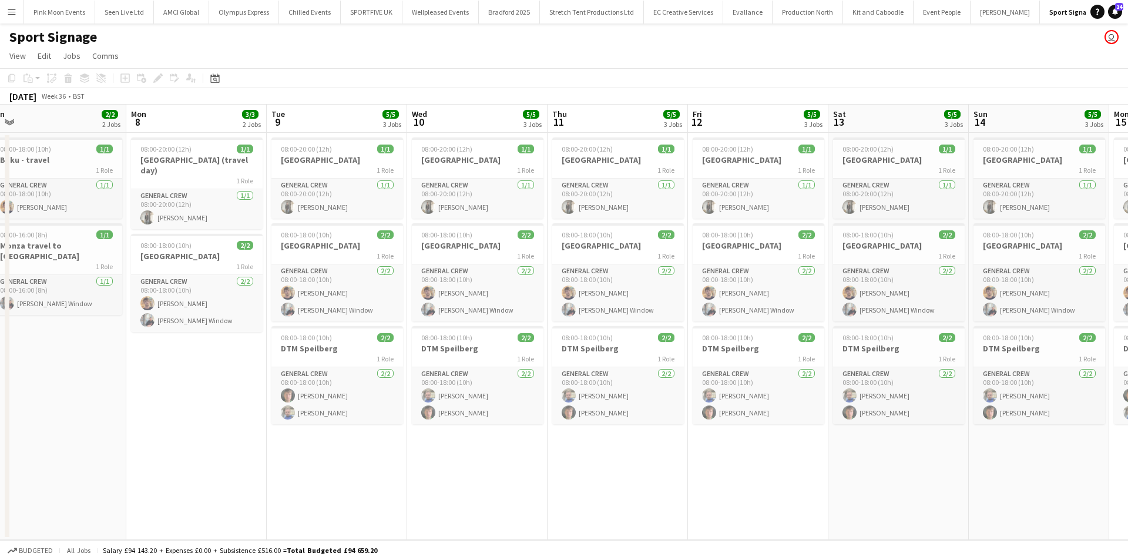
drag, startPoint x: 918, startPoint y: 466, endPoint x: 536, endPoint y: 457, distance: 382.1
click at [527, 464] on app-calendar-viewport "Wed 3 2/3 2 Jobs Thu 4 1/1 1 Job Fri 5 1/1 1 Job Sat 6 1/1 1 Job Sun 7 2/2 2 Jo…" at bounding box center [564, 322] width 1128 height 435
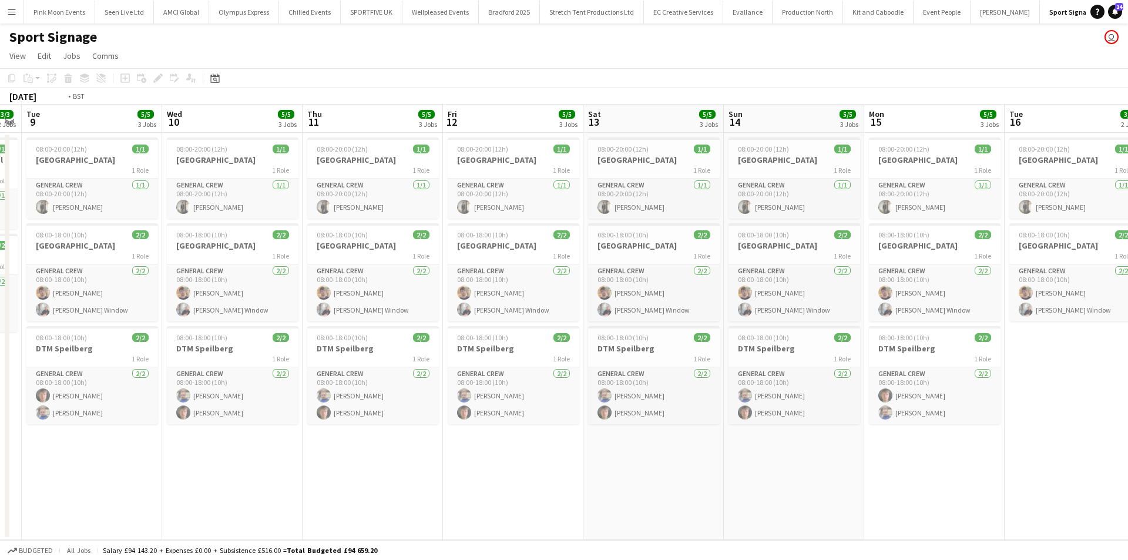
drag, startPoint x: 589, startPoint y: 472, endPoint x: 338, endPoint y: 471, distance: 250.9
click at [339, 471] on app-calendar-viewport "Fri 5 1/1 1 Job Sat 6 1/1 1 Job Sun 7 2/2 2 Jobs Mon 8 3/3 2 Jobs Tue 9 5/5 3 J…" at bounding box center [564, 322] width 1128 height 435
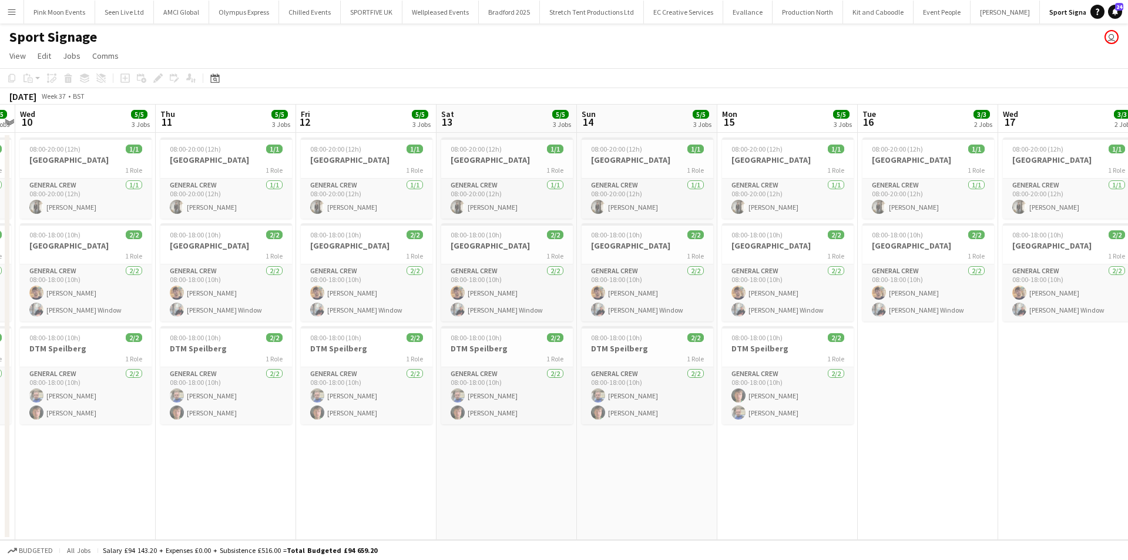
scroll to position [0, 415]
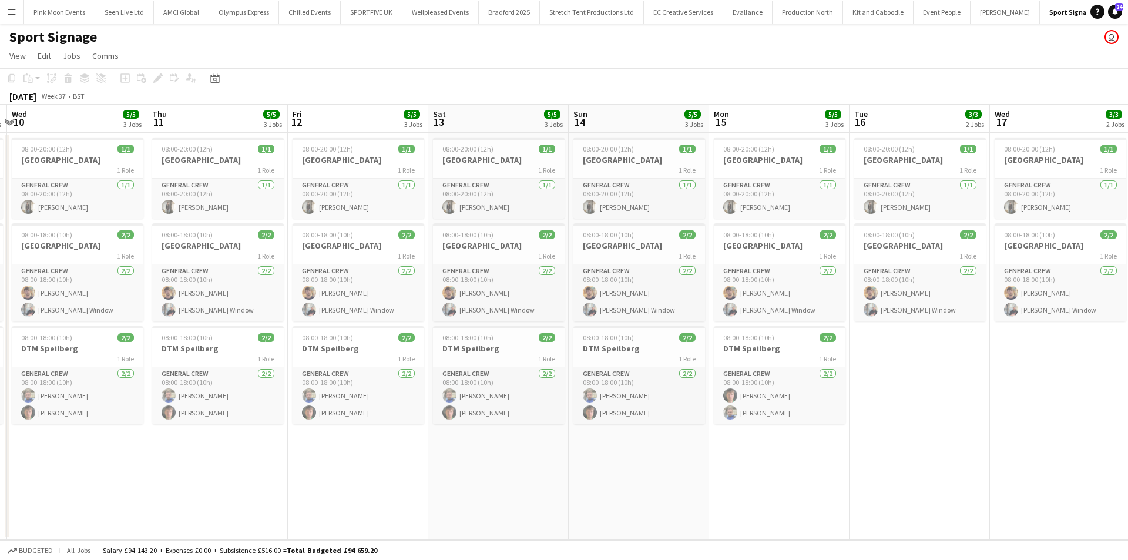
drag, startPoint x: 441, startPoint y: 475, endPoint x: 331, endPoint y: 469, distance: 110.1
click at [331, 469] on app-calendar-viewport "Sun 7 2/2 2 Jobs Mon 8 3/3 2 Jobs Tue 9 5/5 3 Jobs Wed 10 5/5 3 Jobs Thu 11 5/5…" at bounding box center [564, 322] width 1128 height 435
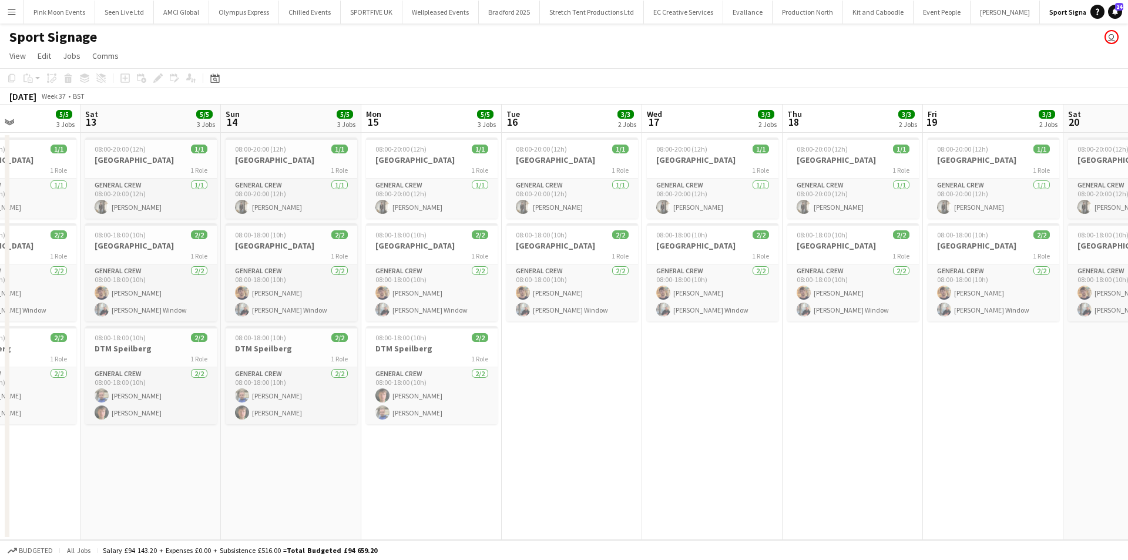
drag, startPoint x: 378, startPoint y: 510, endPoint x: 39, endPoint y: 508, distance: 339.7
click at [31, 510] on app-calendar-viewport "Tue 9 5/5 3 Jobs Wed 10 5/5 3 Jobs Thu 11 5/5 3 Jobs Fri 12 5/5 3 Jobs Sat 13 5…" at bounding box center [564, 322] width 1128 height 435
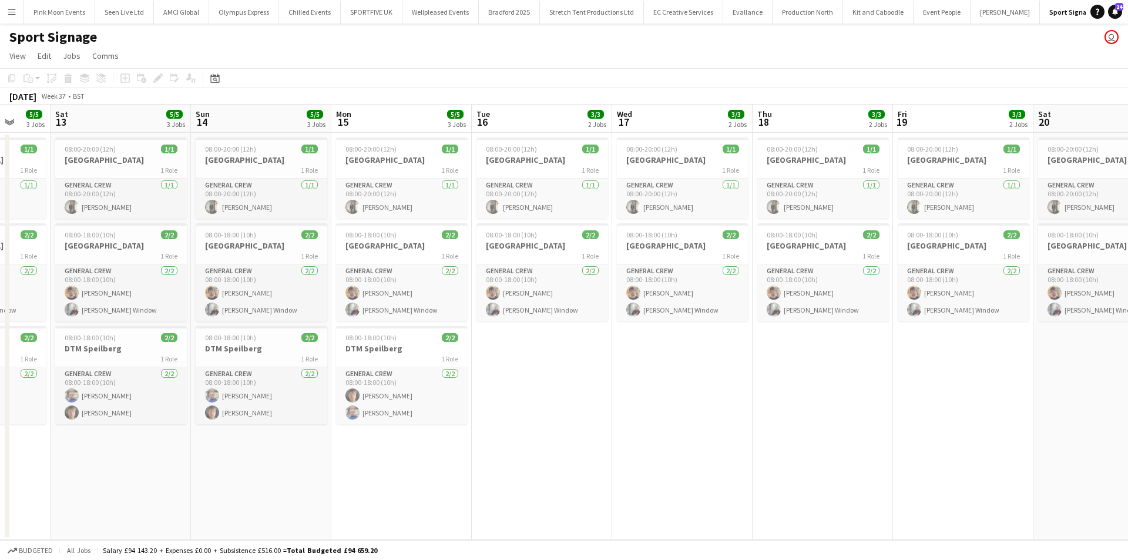
drag, startPoint x: 293, startPoint y: 486, endPoint x: 263, endPoint y: 486, distance: 30.6
click at [263, 486] on app-calendar-viewport "Tue 9 5/5 3 Jobs Wed 10 5/5 3 Jobs Thu 11 5/5 3 Jobs Fri 12 5/5 3 Jobs Sat 13 5…" at bounding box center [564, 322] width 1128 height 435
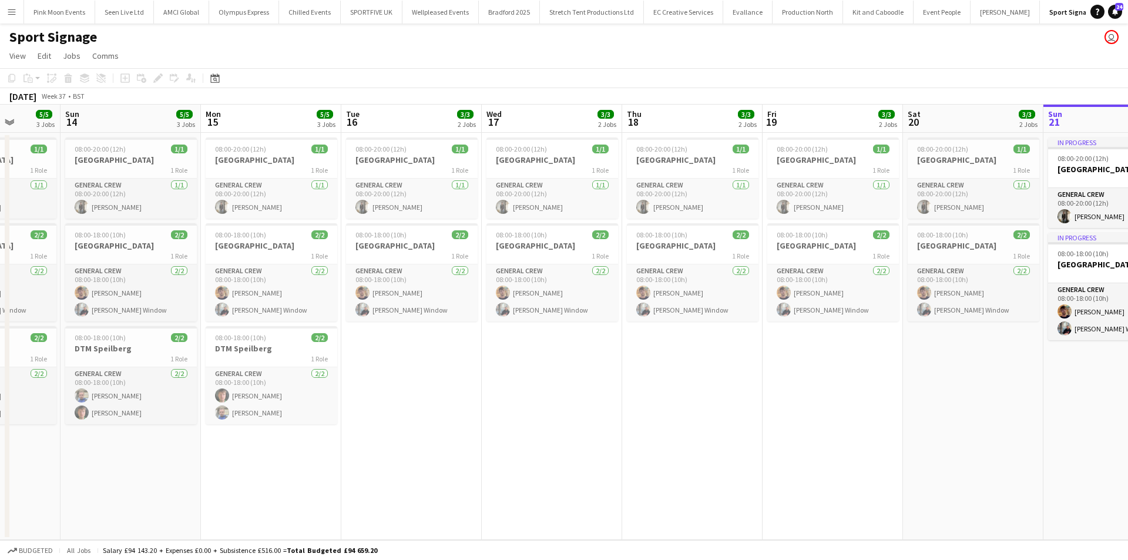
drag, startPoint x: 582, startPoint y: 454, endPoint x: 440, endPoint y: 455, distance: 142.8
click at [437, 456] on app-calendar-viewport "Thu 11 5/5 3 Jobs Fri 12 5/5 3 Jobs Sat 13 5/5 3 Jobs Sun 14 5/5 3 Jobs Mon 15 …" at bounding box center [564, 322] width 1128 height 435
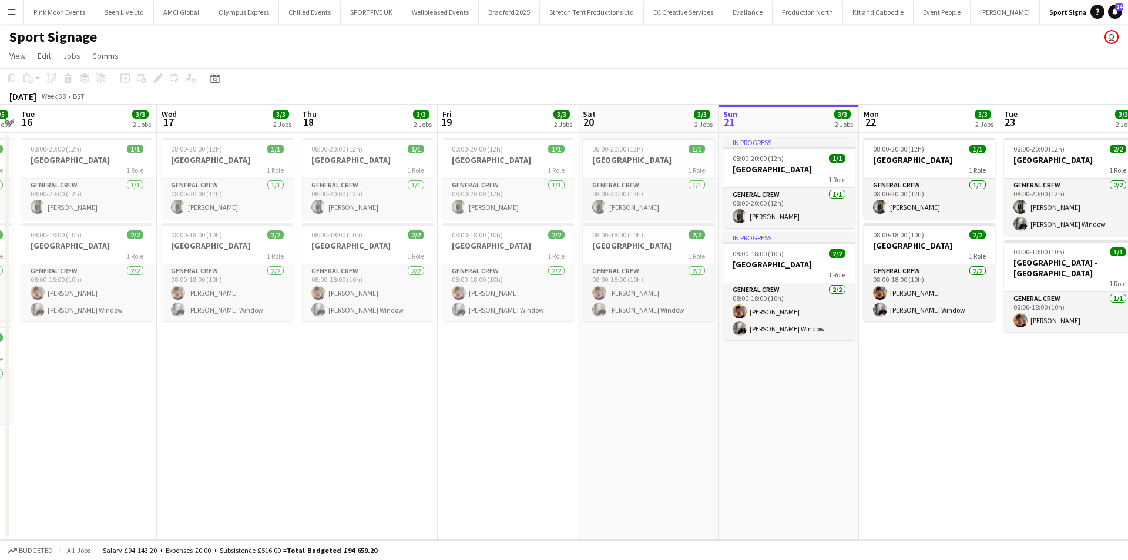
scroll to position [0, 397]
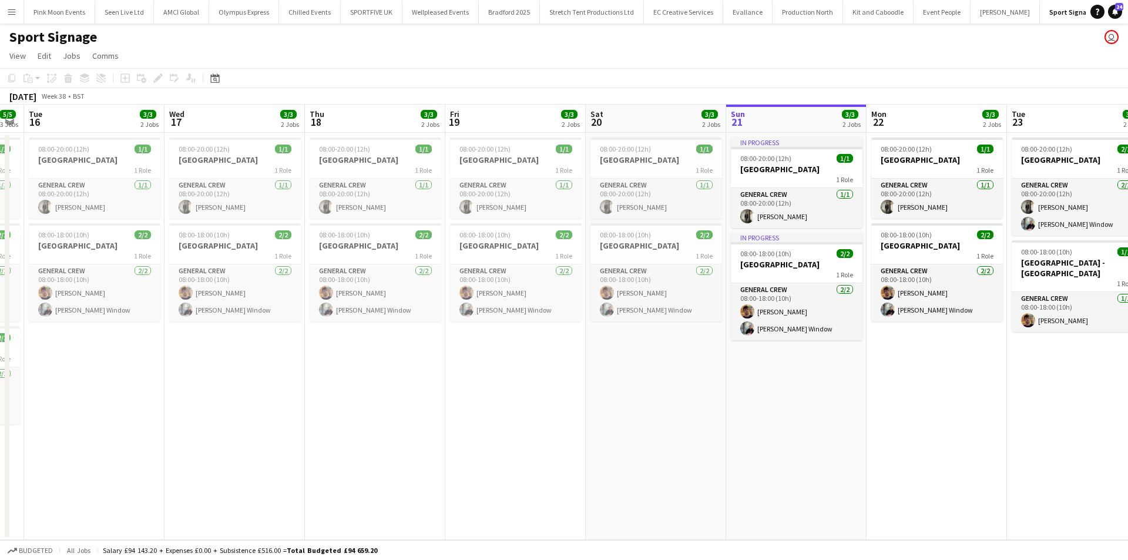
drag, startPoint x: 601, startPoint y: 459, endPoint x: 299, endPoint y: 477, distance: 302.6
click at [299, 477] on app-calendar-viewport "Sat 13 5/5 3 Jobs Sun 14 5/5 3 Jobs Mon 15 5/5 3 Jobs Tue 16 3/3 2 Jobs Wed 17 …" at bounding box center [564, 322] width 1128 height 435
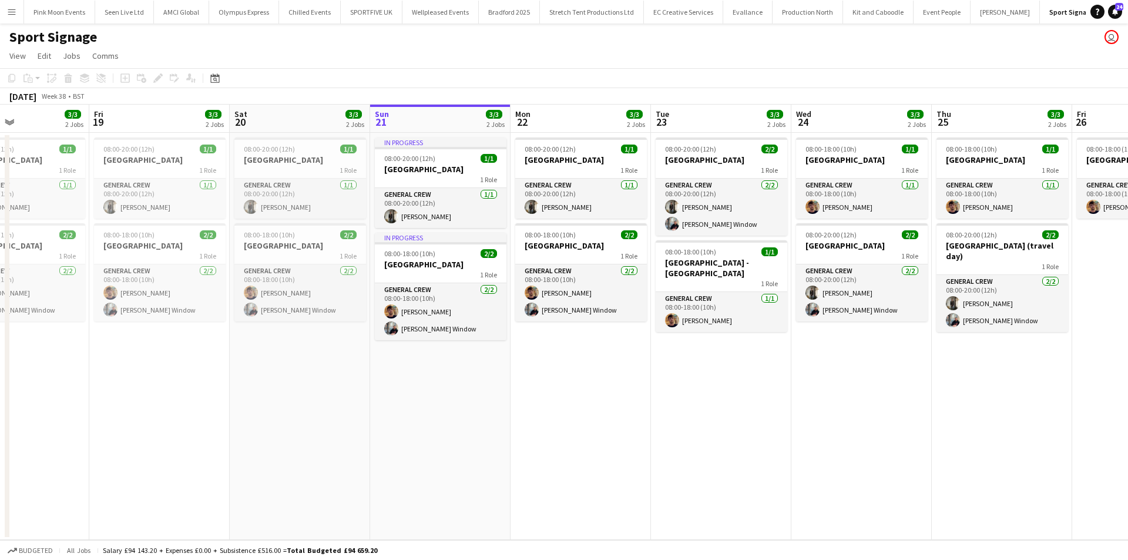
drag, startPoint x: 814, startPoint y: 393, endPoint x: 169, endPoint y: 415, distance: 645.7
click at [169, 415] on app-calendar-viewport "Mon 15 5/5 3 Jobs Tue 16 3/3 2 Jobs Wed 17 3/3 2 Jobs Thu 18 3/3 2 Jobs Fri 19 …" at bounding box center [564, 322] width 1128 height 435
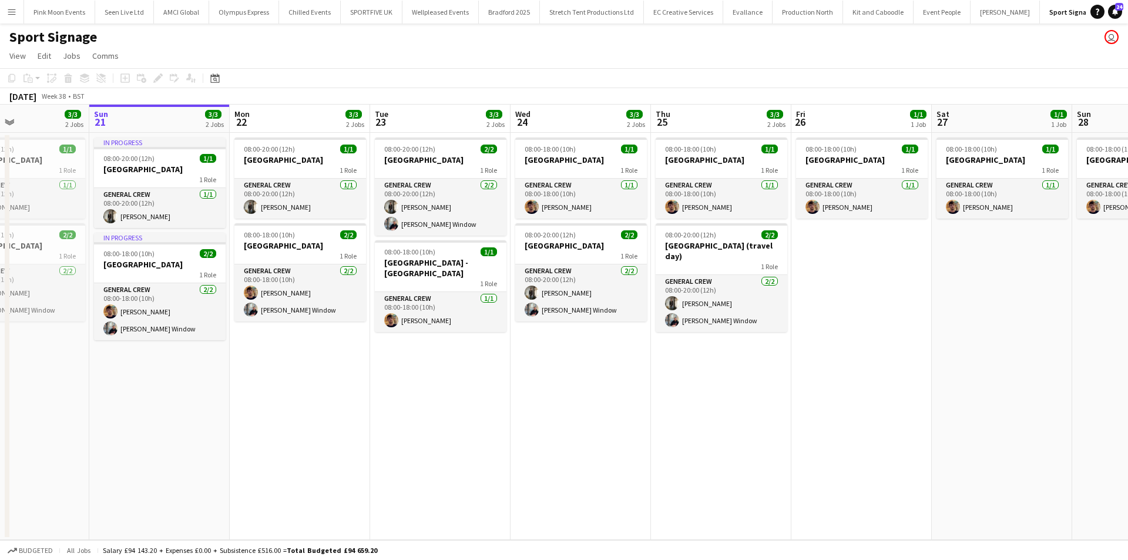
scroll to position [0, 481]
